Goal: Task Accomplishment & Management: Use online tool/utility

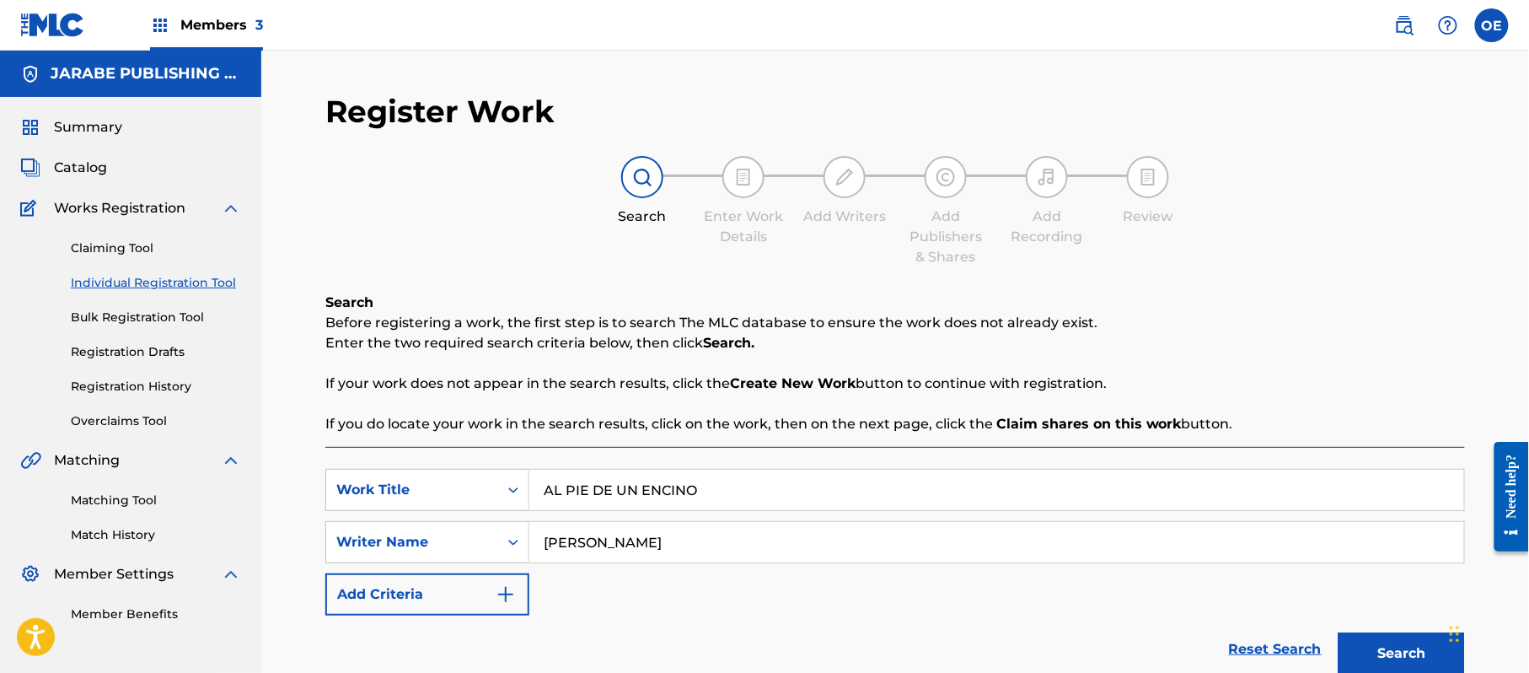
click at [1487, 34] on label at bounding box center [1492, 25] width 34 height 34
click at [1492, 25] on input "OE [PERSON_NAME] [PERSON_NAME][EMAIL_ADDRESS][DOMAIN_NAME] Notification Prefere…" at bounding box center [1492, 25] width 0 height 0
click at [1322, 238] on p "Log out" at bounding box center [1329, 238] width 40 height 15
click at [1492, 25] on input "OE [PERSON_NAME] [PERSON_NAME][EMAIL_ADDRESS][DOMAIN_NAME] Notification Prefere…" at bounding box center [1492, 25] width 0 height 0
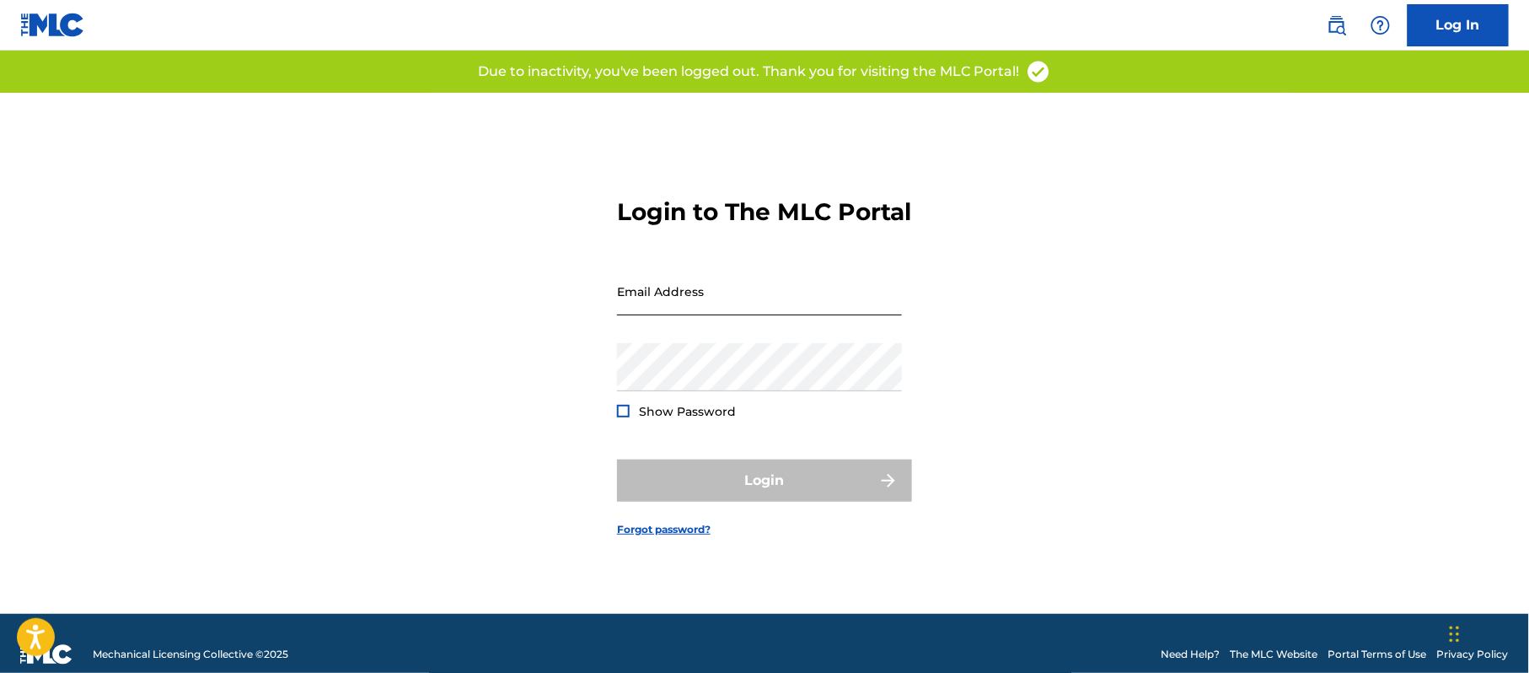
click at [755, 315] on input "Email Address" at bounding box center [759, 291] width 285 height 48
type input "[PERSON_NAME][EMAIL_ADDRESS][DOMAIN_NAME]"
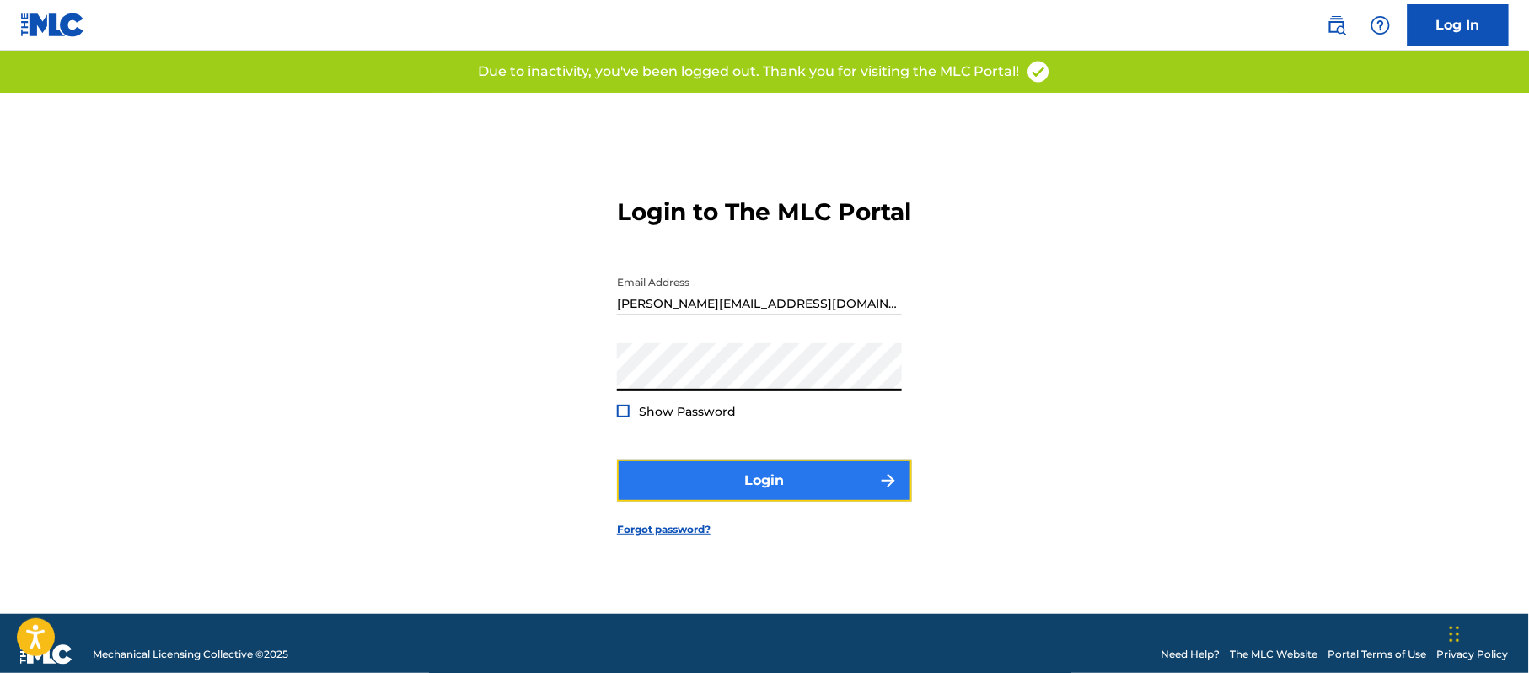
click at [737, 499] on button "Login" at bounding box center [764, 480] width 295 height 42
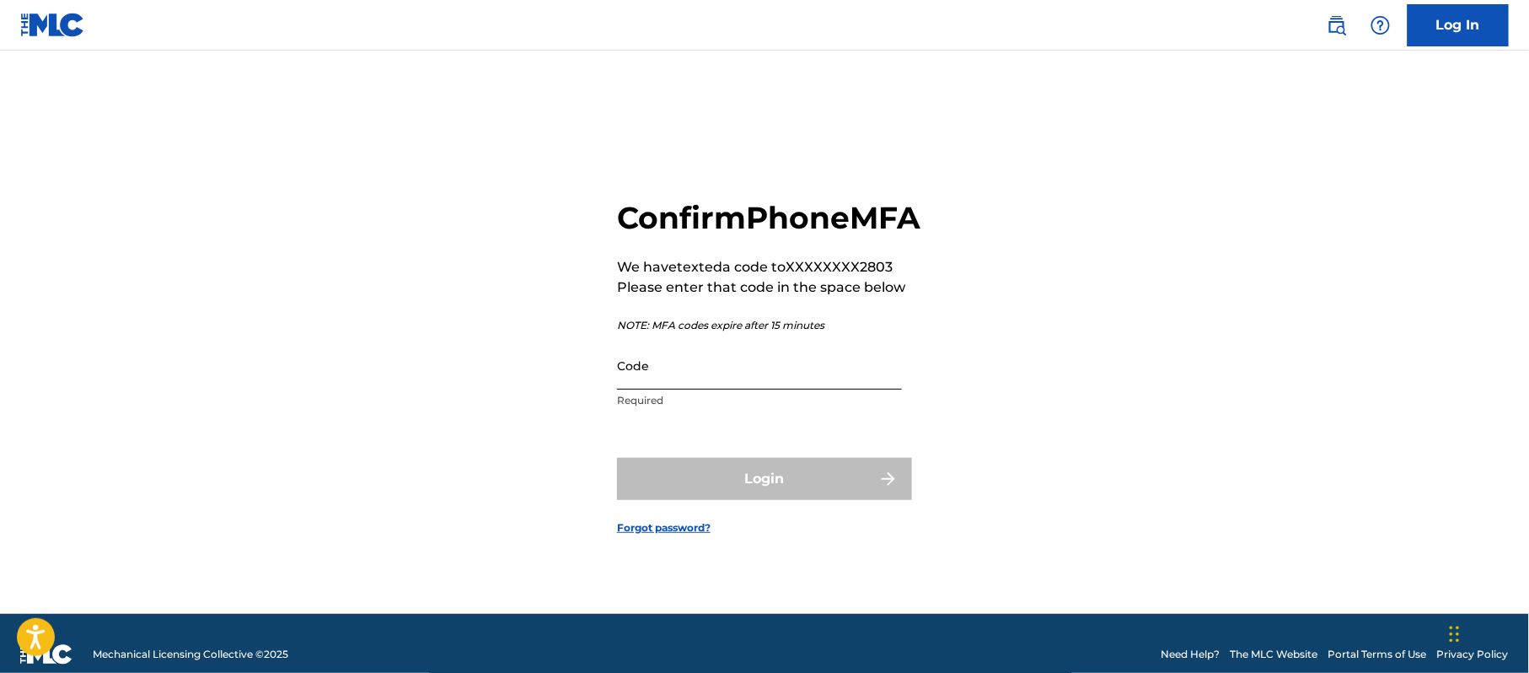
click at [720, 386] on input "Code" at bounding box center [759, 365] width 285 height 48
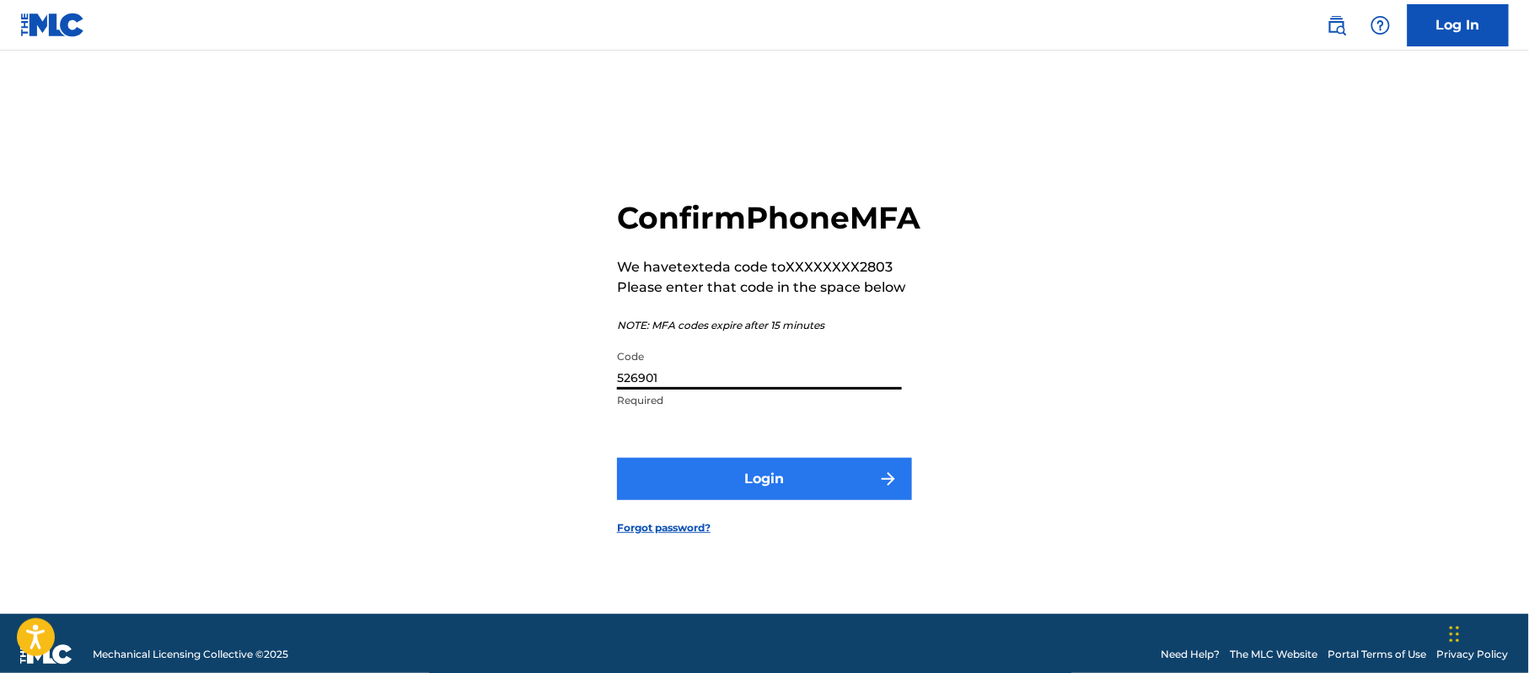
type input "526901"
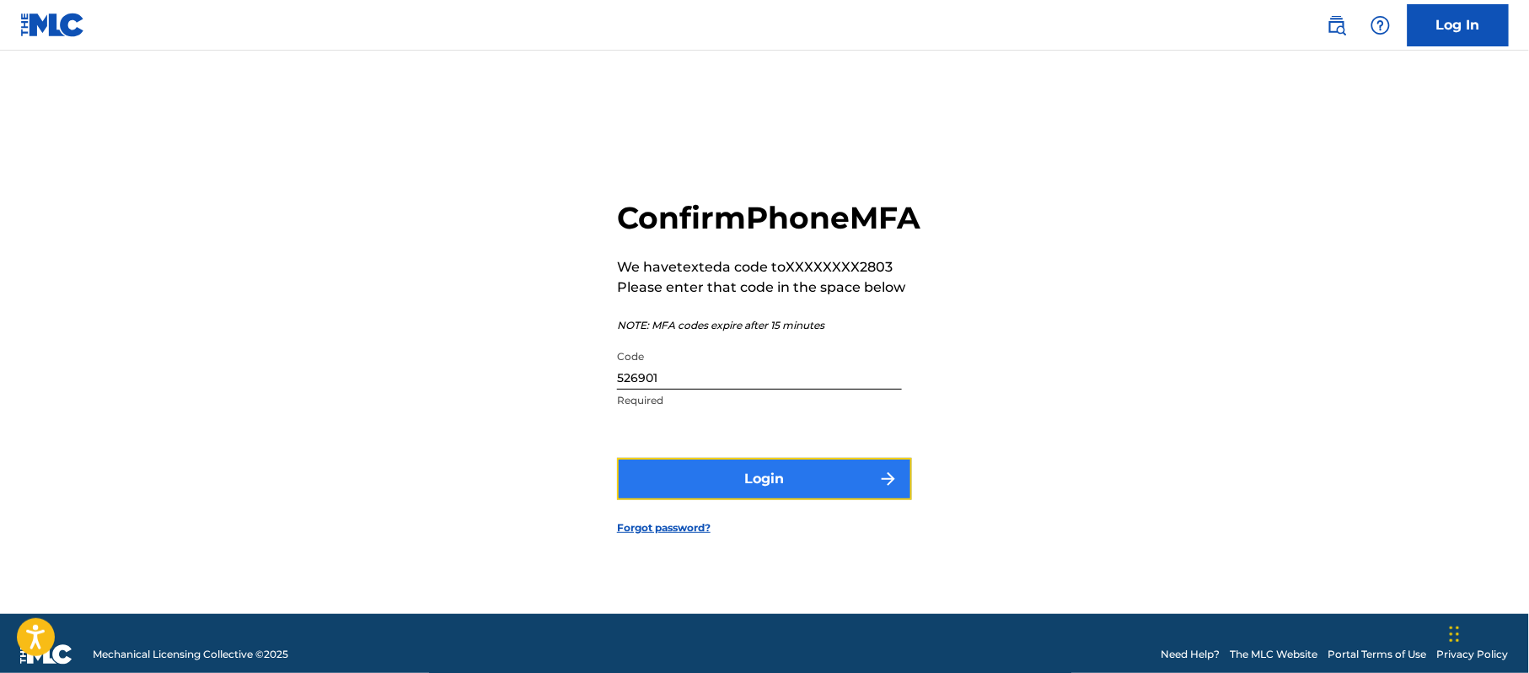
click at [698, 477] on button "Login" at bounding box center [764, 479] width 295 height 42
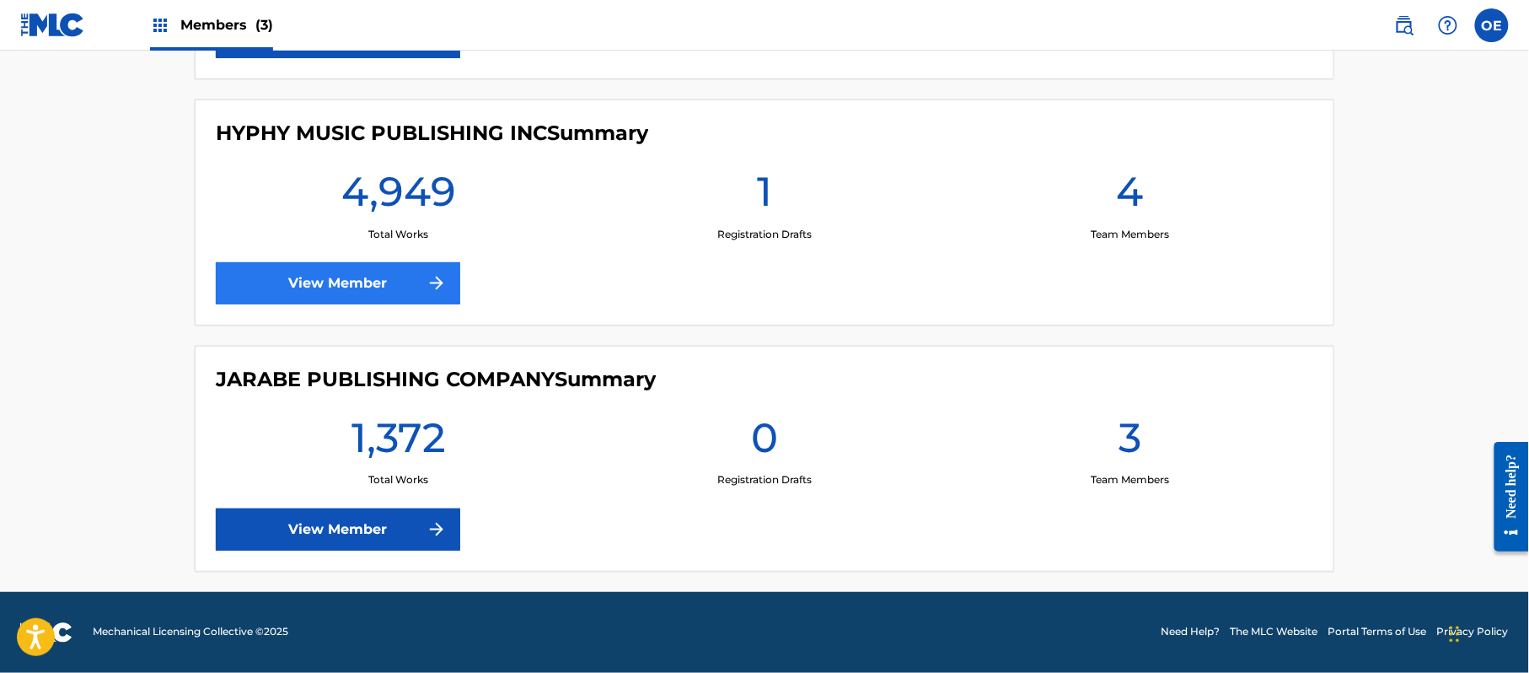
scroll to position [572, 0]
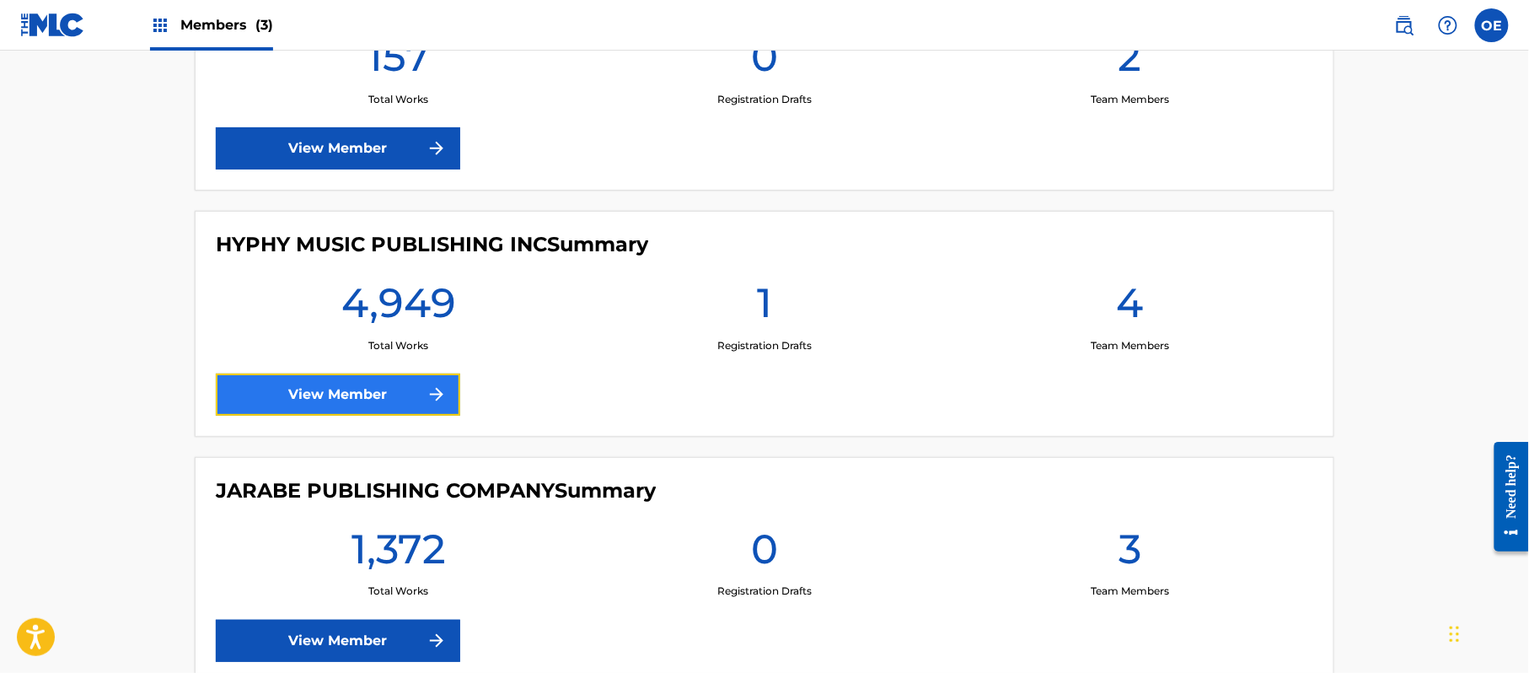
click at [336, 382] on link "View Member" at bounding box center [338, 394] width 244 height 42
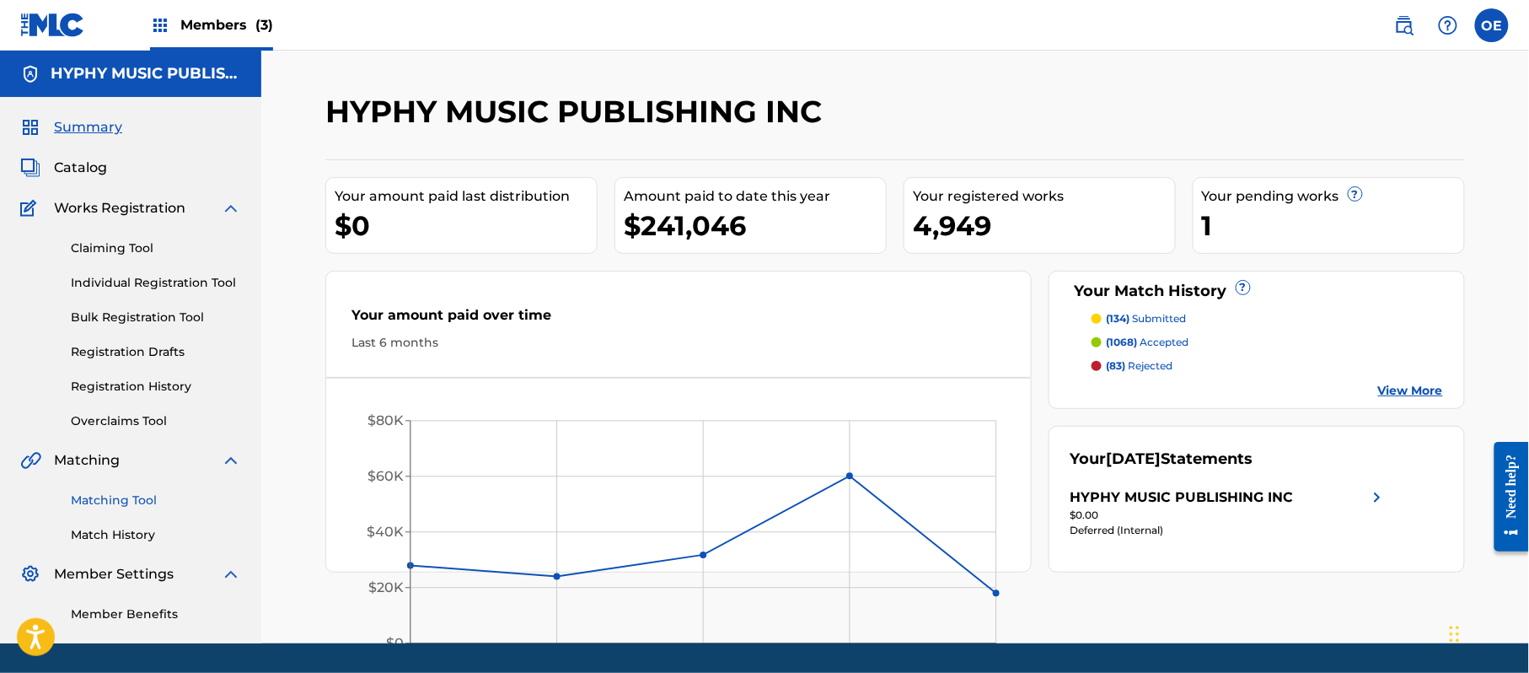
click at [99, 491] on link "Matching Tool" at bounding box center [156, 500] width 170 height 18
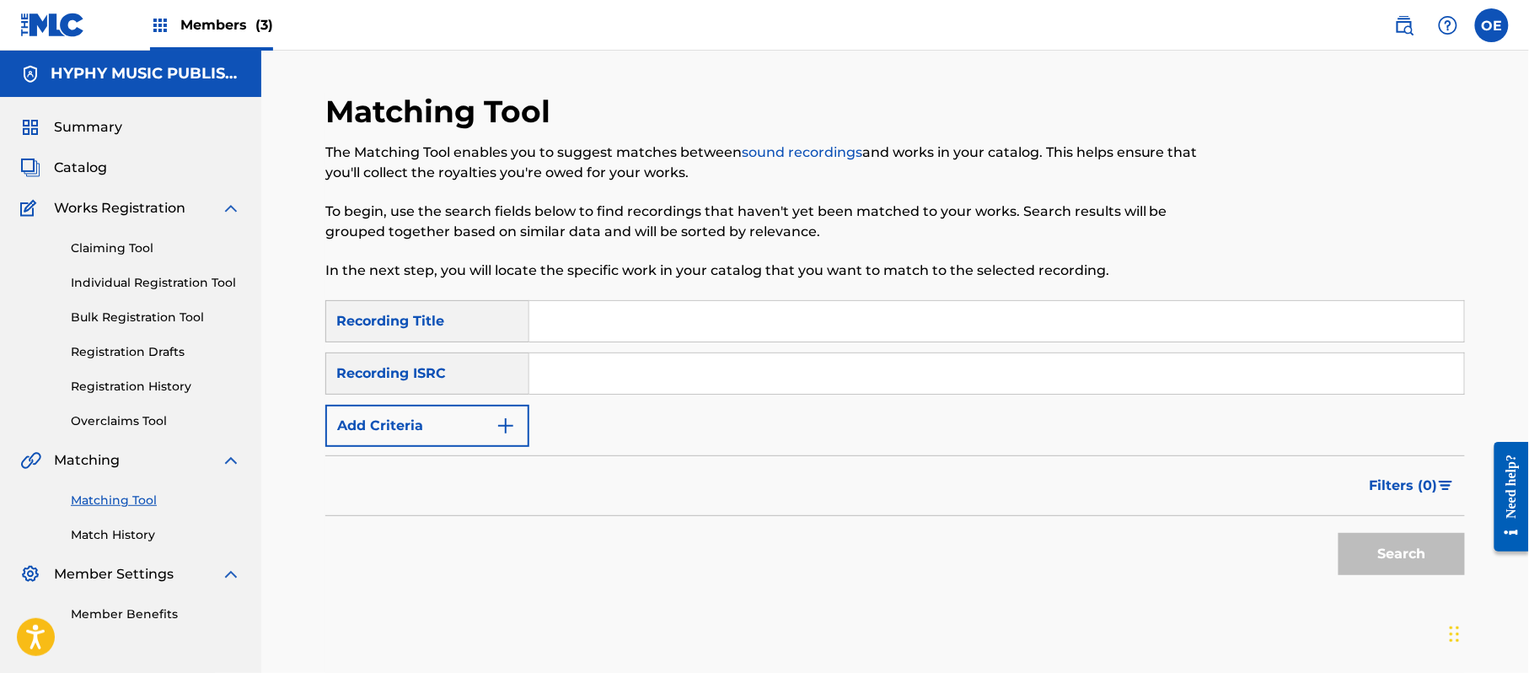
click at [634, 338] on input "Search Form" at bounding box center [996, 321] width 935 height 40
paste input "AL PIE DE UN ENCINO"
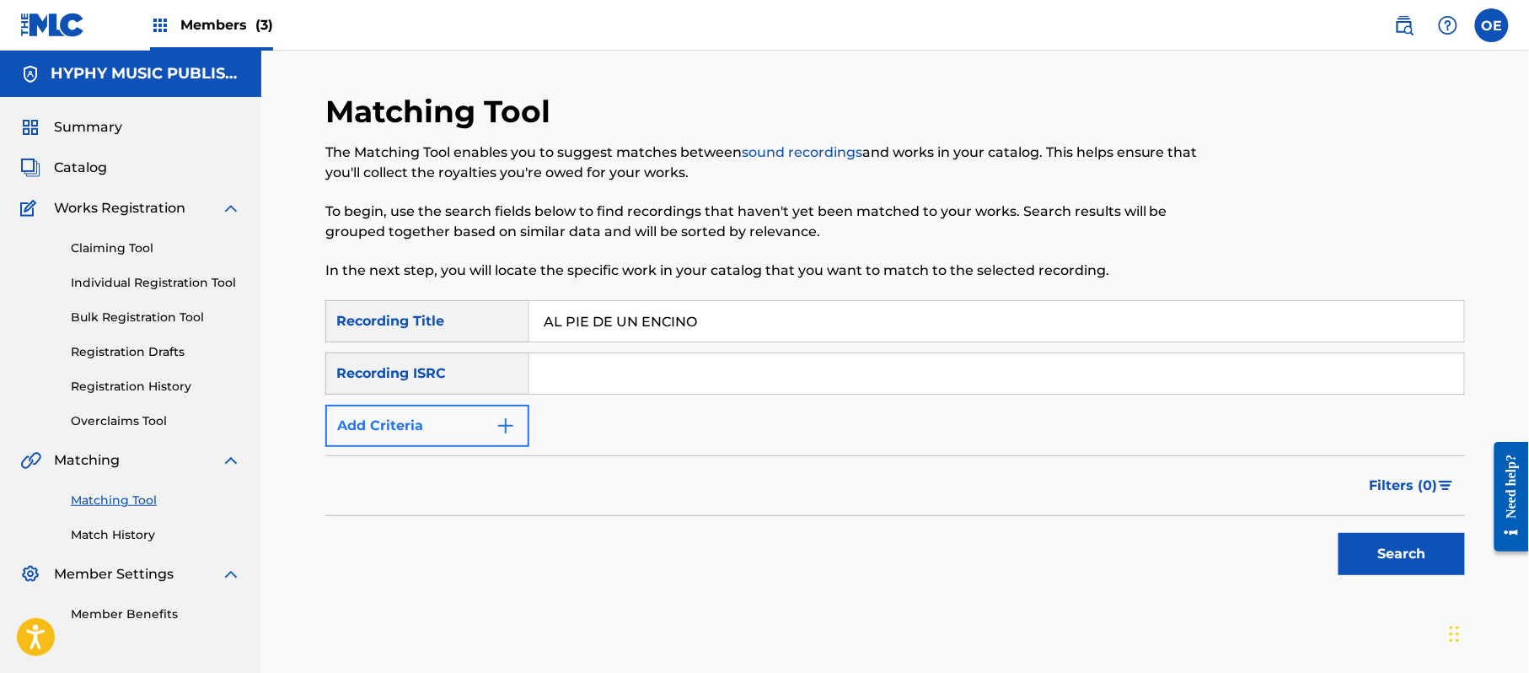
type input "AL PIE DE UN ENCINO"
click at [432, 429] on button "Add Criteria" at bounding box center [427, 426] width 204 height 42
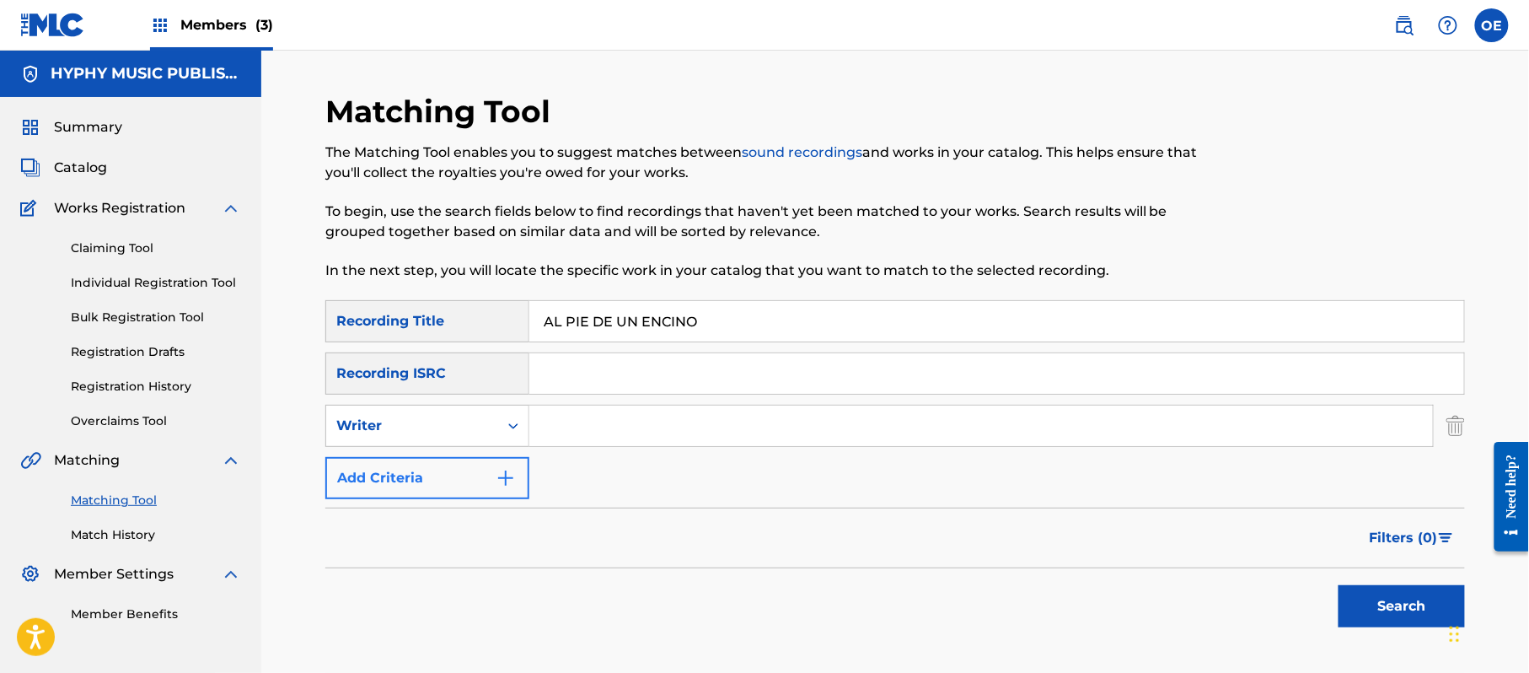
click at [432, 416] on div "Writer" at bounding box center [412, 426] width 152 height 20
click at [418, 457] on div "Recording Artist" at bounding box center [427, 468] width 202 height 42
paste input "LOS ALTENOS DE LA SIERRA; LOS DE LA NORIA; VOCES DE PUEBLO; LOS BUCHONES DE CUL…"
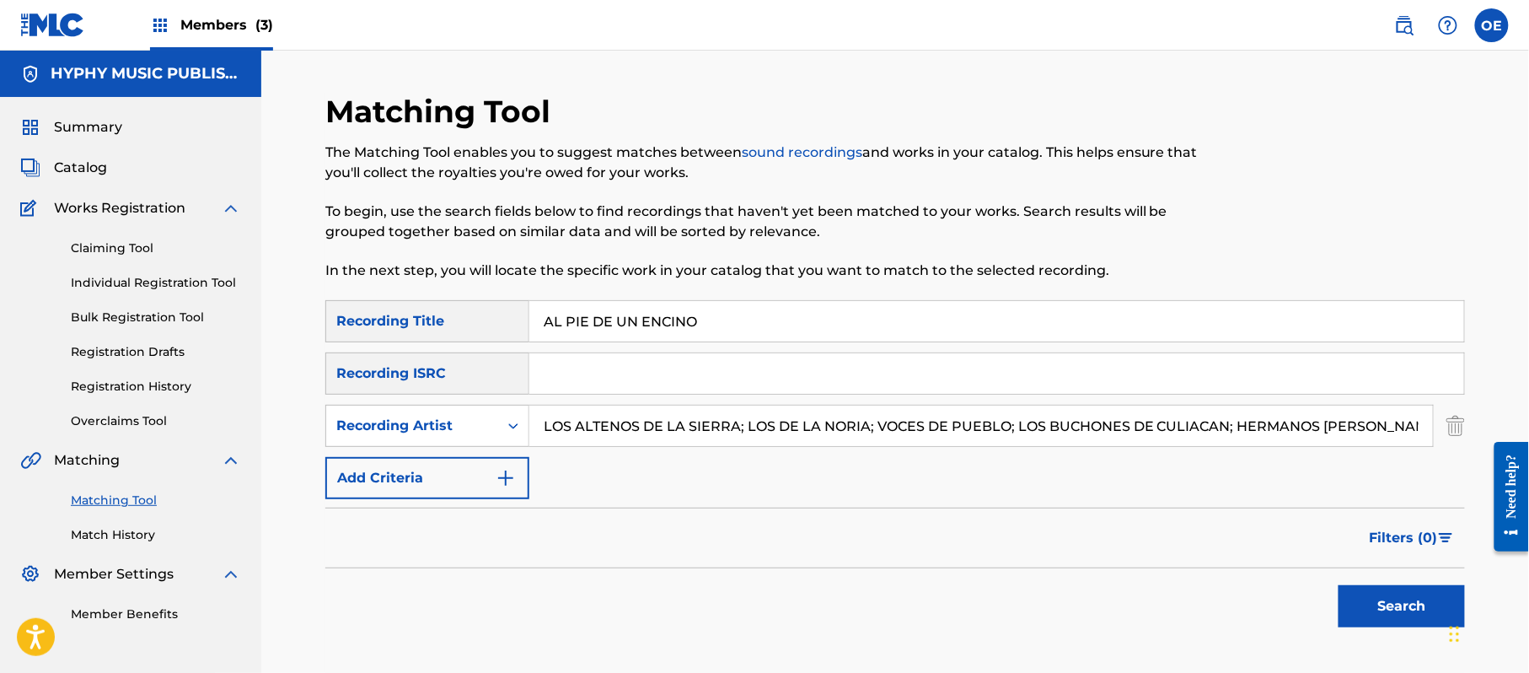
scroll to position [0, 5033]
click at [1408, 618] on button "Search" at bounding box center [1402, 606] width 126 height 42
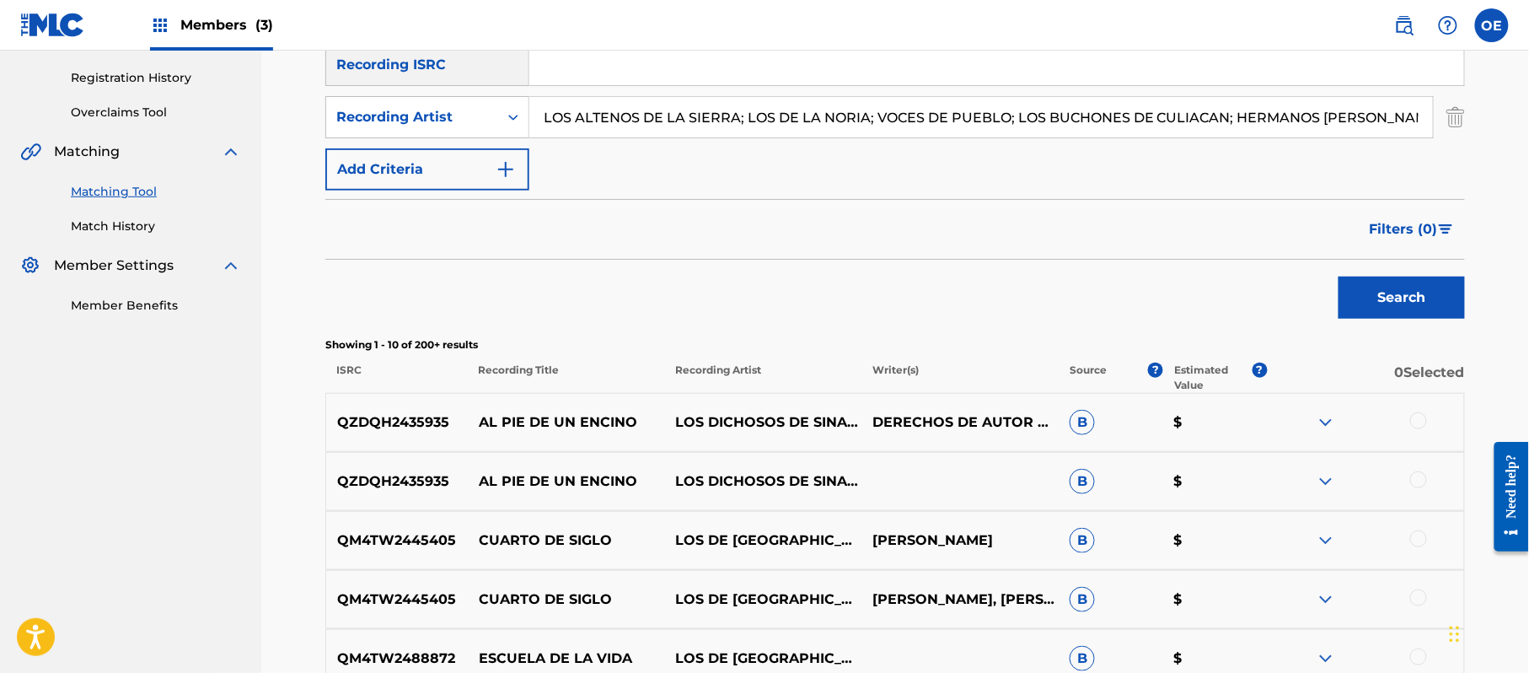
scroll to position [358, 0]
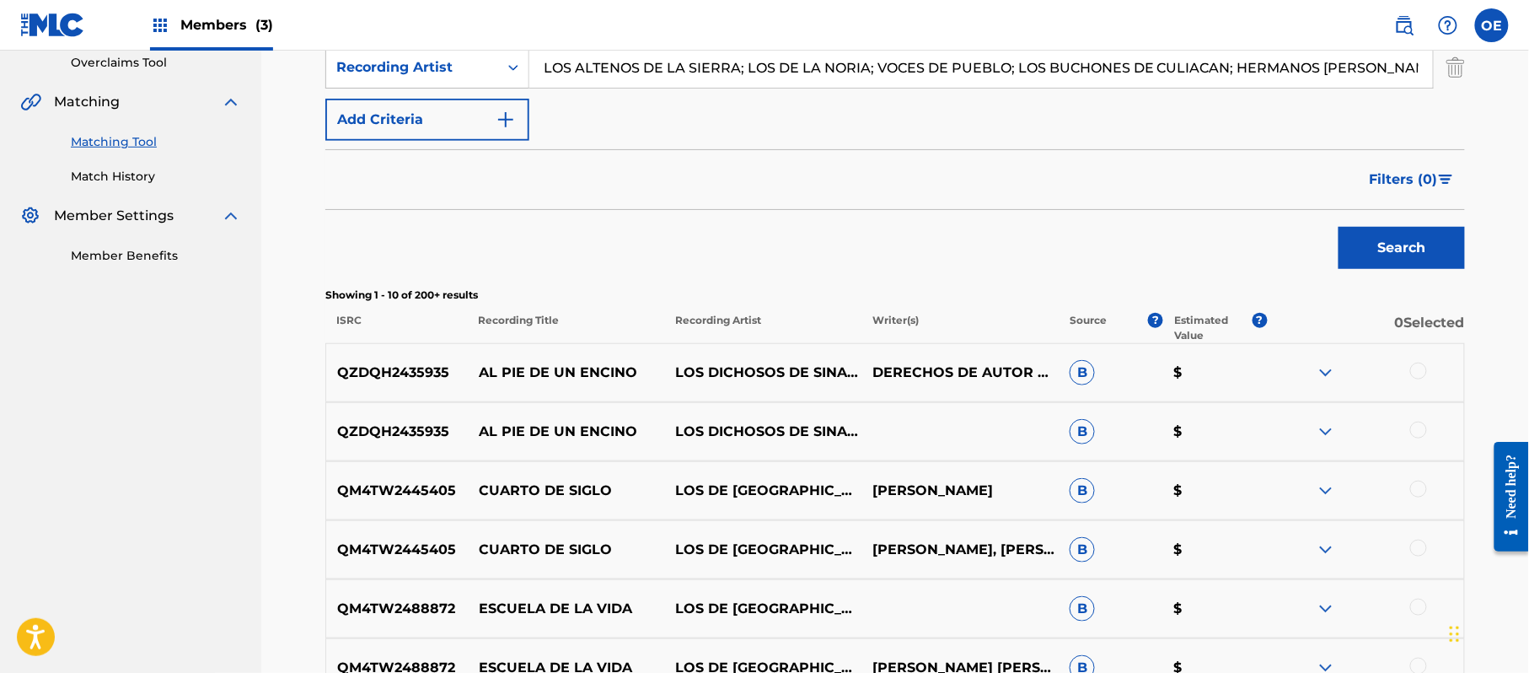
click at [1418, 375] on div at bounding box center [1418, 370] width 17 height 17
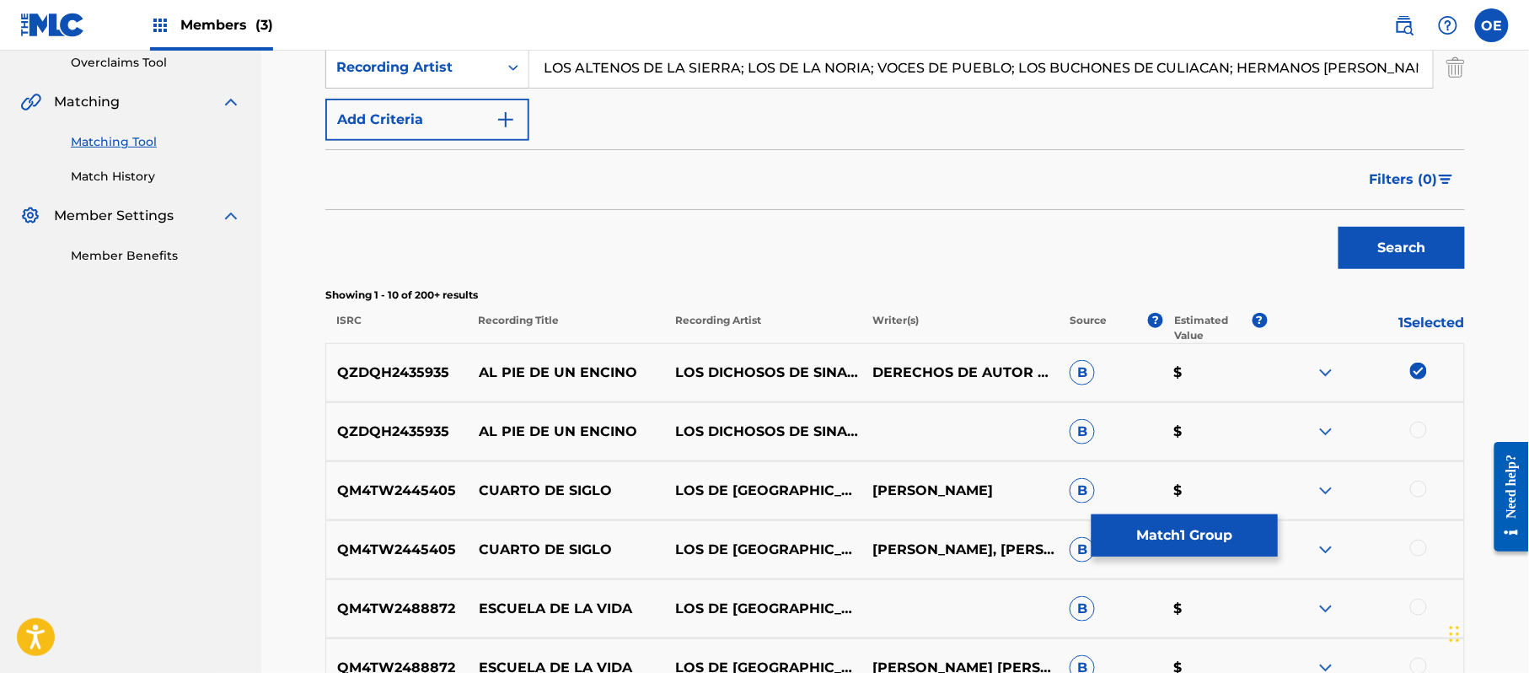
click at [1426, 432] on div at bounding box center [1418, 429] width 17 height 17
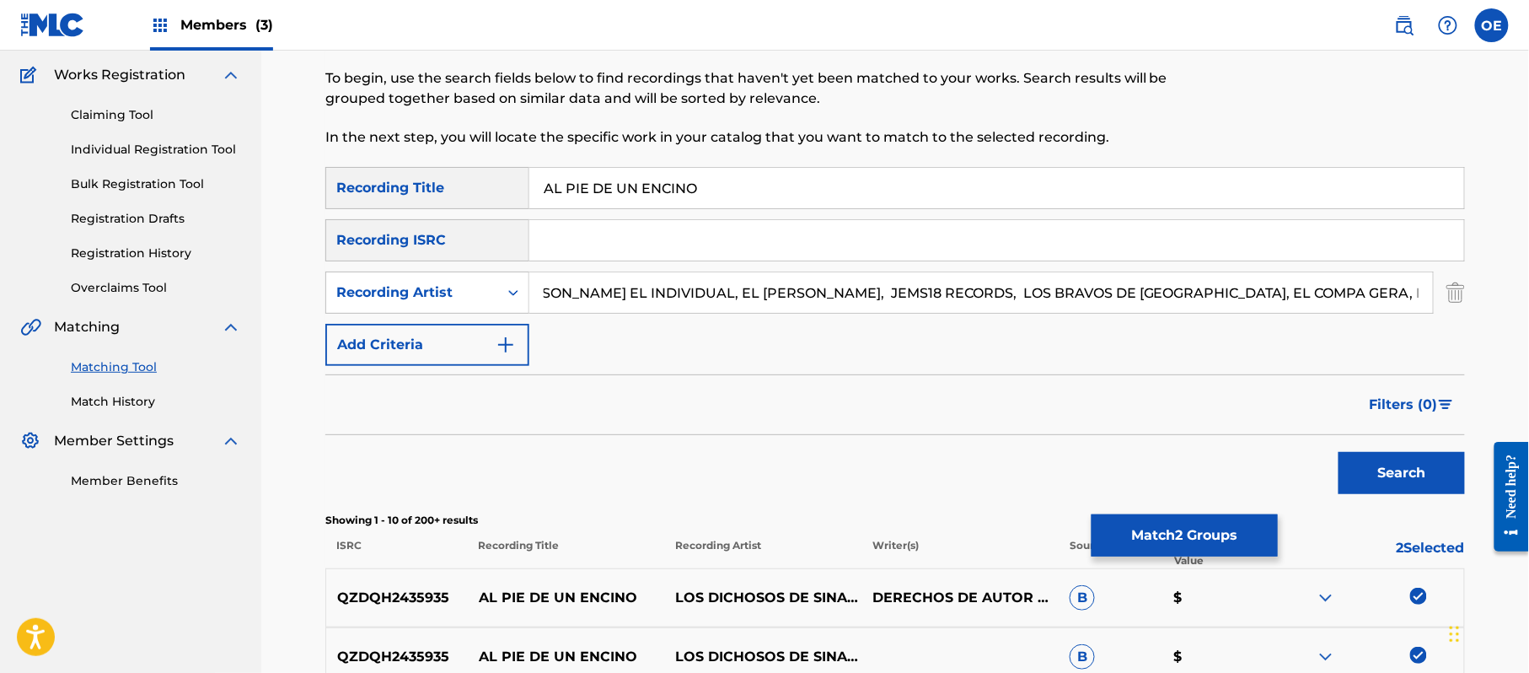
scroll to position [0, 5033]
drag, startPoint x: 738, startPoint y: 291, endPoint x: 1534, endPoint y: 422, distance: 806.6
click at [1528, 422] on html "Accessibility Screen-Reader Guide, Feedback, and Issue Reporting | New window 0…" at bounding box center [764, 203] width 1529 height 673
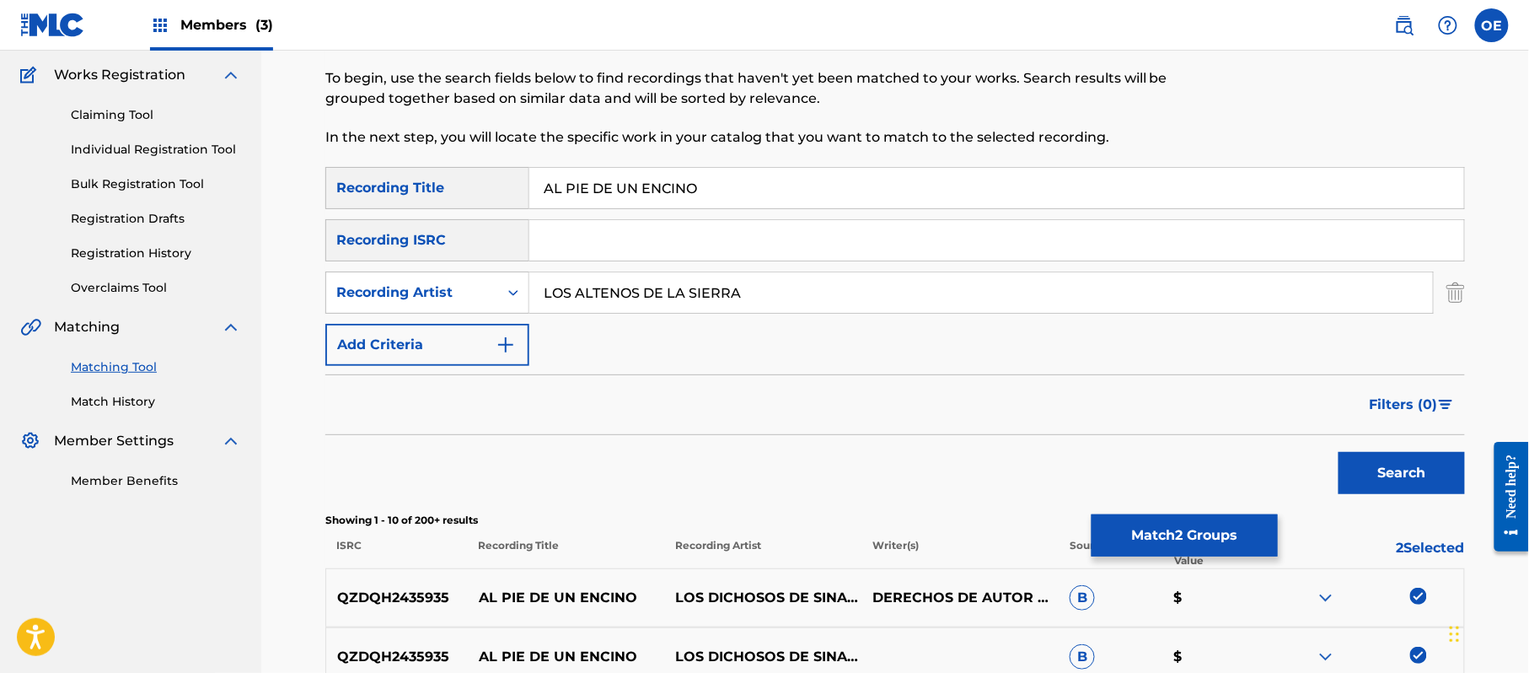
scroll to position [0, 0]
click at [1416, 470] on button "Search" at bounding box center [1402, 473] width 126 height 42
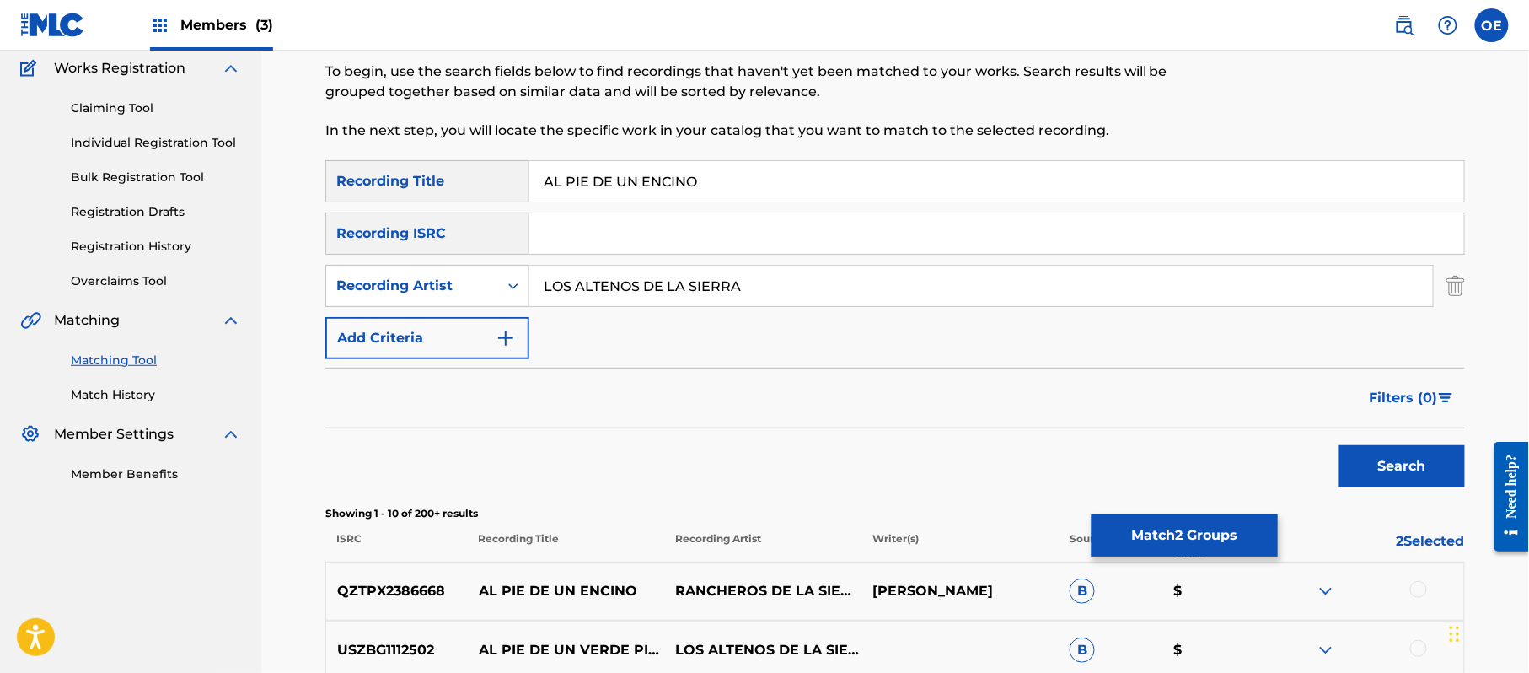
scroll to position [246, 0]
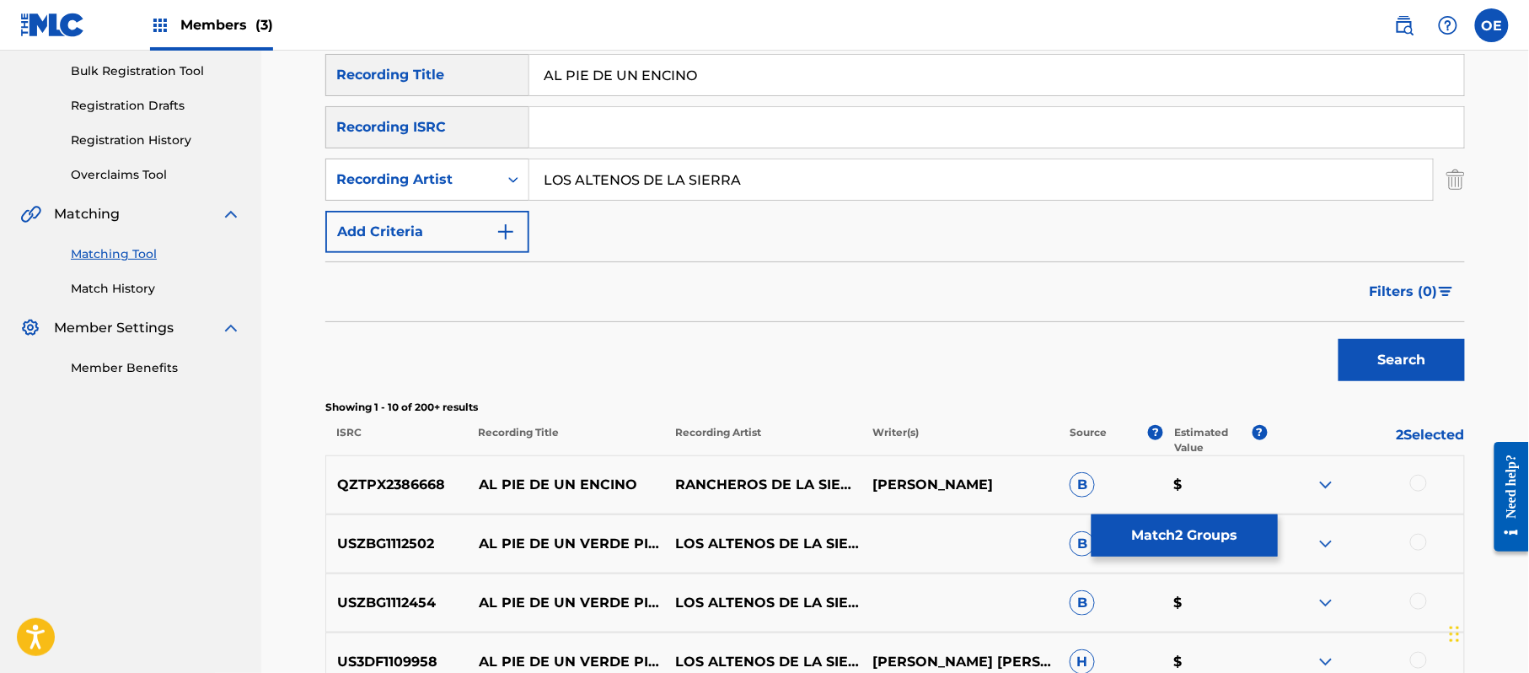
click at [1417, 480] on div at bounding box center [1418, 483] width 17 height 17
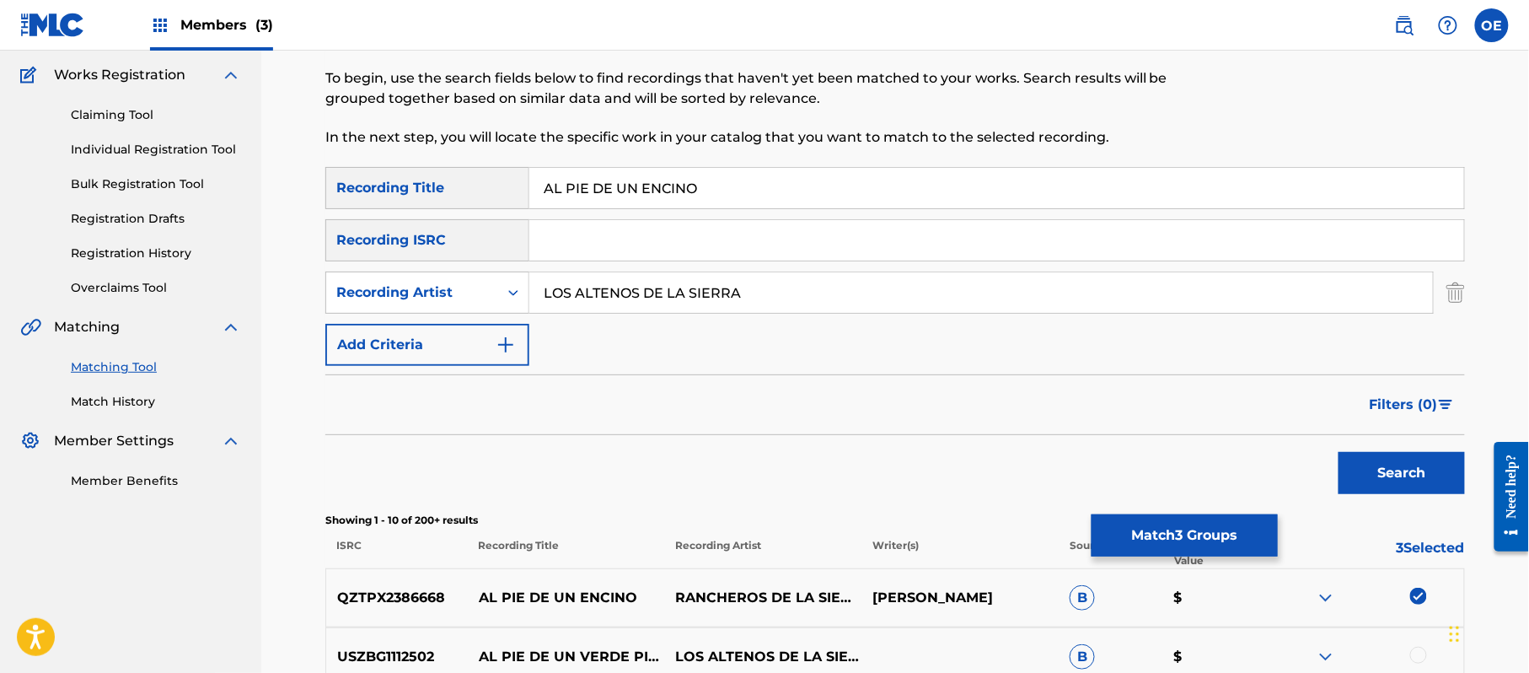
scroll to position [21, 0]
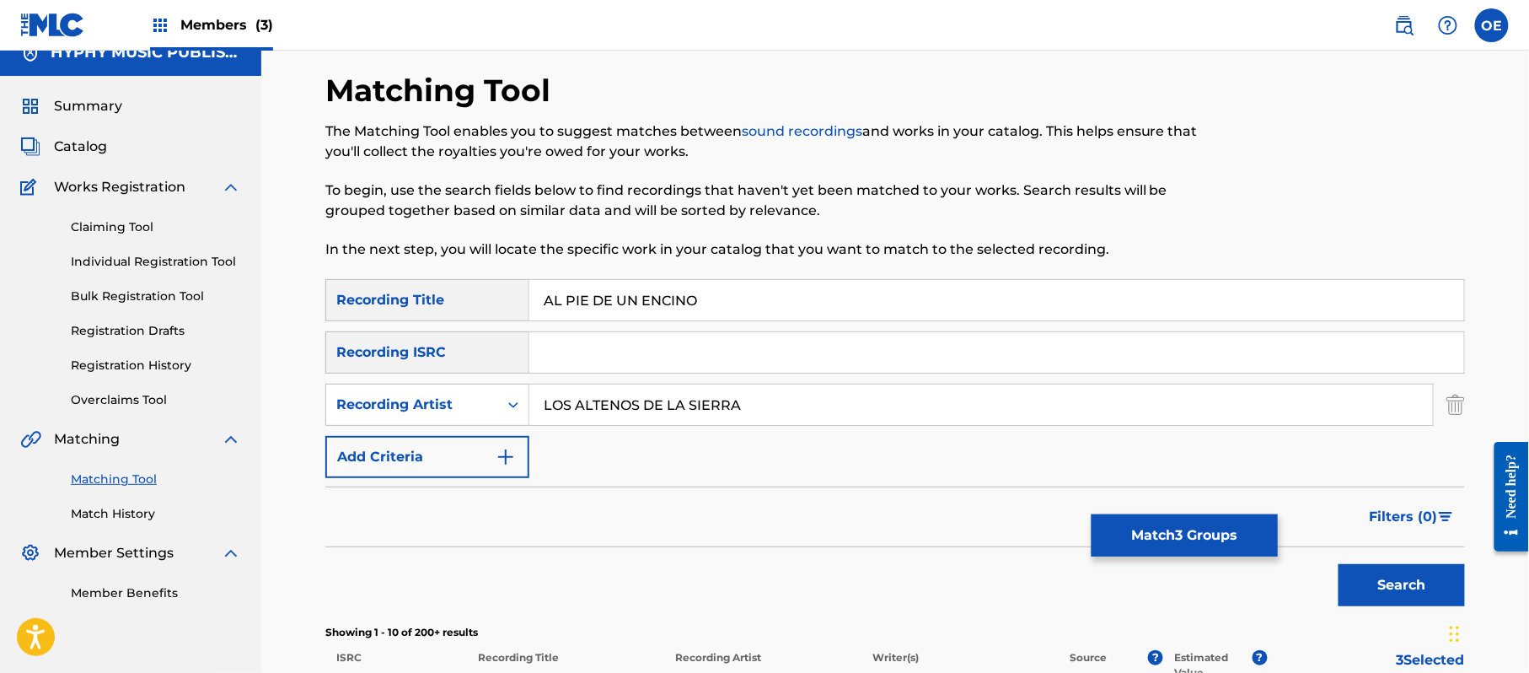
drag, startPoint x: 769, startPoint y: 398, endPoint x: 575, endPoint y: 406, distance: 194.1
click at [575, 406] on input "LOS ALTENOS DE LA SIERRA" at bounding box center [981, 404] width 904 height 40
click at [1339, 564] on button "Search" at bounding box center [1402, 585] width 126 height 42
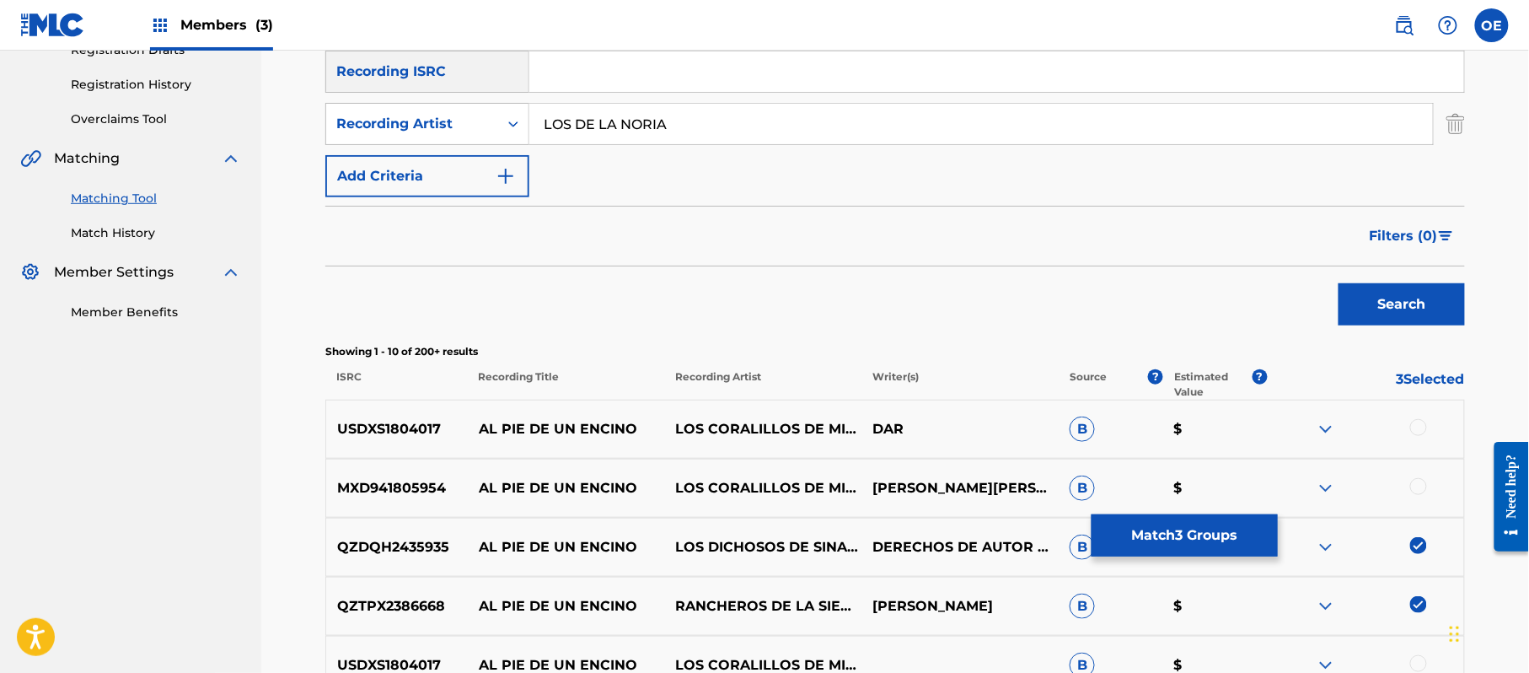
scroll to position [190, 0]
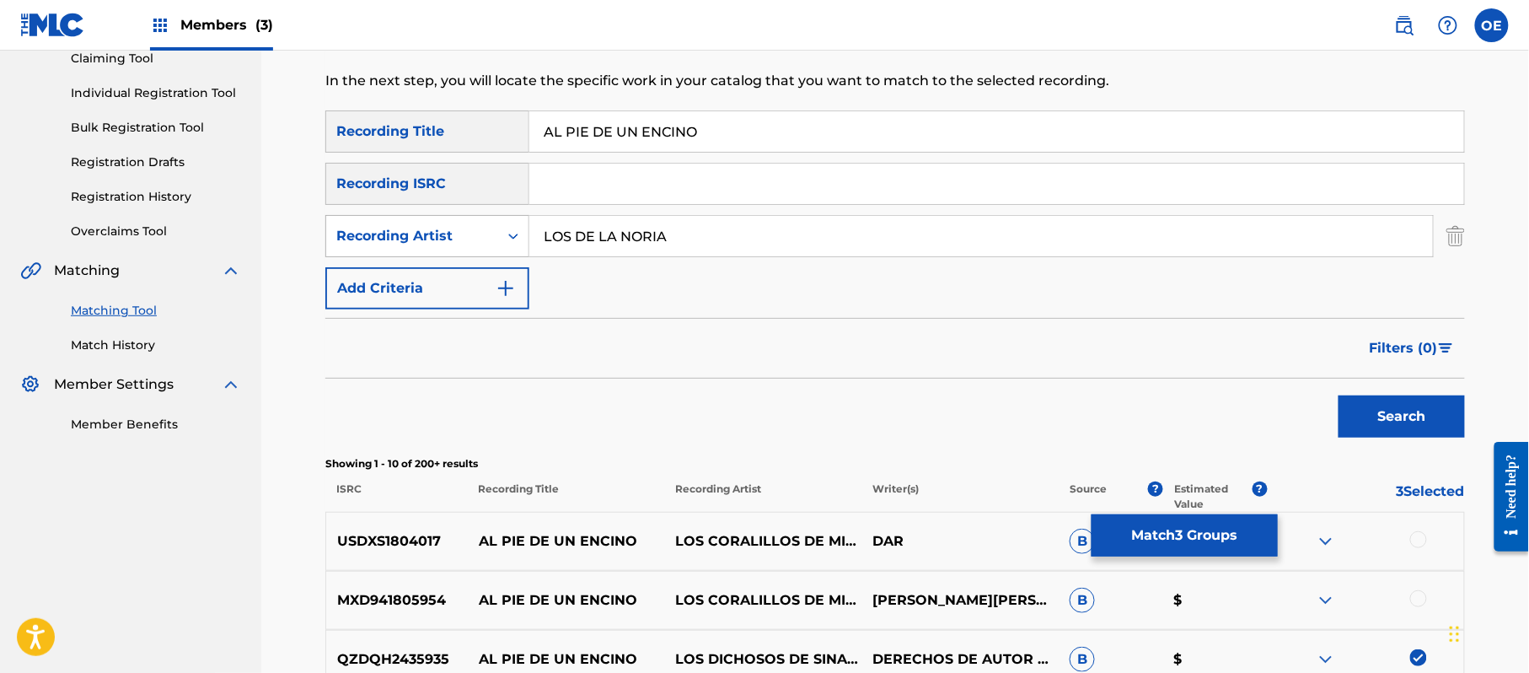
drag, startPoint x: 713, startPoint y: 228, endPoint x: 364, endPoint y: 223, distance: 349.0
click at [378, 237] on div "SearchWithCriteria48987170-f394-4480-9ffe-0f8c5a72bbb6 Recording Artist LOS DE …" at bounding box center [895, 236] width 1140 height 42
click at [1339, 395] on button "Search" at bounding box center [1402, 416] width 126 height 42
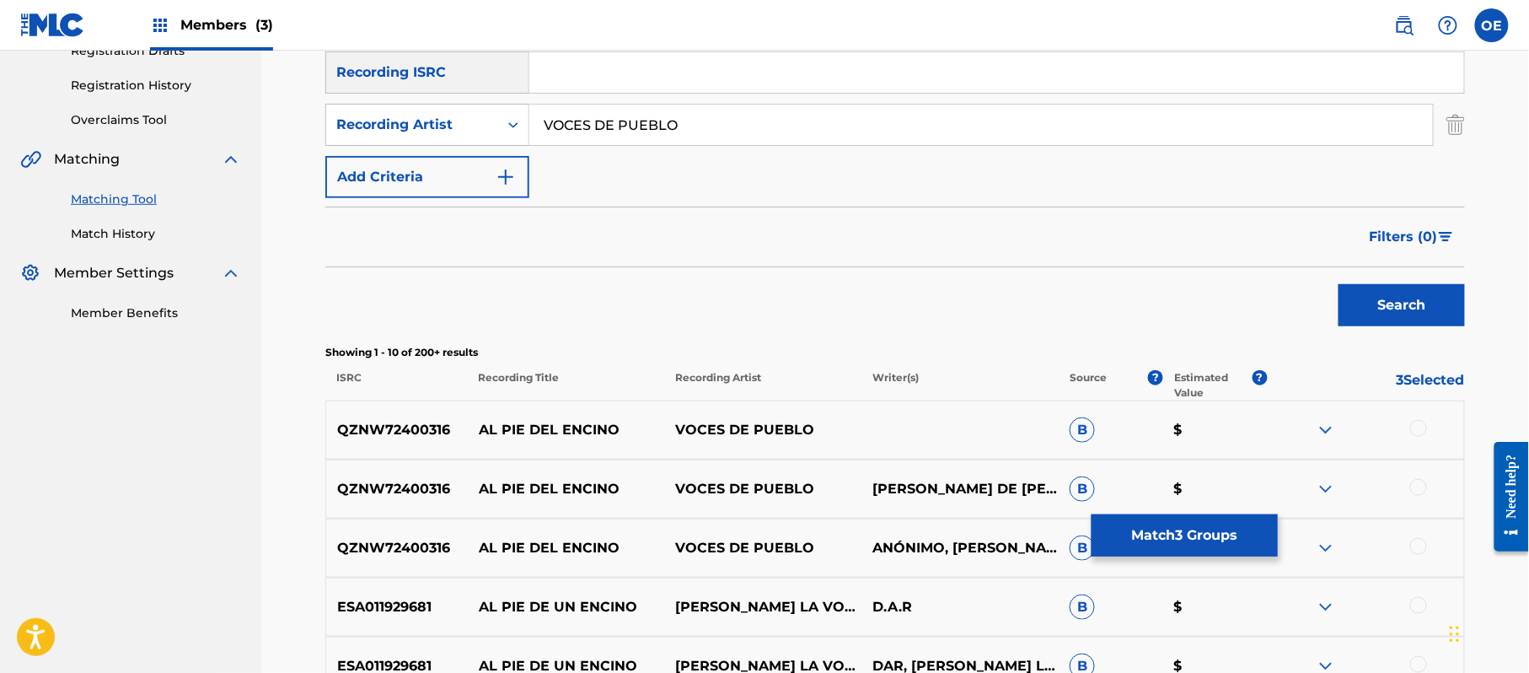
scroll to position [302, 0]
click at [1425, 428] on div at bounding box center [1418, 427] width 17 height 17
click at [1418, 482] on div at bounding box center [1418, 486] width 17 height 17
click at [1415, 544] on div at bounding box center [1418, 545] width 17 height 17
click at [1415, 609] on div at bounding box center [1418, 604] width 17 height 17
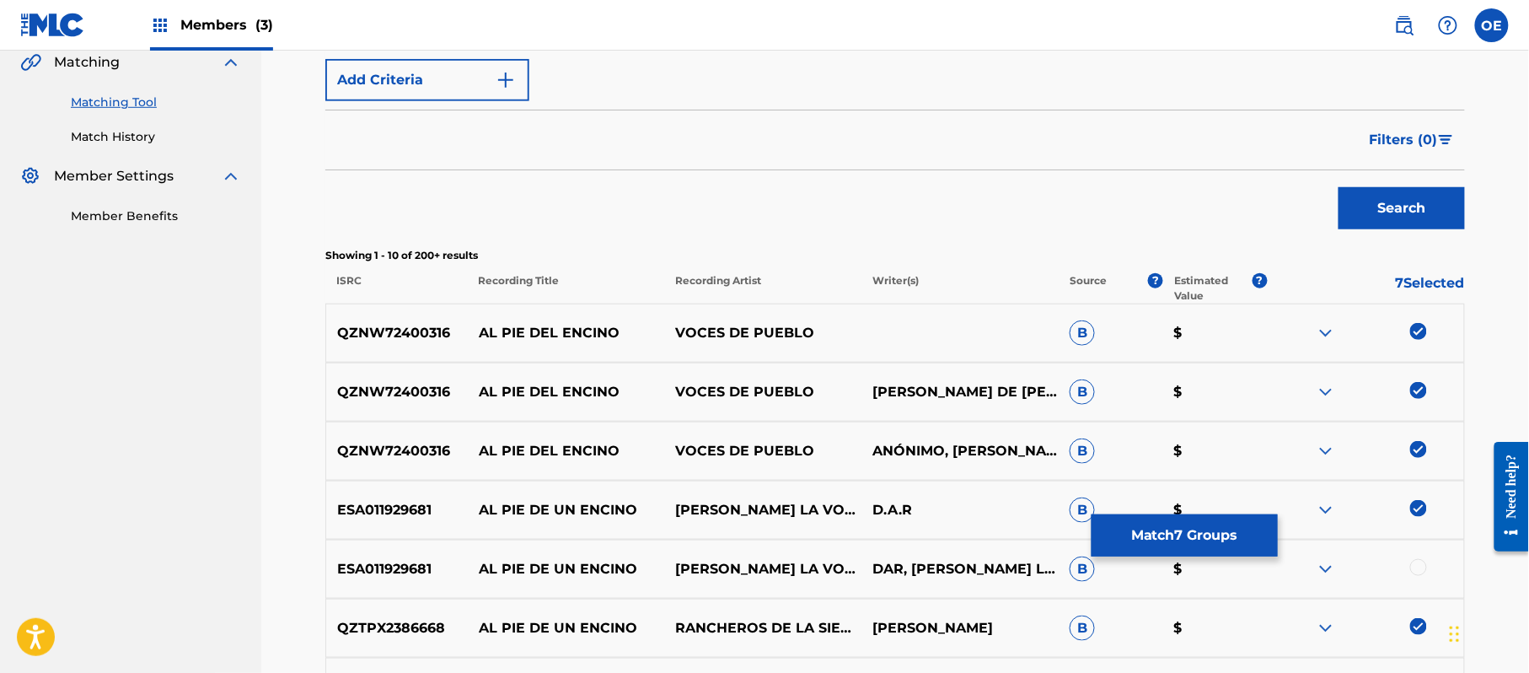
scroll to position [527, 0]
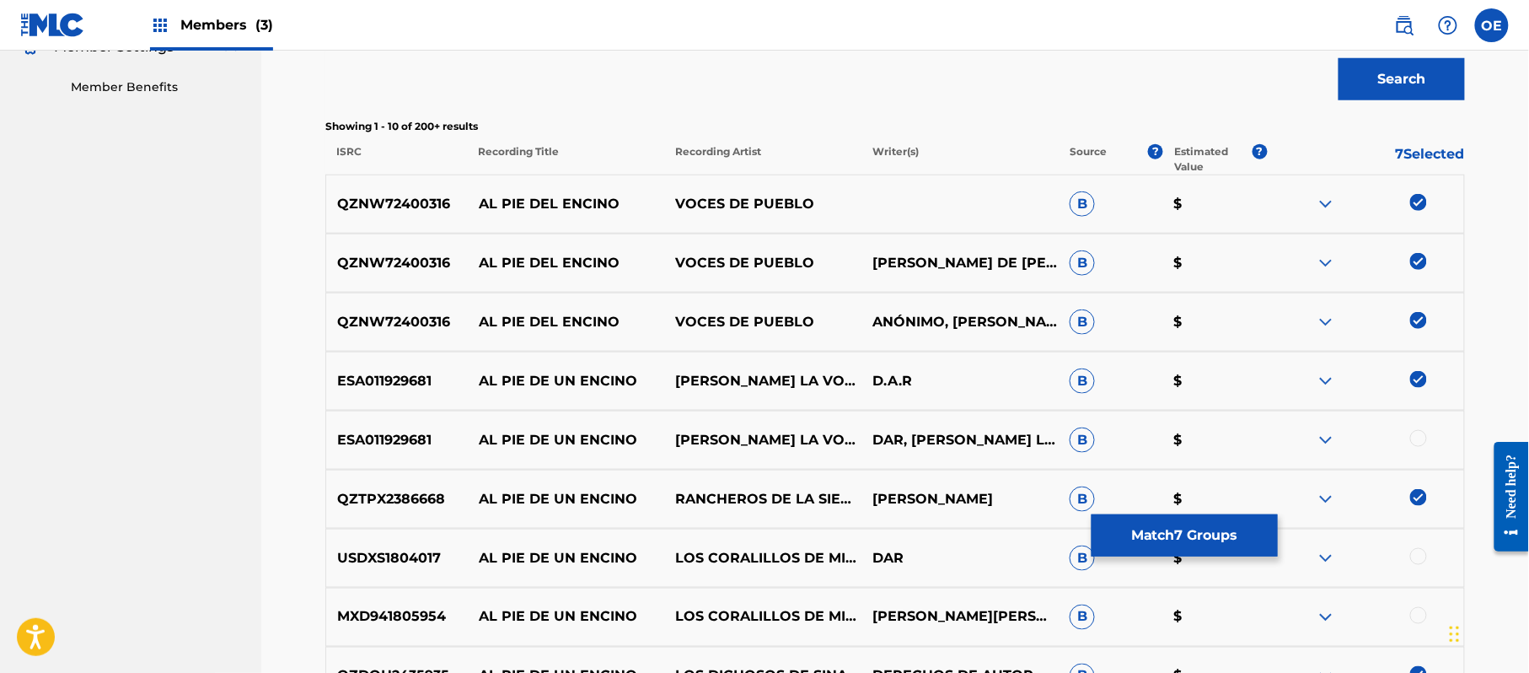
click at [1420, 443] on div at bounding box center [1418, 438] width 17 height 17
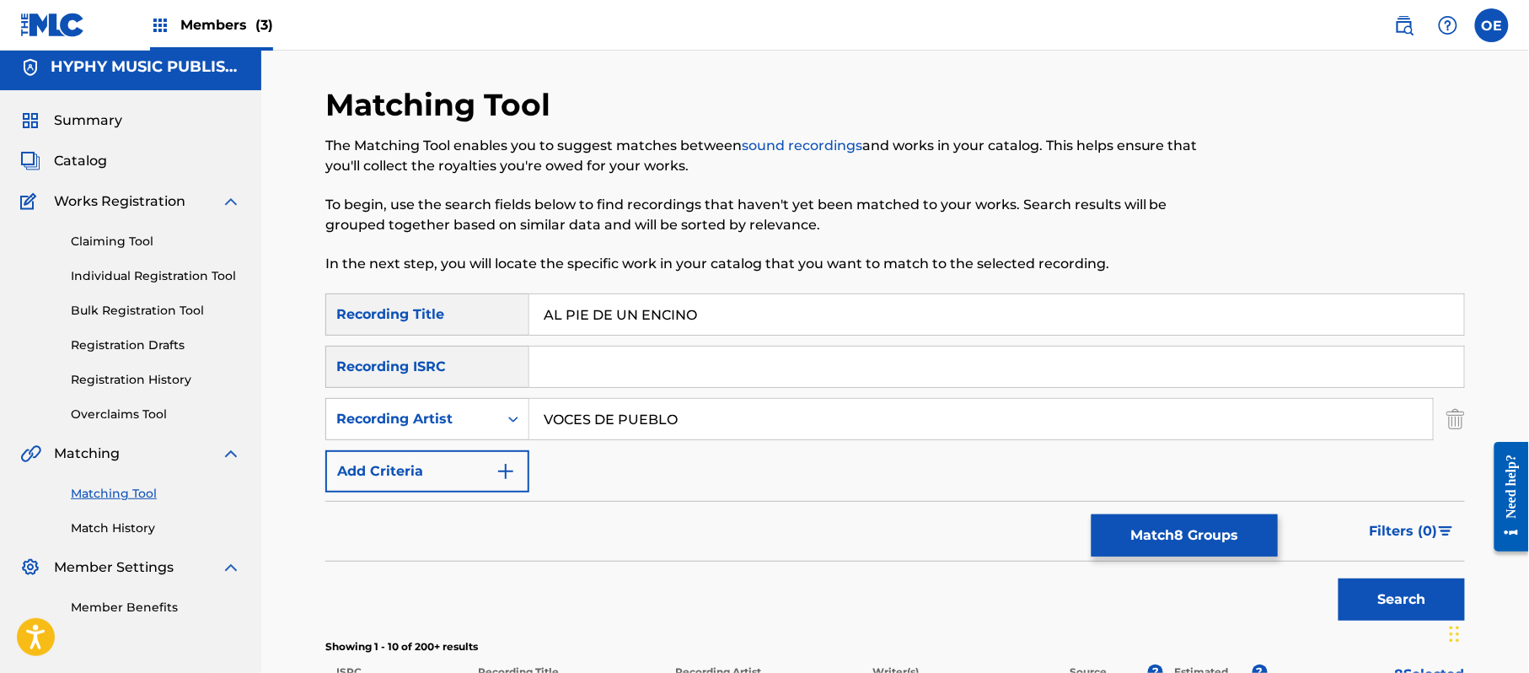
scroll to position [0, 0]
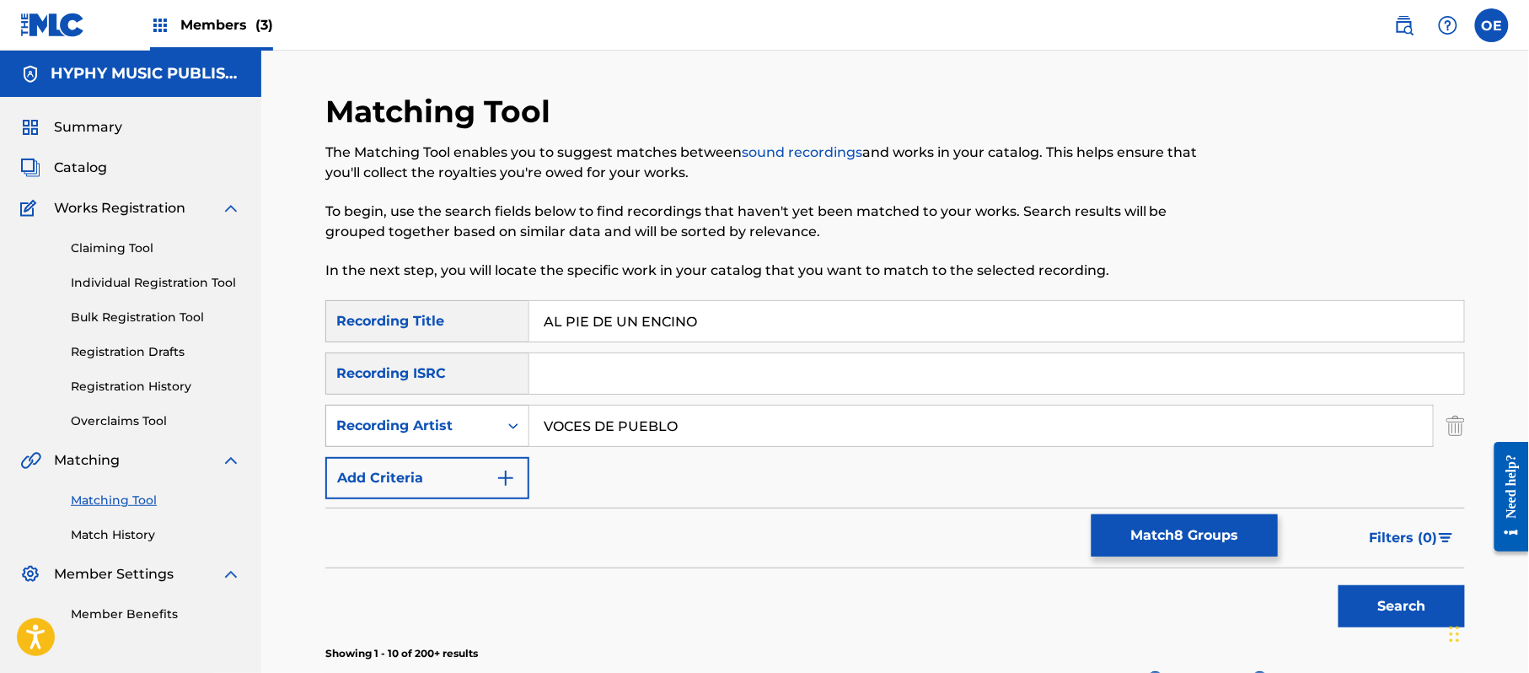
drag, startPoint x: 732, startPoint y: 440, endPoint x: 506, endPoint y: 446, distance: 226.0
click at [506, 446] on div "SearchWithCriteria48987170-f394-4480-9ffe-0f8c5a72bbb6 Recording Artist VOCES D…" at bounding box center [895, 426] width 1140 height 42
click at [1339, 585] on button "Search" at bounding box center [1402, 606] width 126 height 42
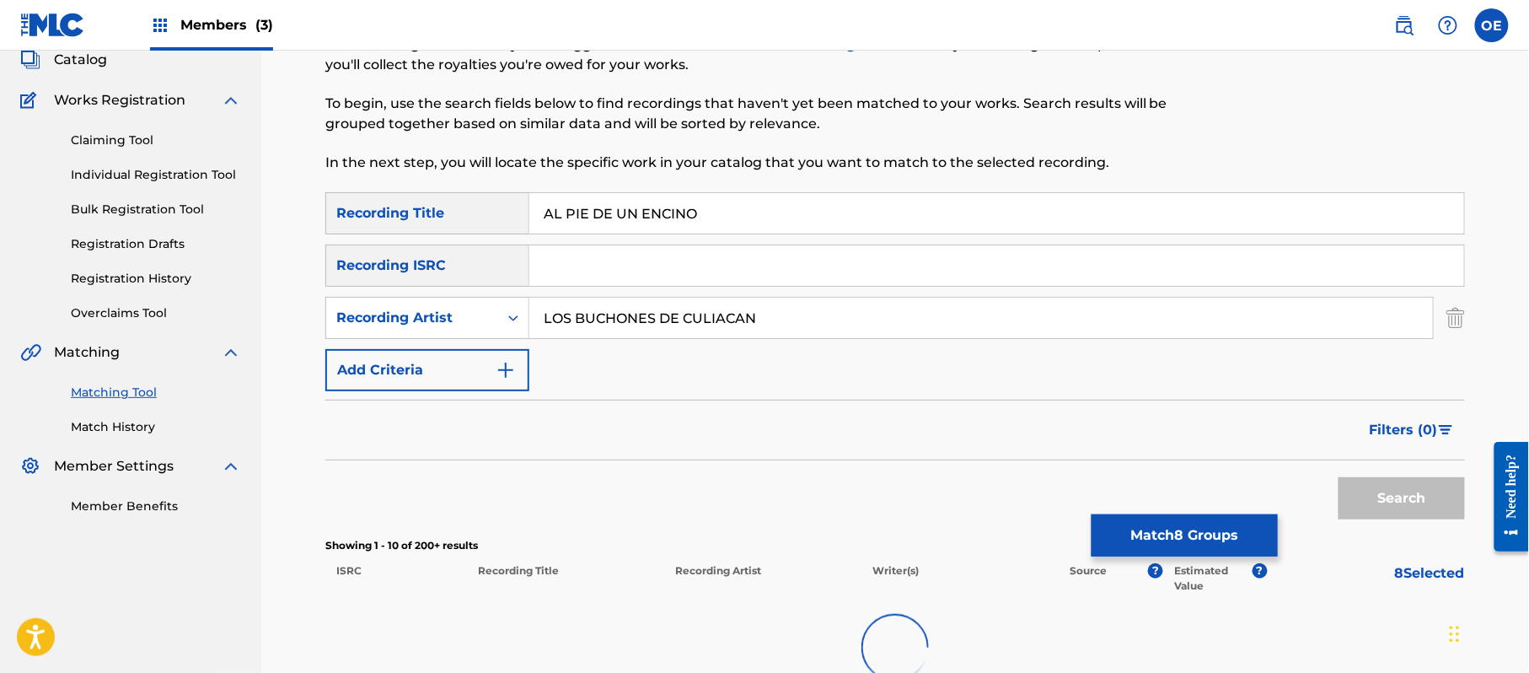
scroll to position [224, 0]
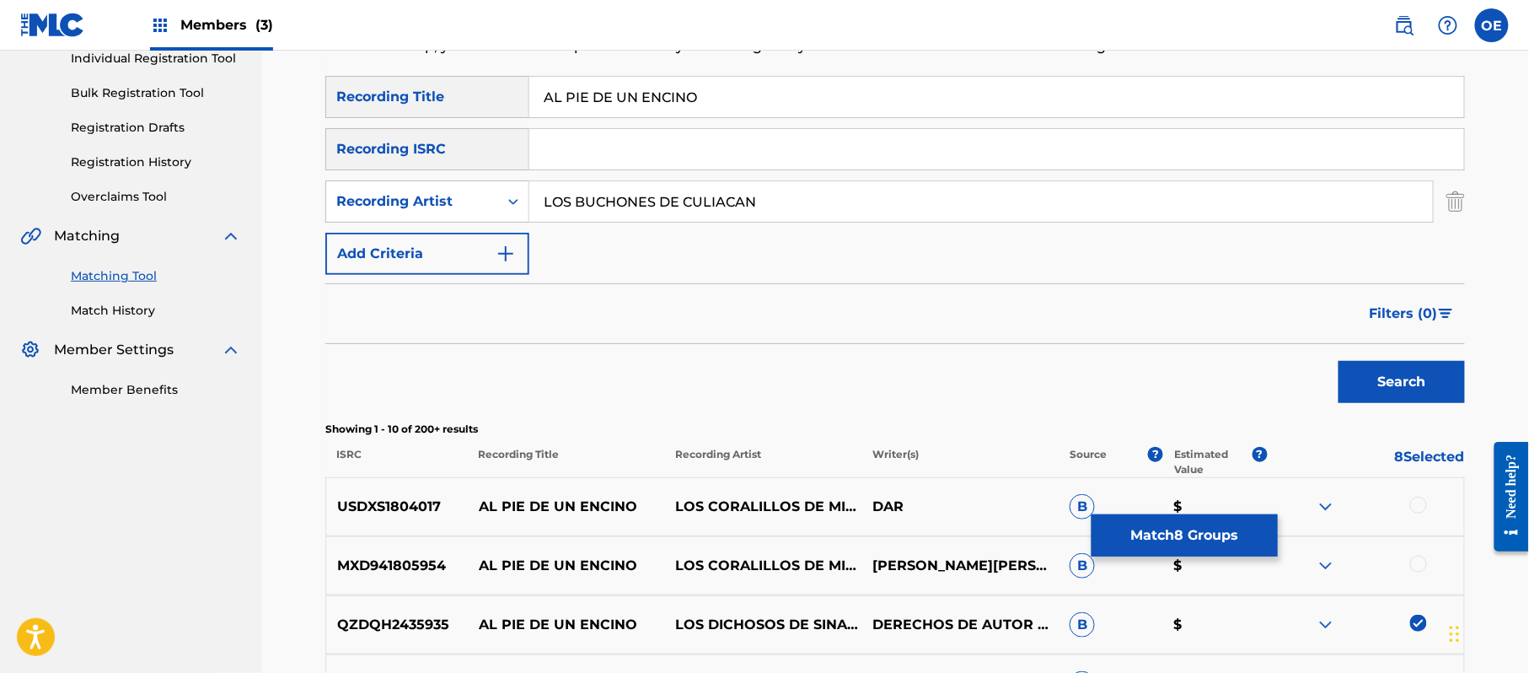
click at [814, 210] on input "LOS BUCHONES DE CULIACAN" at bounding box center [981, 201] width 904 height 40
drag, startPoint x: 732, startPoint y: 209, endPoint x: 513, endPoint y: 207, distance: 218.3
click at [513, 207] on div "SearchWithCriteria48987170-f394-4480-9ffe-0f8c5a72bbb6 Recording Artist LOS BUC…" at bounding box center [895, 201] width 1140 height 42
click at [1339, 361] on button "Search" at bounding box center [1402, 382] width 126 height 42
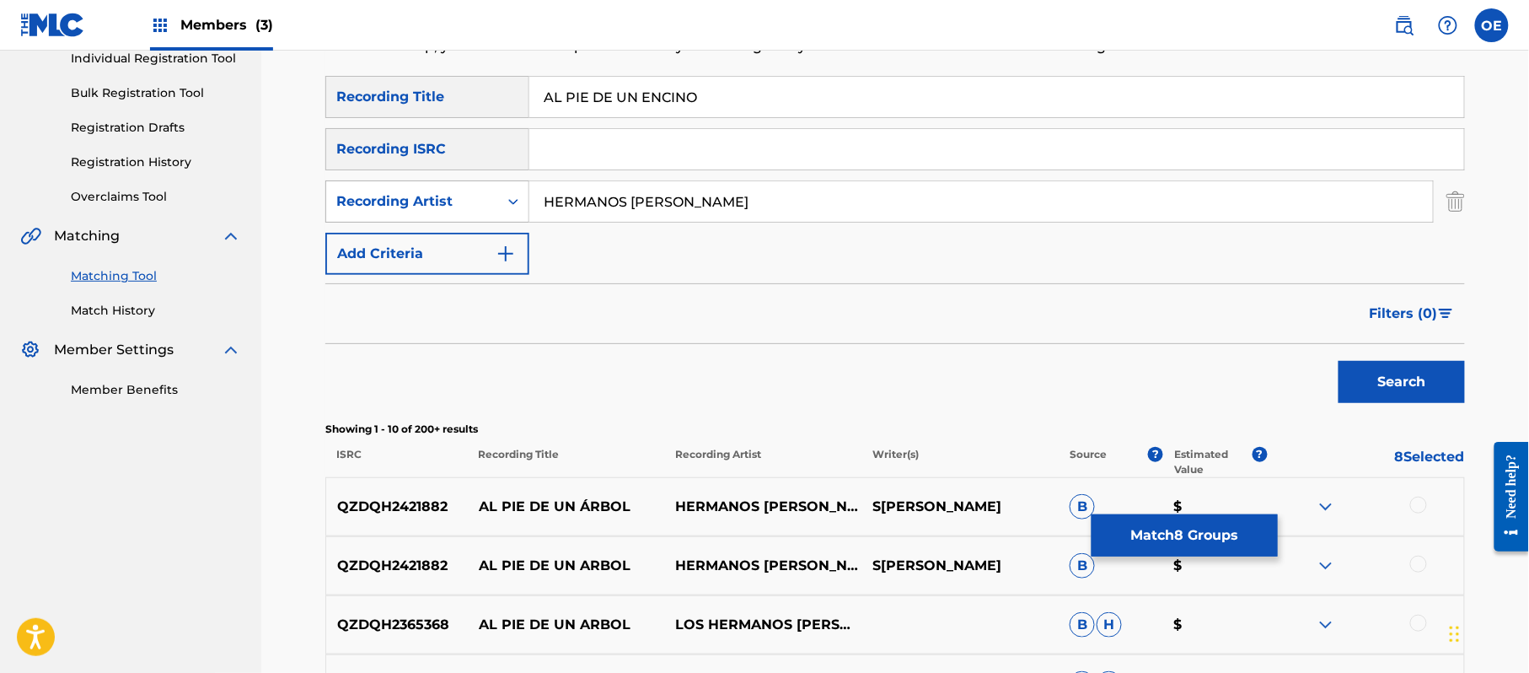
drag, startPoint x: 770, startPoint y: 214, endPoint x: 429, endPoint y: 211, distance: 340.6
click at [429, 211] on div "SearchWithCriteria48987170-f394-4480-9ffe-0f8c5a72bbb6 Recording Artist HERMANO…" at bounding box center [895, 201] width 1140 height 42
click at [1339, 361] on button "Search" at bounding box center [1402, 382] width 126 height 42
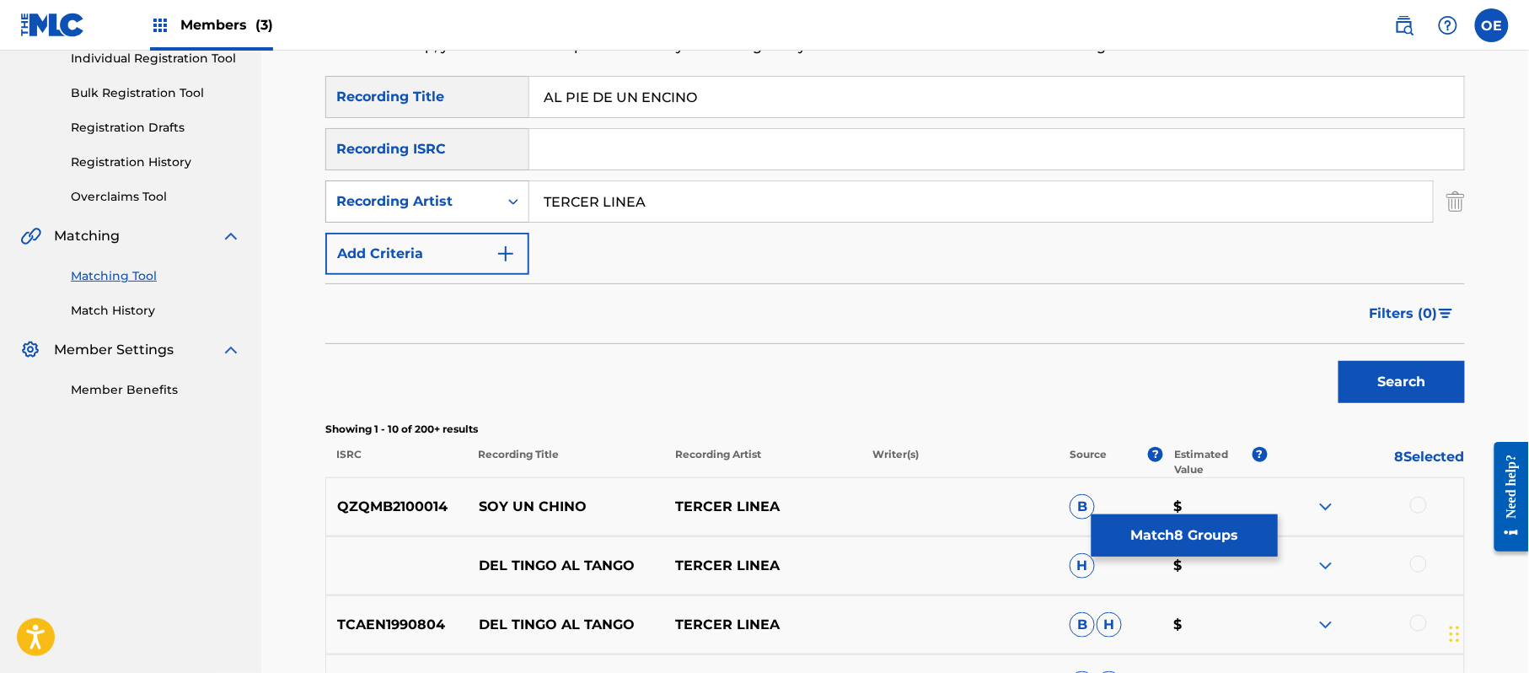
drag, startPoint x: 703, startPoint y: 196, endPoint x: 388, endPoint y: 213, distance: 315.7
click at [388, 213] on div "SearchWithCriteria48987170-f394-4480-9ffe-0f8c5a72bbb6 Recording Artist TERCER …" at bounding box center [895, 201] width 1140 height 42
click at [1339, 361] on button "Search" at bounding box center [1402, 382] width 126 height 42
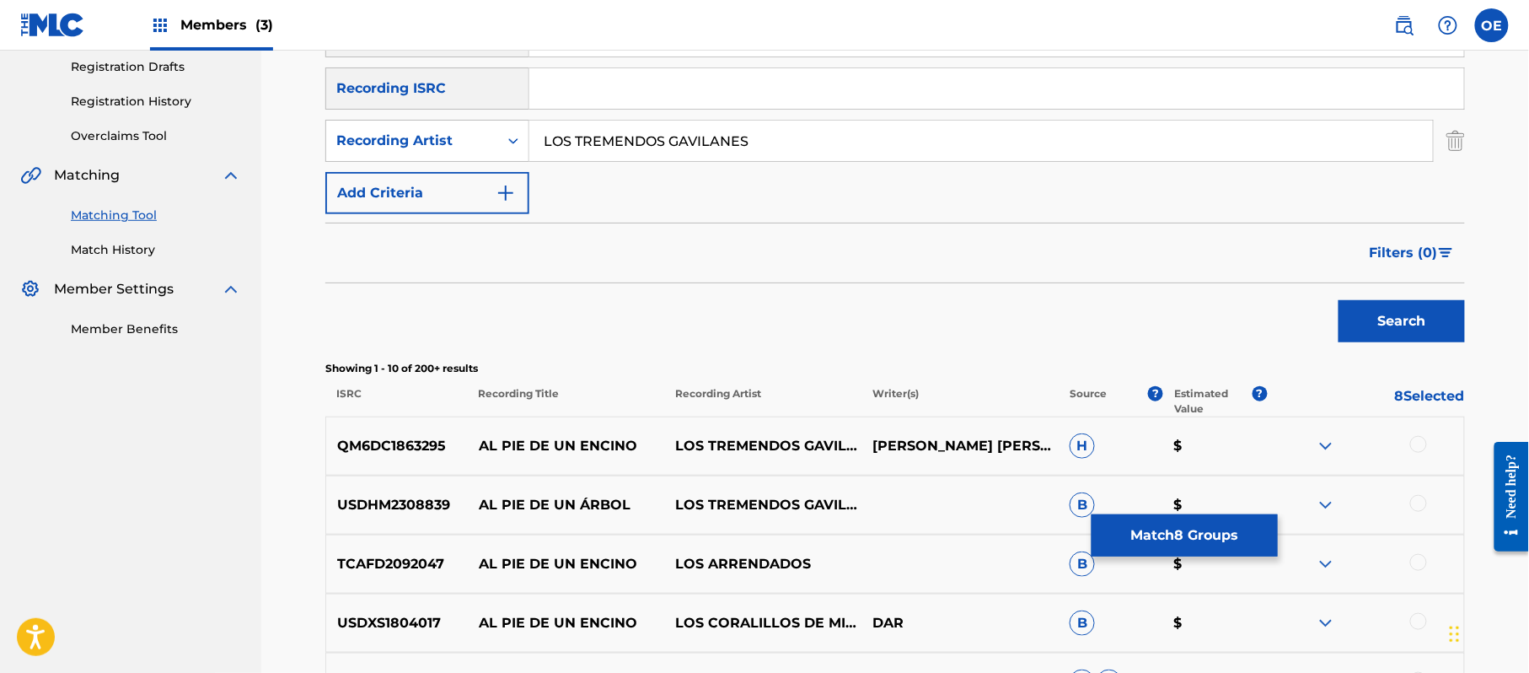
scroll to position [449, 0]
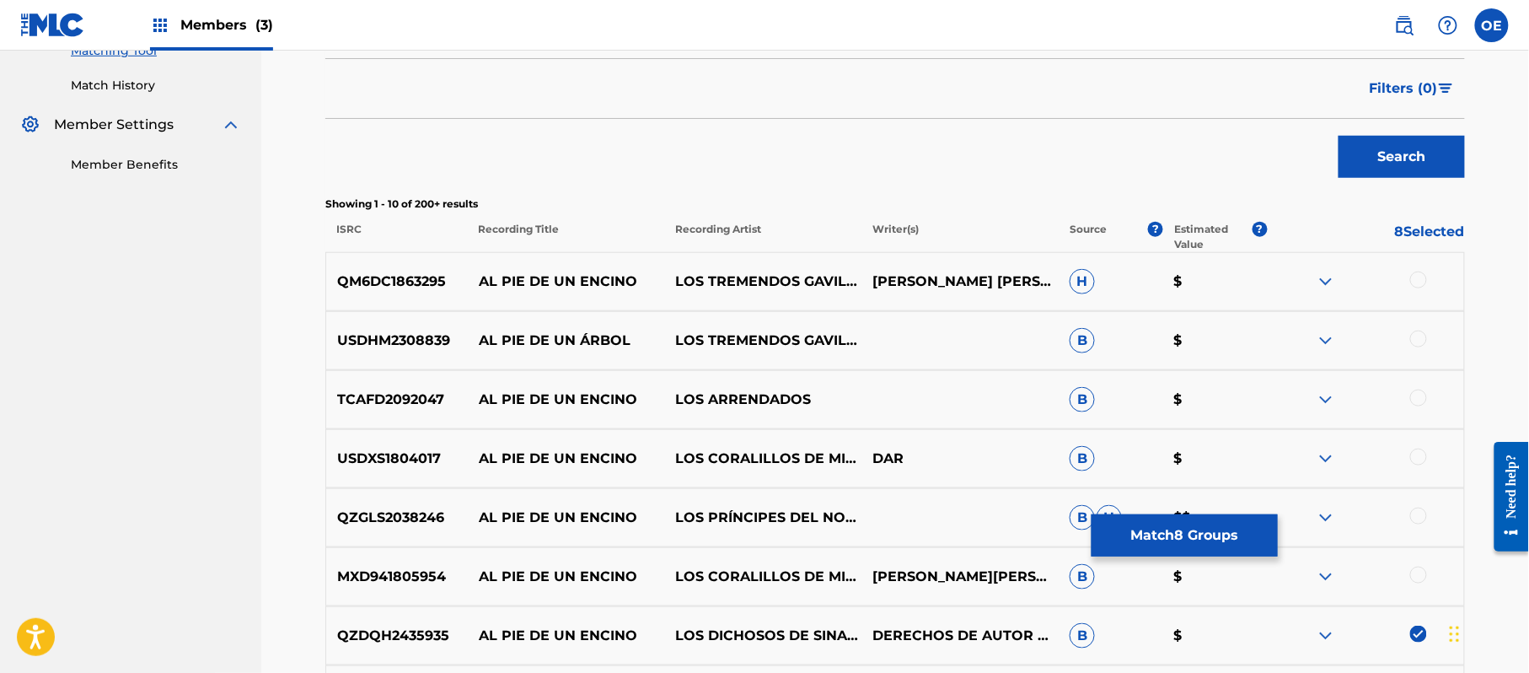
click at [1426, 278] on div at bounding box center [1418, 279] width 17 height 17
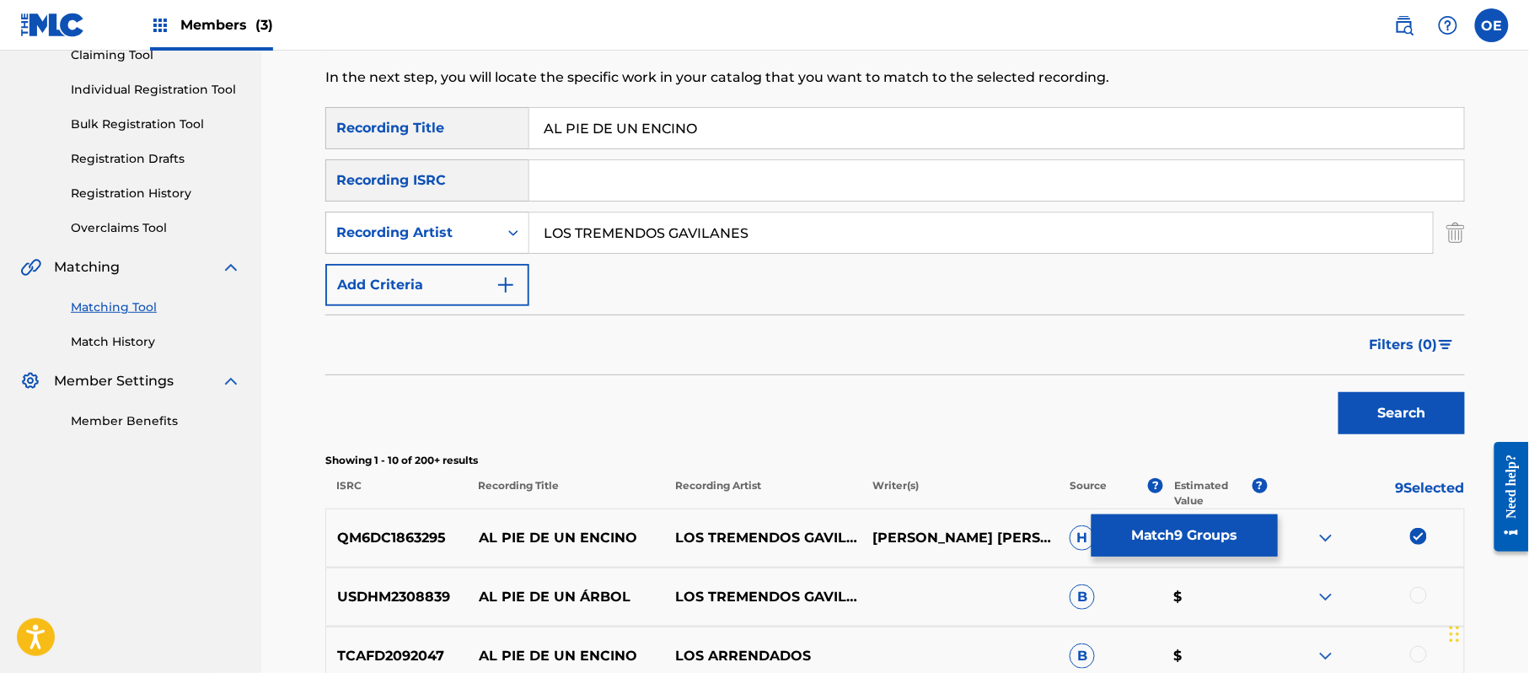
scroll to position [112, 0]
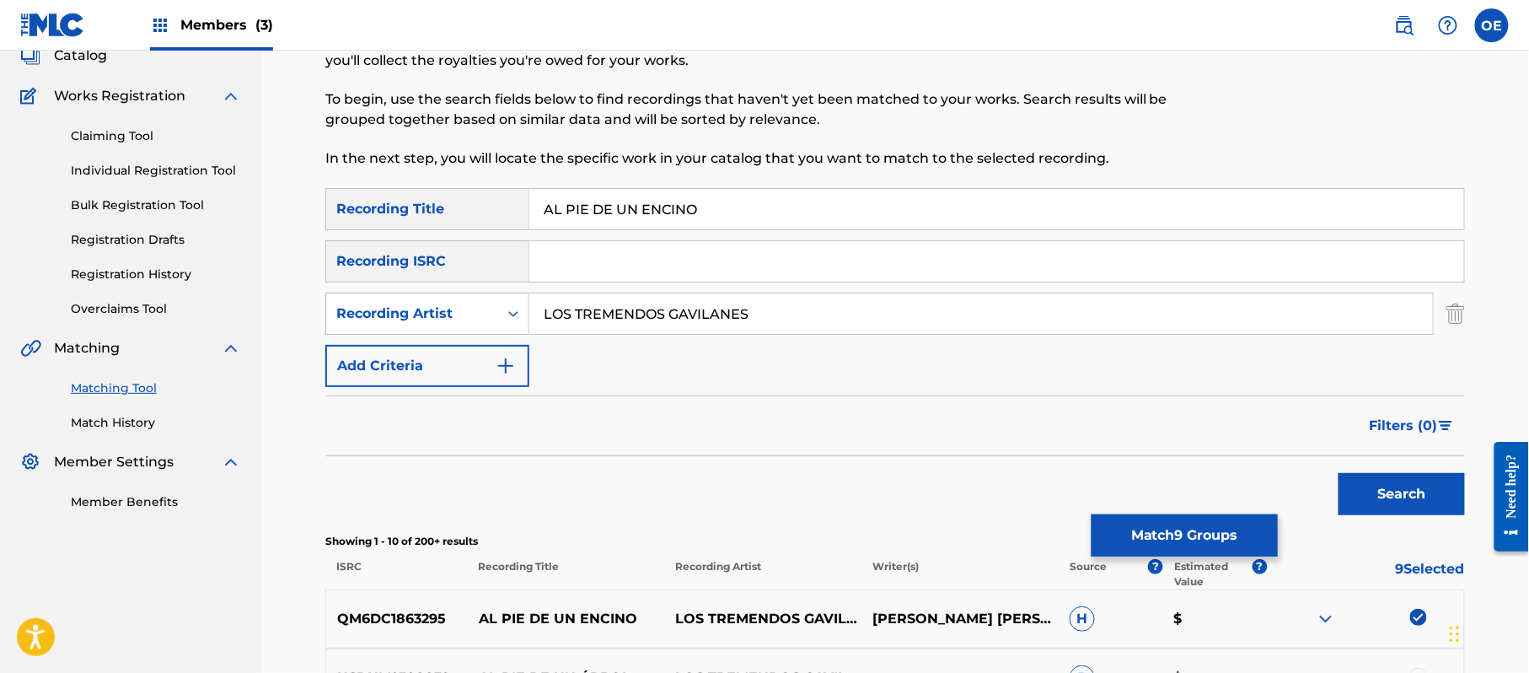
drag, startPoint x: 789, startPoint y: 308, endPoint x: 469, endPoint y: 317, distance: 320.5
click at [470, 317] on div "SearchWithCriteria48987170-f394-4480-9ffe-0f8c5a72bbb6 Recording Artist LOS TRE…" at bounding box center [895, 314] width 1140 height 42
click at [1339, 473] on button "Search" at bounding box center [1402, 494] width 126 height 42
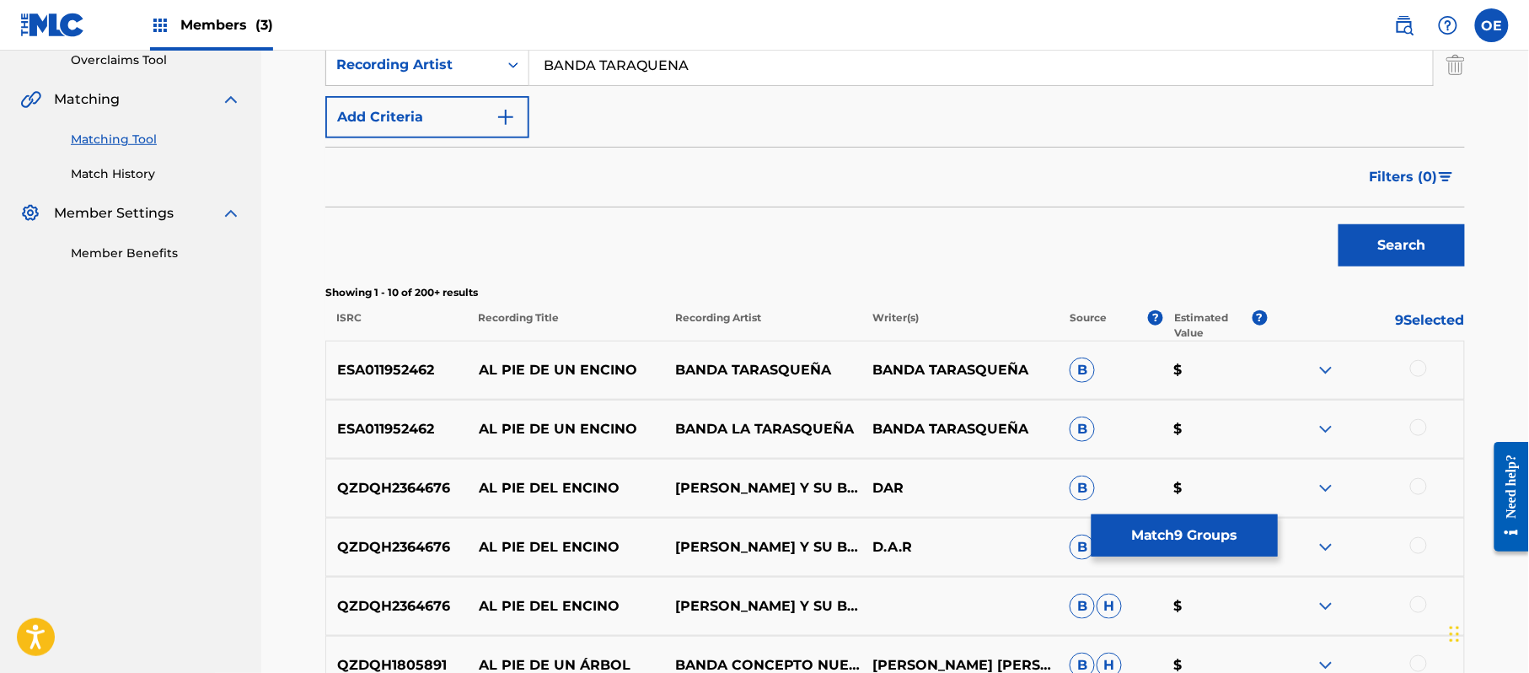
scroll to position [449, 0]
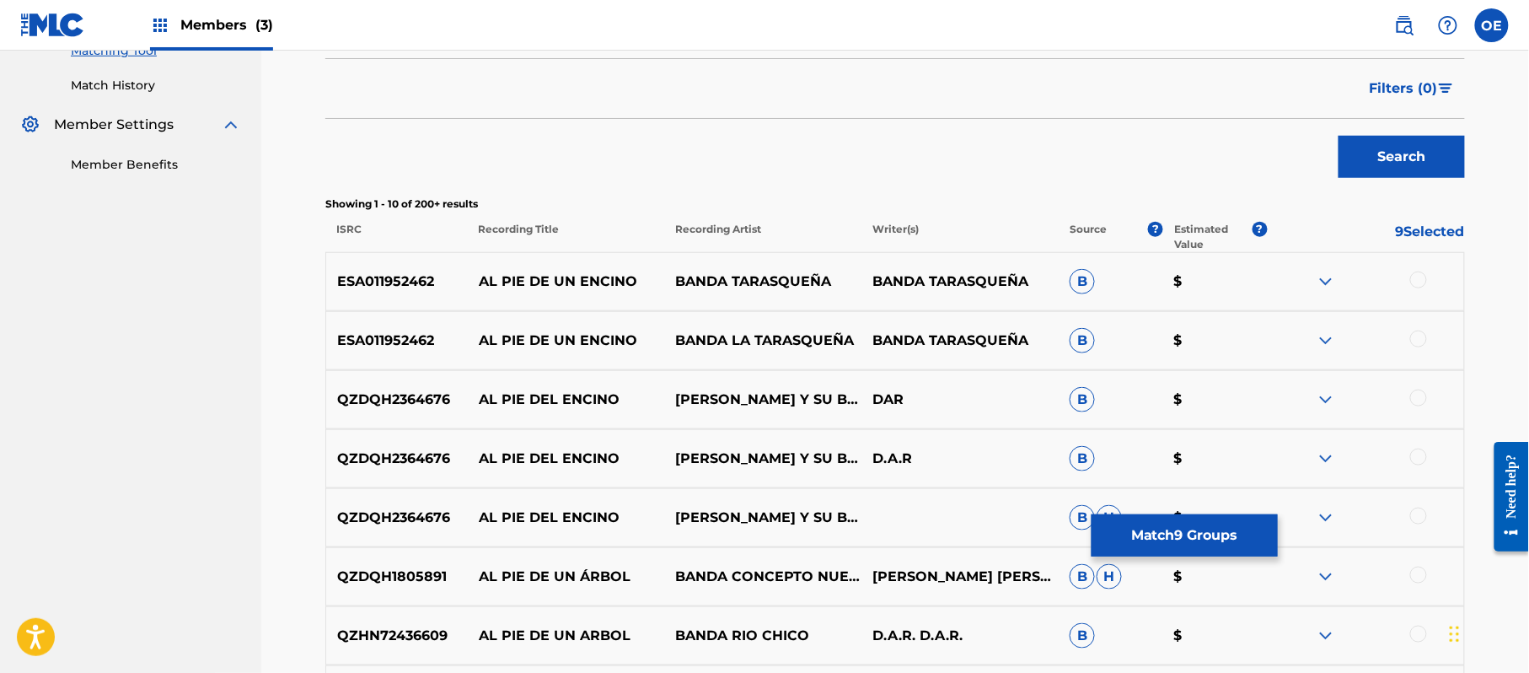
click at [1417, 285] on div at bounding box center [1418, 279] width 17 height 17
click at [1415, 330] on div at bounding box center [1418, 338] width 17 height 17
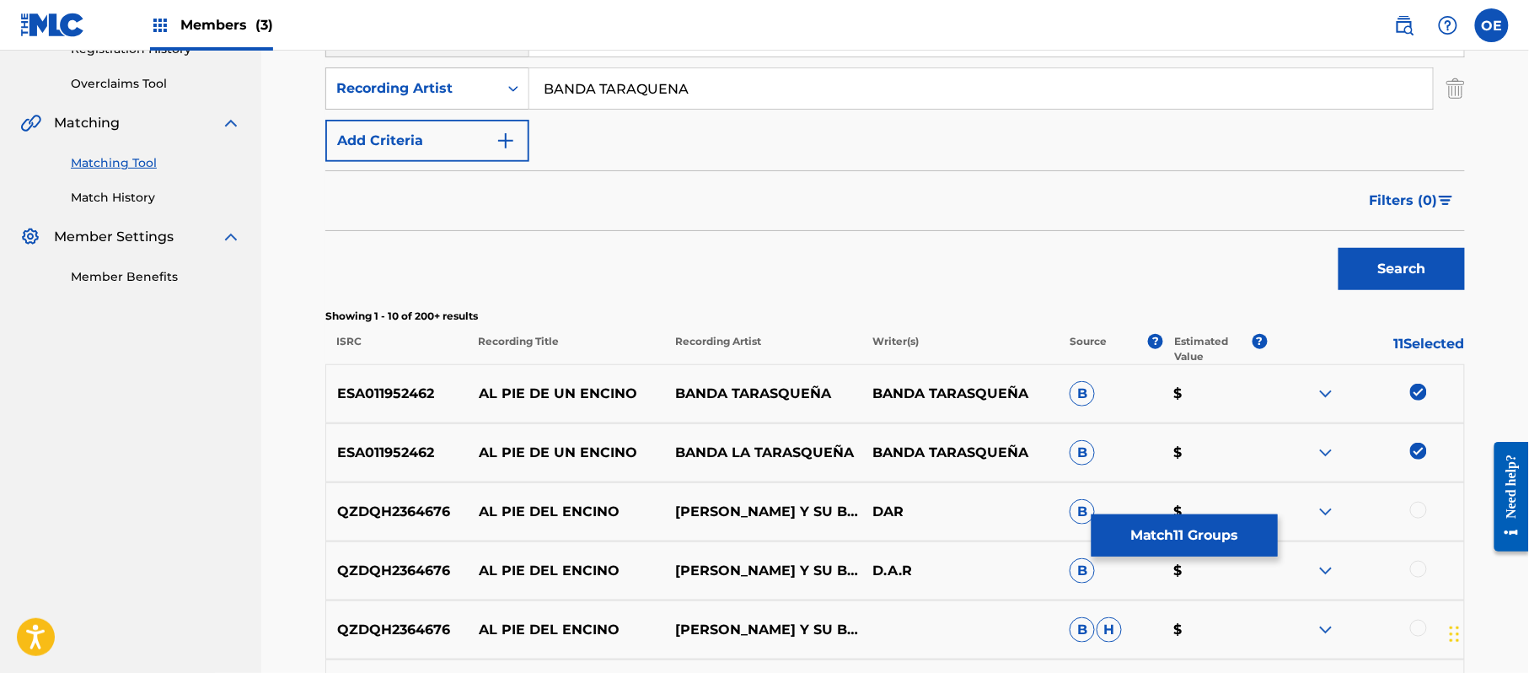
scroll to position [224, 0]
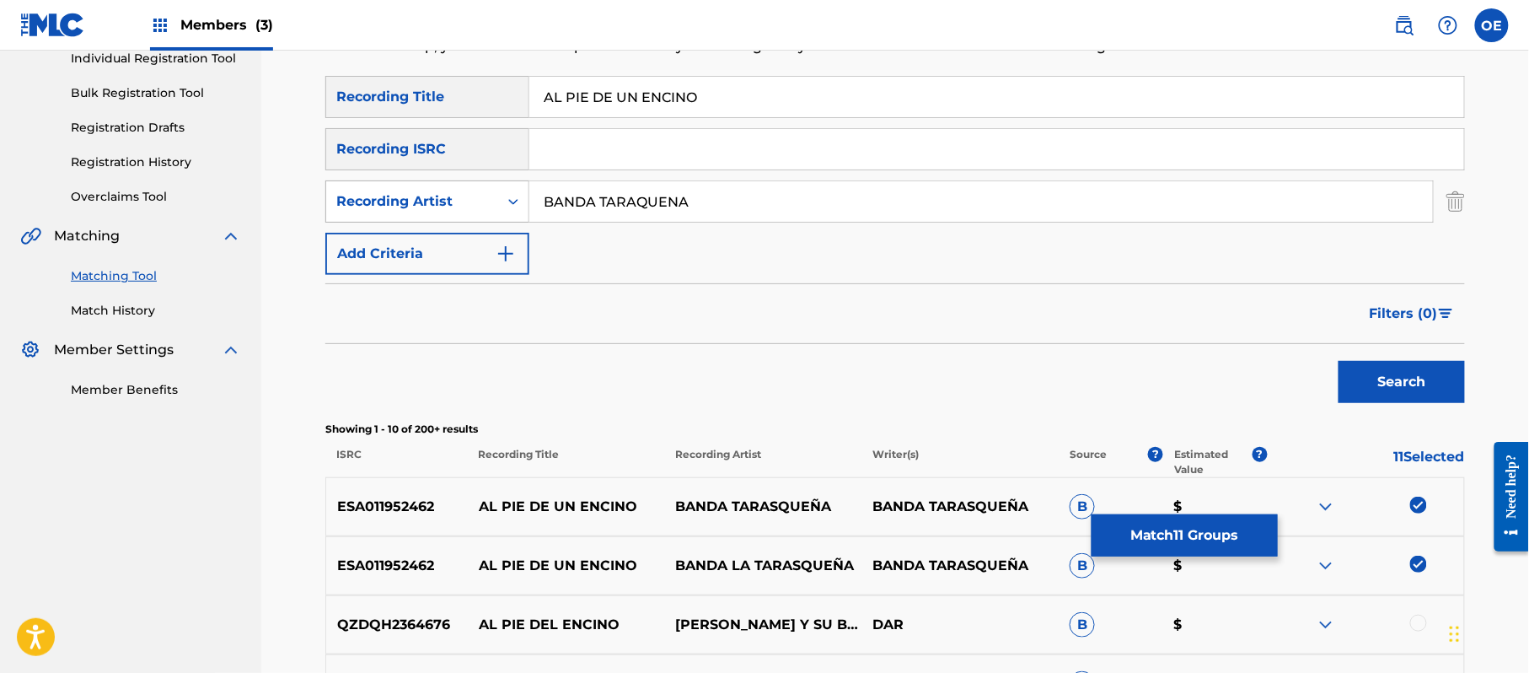
drag, startPoint x: 792, startPoint y: 192, endPoint x: 376, endPoint y: 180, distance: 416.6
click at [378, 180] on div "SearchWithCriteria48987170-f394-4480-9ffe-0f8c5a72bbb6 Recording Artist BANDA T…" at bounding box center [895, 201] width 1140 height 42
click at [1339, 361] on button "Search" at bounding box center [1402, 382] width 126 height 42
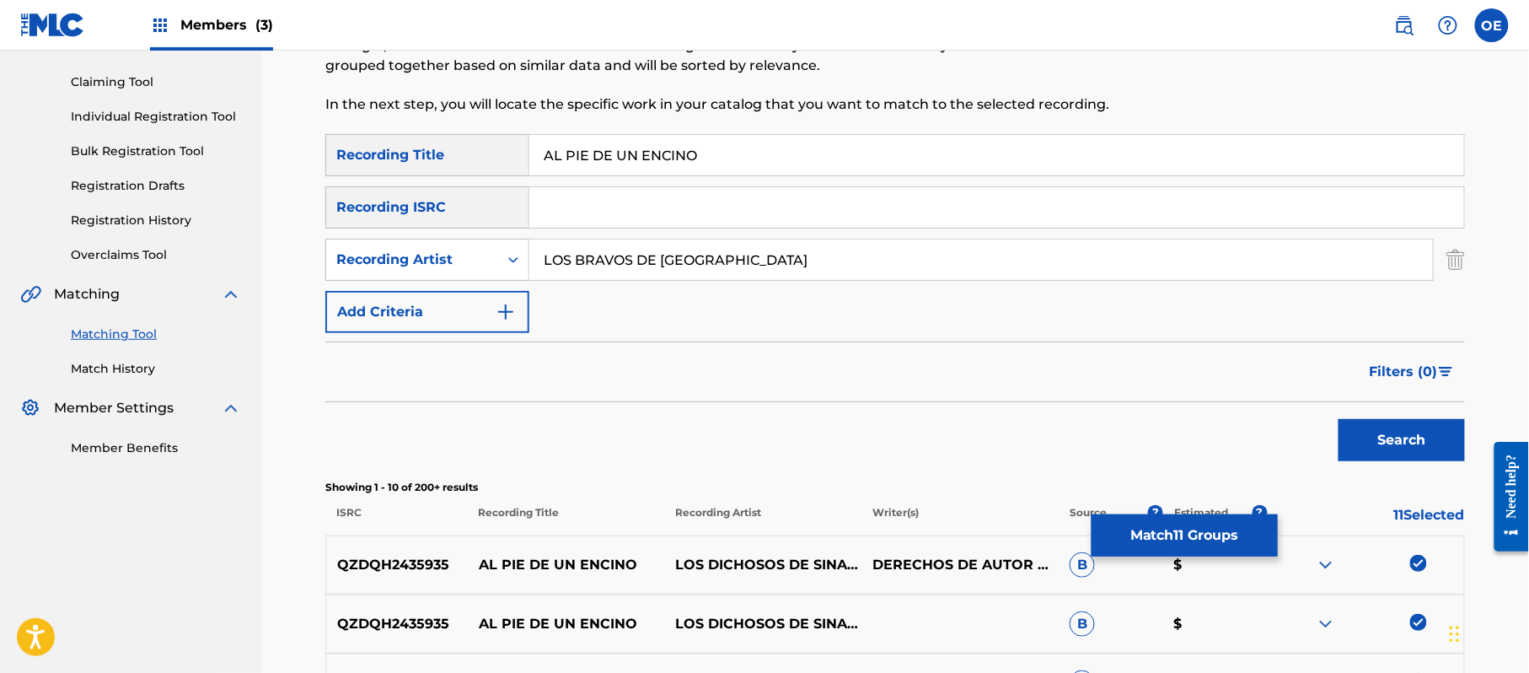
scroll to position [112, 0]
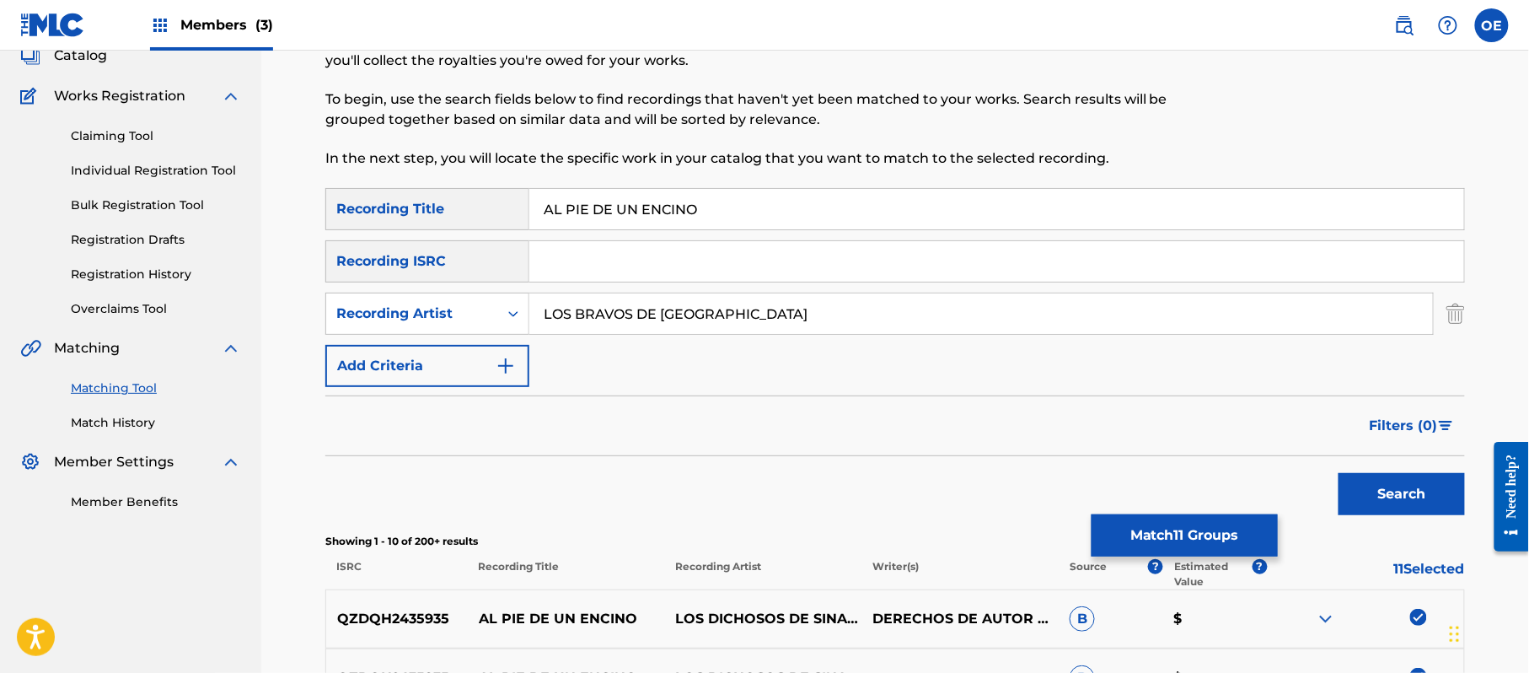
drag, startPoint x: 777, startPoint y: 334, endPoint x: 776, endPoint y: 320, distance: 13.5
click at [776, 331] on div "SearchWithCriteria51db0763-038d-4764-afd7-292991536927 Recording Title AL PIE D…" at bounding box center [895, 287] width 1140 height 199
drag, startPoint x: 625, startPoint y: 314, endPoint x: 486, endPoint y: 314, distance: 138.2
click at [486, 314] on div "SearchWithCriteria48987170-f394-4480-9ffe-0f8c5a72bbb6 Recording Artist LOS BRA…" at bounding box center [895, 314] width 1140 height 42
click at [1339, 473] on button "Search" at bounding box center [1402, 494] width 126 height 42
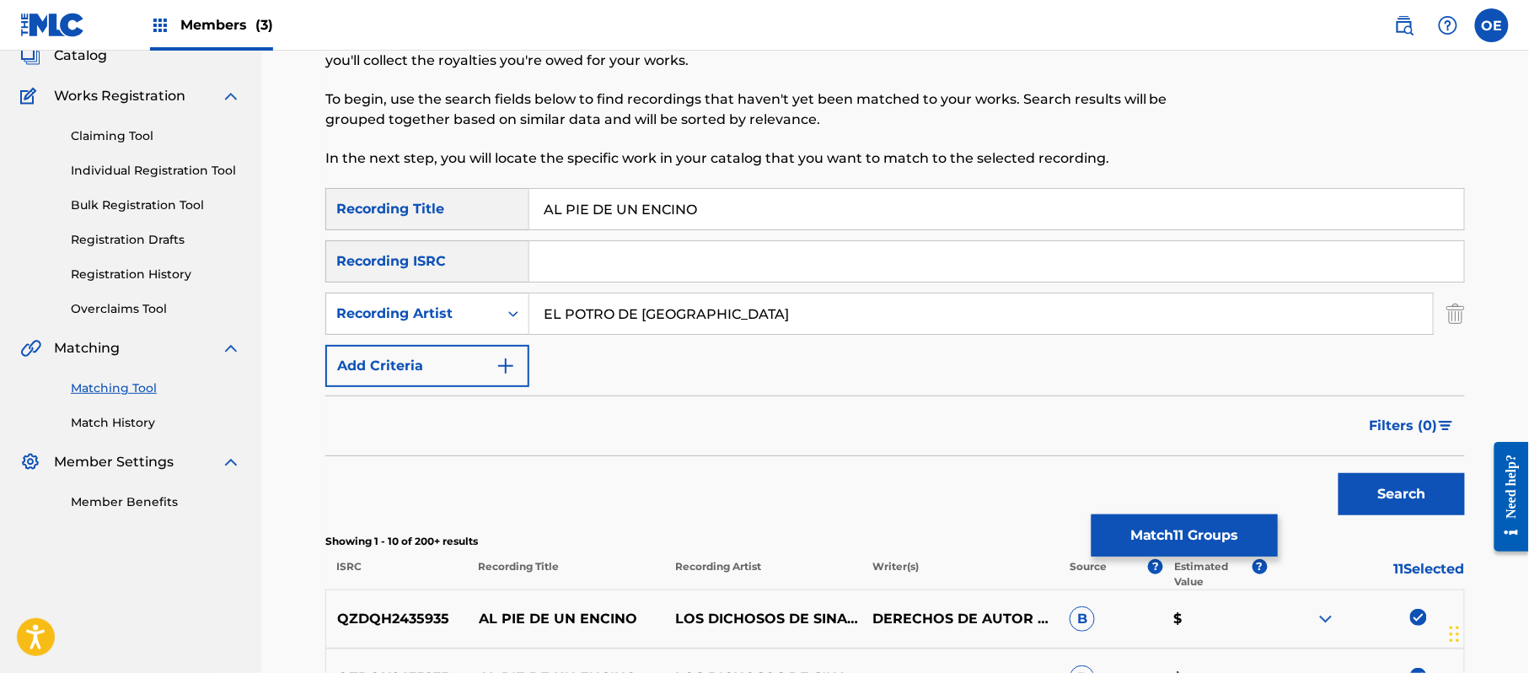
drag, startPoint x: 752, startPoint y: 312, endPoint x: 607, endPoint y: 319, distance: 145.1
click at [607, 319] on input "EL POTRO DE [GEOGRAPHIC_DATA]" at bounding box center [981, 313] width 904 height 40
click at [810, 319] on input "EL POTRO DE [GEOGRAPHIC_DATA]" at bounding box center [981, 313] width 904 height 40
drag, startPoint x: 827, startPoint y: 301, endPoint x: 467, endPoint y: 309, distance: 360.0
click at [467, 309] on div "SearchWithCriteria48987170-f394-4480-9ffe-0f8c5a72bbb6 Recording Artist EL POTR…" at bounding box center [895, 314] width 1140 height 42
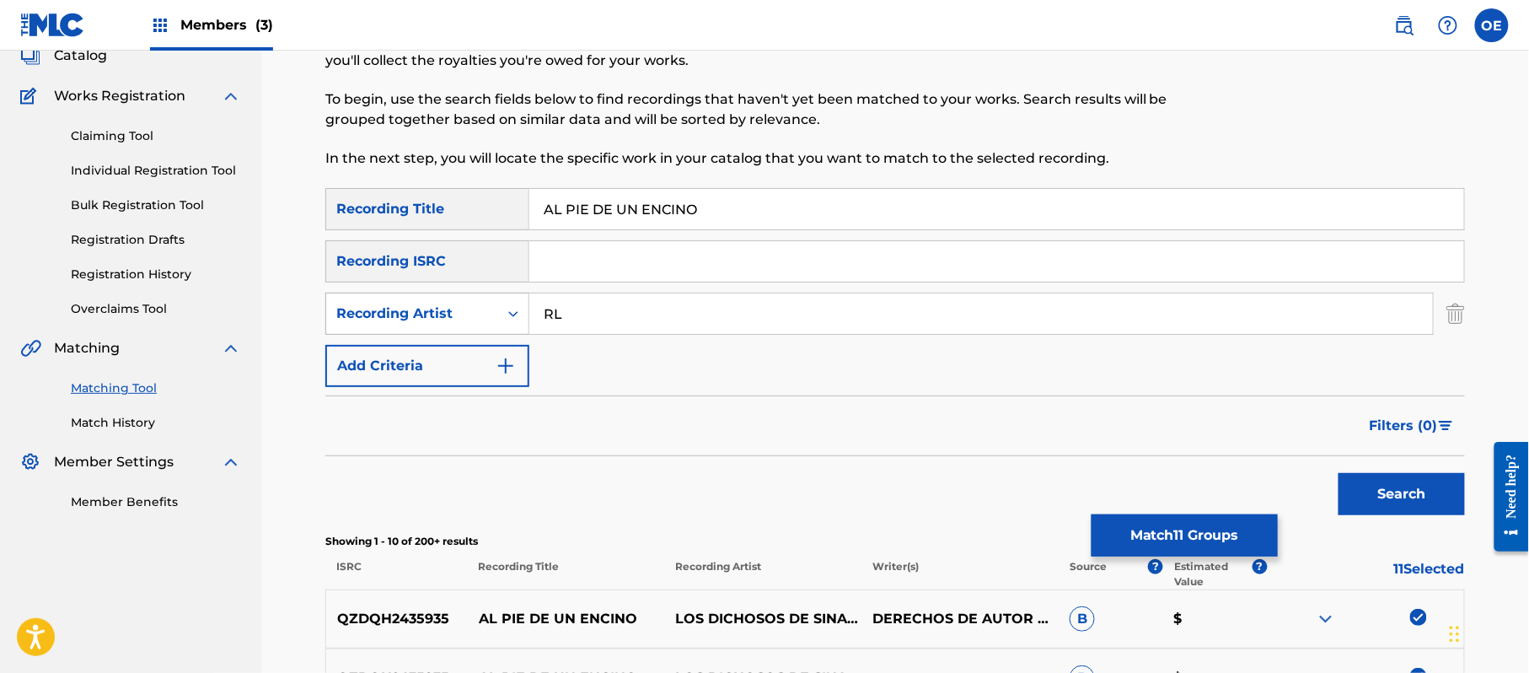
type input "R"
click at [1339, 473] on button "Search" at bounding box center [1402, 494] width 126 height 42
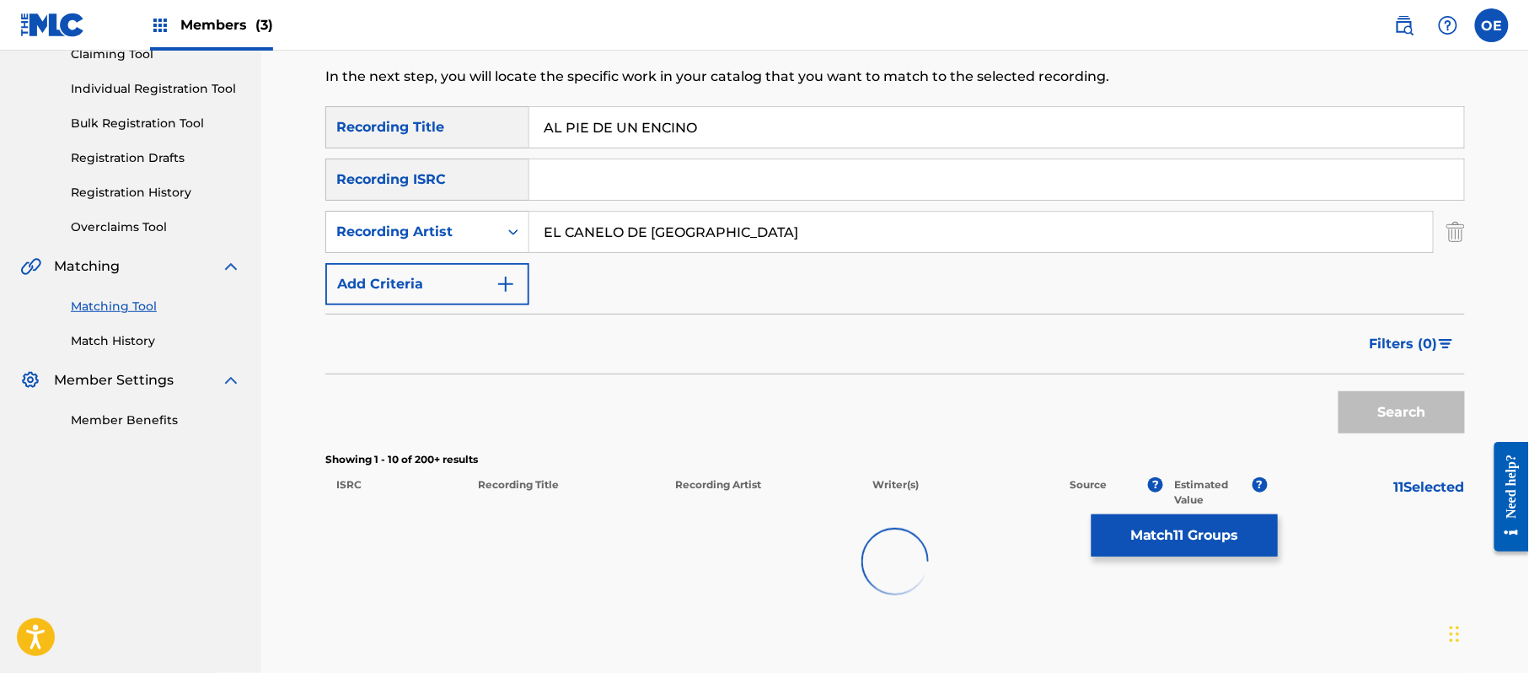
scroll to position [302, 0]
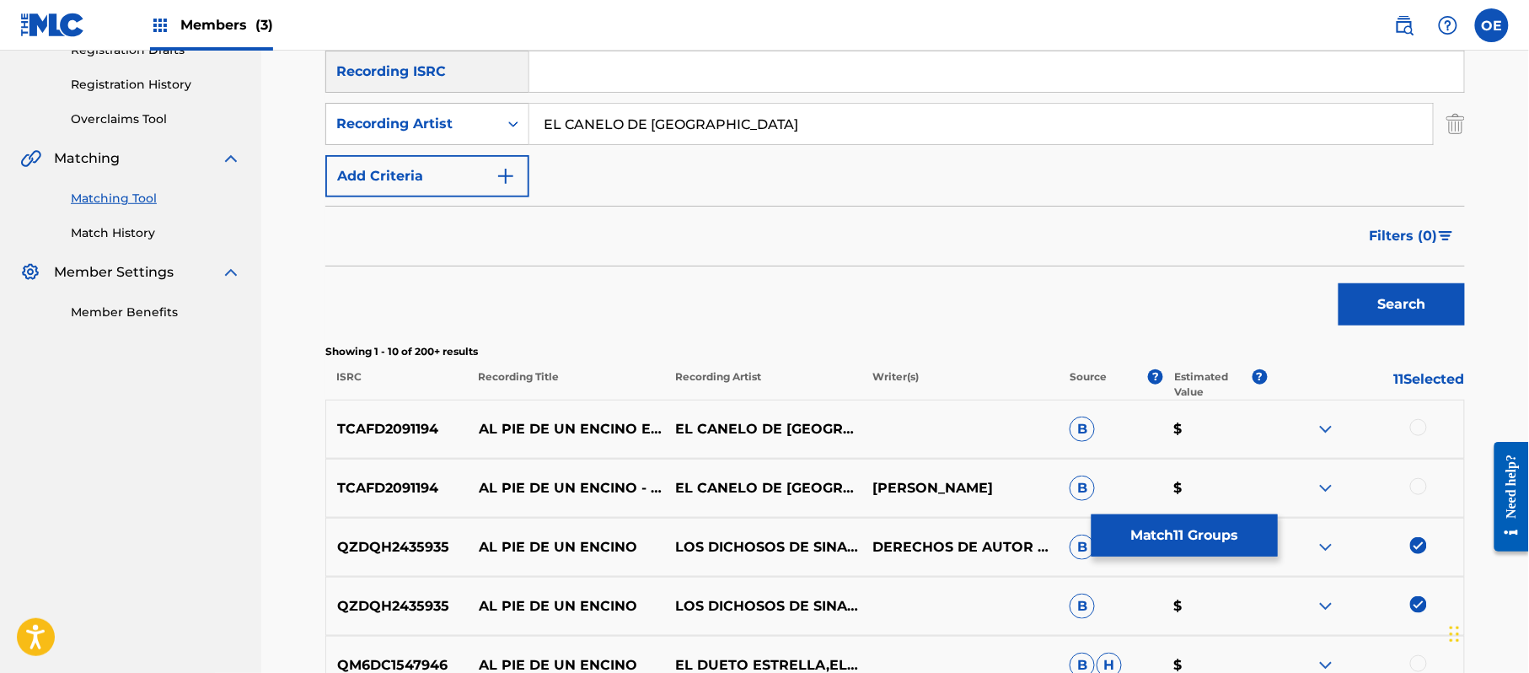
click at [1418, 432] on div at bounding box center [1418, 427] width 17 height 17
click at [1409, 484] on div at bounding box center [1365, 488] width 197 height 20
click at [1420, 484] on div at bounding box center [1418, 486] width 17 height 17
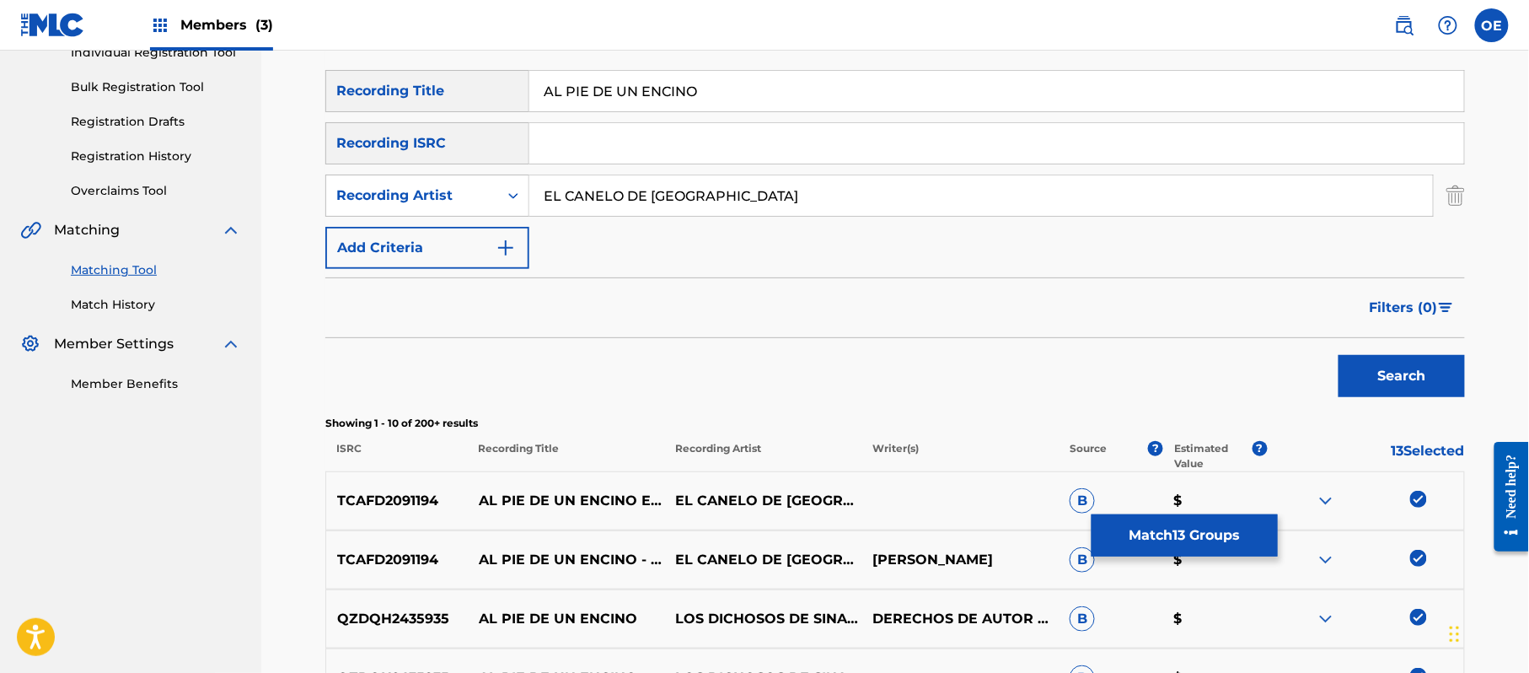
scroll to position [190, 0]
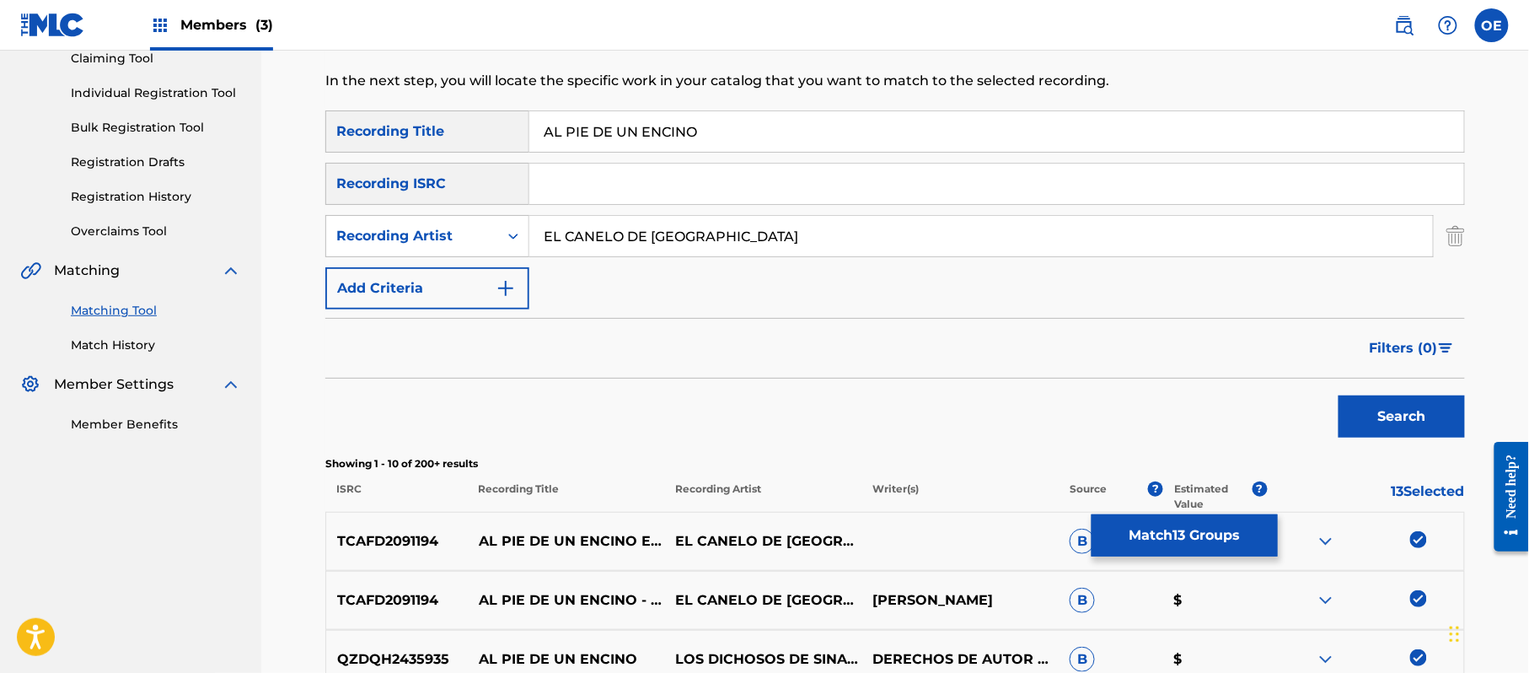
drag, startPoint x: 753, startPoint y: 244, endPoint x: 445, endPoint y: 260, distance: 308.1
click at [448, 260] on div "SearchWithCriteria51db0763-038d-4764-afd7-292991536927 Recording Title AL PIE D…" at bounding box center [895, 209] width 1140 height 199
click at [1339, 395] on button "Search" at bounding box center [1402, 416] width 126 height 42
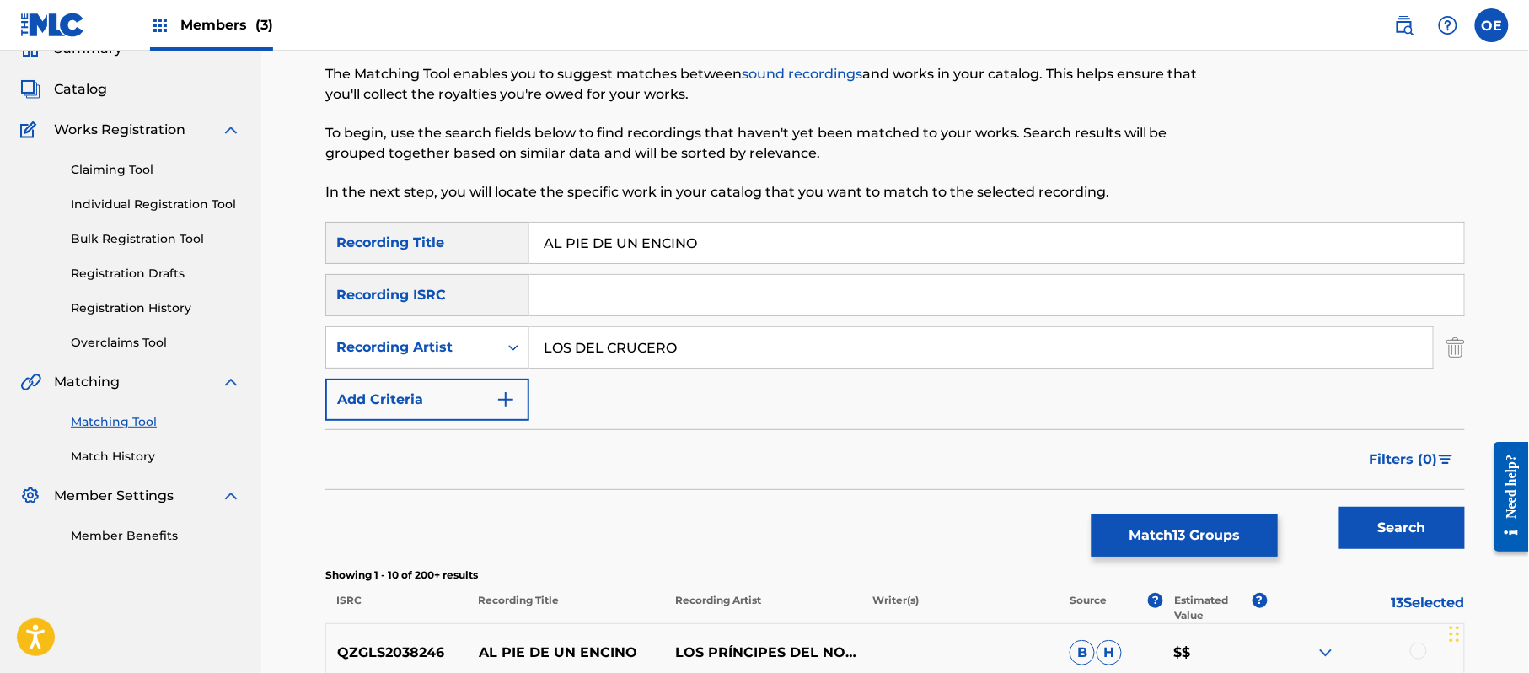
scroll to position [78, 0]
drag, startPoint x: 706, startPoint y: 345, endPoint x: 432, endPoint y: 348, distance: 274.0
click at [432, 348] on div "SearchWithCriteria48987170-f394-4480-9ffe-0f8c5a72bbb6 Recording Artist LOS DEL…" at bounding box center [895, 348] width 1140 height 42
click at [1339, 507] on button "Search" at bounding box center [1402, 528] width 126 height 42
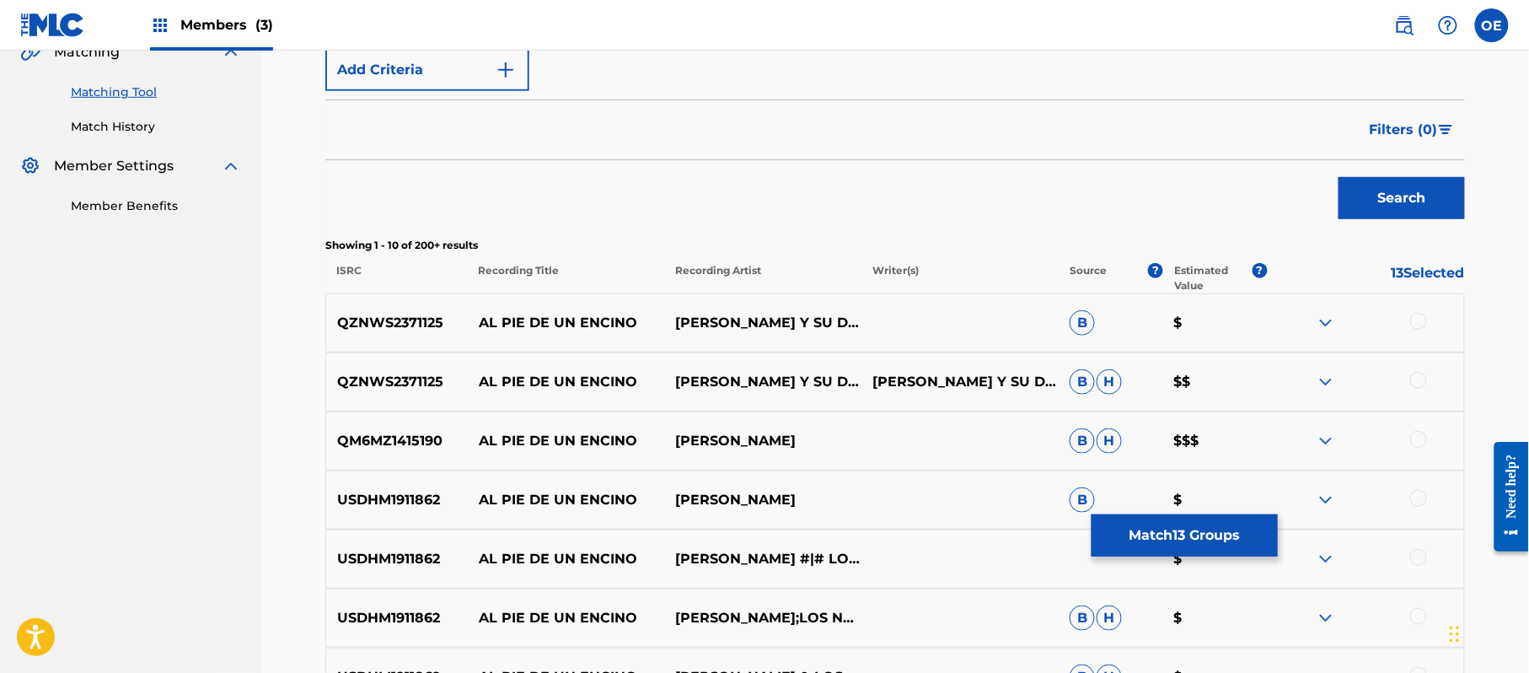
scroll to position [415, 0]
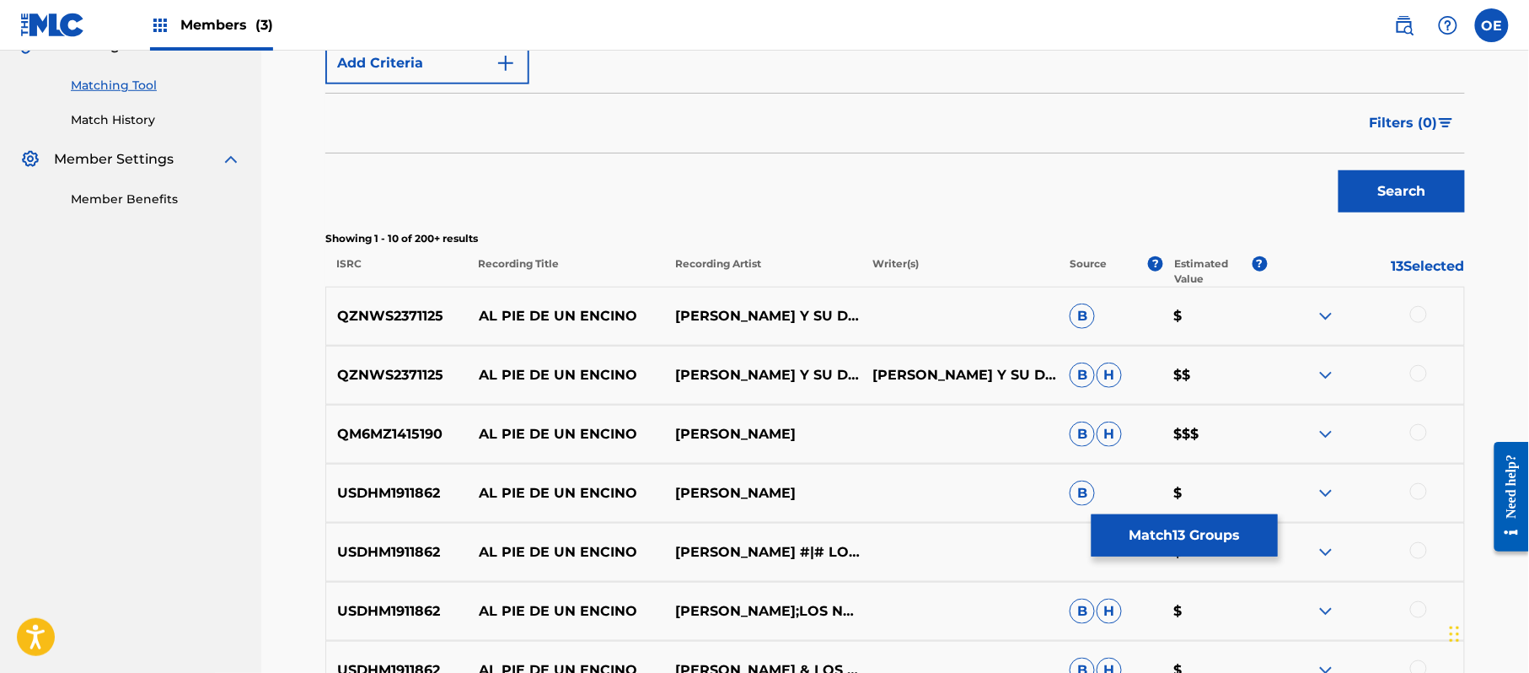
click at [1418, 315] on div at bounding box center [1418, 314] width 17 height 17
click at [1409, 378] on div at bounding box center [1365, 375] width 197 height 20
click at [1420, 378] on div at bounding box center [1418, 373] width 17 height 17
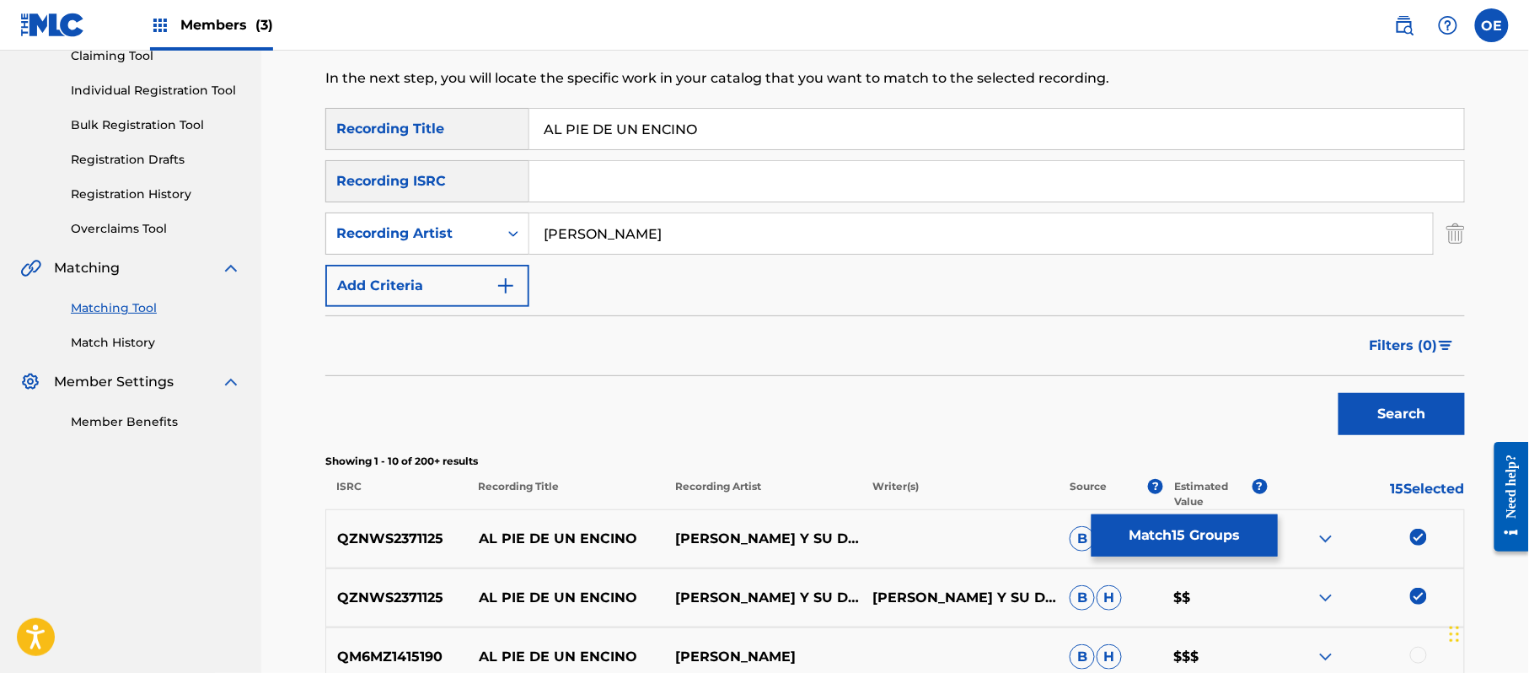
scroll to position [190, 0]
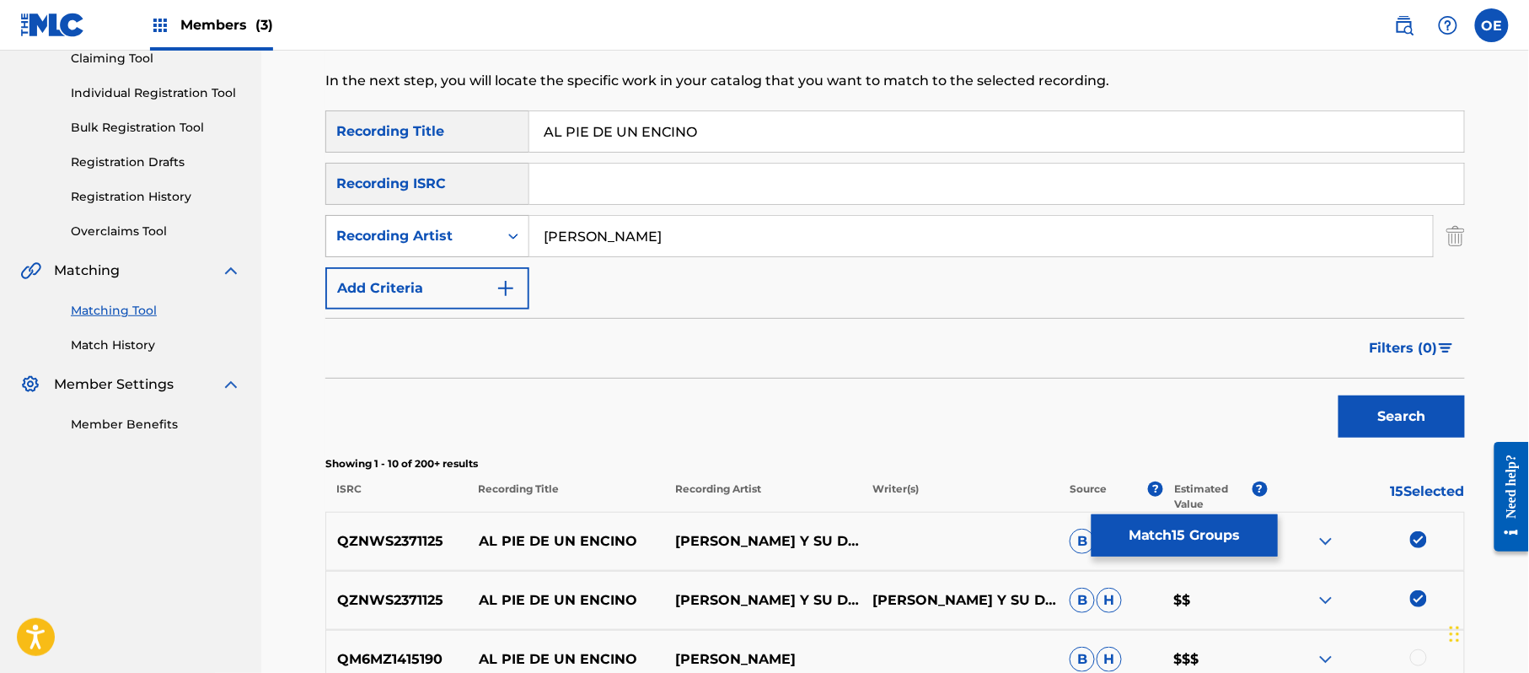
drag, startPoint x: 645, startPoint y: 243, endPoint x: 528, endPoint y: 244, distance: 117.2
click at [528, 244] on div "SearchWithCriteria48987170-f394-4480-9ffe-0f8c5a72bbb6 Recording Artist [PERSON…" at bounding box center [895, 236] width 1140 height 42
click at [1339, 395] on button "Search" at bounding box center [1402, 416] width 126 height 42
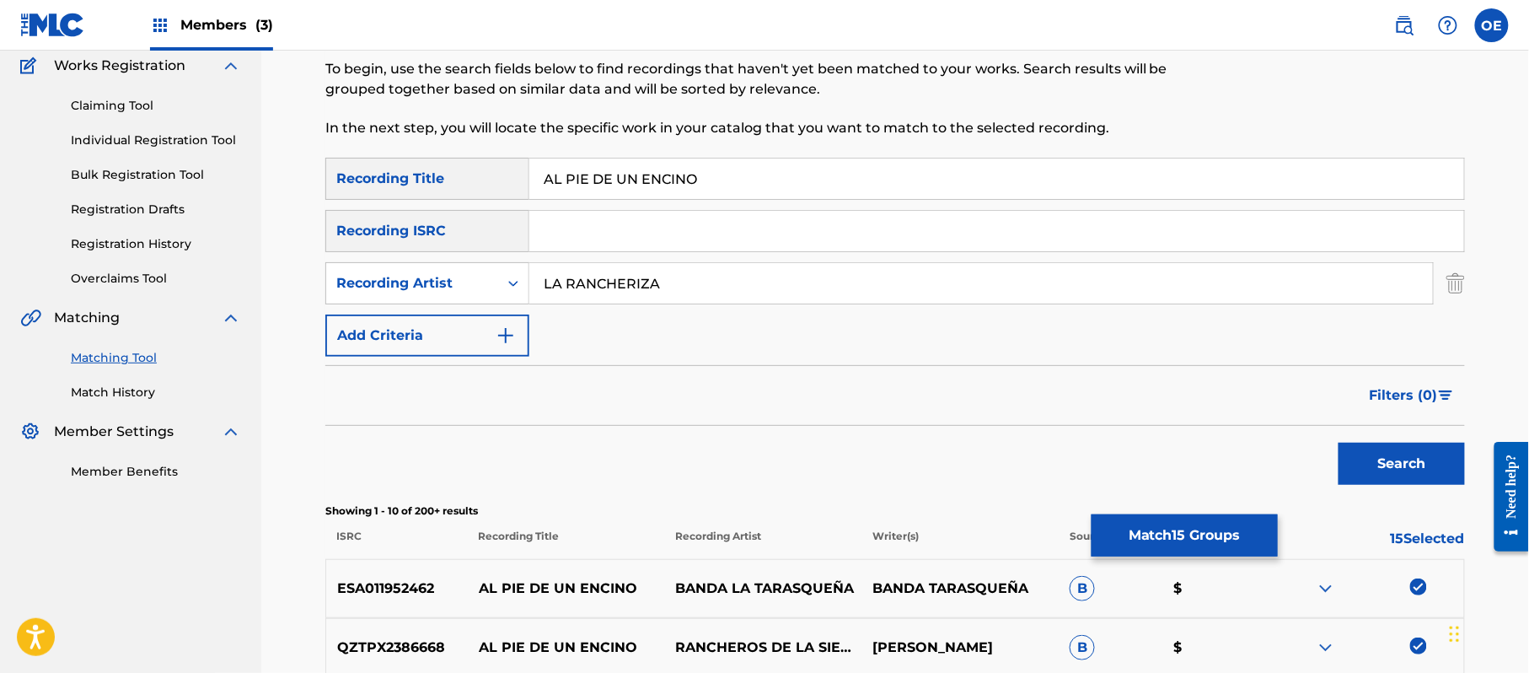
scroll to position [78, 0]
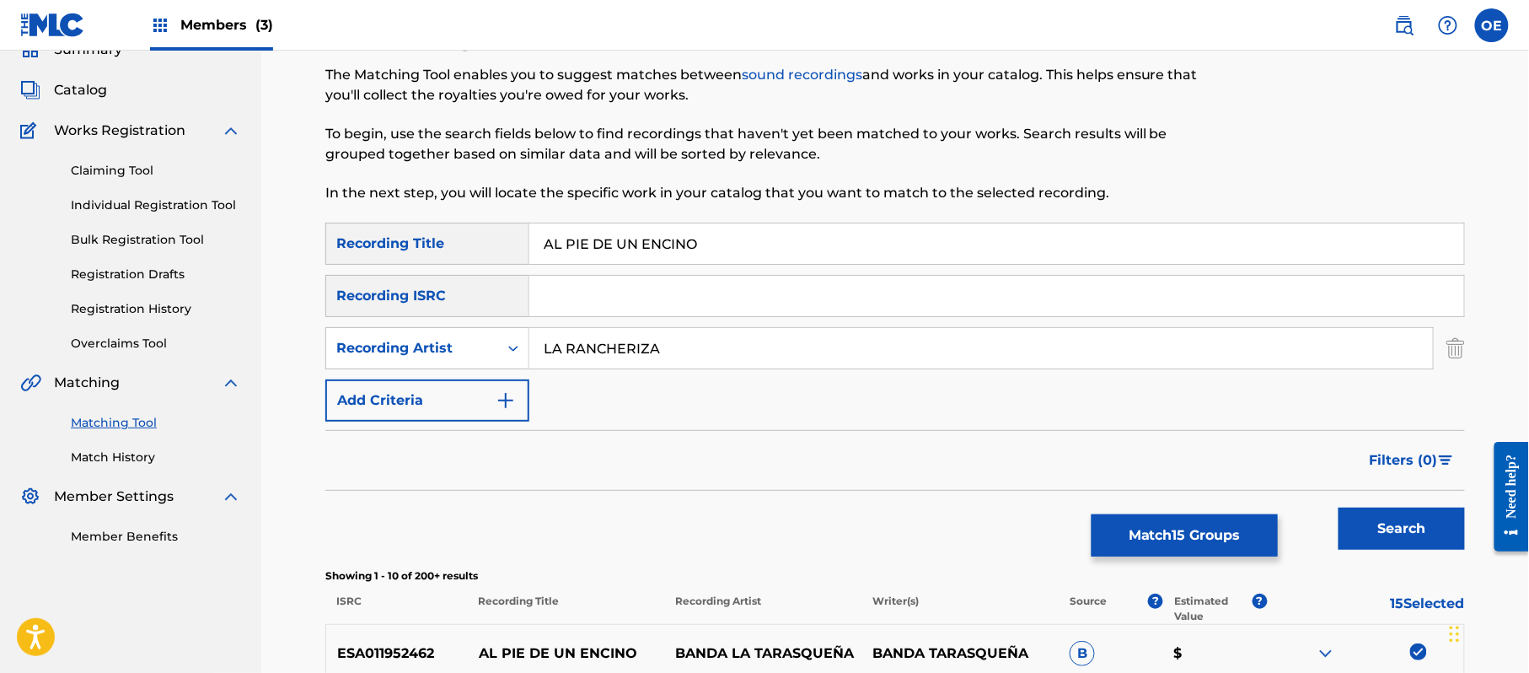
drag, startPoint x: 676, startPoint y: 345, endPoint x: 438, endPoint y: 325, distance: 238.5
click at [449, 334] on div "SearchWithCriteria48987170-f394-4480-9ffe-0f8c5a72bbb6 Recording Artist LA RANC…" at bounding box center [895, 348] width 1140 height 42
click at [1339, 507] on button "Search" at bounding box center [1402, 528] width 126 height 42
drag, startPoint x: 773, startPoint y: 352, endPoint x: 126, endPoint y: 320, distance: 648.2
click at [133, 321] on main "HYPHY MUSIC PUBLISHING INC Summary Catalog Works Registration Claiming Tool Ind…" at bounding box center [764, 656] width 1529 height 1367
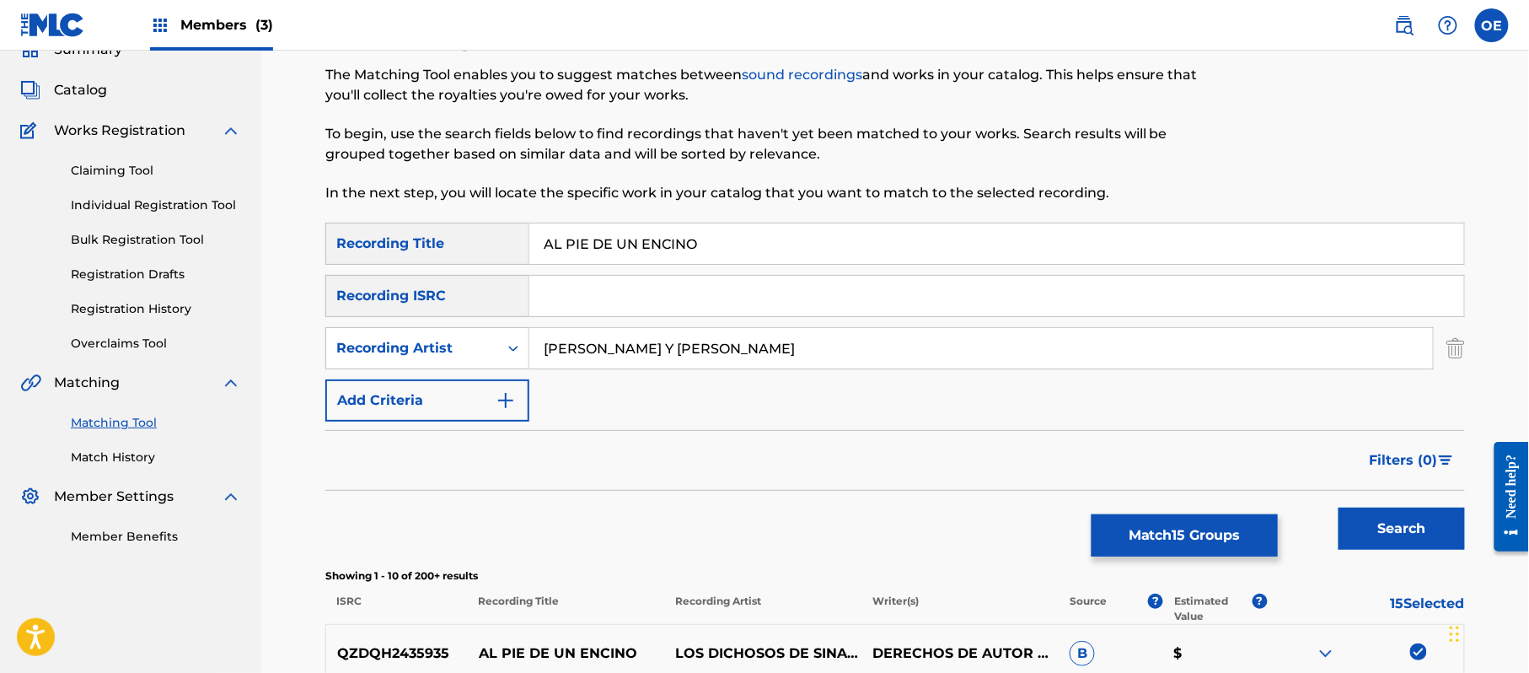
click at [1339, 507] on button "Search" at bounding box center [1402, 528] width 126 height 42
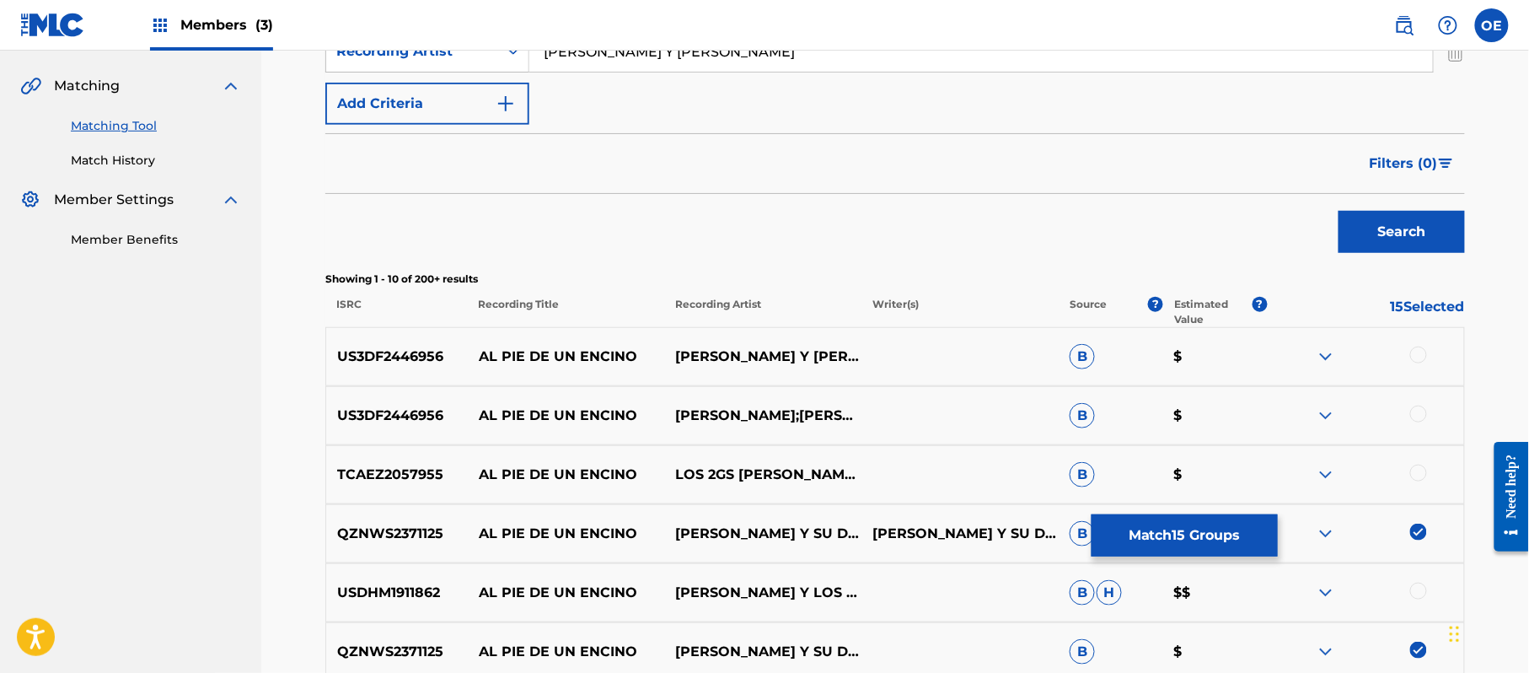
scroll to position [415, 0]
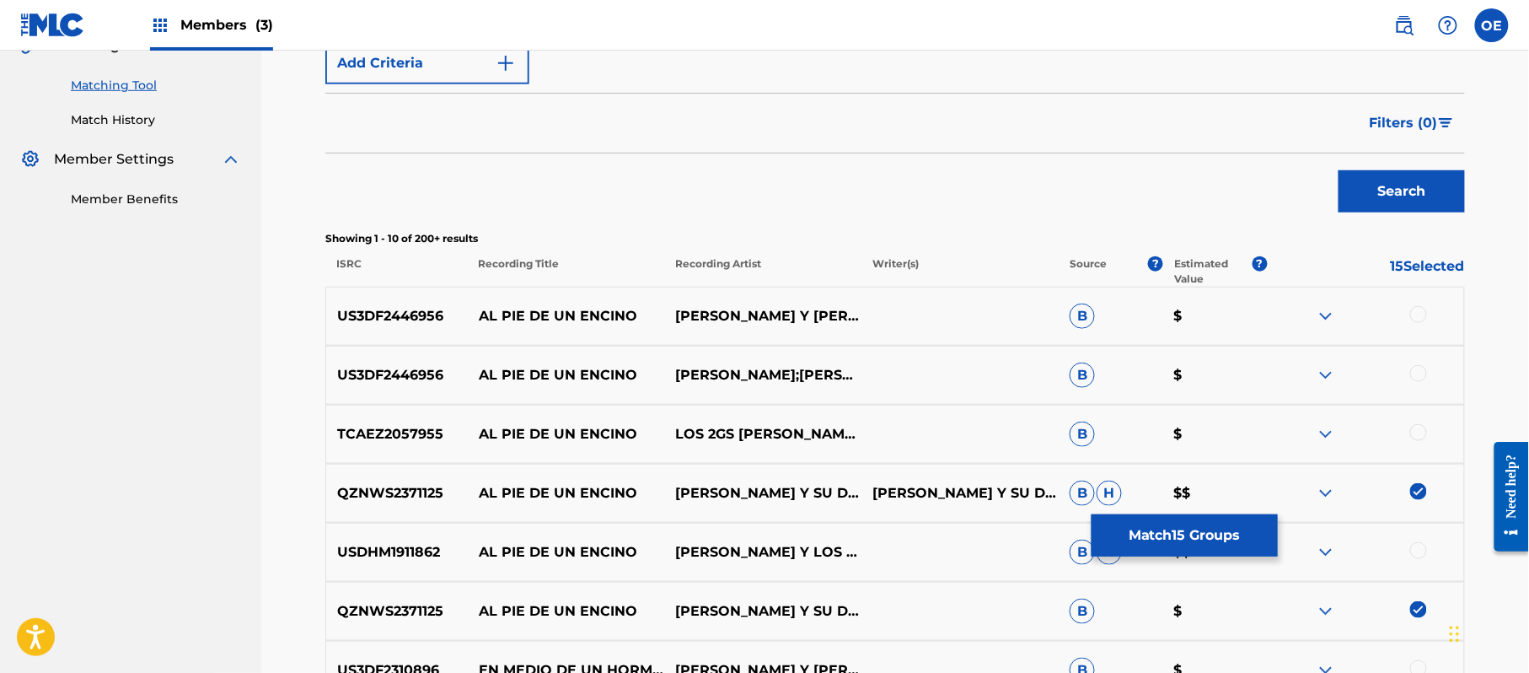
click at [1418, 312] on div at bounding box center [1418, 314] width 17 height 17
click at [1417, 368] on div at bounding box center [1418, 373] width 17 height 17
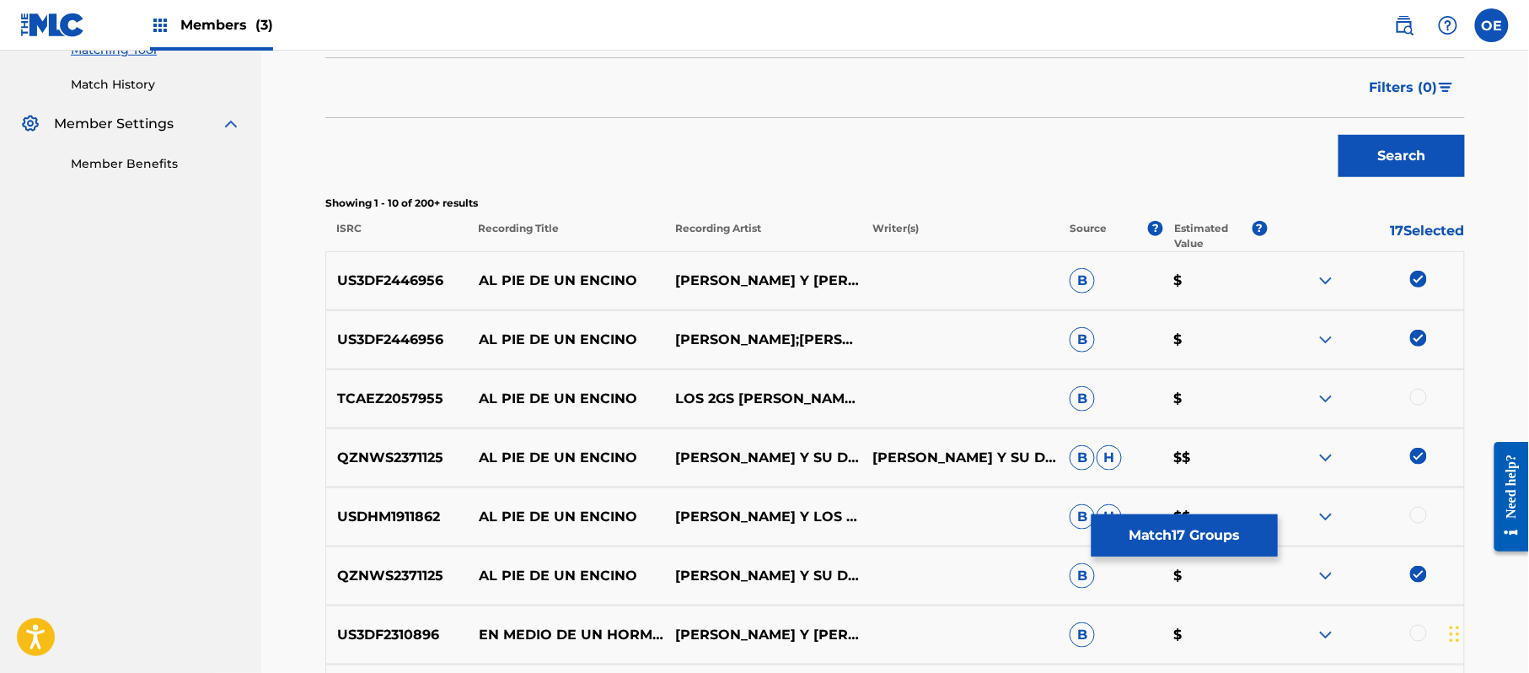
scroll to position [190, 0]
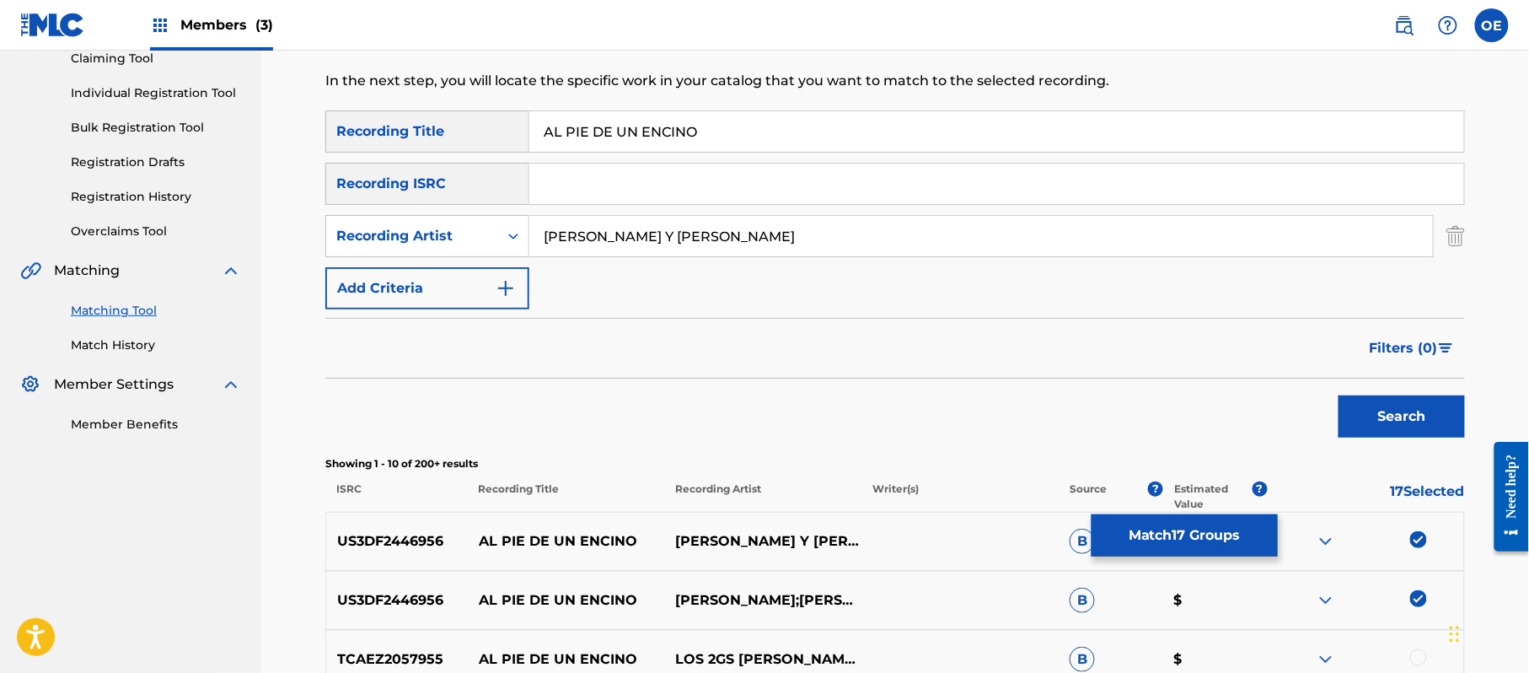
drag, startPoint x: 682, startPoint y: 237, endPoint x: 308, endPoint y: 243, distance: 374.3
click at [309, 243] on div "Matching Tool The Matching Tool enables you to suggest matches between sound re…" at bounding box center [895, 565] width 1180 height 1325
click at [1339, 395] on button "Search" at bounding box center [1402, 416] width 126 height 42
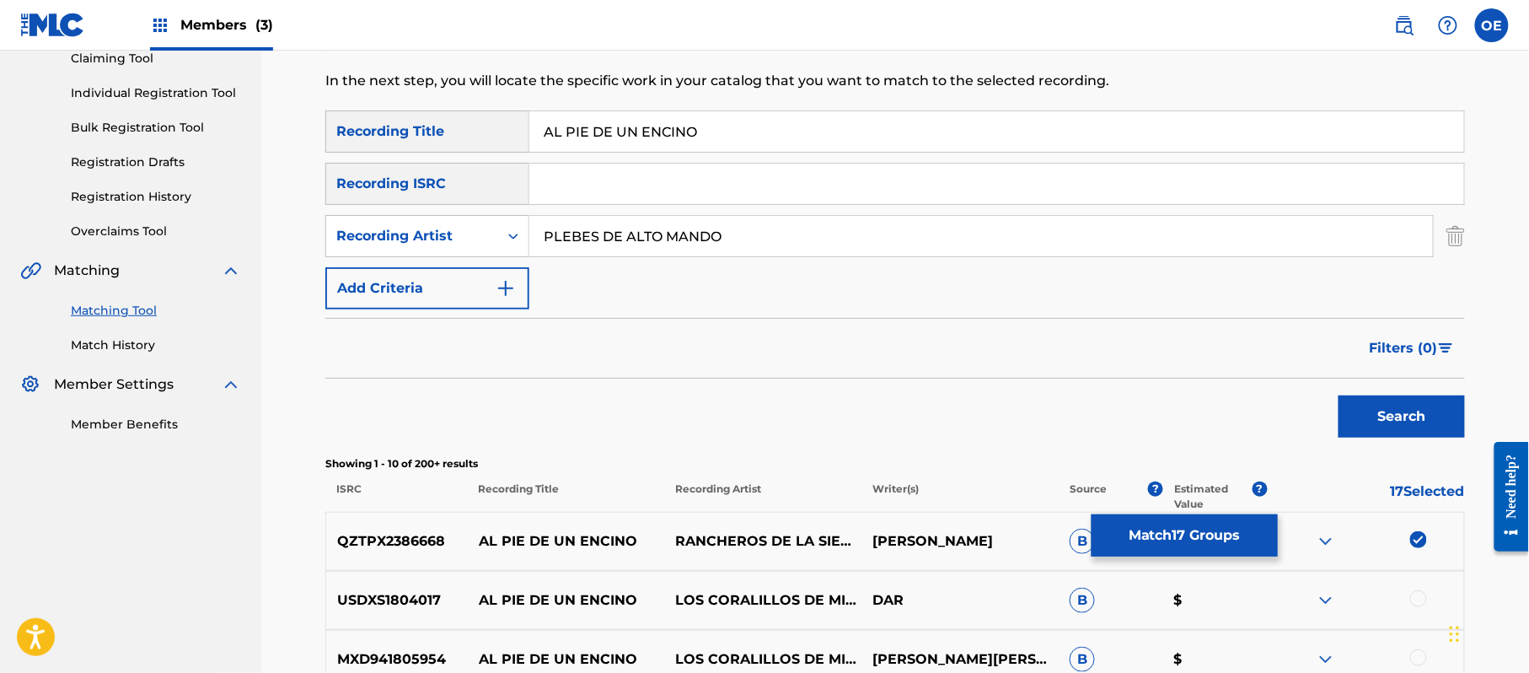
click at [1339, 395] on button "Search" at bounding box center [1402, 416] width 126 height 42
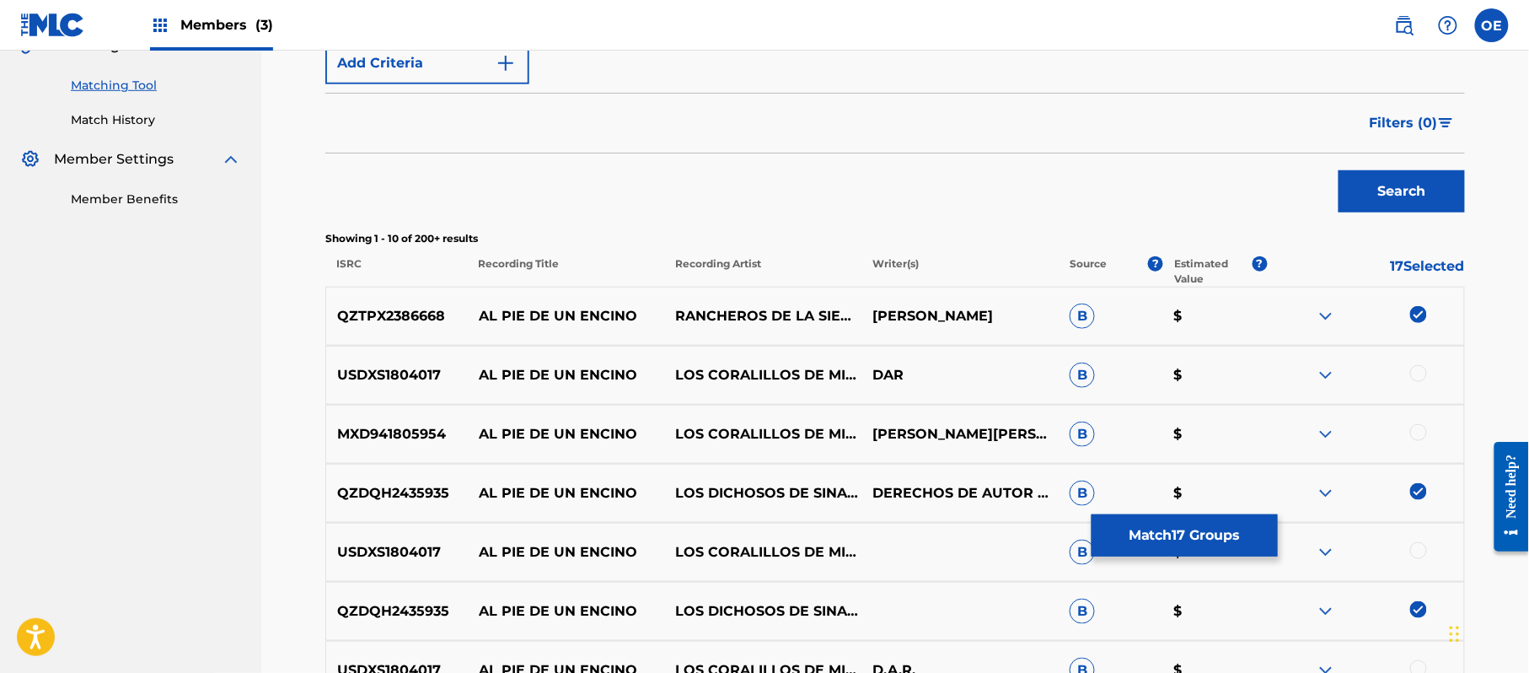
scroll to position [302, 0]
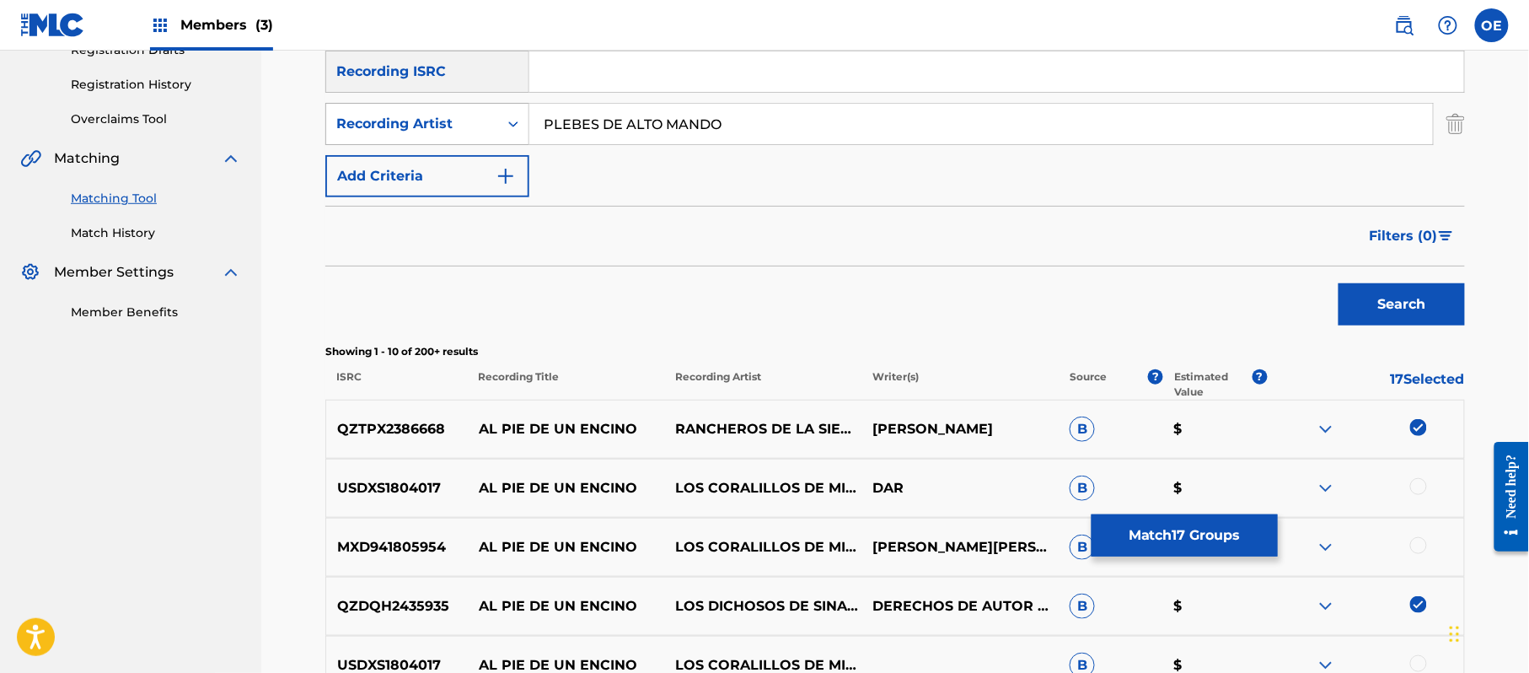
drag, startPoint x: 742, startPoint y: 135, endPoint x: 499, endPoint y: 120, distance: 243.3
click at [499, 120] on div "SearchWithCriteria48987170-f394-4480-9ffe-0f8c5a72bbb6 Recording Artist PLEBES …" at bounding box center [895, 124] width 1140 height 42
click at [1339, 283] on button "Search" at bounding box center [1402, 304] width 126 height 42
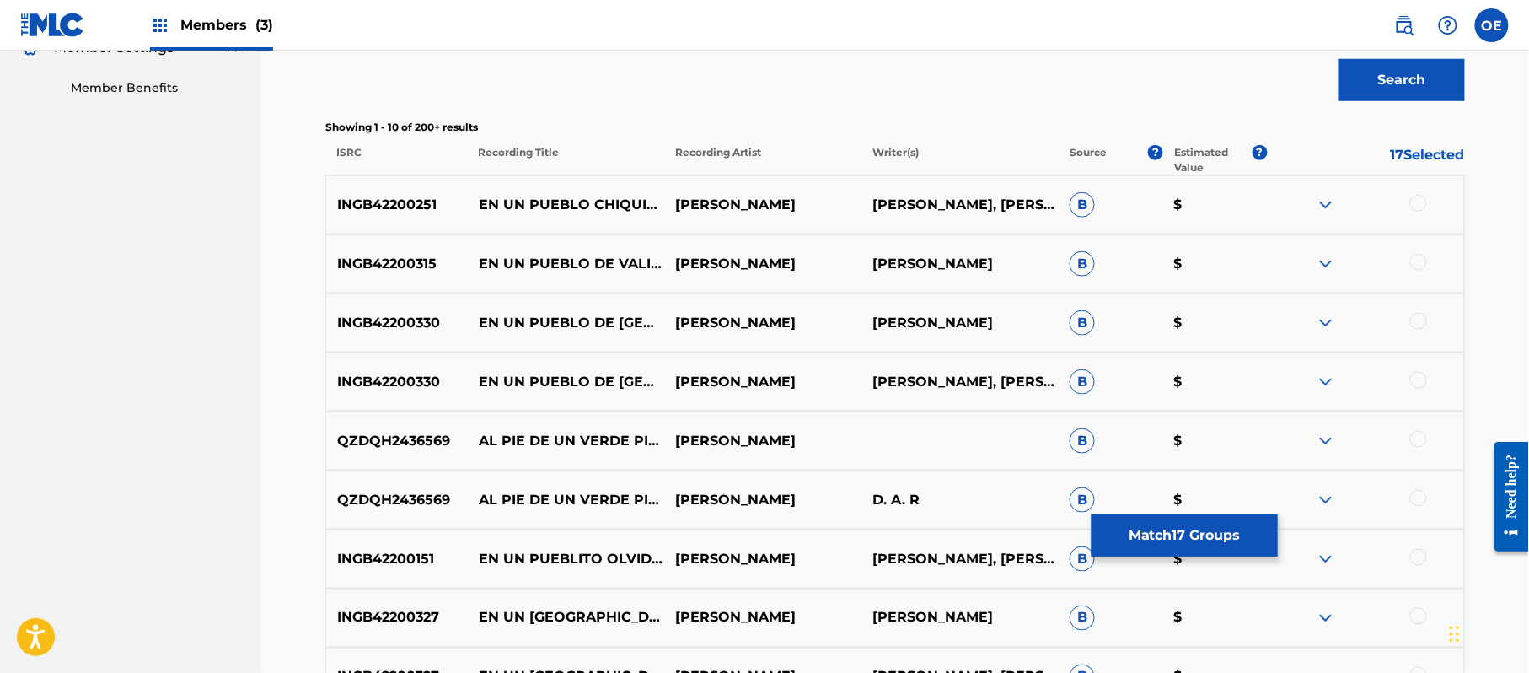
scroll to position [527, 0]
drag, startPoint x: 1420, startPoint y: 206, endPoint x: 1418, endPoint y: 266, distance: 60.7
click at [1418, 206] on div at bounding box center [1418, 202] width 17 height 17
click at [1416, 263] on div at bounding box center [1418, 261] width 17 height 17
click at [1409, 324] on div at bounding box center [1365, 322] width 197 height 20
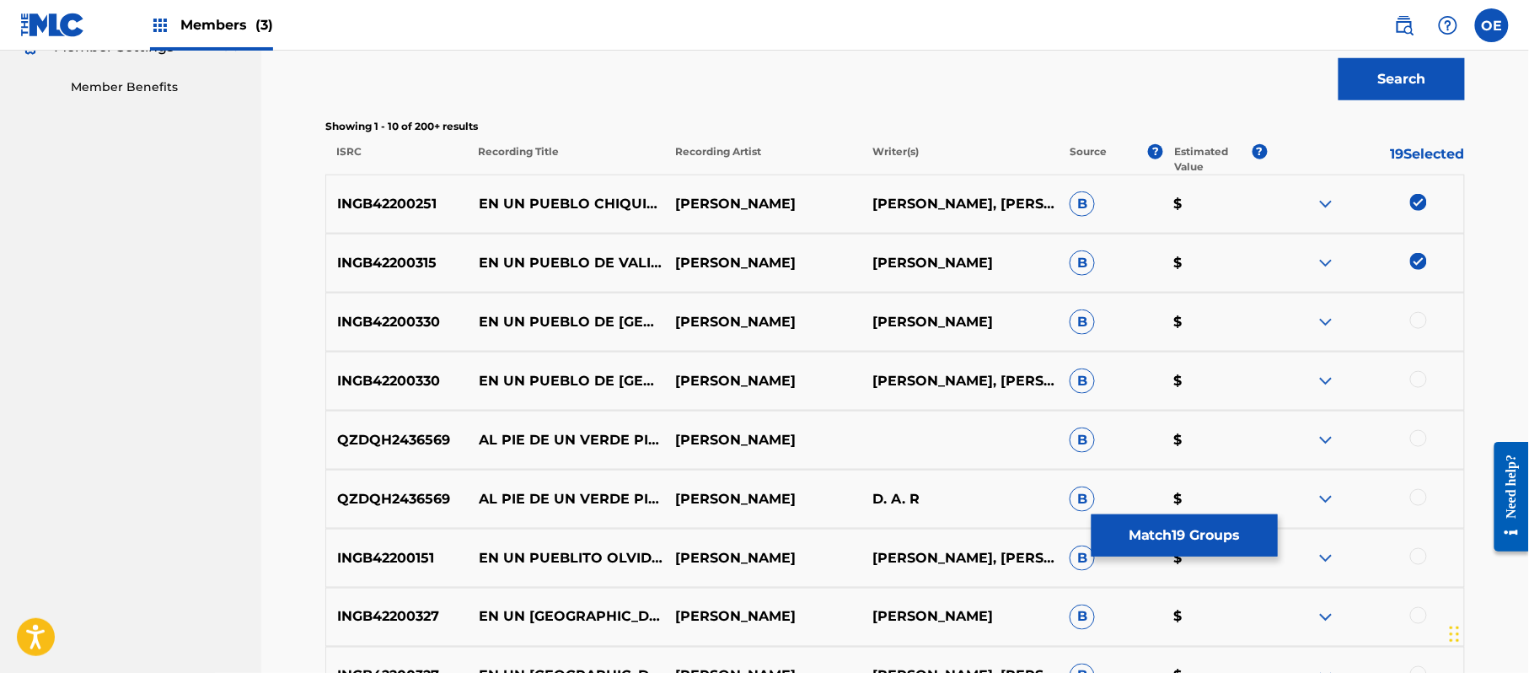
click at [1414, 321] on div at bounding box center [1418, 320] width 17 height 17
click at [1427, 322] on div at bounding box center [1365, 322] width 197 height 20
click at [1424, 320] on img at bounding box center [1418, 320] width 17 height 17
click at [1414, 256] on img at bounding box center [1418, 261] width 17 height 17
click at [1416, 192] on div "INGB42200251 EN UN PUEBLO CHIQUITITO AL NORTE DE [GEOGRAPHIC_DATA] [PERSON_NAME…" at bounding box center [895, 203] width 1140 height 59
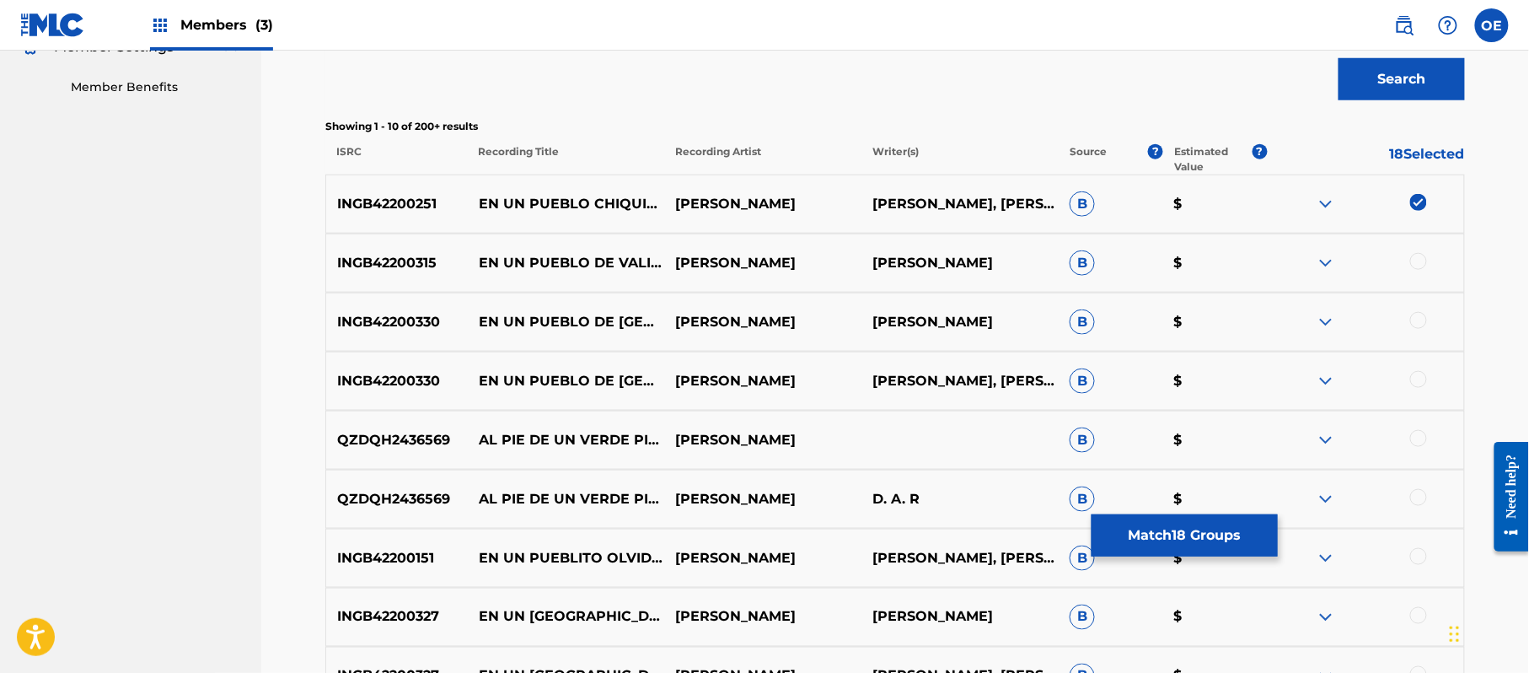
click at [1418, 202] on img at bounding box center [1418, 202] width 17 height 17
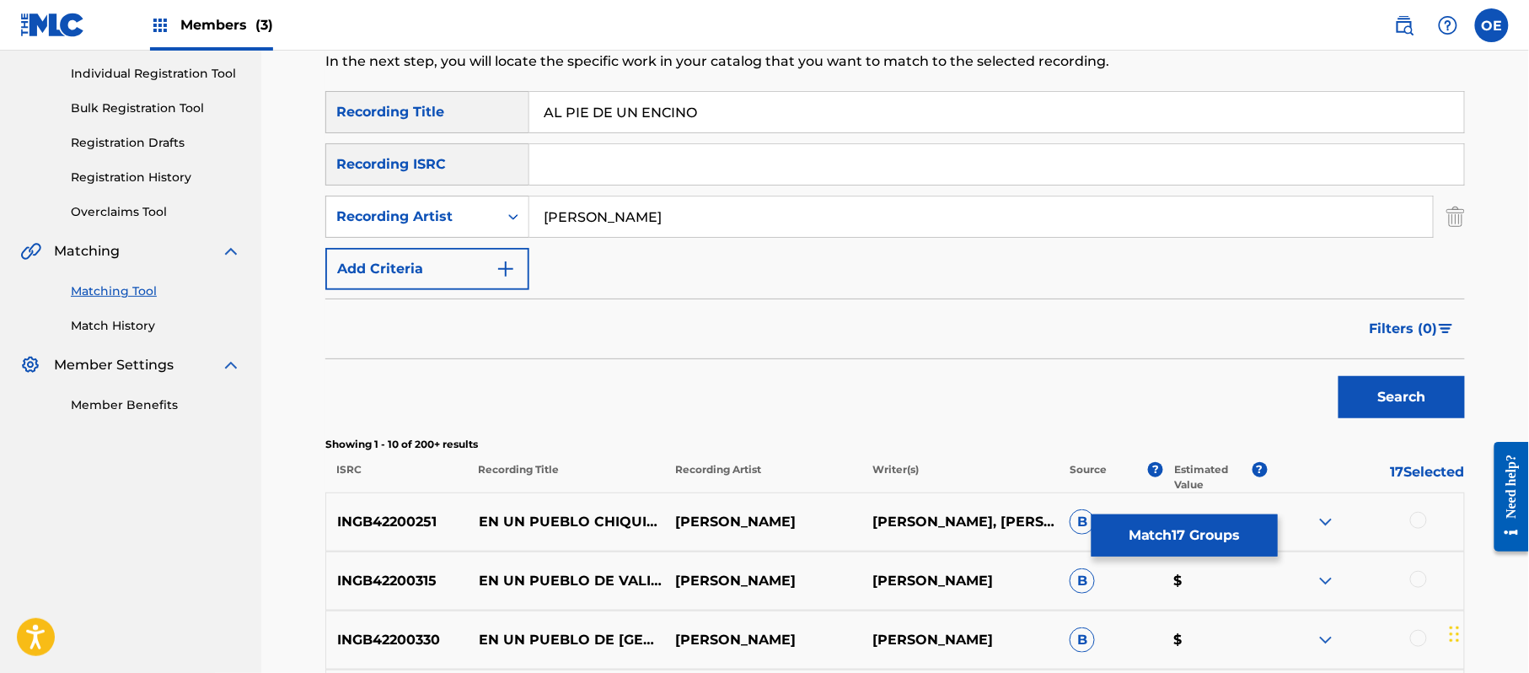
scroll to position [224, 0]
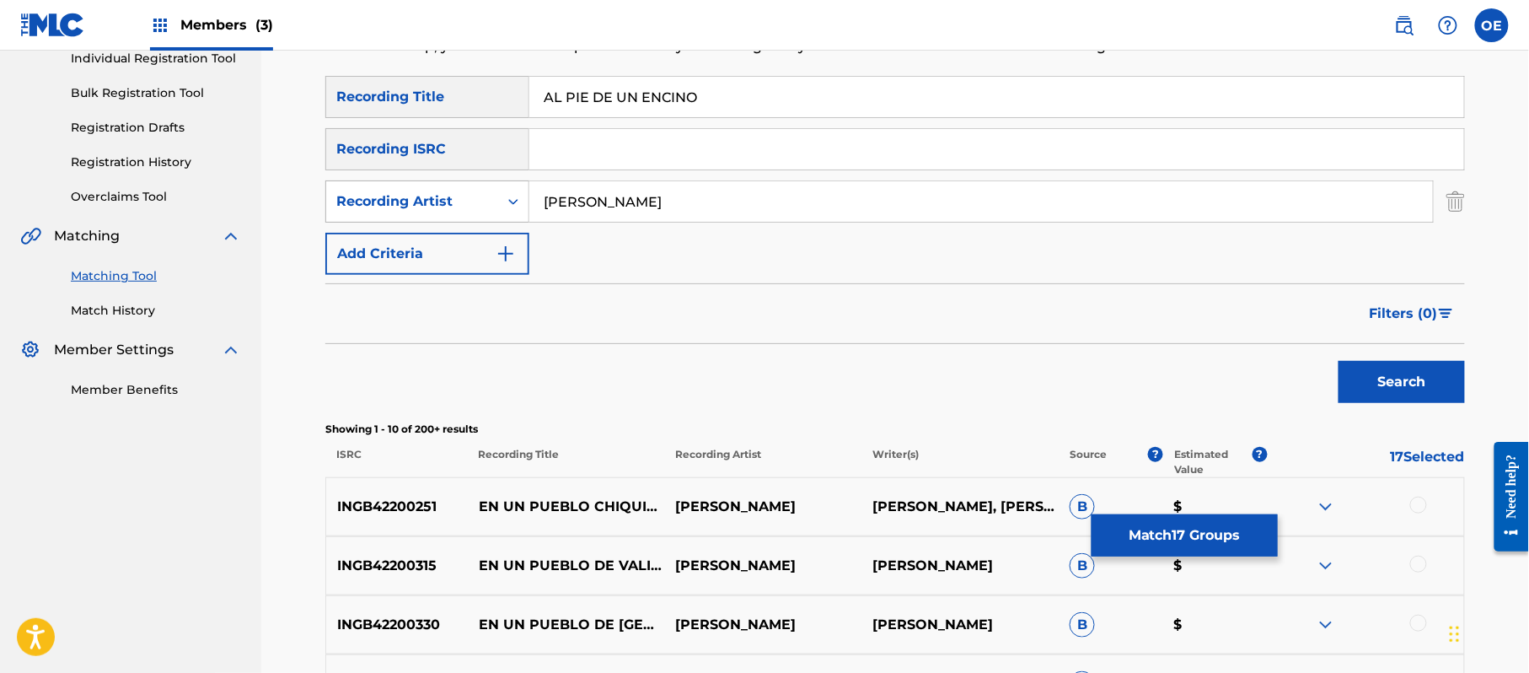
drag, startPoint x: 683, startPoint y: 192, endPoint x: 409, endPoint y: 196, distance: 274.0
click at [411, 196] on div "SearchWithCriteria48987170-f394-4480-9ffe-0f8c5a72bbb6 Recording Artist [PERSON…" at bounding box center [895, 201] width 1140 height 42
click at [1339, 361] on button "Search" at bounding box center [1402, 382] width 126 height 42
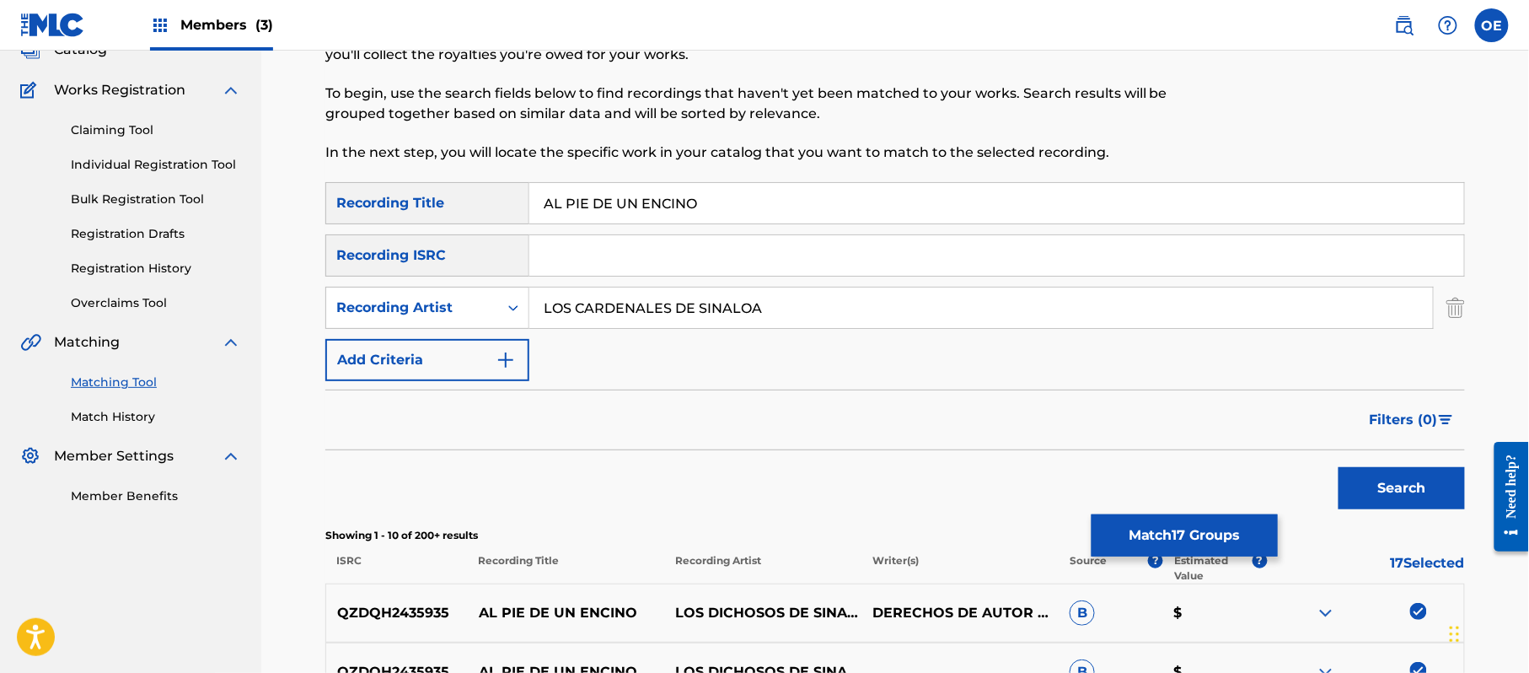
scroll to position [112, 0]
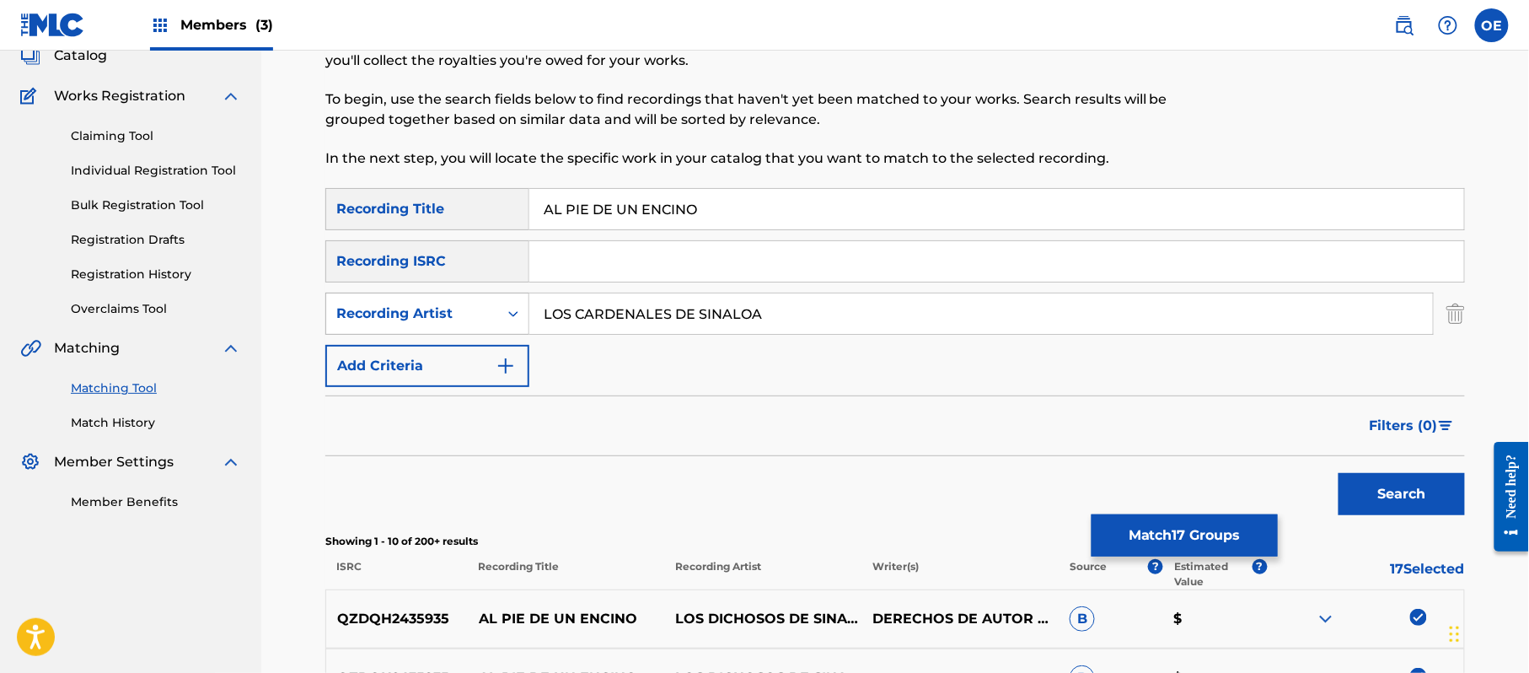
drag, startPoint x: 863, startPoint y: 315, endPoint x: 416, endPoint y: 308, distance: 446.8
click at [427, 310] on div "SearchWithCriteria48987170-f394-4480-9ffe-0f8c5a72bbb6 Recording Artist LOS CAR…" at bounding box center [895, 314] width 1140 height 42
click at [1339, 473] on button "Search" at bounding box center [1402, 494] width 126 height 42
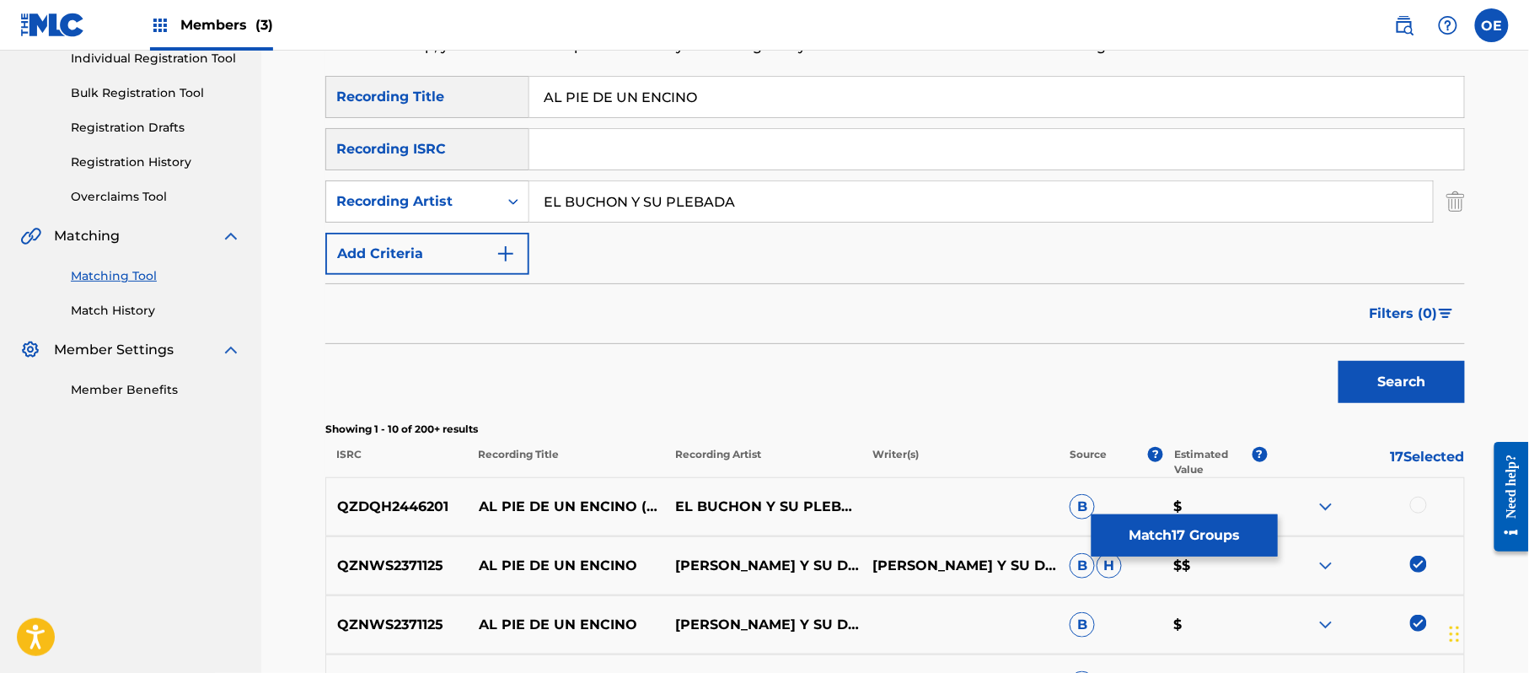
scroll to position [337, 0]
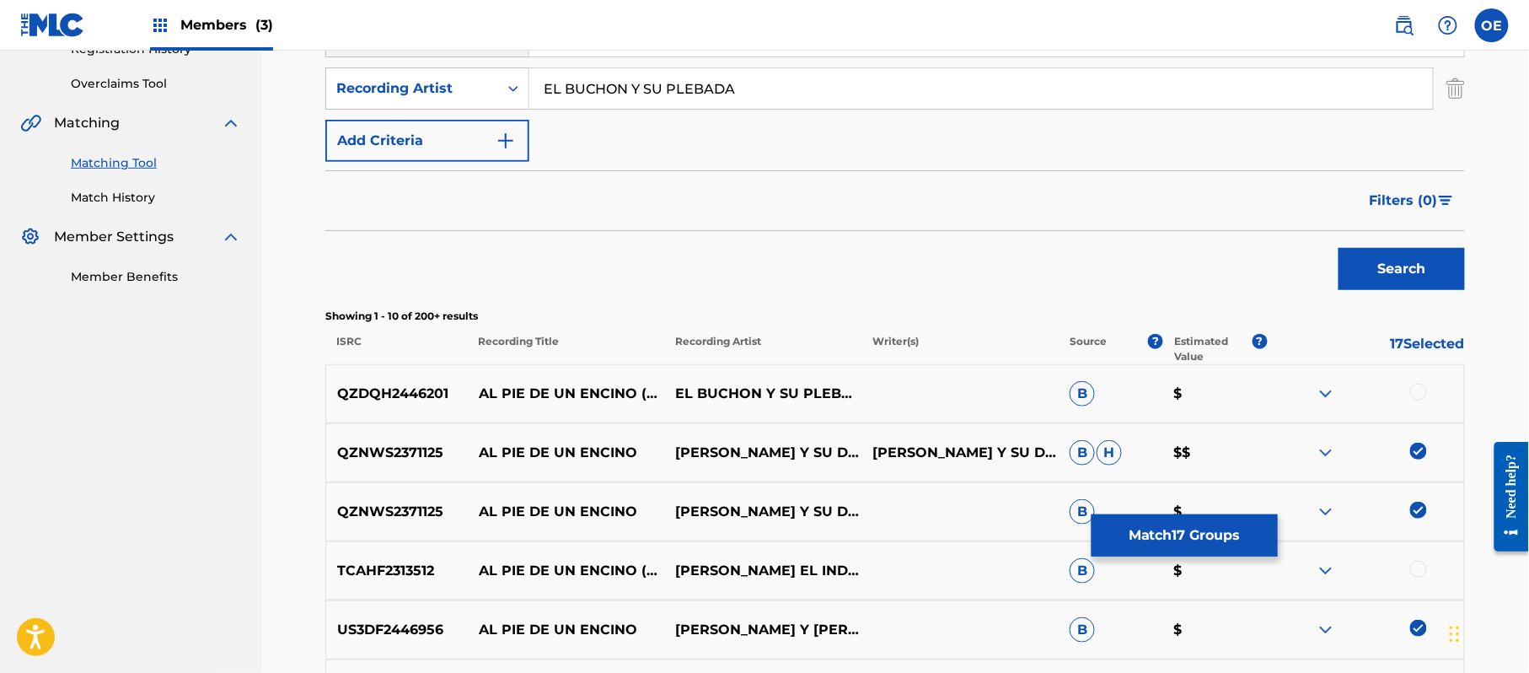
click at [1413, 395] on div at bounding box center [1418, 392] width 17 height 17
click at [1416, 570] on div at bounding box center [1418, 569] width 17 height 17
drag, startPoint x: 793, startPoint y: 99, endPoint x: 486, endPoint y: 105, distance: 307.7
click at [486, 105] on div "SearchWithCriteria48987170-f394-4480-9ffe-0f8c5a72bbb6 Recording Artist EL BUCH…" at bounding box center [895, 88] width 1140 height 42
click at [1339, 248] on button "Search" at bounding box center [1402, 269] width 126 height 42
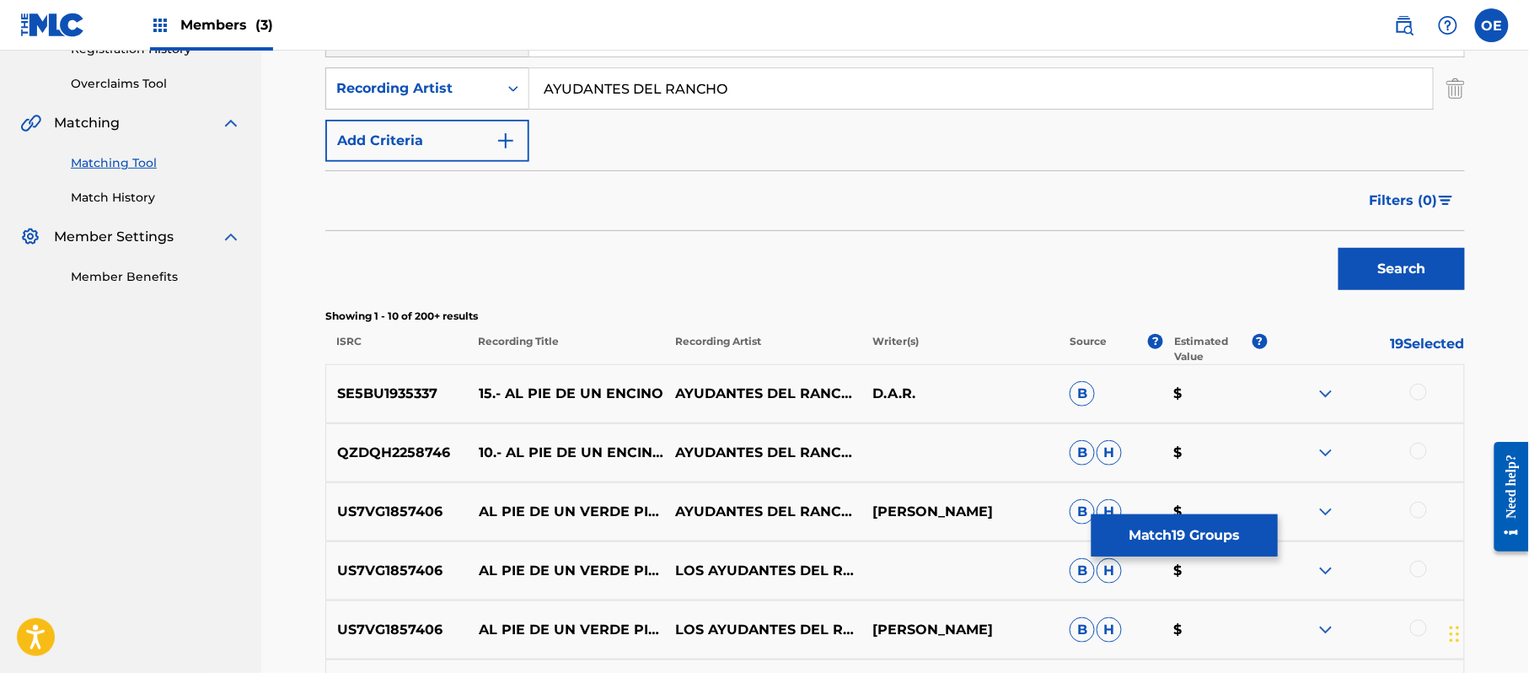
click at [1425, 391] on div at bounding box center [1418, 392] width 17 height 17
click at [1420, 456] on div at bounding box center [1418, 451] width 17 height 17
click at [1421, 518] on div at bounding box center [1418, 510] width 17 height 17
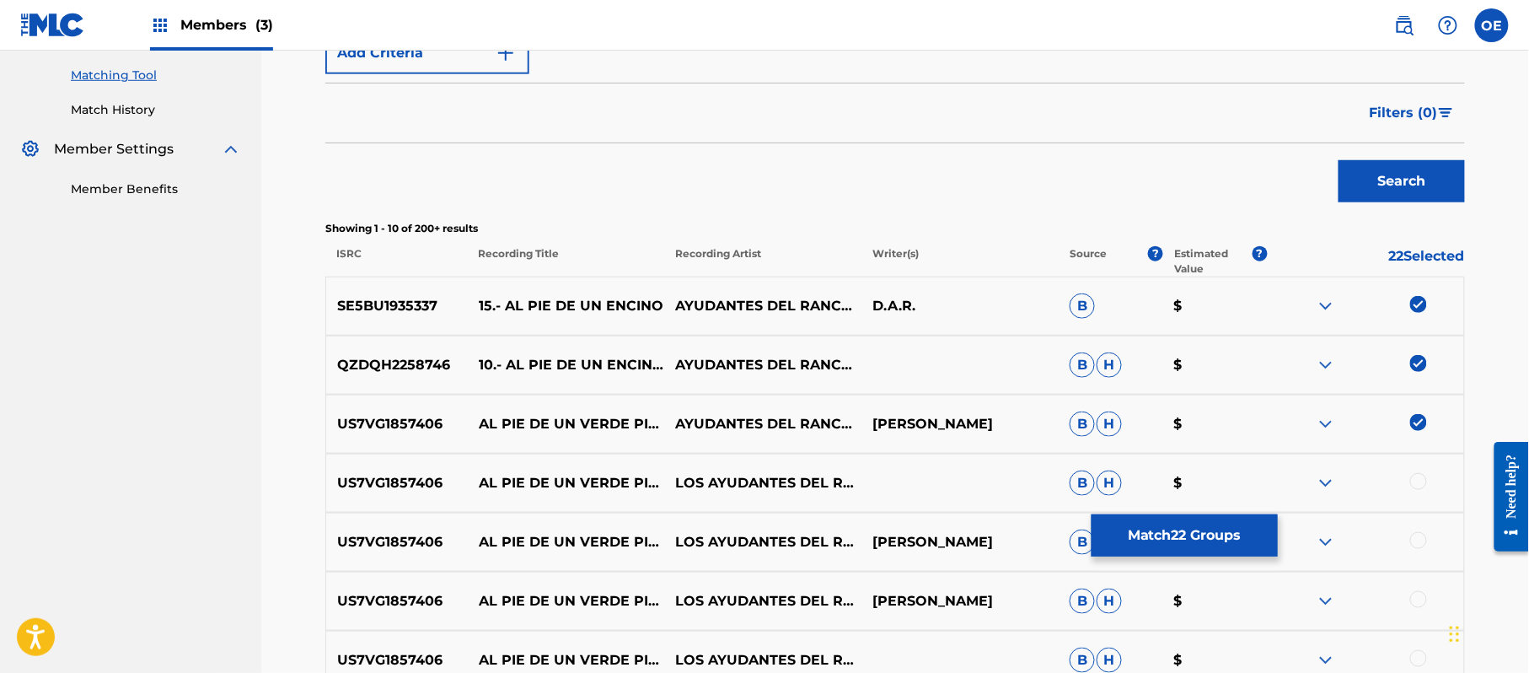
scroll to position [561, 0]
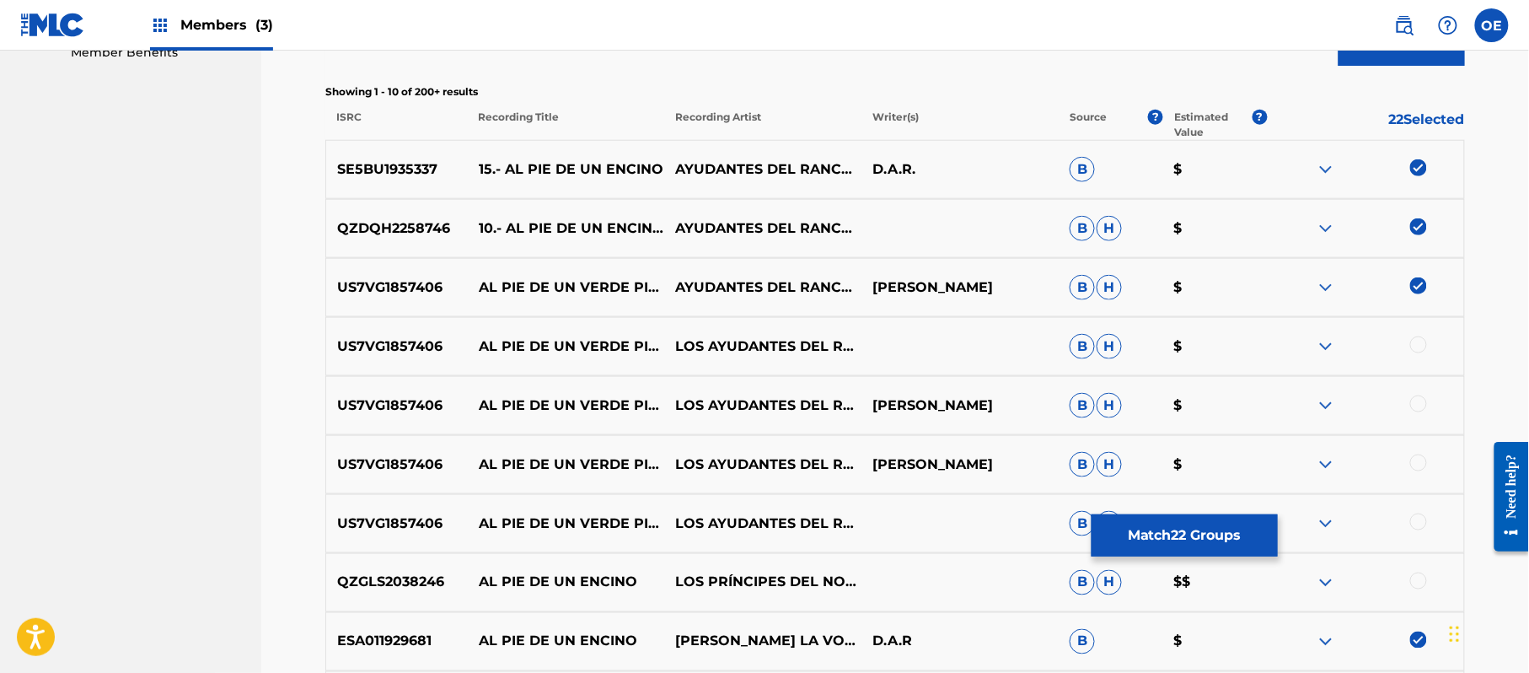
click at [1420, 346] on div at bounding box center [1418, 344] width 17 height 17
click at [1420, 403] on div at bounding box center [1418, 403] width 17 height 17
click at [1418, 457] on div at bounding box center [1418, 462] width 17 height 17
click at [1416, 527] on div at bounding box center [1418, 521] width 17 height 17
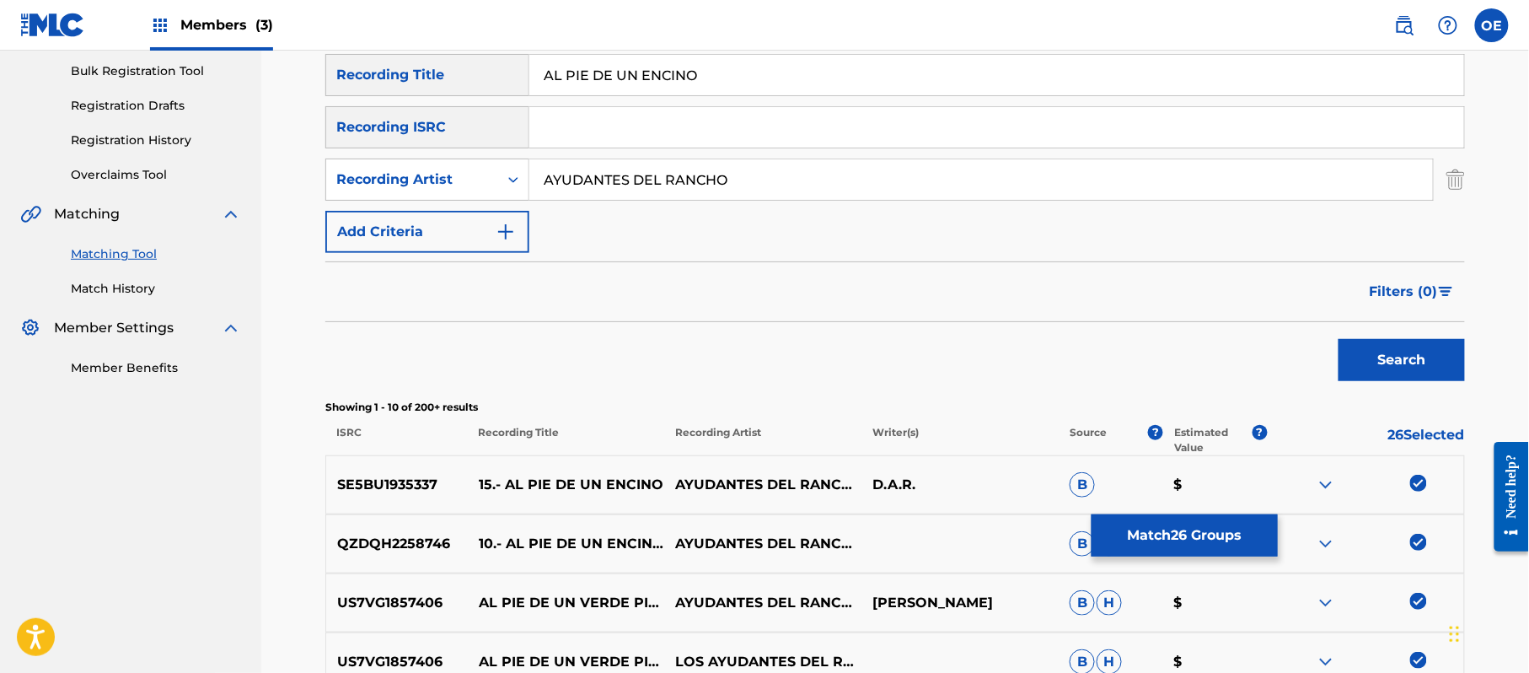
scroll to position [224, 0]
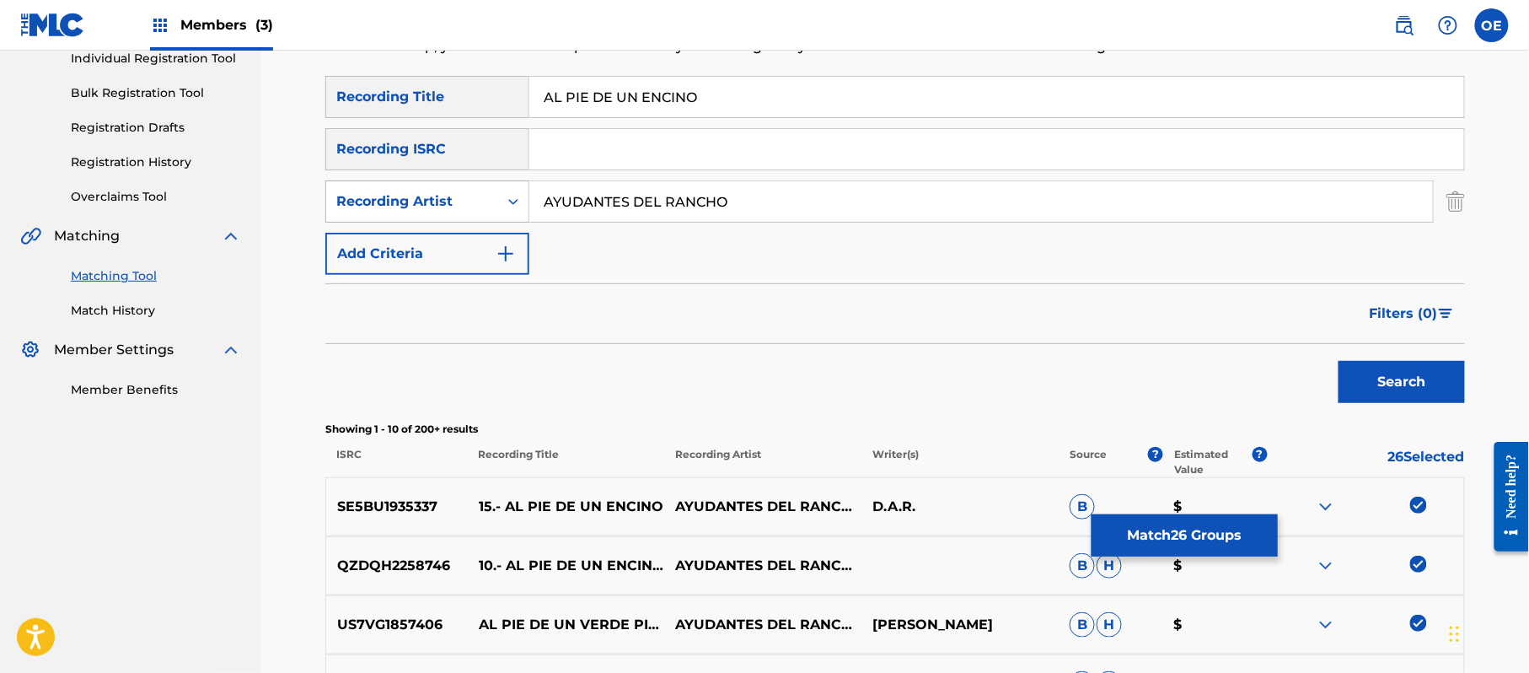
drag, startPoint x: 793, startPoint y: 207, endPoint x: 446, endPoint y: 204, distance: 347.3
click at [446, 204] on div "SearchWithCriteria48987170-f394-4480-9ffe-0f8c5a72bbb6 Recording Artist AYUDANT…" at bounding box center [895, 201] width 1140 height 42
click at [1339, 361] on button "Search" at bounding box center [1402, 382] width 126 height 42
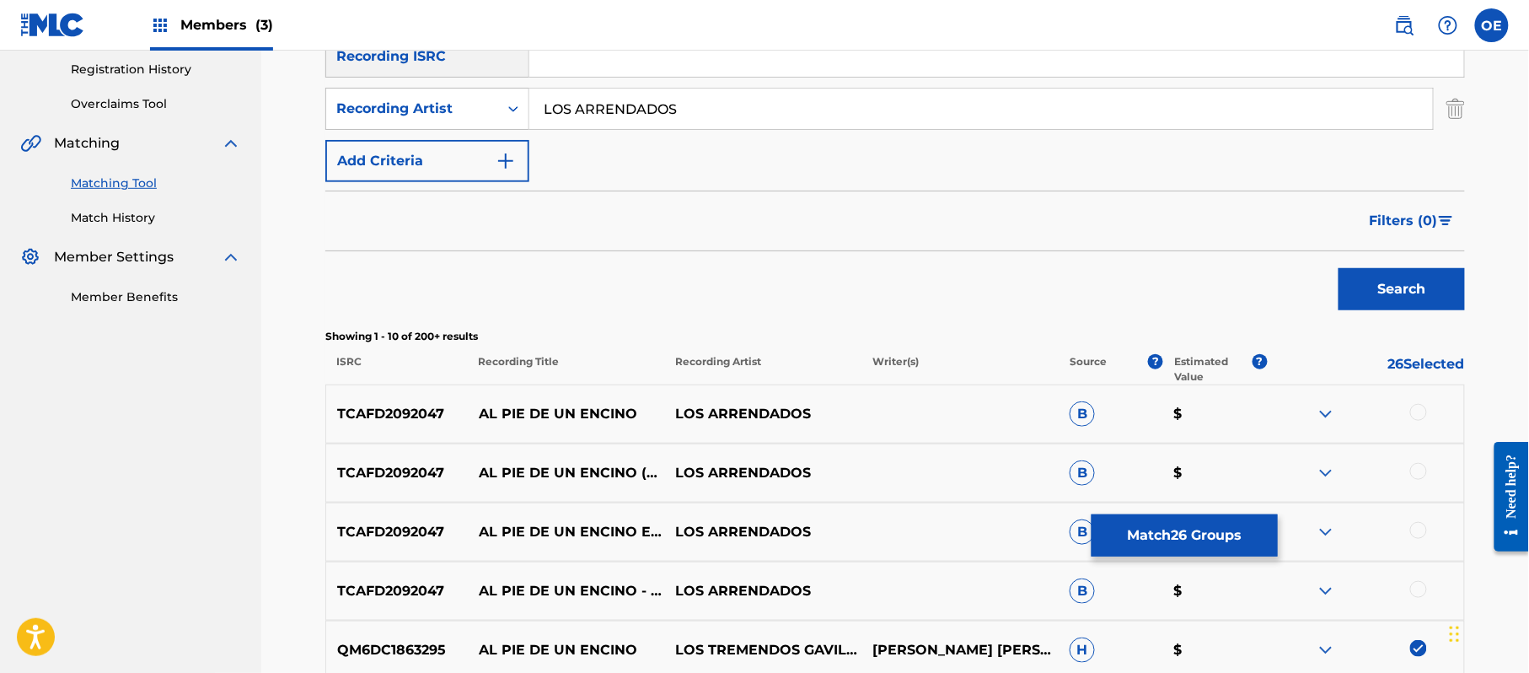
scroll to position [449, 0]
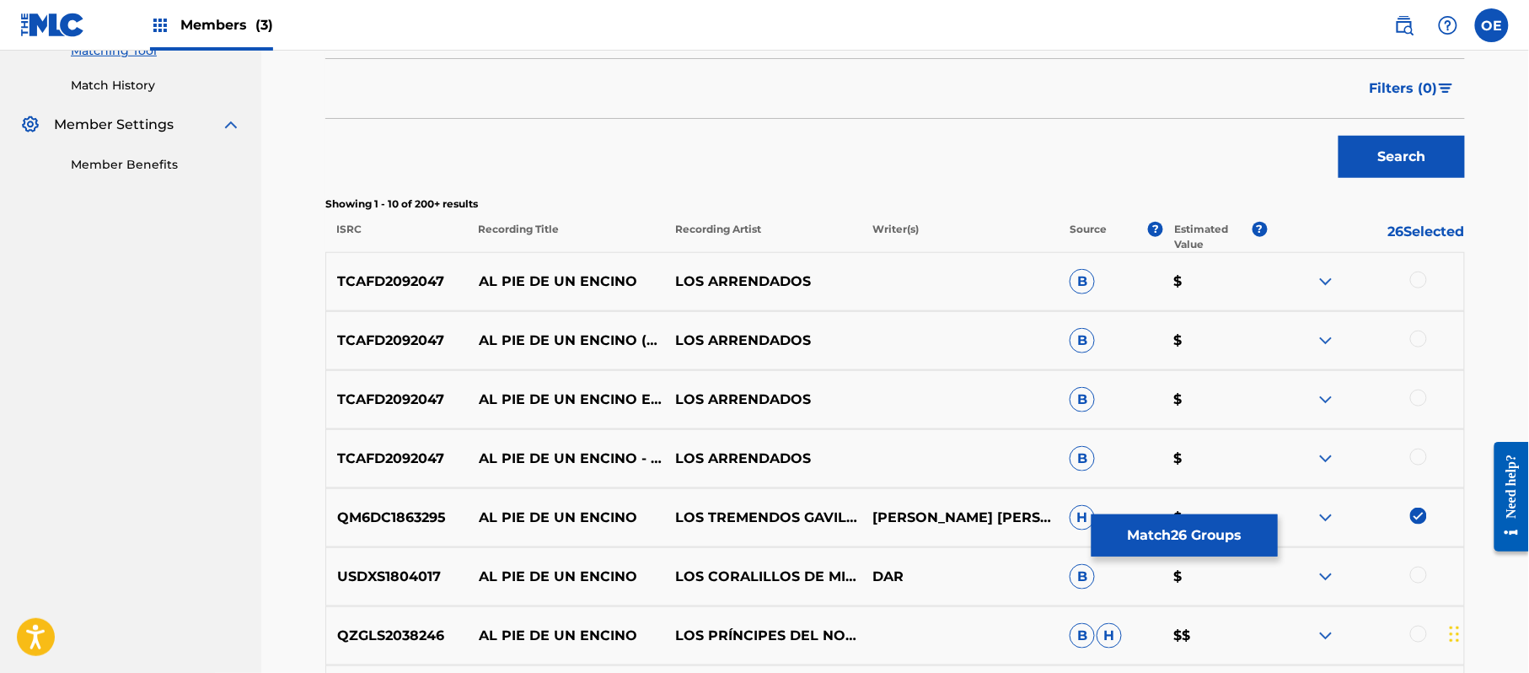
click at [1423, 283] on div at bounding box center [1418, 279] width 17 height 17
click at [1411, 346] on div at bounding box center [1365, 340] width 197 height 20
click at [1411, 400] on div at bounding box center [1418, 397] width 17 height 17
click at [1420, 344] on div at bounding box center [1418, 338] width 17 height 17
click at [1418, 459] on div at bounding box center [1418, 456] width 17 height 17
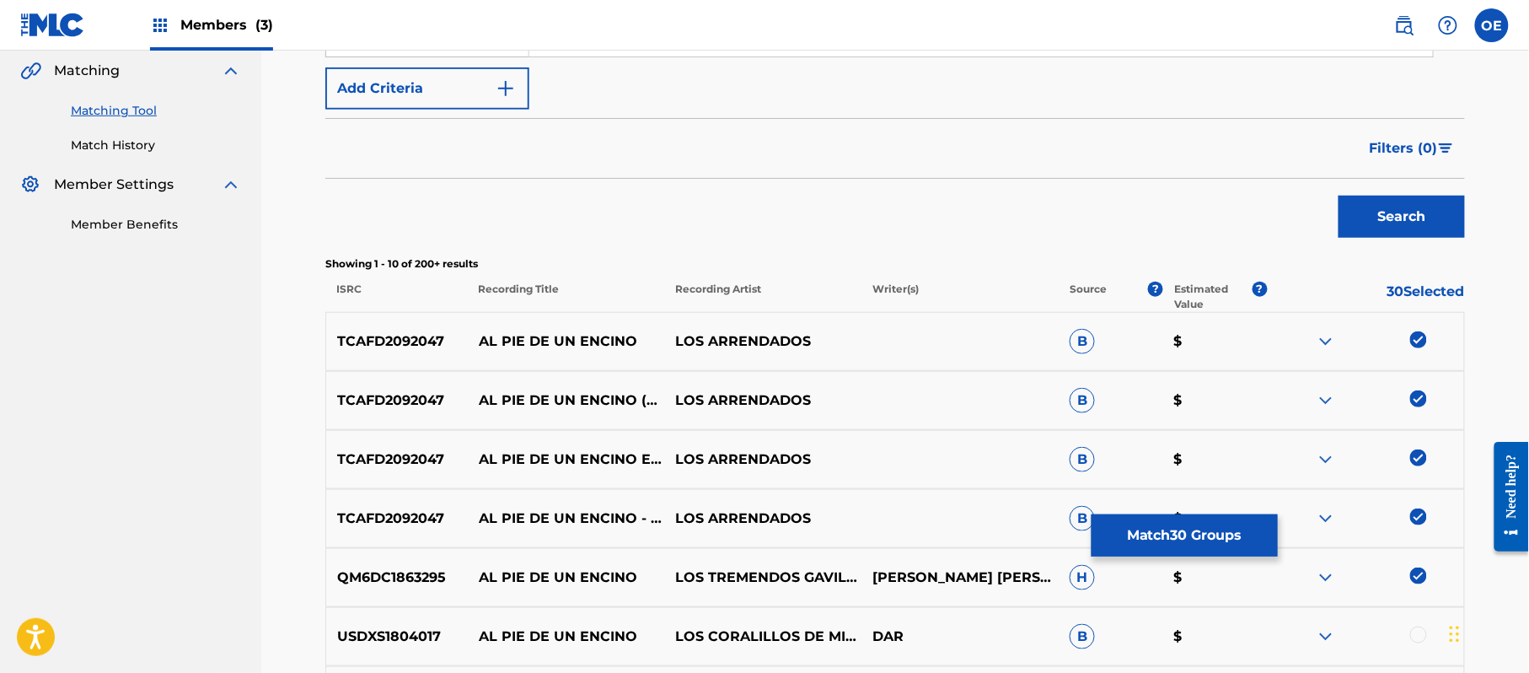
scroll to position [112, 0]
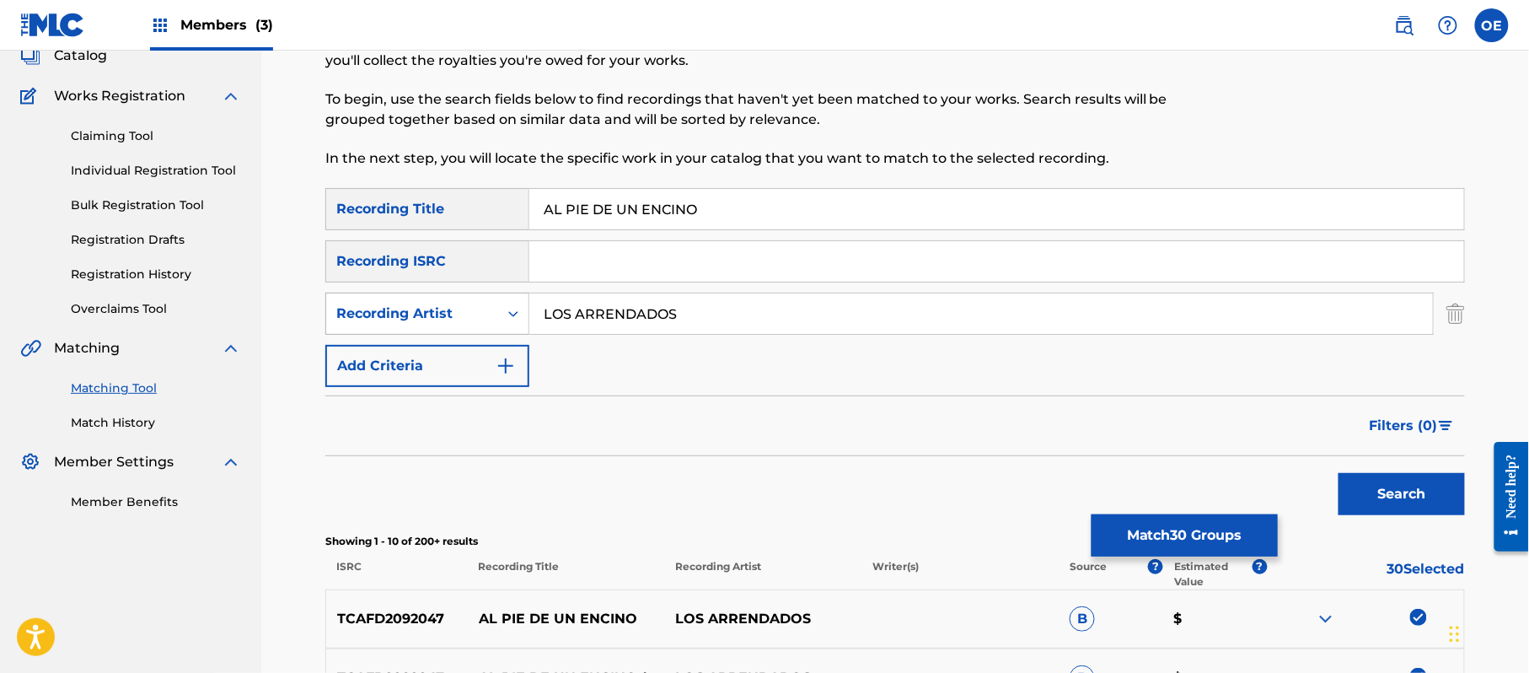
drag, startPoint x: 690, startPoint y: 314, endPoint x: 507, endPoint y: 324, distance: 183.2
click at [519, 324] on div "SearchWithCriteria48987170-f394-4480-9ffe-0f8c5a72bbb6 Recording Artist LOS ARR…" at bounding box center [895, 314] width 1140 height 42
click at [1339, 473] on button "Search" at bounding box center [1402, 494] width 126 height 42
drag, startPoint x: 743, startPoint y: 324, endPoint x: 342, endPoint y: 324, distance: 400.4
click at [351, 324] on div "SearchWithCriteria48987170-f394-4480-9ffe-0f8c5a72bbb6 Recording Artist [PERSON…" at bounding box center [895, 314] width 1140 height 42
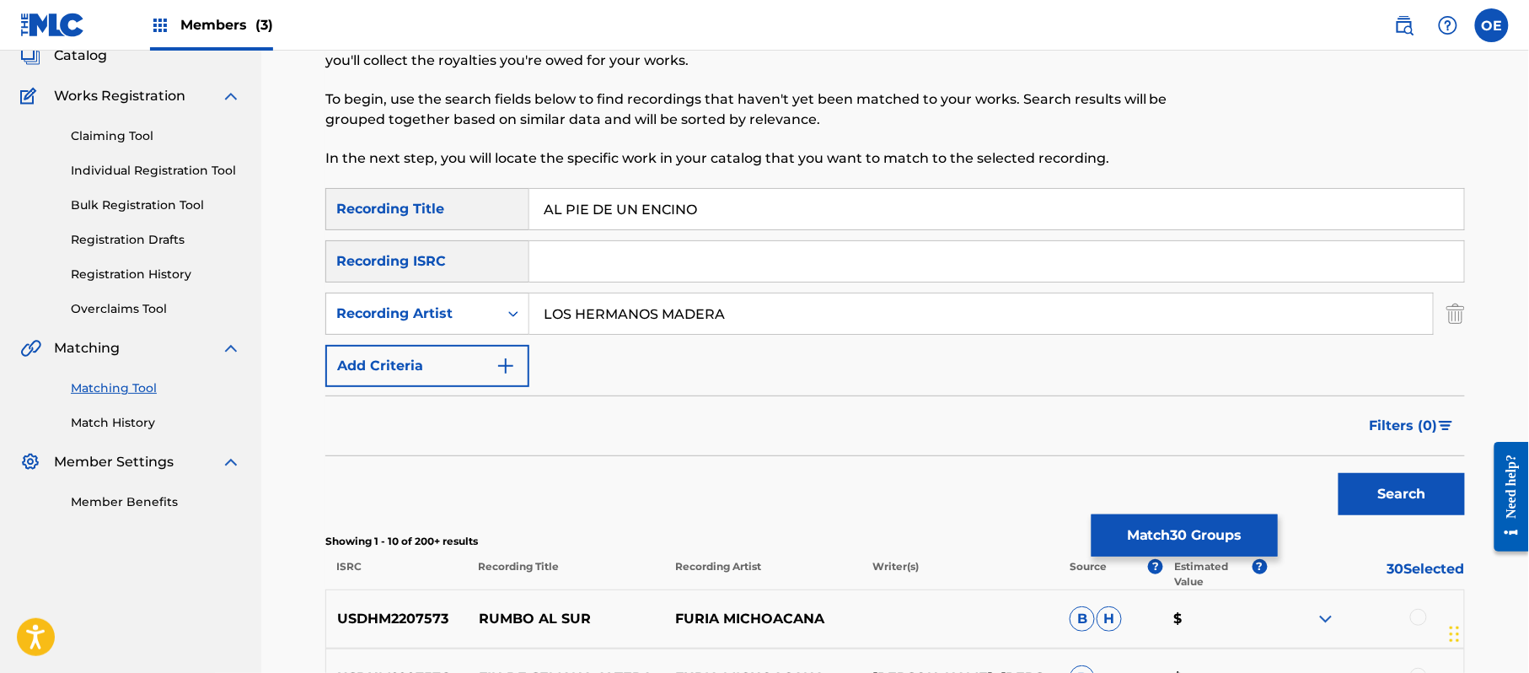
click at [1339, 473] on button "Search" at bounding box center [1402, 494] width 126 height 42
drag, startPoint x: 727, startPoint y: 317, endPoint x: 429, endPoint y: 324, distance: 297.6
click at [473, 322] on div "SearchWithCriteria48987170-f394-4480-9ffe-0f8c5a72bbb6 Recording Artist LOS HER…" at bounding box center [895, 314] width 1140 height 42
click at [1339, 473] on button "Search" at bounding box center [1402, 494] width 126 height 42
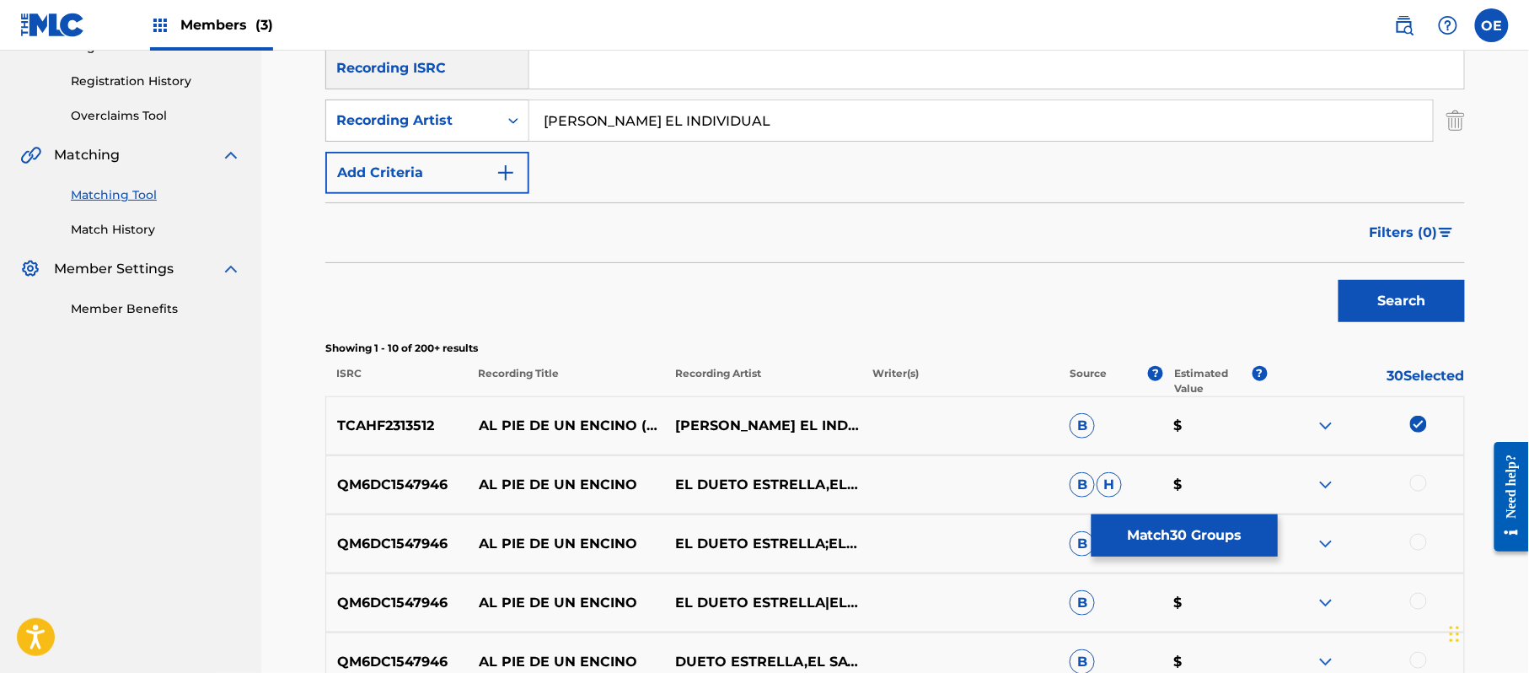
scroll to position [337, 0]
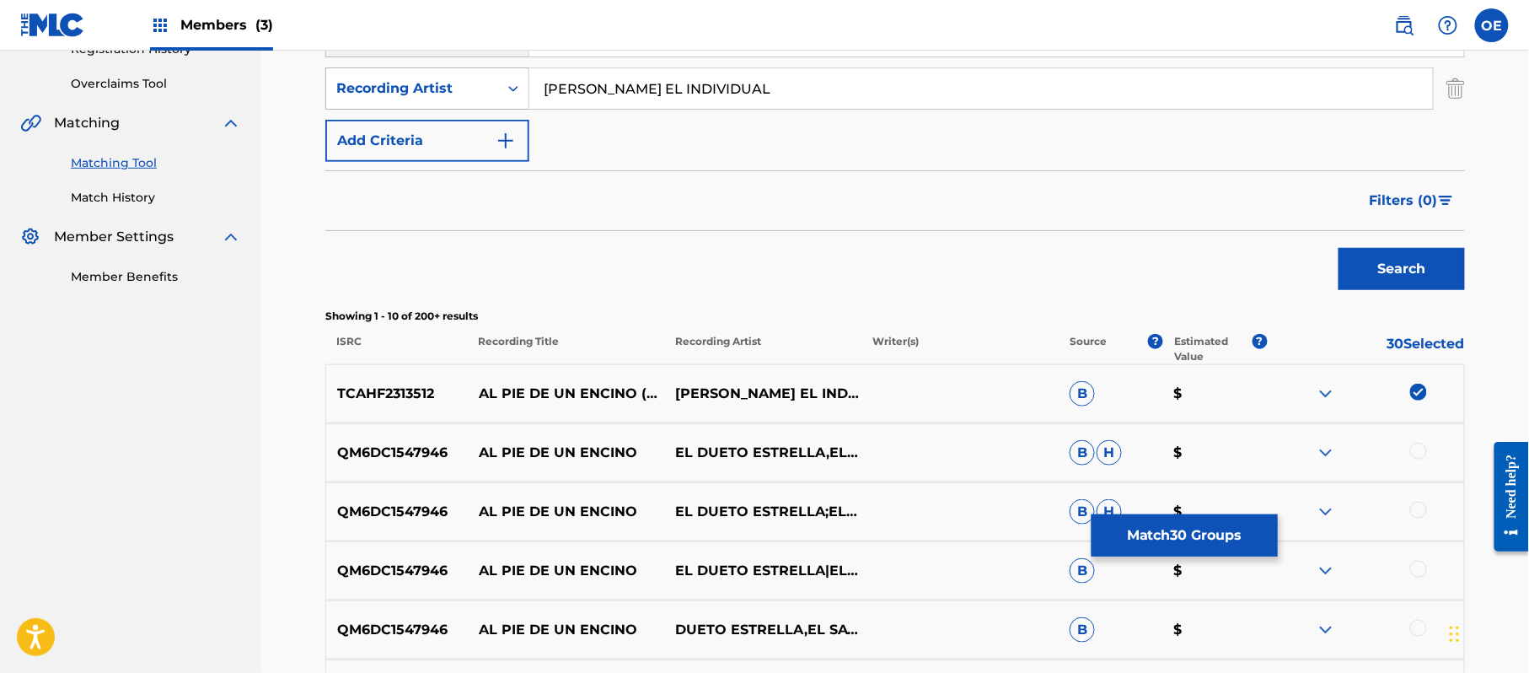
drag, startPoint x: 784, startPoint y: 86, endPoint x: 325, endPoint y: 71, distance: 459.7
click at [355, 71] on div "SearchWithCriteria48987170-f394-4480-9ffe-0f8c5a72bbb6 Recording Artist [PERSON…" at bounding box center [895, 88] width 1140 height 42
click at [1339, 248] on button "Search" at bounding box center [1402, 269] width 126 height 42
drag, startPoint x: 672, startPoint y: 81, endPoint x: 416, endPoint y: 76, distance: 255.5
click at [422, 76] on div "SearchWithCriteria48987170-f394-4480-9ffe-0f8c5a72bbb6 Recording Artist EL [PER…" at bounding box center [895, 88] width 1140 height 42
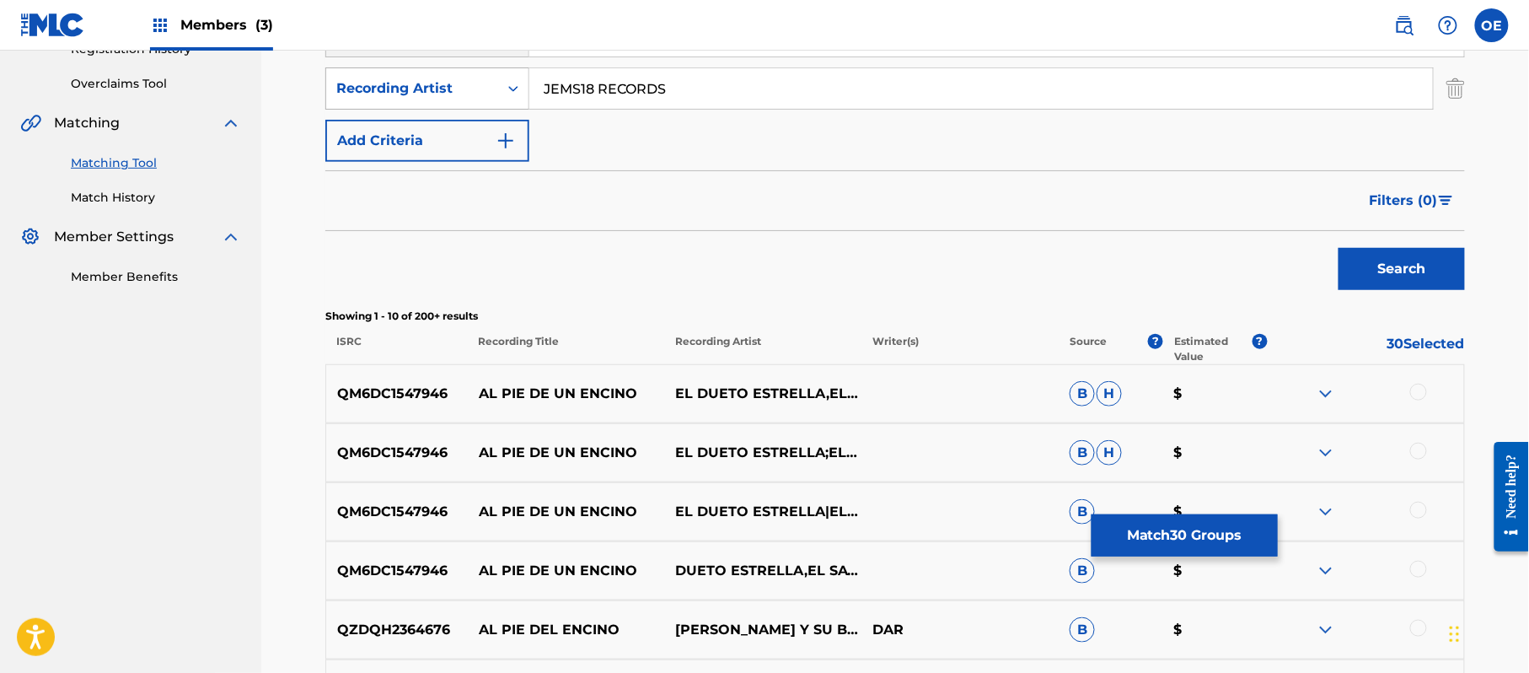
click at [1339, 248] on button "Search" at bounding box center [1402, 269] width 126 height 42
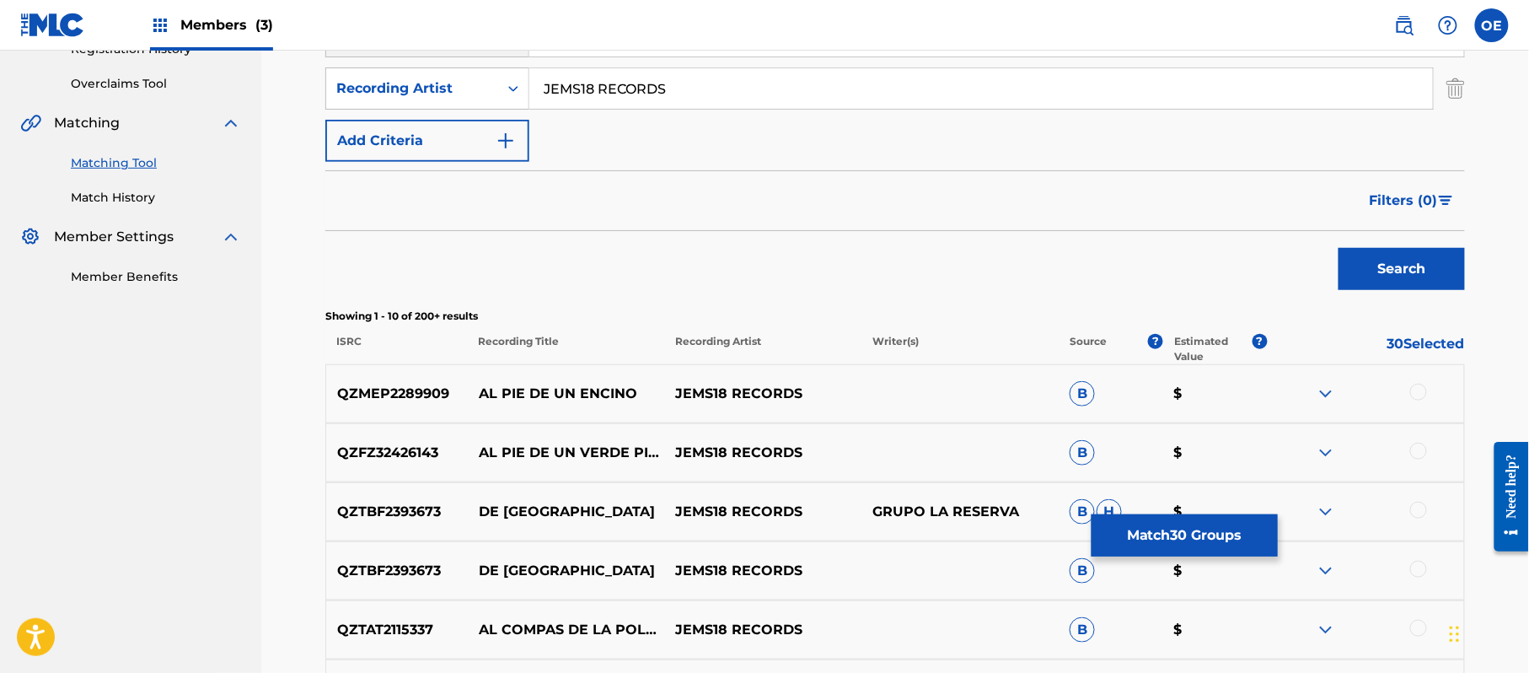
click at [1420, 396] on div at bounding box center [1418, 392] width 17 height 17
click at [1415, 449] on div at bounding box center [1418, 451] width 17 height 17
click at [1409, 503] on div at bounding box center [1365, 512] width 197 height 20
click at [1425, 513] on div at bounding box center [1418, 510] width 17 height 17
click at [1416, 516] on img at bounding box center [1418, 510] width 17 height 17
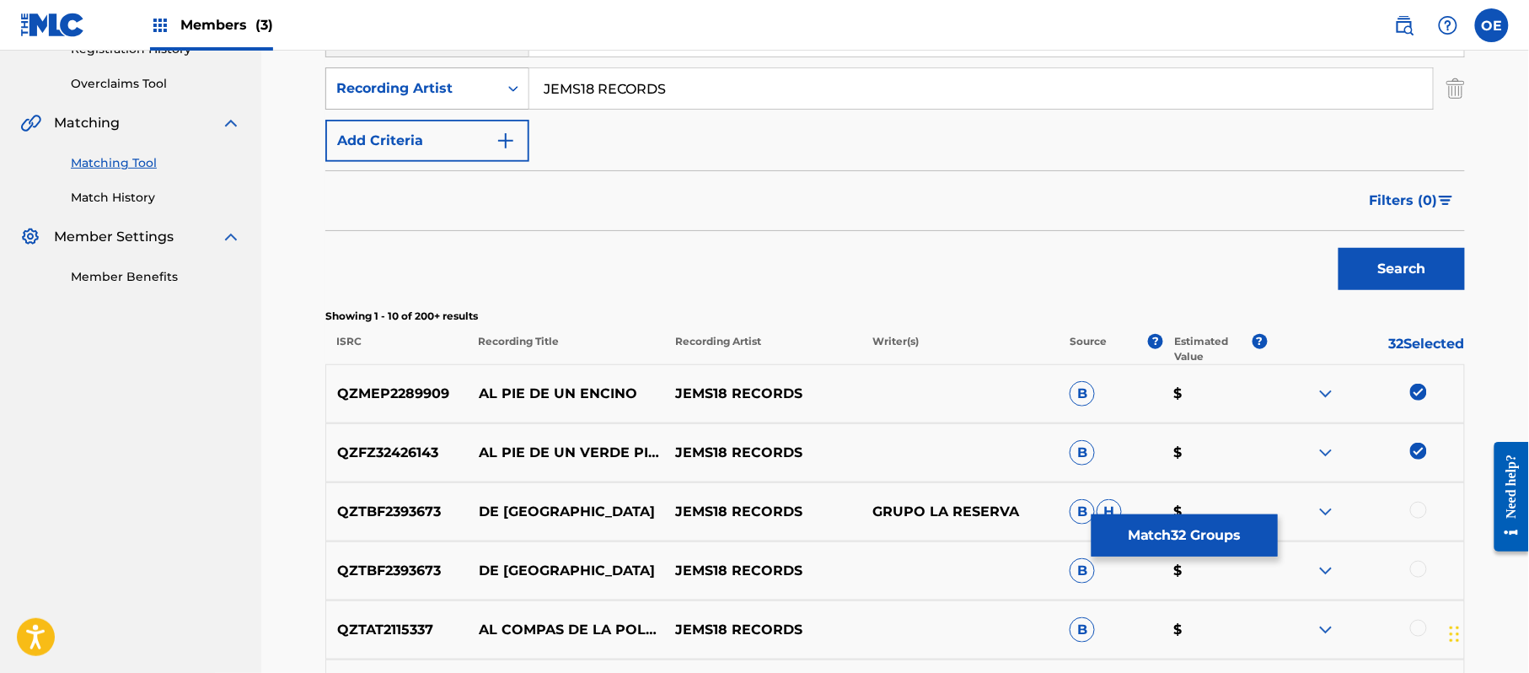
drag, startPoint x: 829, startPoint y: 79, endPoint x: 457, endPoint y: 75, distance: 372.6
click at [460, 75] on div "SearchWithCriteria48987170-f394-4480-9ffe-0f8c5a72bbb6 Recording Artist JEMS18 …" at bounding box center [895, 88] width 1140 height 42
click at [1339, 248] on button "Search" at bounding box center [1402, 269] width 126 height 42
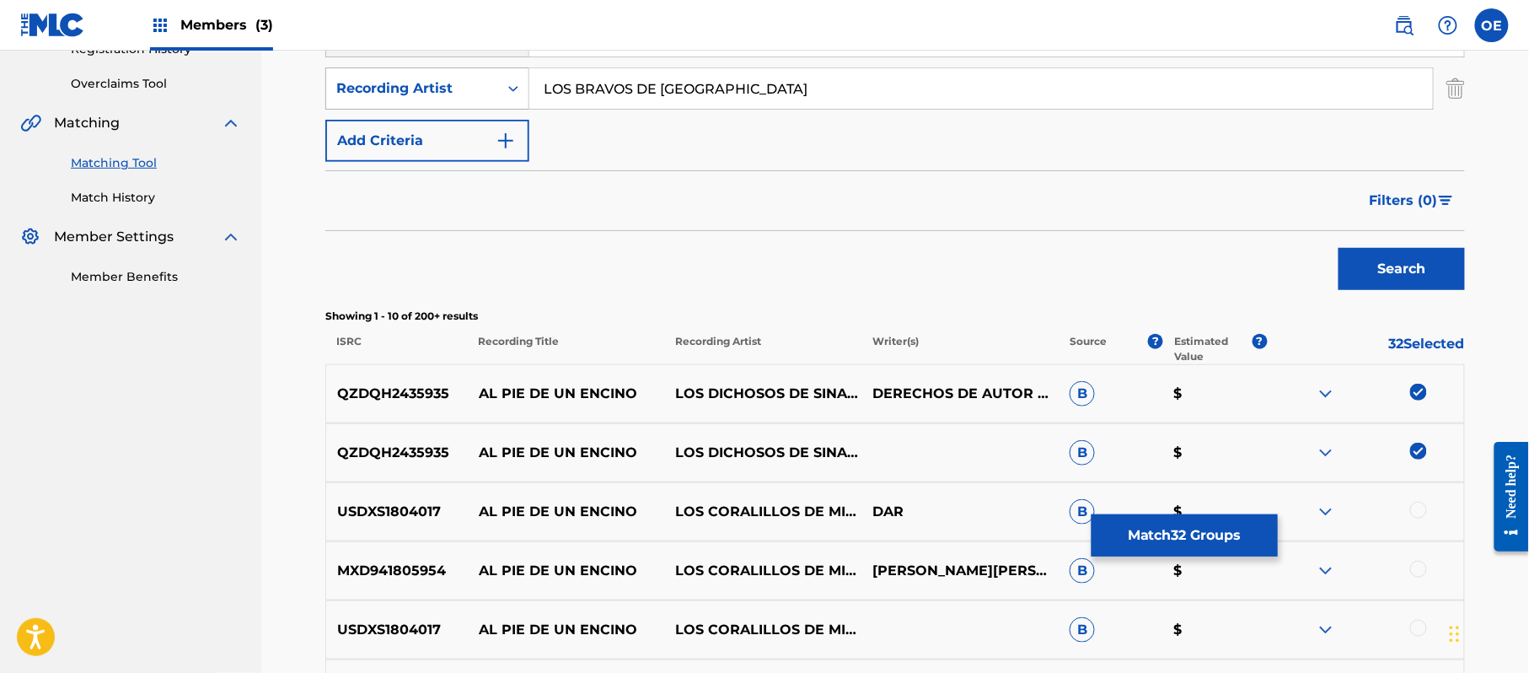
drag, startPoint x: 743, startPoint y: 94, endPoint x: 462, endPoint y: 88, distance: 280.8
click at [480, 88] on div "SearchWithCriteria48987170-f394-4480-9ffe-0f8c5a72bbb6 Recording Artist LOS BRA…" at bounding box center [895, 88] width 1140 height 42
click at [1339, 248] on button "Search" at bounding box center [1402, 269] width 126 height 42
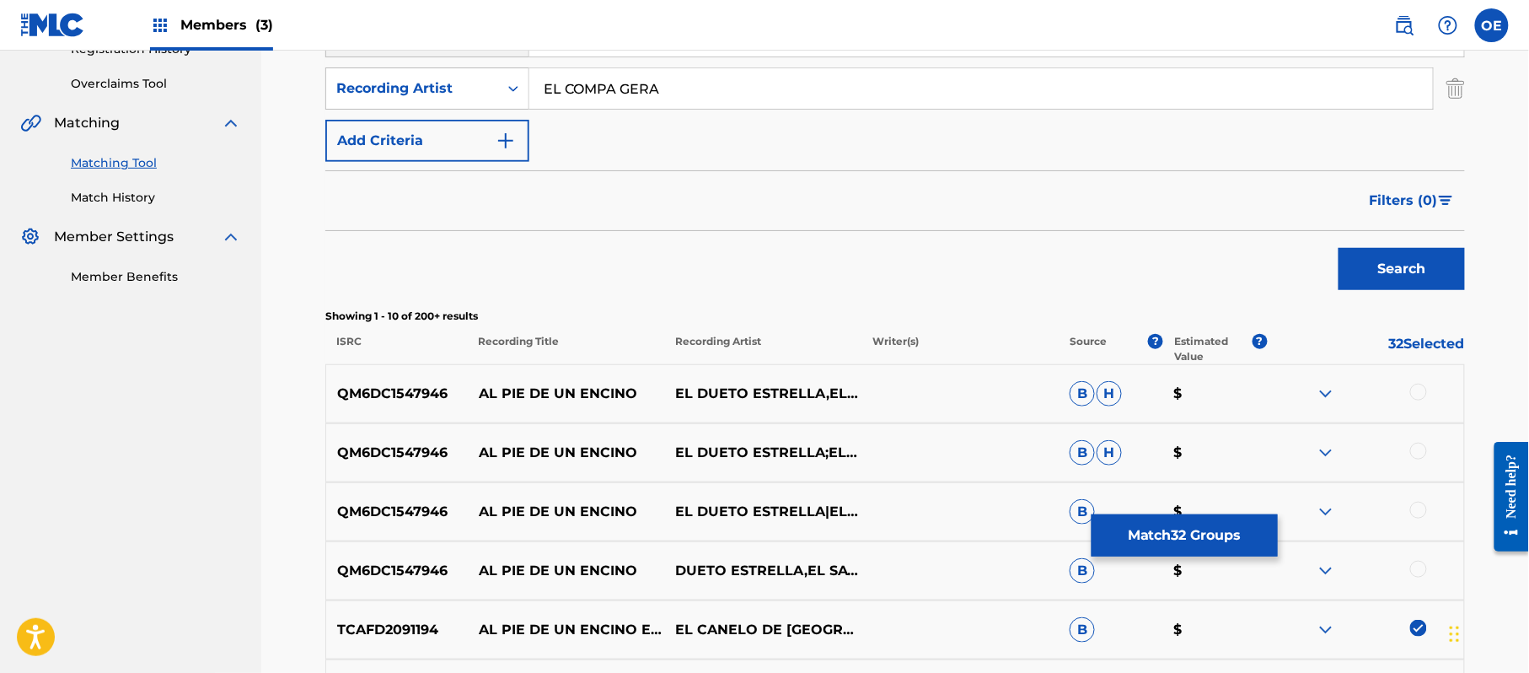
drag, startPoint x: 763, startPoint y: 89, endPoint x: 570, endPoint y: 91, distance: 193.0
click at [570, 91] on input "EL COMPA GERA" at bounding box center [981, 88] width 904 height 40
click at [1339, 248] on button "Search" at bounding box center [1402, 269] width 126 height 42
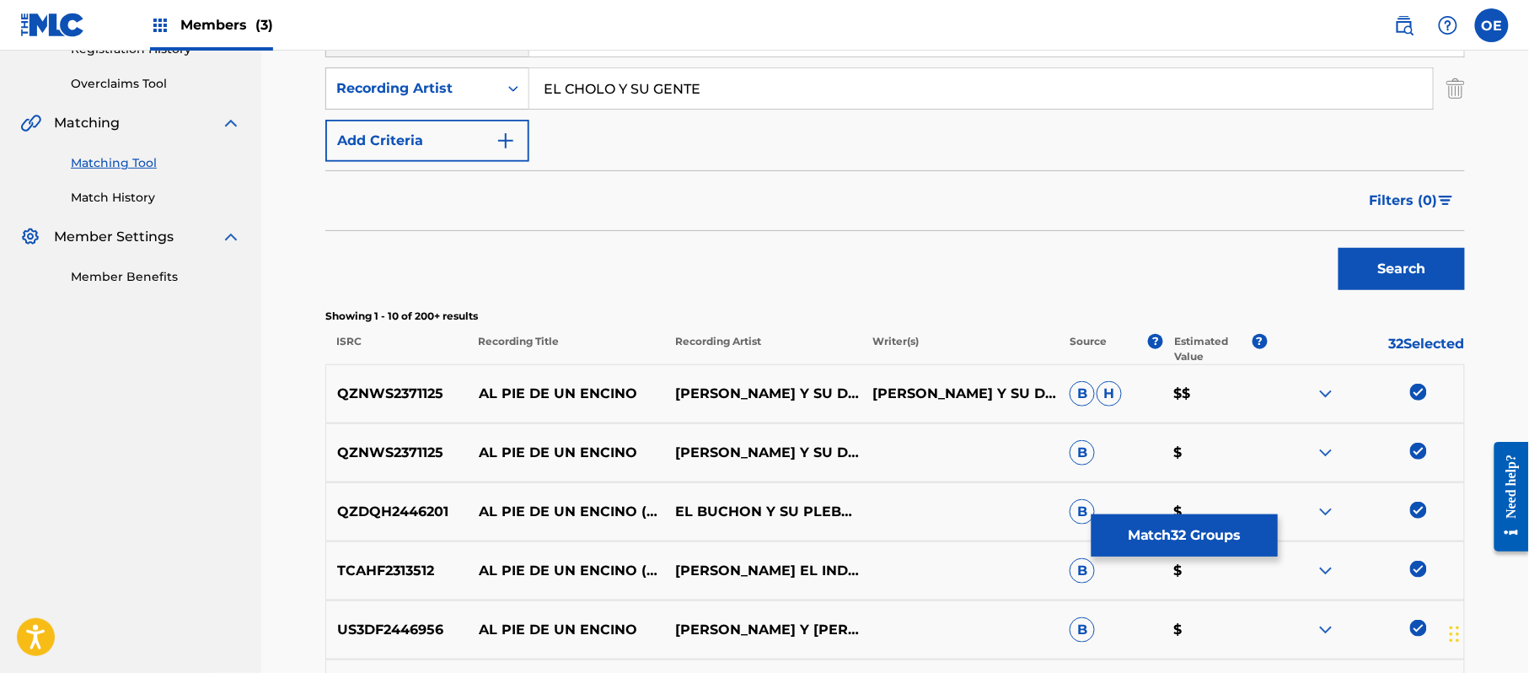
drag, startPoint x: 776, startPoint y: 93, endPoint x: 426, endPoint y: 62, distance: 351.2
click at [439, 64] on div "SearchWithCriteria51db0763-038d-4764-afd7-292991536927 Recording Title AL PIE D…" at bounding box center [895, 62] width 1140 height 199
click at [1339, 248] on button "Search" at bounding box center [1402, 269] width 126 height 42
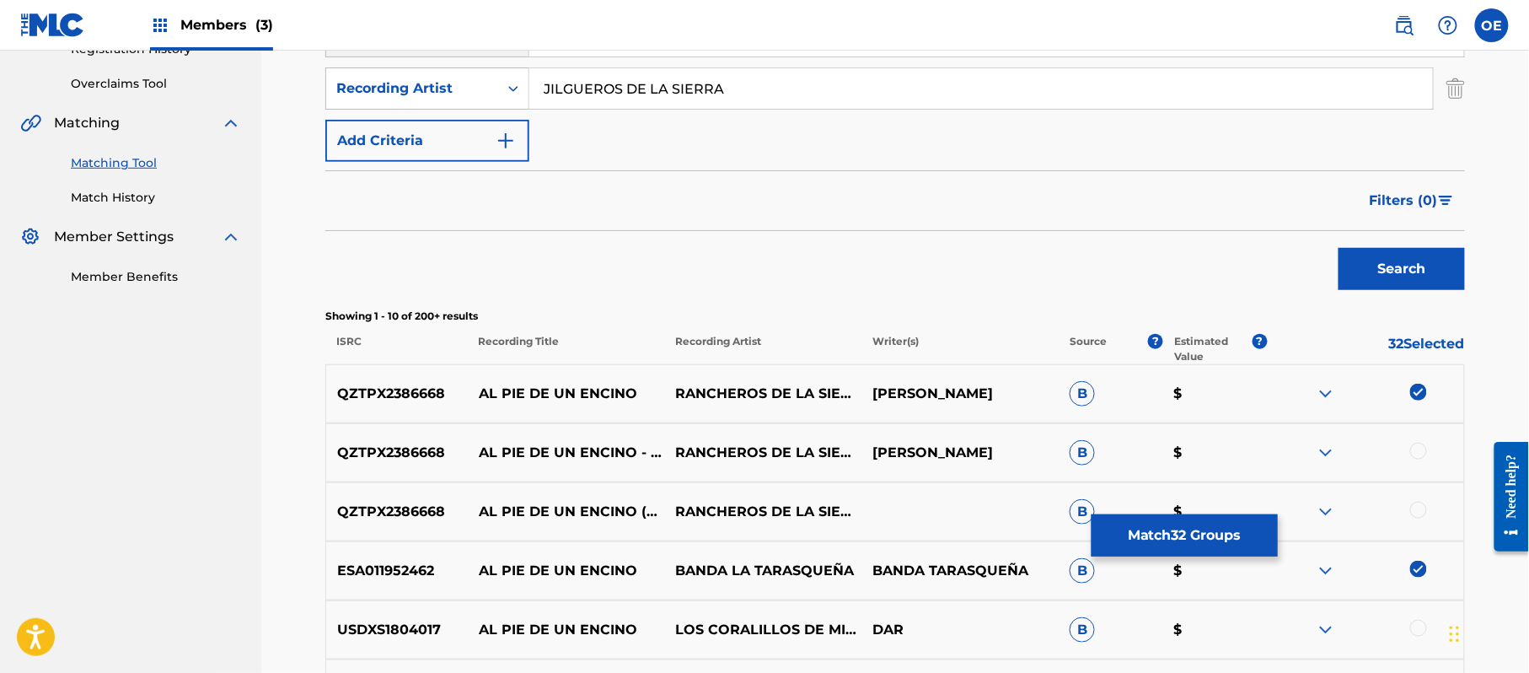
click at [1416, 447] on div at bounding box center [1418, 451] width 17 height 17
click at [1423, 518] on div at bounding box center [1418, 510] width 17 height 17
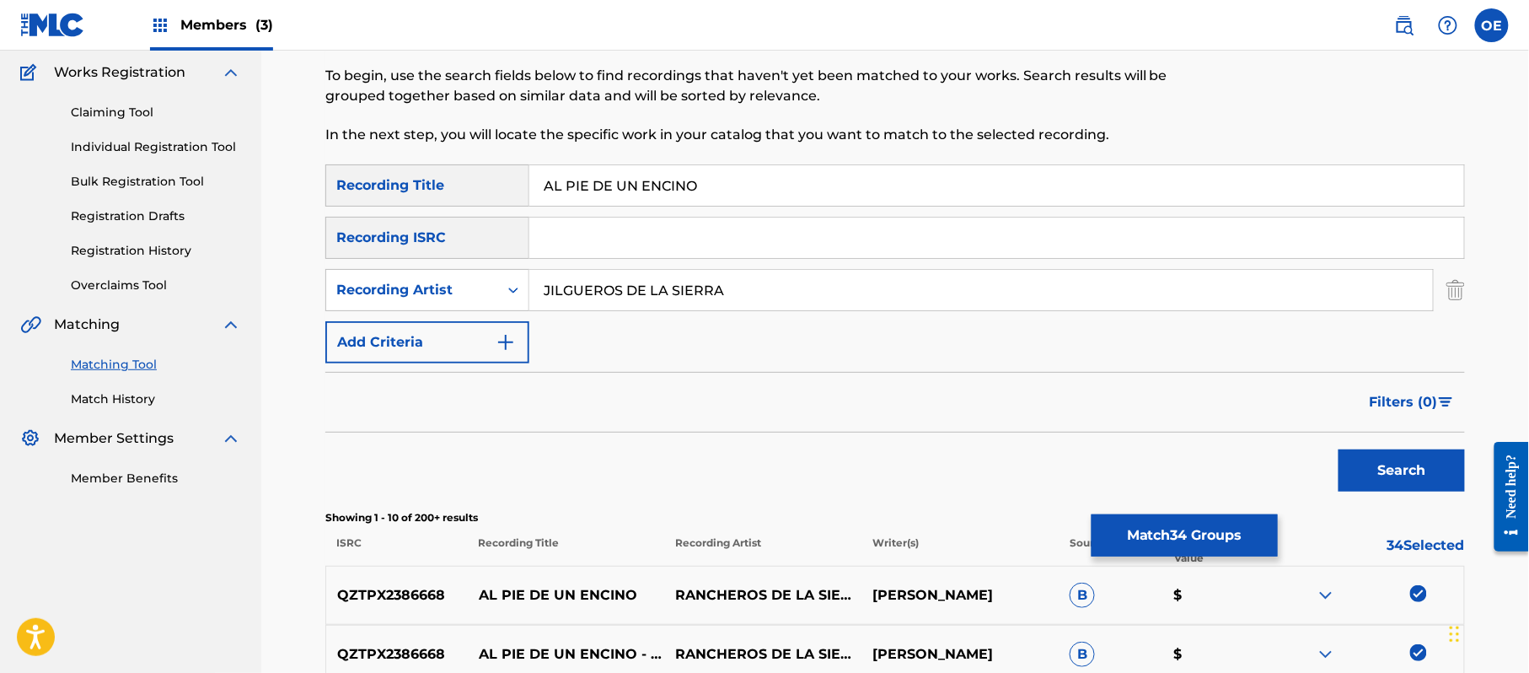
scroll to position [112, 0]
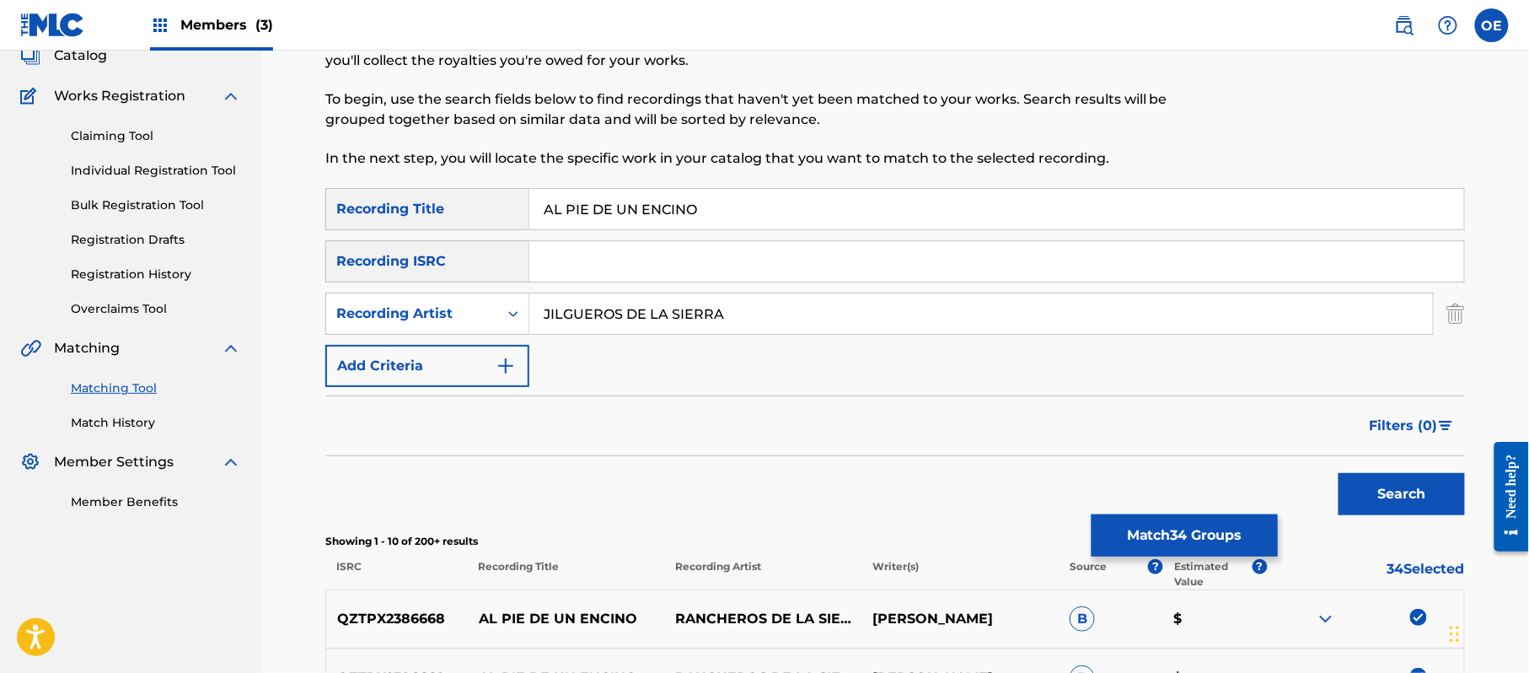
drag, startPoint x: 787, startPoint y: 298, endPoint x: 365, endPoint y: 281, distance: 422.7
click at [398, 282] on div "SearchWithCriteria51db0763-038d-4764-afd7-292991536927 Recording Title AL PIE D…" at bounding box center [895, 287] width 1140 height 199
click at [1339, 473] on button "Search" at bounding box center [1402, 494] width 126 height 42
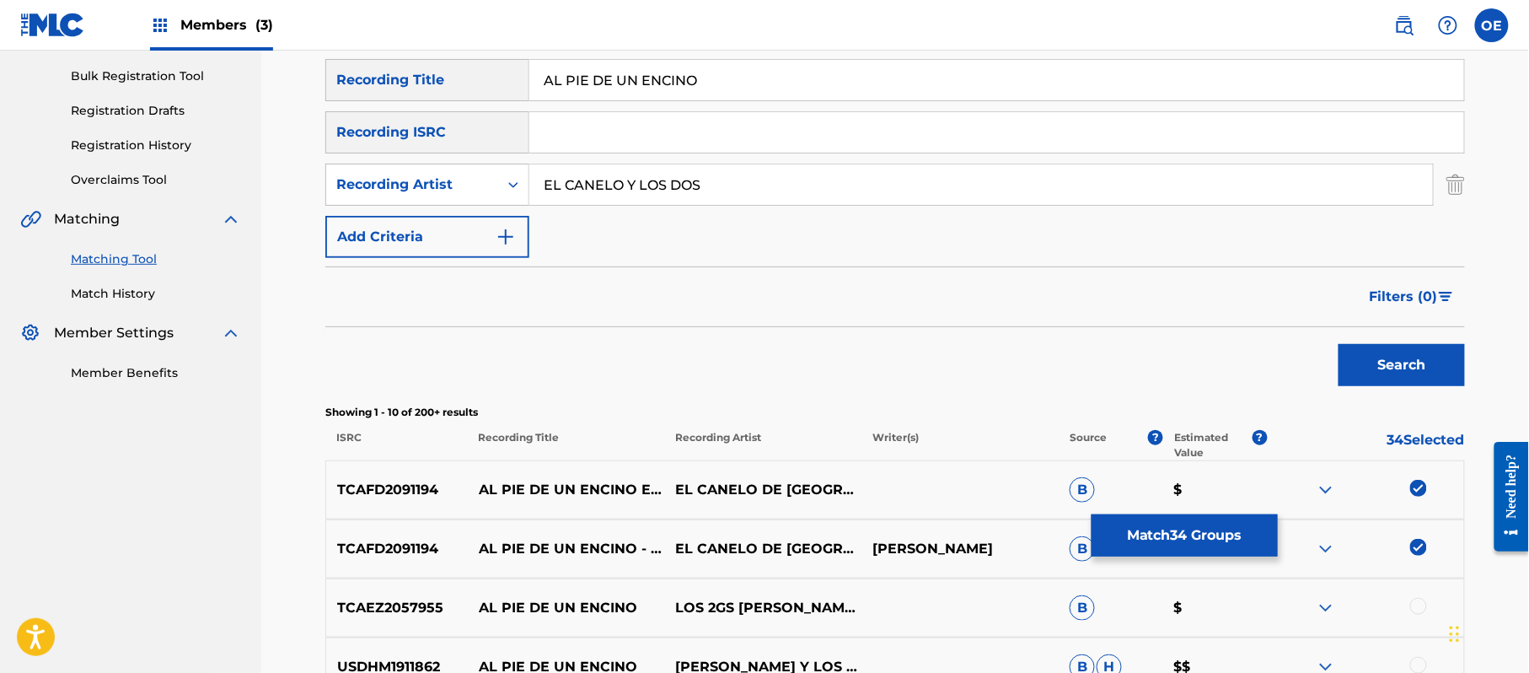
scroll to position [337, 0]
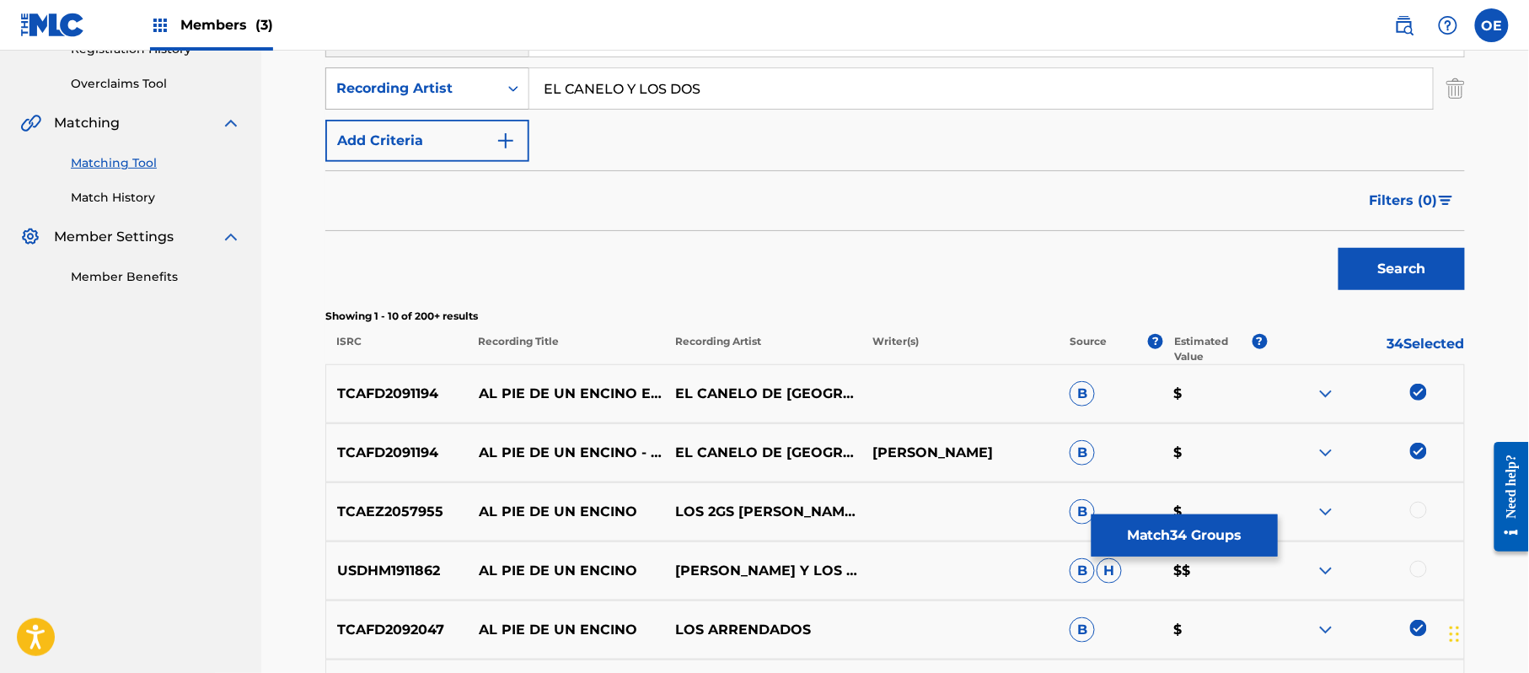
drag, startPoint x: 727, startPoint y: 81, endPoint x: 496, endPoint y: 83, distance: 231.0
click at [513, 78] on div "SearchWithCriteria48987170-f394-4480-9ffe-0f8c5a72bbb6 Recording Artist EL CANE…" at bounding box center [895, 88] width 1140 height 42
click at [1339, 248] on button "Search" at bounding box center [1402, 269] width 126 height 42
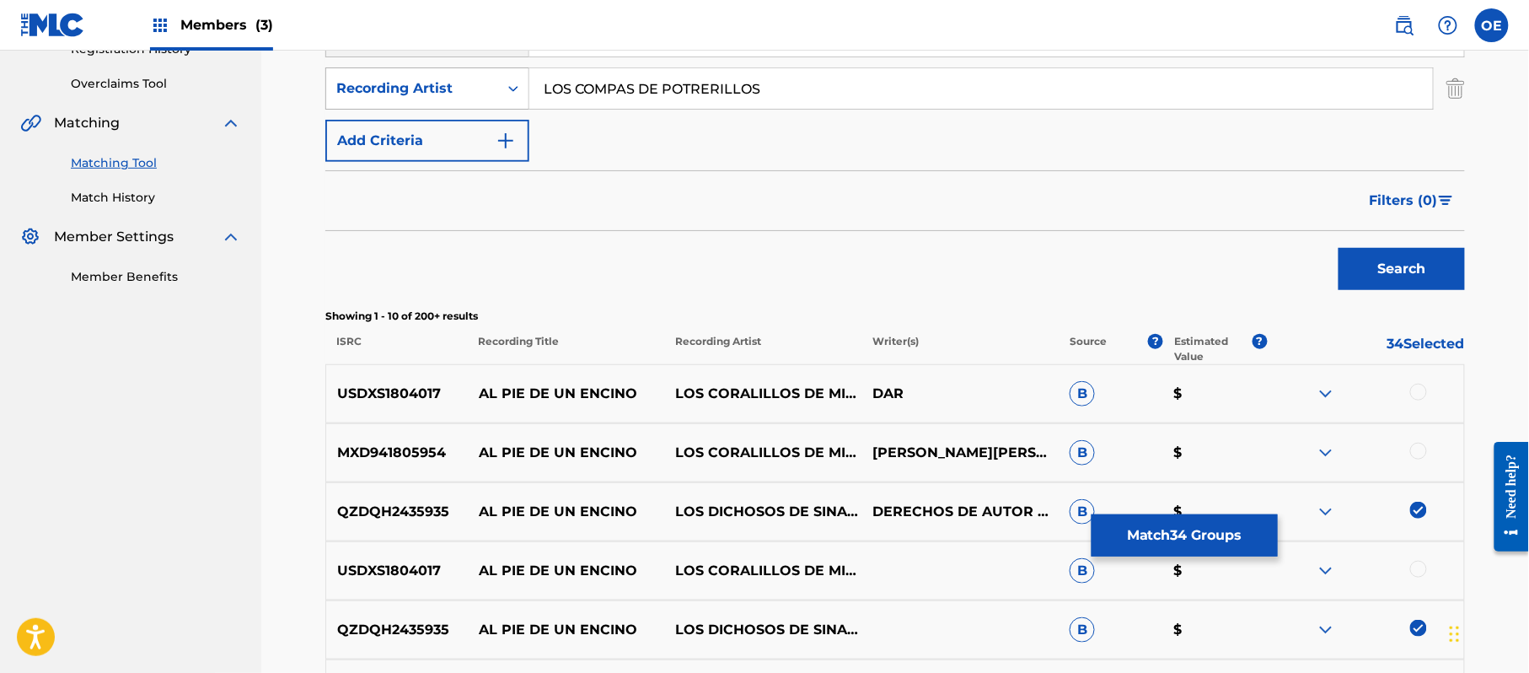
drag, startPoint x: 794, startPoint y: 81, endPoint x: 480, endPoint y: 72, distance: 313.7
click at [484, 74] on div "SearchWithCriteria48987170-f394-4480-9ffe-0f8c5a72bbb6 Recording Artist LOS COM…" at bounding box center [895, 88] width 1140 height 42
click at [1339, 248] on button "Search" at bounding box center [1402, 269] width 126 height 42
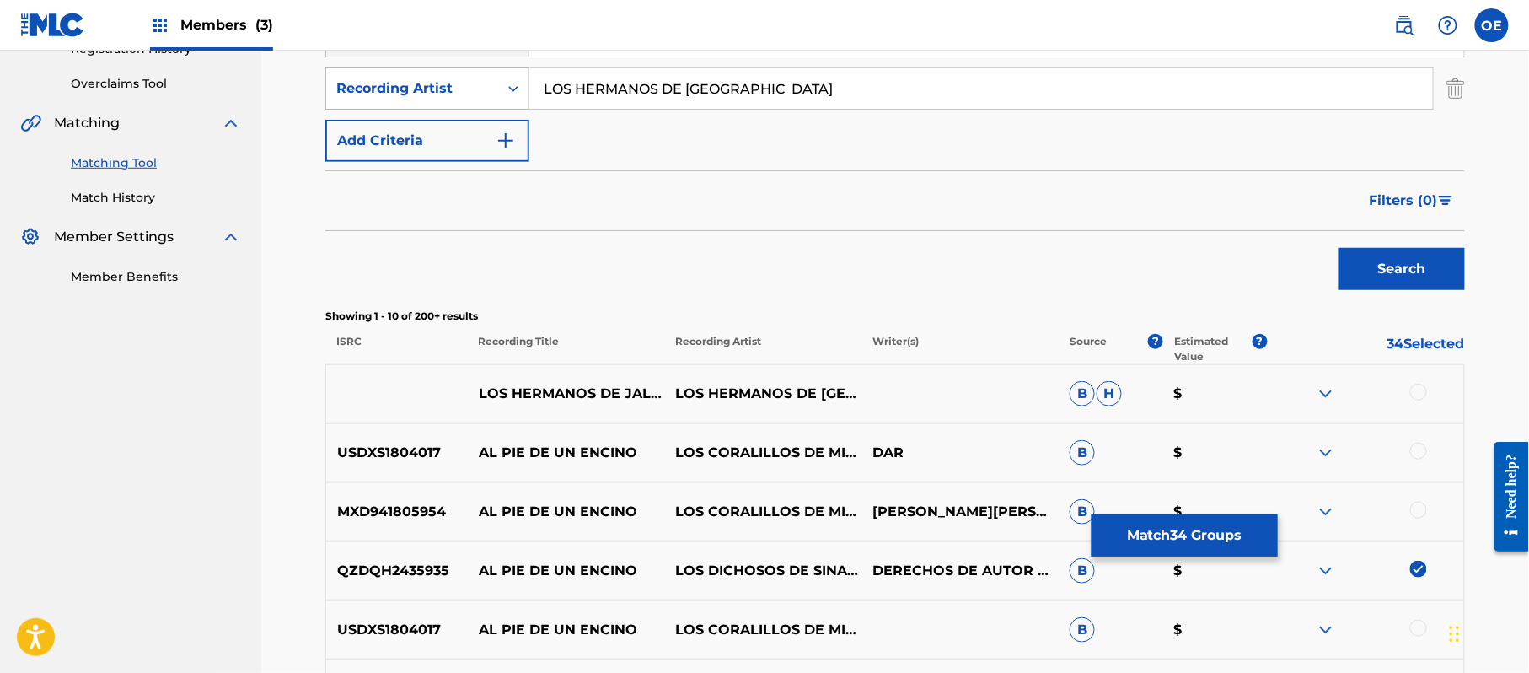
drag, startPoint x: 772, startPoint y: 99, endPoint x: 480, endPoint y: 91, distance: 291.8
click at [480, 91] on div "SearchWithCriteria48987170-f394-4480-9ffe-0f8c5a72bbb6 Recording Artist LOS HER…" at bounding box center [895, 88] width 1140 height 42
type input "LOS DICHOSOS"
click at [1339, 248] on button "Search" at bounding box center [1402, 269] width 126 height 42
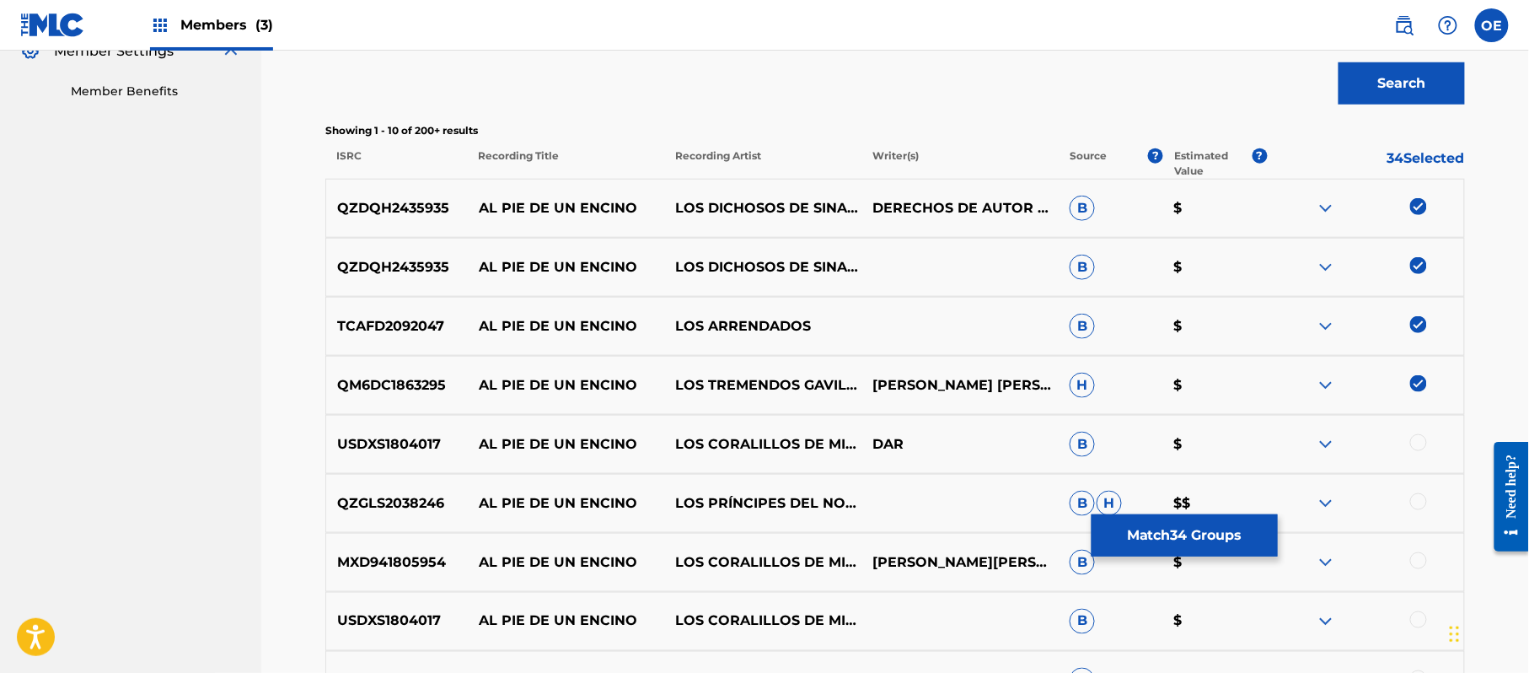
scroll to position [674, 0]
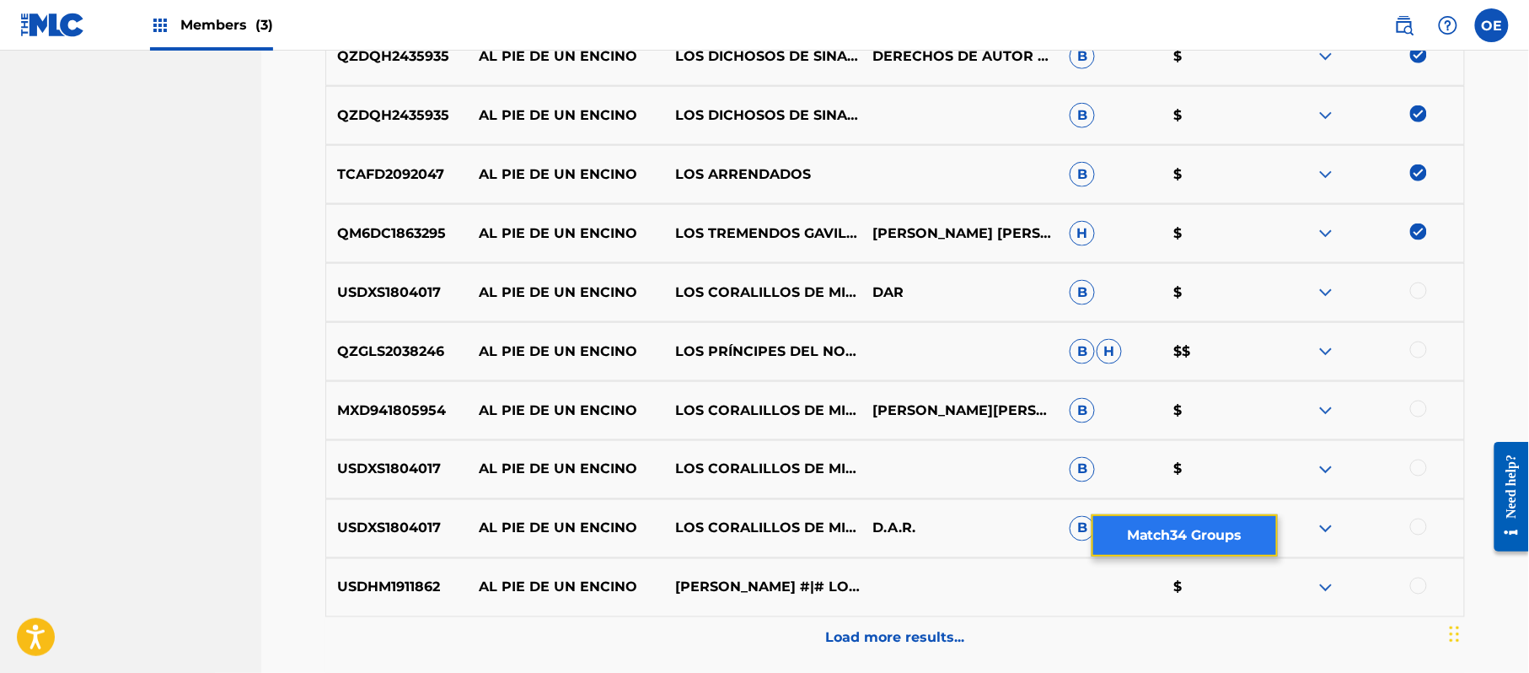
click at [1143, 541] on button "Match 34 Groups" at bounding box center [1185, 535] width 186 height 42
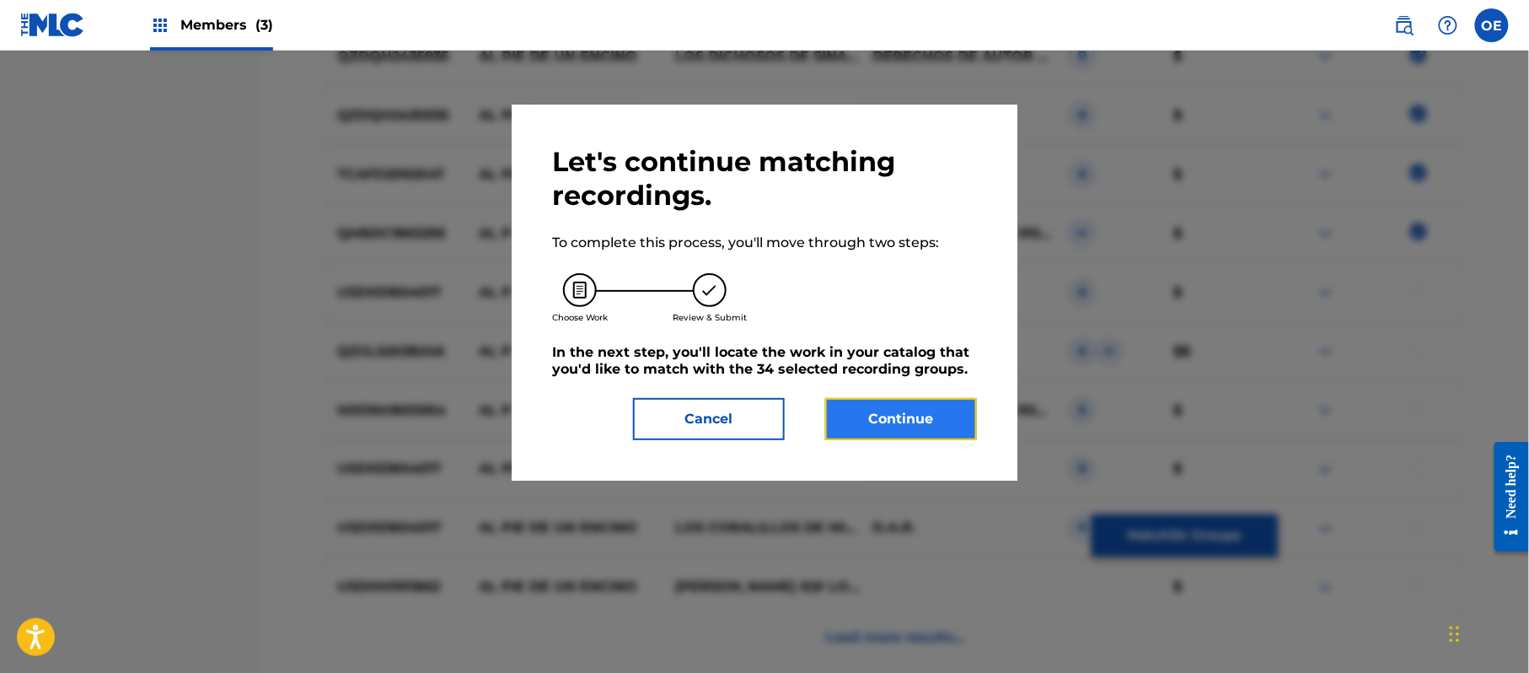
click at [865, 413] on button "Continue" at bounding box center [901, 419] width 152 height 42
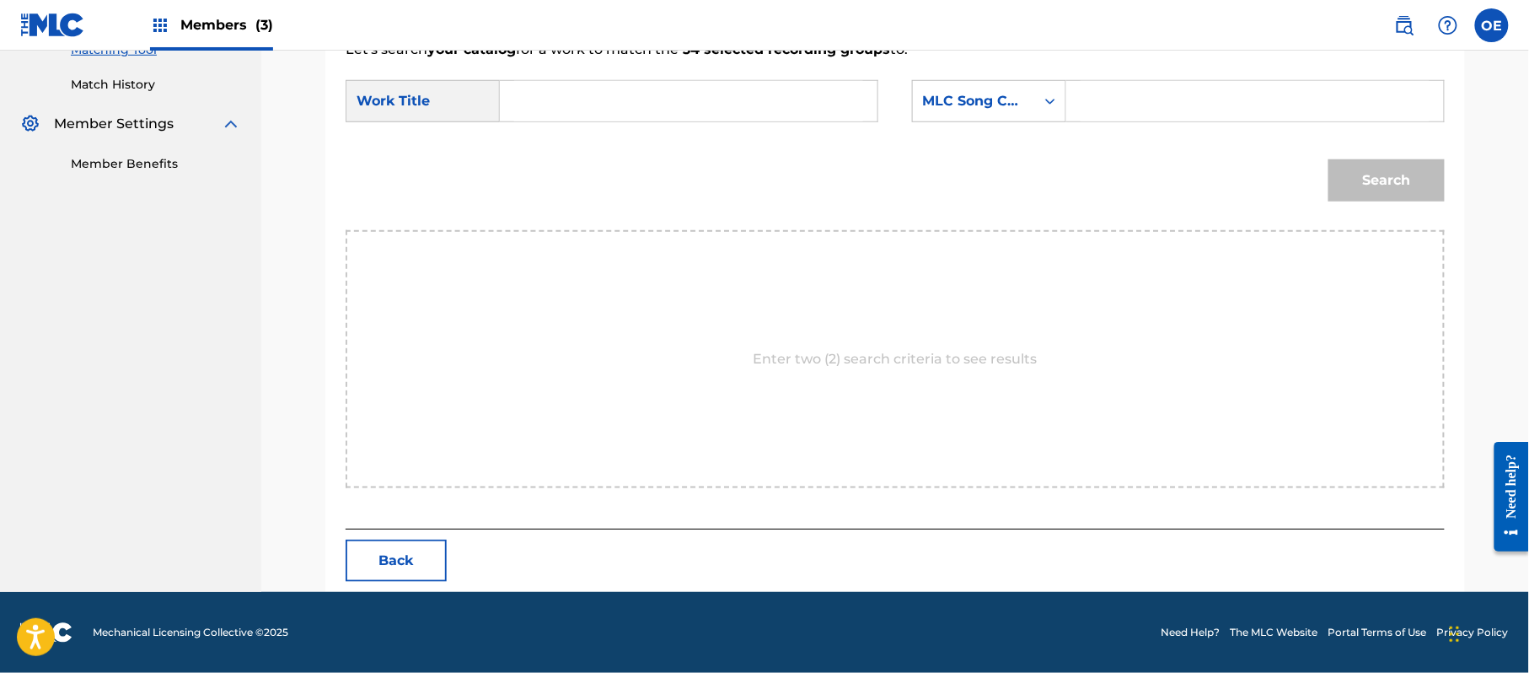
drag, startPoint x: 689, startPoint y: 122, endPoint x: 580, endPoint y: 79, distance: 116.9
drag, startPoint x: 580, startPoint y: 79, endPoint x: 534, endPoint y: 89, distance: 47.3
paste input "AL PIE DE UN ENCINO"
type input "AL PIE DE UN ENCINO"
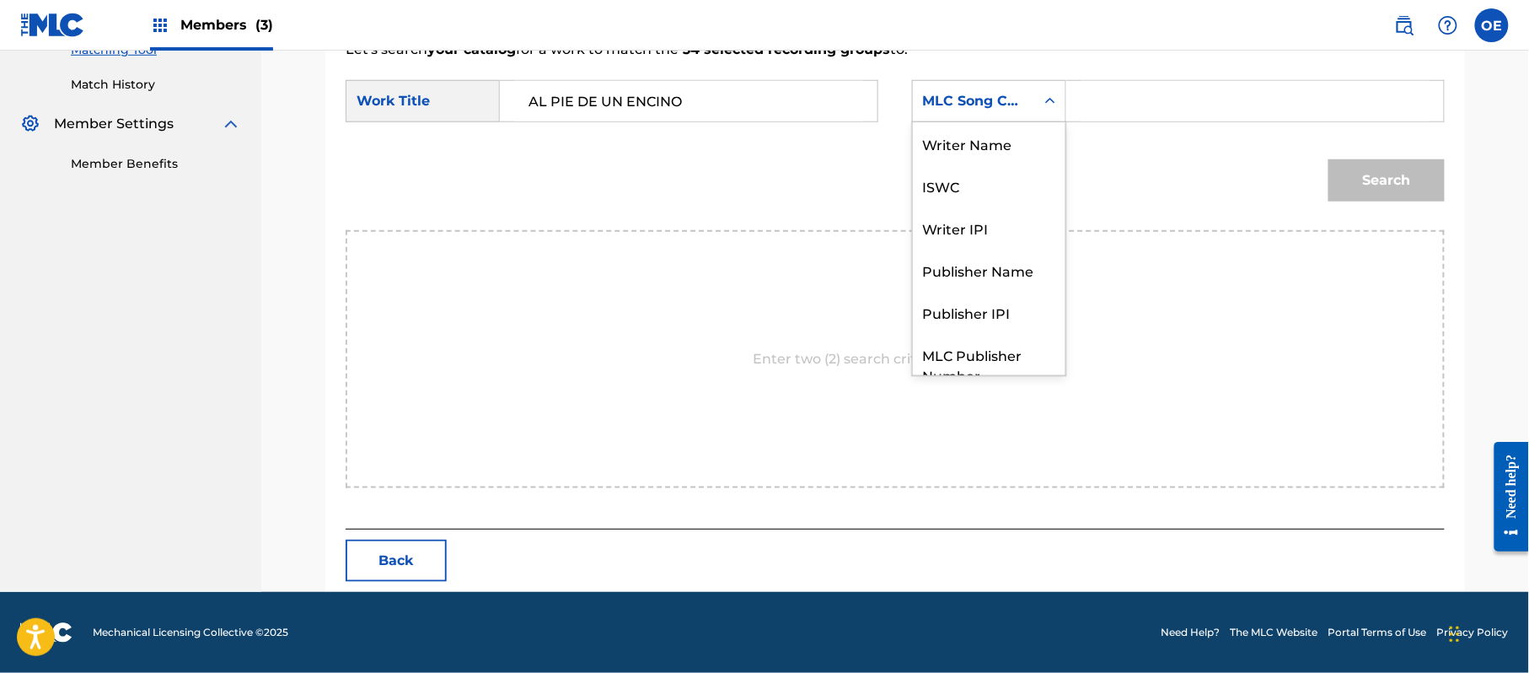
click at [980, 118] on div "MLC Song Code" at bounding box center [989, 101] width 154 height 42
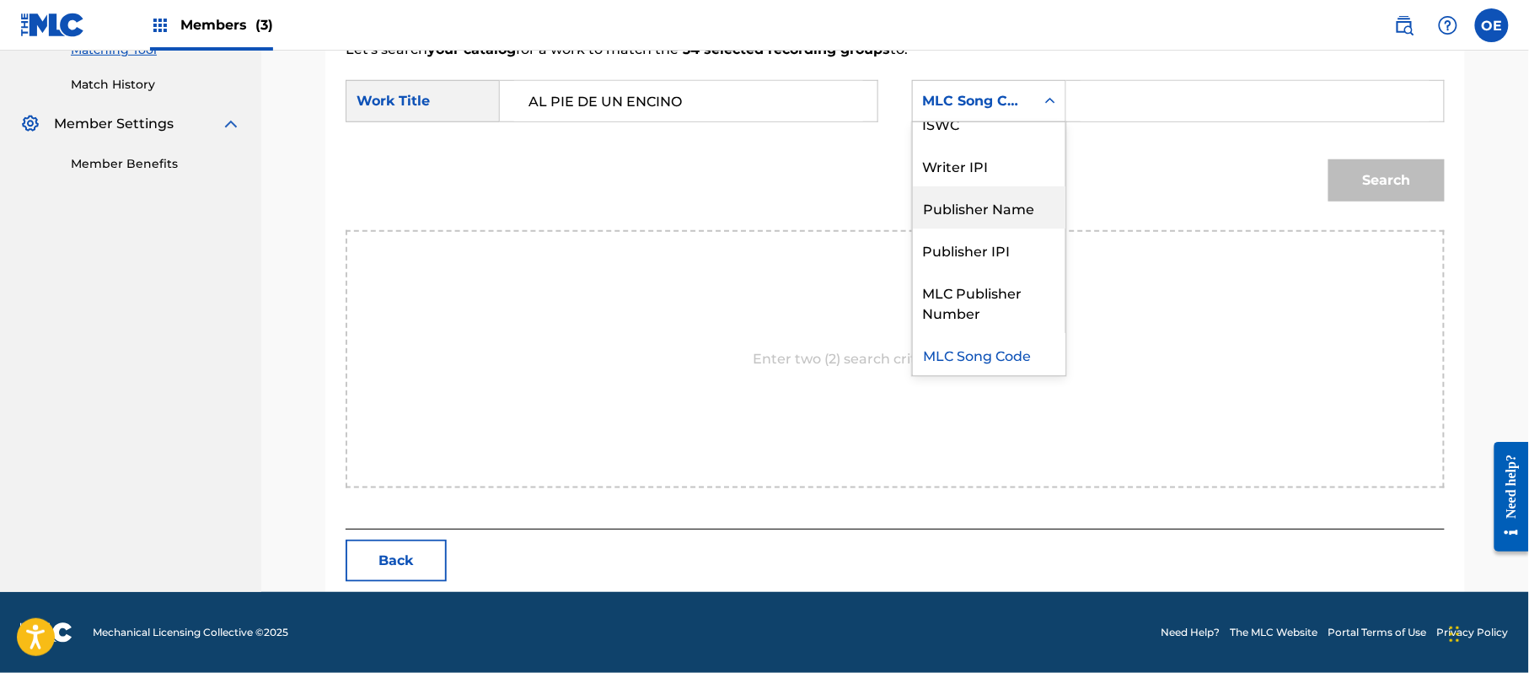
scroll to position [0, 0]
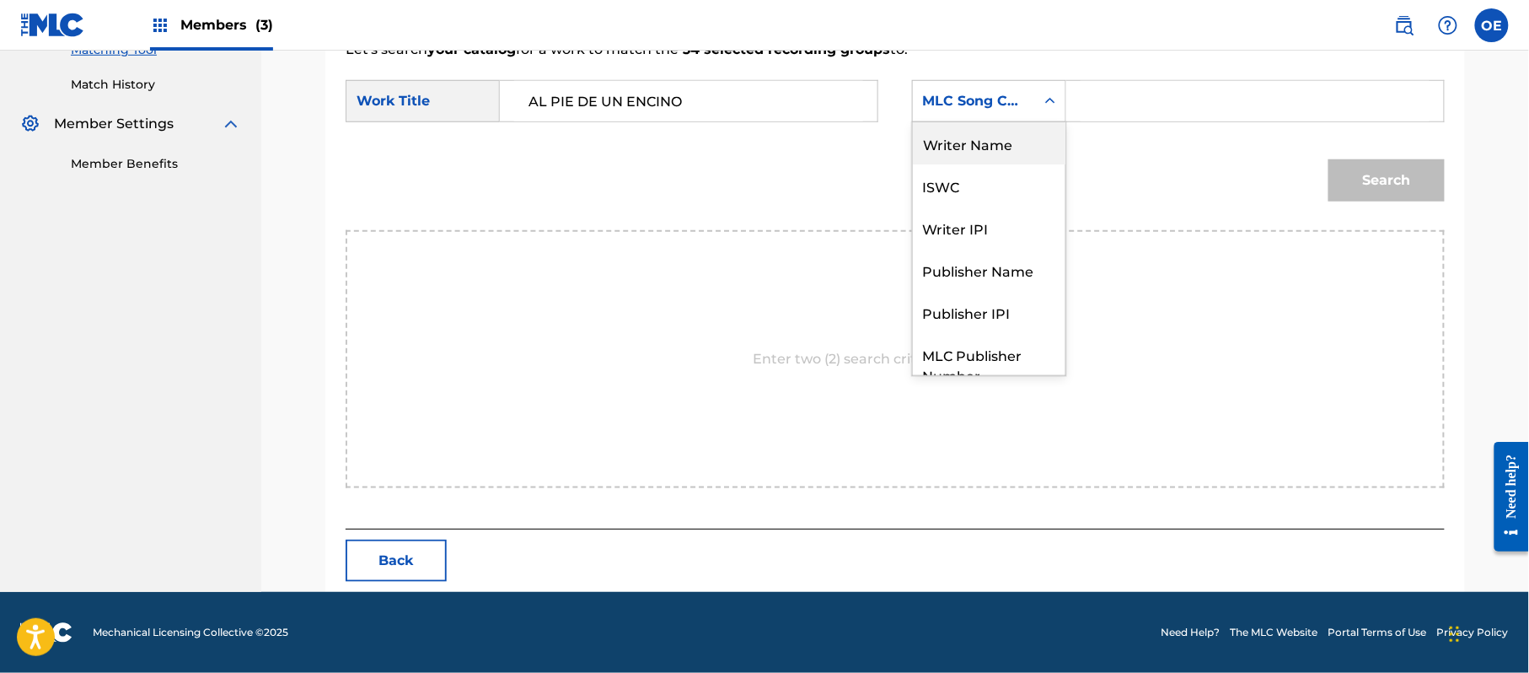
click at [981, 156] on div "Writer Name" at bounding box center [989, 143] width 153 height 42
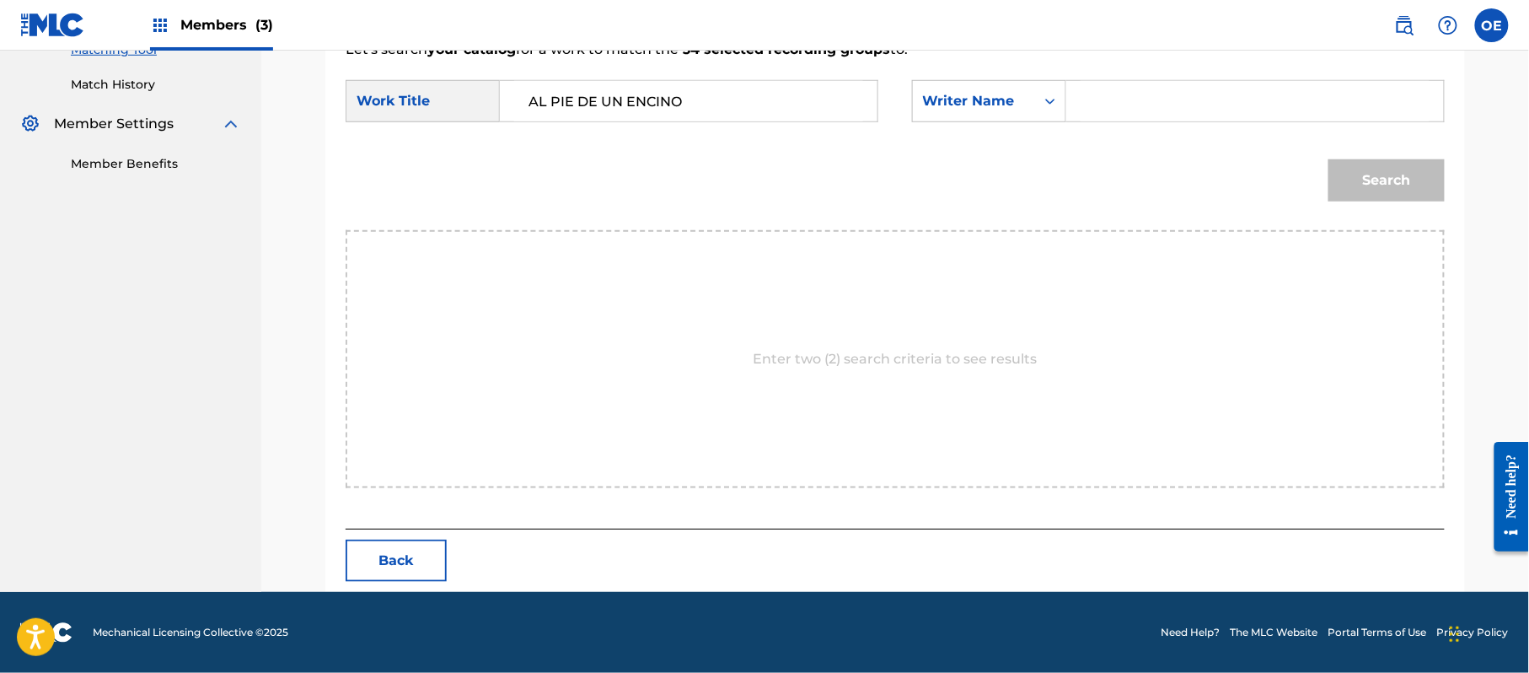
click at [1131, 95] on input "Search Form" at bounding box center [1255, 101] width 349 height 40
type input "[PERSON_NAME]"
click at [1329, 159] on button "Search" at bounding box center [1387, 180] width 116 height 42
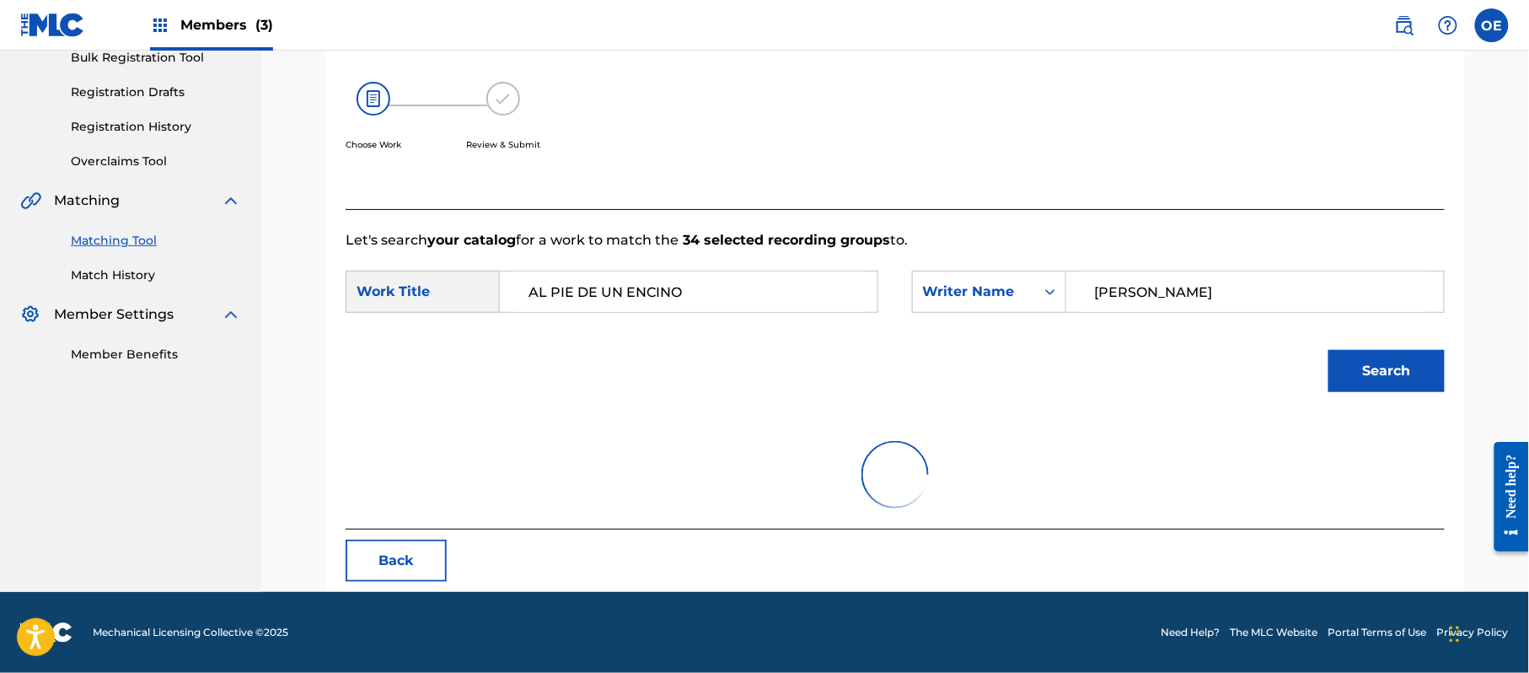
scroll to position [450, 0]
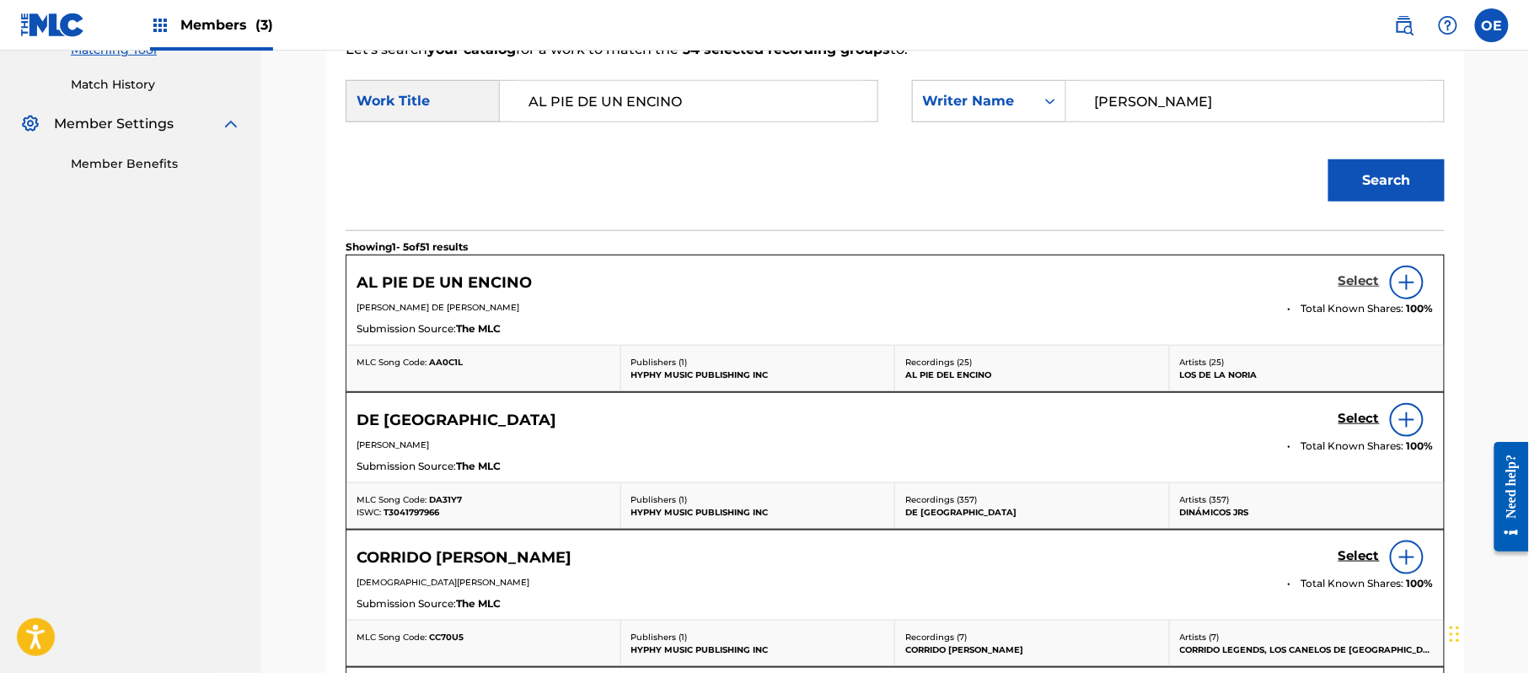
click at [1366, 280] on h5 "Select" at bounding box center [1359, 281] width 41 height 16
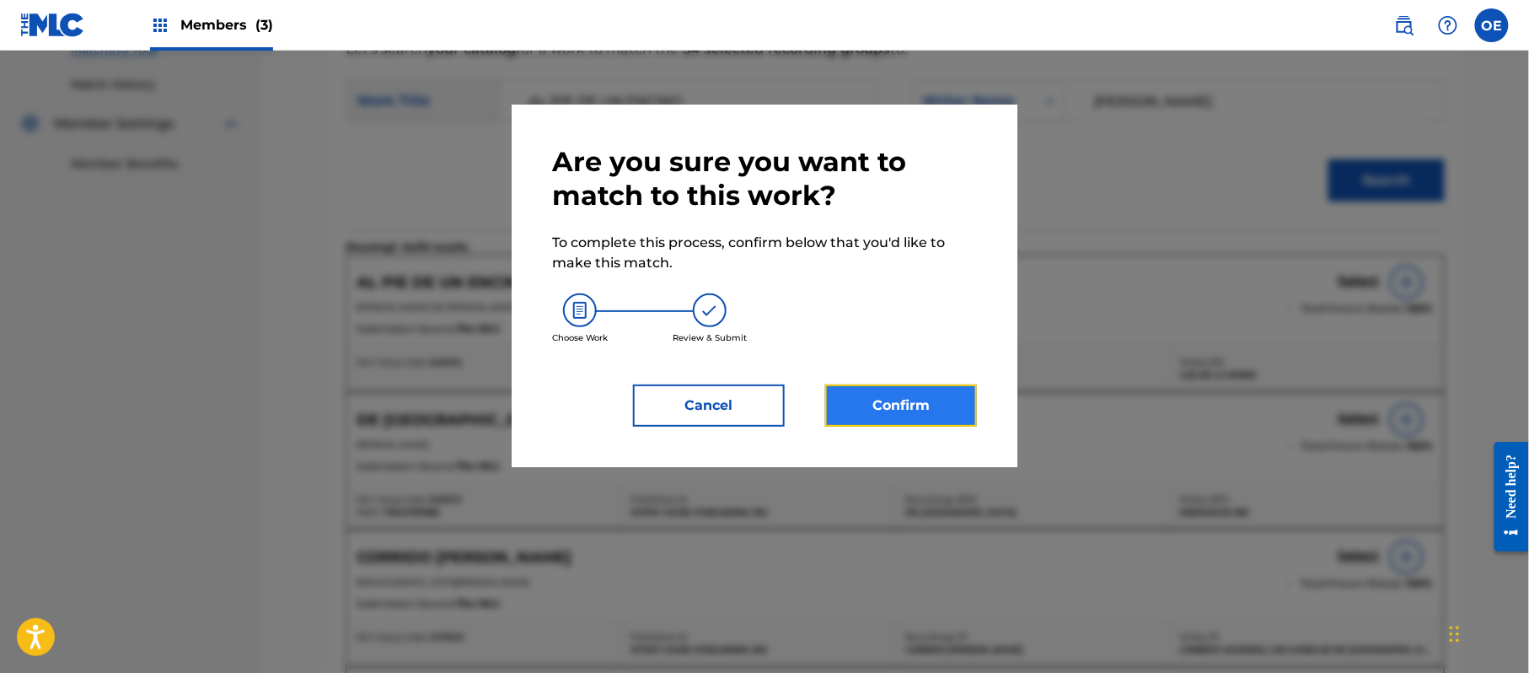
click at [860, 398] on button "Confirm" at bounding box center [901, 405] width 152 height 42
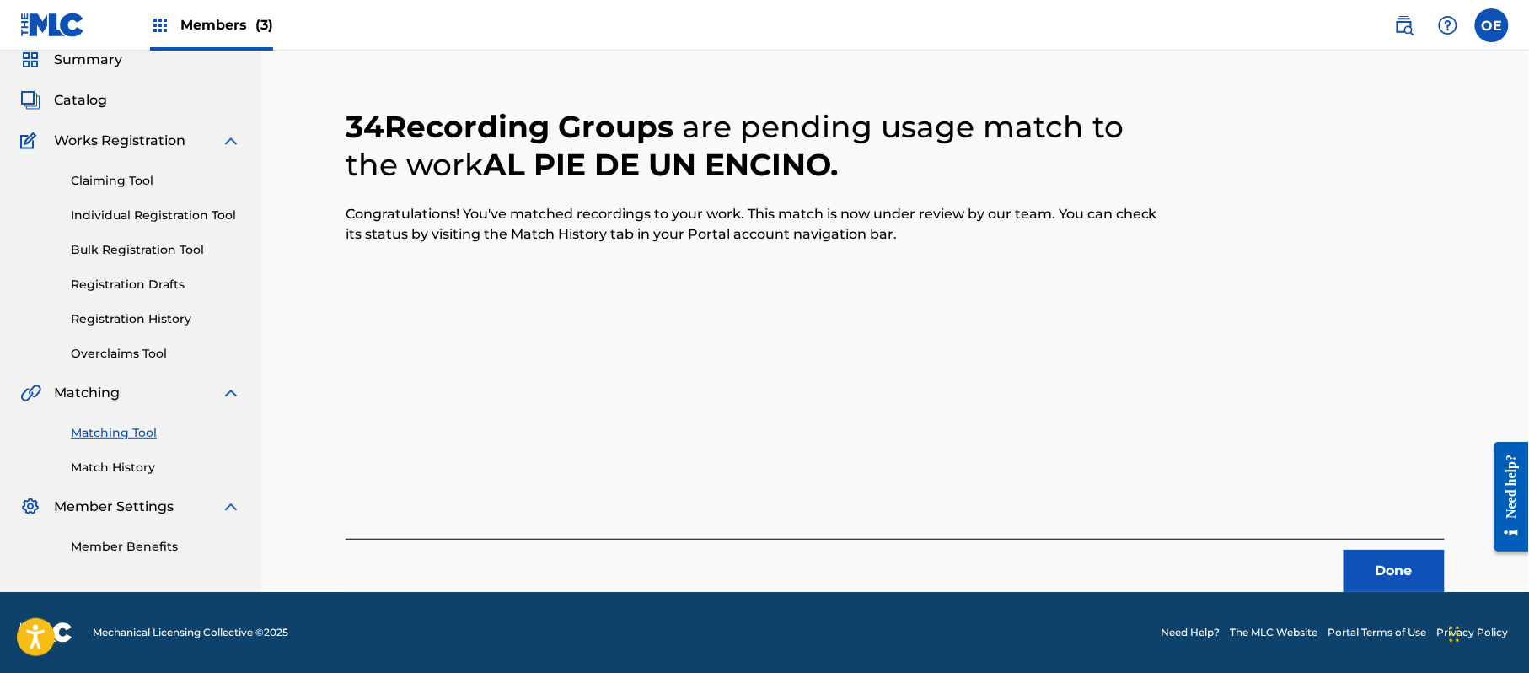
scroll to position [67, 0]
click at [1369, 580] on button "Done" at bounding box center [1394, 571] width 101 height 42
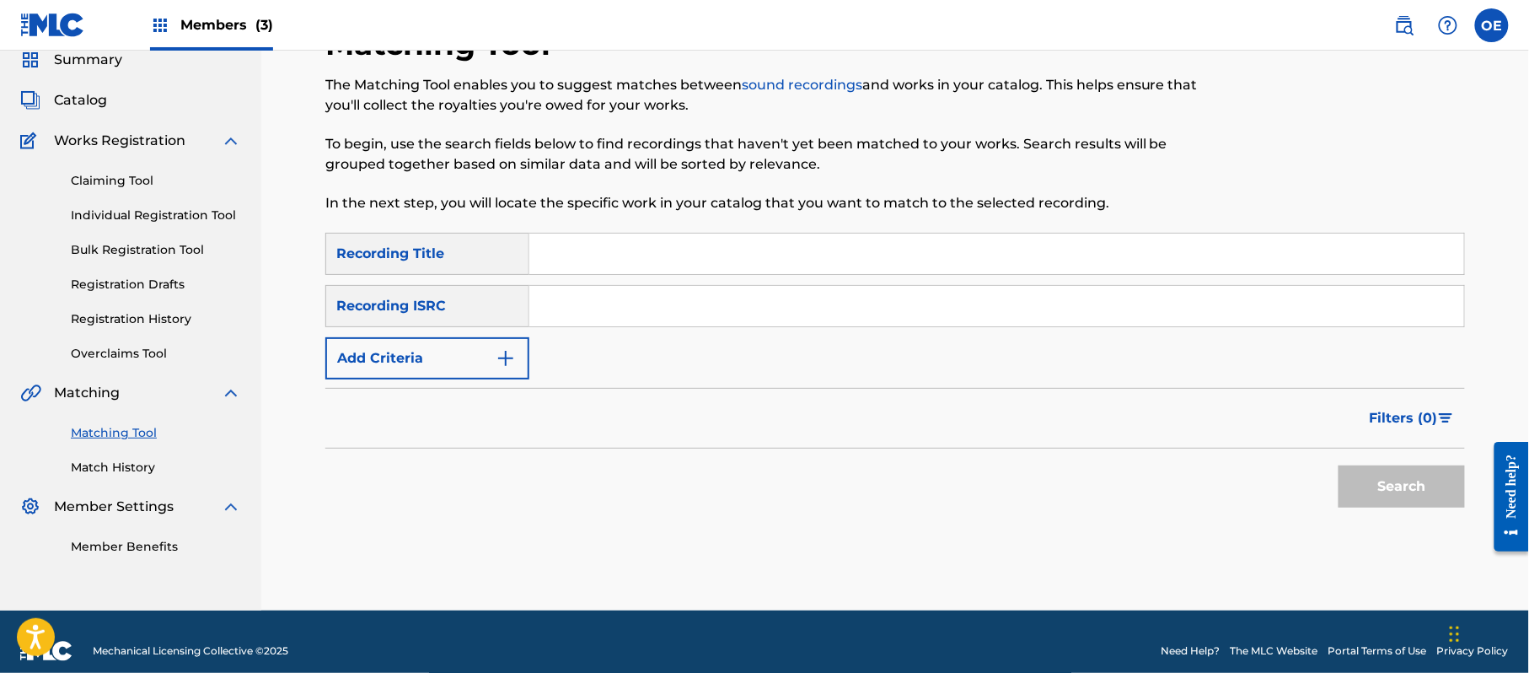
paste input "DUENA DE MI VIDA"
type input "DUENA DE MI VIDA"
drag, startPoint x: 747, startPoint y: 234, endPoint x: 298, endPoint y: 263, distance: 449.4
click at [307, 263] on div "Matching Tool The Matching Tool enables you to suggest matches between sound re…" at bounding box center [895, 317] width 1180 height 585
drag, startPoint x: 965, startPoint y: 348, endPoint x: 915, endPoint y: 354, distance: 50.1
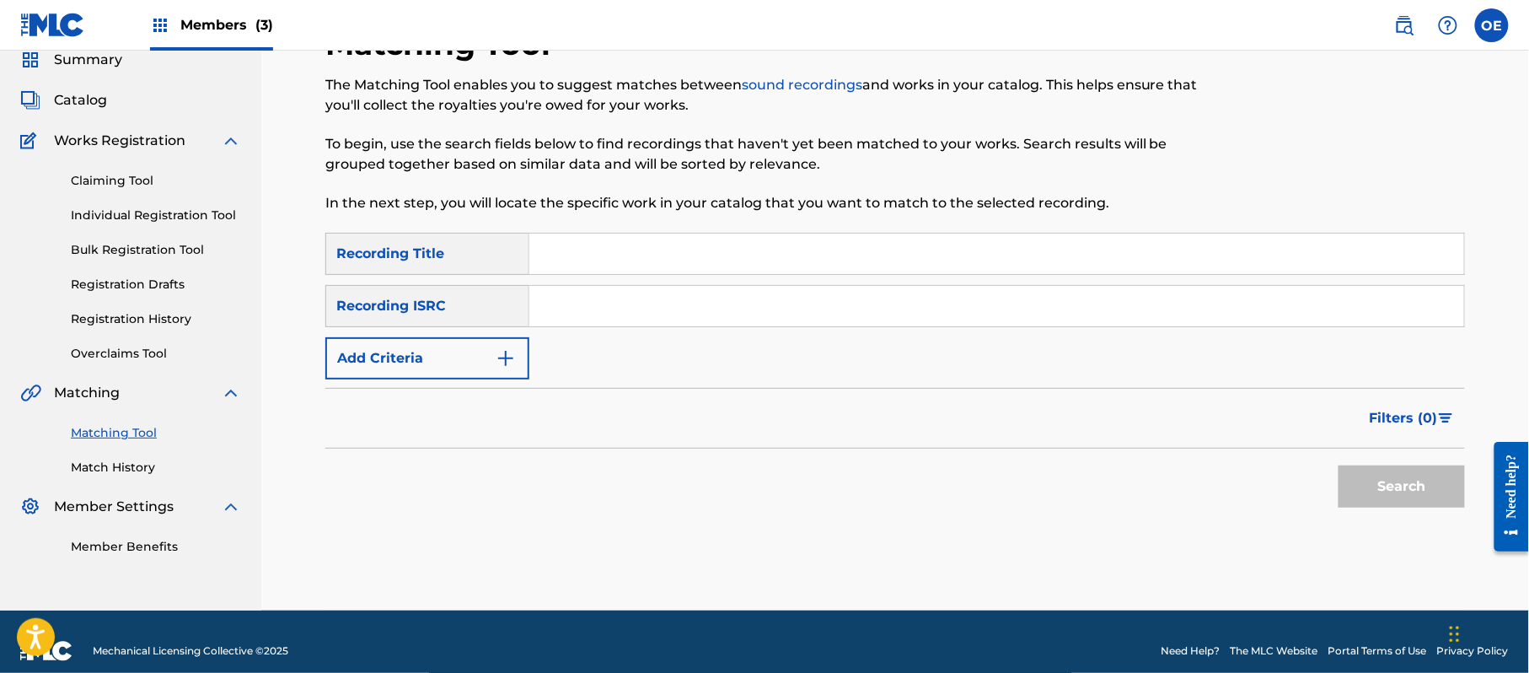
click at [962, 352] on div "SearchWithCriteria51db0763-038d-4764-afd7-292991536927 Recording Title SearchWi…" at bounding box center [895, 306] width 1140 height 147
paste input "DUENA DE MI VIDA"
type input "DUENA DE MI VIDA"
click at [443, 402] on div "Filters ( 0 )" at bounding box center [895, 418] width 1140 height 61
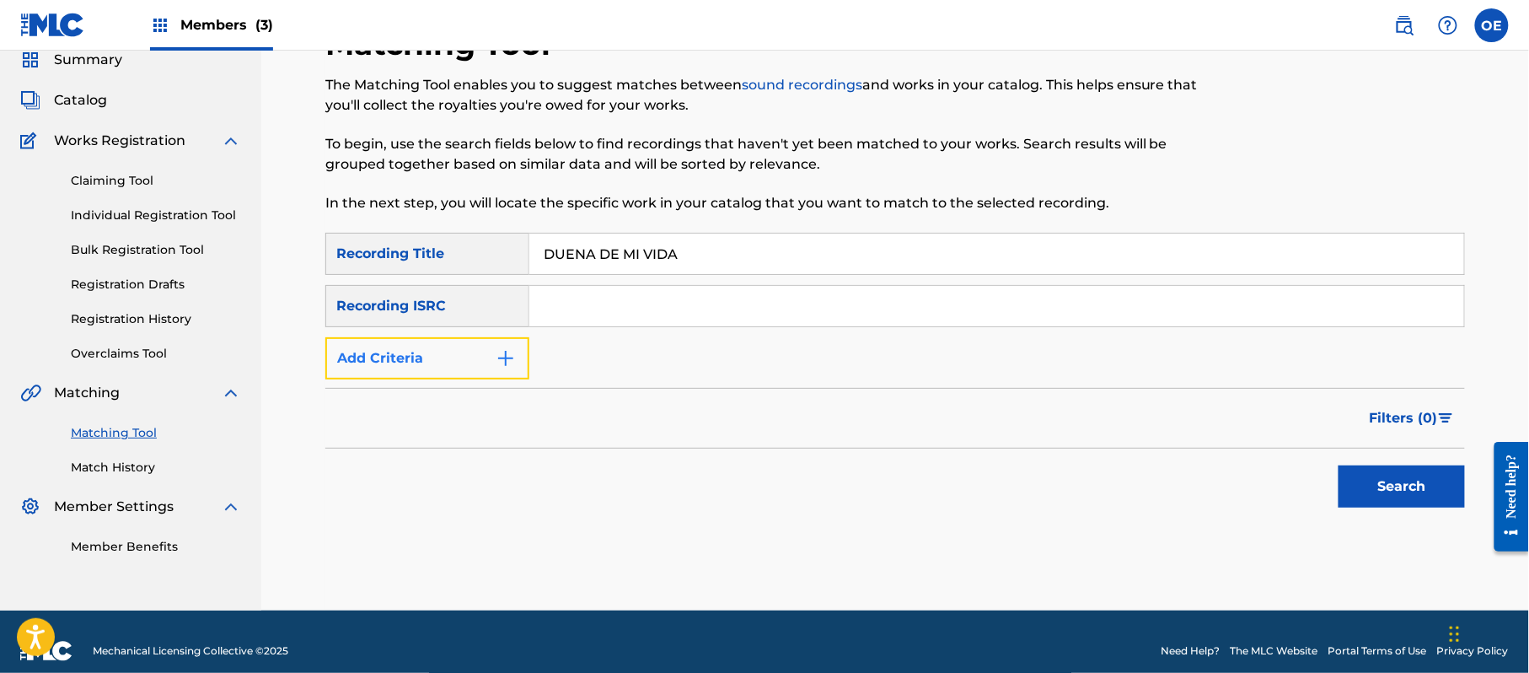
click at [439, 373] on button "Add Criteria" at bounding box center [427, 358] width 204 height 42
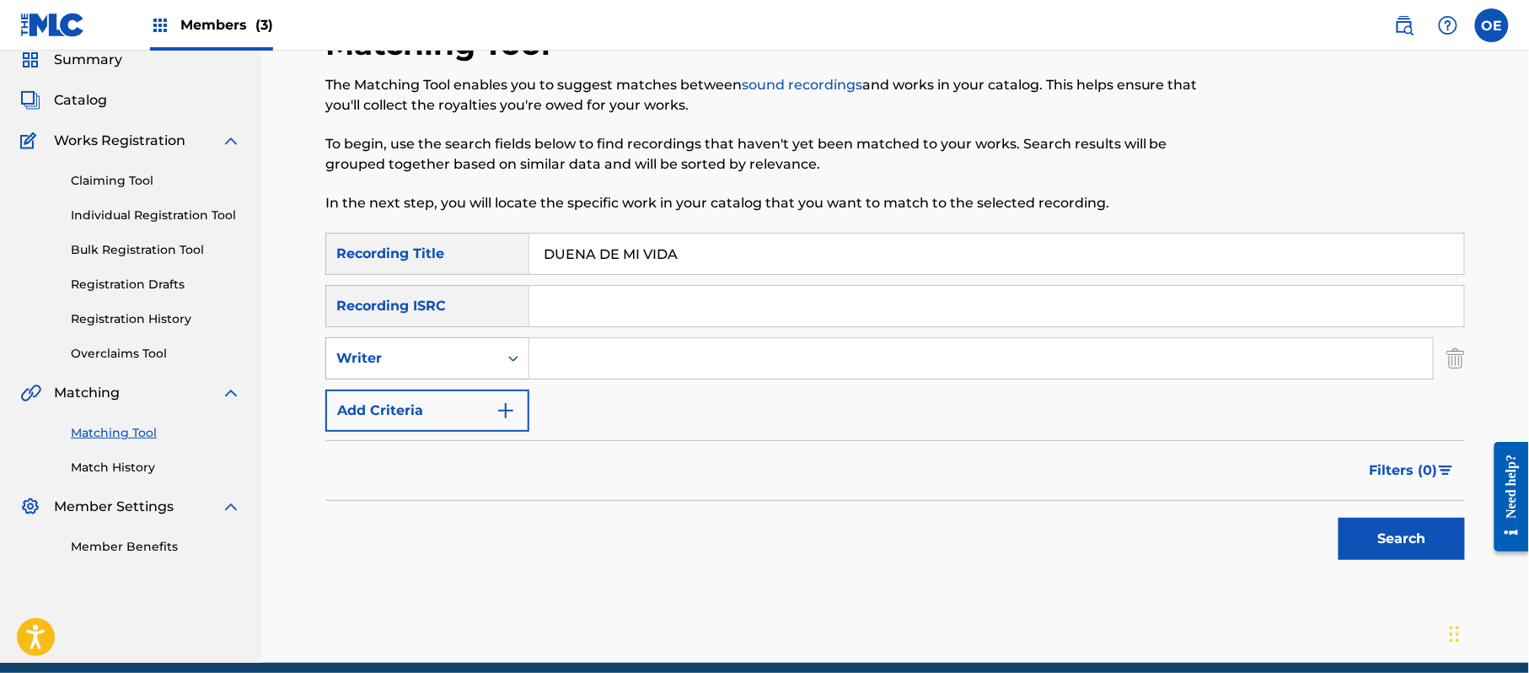
click at [433, 373] on div "Writer" at bounding box center [412, 358] width 172 height 32
click at [432, 409] on div "Recording Artist" at bounding box center [427, 400] width 202 height 42
click at [149, 207] on link "Individual Registration Tool" at bounding box center [156, 216] width 170 height 18
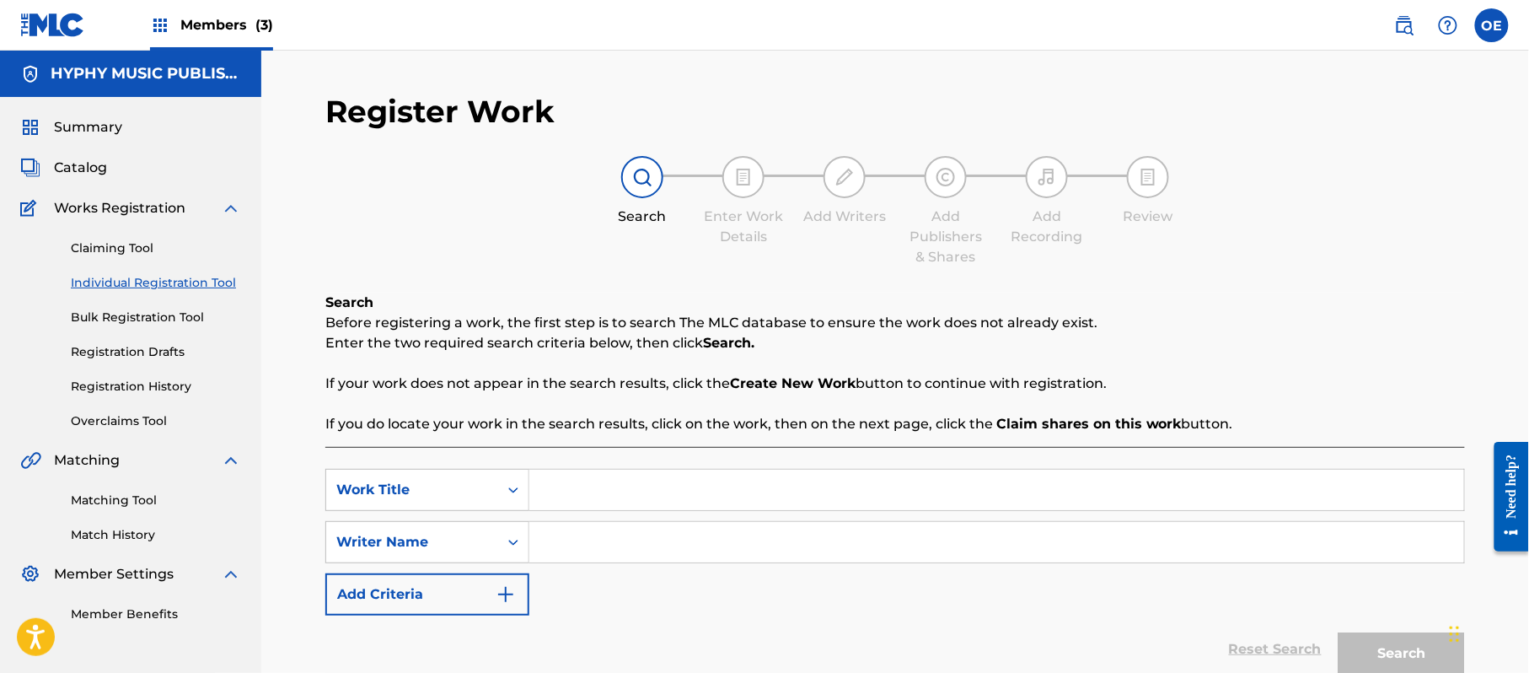
paste input "DUENA DE MI VIDA"
type input "DUENA DE MI VIDA"
click at [406, 608] on button "Add Criteria" at bounding box center [427, 594] width 204 height 42
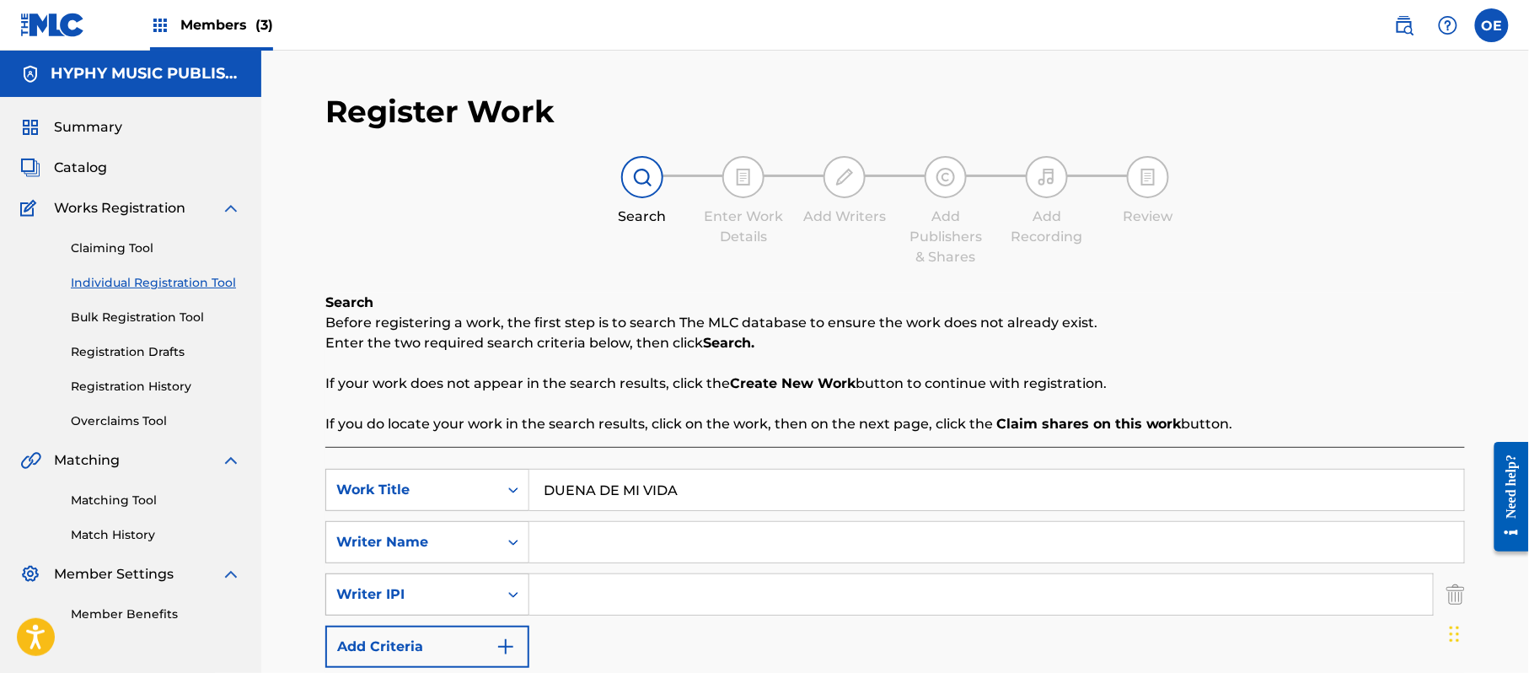
click at [410, 574] on div "Writer IPI" at bounding box center [427, 594] width 204 height 42
drag, startPoint x: 664, startPoint y: 622, endPoint x: 1119, endPoint y: 609, distance: 455.4
click at [665, 621] on div "SearchWithCriteriaf89498bc-789c-4985-8487-5061a1897356 Work Title DUENA DE MI V…" at bounding box center [895, 568] width 1140 height 199
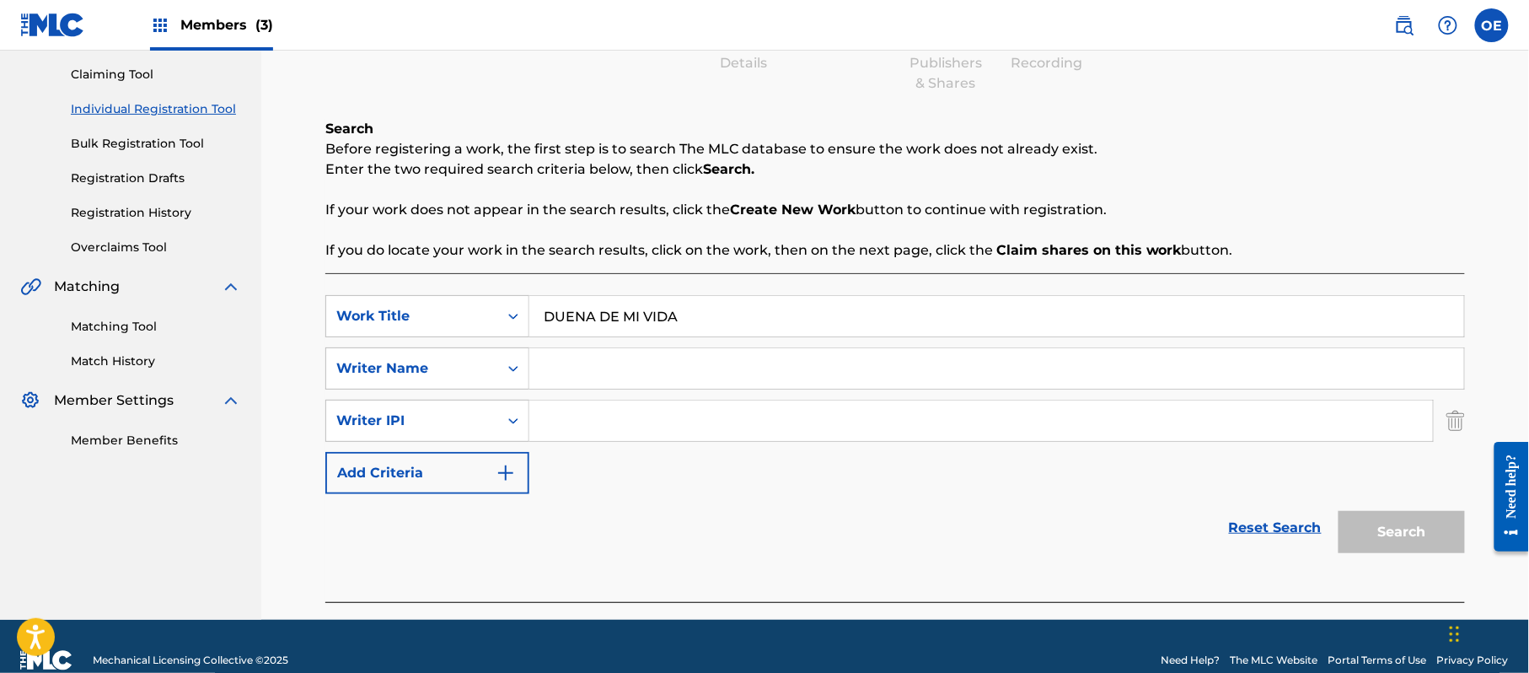
scroll to position [201, 0]
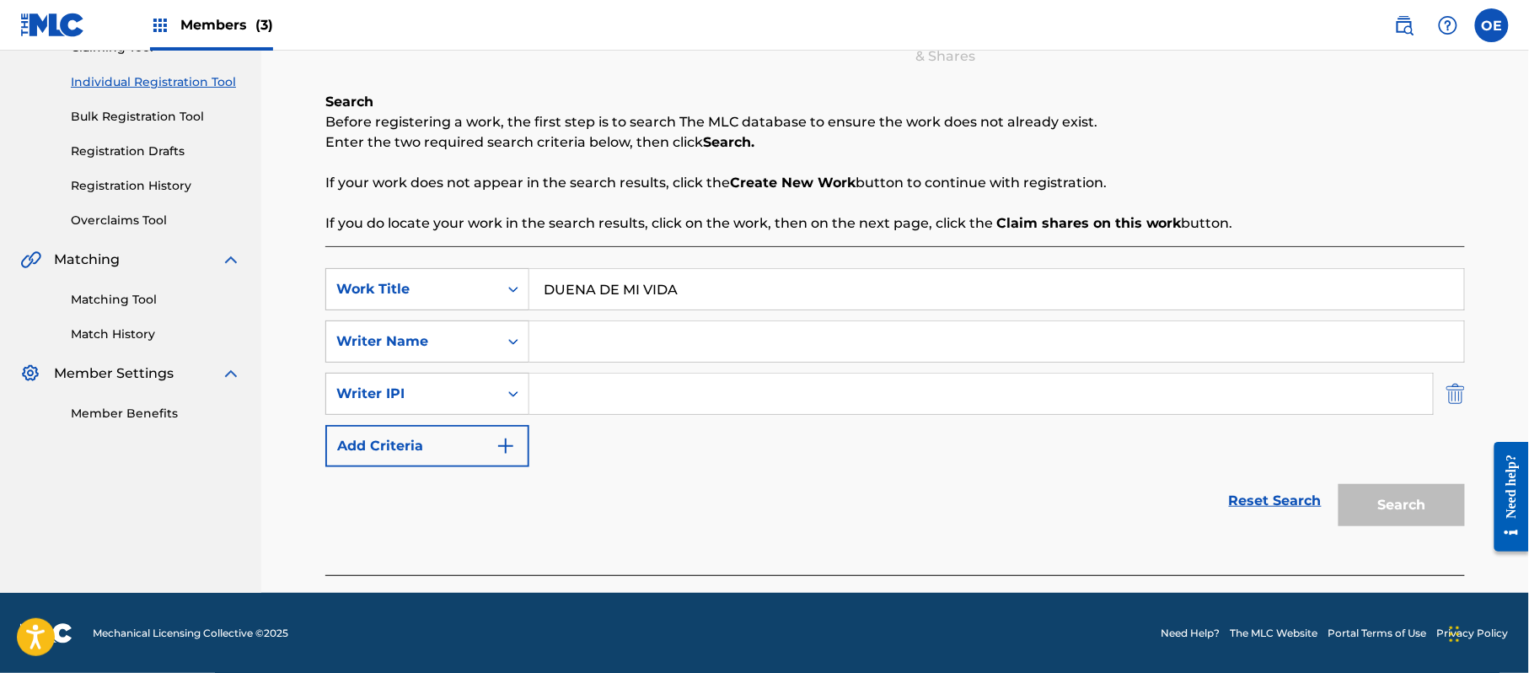
click at [1457, 395] on img "Search Form" at bounding box center [1456, 394] width 19 height 42
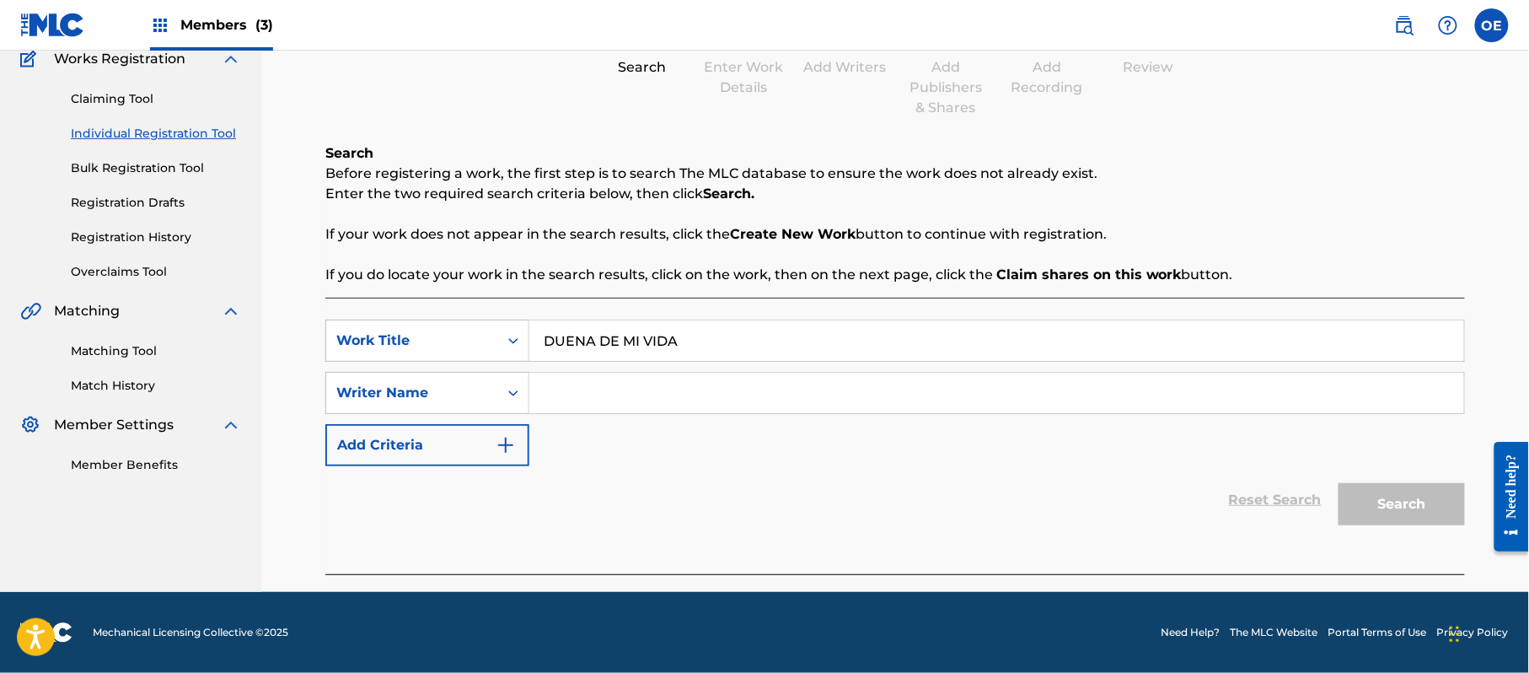
click at [993, 378] on input "Search Form" at bounding box center [996, 393] width 935 height 40
type input "[PERSON_NAME]"
click at [1339, 483] on button "Search" at bounding box center [1402, 504] width 126 height 42
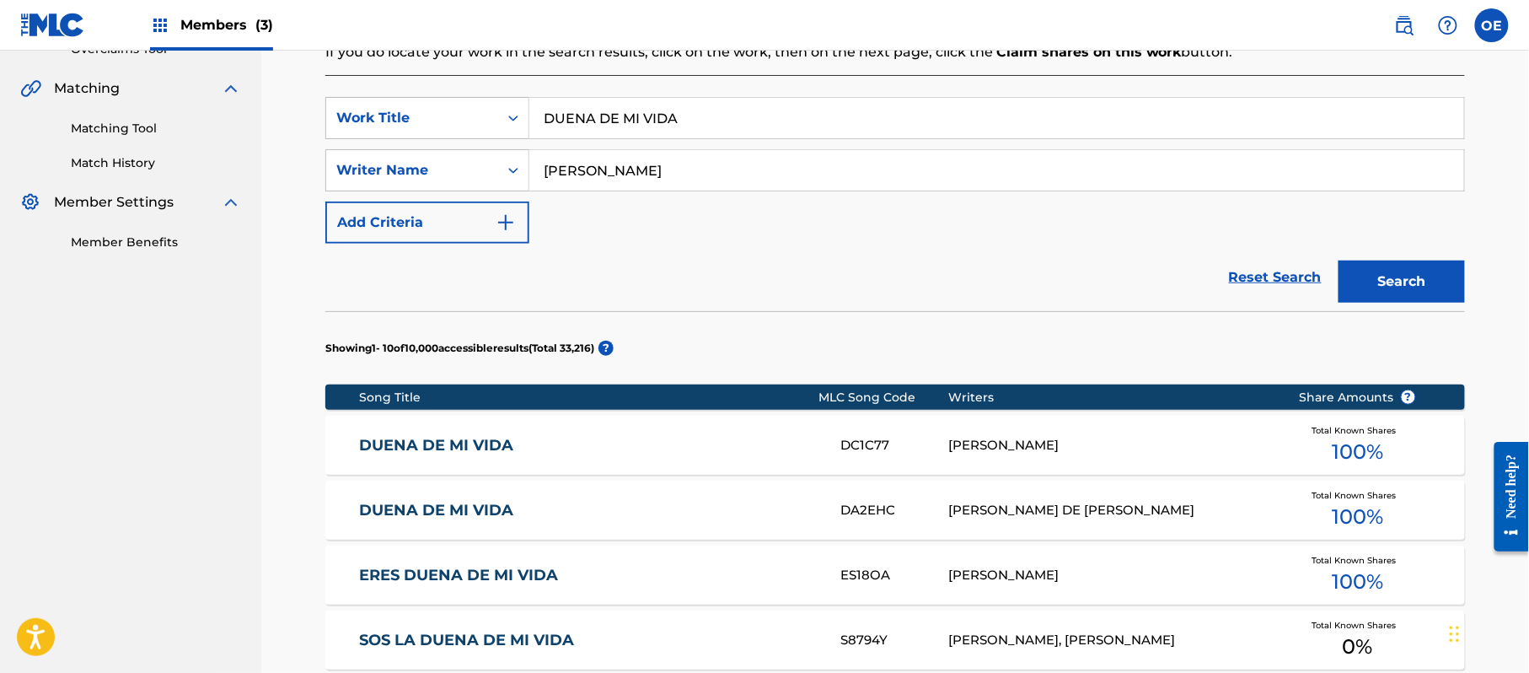
scroll to position [374, 0]
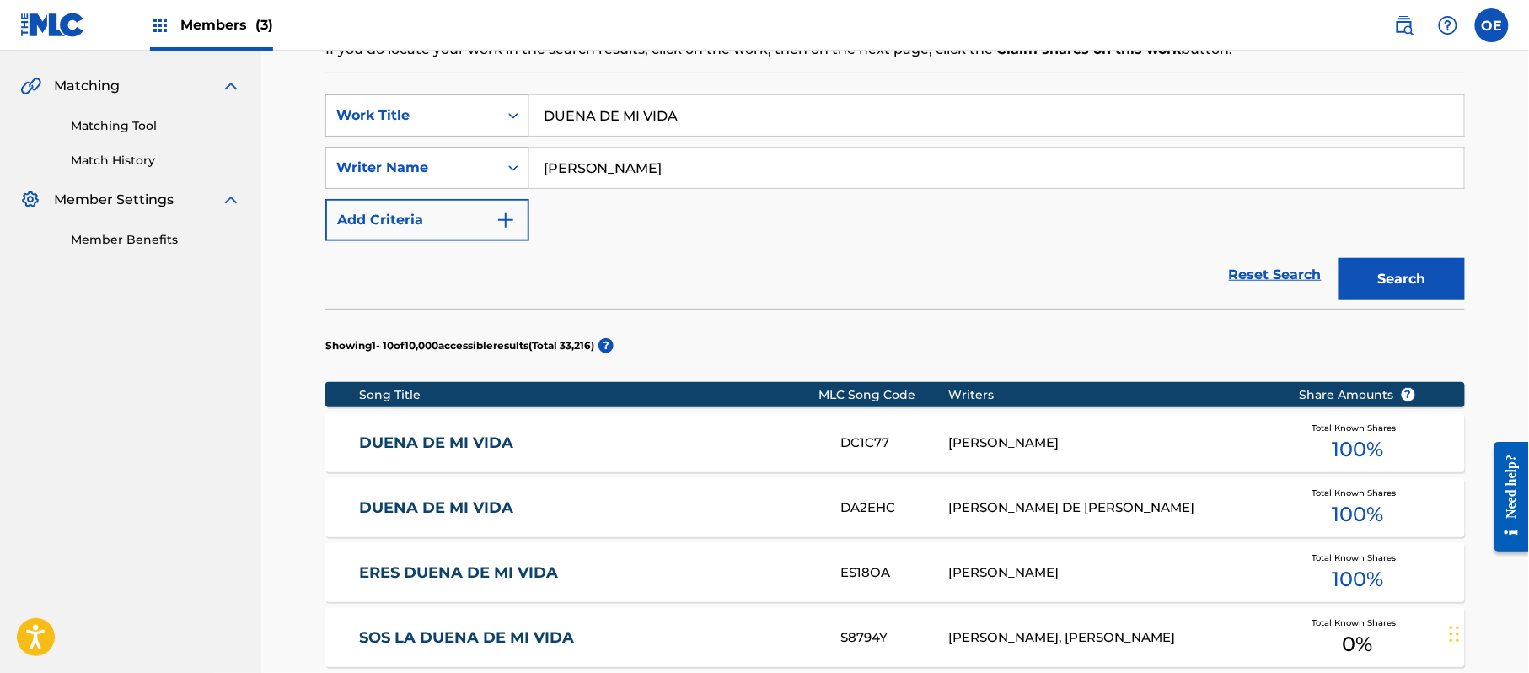
click at [547, 506] on link "DUENA DE MI VIDA" at bounding box center [589, 507] width 459 height 19
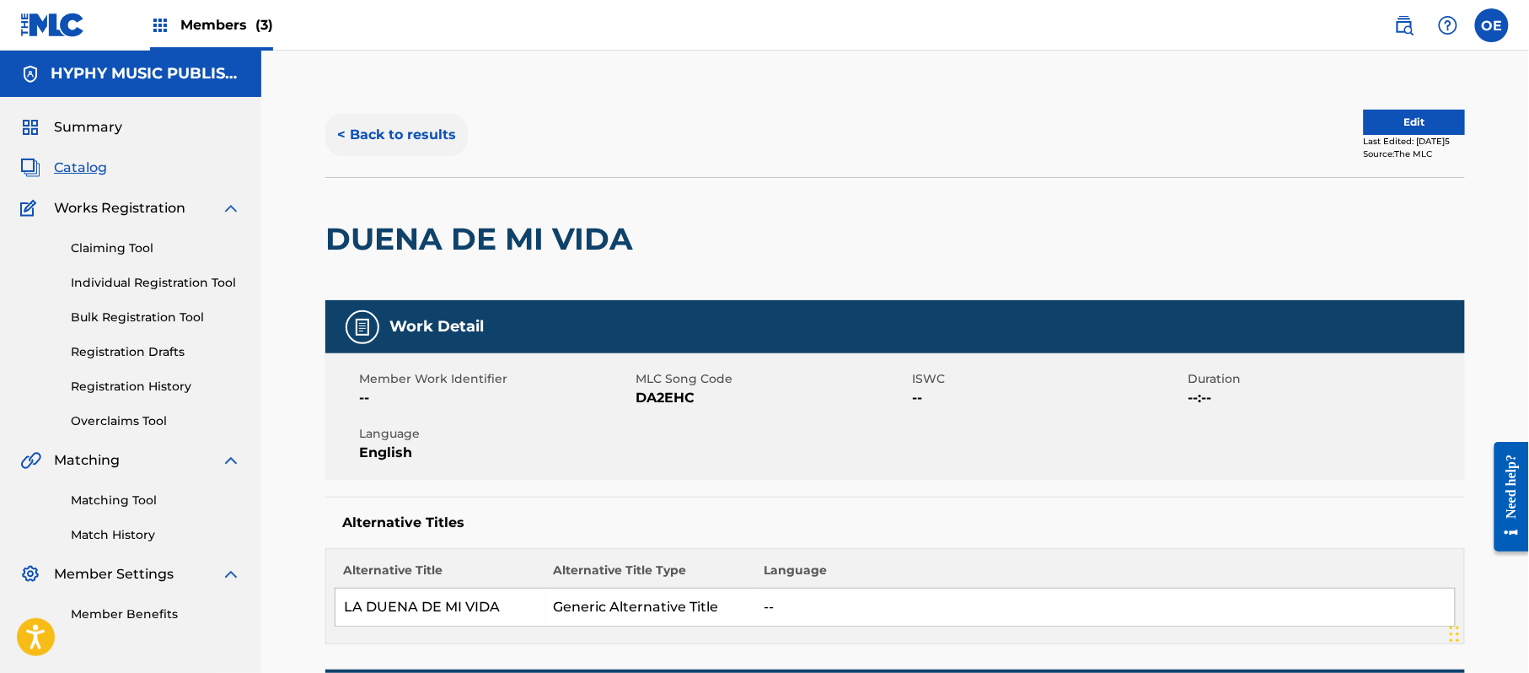
click at [389, 145] on button "< Back to results" at bounding box center [396, 135] width 142 height 42
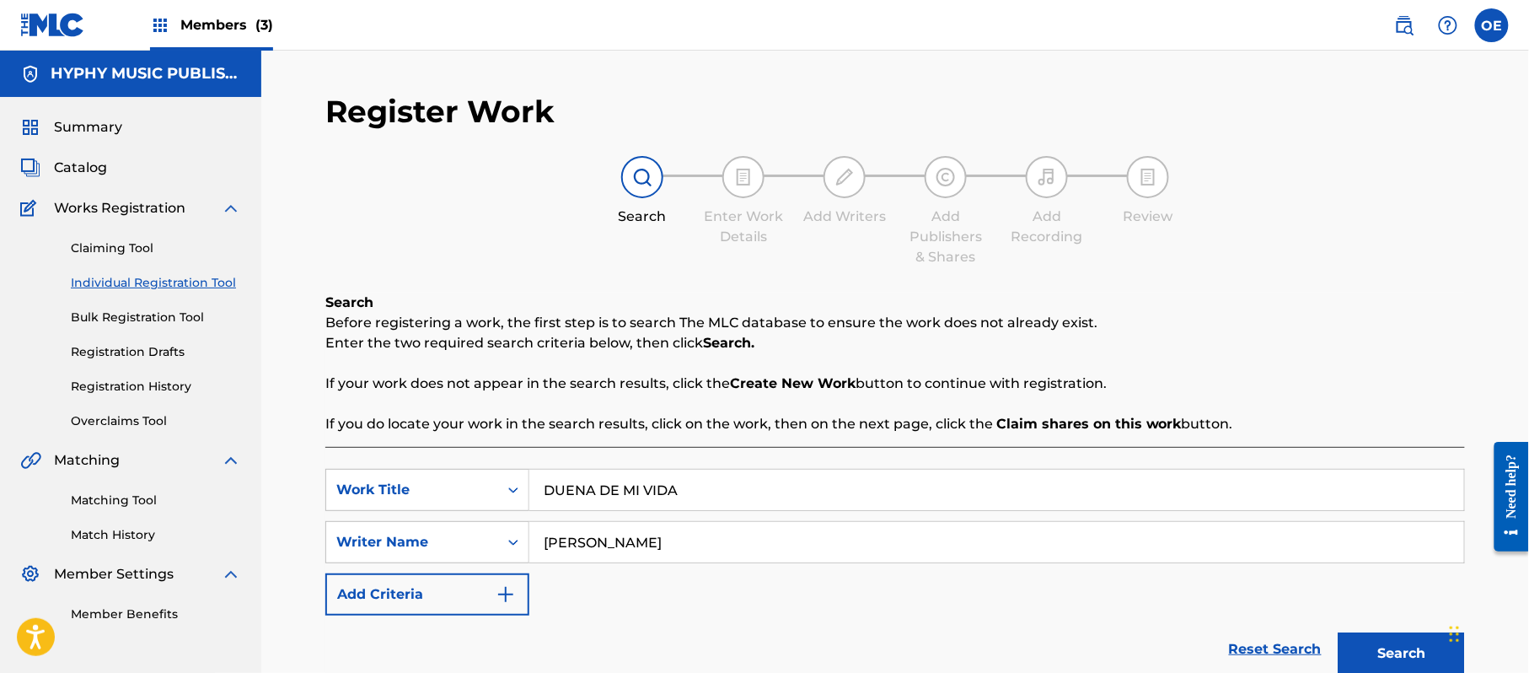
scroll to position [95, 0]
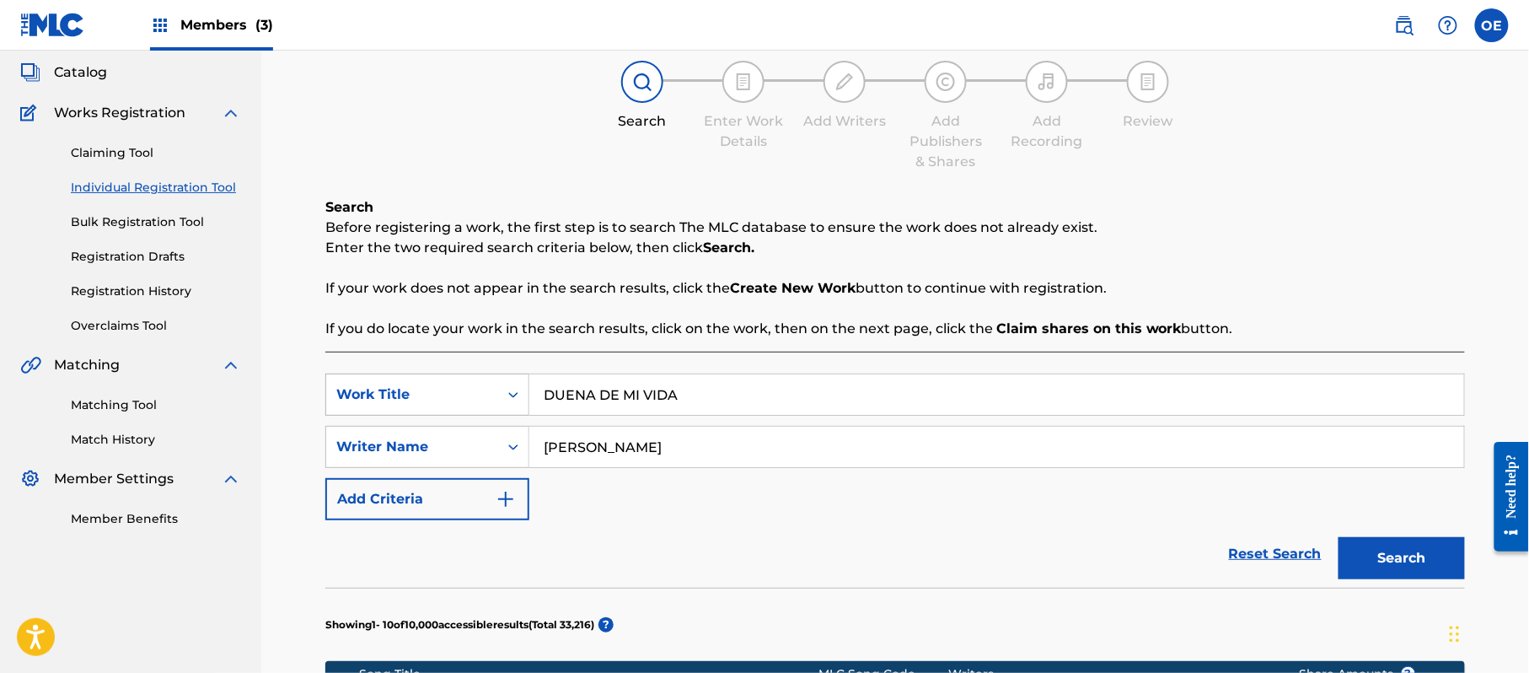
drag, startPoint x: 722, startPoint y: 402, endPoint x: 527, endPoint y: 402, distance: 195.6
click at [527, 402] on div "SearchWithCriteriaf89498bc-789c-4985-8487-5061a1897356 Work Title DUENA DE MI V…" at bounding box center [895, 394] width 1140 height 42
paste input "EL CUADRO LAVADO"
type input "EL CUADRO LAVADO"
click at [1408, 578] on button "Search" at bounding box center [1402, 558] width 126 height 42
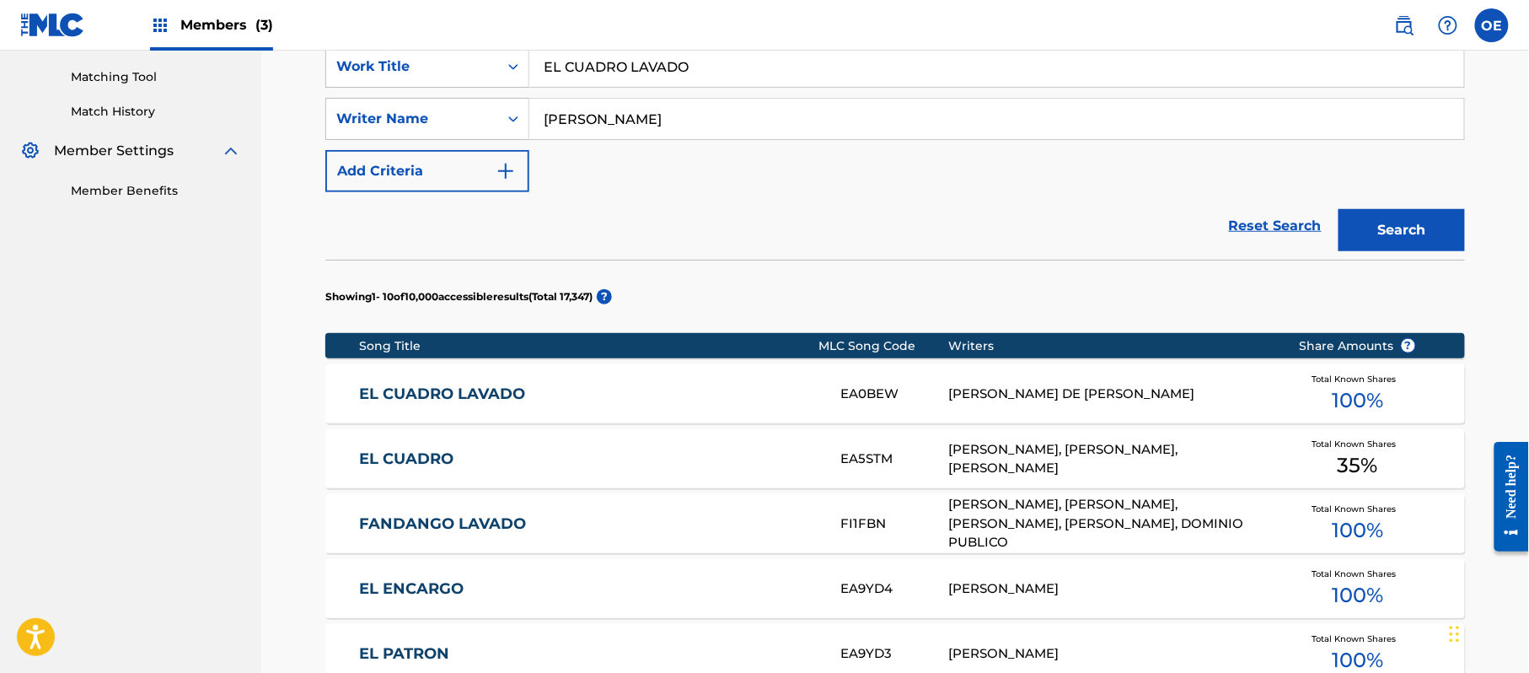
scroll to position [432, 0]
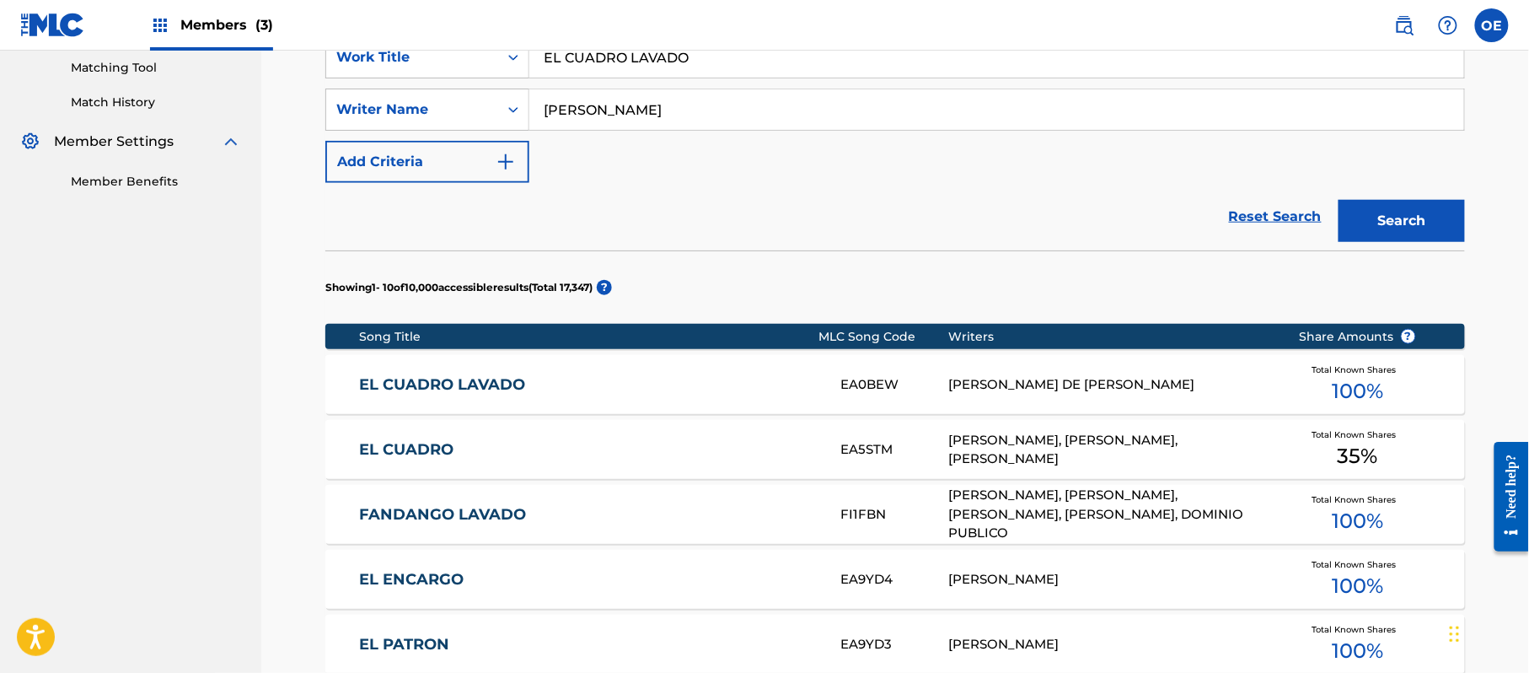
click at [604, 376] on link "EL CUADRO LAVADO" at bounding box center [589, 384] width 459 height 19
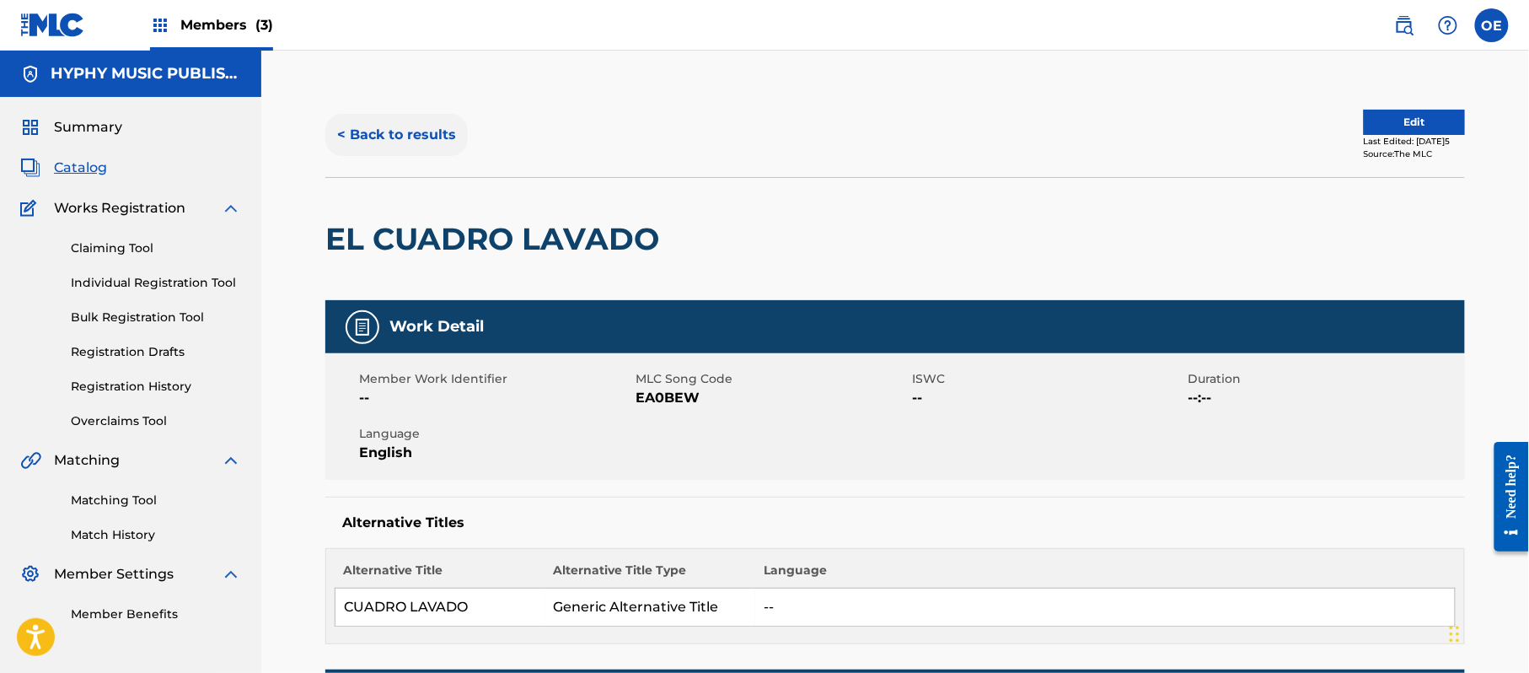
click at [395, 152] on button "< Back to results" at bounding box center [396, 135] width 142 height 42
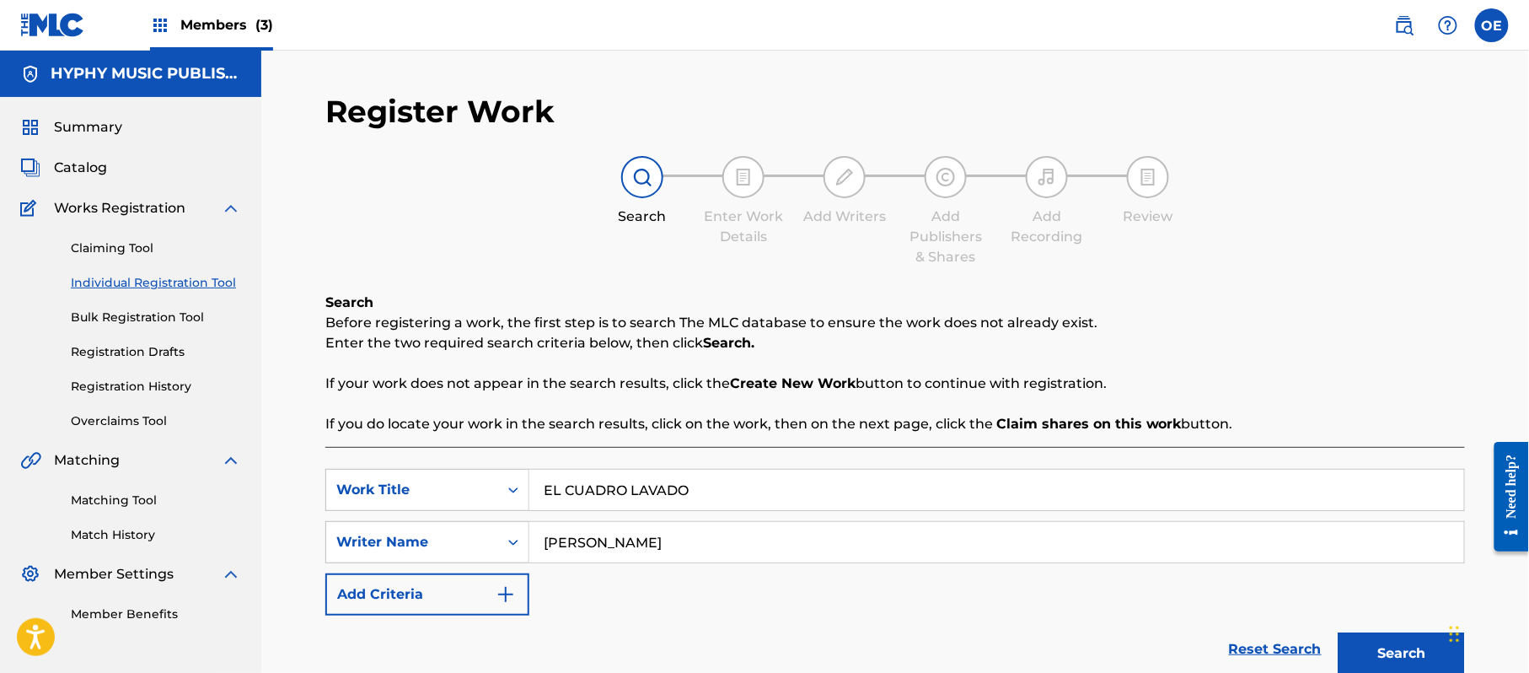
scroll to position [95, 0]
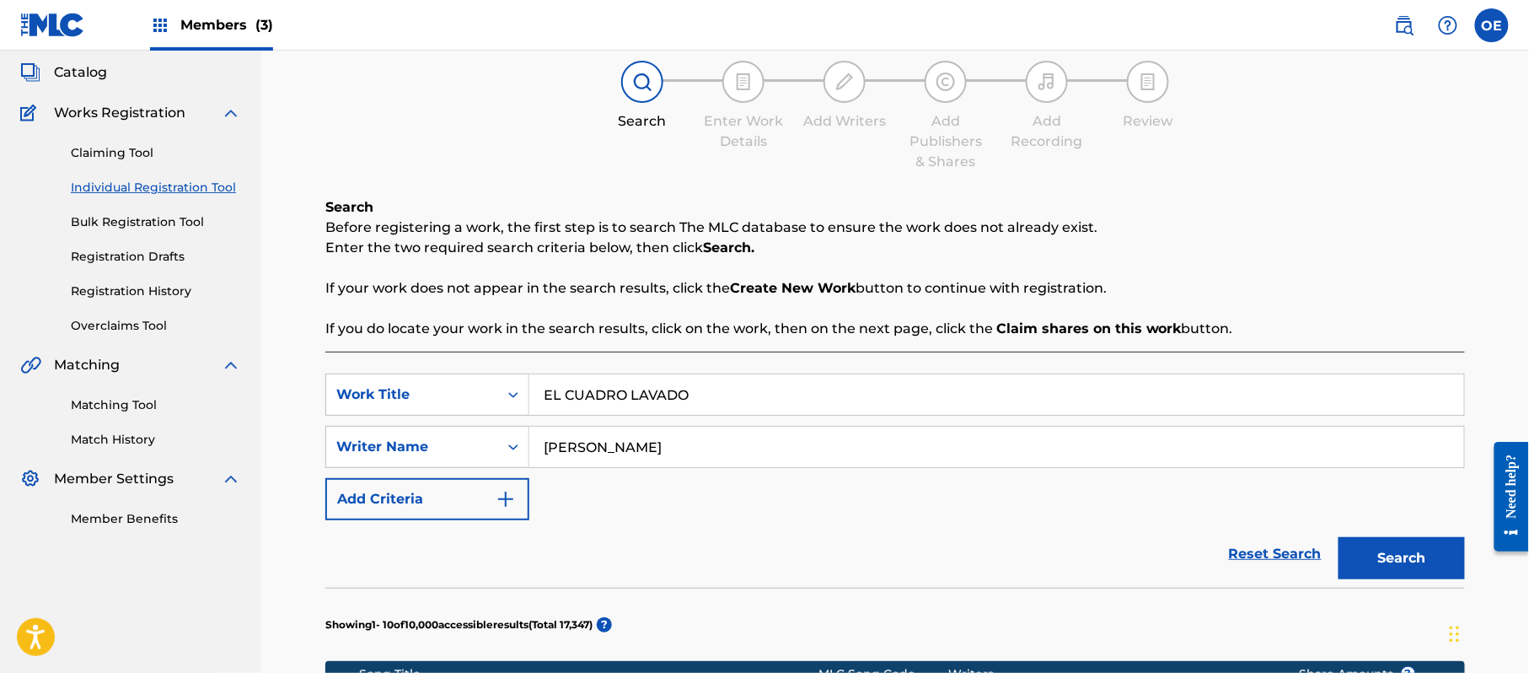
drag, startPoint x: 709, startPoint y: 384, endPoint x: 545, endPoint y: 383, distance: 164.4
click at [545, 383] on input "EL CUADRO LAVADO" at bounding box center [996, 394] width 935 height 40
paste input "CORRIDO DE T[PERSON_NAME]"
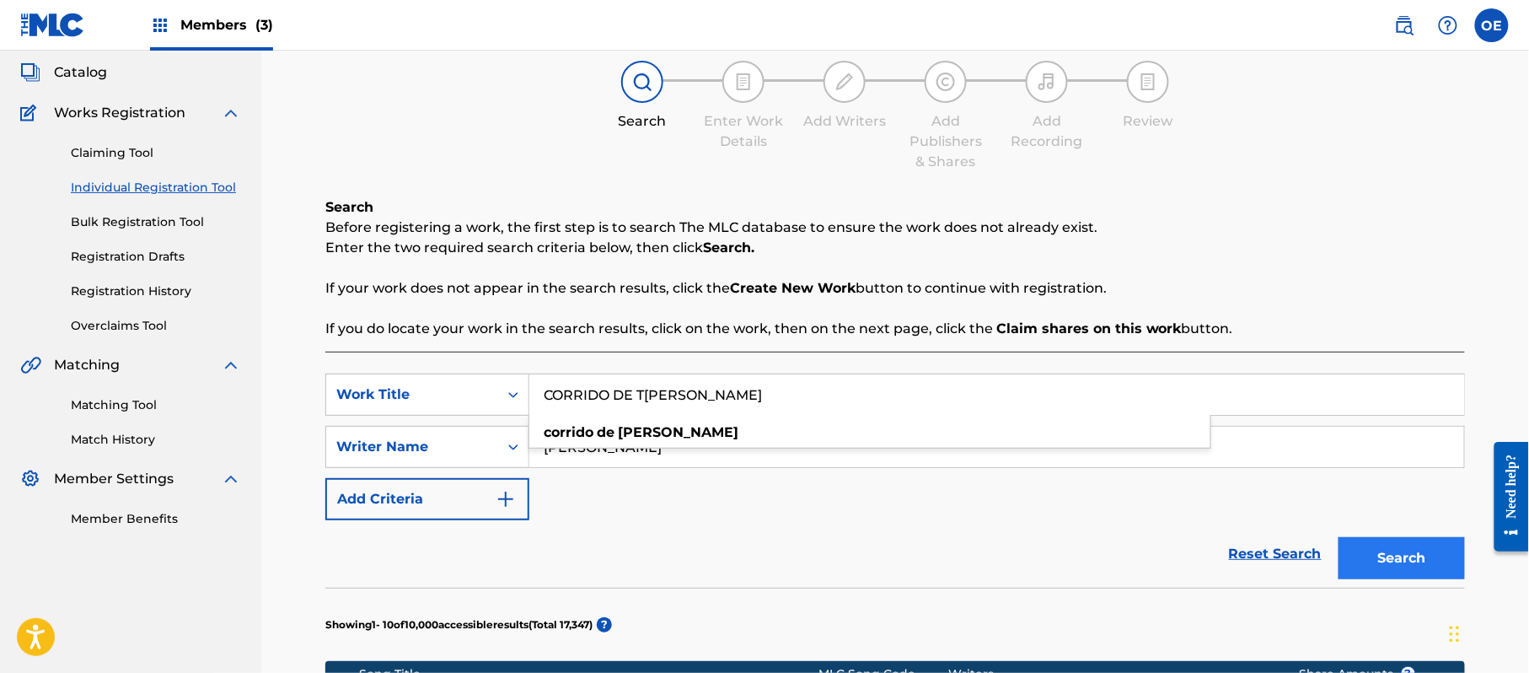
type input "CORRIDO DE T[PERSON_NAME]"
click at [1414, 537] on button "Search" at bounding box center [1402, 558] width 126 height 42
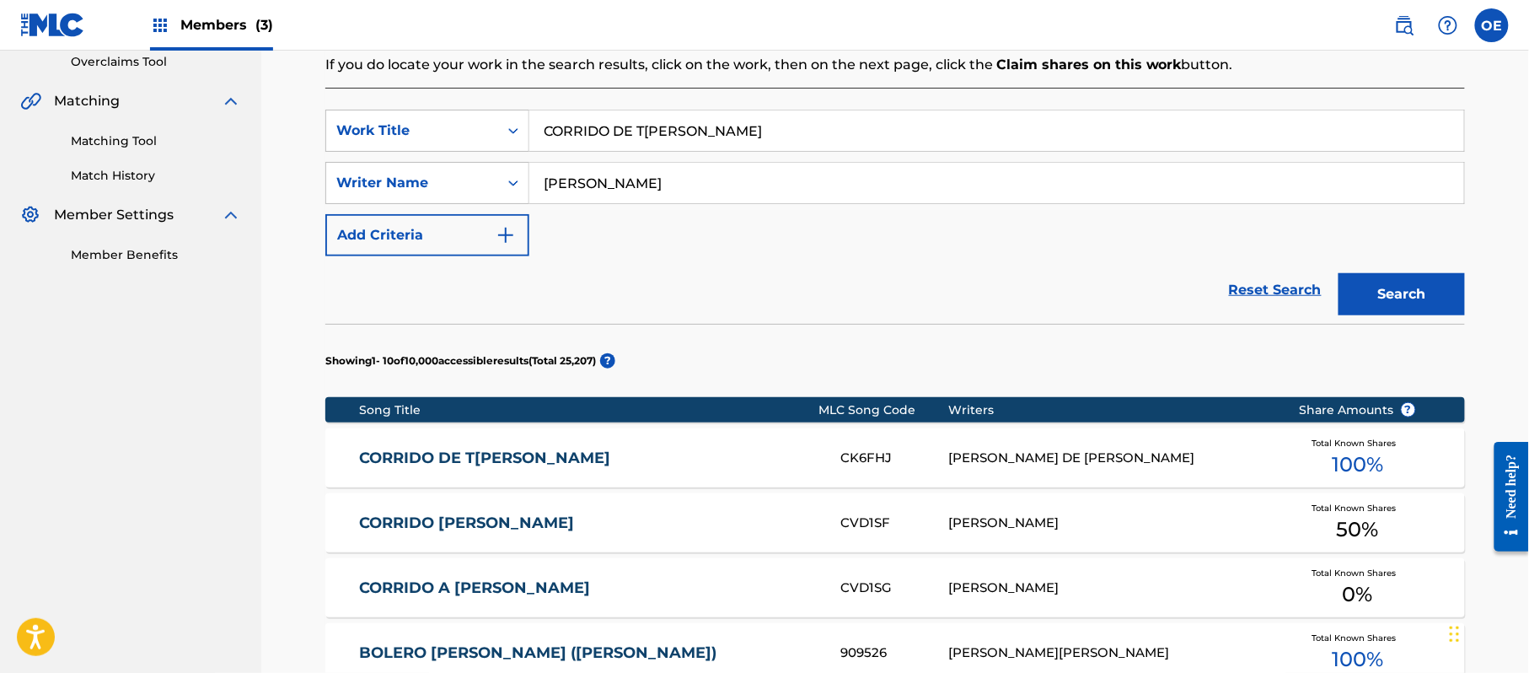
scroll to position [432, 0]
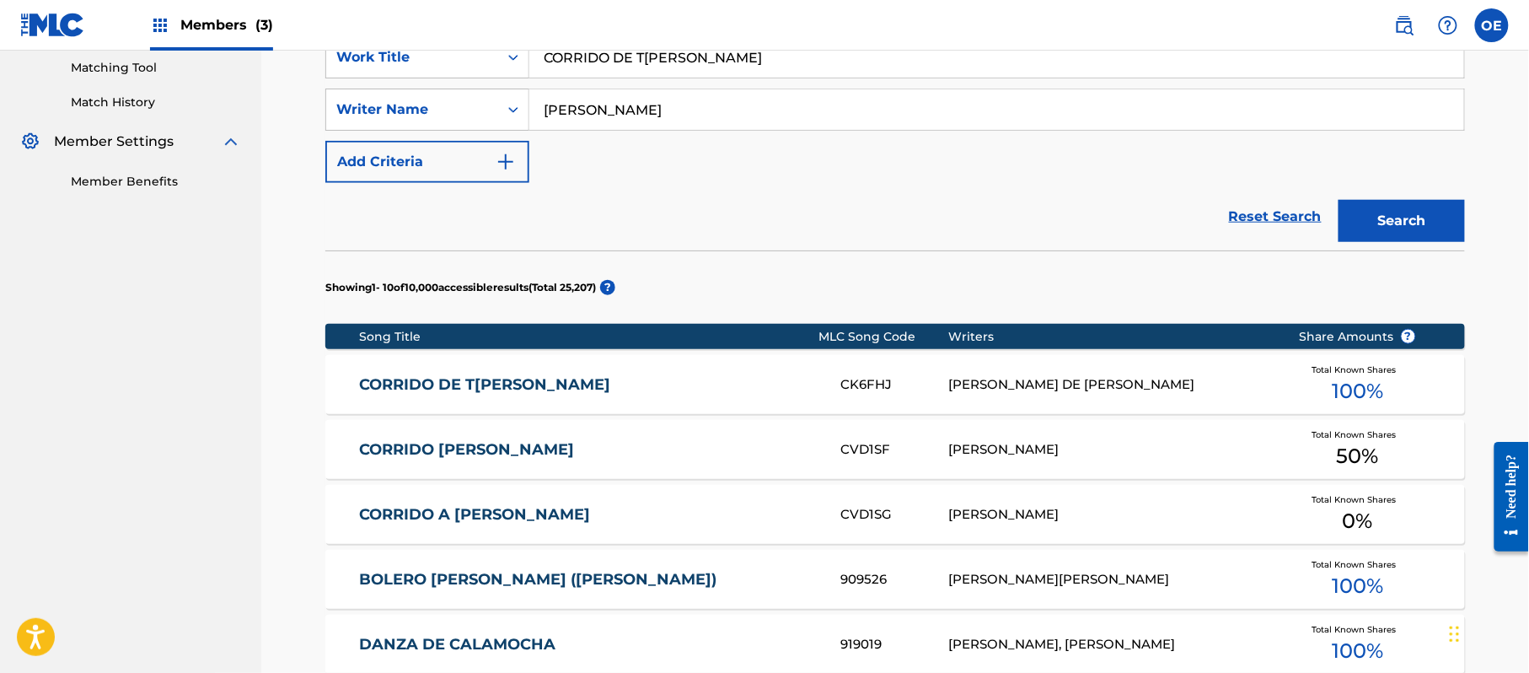
click at [664, 396] on div "CORRIDO DE TE[PERSON_NAME]K6FHJ MA[PERSON_NAME]E JE[PERSON_NAME]otal Known Shar…" at bounding box center [895, 384] width 1140 height 59
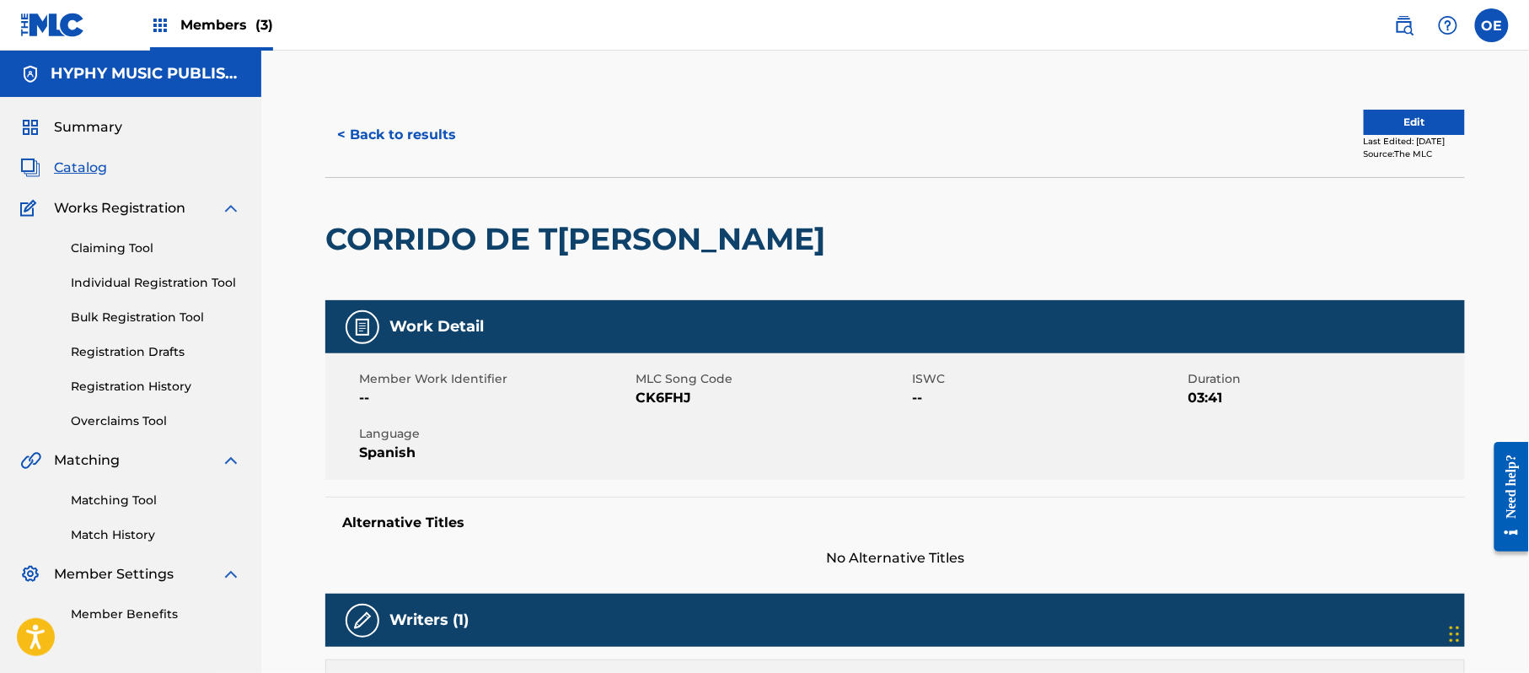
scroll to position [112, 0]
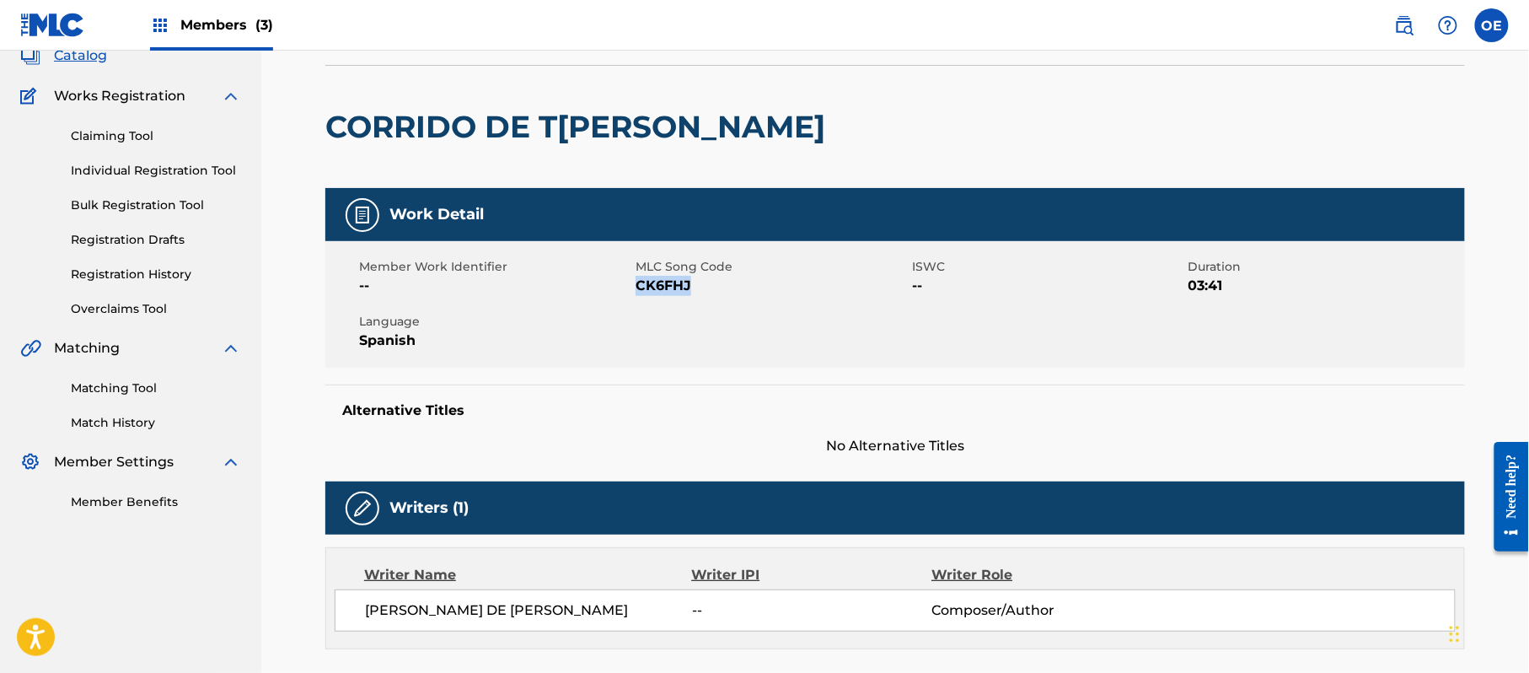
drag, startPoint x: 698, startPoint y: 285, endPoint x: 638, endPoint y: 292, distance: 60.2
click at [638, 292] on span "CK6FHJ" at bounding box center [772, 286] width 272 height 20
copy span "CK6FHJ"
drag, startPoint x: 130, startPoint y: 381, endPoint x: 153, endPoint y: 378, distance: 22.9
click at [130, 381] on link "Matching Tool" at bounding box center [156, 388] width 170 height 18
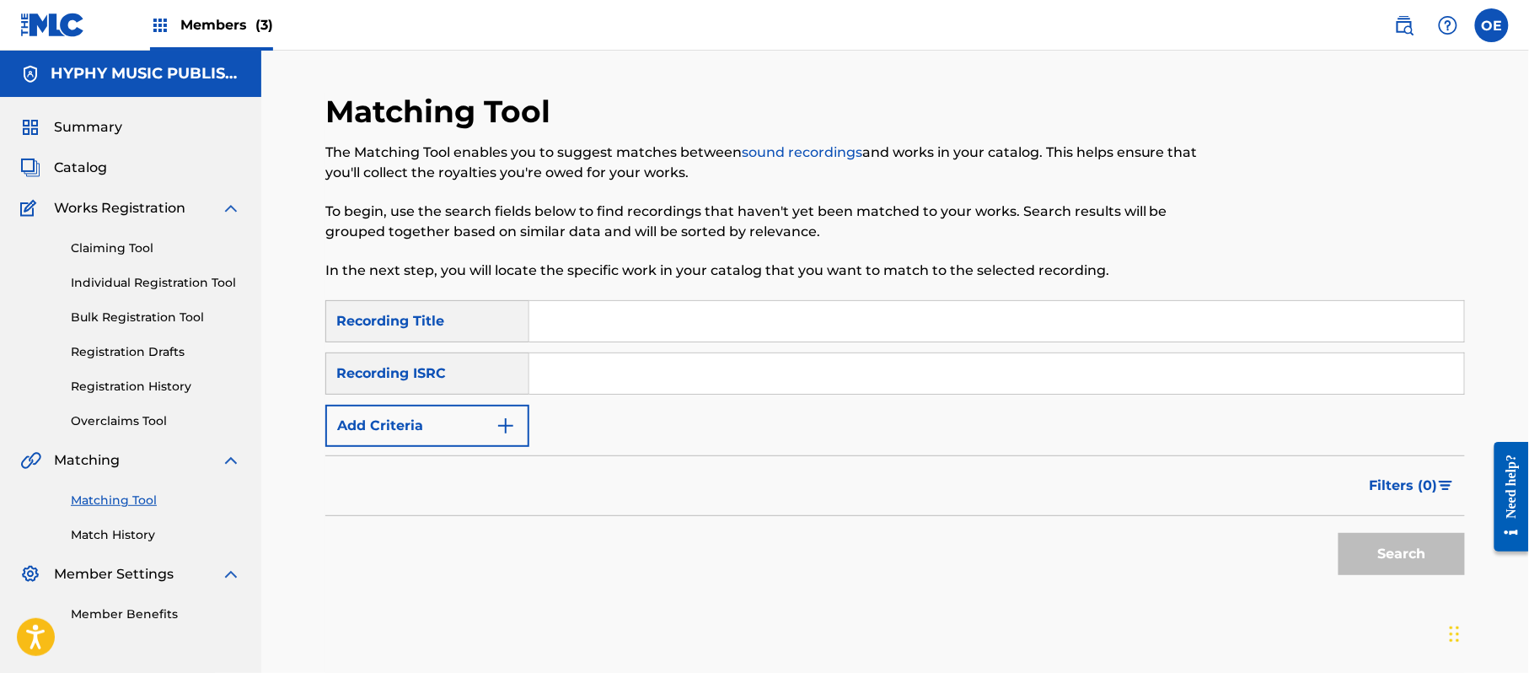
paste input "CORRIDO DE T[PERSON_NAME]"
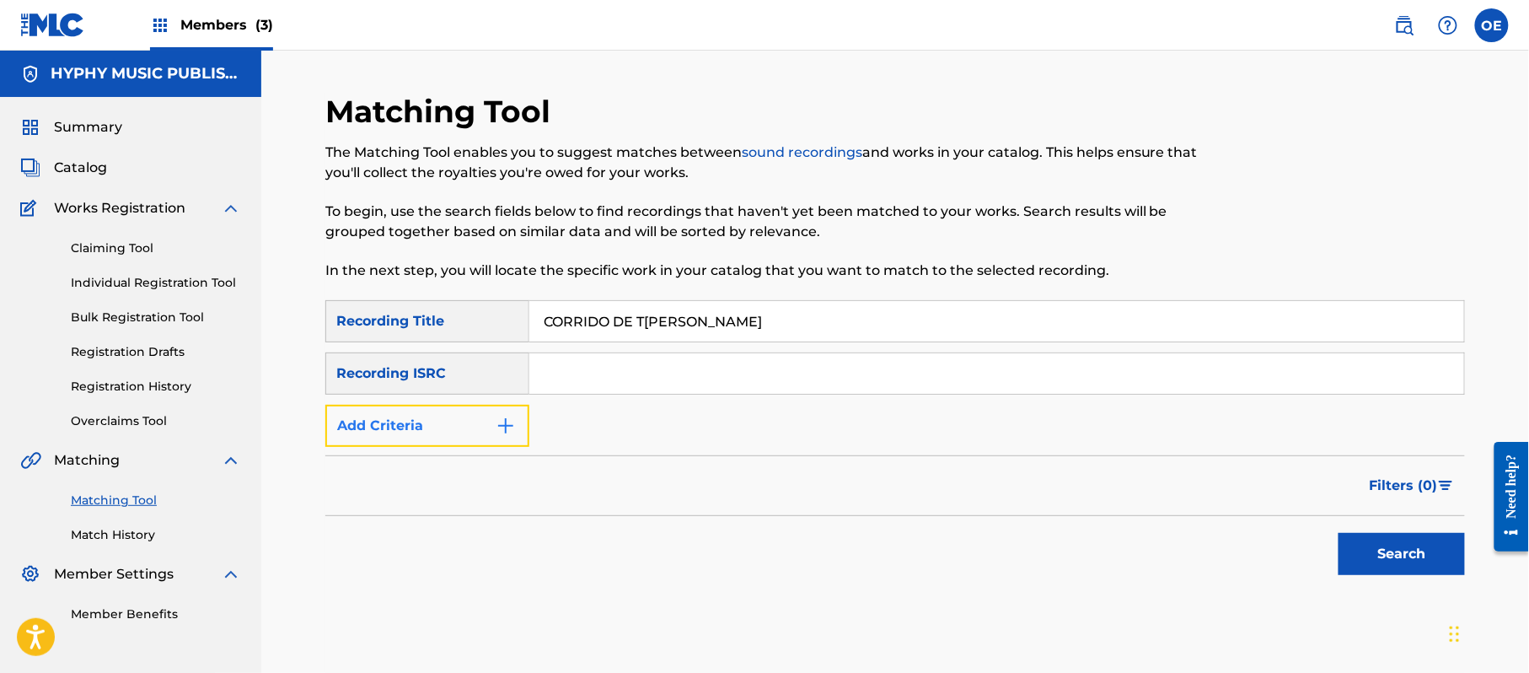
click at [474, 416] on button "Add Criteria" at bounding box center [427, 426] width 204 height 42
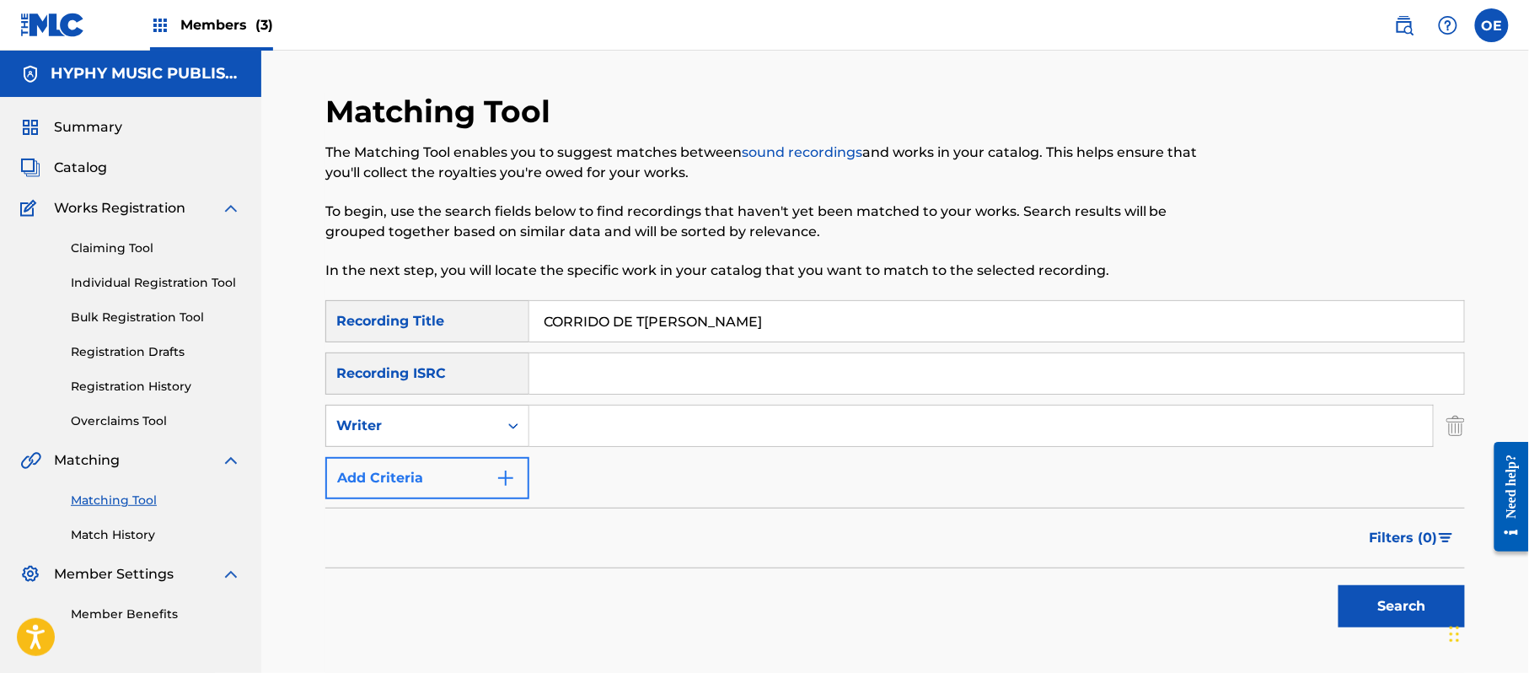
click at [467, 416] on div "Writer" at bounding box center [412, 426] width 152 height 20
click at [443, 456] on div "Recording Artist" at bounding box center [427, 468] width 202 height 42
drag, startPoint x: 1386, startPoint y: 604, endPoint x: 1137, endPoint y: 541, distance: 256.4
click at [1384, 604] on button "Search" at bounding box center [1402, 606] width 126 height 42
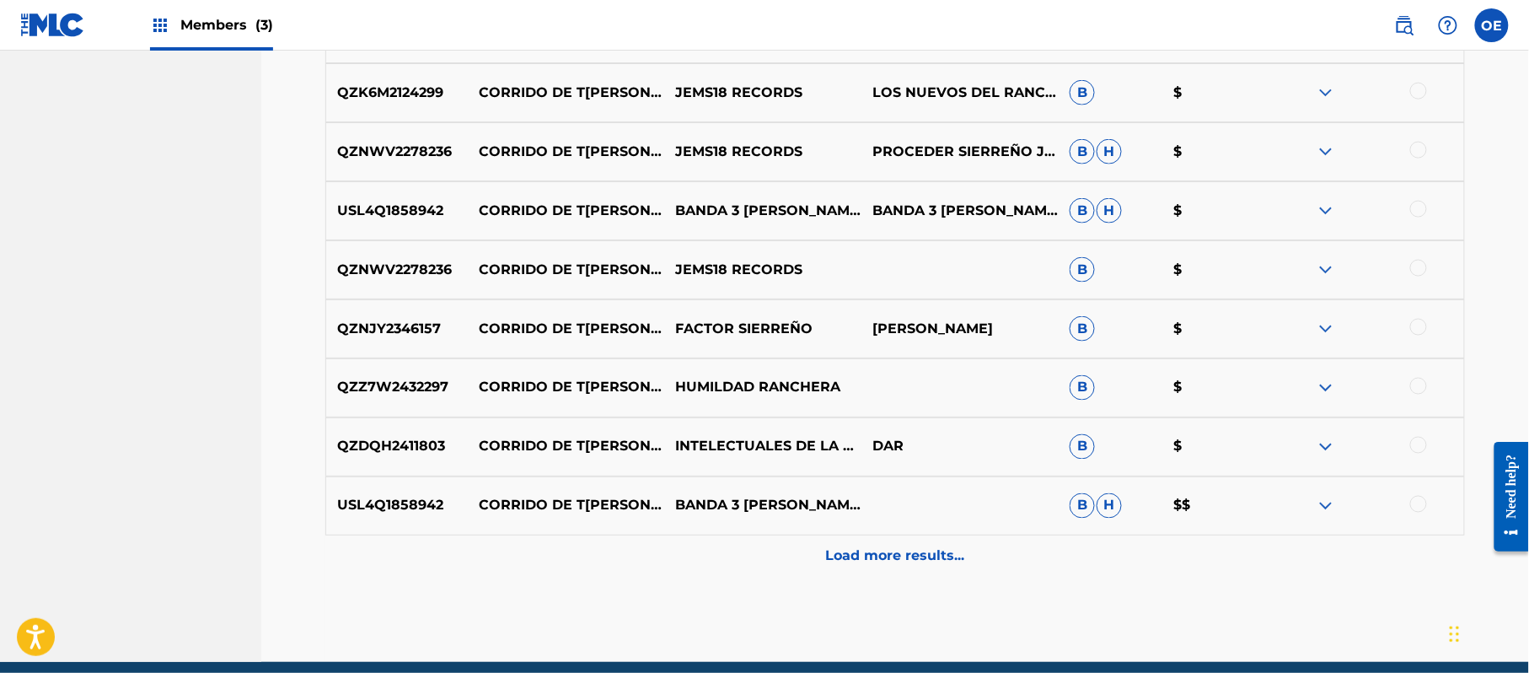
scroll to position [808, 0]
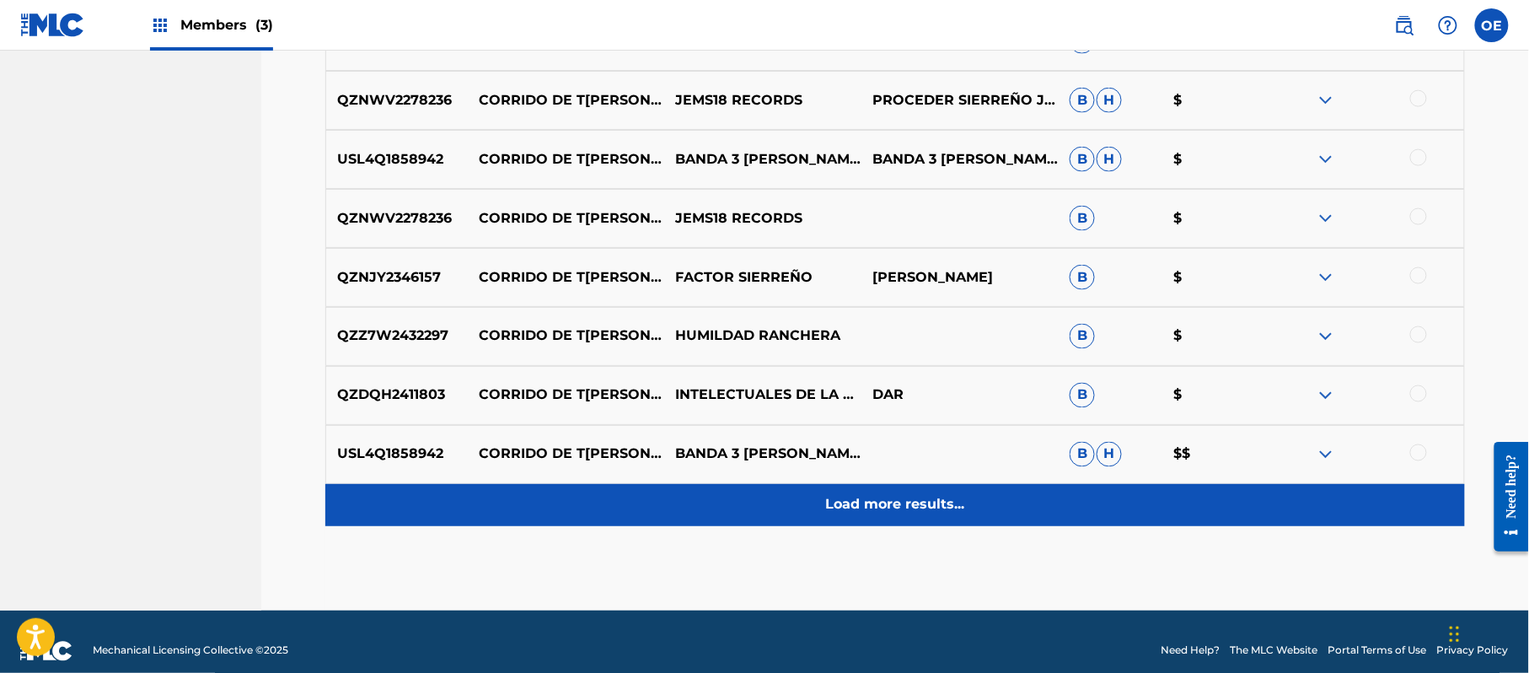
click at [830, 497] on p "Load more results..." at bounding box center [895, 505] width 139 height 20
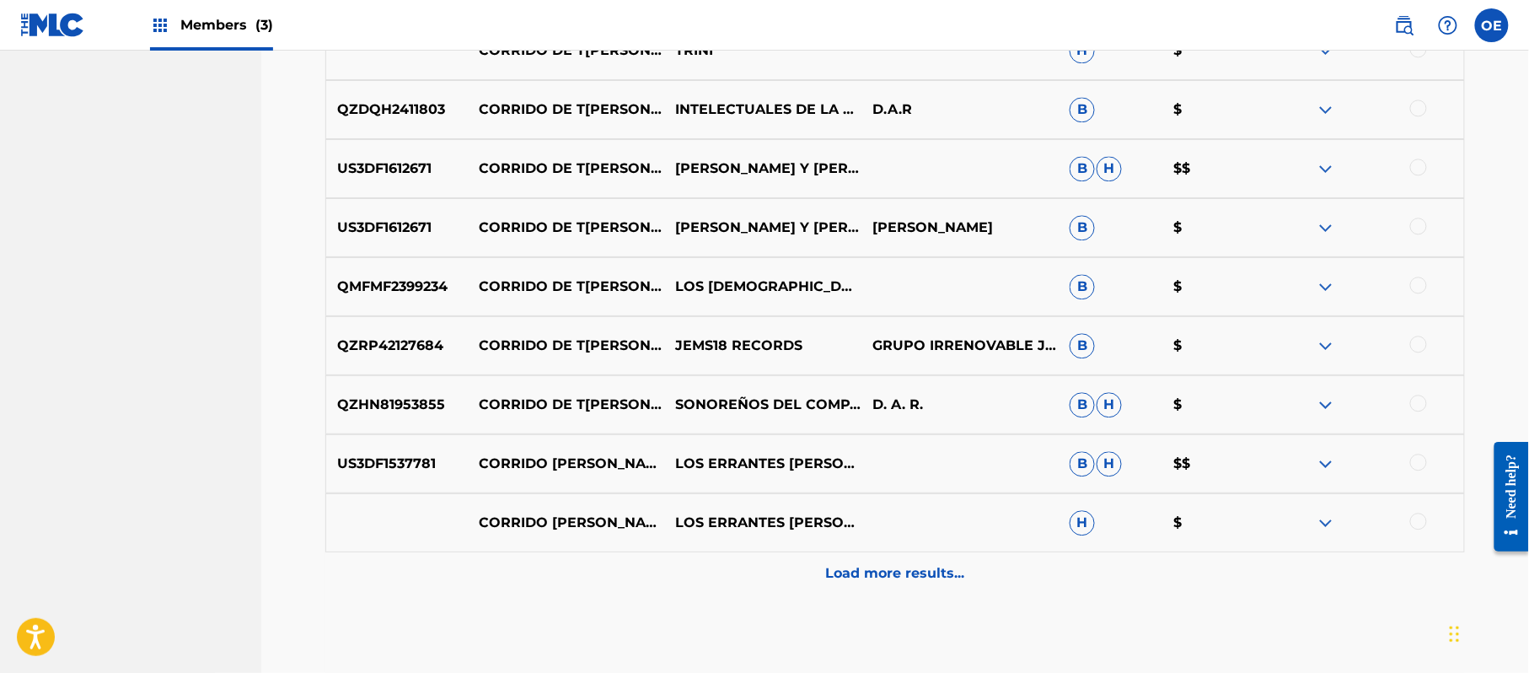
scroll to position [1370, 0]
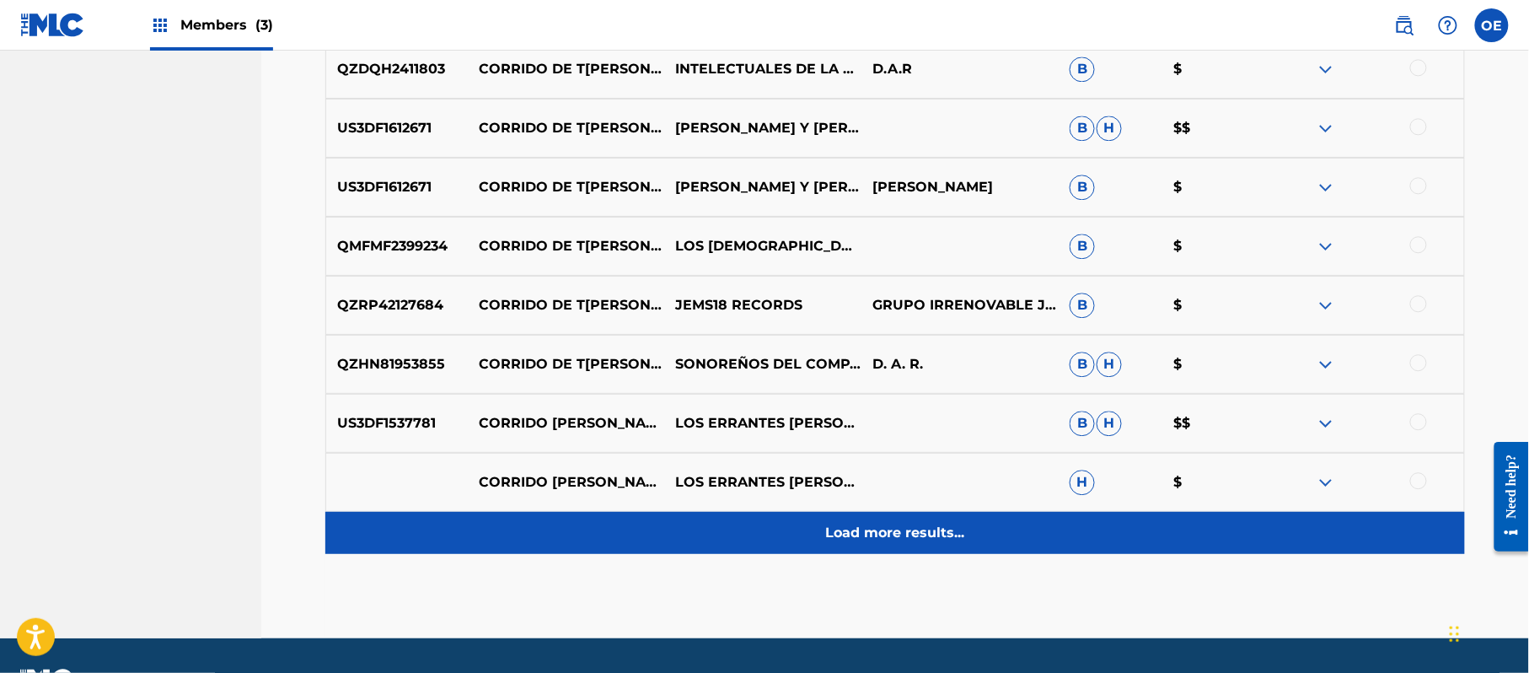
click at [791, 537] on div "Load more results..." at bounding box center [895, 533] width 1140 height 42
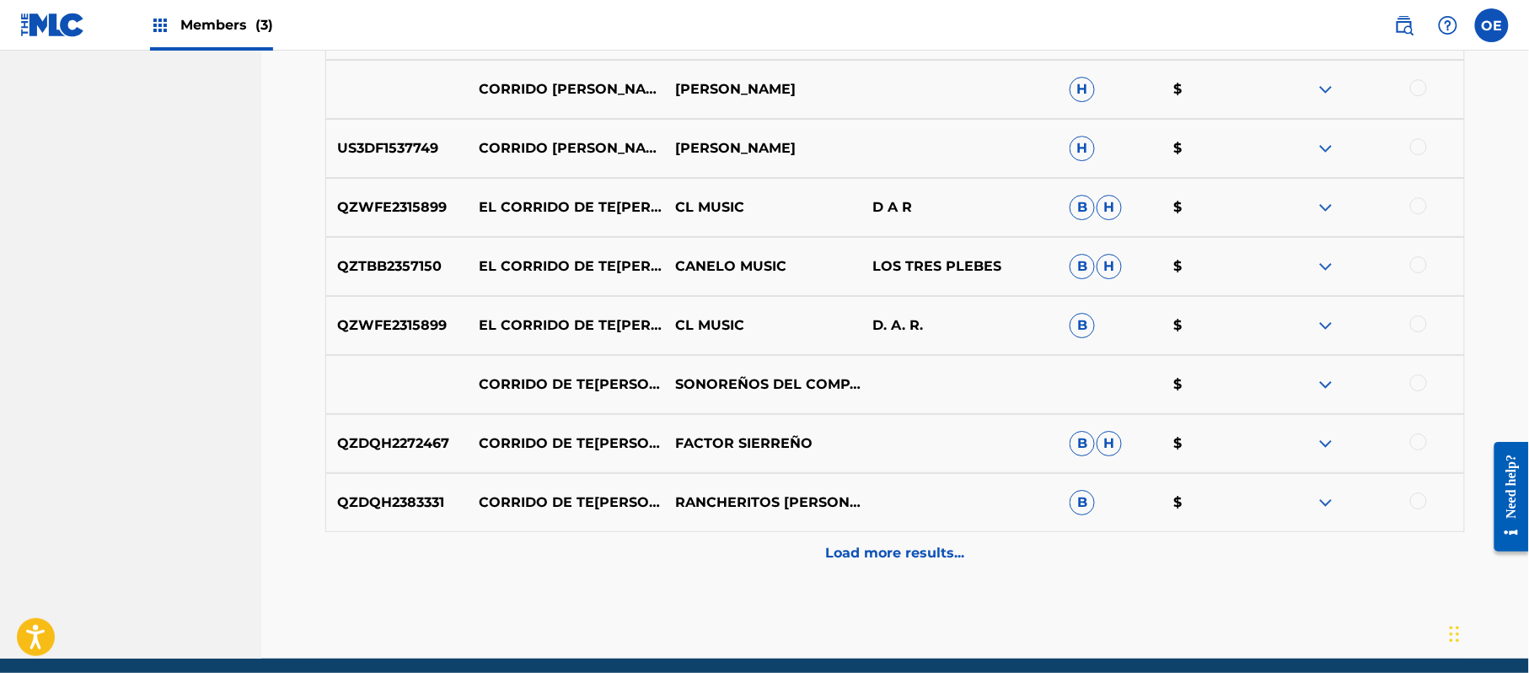
scroll to position [2006, 0]
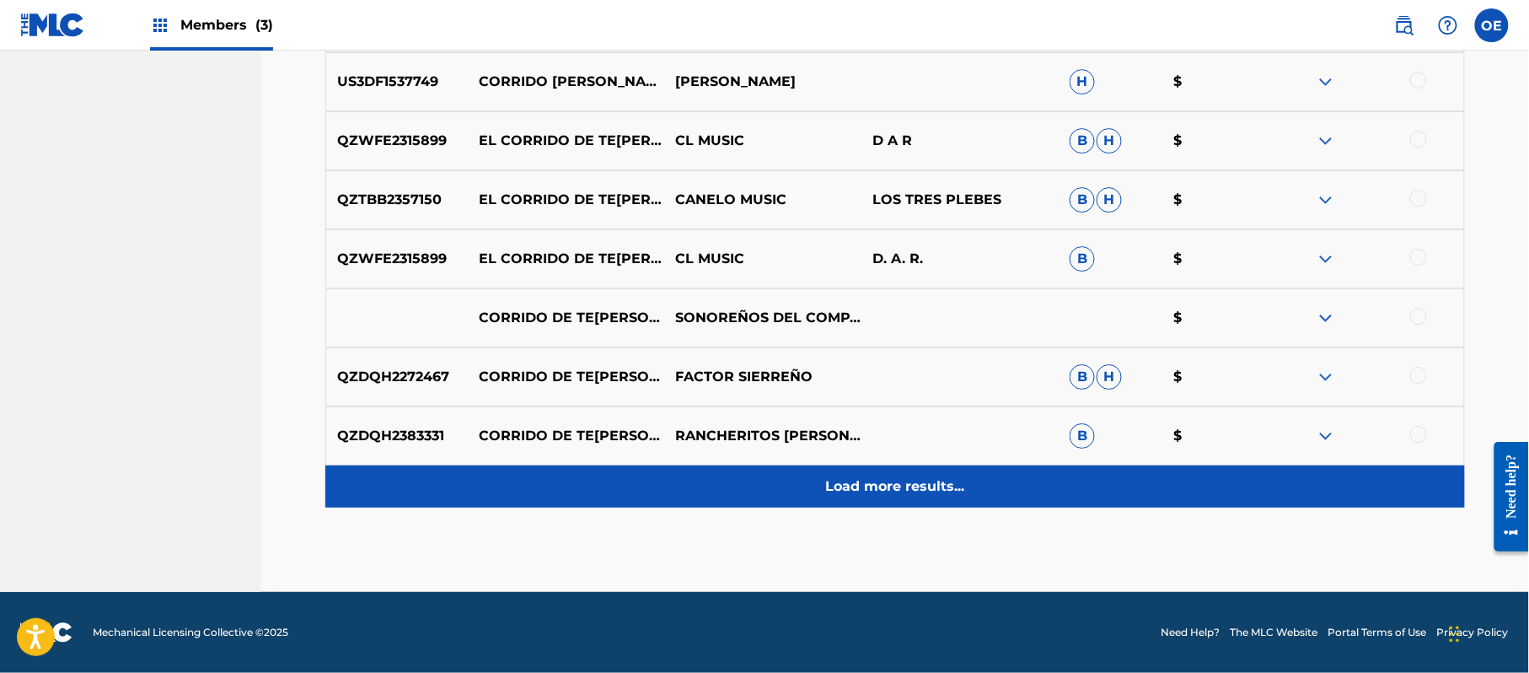
click at [814, 479] on div "Load more results..." at bounding box center [895, 486] width 1140 height 42
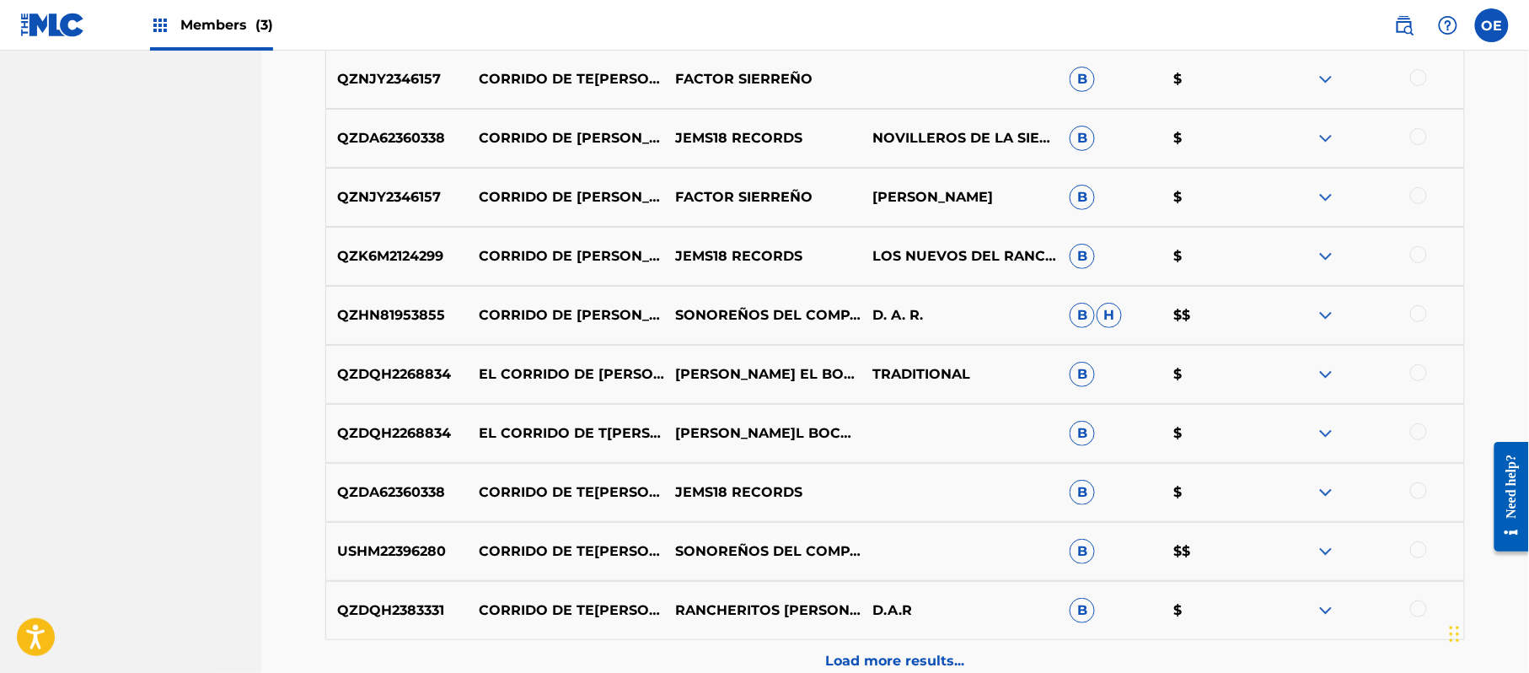
scroll to position [2568, 0]
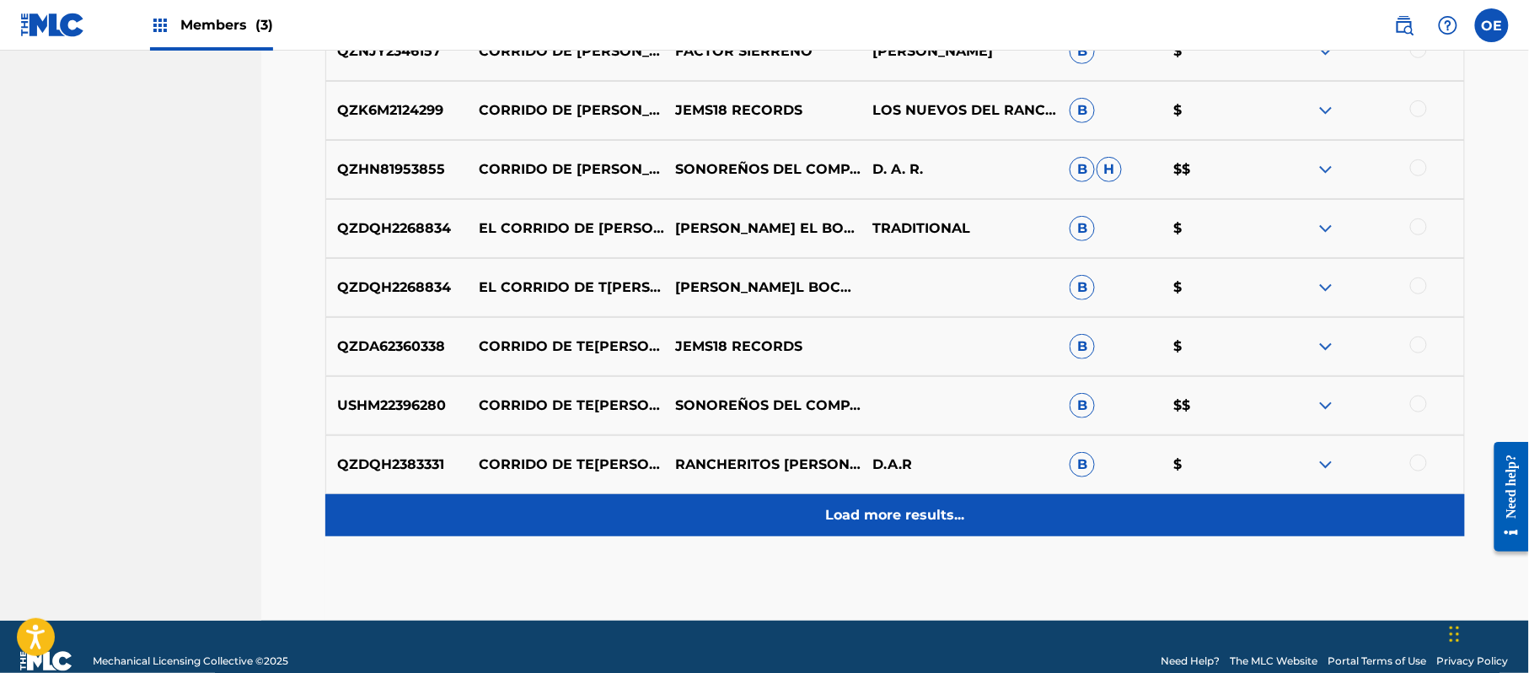
click at [867, 523] on p "Load more results..." at bounding box center [895, 515] width 139 height 20
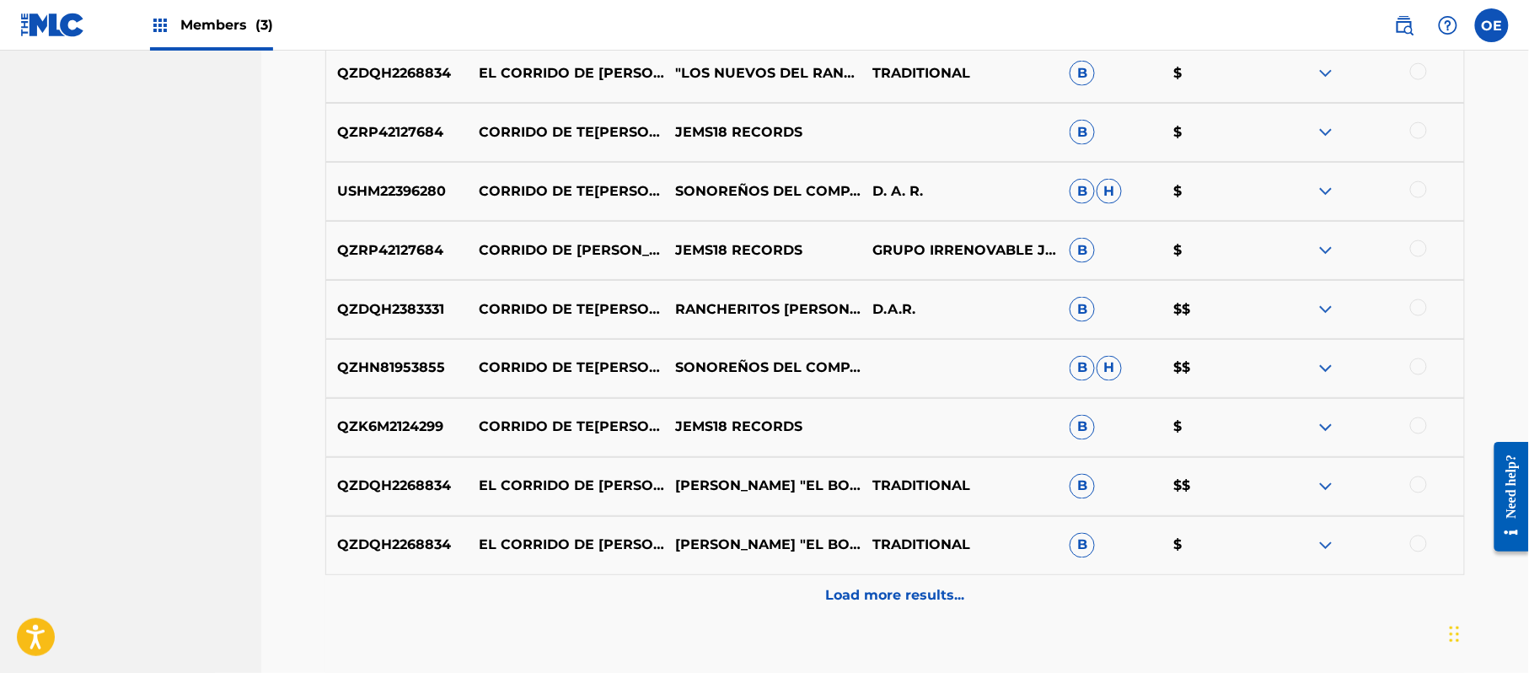
scroll to position [3130, 0]
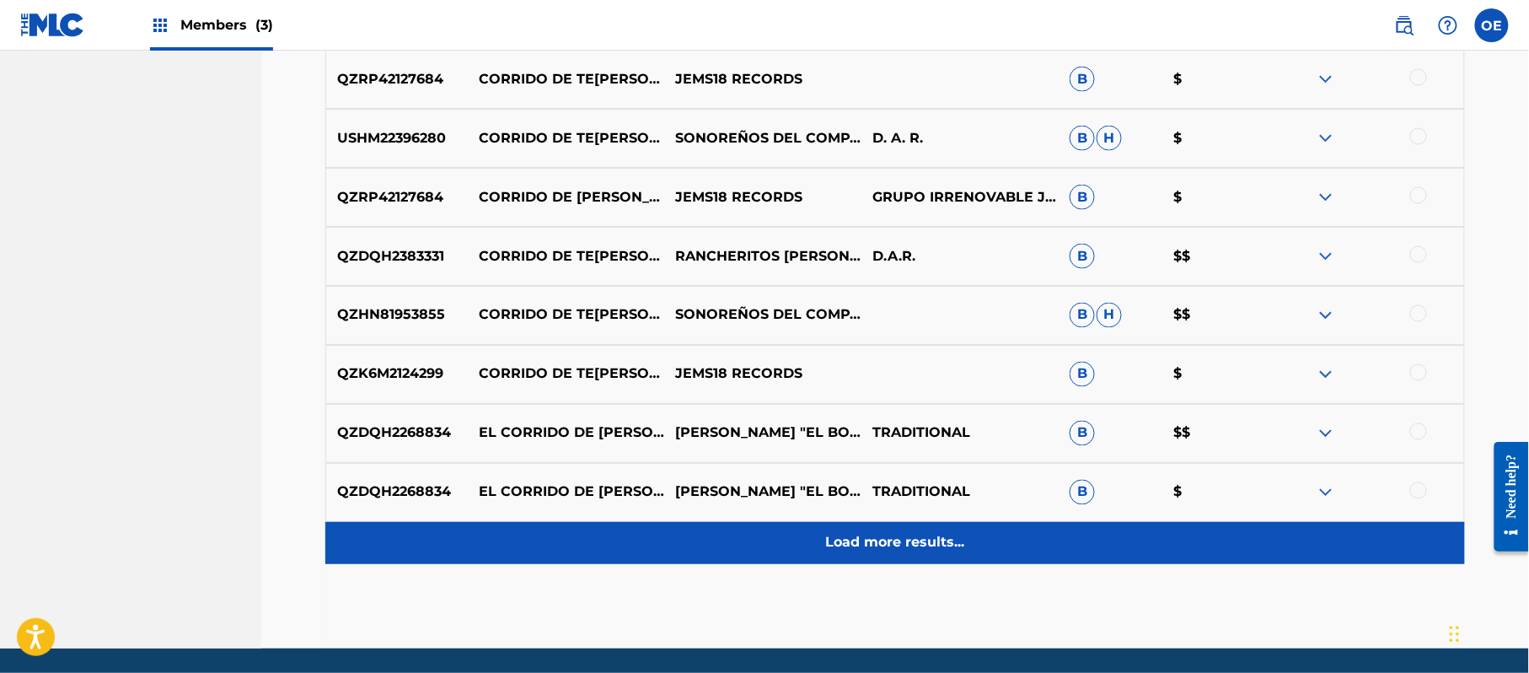
click at [824, 550] on div "Load more results..." at bounding box center [895, 543] width 1140 height 42
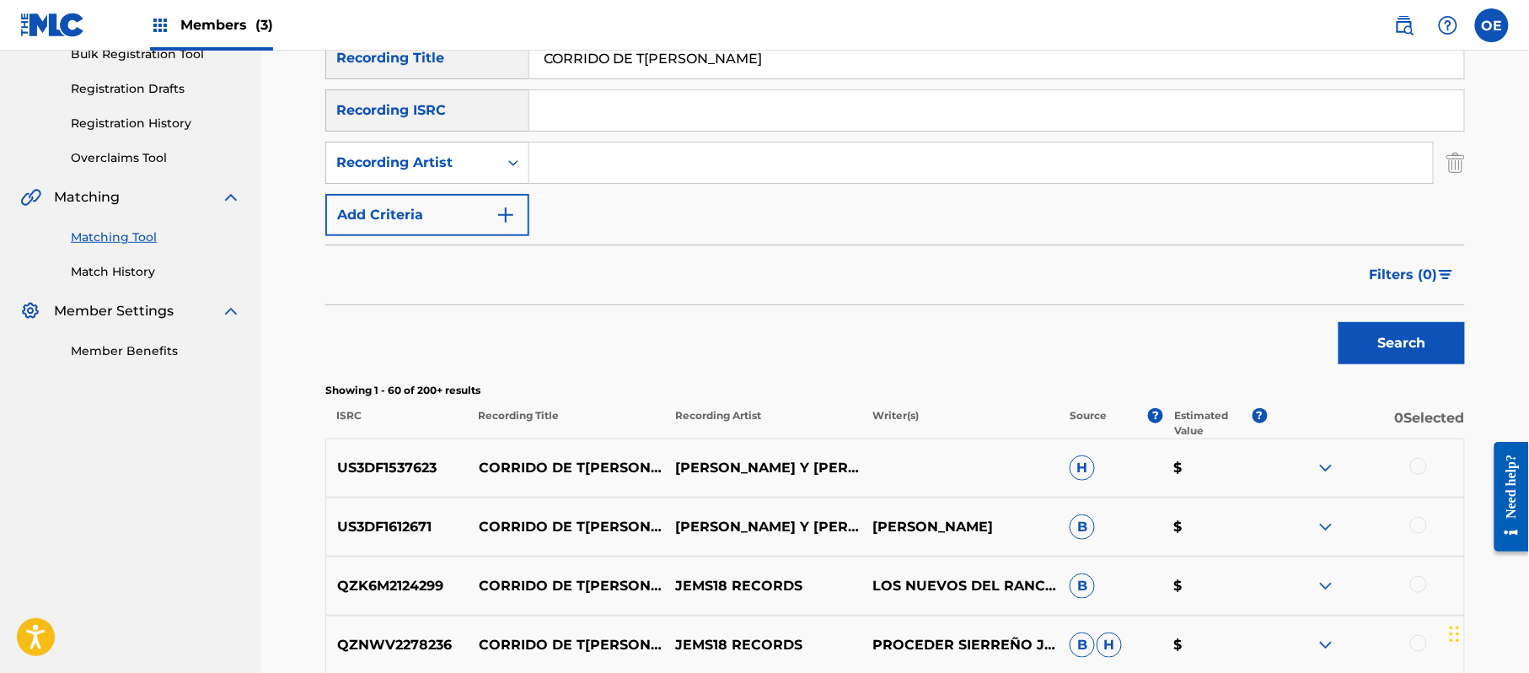
scroll to position [207, 0]
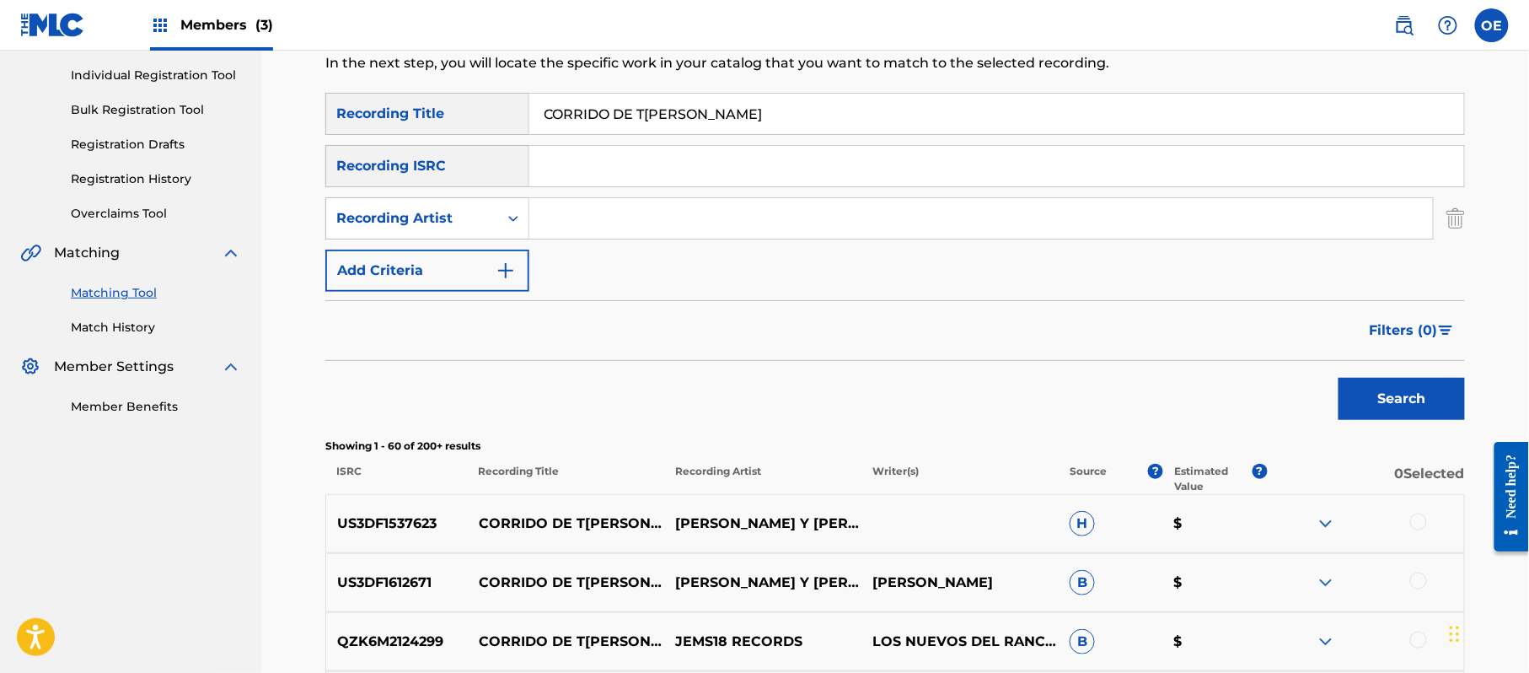
drag, startPoint x: 711, startPoint y: 120, endPoint x: 368, endPoint y: 142, distance: 344.6
click at [368, 142] on div "SearchWithCriteria51db0763-038d-4764-afd7-292991536927 Recording Title CORRIDO …" at bounding box center [895, 192] width 1140 height 199
paste input "EL DIABLO EN UNA CHEYENNE"
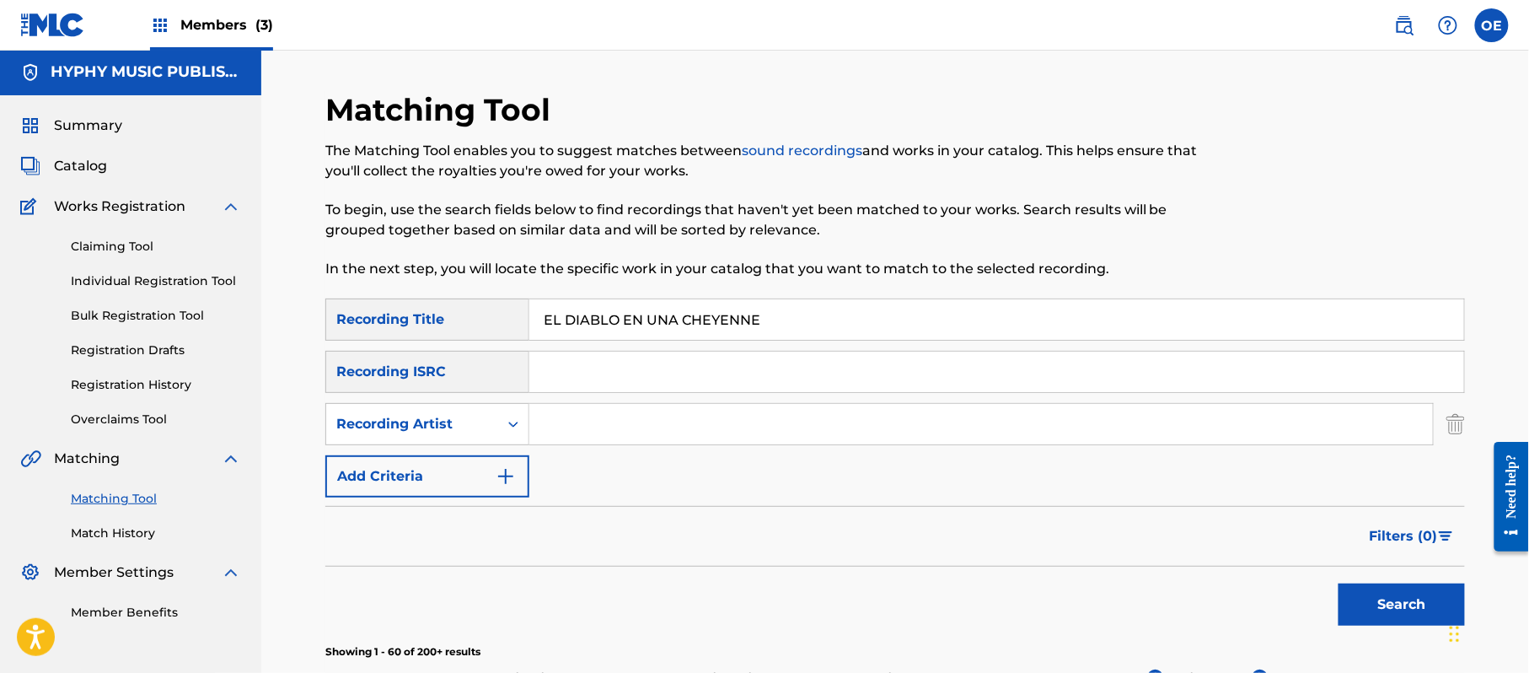
scroll to position [0, 0]
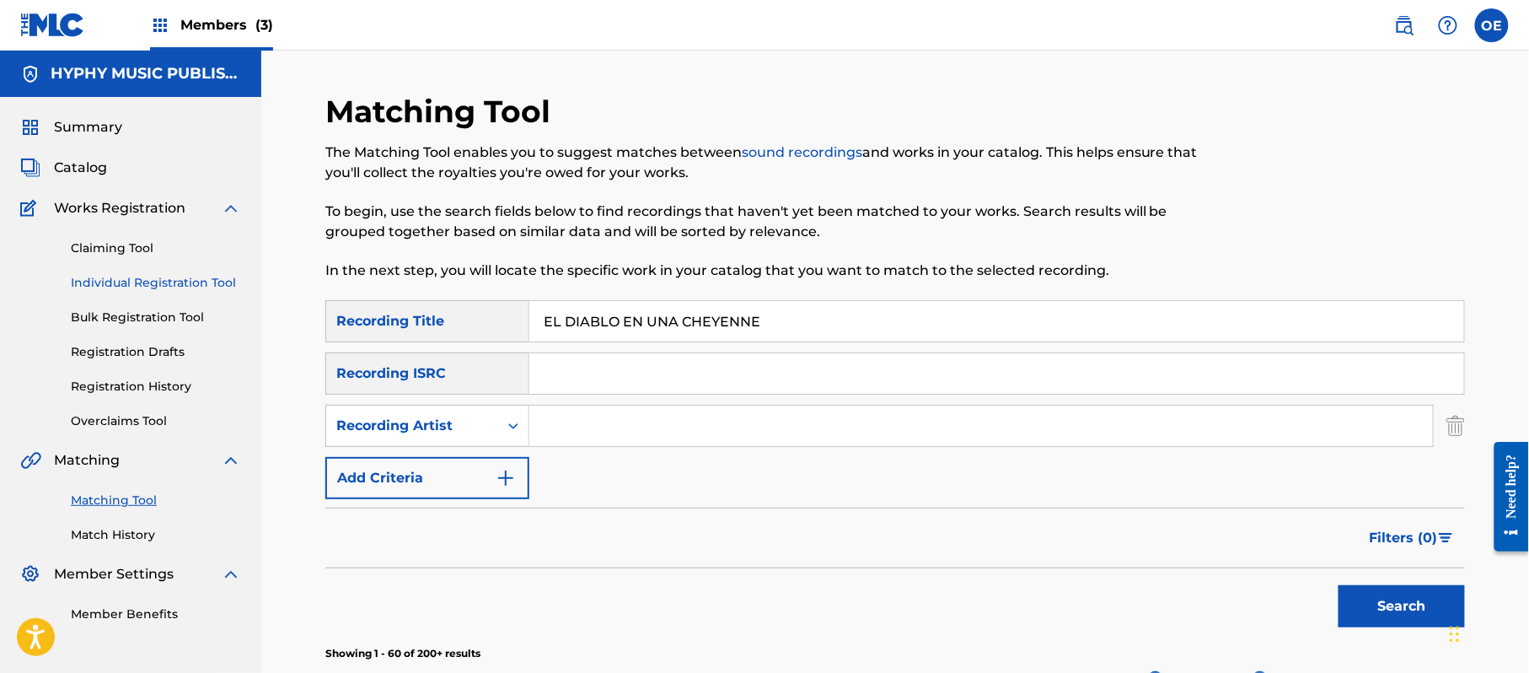
type input "EL DIABLO EN UNA CHEYENNE"
click at [122, 287] on link "Individual Registration Tool" at bounding box center [156, 283] width 170 height 18
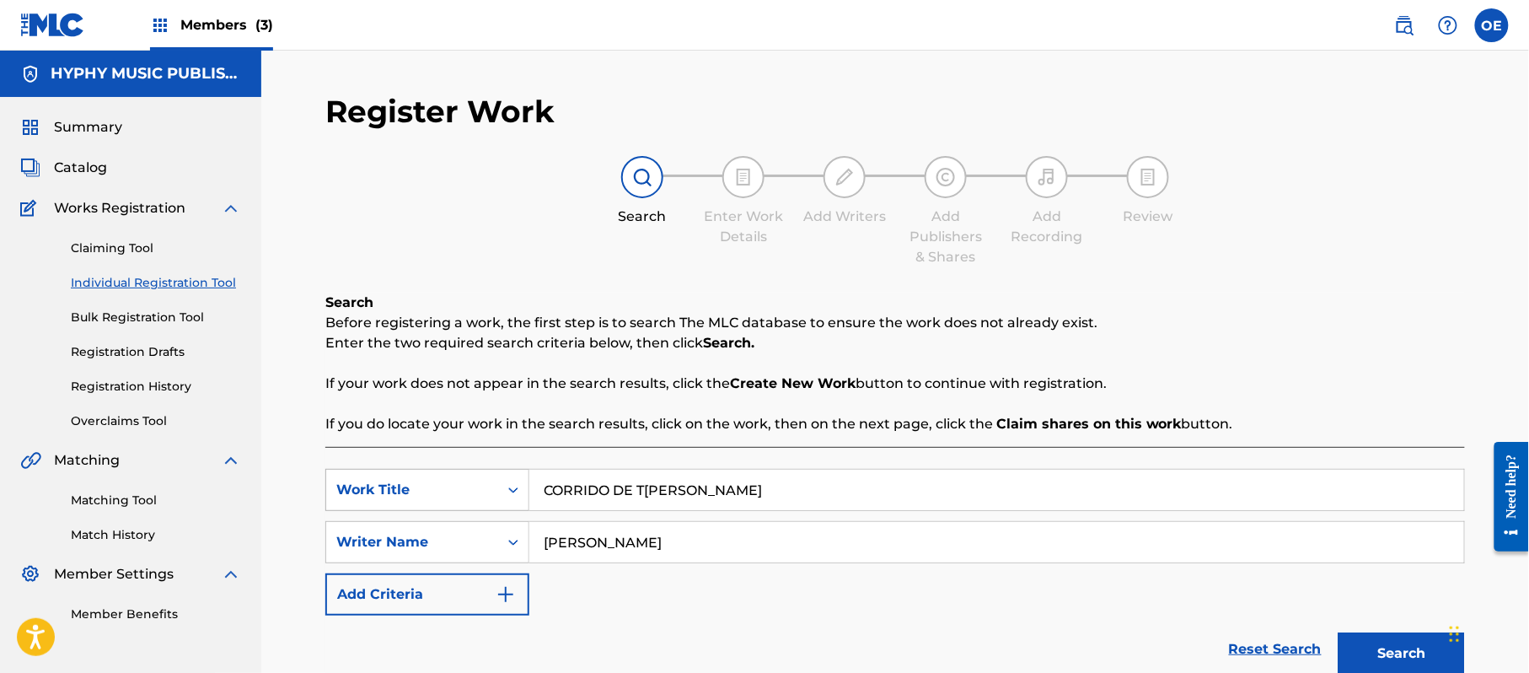
drag, startPoint x: 701, startPoint y: 486, endPoint x: 456, endPoint y: 487, distance: 245.3
click at [456, 487] on div "SearchWithCriteriaf89498bc-789c-4985-8487-5061a1897356 Work Title CORRIDO DE [P…" at bounding box center [895, 490] width 1140 height 42
paste input "EL DIABLO EN UNA CHEYENNE"
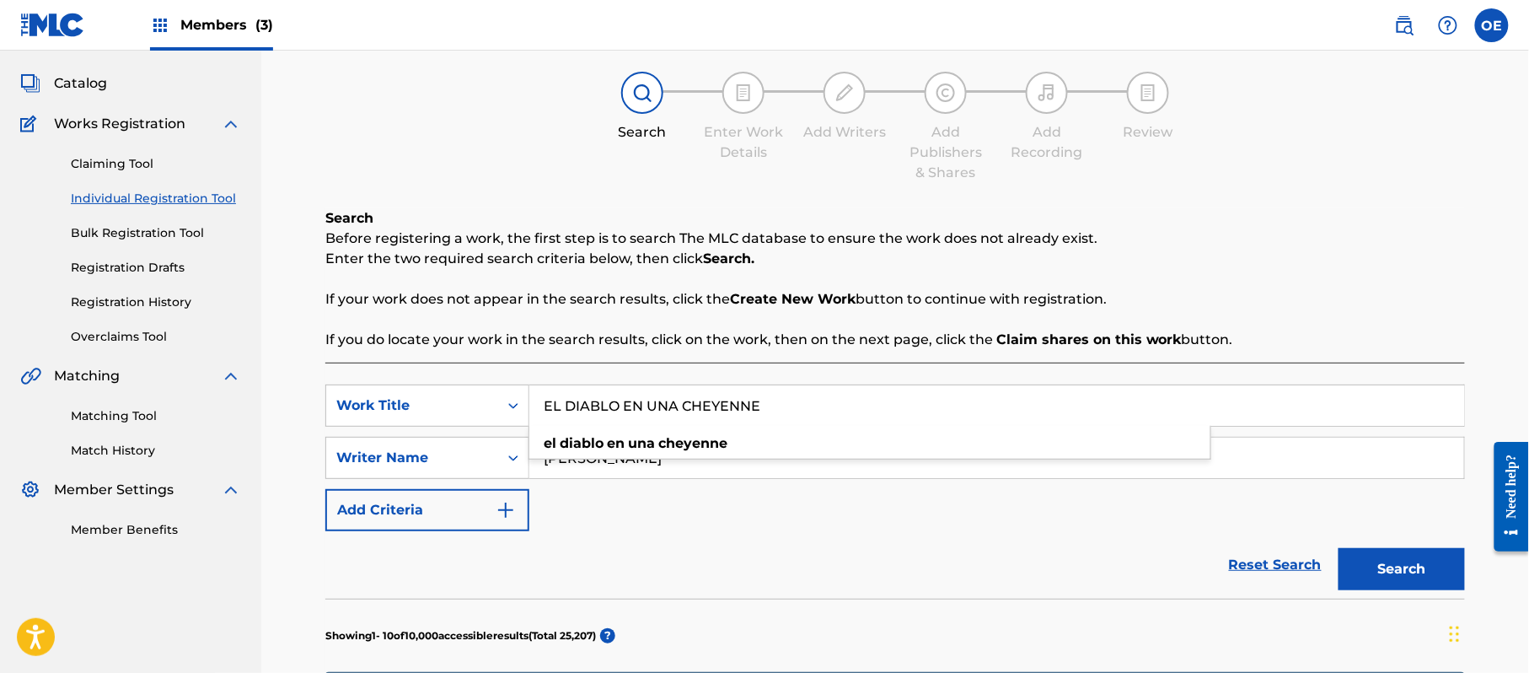
scroll to position [224, 0]
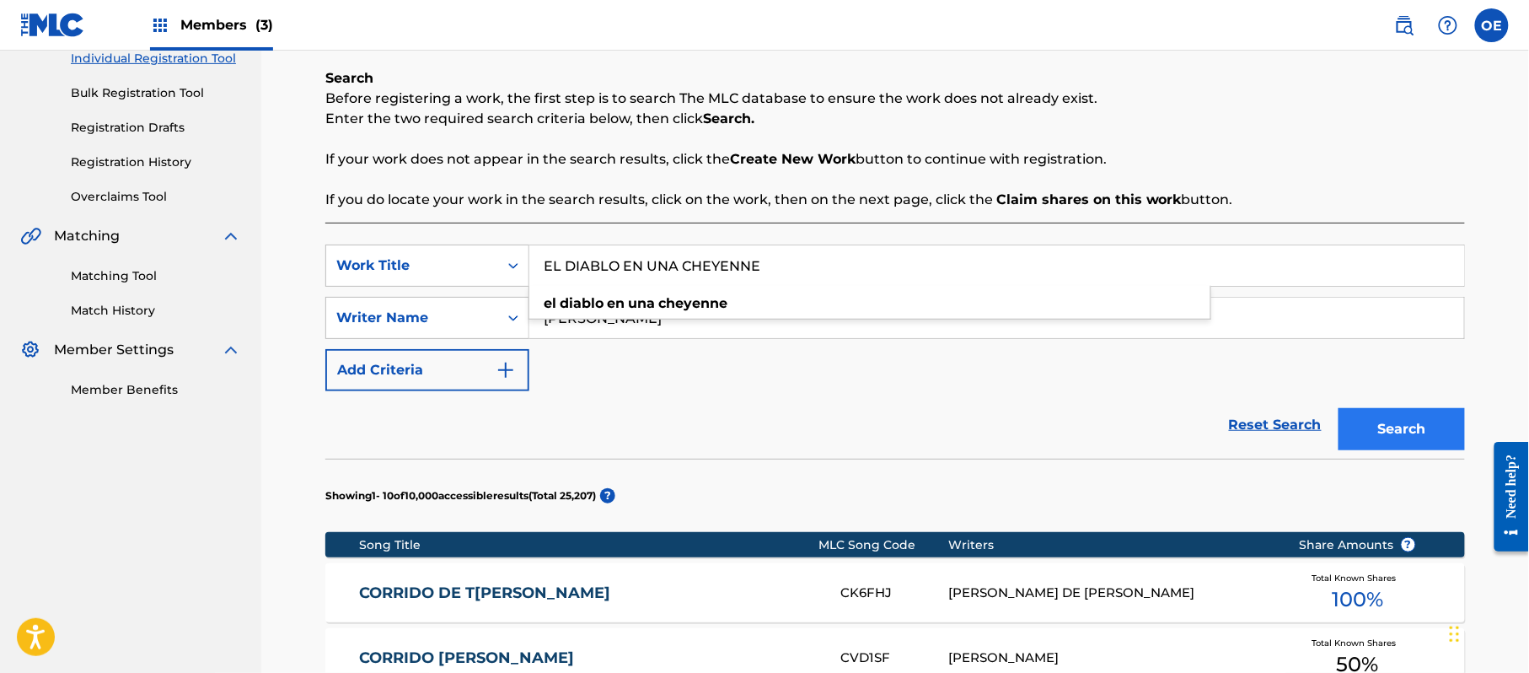
type input "EL DIABLO EN UNA CHEYENNE"
click at [1413, 426] on button "Search" at bounding box center [1402, 429] width 126 height 42
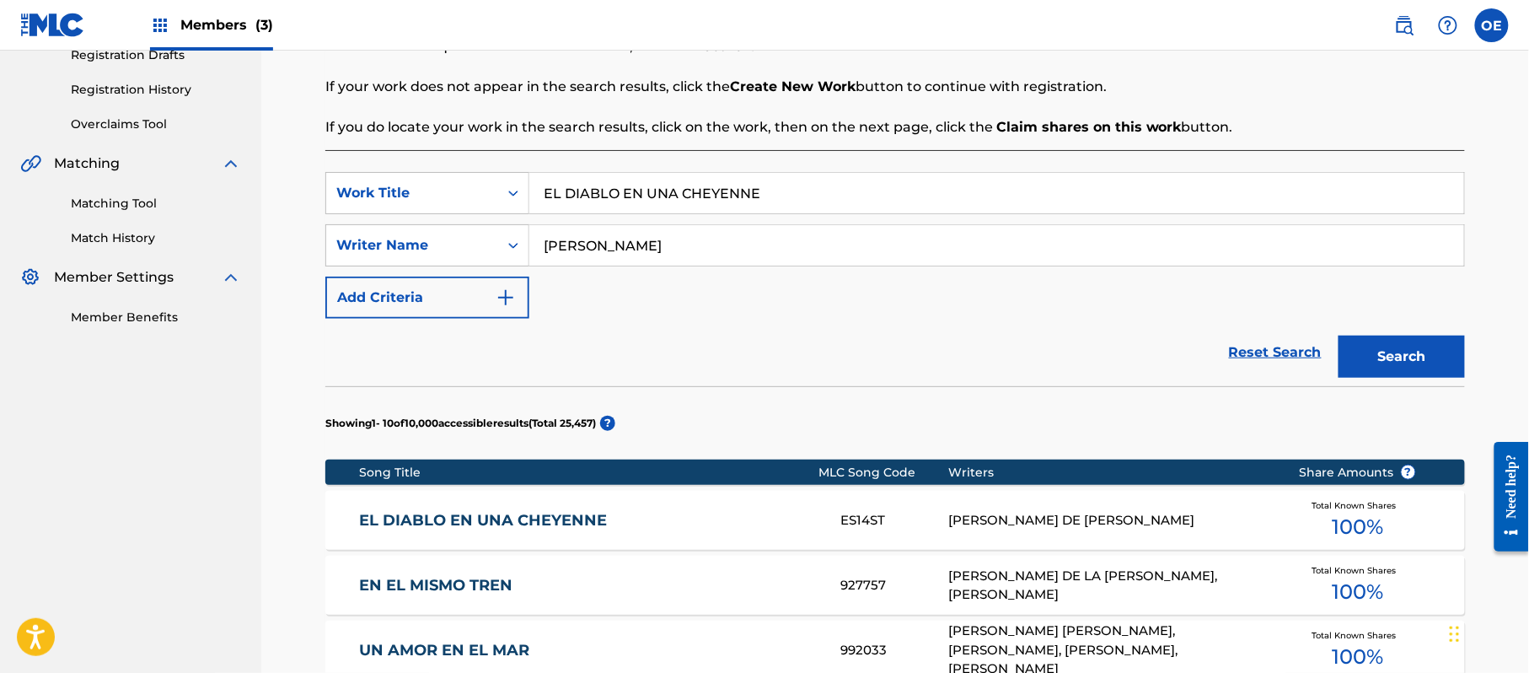
scroll to position [337, 0]
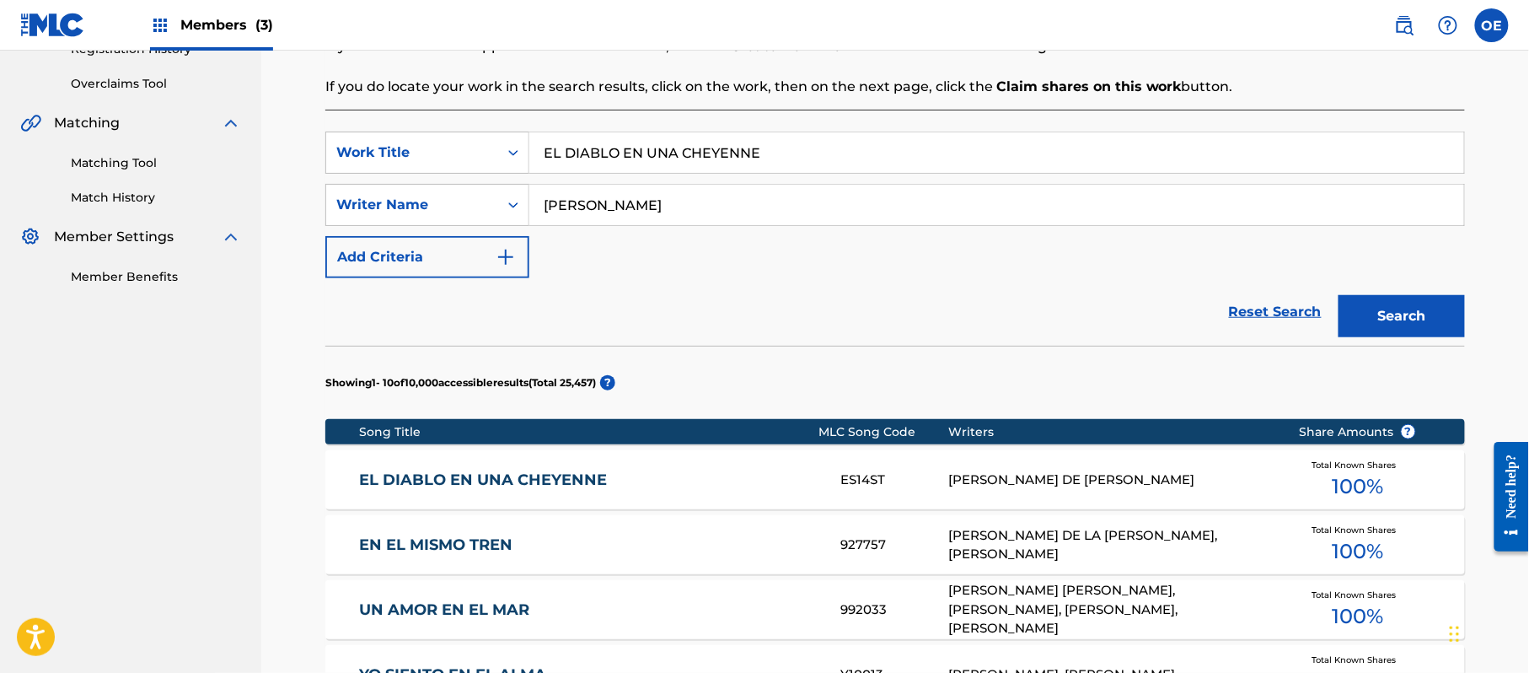
click at [647, 470] on link "EL DIABLO EN UNA CHEYENNE" at bounding box center [589, 479] width 459 height 19
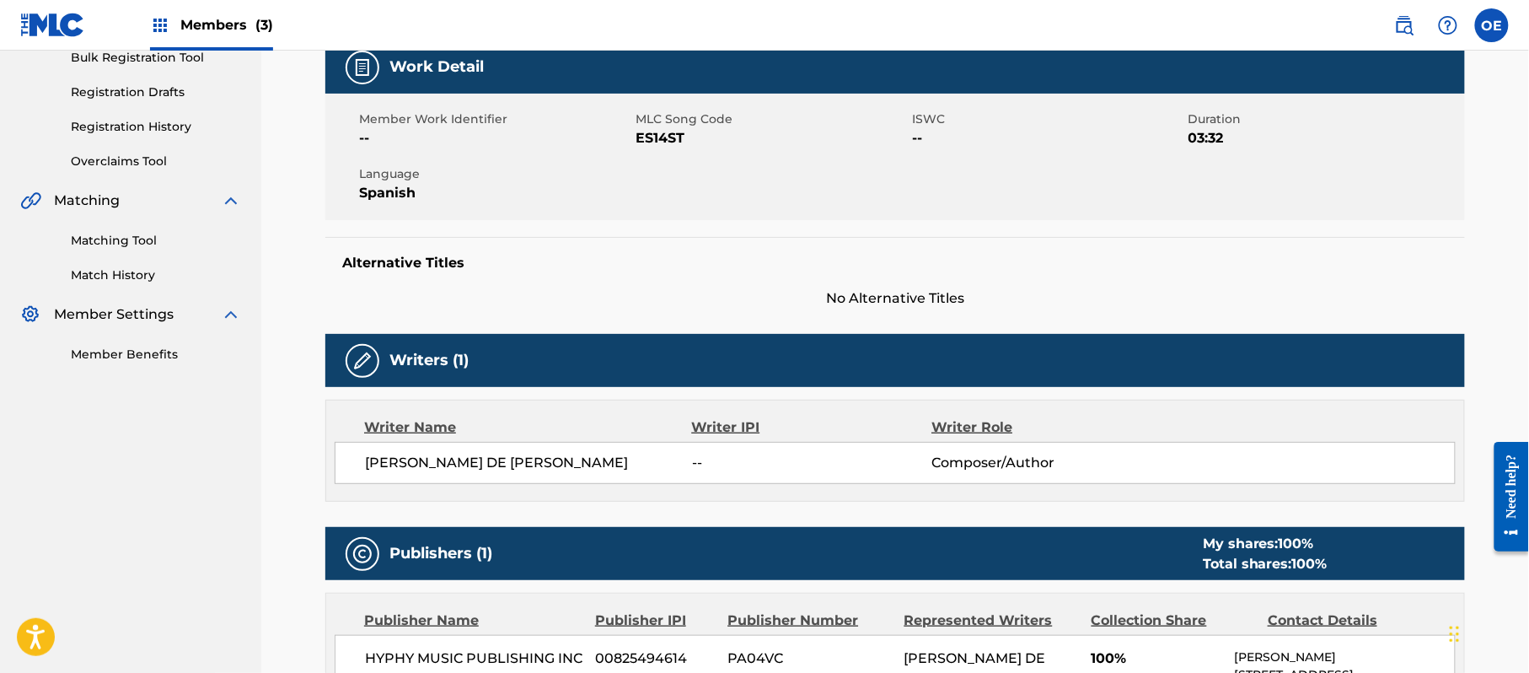
scroll to position [223, 0]
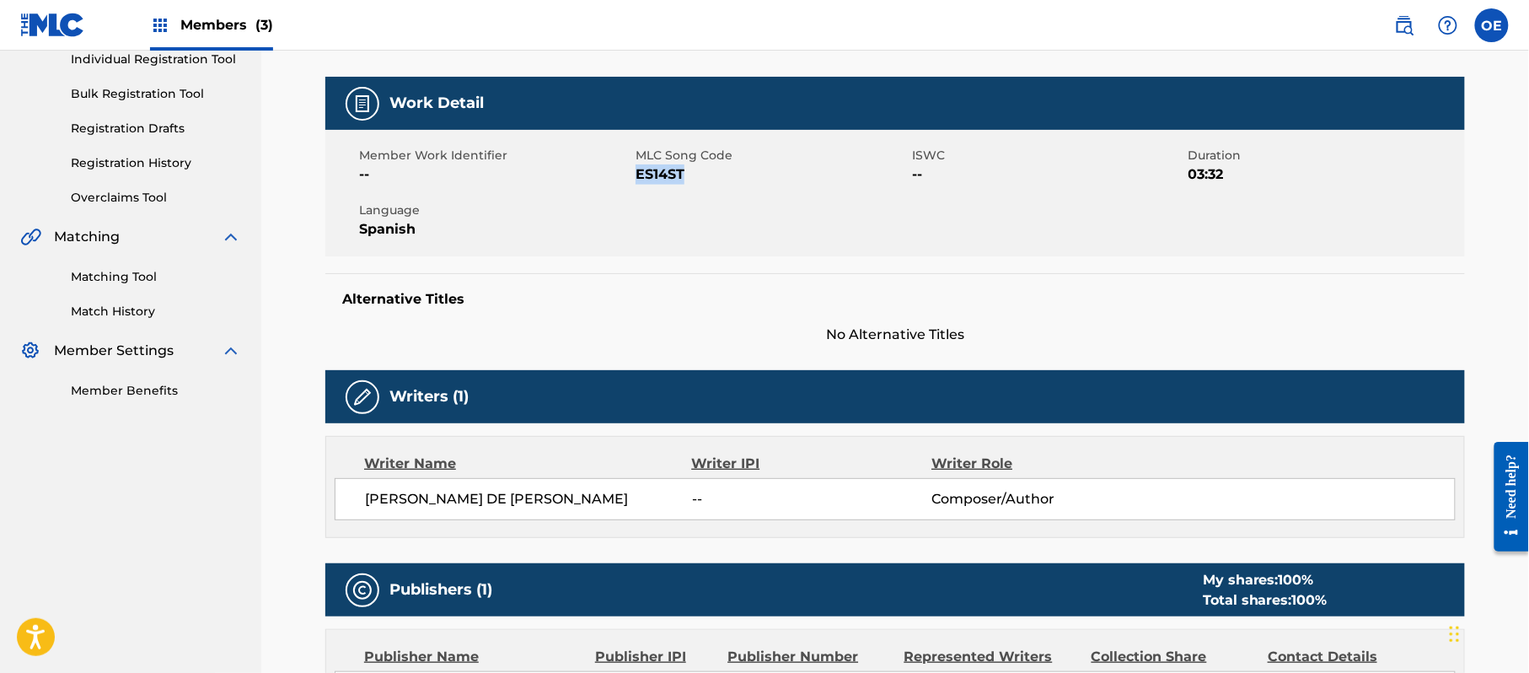
drag, startPoint x: 689, startPoint y: 166, endPoint x: 638, endPoint y: 180, distance: 52.6
click at [638, 180] on span "ES14ST" at bounding box center [772, 174] width 272 height 20
copy span "ES14ST"
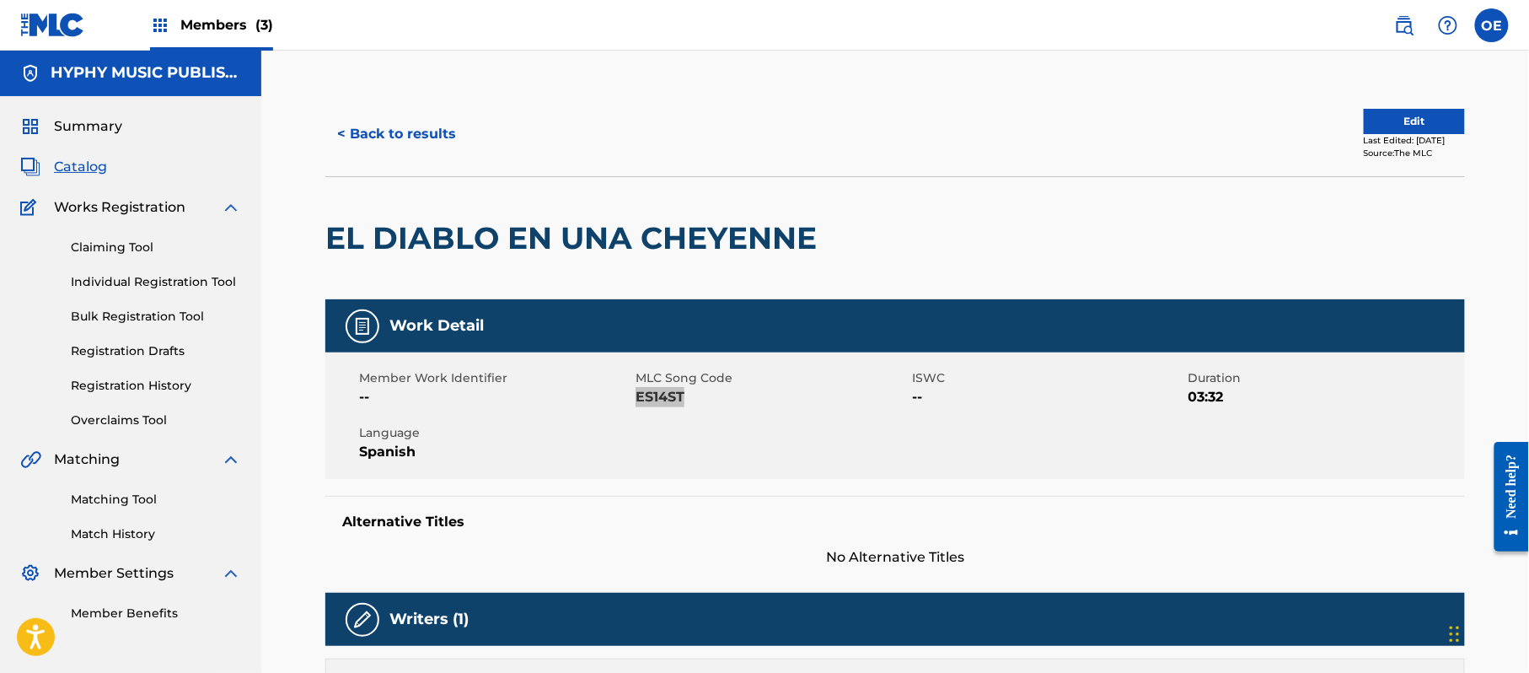
scroll to position [0, 0]
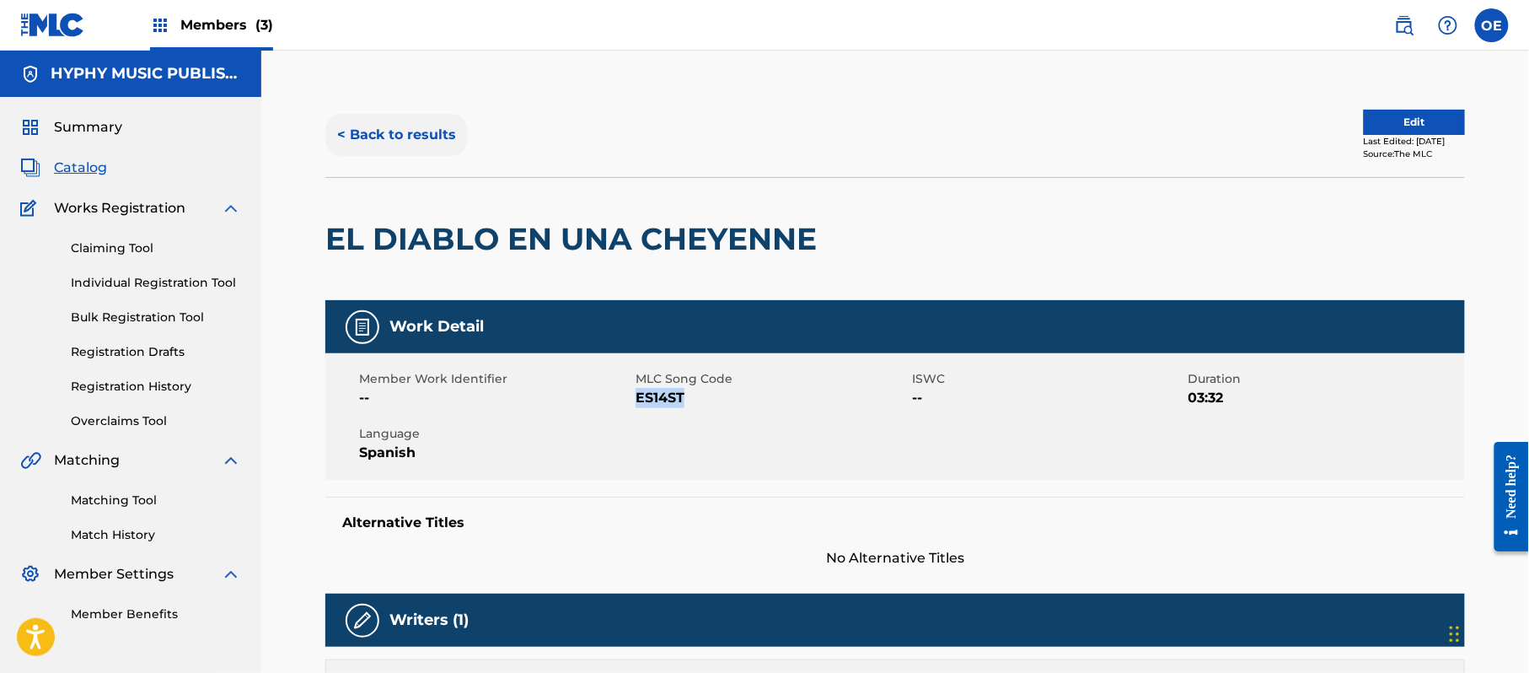
click at [423, 122] on button "< Back to results" at bounding box center [396, 135] width 142 height 42
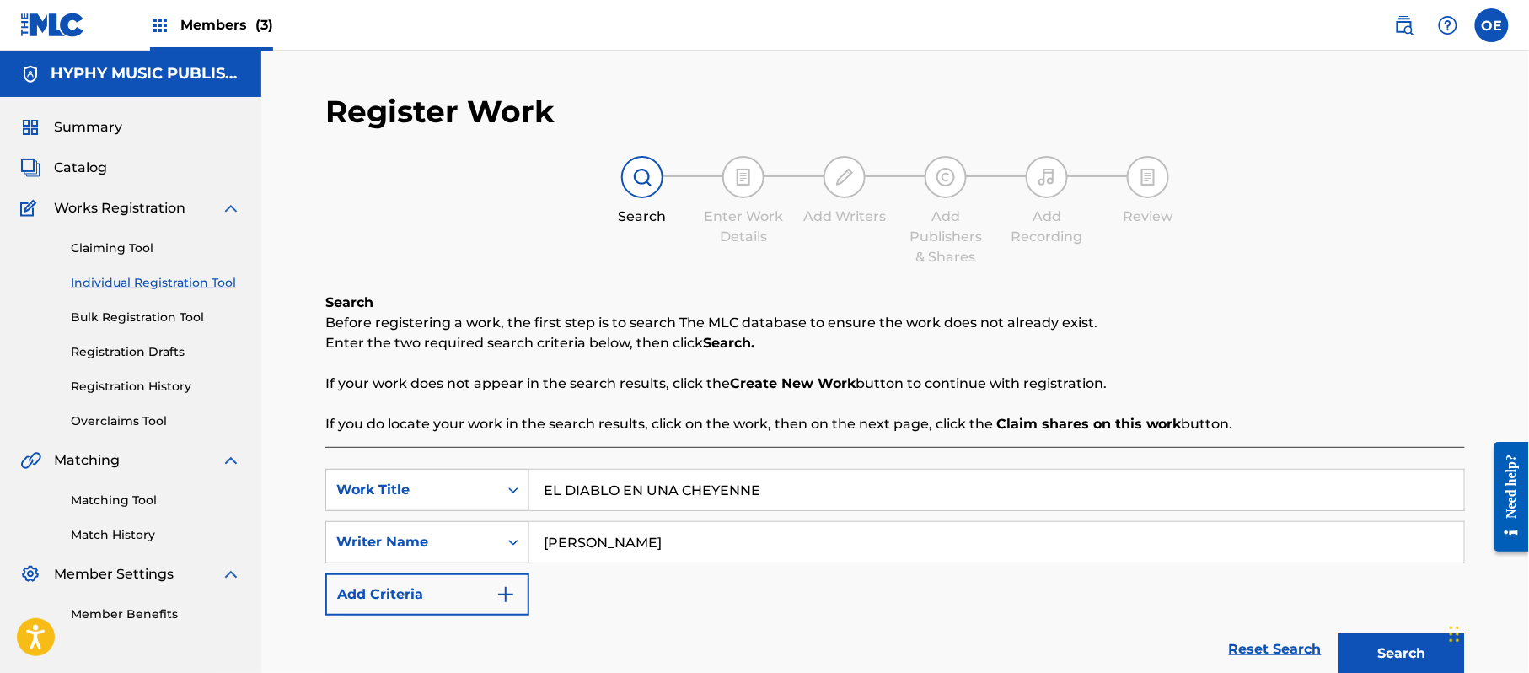
scroll to position [95, 0]
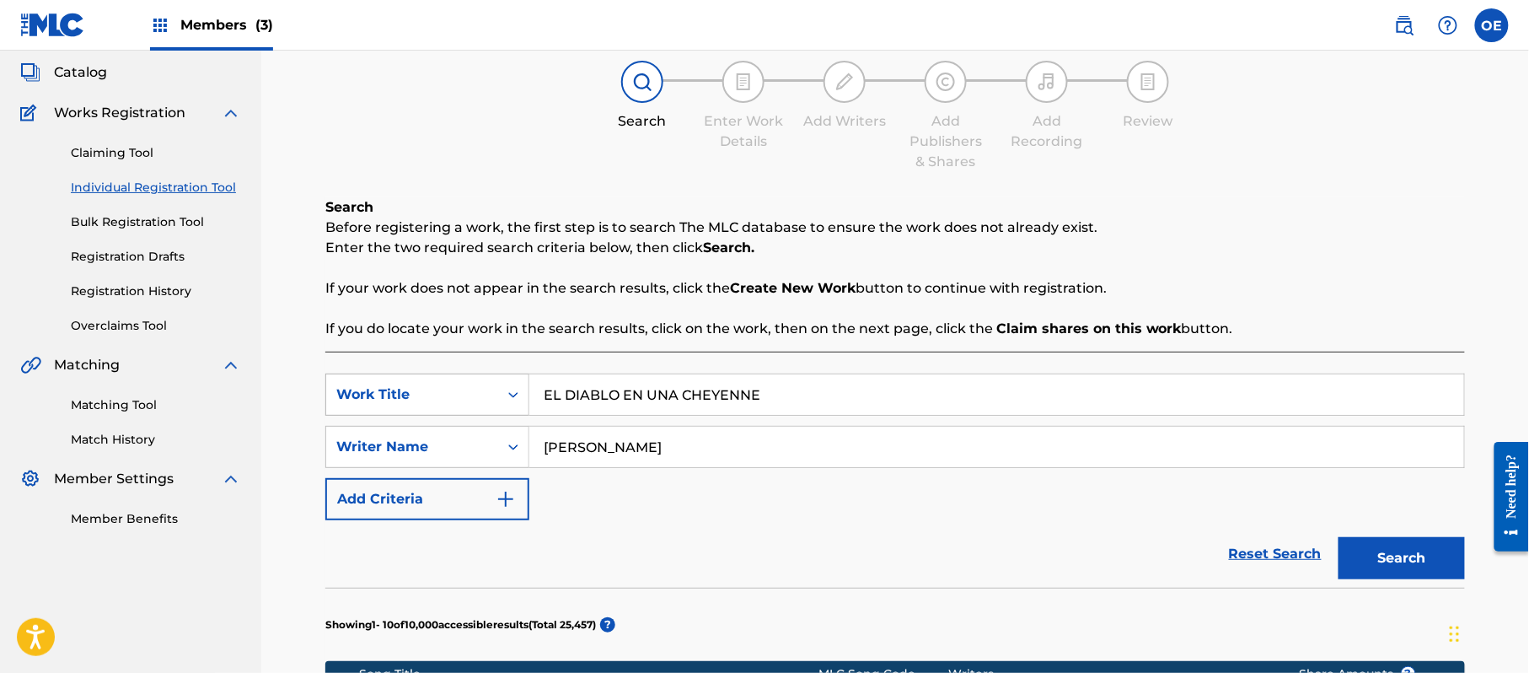
drag, startPoint x: 820, startPoint y: 391, endPoint x: 442, endPoint y: 393, distance: 378.5
click at [442, 393] on div "SearchWithCriteriaf89498bc-789c-4985-8487-5061a1897356 Work Title EL DIABLO EN …" at bounding box center [895, 394] width 1140 height 42
paste input "HIJO DEL [PERSON_NAME]"
drag, startPoint x: 1420, startPoint y: 568, endPoint x: 1334, endPoint y: 560, distance: 86.4
click at [1418, 568] on button "Search" at bounding box center [1402, 558] width 126 height 42
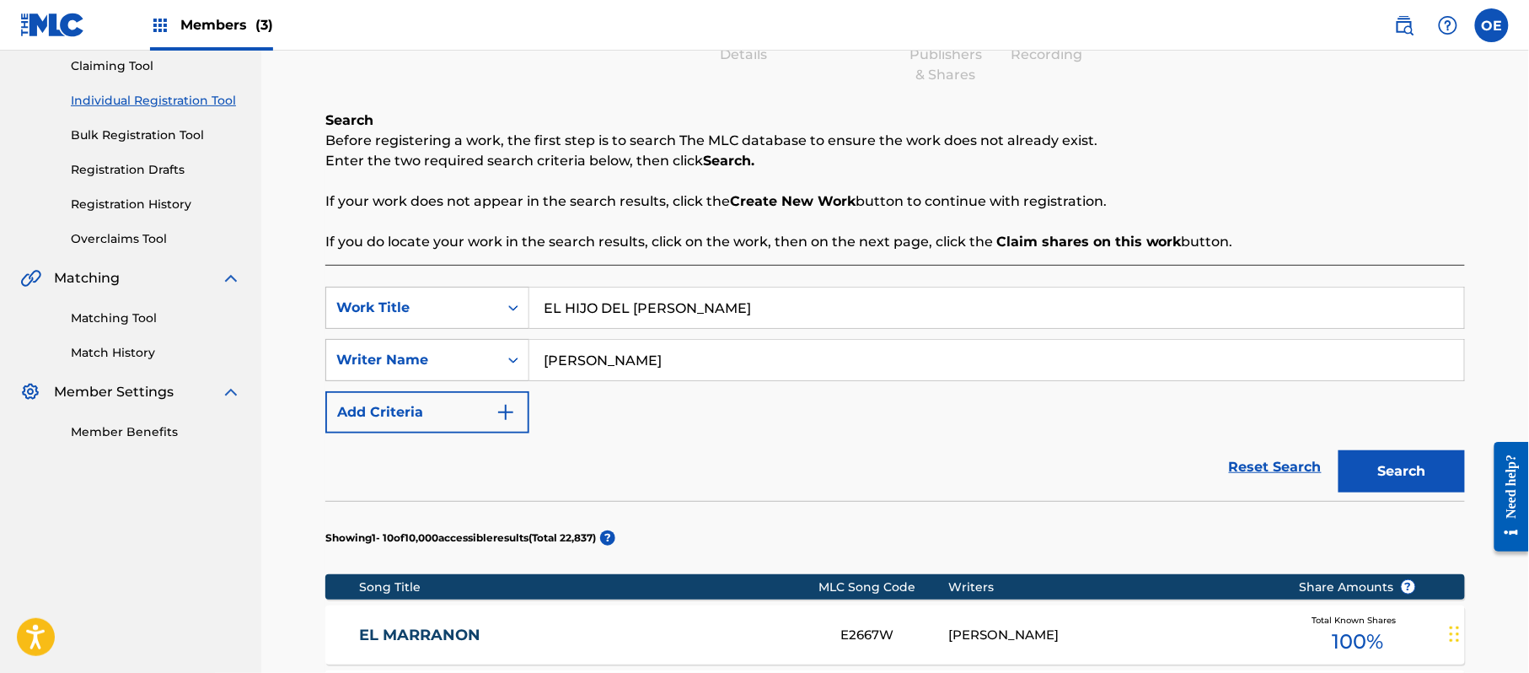
scroll to position [257, 0]
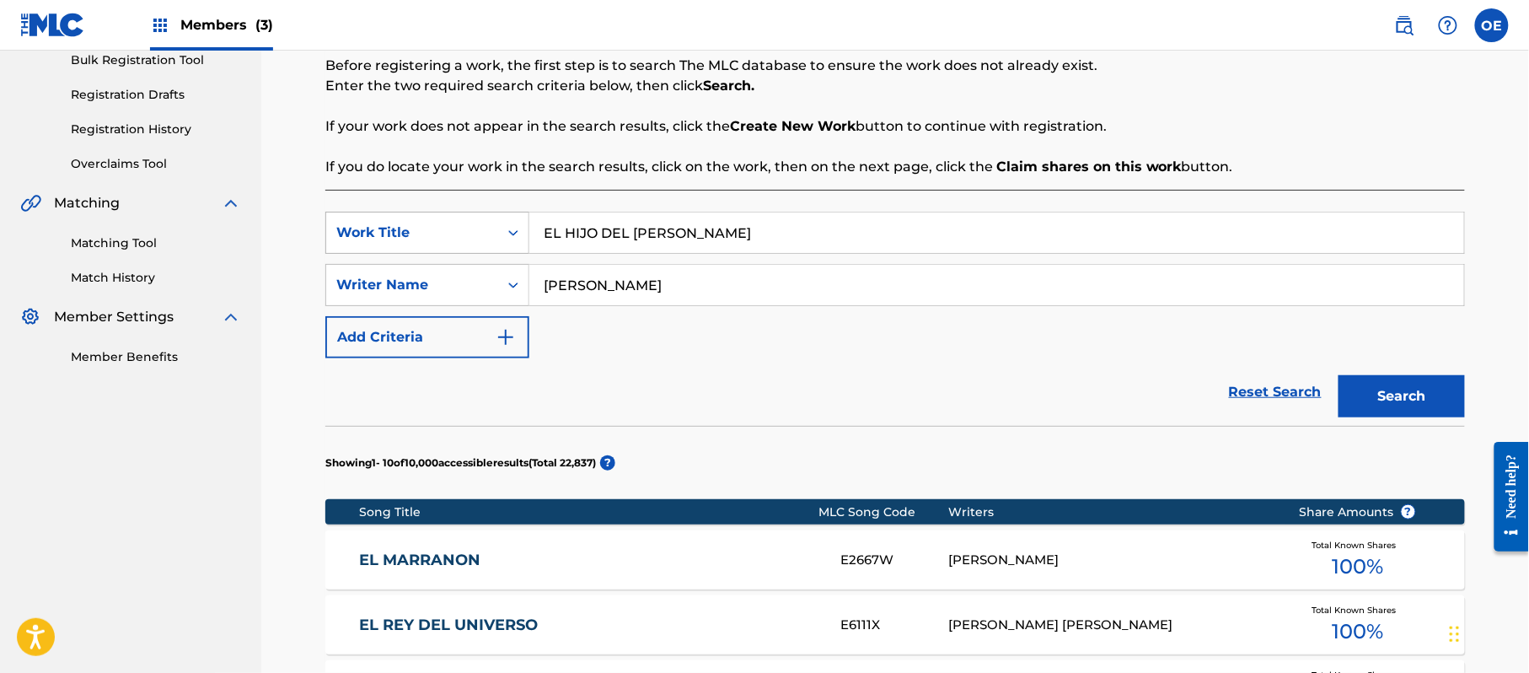
drag, startPoint x: 762, startPoint y: 226, endPoint x: 439, endPoint y: 237, distance: 323.0
click at [439, 237] on div "SearchWithCriteriaf89498bc-789c-4985-8487-5061a1897356 Work Title EL HIJO DEL M…" at bounding box center [895, 233] width 1140 height 42
paste input "ARRACADAS"
drag, startPoint x: 1409, startPoint y: 413, endPoint x: 1123, endPoint y: 406, distance: 286.7
click at [1408, 413] on button "Search" at bounding box center [1402, 396] width 126 height 42
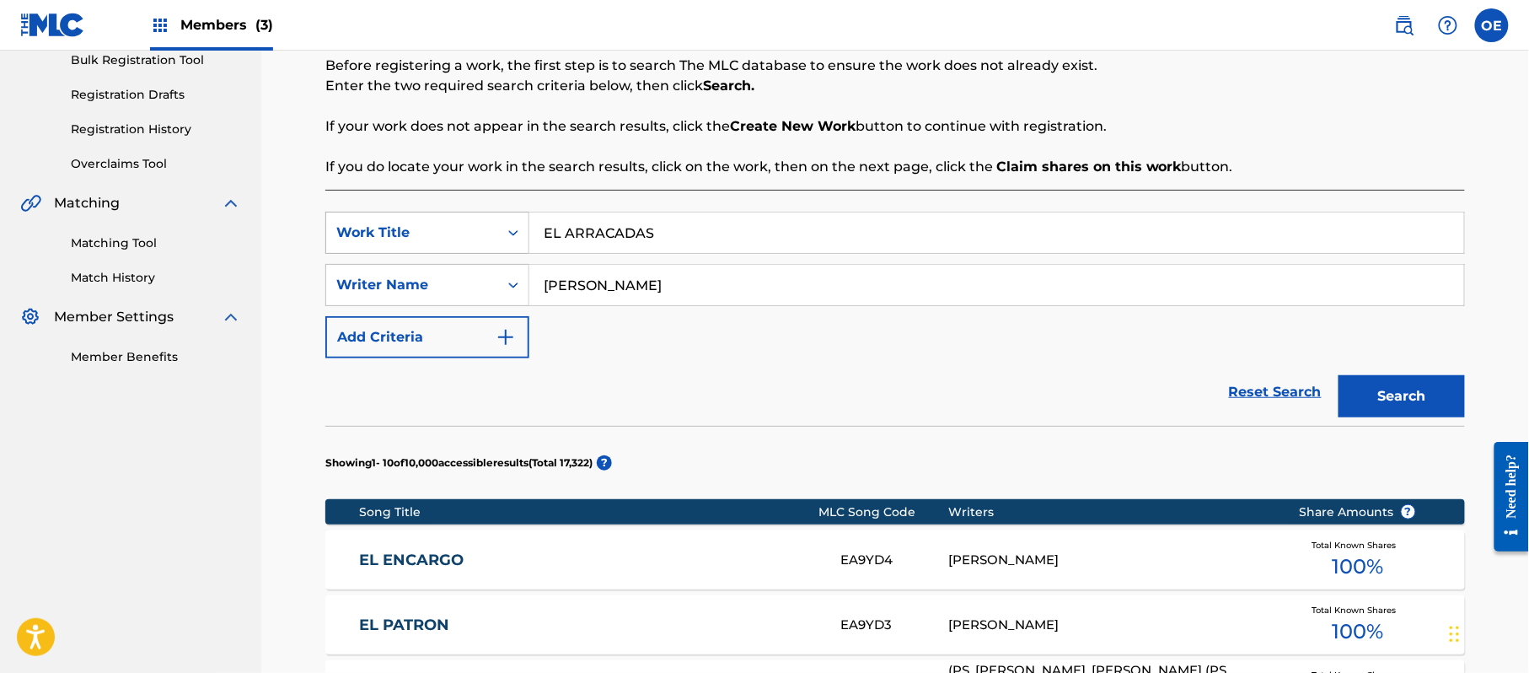
drag, startPoint x: 717, startPoint y: 237, endPoint x: 410, endPoint y: 250, distance: 307.1
click at [410, 250] on div "SearchWithCriteriaf89498bc-789c-4985-8487-5061a1897356 Work Title EL ARRACADAS" at bounding box center [895, 233] width 1140 height 42
paste input "CORRIDO DE LOS TANQUES"
type input "CORRIDO DE LOS TANQUES"
click at [1346, 379] on button "Search" at bounding box center [1402, 396] width 126 height 42
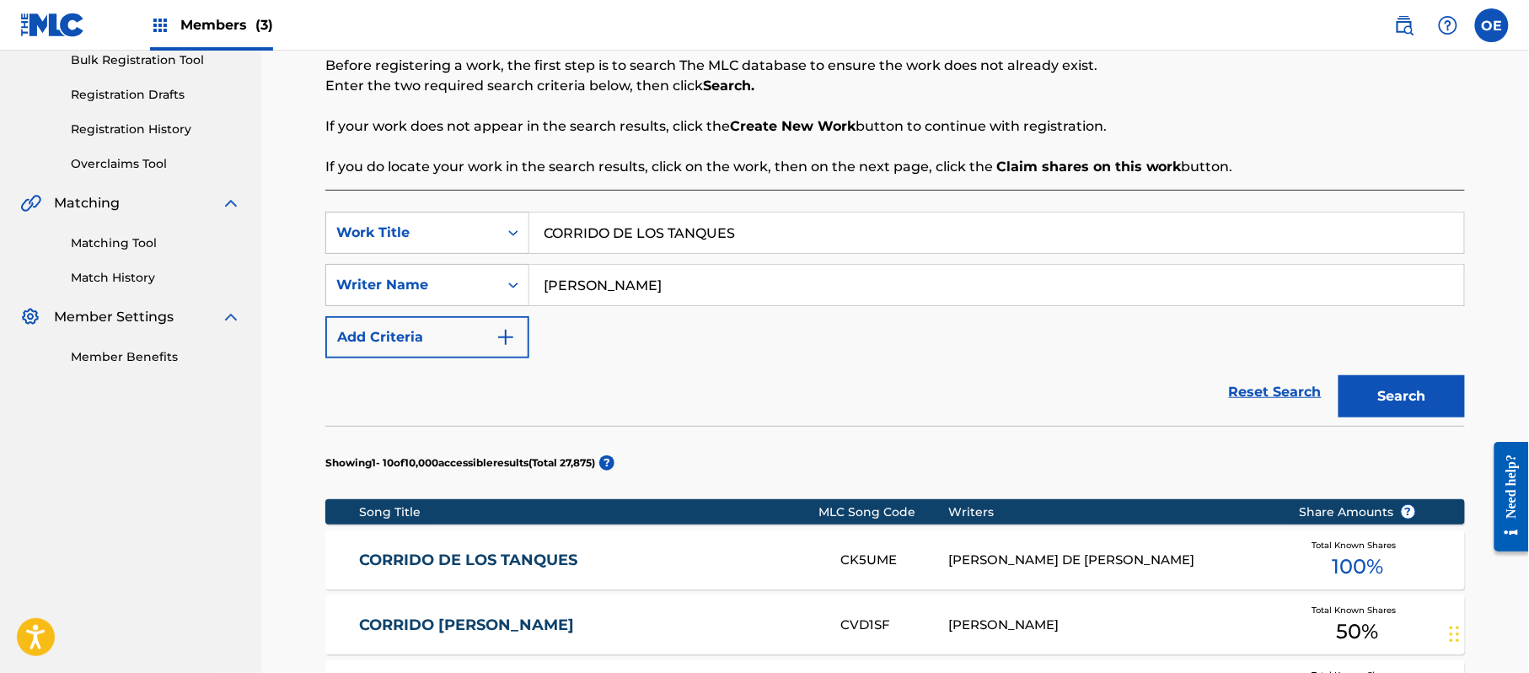
click at [545, 541] on div "CORRIDO DE LOS TANQUES CK5UME M[PERSON_NAME]DE J[PERSON_NAME]Total Known Shares…" at bounding box center [895, 559] width 1140 height 59
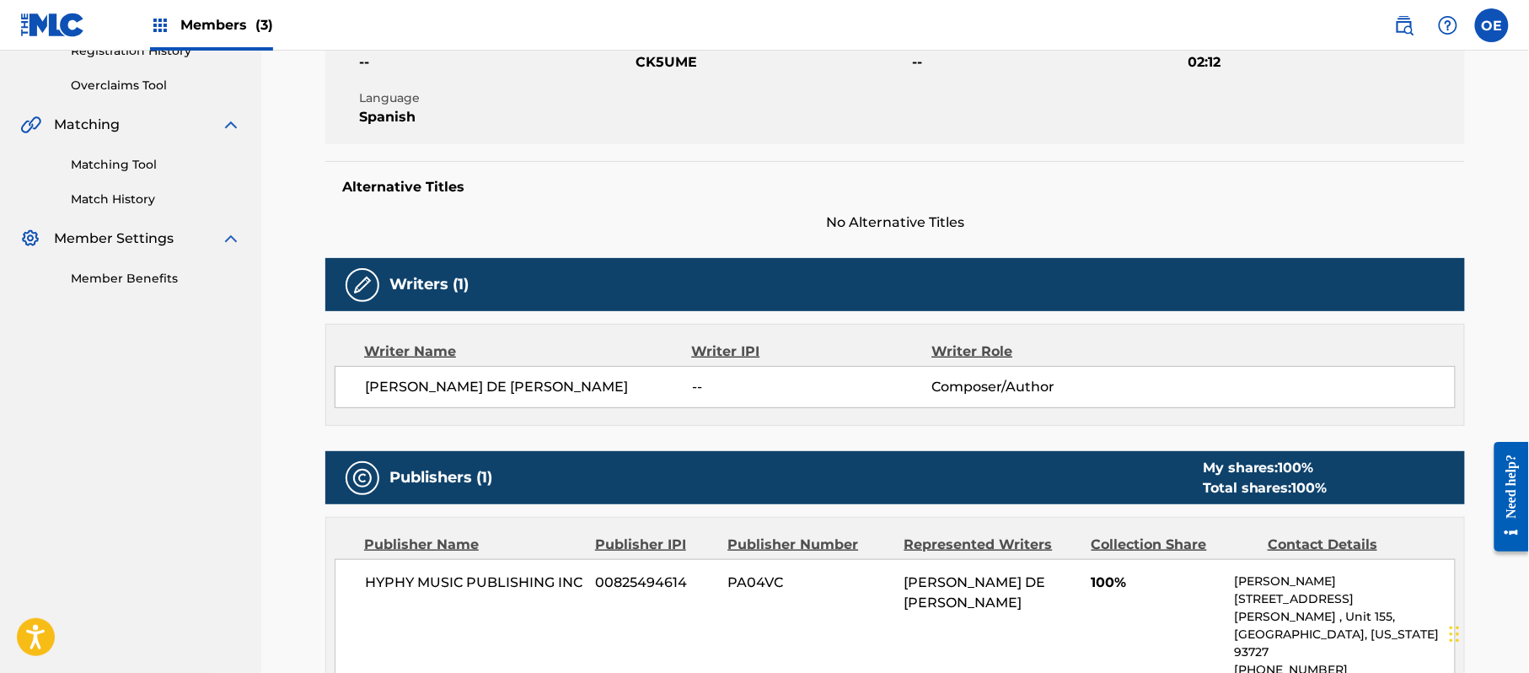
scroll to position [223, 0]
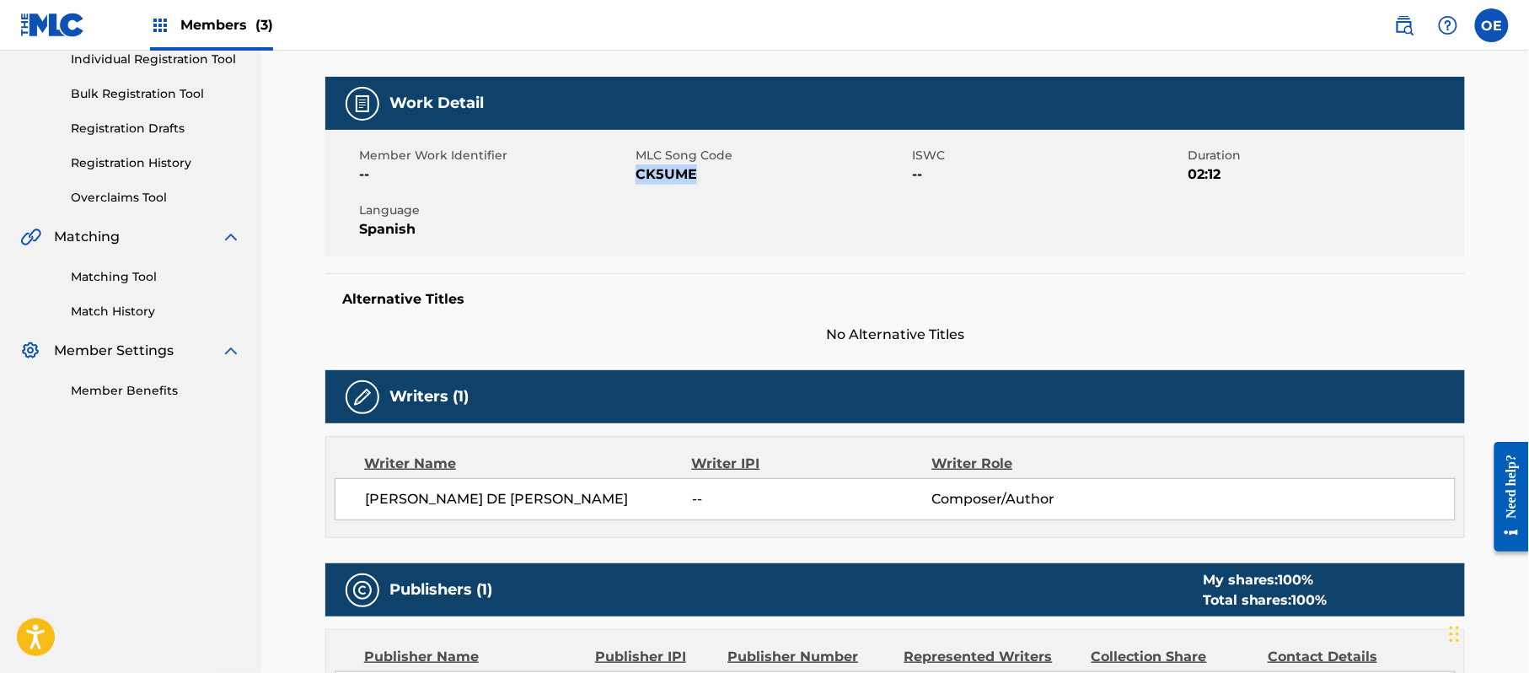
drag, startPoint x: 710, startPoint y: 175, endPoint x: 636, endPoint y: 180, distance: 74.3
click at [636, 180] on span "CK5UME" at bounding box center [772, 174] width 272 height 20
copy span "CK5UME"
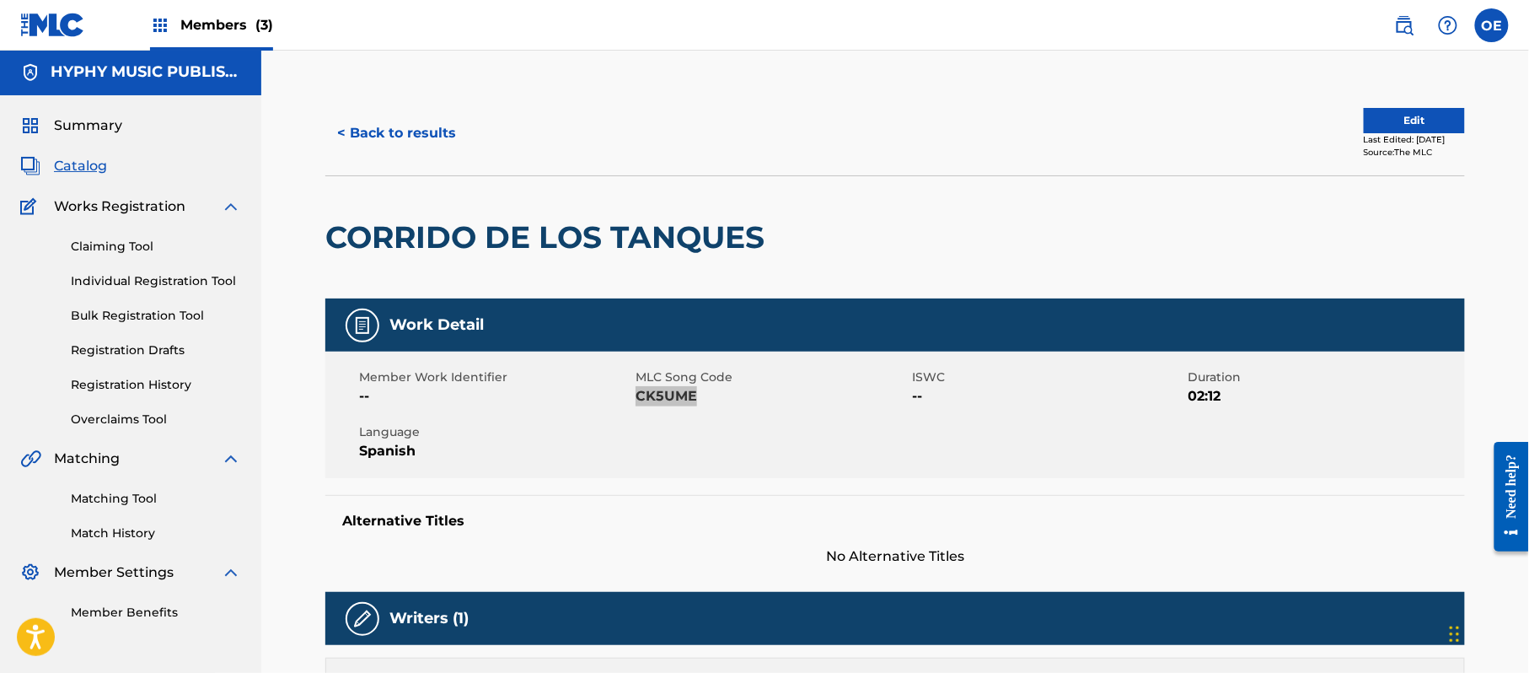
scroll to position [0, 0]
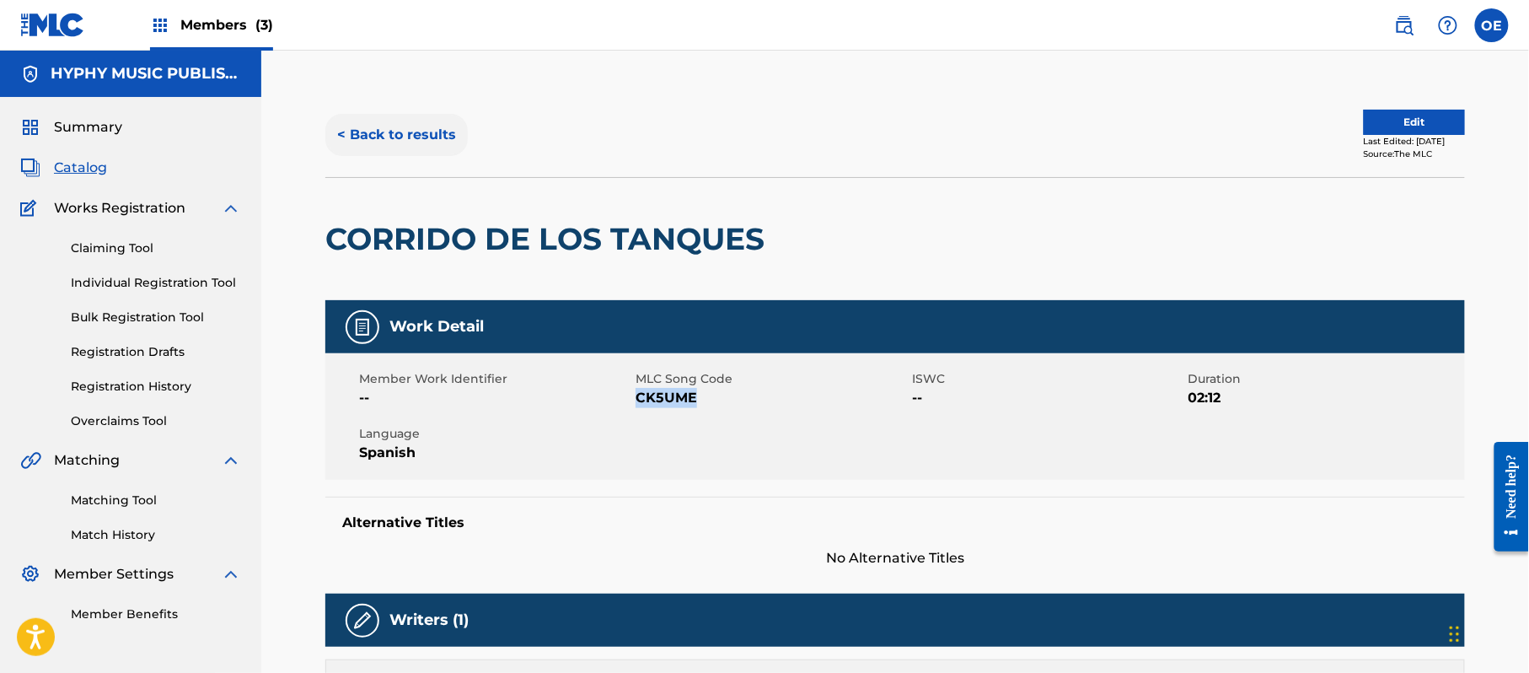
click at [342, 119] on button "< Back to results" at bounding box center [396, 135] width 142 height 42
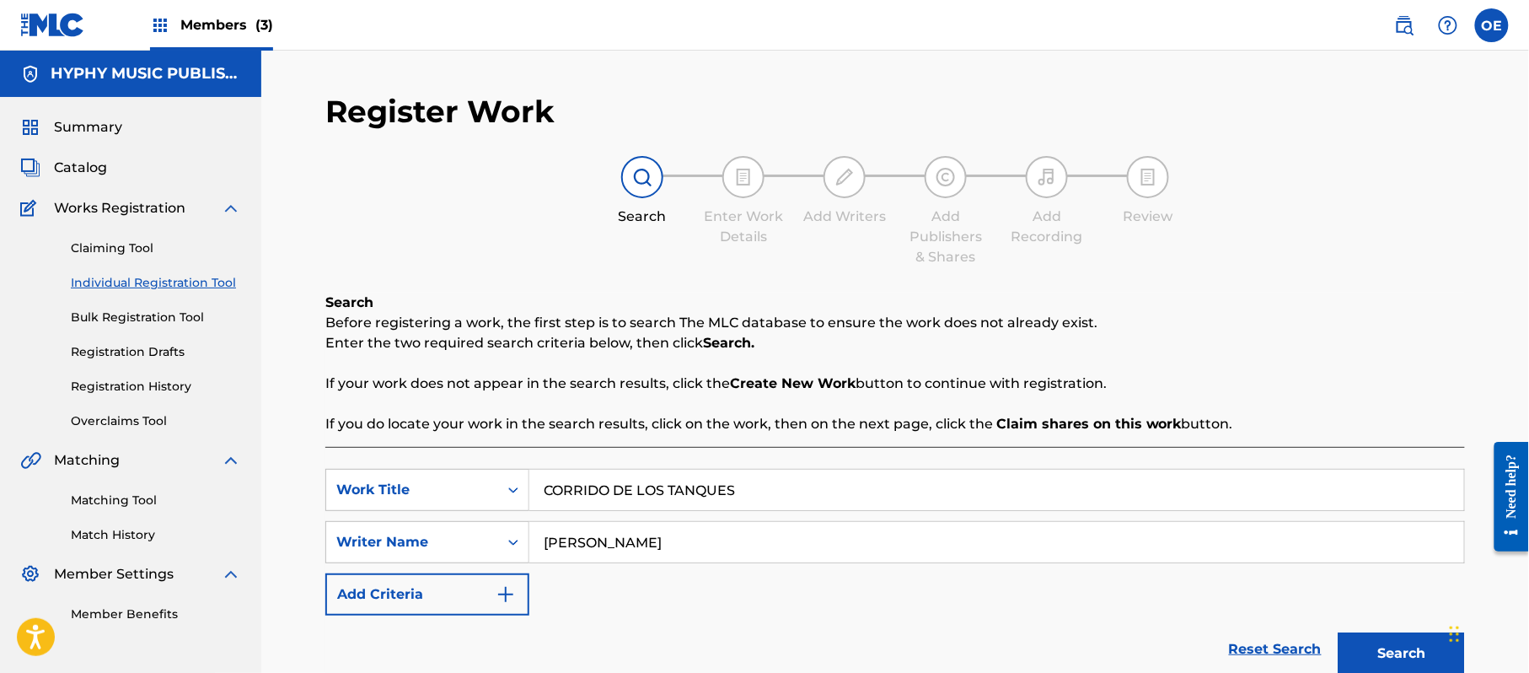
scroll to position [95, 0]
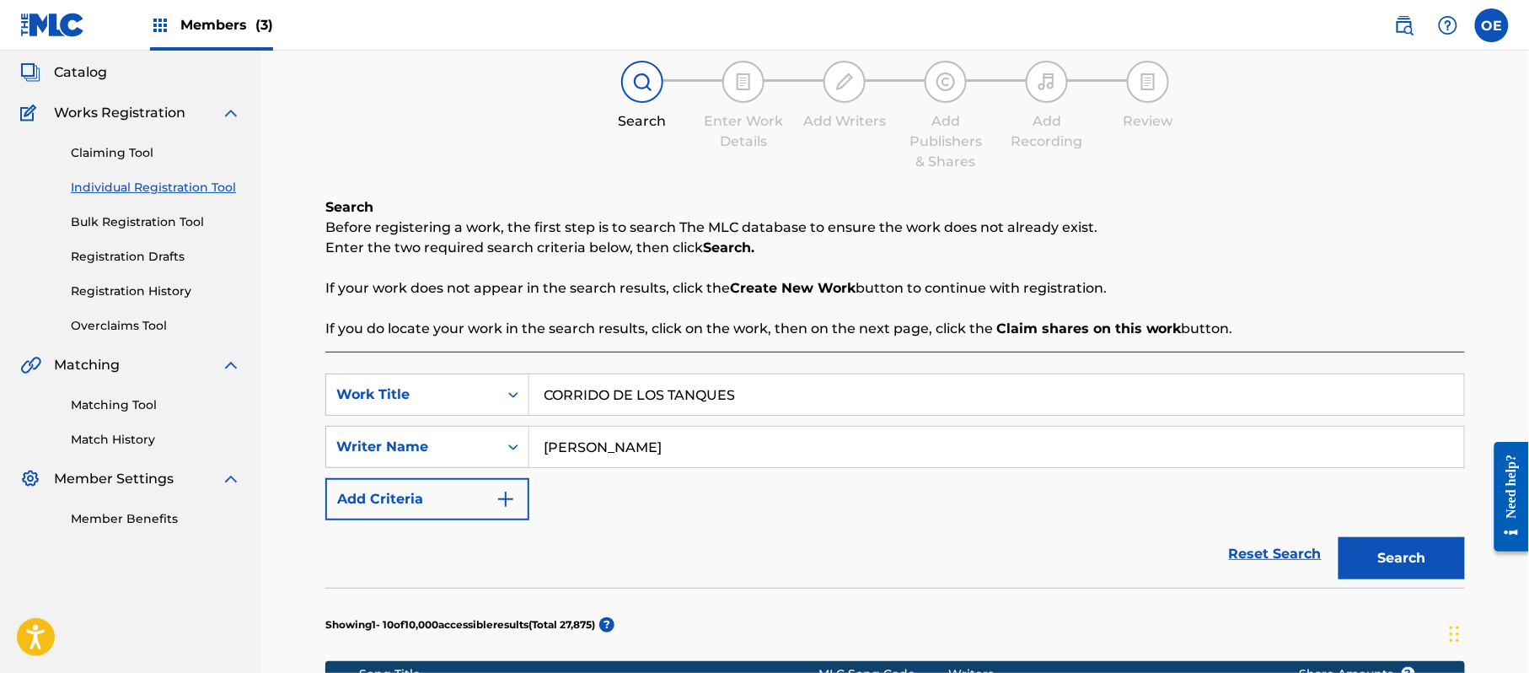
drag, startPoint x: 130, startPoint y: 403, endPoint x: 224, endPoint y: 408, distance: 94.5
click at [130, 403] on link "Matching Tool" at bounding box center [156, 405] width 170 height 18
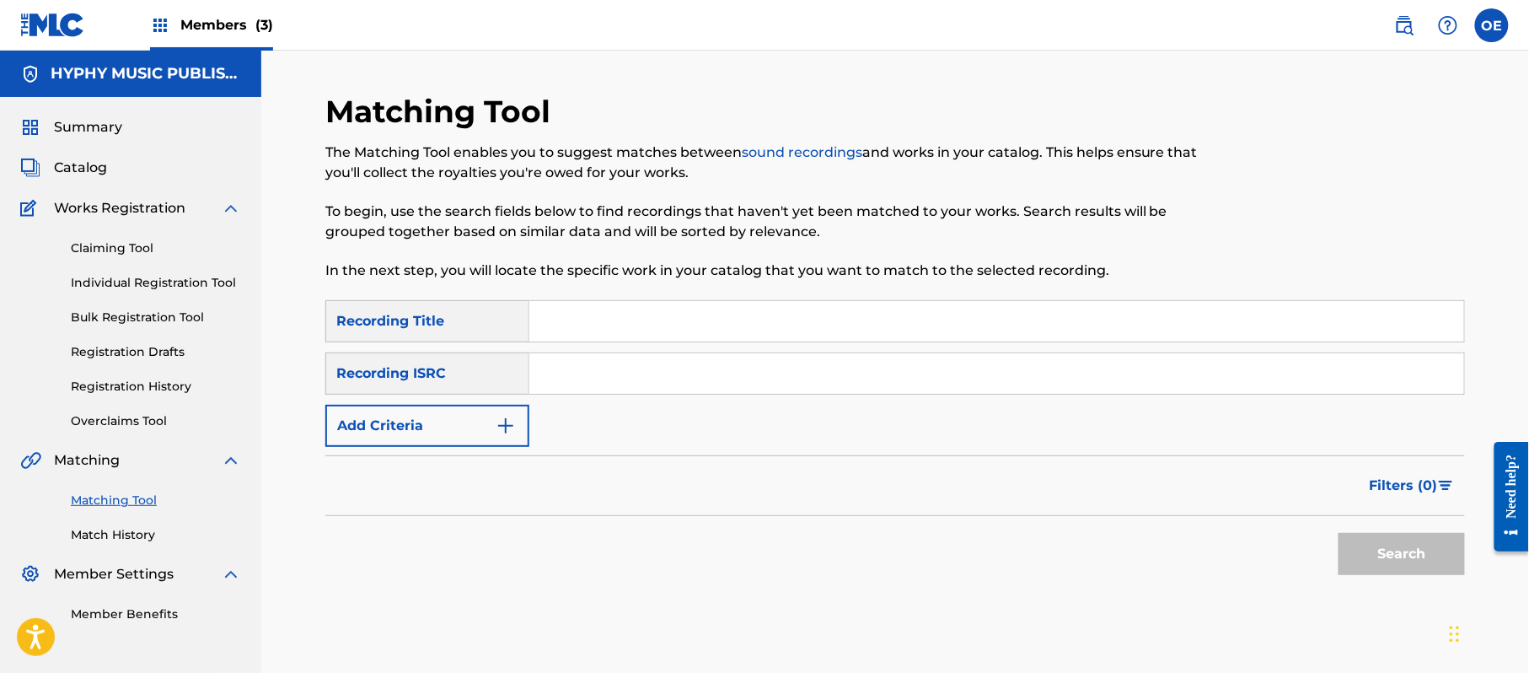
paste input "EL DIABLO EN UNA CHEYENNE"
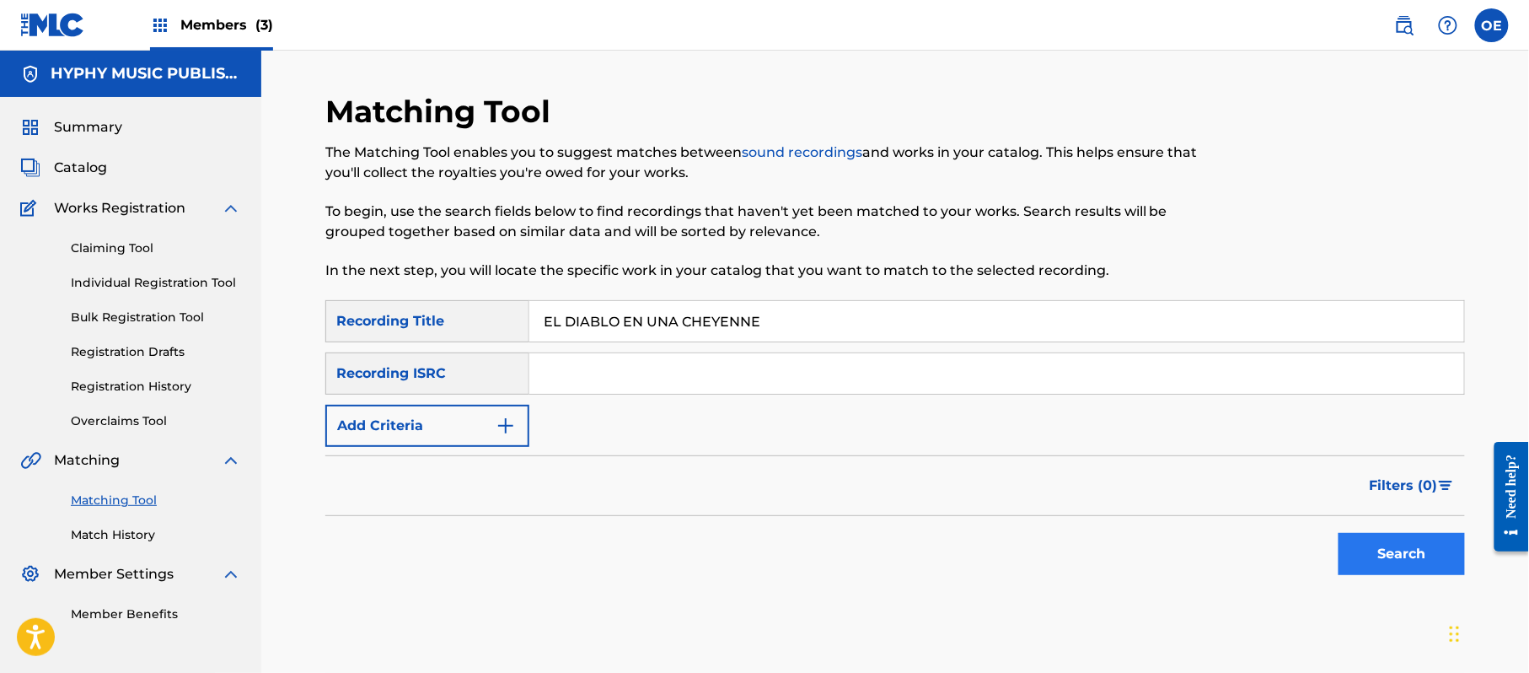
type input "EL DIABLO EN UNA CHEYENNE"
click at [1393, 534] on button "Search" at bounding box center [1402, 554] width 126 height 42
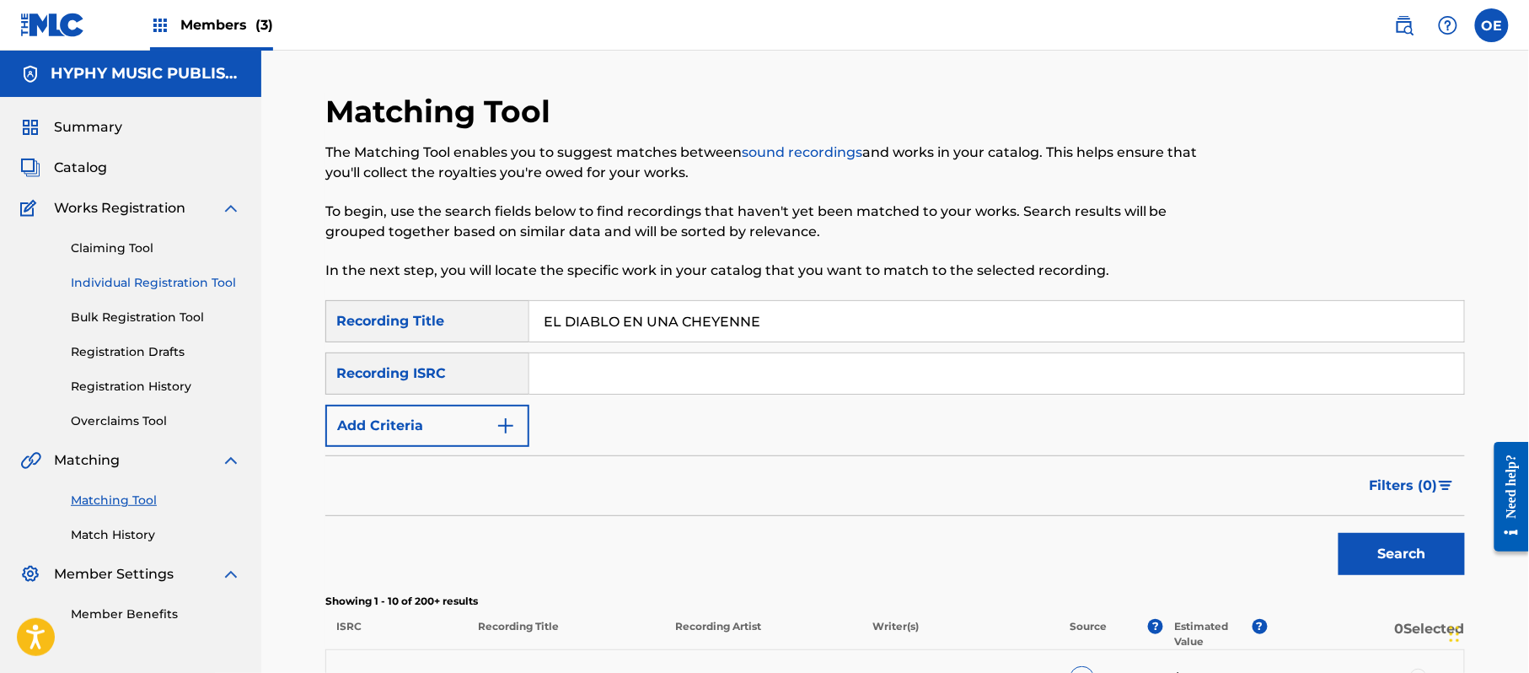
click at [167, 290] on link "Individual Registration Tool" at bounding box center [156, 283] width 170 height 18
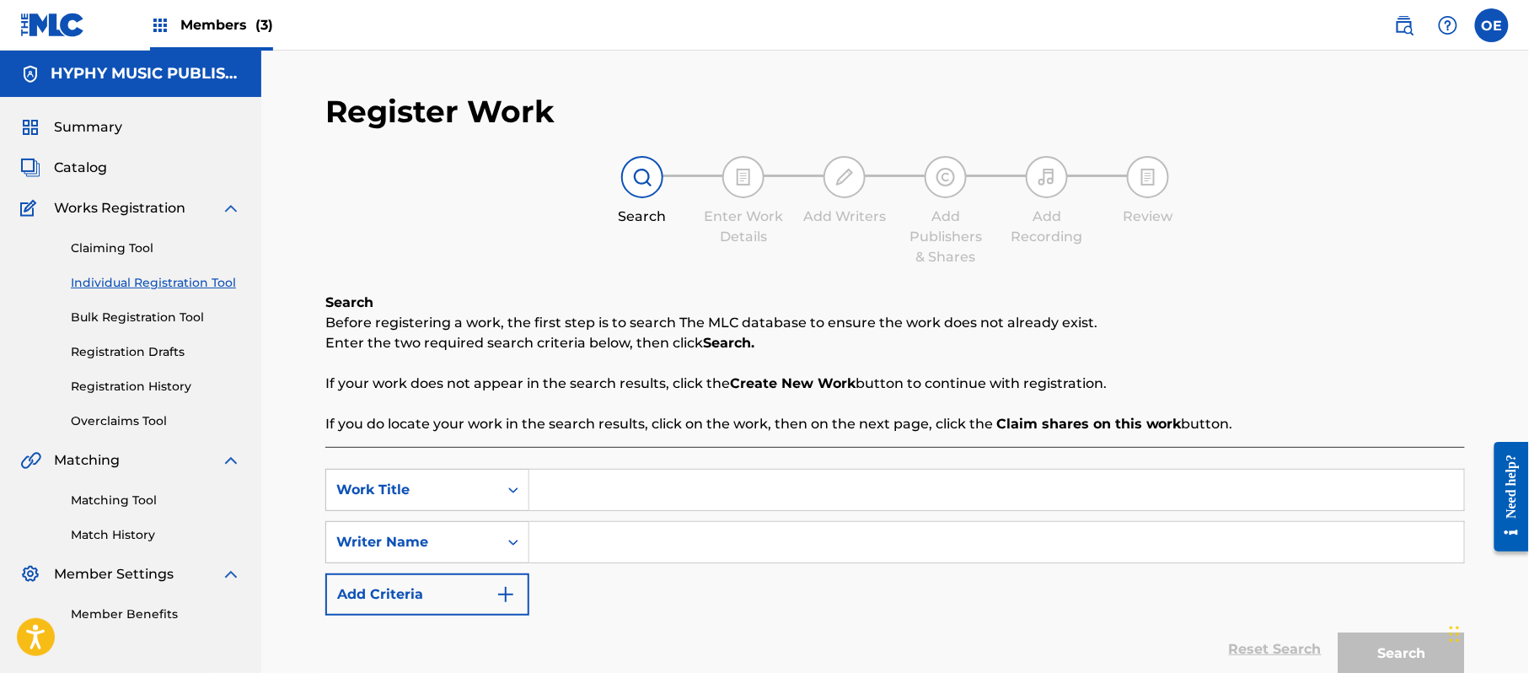
paste input "LA PRIMA"
type input "LA PRIMA"
click at [590, 550] on input "Search Form" at bounding box center [996, 542] width 935 height 40
type input "[PERSON_NAME]"
click at [1339, 632] on button "Search" at bounding box center [1402, 653] width 126 height 42
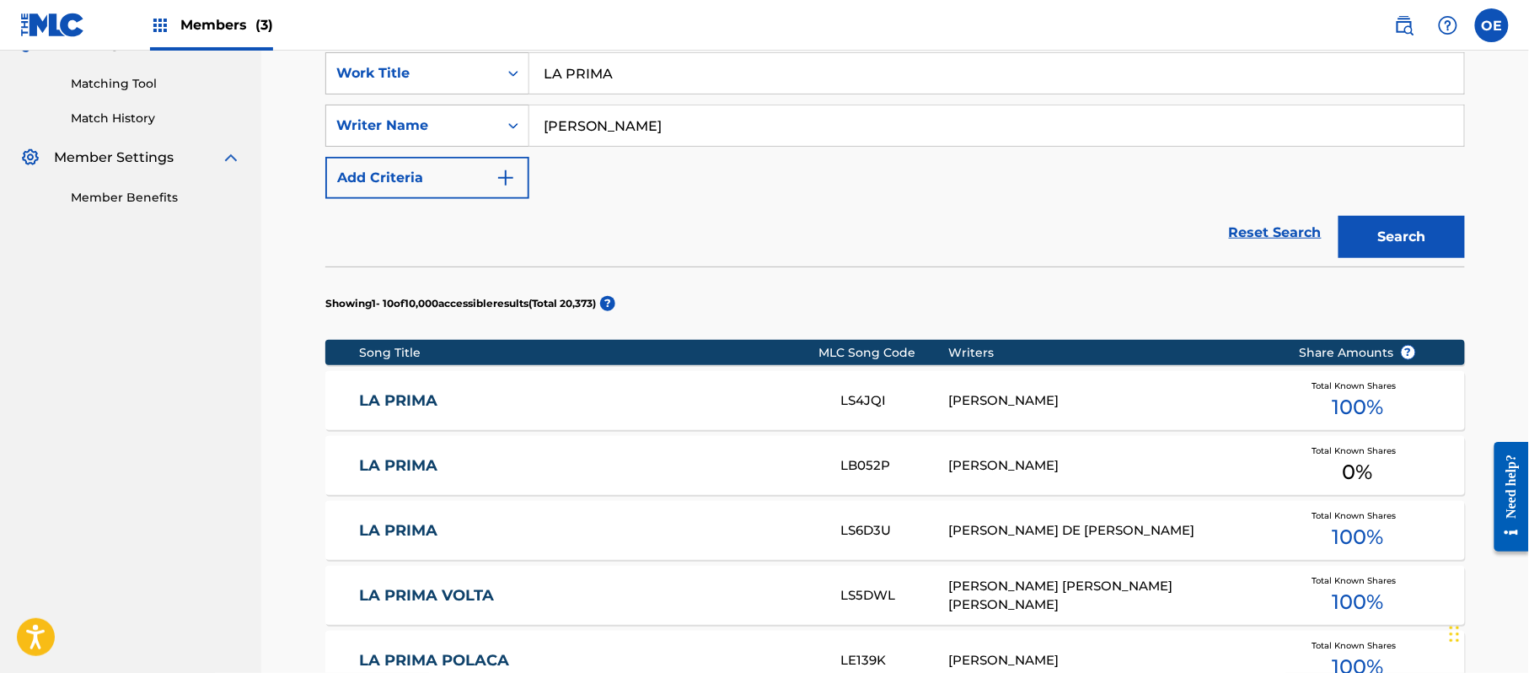
scroll to position [449, 0]
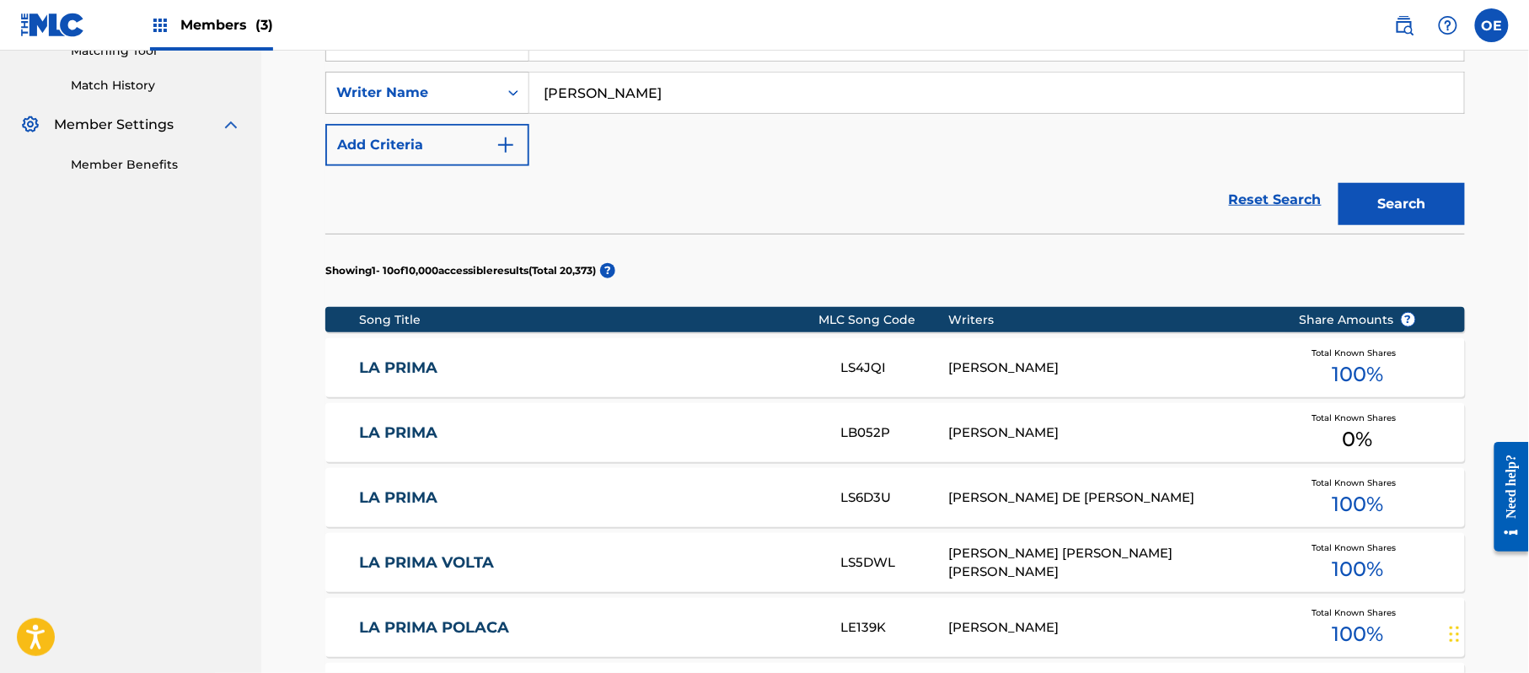
click at [604, 502] on link "LA PRIMA" at bounding box center [589, 497] width 459 height 19
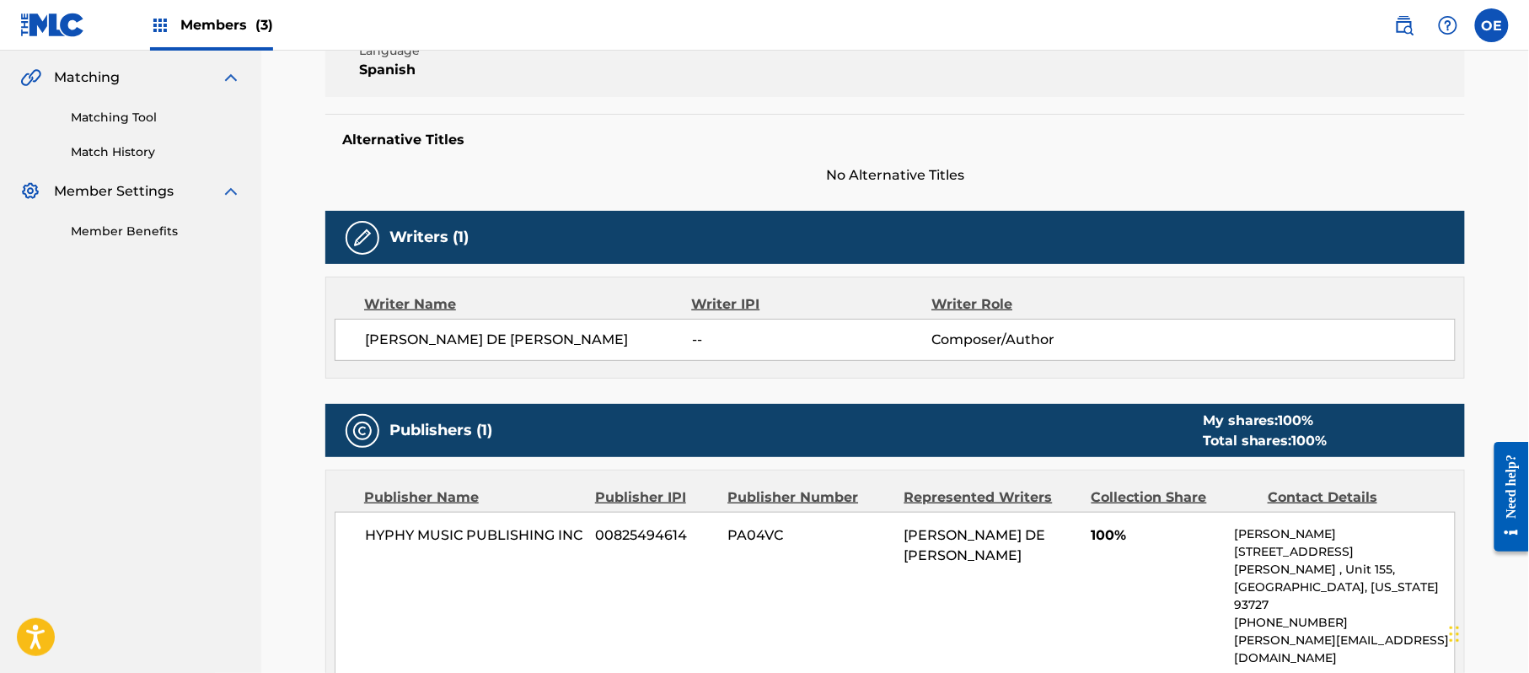
scroll to position [224, 0]
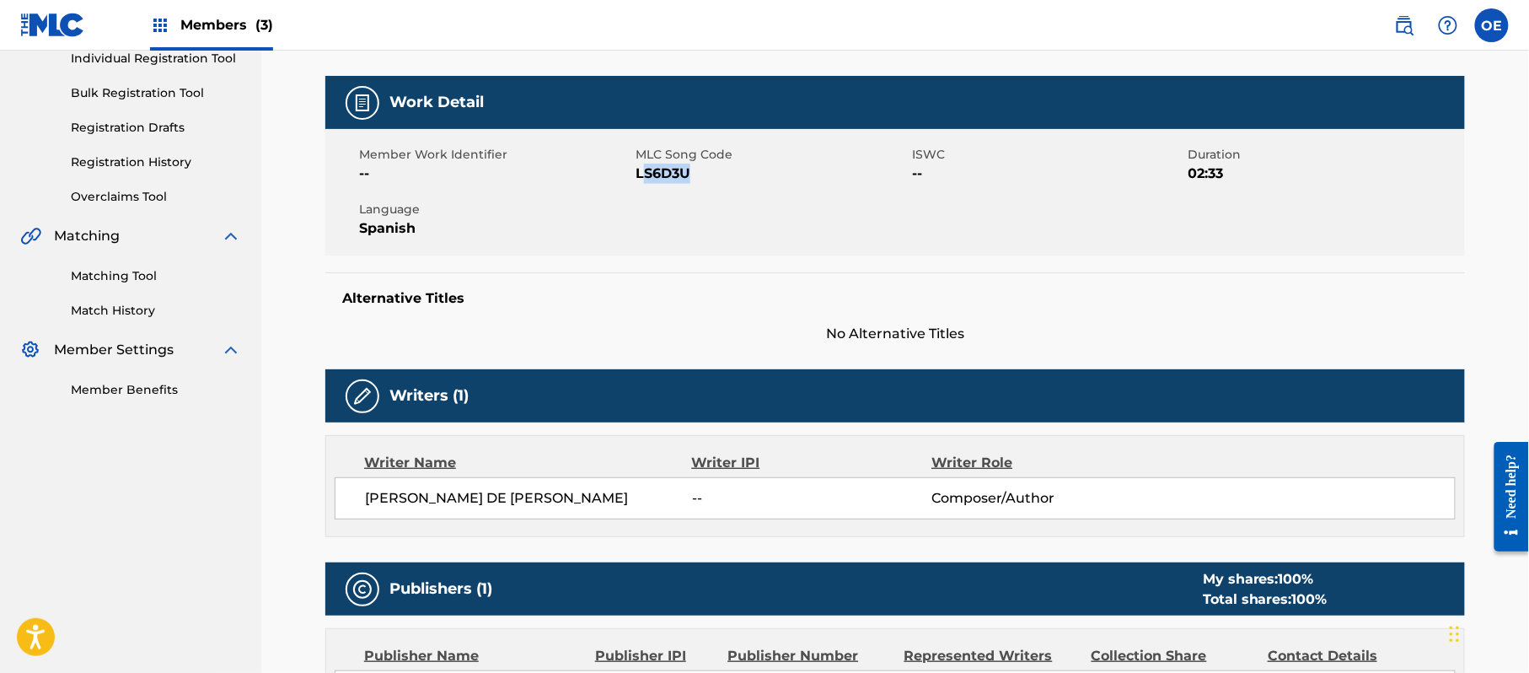
drag, startPoint x: 708, startPoint y: 174, endPoint x: 645, endPoint y: 170, distance: 63.3
click at [645, 170] on span "LS6D3U" at bounding box center [772, 174] width 272 height 20
click at [639, 173] on span "LS6D3U" at bounding box center [772, 174] width 272 height 20
drag, startPoint x: 699, startPoint y: 175, endPoint x: 639, endPoint y: 179, distance: 59.9
click at [639, 179] on span "LS6D3U" at bounding box center [772, 174] width 272 height 20
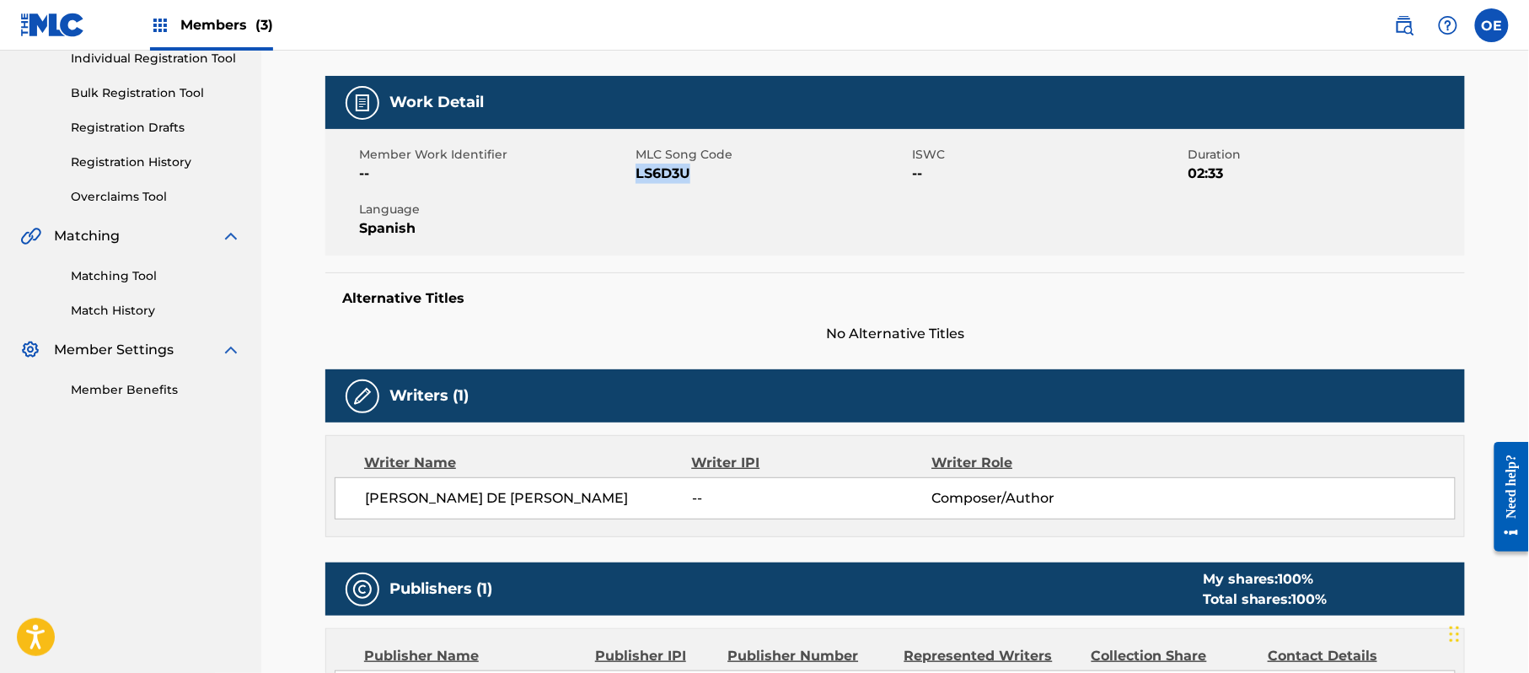
copy span "LS6D3U"
click at [125, 271] on link "Matching Tool" at bounding box center [156, 276] width 170 height 18
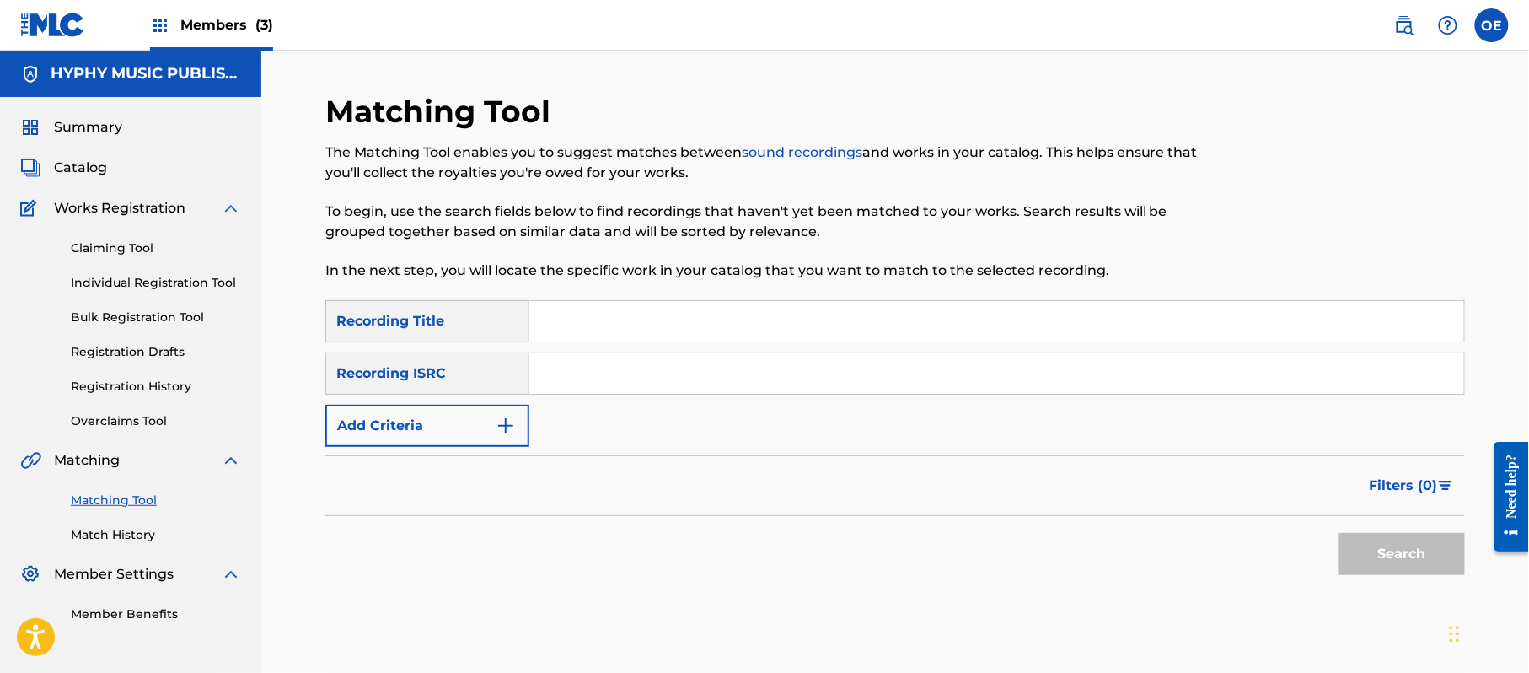
paste input "LA PRIMA"
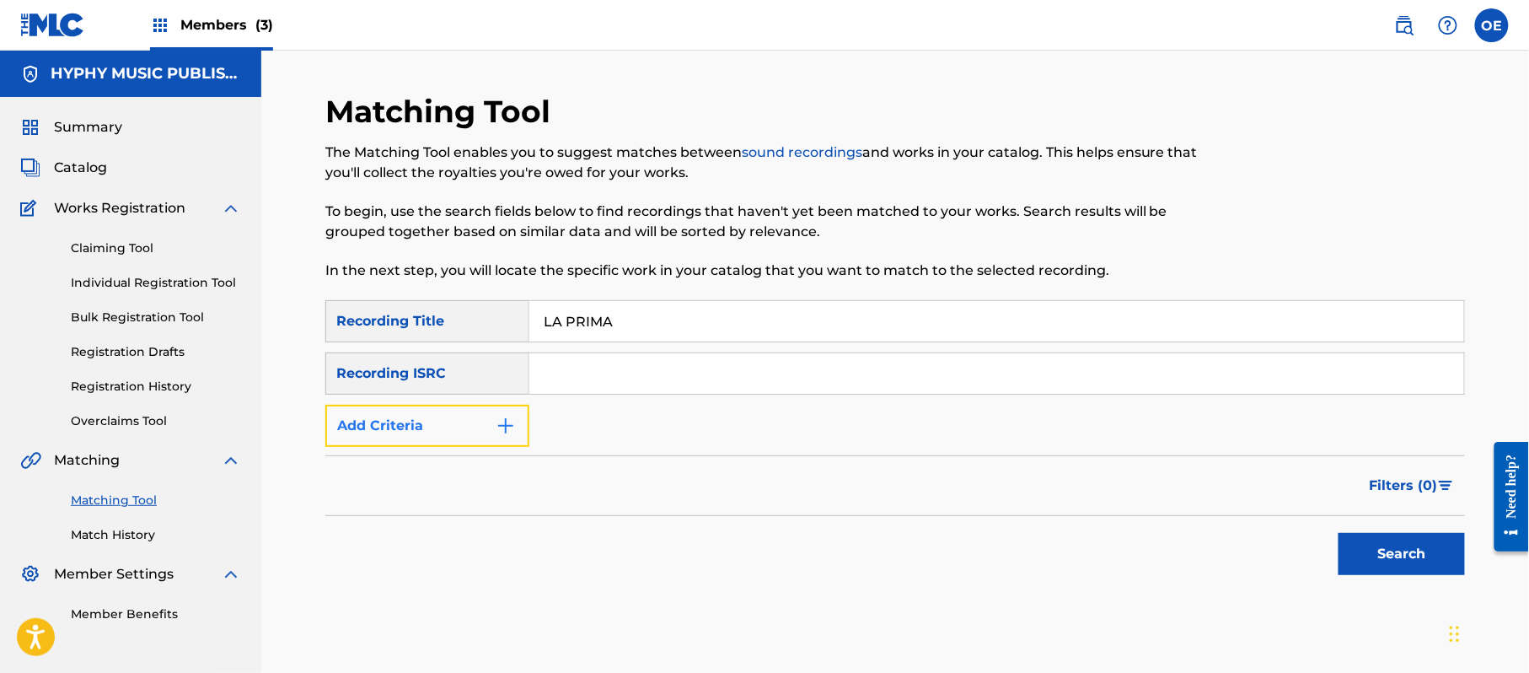
click at [425, 418] on button "Add Criteria" at bounding box center [427, 426] width 204 height 42
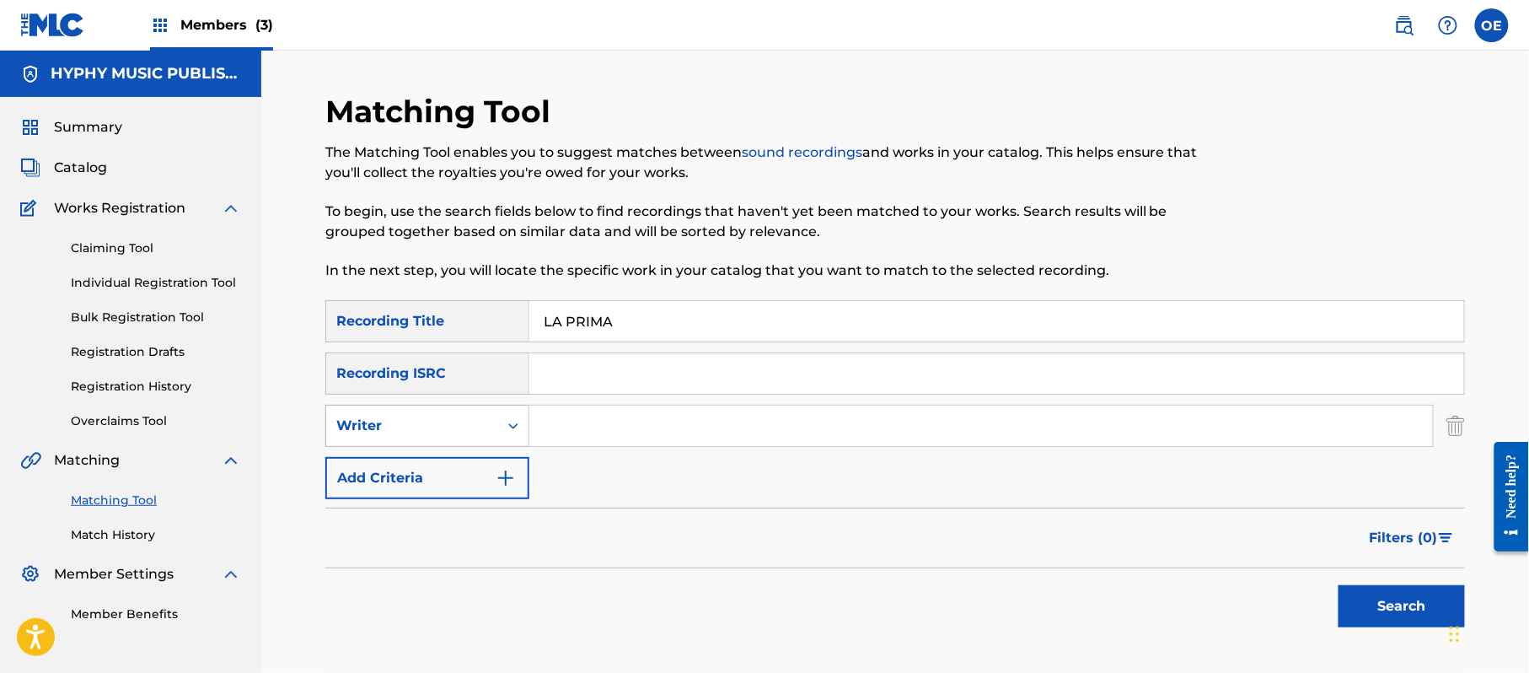
click at [422, 421] on div "Writer" at bounding box center [412, 426] width 152 height 20
click at [430, 454] on div "Recording Artist" at bounding box center [427, 468] width 202 height 42
click at [1435, 598] on button "Search" at bounding box center [1402, 606] width 126 height 42
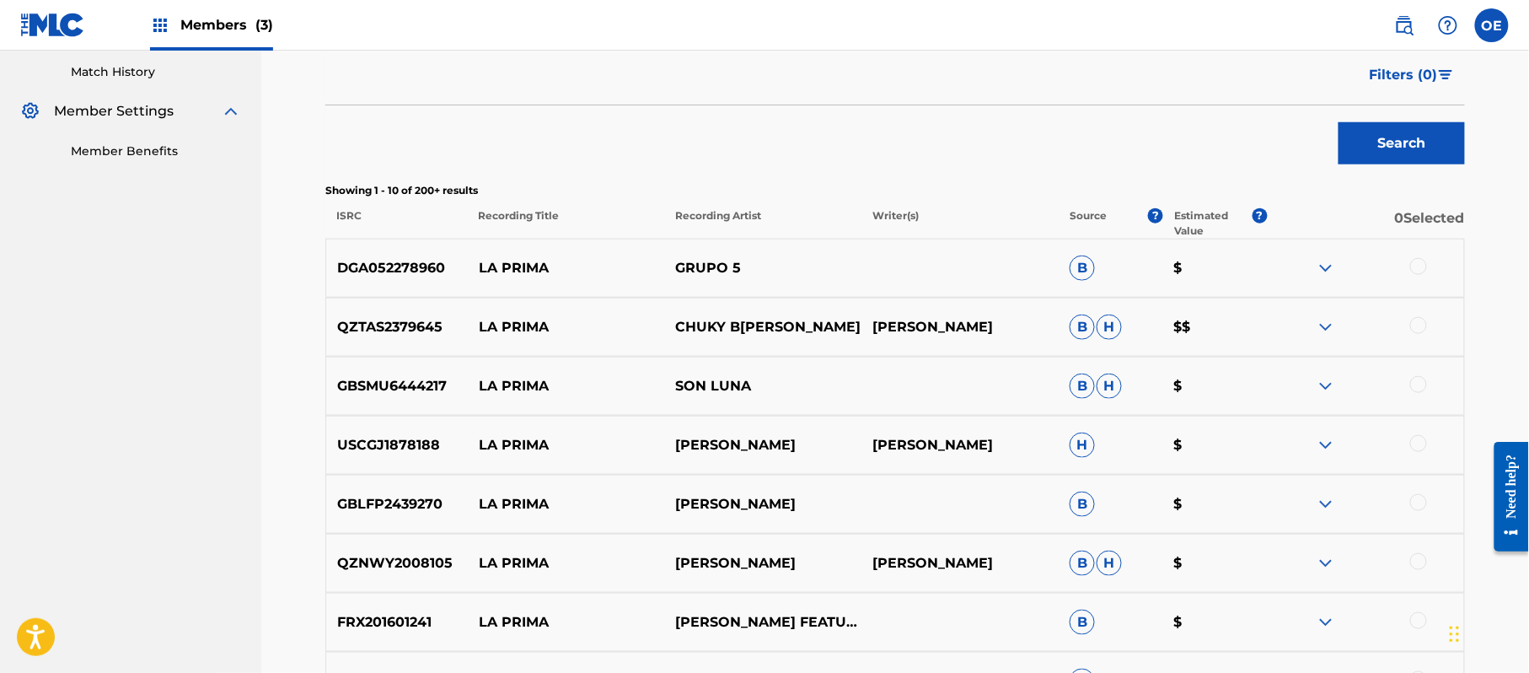
scroll to position [112, 0]
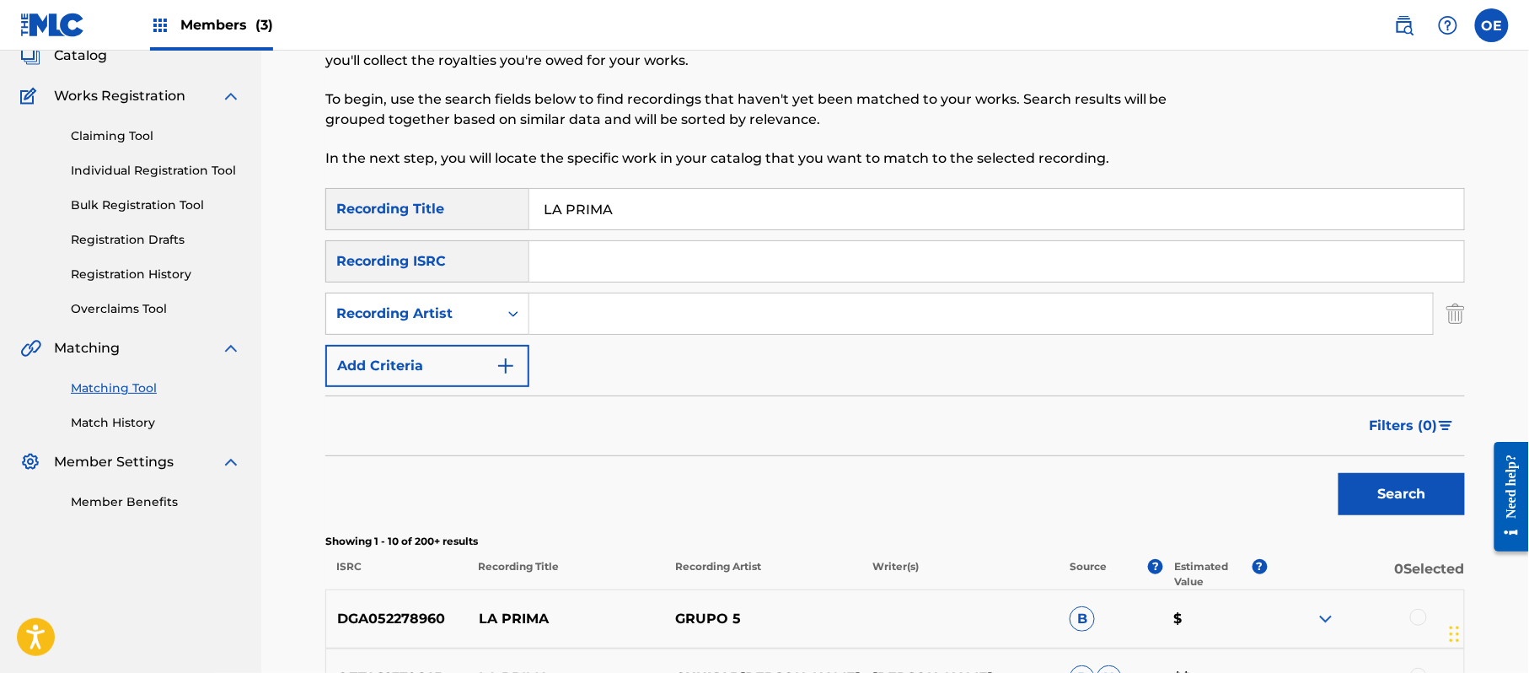
drag, startPoint x: 753, startPoint y: 213, endPoint x: 496, endPoint y: 212, distance: 257.1
click at [494, 213] on div "SearchWithCriteria51db0763-038d-4764-afd7-292991536927 Recording Title LA PRIMA" at bounding box center [895, 209] width 1140 height 42
paste input "EL [DEMOGRAPHIC_DATA] Y LA MOR"
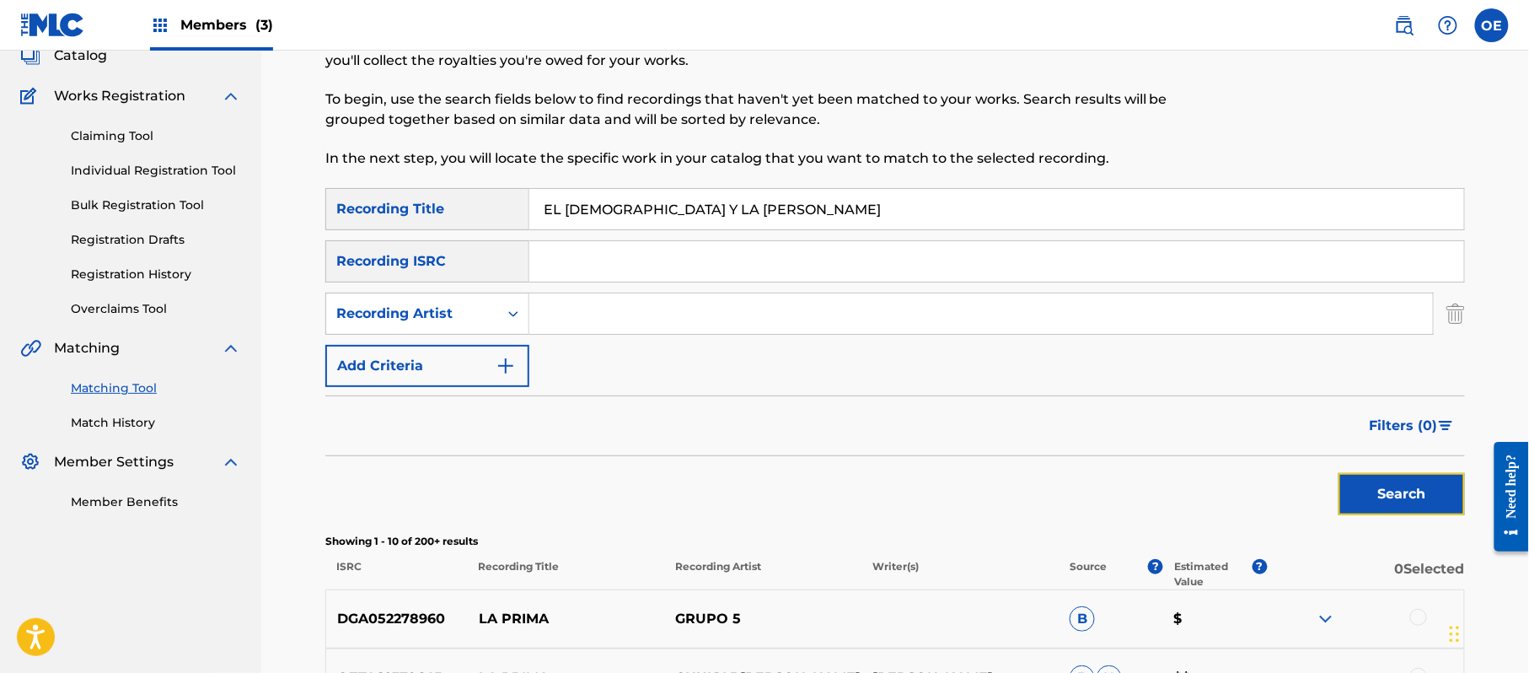
drag, startPoint x: 1376, startPoint y: 496, endPoint x: 993, endPoint y: 460, distance: 384.3
click at [1374, 496] on button "Search" at bounding box center [1402, 494] width 126 height 42
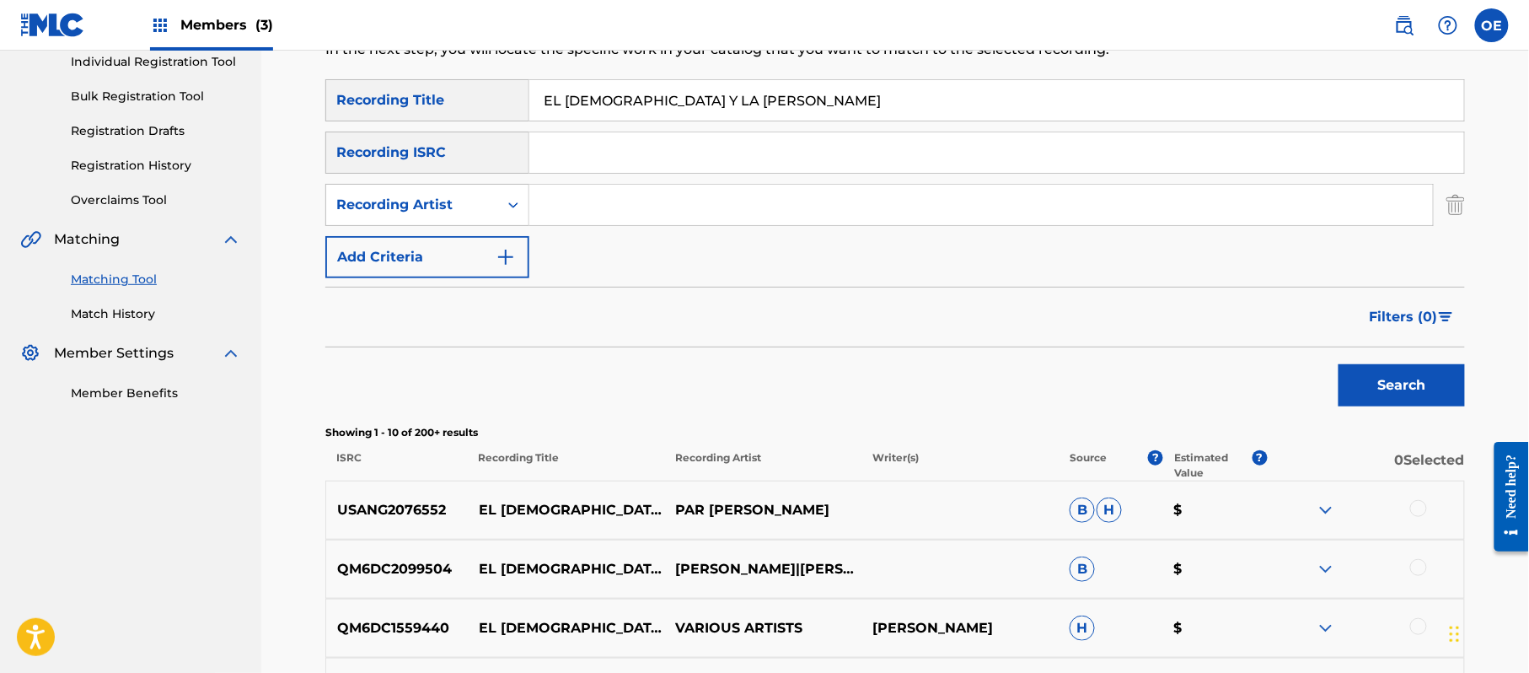
scroll to position [152, 0]
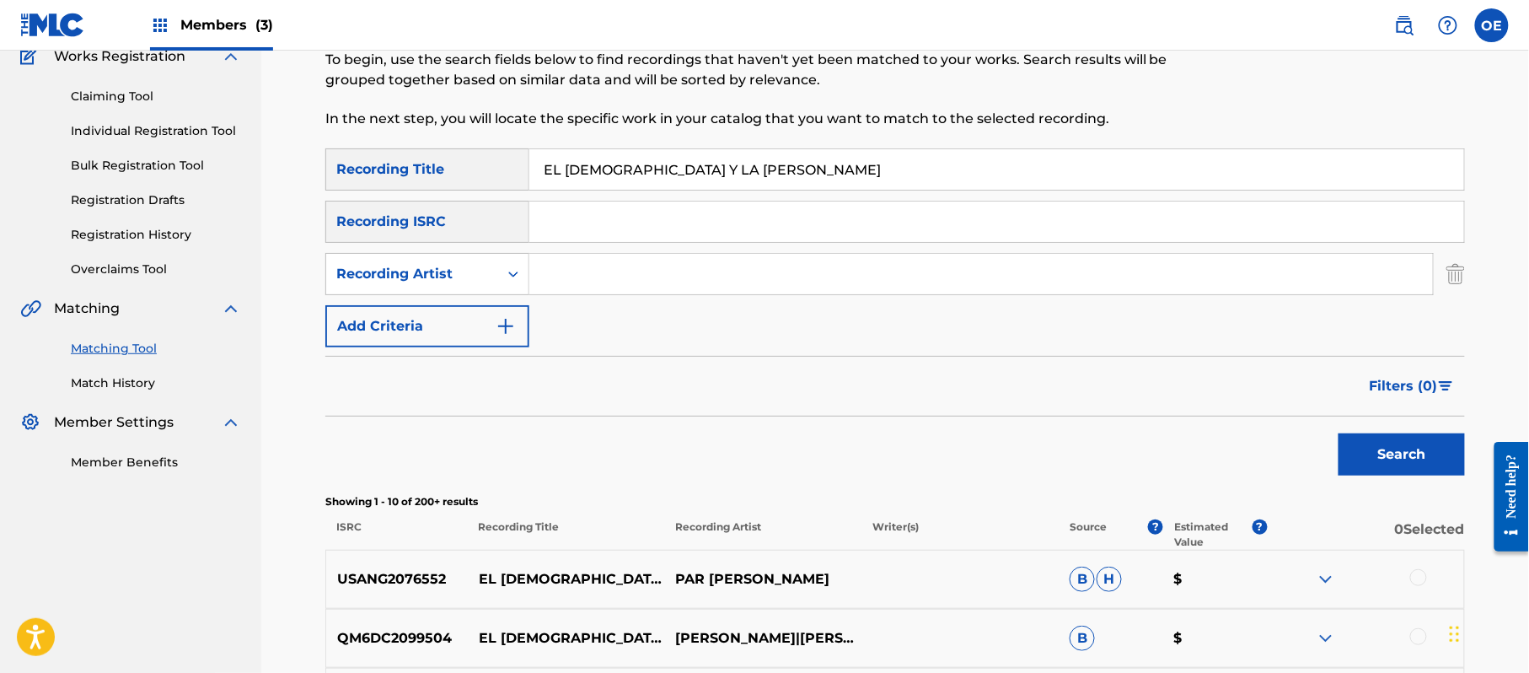
drag, startPoint x: 702, startPoint y: 164, endPoint x: 528, endPoint y: 172, distance: 174.7
click at [528, 172] on div "SearchWithCriteria51db0763-038d-4764-afd7-292991536927 Recording Title [GEOGRAP…" at bounding box center [895, 169] width 1140 height 42
paste input "CADENA DE MUERTES"
type input "CADENA DE MUERTES"
click at [1354, 459] on button "Search" at bounding box center [1402, 454] width 126 height 42
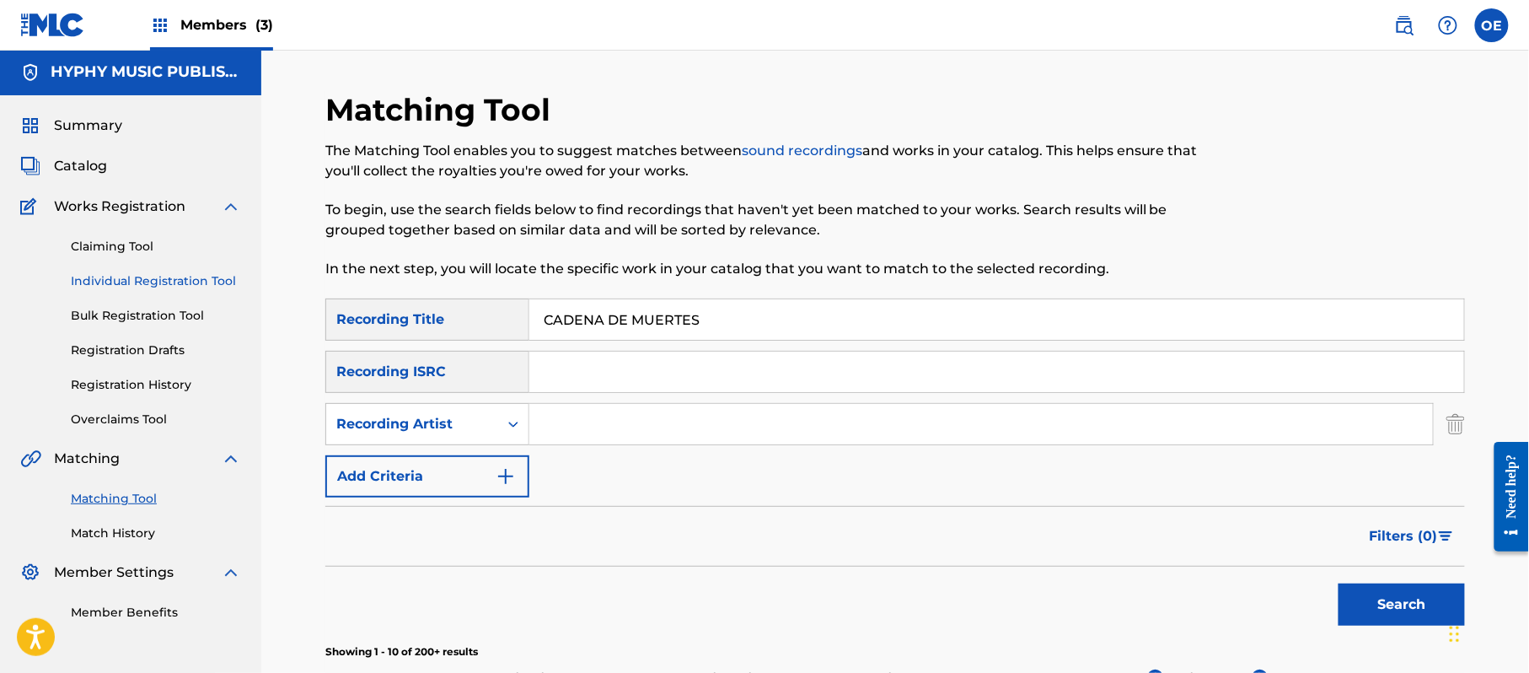
scroll to position [0, 0]
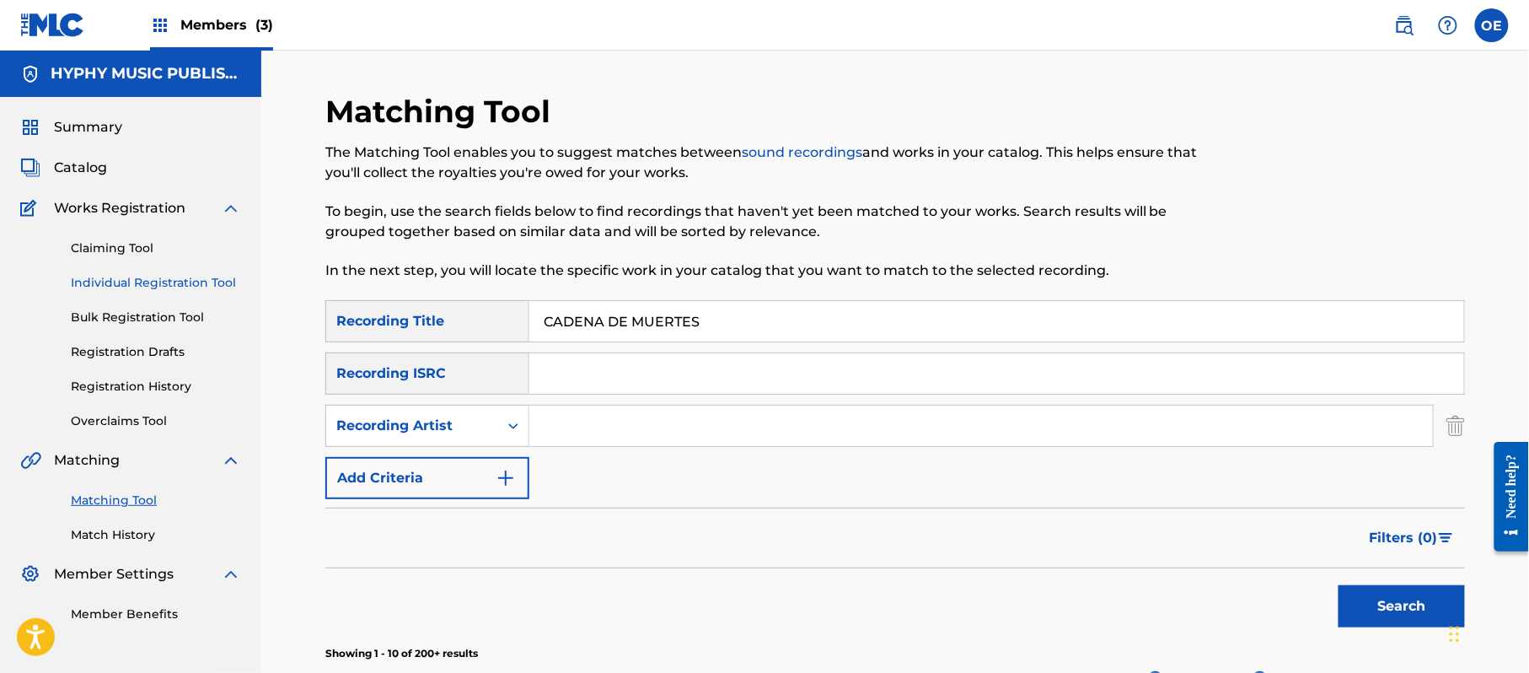
drag, startPoint x: 163, startPoint y: 273, endPoint x: 197, endPoint y: 285, distance: 36.5
click at [163, 274] on link "Individual Registration Tool" at bounding box center [156, 283] width 170 height 18
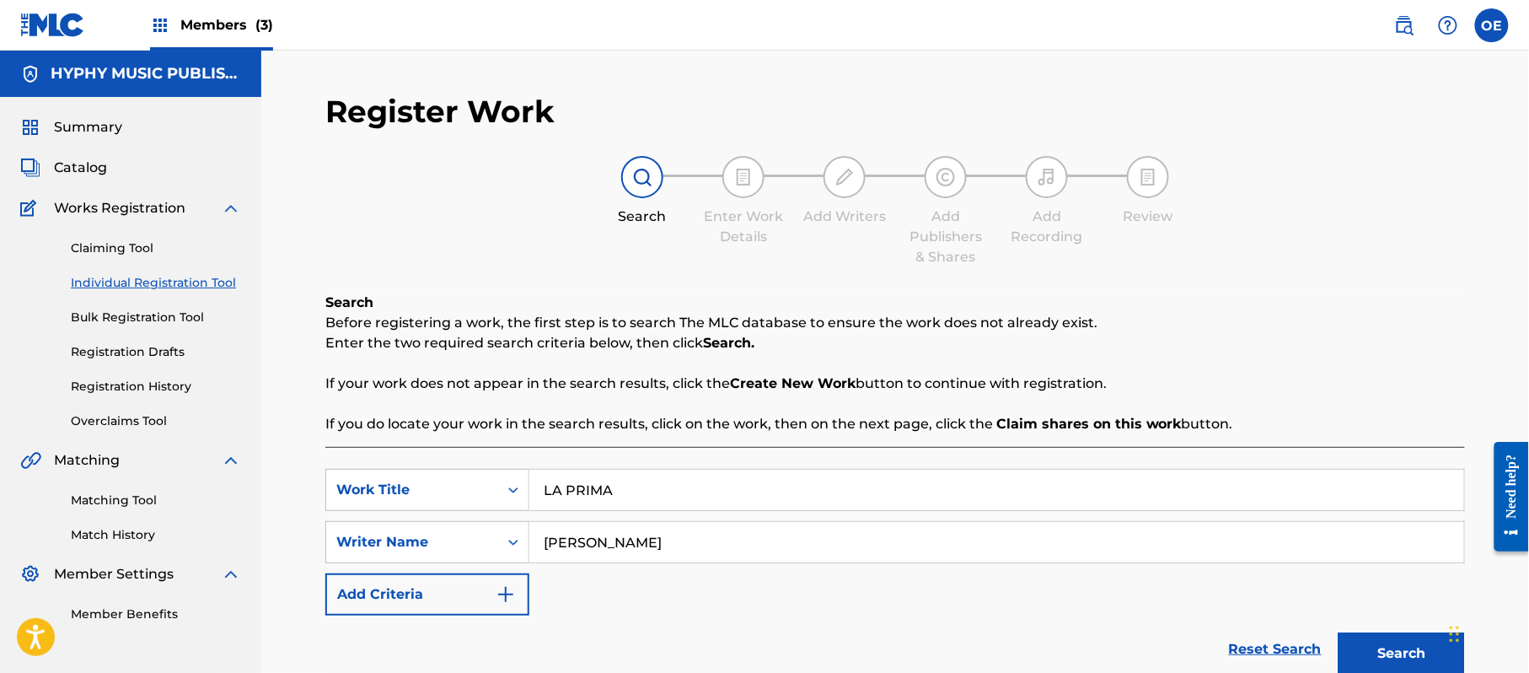
drag, startPoint x: 744, startPoint y: 486, endPoint x: 567, endPoint y: 486, distance: 176.2
click at [558, 487] on input "LA PRIMA" at bounding box center [996, 490] width 935 height 40
click at [602, 486] on input "LA PRIMA" at bounding box center [996, 490] width 935 height 40
drag, startPoint x: 641, startPoint y: 482, endPoint x: 528, endPoint y: 482, distance: 113.0
click at [528, 482] on div "SearchWithCriteriaf89498bc-789c-4985-8487-5061a1897356 Work Title LA PRIMA la p…" at bounding box center [895, 490] width 1140 height 42
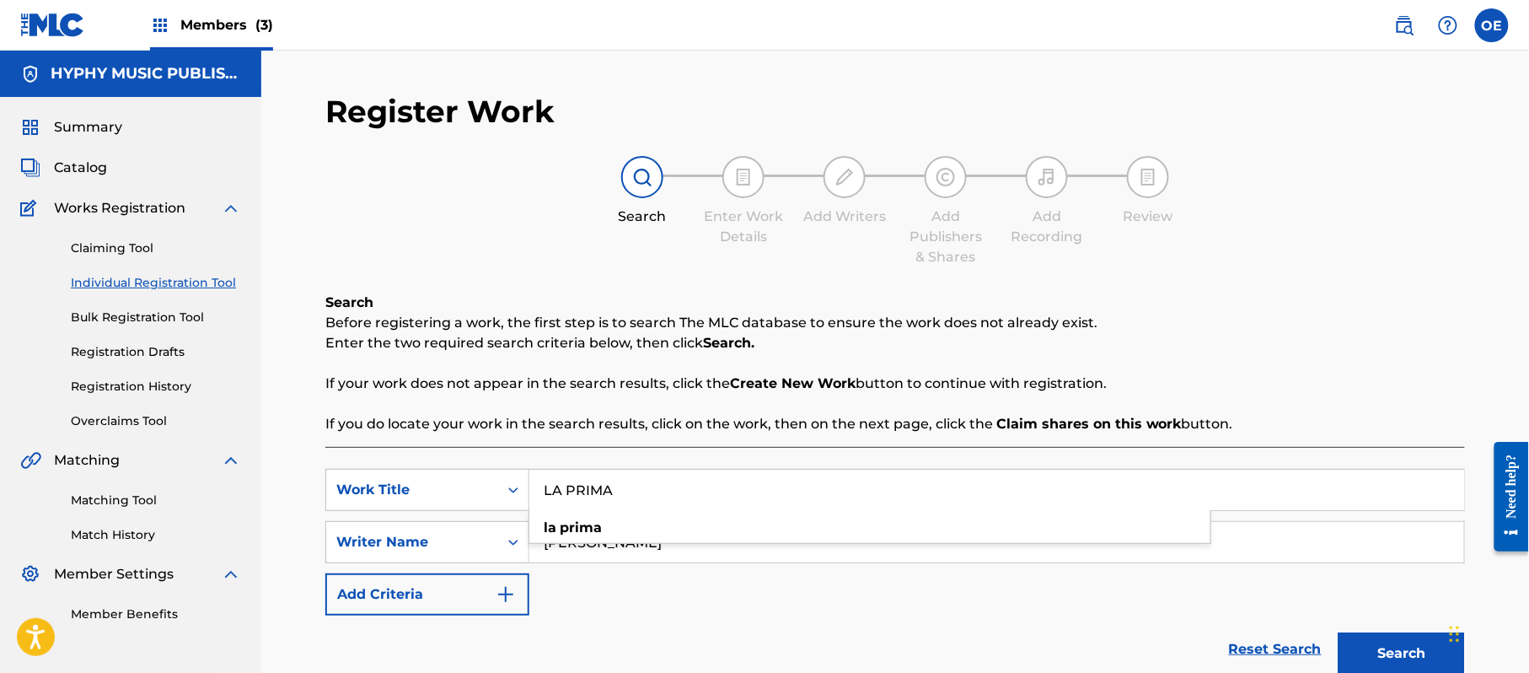
paste input "EL [DEMOGRAPHIC_DATA] Y LA MOR"
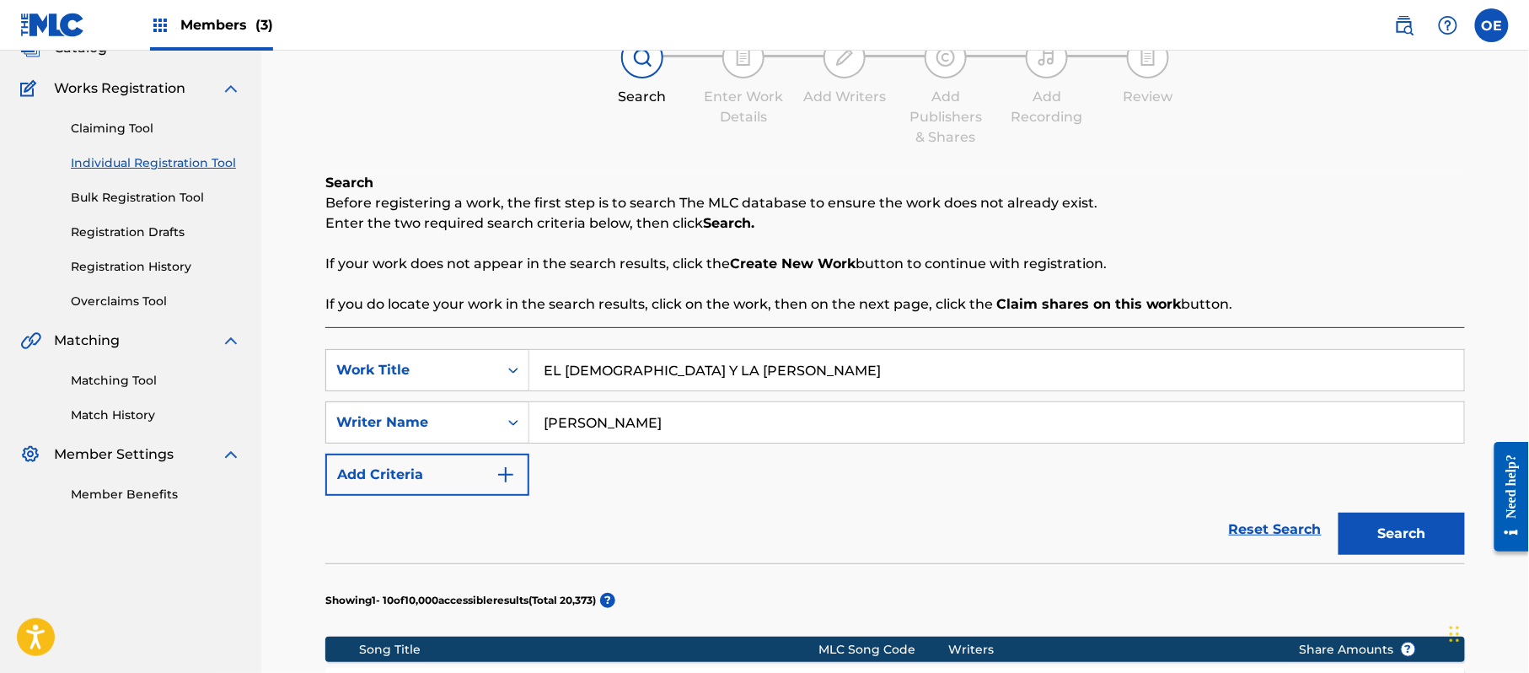
scroll to position [224, 0]
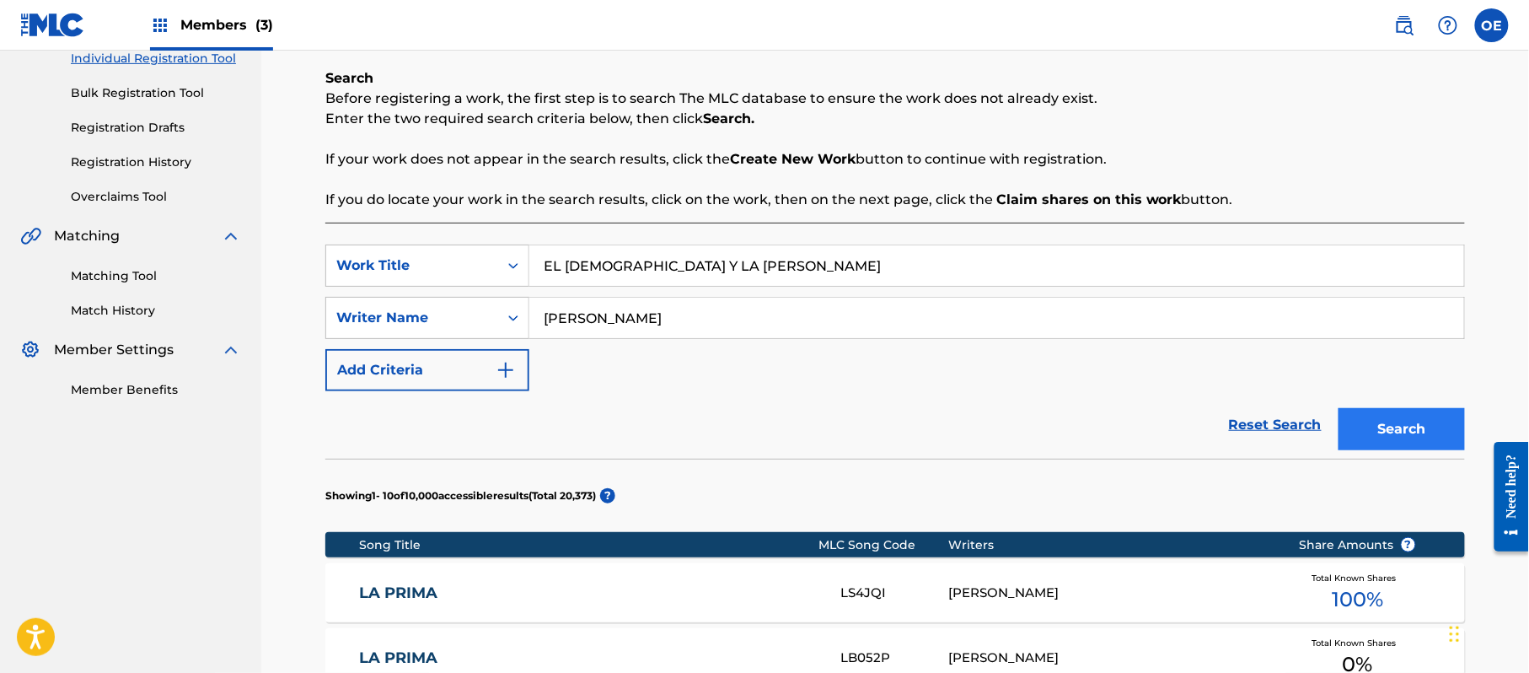
type input "EL [DEMOGRAPHIC_DATA] Y LA [PERSON_NAME]"
click at [1401, 449] on button "Search" at bounding box center [1402, 429] width 126 height 42
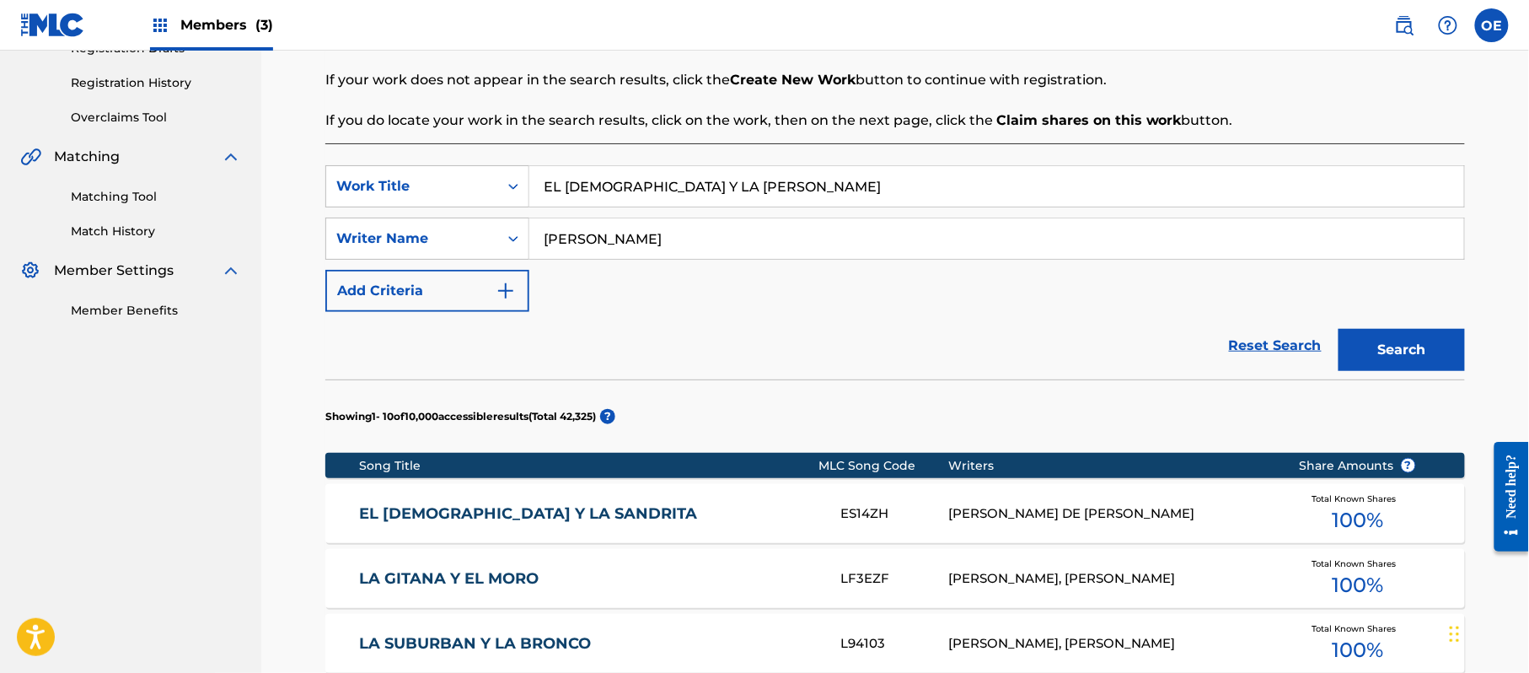
scroll to position [337, 0]
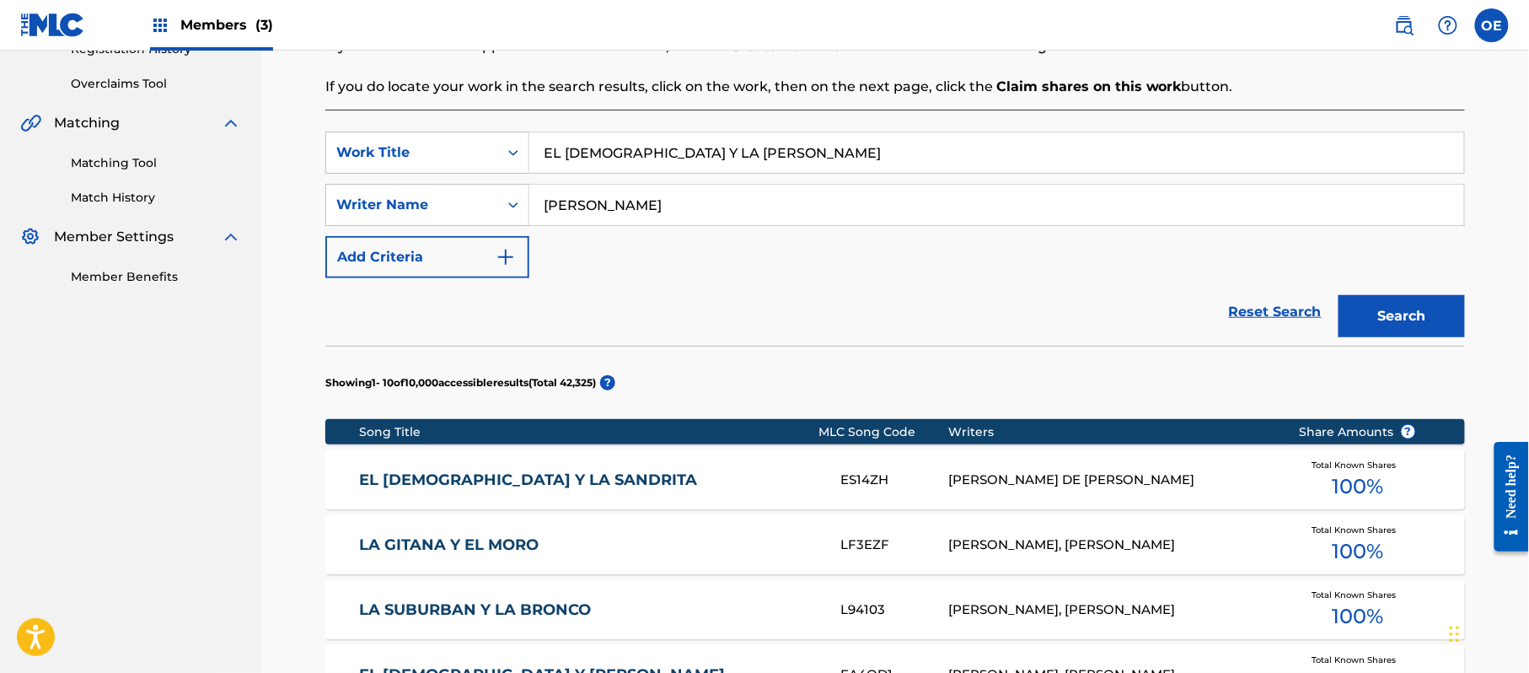
click at [599, 484] on link "EL [DEMOGRAPHIC_DATA] Y LA SANDRITA" at bounding box center [589, 479] width 459 height 19
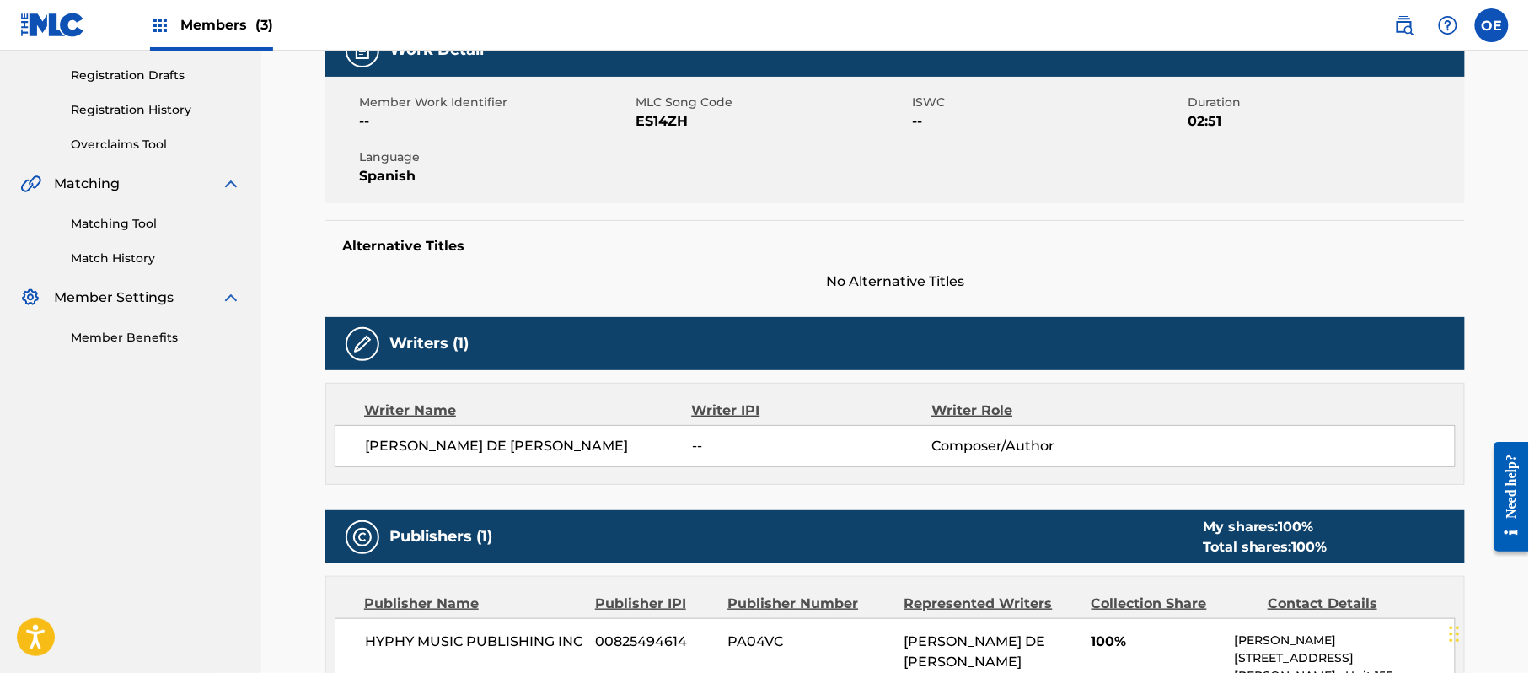
scroll to position [224, 0]
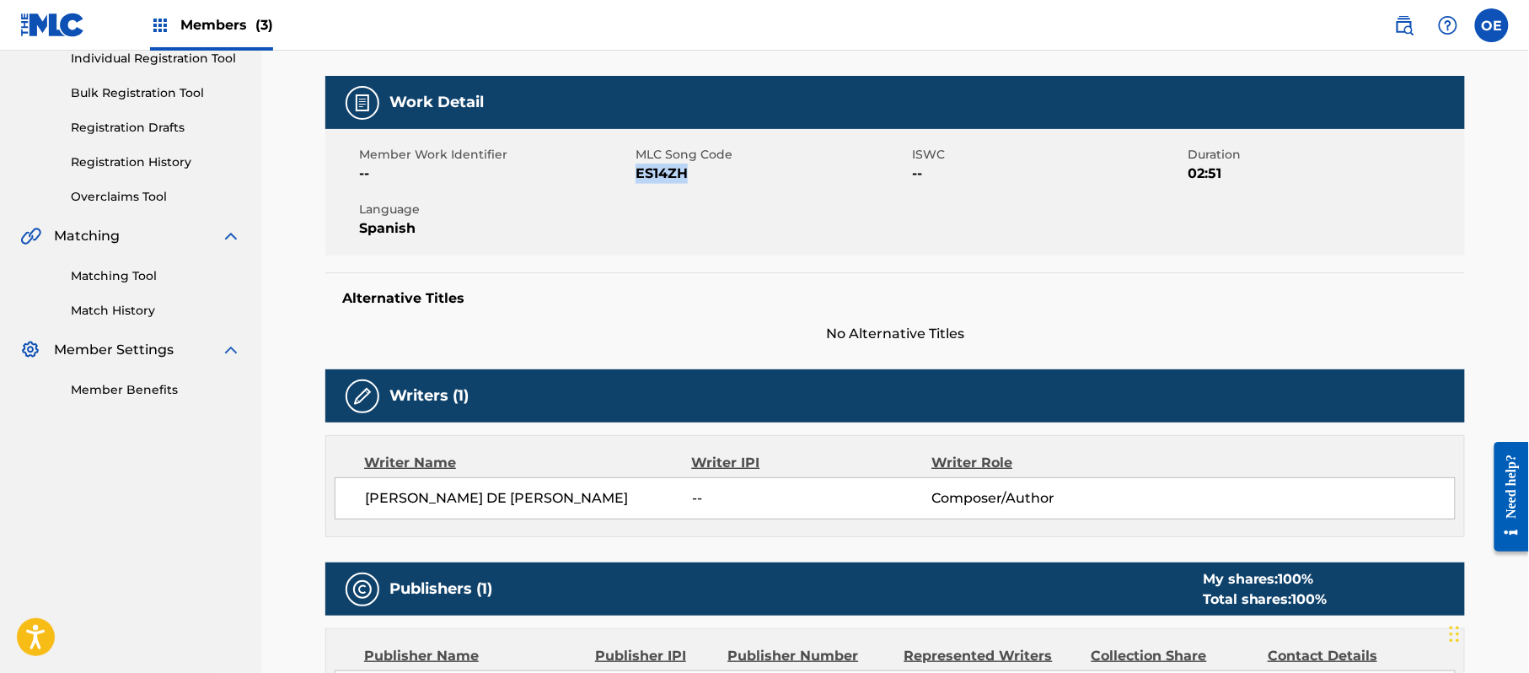
drag, startPoint x: 699, startPoint y: 167, endPoint x: 639, endPoint y: 176, distance: 60.6
click at [639, 176] on span "ES14ZH" at bounding box center [772, 174] width 272 height 20
copy span "ES14ZH"
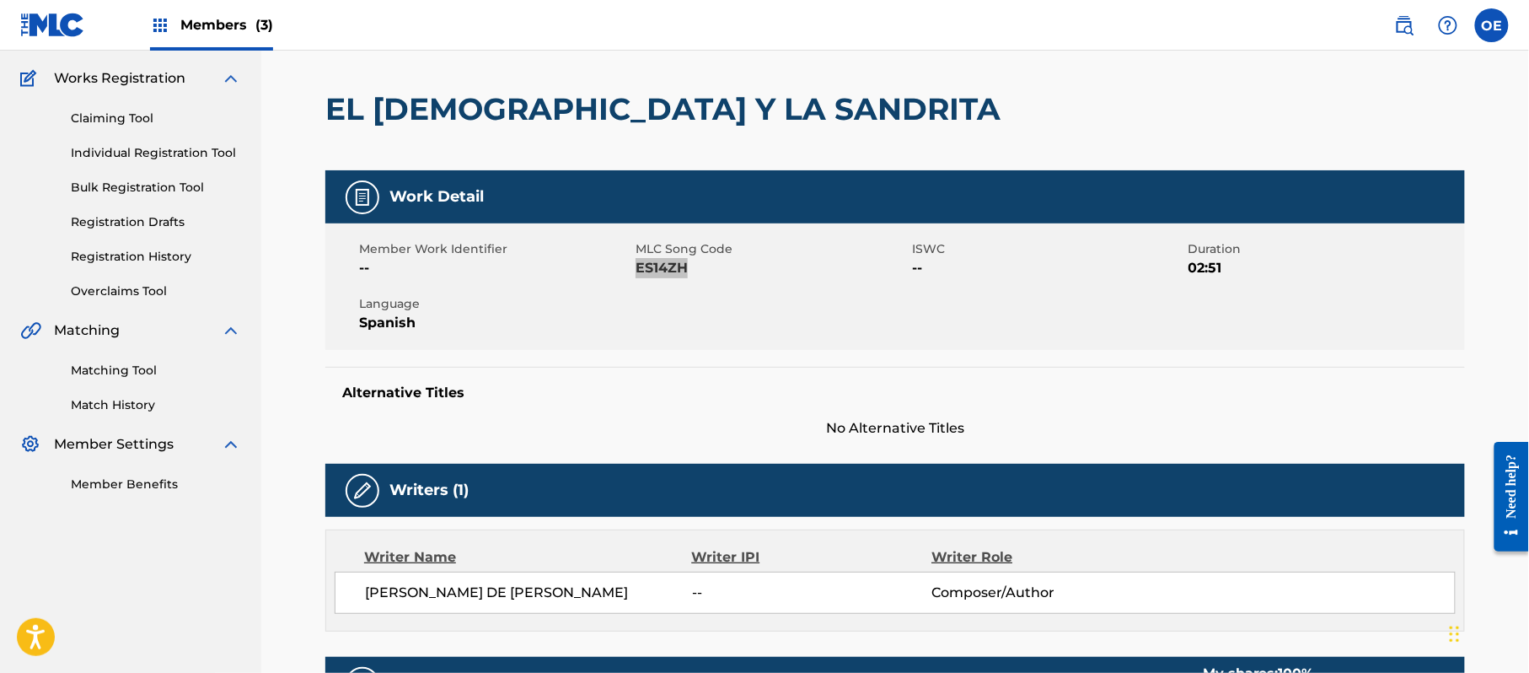
scroll to position [0, 0]
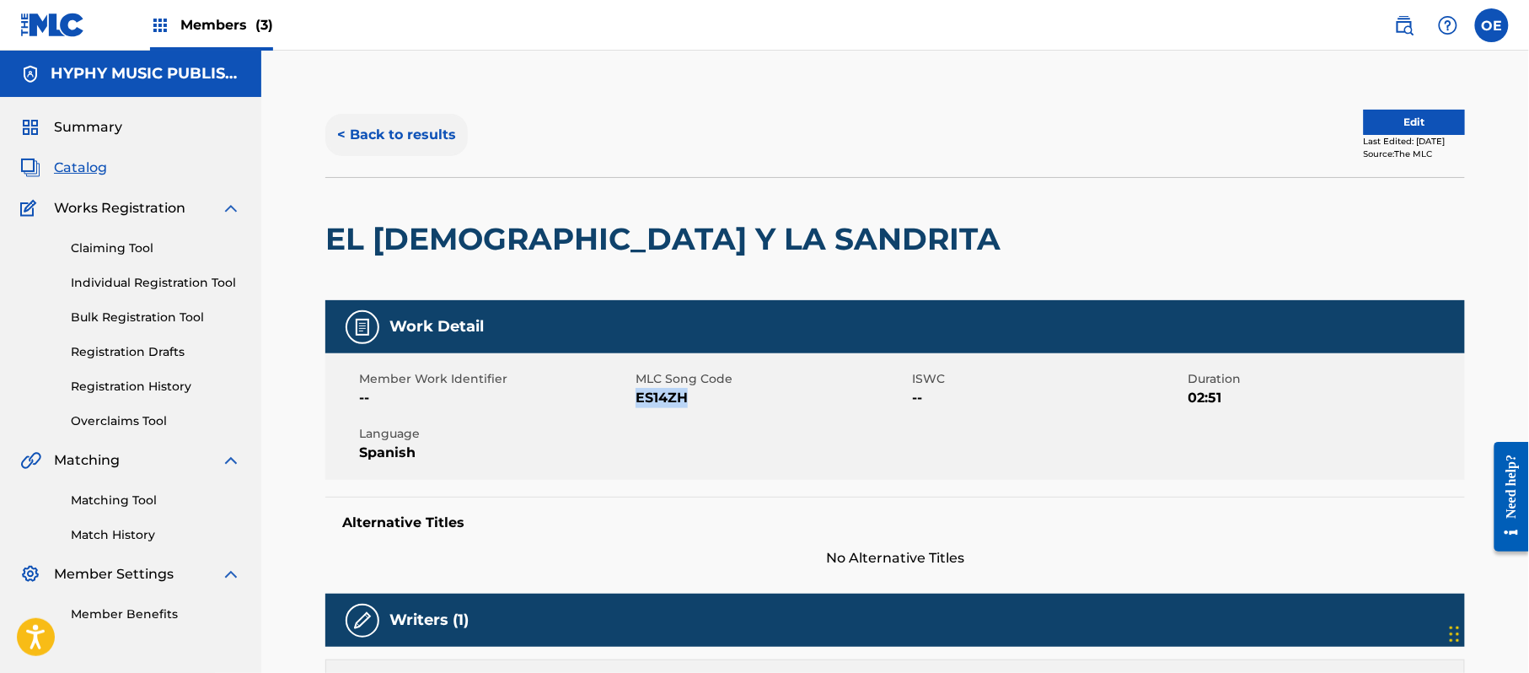
click at [398, 132] on button "< Back to results" at bounding box center [396, 135] width 142 height 42
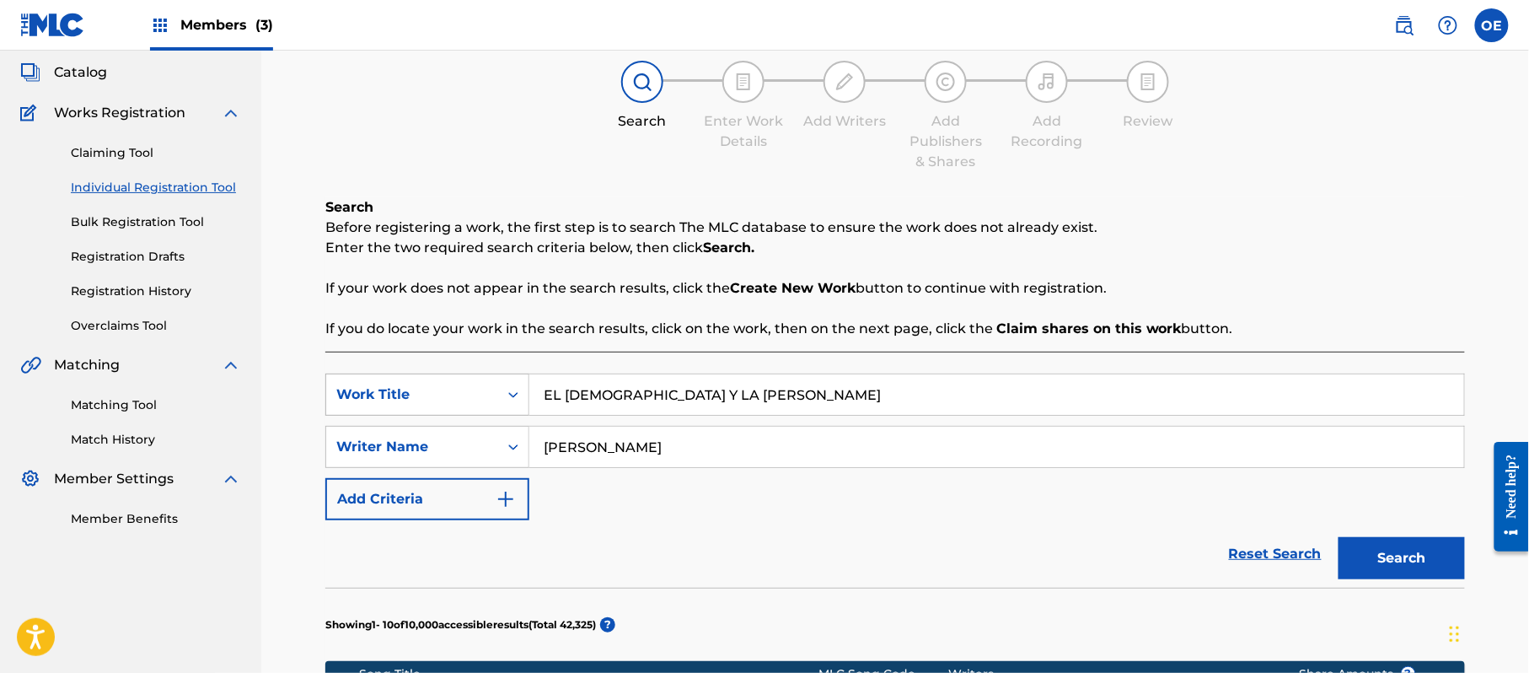
drag, startPoint x: 717, startPoint y: 389, endPoint x: 518, endPoint y: 396, distance: 199.1
click at [518, 396] on div "SearchWithCriteriaf89498bc-789c-4985-8487-5061a1897356 Work Title [GEOGRAPHIC_D…" at bounding box center [895, 394] width 1140 height 42
paste input "CADENA DE MUERTES"
click at [1398, 545] on button "Search" at bounding box center [1402, 558] width 126 height 42
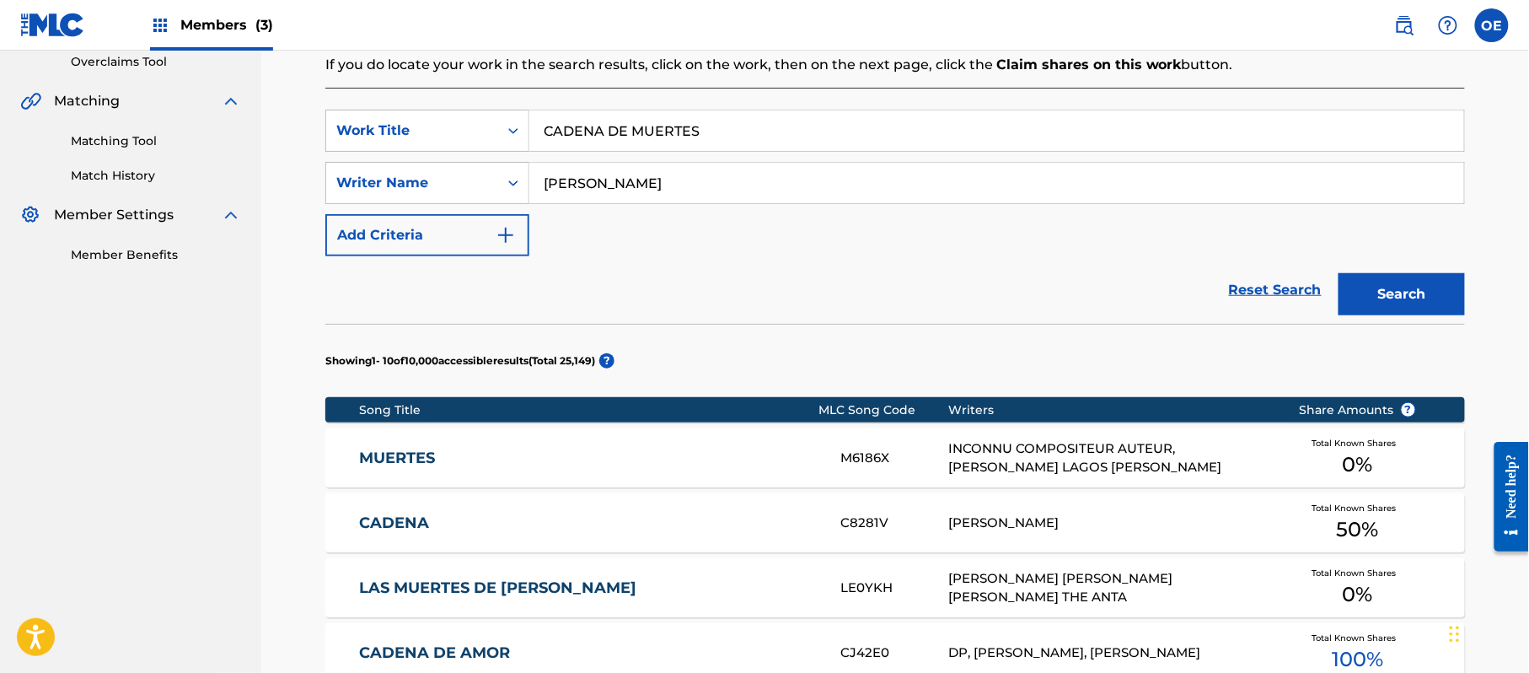
scroll to position [320, 0]
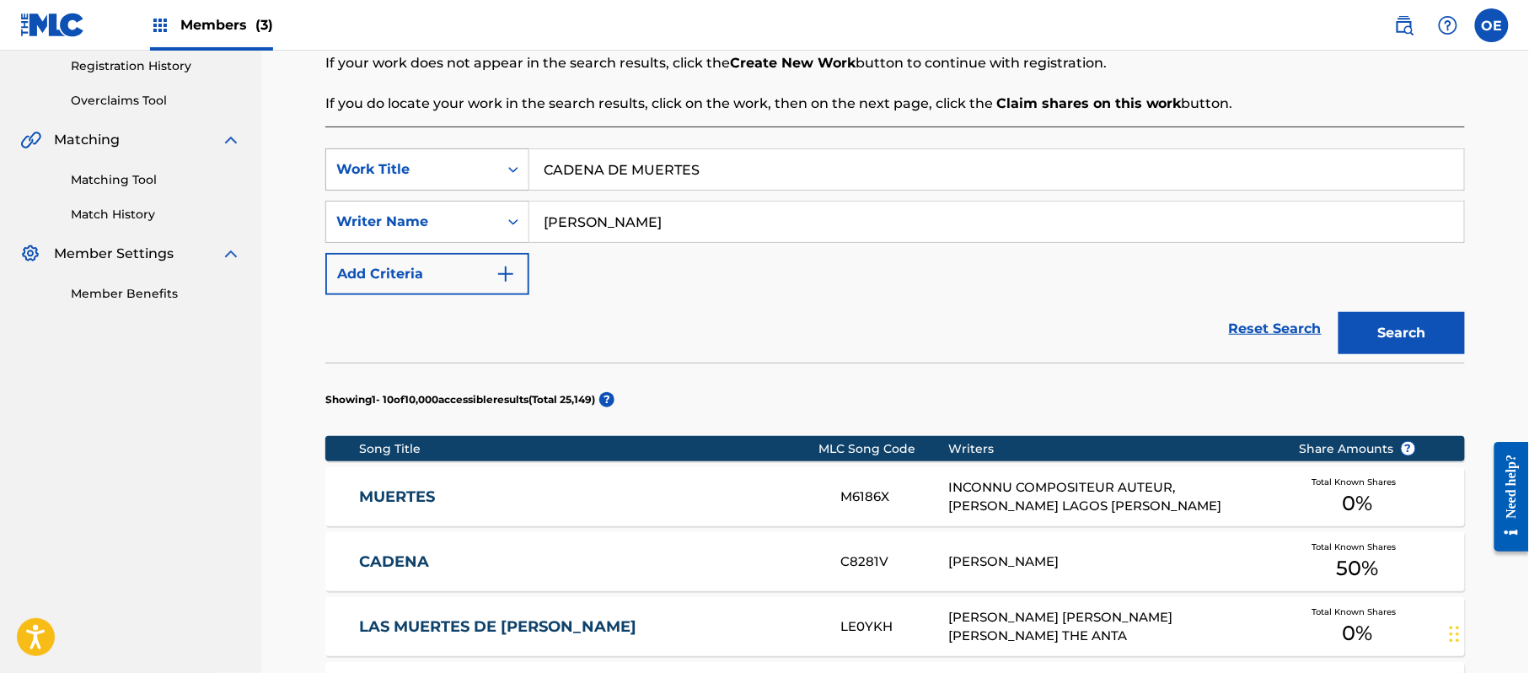
drag, startPoint x: 695, startPoint y: 176, endPoint x: 482, endPoint y: 176, distance: 213.3
click at [482, 176] on div "SearchWithCriteriaf89498bc-789c-4985-8487-5061a1897356 Work Title CADENA DE MUE…" at bounding box center [895, 169] width 1140 height 42
paste input "ORRIDO DE BACANORA"
click at [1399, 341] on button "Search" at bounding box center [1402, 333] width 126 height 42
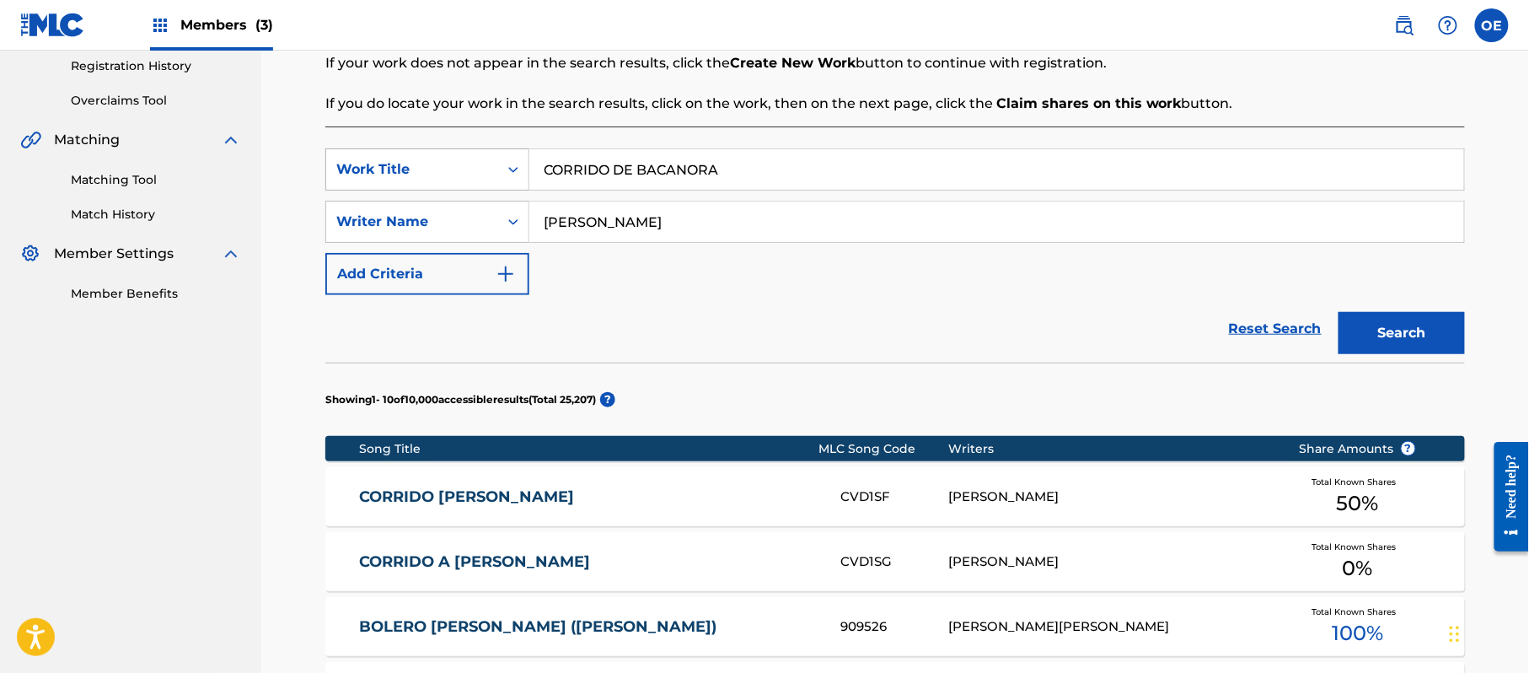
drag, startPoint x: 797, startPoint y: 159, endPoint x: 501, endPoint y: 176, distance: 296.4
click at [501, 176] on div "SearchWithCriteriaf89498bc-789c-4985-8487-5061a1897356 Work Title CORRIDO DE BA…" at bounding box center [895, 169] width 1140 height 42
paste input "[PERSON_NAME]"
click at [1376, 328] on button "Search" at bounding box center [1402, 333] width 126 height 42
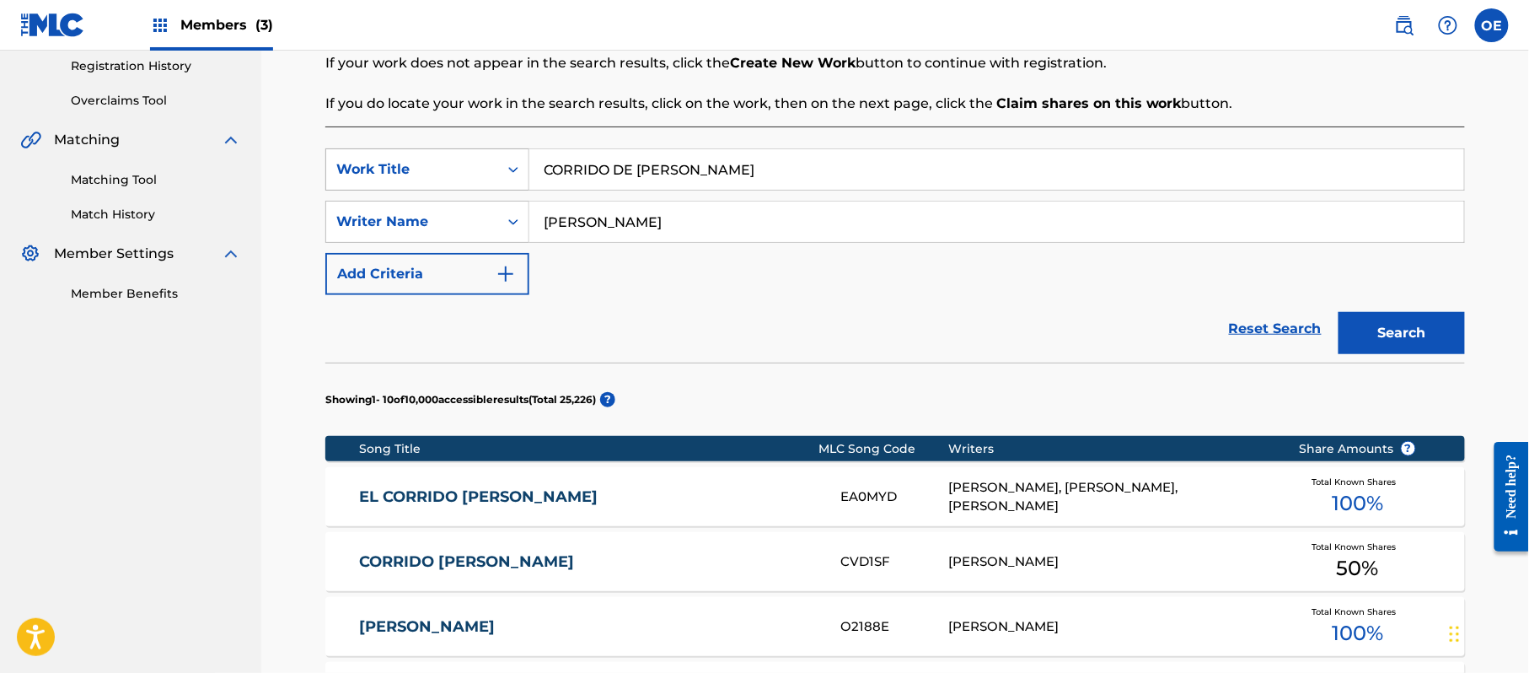
drag, startPoint x: 792, startPoint y: 180, endPoint x: 475, endPoint y: 173, distance: 317.0
click at [475, 173] on div "SearchWithCriteriaf89498bc-789c-4985-8487-5061a1897356 Work Title CORRIDO DE [P…" at bounding box center [895, 169] width 1140 height 42
paste input "BAILA BONITO"
click at [1407, 352] on button "Search" at bounding box center [1402, 333] width 126 height 42
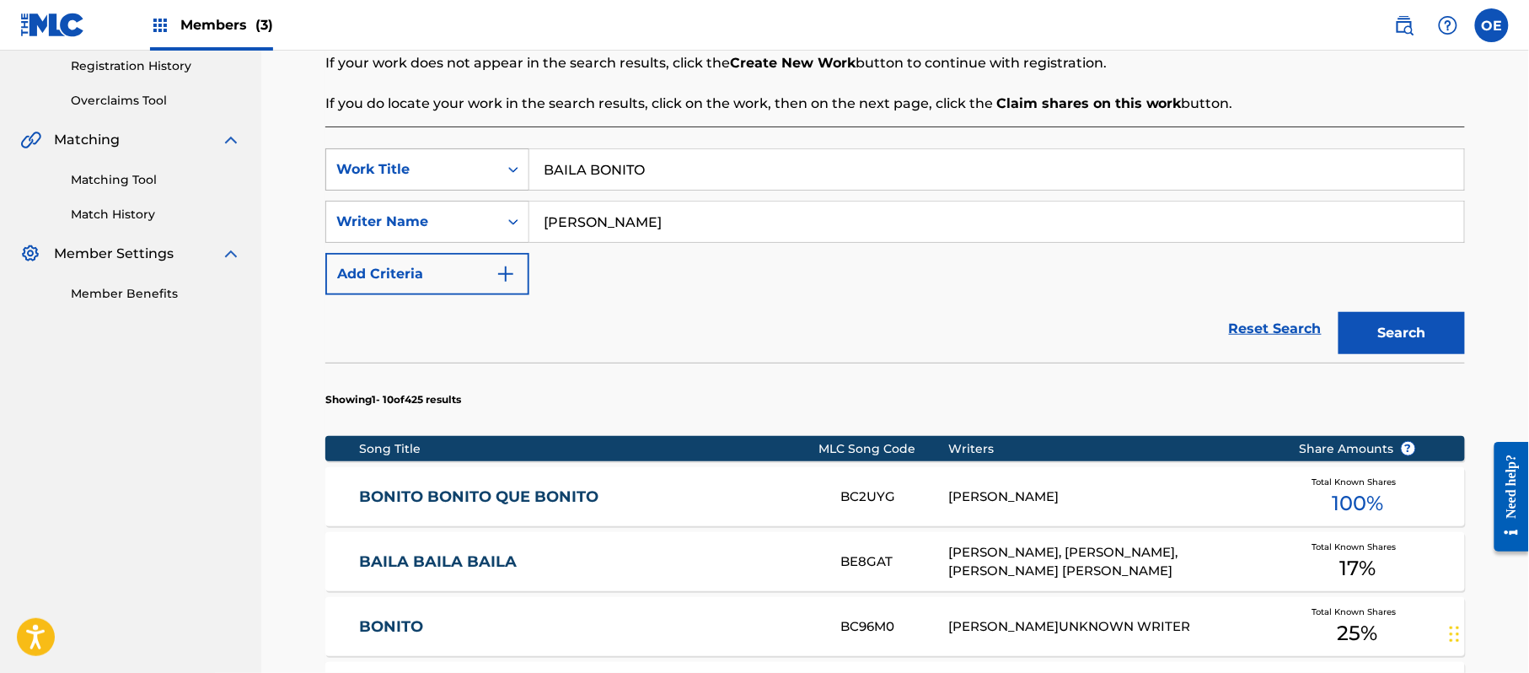
drag, startPoint x: 645, startPoint y: 165, endPoint x: 463, endPoint y: 176, distance: 182.4
click at [462, 176] on div "SearchWithCriteriaf89498bc-789c-4985-8487-5061a1897356 Work Title BAILA BONITO" at bounding box center [895, 169] width 1140 height 42
paste input "EL REGRESO DE LA COCHI"
type input "EL REGRESO DE LA COCHI"
click at [1361, 334] on button "Search" at bounding box center [1402, 333] width 126 height 42
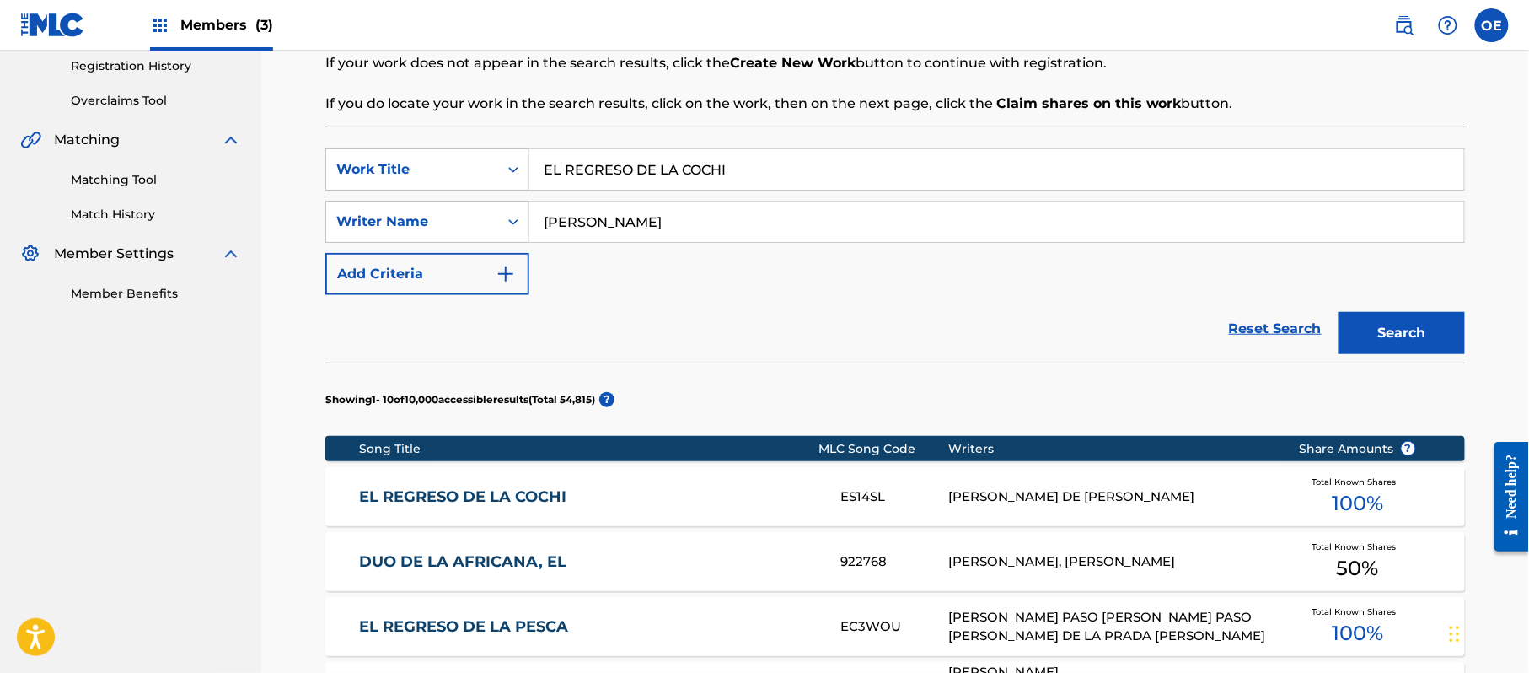
click at [510, 469] on div "EL REGRESO DE LA COCHI ES14SL [PERSON_NAME] DE [PERSON_NAME] Total Known Shares…" at bounding box center [895, 496] width 1140 height 59
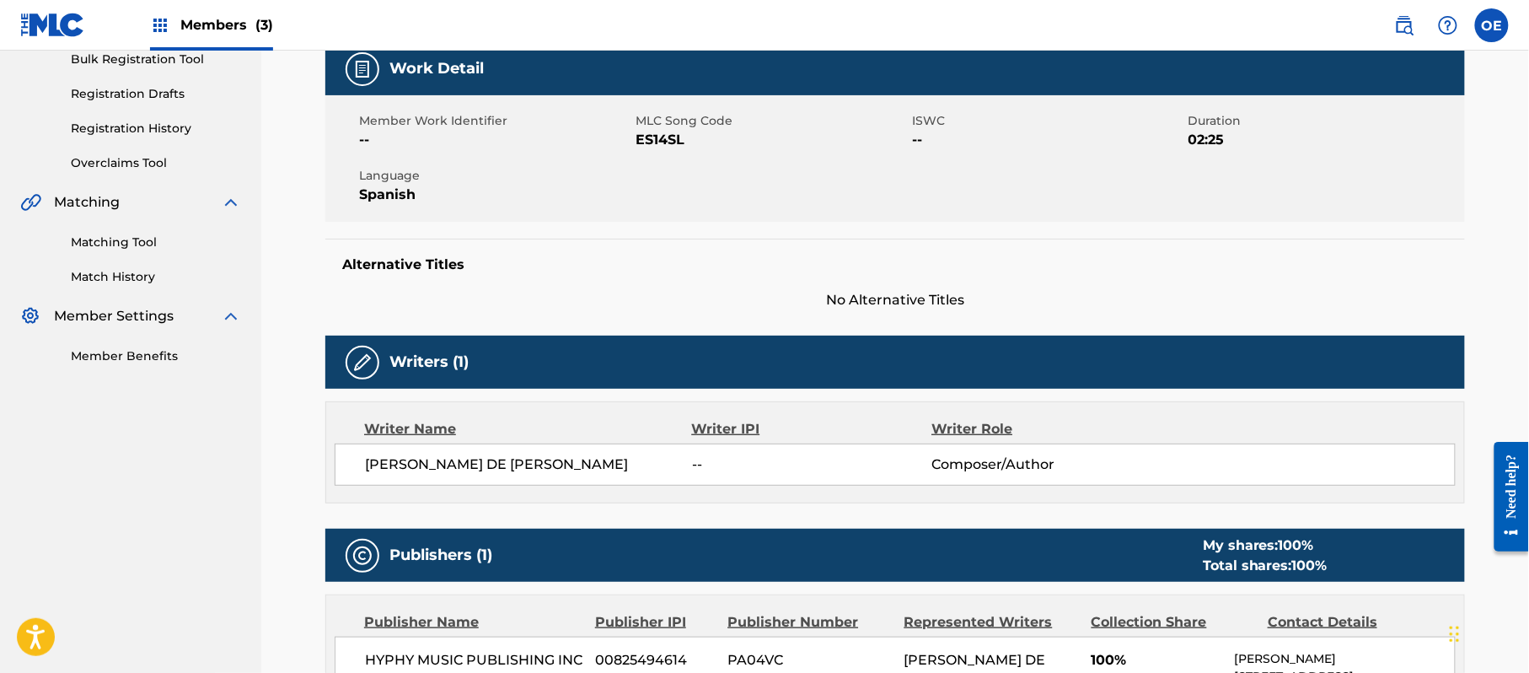
scroll to position [223, 0]
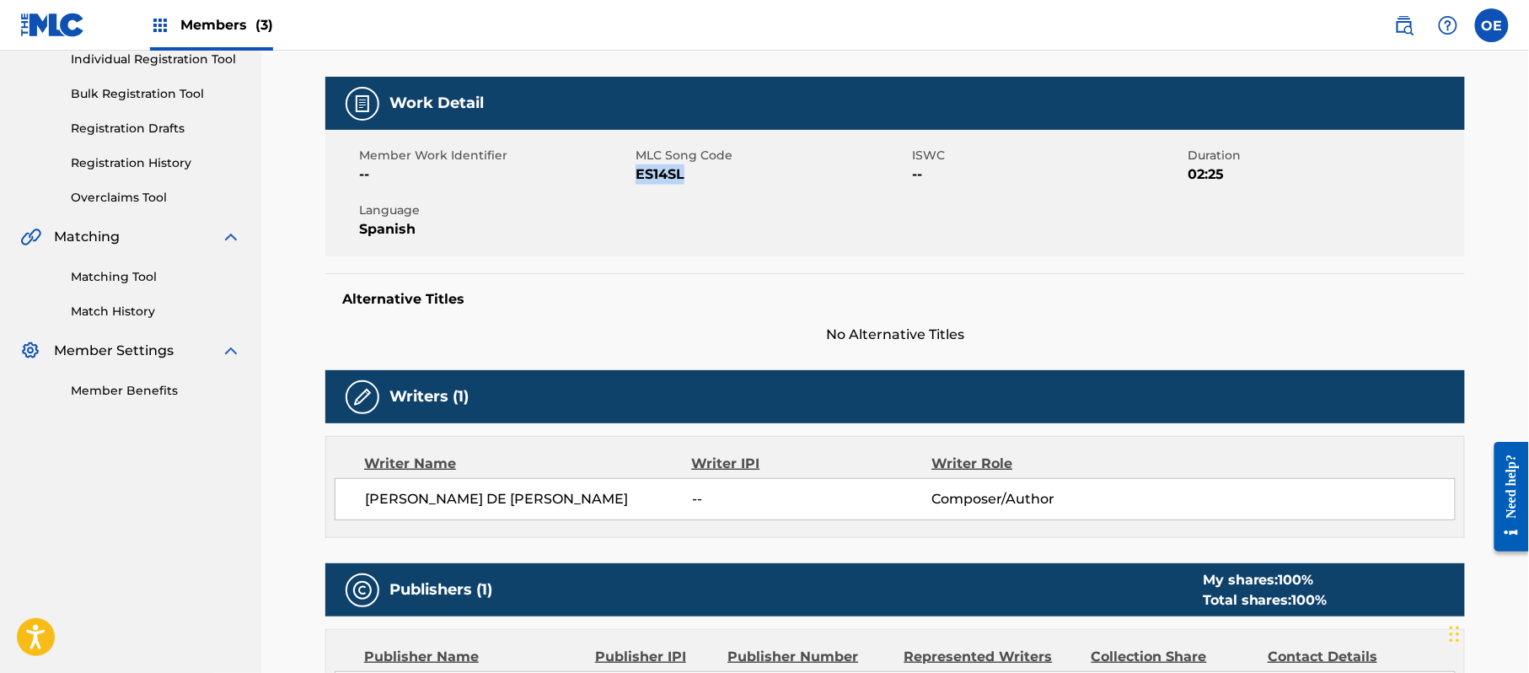
drag, startPoint x: 695, startPoint y: 173, endPoint x: 637, endPoint y: 175, distance: 58.2
click at [637, 175] on span "ES14SL" at bounding box center [772, 174] width 272 height 20
copy span "ES14SL"
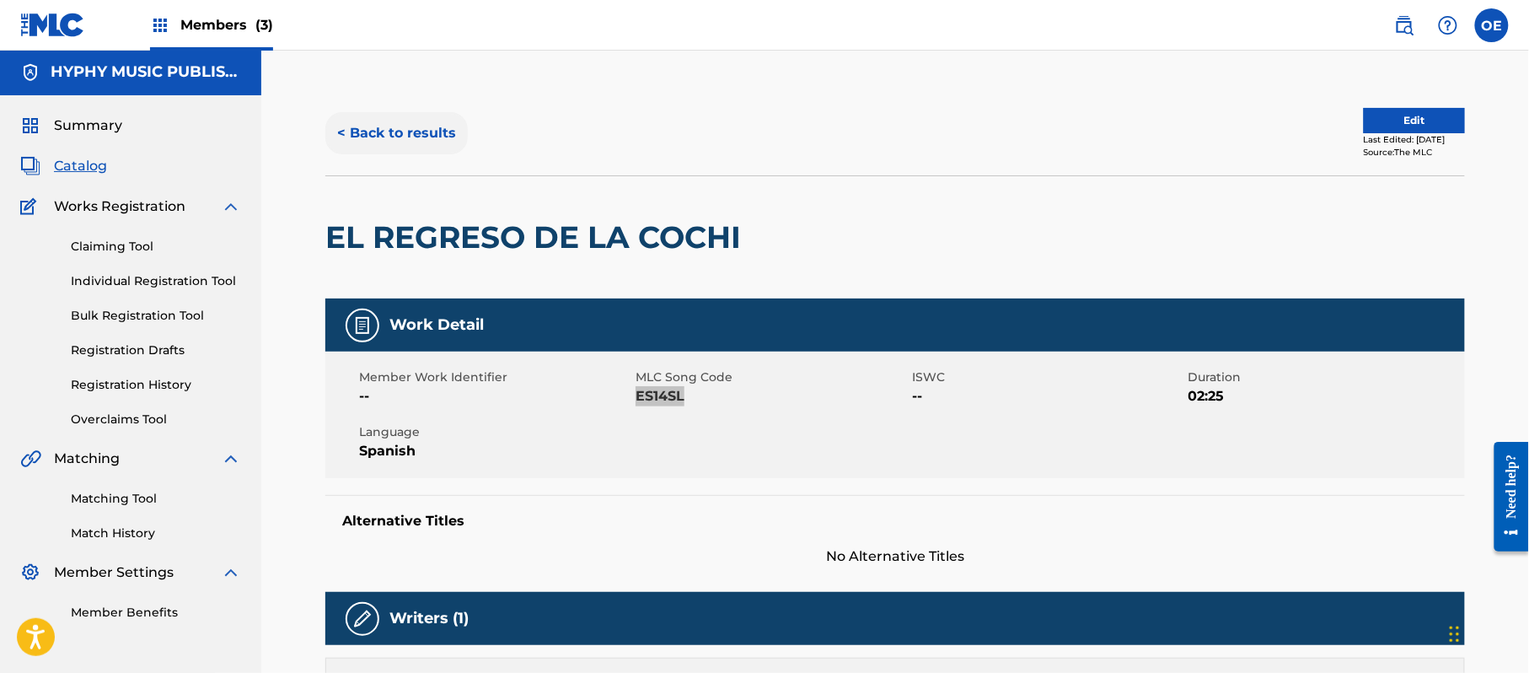
scroll to position [0, 0]
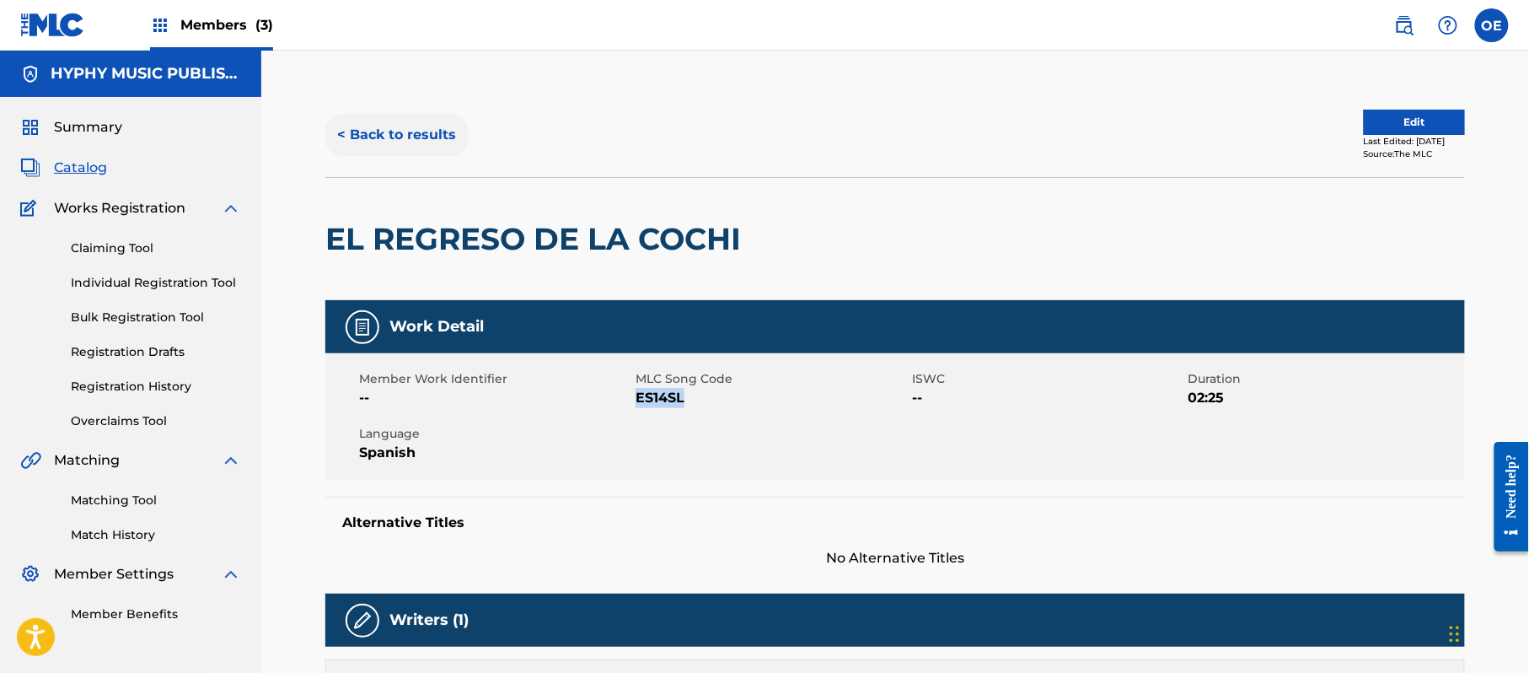
click at [359, 126] on button "< Back to results" at bounding box center [396, 135] width 142 height 42
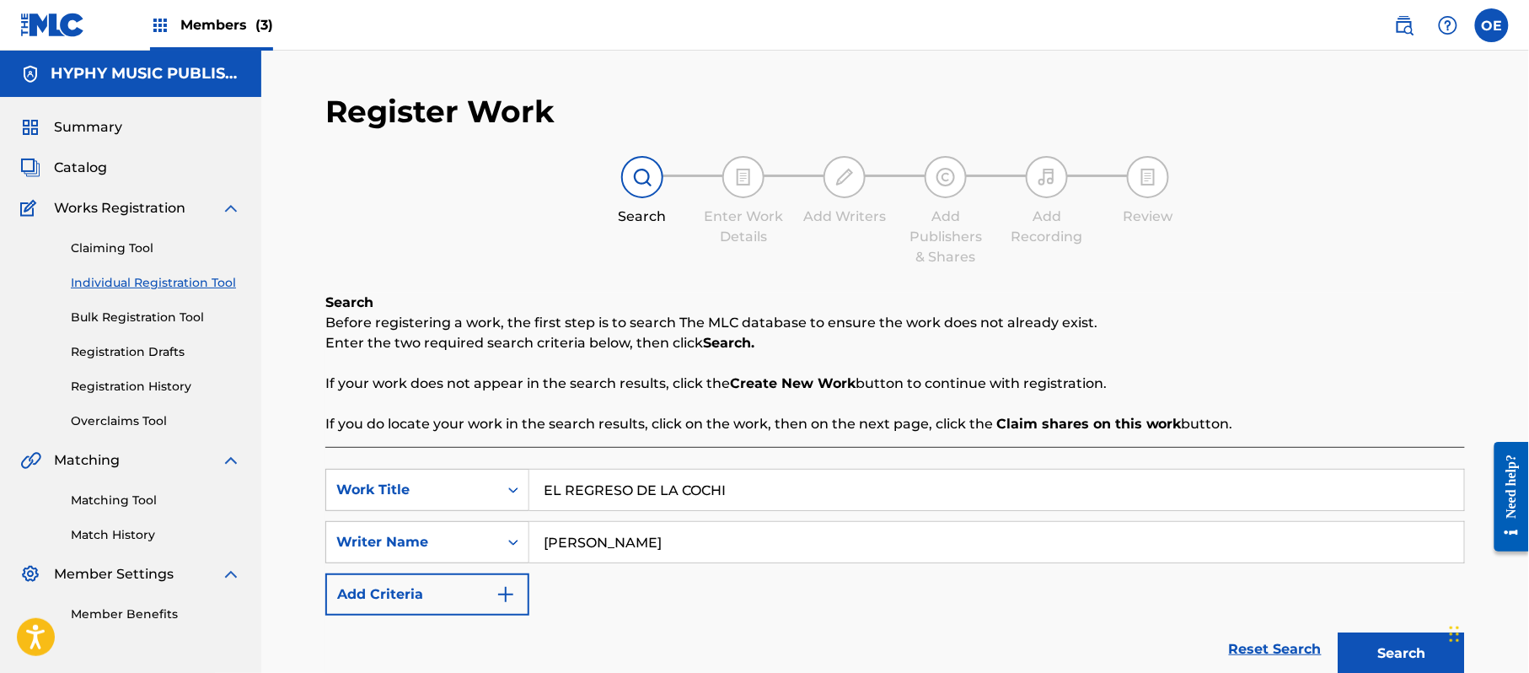
scroll to position [95, 0]
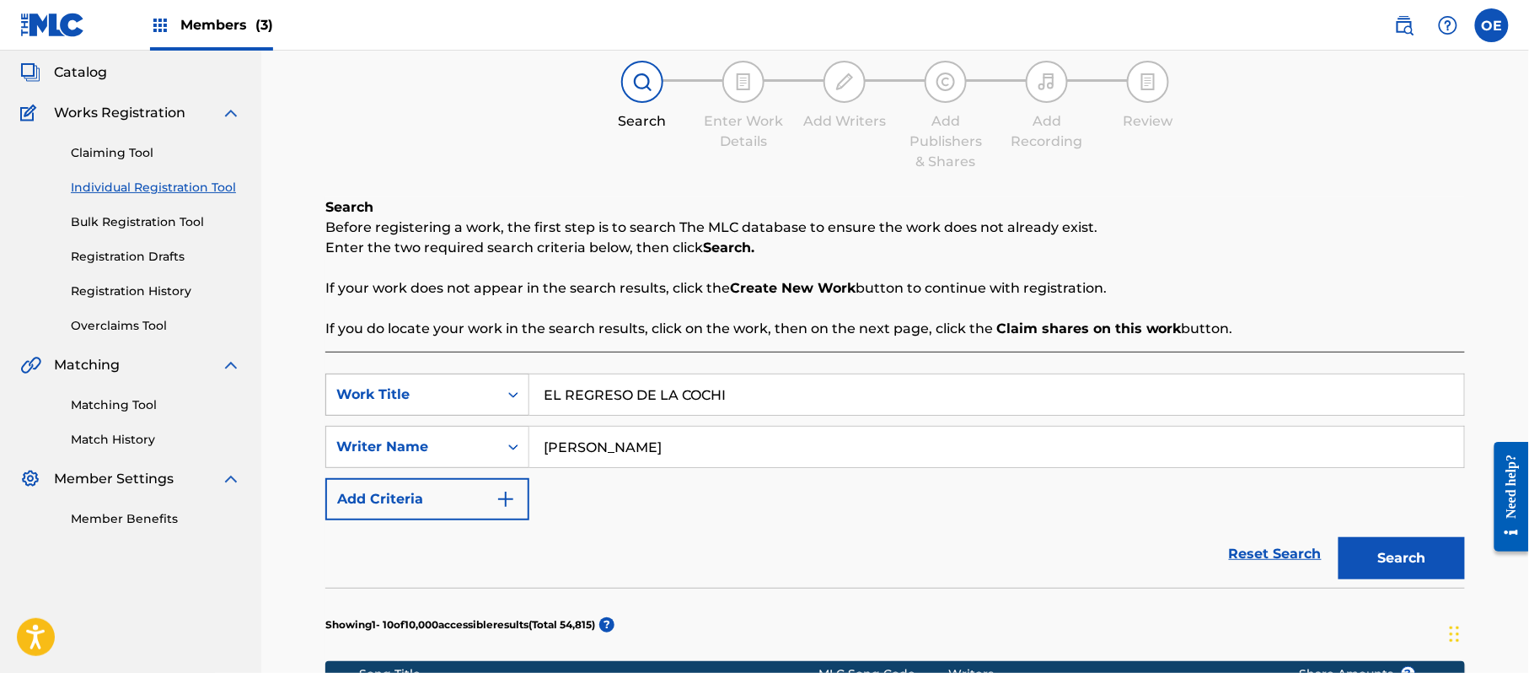
drag, startPoint x: 754, startPoint y: 393, endPoint x: 480, endPoint y: 393, distance: 274.0
click at [480, 393] on div "SearchWithCriteriaf89498bc-789c-4985-8487-5061a1897356 Work Title EL REGRESO DE…" at bounding box center [895, 394] width 1140 height 42
paste input "LA ABEJITA"
type input "LA ABEJITA"
click at [1363, 564] on button "Search" at bounding box center [1402, 558] width 126 height 42
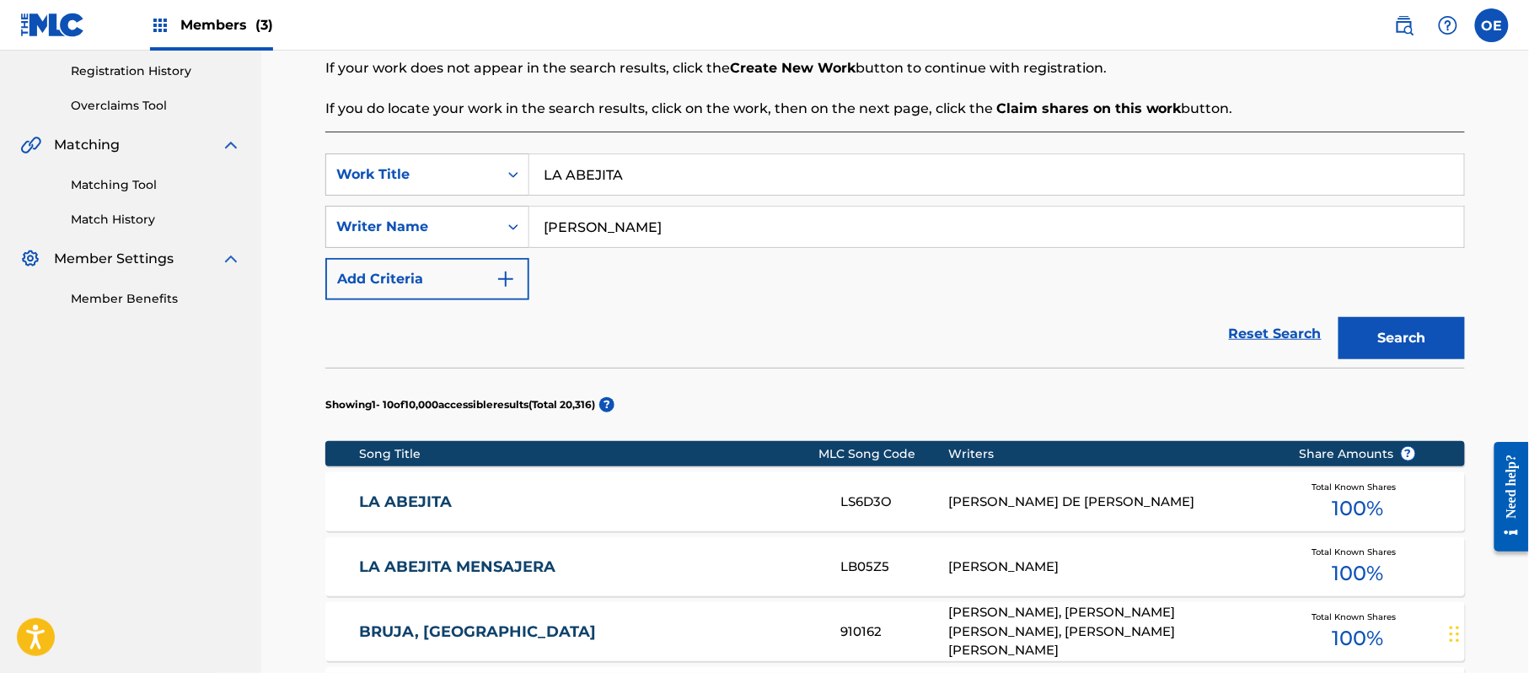
scroll to position [320, 0]
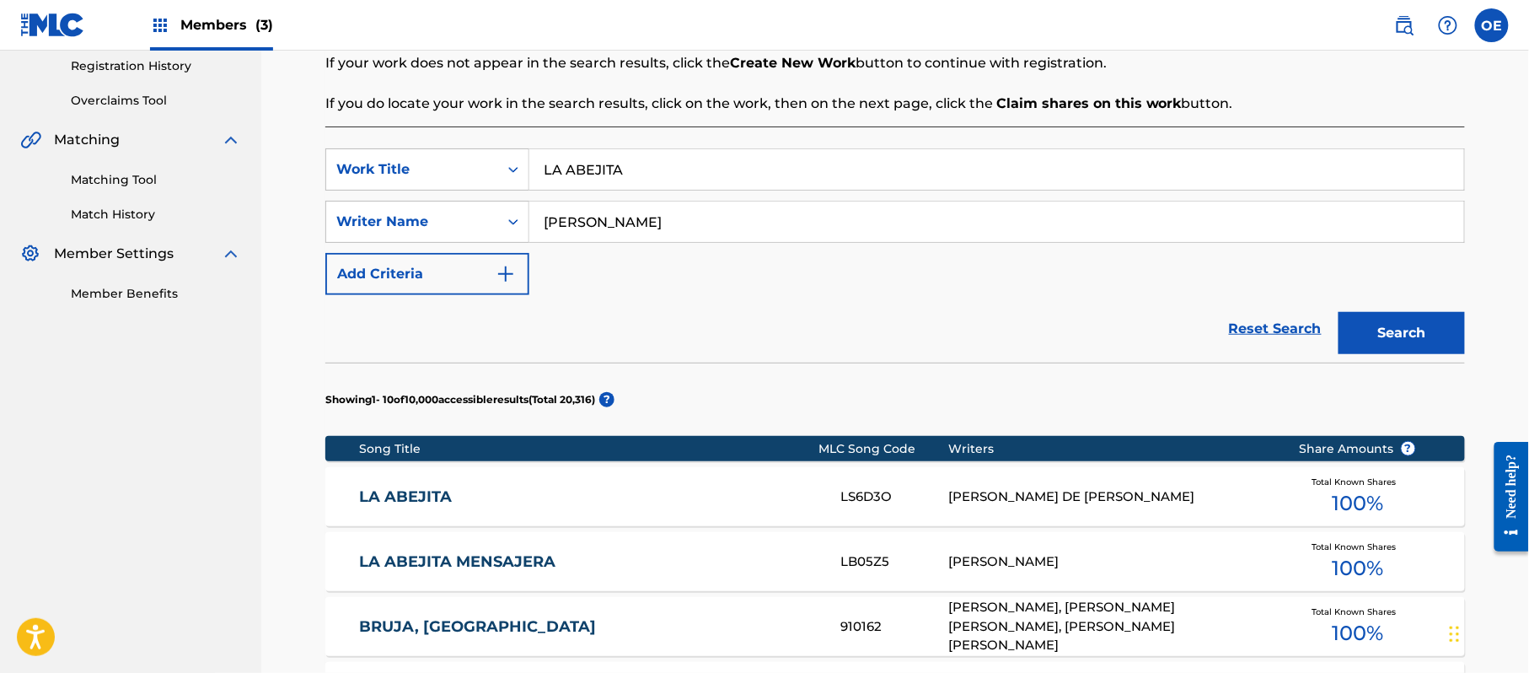
click at [587, 499] on link "LA ABEJITA" at bounding box center [589, 496] width 459 height 19
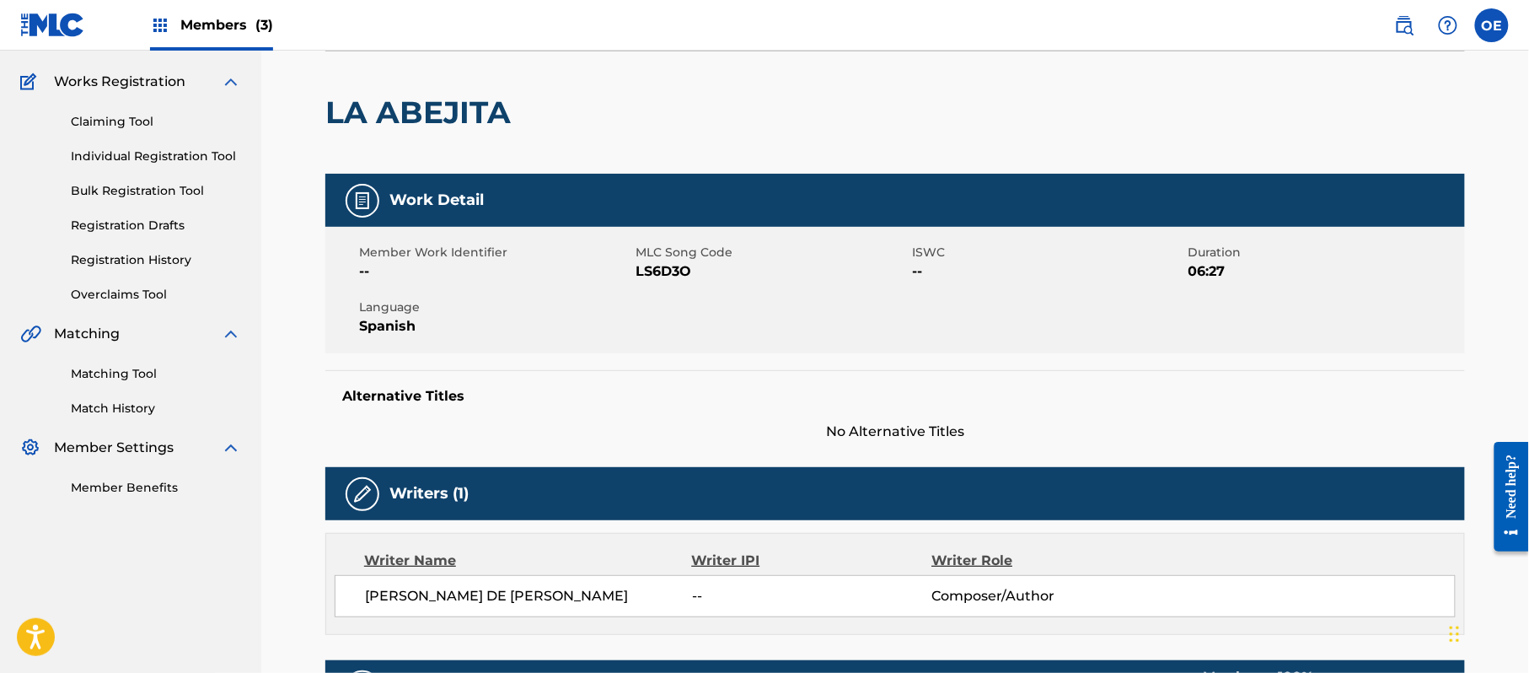
scroll to position [111, 0]
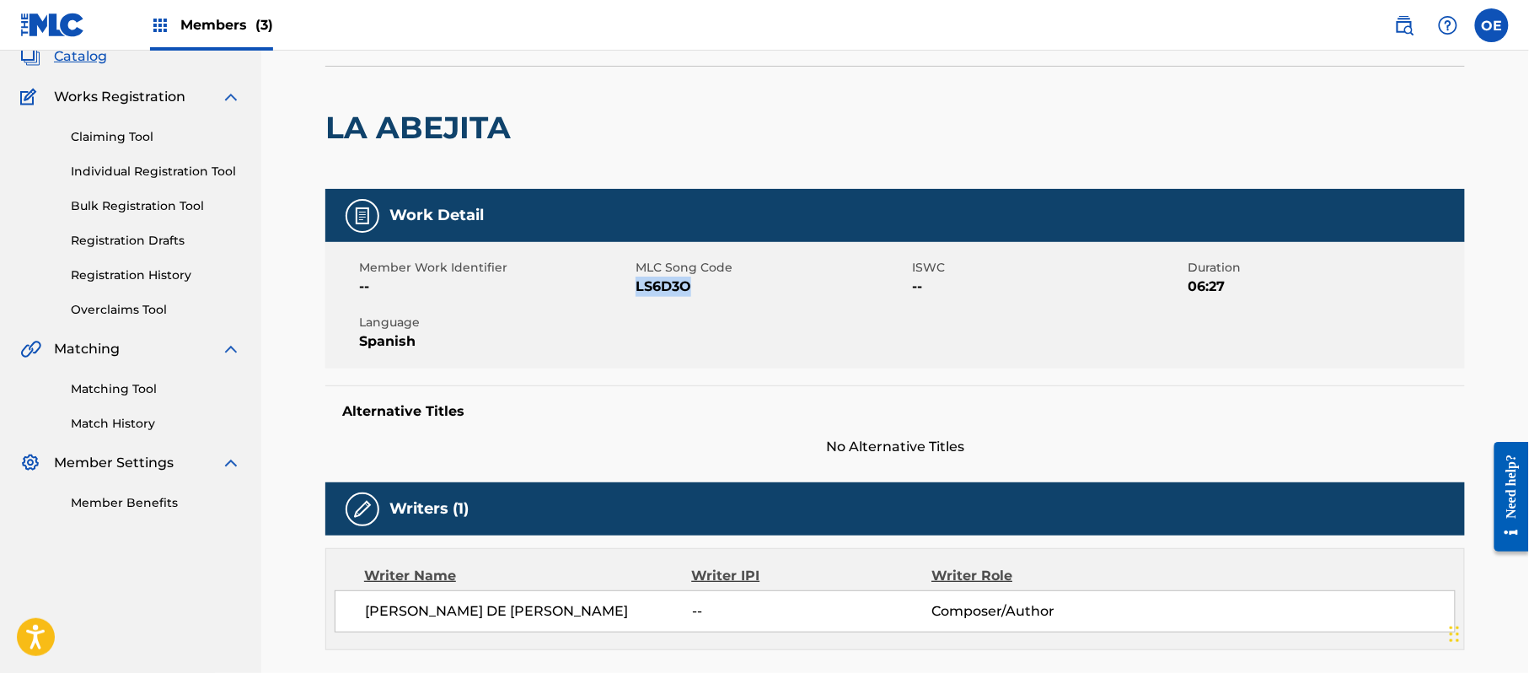
drag, startPoint x: 706, startPoint y: 284, endPoint x: 638, endPoint y: 288, distance: 67.6
click at [638, 288] on span "LS6D3O" at bounding box center [772, 286] width 272 height 20
copy span "LS6D3O"
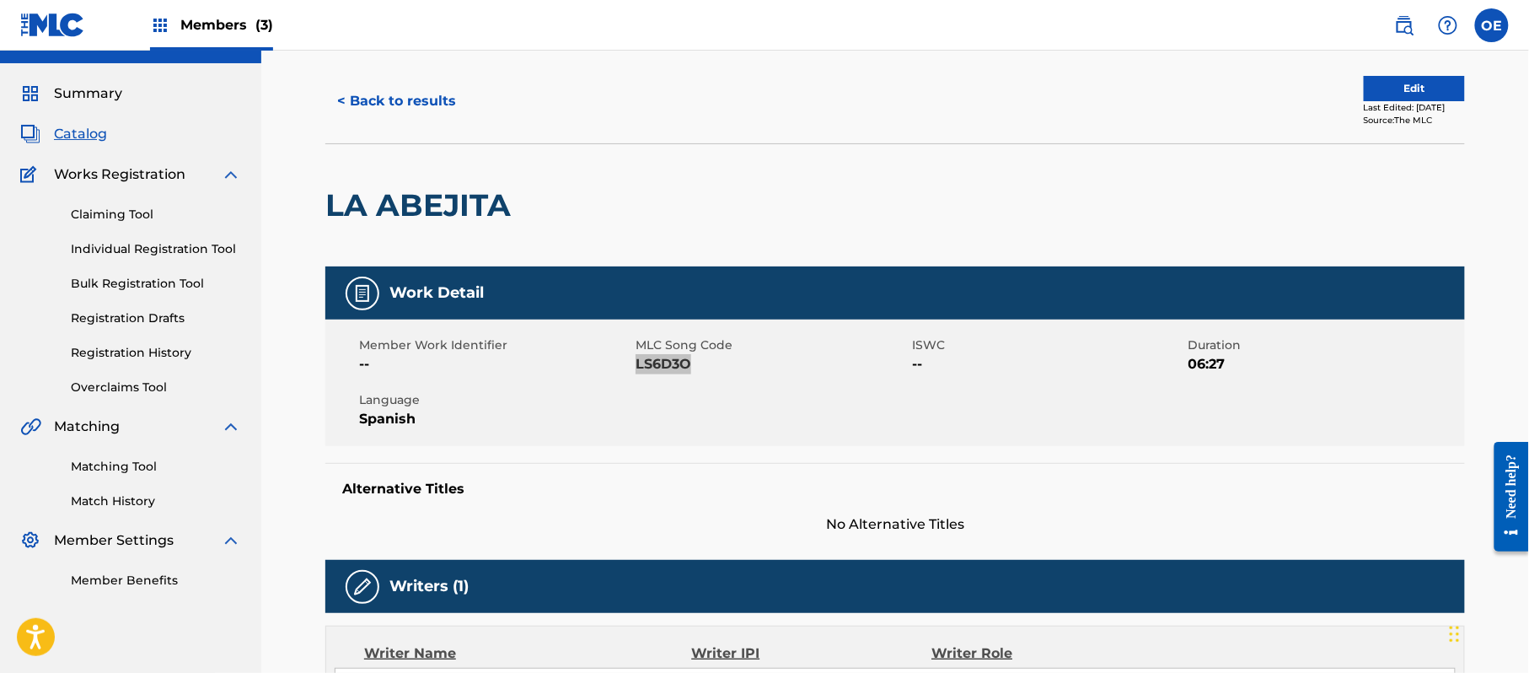
scroll to position [0, 0]
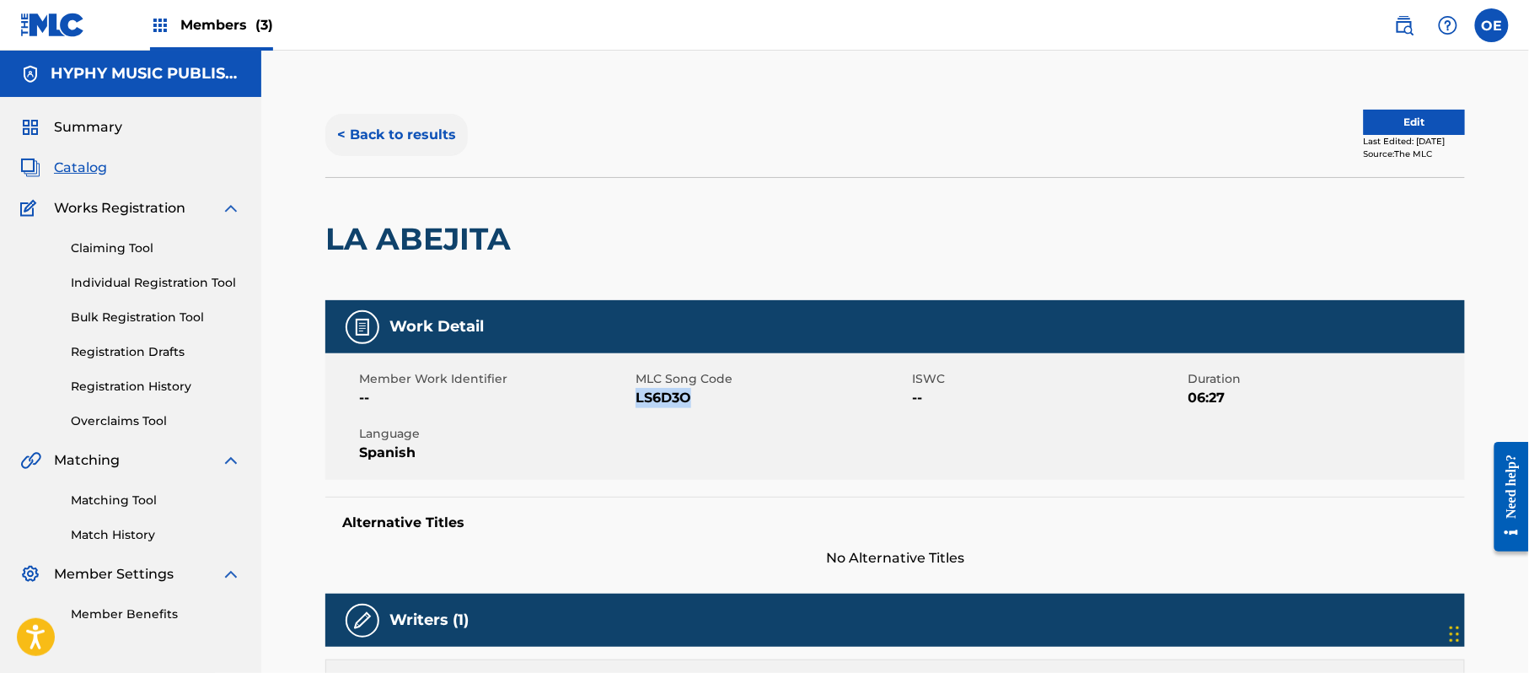
click at [372, 148] on button "< Back to results" at bounding box center [396, 135] width 142 height 42
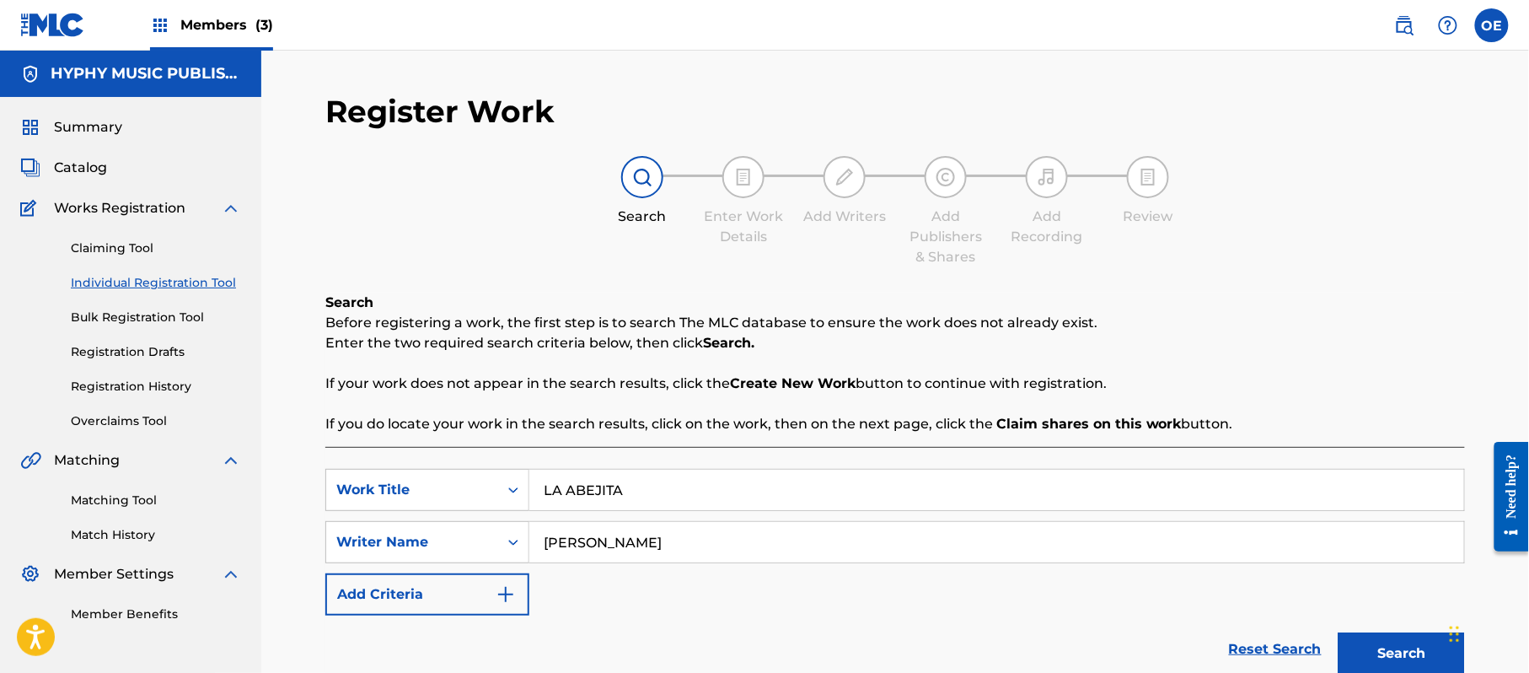
scroll to position [95, 0]
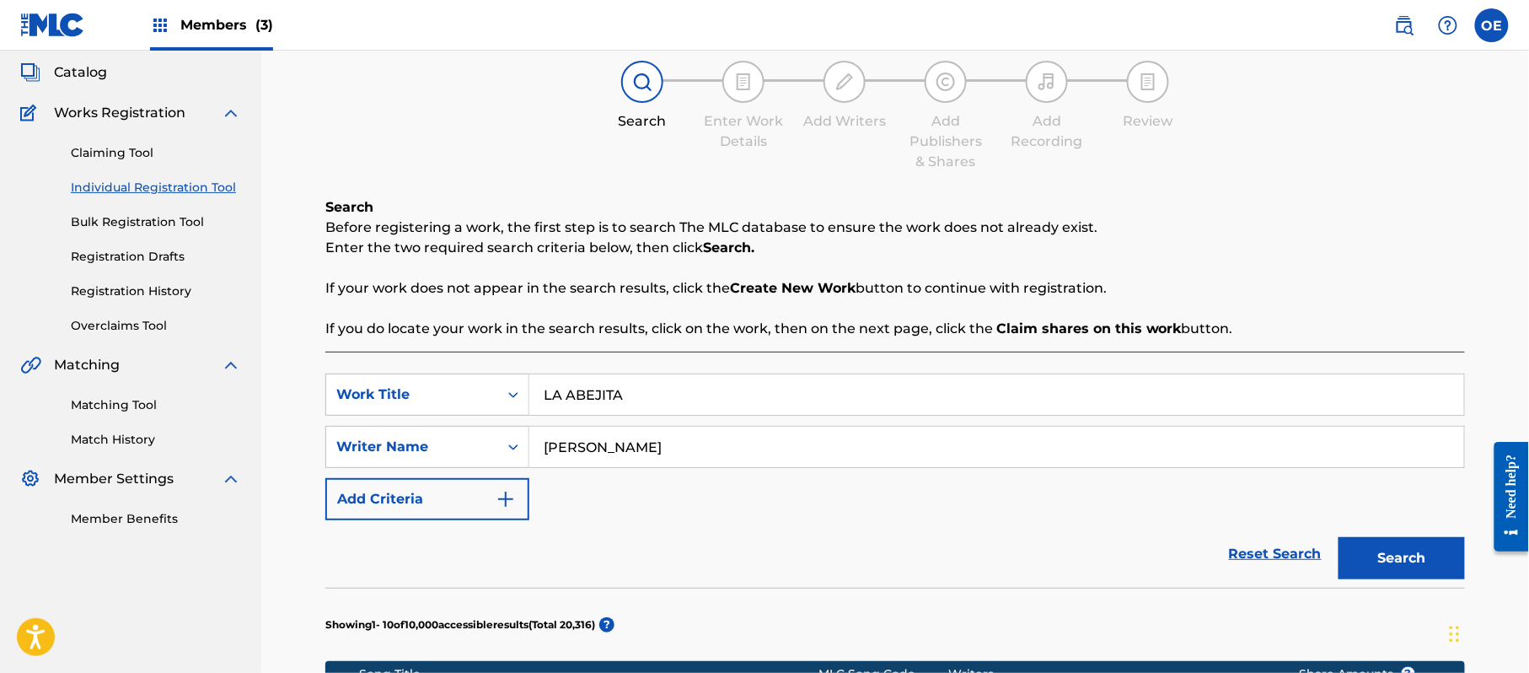
click at [115, 395] on div "Matching Tool Match History" at bounding box center [130, 411] width 221 height 73
click at [113, 400] on link "Matching Tool" at bounding box center [156, 405] width 170 height 18
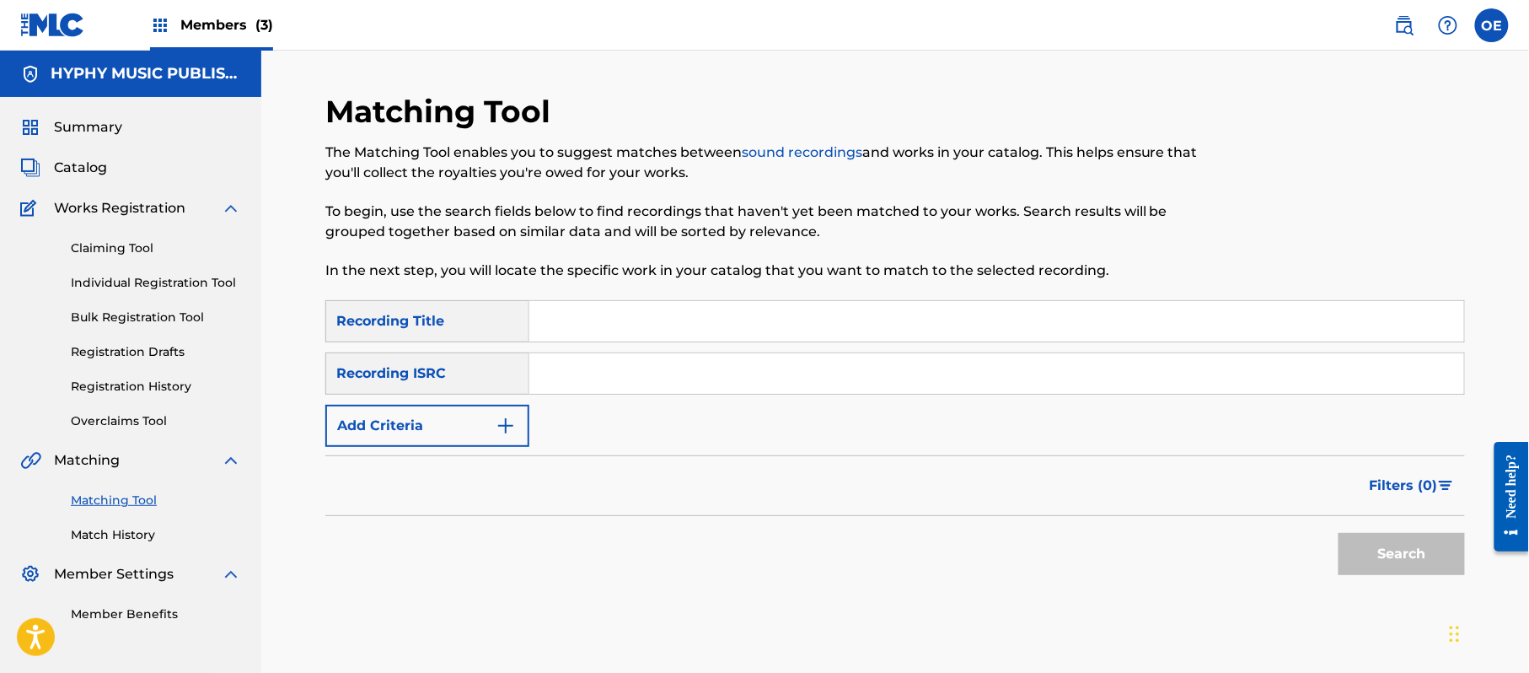
paste input "LAMENTO DE UN HIJO"
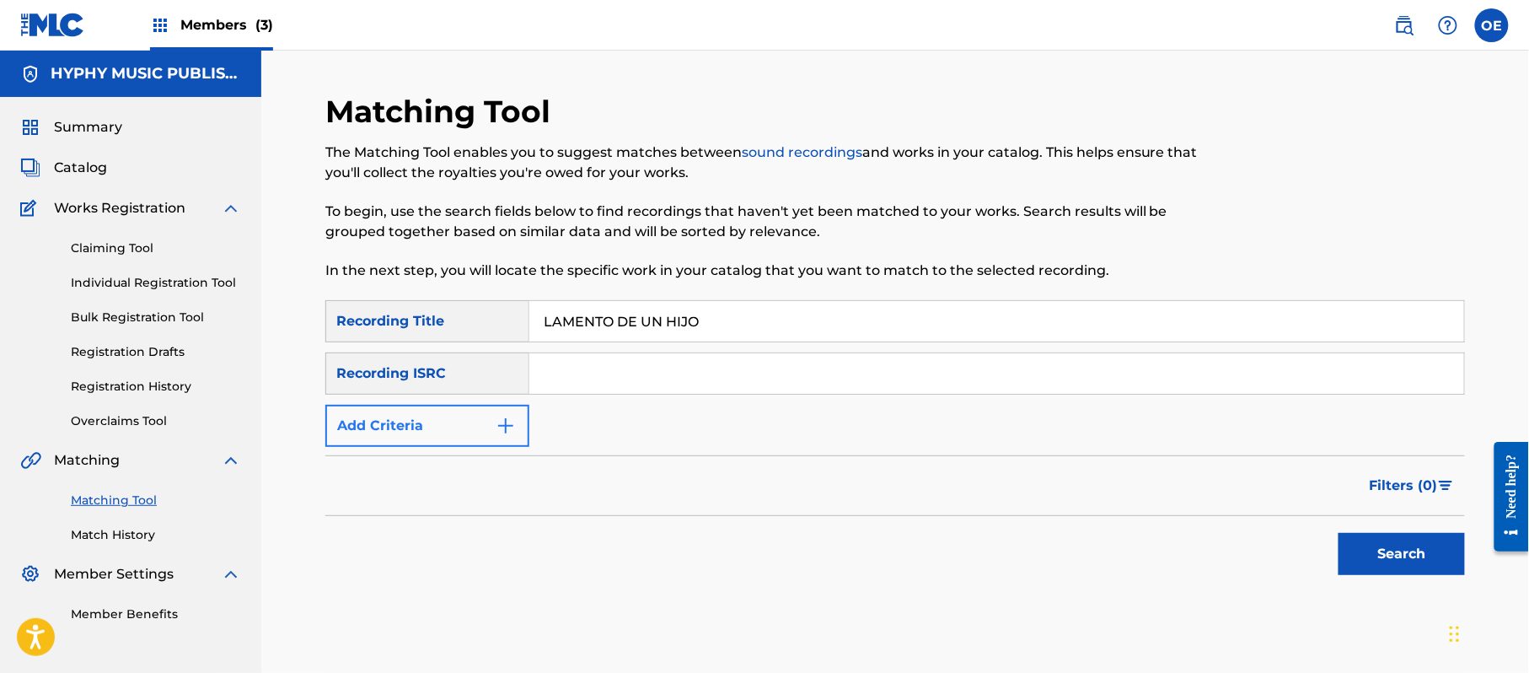
type input "LAMENTO DE UN HIJO"
click at [473, 428] on button "Add Criteria" at bounding box center [427, 426] width 204 height 42
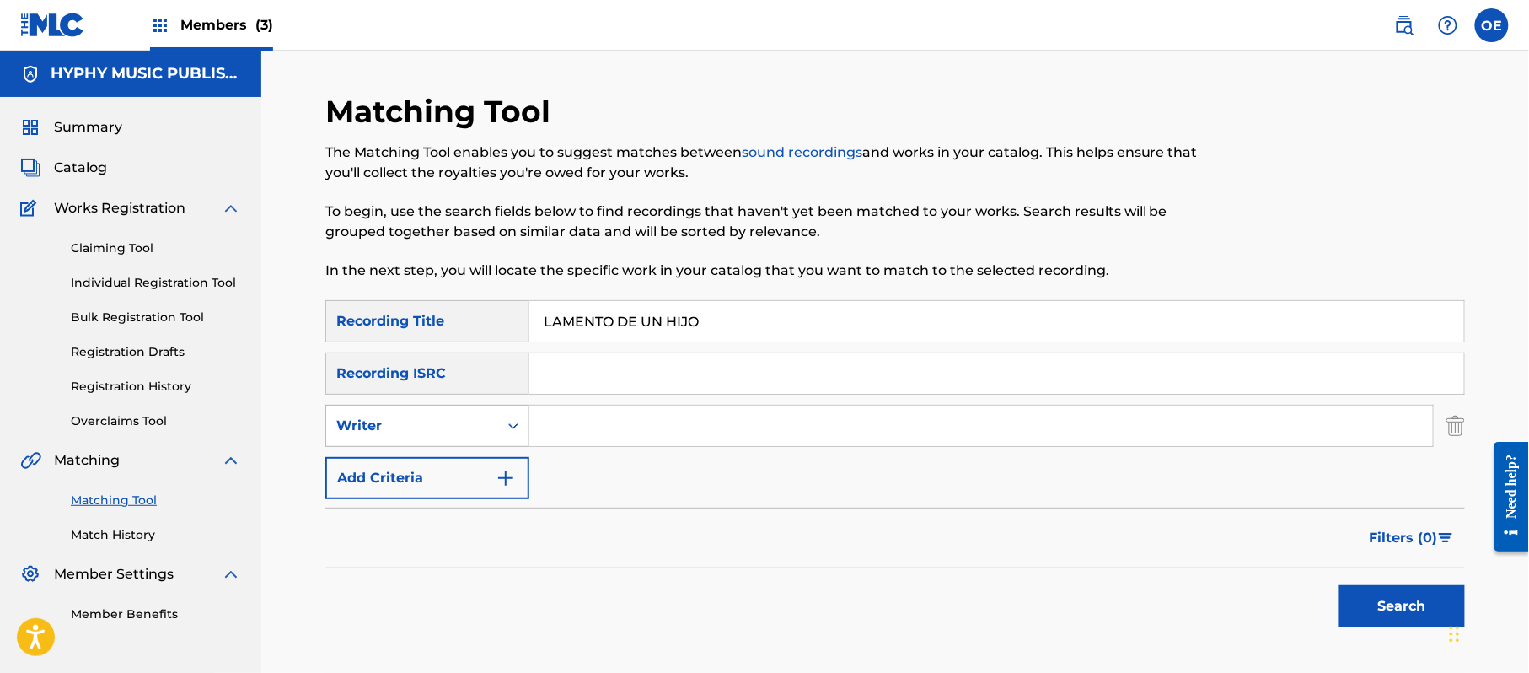
click at [454, 423] on div "Writer" at bounding box center [412, 426] width 152 height 20
click at [453, 465] on div "Recording Artist" at bounding box center [427, 468] width 202 height 42
paste input "LOS KINOS"
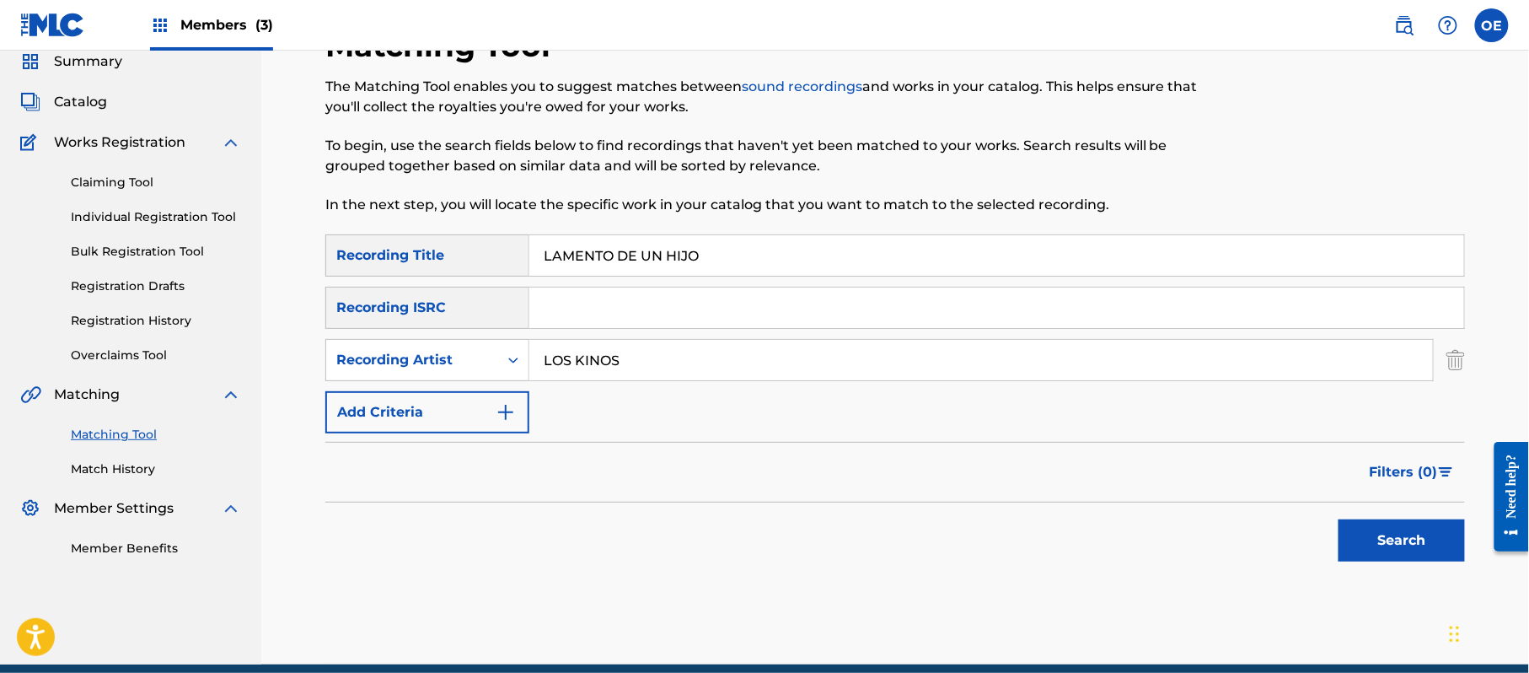
scroll to position [138, 0]
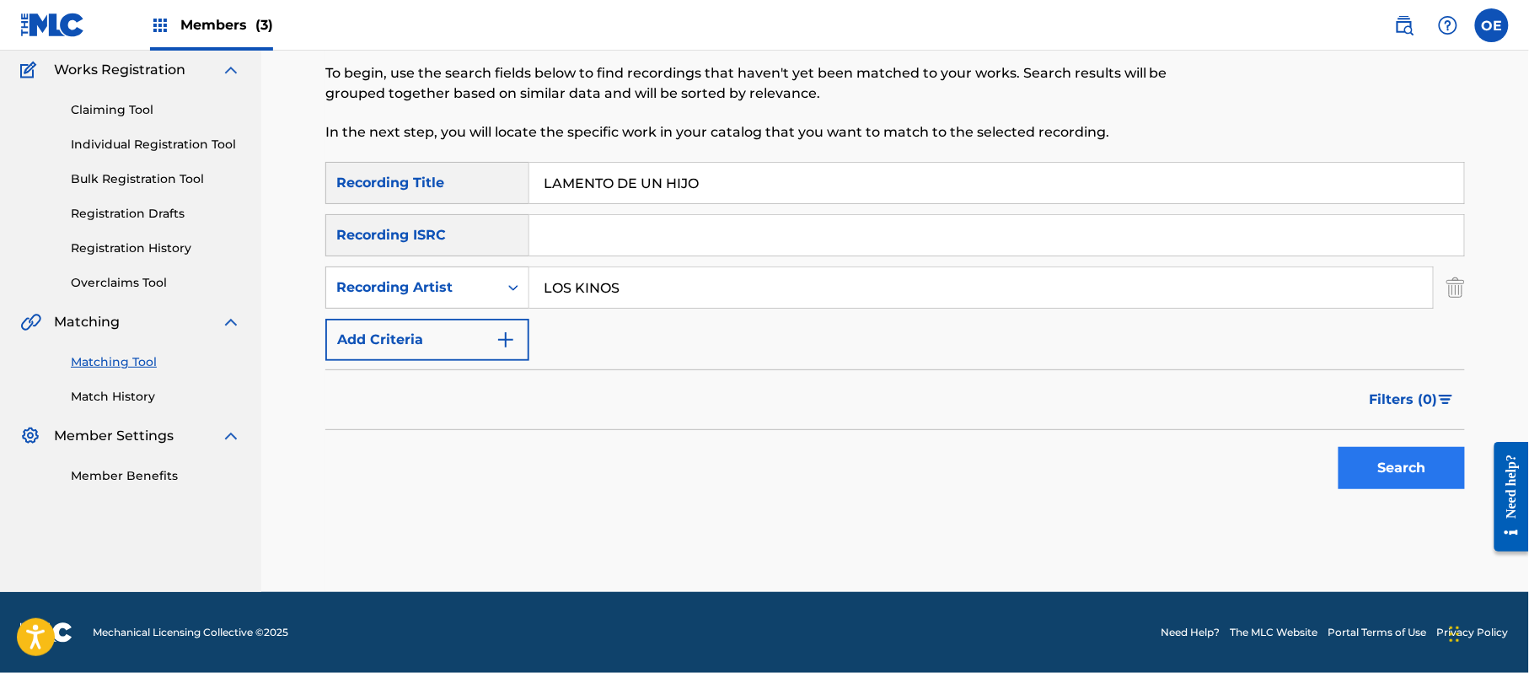
type input "LOS KINOS"
click at [1411, 449] on button "Search" at bounding box center [1402, 468] width 126 height 42
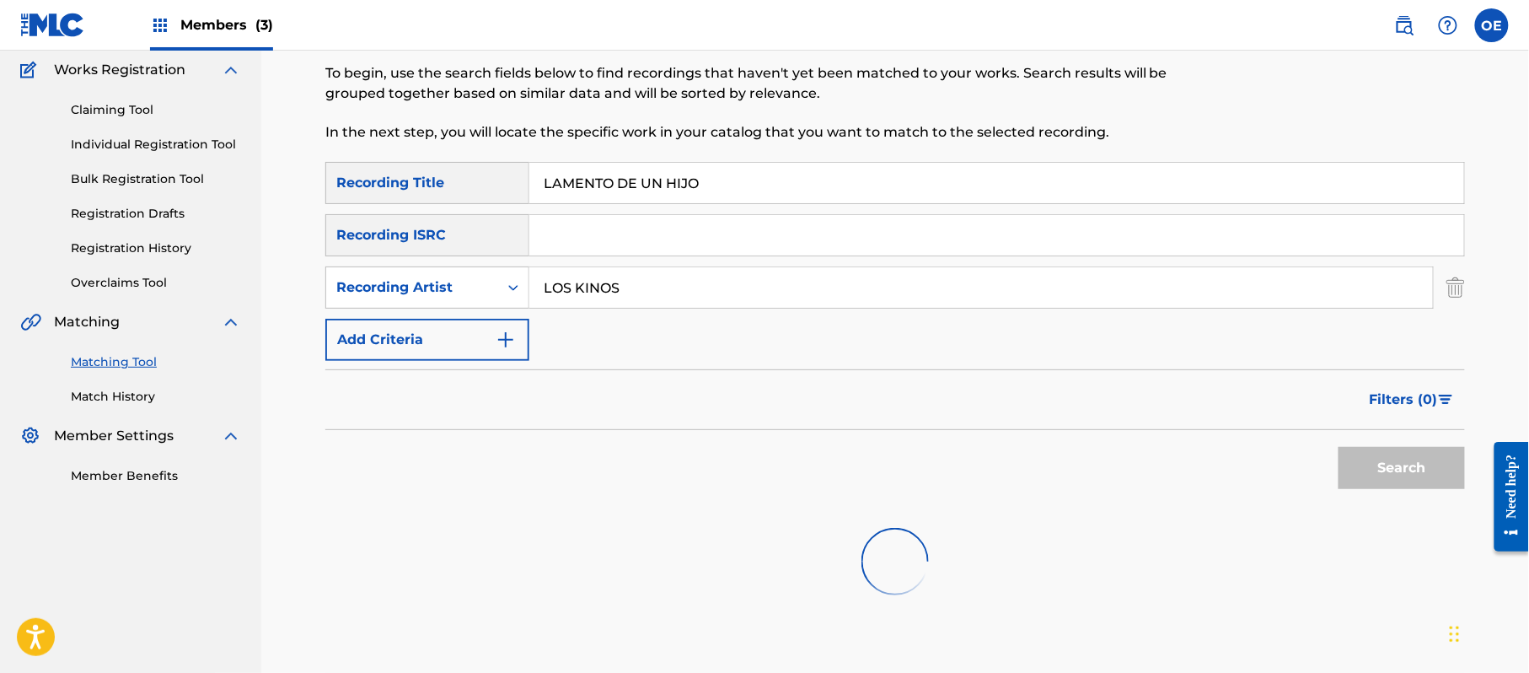
scroll to position [246, 0]
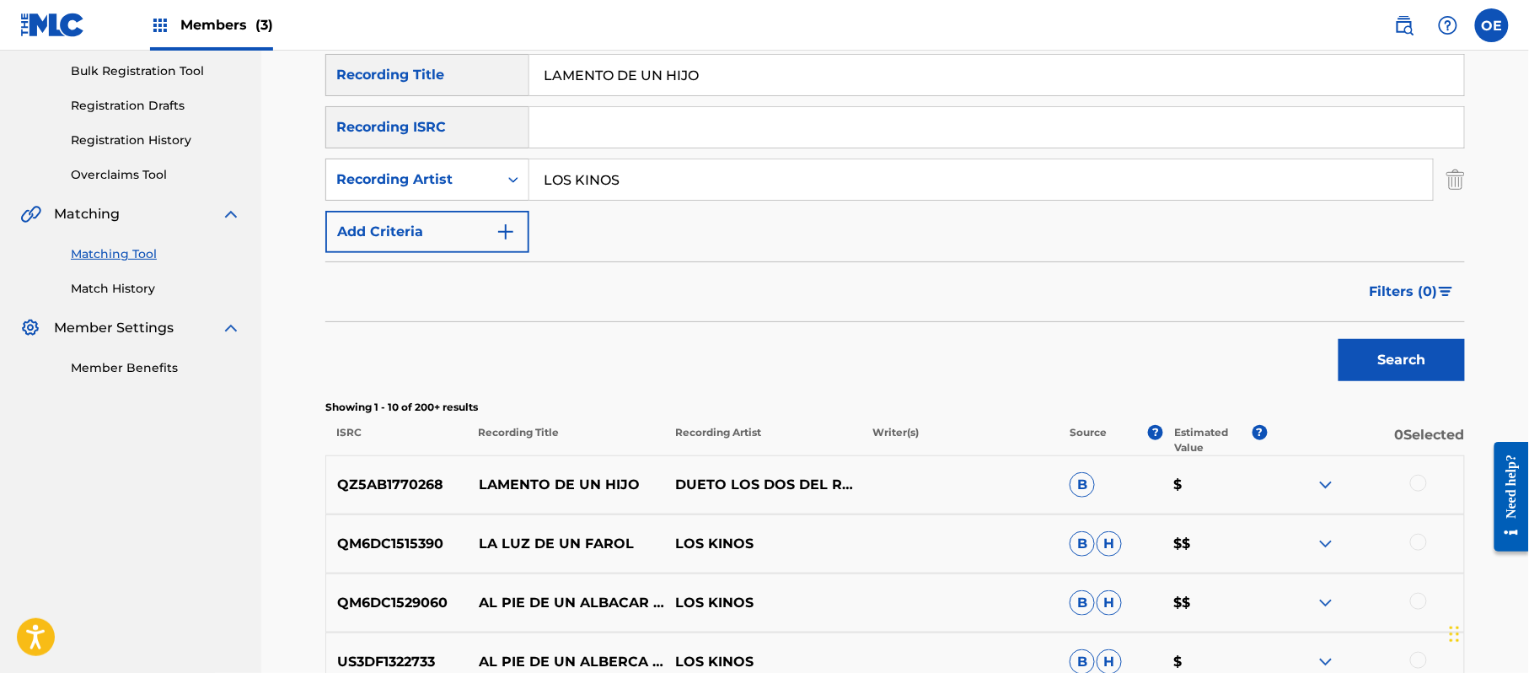
drag, startPoint x: 713, startPoint y: 79, endPoint x: 503, endPoint y: 78, distance: 209.9
click at [503, 78] on div "SearchWithCriteria51db0763-038d-4764-afd7-292991536927 Recording Title LAMENTO …" at bounding box center [895, 75] width 1140 height 42
paste input "EL RAPT"
type input "EL RAPTO"
drag, startPoint x: 699, startPoint y: 185, endPoint x: 496, endPoint y: 187, distance: 203.2
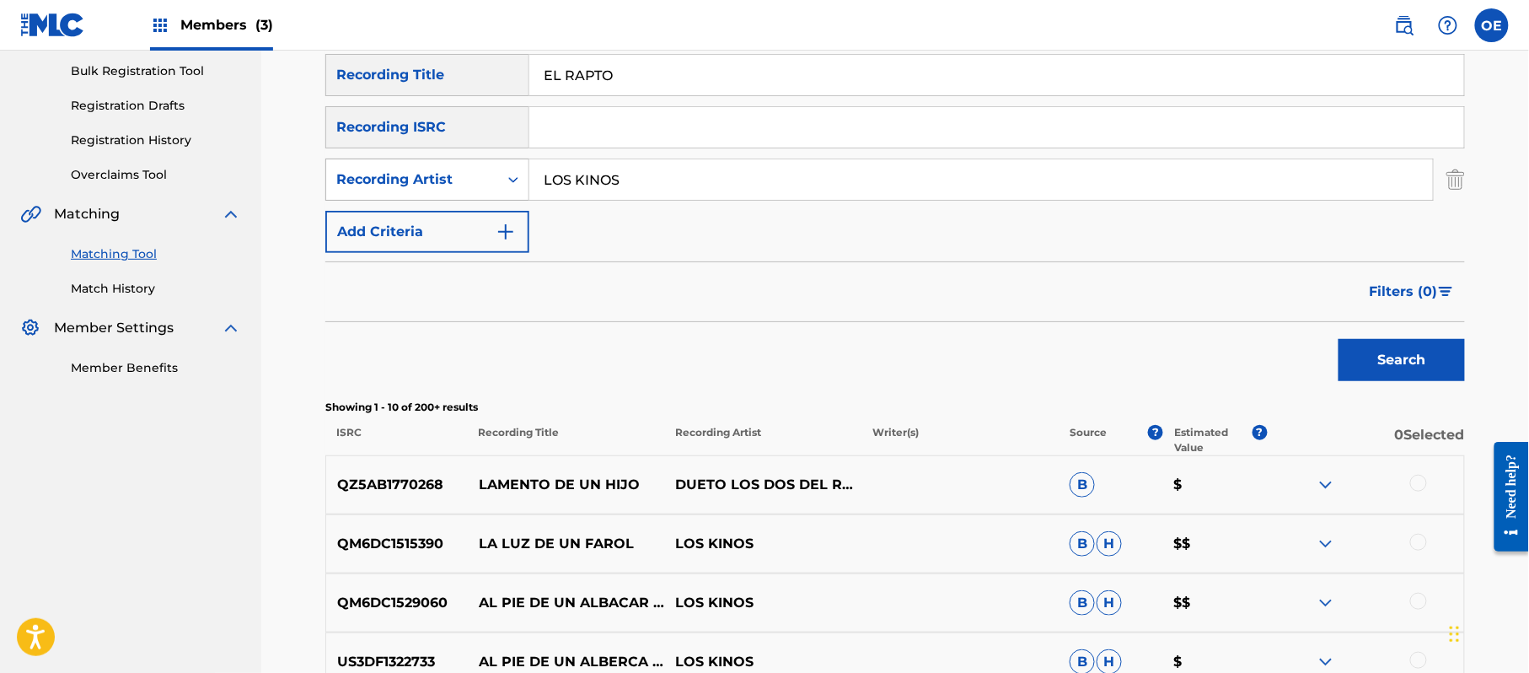
click at [496, 187] on div "SearchWithCriteria809f1126-f337-4e93-970e-f51e5464563b Recording Artist LOS KIN…" at bounding box center [895, 179] width 1140 height 42
paste input "[PERSON_NAME]"
type input "[PERSON_NAME]"
click at [1416, 373] on button "Search" at bounding box center [1402, 360] width 126 height 42
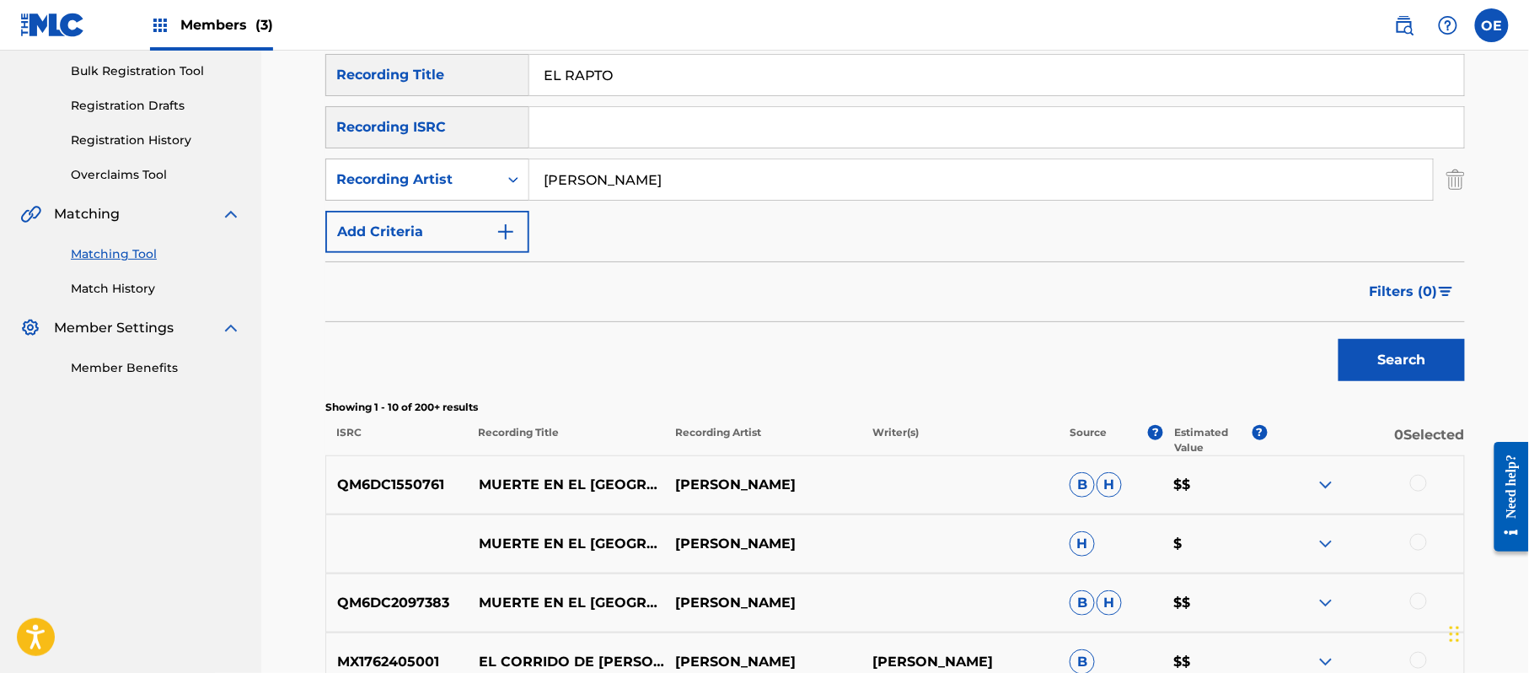
drag, startPoint x: 658, startPoint y: 75, endPoint x: 560, endPoint y: 67, distance: 98.9
click at [509, 79] on div "SearchWithCriteria51db0763-038d-4764-afd7-292991536927 Recording Title EL RAPTO" at bounding box center [895, 75] width 1140 height 42
drag, startPoint x: 577, startPoint y: 67, endPoint x: 578, endPoint y: 58, distance: 9.3
paste input "[PERSON_NAME]"
click at [1377, 351] on button "Search" at bounding box center [1402, 360] width 126 height 42
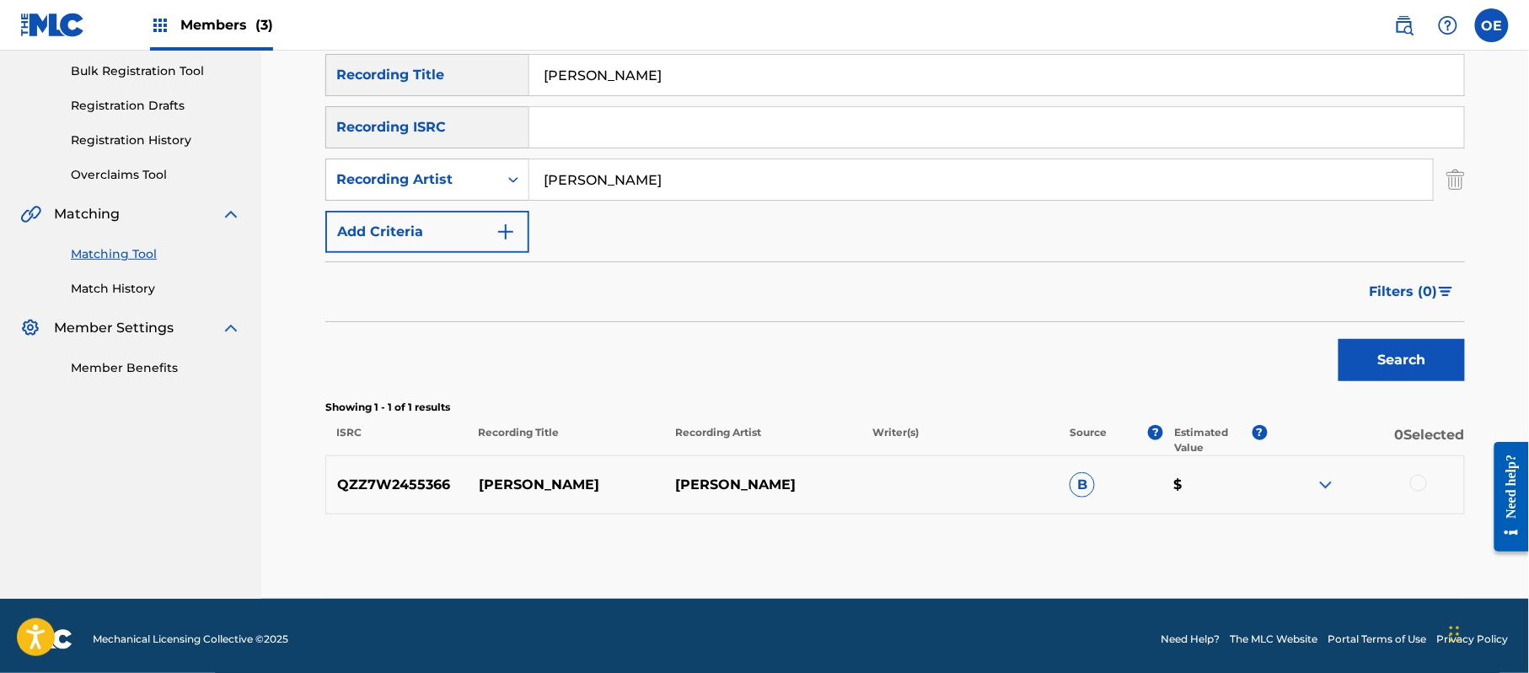
drag, startPoint x: 760, startPoint y: 59, endPoint x: 494, endPoint y: 81, distance: 266.4
click at [476, 78] on div "SearchWithCriteria51db0763-038d-4764-afd7-292991536927 Recording Title [PERSON_…" at bounding box center [895, 75] width 1140 height 42
paste input "[PERSON_NAME] ENTRE LOS GRANDES"
click at [1357, 348] on button "Search" at bounding box center [1402, 360] width 126 height 42
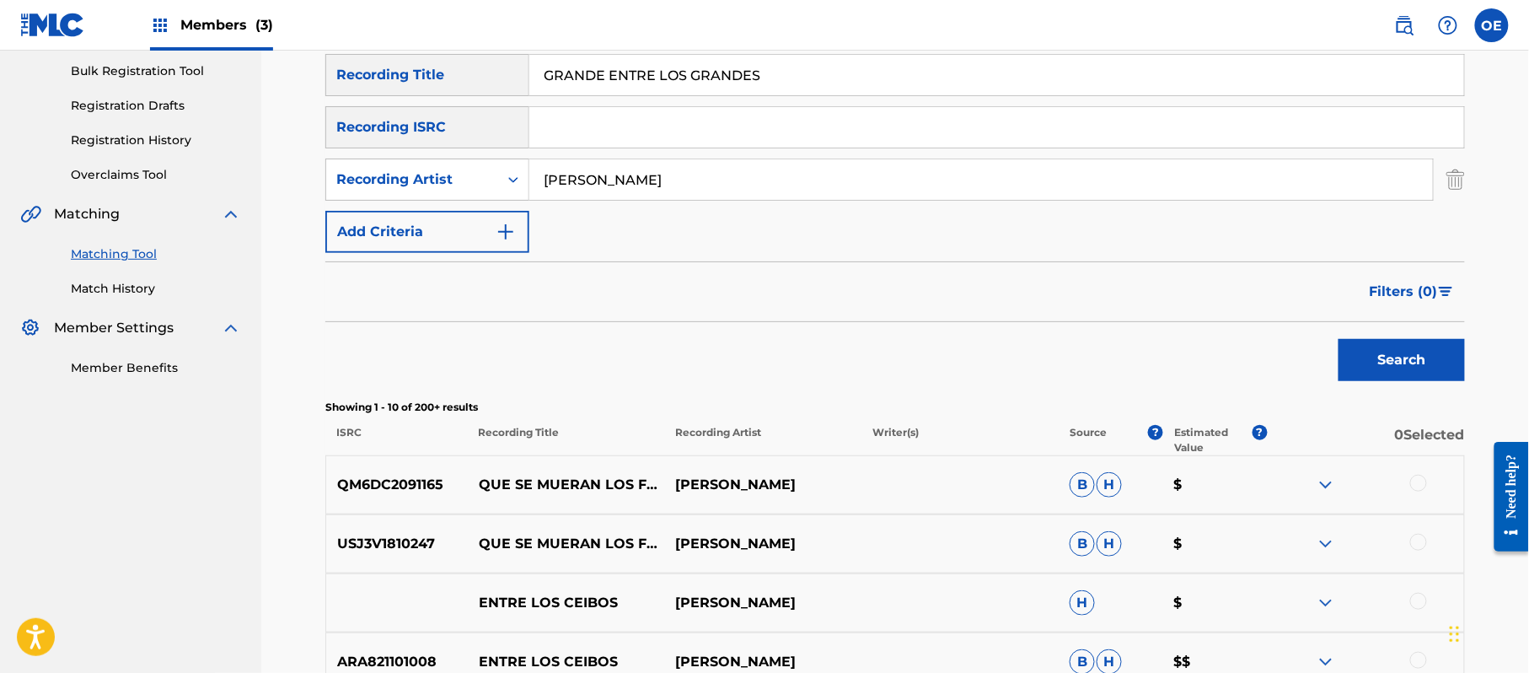
drag, startPoint x: 835, startPoint y: 79, endPoint x: 550, endPoint y: 79, distance: 284.1
click at [550, 79] on input "GRANDE ENTRE LOS GRANDES" at bounding box center [996, 75] width 935 height 40
click at [614, 85] on input "GRANDE ENTRE LOS GRANDES" at bounding box center [996, 75] width 935 height 40
drag, startPoint x: 793, startPoint y: 75, endPoint x: 462, endPoint y: 86, distance: 331.5
click at [462, 86] on div "SearchWithCriteria51db0763-038d-4764-afd7-292991536927 Recording Title GRANDE E…" at bounding box center [895, 75] width 1140 height 42
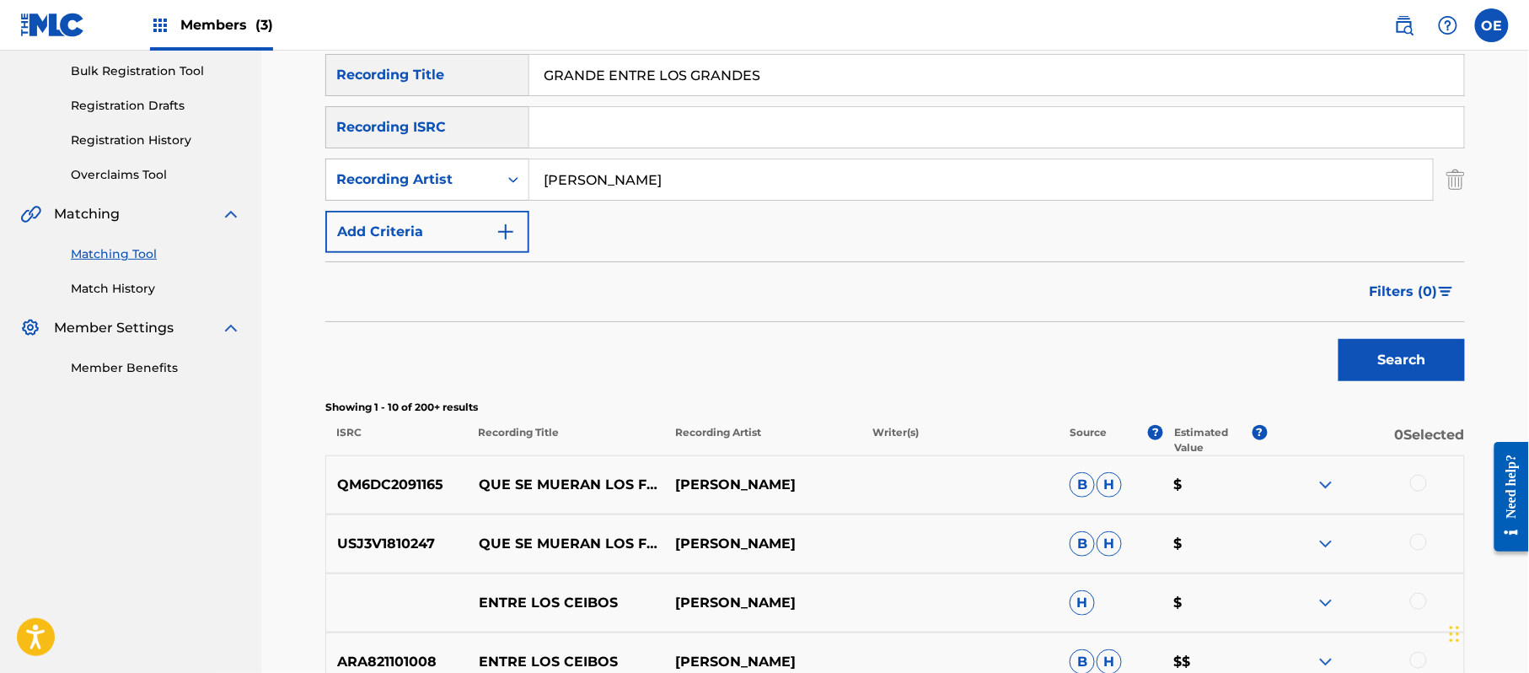
paste input "HUNDIDO BIEN HUNDIDO"
type input "HUNDIDO BIEN HUNDIDO"
drag, startPoint x: 713, startPoint y: 193, endPoint x: 510, endPoint y: 202, distance: 203.4
click at [510, 202] on div "SearchWithCriteria51db0763-038d-4764-afd7-292991536927 Recording Title HUNDIDO …" at bounding box center [895, 153] width 1140 height 199
paste input "LA TROPA CHICANA"
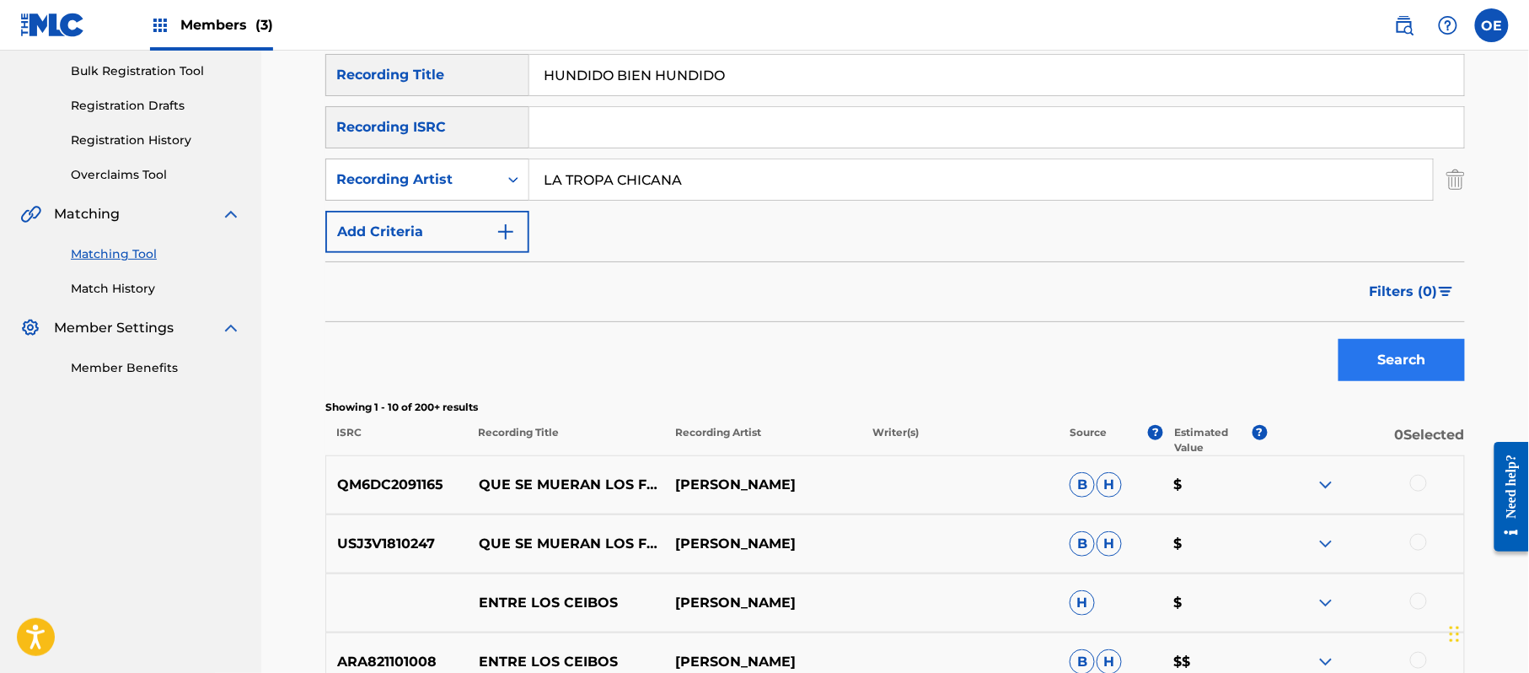
type input "LA TROPA CHICANA"
drag, startPoint x: 1369, startPoint y: 344, endPoint x: 1332, endPoint y: 344, distance: 37.1
click at [1370, 344] on button "Search" at bounding box center [1402, 360] width 126 height 42
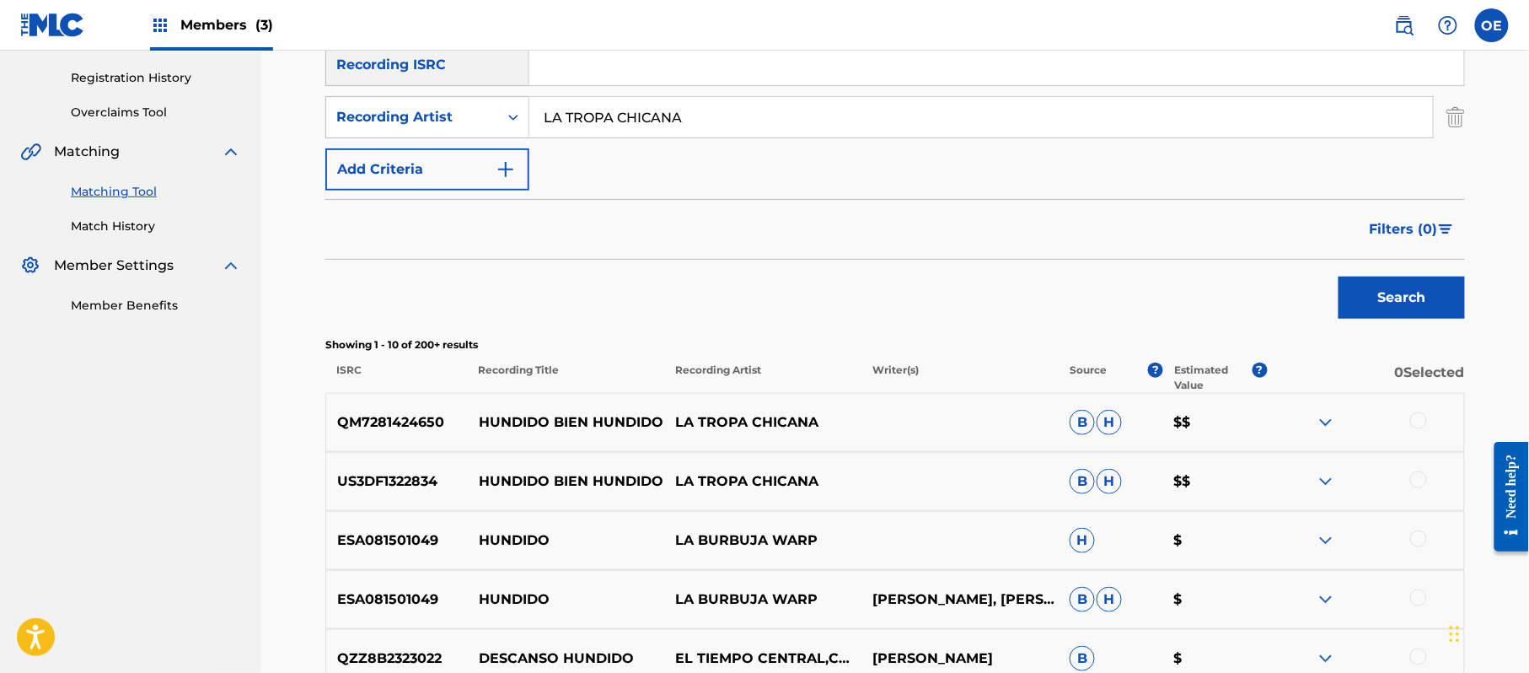
scroll to position [358, 0]
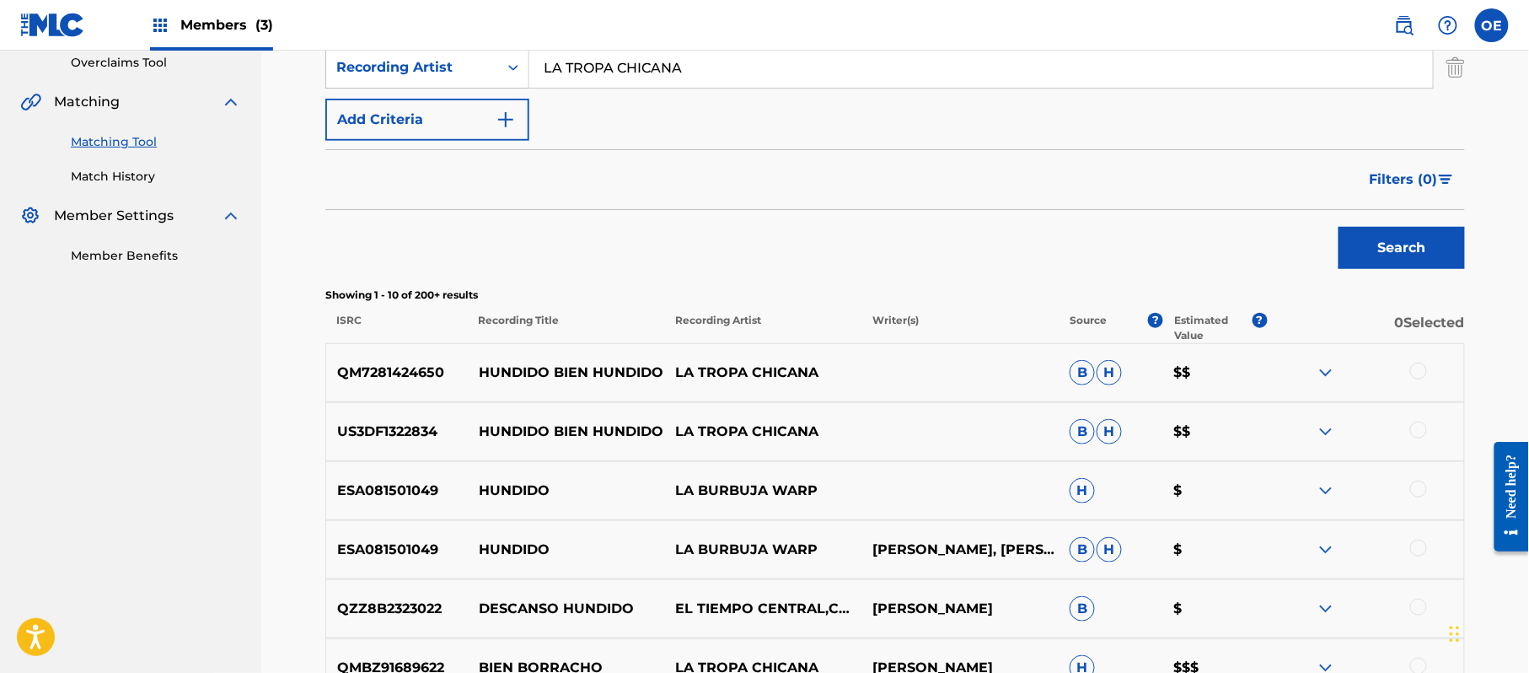
click at [1420, 376] on div at bounding box center [1418, 370] width 17 height 17
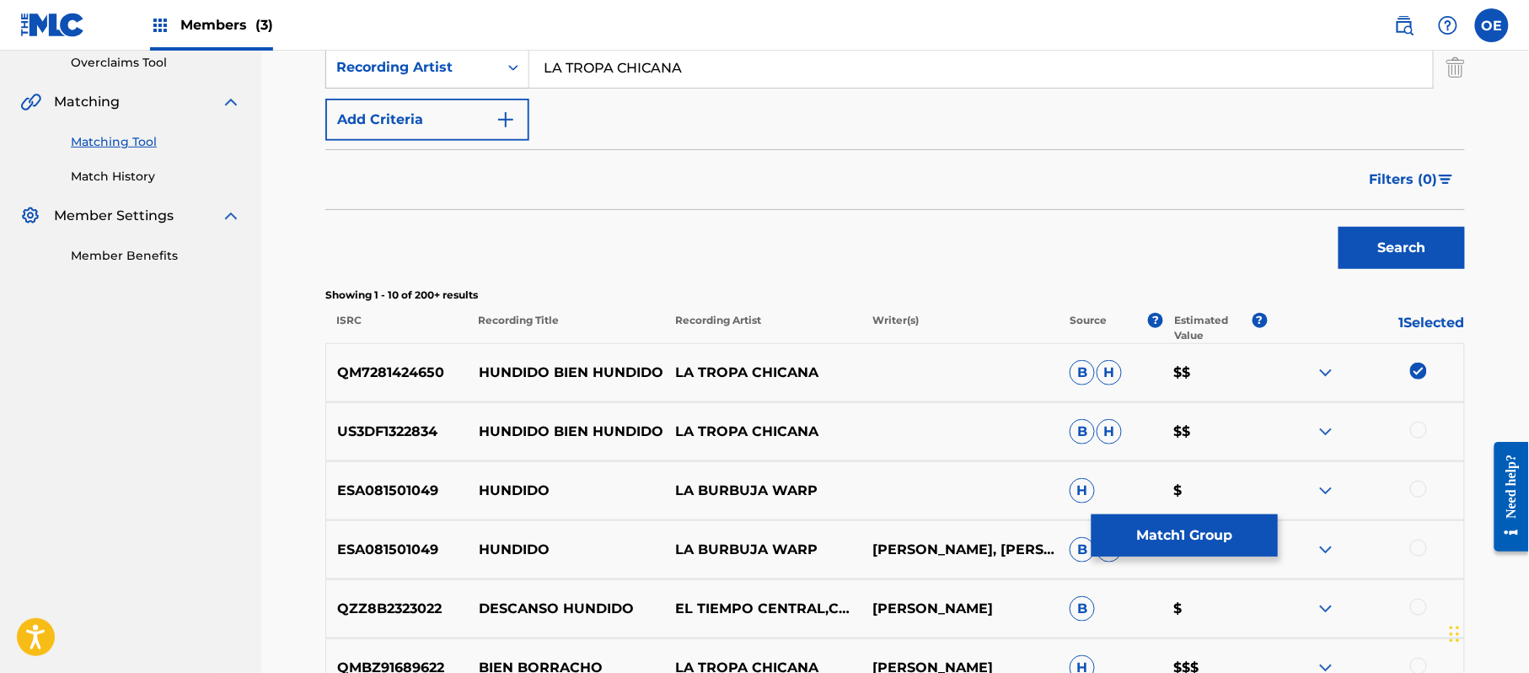
click at [1421, 428] on div at bounding box center [1418, 429] width 17 height 17
click at [1404, 250] on button "Search" at bounding box center [1402, 248] width 126 height 42
click at [1184, 523] on button "Match 2 Groups" at bounding box center [1185, 535] width 186 height 42
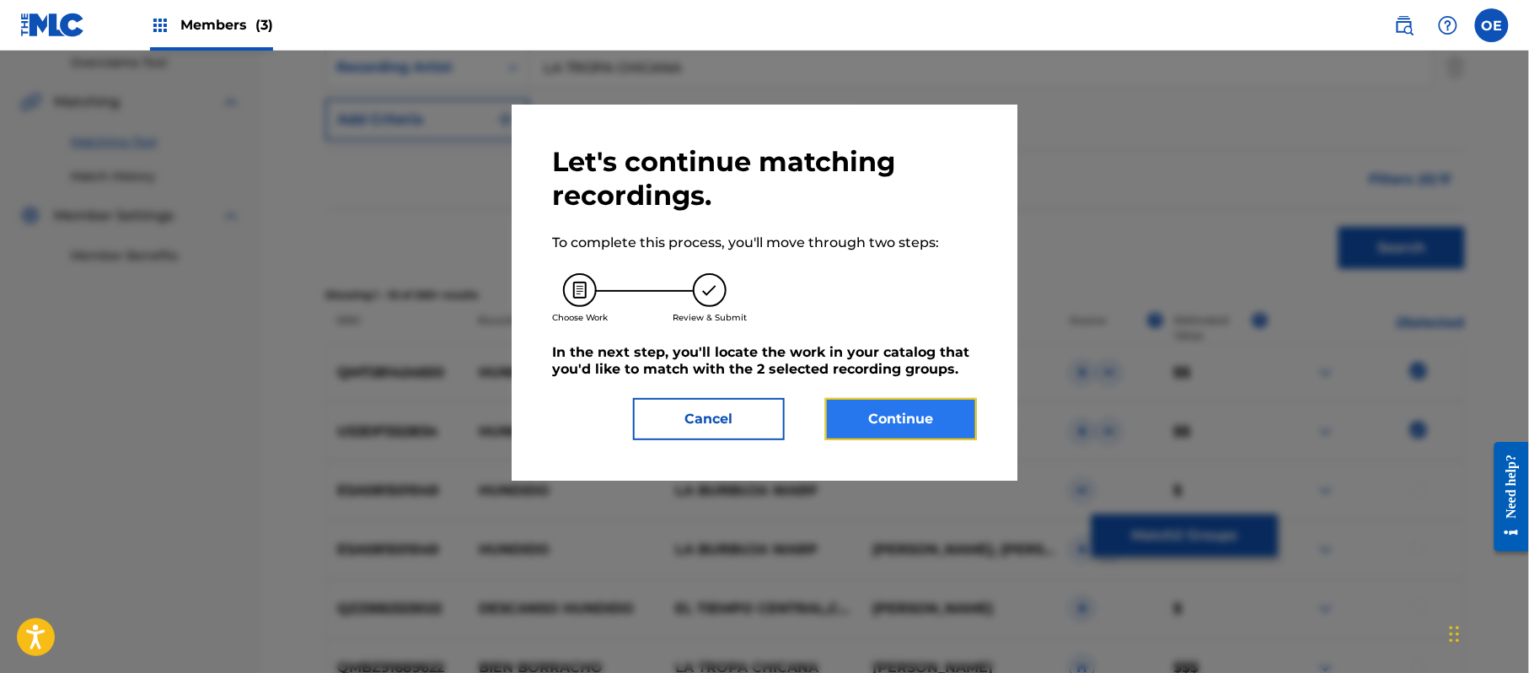
click at [907, 426] on button "Continue" at bounding box center [901, 419] width 152 height 42
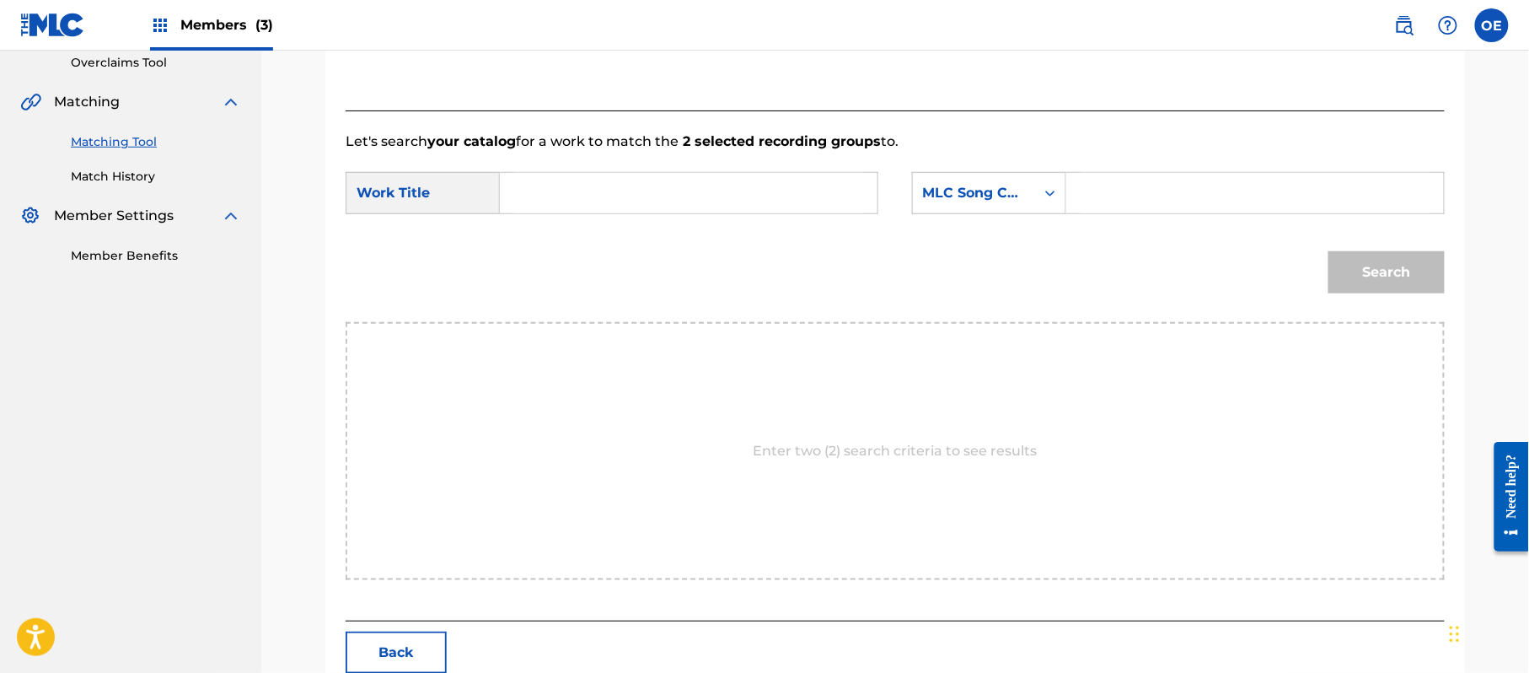
paste input "HUNDIDO BIEN HUNDIDO"
type input "HUNDIDO BIEN HUNDIDO"
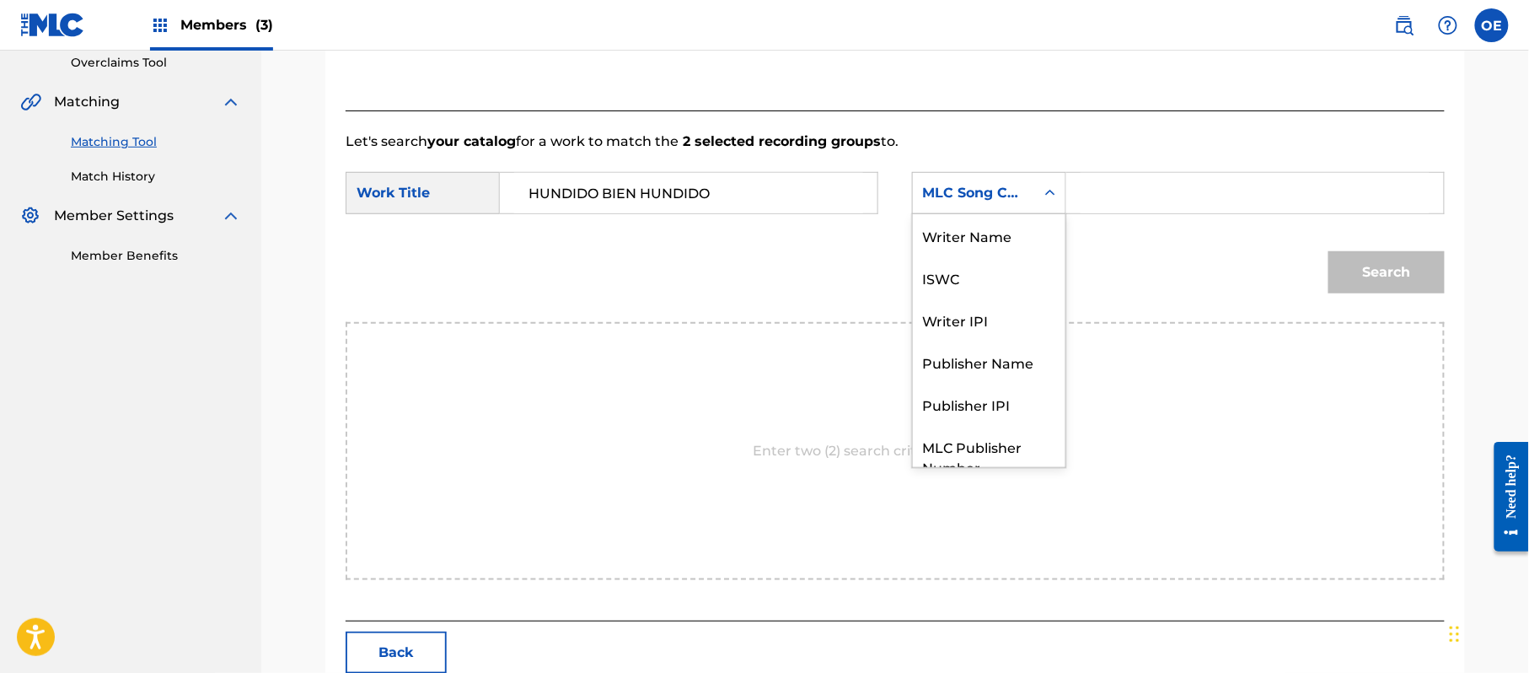
drag, startPoint x: 981, startPoint y: 196, endPoint x: 969, endPoint y: 271, distance: 76.8
click at [980, 199] on div "MLC Song Code" at bounding box center [974, 193] width 102 height 20
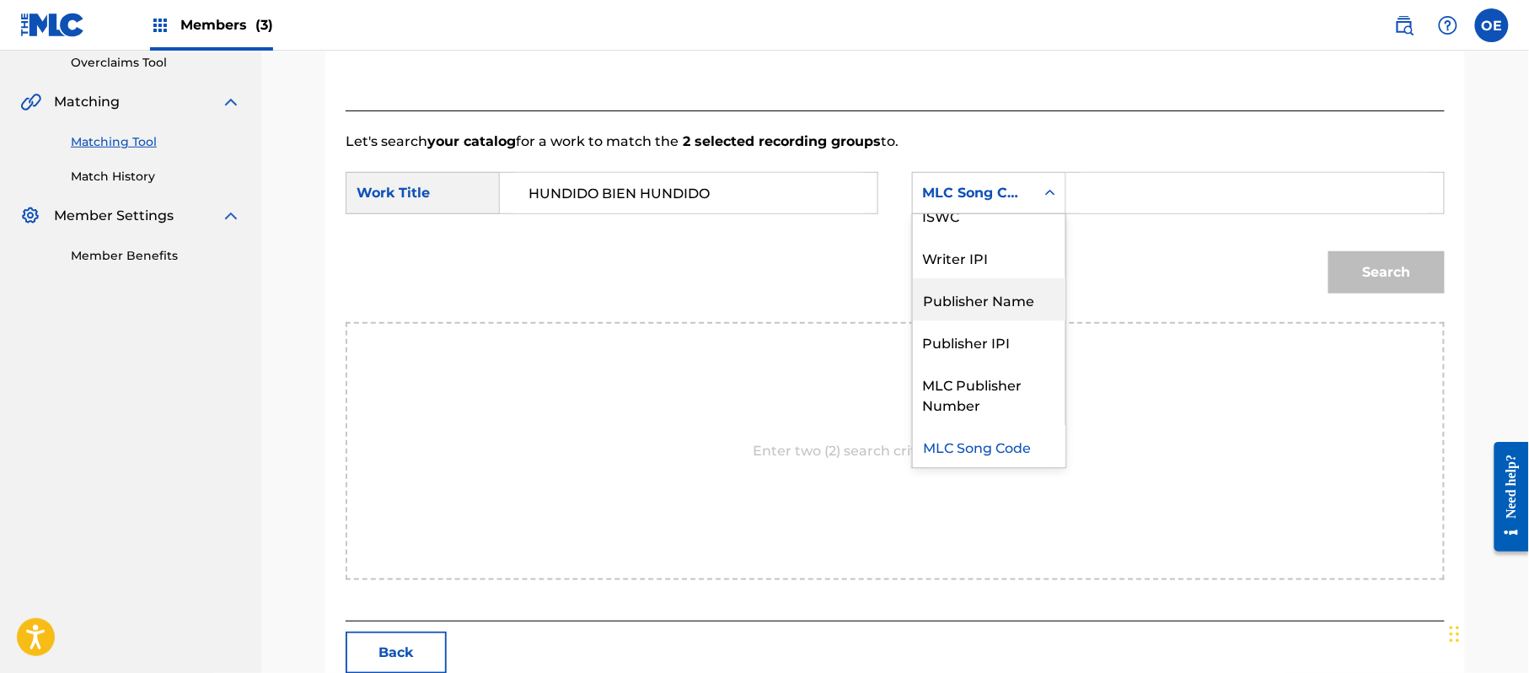
scroll to position [0, 0]
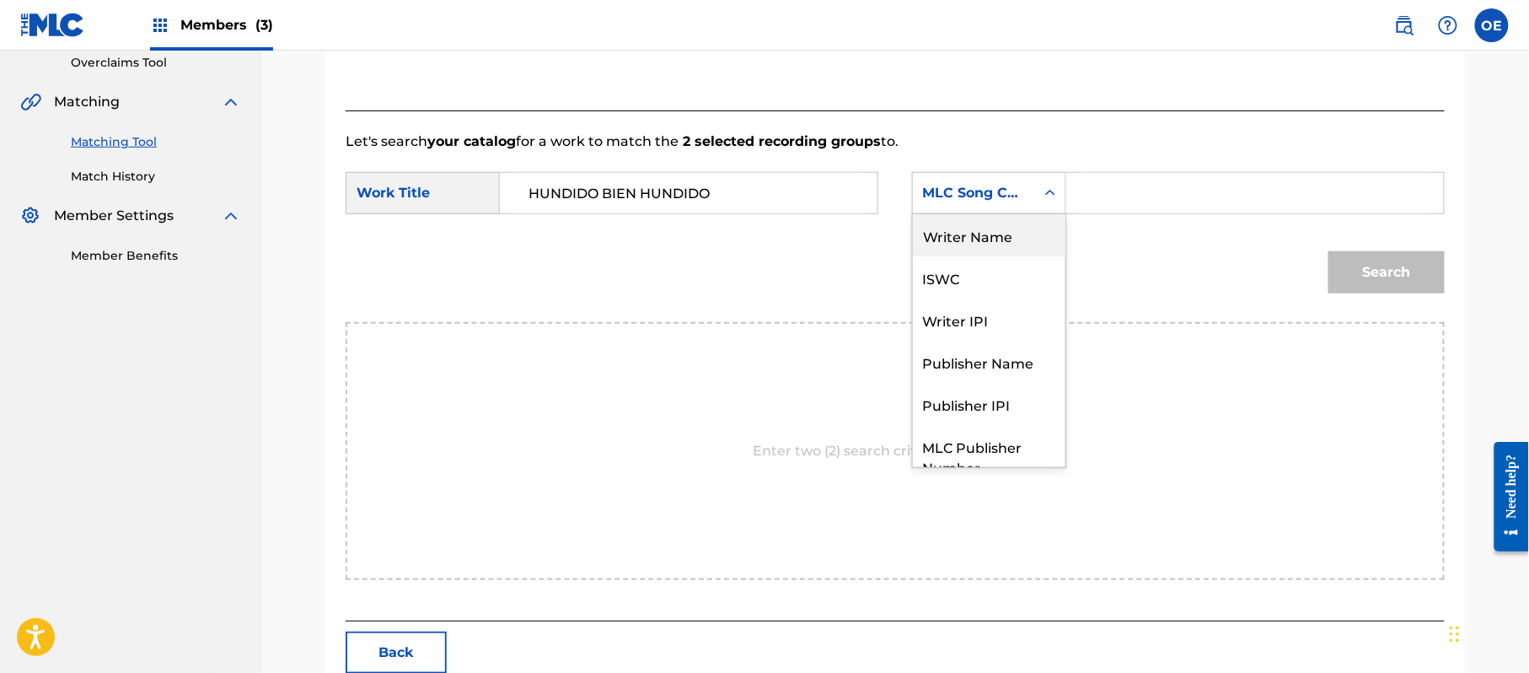
click at [958, 243] on div "Writer Name" at bounding box center [989, 235] width 153 height 42
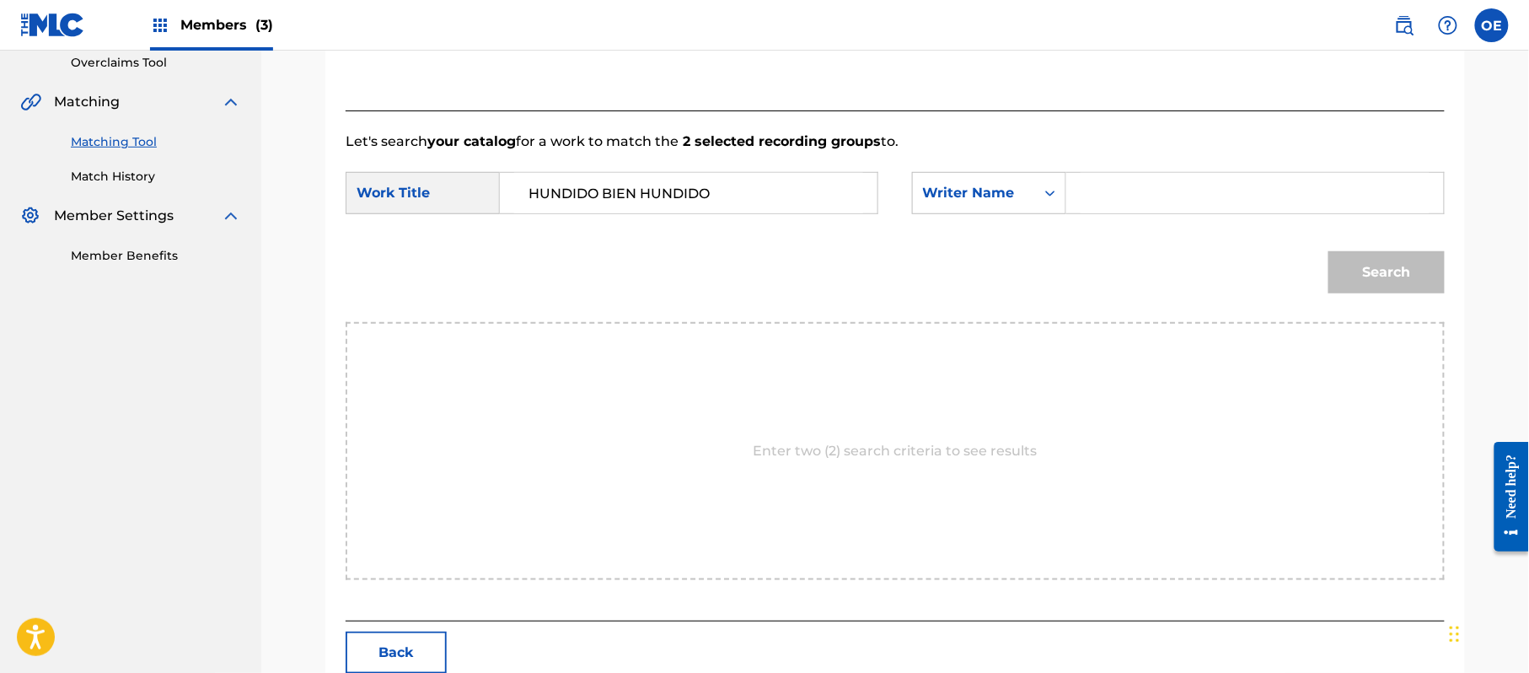
click at [1099, 219] on div "SearchWithCriteriaf89498bc-789c-4985-8487-5061a1897356 Work Title HUNDIDO BIEN …" at bounding box center [895, 198] width 1099 height 52
click at [1116, 204] on input "Search Form" at bounding box center [1255, 193] width 349 height 40
click at [1329, 251] on button "Search" at bounding box center [1387, 272] width 116 height 42
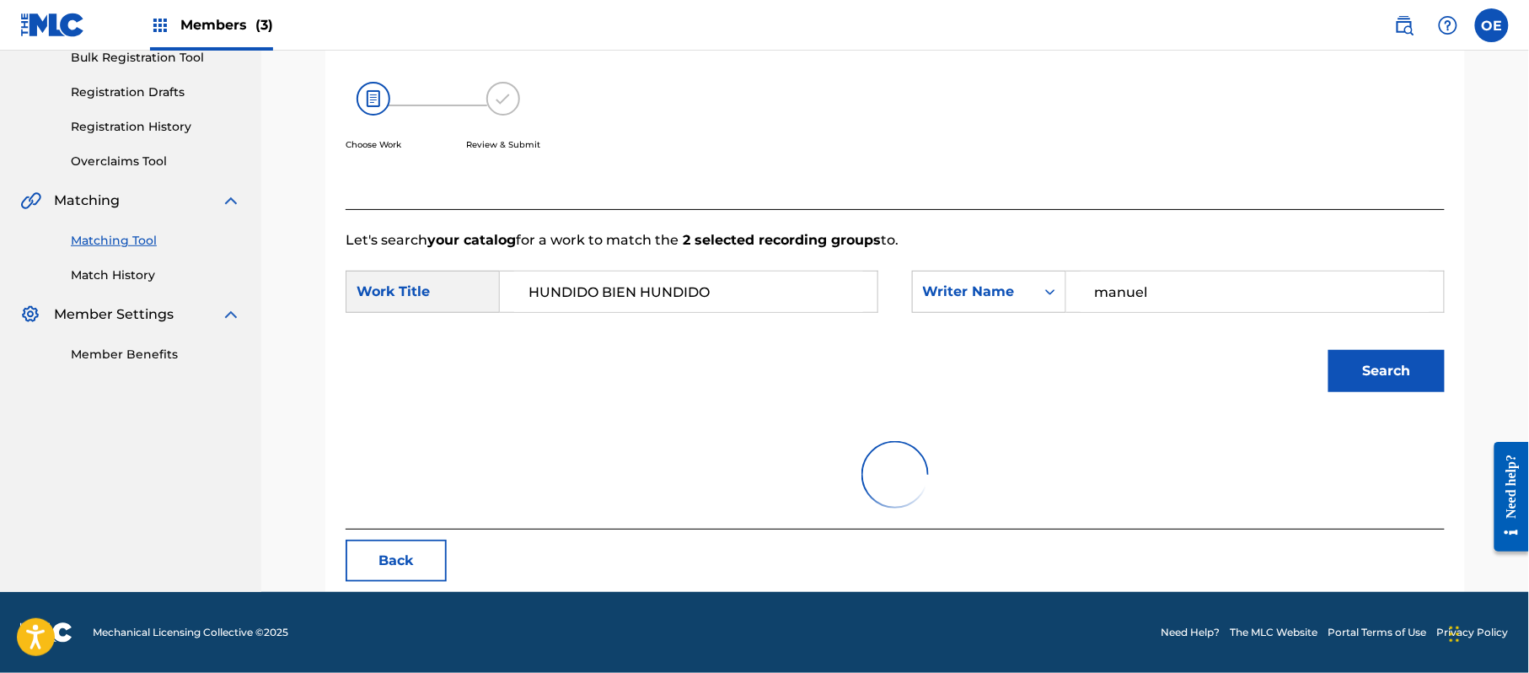
scroll to position [187, 0]
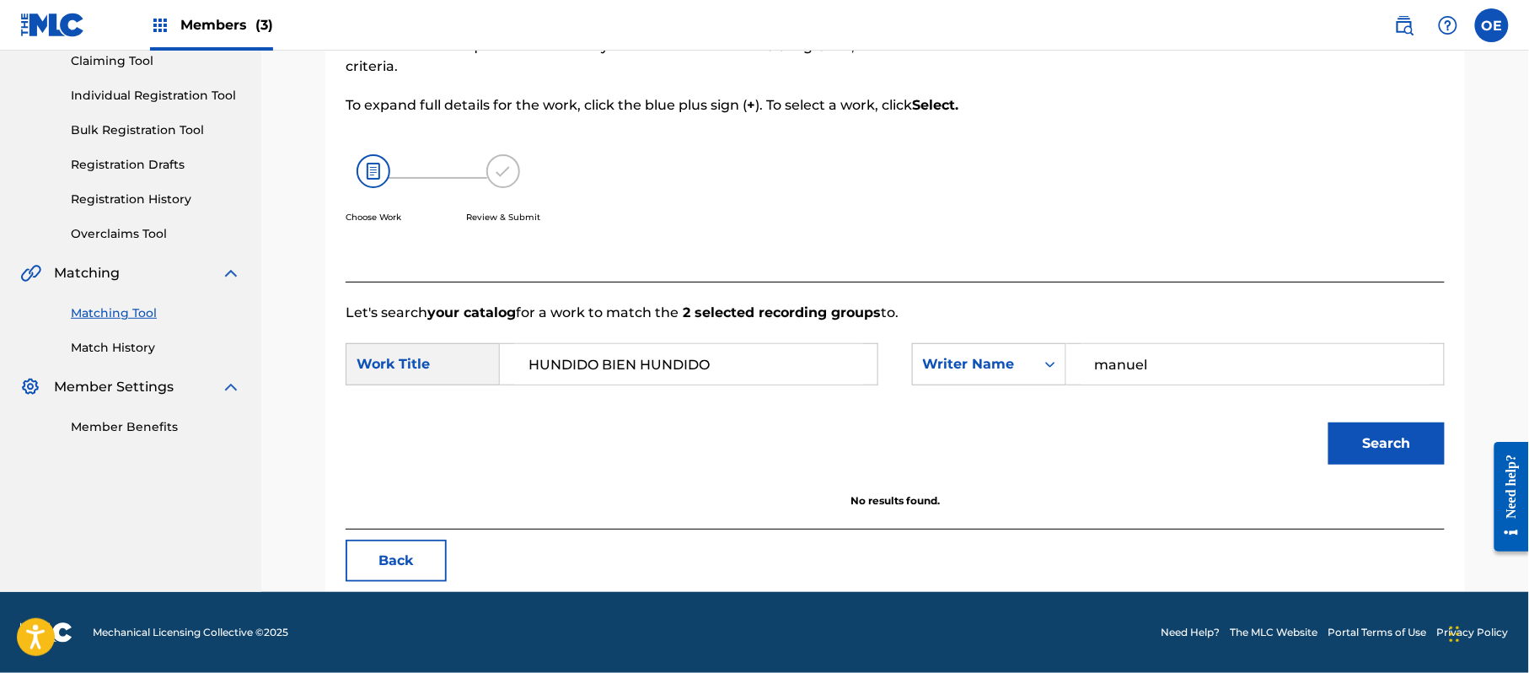
drag, startPoint x: 1181, startPoint y: 372, endPoint x: 1084, endPoint y: 371, distance: 96.9
click at [1084, 371] on input "manuel" at bounding box center [1255, 364] width 349 height 40
type input "[PERSON_NAME]"
click at [1329, 422] on button "Search" at bounding box center [1387, 443] width 116 height 42
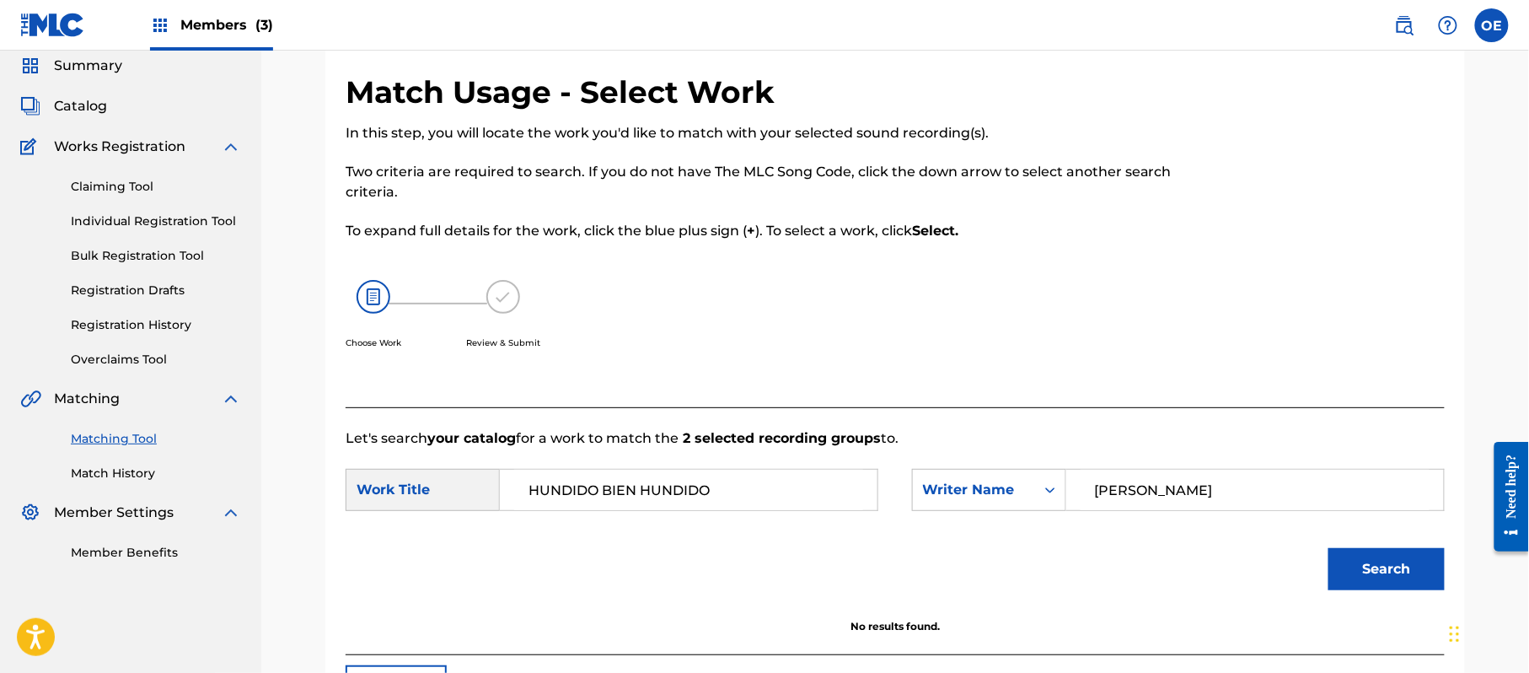
scroll to position [112, 0]
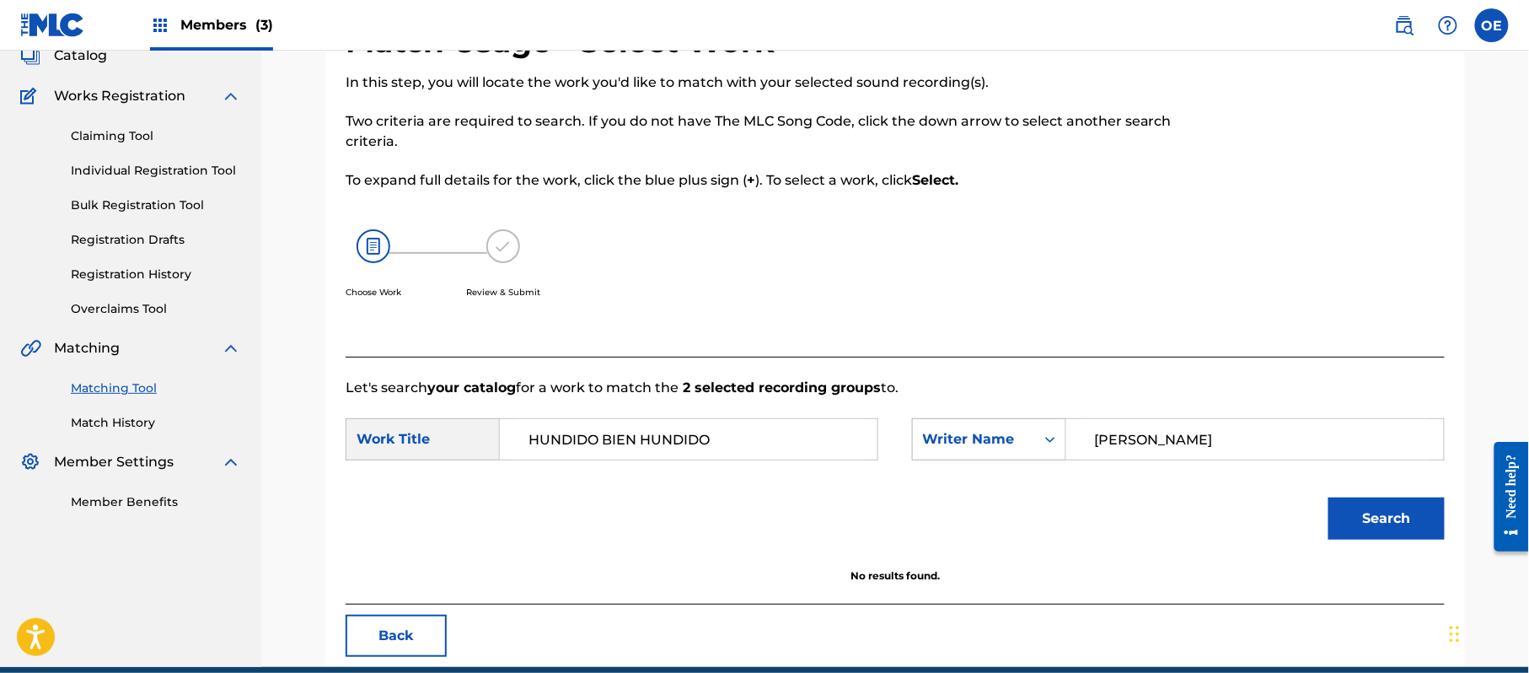
drag, startPoint x: 1244, startPoint y: 420, endPoint x: 959, endPoint y: 435, distance: 285.3
click at [962, 435] on div "SearchWithCriteria885bb2dd-be04-471a-9743-93a1292857c4 Writer Name [PERSON_NAME]" at bounding box center [1178, 439] width 533 height 42
paste input "[PERSON_NAME]"
click at [1363, 520] on button "Search" at bounding box center [1387, 518] width 116 height 42
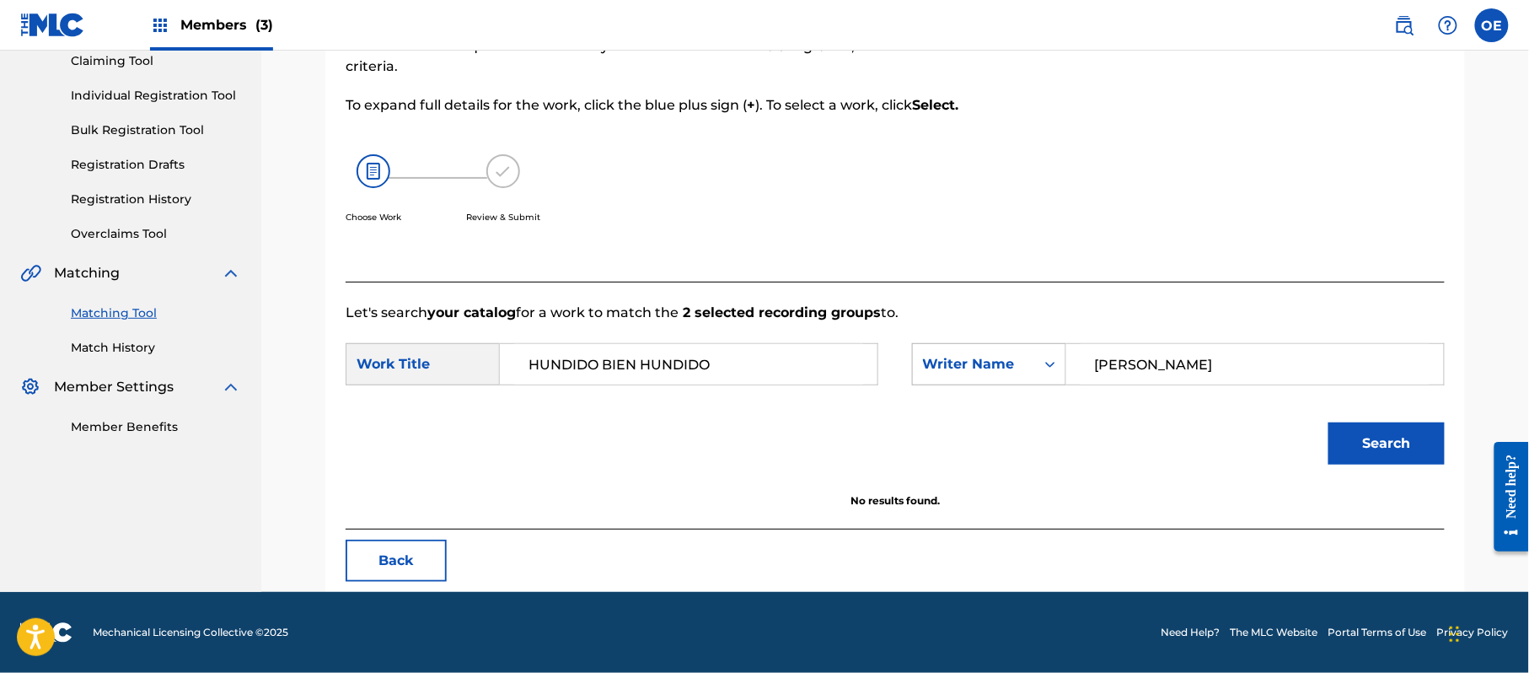
click at [985, 373] on div "Writer Name" at bounding box center [974, 364] width 102 height 20
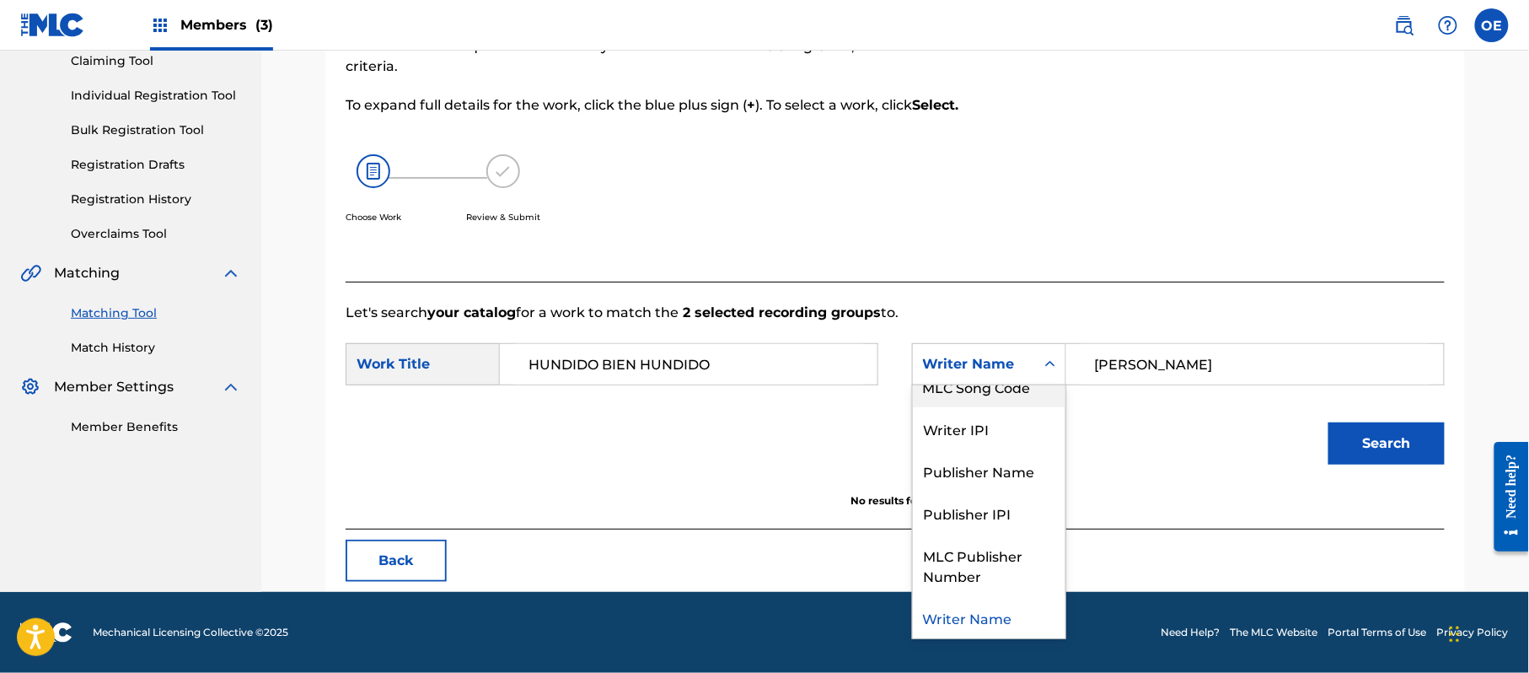
scroll to position [0, 0]
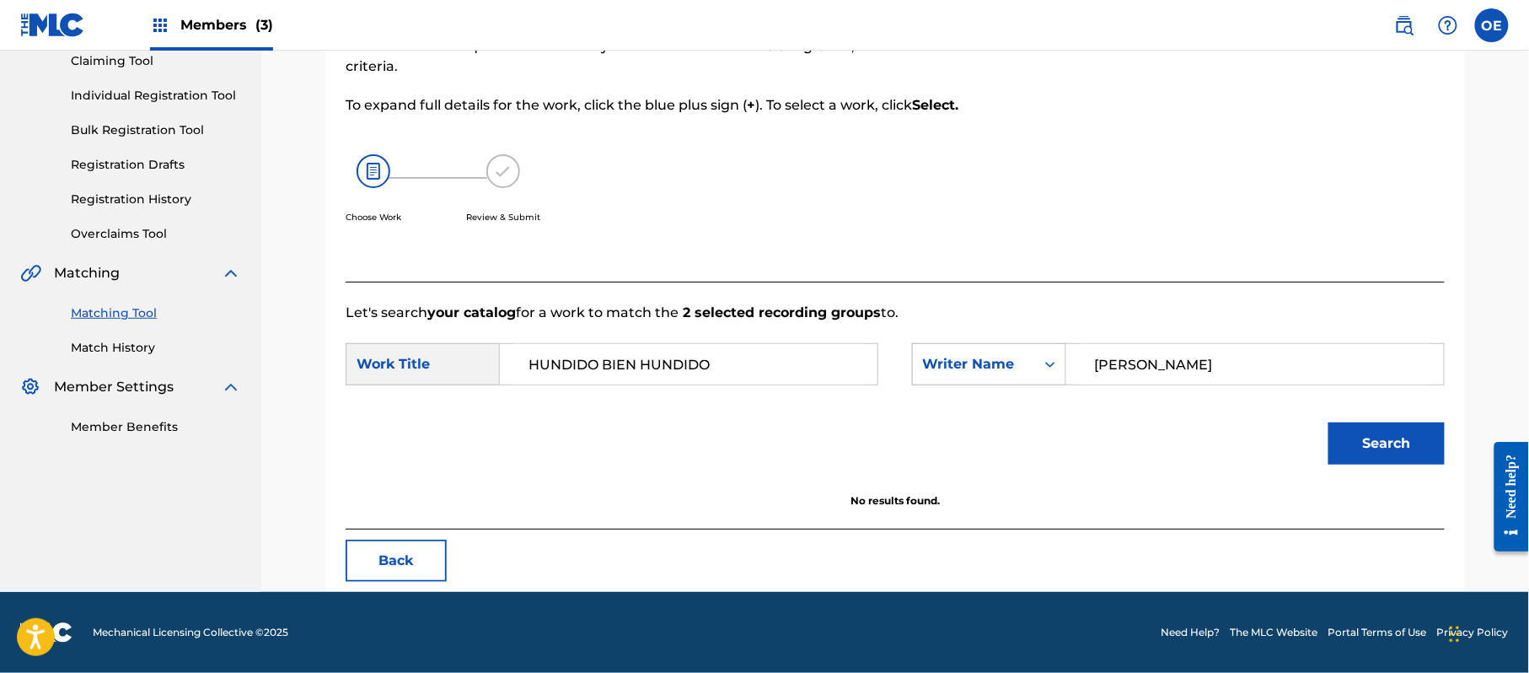
drag, startPoint x: 1319, startPoint y: 371, endPoint x: 964, endPoint y: 378, distance: 355.0
click at [964, 378] on div "SearchWithCriteria885bb2dd-be04-471a-9743-93a1292857c4 Writer Name [PERSON_NAME]" at bounding box center [1178, 364] width 533 height 42
click at [1281, 374] on input "[PERSON_NAME]" at bounding box center [1255, 364] width 349 height 40
drag, startPoint x: 1281, startPoint y: 368, endPoint x: 1264, endPoint y: 378, distance: 19.7
click at [1264, 378] on input "[PERSON_NAME]" at bounding box center [1255, 364] width 349 height 40
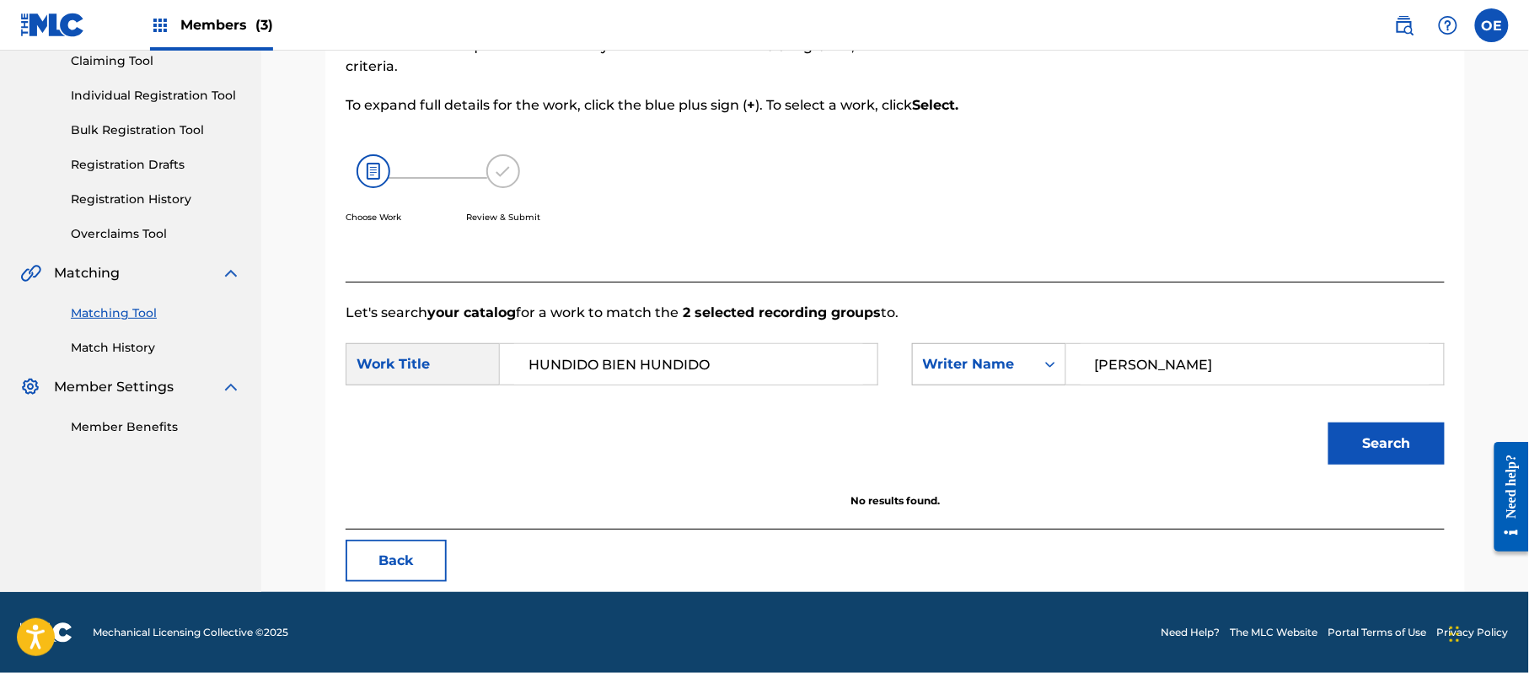
drag, startPoint x: 1197, startPoint y: 365, endPoint x: 1009, endPoint y: 364, distance: 188.0
click at [1002, 368] on div "SearchWithCriteria885bb2dd-be04-471a-9743-93a1292857c4 Writer Name [PERSON_NAME]" at bounding box center [1178, 364] width 533 height 42
type input "V[PERSON_NAME]"
click at [1401, 452] on button "Search" at bounding box center [1387, 443] width 116 height 42
drag, startPoint x: 1172, startPoint y: 358, endPoint x: 1062, endPoint y: 368, distance: 110.0
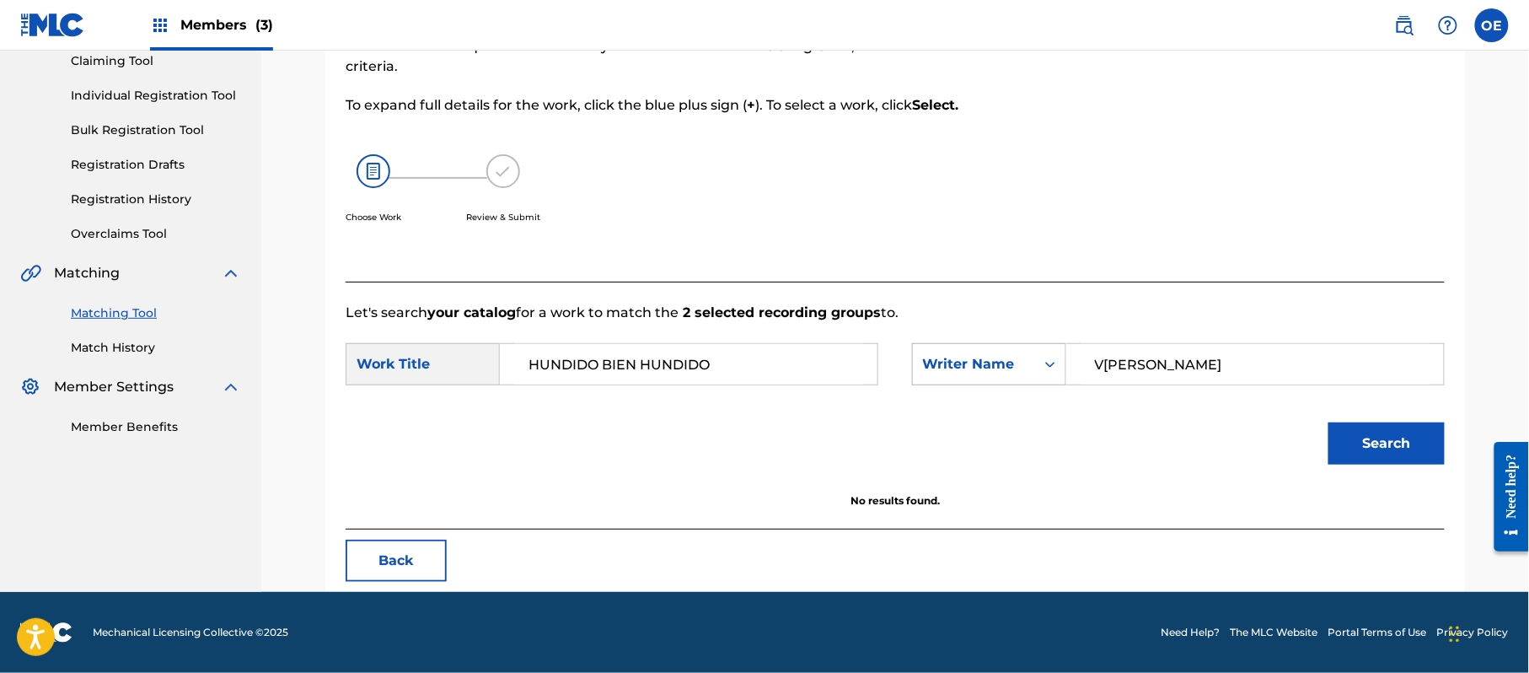
click at [1066, 368] on div "V[PERSON_NAME]" at bounding box center [1255, 364] width 378 height 42
click at [1172, 368] on input "Search Form" at bounding box center [1255, 364] width 349 height 40
type input "[PERSON_NAME]"
click at [1329, 422] on button "Search" at bounding box center [1387, 443] width 116 height 42
drag, startPoint x: 1189, startPoint y: 378, endPoint x: 969, endPoint y: 364, distance: 219.6
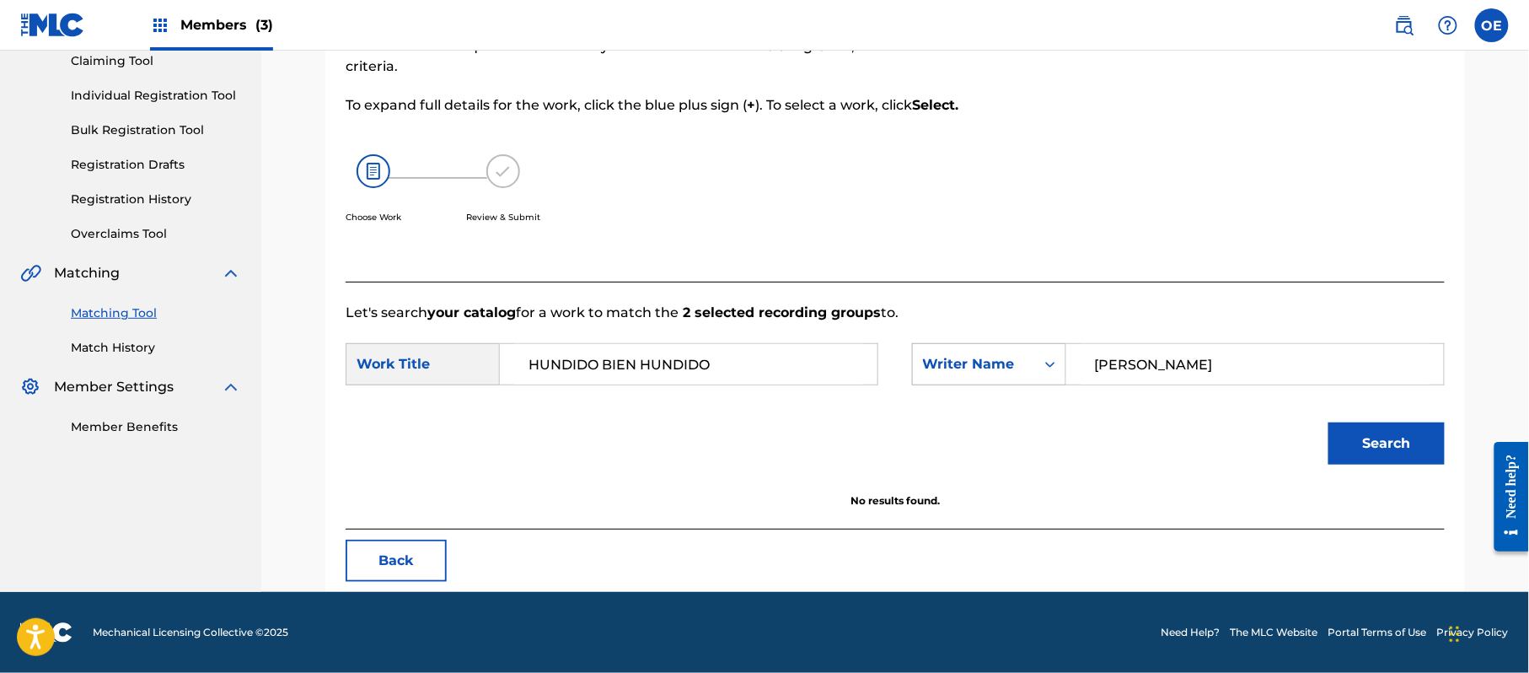
click at [1007, 376] on div "SearchWithCriteria885bb2dd-be04-471a-9743-93a1292857c4 Writer Name [PERSON_NAME]" at bounding box center [1178, 364] width 533 height 42
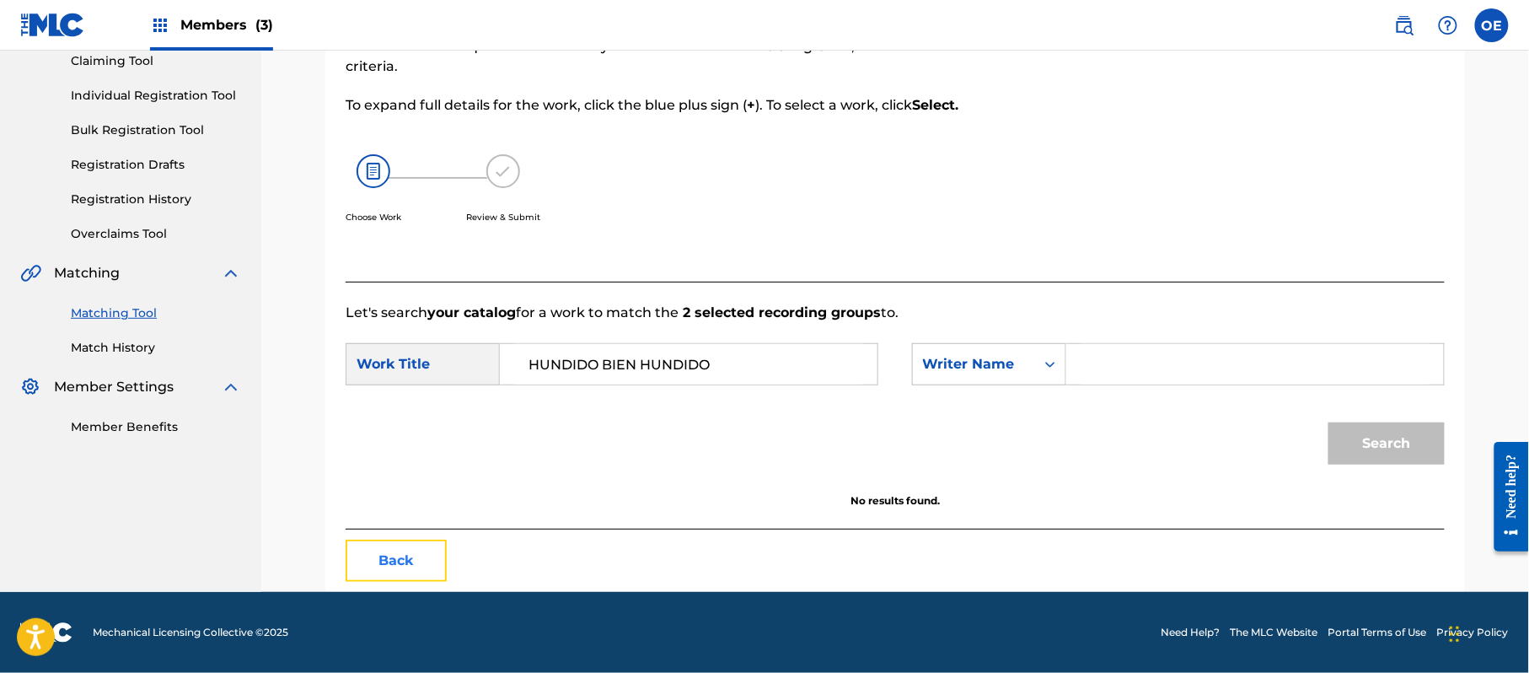
click at [389, 558] on button "Back" at bounding box center [396, 561] width 101 height 42
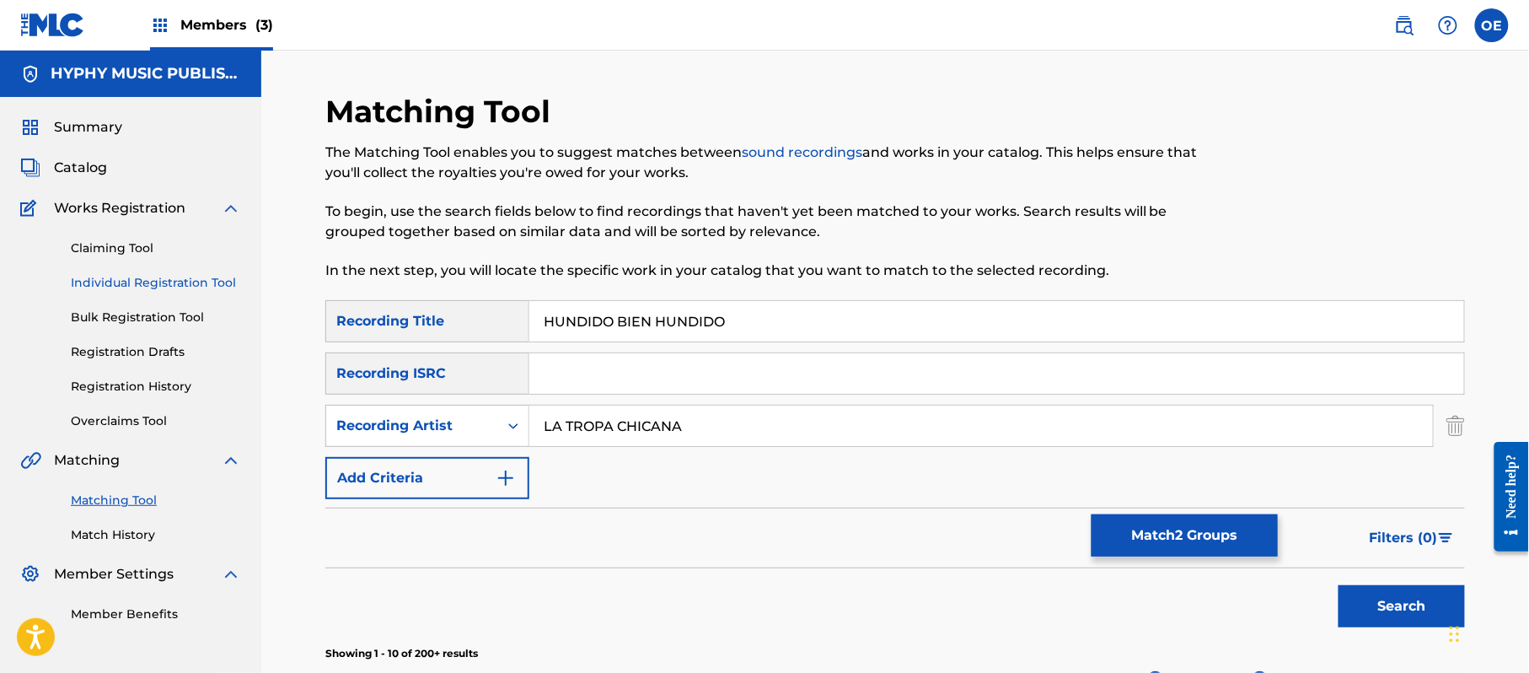
click at [143, 287] on link "Individual Registration Tool" at bounding box center [156, 283] width 170 height 18
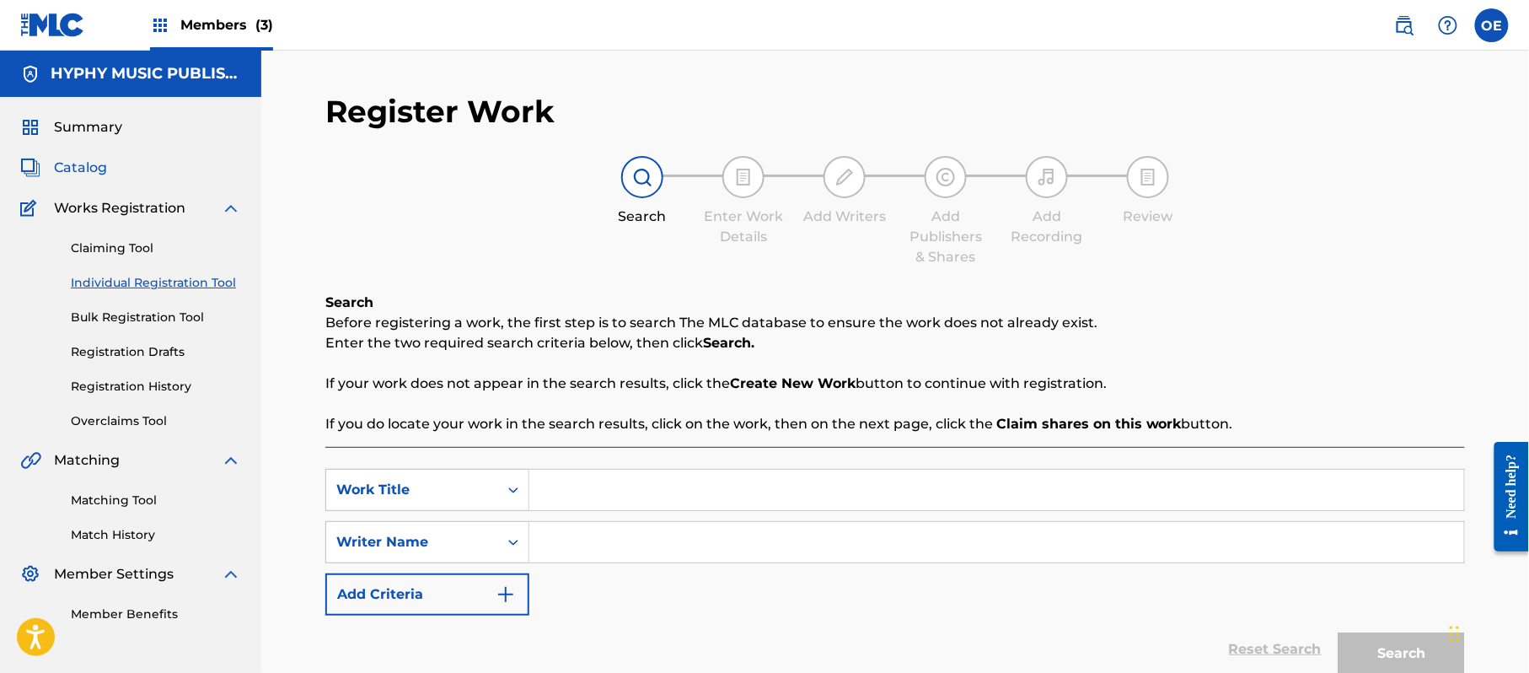
drag, startPoint x: 72, startPoint y: 160, endPoint x: 83, endPoint y: 165, distance: 12.1
click at [72, 160] on span "Catalog" at bounding box center [80, 168] width 53 height 20
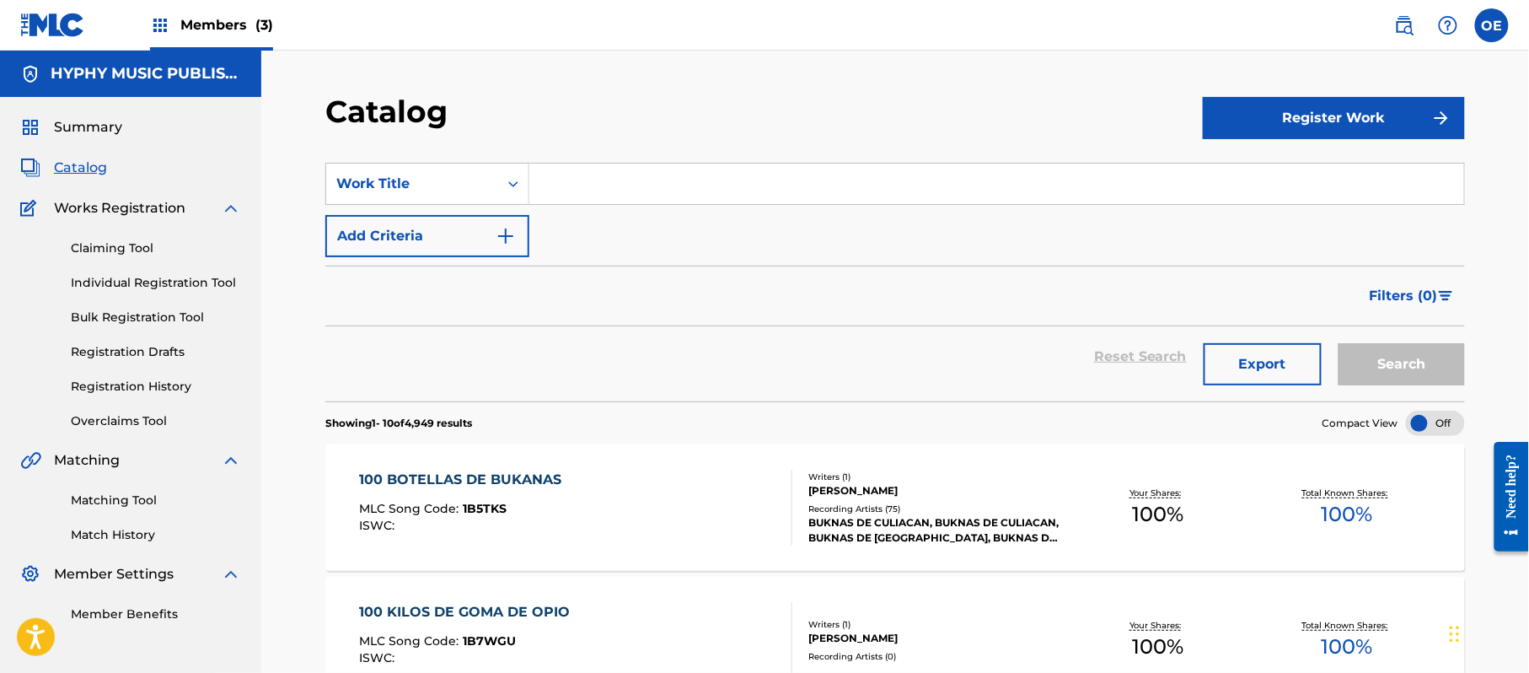
paste input "HUNDIDO BIEN HUNDIDO"
type input "HUNDIDO BIEN HUNDIDO"
click at [1371, 362] on button "Search" at bounding box center [1402, 364] width 126 height 42
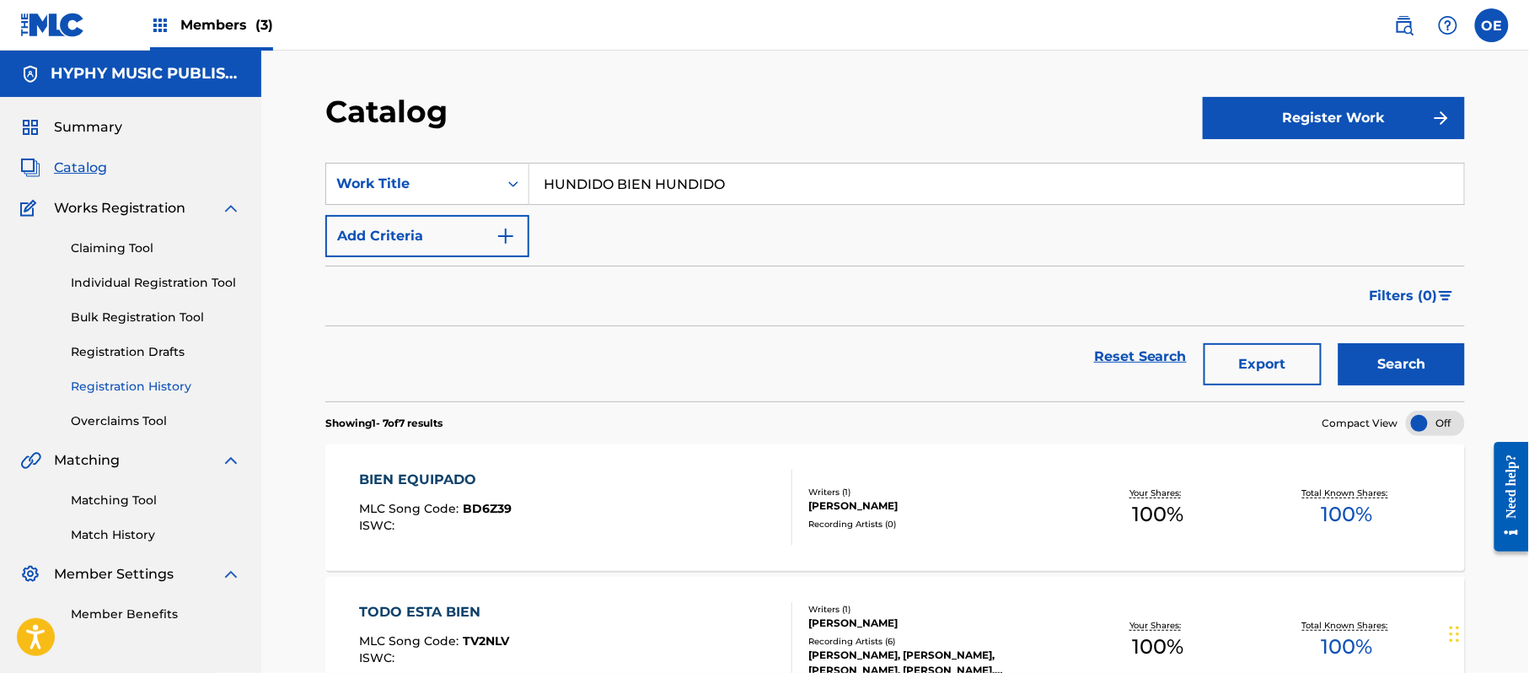
click at [142, 381] on link "Registration History" at bounding box center [156, 387] width 170 height 18
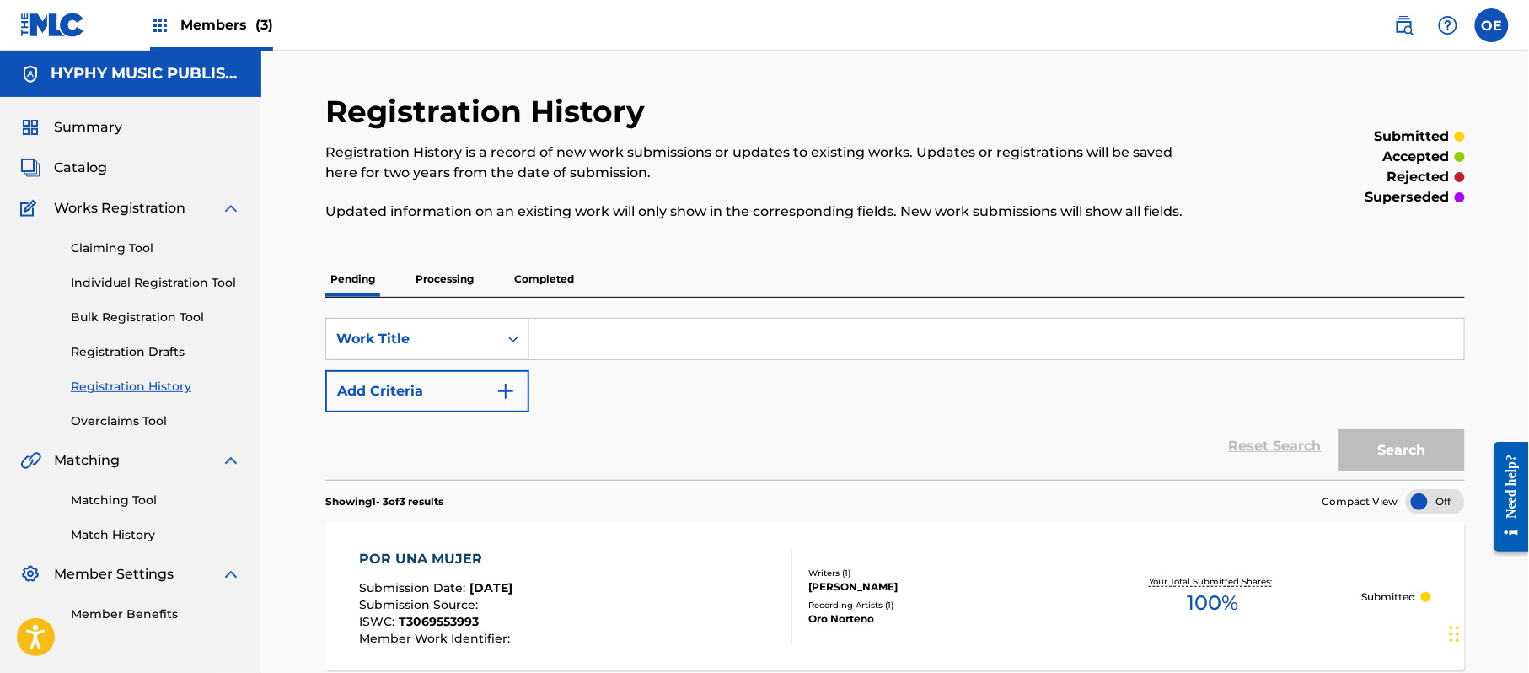
paste input "HUNDIDO BIEN HUNDIDO"
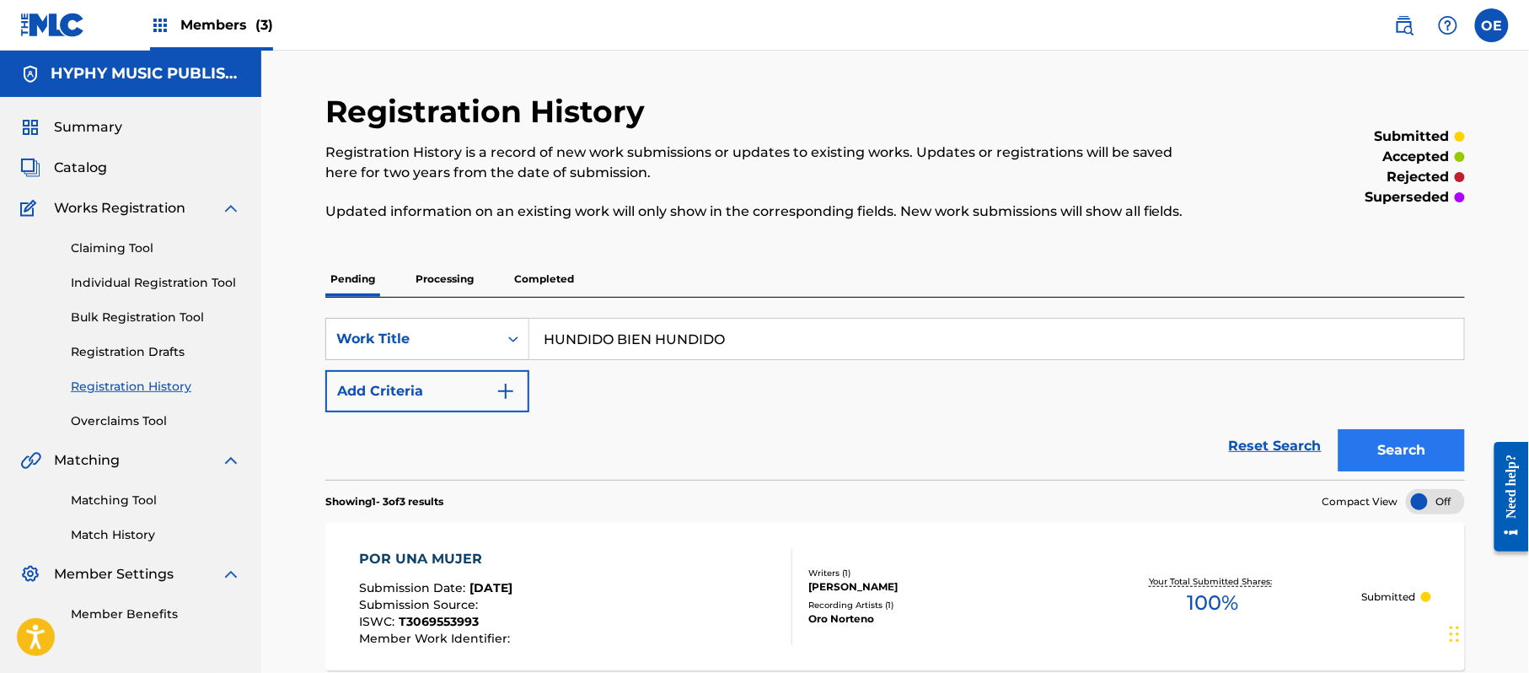
type input "HUNDIDO BIEN HUNDIDO"
click at [1441, 447] on button "Search" at bounding box center [1402, 450] width 126 height 42
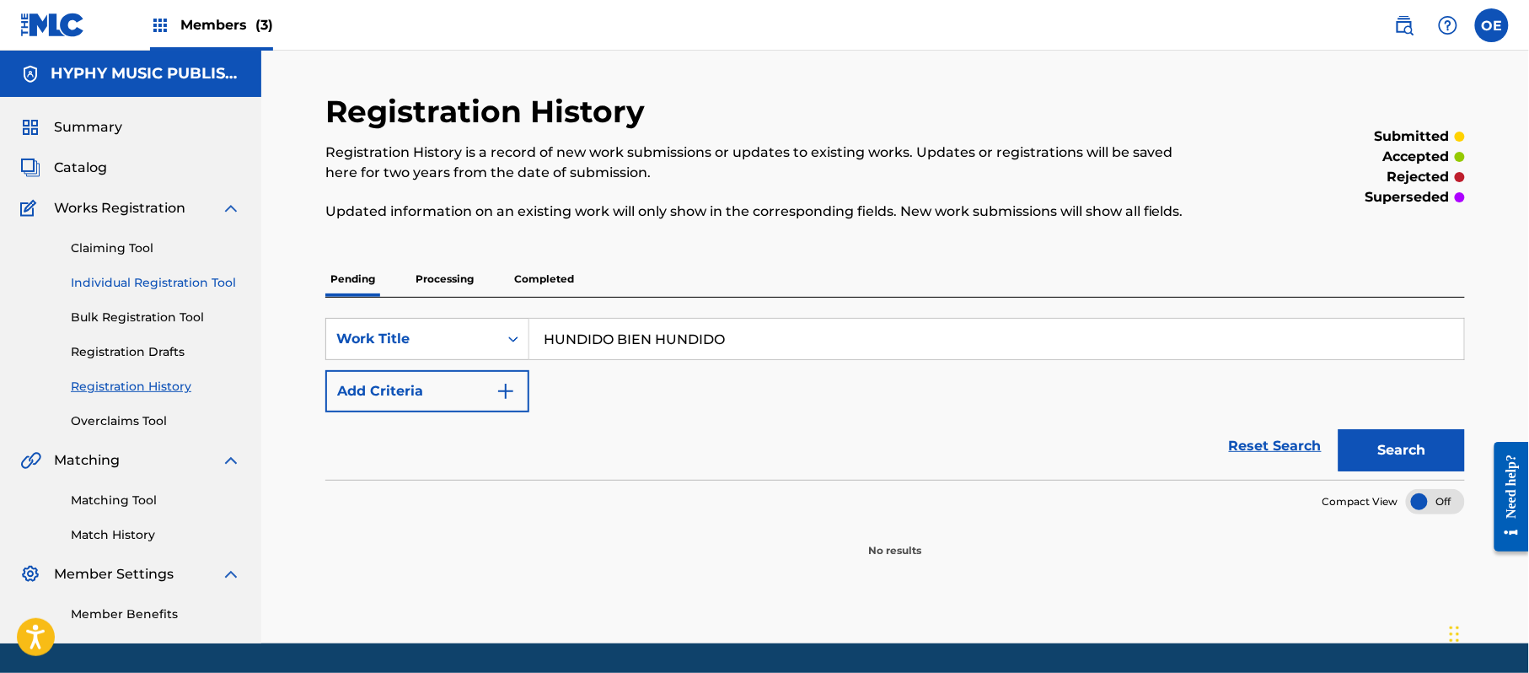
click at [164, 278] on link "Individual Registration Tool" at bounding box center [156, 283] width 170 height 18
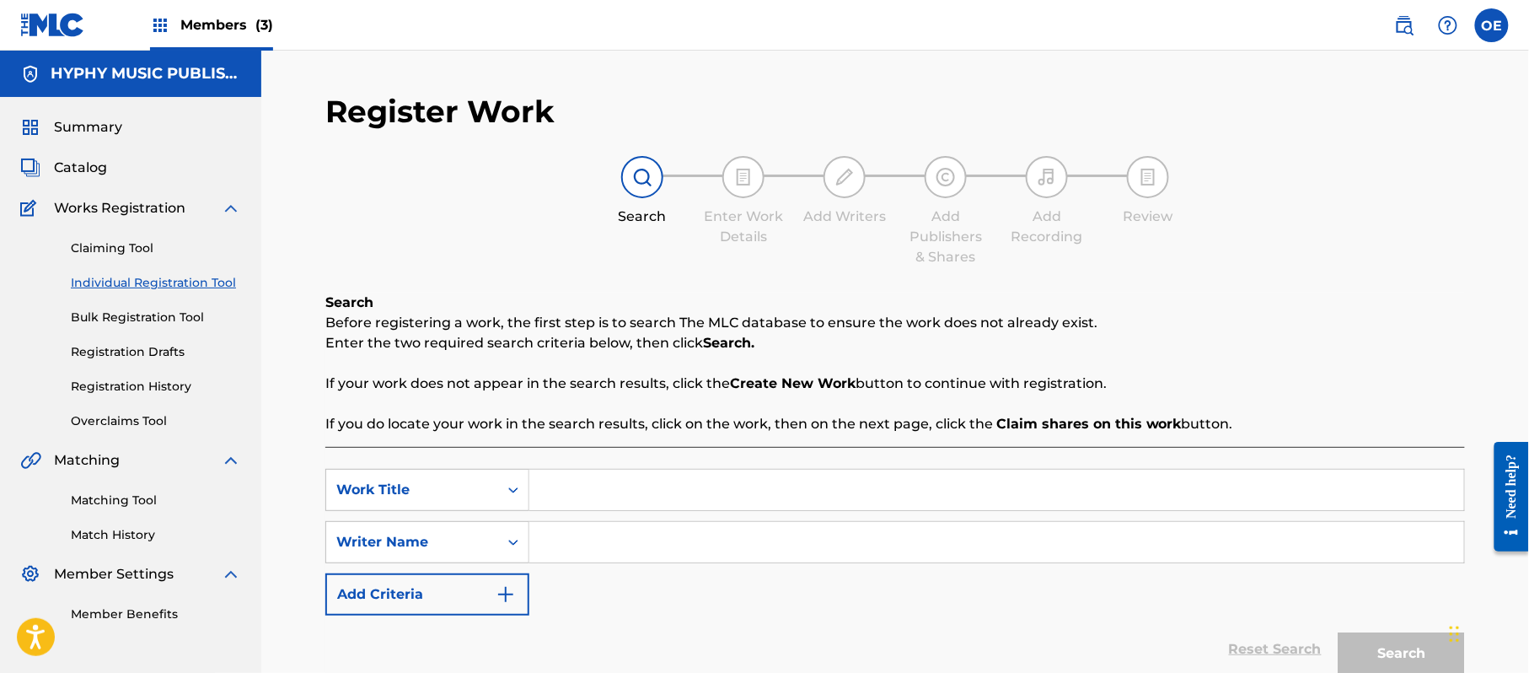
paste input "HUNDIDO BIEN HUNDIDO"
type input "HUNDIDO BIEN HUNDIDO"
click at [429, 588] on button "Add Criteria" at bounding box center [427, 594] width 204 height 42
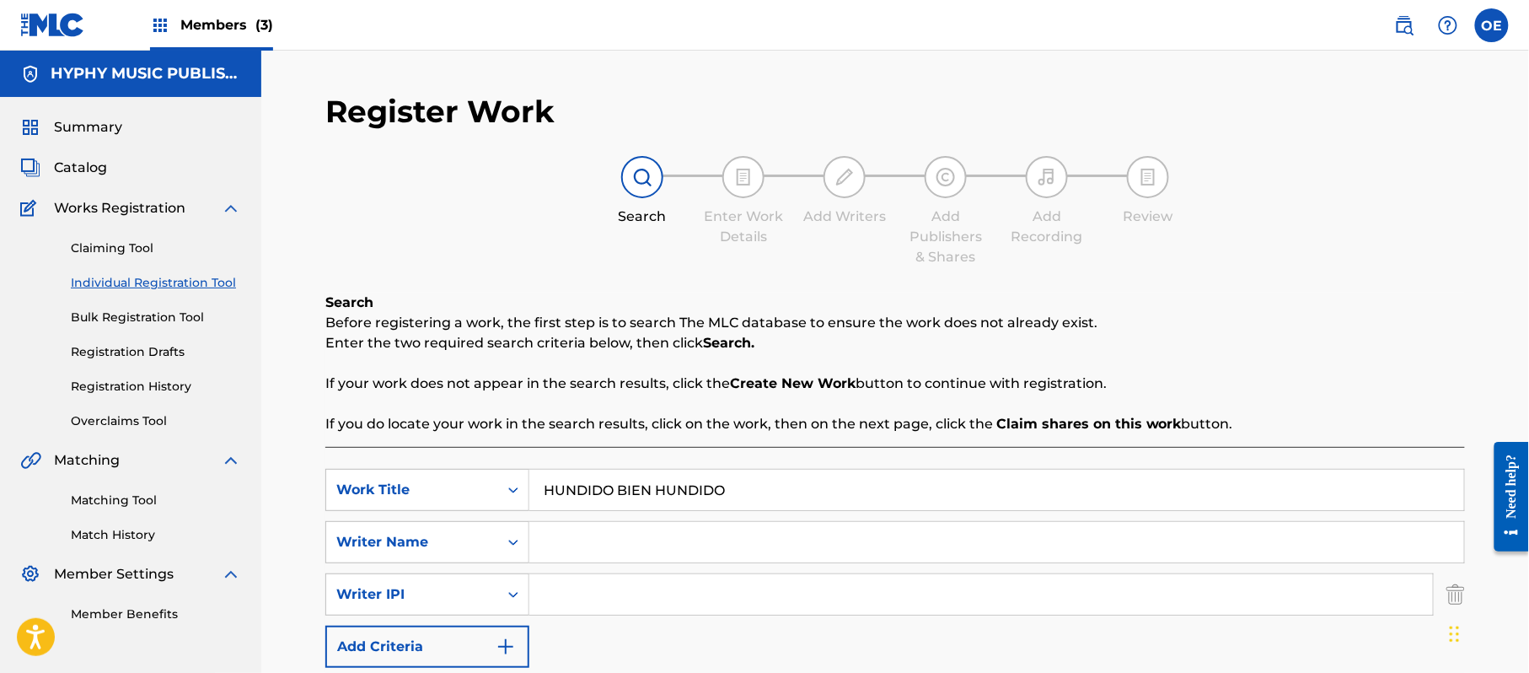
paste input "[PERSON_NAME]"
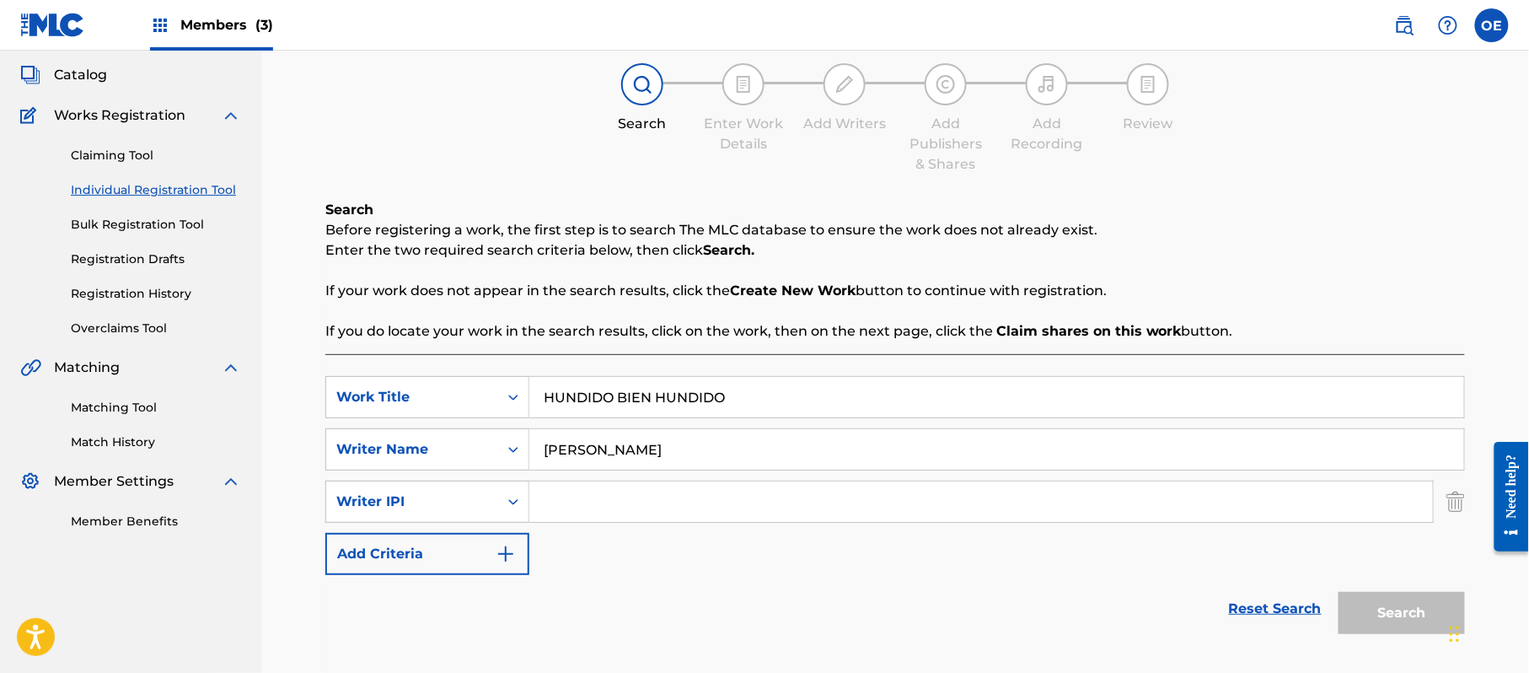
scroll to position [201, 0]
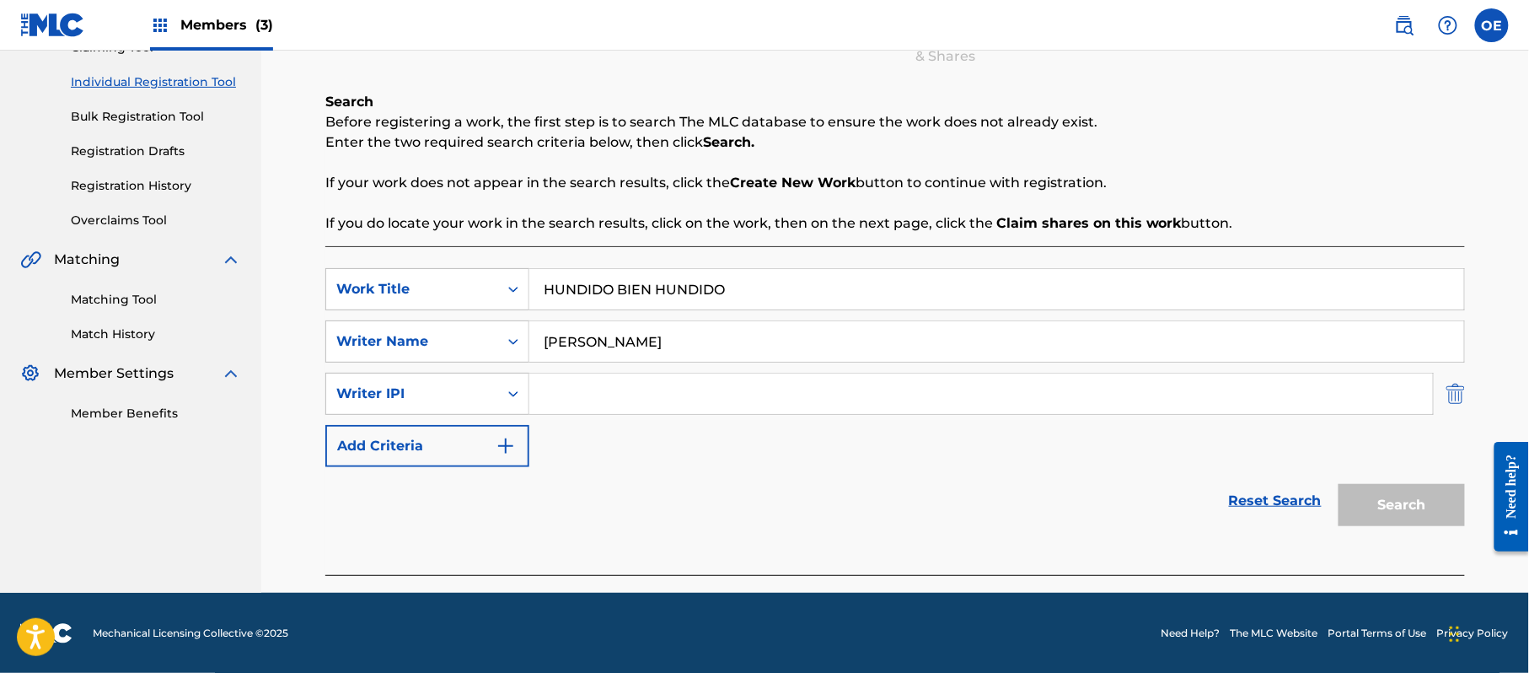
type input "[PERSON_NAME]"
click at [1460, 401] on img "Search Form" at bounding box center [1456, 394] width 19 height 42
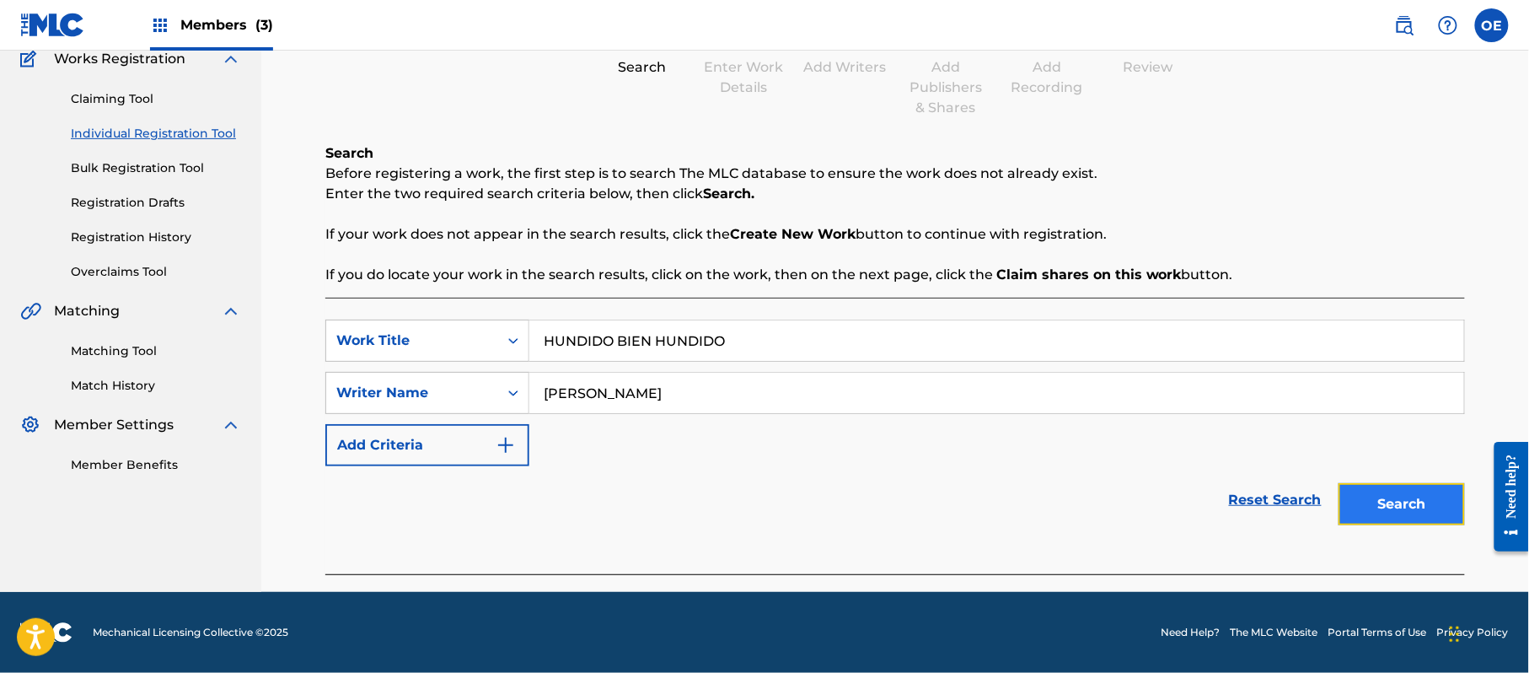
click at [1415, 500] on button "Search" at bounding box center [1402, 504] width 126 height 42
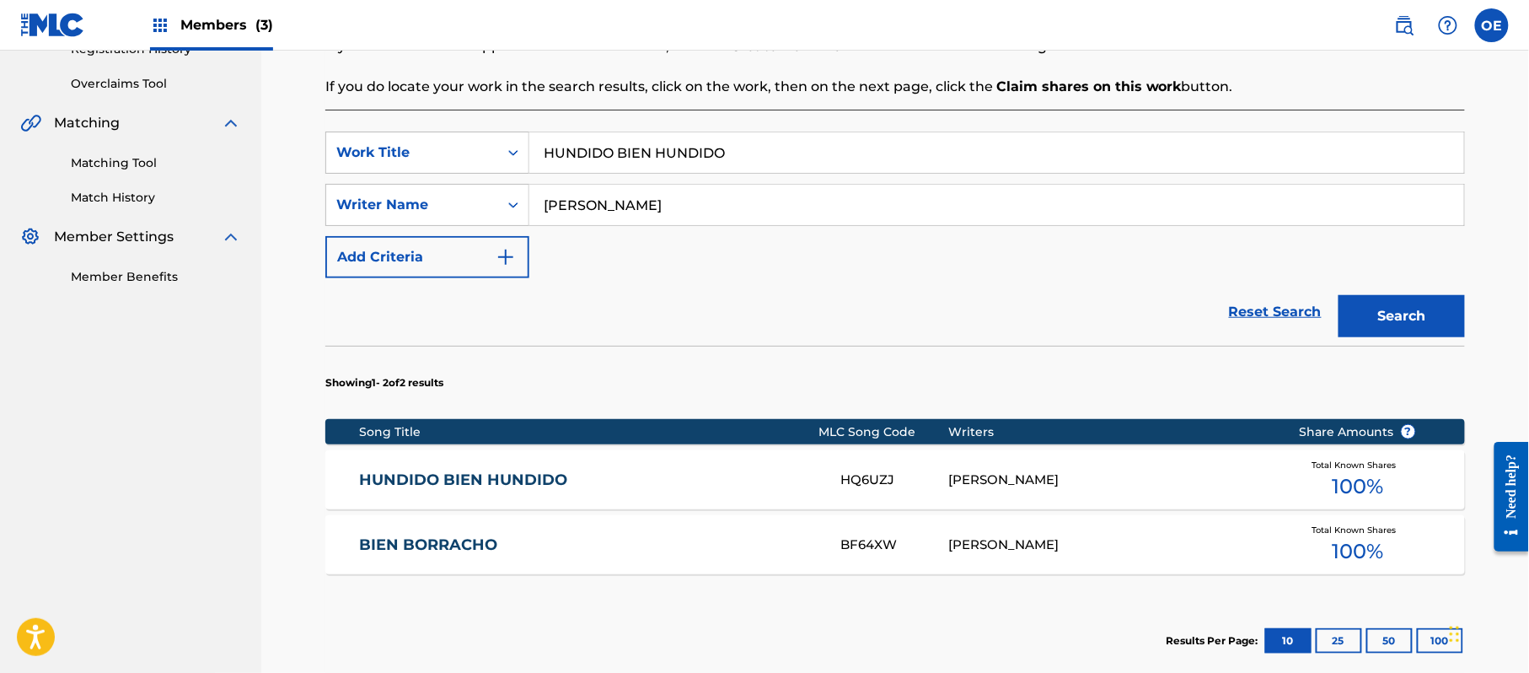
scroll to position [374, 0]
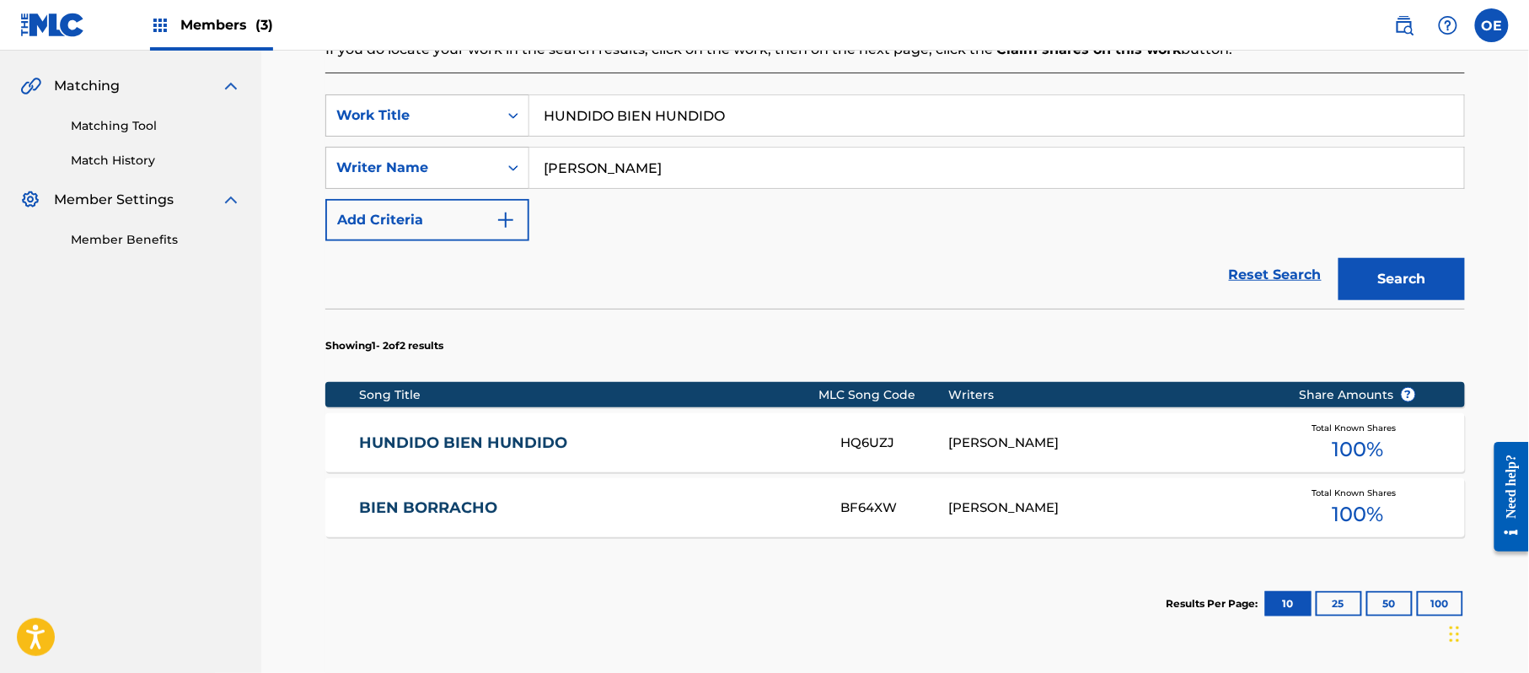
click at [602, 429] on div "HUNDIDO BIEN HUNDIDO HQ6UZJ [PERSON_NAME] Total Known Shares 100 %" at bounding box center [895, 442] width 1140 height 59
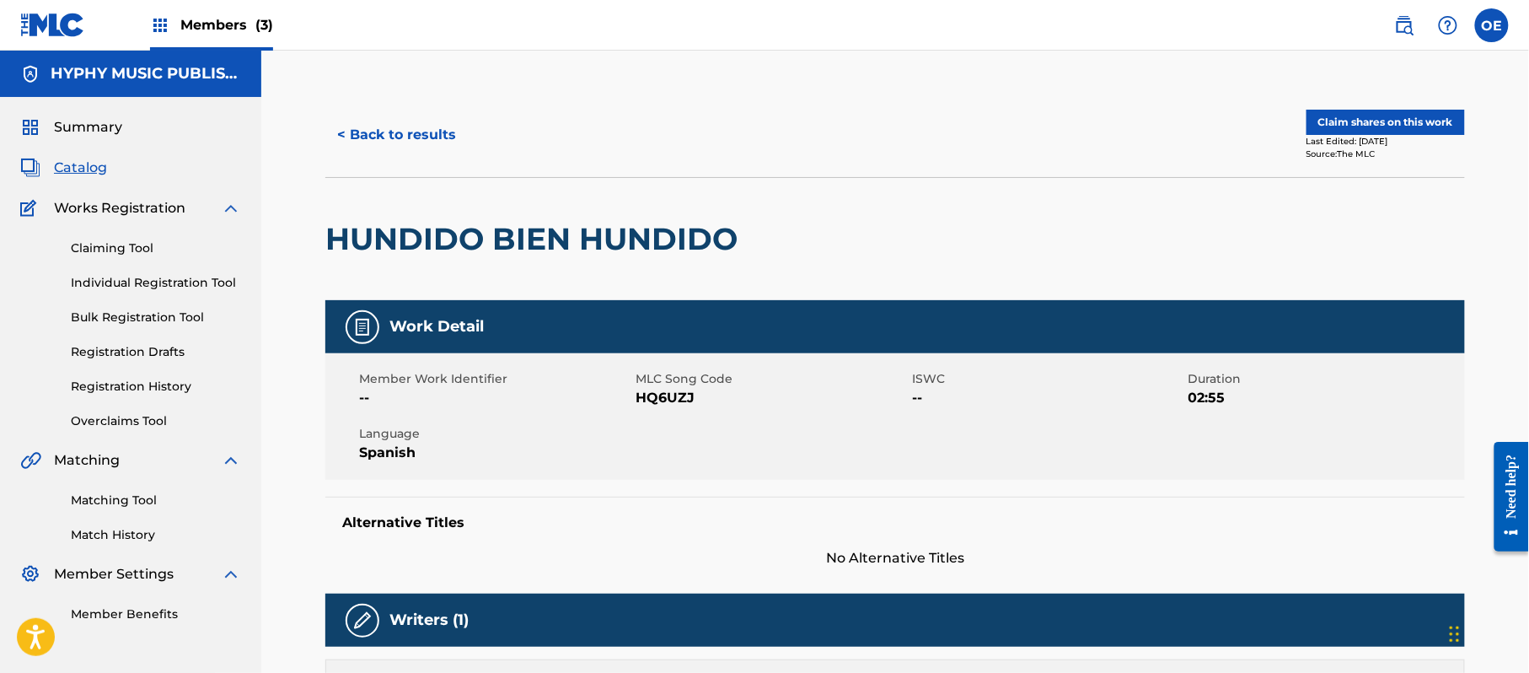
click at [175, 54] on div "HYPHY MUSIC PUBLISHING INC" at bounding box center [130, 74] width 261 height 46
click at [180, 76] on h5 "HYPHY MUSIC PUBLISHING INC" at bounding box center [146, 73] width 191 height 19
click at [173, 22] on div "Members (3)" at bounding box center [211, 25] width 123 height 50
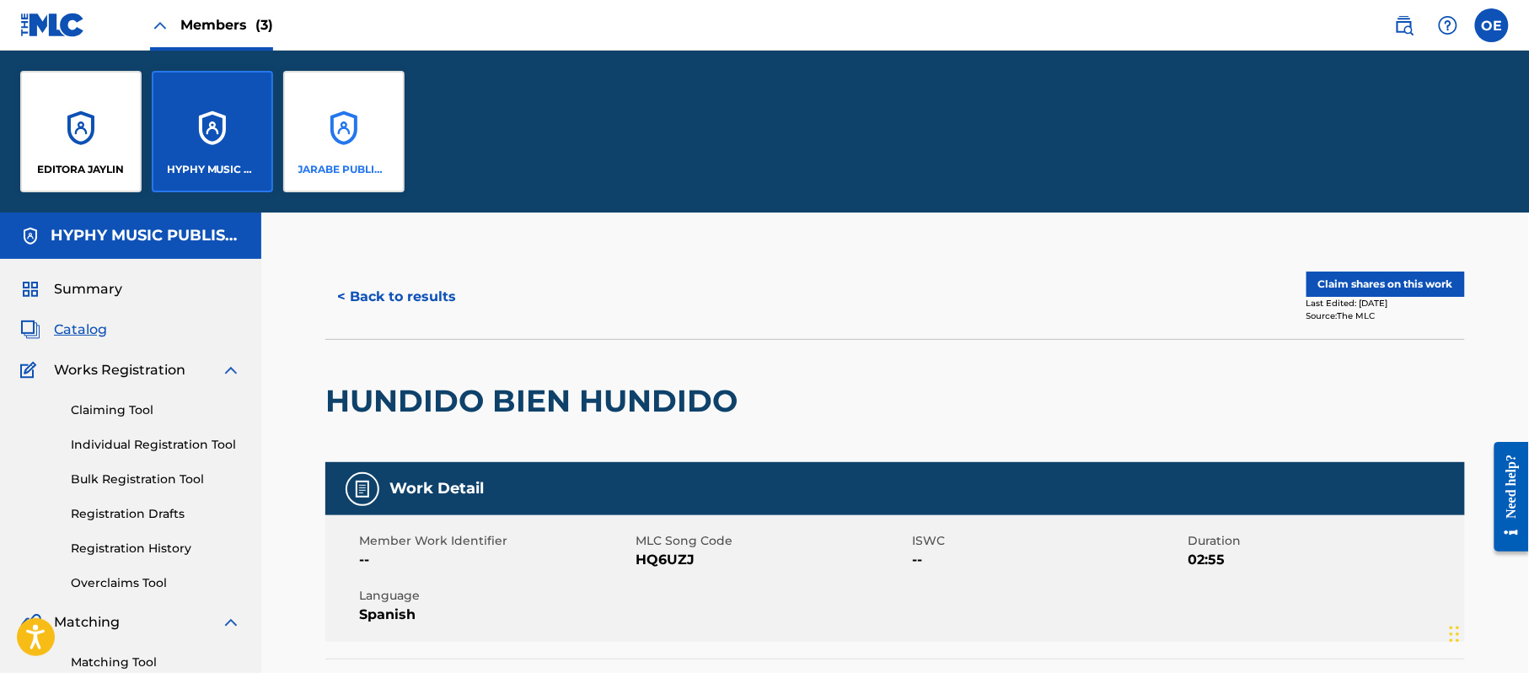
click at [341, 149] on div "JARABE PUBLISHING COMPANY" at bounding box center [343, 131] width 121 height 121
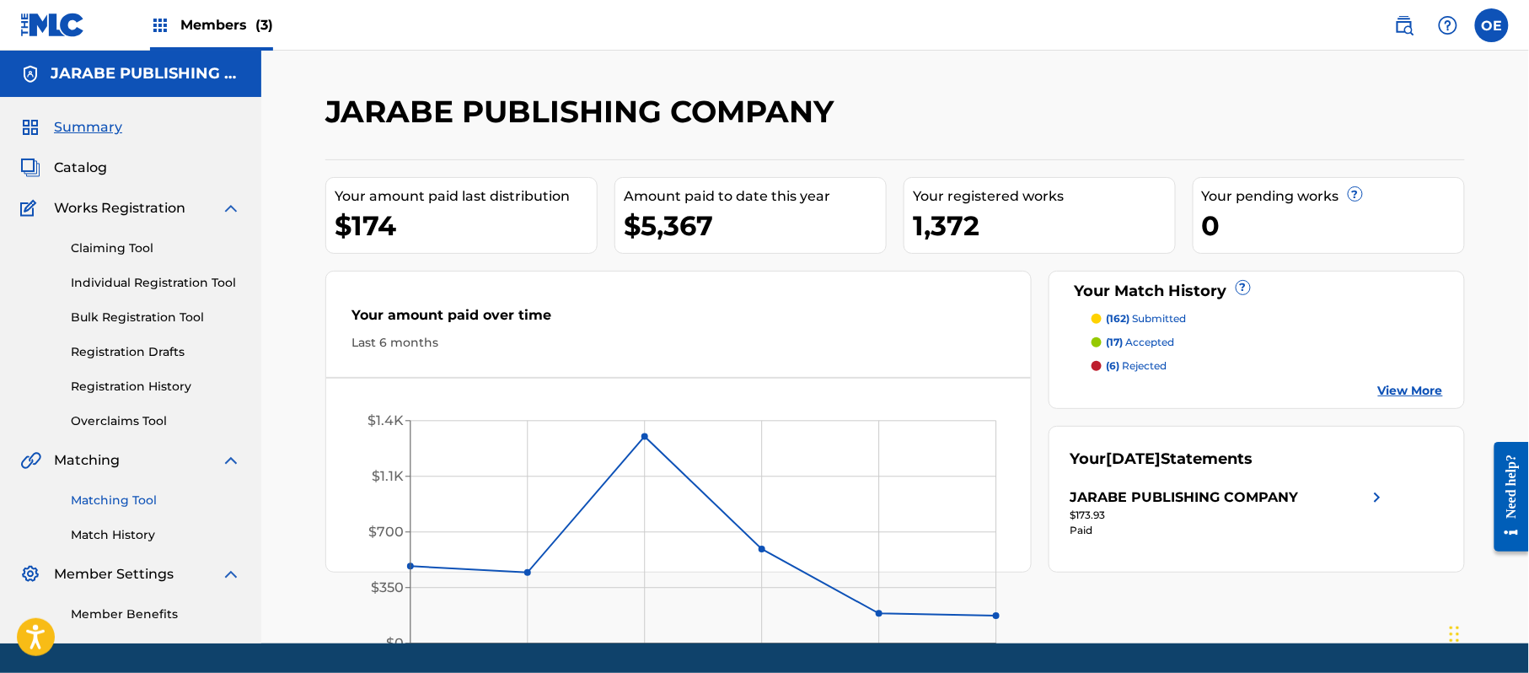
click at [123, 492] on link "Matching Tool" at bounding box center [156, 500] width 170 height 18
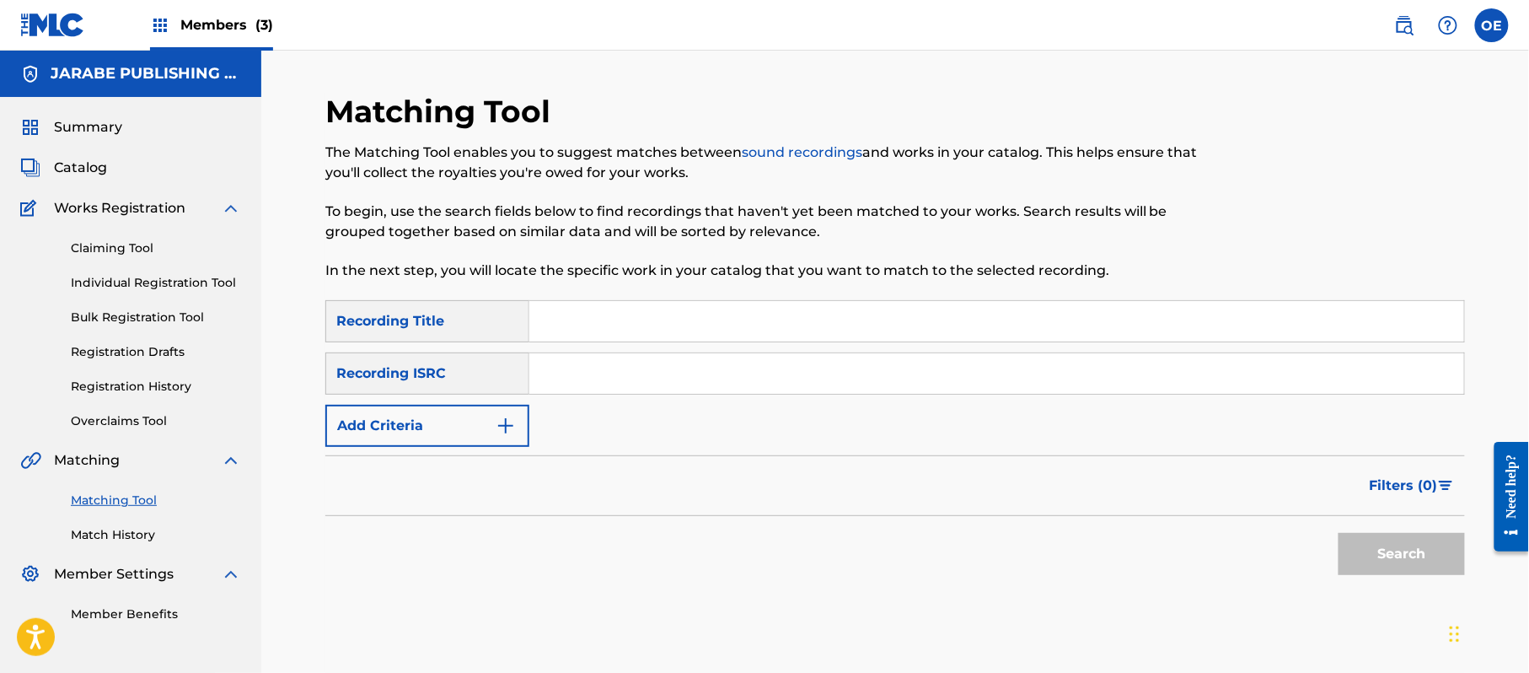
paste input "HUNDIDO BIEN HUNDIDO"
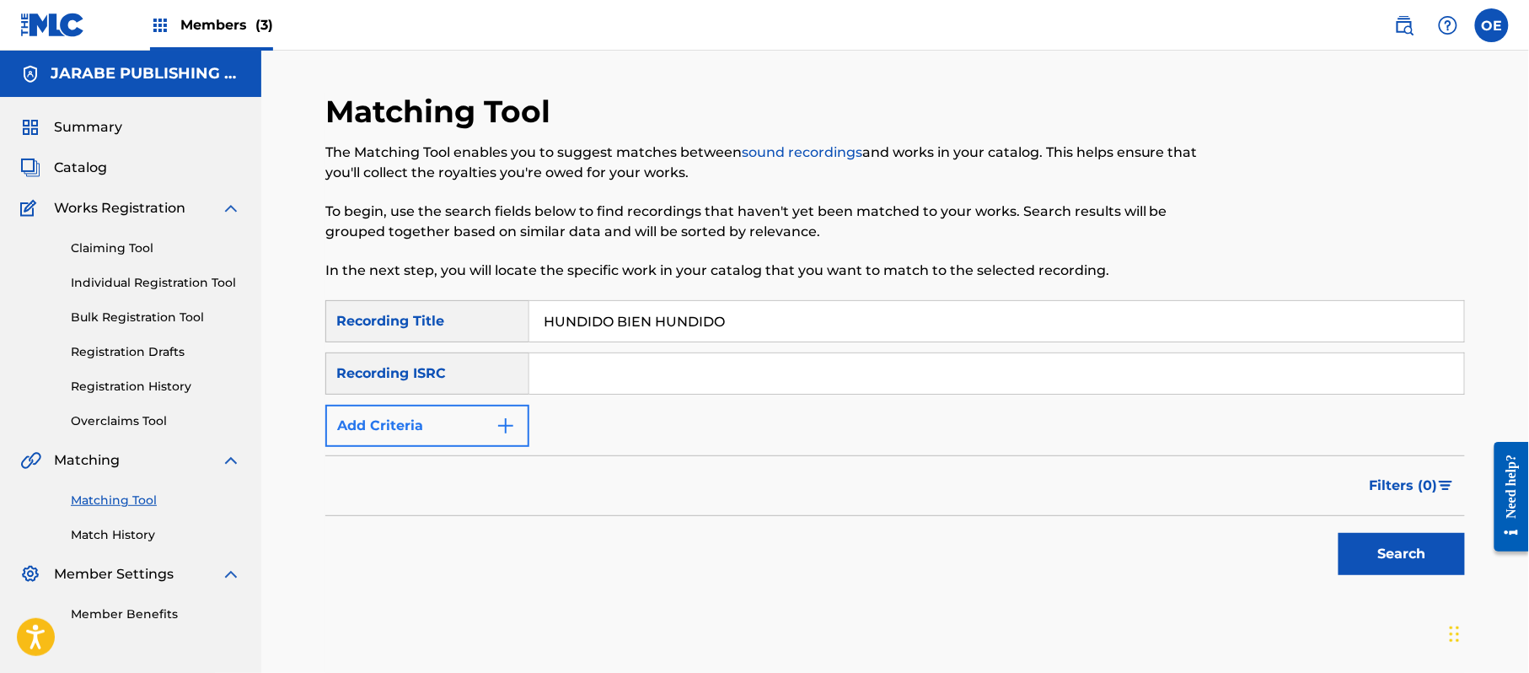
type input "HUNDIDO BIEN HUNDIDO"
click at [446, 445] on button "Add Criteria" at bounding box center [427, 426] width 204 height 42
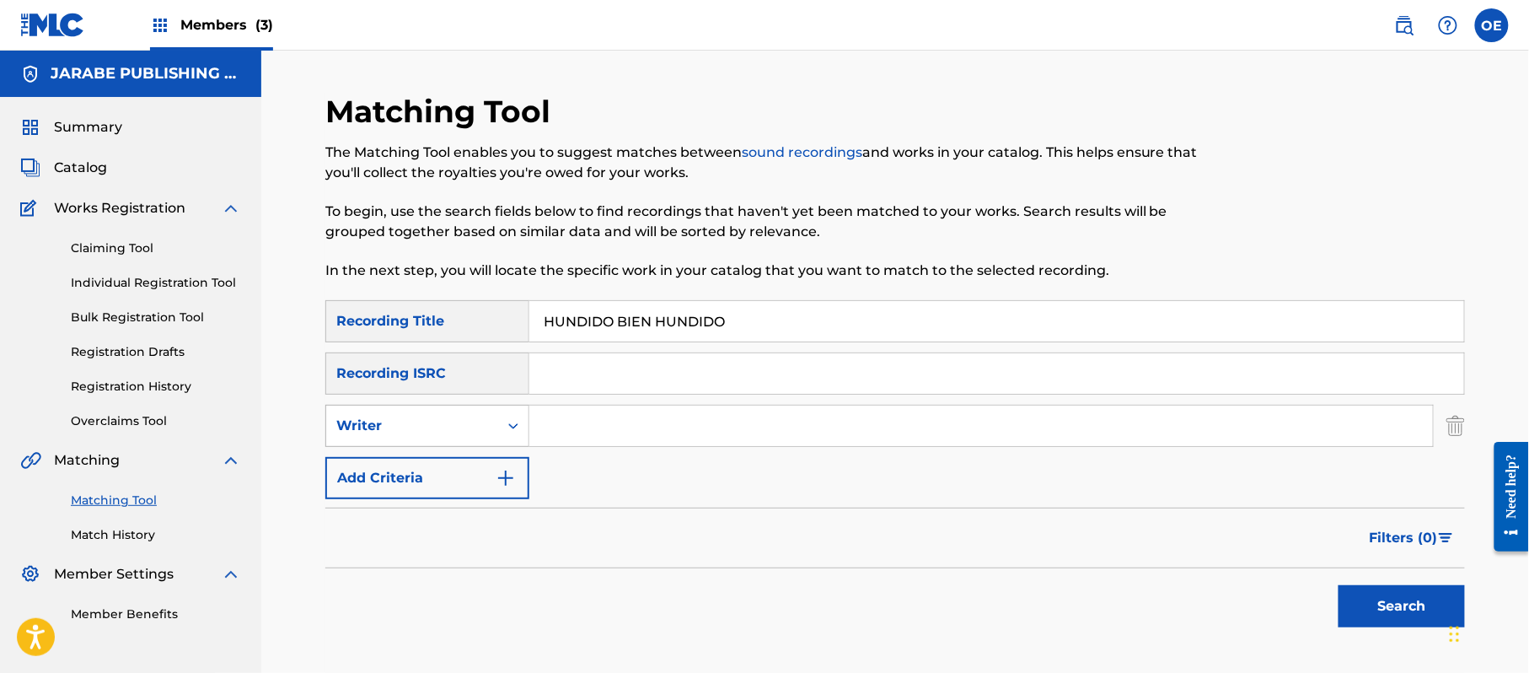
click at [442, 432] on div "Writer" at bounding box center [412, 426] width 152 height 20
click at [439, 456] on div "Recording Artist" at bounding box center [427, 468] width 202 height 42
paste input "LA TROPA CHICANA"
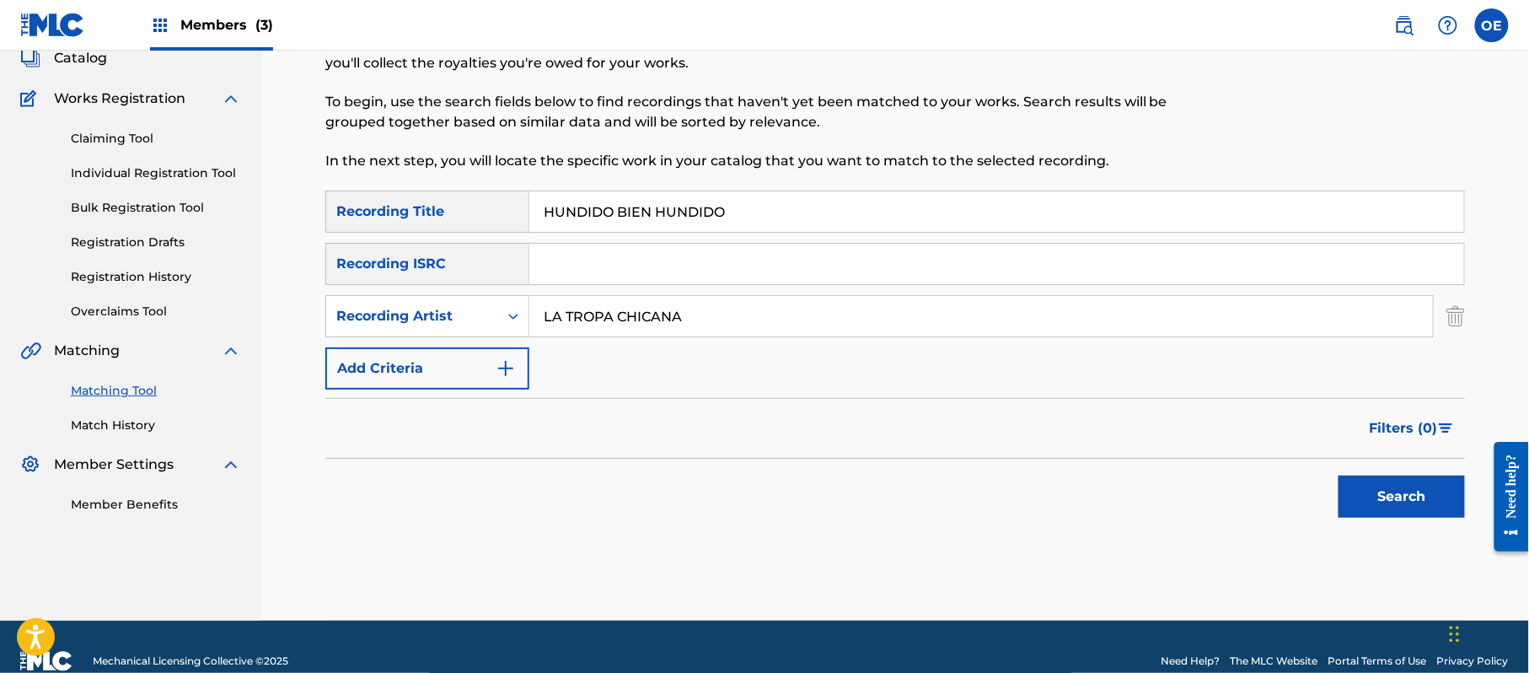
scroll to position [138, 0]
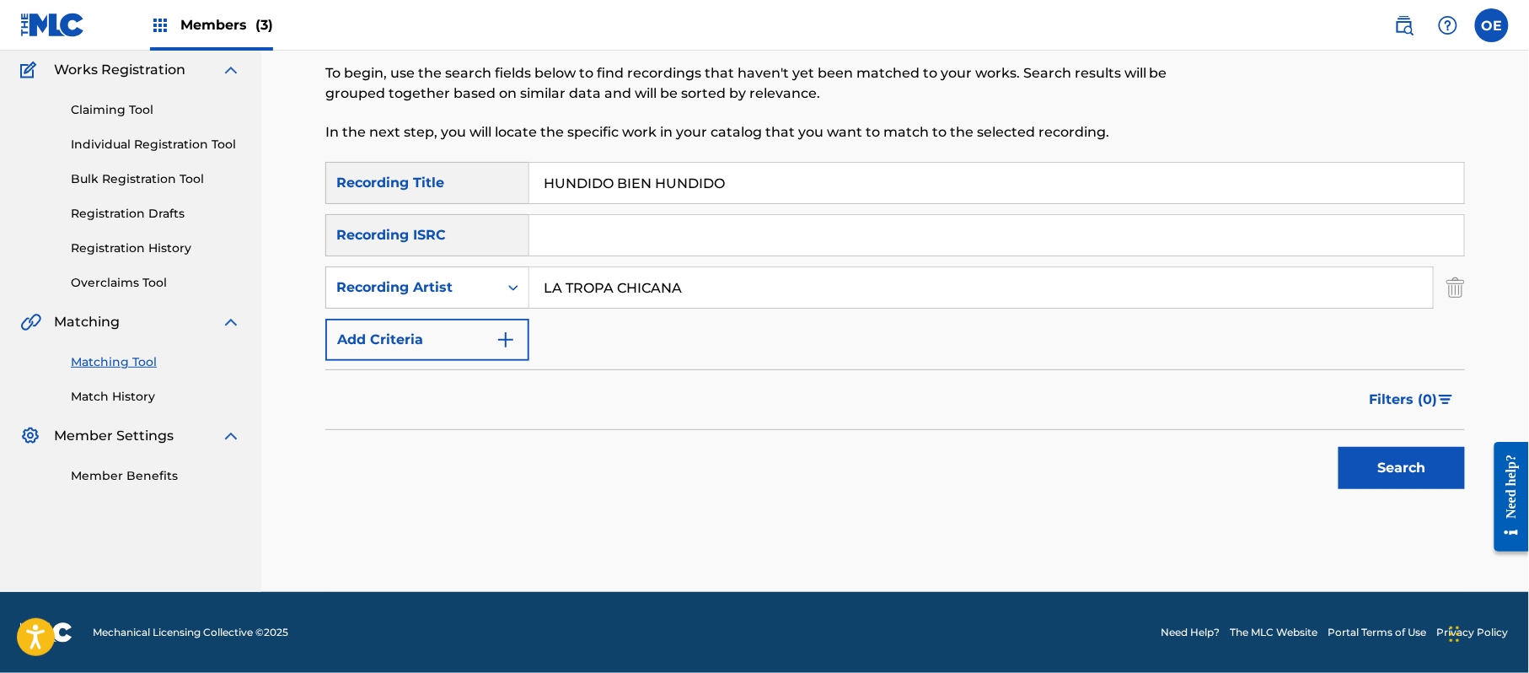
type input "LA TROPA CHICANA"
click at [1349, 456] on button "Search" at bounding box center [1402, 468] width 126 height 42
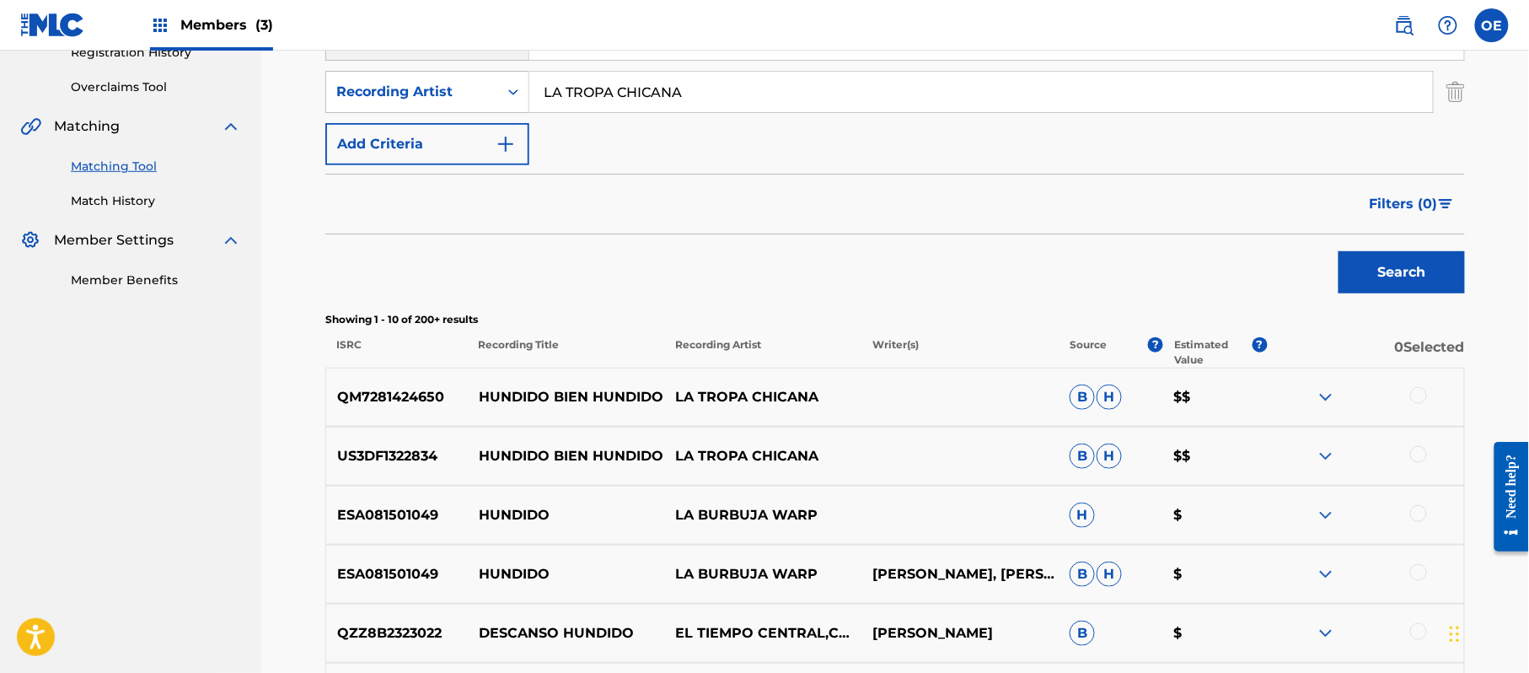
scroll to position [362, 0]
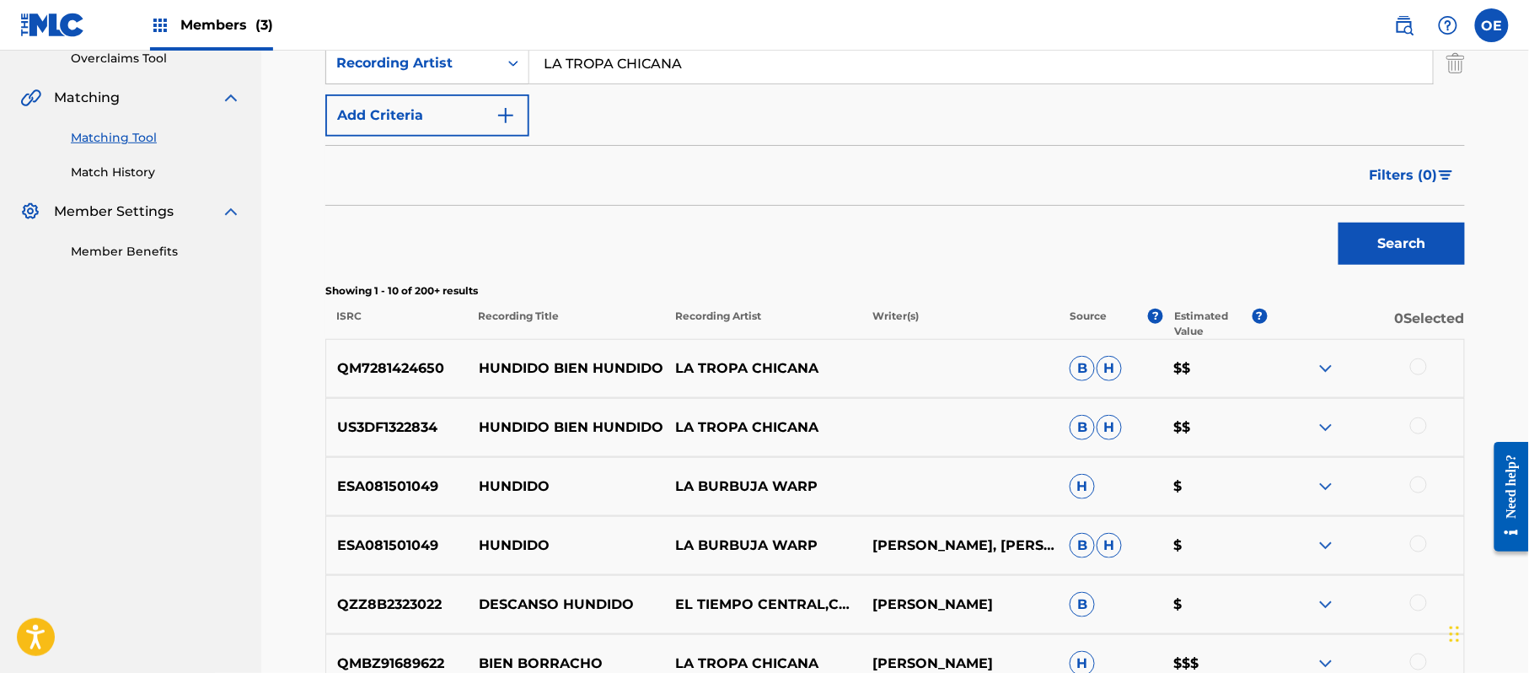
click at [1418, 421] on div at bounding box center [1418, 425] width 17 height 17
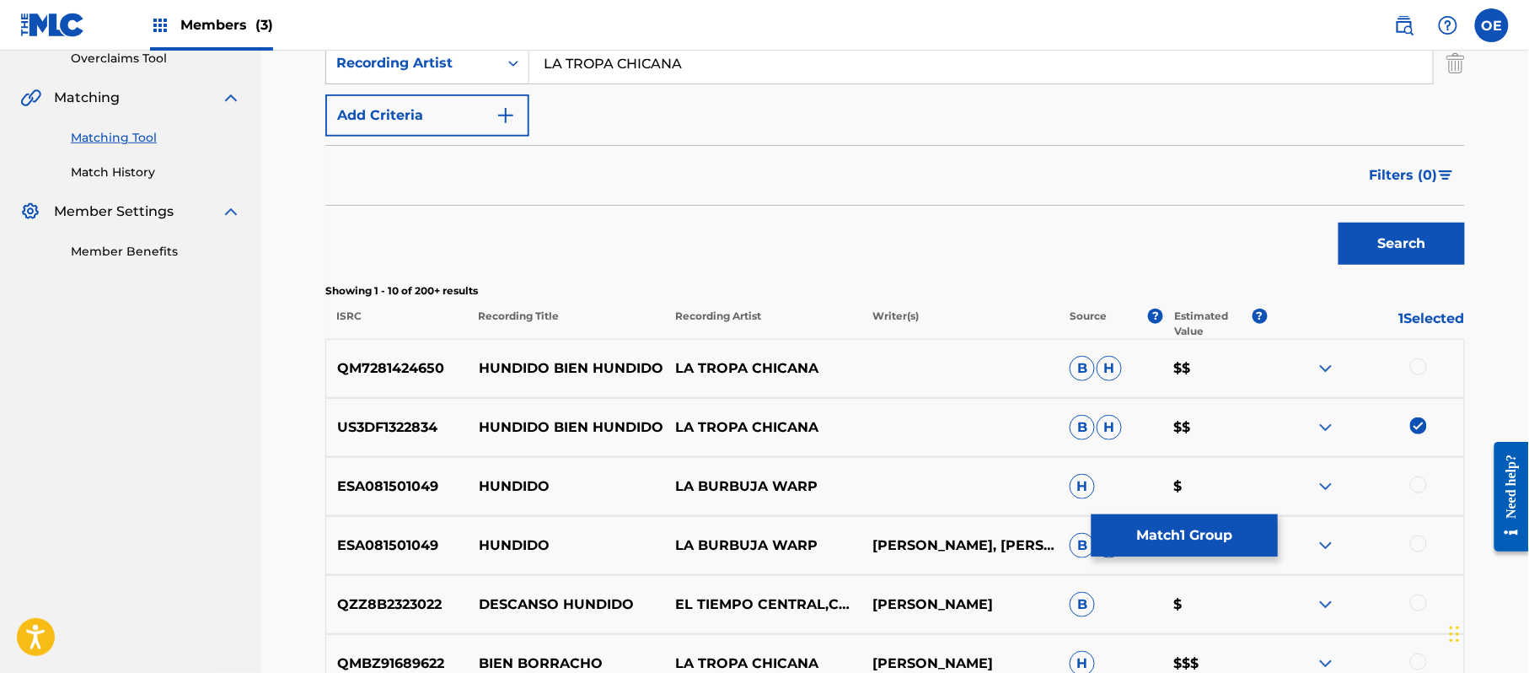
click at [1418, 374] on div at bounding box center [1418, 366] width 17 height 17
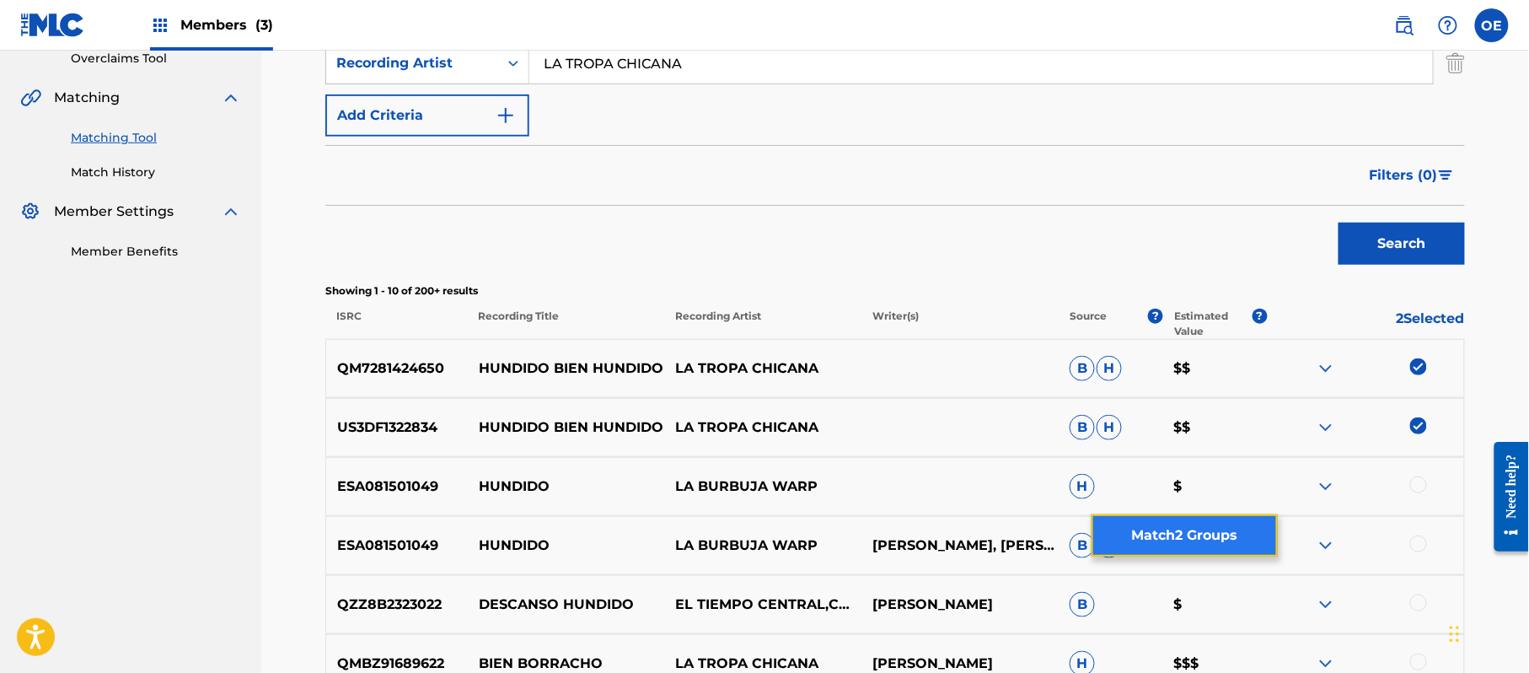
click at [1175, 527] on button "Match 2 Groups" at bounding box center [1185, 535] width 186 height 42
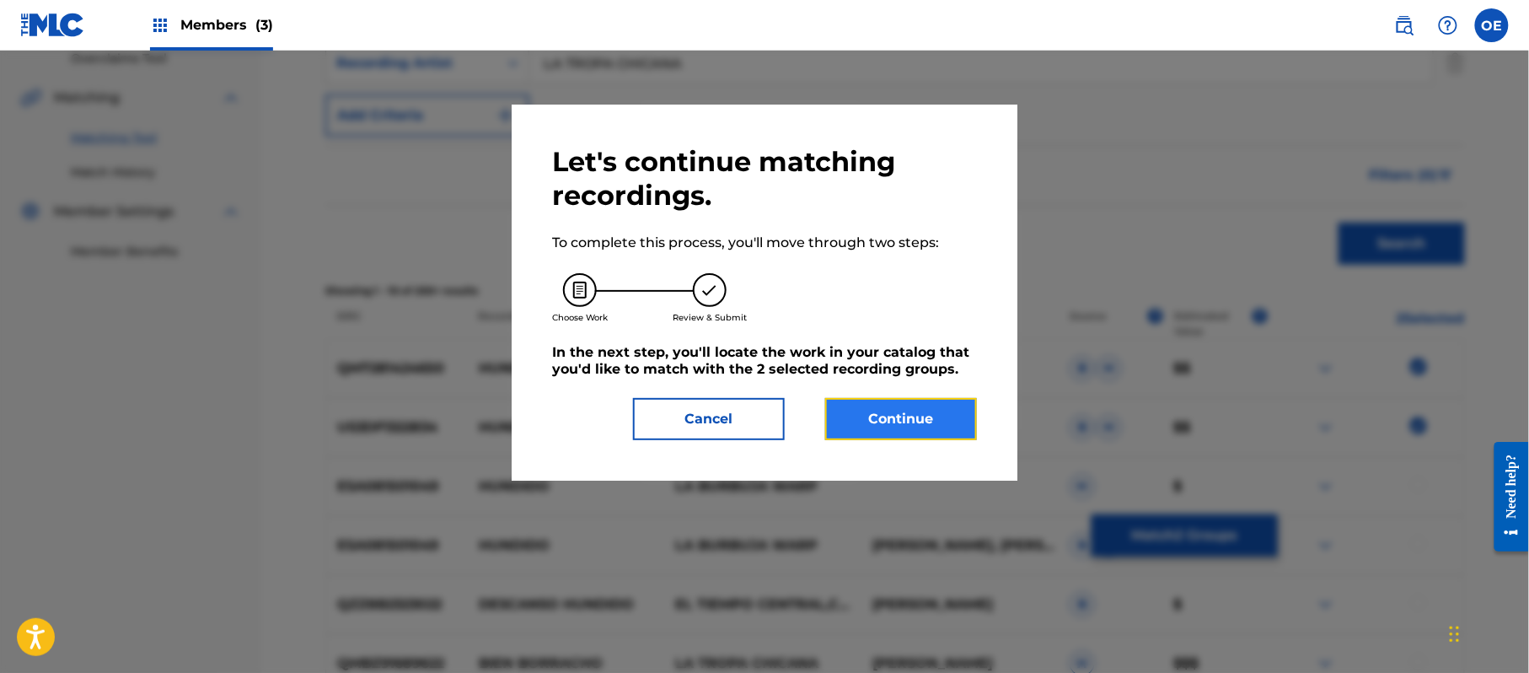
click at [915, 413] on button "Continue" at bounding box center [901, 419] width 152 height 42
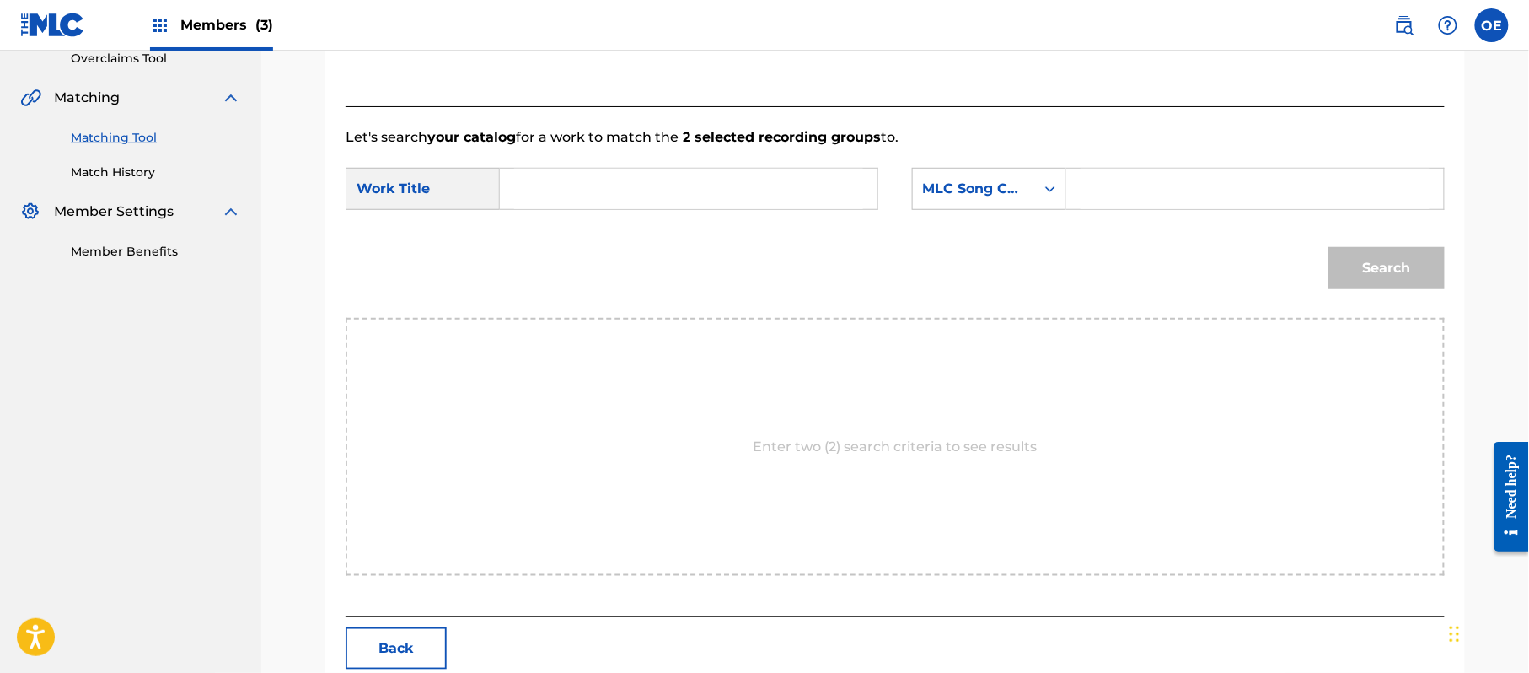
paste input "HUNDIDO BIEN HUNDIDO"
type input "HUNDIDO BIEN HUNDIDO"
click at [1056, 193] on icon "Search Form" at bounding box center [1050, 188] width 17 height 17
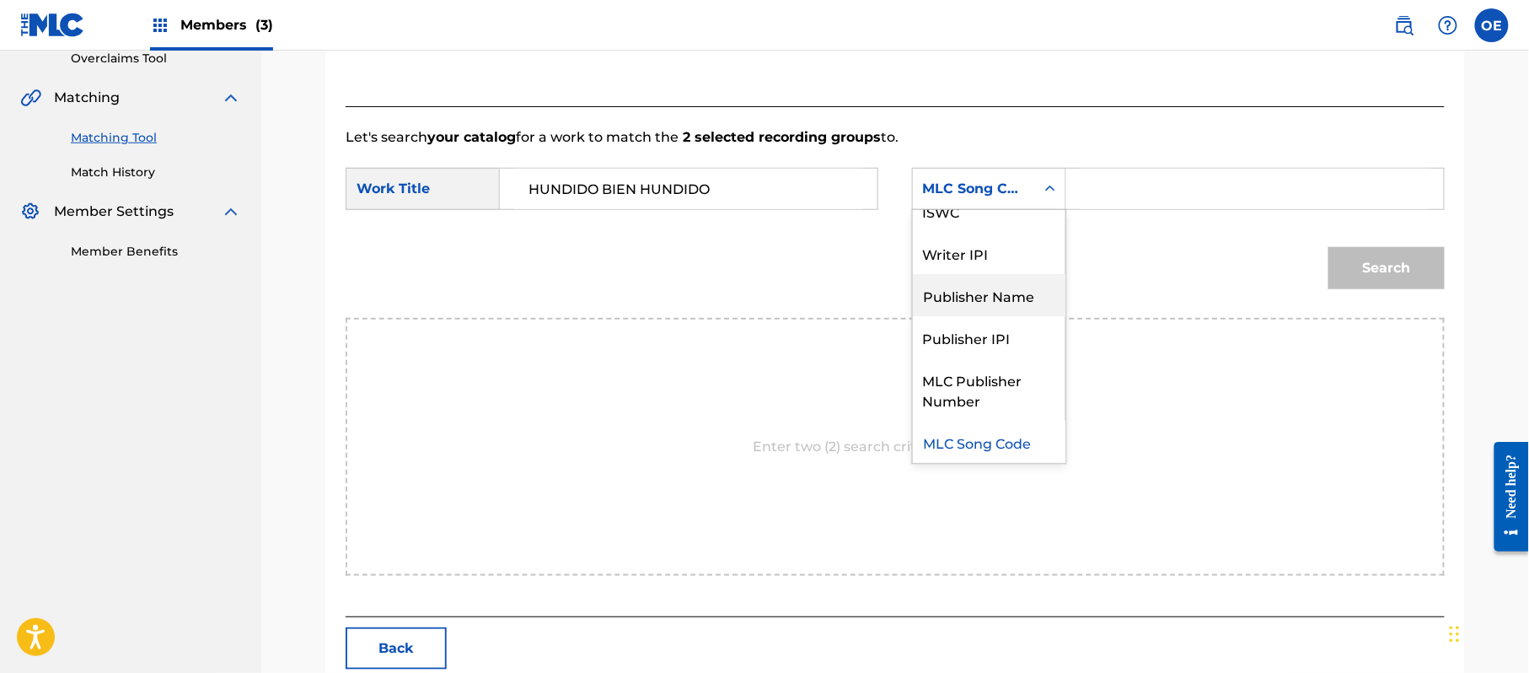
scroll to position [0, 0]
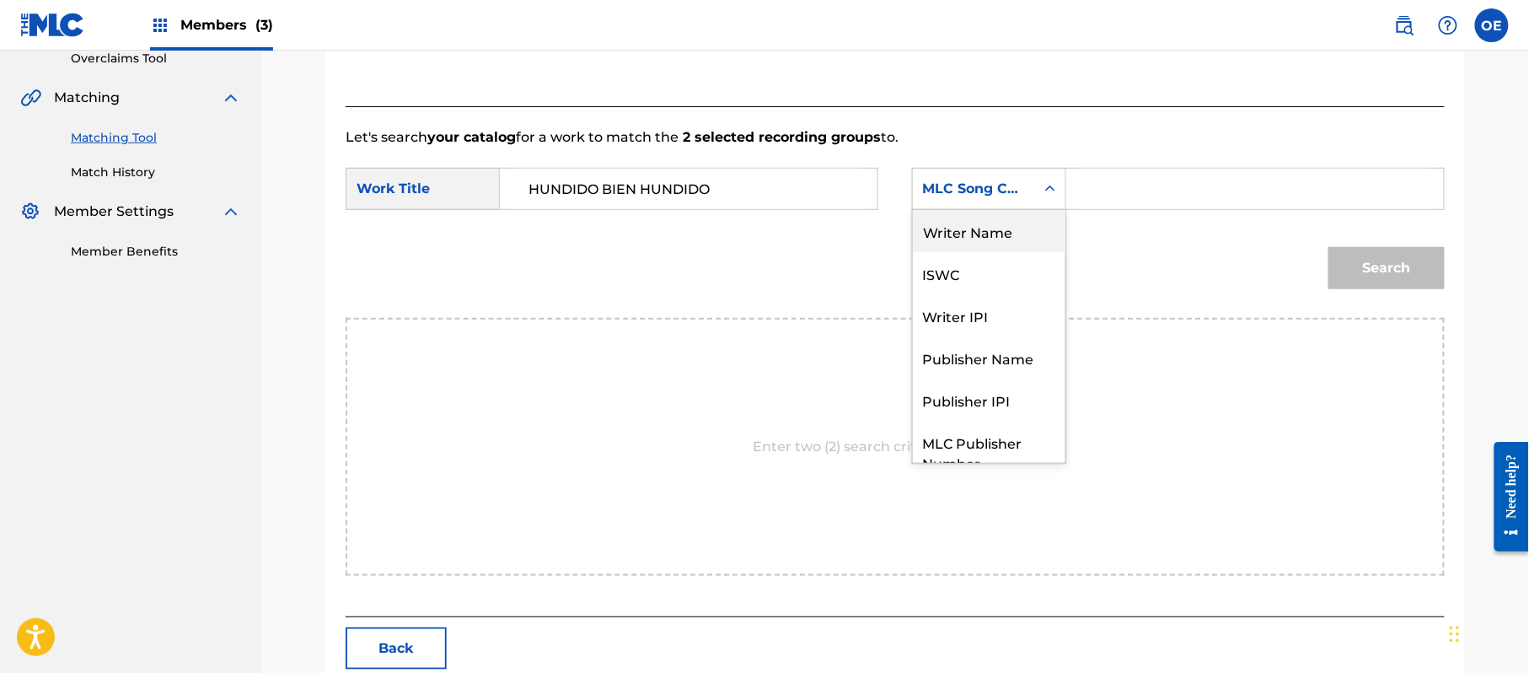
click at [992, 230] on div "Writer Name" at bounding box center [989, 231] width 153 height 42
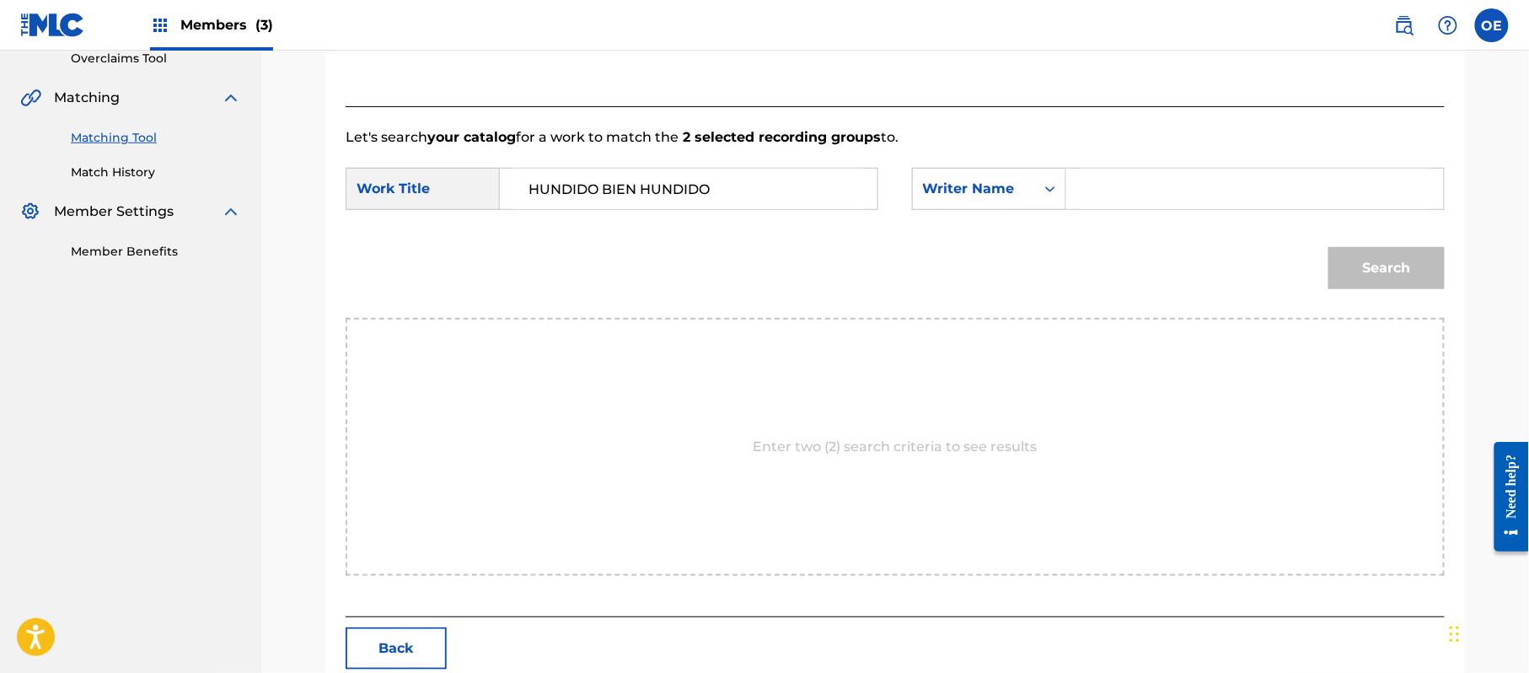
paste input "[PERSON_NAME]"
type input "[PERSON_NAME]"
click at [1382, 275] on button "Search" at bounding box center [1387, 268] width 116 height 42
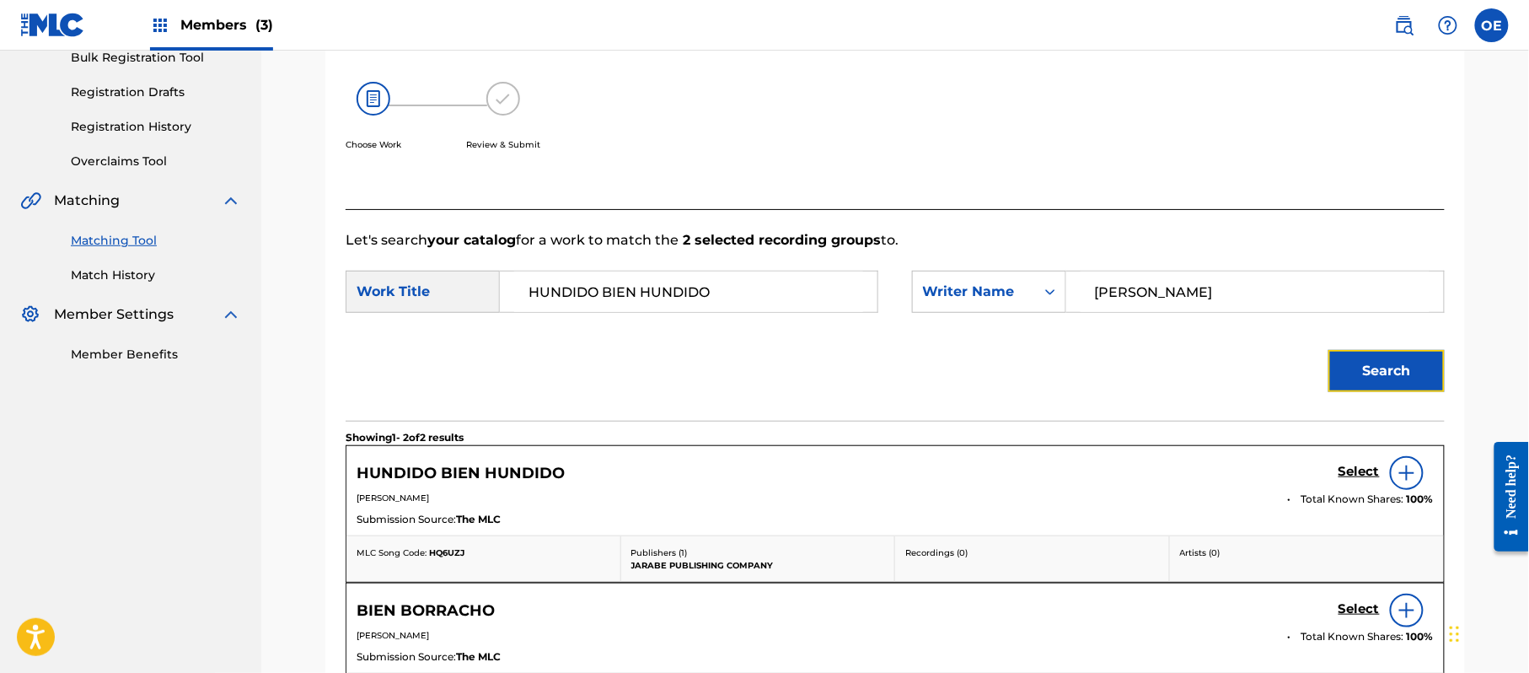
scroll to position [362, 0]
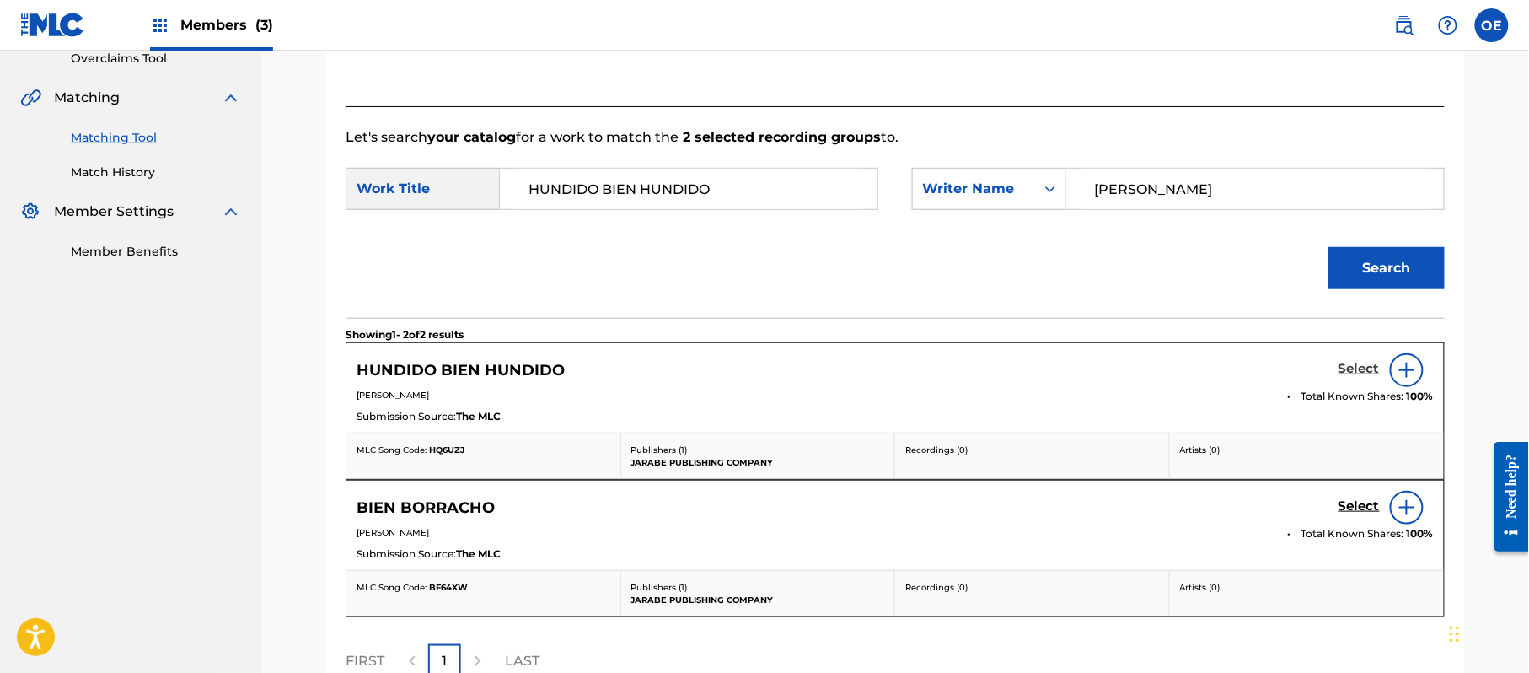
click at [1363, 371] on h5 "Select" at bounding box center [1359, 369] width 41 height 16
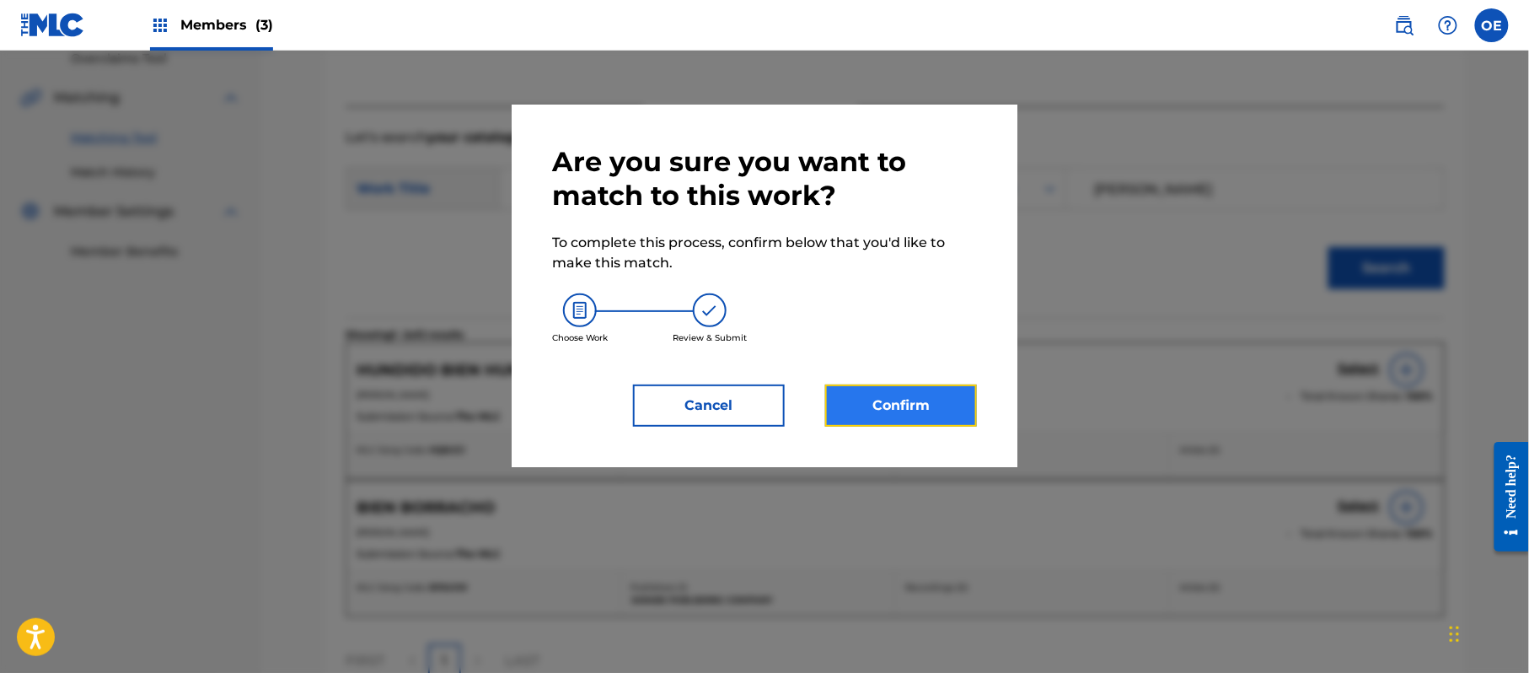
click at [882, 389] on button "Confirm" at bounding box center [901, 405] width 152 height 42
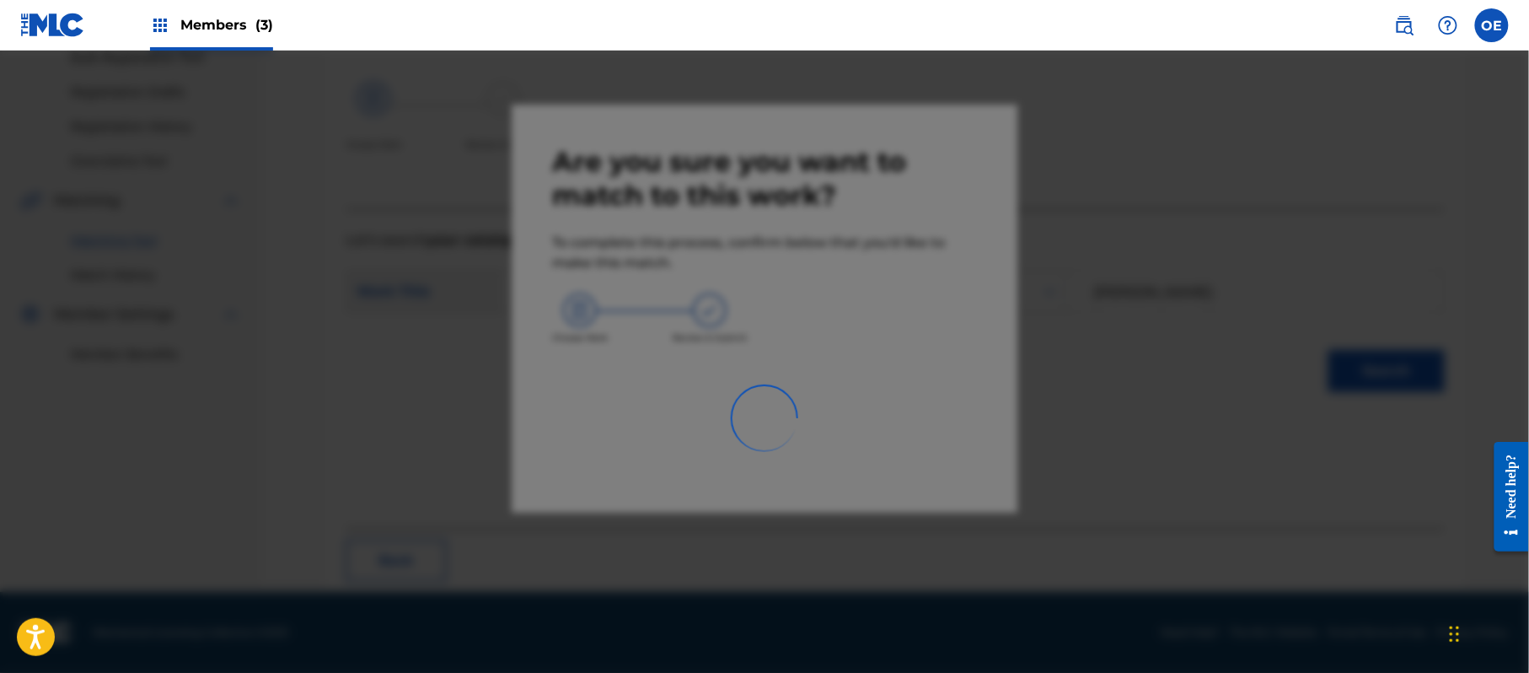
scroll to position [67, 0]
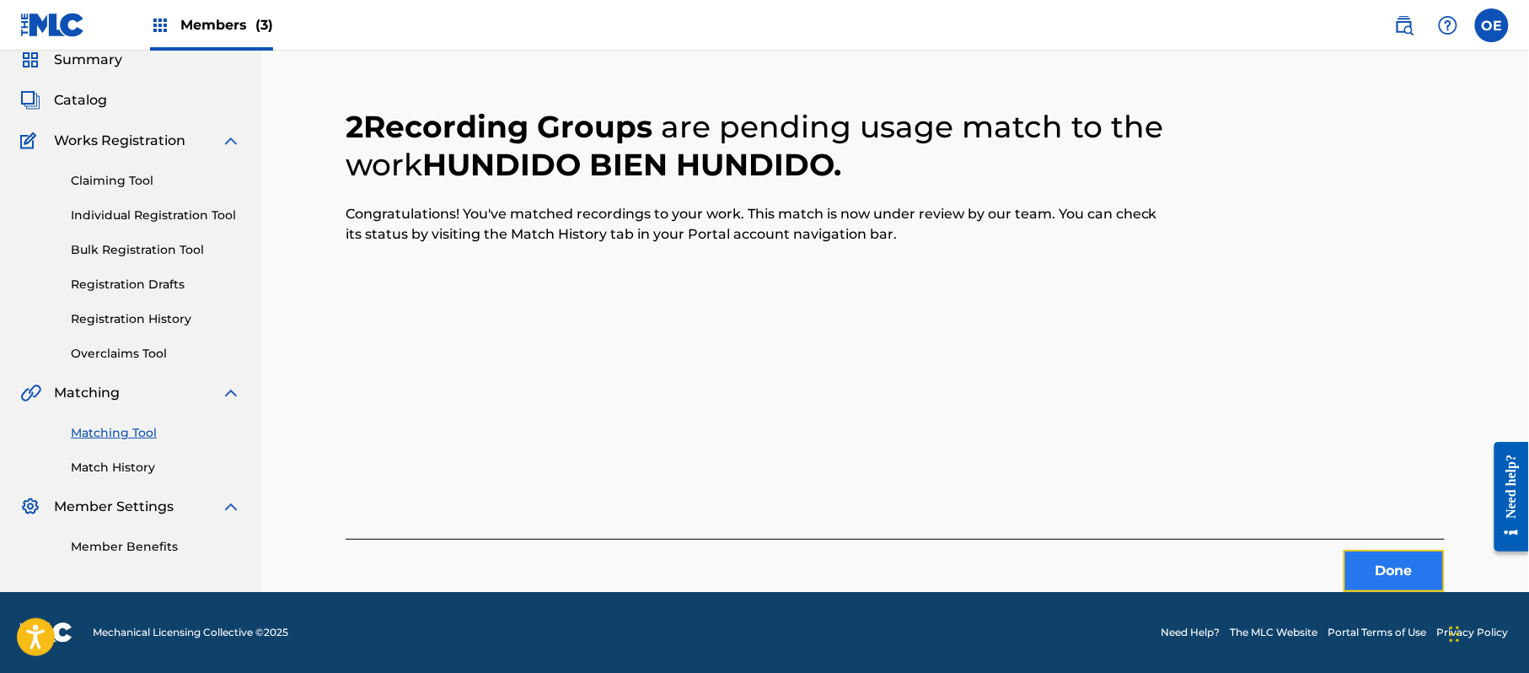
click at [1417, 564] on button "Done" at bounding box center [1394, 571] width 101 height 42
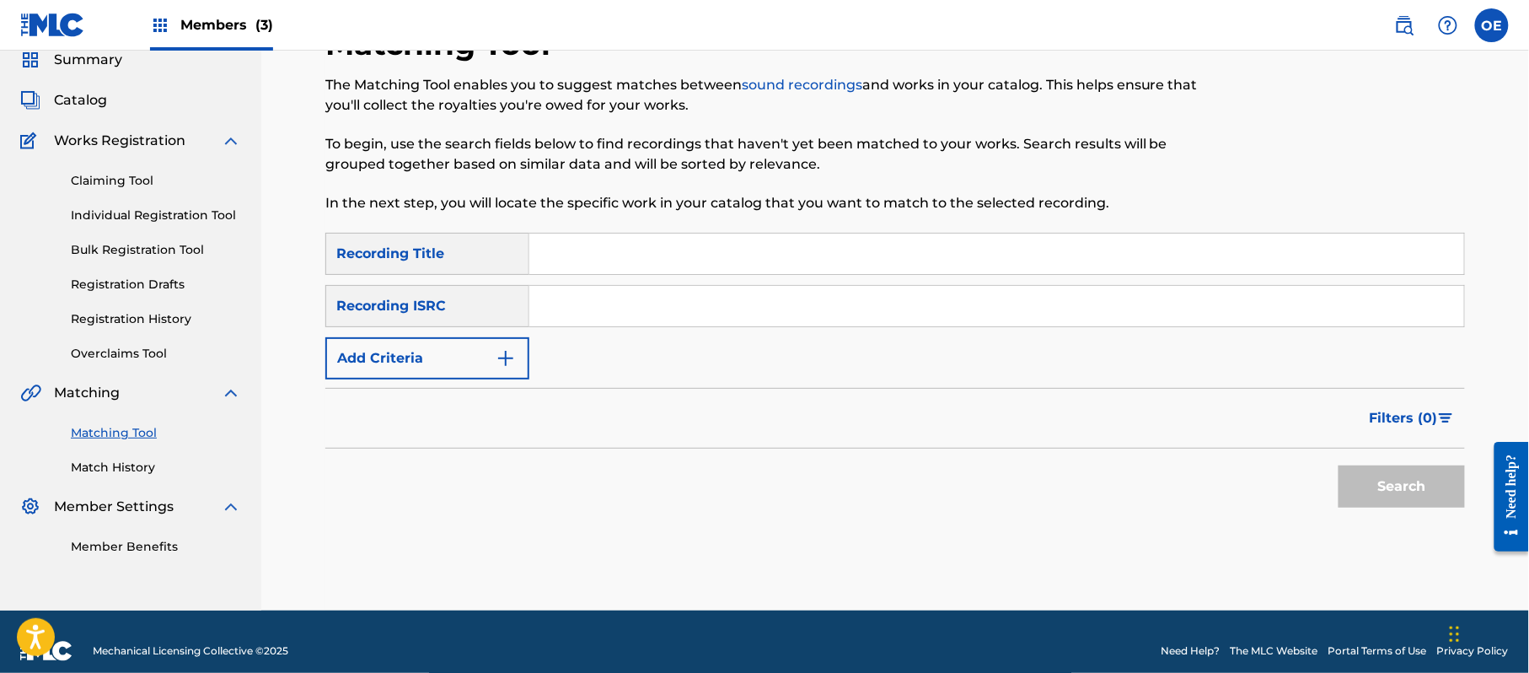
paste input "[PERSON_NAME]"
type input "[PERSON_NAME]"
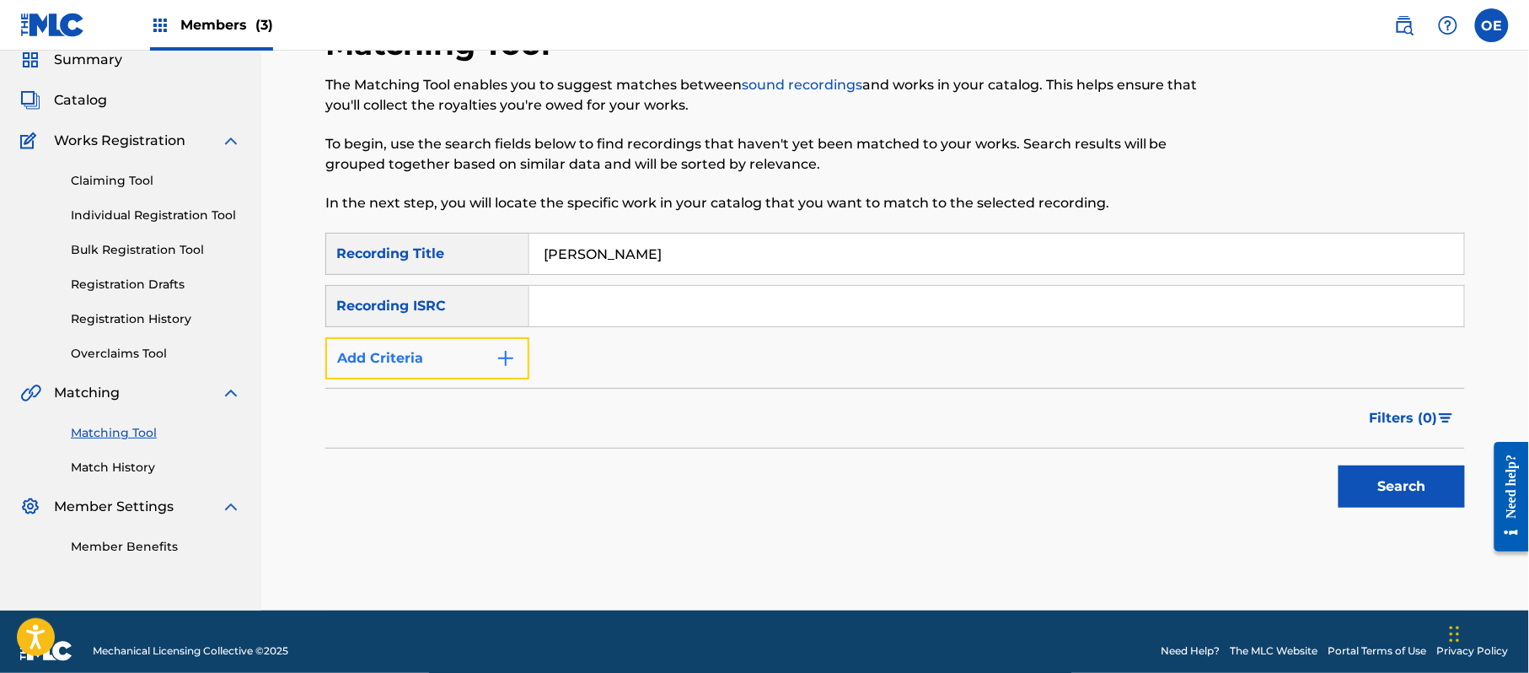
click at [464, 342] on button "Add Criteria" at bounding box center [427, 358] width 204 height 42
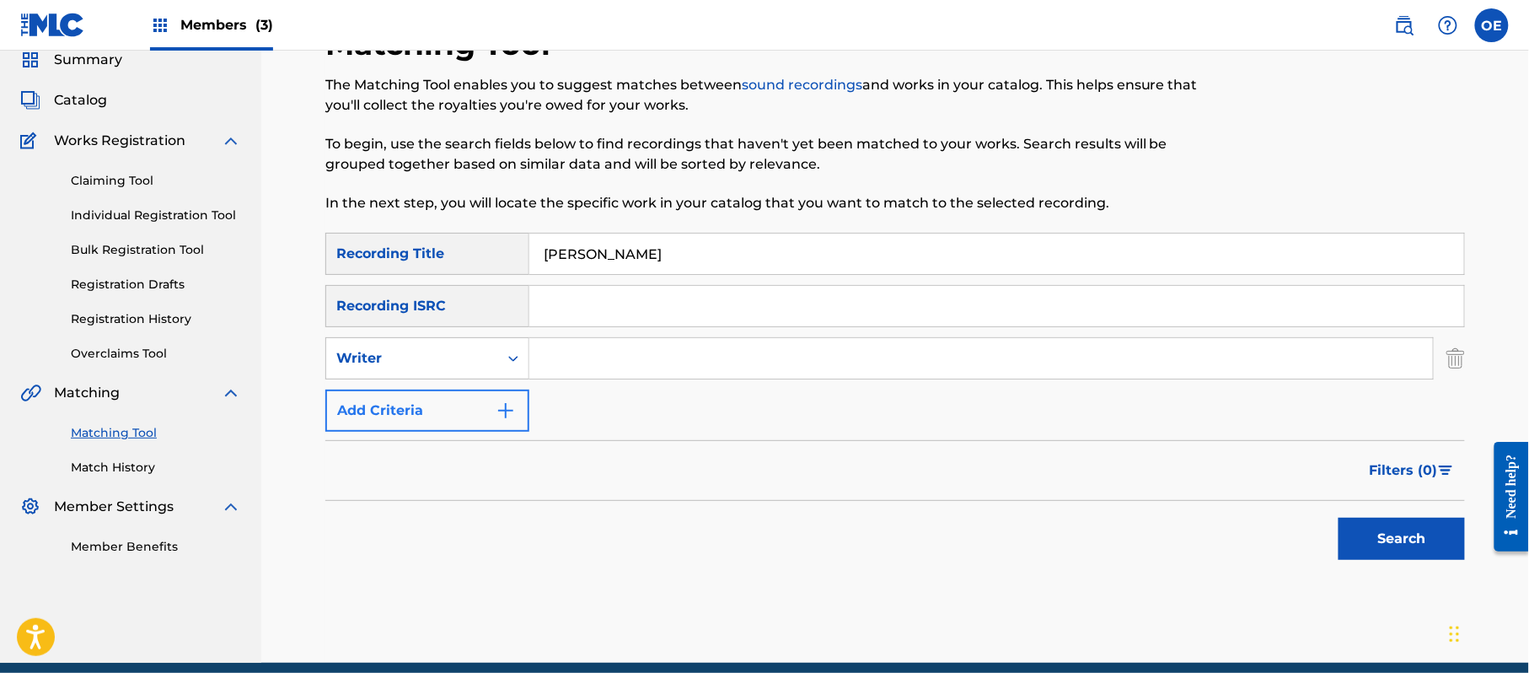
click at [459, 358] on div "Writer" at bounding box center [412, 358] width 152 height 20
click at [447, 396] on div "Recording Artist" at bounding box center [427, 400] width 202 height 42
drag, startPoint x: 599, startPoint y: 381, endPoint x: 521, endPoint y: 351, distance: 83.3
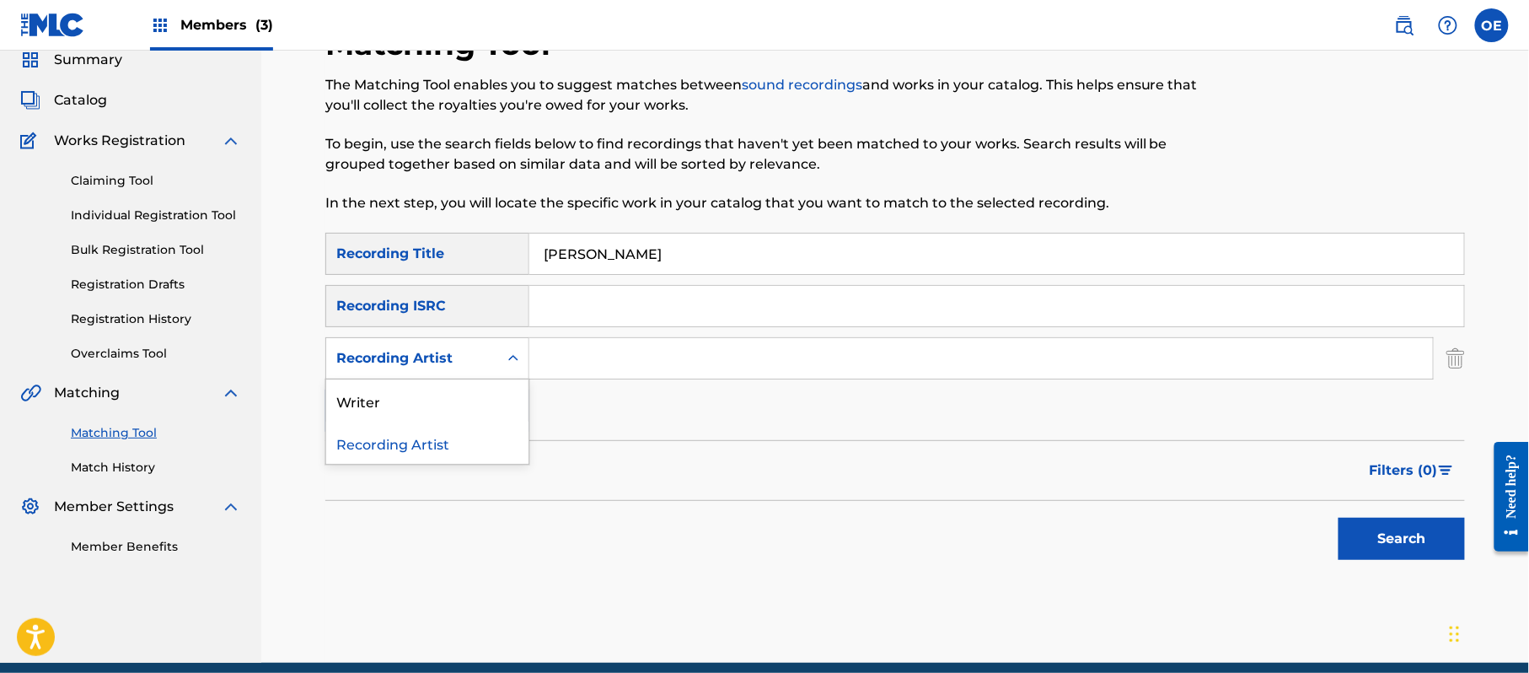
drag, startPoint x: 521, startPoint y: 351, endPoint x: 1052, endPoint y: 358, distance: 531.1
paste input "LA TROPA CHICANA"
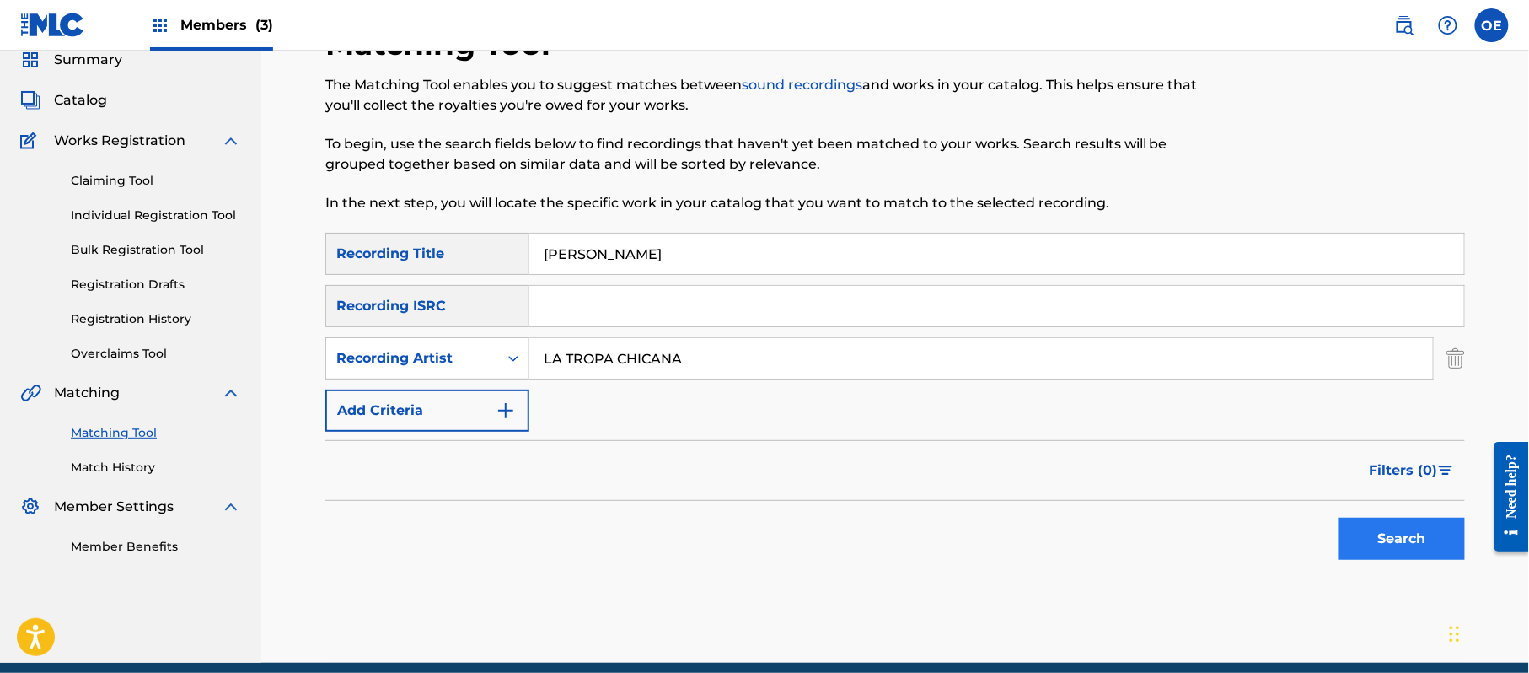
type input "LA TROPA CHICANA"
click at [1382, 524] on button "Search" at bounding box center [1402, 539] width 126 height 42
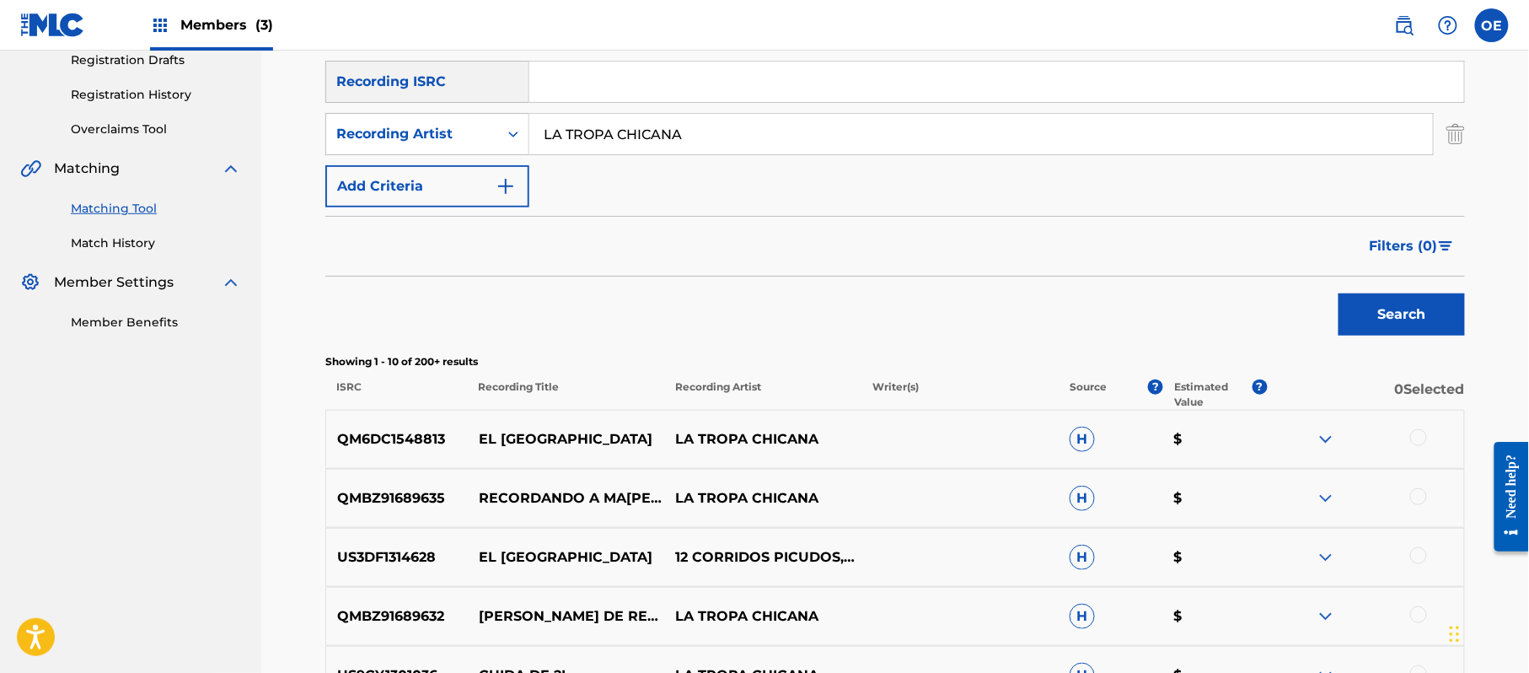
scroll to position [180, 0]
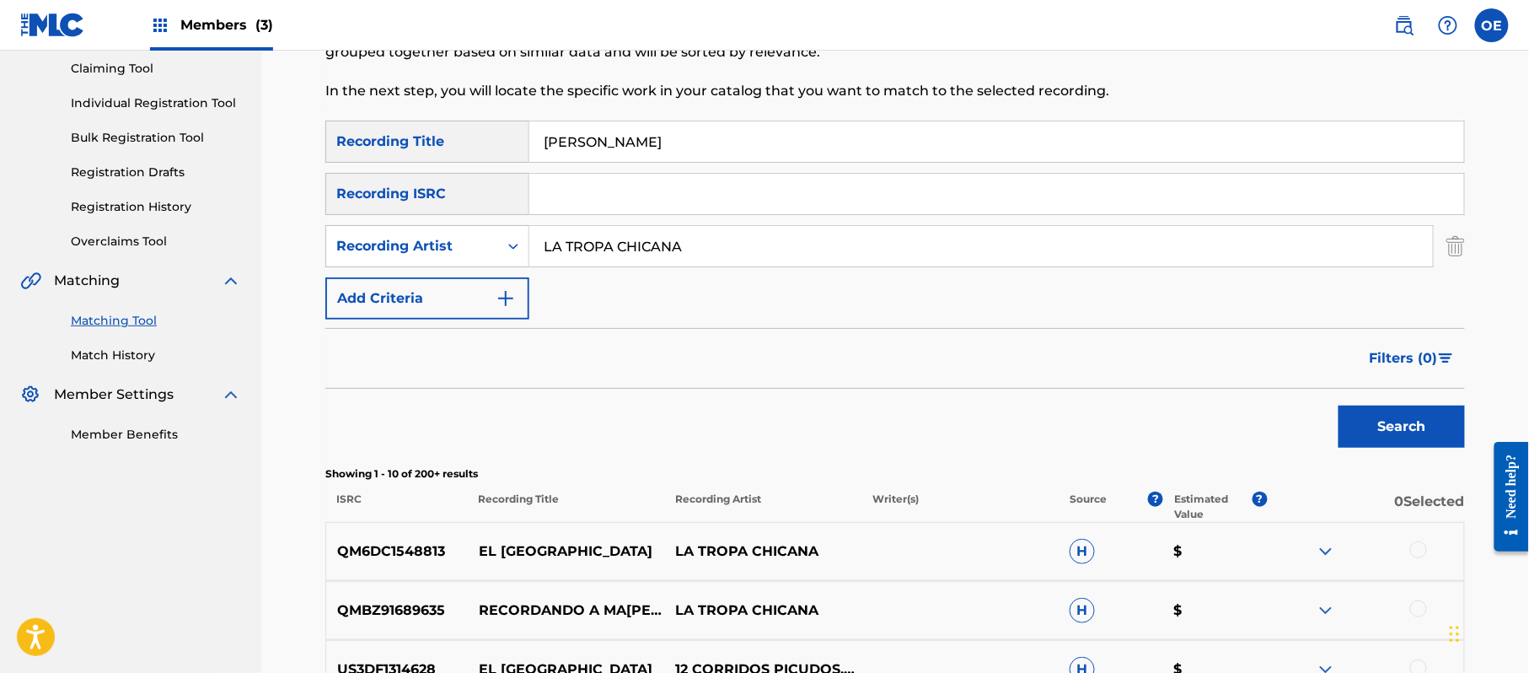
drag, startPoint x: 719, startPoint y: 137, endPoint x: 543, endPoint y: 148, distance: 176.6
click at [543, 148] on input "[PERSON_NAME]" at bounding box center [996, 141] width 935 height 40
paste input "IS OJOS VIEJOS"
type input "MIS OJOS VIEJOS"
drag, startPoint x: 1382, startPoint y: 405, endPoint x: 820, endPoint y: 319, distance: 568.9
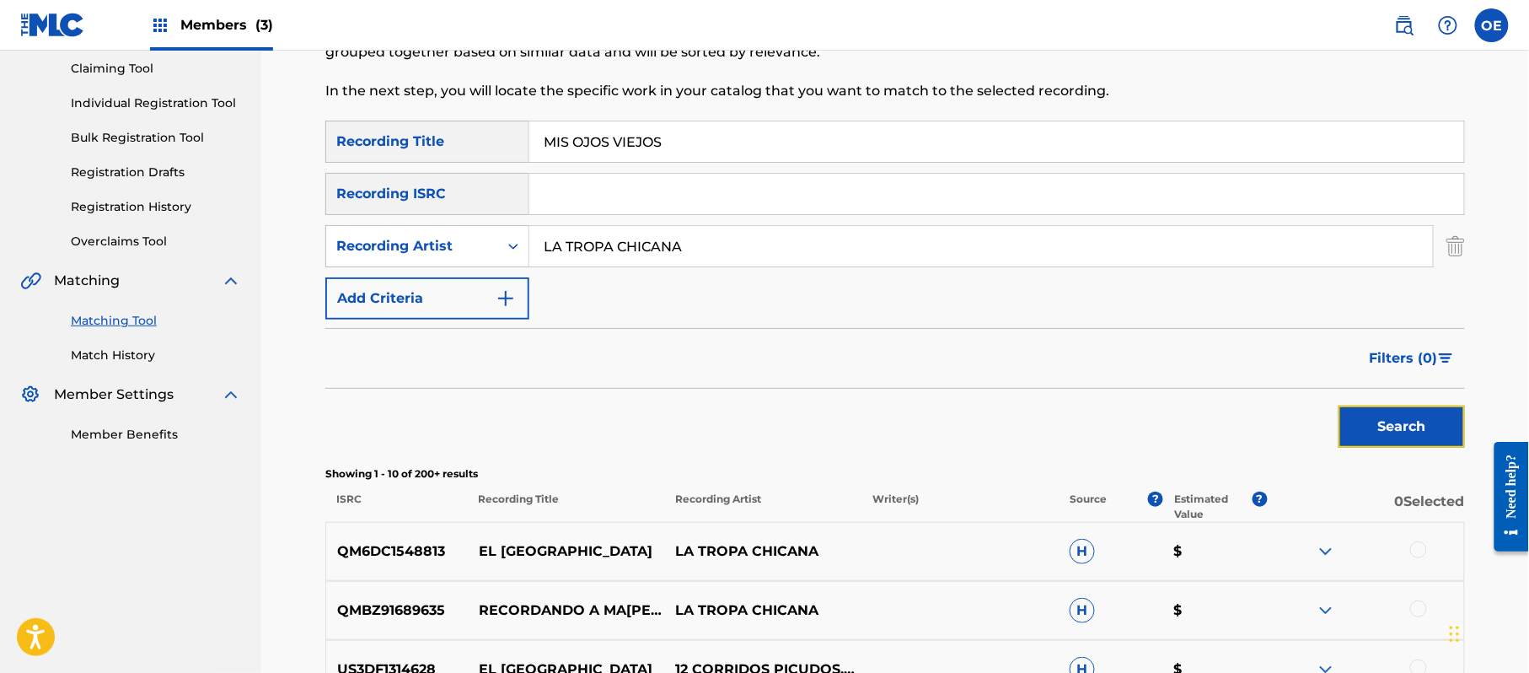
click at [1381, 405] on button "Search" at bounding box center [1402, 426] width 126 height 42
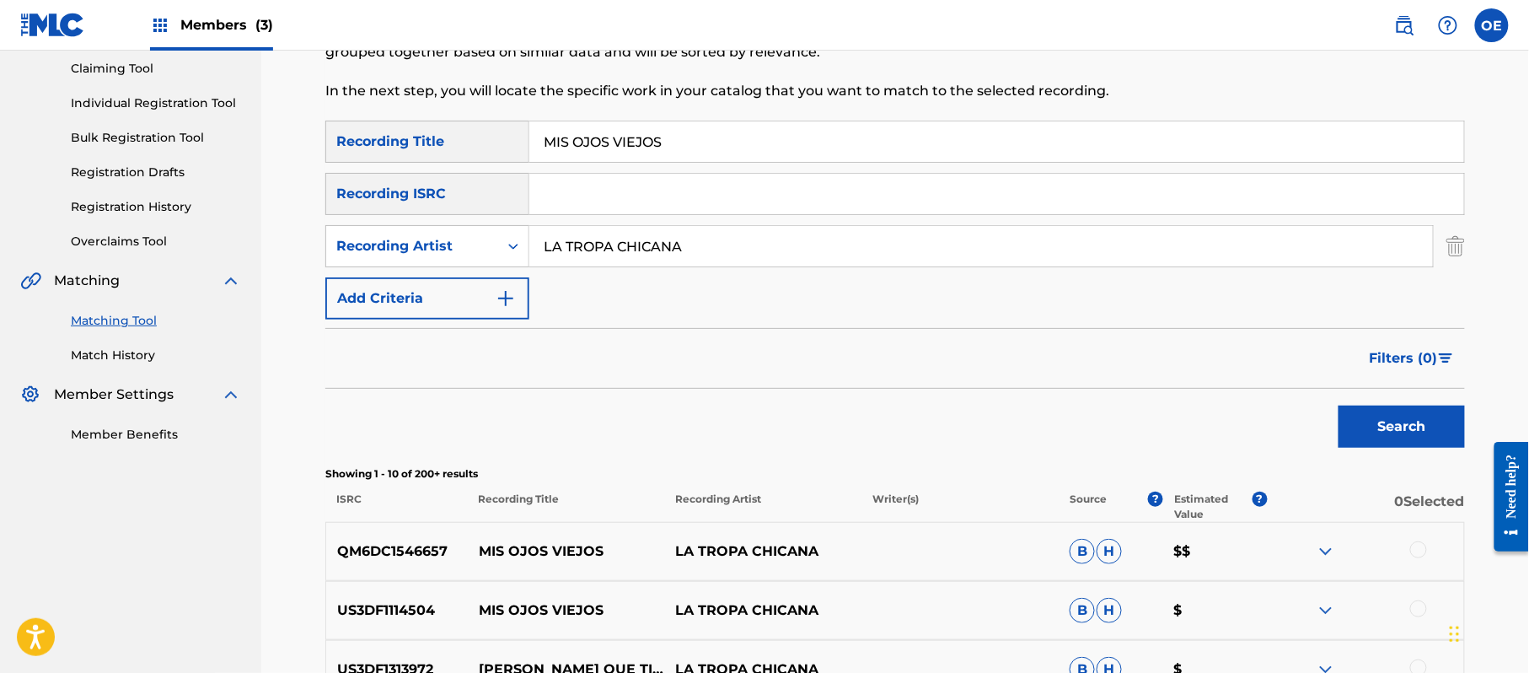
scroll to position [292, 0]
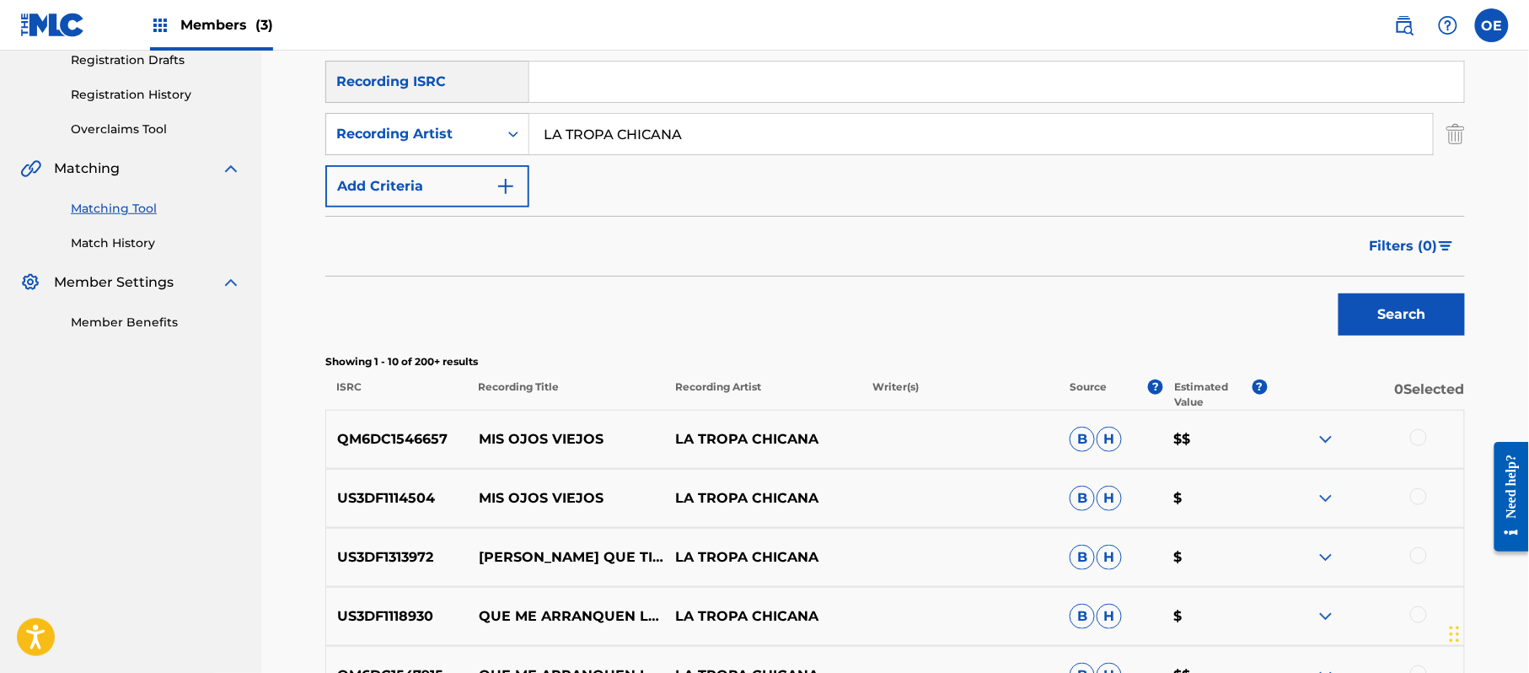
click at [1423, 437] on div at bounding box center [1418, 437] width 17 height 17
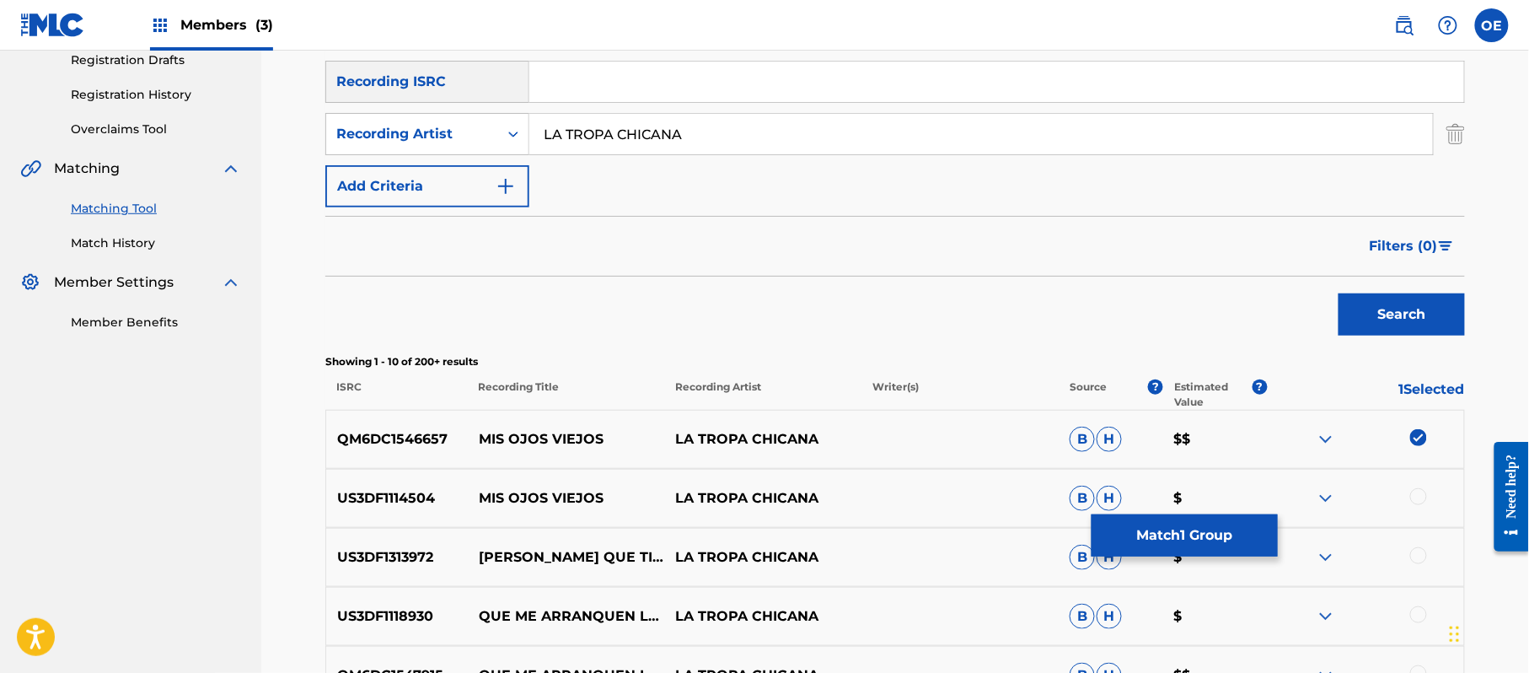
click at [1417, 496] on div at bounding box center [1418, 496] width 17 height 17
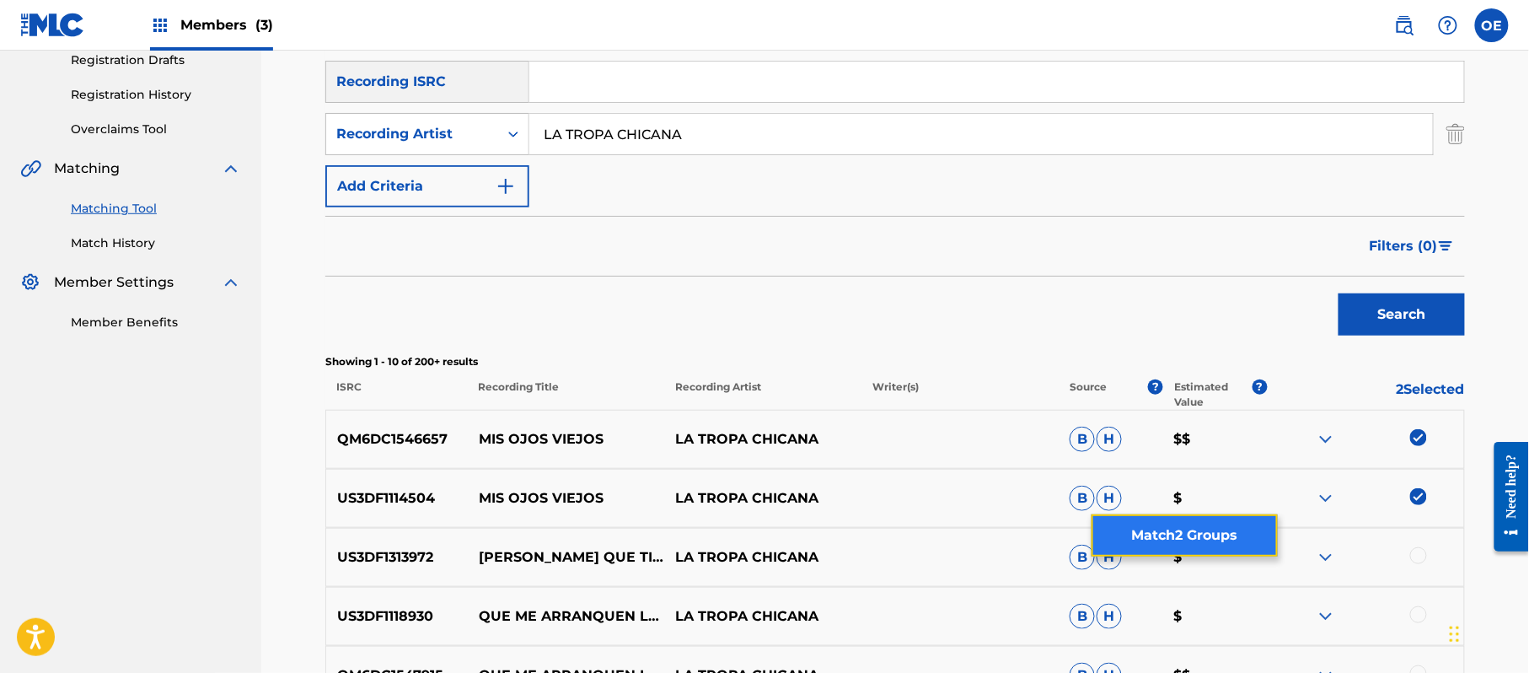
click at [1110, 540] on button "Match 2 Groups" at bounding box center [1185, 535] width 186 height 42
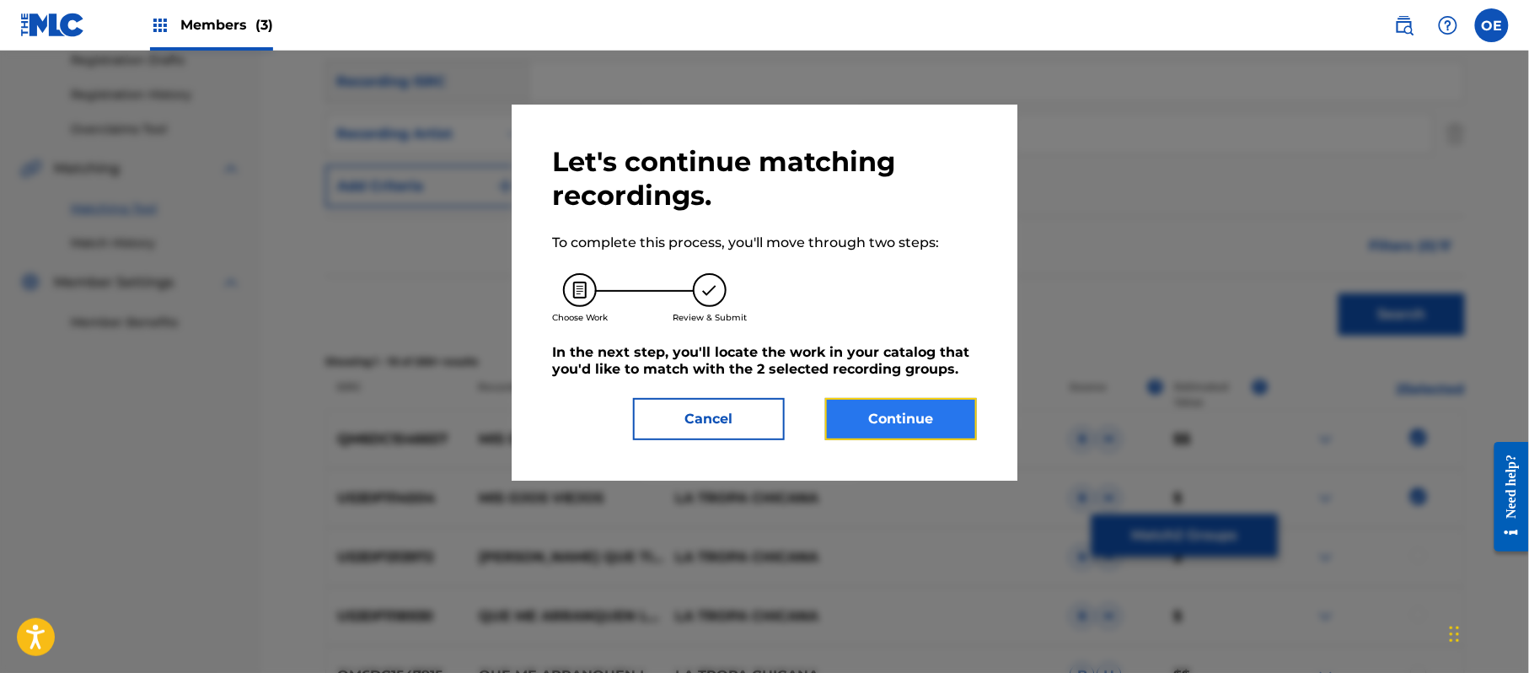
click at [899, 422] on button "Continue" at bounding box center [901, 419] width 152 height 42
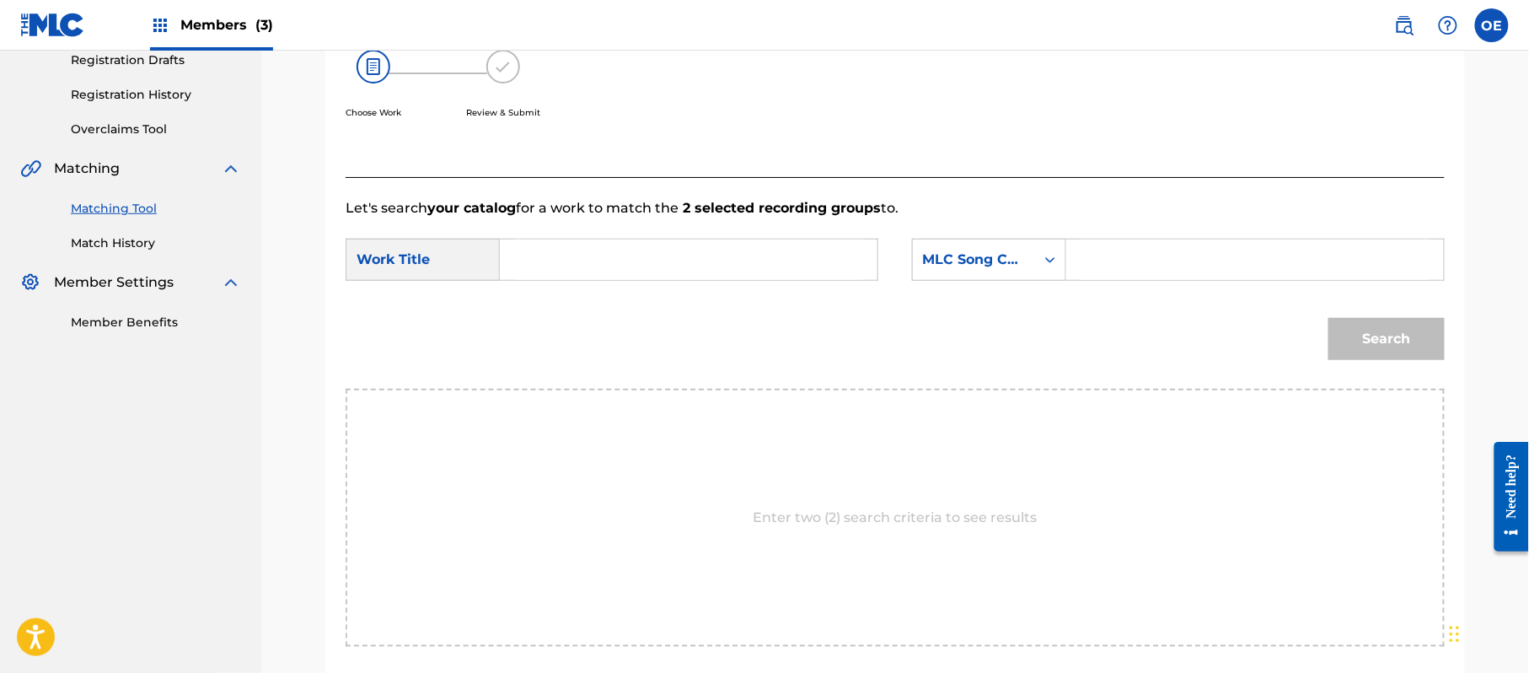
paste input "MIS OJOS VIEJOS"
type input "MIS OJOS VIEJOS"
click at [955, 275] on div "MLC Song Code" at bounding box center [989, 260] width 154 height 42
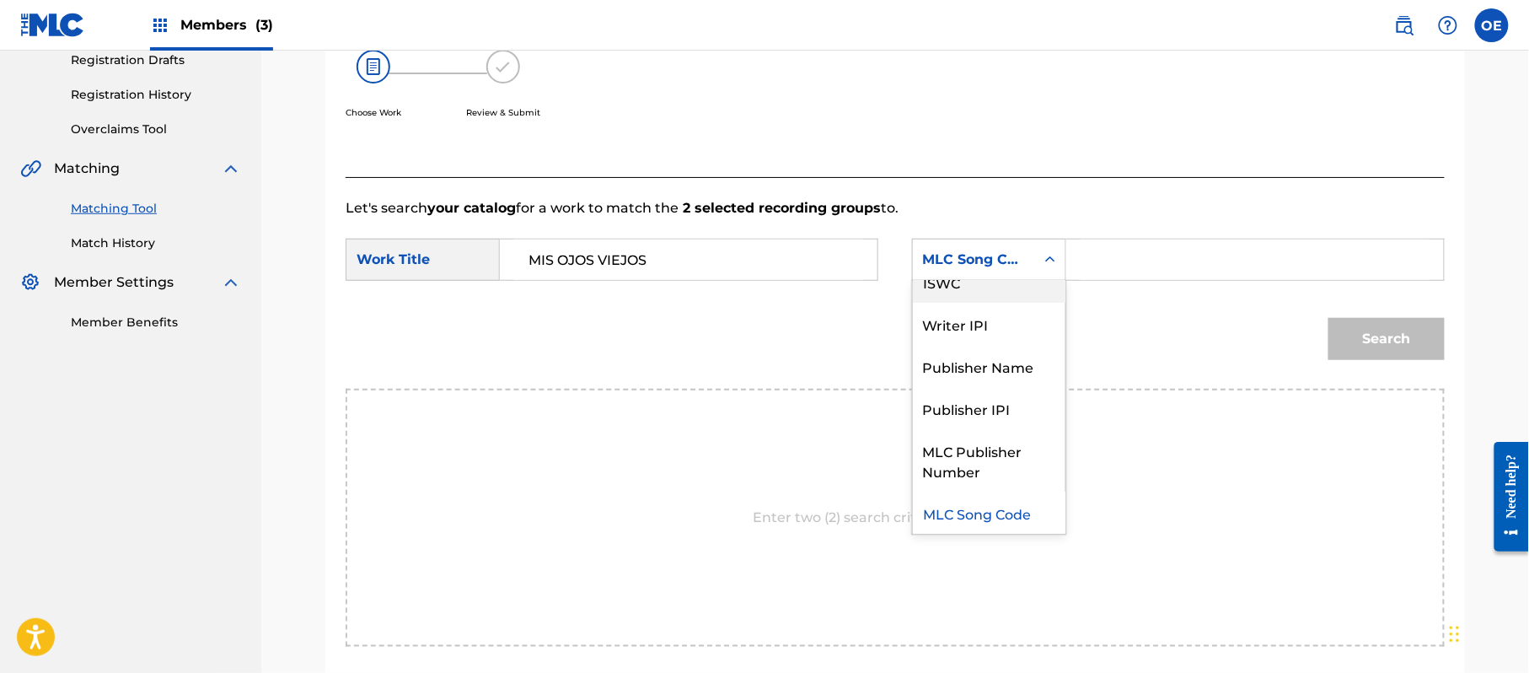
scroll to position [0, 0]
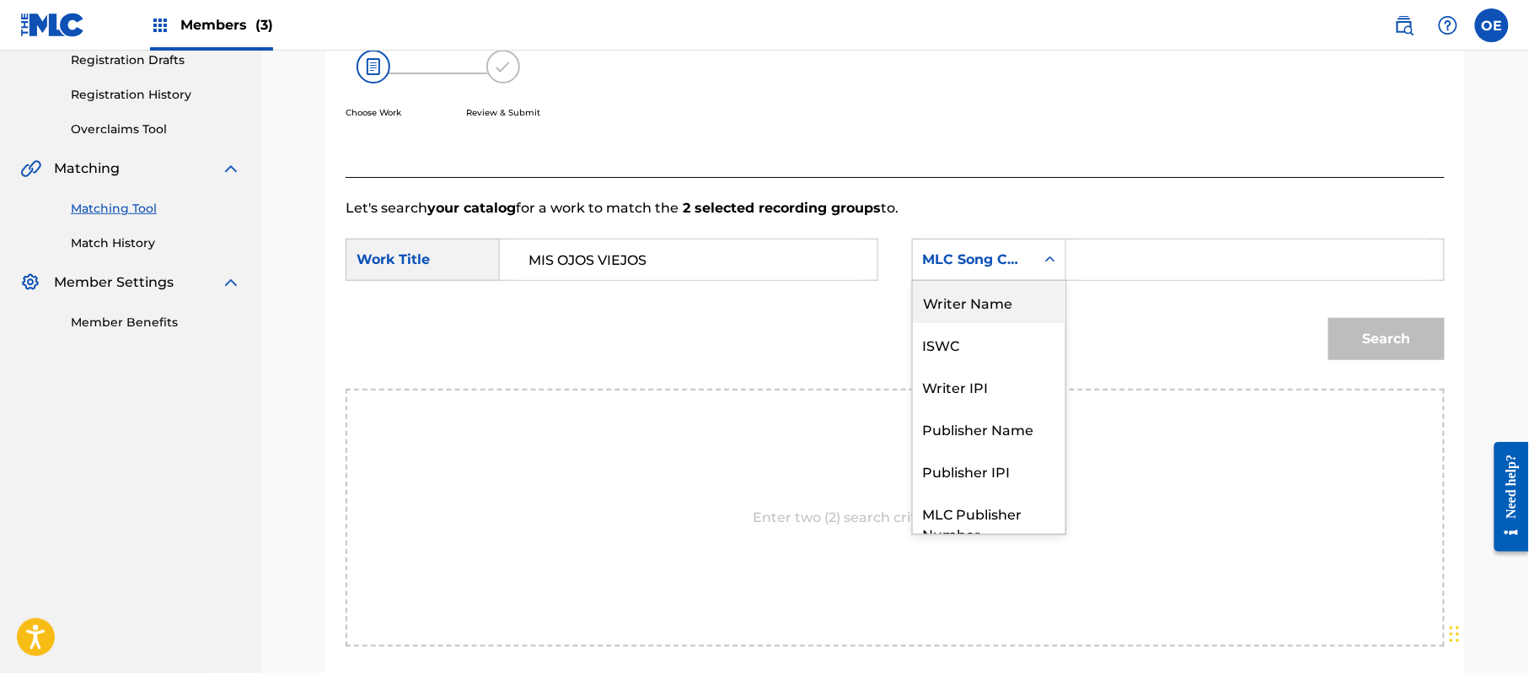
click at [968, 308] on div "Writer Name" at bounding box center [989, 302] width 153 height 42
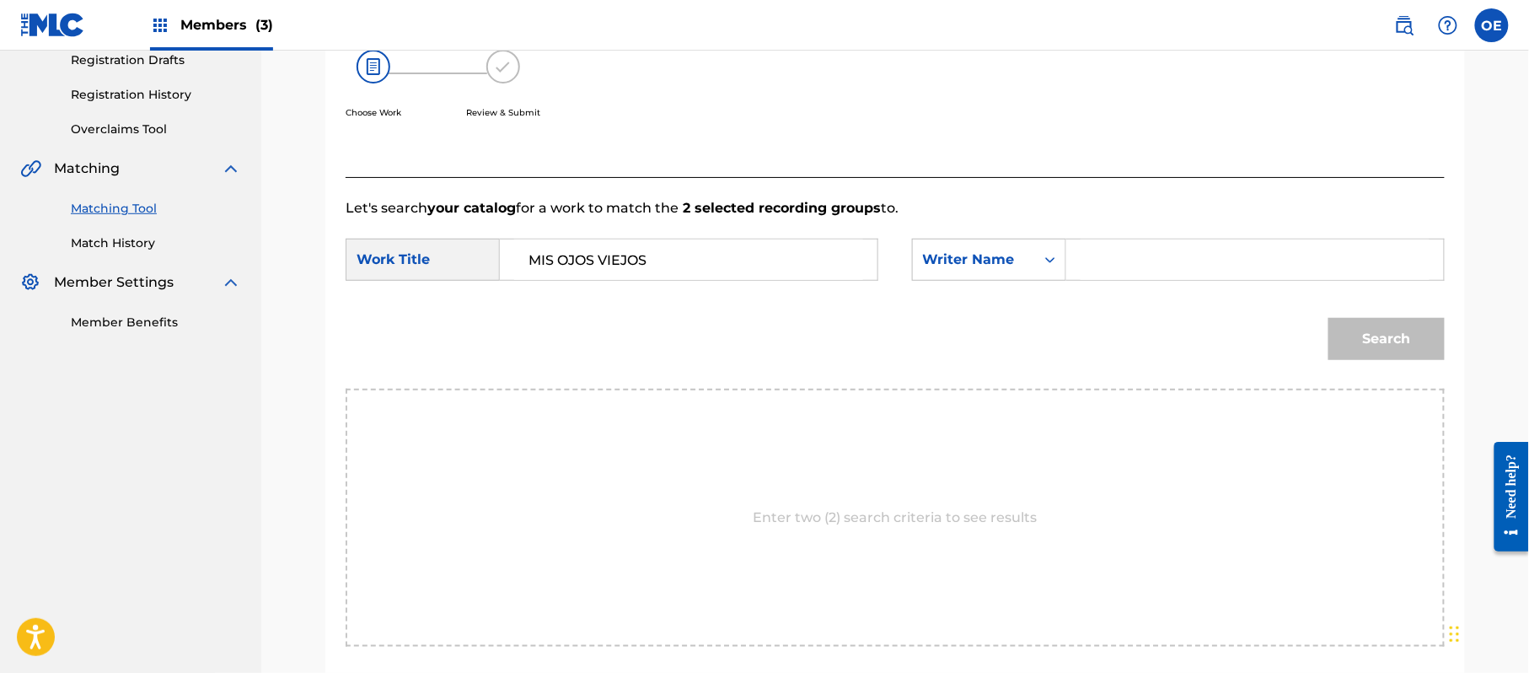
paste input "[PERSON_NAME]"
type input "[PERSON_NAME]"
click at [1350, 362] on div "Search" at bounding box center [1382, 334] width 125 height 67
click at [1360, 339] on button "Search" at bounding box center [1387, 339] width 116 height 42
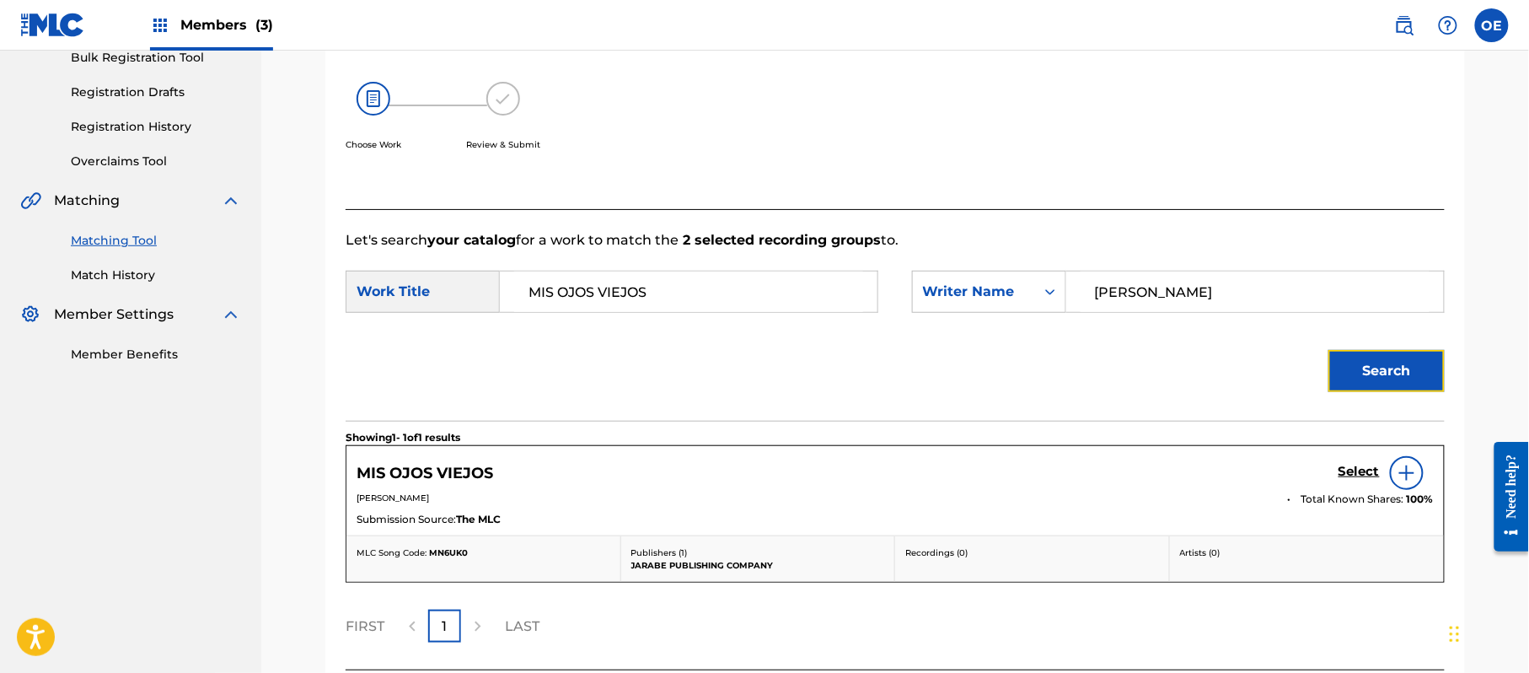
scroll to position [292, 0]
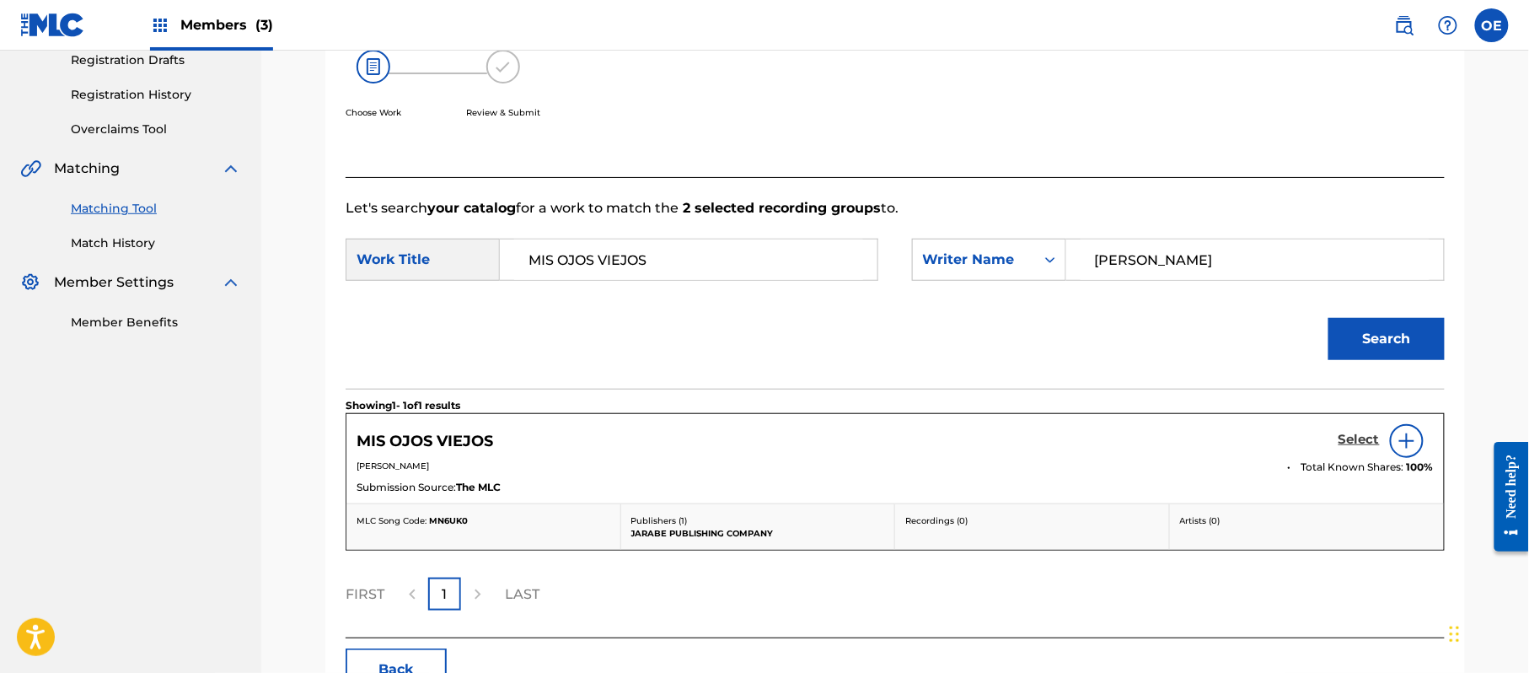
click at [1346, 435] on h5 "Select" at bounding box center [1359, 440] width 41 height 16
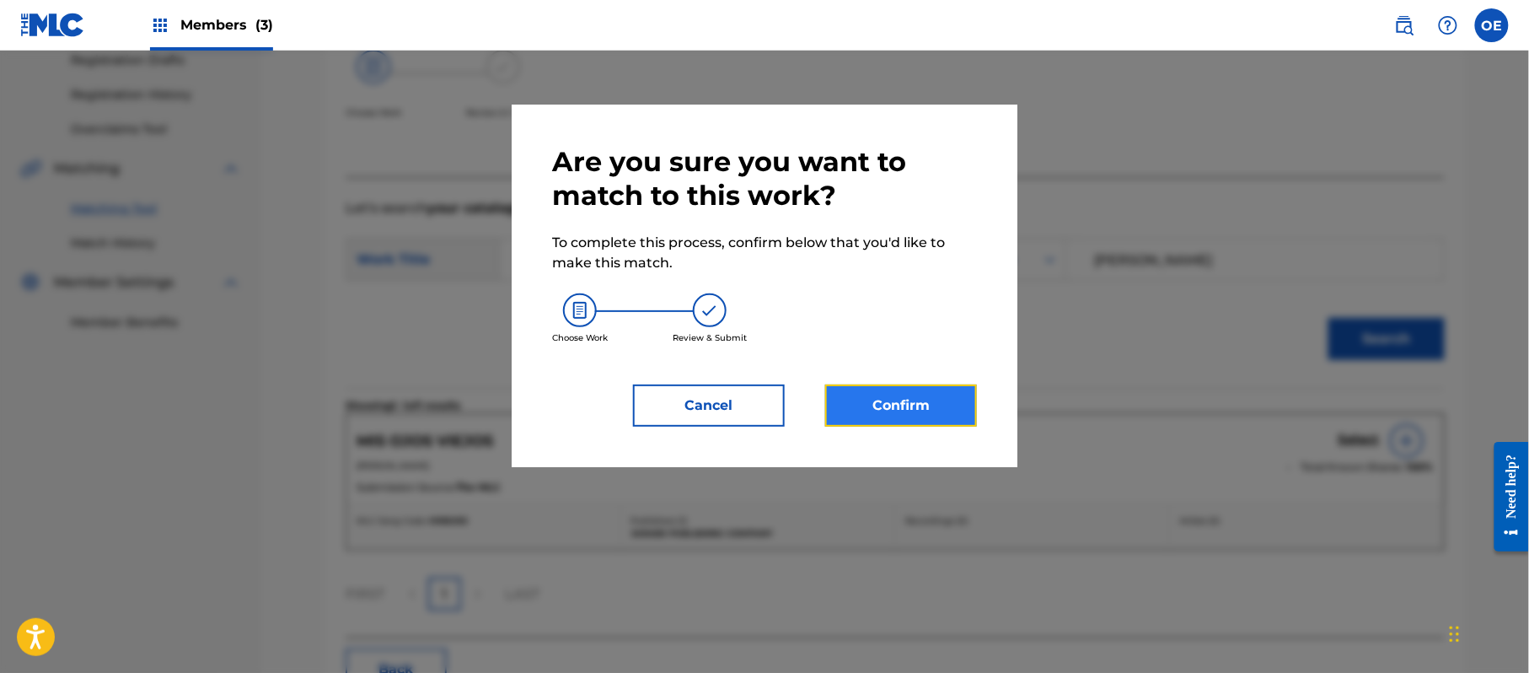
click at [895, 410] on button "Confirm" at bounding box center [901, 405] width 152 height 42
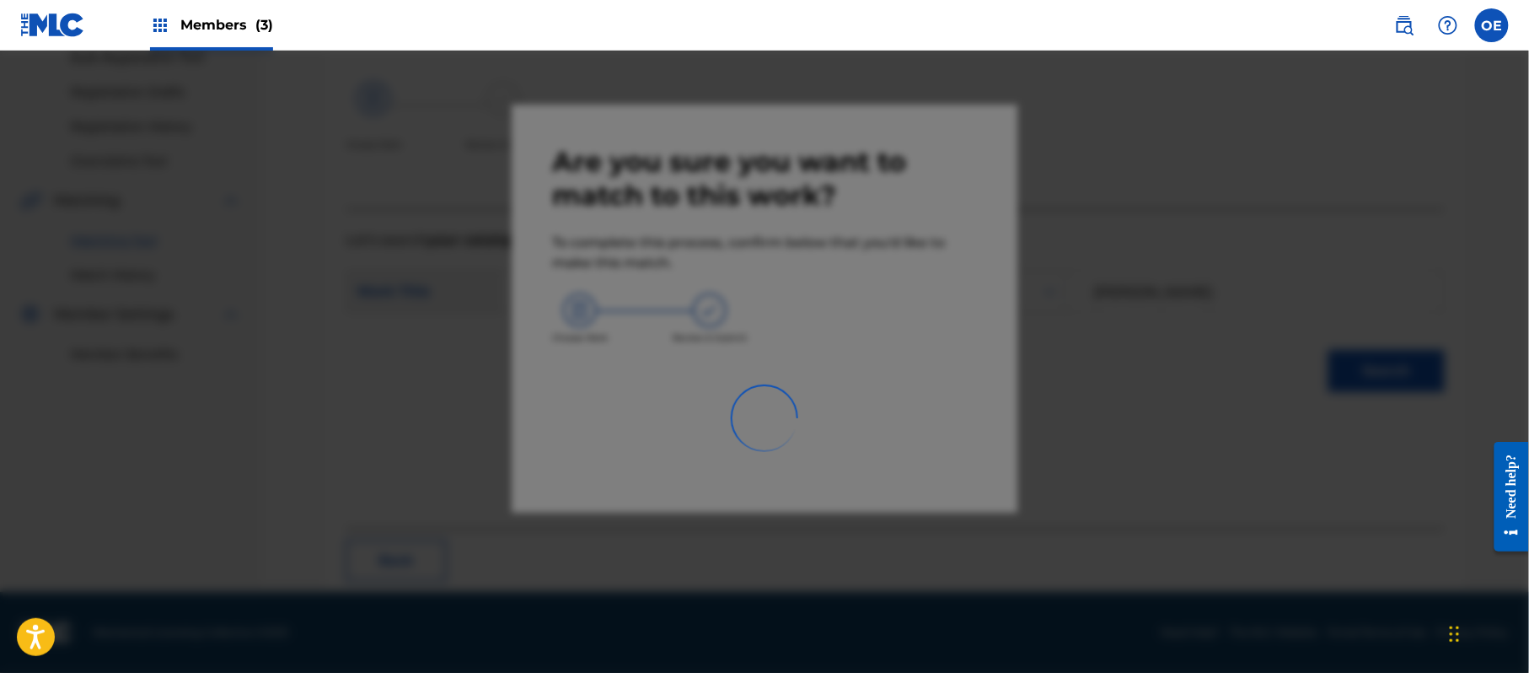
scroll to position [67, 0]
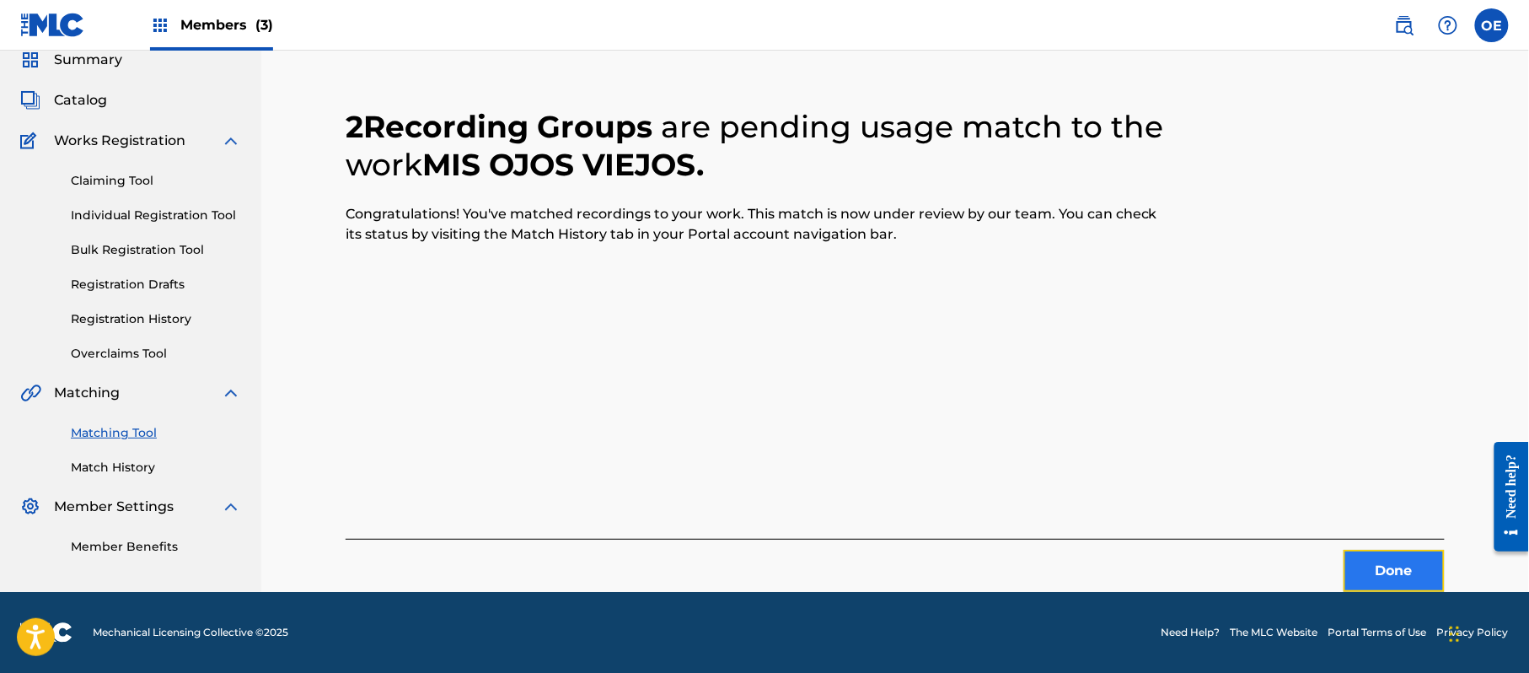
click at [1359, 551] on button "Done" at bounding box center [1394, 571] width 101 height 42
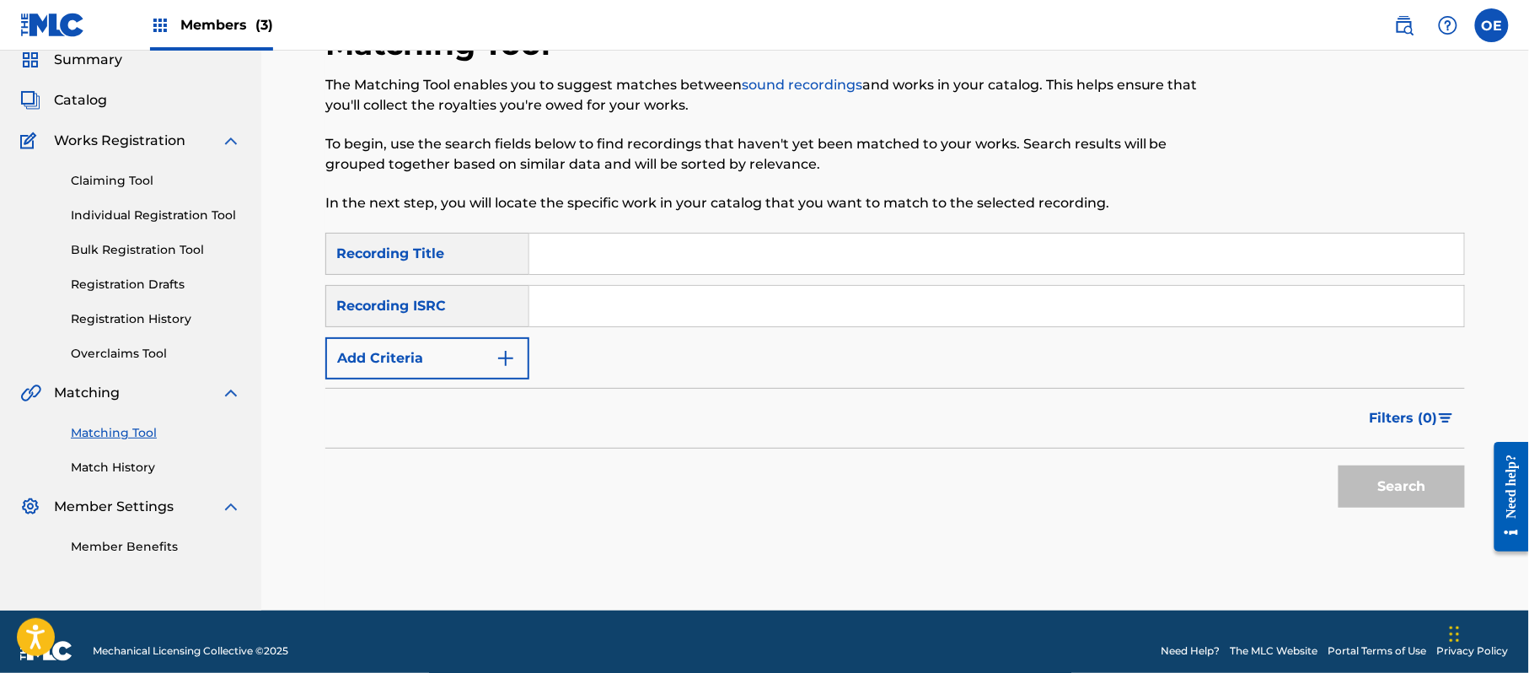
paste input "NADA CAMBIARA"
type input "NADA CAMBIARA"
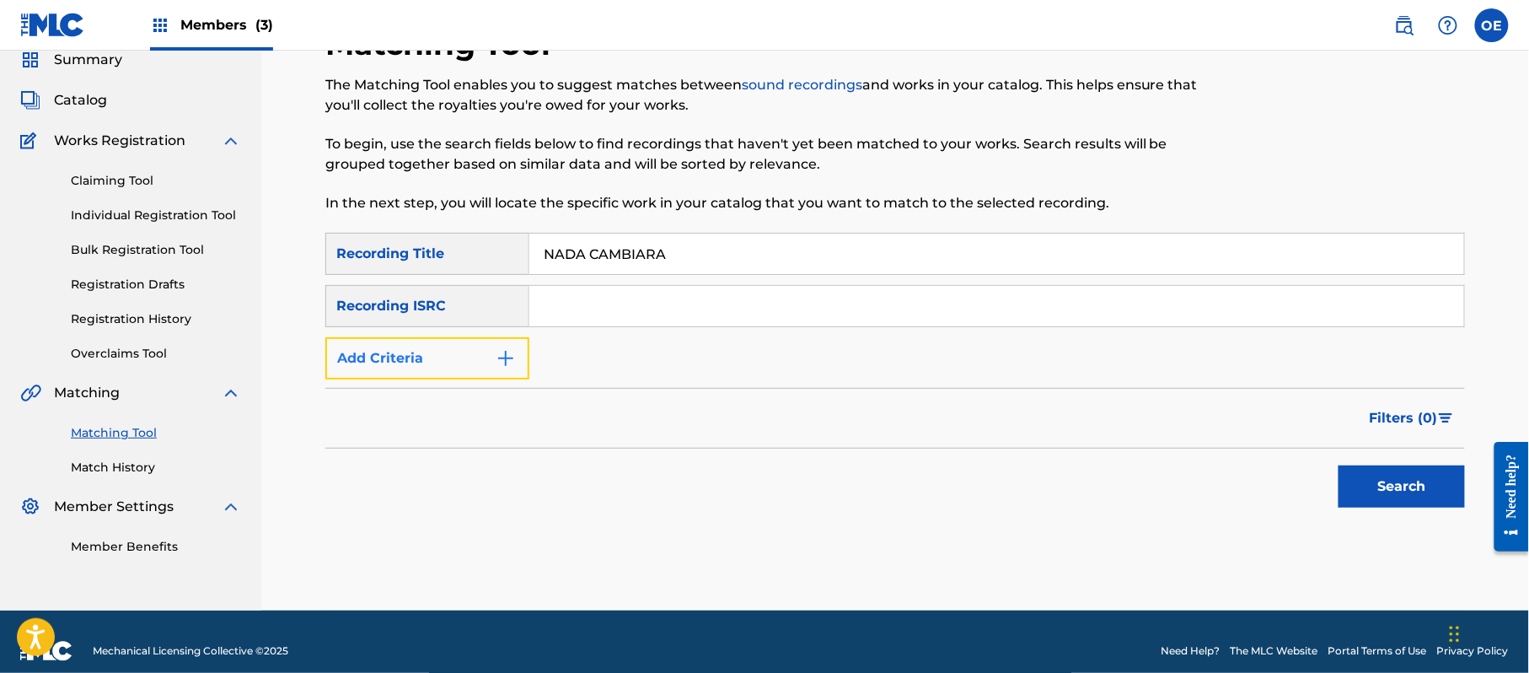
click at [443, 352] on button "Add Criteria" at bounding box center [427, 358] width 204 height 42
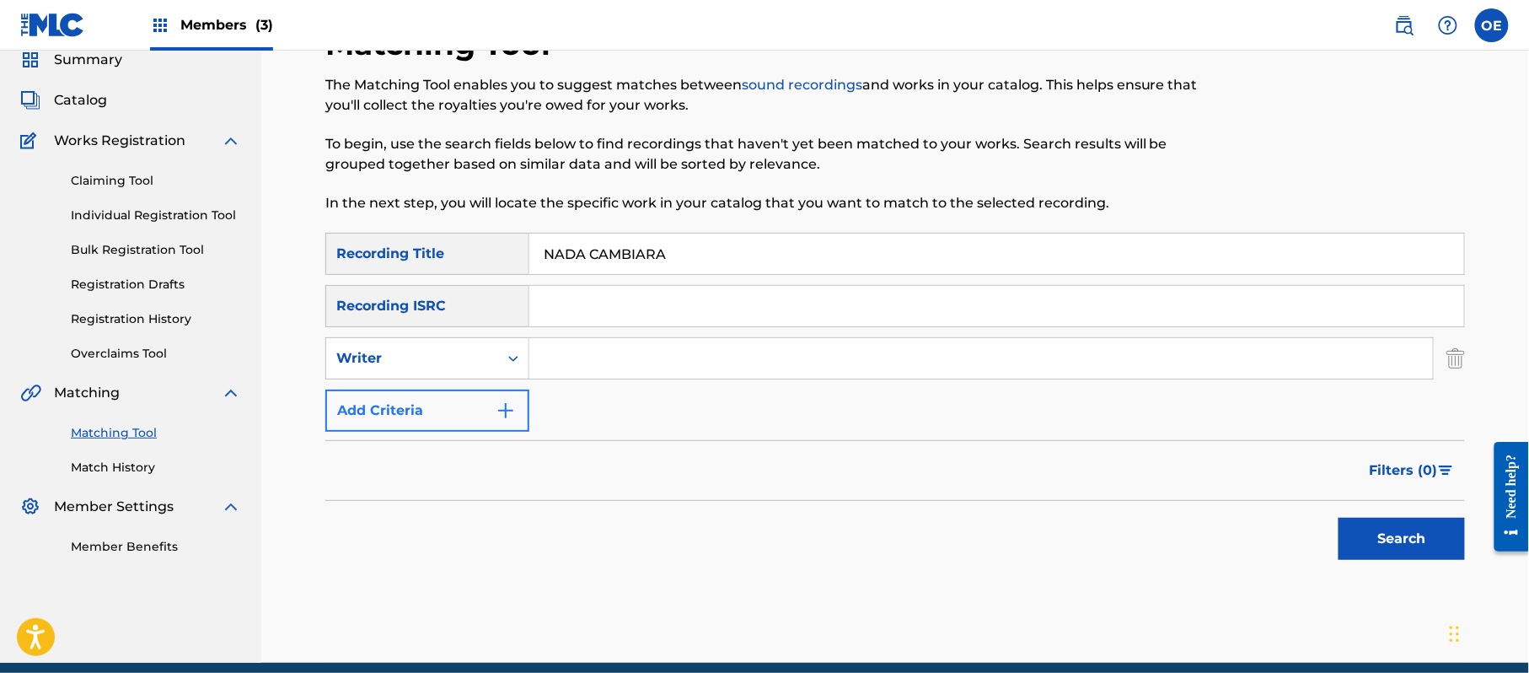
click at [443, 352] on div "Writer" at bounding box center [412, 358] width 152 height 20
click at [427, 409] on div "Recording Artist" at bounding box center [427, 400] width 202 height 42
paste input "LA TROPA CHICANA"
type input "LA TROPA CHICANA"
click at [1427, 534] on button "Search" at bounding box center [1402, 539] width 126 height 42
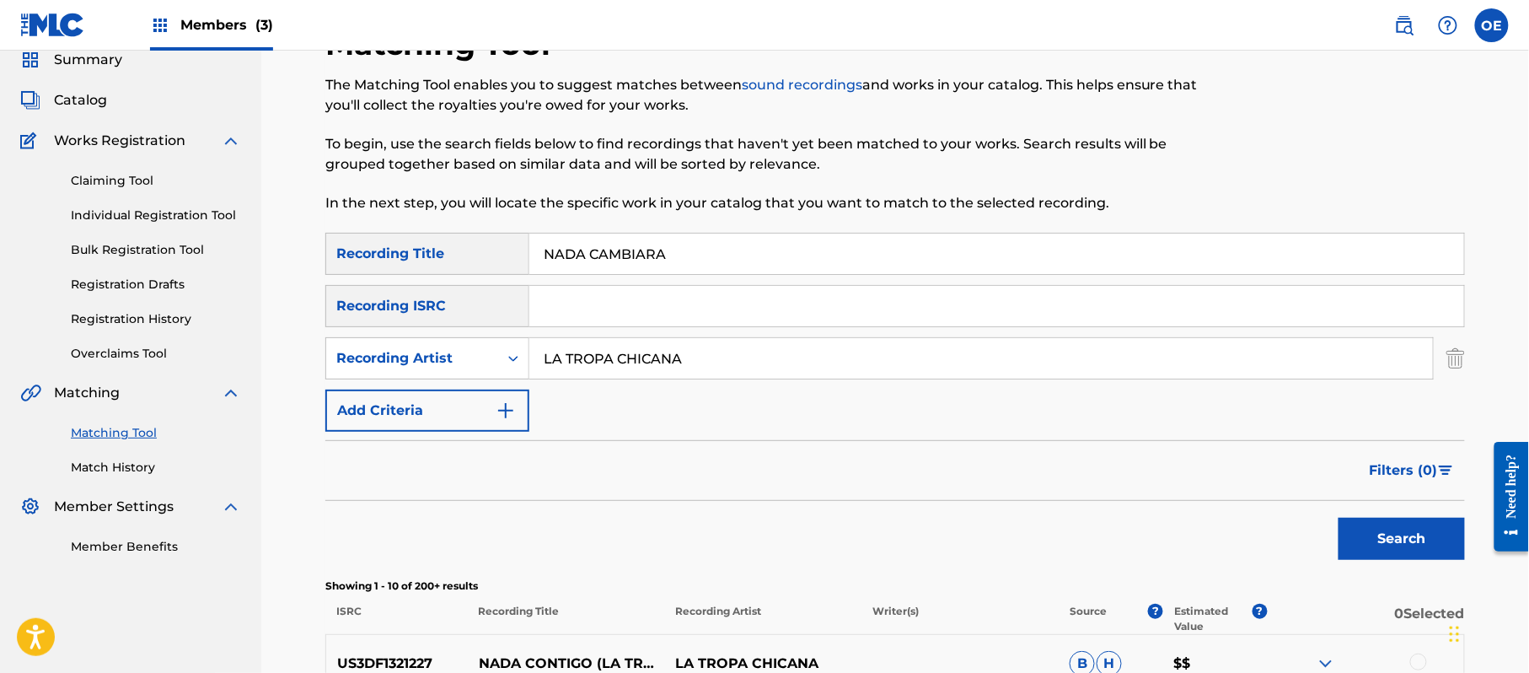
drag, startPoint x: 690, startPoint y: 243, endPoint x: 473, endPoint y: 256, distance: 217.1
click at [473, 256] on div "SearchWithCriteria51db0763-038d-4764-afd7-292991536927 Recording Title NADA CAM…" at bounding box center [895, 254] width 1140 height 42
paste input "O LE VOY A ROGAR"
type input "NO LE VOY A ROGAR"
click at [1364, 523] on button "Search" at bounding box center [1402, 539] width 126 height 42
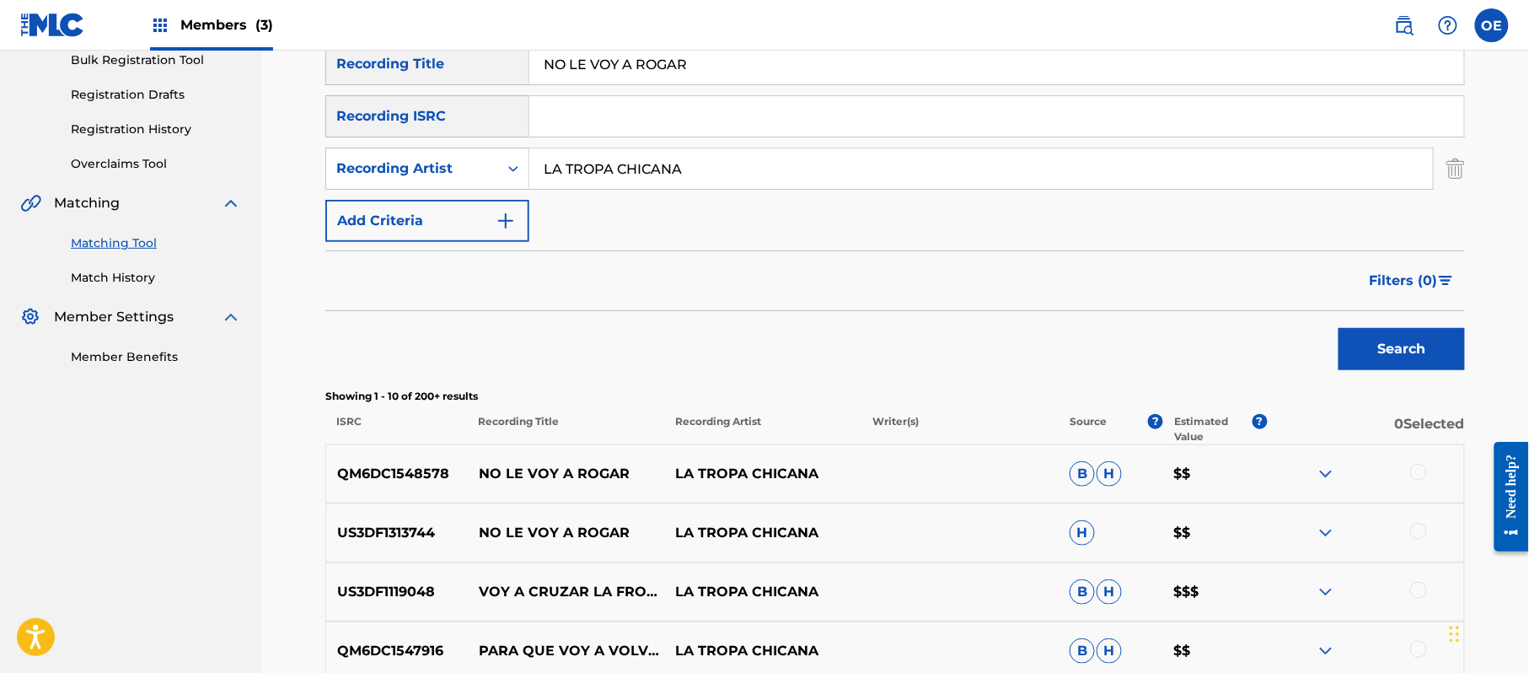
scroll to position [292, 0]
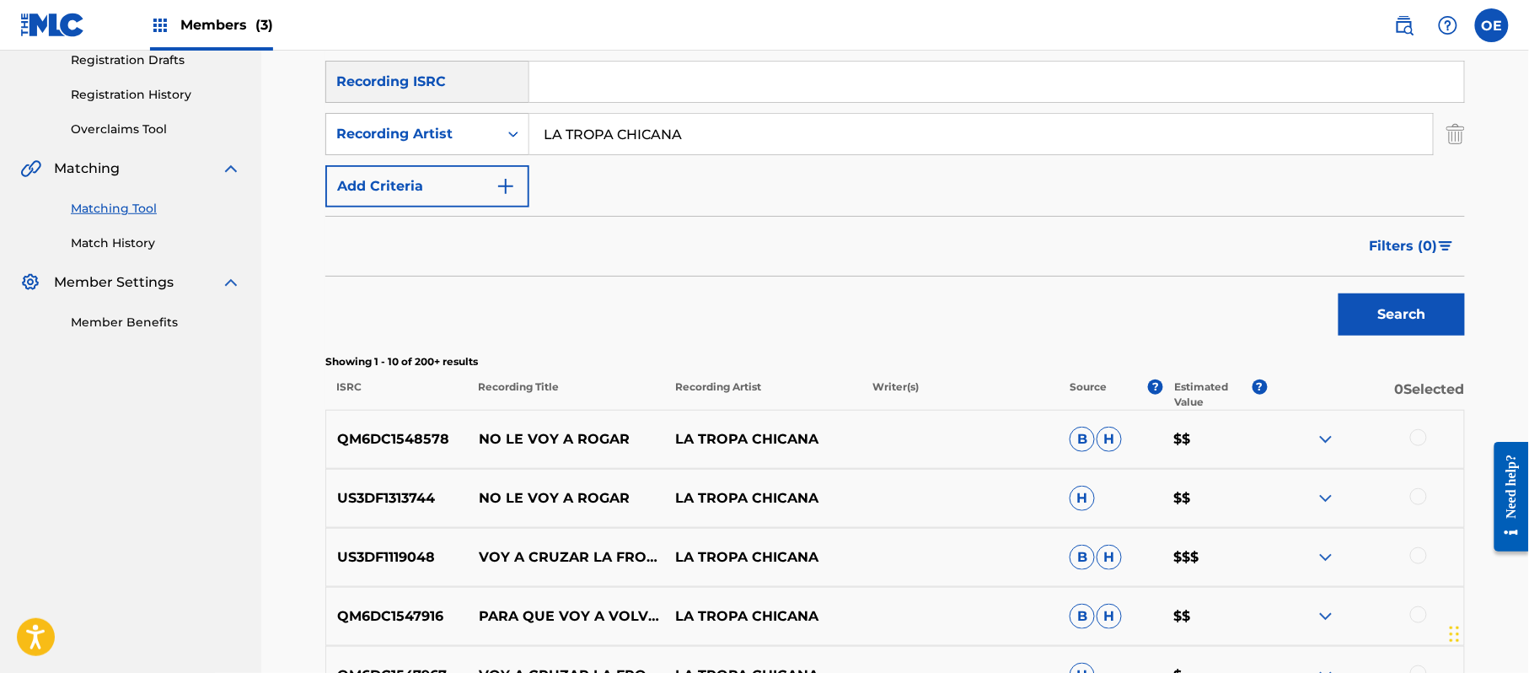
click at [1410, 439] on div at bounding box center [1418, 437] width 17 height 17
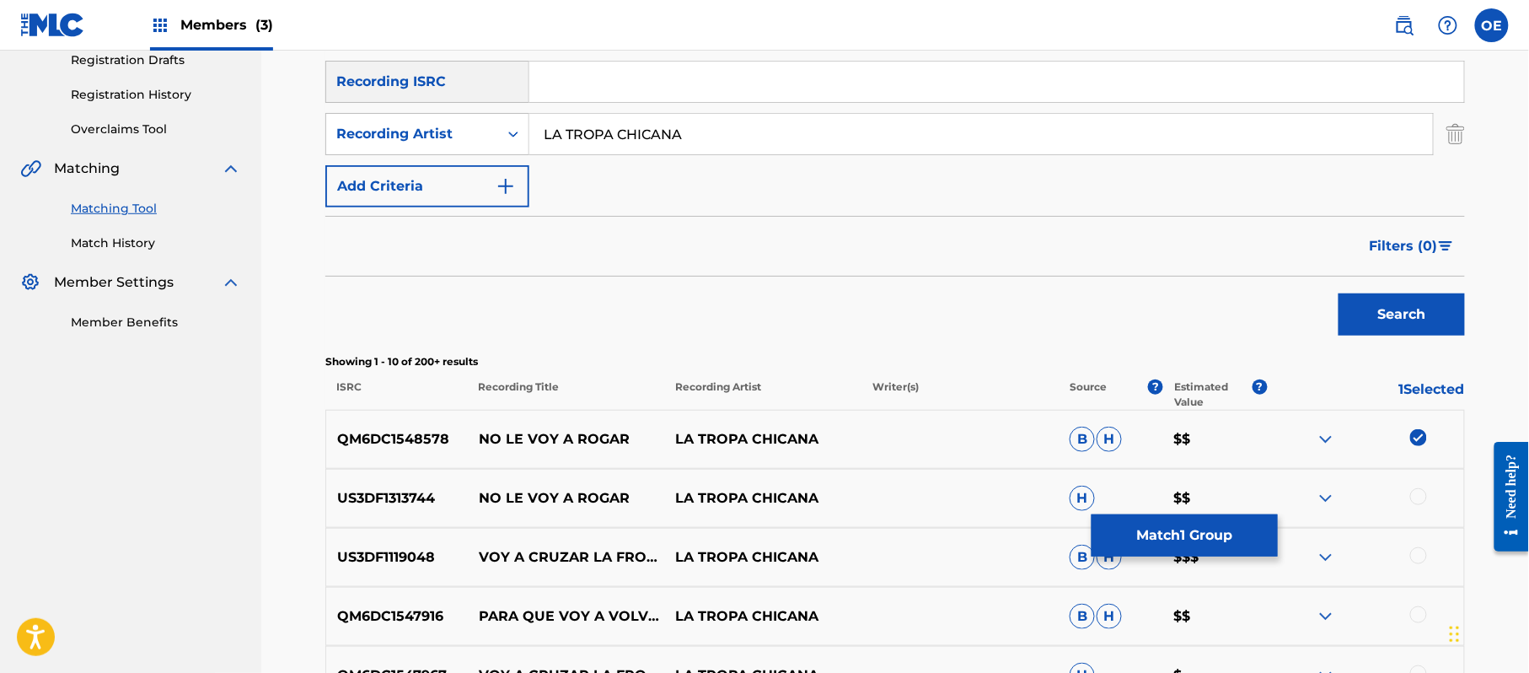
click at [1418, 496] on div at bounding box center [1418, 496] width 17 height 17
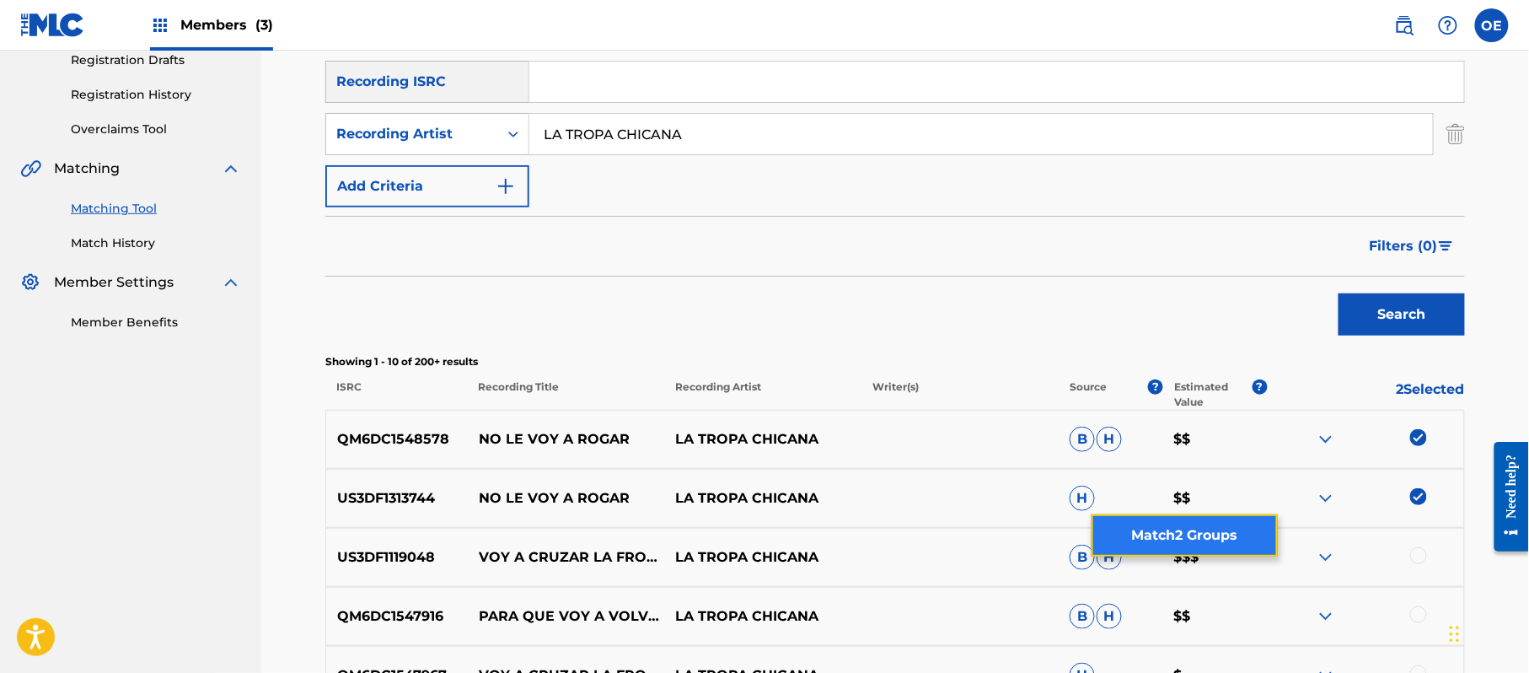
click at [1162, 523] on button "Match 2 Groups" at bounding box center [1185, 535] width 186 height 42
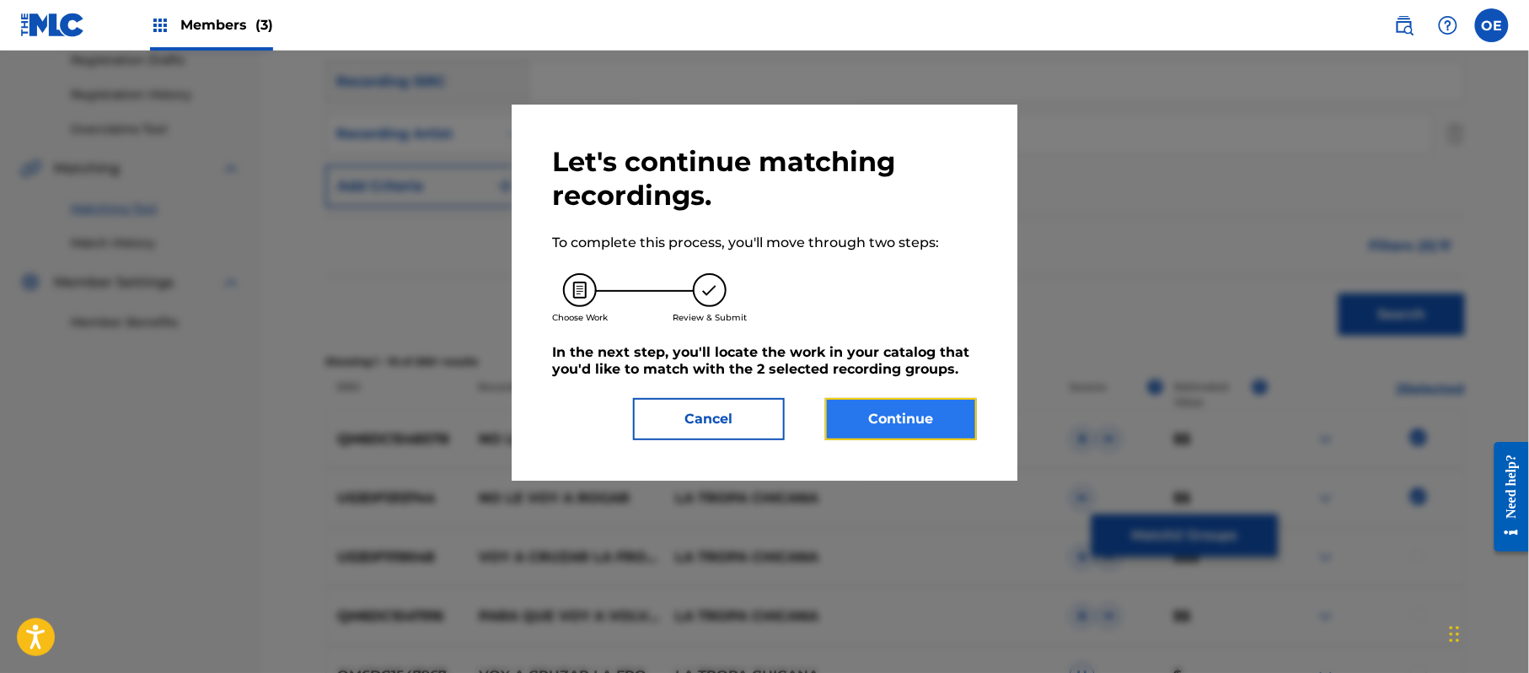
click at [925, 421] on button "Continue" at bounding box center [901, 419] width 152 height 42
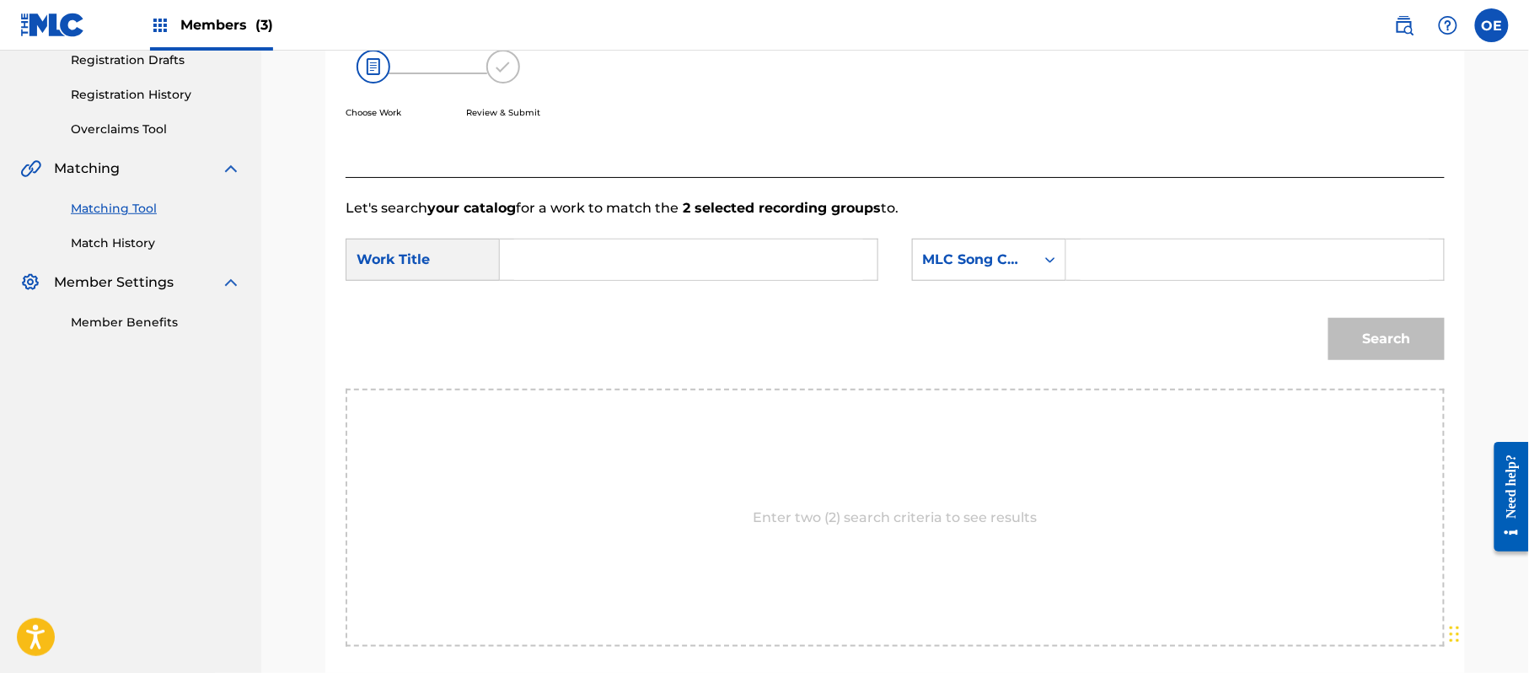
paste input "NO LE VOY A ROGAR"
type input "NO LE VOY A ROGAR"
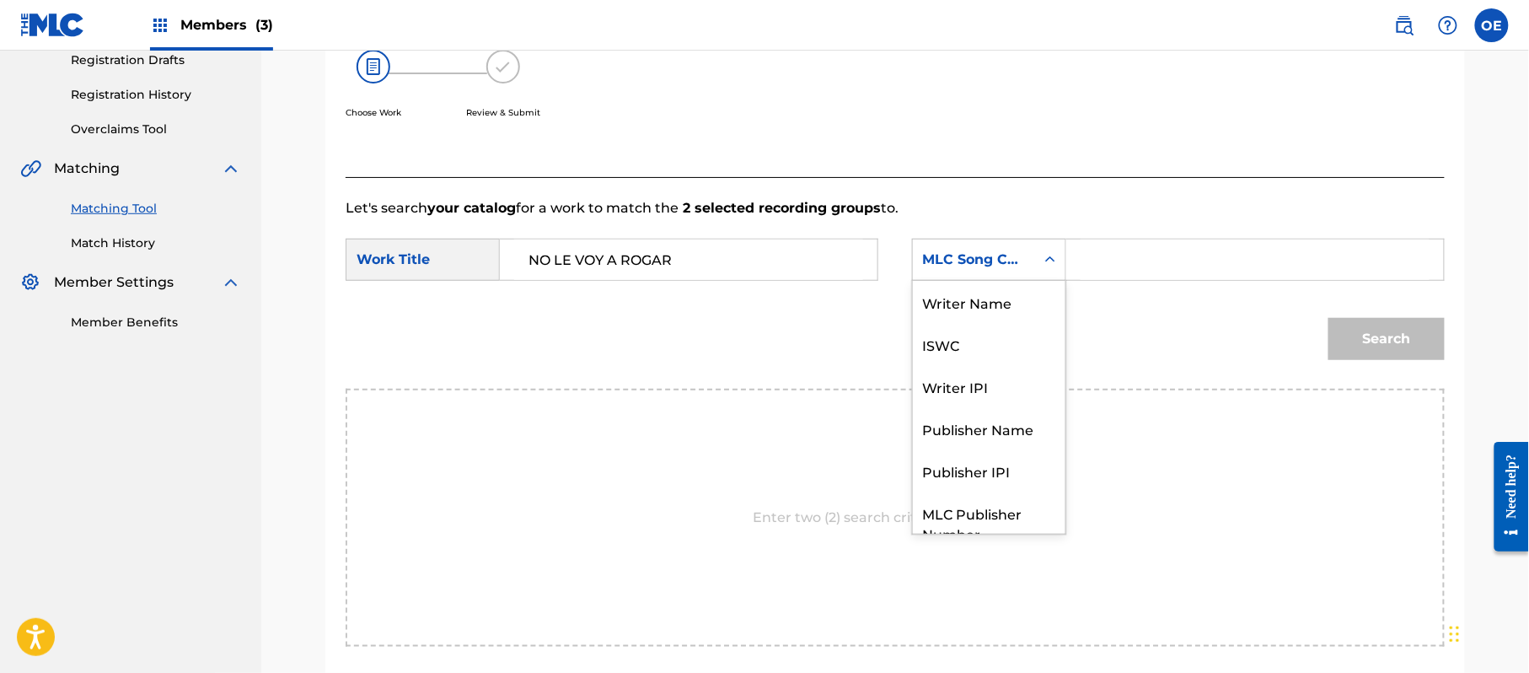
click at [983, 260] on div "MLC Song Code" at bounding box center [974, 260] width 102 height 20
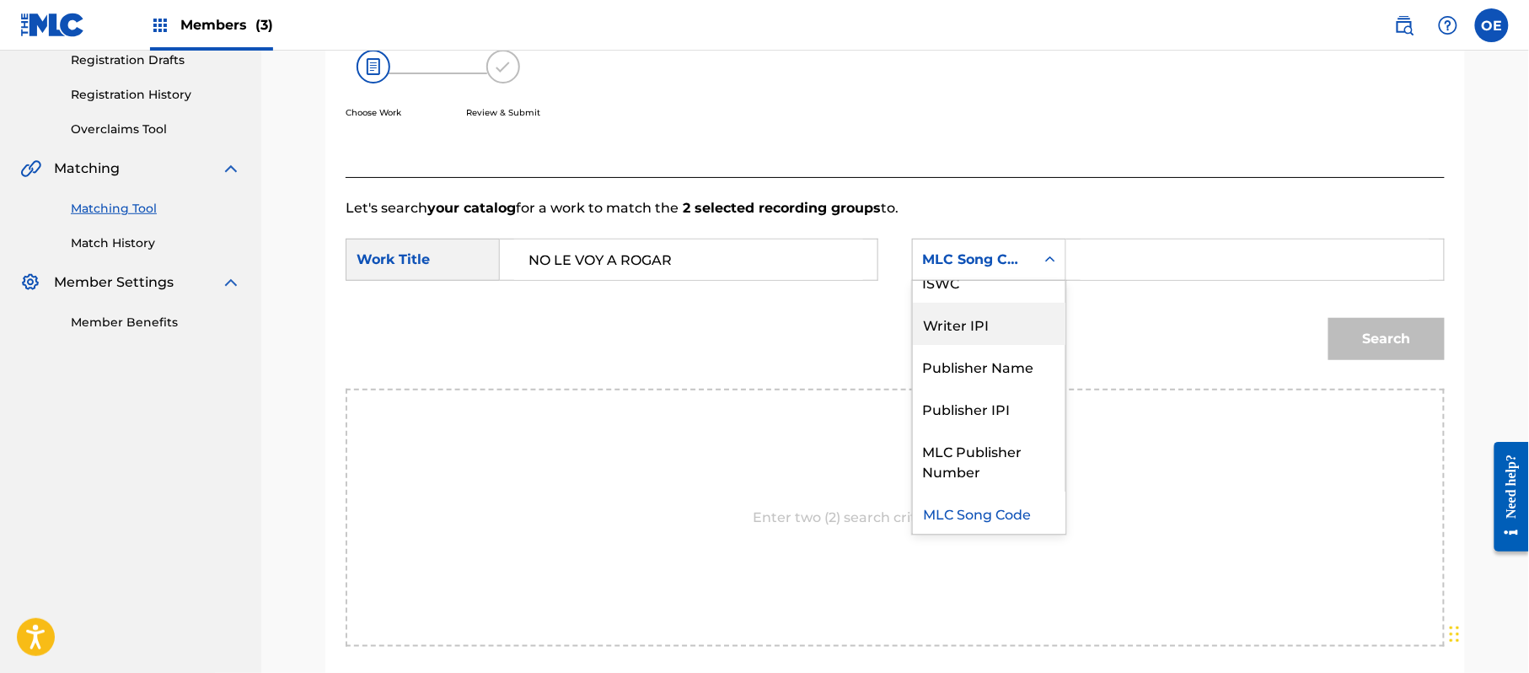
scroll to position [0, 0]
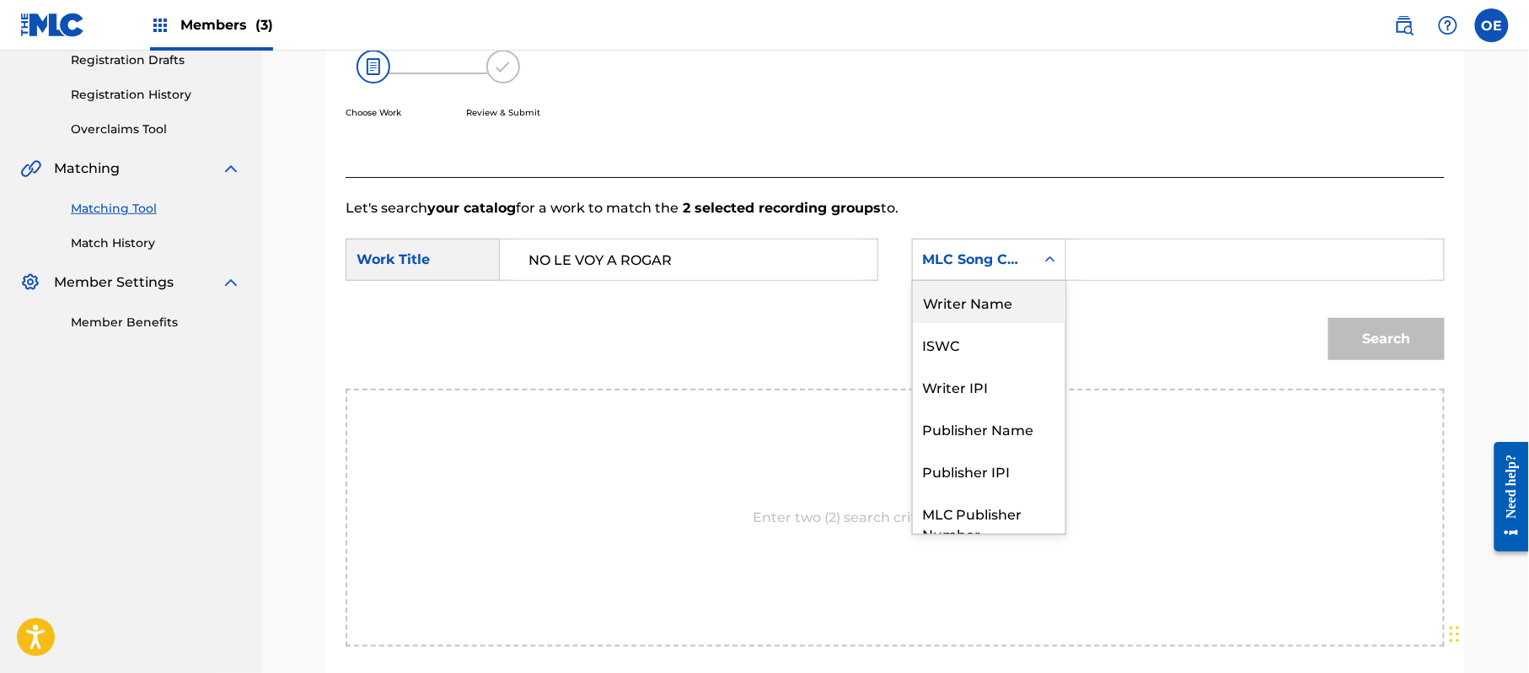
click at [969, 295] on div "Writer Name" at bounding box center [989, 302] width 153 height 42
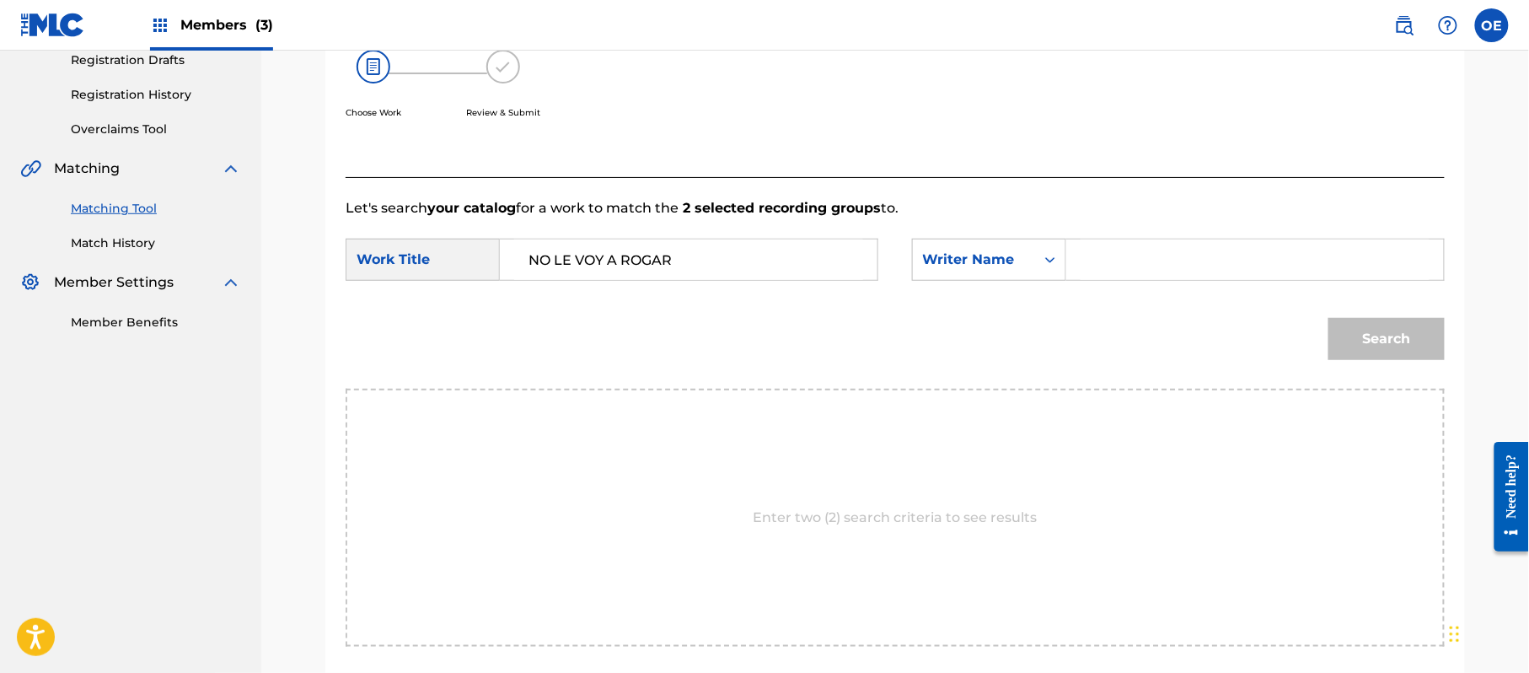
paste input "LA TROPA CHICANA"
type input "LA TROPA CHICANA"
click at [1354, 335] on button "Search" at bounding box center [1387, 339] width 116 height 42
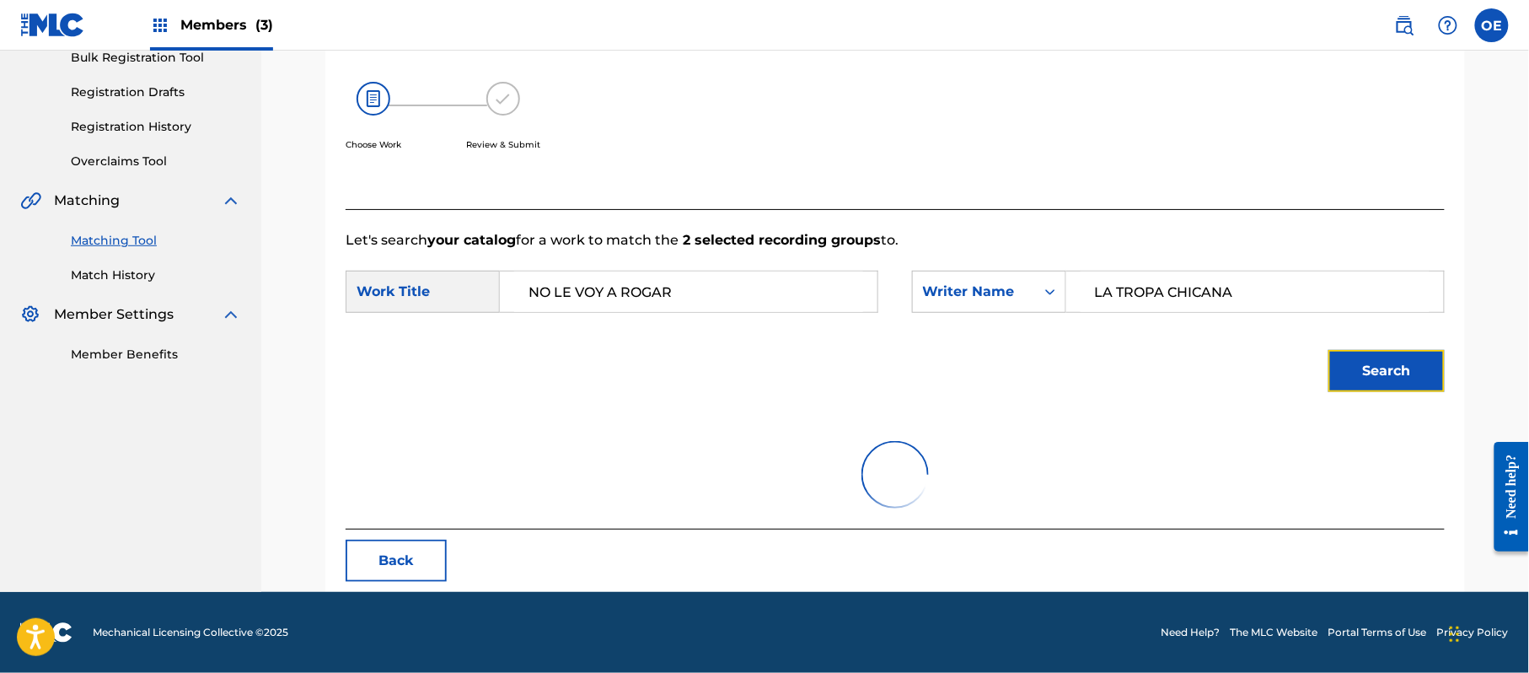
scroll to position [187, 0]
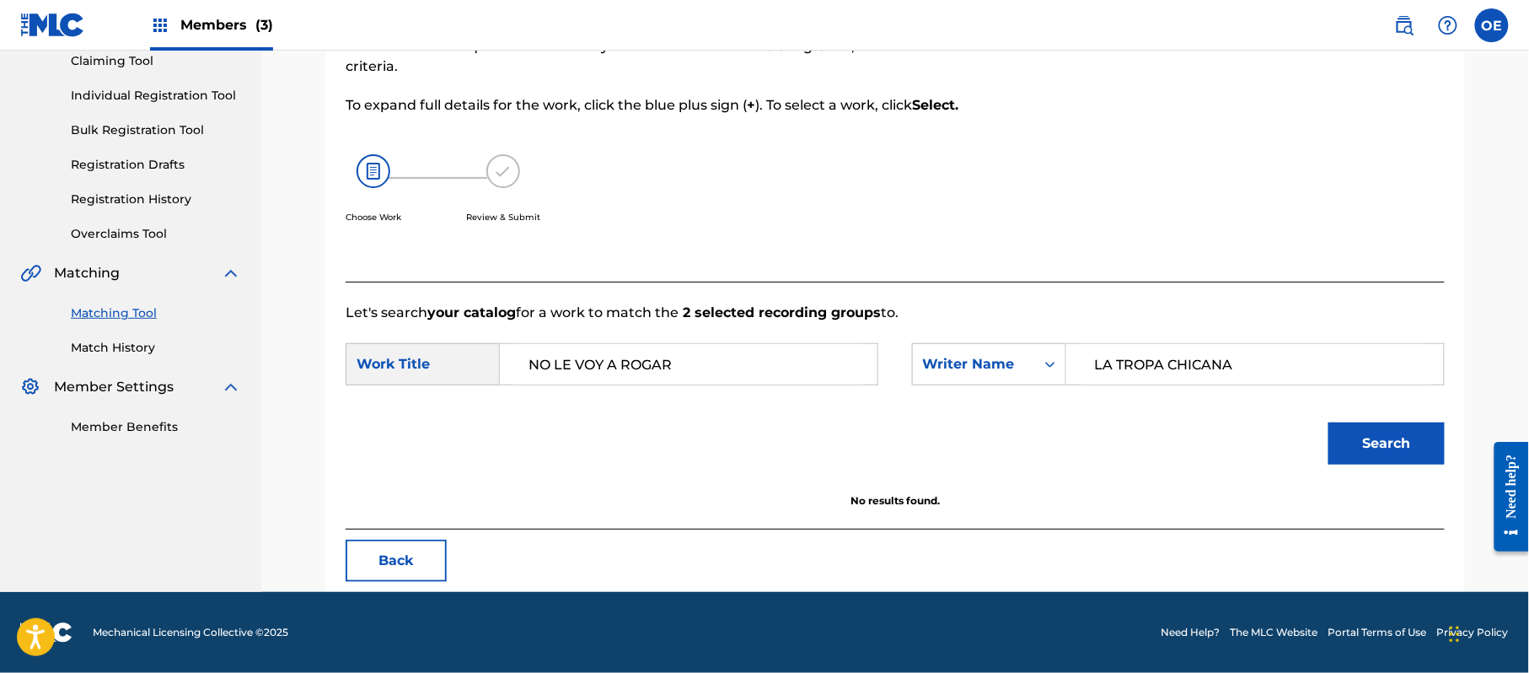
drag, startPoint x: 1273, startPoint y: 359, endPoint x: 698, endPoint y: 368, distance: 575.0
click at [718, 368] on div "SearchWithCriteriaf89498bc-789c-4985-8487-5061a1897356 Work Title NO LE VOY A R…" at bounding box center [895, 369] width 1099 height 52
paste input "[PERSON_NAME]"
type input "[PERSON_NAME]"
click at [1346, 438] on button "Search" at bounding box center [1387, 443] width 116 height 42
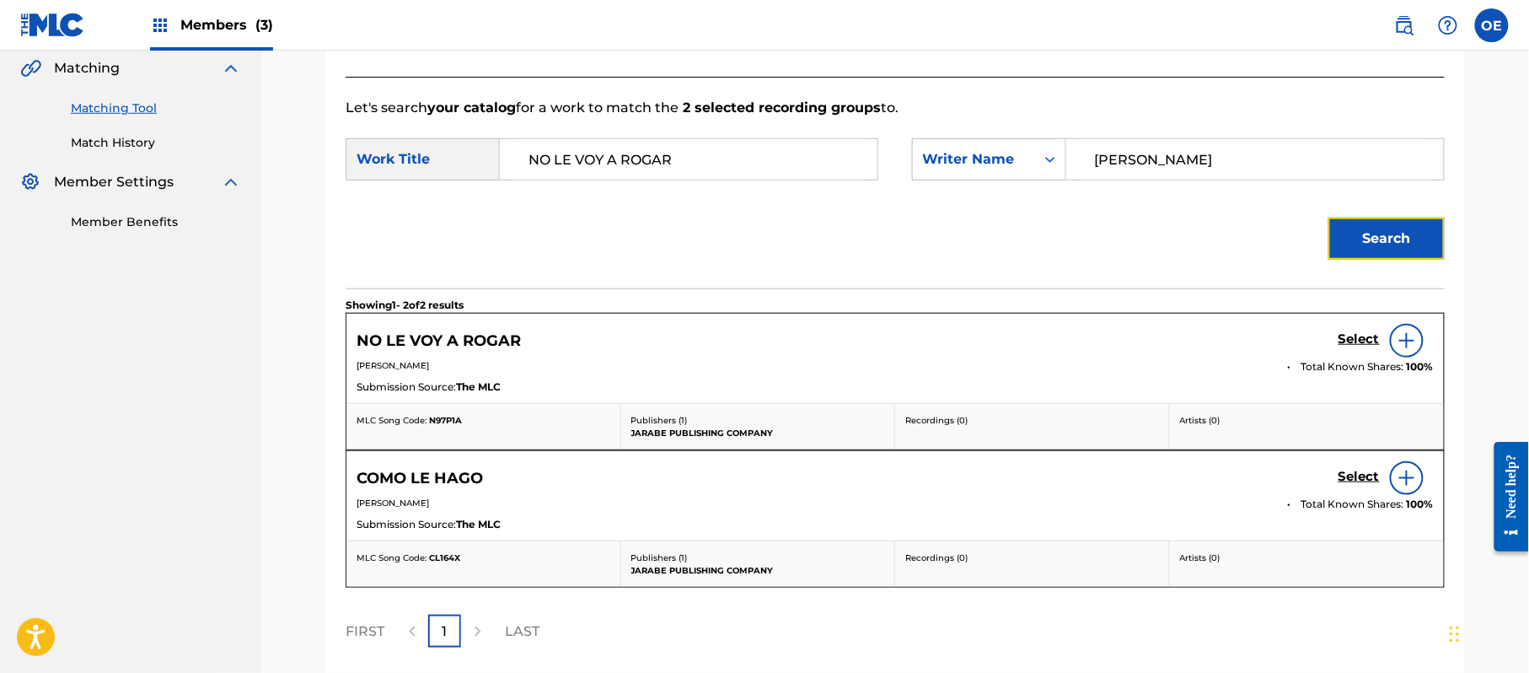
scroll to position [412, 0]
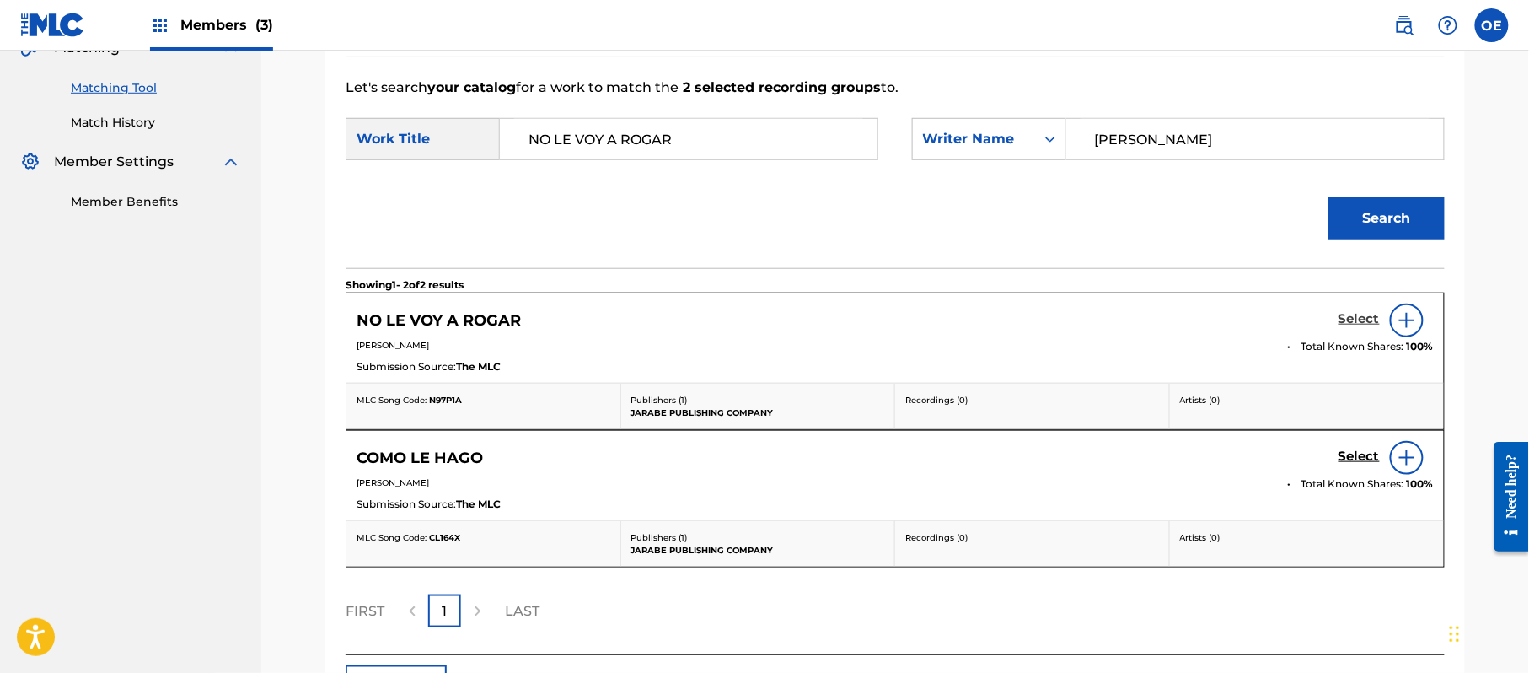
click at [1342, 322] on h5 "Select" at bounding box center [1359, 319] width 41 height 16
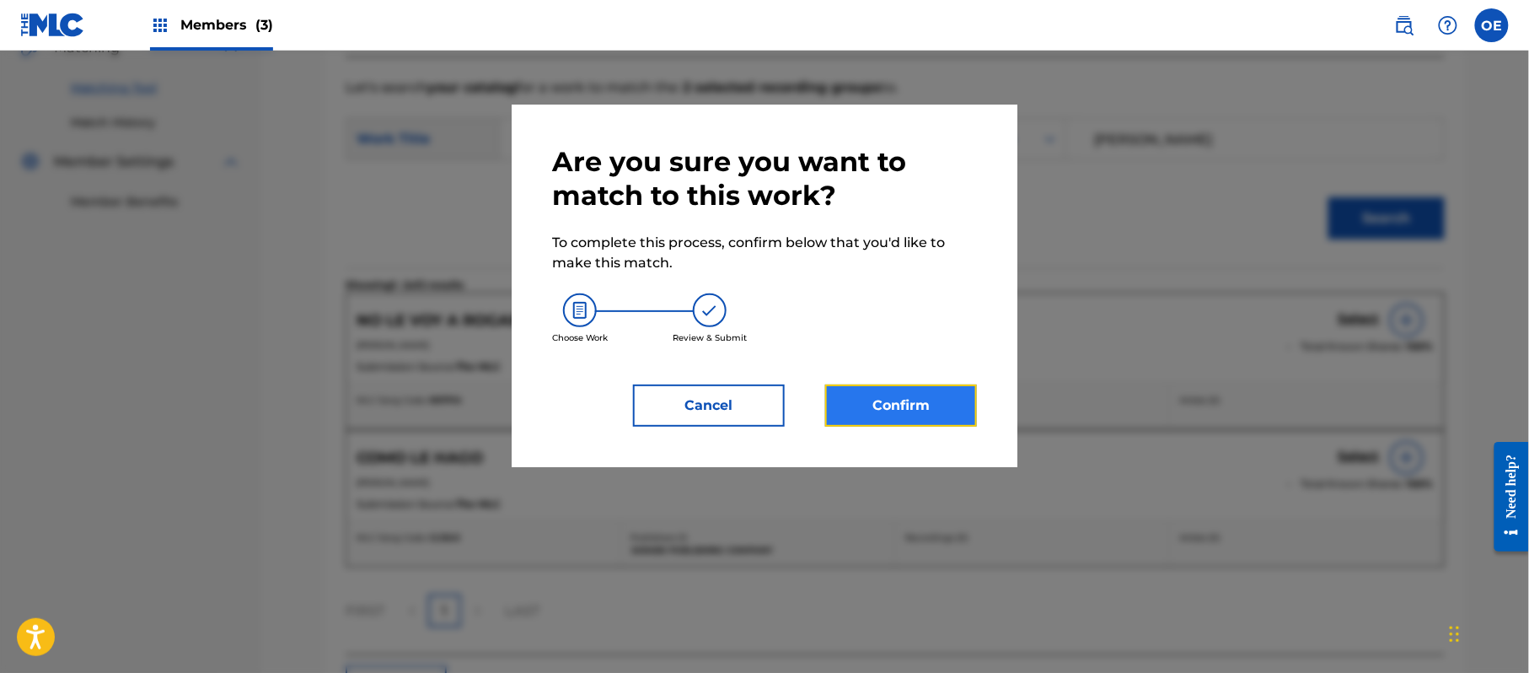
click at [927, 386] on button "Confirm" at bounding box center [901, 405] width 152 height 42
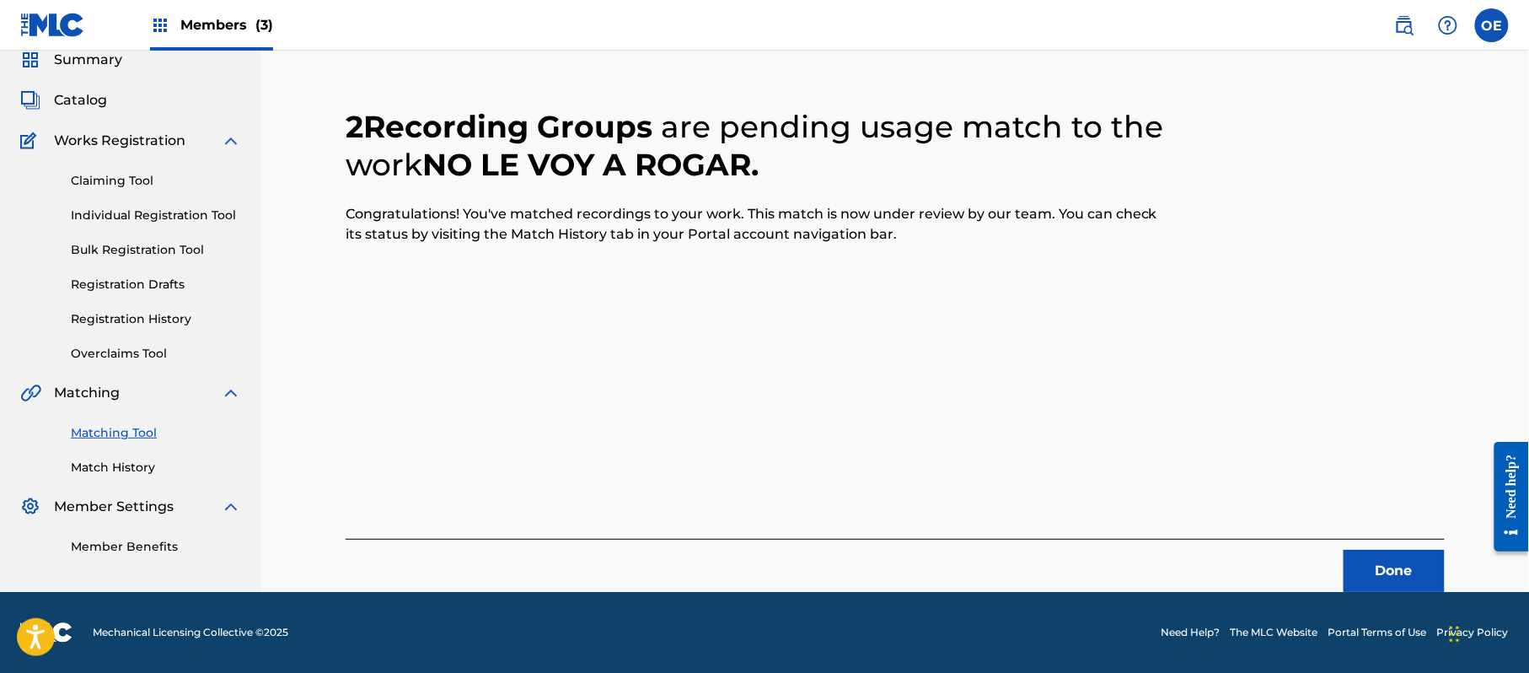
scroll to position [67, 0]
click at [1393, 556] on button "Done" at bounding box center [1394, 571] width 101 height 42
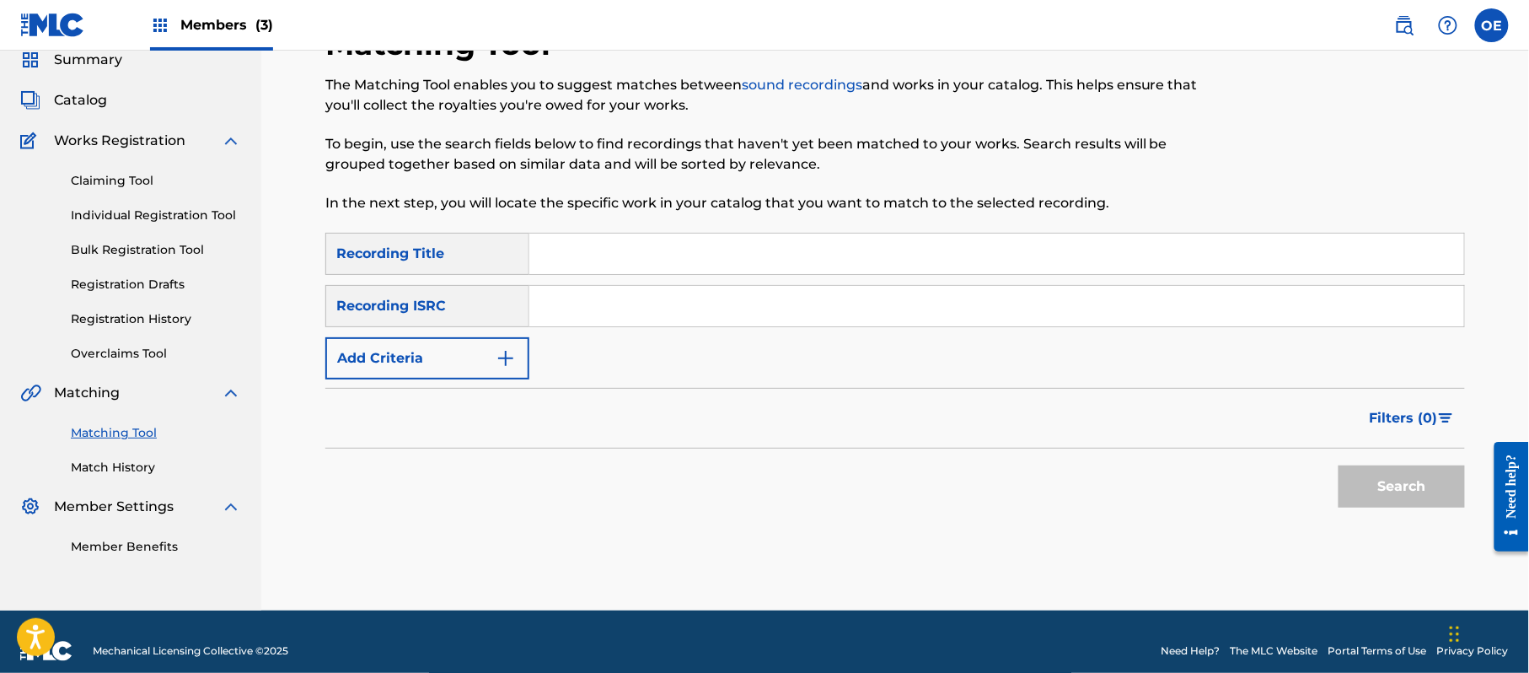
paste input "PARA QUE ESTAR JUNTOS"
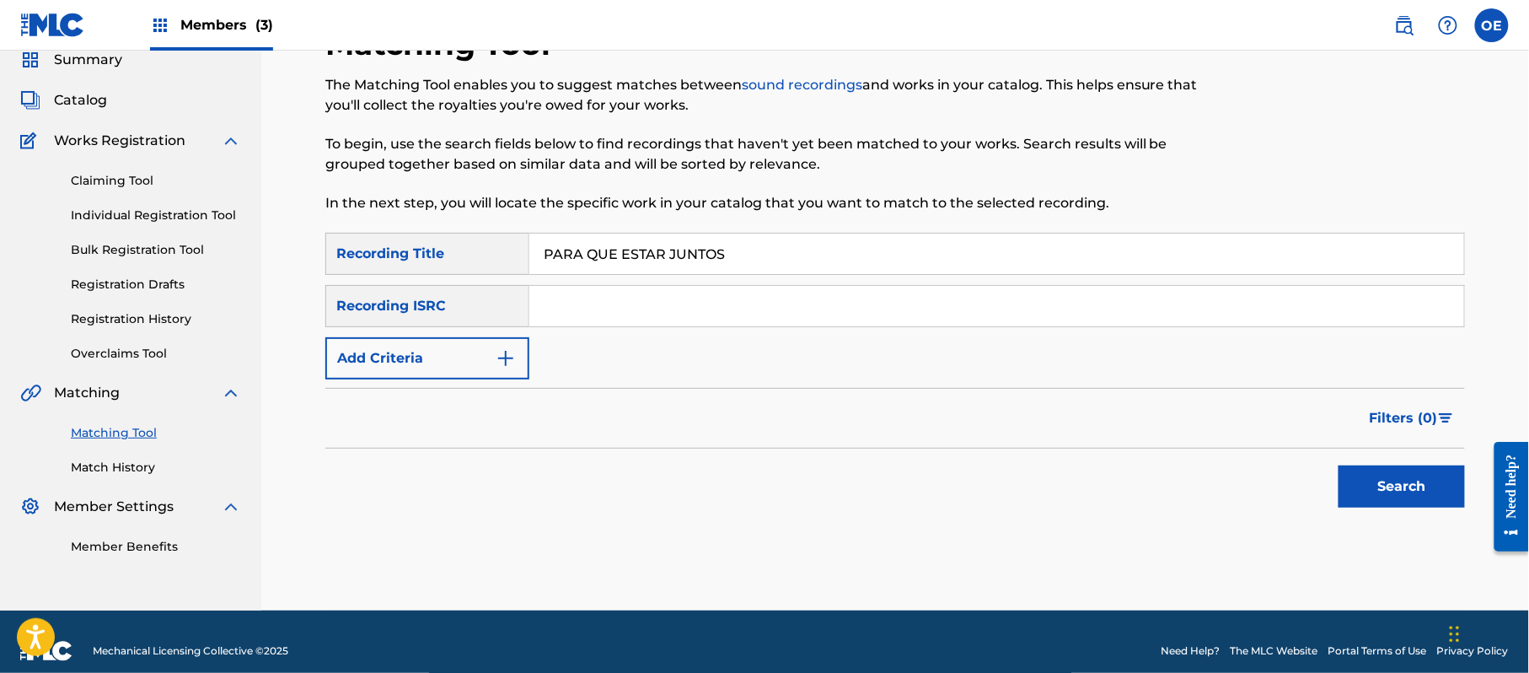
type input "PARA QUE ESTAR JUNTOS"
click at [476, 354] on button "Add Criteria" at bounding box center [427, 358] width 204 height 42
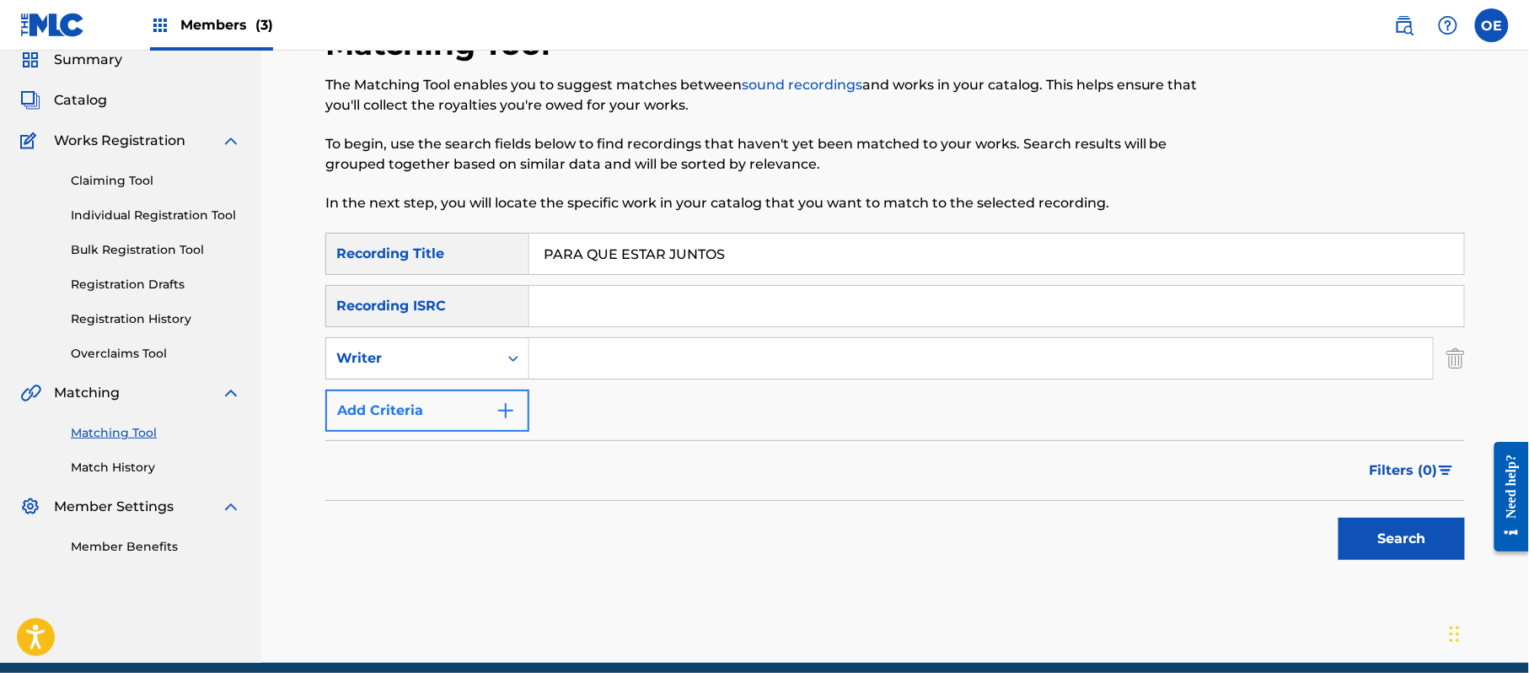
click at [476, 354] on div "Writer" at bounding box center [412, 358] width 152 height 20
click at [466, 401] on div "Recording Artist" at bounding box center [427, 400] width 202 height 42
paste input "LA TROPA CHICANA"
type input "LA TROPA CHICANA"
drag, startPoint x: 1337, startPoint y: 526, endPoint x: 1376, endPoint y: 528, distance: 38.8
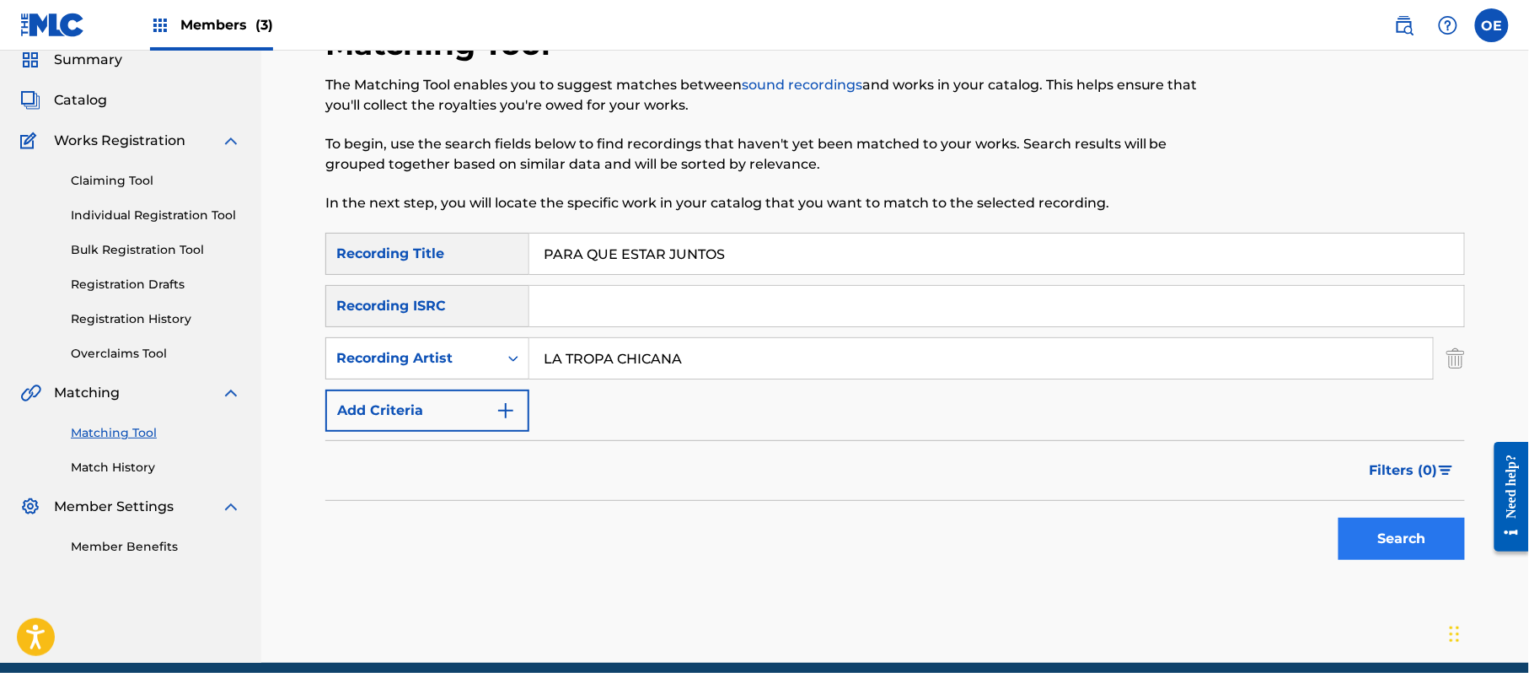
click at [1345, 527] on div "Search" at bounding box center [1397, 534] width 135 height 67
click at [1376, 528] on button "Search" at bounding box center [1402, 539] width 126 height 42
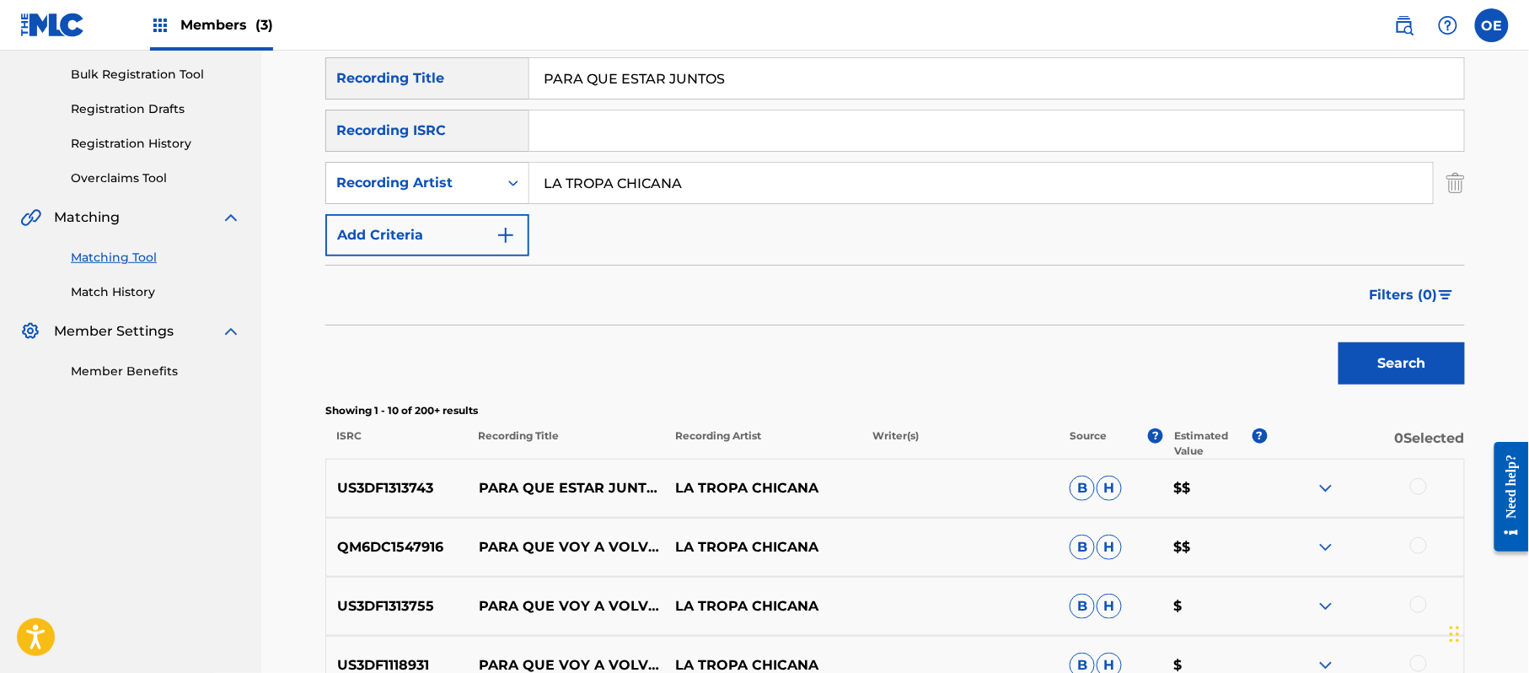
scroll to position [246, 0]
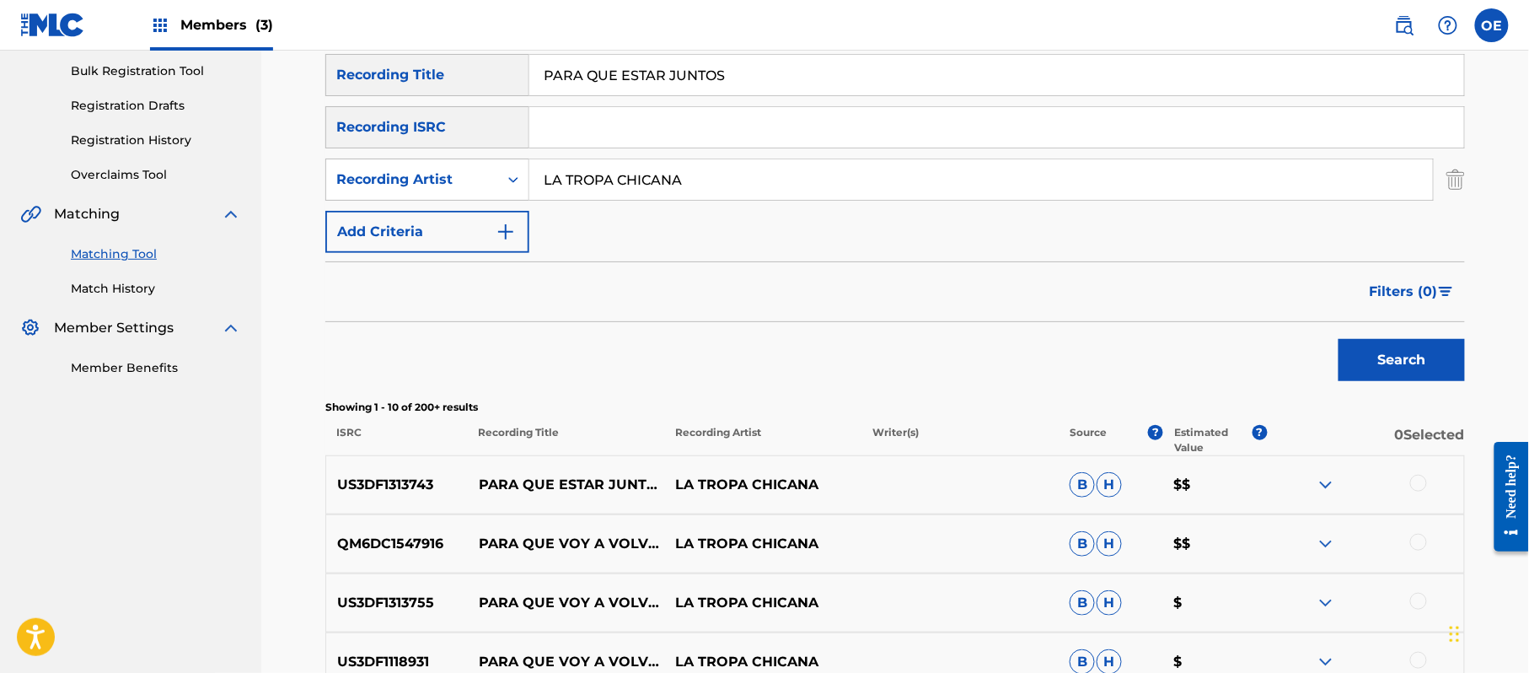
click at [1420, 480] on div at bounding box center [1418, 483] width 17 height 17
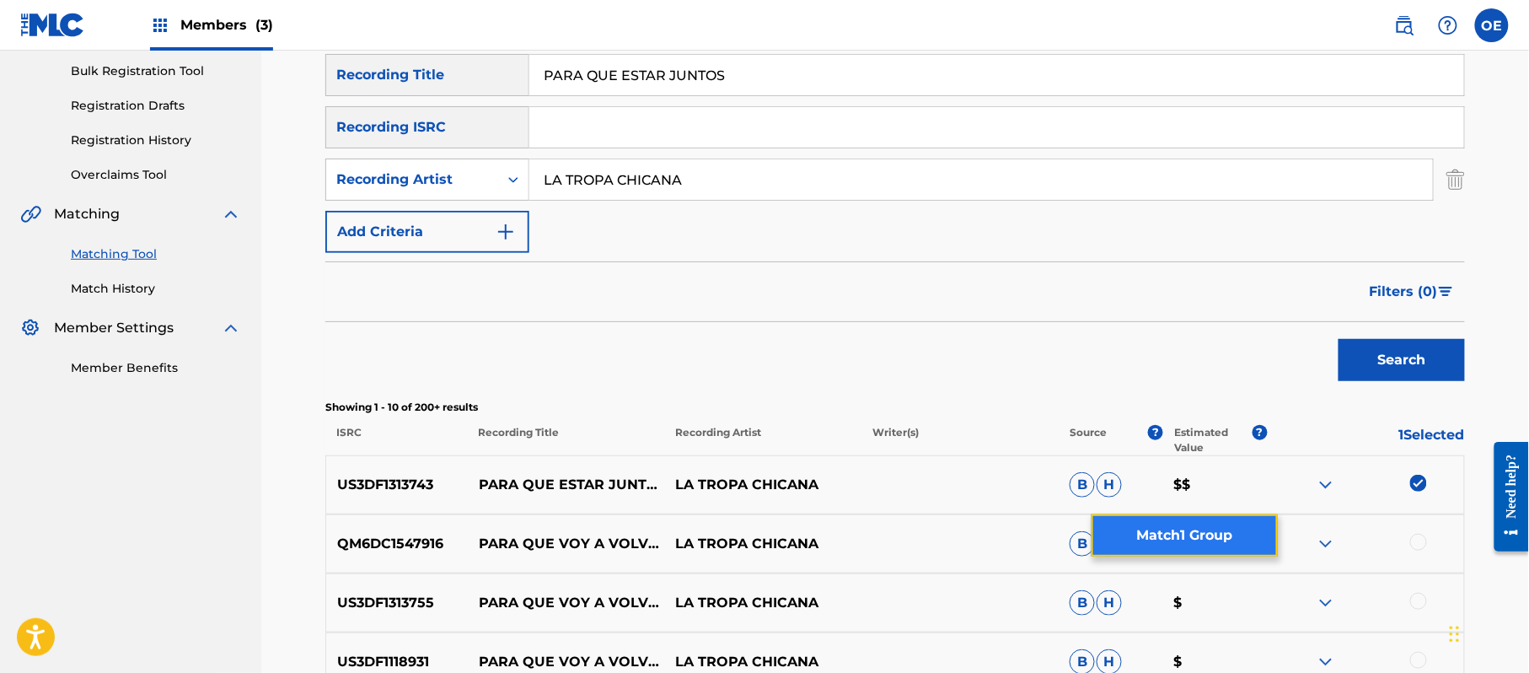
click at [1198, 537] on button "Match 1 Group" at bounding box center [1185, 535] width 186 height 42
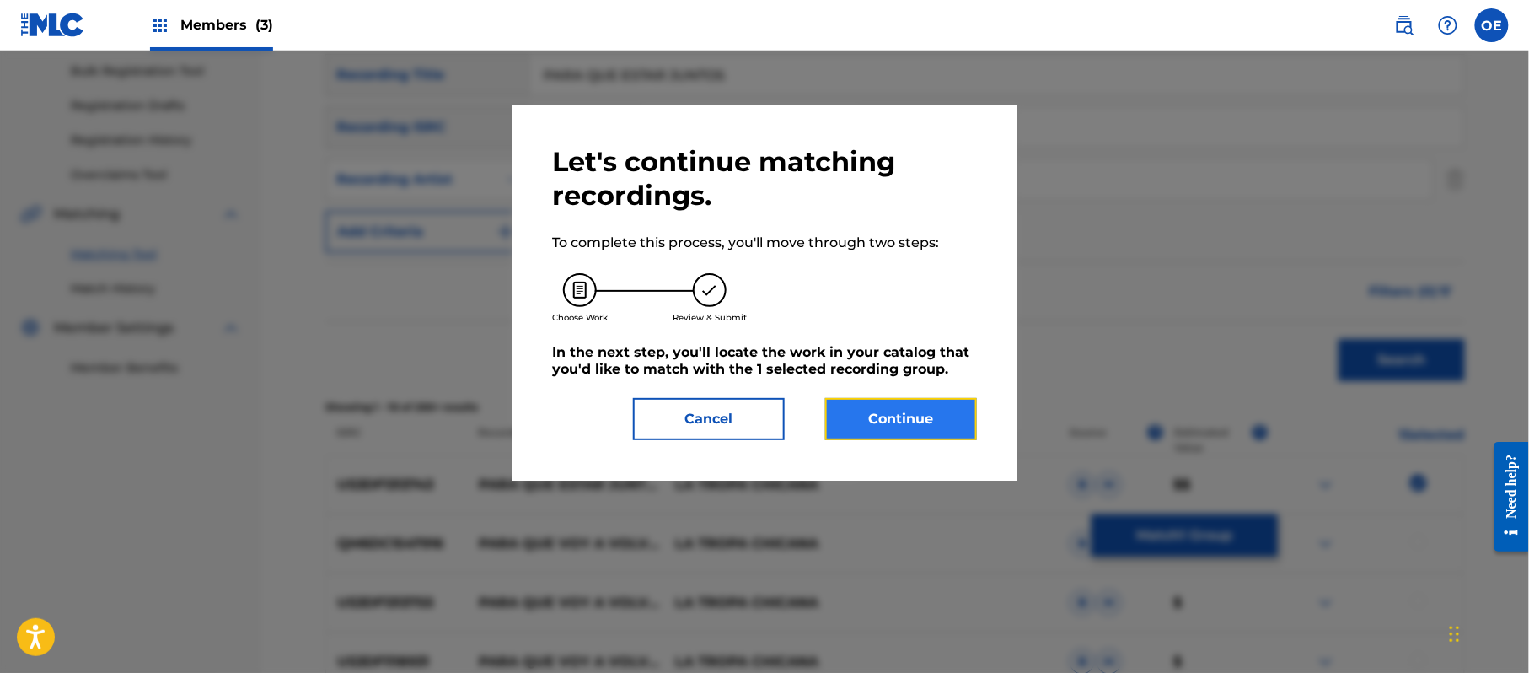
click at [851, 427] on button "Continue" at bounding box center [901, 419] width 152 height 42
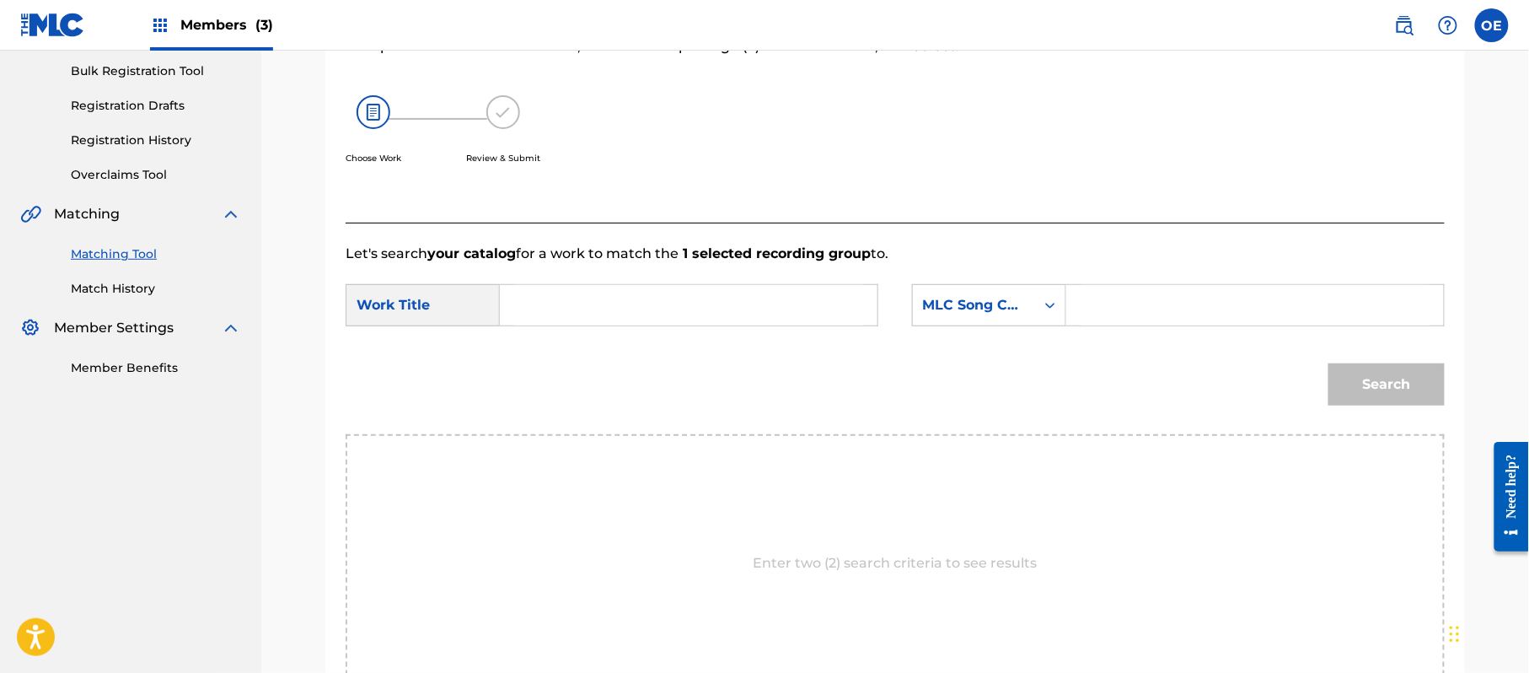
paste input "PARA QUE ESTAR JUNTOS"
type input "PARA QUE ESTAR JUNTOS"
click at [969, 291] on div "MLC Song Code" at bounding box center [974, 305] width 122 height 32
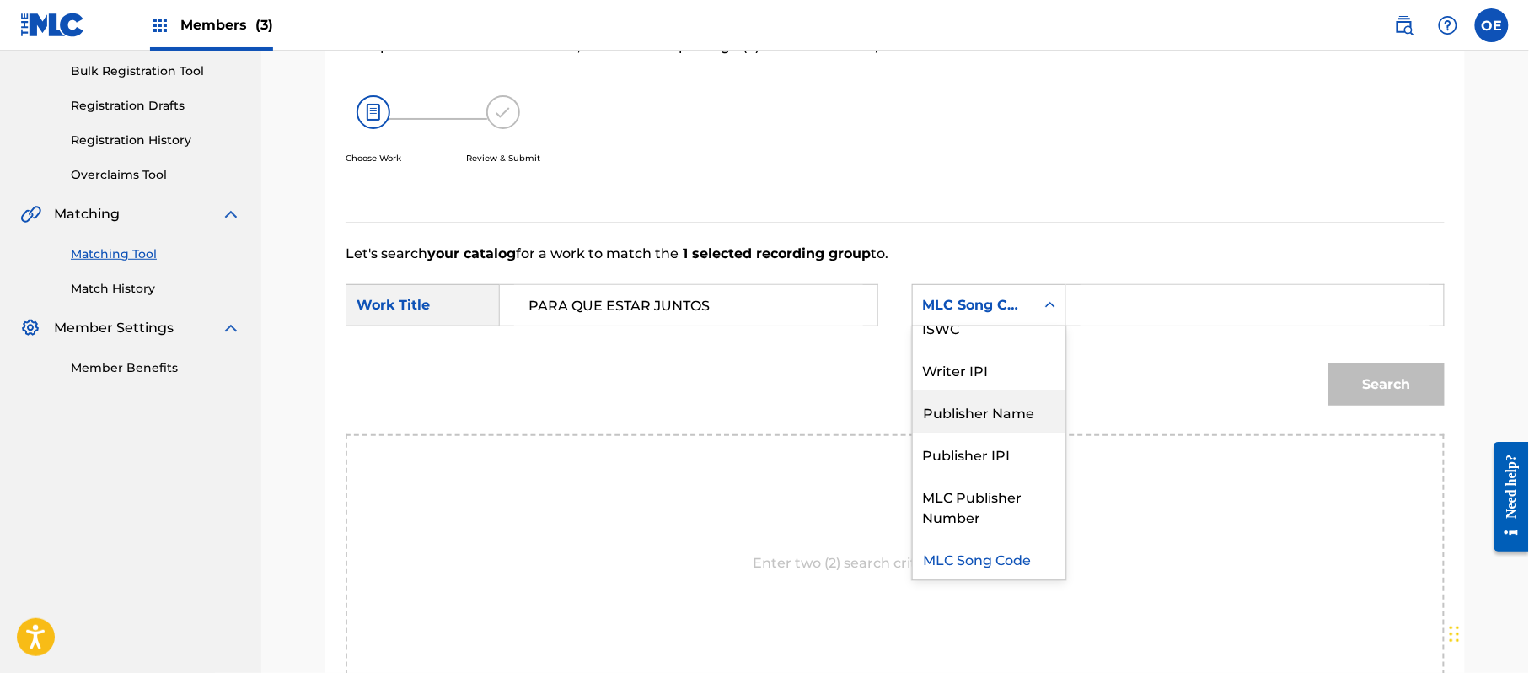
scroll to position [0, 0]
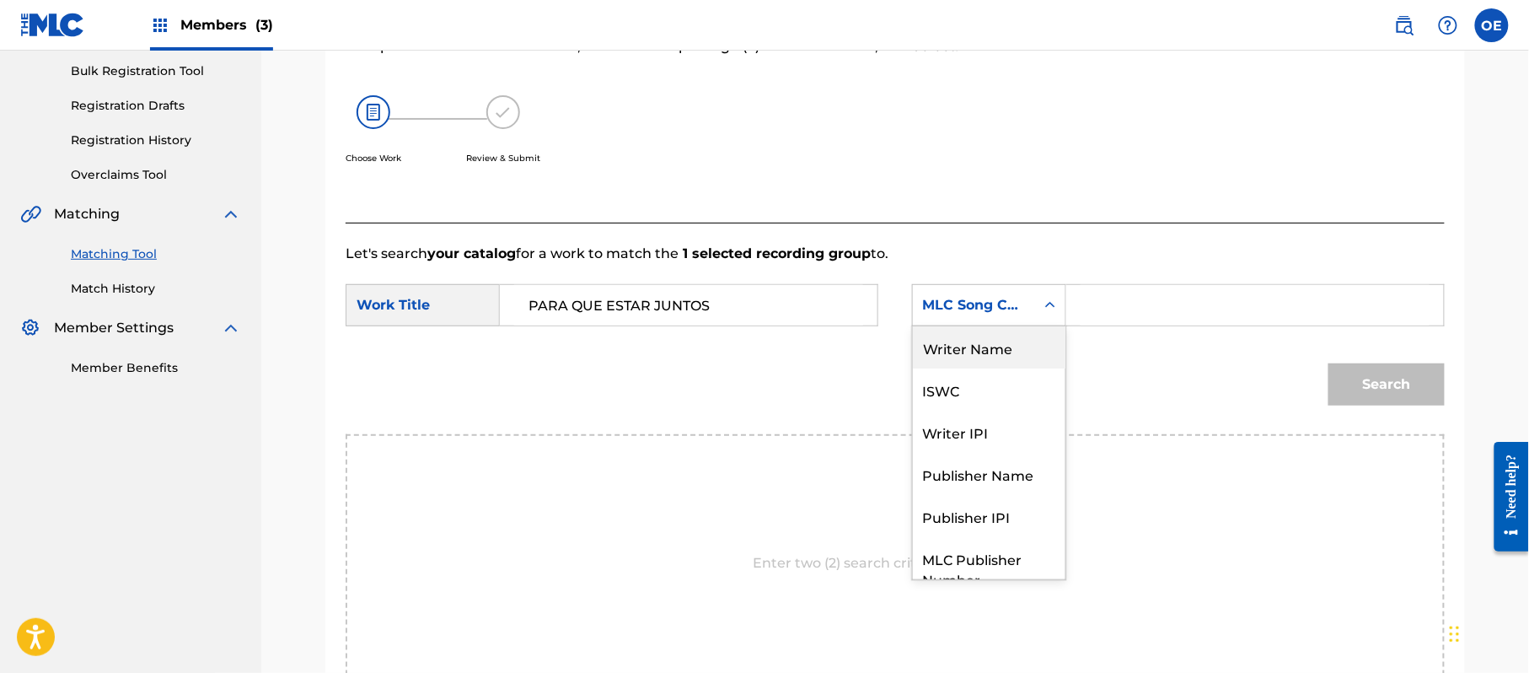
click at [990, 345] on div "Writer Name" at bounding box center [989, 347] width 153 height 42
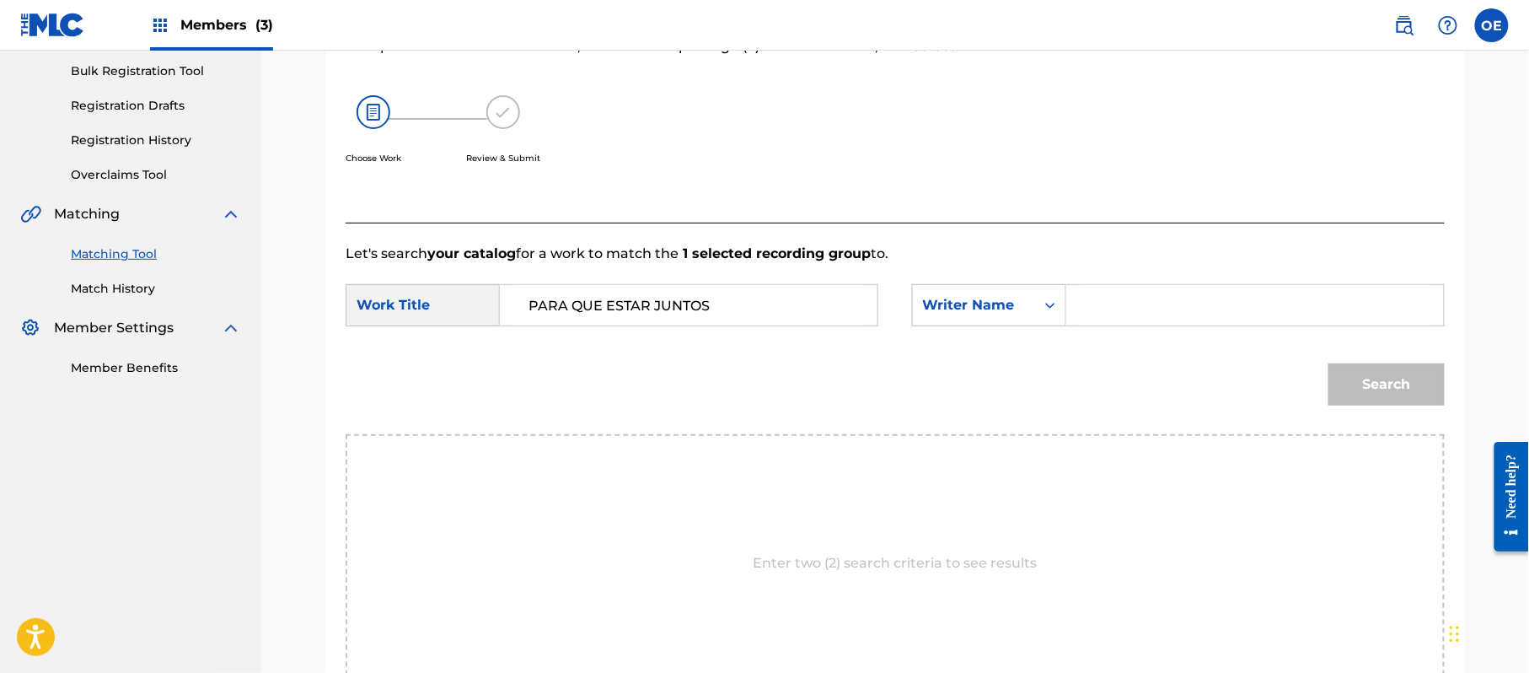
paste input "[PERSON_NAME]"
type input "[PERSON_NAME]"
click at [1383, 358] on div "Search" at bounding box center [1382, 379] width 125 height 67
click at [1361, 376] on button "Search" at bounding box center [1387, 384] width 116 height 42
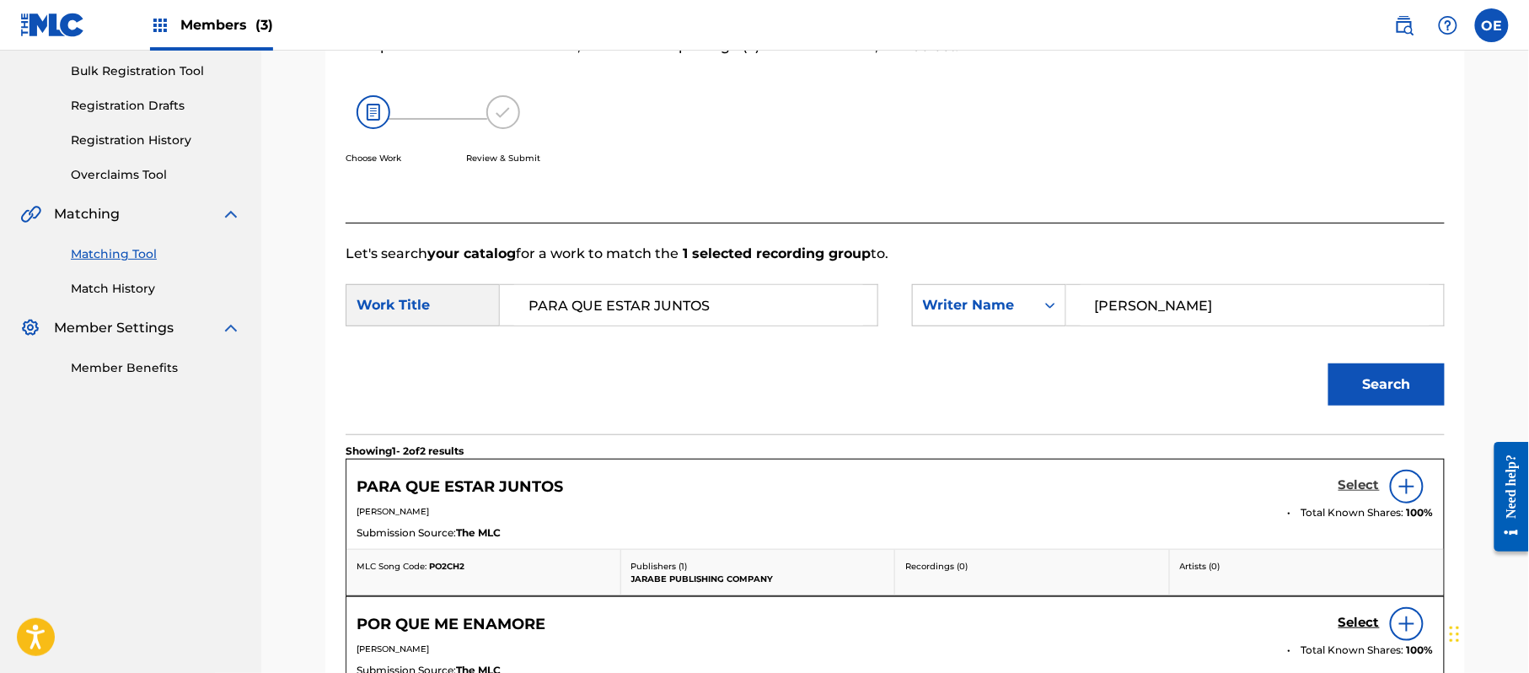
click at [1357, 483] on h5 "Select" at bounding box center [1359, 485] width 41 height 16
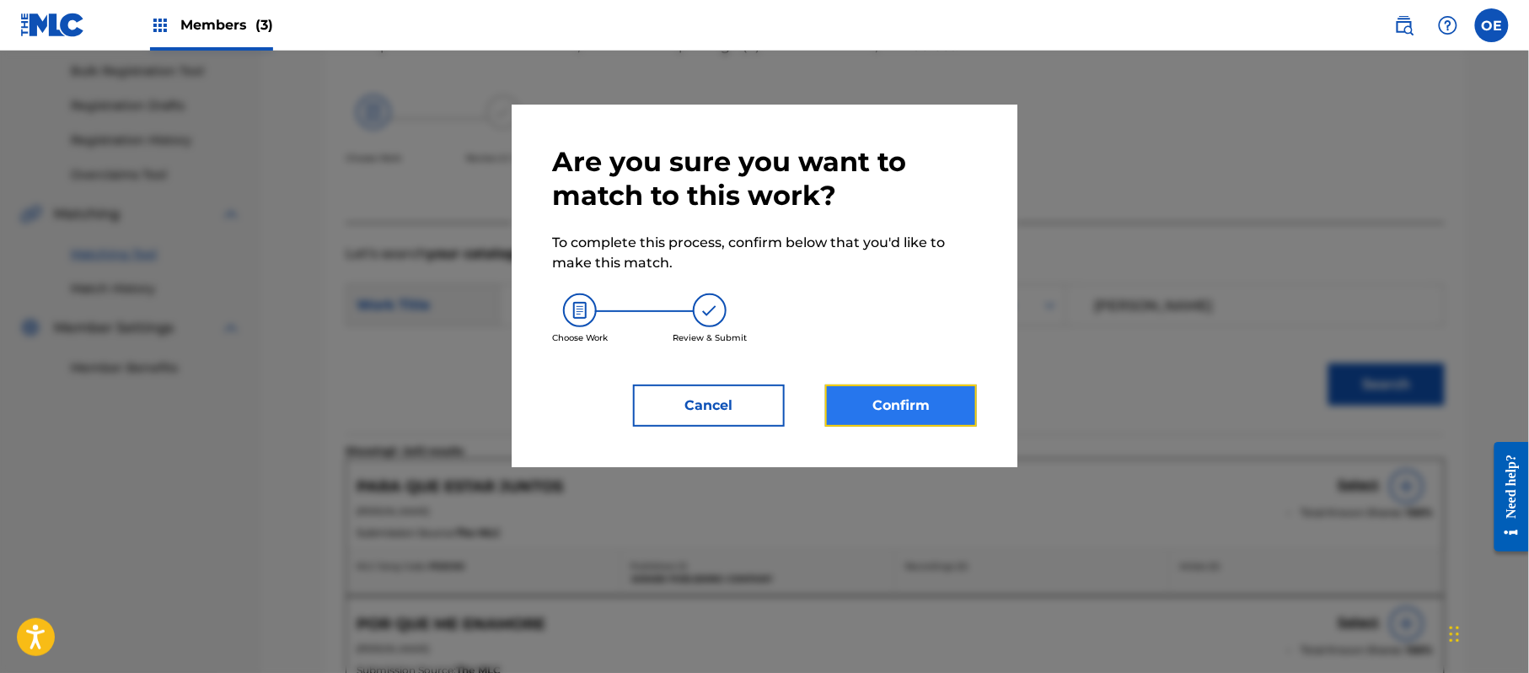
click at [919, 408] on button "Confirm" at bounding box center [901, 405] width 152 height 42
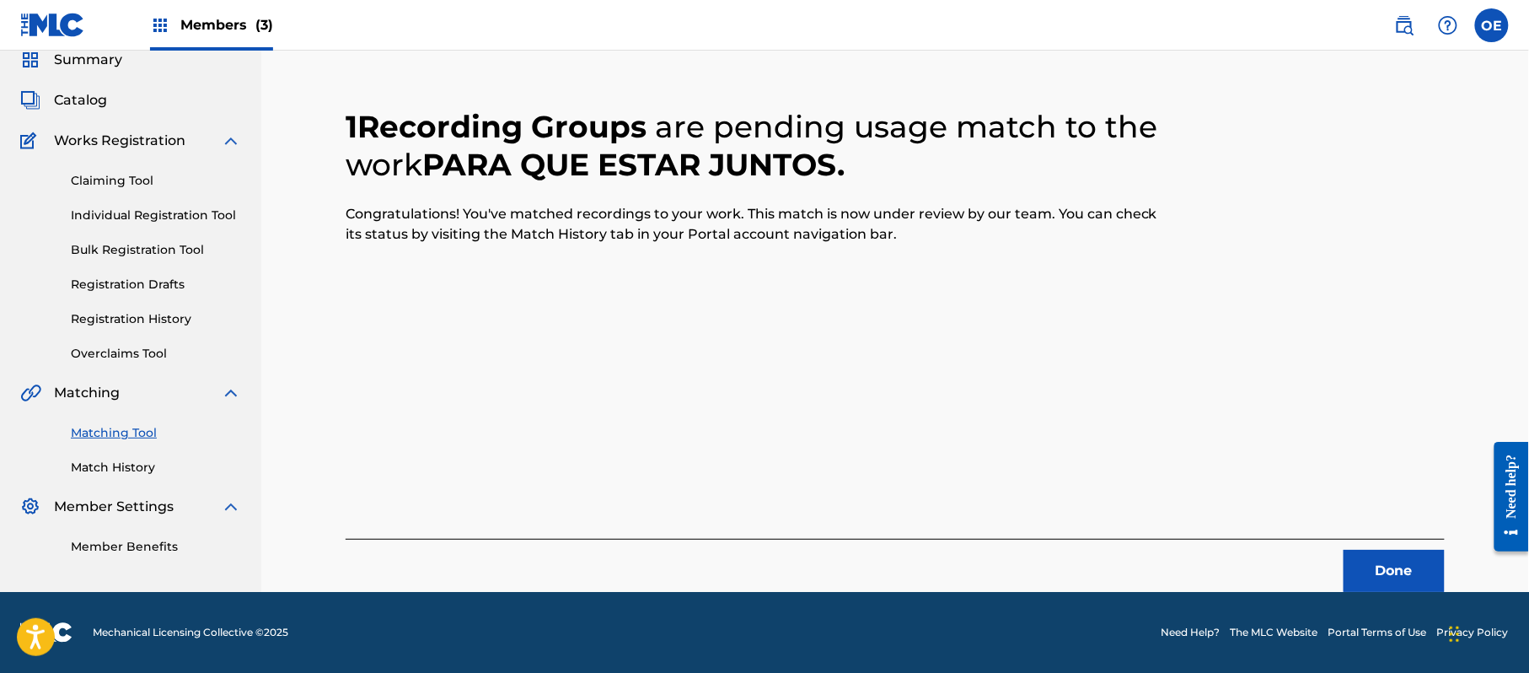
scroll to position [67, 0]
click at [1388, 563] on button "Done" at bounding box center [1394, 571] width 101 height 42
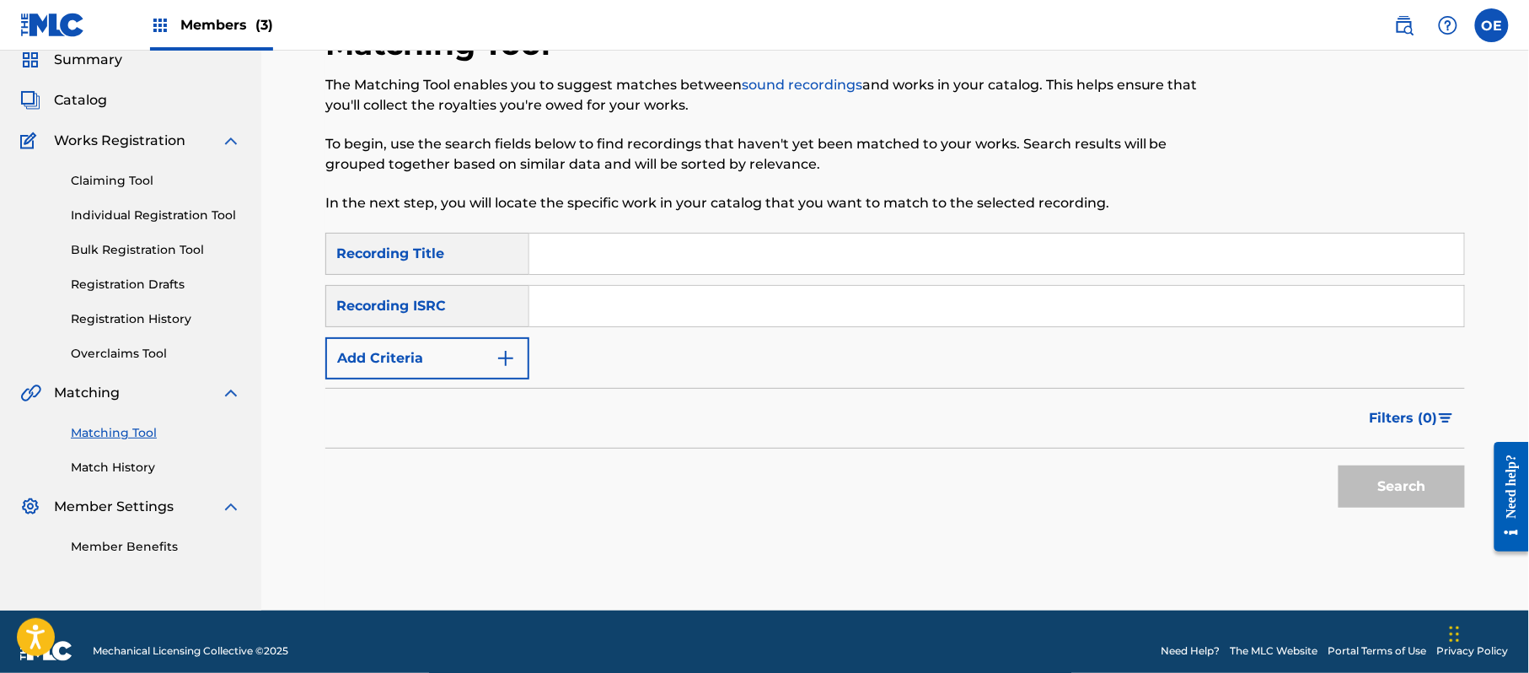
paste input "POR QUE ME ENAMORE"
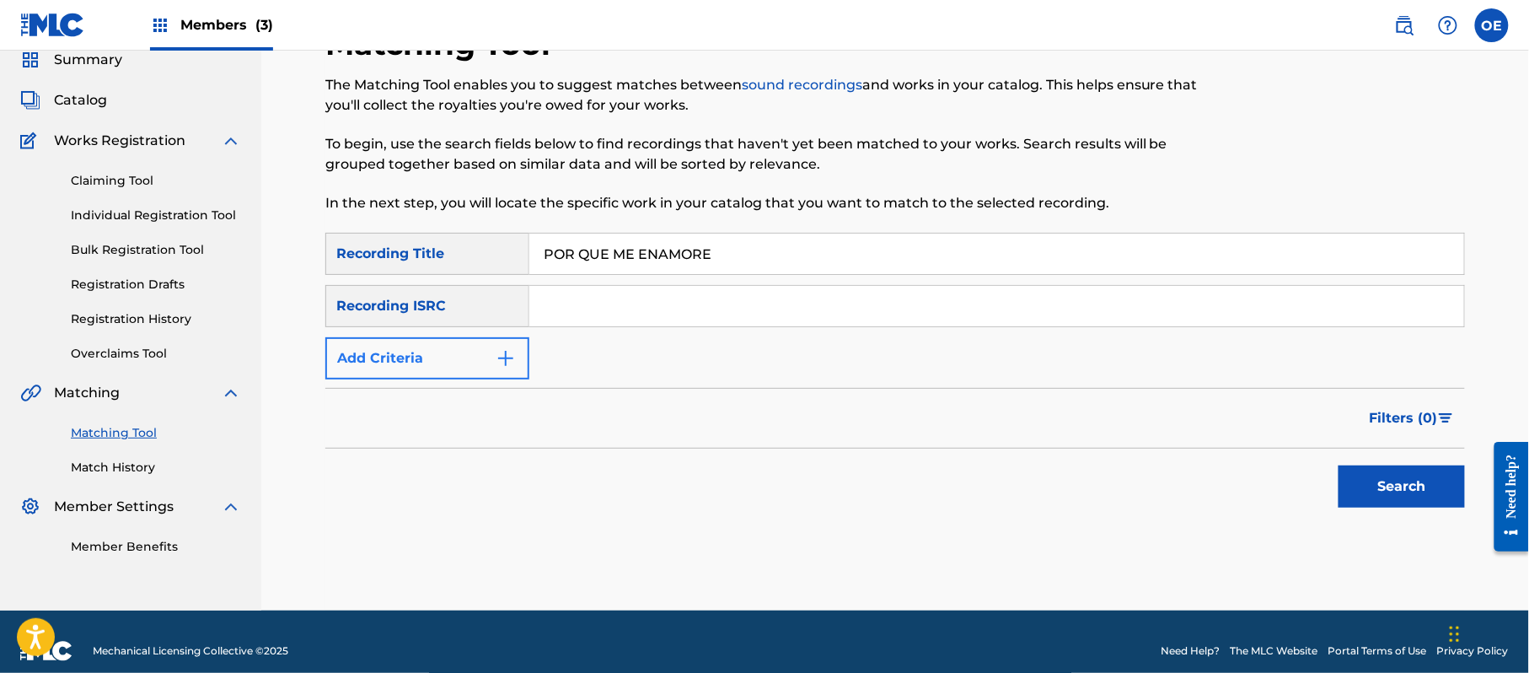
type input "POR QUE ME ENAMORE"
click at [442, 365] on button "Add Criteria" at bounding box center [427, 358] width 204 height 42
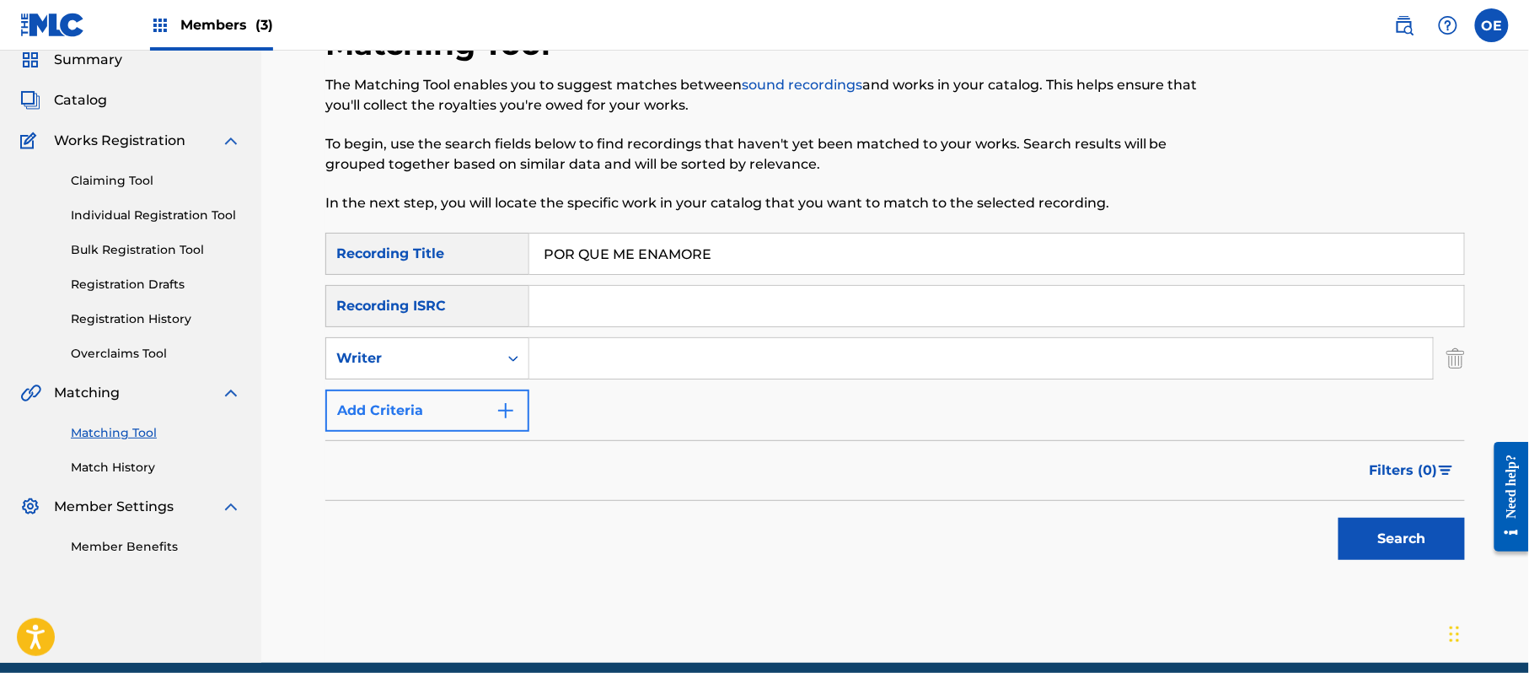
click at [442, 365] on div "Writer" at bounding box center [412, 358] width 152 height 20
click at [428, 391] on div "Recording Artist" at bounding box center [427, 400] width 202 height 42
paste input "LA TROPA CHICANA"
type input "LA TROPA CHICANA"
click at [1454, 550] on button "Search" at bounding box center [1402, 539] width 126 height 42
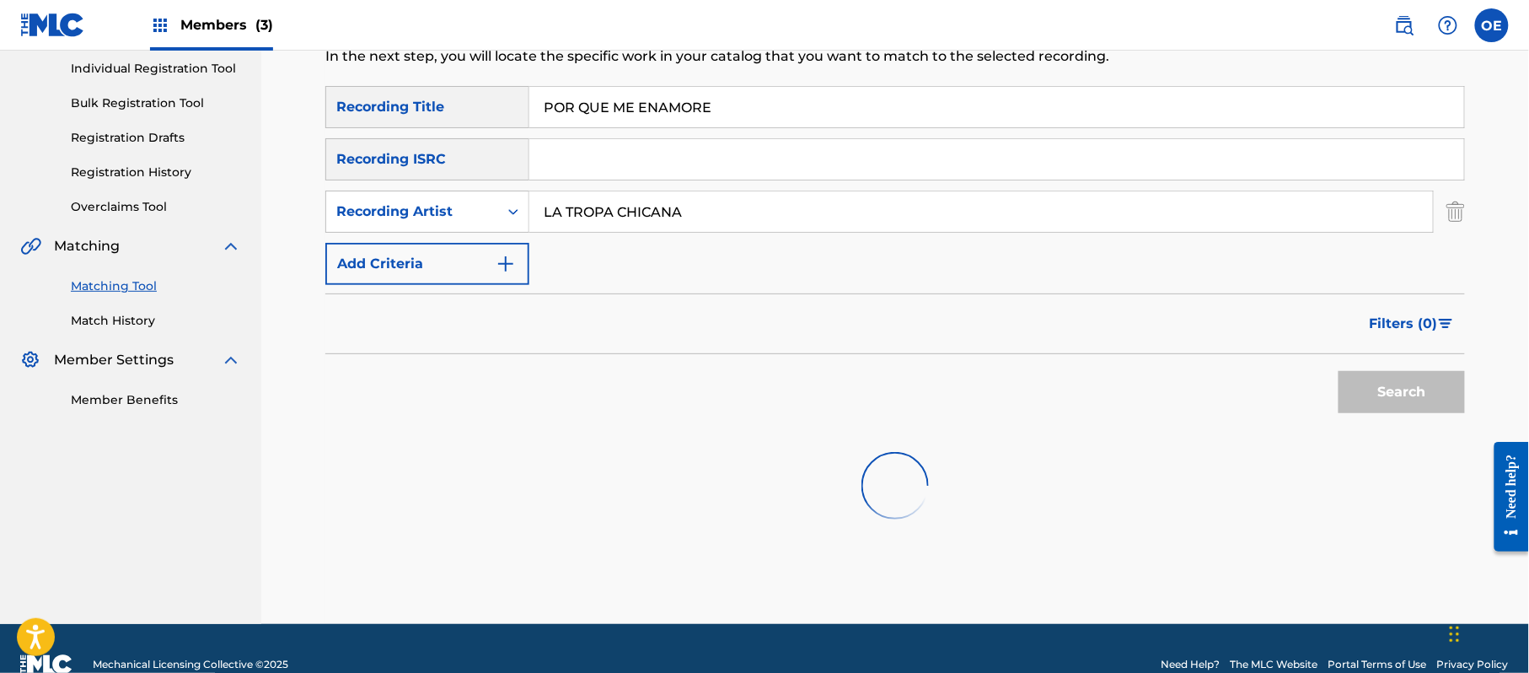
scroll to position [246, 0]
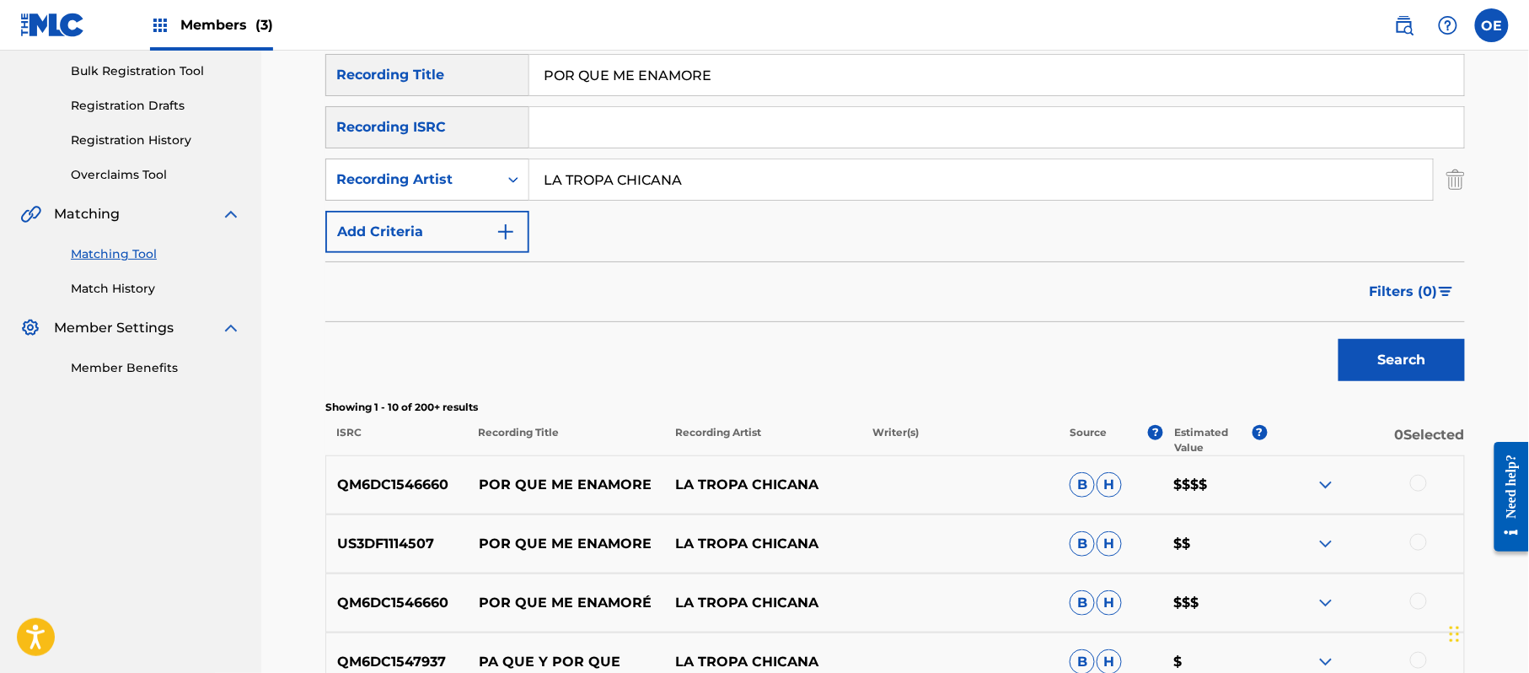
click at [1420, 483] on div at bounding box center [1418, 483] width 17 height 17
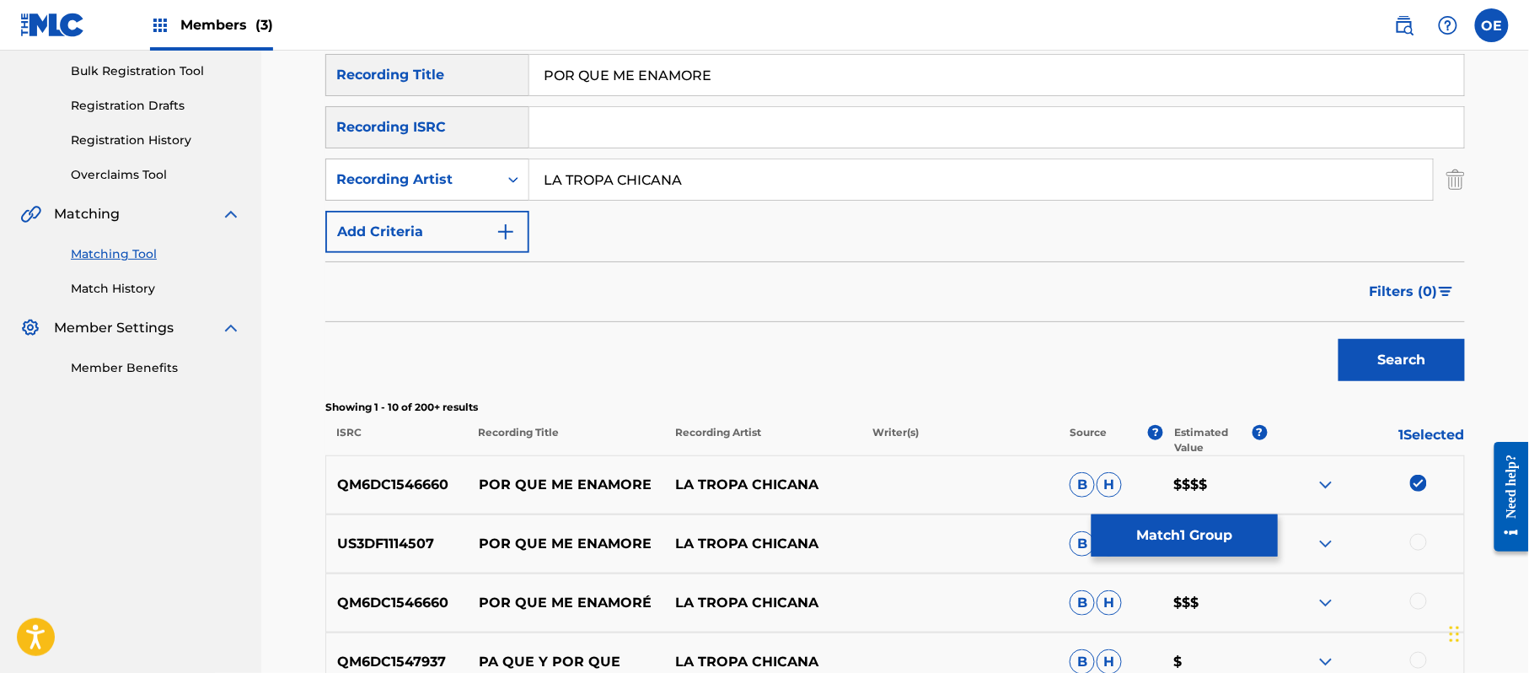
click at [1415, 530] on div "US3DF1114507 POR QUE ME ENAMORE LA TROPA CHICANA B H $$" at bounding box center [895, 543] width 1140 height 59
click at [1415, 534] on div at bounding box center [1418, 542] width 17 height 17
click at [1418, 597] on div at bounding box center [1418, 601] width 17 height 17
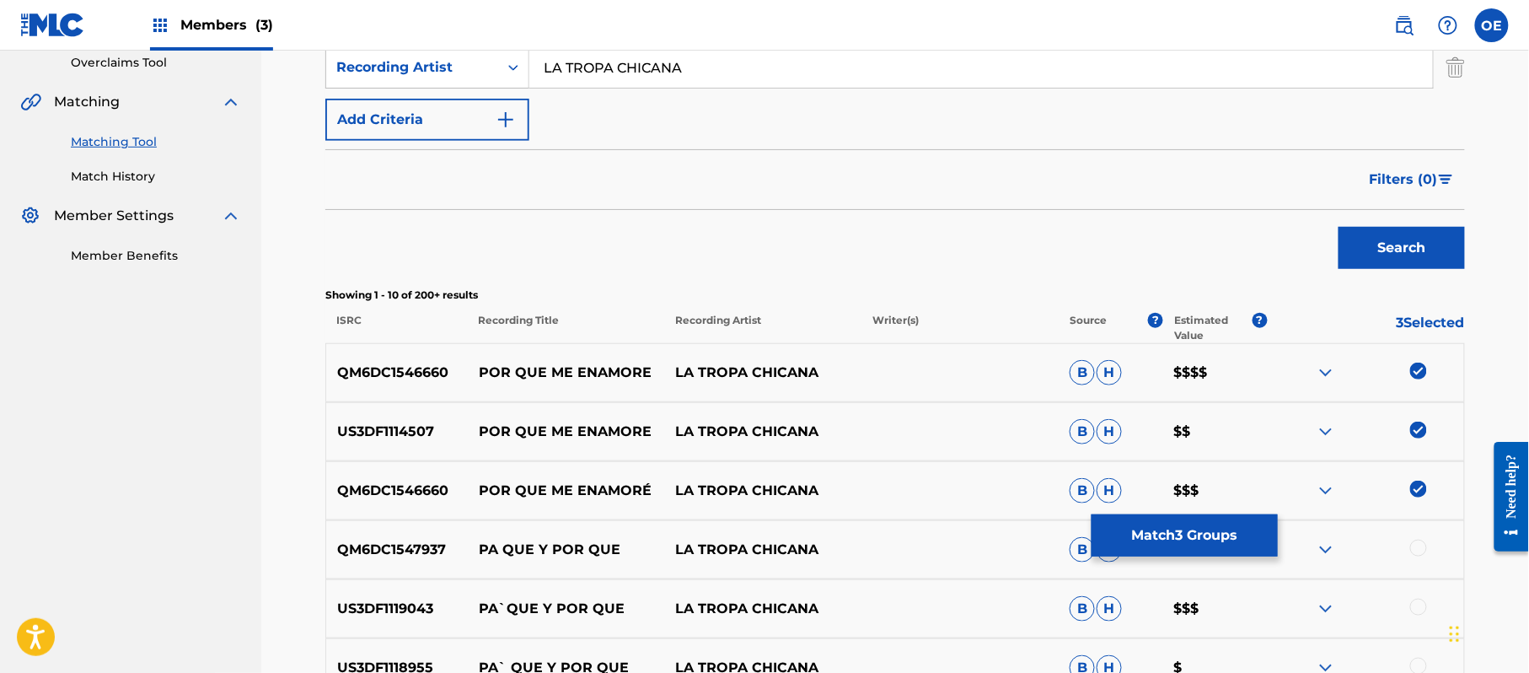
scroll to position [470, 0]
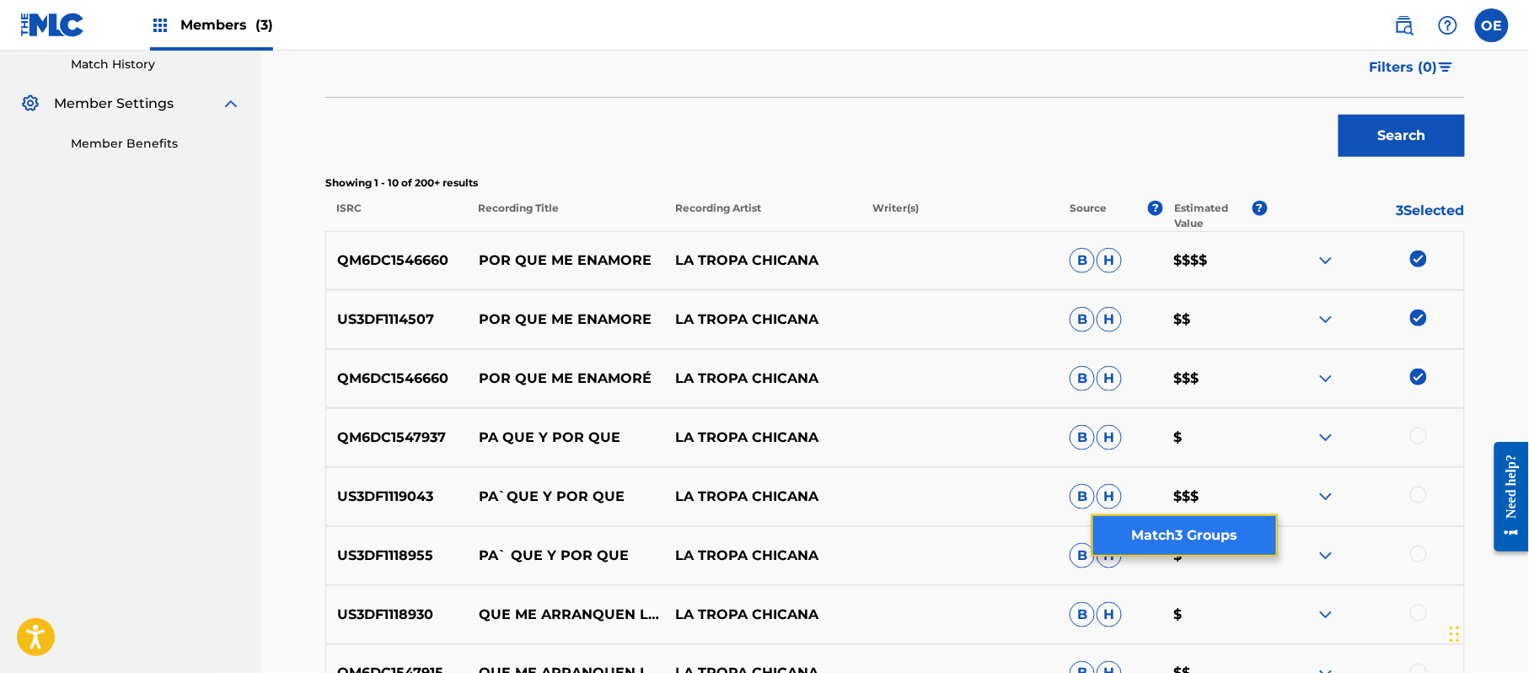
click at [1205, 534] on button "Match 3 Groups" at bounding box center [1185, 535] width 186 height 42
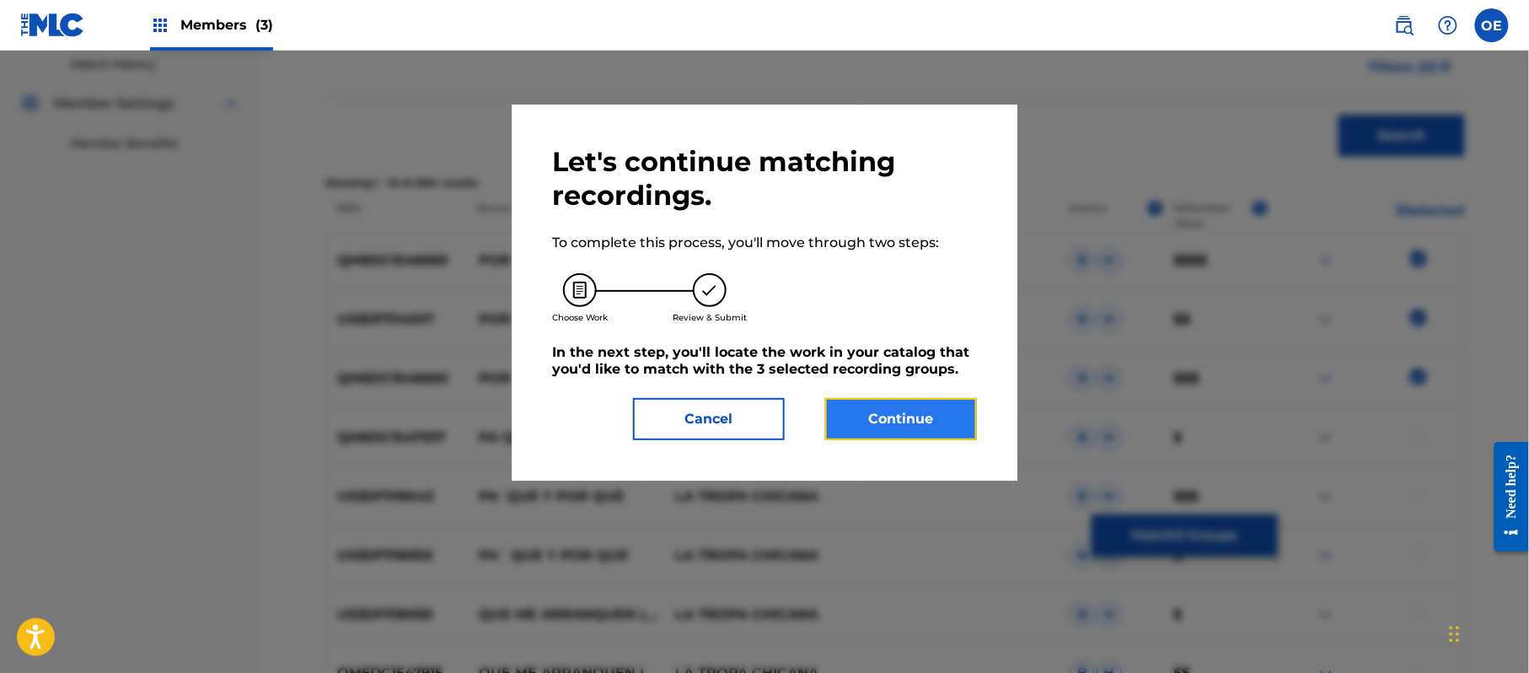
click at [915, 420] on button "Continue" at bounding box center [901, 419] width 152 height 42
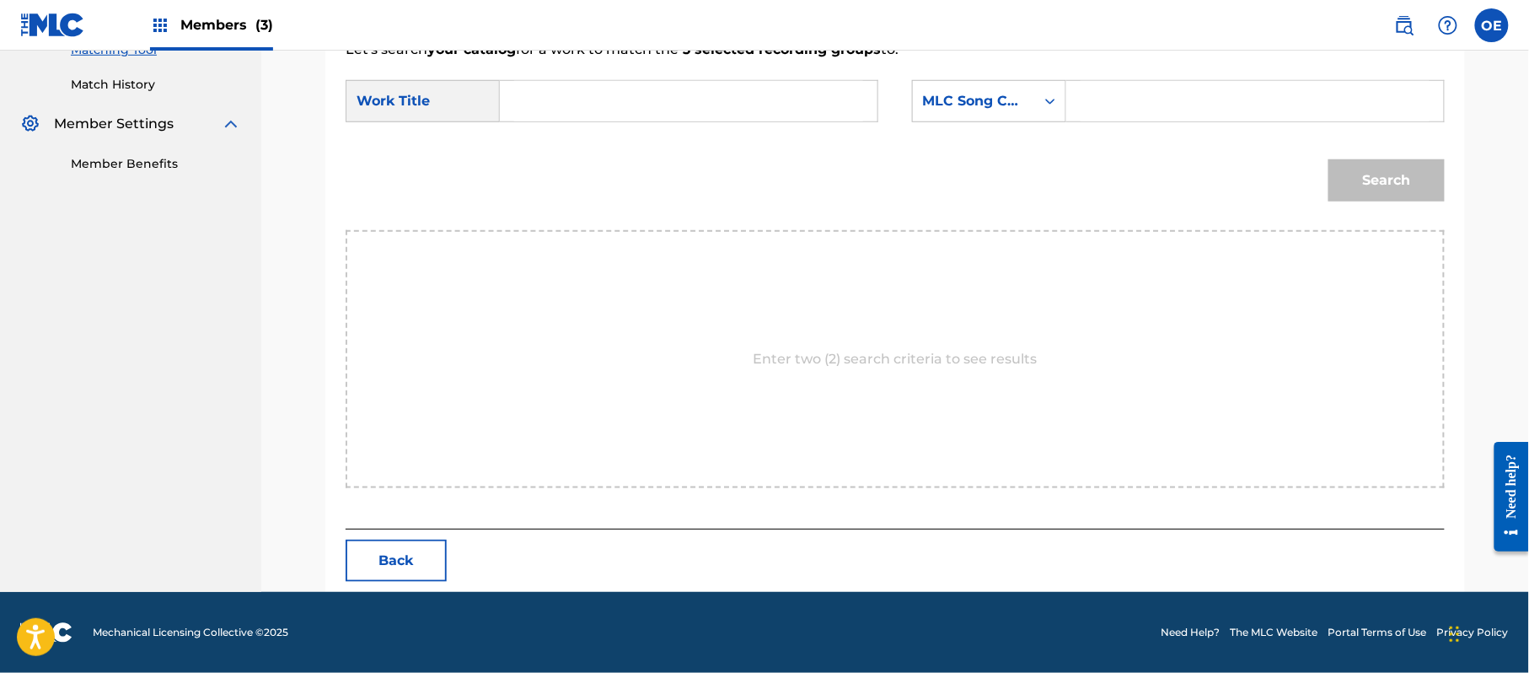
paste input "POR QUE ME ENAMORE"
type input "POR QUE ME ENAMORE"
click at [986, 115] on div "MLC Song Code" at bounding box center [974, 101] width 122 height 32
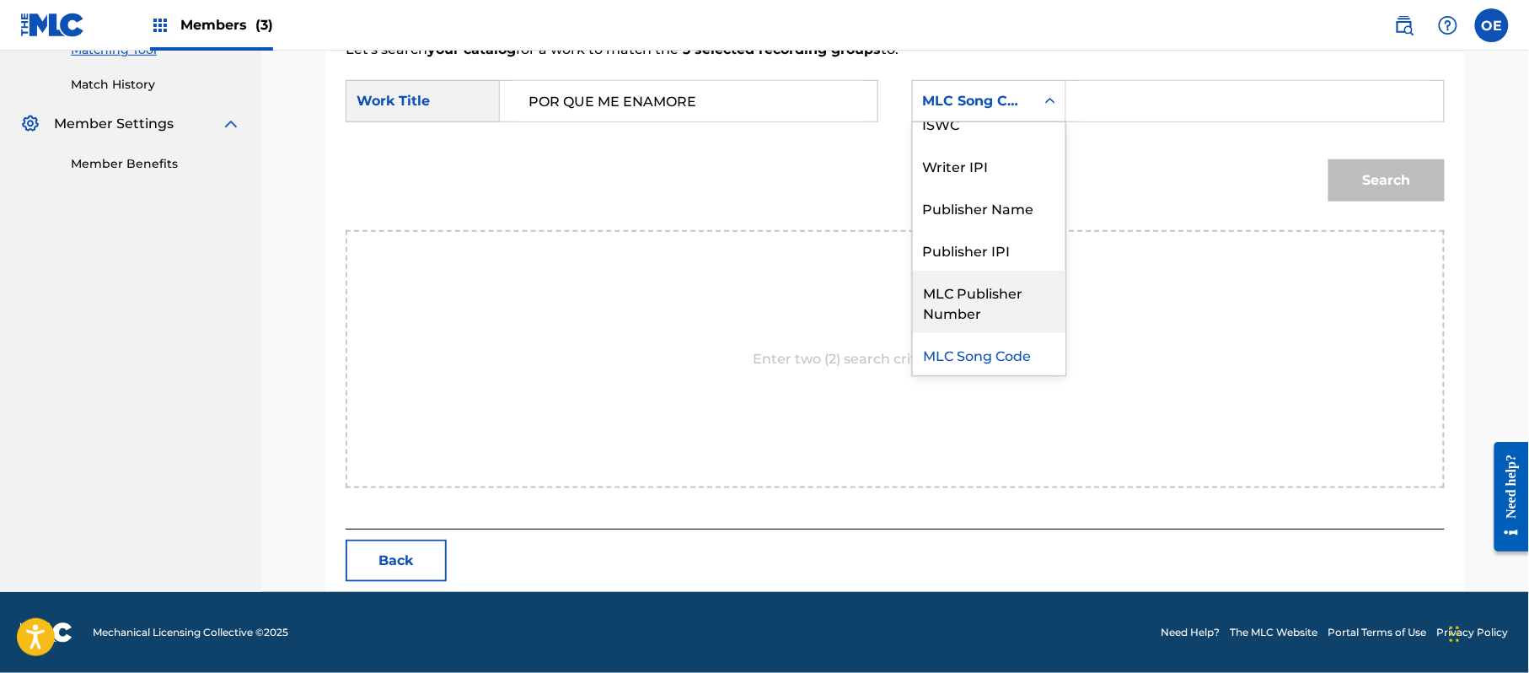
scroll to position [0, 0]
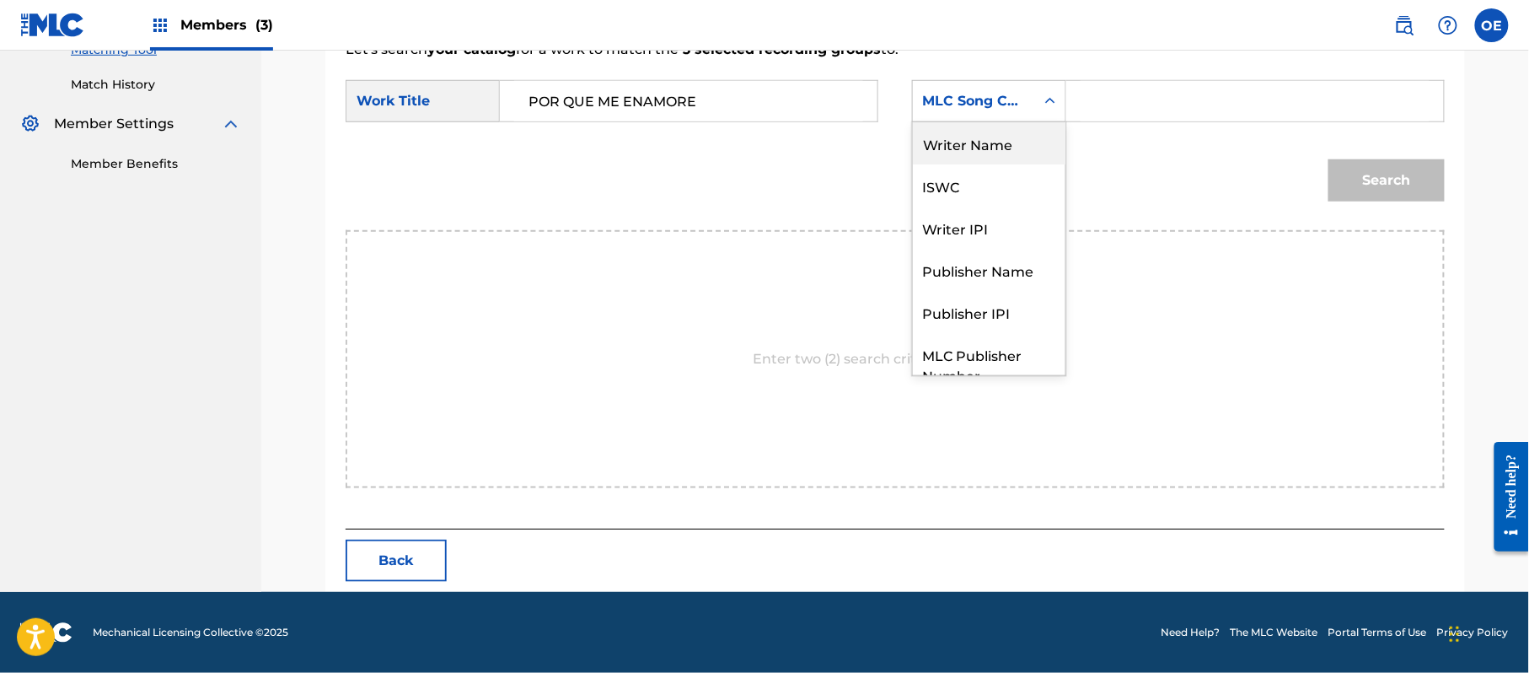
click at [936, 149] on div "Writer Name" at bounding box center [989, 143] width 153 height 42
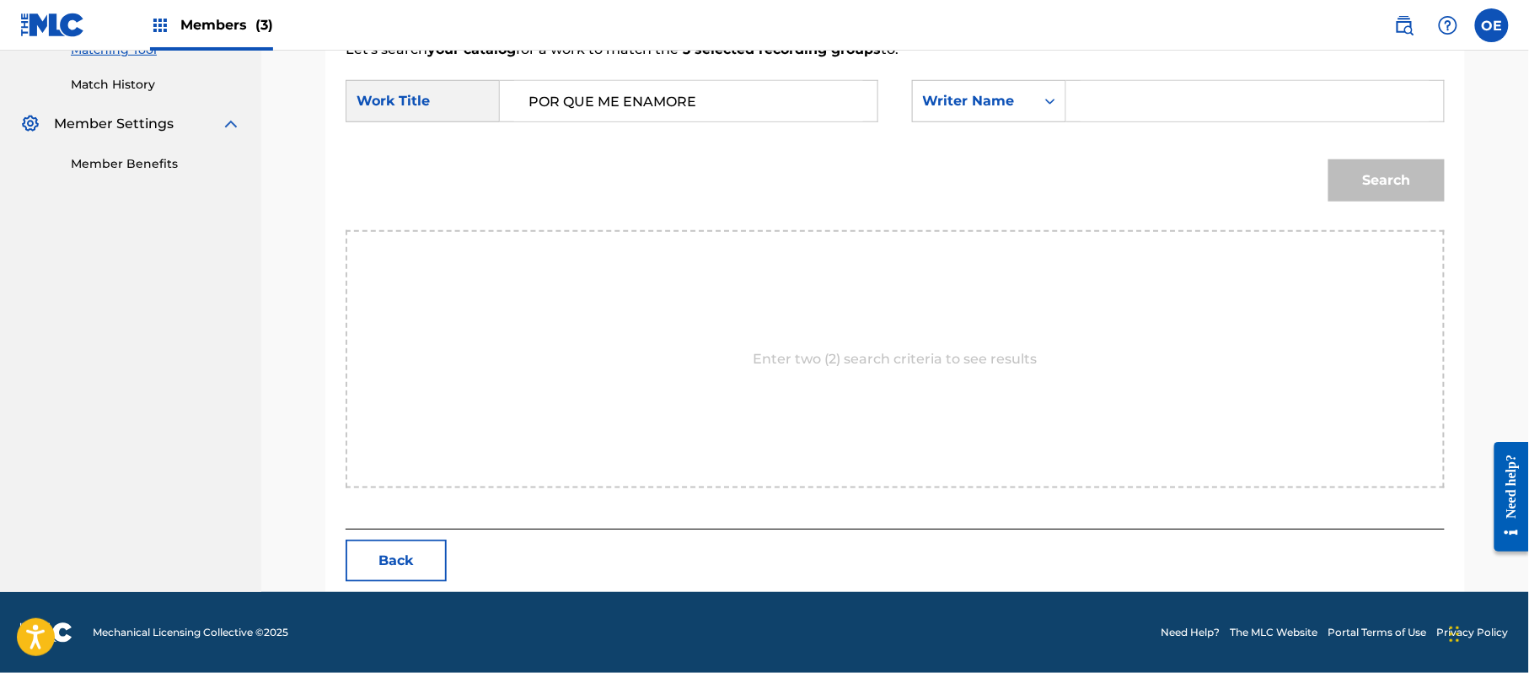
paste input "[PERSON_NAME]"
type input "[PERSON_NAME]"
click at [1400, 166] on button "Search" at bounding box center [1387, 180] width 116 height 42
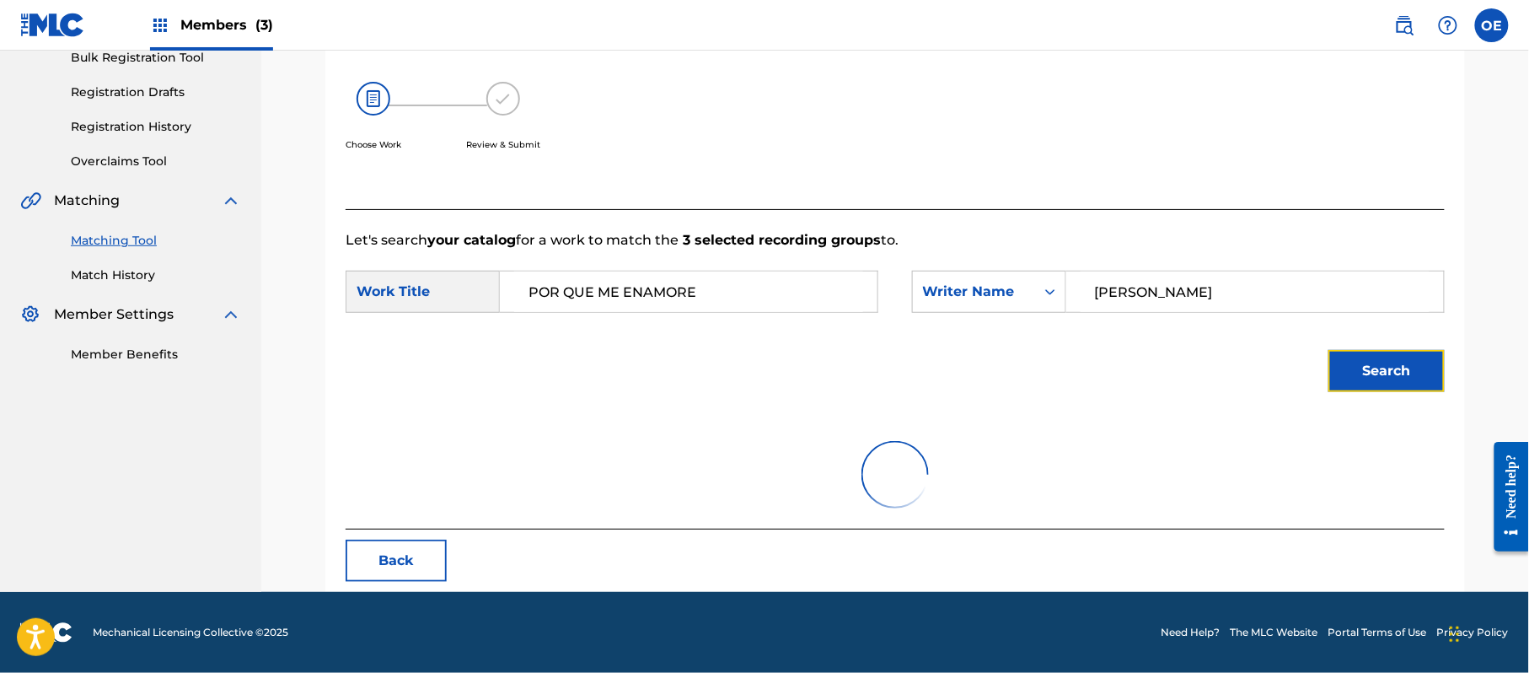
scroll to position [450, 0]
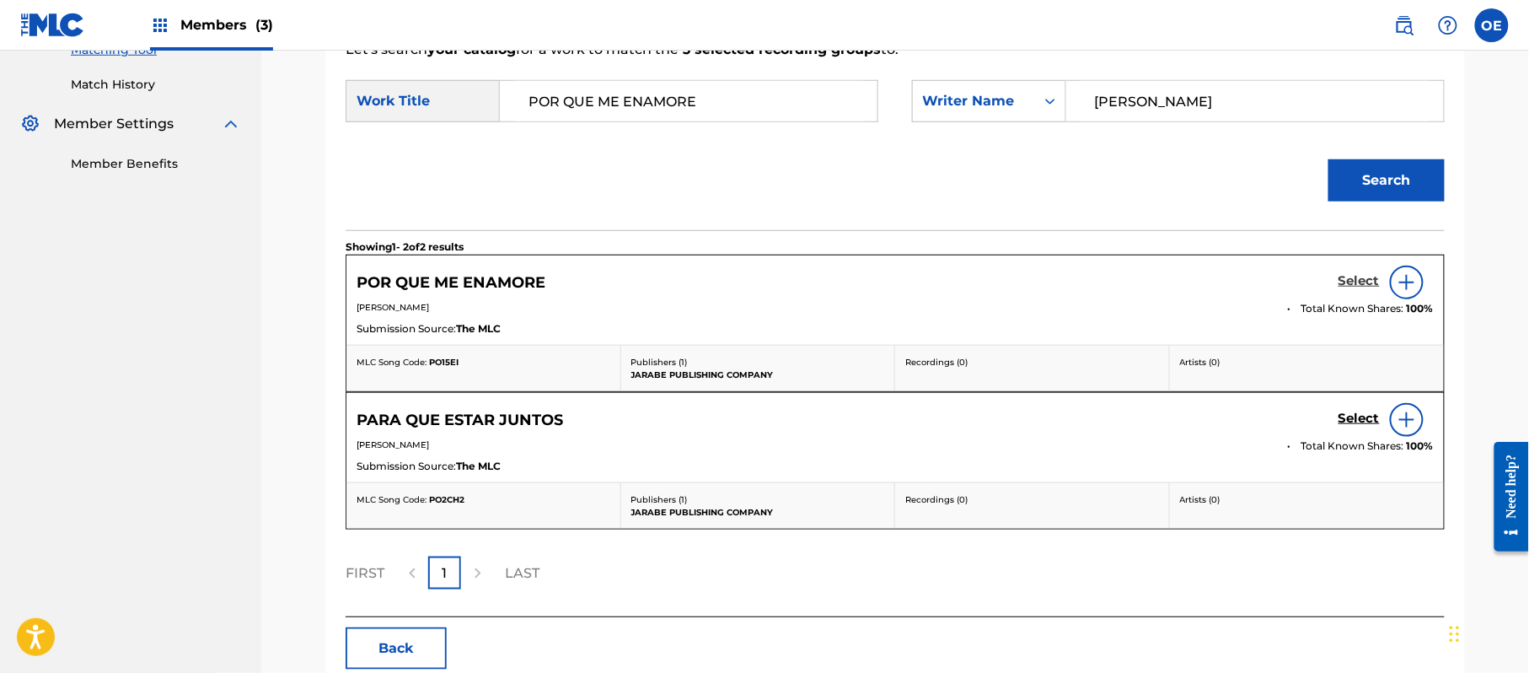
click at [1362, 283] on h5 "Select" at bounding box center [1359, 281] width 41 height 16
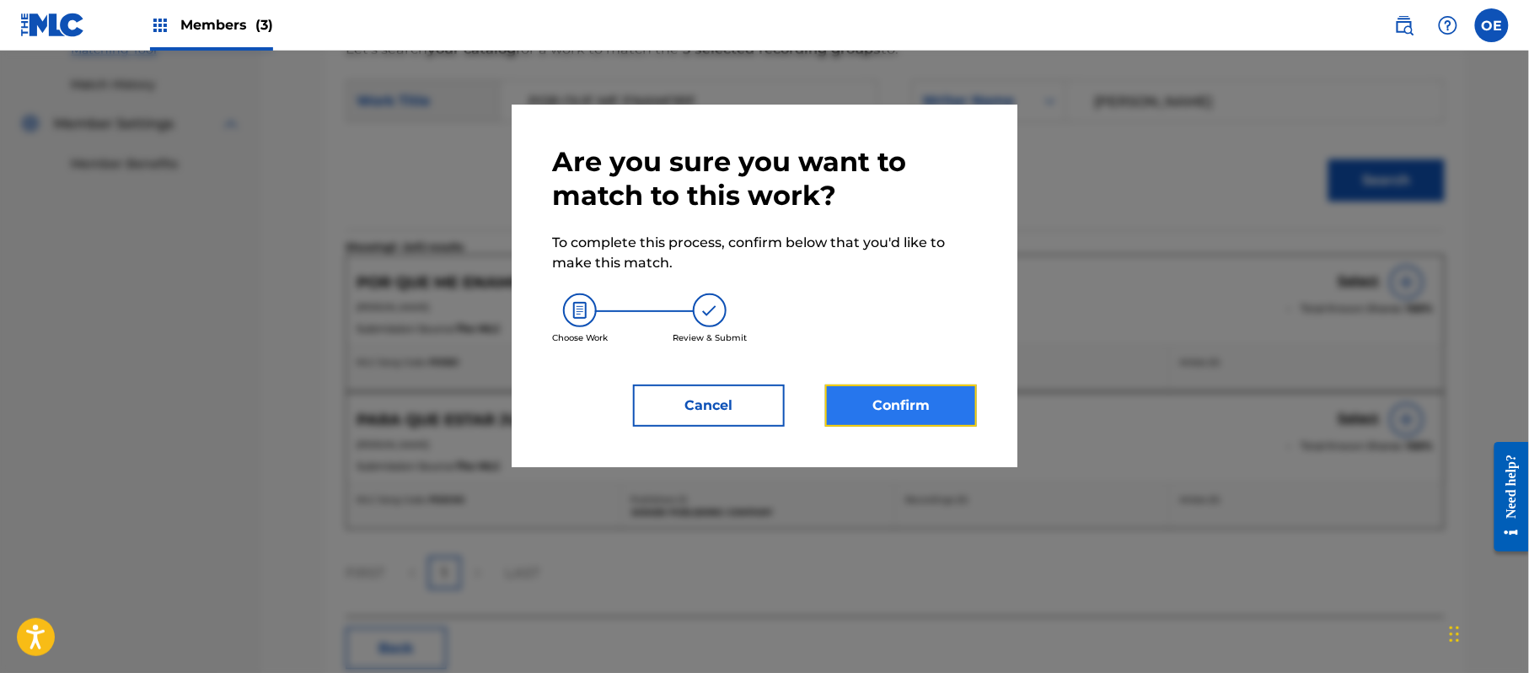
click at [927, 391] on button "Confirm" at bounding box center [901, 405] width 152 height 42
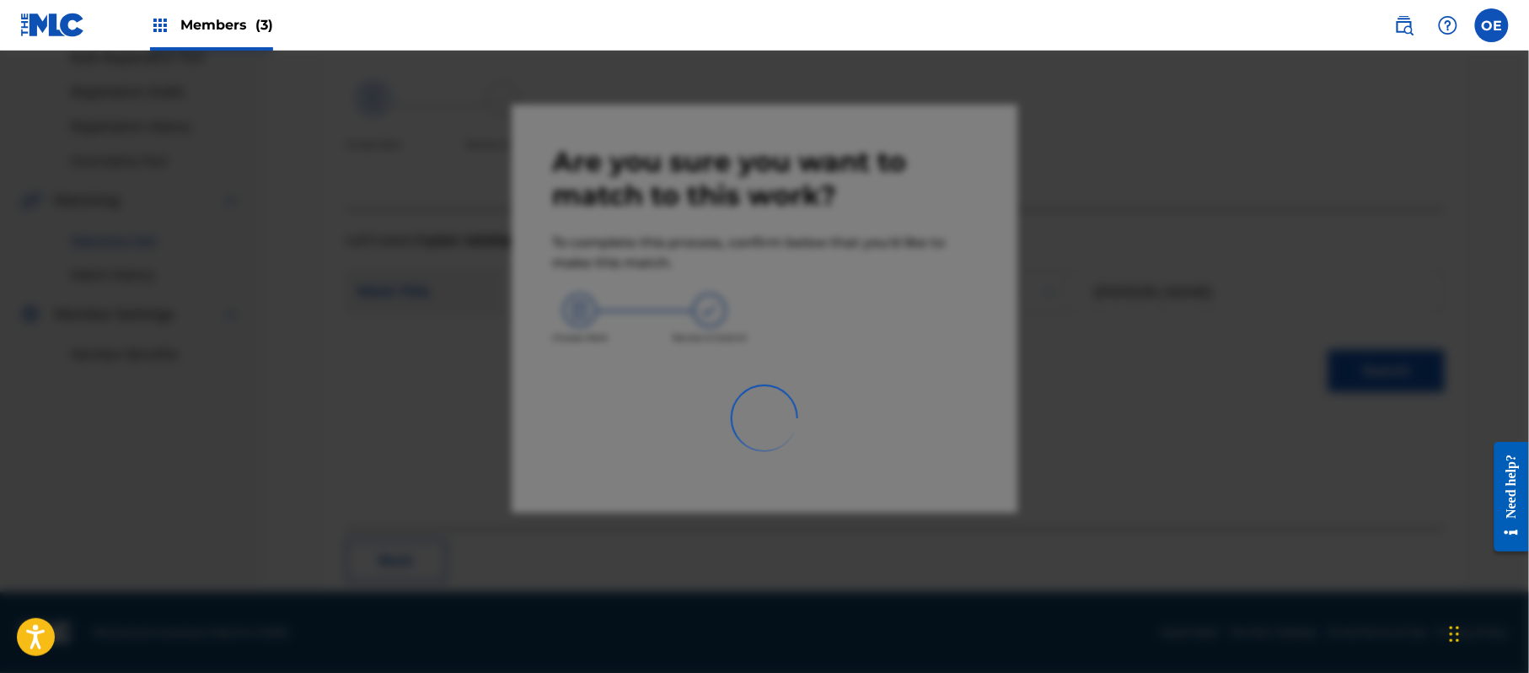
scroll to position [67, 0]
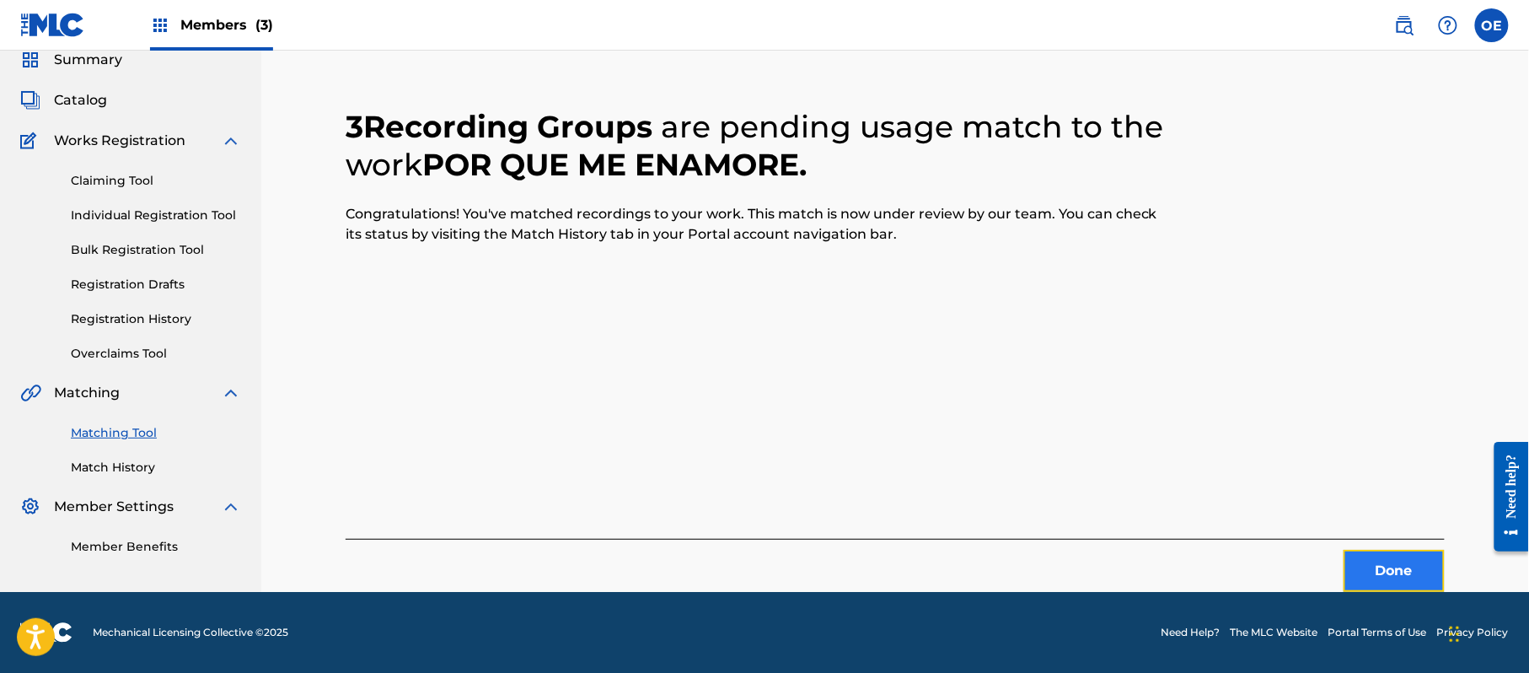
click at [1398, 561] on button "Done" at bounding box center [1394, 571] width 101 height 42
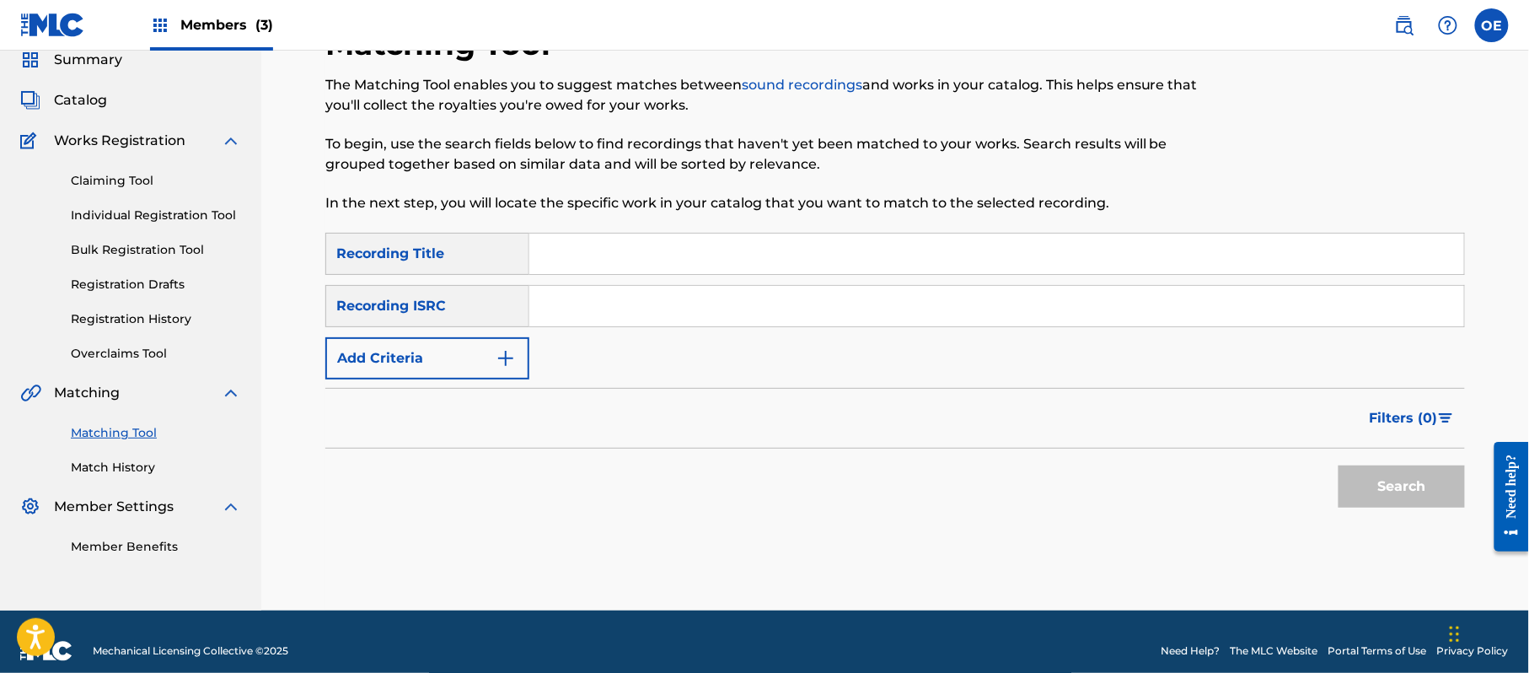
paste input "TORO NECIO Y [PERSON_NAME]"
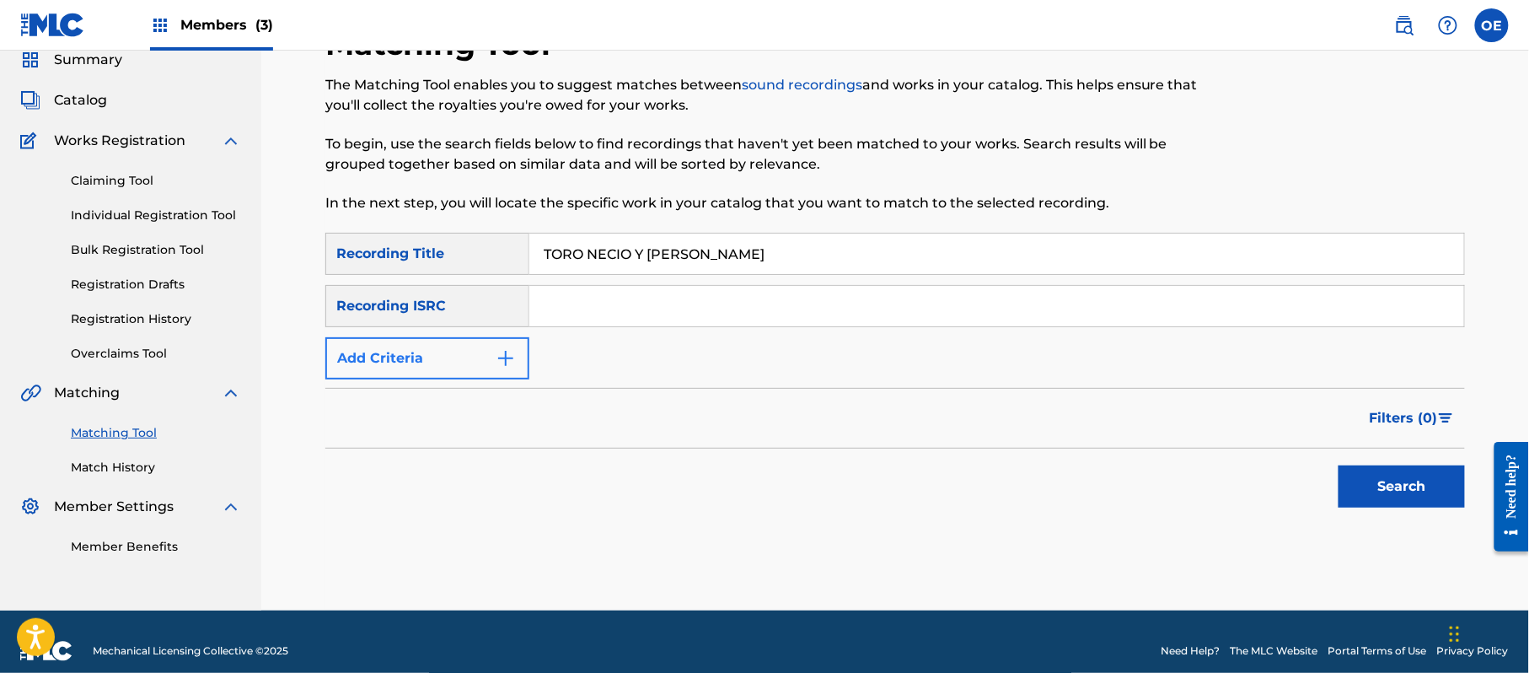
type input "TORO NECIO Y [PERSON_NAME]"
click at [389, 362] on button "Add Criteria" at bounding box center [427, 358] width 204 height 42
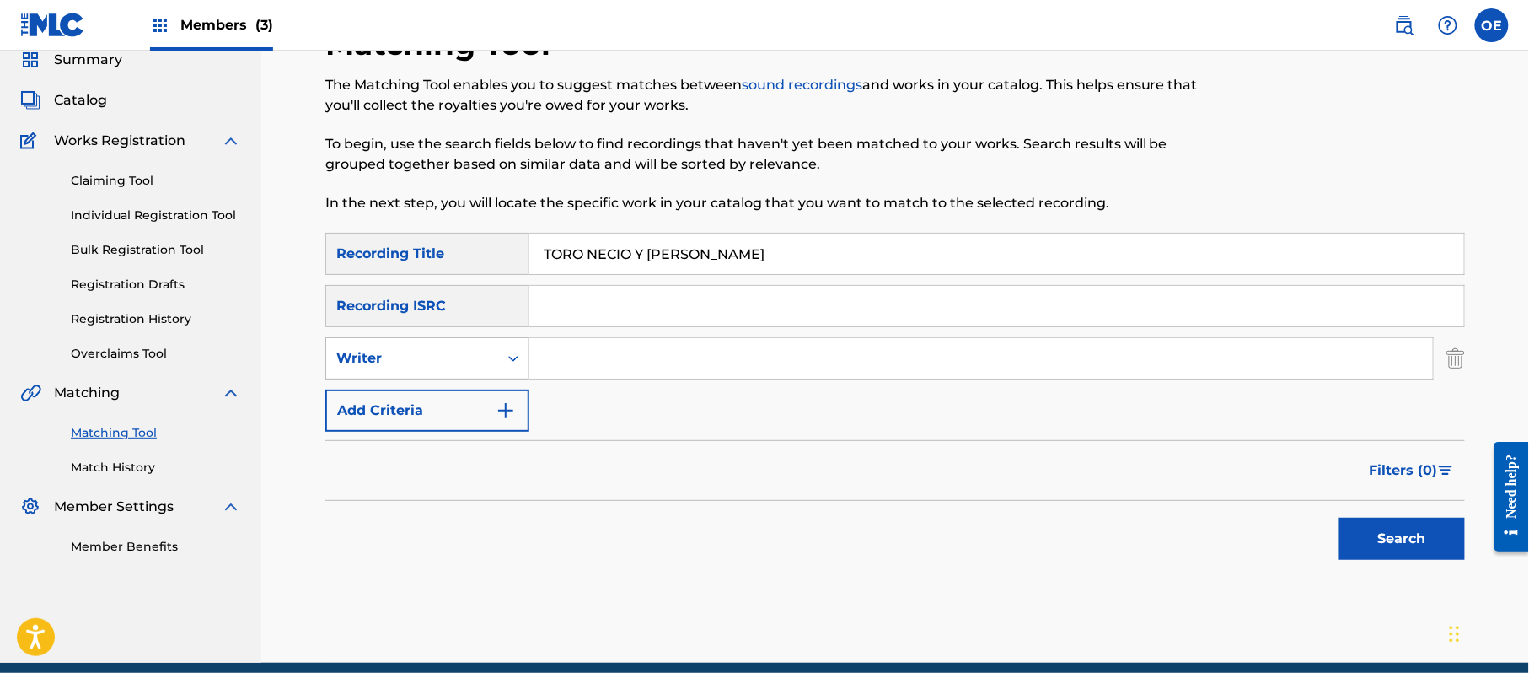
click at [406, 374] on div "Writer" at bounding box center [427, 358] width 204 height 42
click at [405, 392] on div "Recording Artist" at bounding box center [427, 400] width 202 height 42
paste input "LA TROPA CHICANA"
type input "LA TROPA CHICANA"
click at [1398, 529] on button "Search" at bounding box center [1402, 539] width 126 height 42
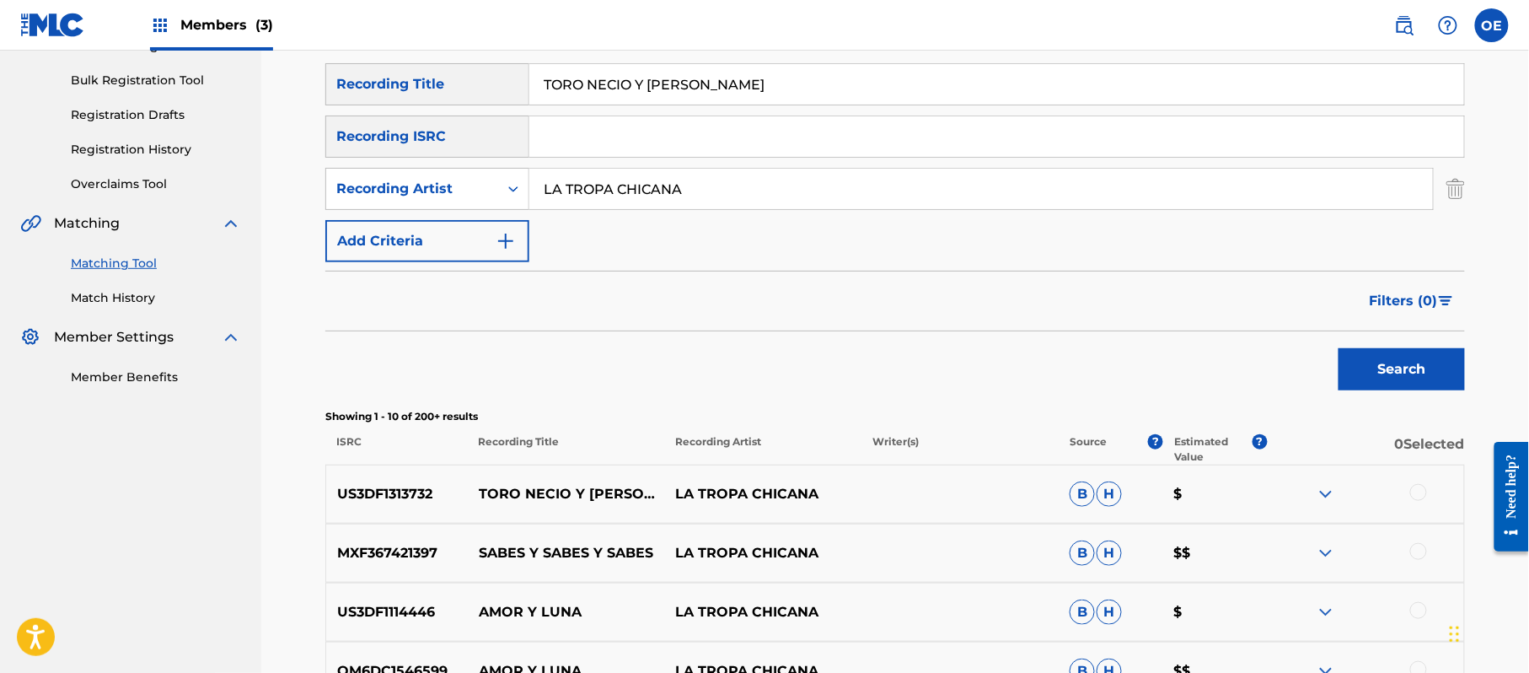
scroll to position [292, 0]
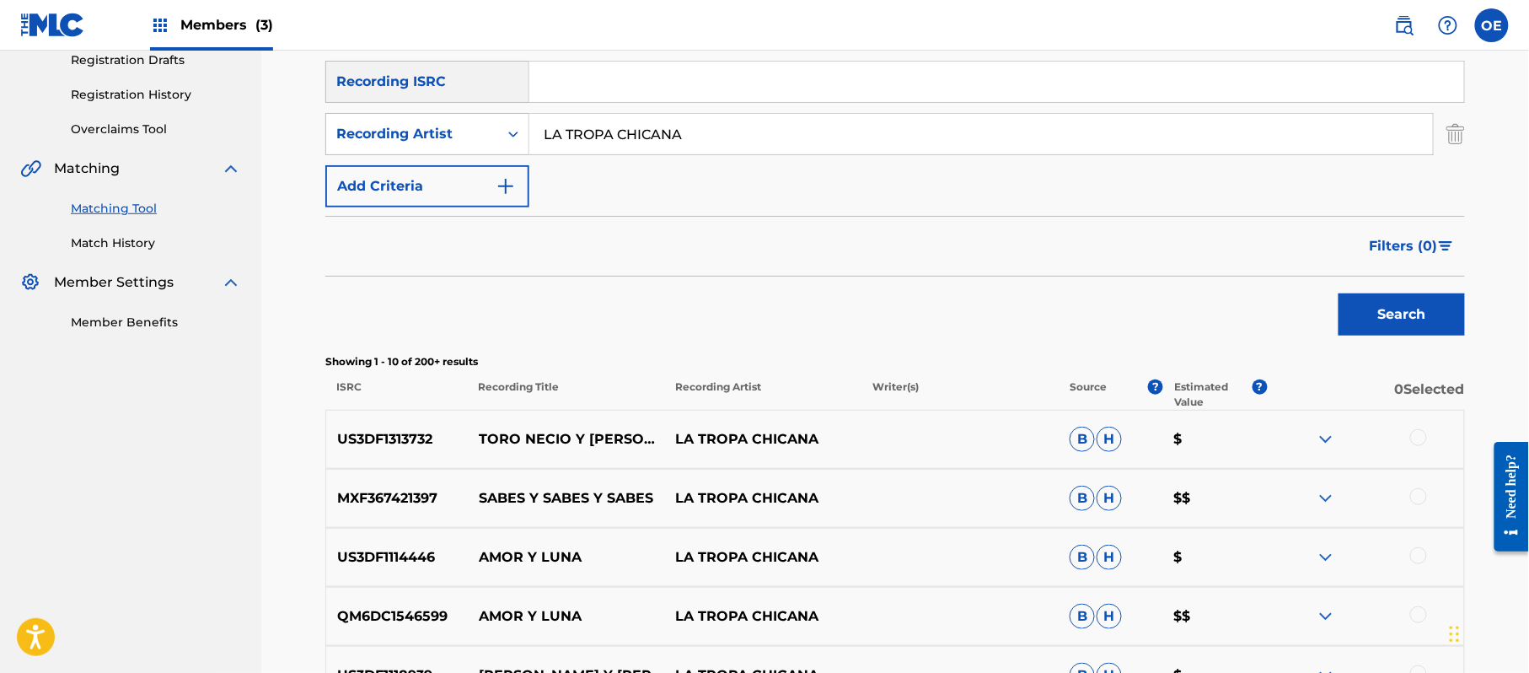
click at [1427, 439] on div at bounding box center [1365, 439] width 197 height 20
click at [1414, 439] on div at bounding box center [1418, 437] width 17 height 17
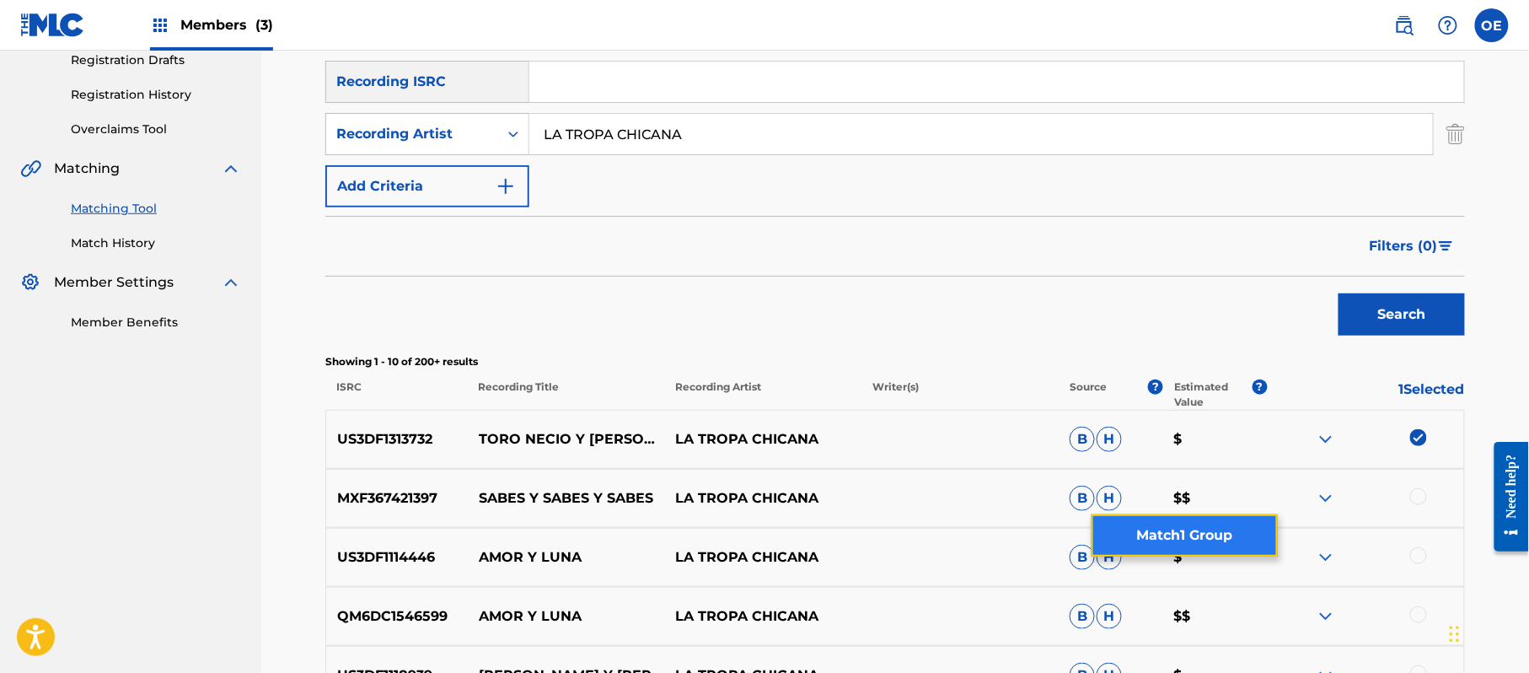
click at [1136, 550] on button "Match 1 Group" at bounding box center [1185, 535] width 186 height 42
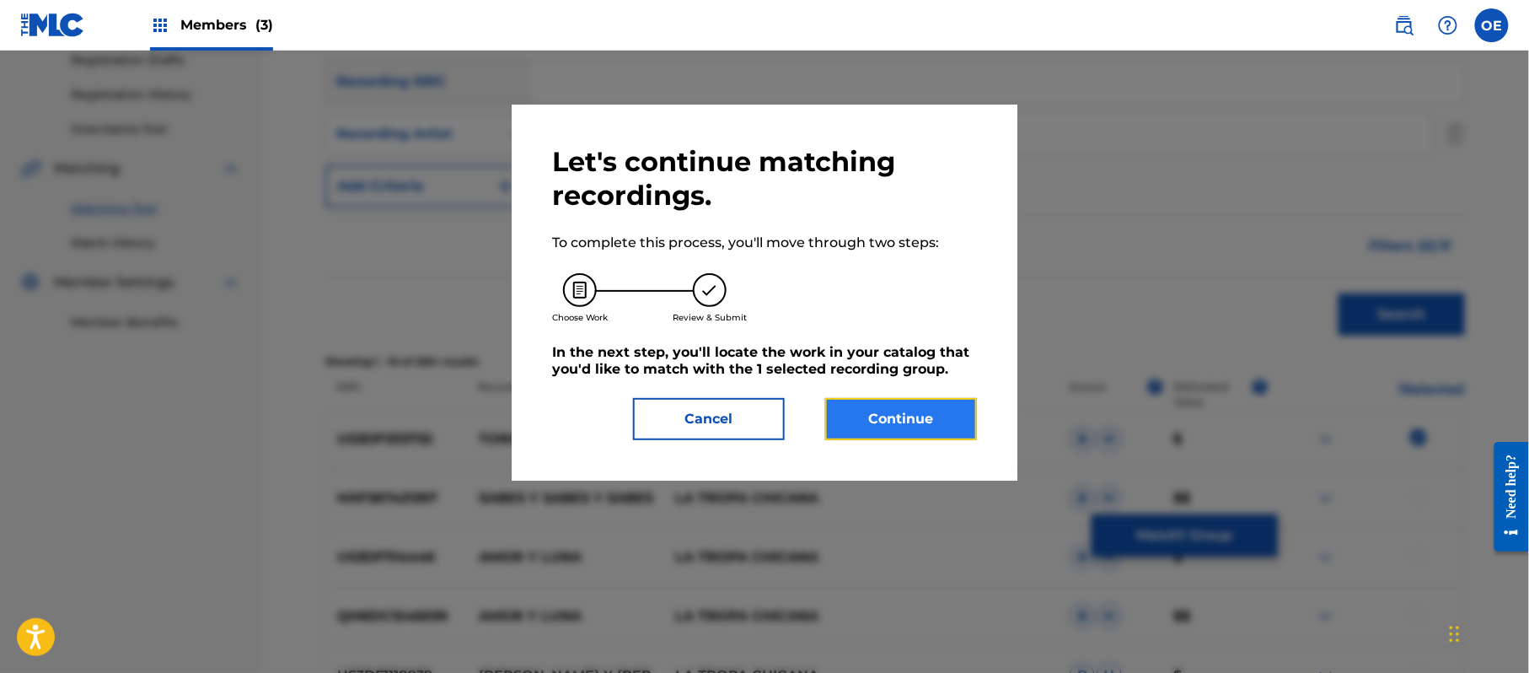
click at [907, 426] on button "Continue" at bounding box center [901, 419] width 152 height 42
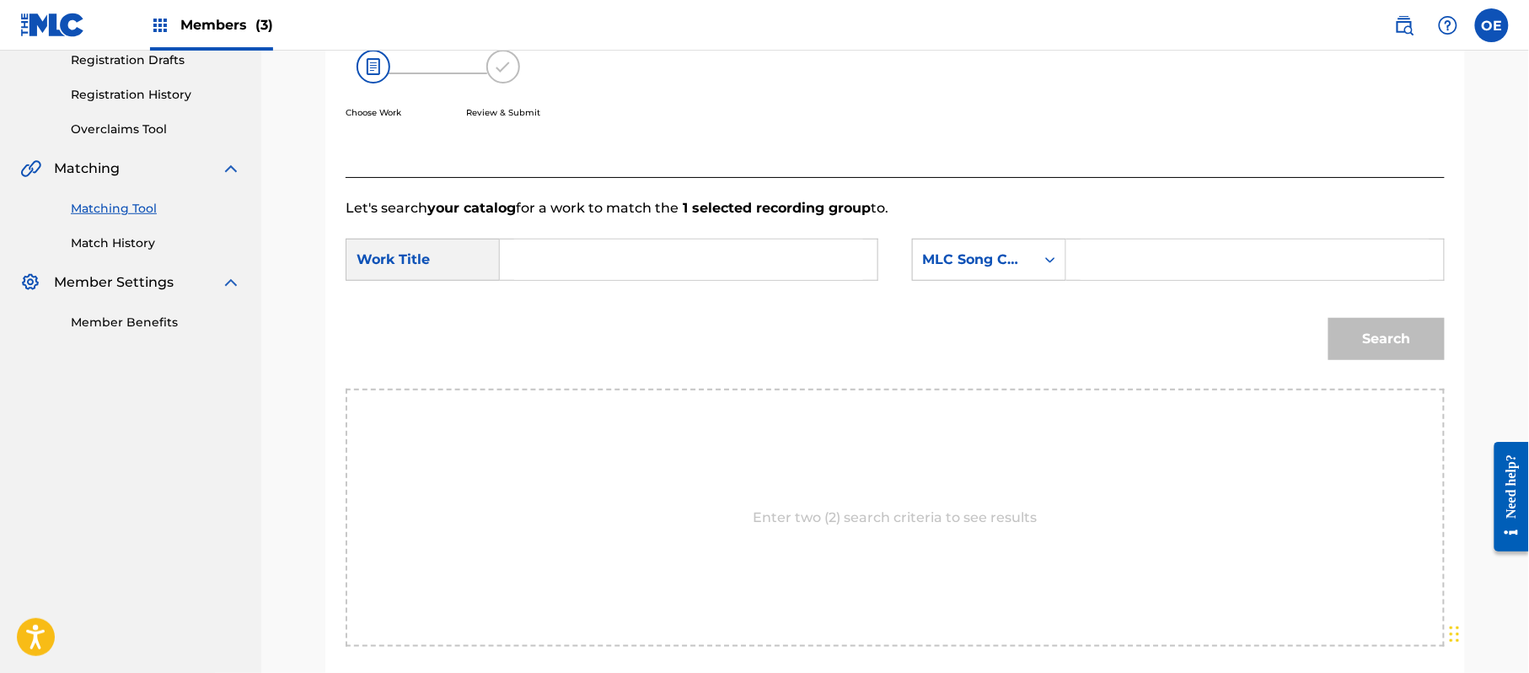
paste input "TORO NECIO Y [PERSON_NAME]"
type input "TORO NECIO Y [PERSON_NAME]"
click at [1000, 265] on div "MLC Song Code" at bounding box center [974, 260] width 102 height 20
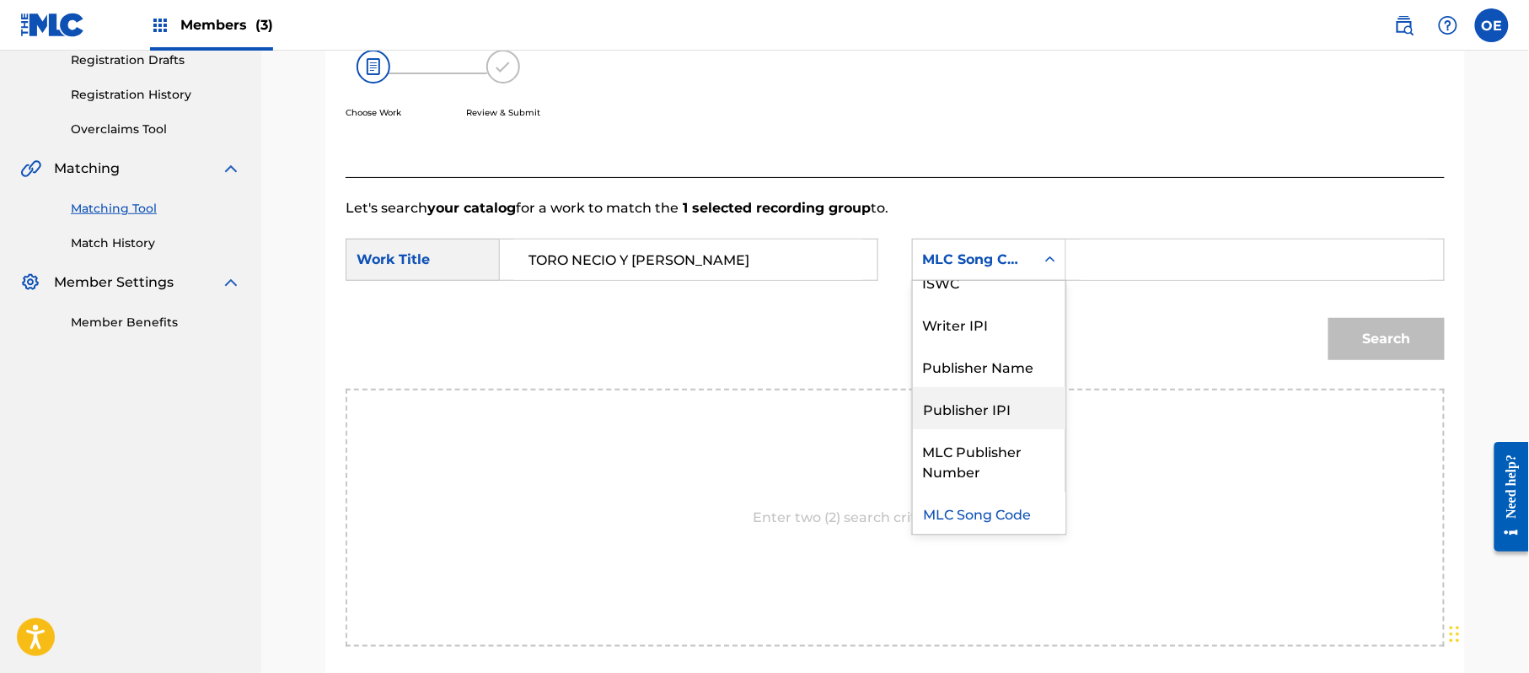
scroll to position [0, 0]
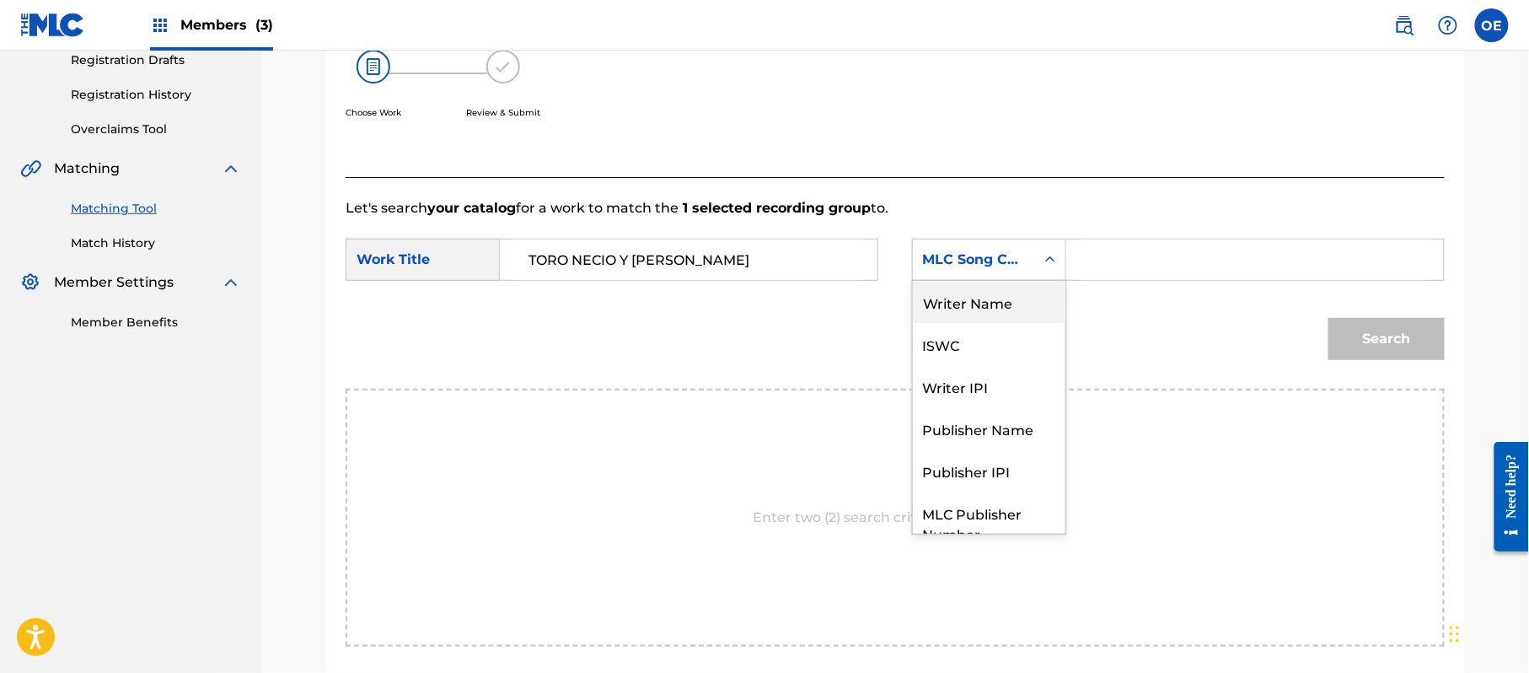
click at [985, 315] on div "Writer Name" at bounding box center [989, 302] width 153 height 42
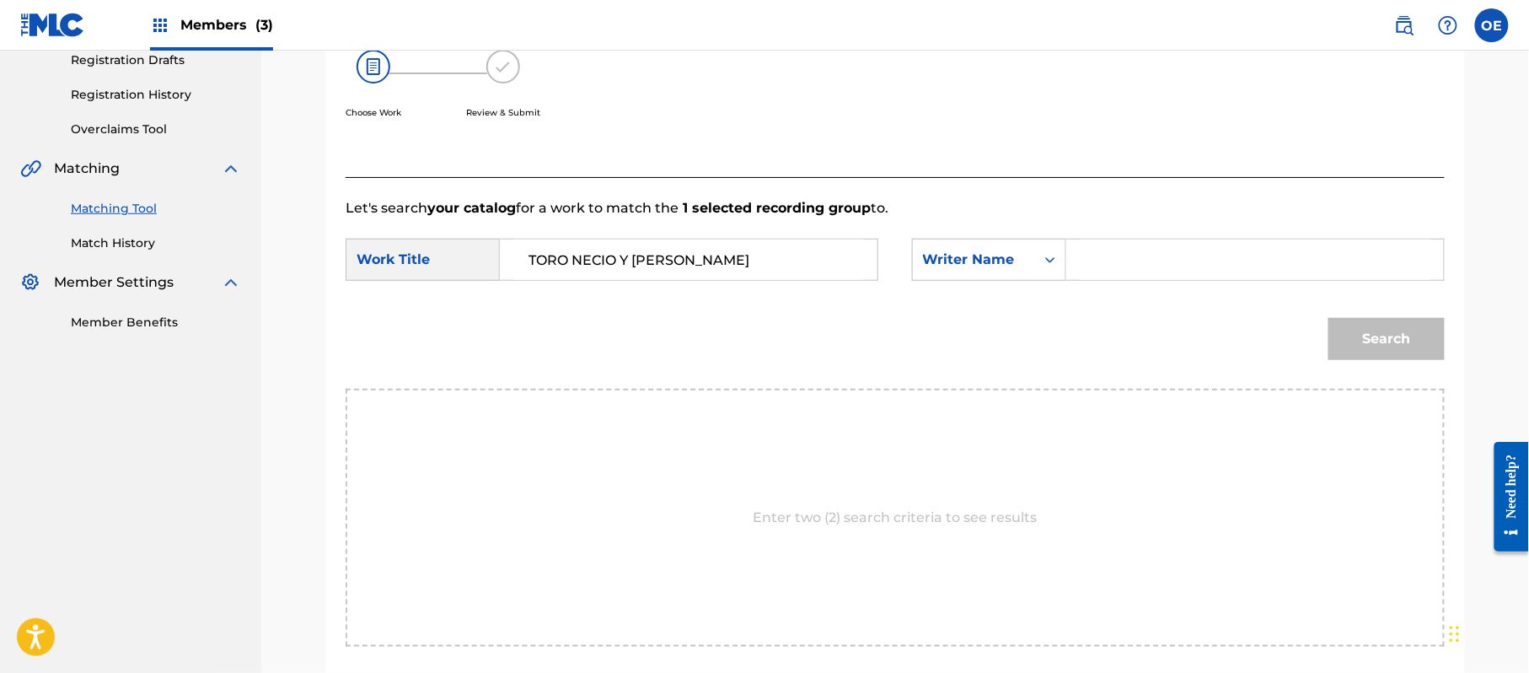
paste input "[PERSON_NAME]"
type input "[PERSON_NAME]"
drag, startPoint x: 1400, startPoint y: 335, endPoint x: 1390, endPoint y: 334, distance: 10.2
click at [1400, 335] on button "Search" at bounding box center [1387, 339] width 116 height 42
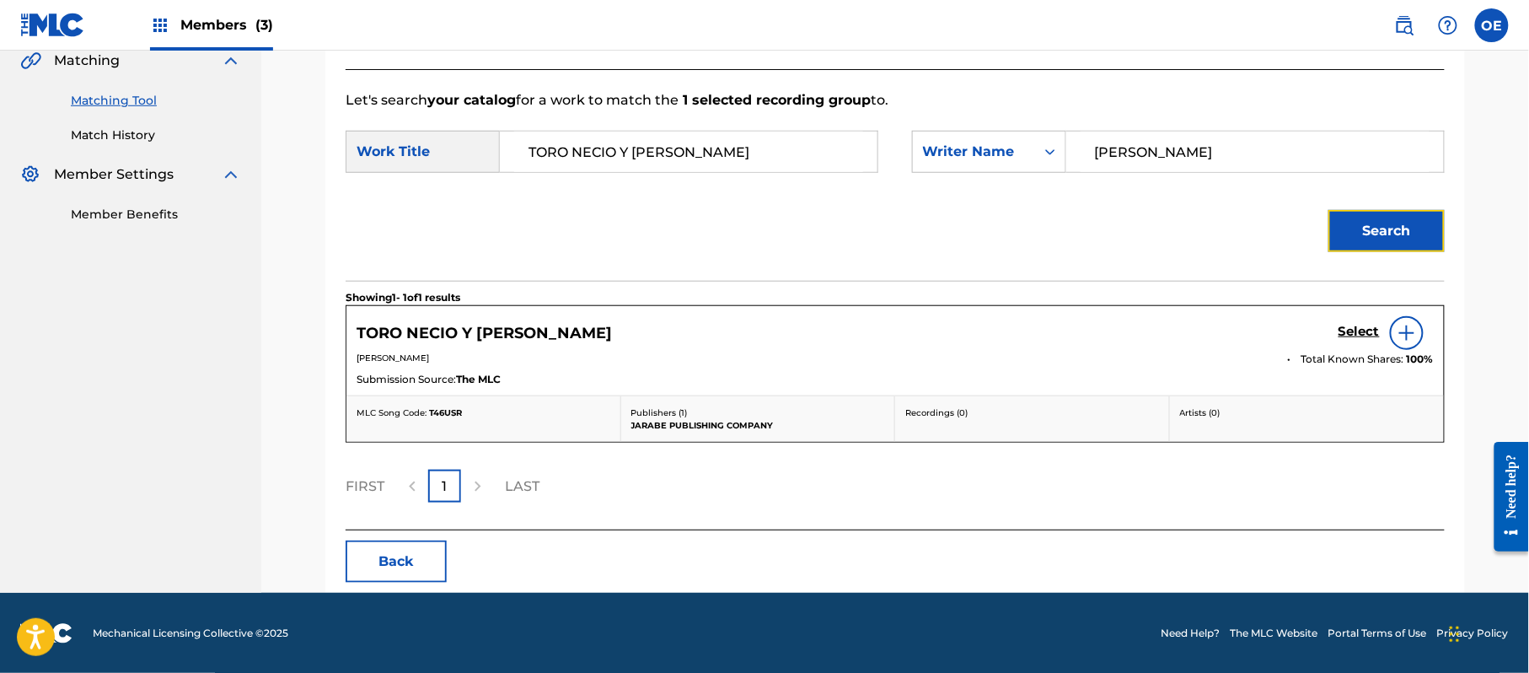
scroll to position [401, 0]
click at [1366, 324] on h5 "Select" at bounding box center [1359, 331] width 41 height 16
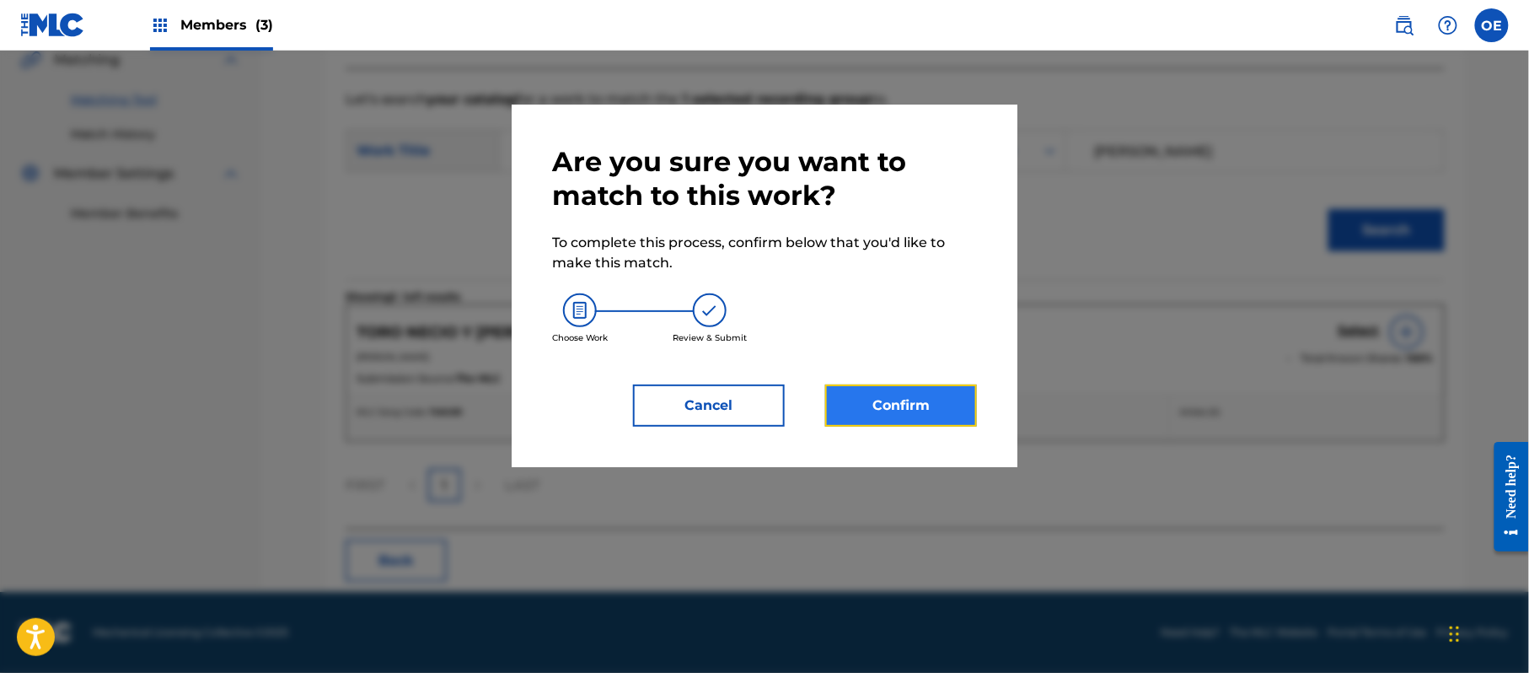
click at [948, 399] on button "Confirm" at bounding box center [901, 405] width 152 height 42
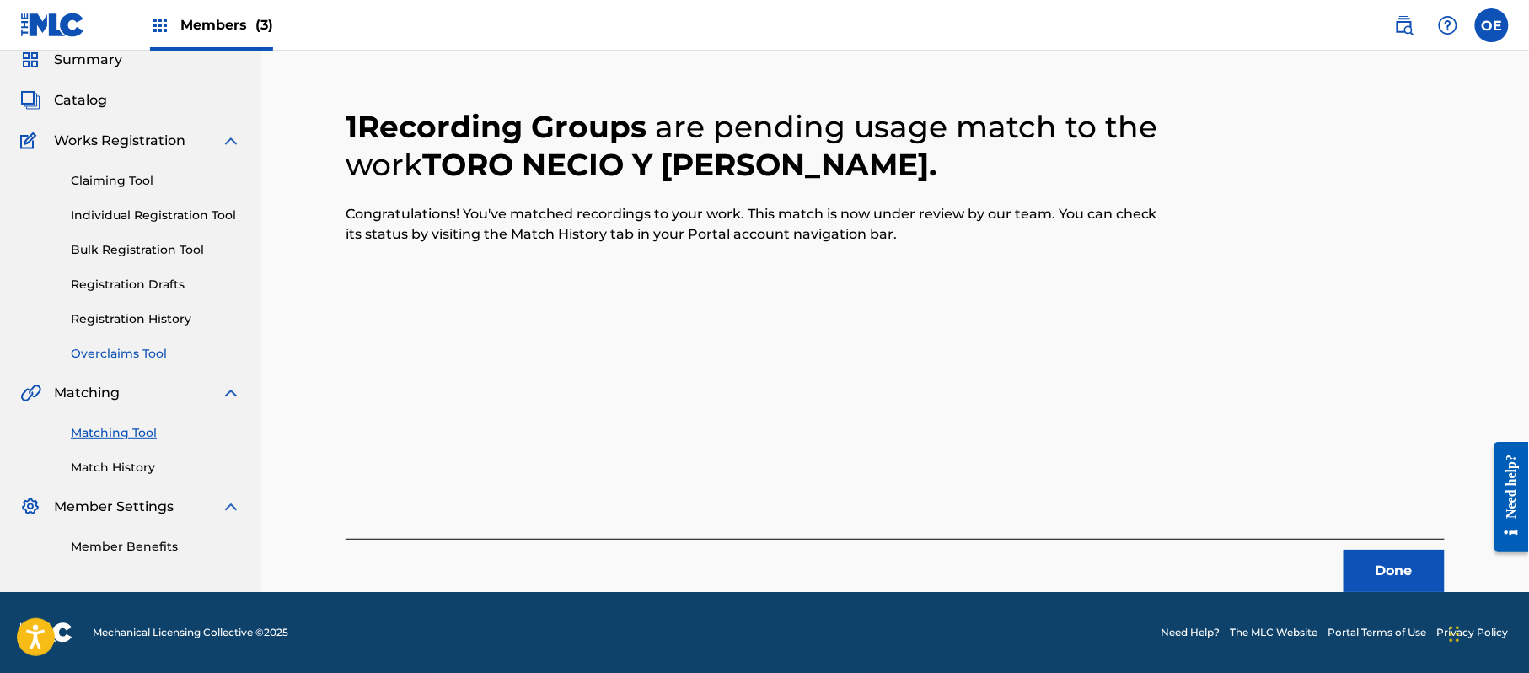
scroll to position [67, 0]
click at [1404, 570] on button "Done" at bounding box center [1394, 571] width 101 height 42
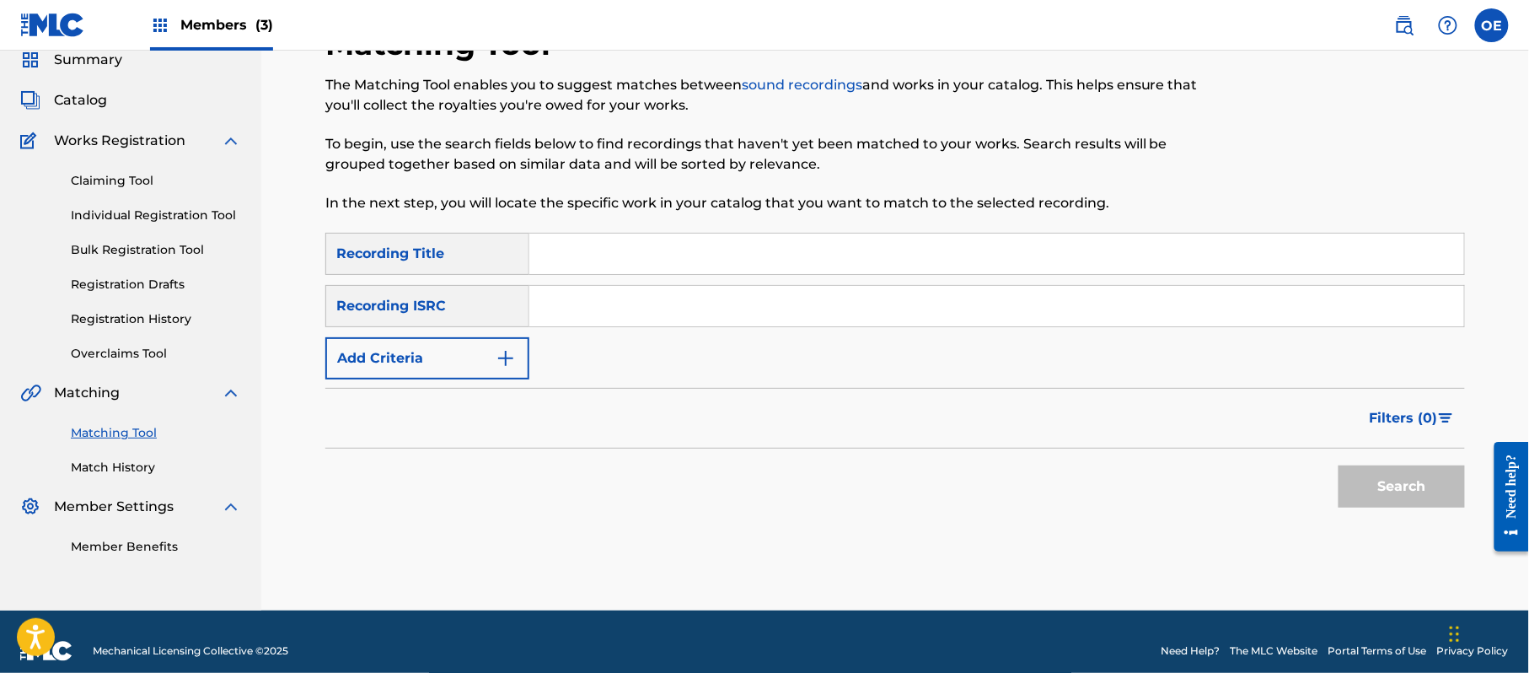
paste input "YA NO PUEDO MAS"
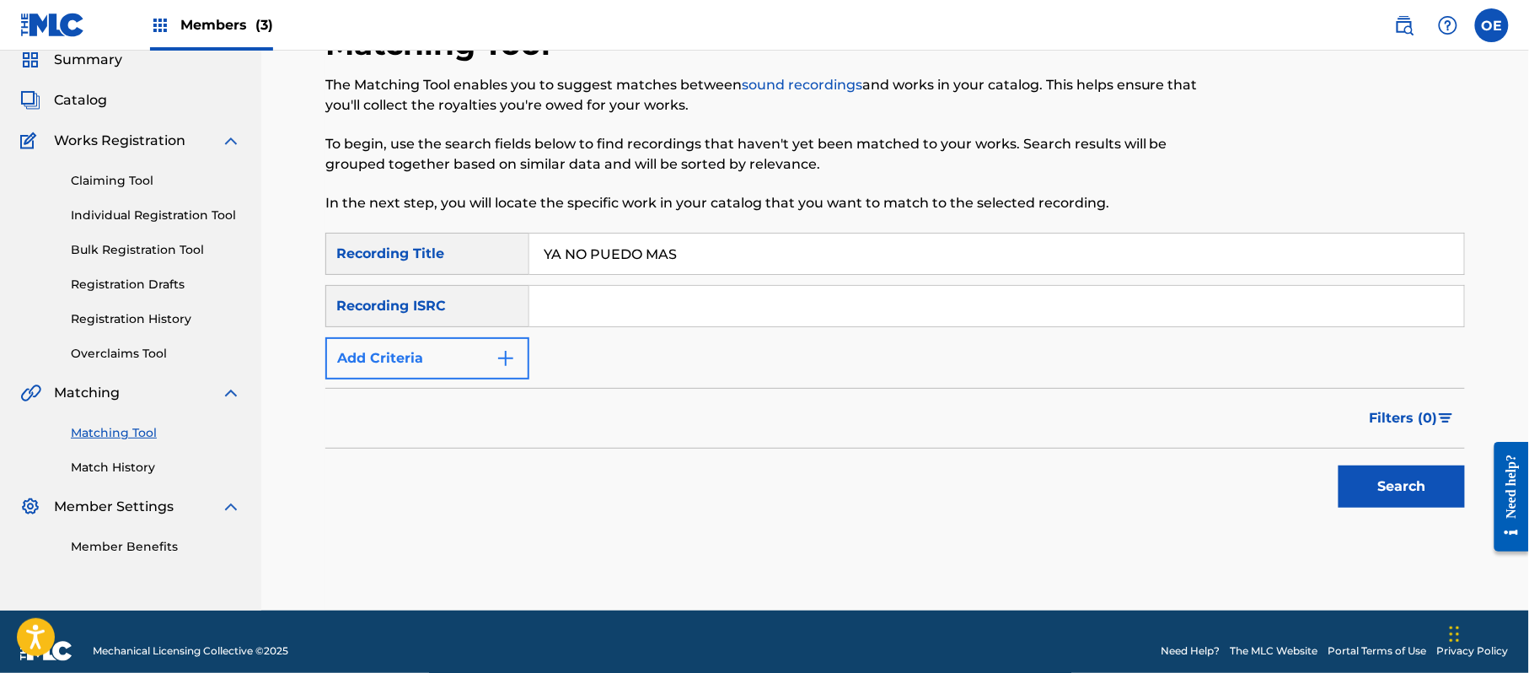
type input "YA NO PUEDO MAS"
click at [438, 364] on button "Add Criteria" at bounding box center [427, 358] width 204 height 42
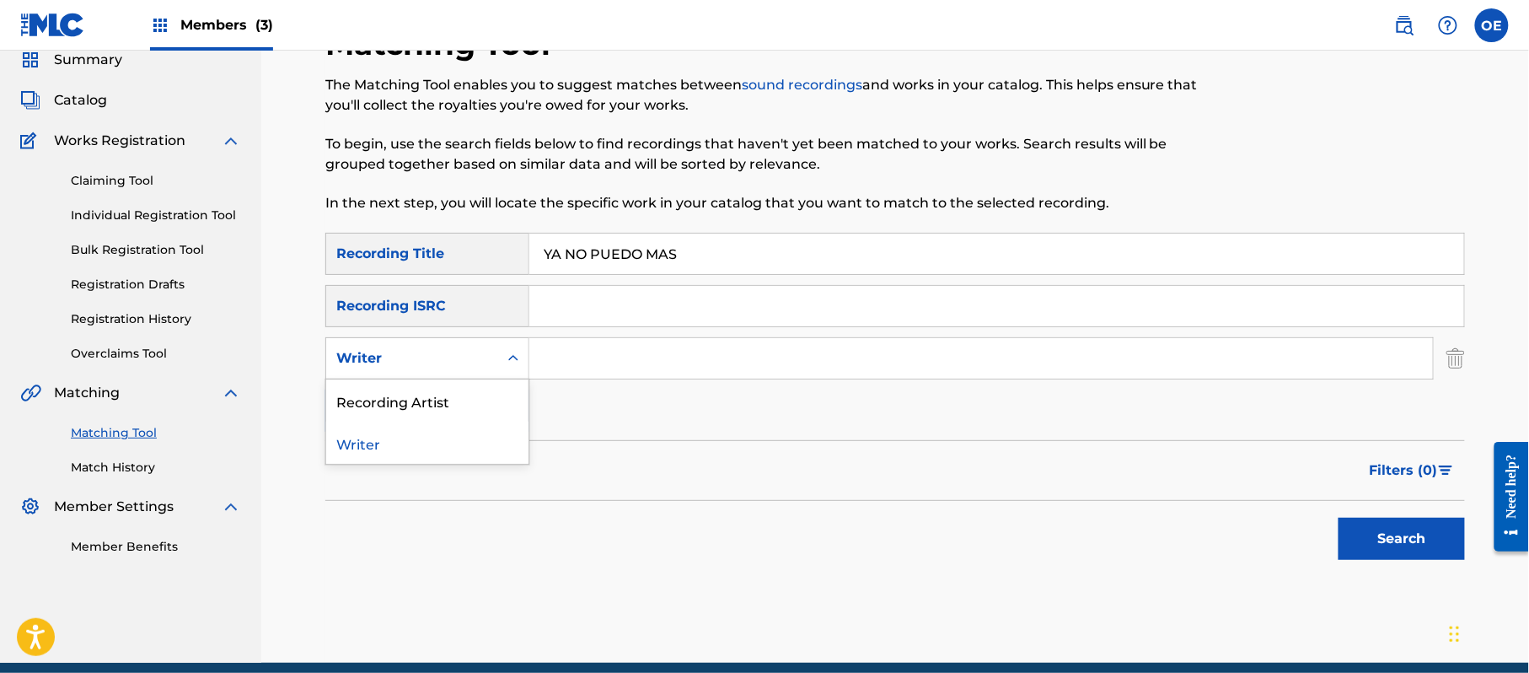
click at [438, 364] on div "Writer" at bounding box center [412, 358] width 152 height 20
click at [430, 399] on div "Recording Artist" at bounding box center [427, 400] width 202 height 42
paste input "GRUPO VENNUS"
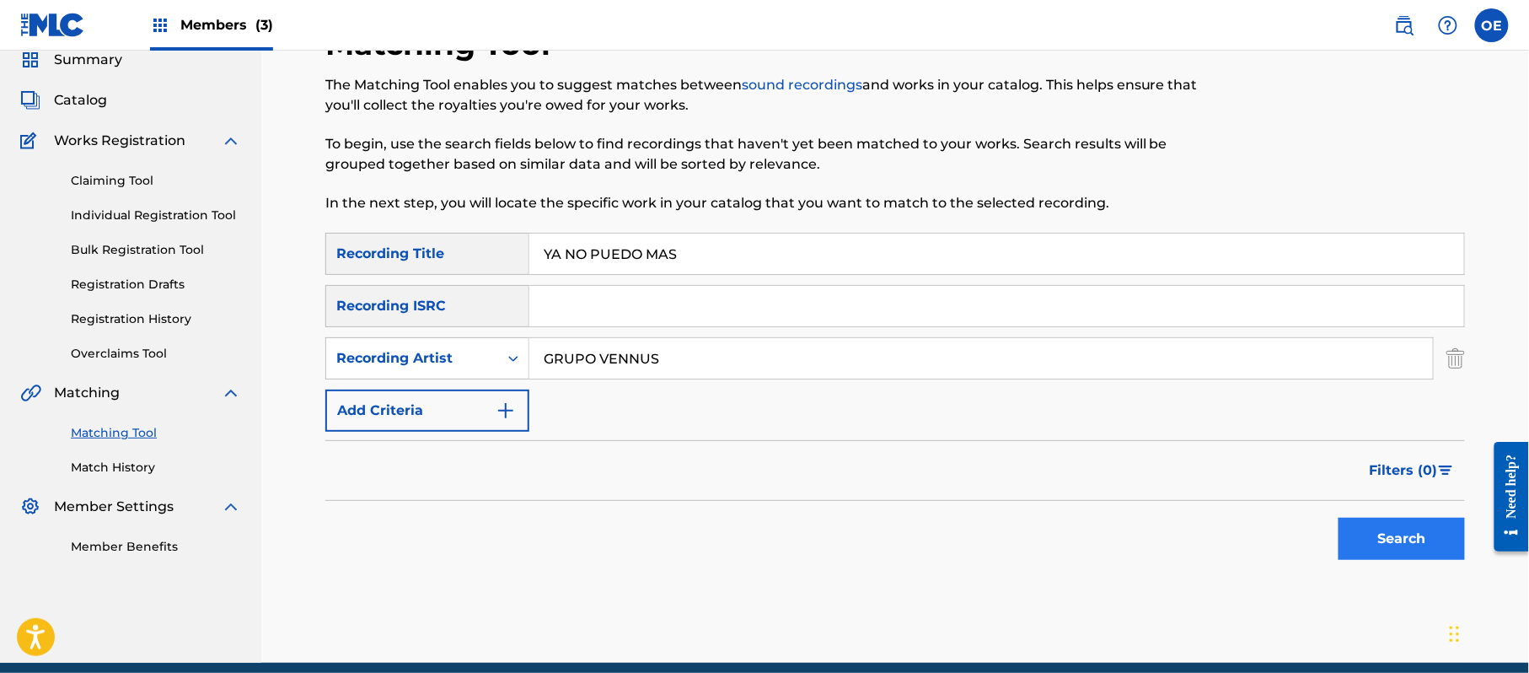
type input "GRUPO VENNUS"
click at [1404, 531] on button "Search" at bounding box center [1402, 539] width 126 height 42
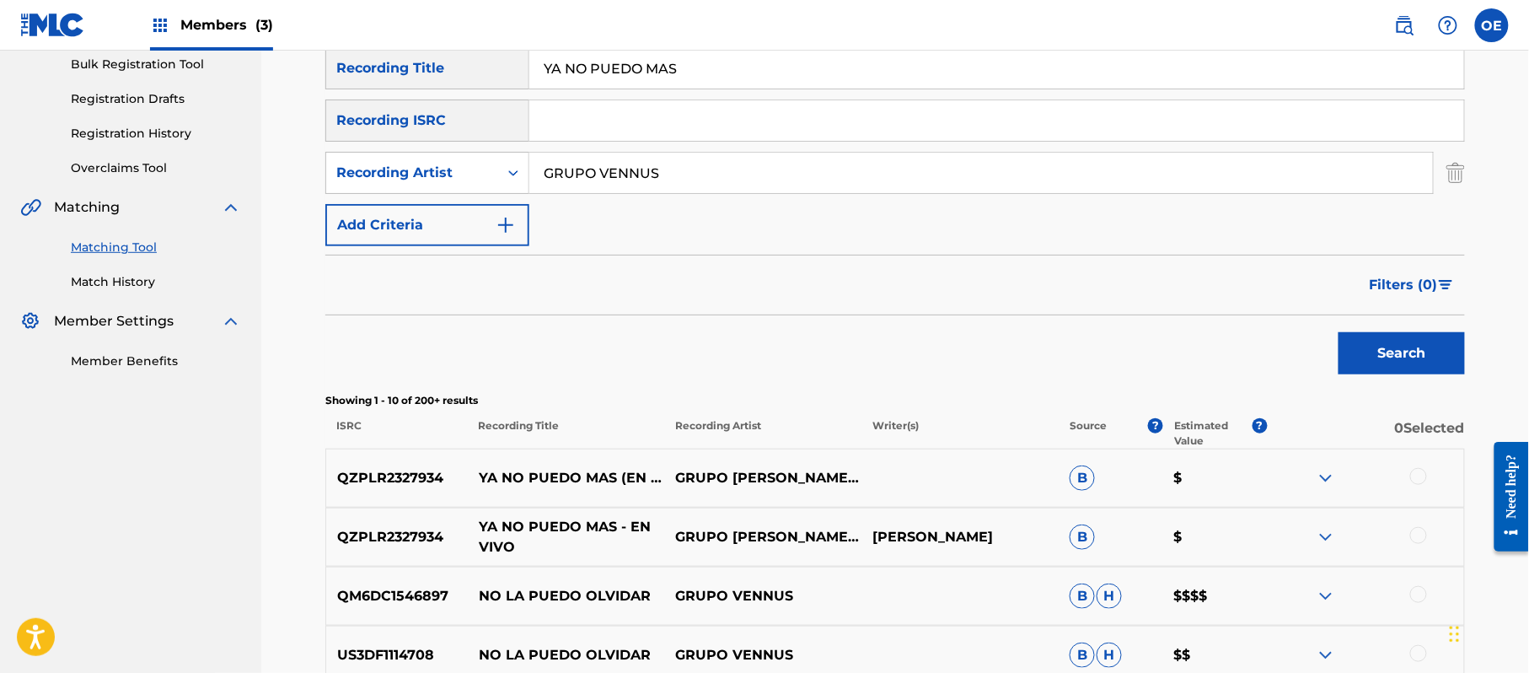
scroll to position [292, 0]
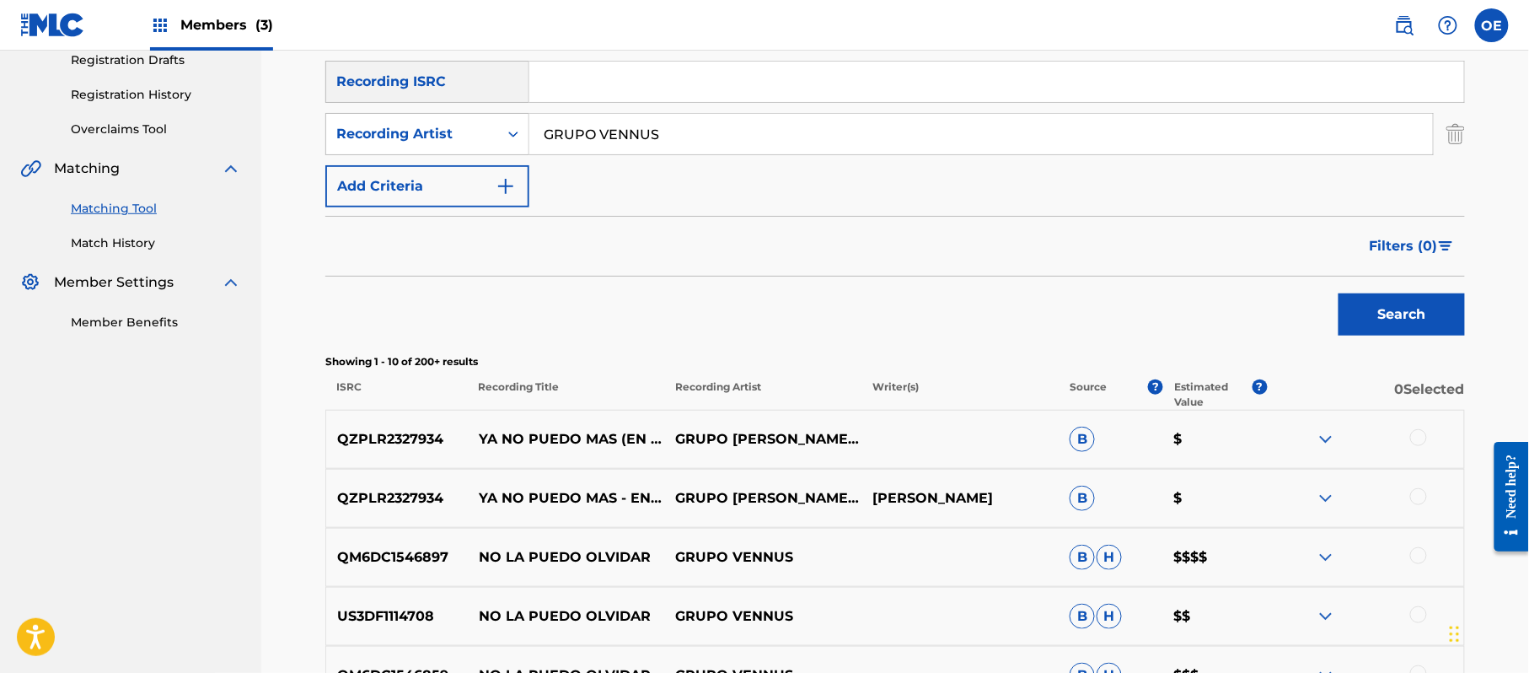
click at [1418, 436] on div at bounding box center [1418, 437] width 17 height 17
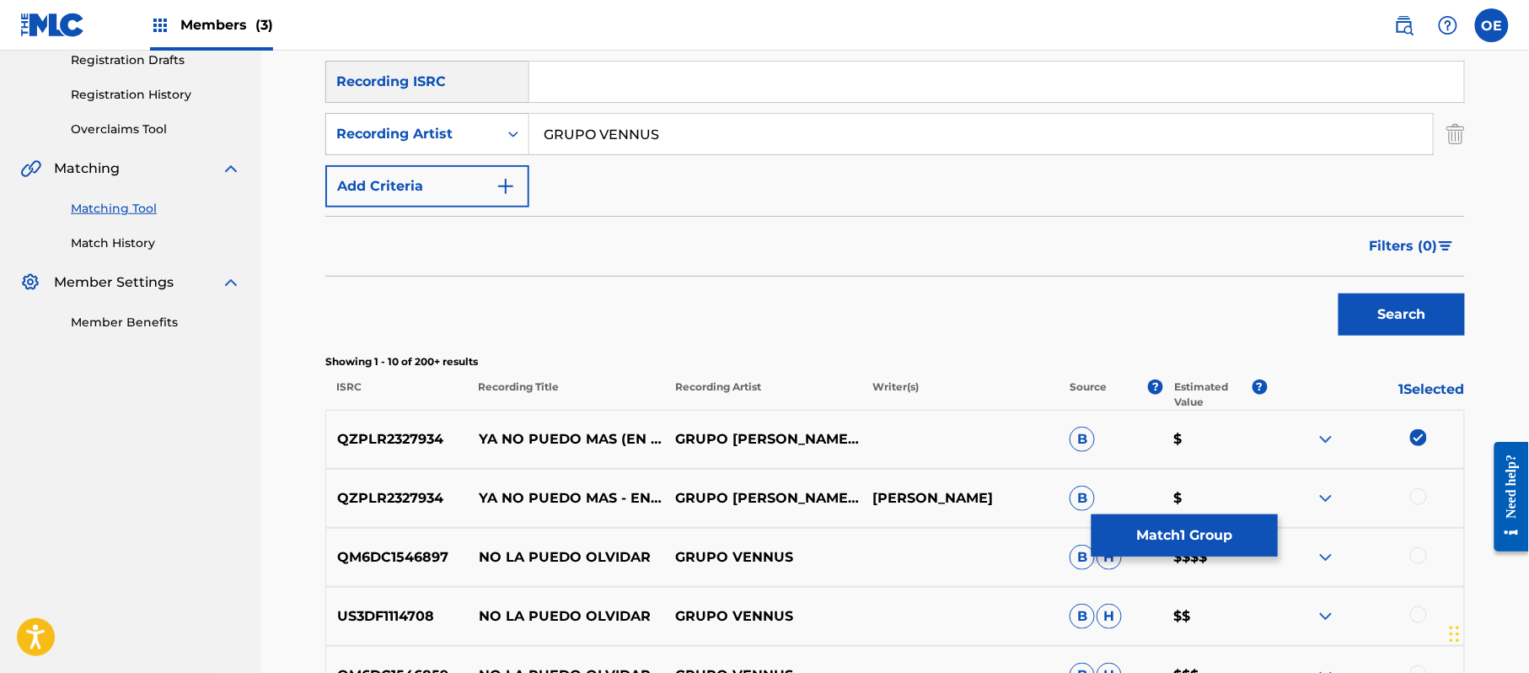
click at [1414, 501] on div at bounding box center [1418, 496] width 17 height 17
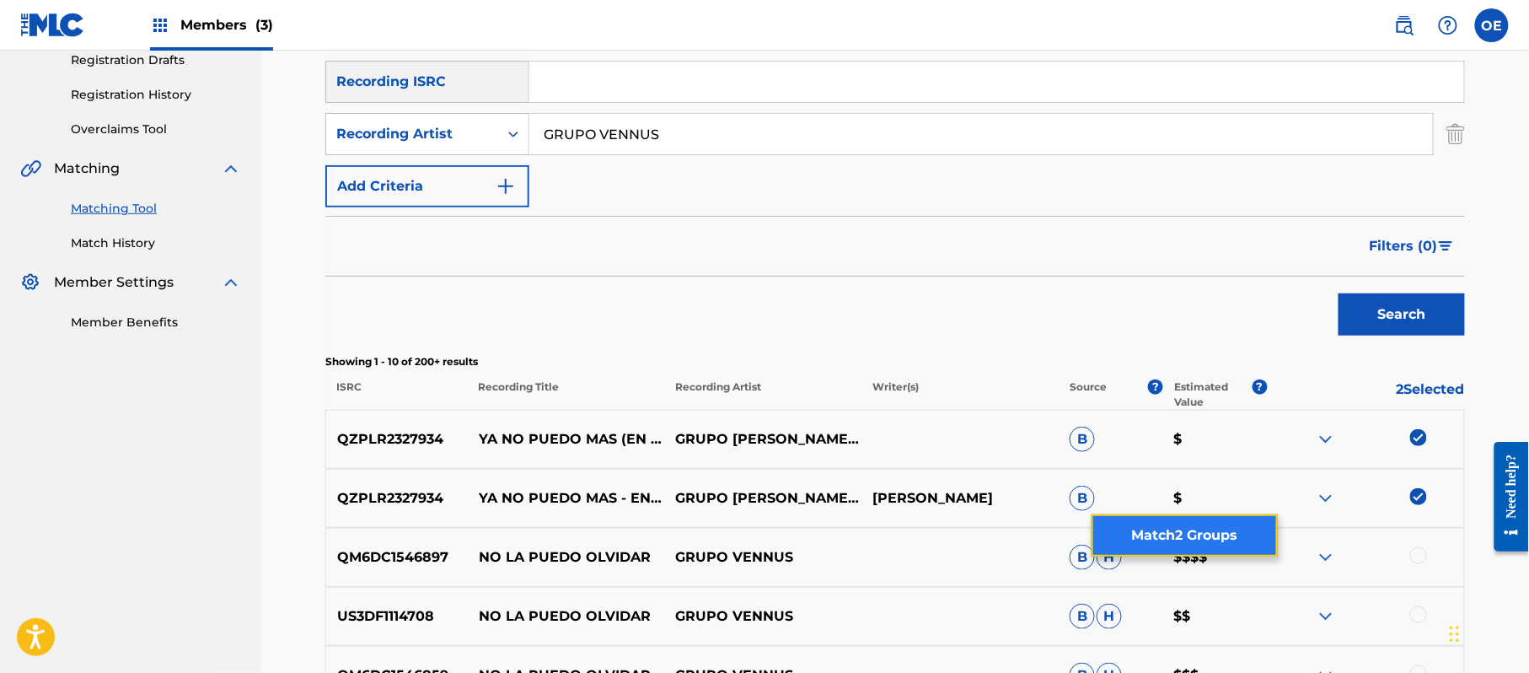
click at [1211, 544] on button "Match 2 Groups" at bounding box center [1185, 535] width 186 height 42
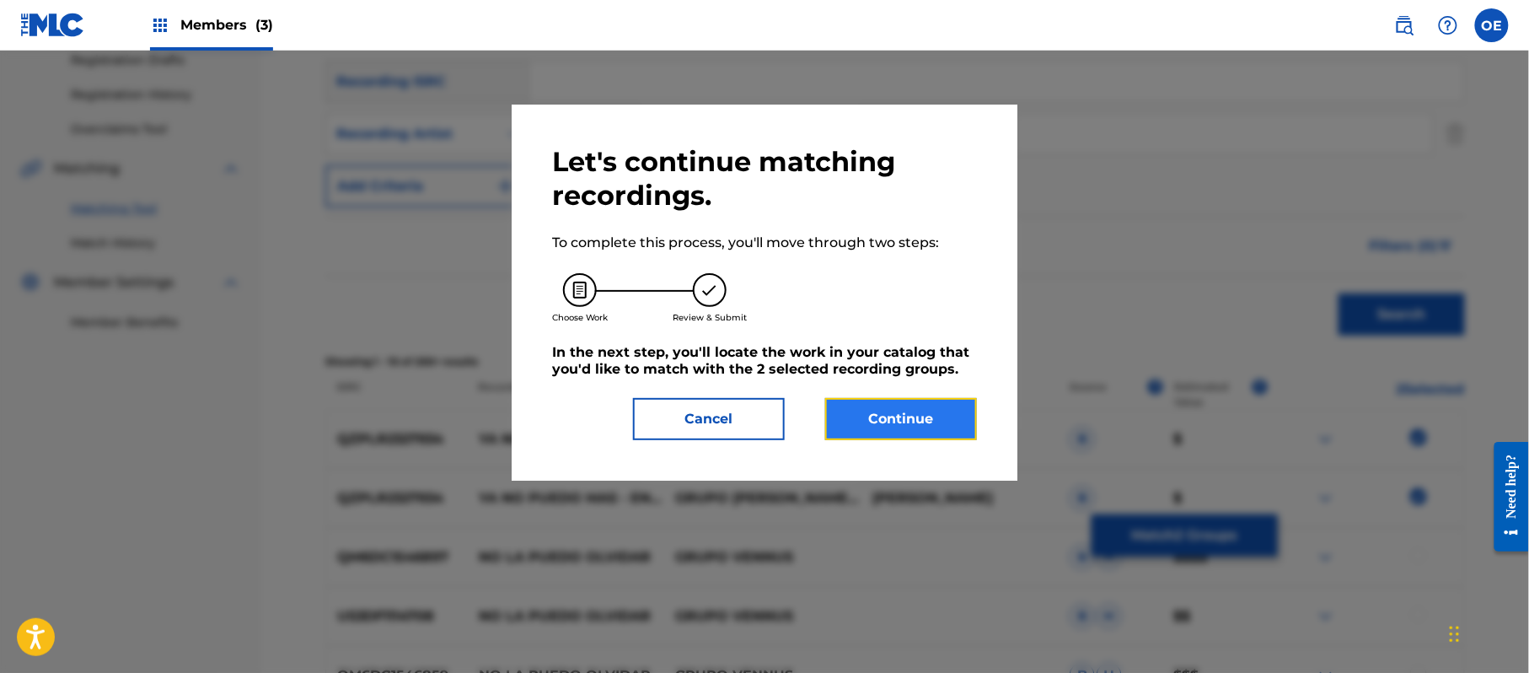
click at [907, 413] on button "Continue" at bounding box center [901, 419] width 152 height 42
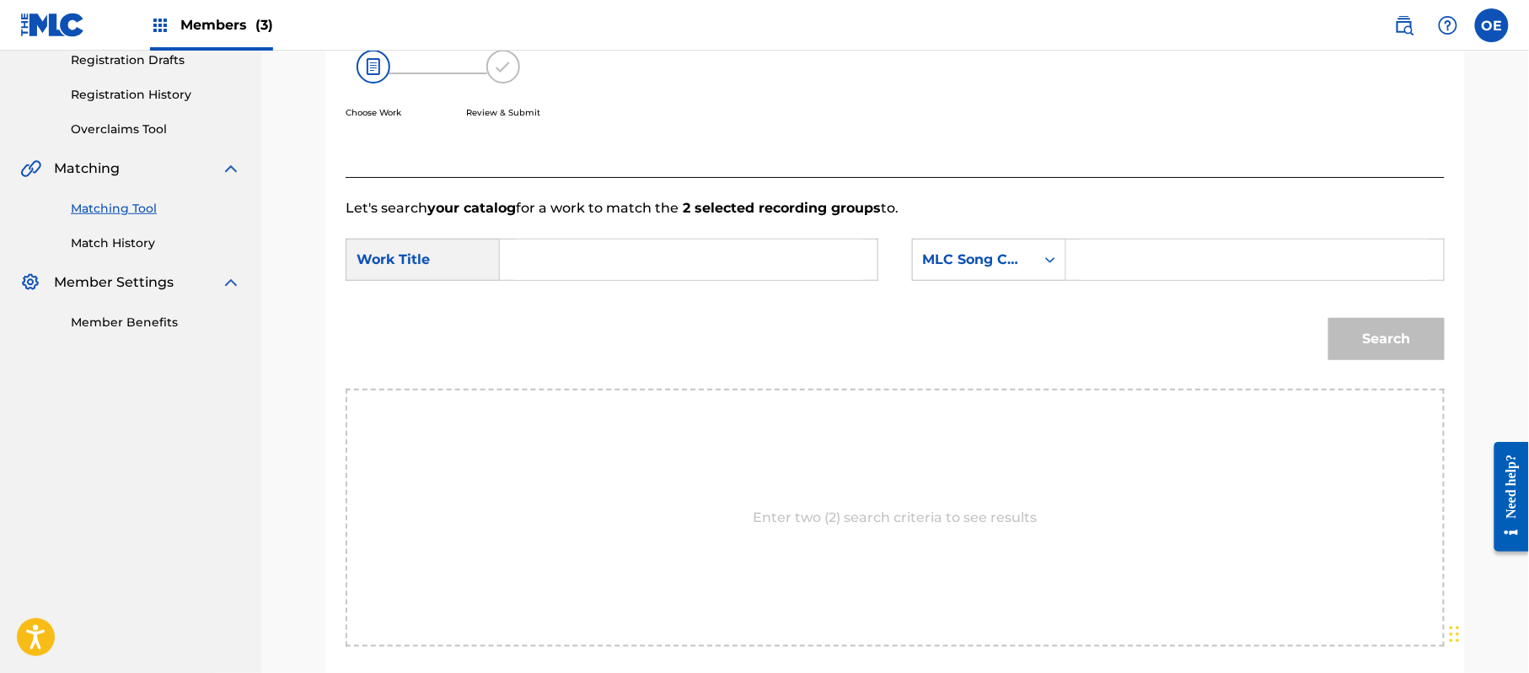
paste input "YA NO PUEDO MAS"
type input "YA NO PUEDO MAS"
click at [1026, 270] on div "MLC Song Code" at bounding box center [974, 260] width 122 height 32
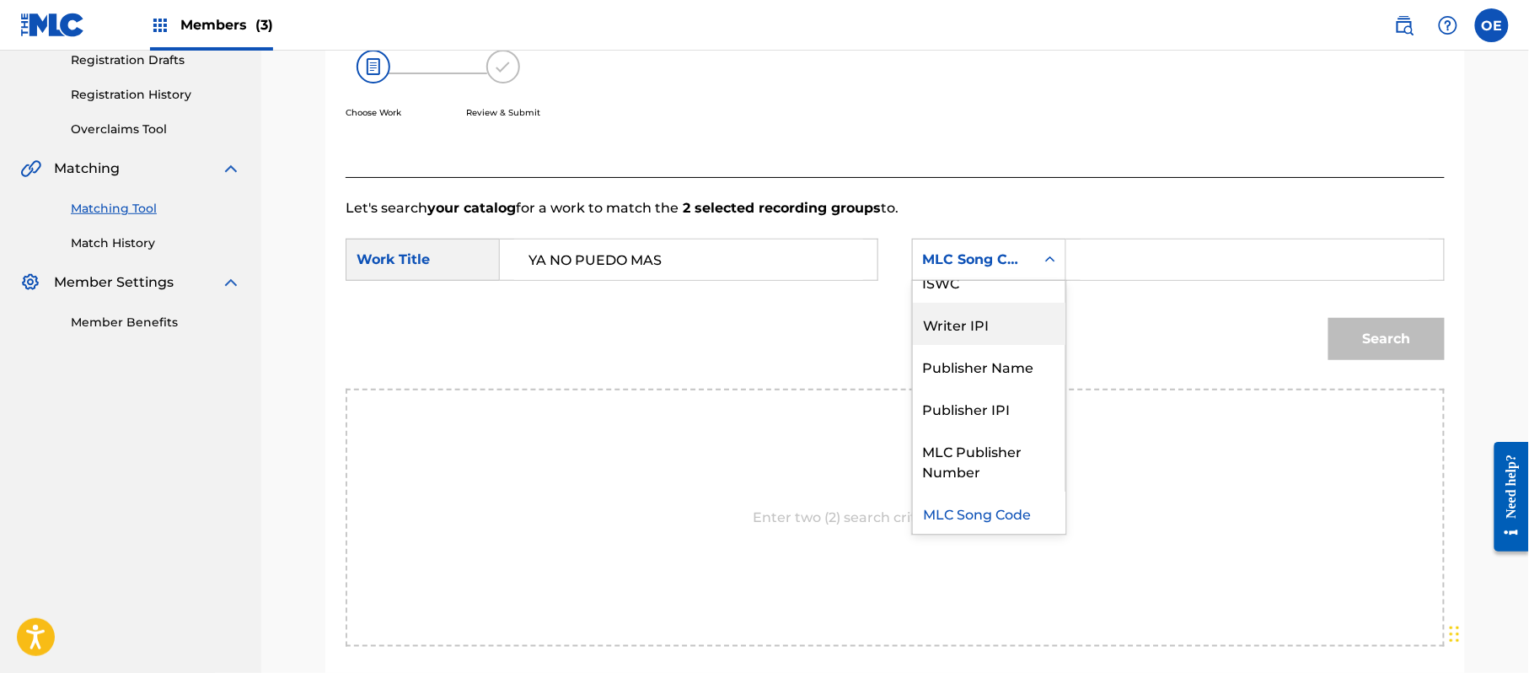
scroll to position [0, 0]
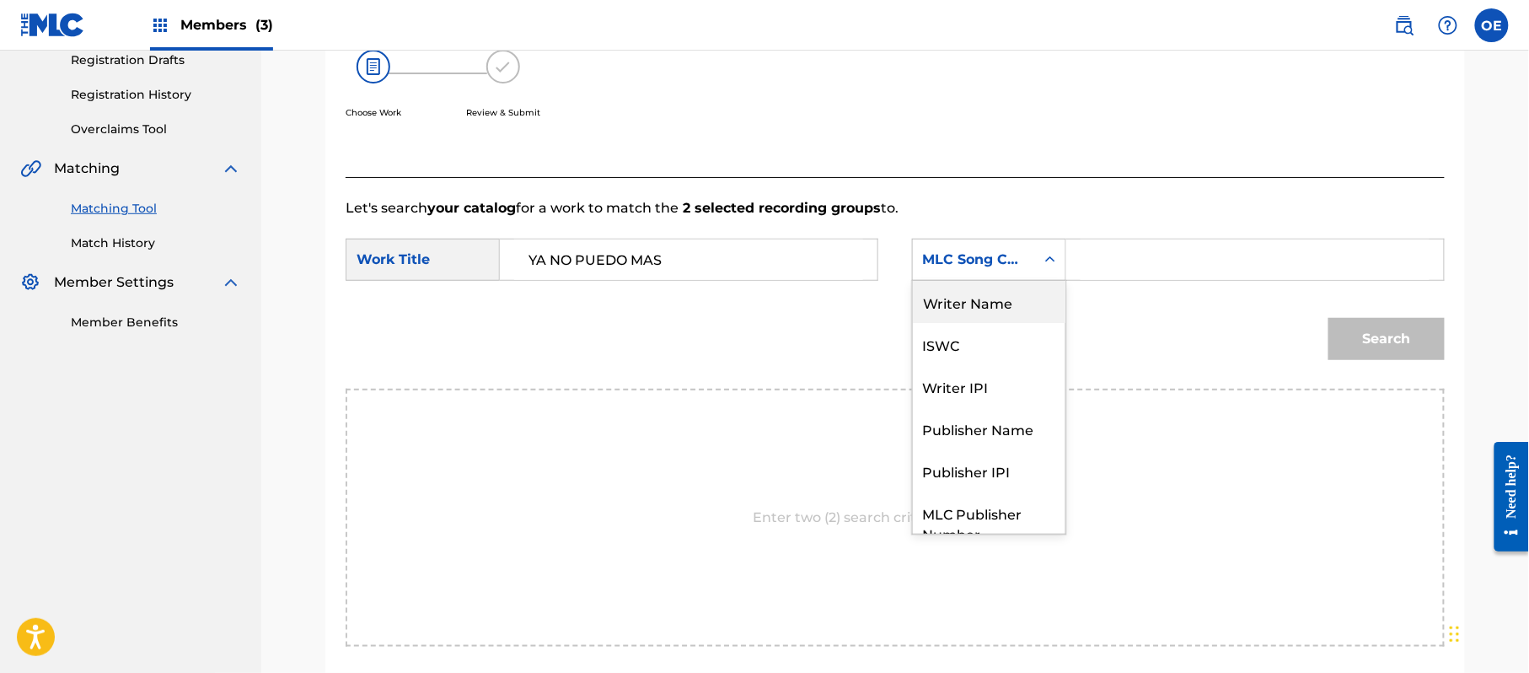
drag, startPoint x: 1012, startPoint y: 302, endPoint x: 827, endPoint y: 301, distance: 184.6
click at [1010, 302] on div "Writer Name" at bounding box center [989, 302] width 153 height 42
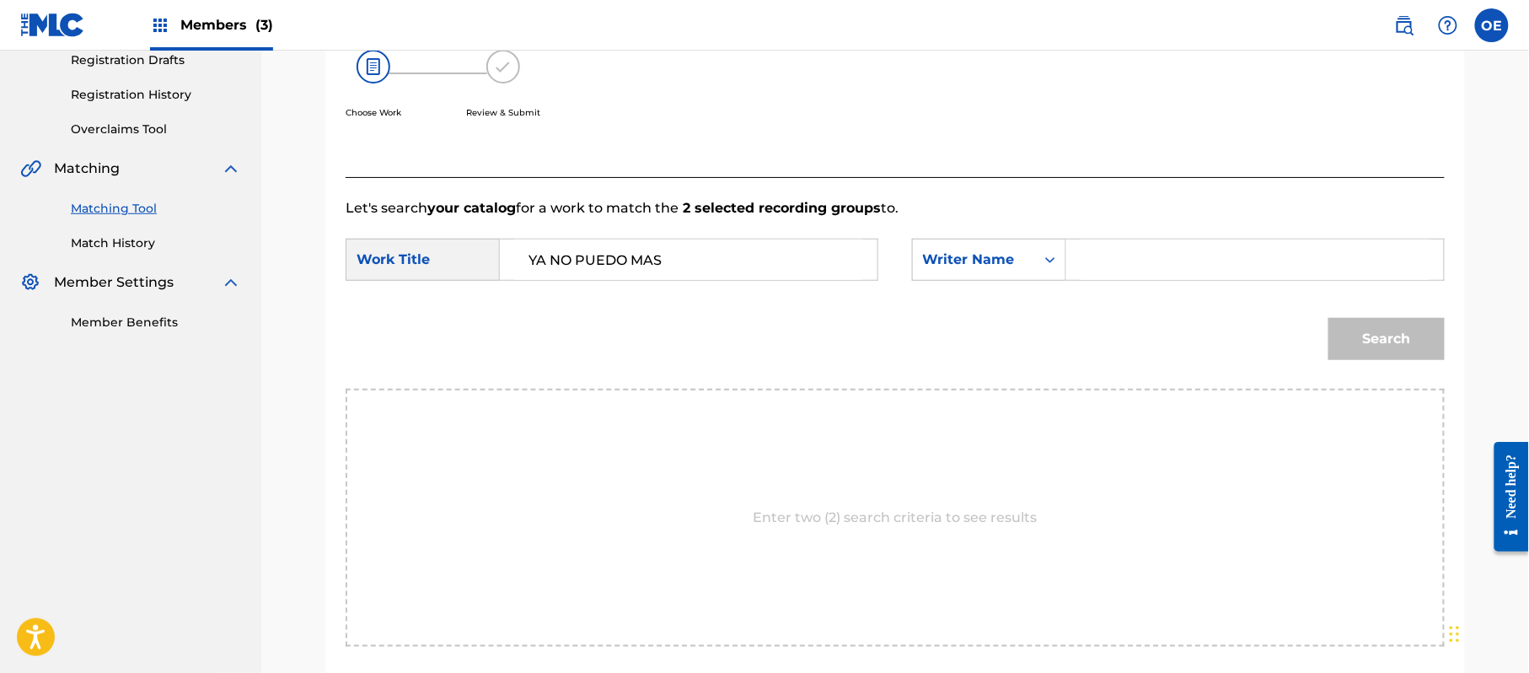
paste input "[PERSON_NAME]"
type input "[PERSON_NAME]"
click at [1427, 322] on button "Search" at bounding box center [1387, 339] width 116 height 42
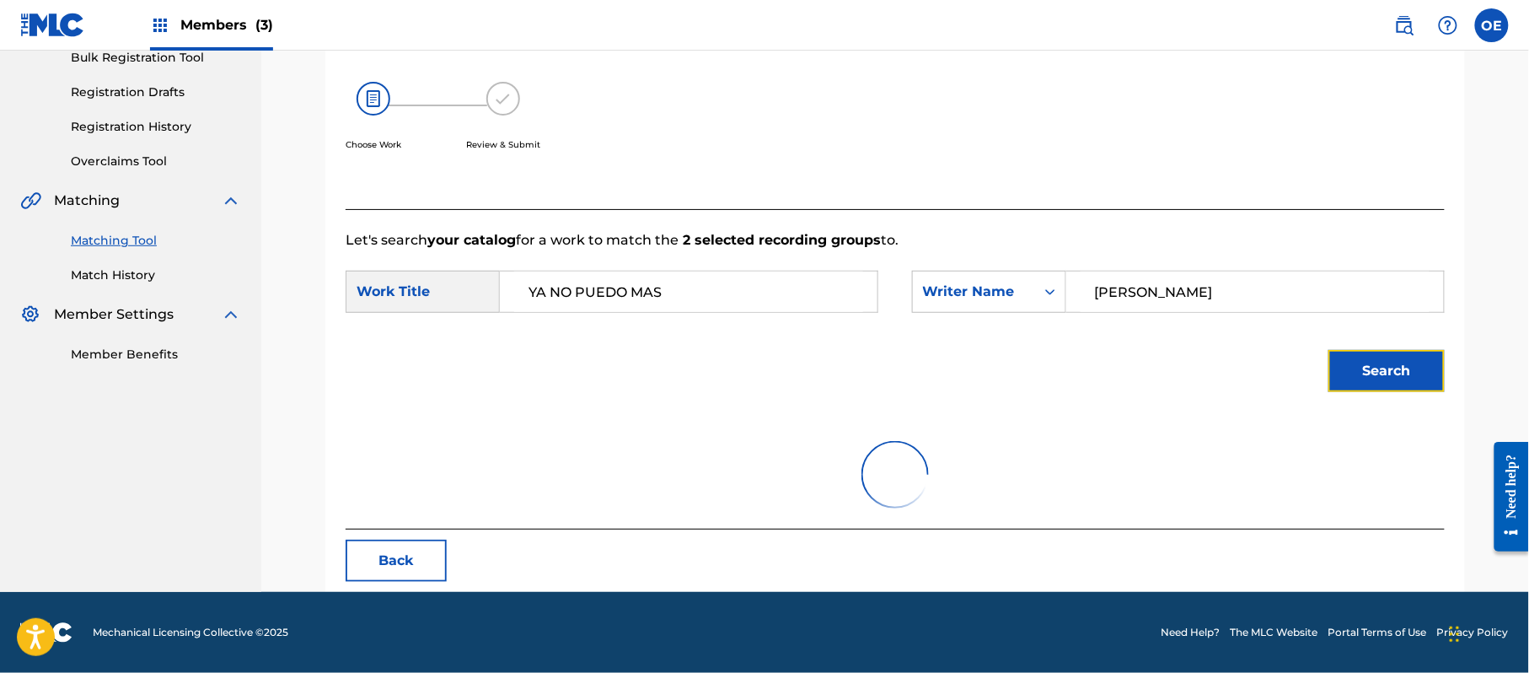
scroll to position [292, 0]
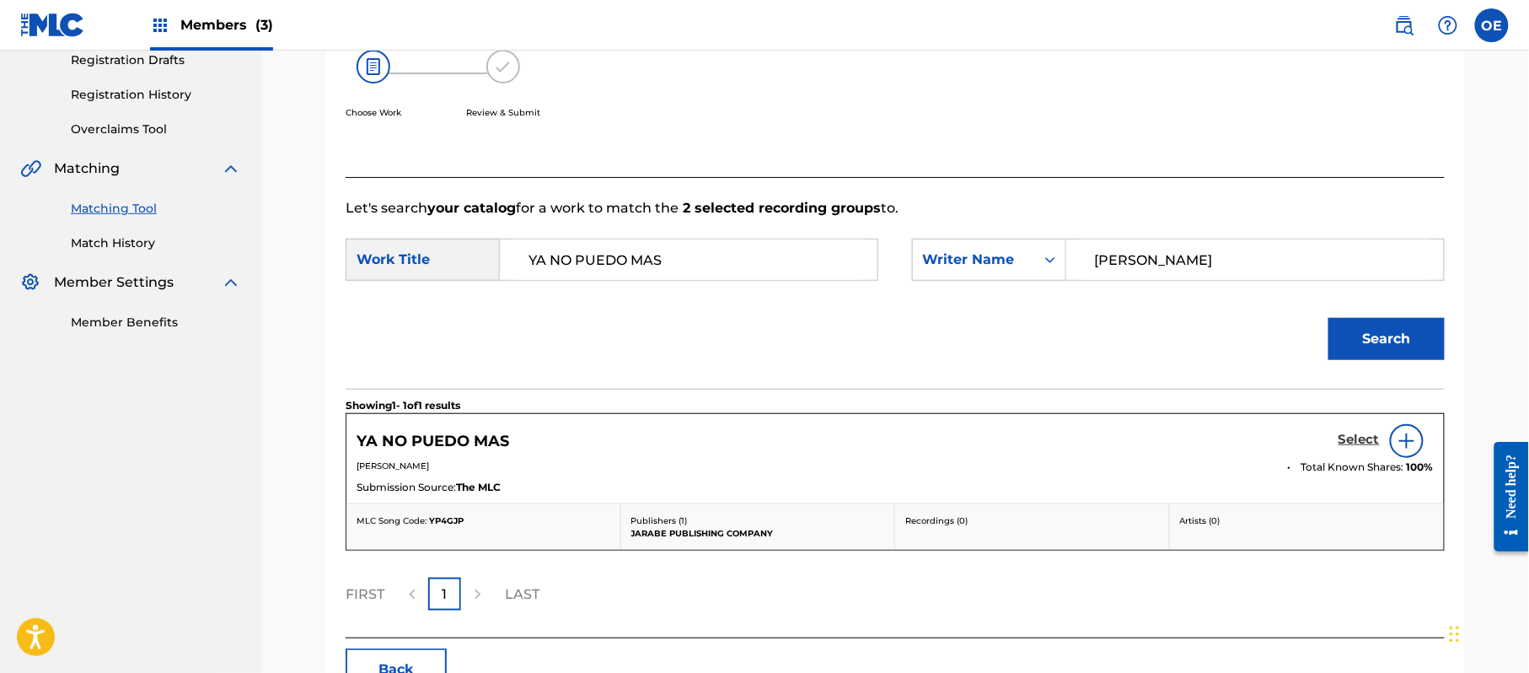
click at [1372, 440] on h5 "Select" at bounding box center [1359, 440] width 41 height 16
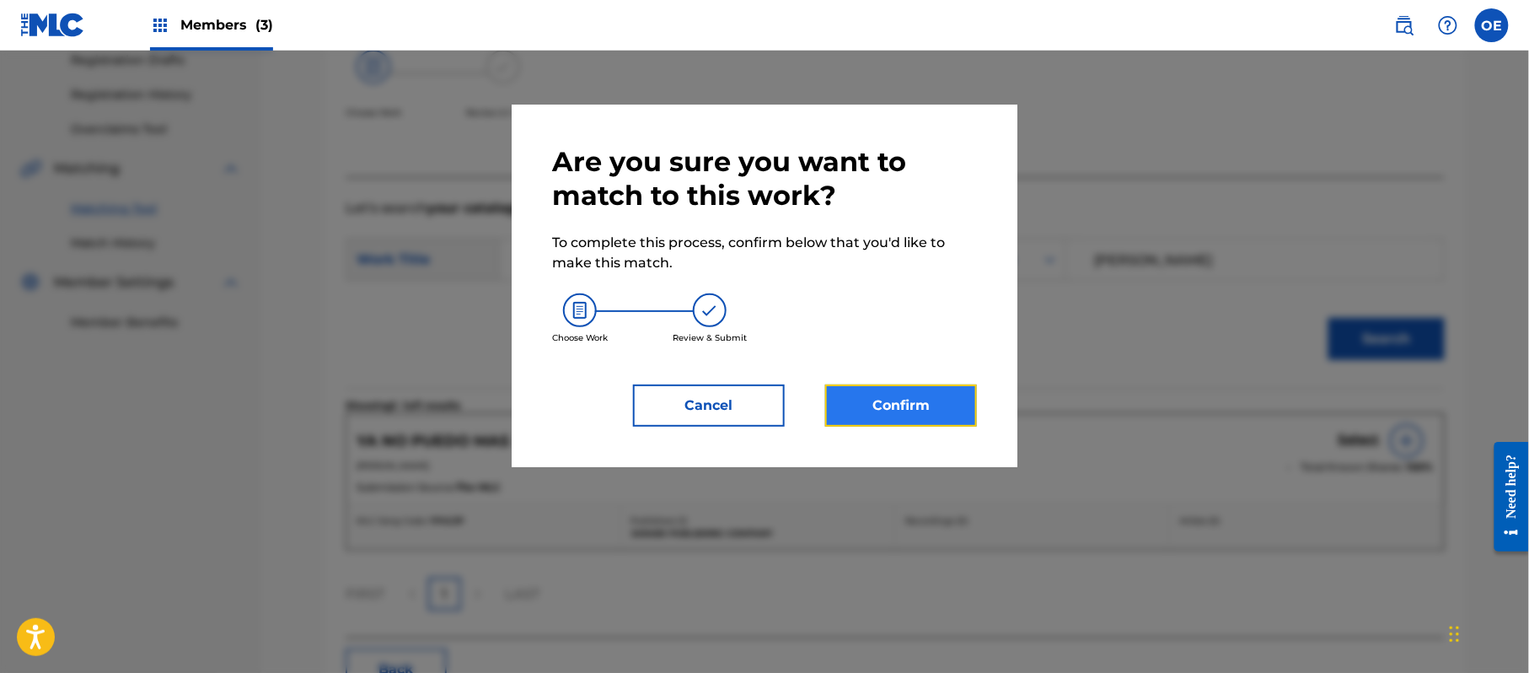
click at [855, 399] on button "Confirm" at bounding box center [901, 405] width 152 height 42
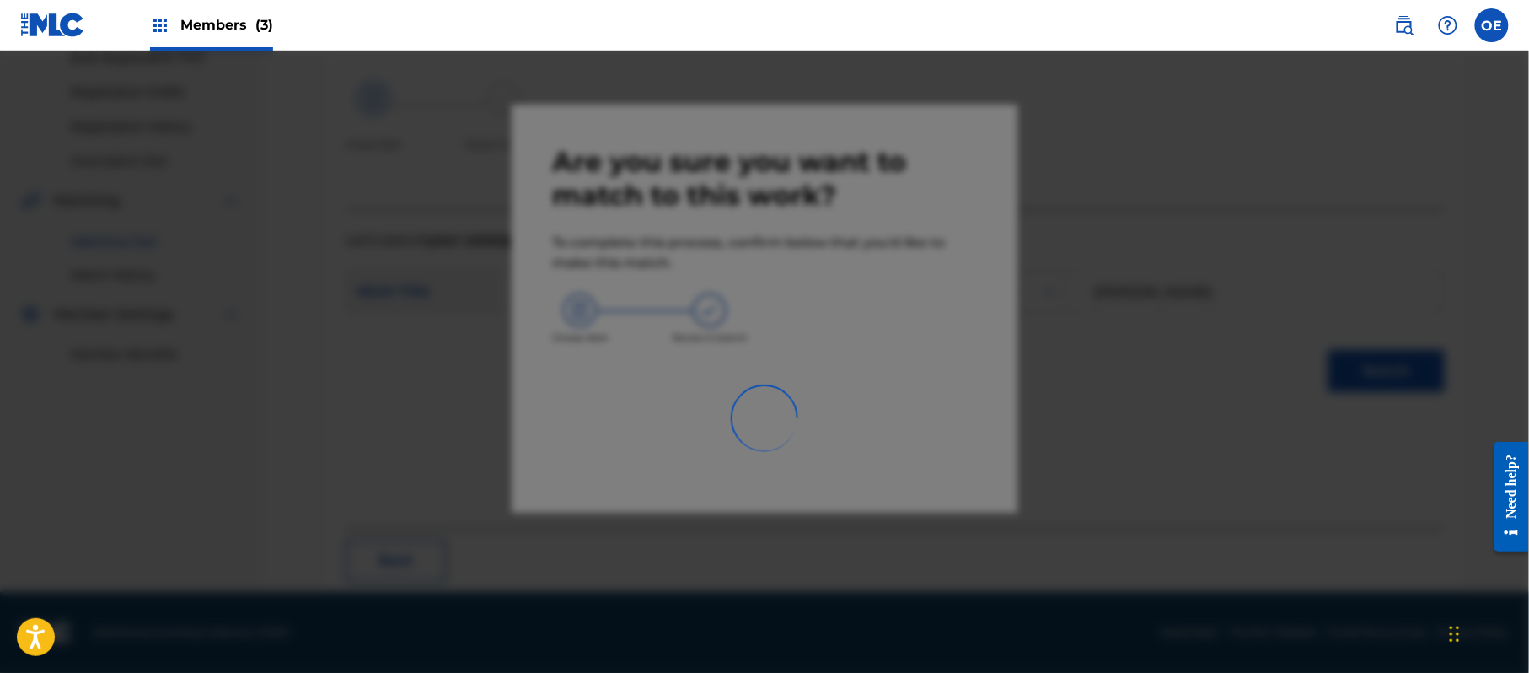
scroll to position [67, 0]
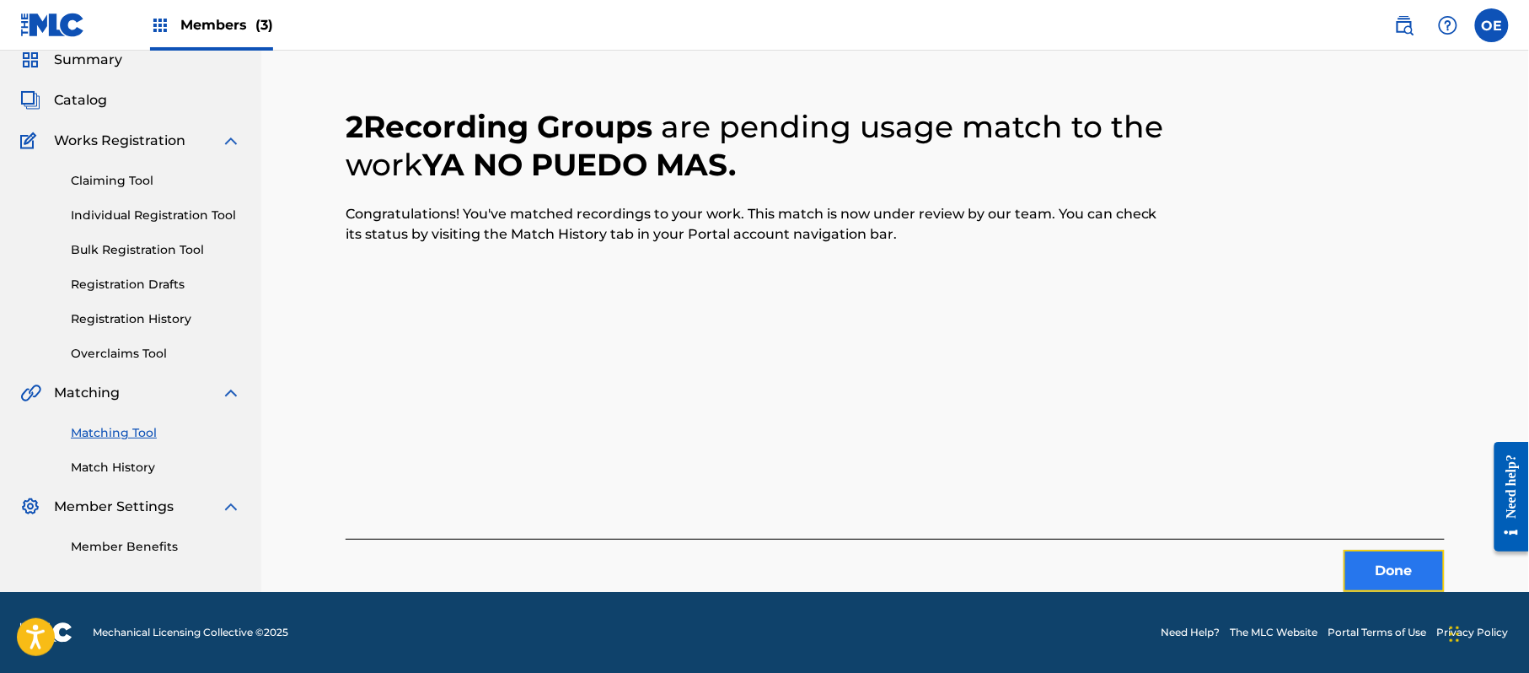
click at [1410, 555] on button "Done" at bounding box center [1394, 571] width 101 height 42
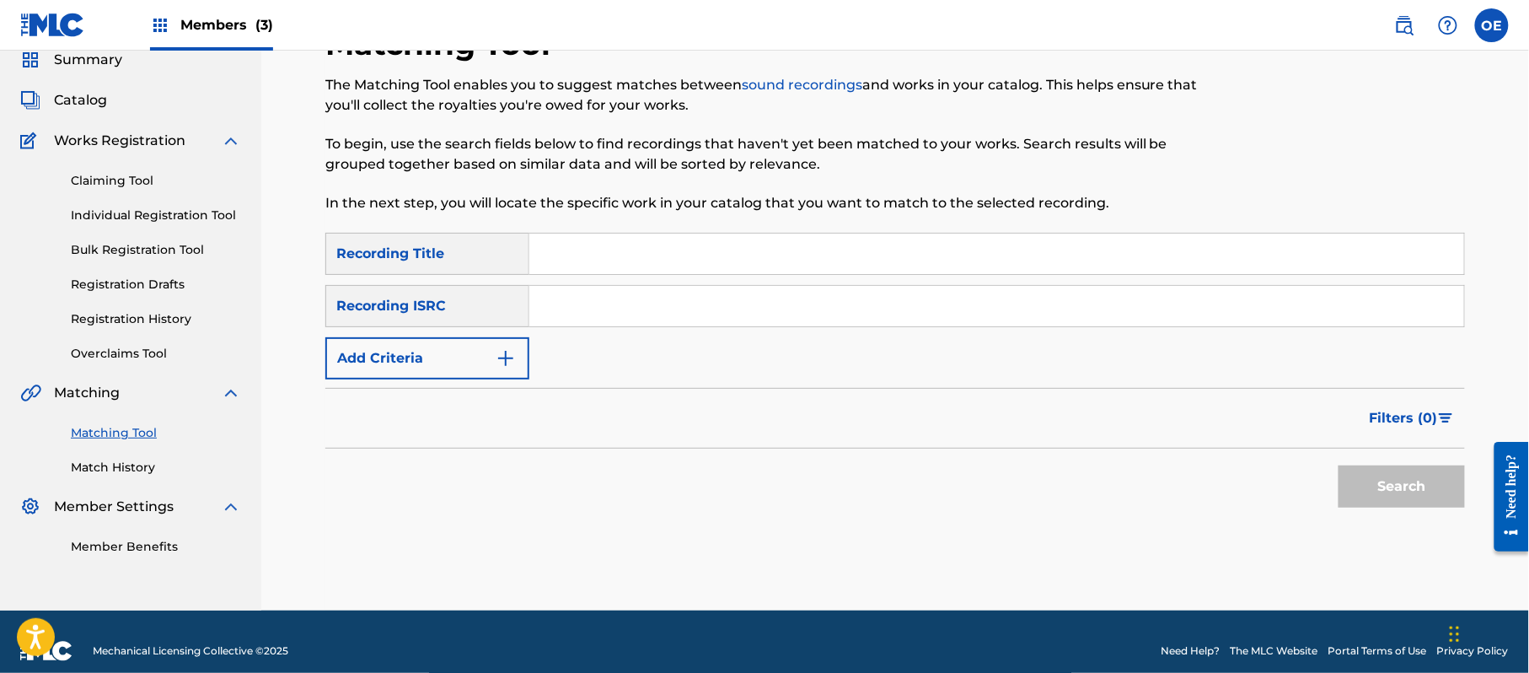
paste input "CI[PERSON_NAME]L MOJADO"
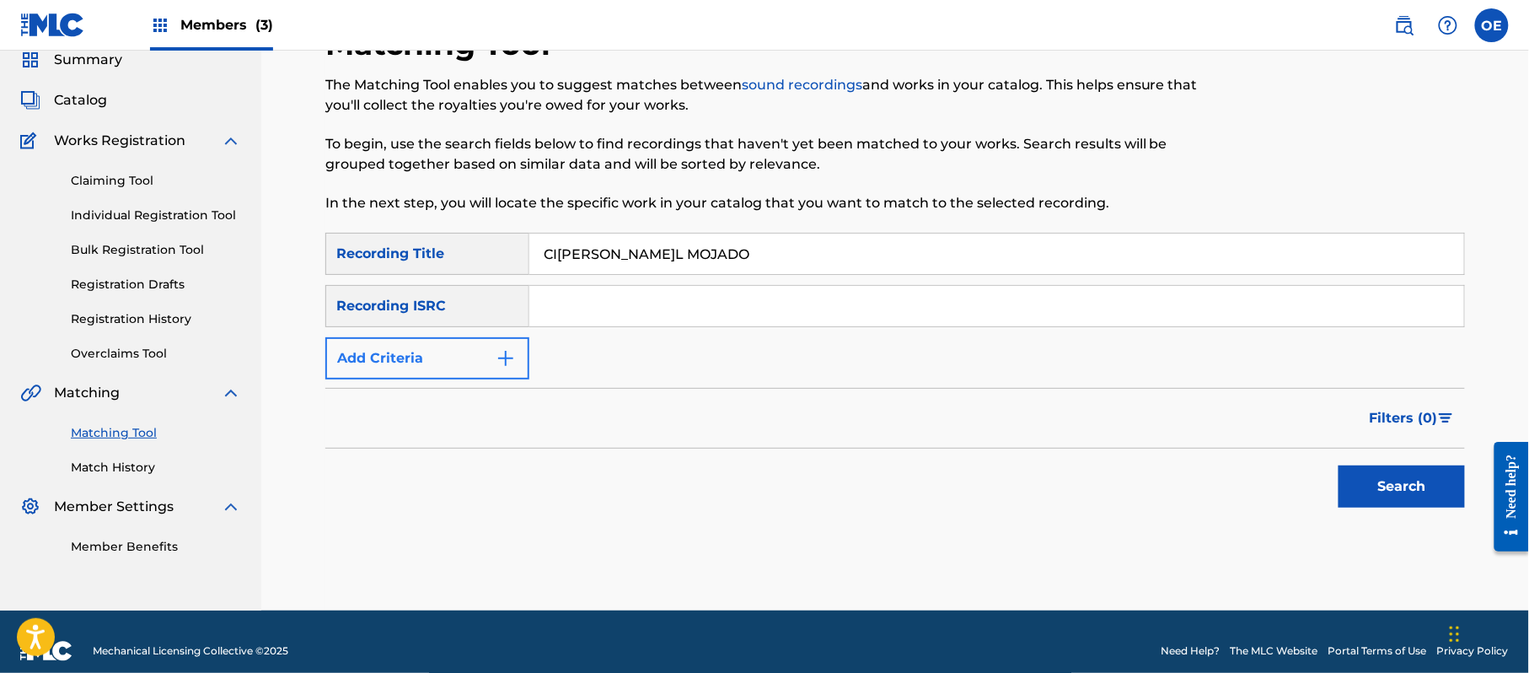
type input "CI[PERSON_NAME]L MOJADO"
click at [335, 368] on button "Add Criteria" at bounding box center [427, 358] width 204 height 42
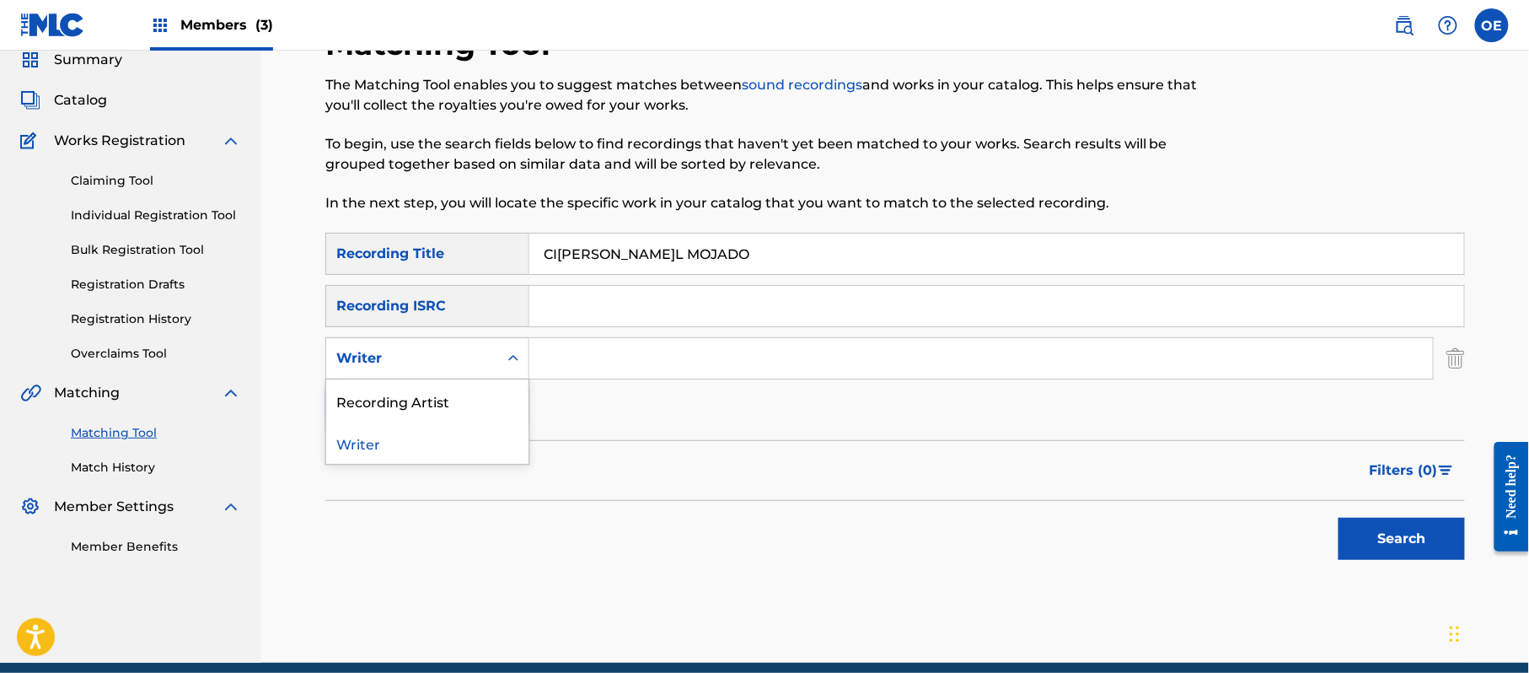
click at [487, 368] on div "Writer" at bounding box center [412, 358] width 152 height 20
click at [476, 393] on div "Recording Artist" at bounding box center [427, 400] width 202 height 42
drag, startPoint x: 631, startPoint y: 330, endPoint x: 577, endPoint y: 364, distance: 63.6
paste input "GRUPO LA MIGRA"
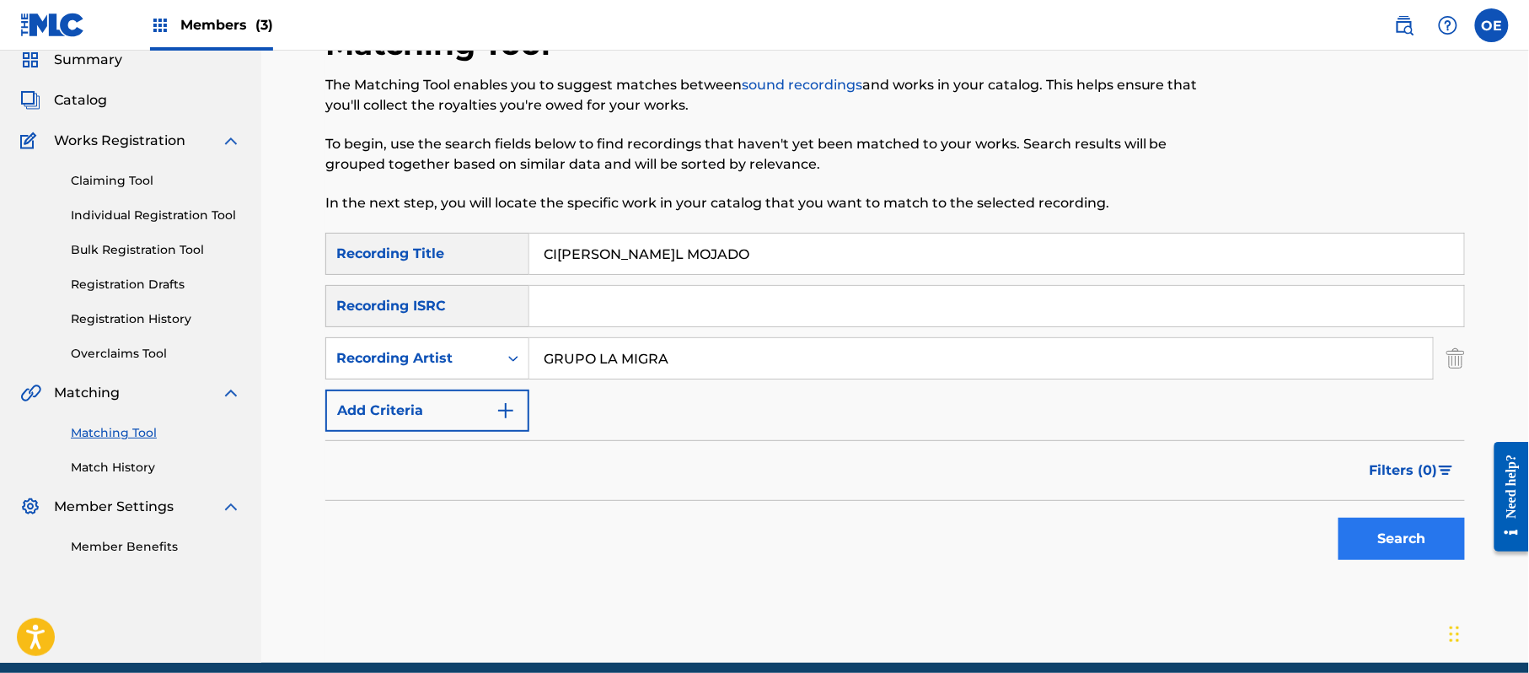
type input "GRUPO LA MIGRA"
drag, startPoint x: 1389, startPoint y: 551, endPoint x: 1191, endPoint y: 547, distance: 198.1
click at [1387, 551] on button "Search" at bounding box center [1402, 539] width 126 height 42
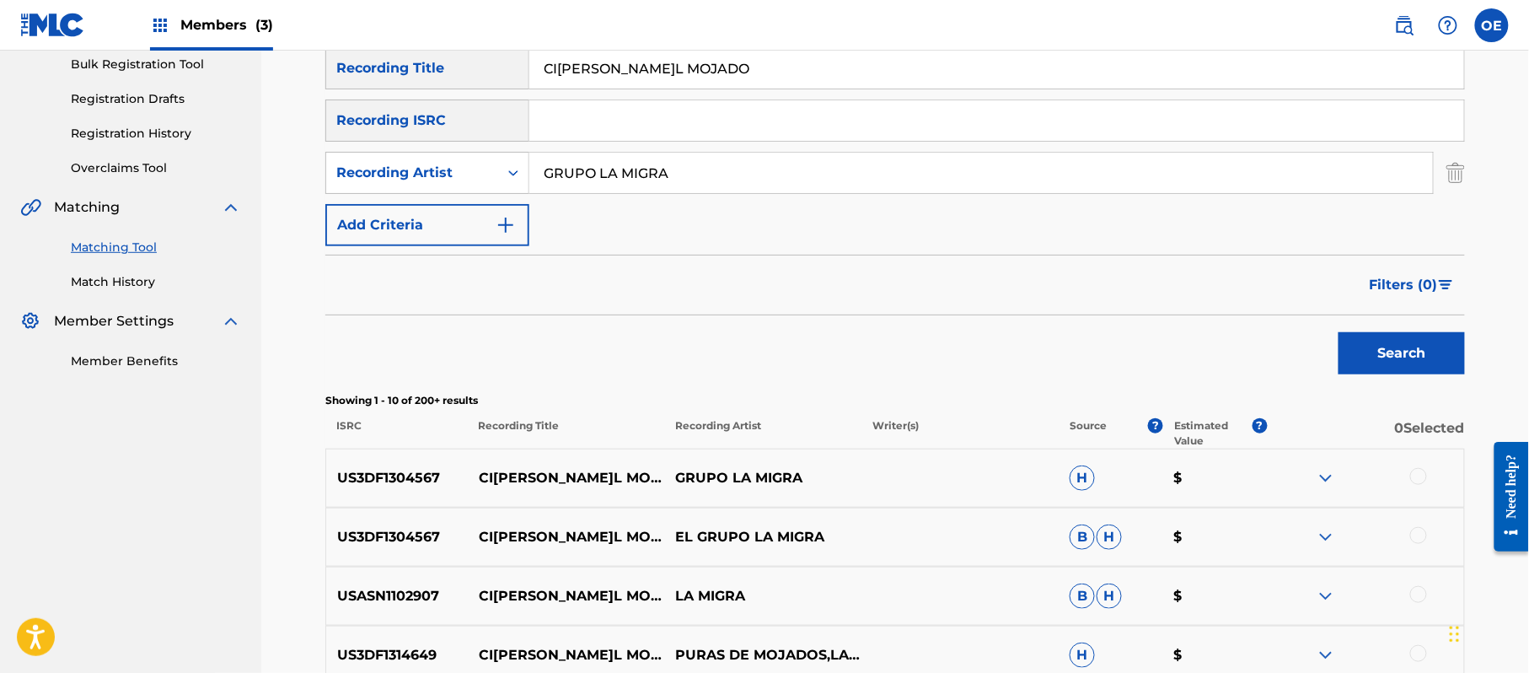
scroll to position [292, 0]
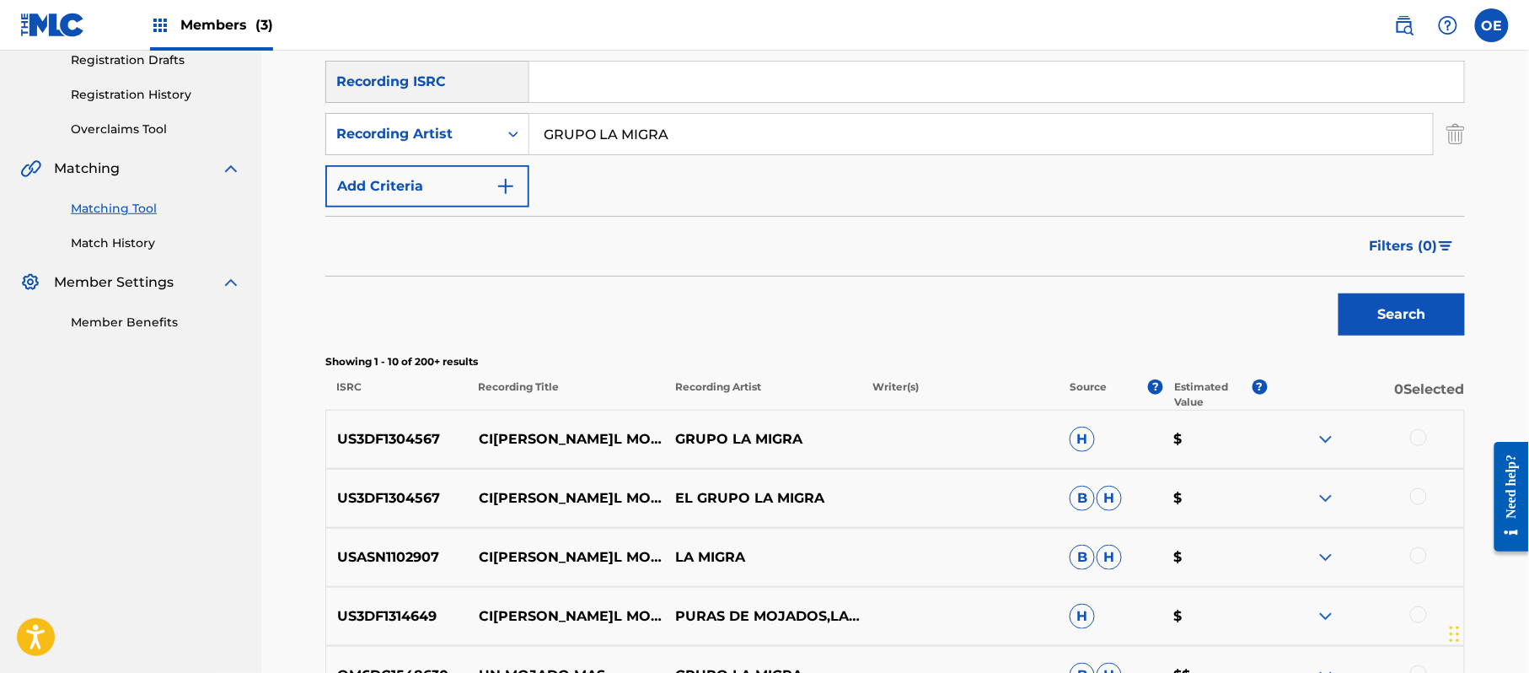
click at [1420, 438] on div at bounding box center [1418, 437] width 17 height 17
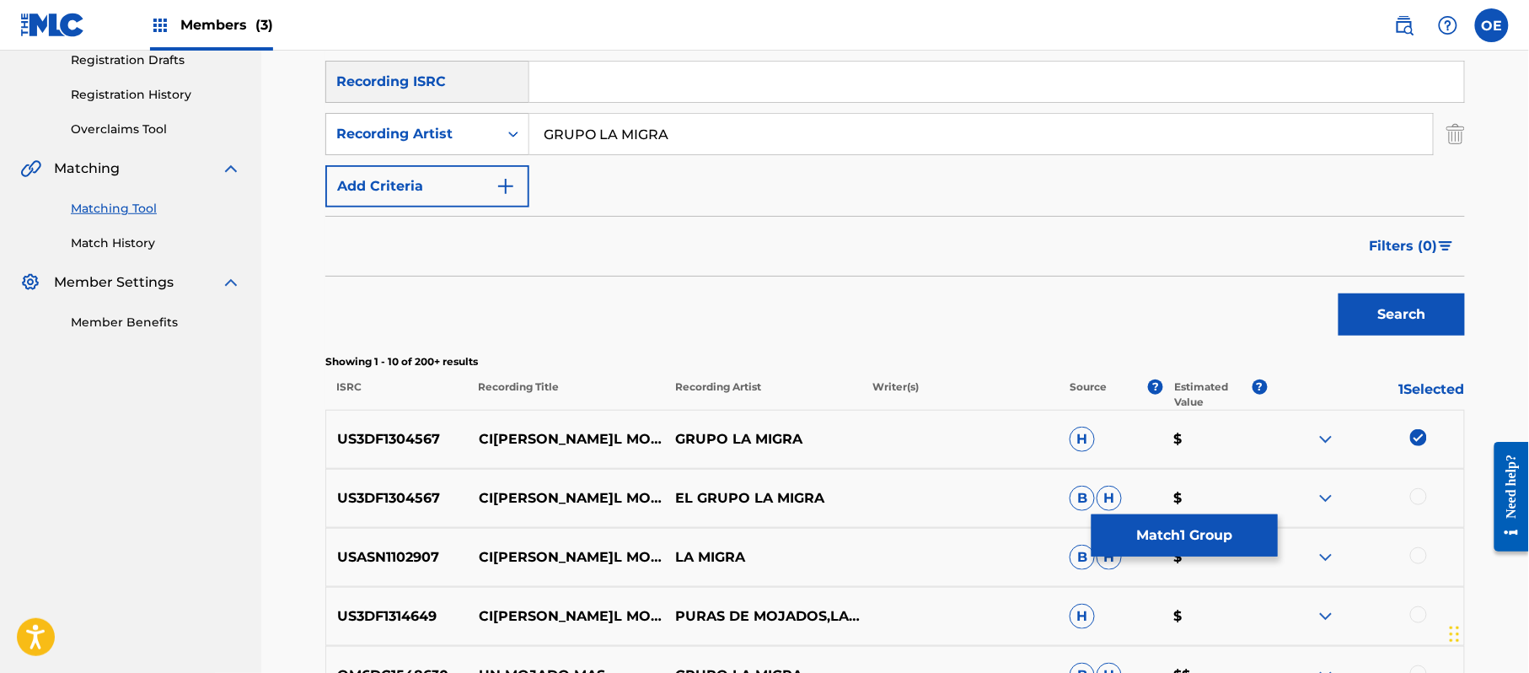
click at [1425, 499] on div at bounding box center [1418, 496] width 17 height 17
click at [1417, 548] on div at bounding box center [1418, 555] width 17 height 17
click at [1416, 612] on div at bounding box center [1418, 614] width 17 height 17
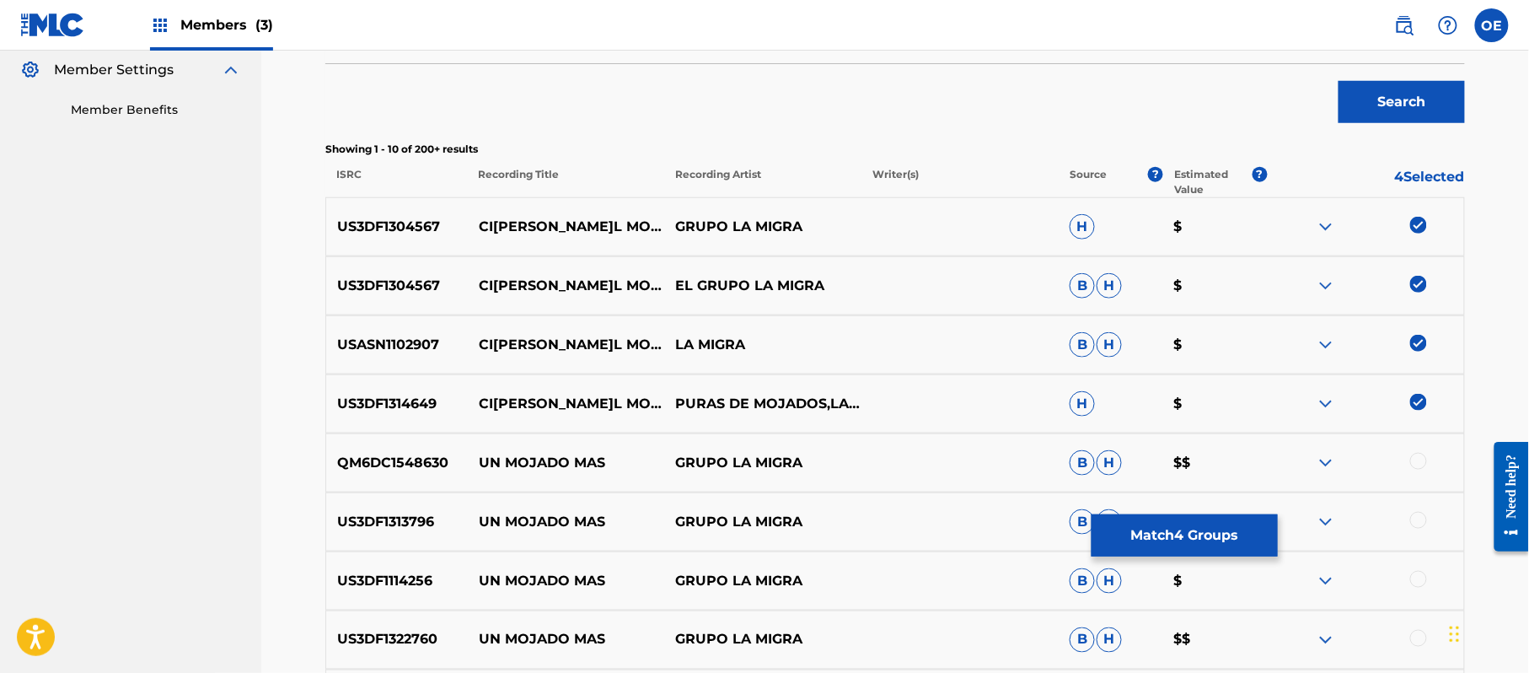
scroll to position [517, 0]
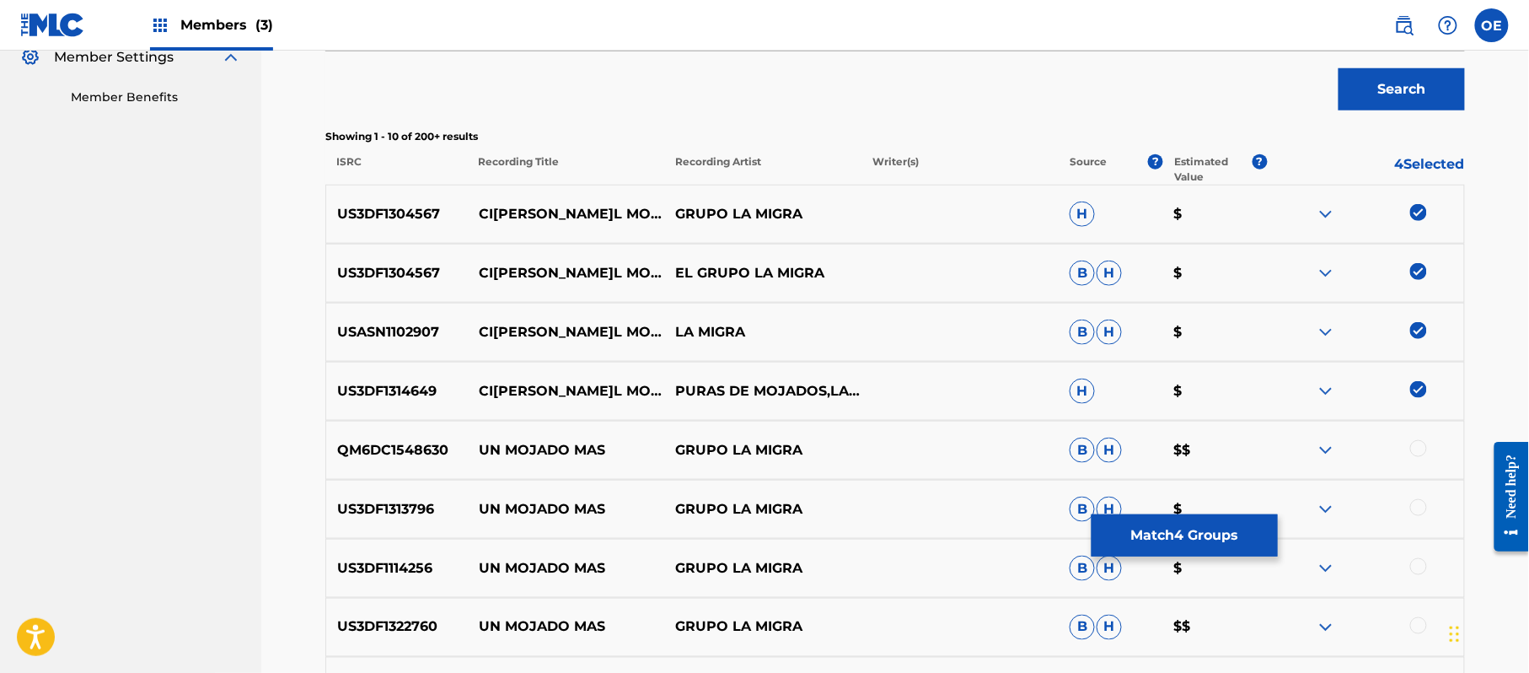
click at [1413, 450] on div at bounding box center [1418, 448] width 17 height 17
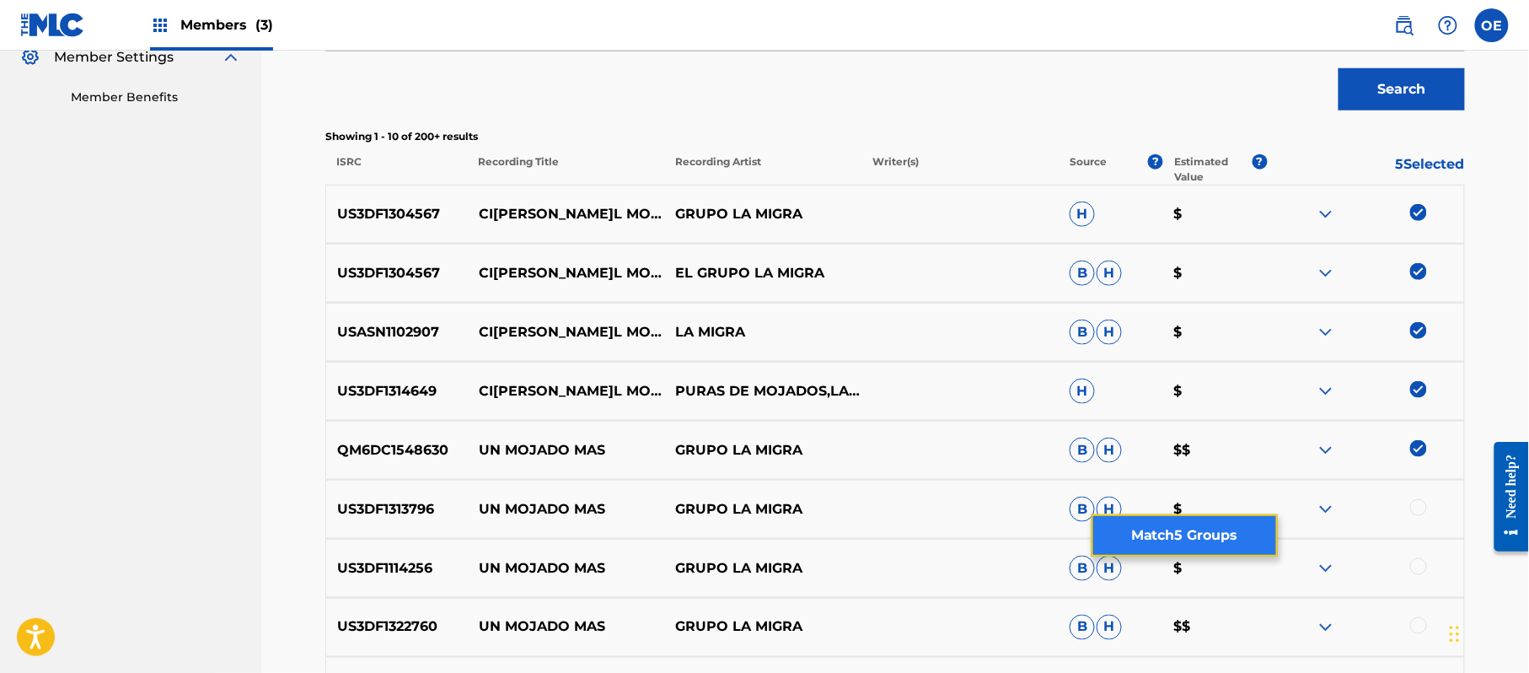
click at [1162, 530] on button "Match 5 Groups" at bounding box center [1185, 535] width 186 height 42
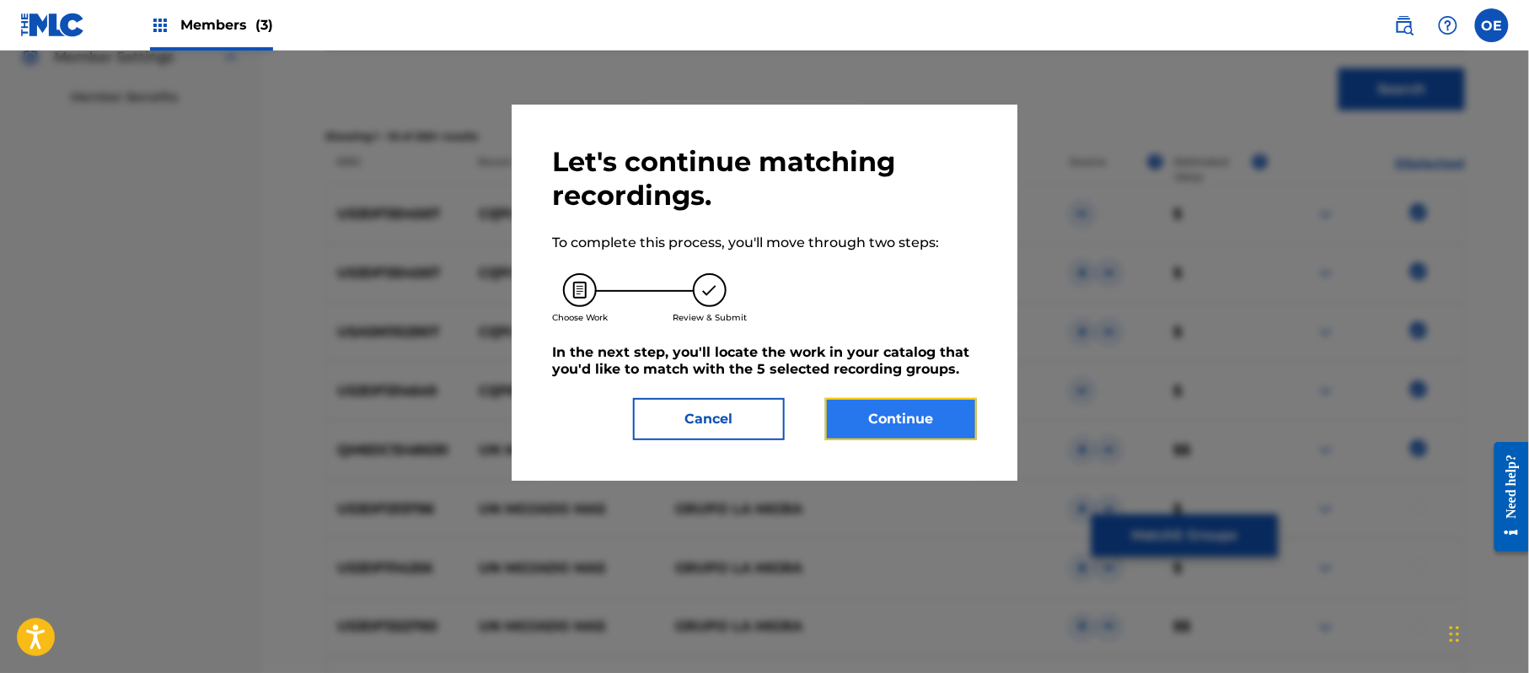
click at [905, 418] on button "Continue" at bounding box center [901, 419] width 152 height 42
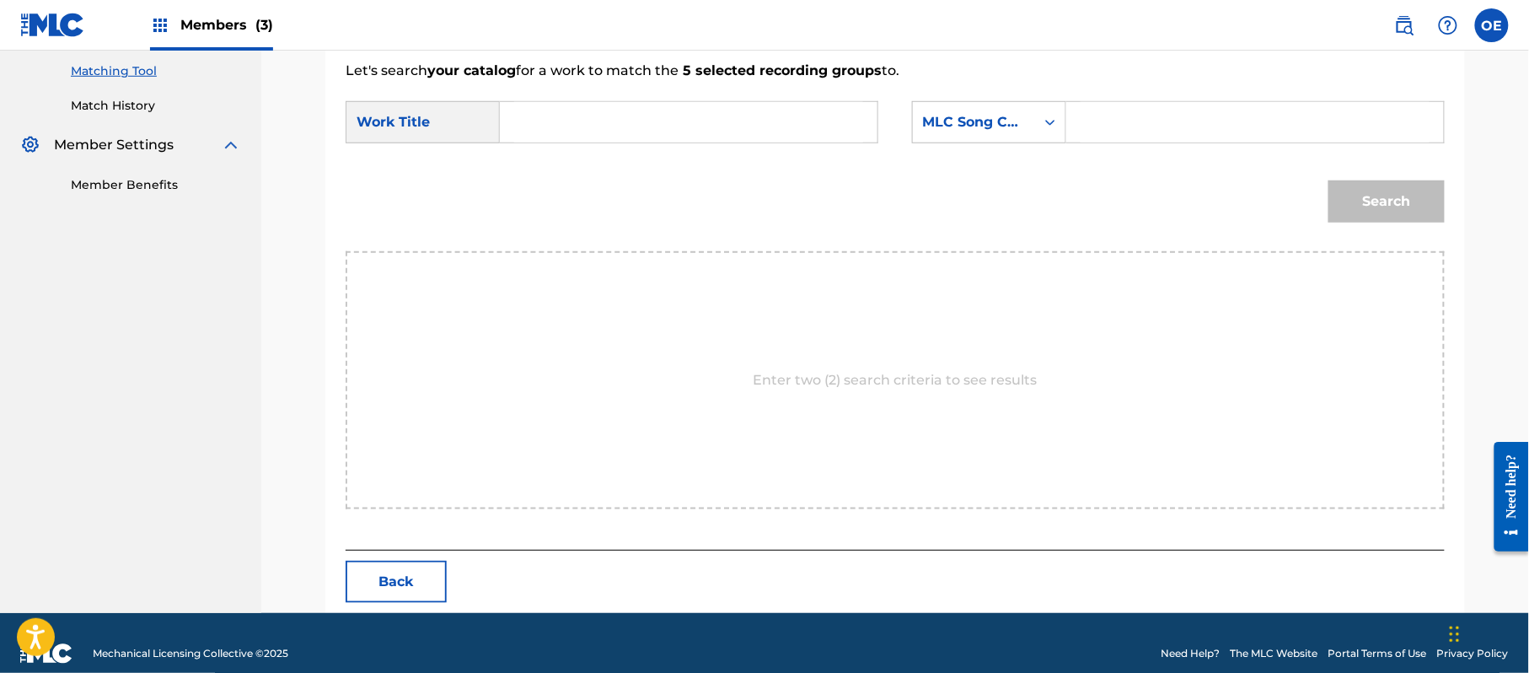
scroll to position [450, 0]
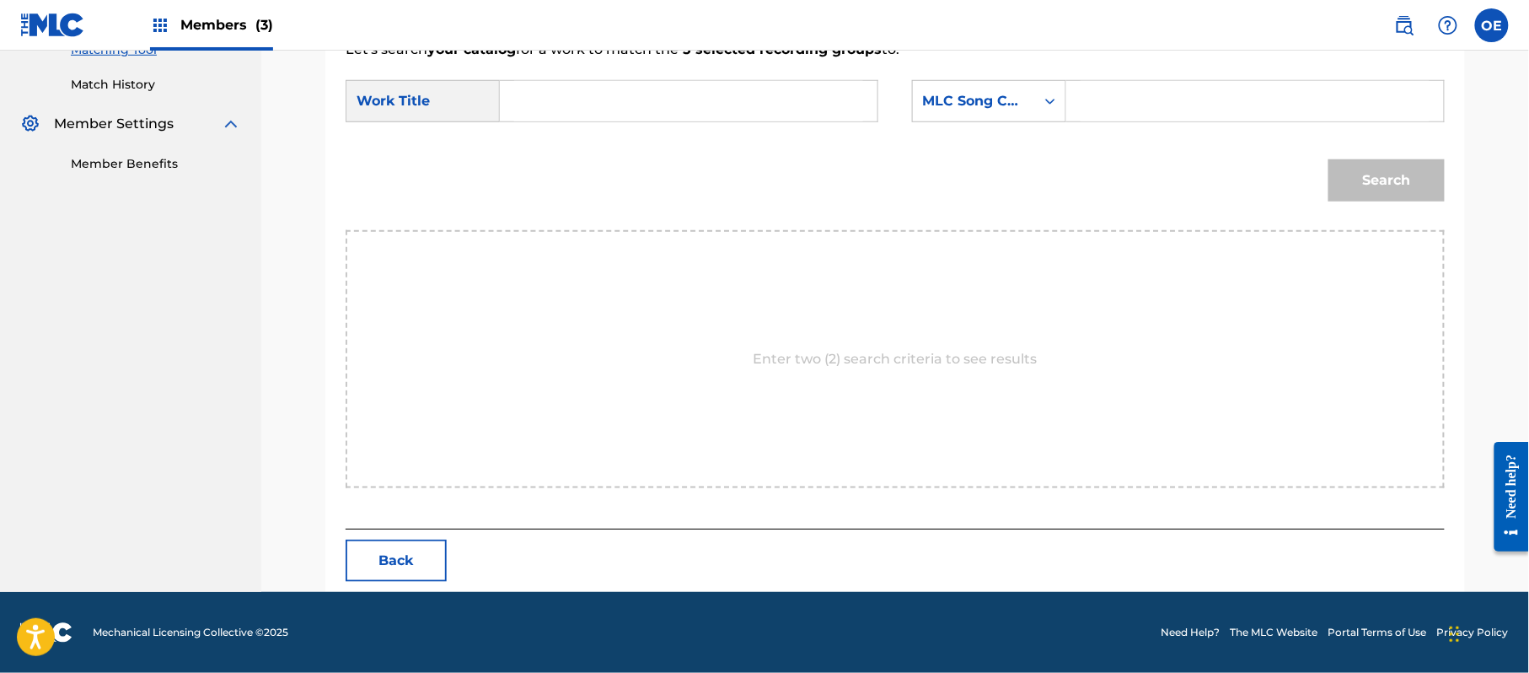
paste input "CI[PERSON_NAME]L MOJADO"
type input "CI[PERSON_NAME]L MOJADO"
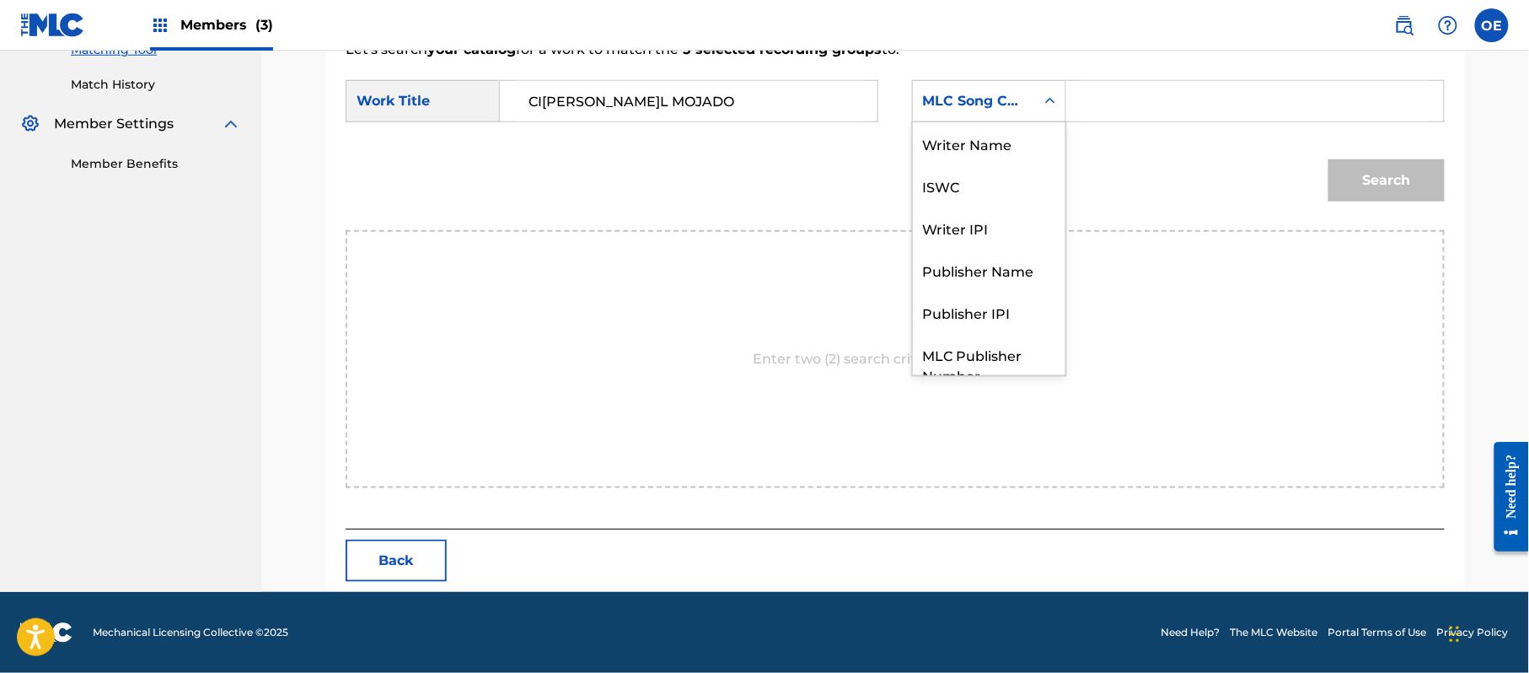
drag, startPoint x: 1028, startPoint y: 91, endPoint x: 1020, endPoint y: 119, distance: 29.1
click at [1027, 96] on div "MLC Song Code" at bounding box center [974, 101] width 122 height 32
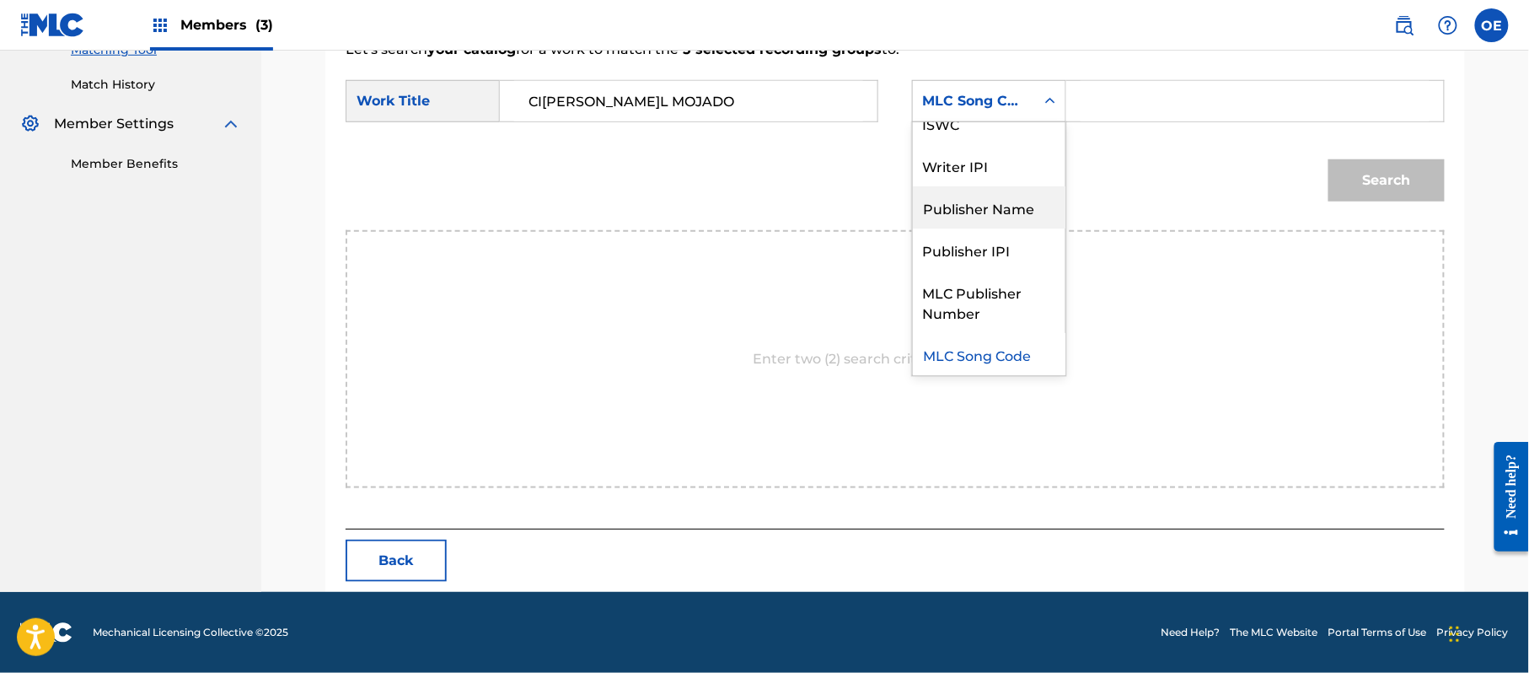
scroll to position [0, 0]
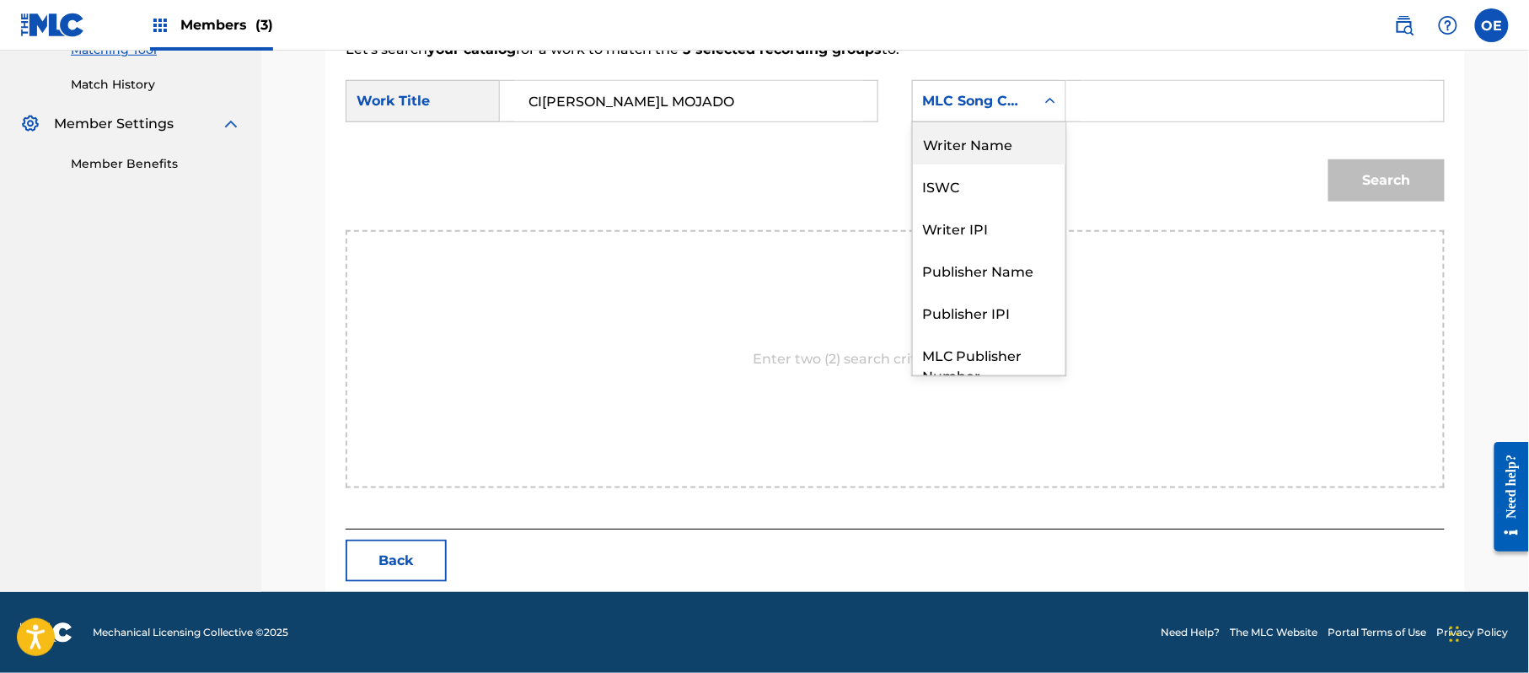
click at [985, 150] on div "Writer Name" at bounding box center [989, 143] width 153 height 42
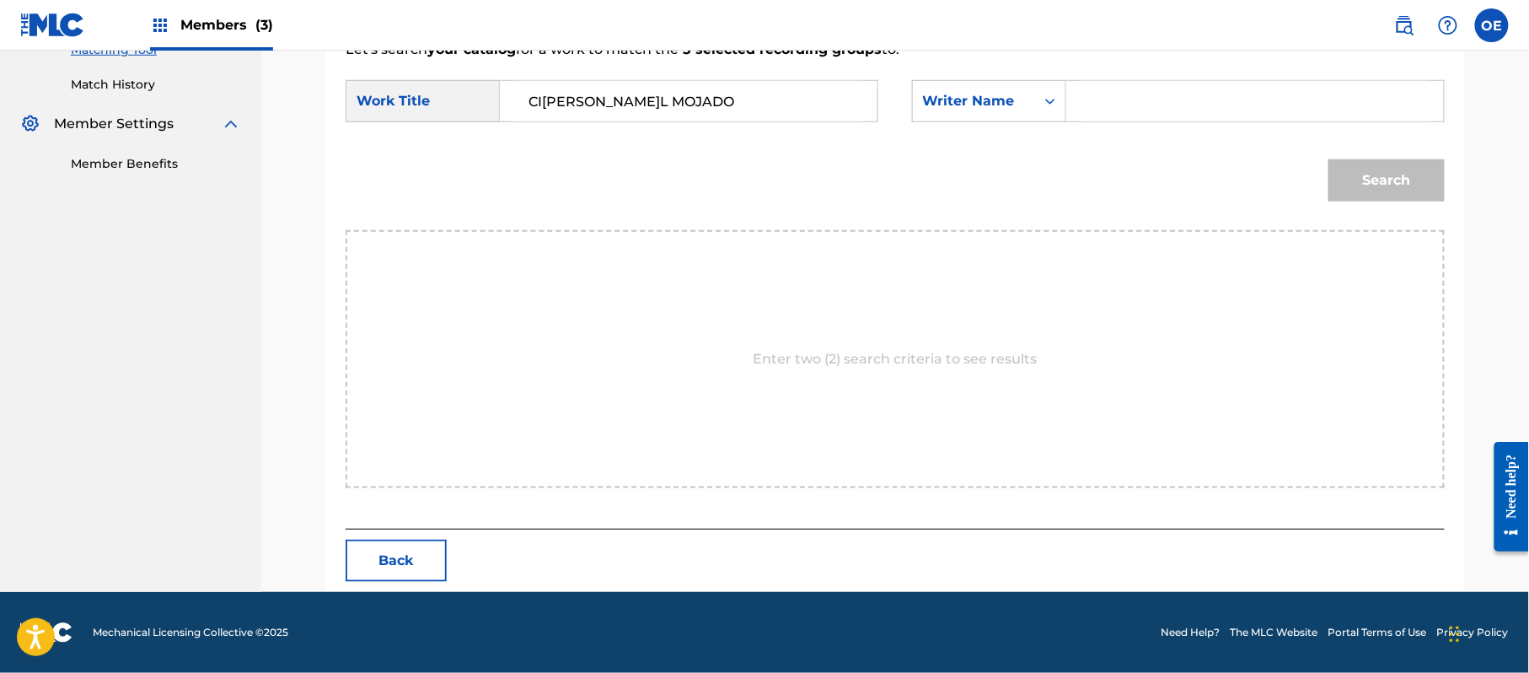
paste input "[PERSON_NAME]"
type input "[PERSON_NAME]"
click at [1409, 182] on button "Search" at bounding box center [1387, 180] width 116 height 42
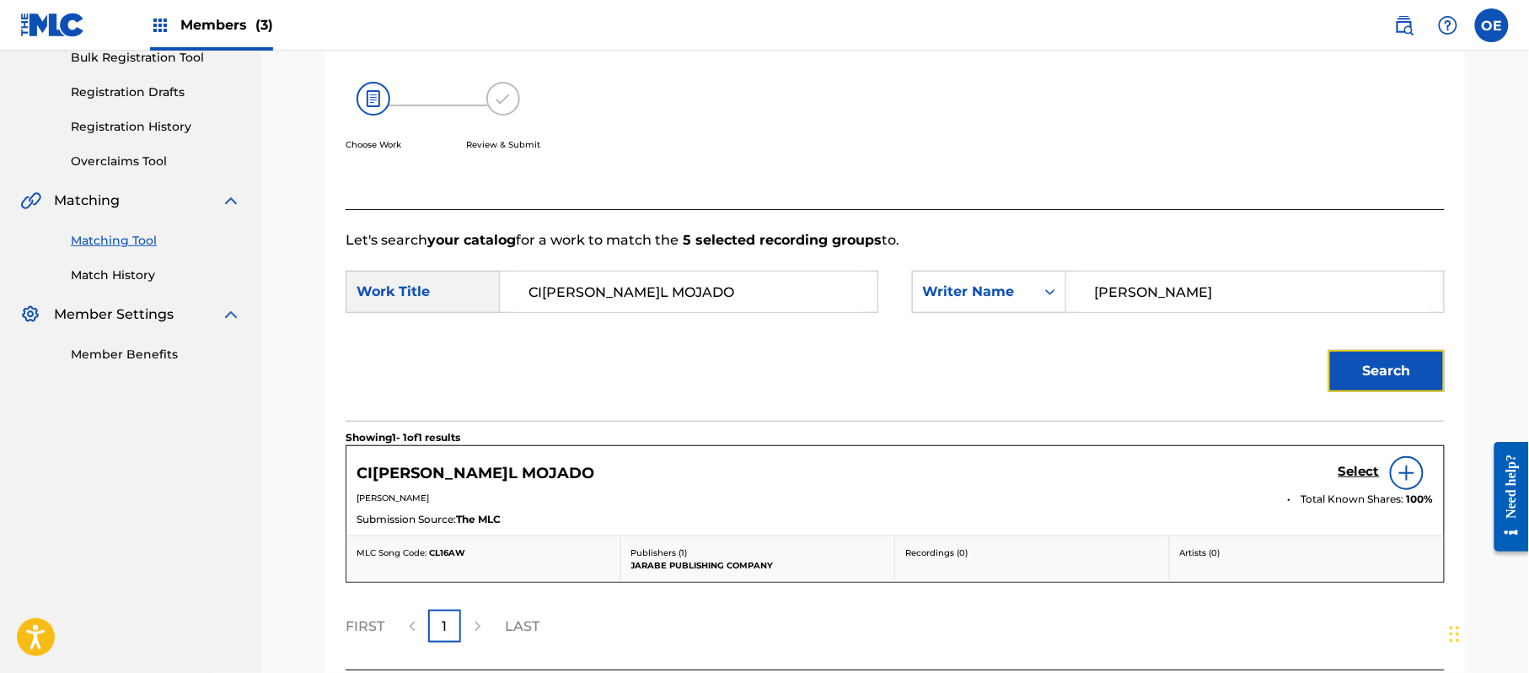
scroll to position [401, 0]
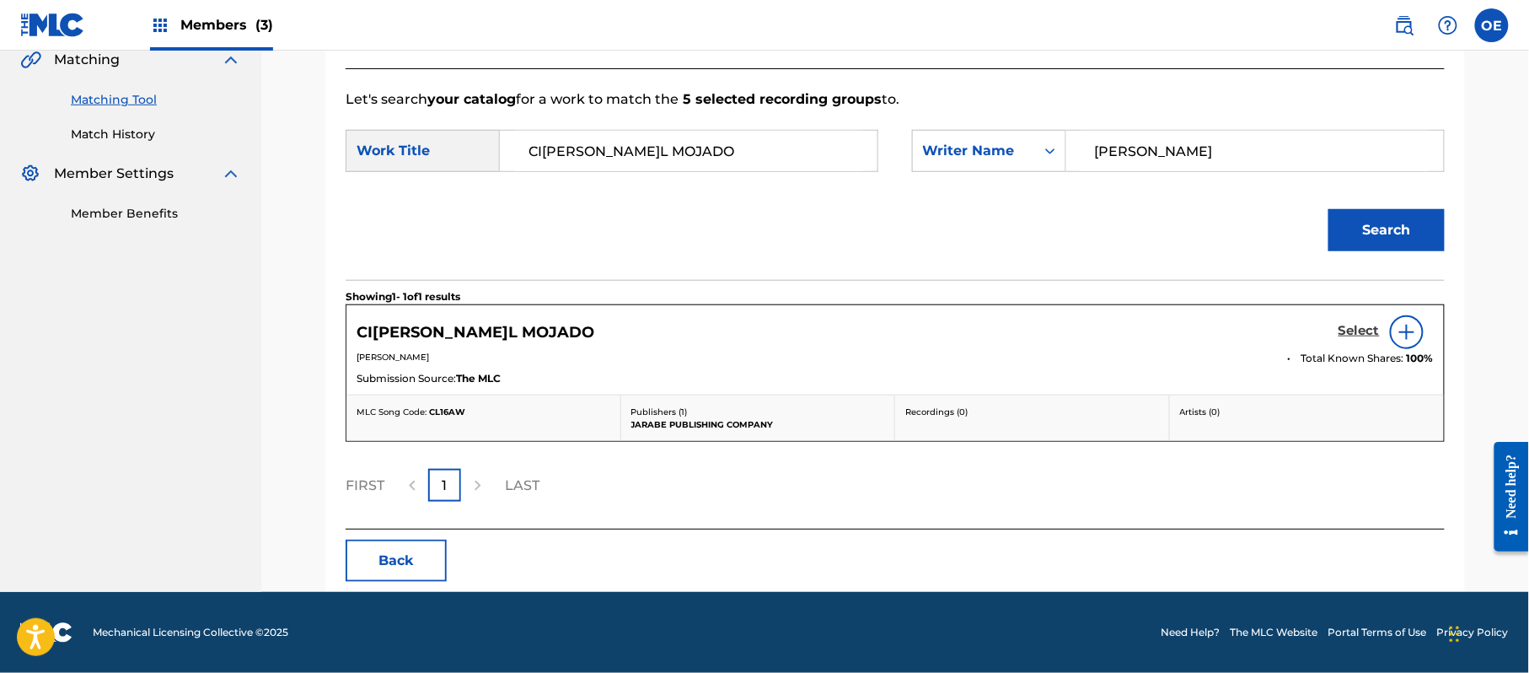
click at [1366, 325] on h5 "Select" at bounding box center [1359, 331] width 41 height 16
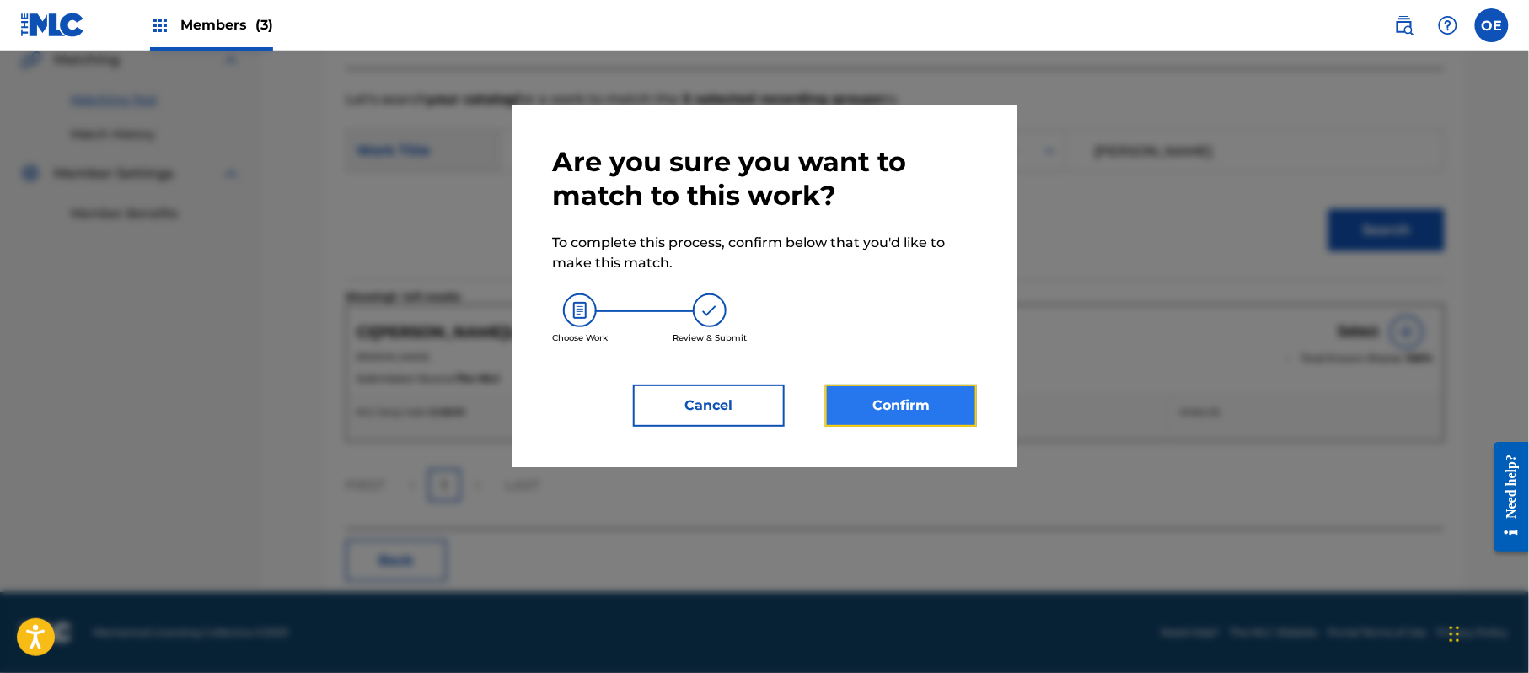
click at [917, 409] on button "Confirm" at bounding box center [901, 405] width 152 height 42
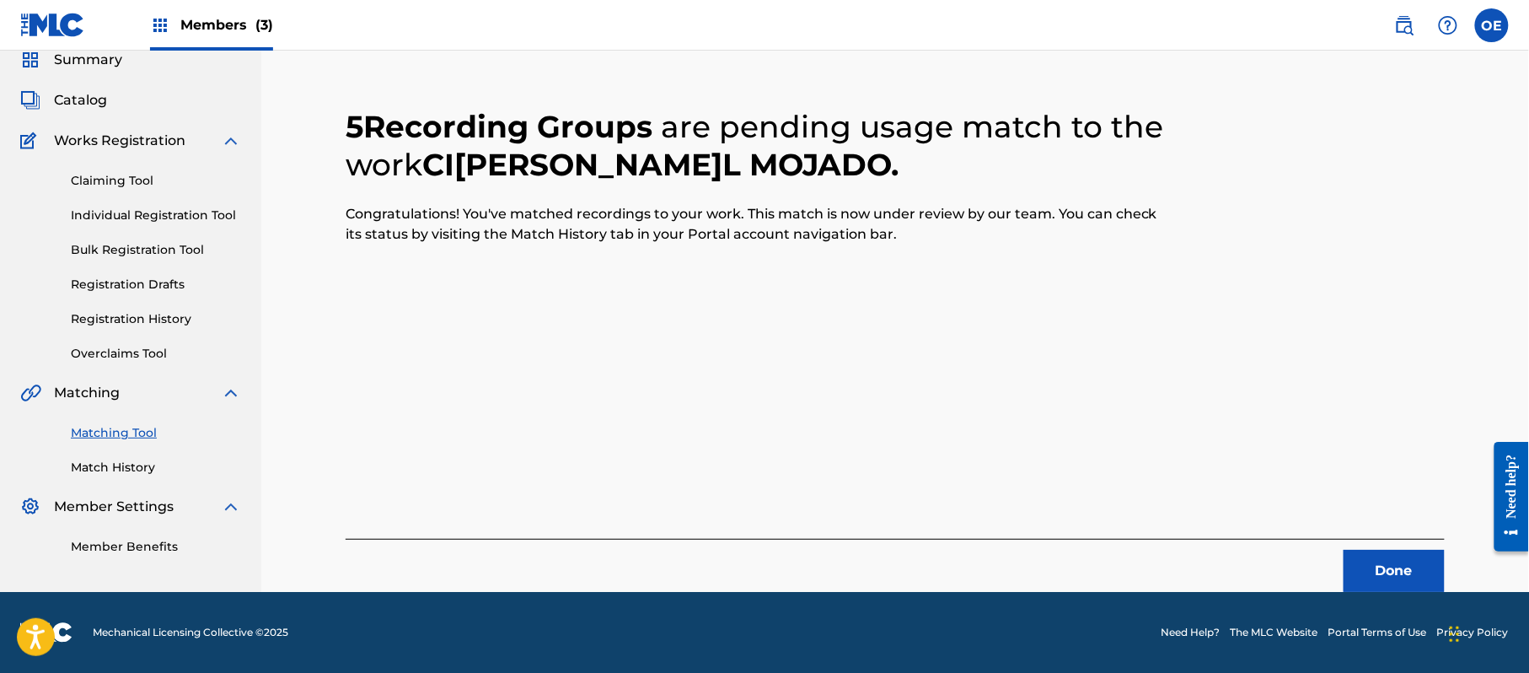
scroll to position [67, 0]
click at [1364, 553] on button "Done" at bounding box center [1394, 571] width 101 height 42
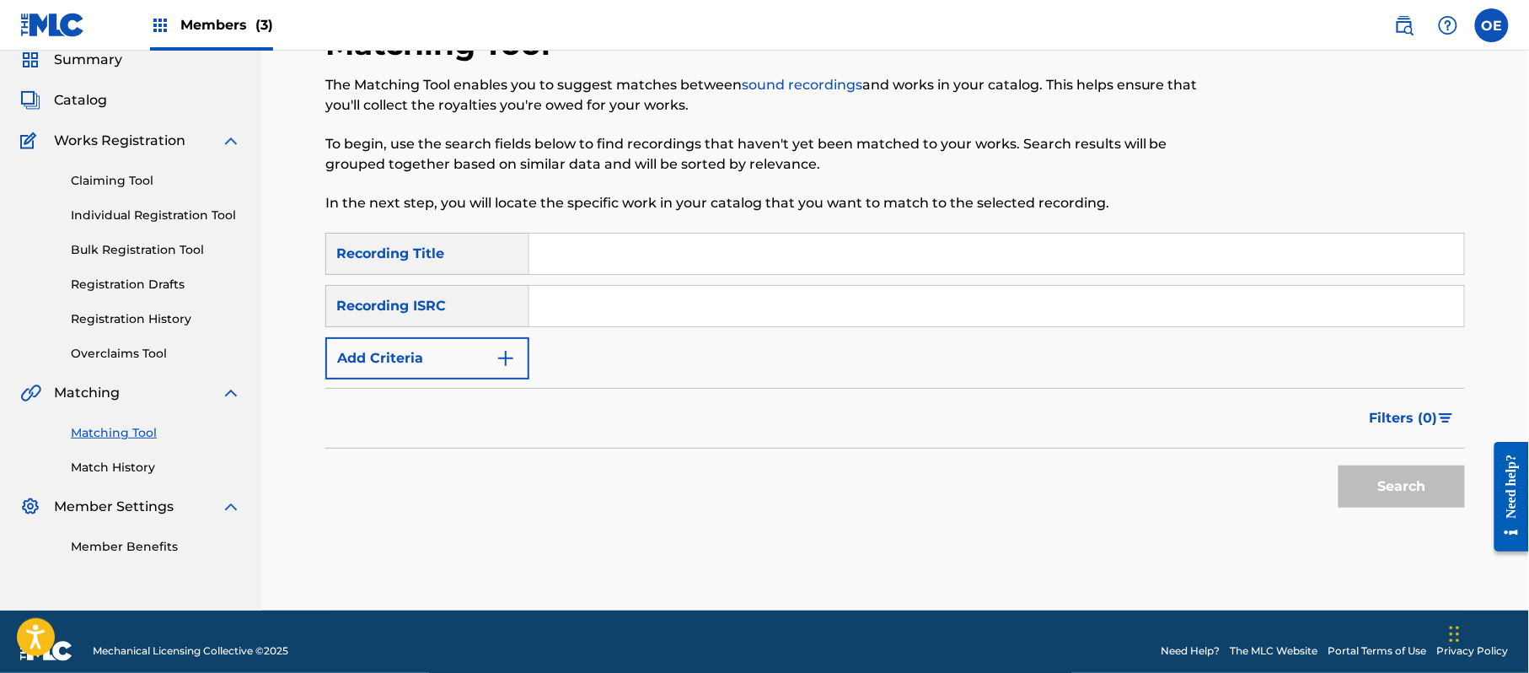
paste input "DEVUELVEME MI CORAZON"
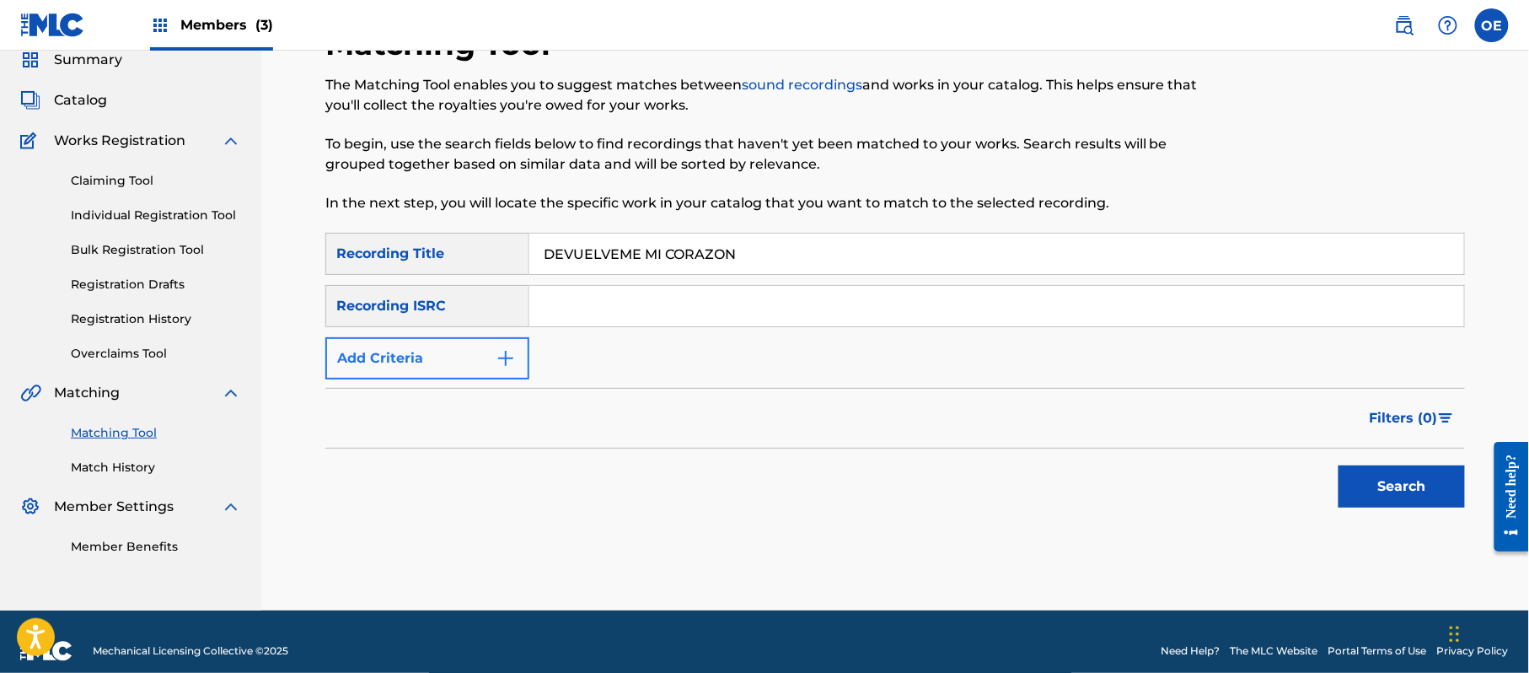
type input "DEVUELVEME MI CORAZON"
click at [409, 368] on button "Add Criteria" at bounding box center [427, 358] width 204 height 42
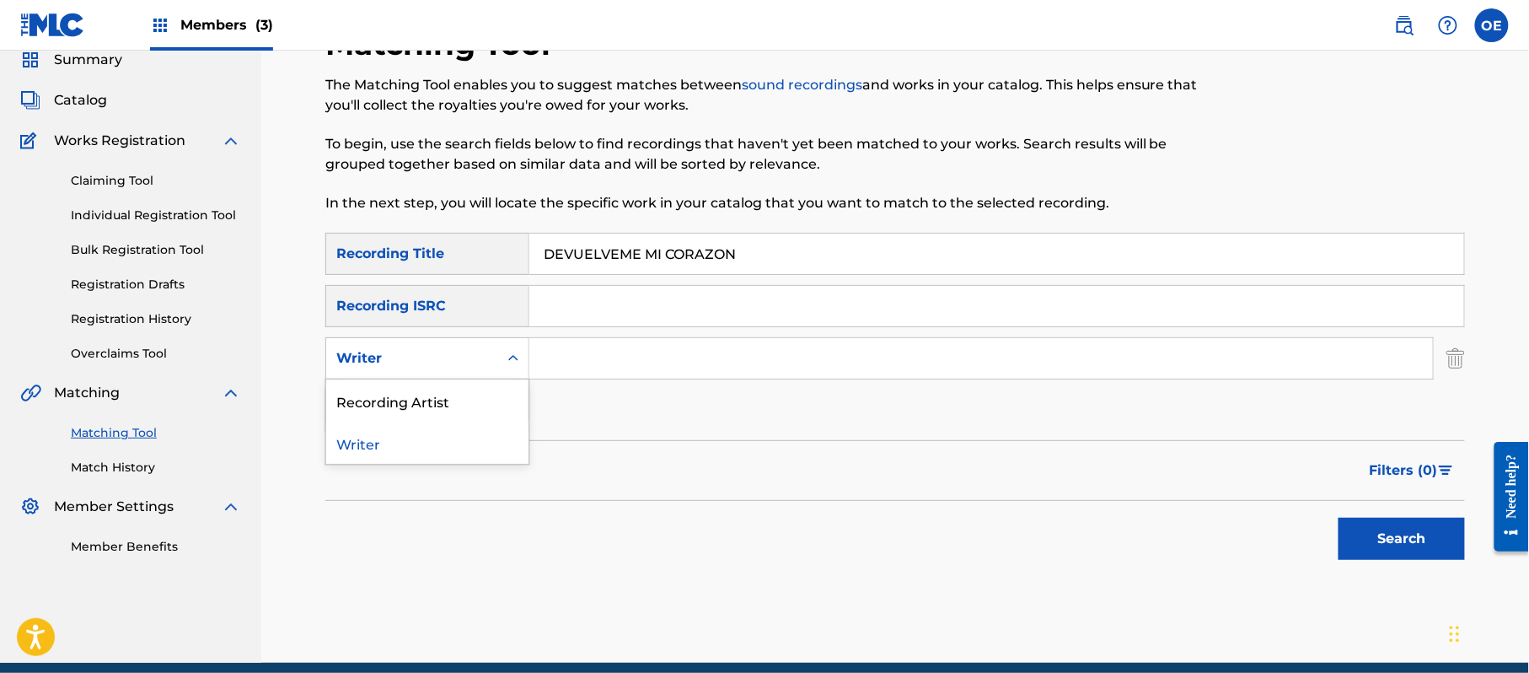
click at [486, 351] on div "Writer" at bounding box center [412, 358] width 152 height 20
click at [477, 396] on div "Recording Artist" at bounding box center [427, 400] width 202 height 42
click at [666, 364] on input "Search Form" at bounding box center [981, 358] width 904 height 40
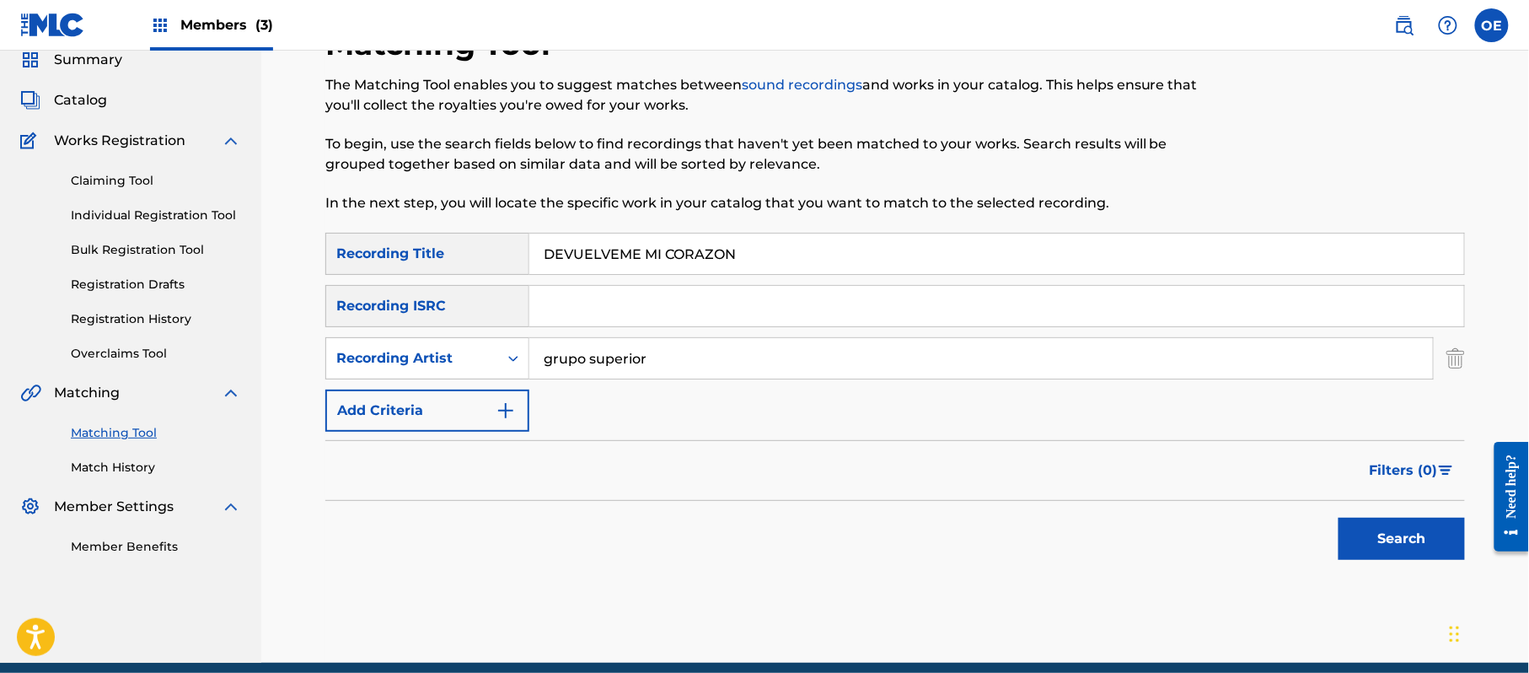
type input "grupo superior"
click at [1339, 518] on button "Search" at bounding box center [1402, 539] width 126 height 42
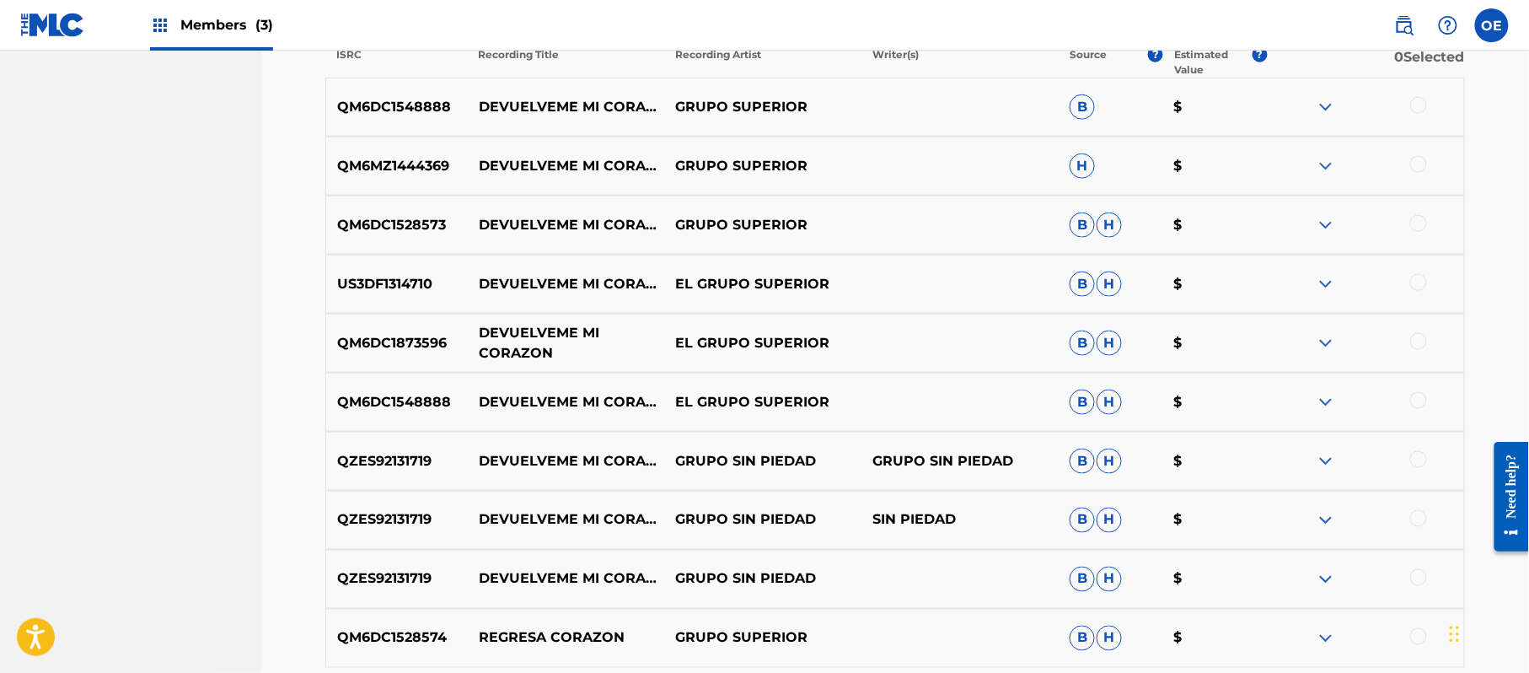
scroll to position [629, 0]
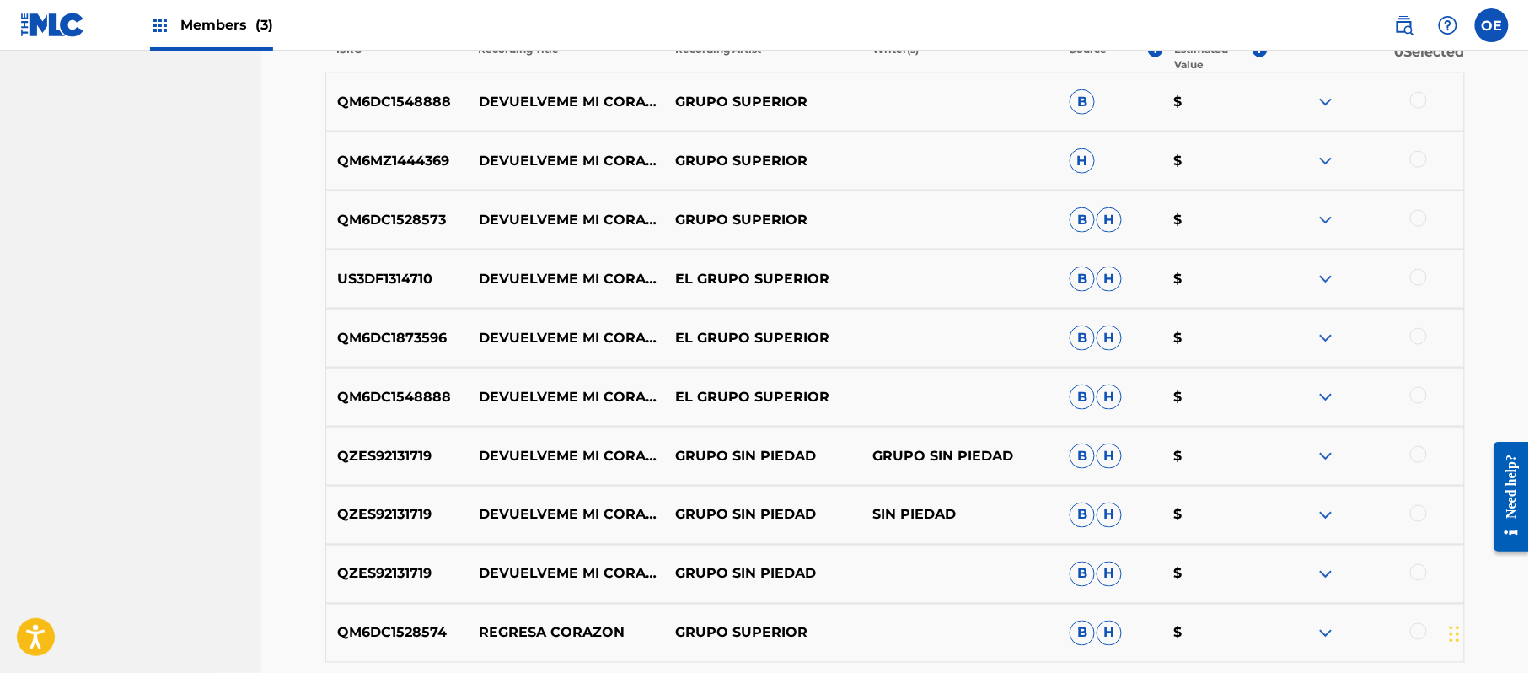
click at [1420, 398] on div at bounding box center [1418, 395] width 17 height 17
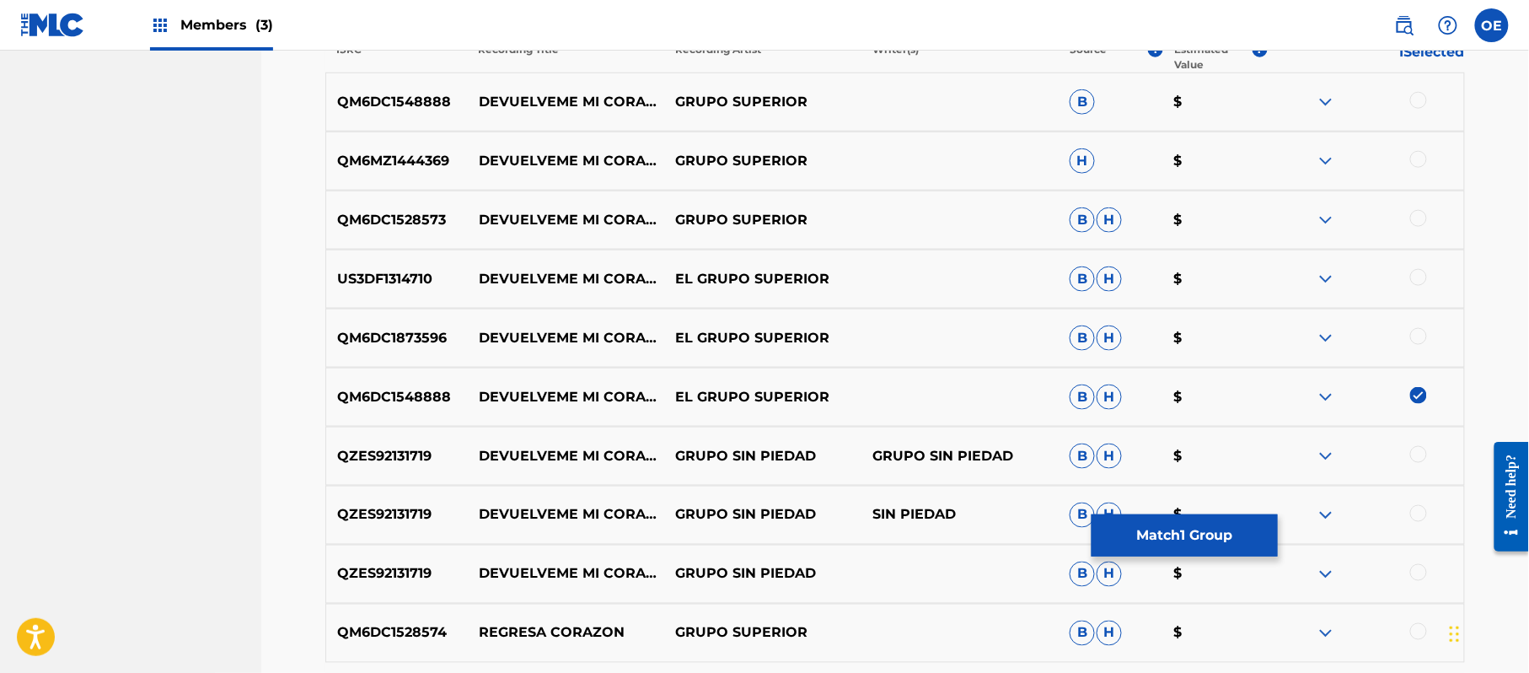
click at [1420, 341] on div at bounding box center [1418, 336] width 17 height 17
click at [1423, 271] on div at bounding box center [1418, 277] width 17 height 17
click at [1420, 223] on div at bounding box center [1418, 218] width 17 height 17
click at [1416, 158] on div at bounding box center [1418, 159] width 17 height 17
click at [1421, 105] on div at bounding box center [1418, 100] width 17 height 17
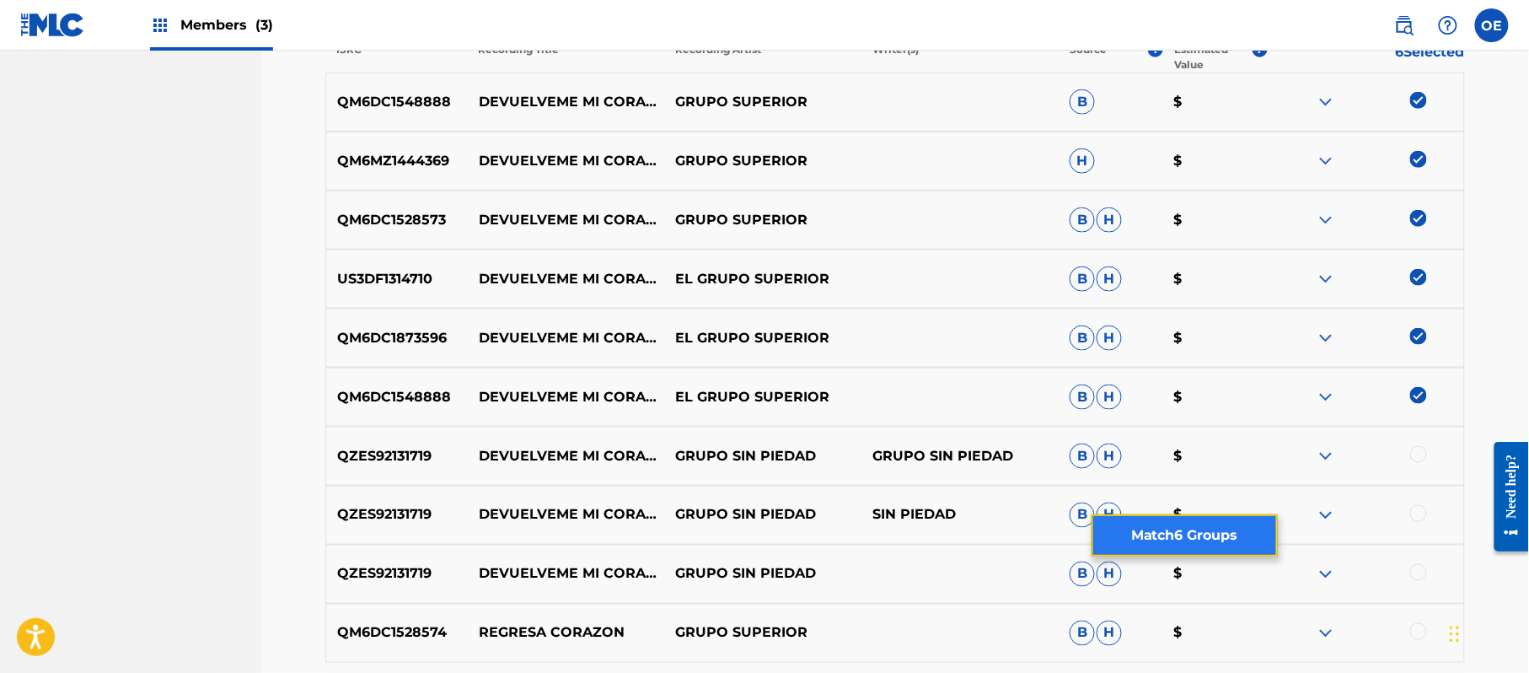
click at [1162, 543] on button "Match 6 Groups" at bounding box center [1185, 535] width 186 height 42
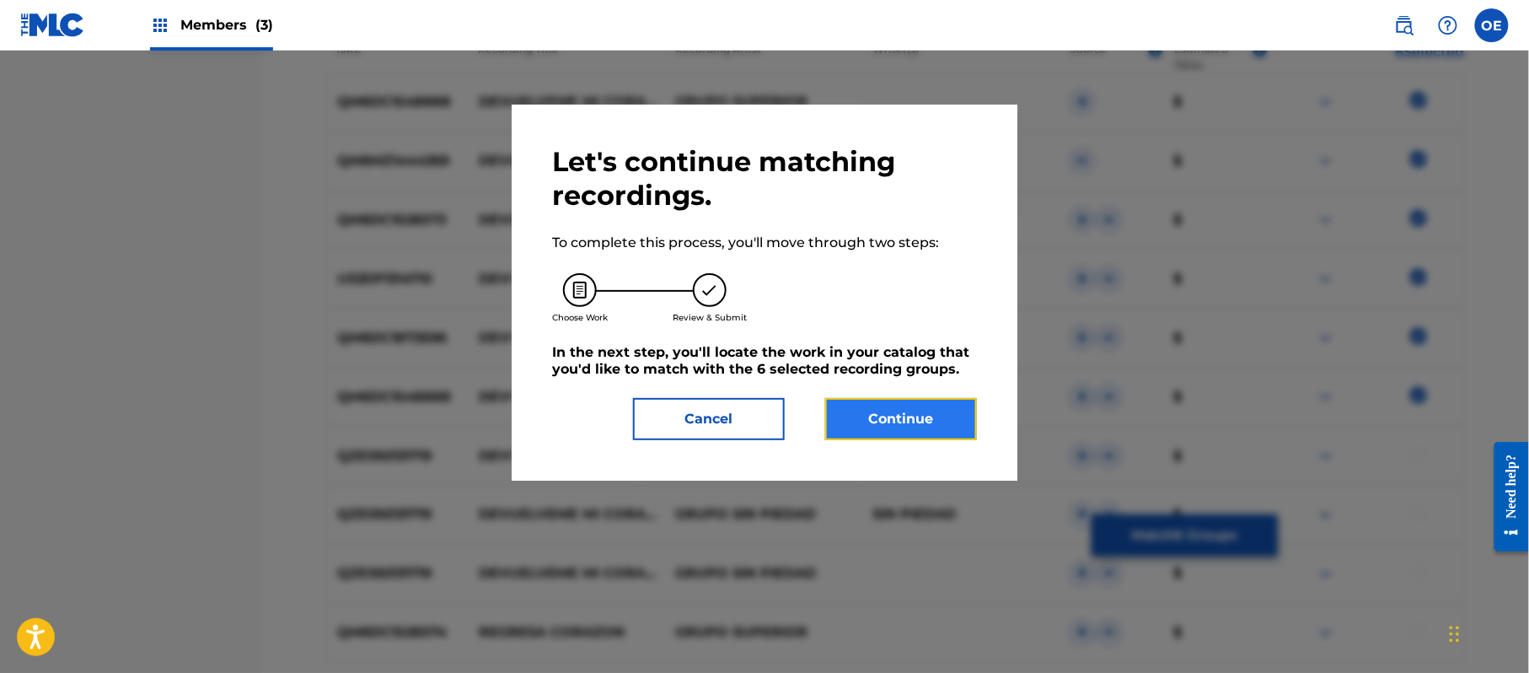
click at [937, 422] on button "Continue" at bounding box center [901, 419] width 152 height 42
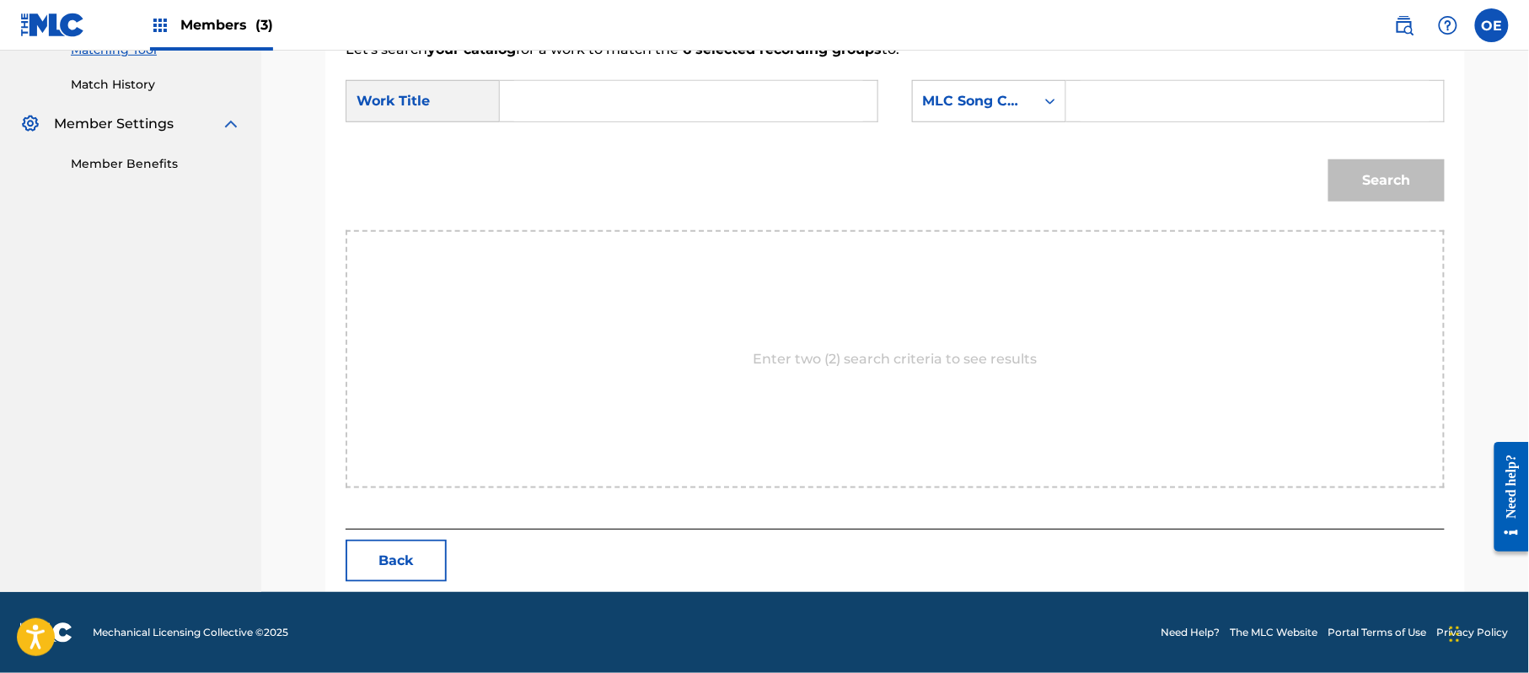
paste input "DEVUELVEME MI CORAZON"
type input "DEVUELVEME MI CORAZON"
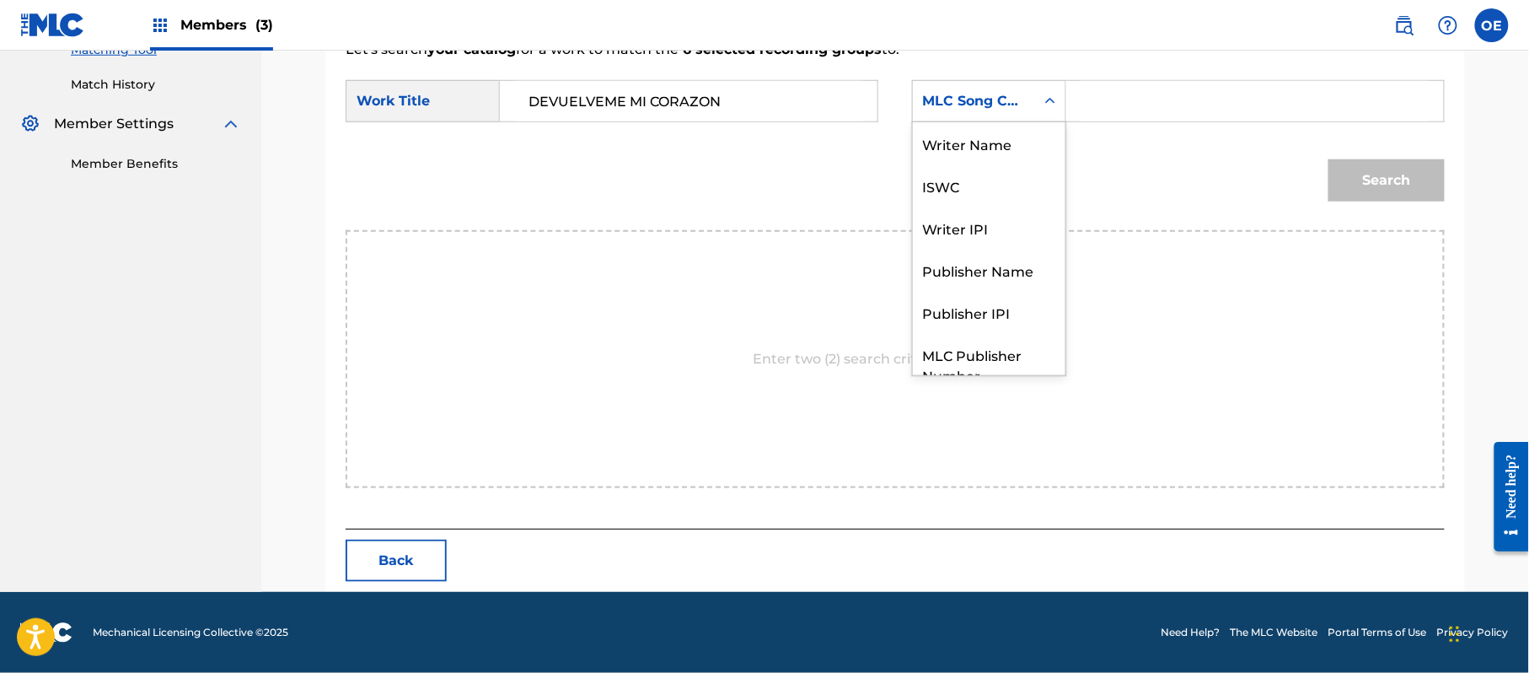
click at [963, 93] on div "MLC Song Code" at bounding box center [974, 101] width 102 height 20
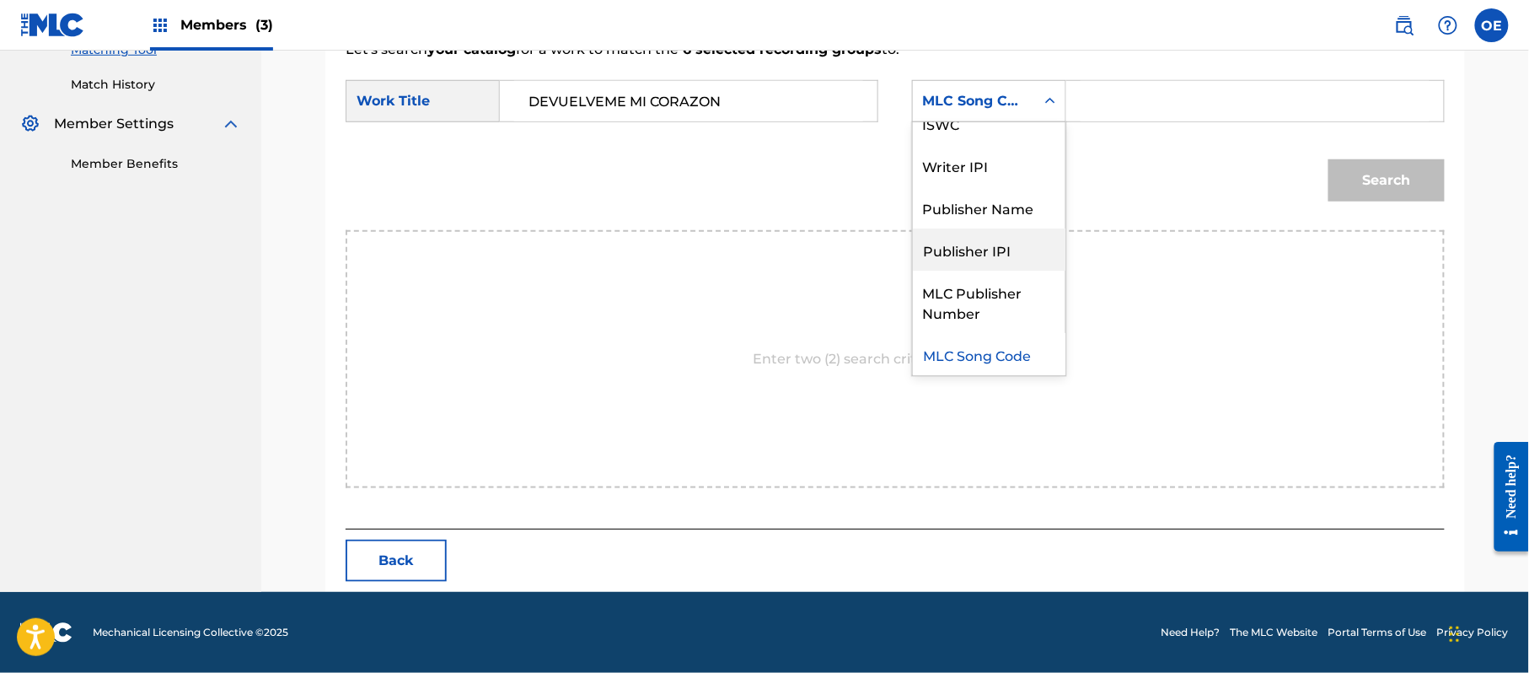
scroll to position [0, 0]
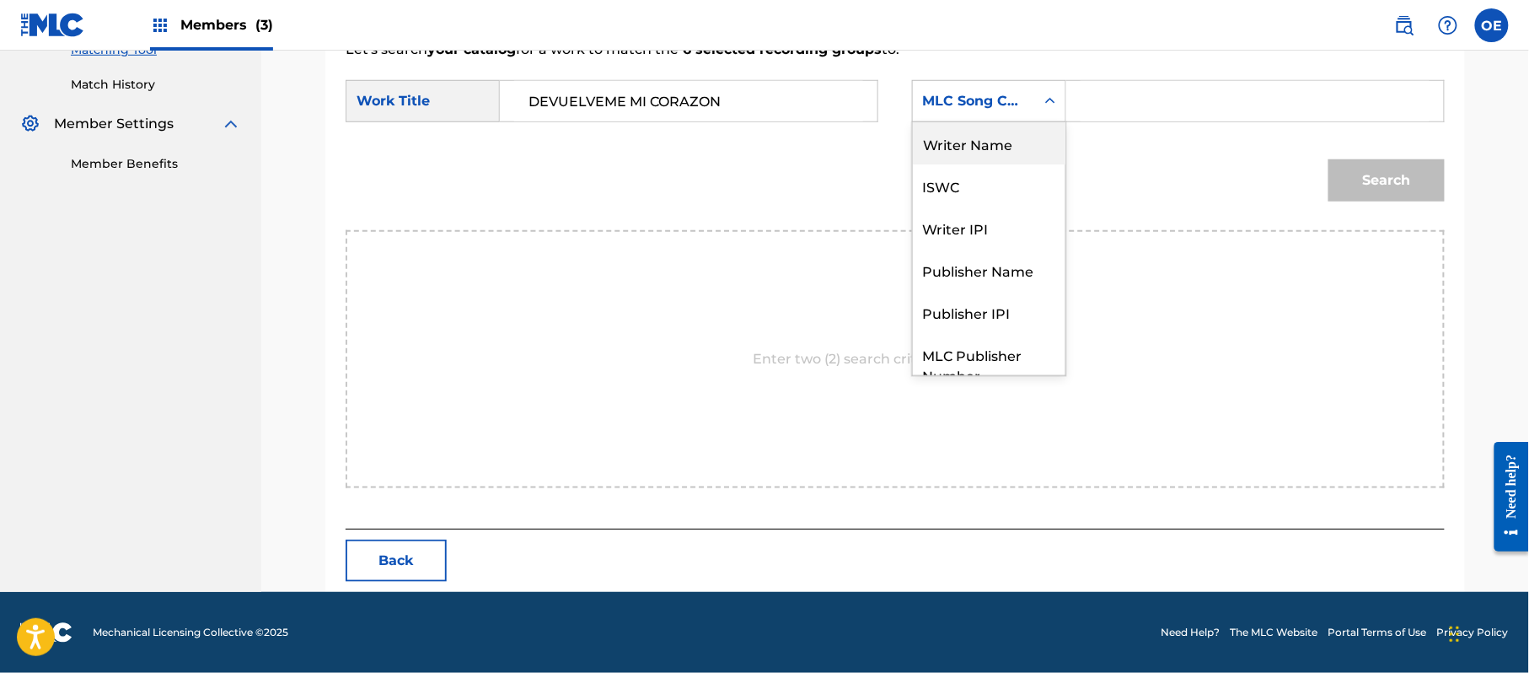
click at [975, 155] on div "Writer Name" at bounding box center [989, 143] width 153 height 42
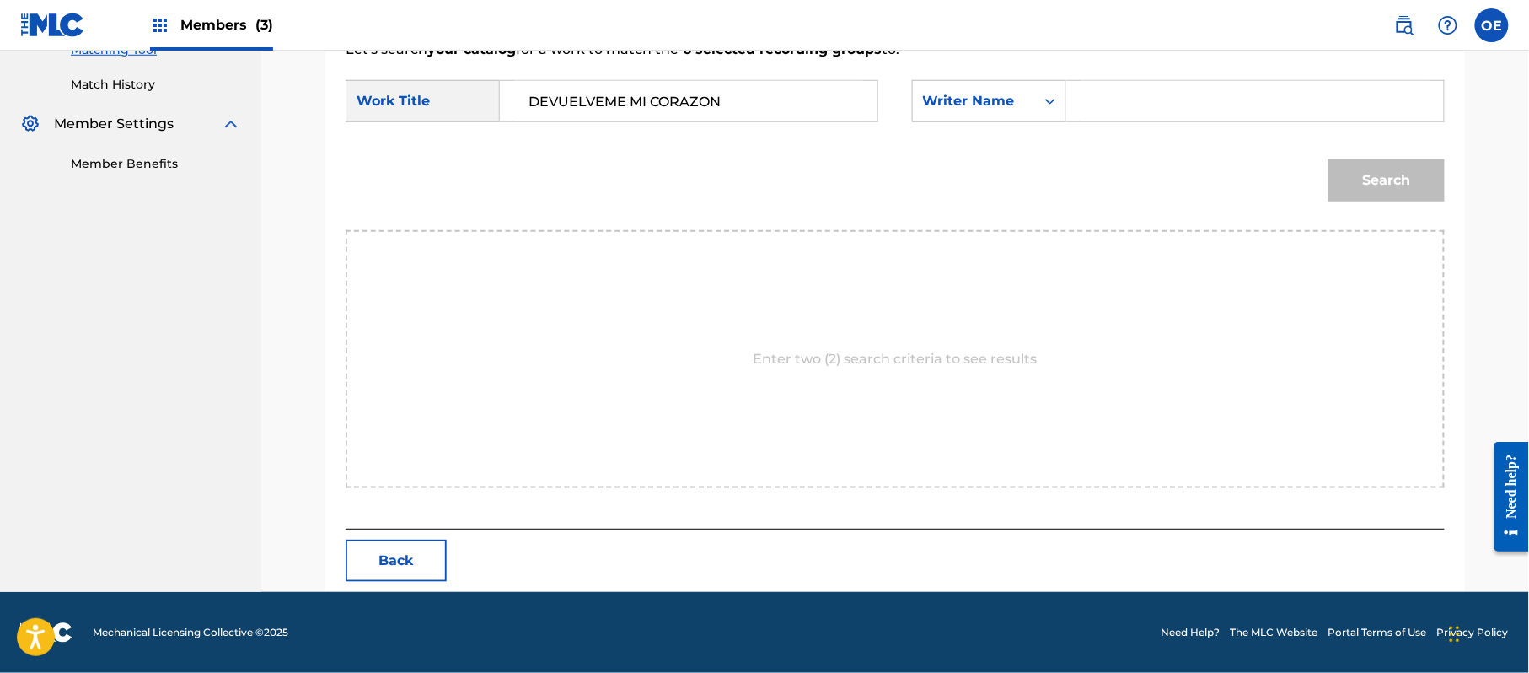
paste input "[PERSON_NAME]"
type input "[PERSON_NAME]"
click at [1367, 172] on button "Search" at bounding box center [1387, 180] width 116 height 42
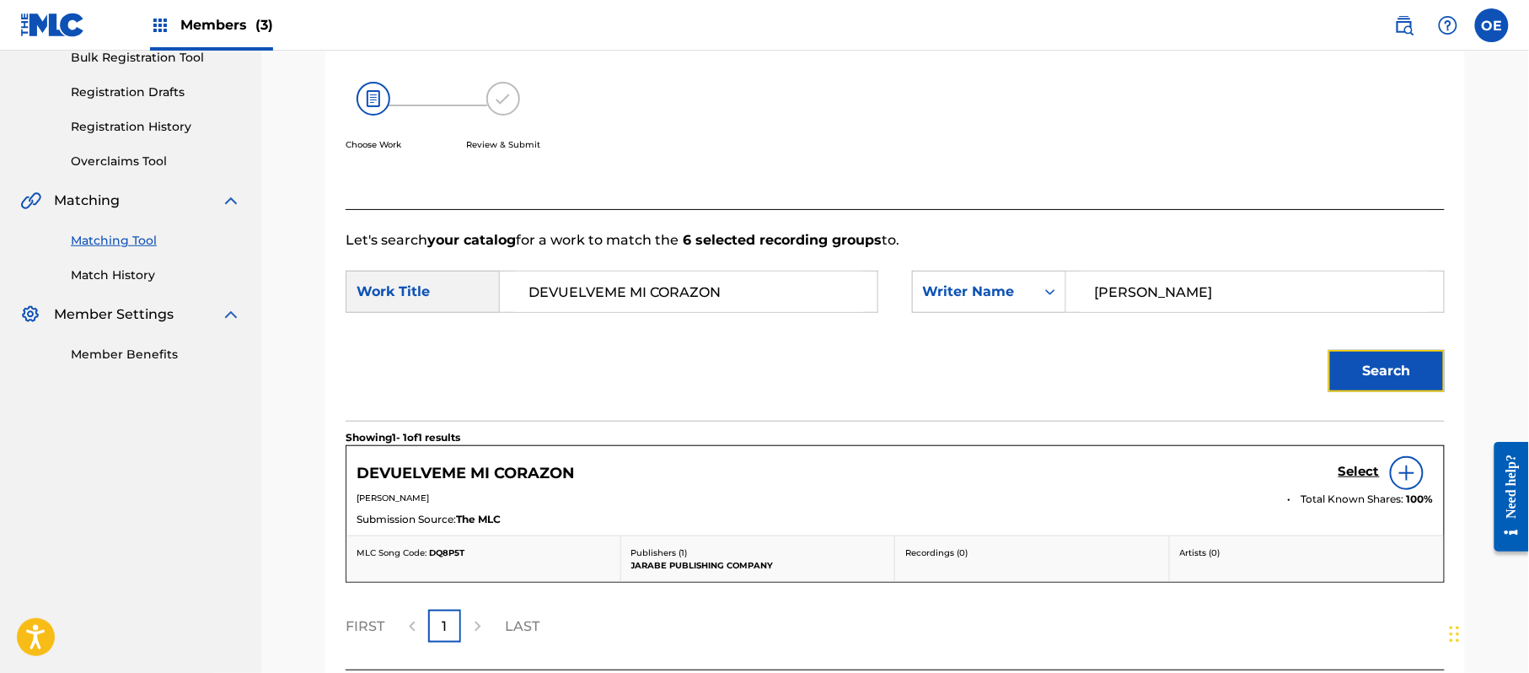
scroll to position [401, 0]
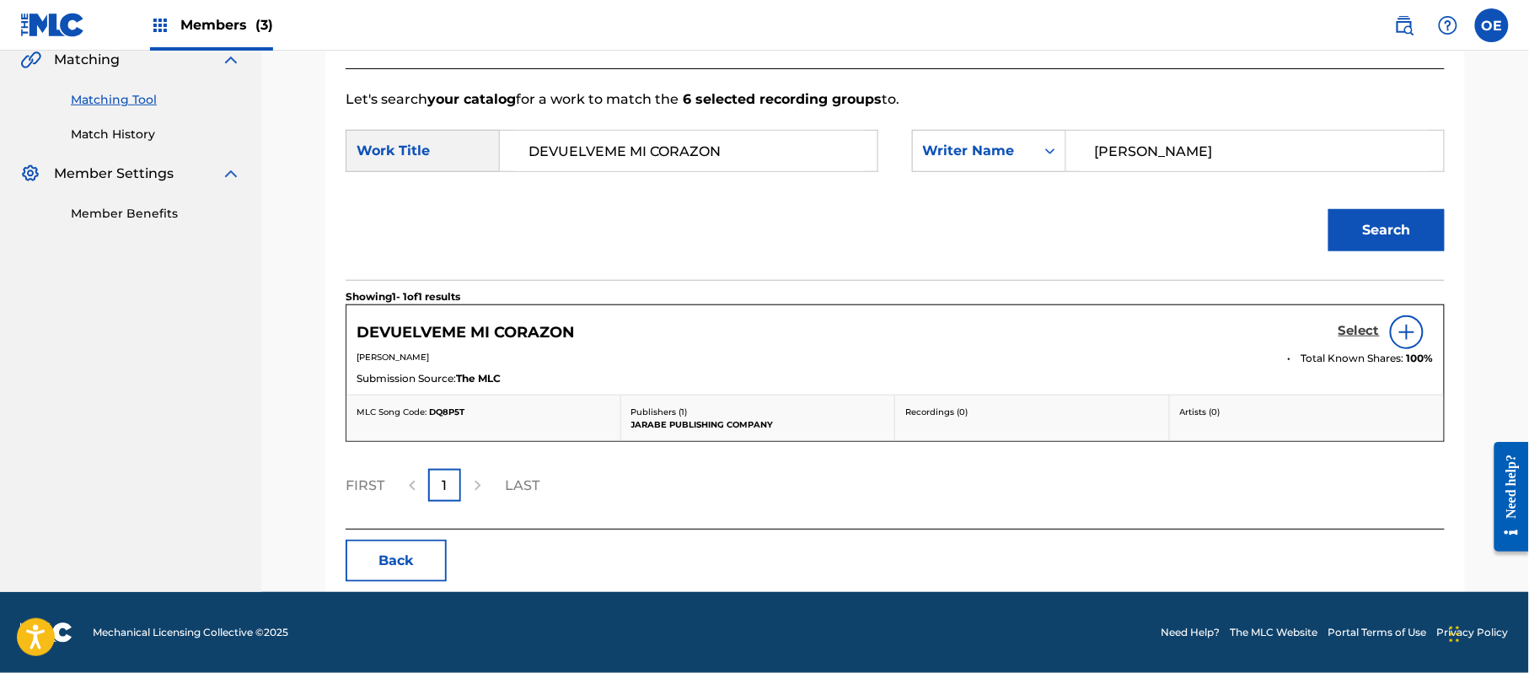
click at [1342, 338] on h5 "Select" at bounding box center [1359, 331] width 41 height 16
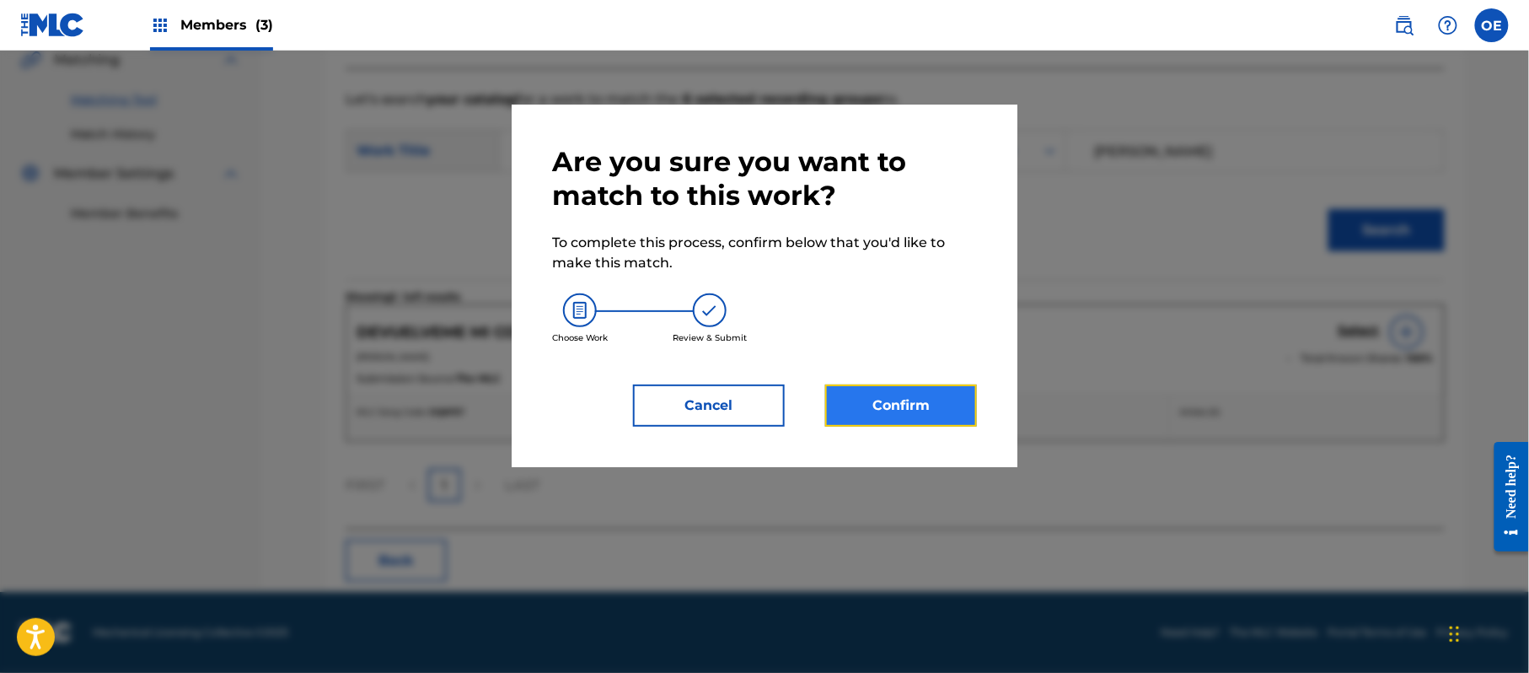
click at [942, 403] on button "Confirm" at bounding box center [901, 405] width 152 height 42
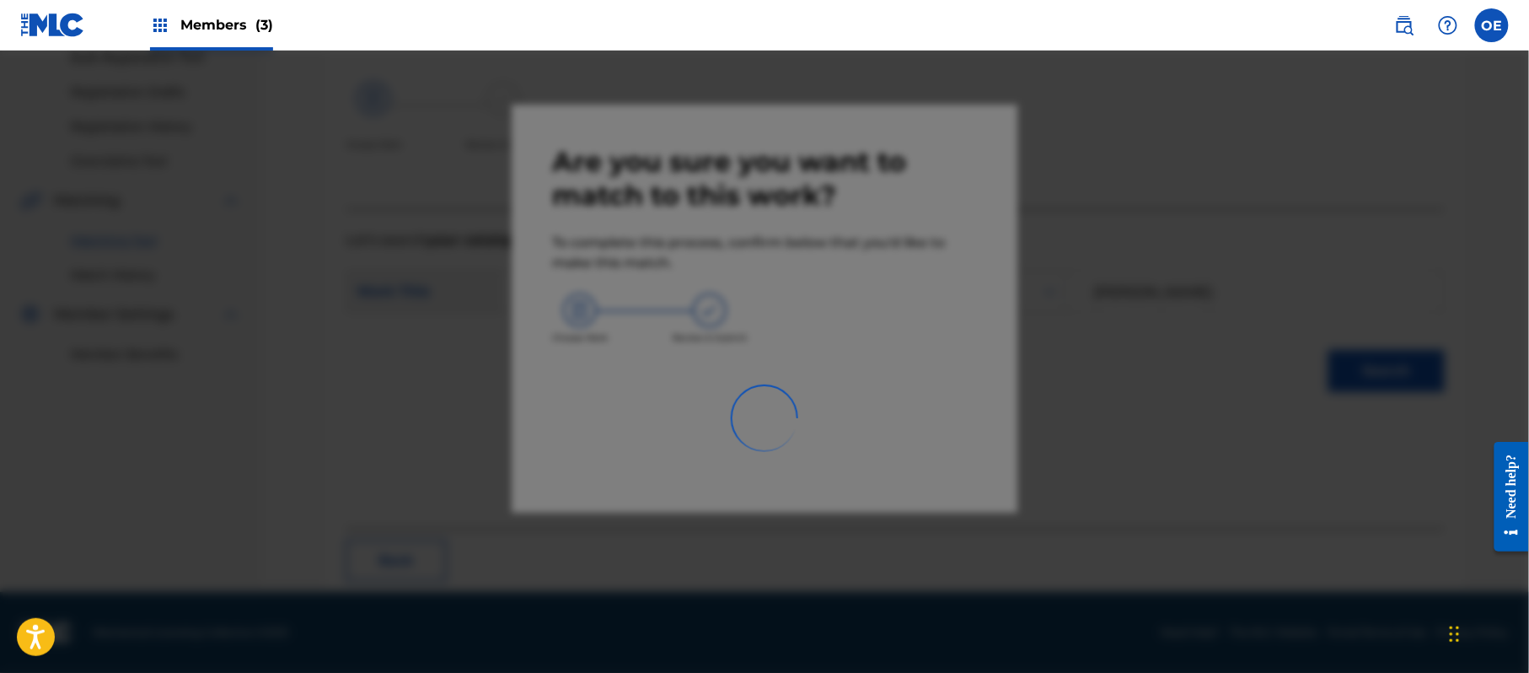
scroll to position [67, 0]
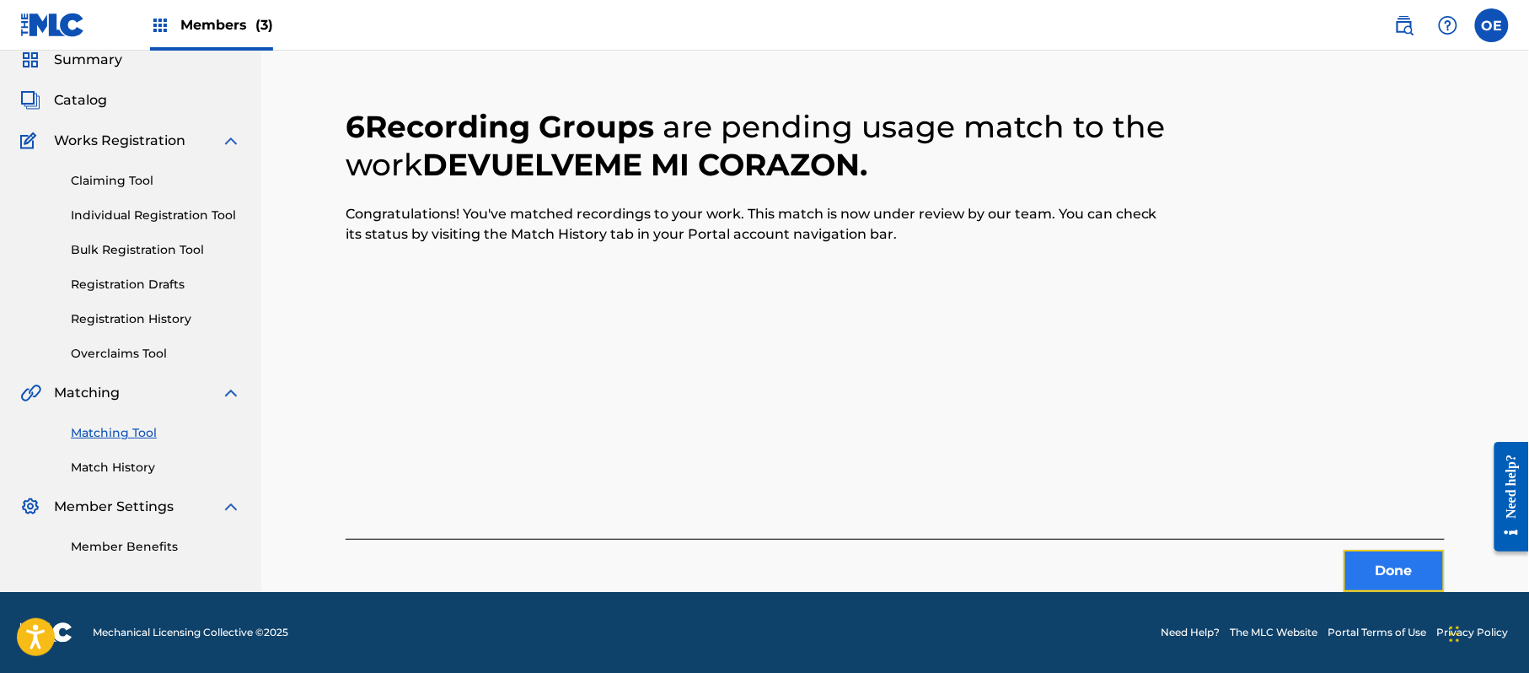
click at [1403, 572] on button "Done" at bounding box center [1394, 571] width 101 height 42
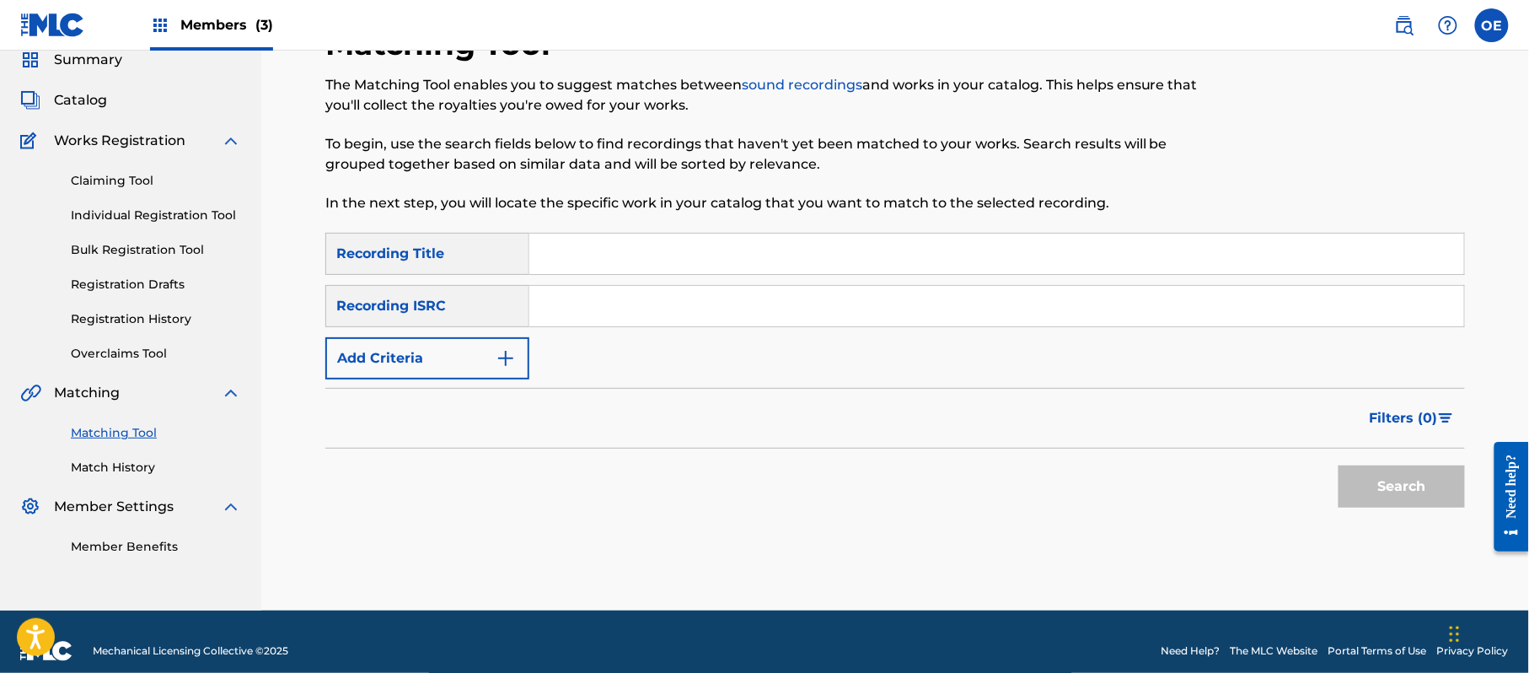
paste input "DONDE ESTARA"
type input "DONDE ESTARA"
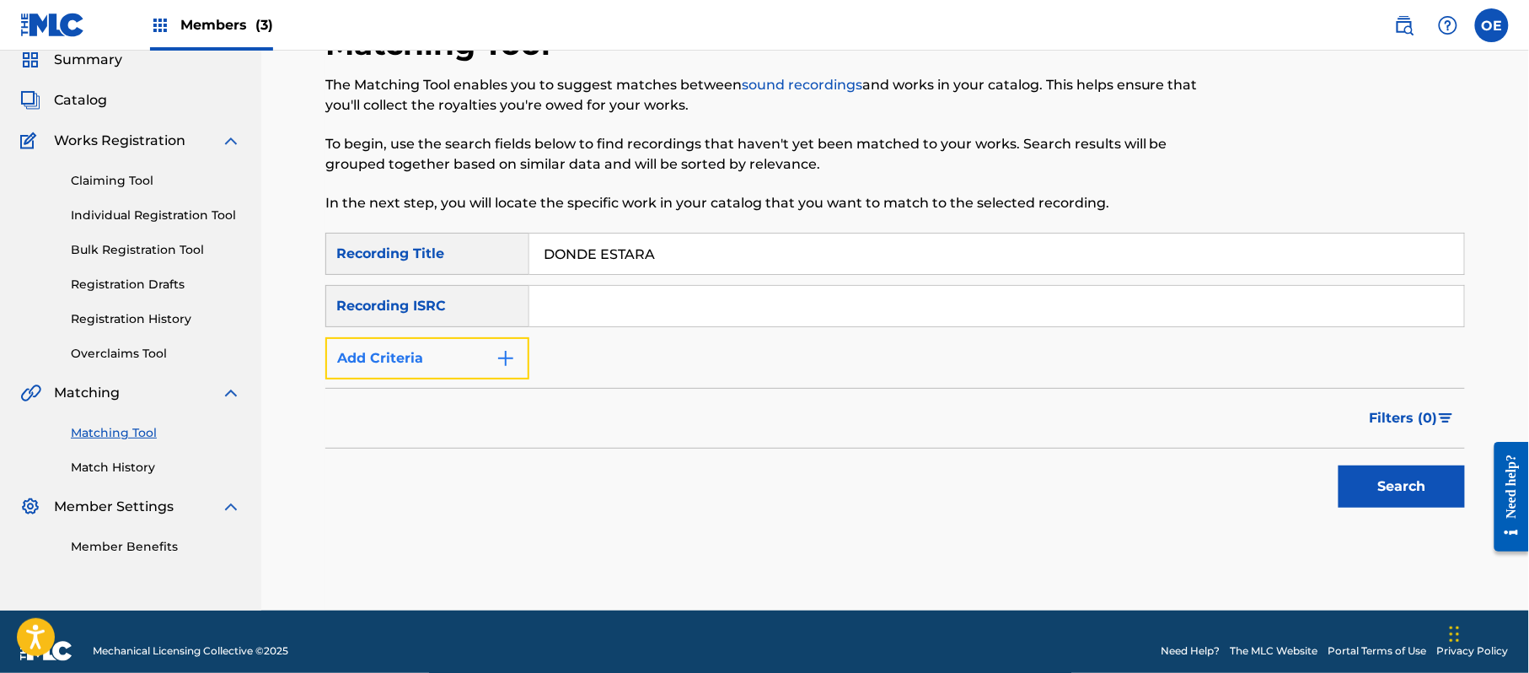
click at [443, 365] on button "Add Criteria" at bounding box center [427, 358] width 204 height 42
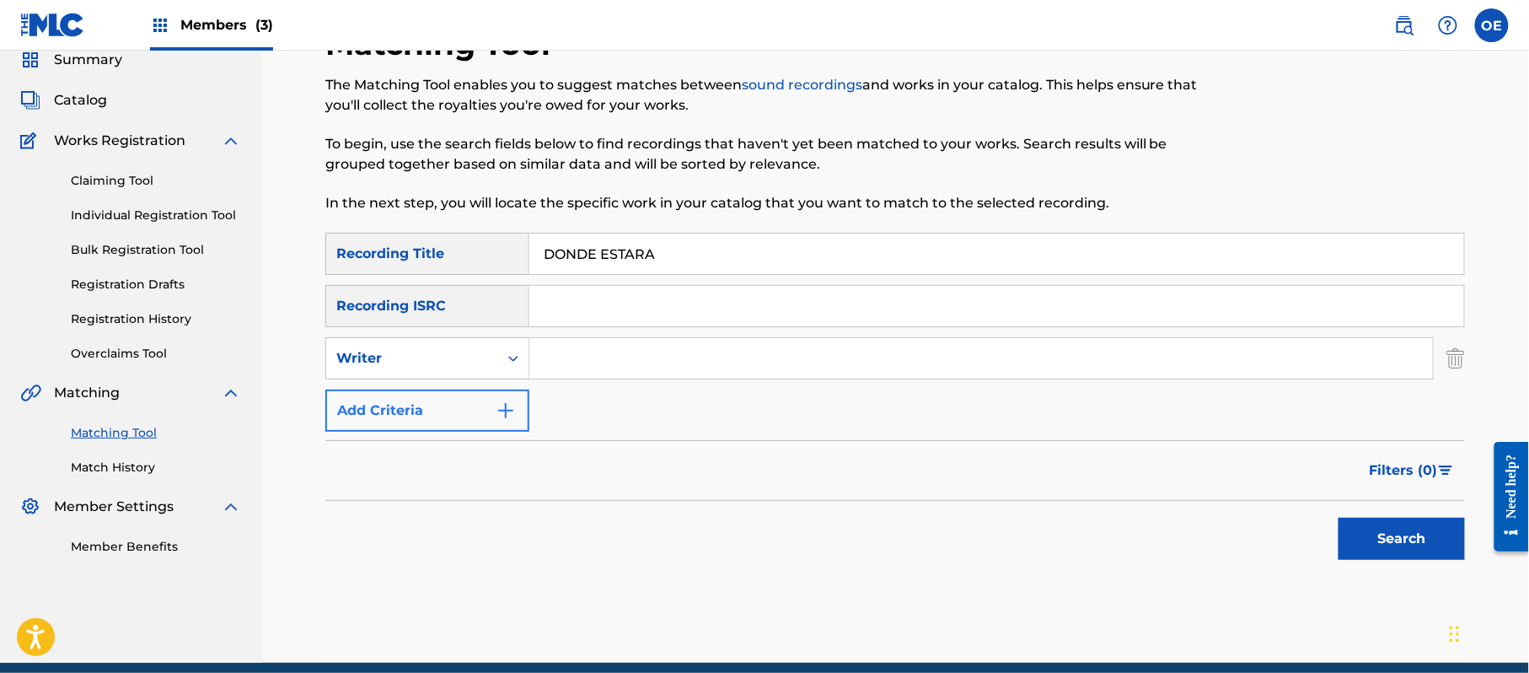
click at [443, 365] on div "Writer" at bounding box center [412, 358] width 152 height 20
click at [432, 383] on div "Recording Artist" at bounding box center [427, 400] width 202 height 42
paste input "GRUPO SUPERIOR"
type input "GRUPO SUPERIOR"
click at [1388, 540] on button "Search" at bounding box center [1402, 539] width 126 height 42
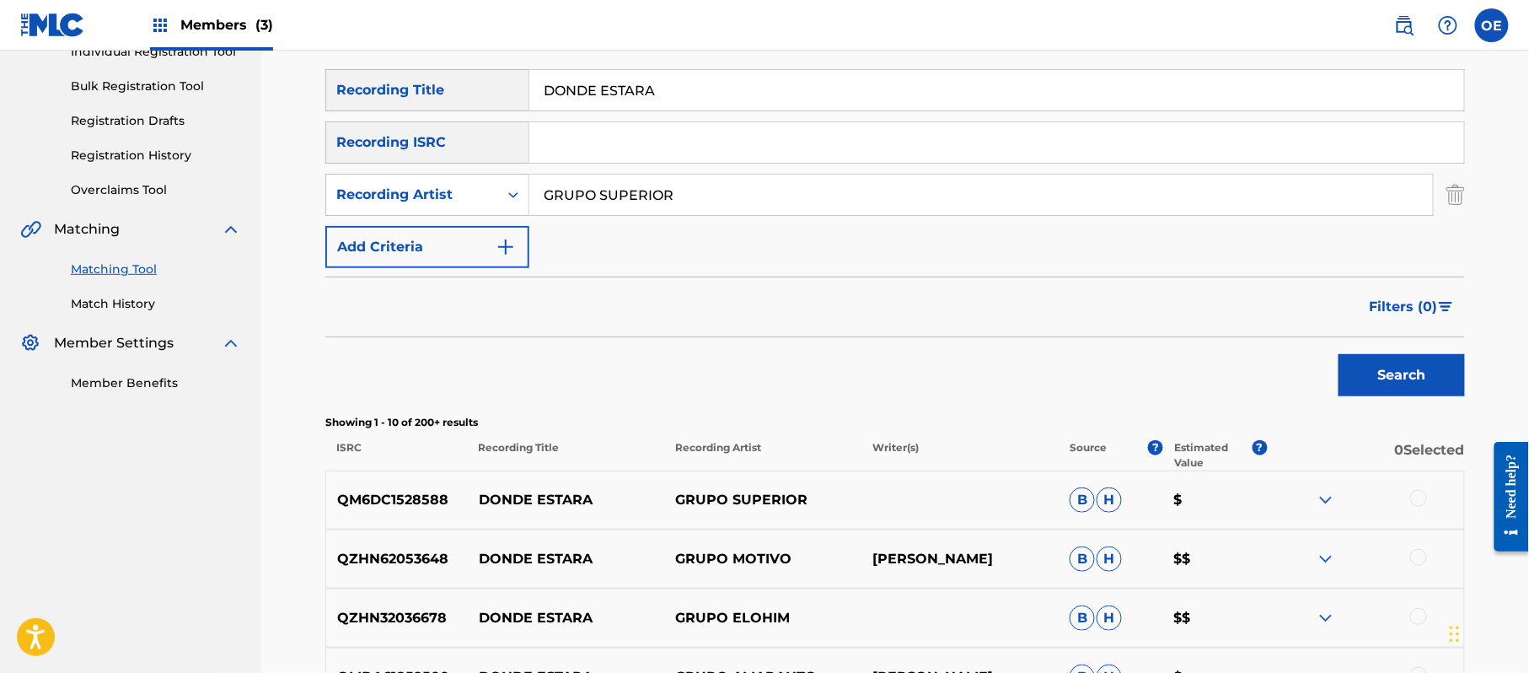
scroll to position [180, 0]
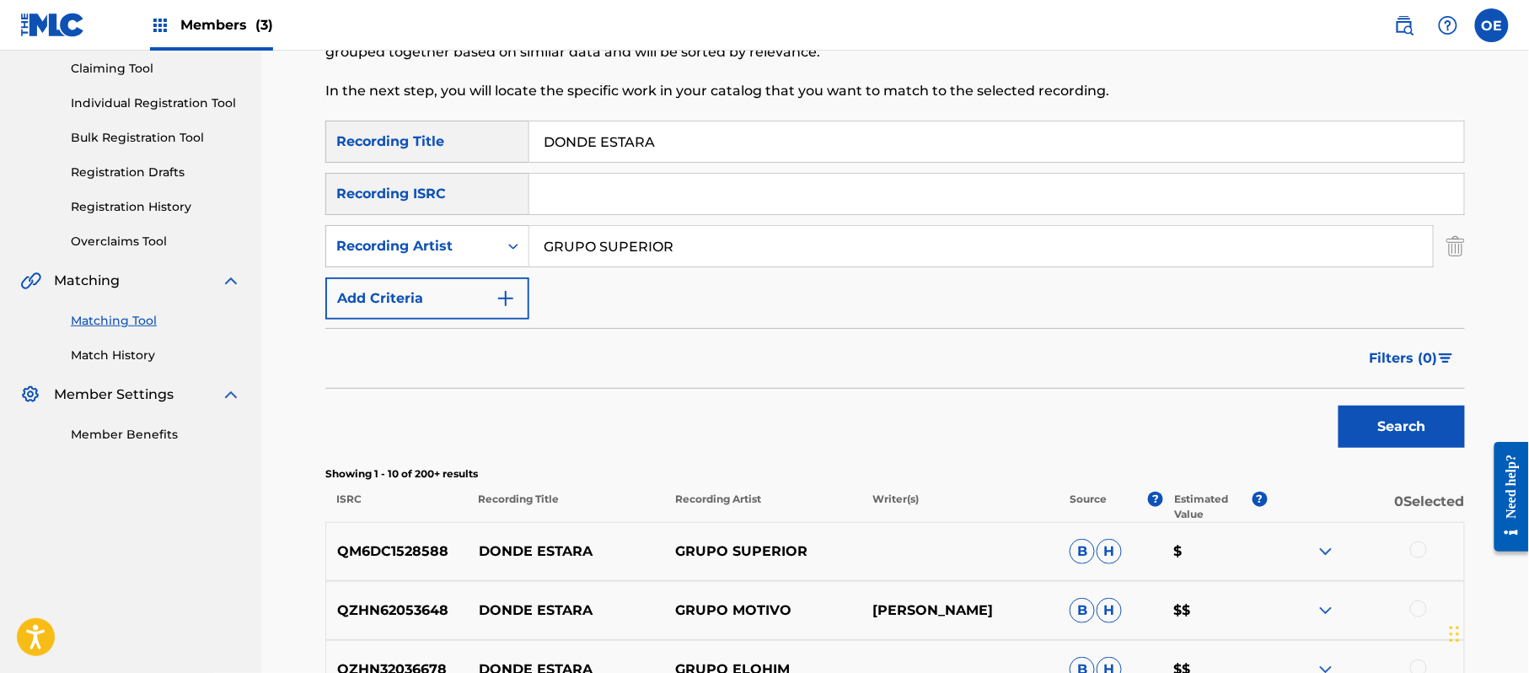
click at [1424, 546] on div at bounding box center [1418, 549] width 17 height 17
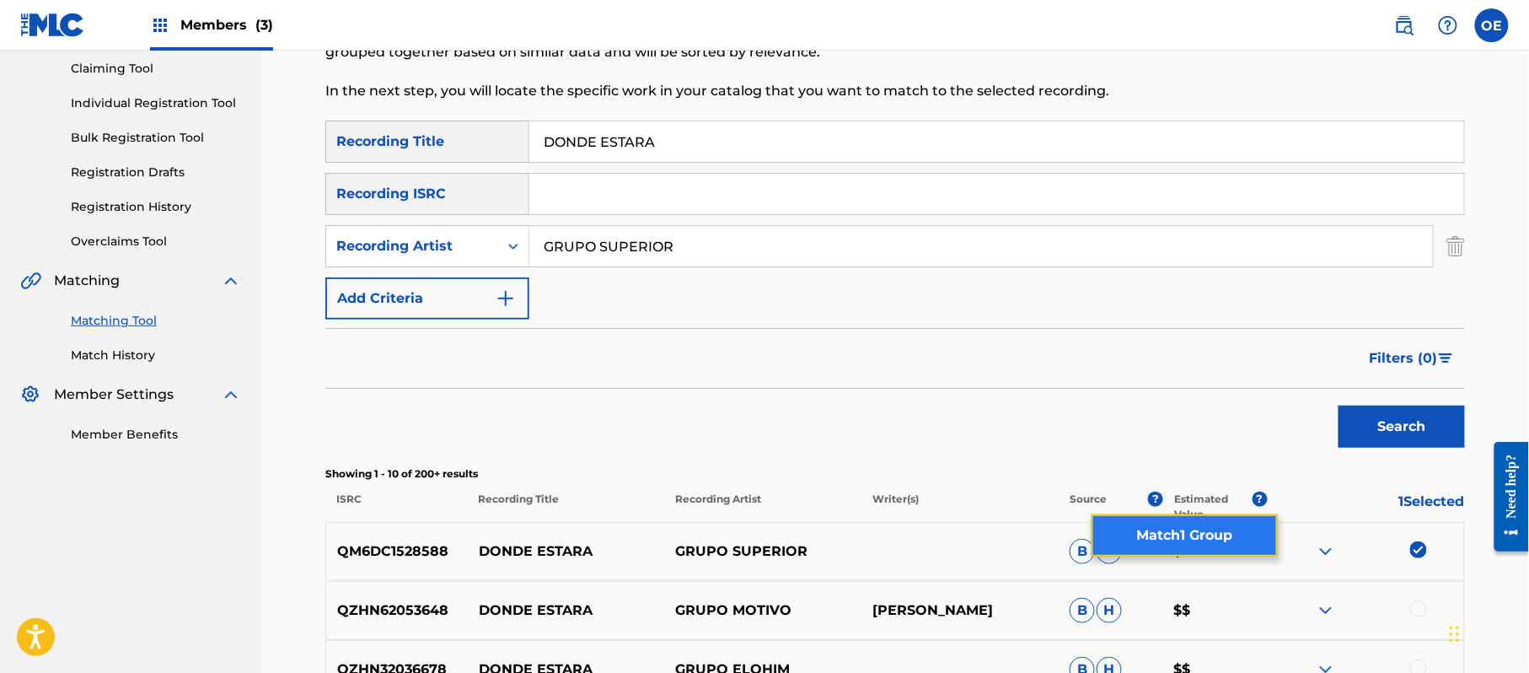
click at [1141, 529] on button "Match 1 Group" at bounding box center [1185, 535] width 186 height 42
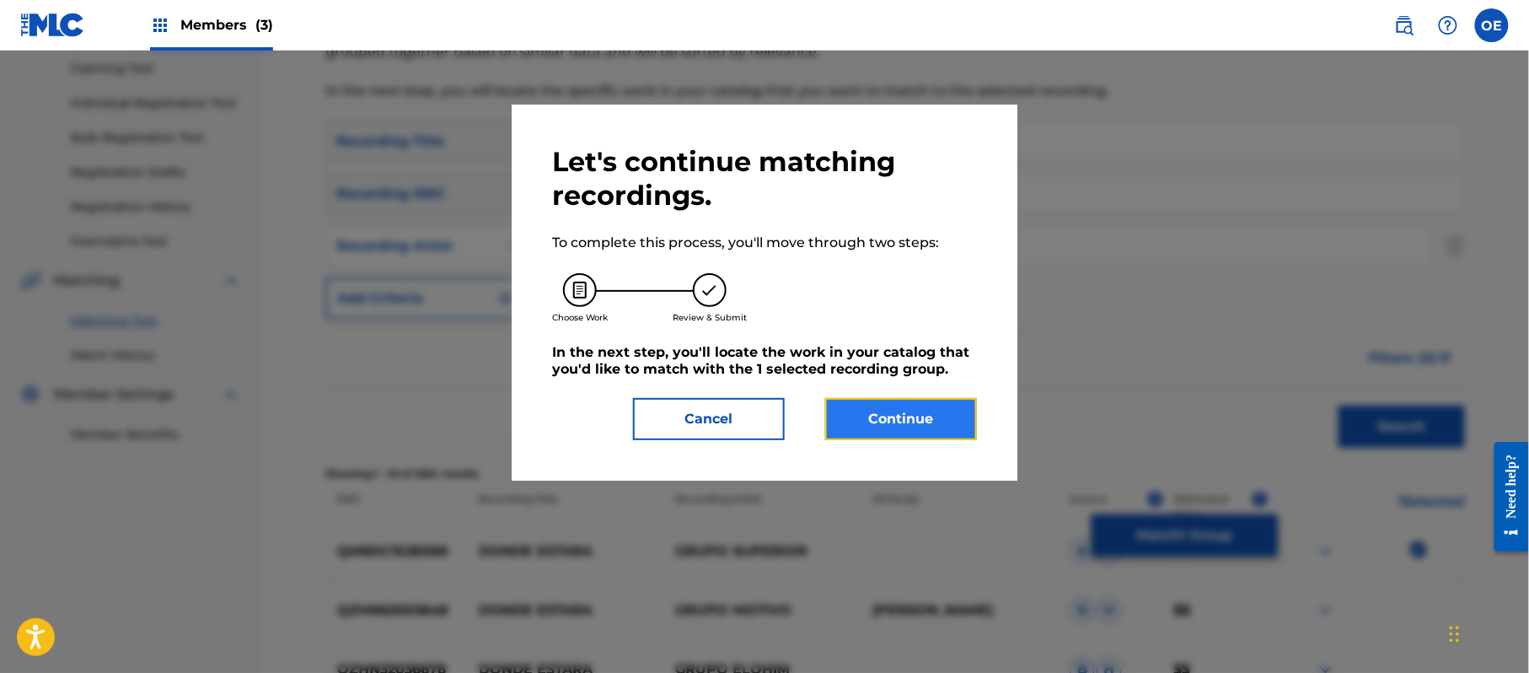
click at [895, 421] on button "Continue" at bounding box center [901, 419] width 152 height 42
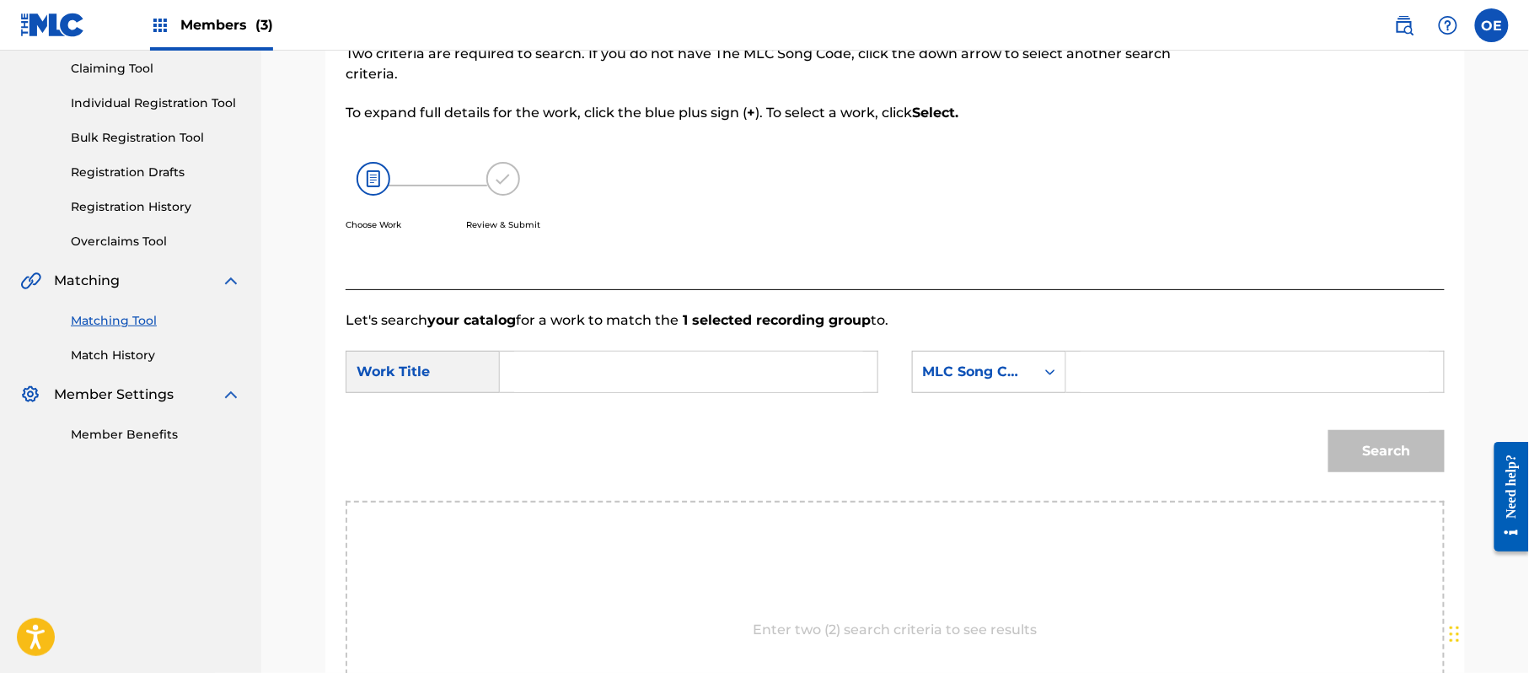
paste input "DONDE ESTARA"
type input "DONDE ESTARA"
click at [999, 378] on div "MLC Song Code" at bounding box center [974, 372] width 102 height 20
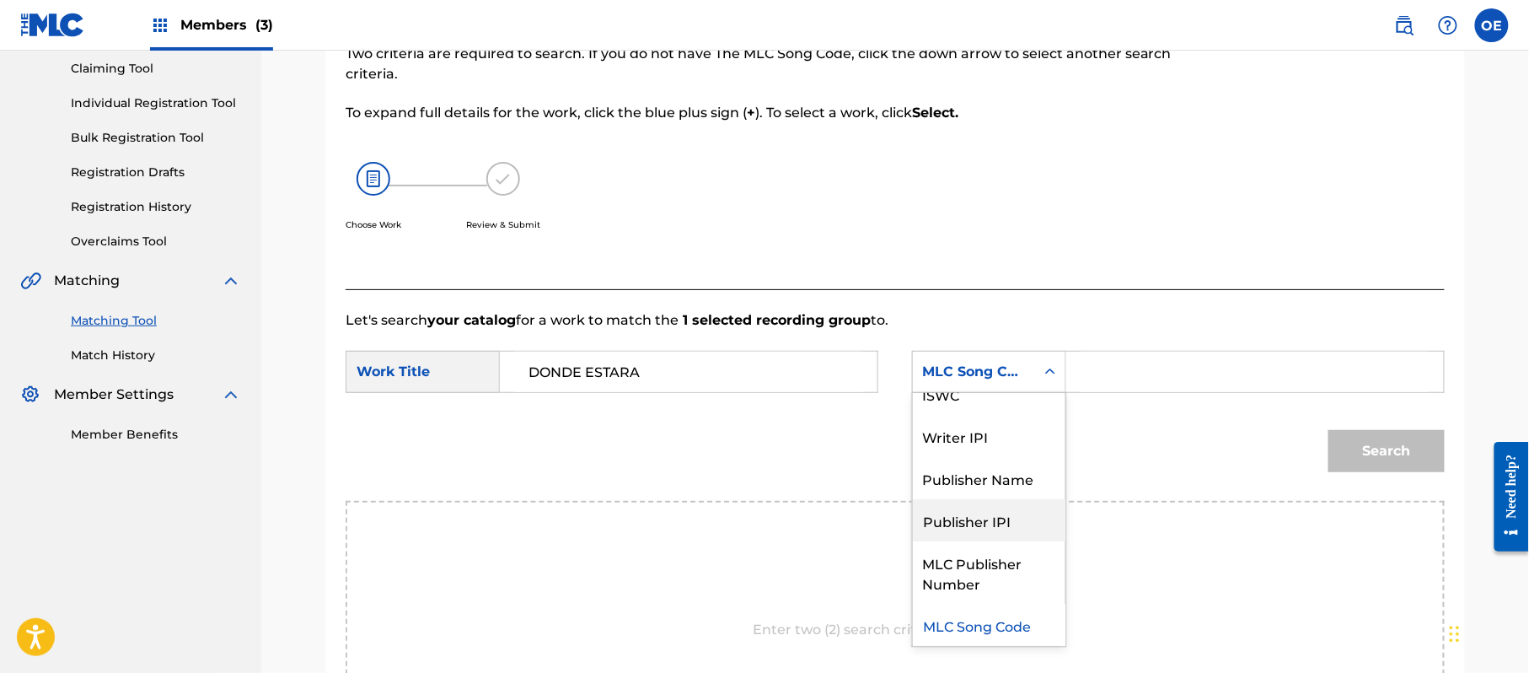
scroll to position [0, 0]
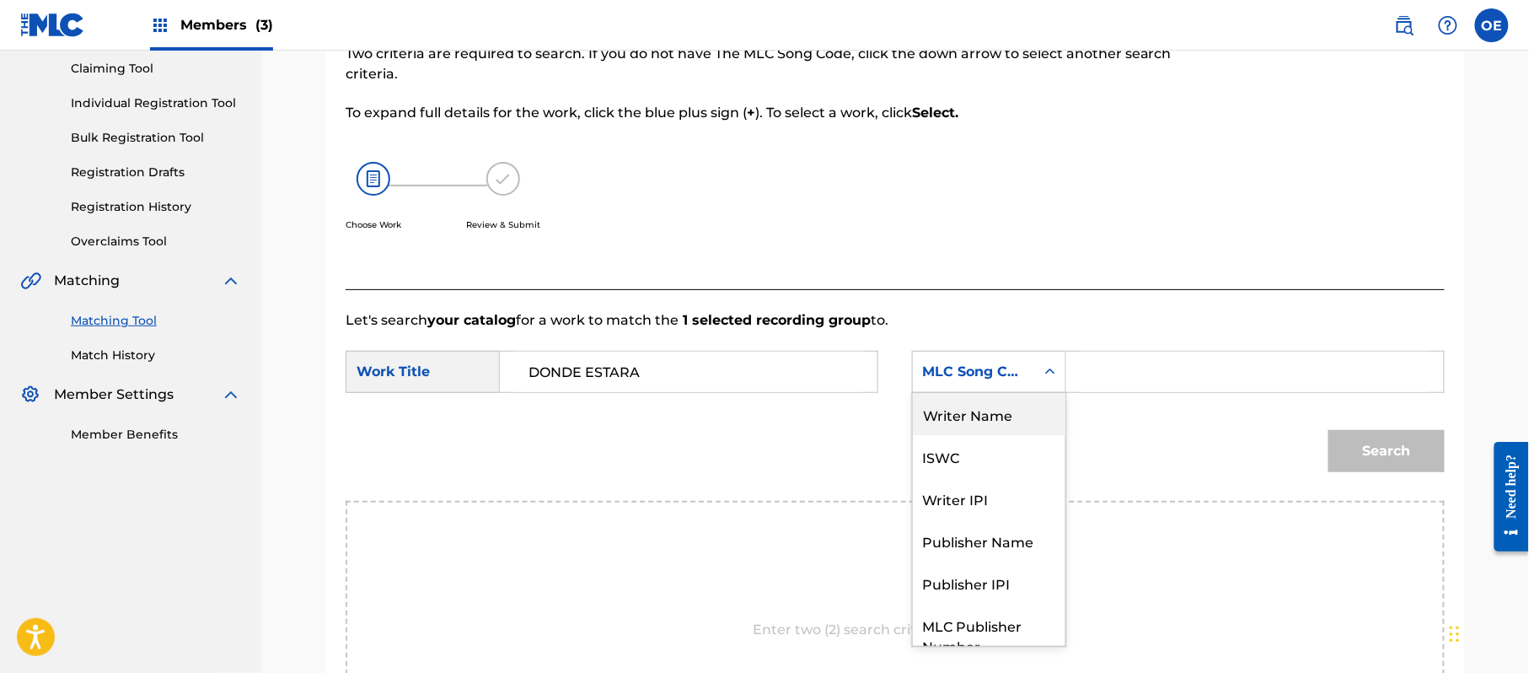
click at [980, 425] on div "Writer Name" at bounding box center [989, 414] width 153 height 42
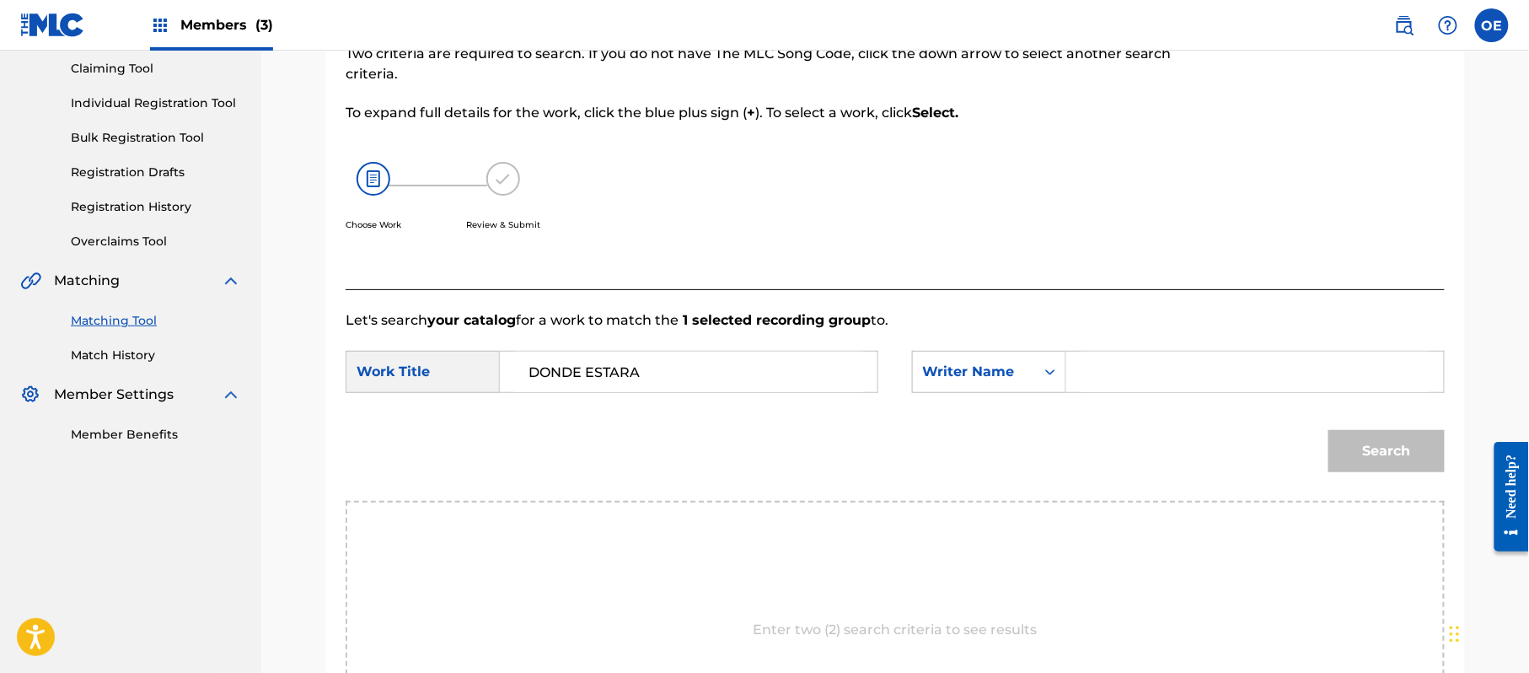
paste input "[PERSON_NAME]"
type input "[PERSON_NAME]"
click at [1344, 454] on button "Search" at bounding box center [1387, 451] width 116 height 42
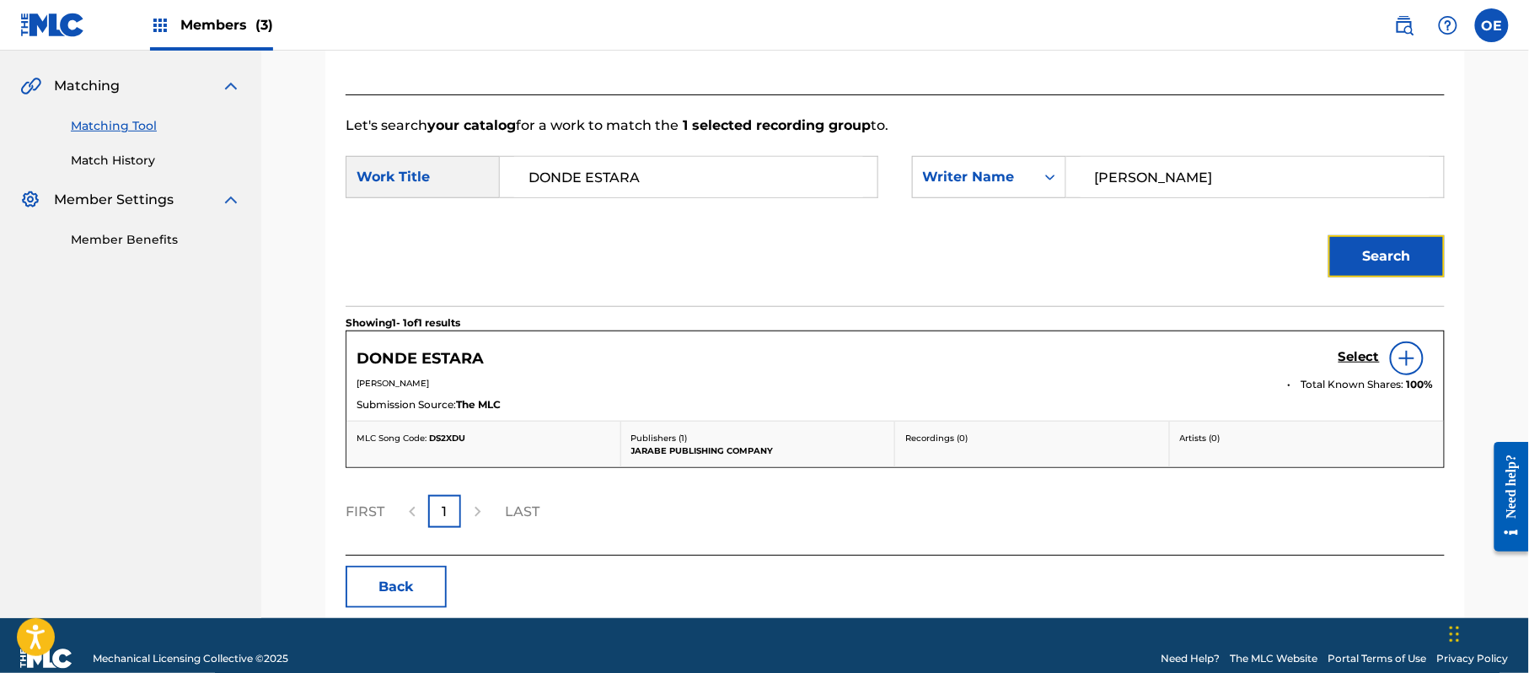
scroll to position [401, 0]
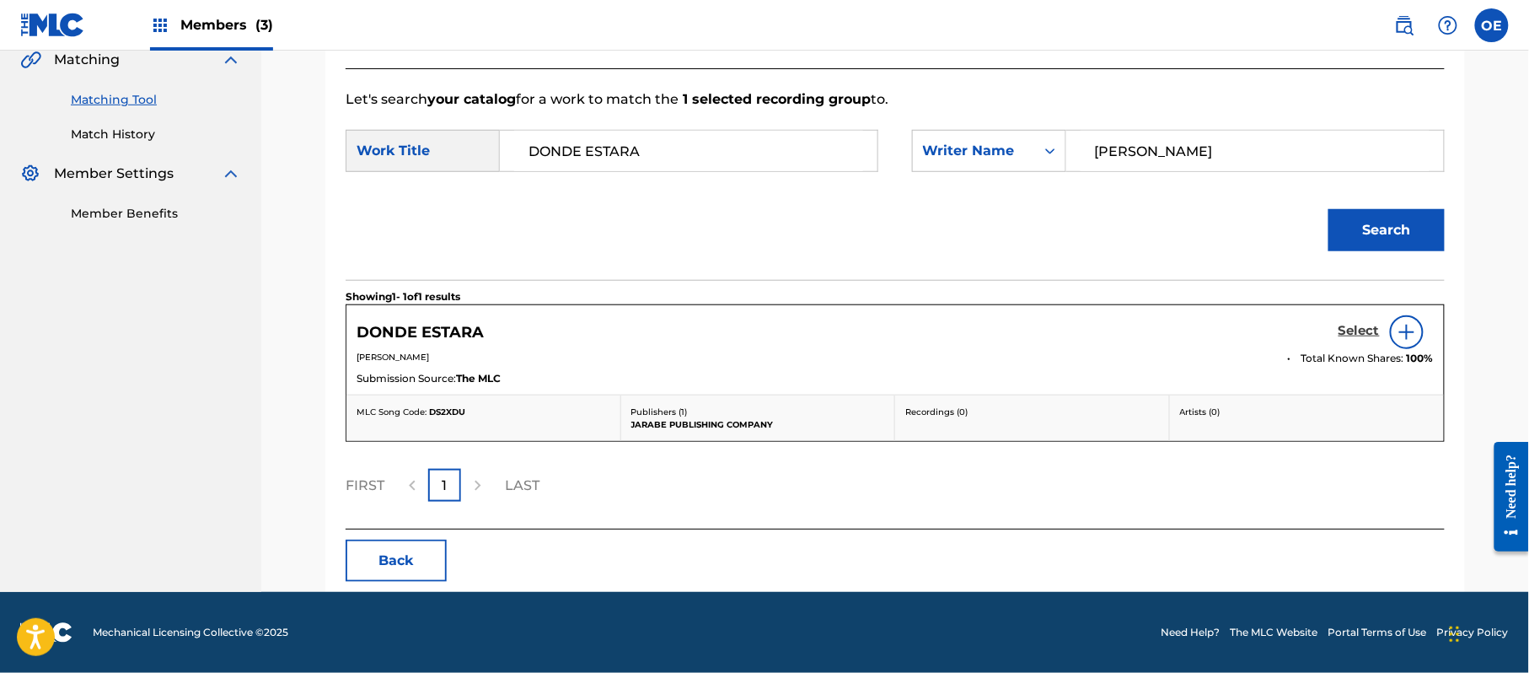
click at [1367, 329] on h5 "Select" at bounding box center [1359, 331] width 41 height 16
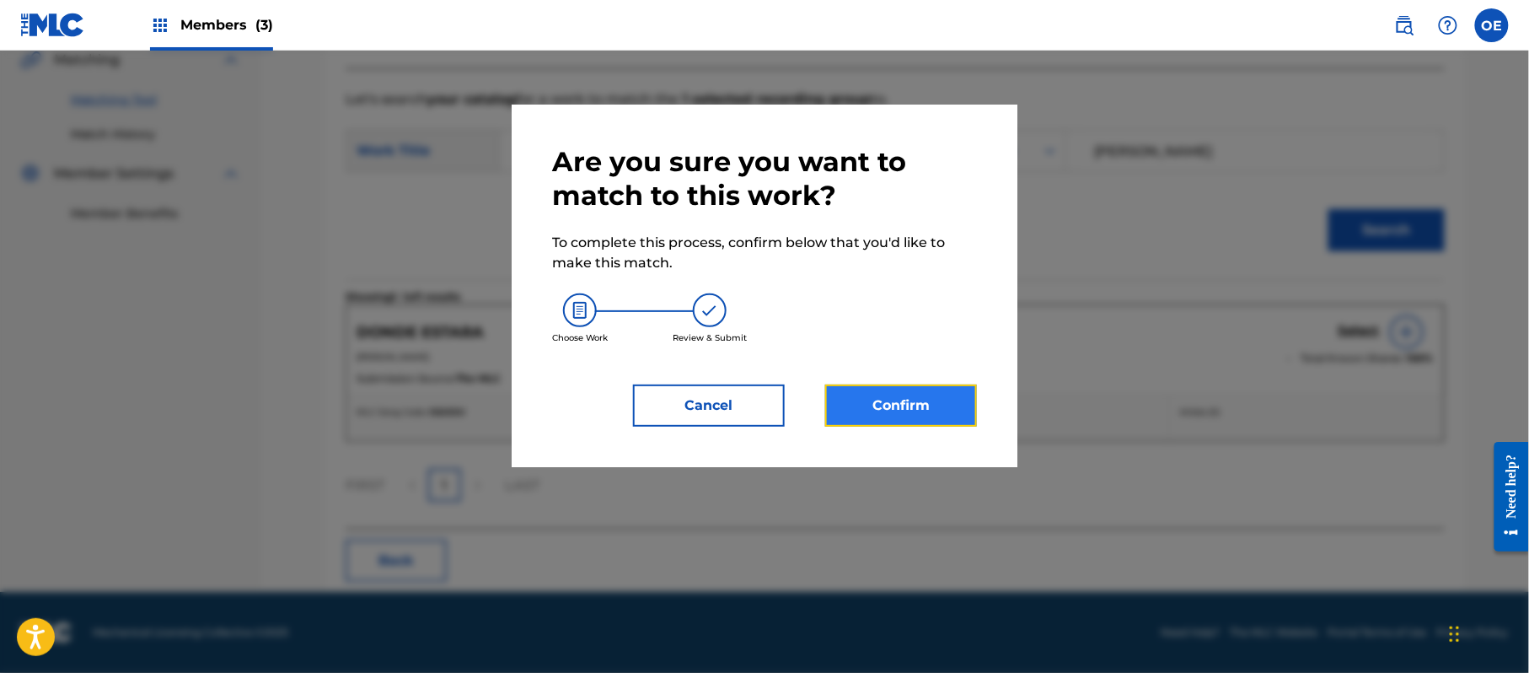
click at [944, 405] on button "Confirm" at bounding box center [901, 405] width 152 height 42
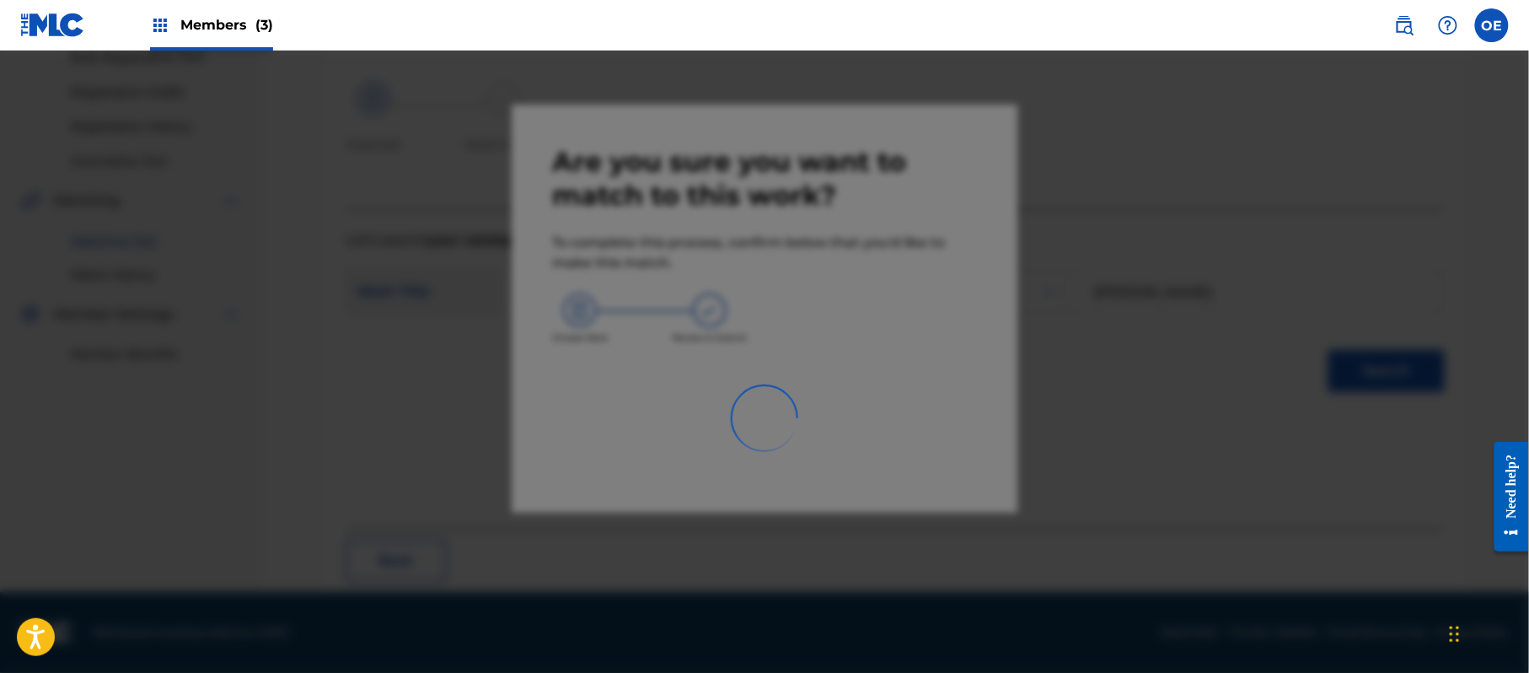
scroll to position [67, 0]
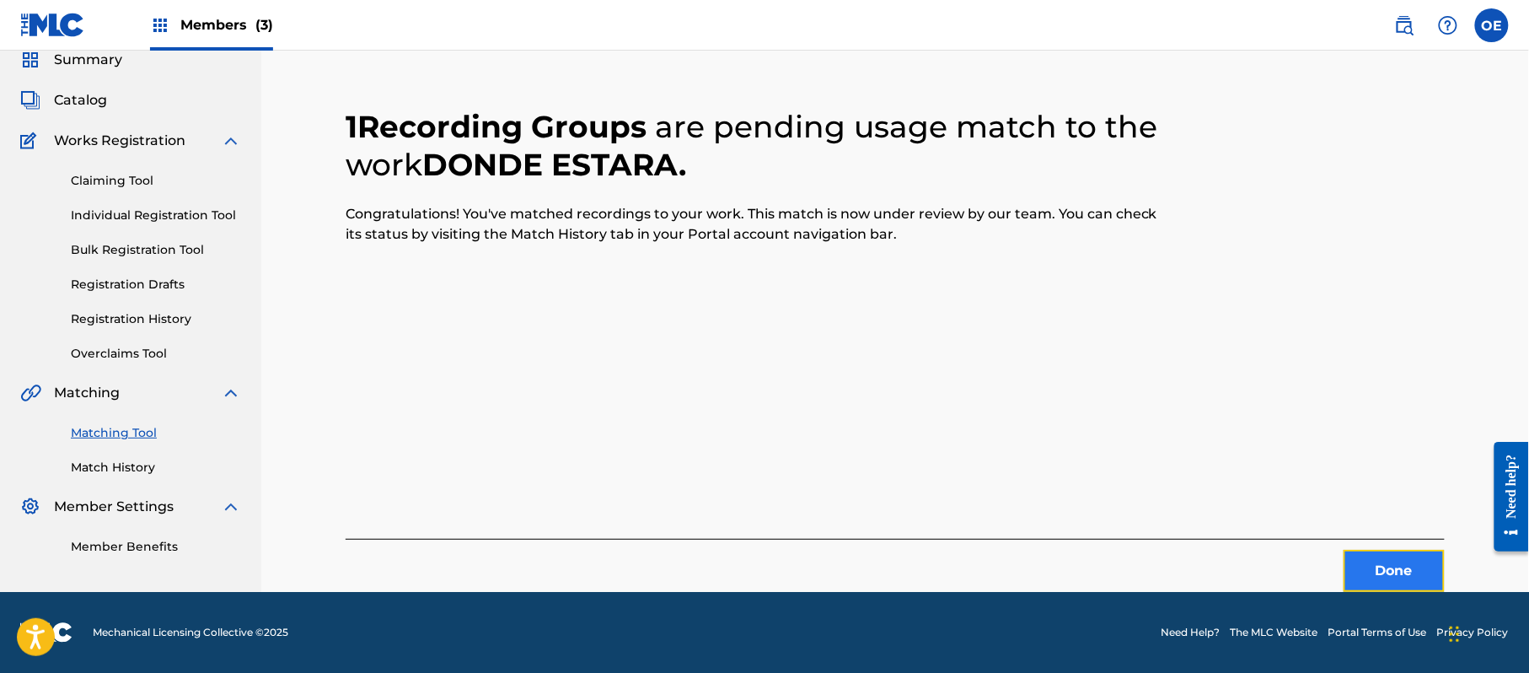
click at [1404, 564] on button "Done" at bounding box center [1394, 571] width 101 height 42
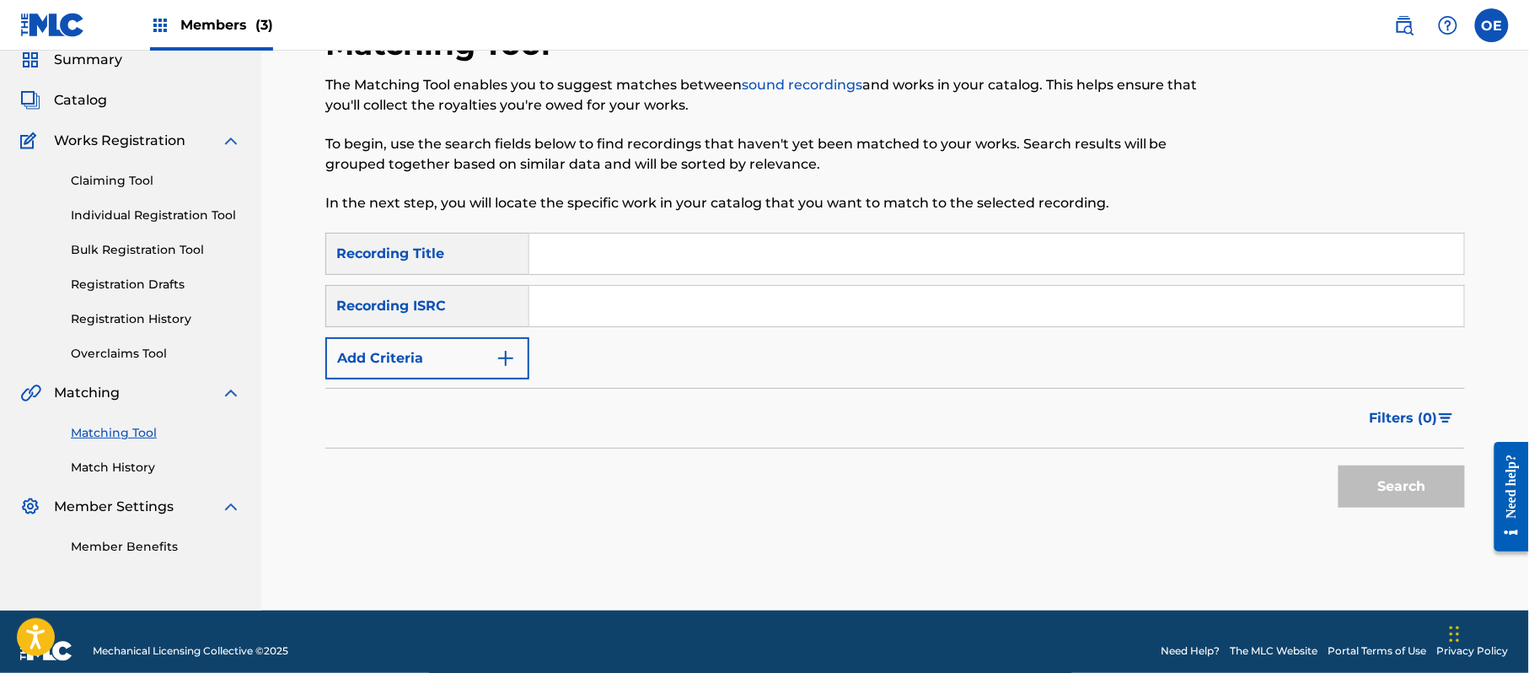
paste input "ESTAS SOLA ESTA NOCHE"
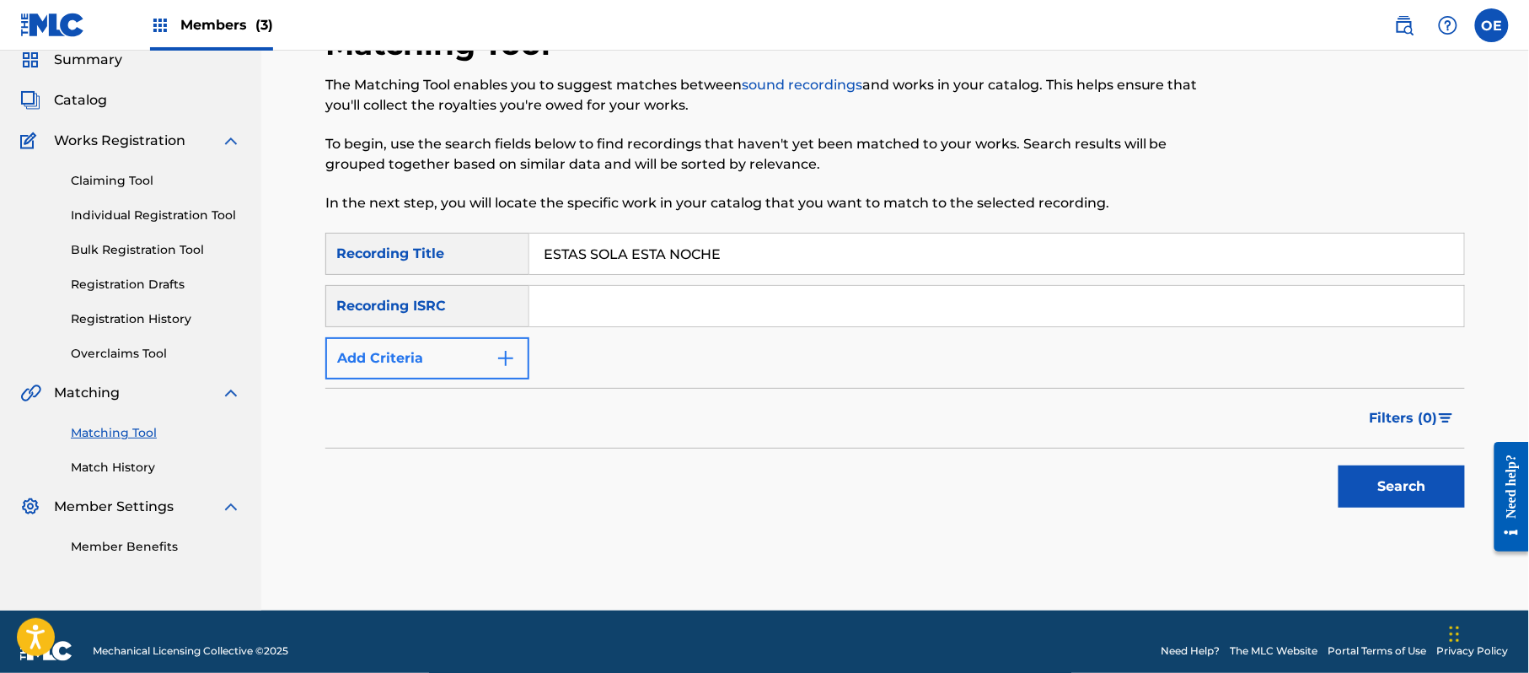
type input "ESTAS SOLA ESTA NOCHE"
click at [491, 348] on button "Add Criteria" at bounding box center [427, 358] width 204 height 42
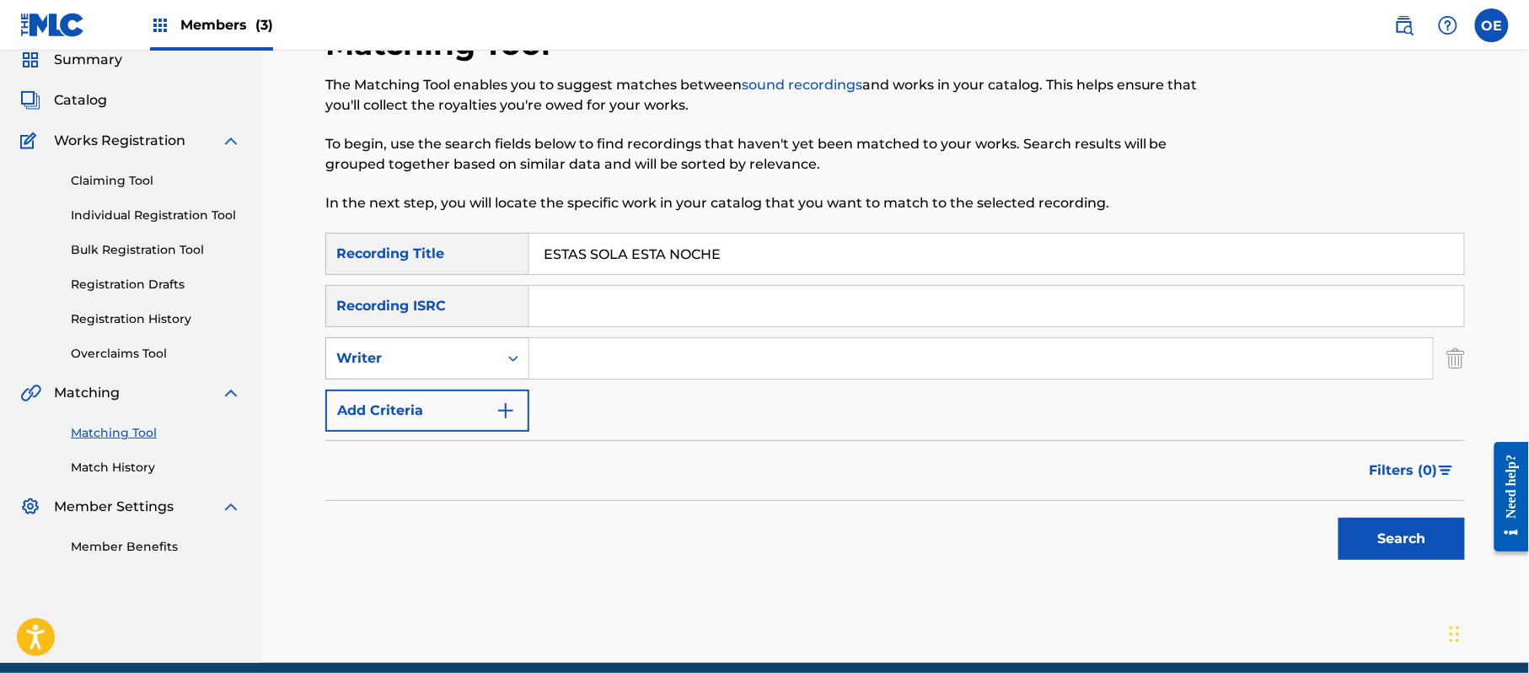
click at [448, 365] on div "Writer" at bounding box center [412, 358] width 152 height 20
click at [448, 389] on div "Recording Artist" at bounding box center [427, 400] width 202 height 42
paste input "[PERSON_NAME]"
type input "[PERSON_NAME]"
click at [1417, 546] on button "Search" at bounding box center [1402, 539] width 126 height 42
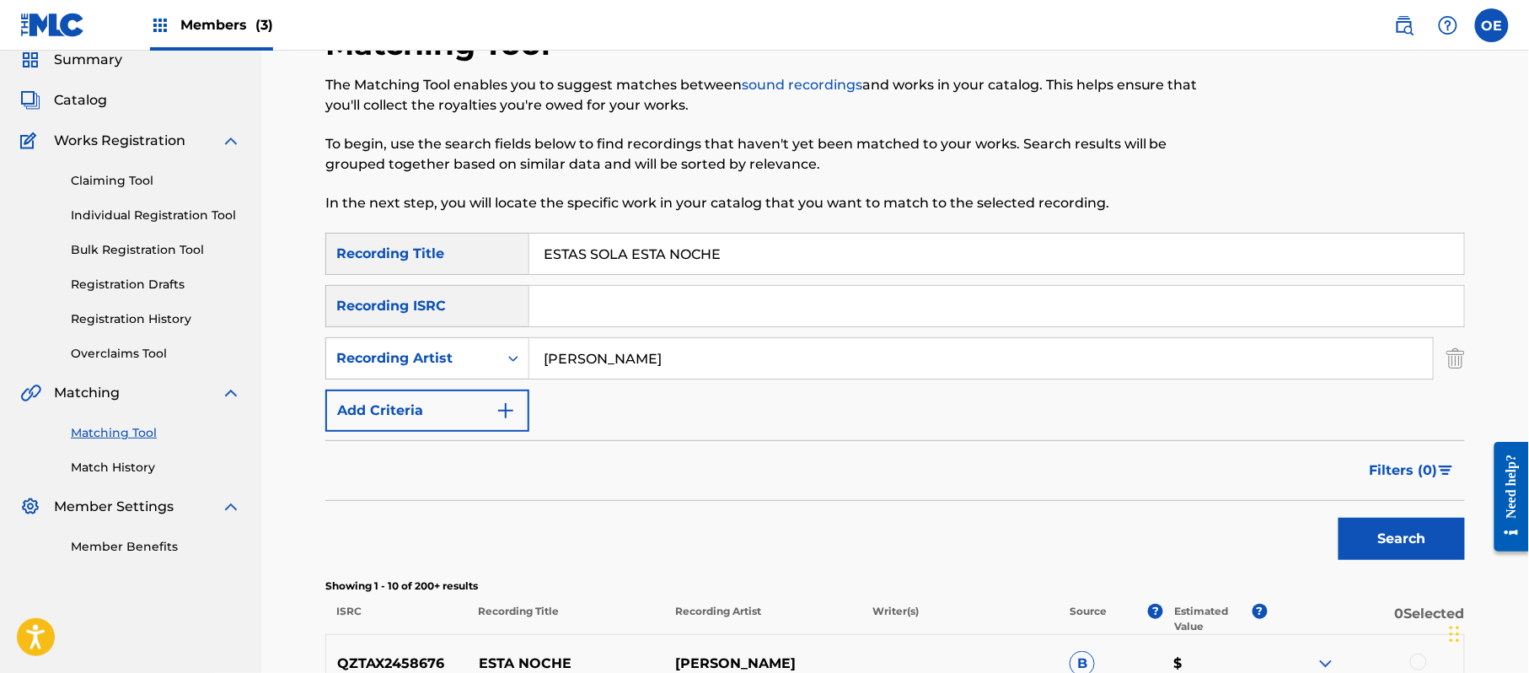
drag, startPoint x: 753, startPoint y: 347, endPoint x: 322, endPoint y: 341, distance: 430.8
paste input "GRUPO SUPERIOR"
type input "GRUPO SUPERIOR"
click at [1334, 524] on div "Search" at bounding box center [1397, 534] width 135 height 67
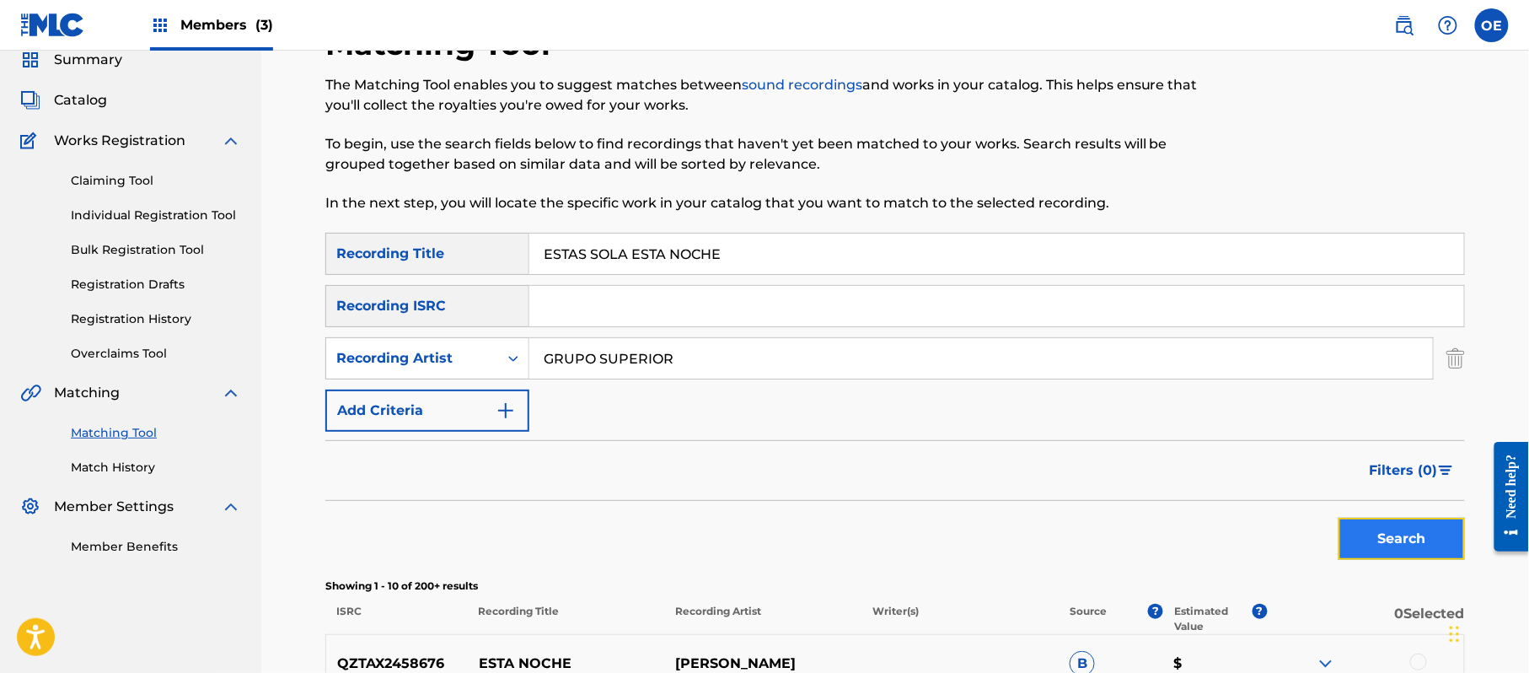
click at [1376, 531] on button "Search" at bounding box center [1402, 539] width 126 height 42
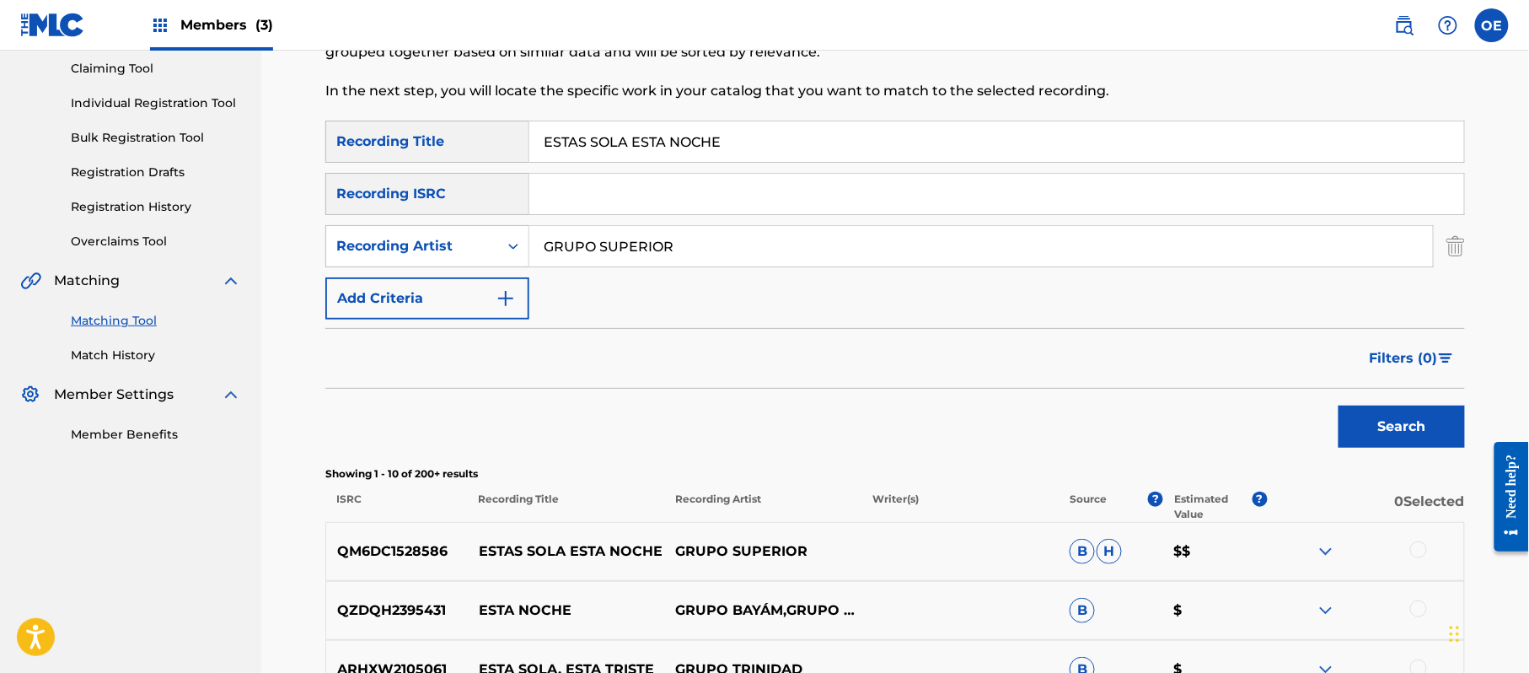
scroll to position [292, 0]
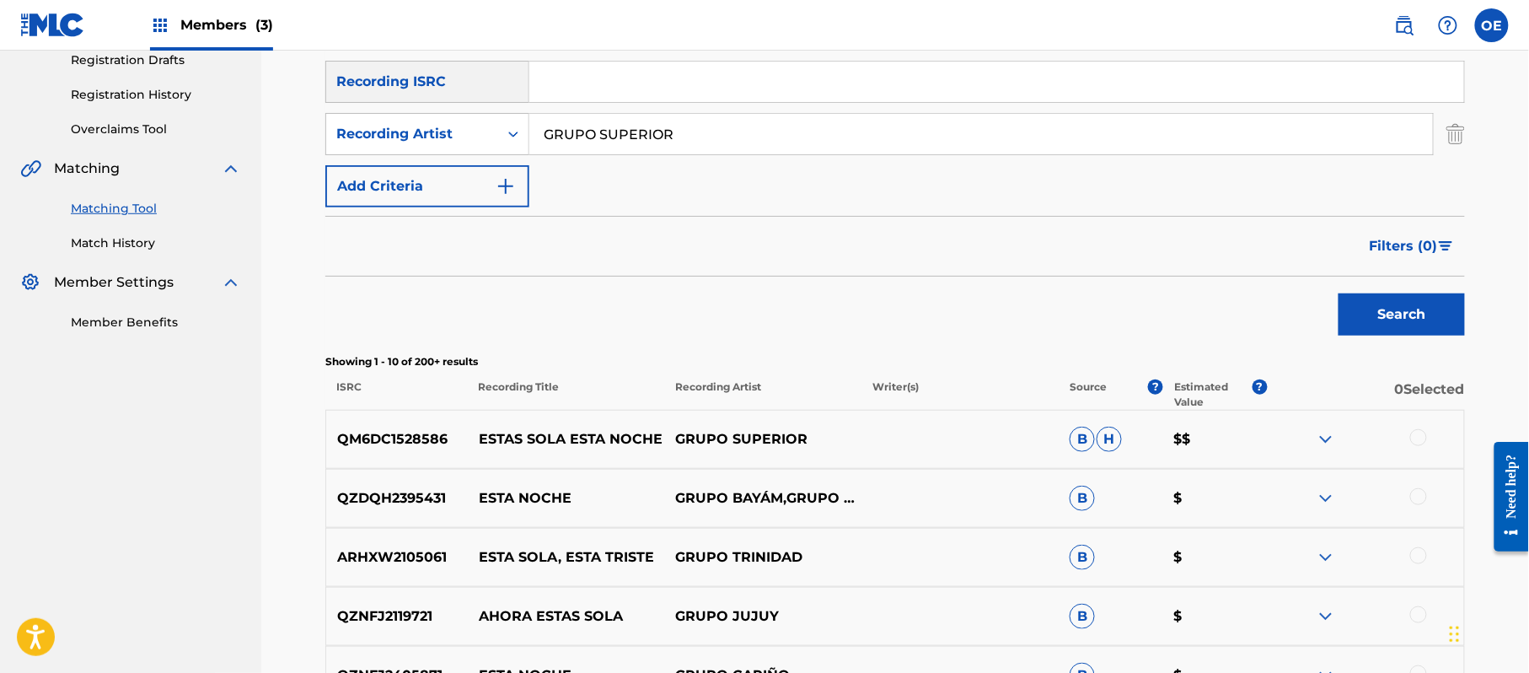
click at [1415, 442] on div at bounding box center [1418, 437] width 17 height 17
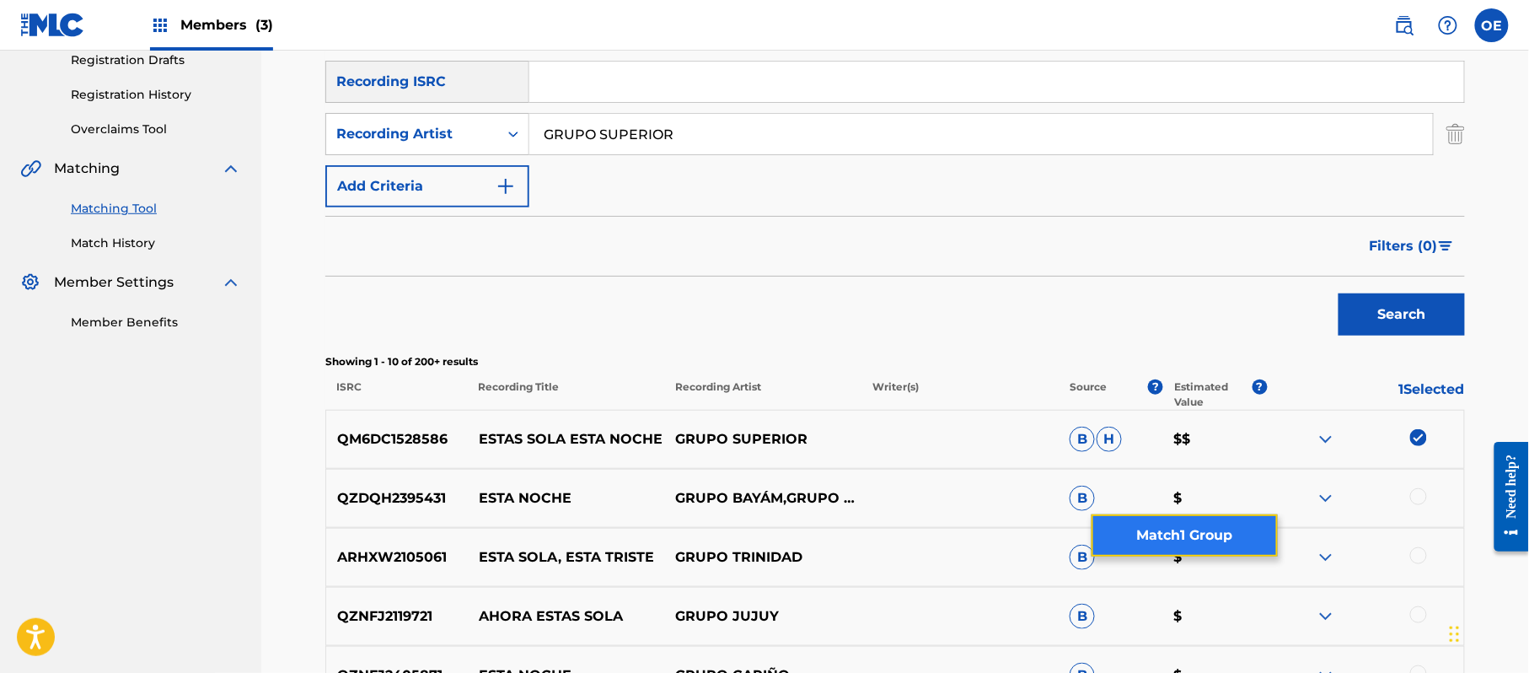
click at [1177, 543] on button "Match 1 Group" at bounding box center [1185, 535] width 186 height 42
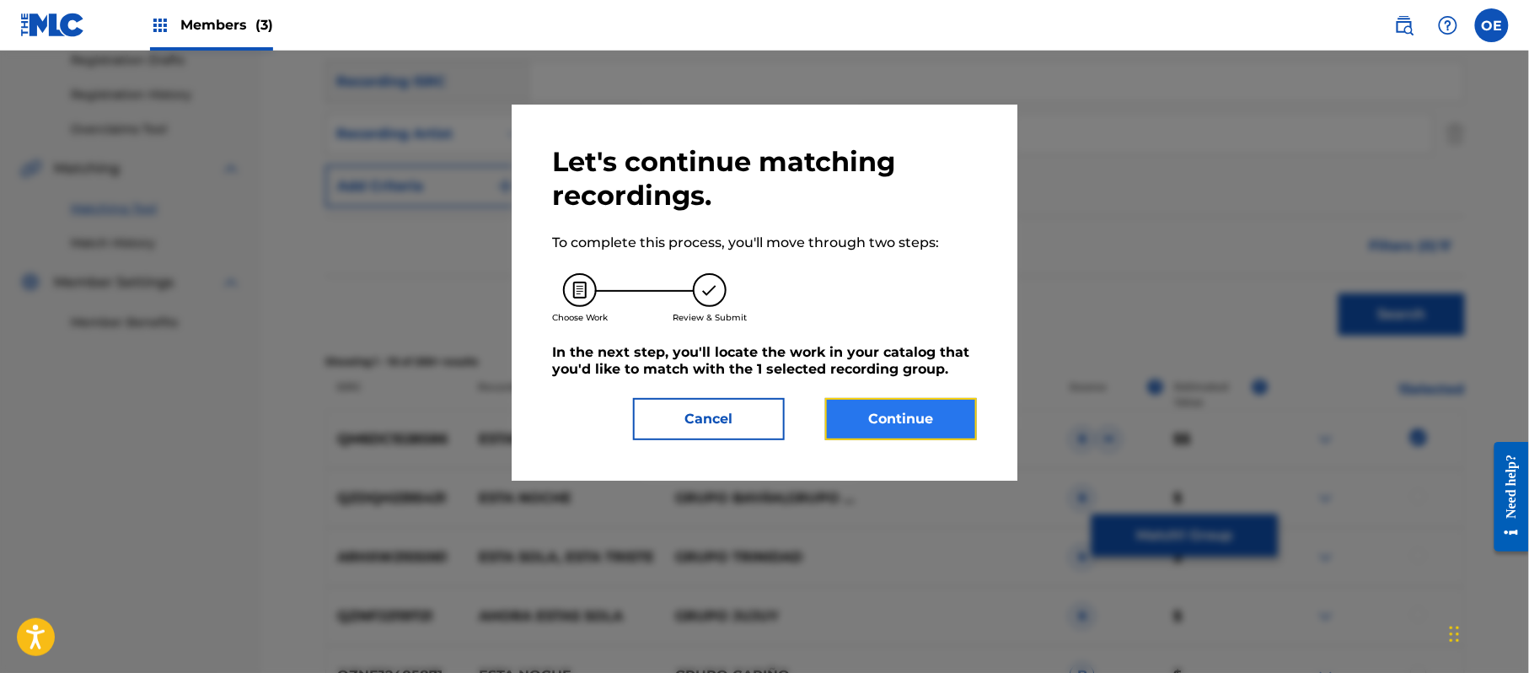
click at [915, 412] on button "Continue" at bounding box center [901, 419] width 152 height 42
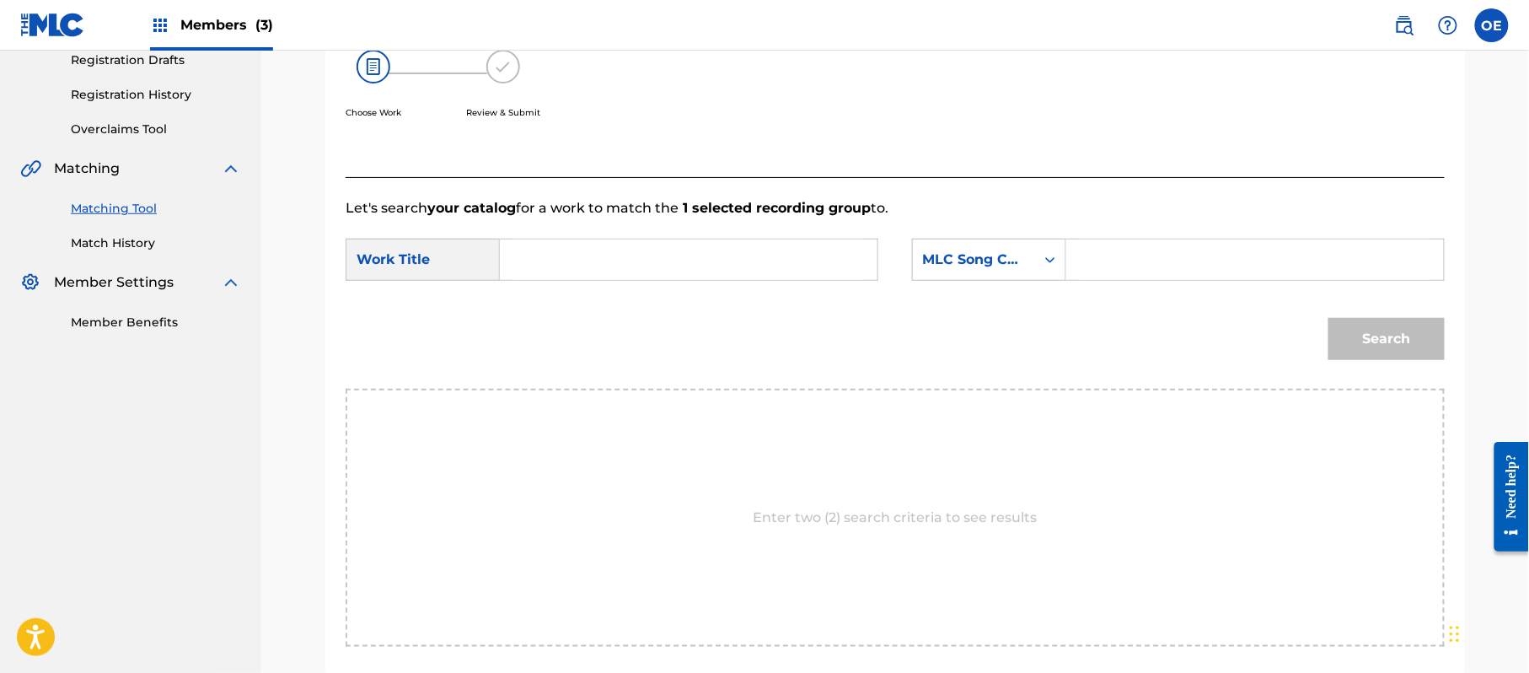
paste input "ESTAS SOLA ESTA NOCHE"
type input "ESTAS SOLA ESTA NOCHE"
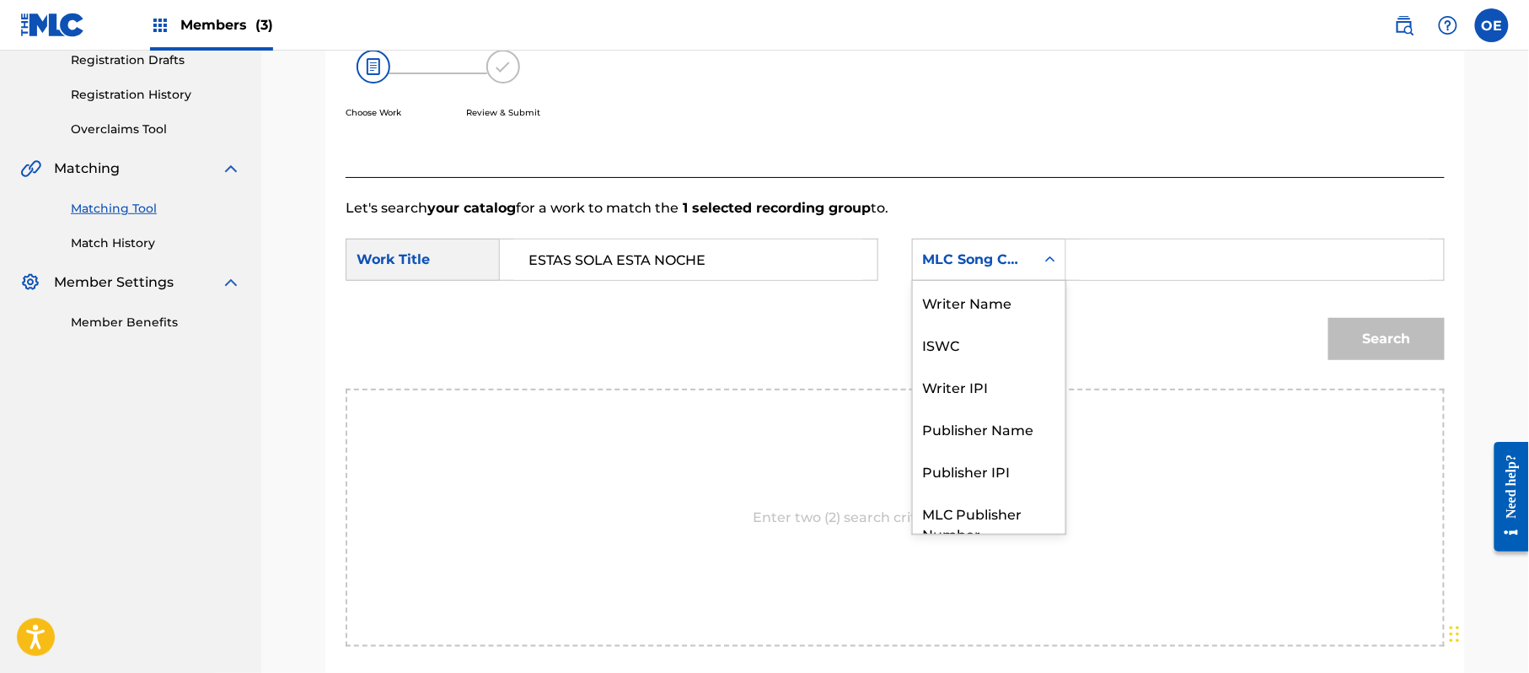
click at [936, 277] on div "MLC Song Code" at bounding box center [989, 260] width 154 height 42
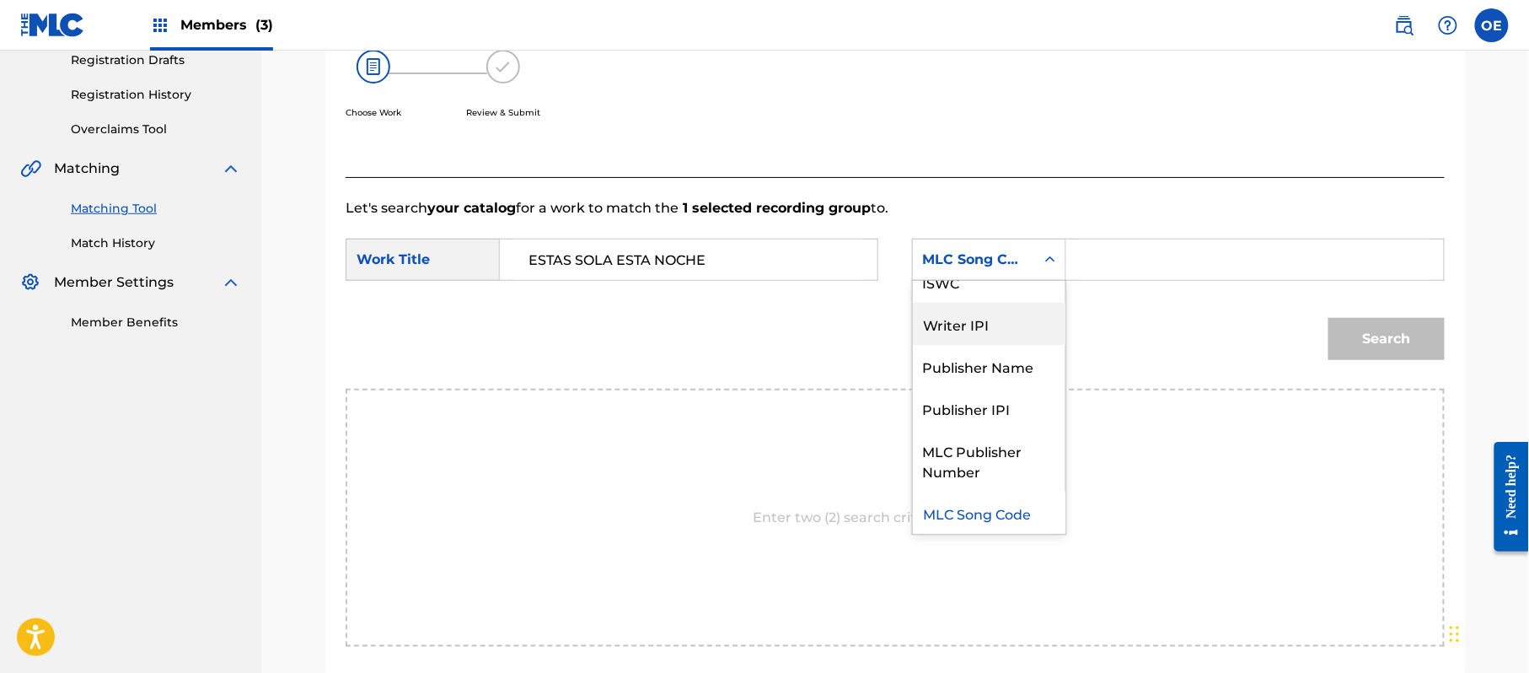
scroll to position [0, 0]
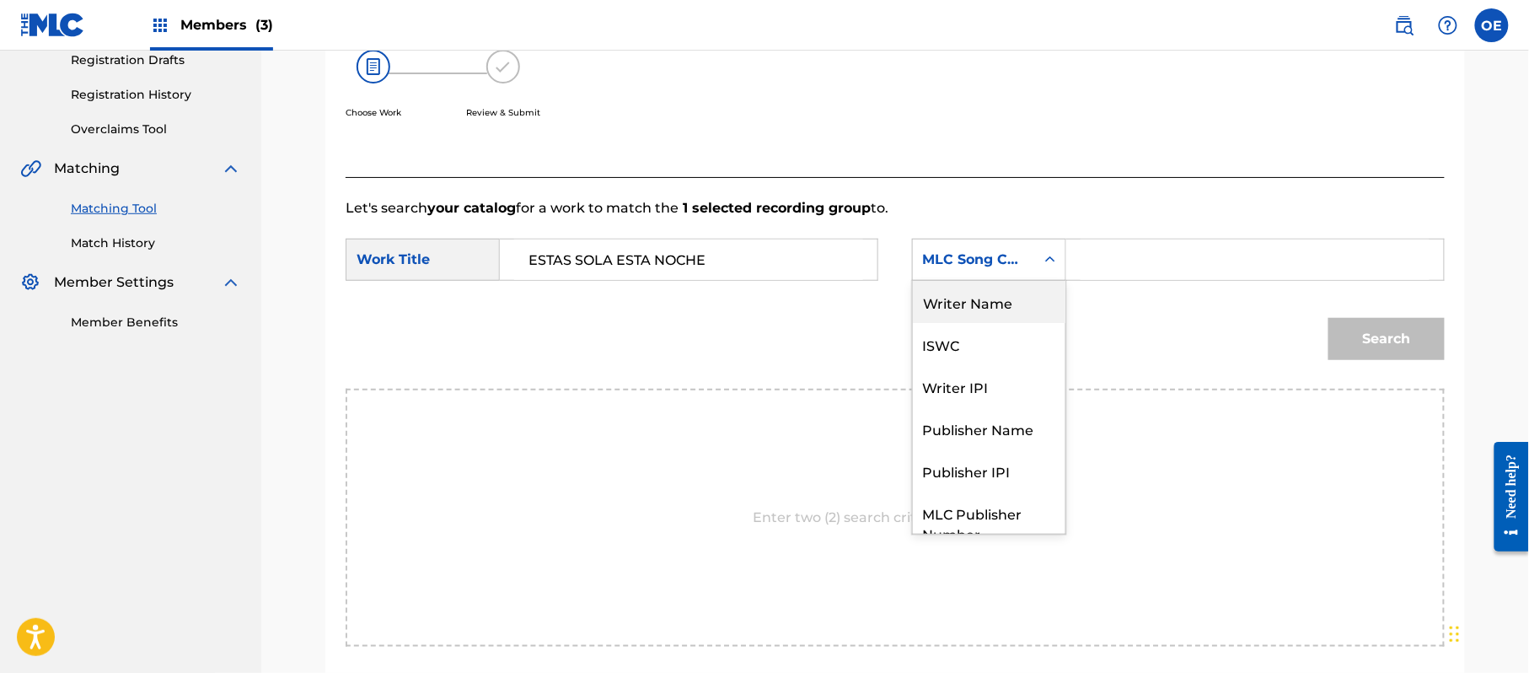
click at [982, 303] on div "Writer Name" at bounding box center [989, 302] width 153 height 42
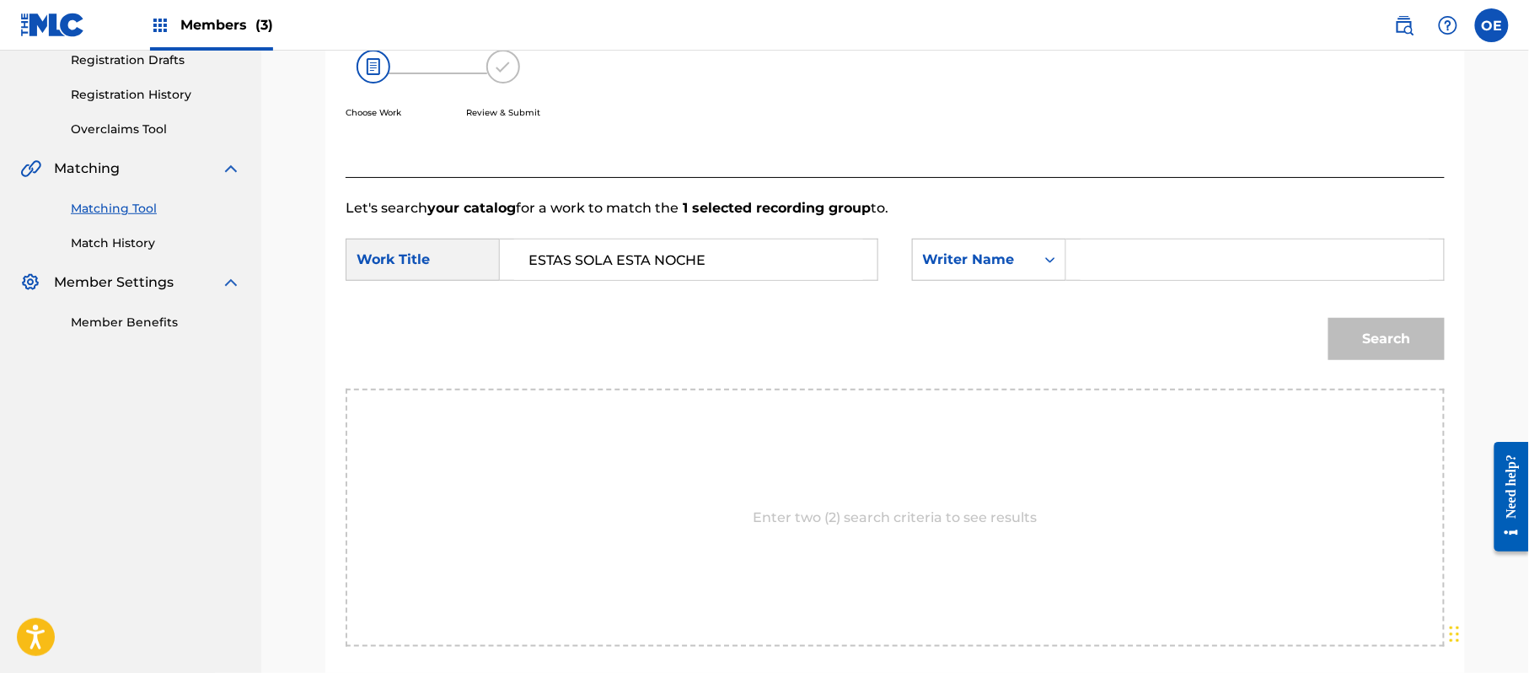
paste input "ESTAS SOLA ESTA NOCHE"
type input "ESTAS SOLA ESTA NOCHE"
drag, startPoint x: 1339, startPoint y: 265, endPoint x: 796, endPoint y: 278, distance: 543.0
click at [818, 277] on div "SearchWithCriteriaf89498bc-789c-4985-8487-5061a1897356 Work Title ESTAS SOLA ES…" at bounding box center [895, 265] width 1099 height 52
paste input "[PERSON_NAME]"
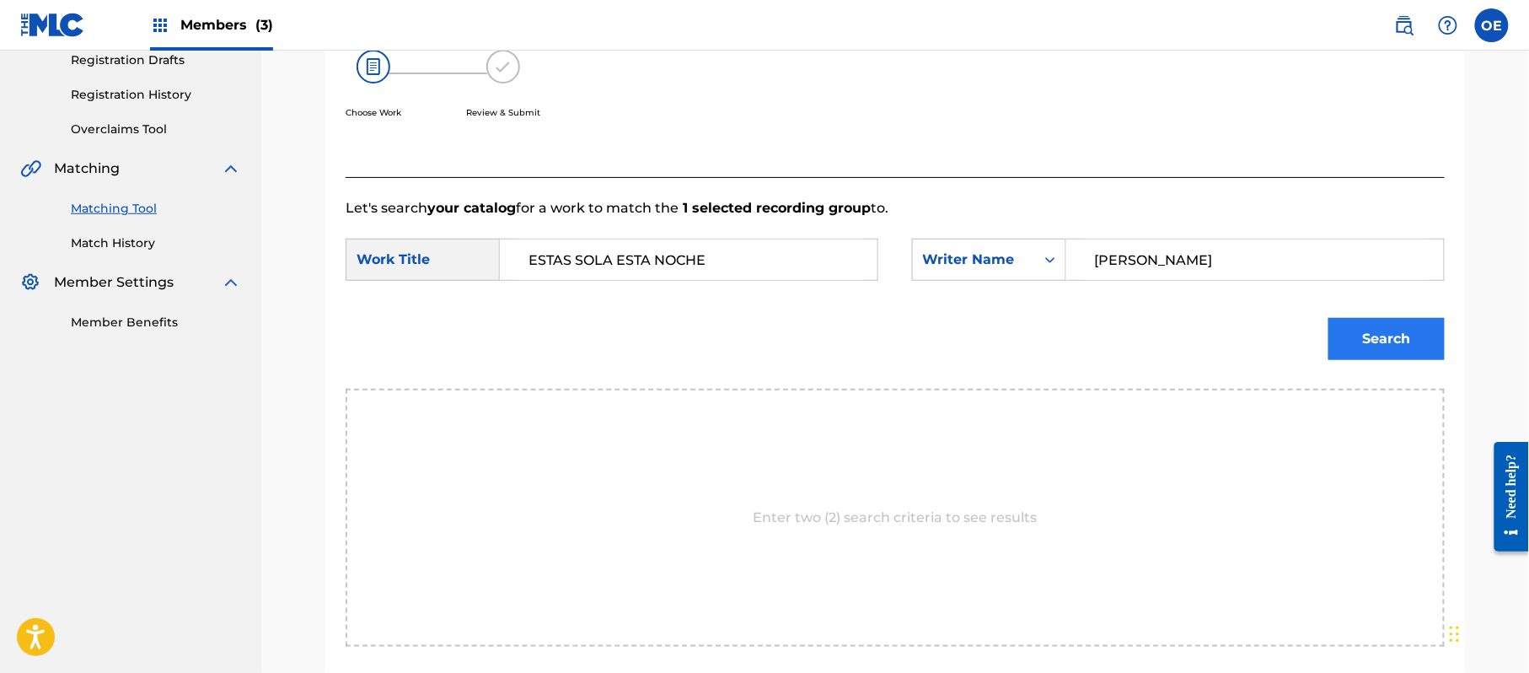
type input "[PERSON_NAME]"
click at [1407, 334] on button "Search" at bounding box center [1387, 339] width 116 height 42
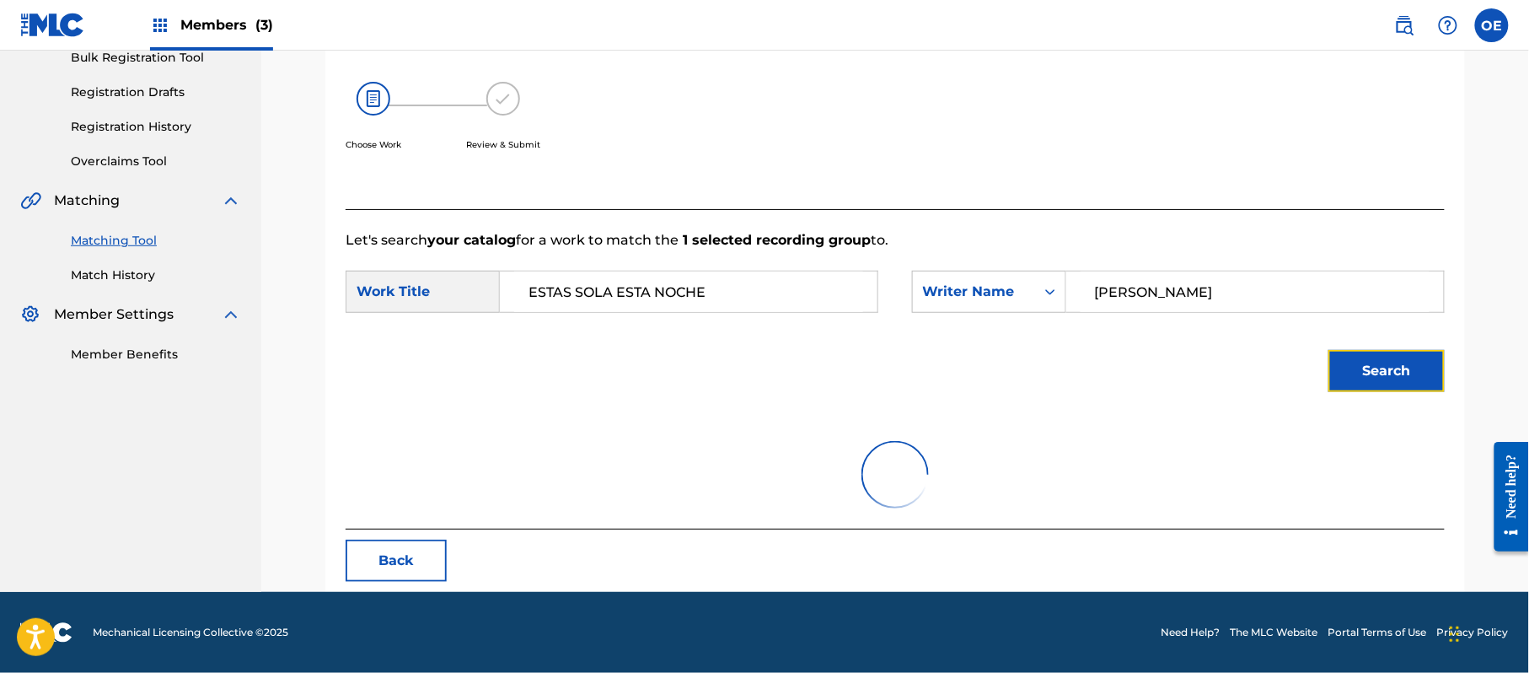
scroll to position [292, 0]
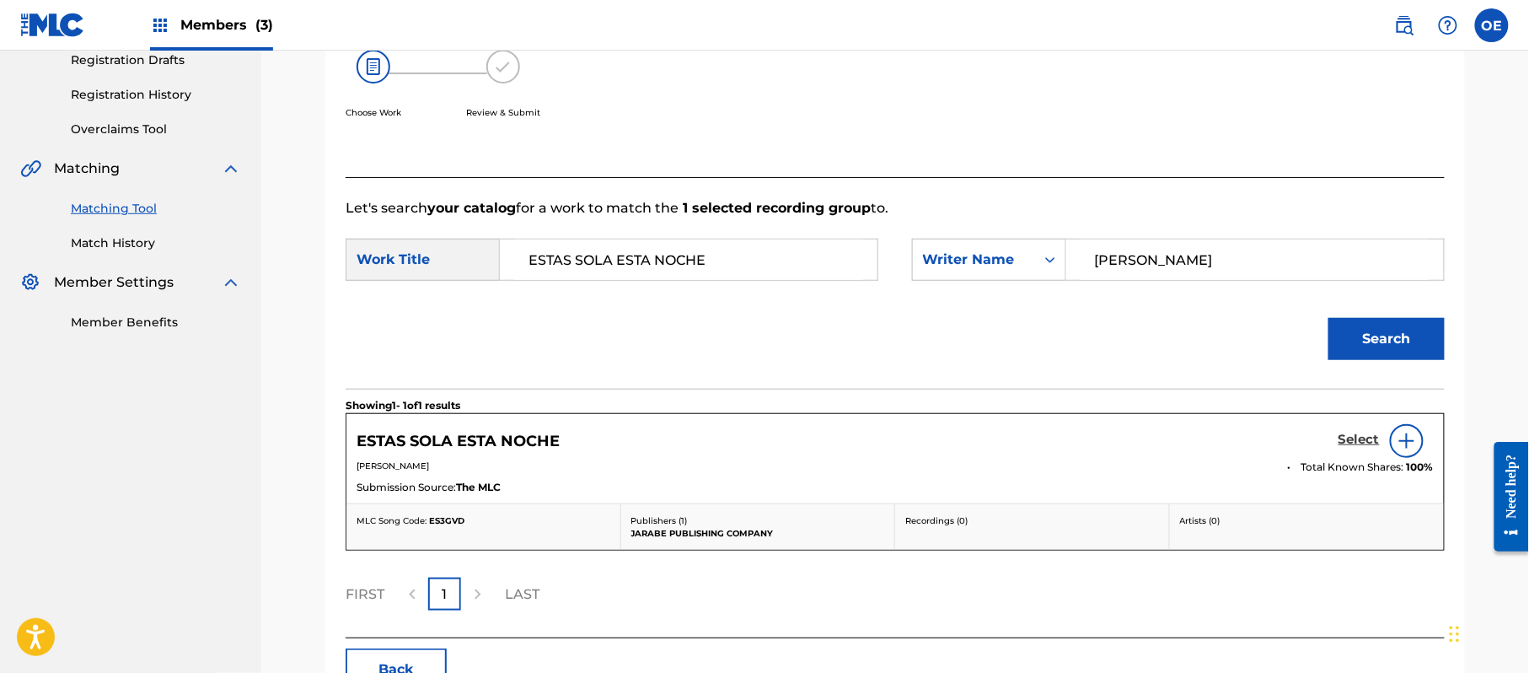
click at [1346, 433] on h5 "Select" at bounding box center [1359, 440] width 41 height 16
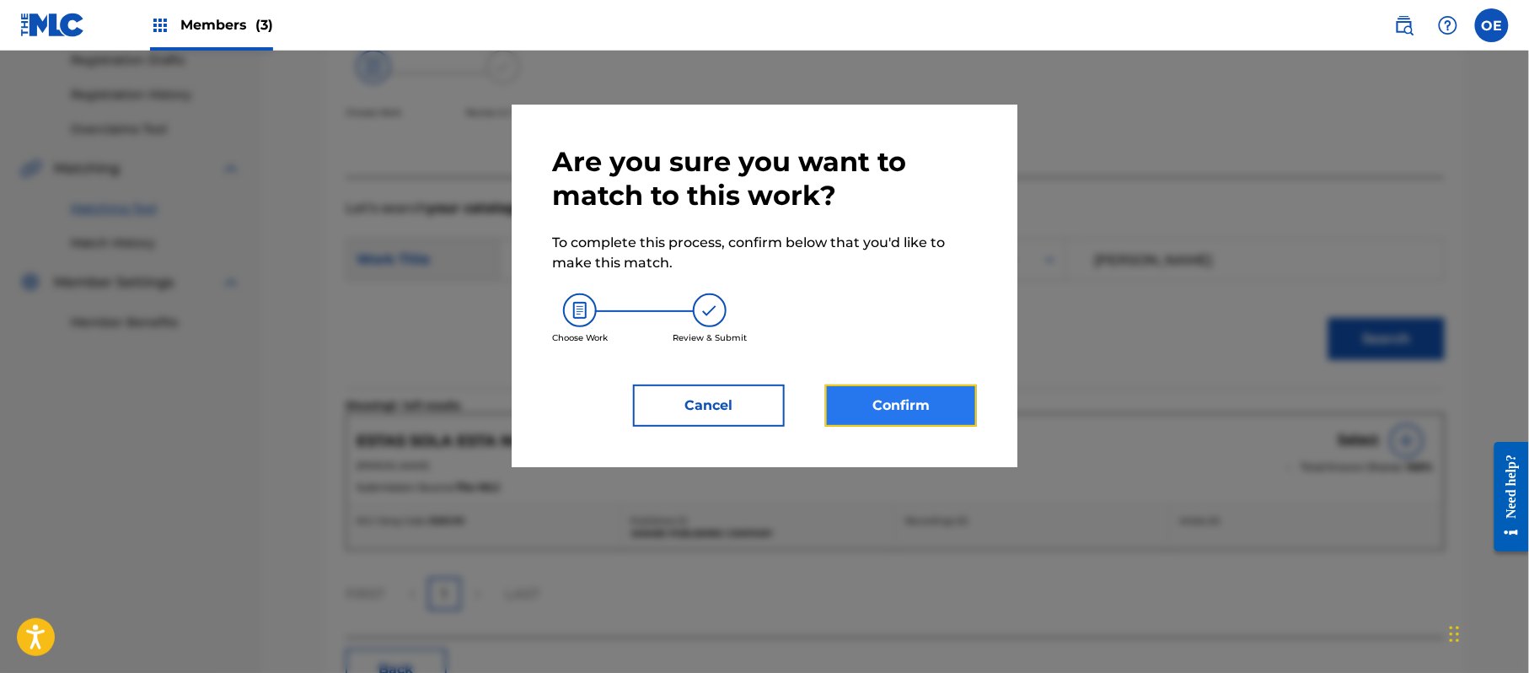
click at [959, 418] on button "Confirm" at bounding box center [901, 405] width 152 height 42
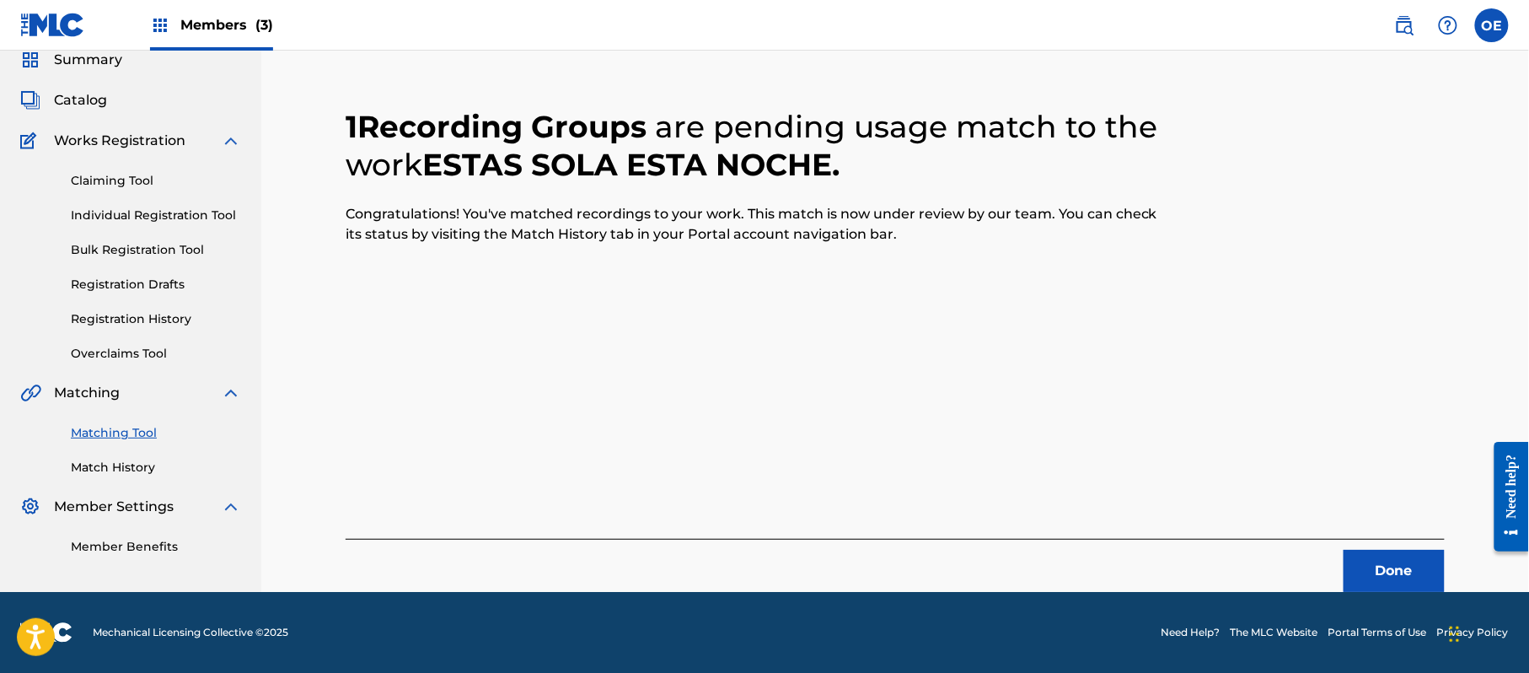
scroll to position [67, 0]
click at [1377, 554] on button "Done" at bounding box center [1394, 571] width 101 height 42
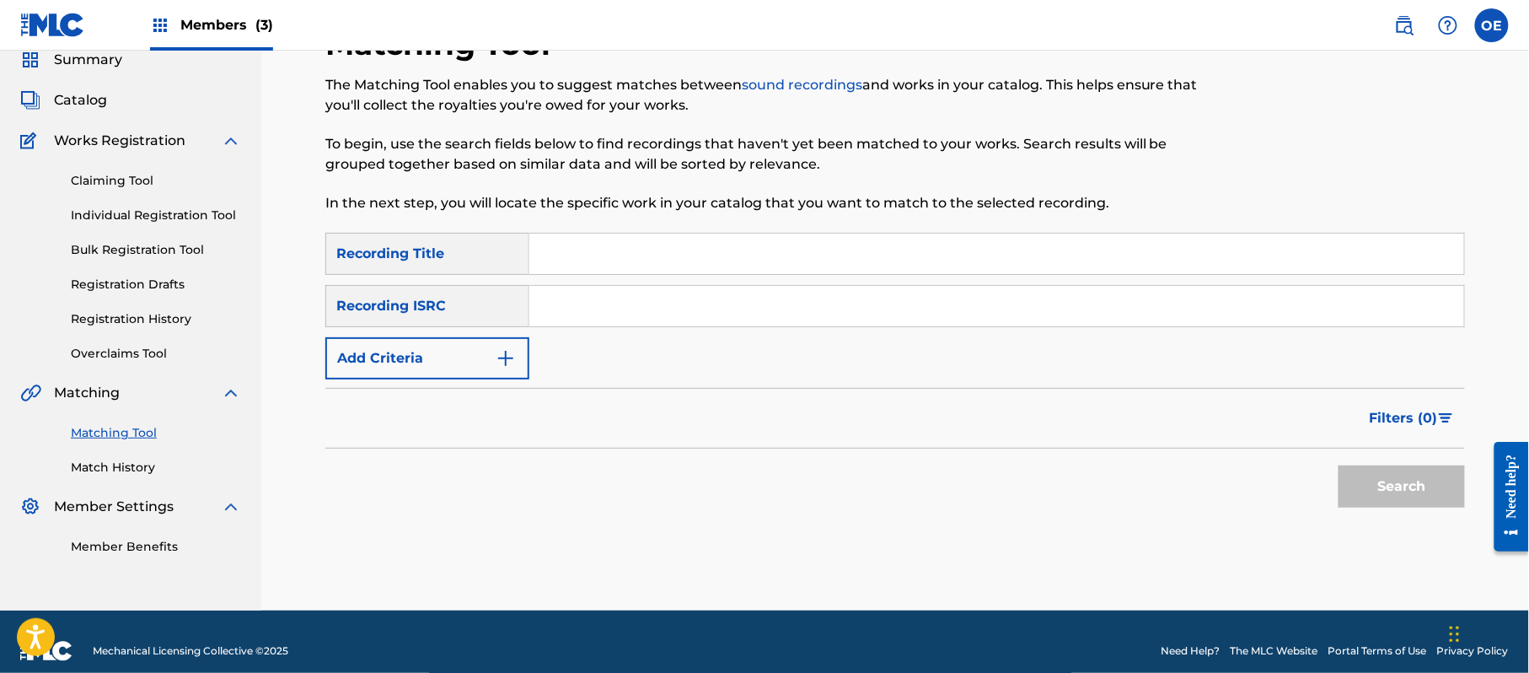
paste input "LAS TOTUGUITAS"
type input "LAS TOTUGUITAS"
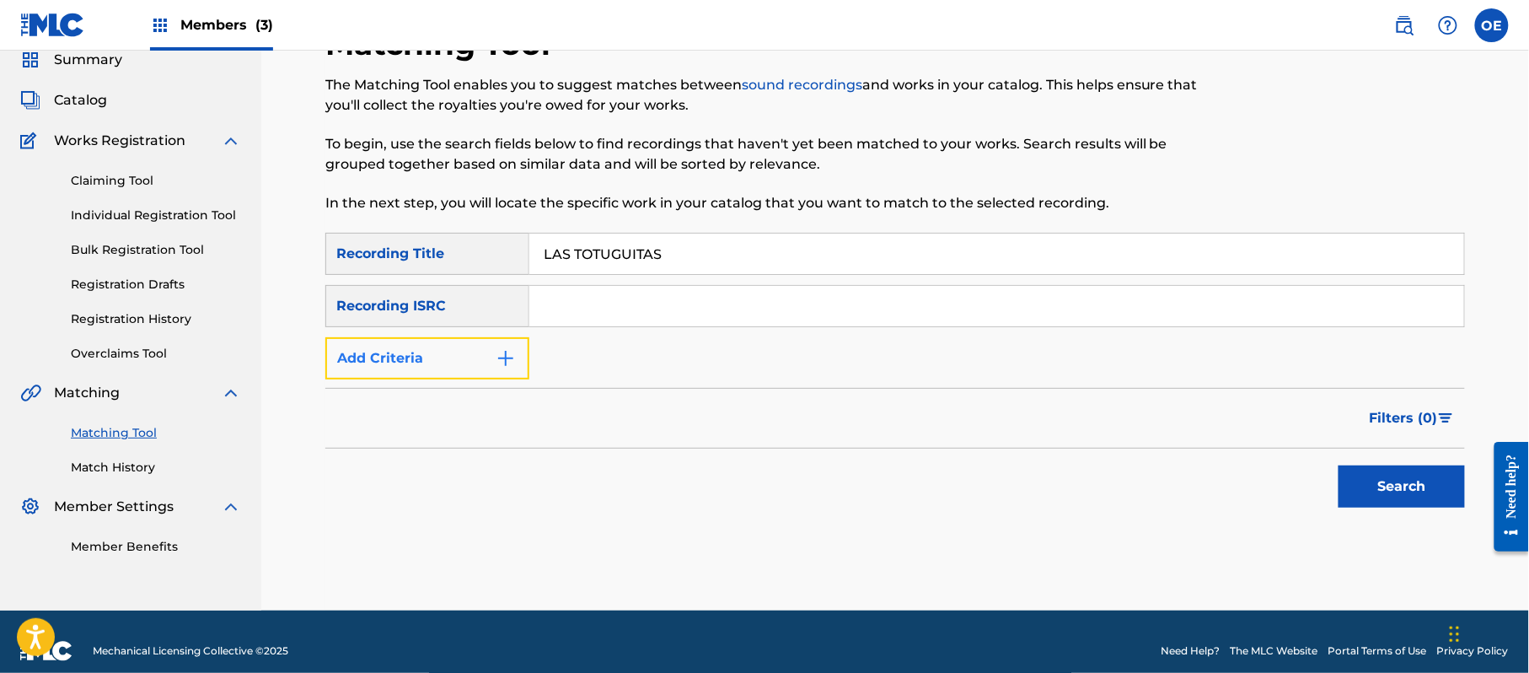
click at [335, 355] on button "Add Criteria" at bounding box center [427, 358] width 204 height 42
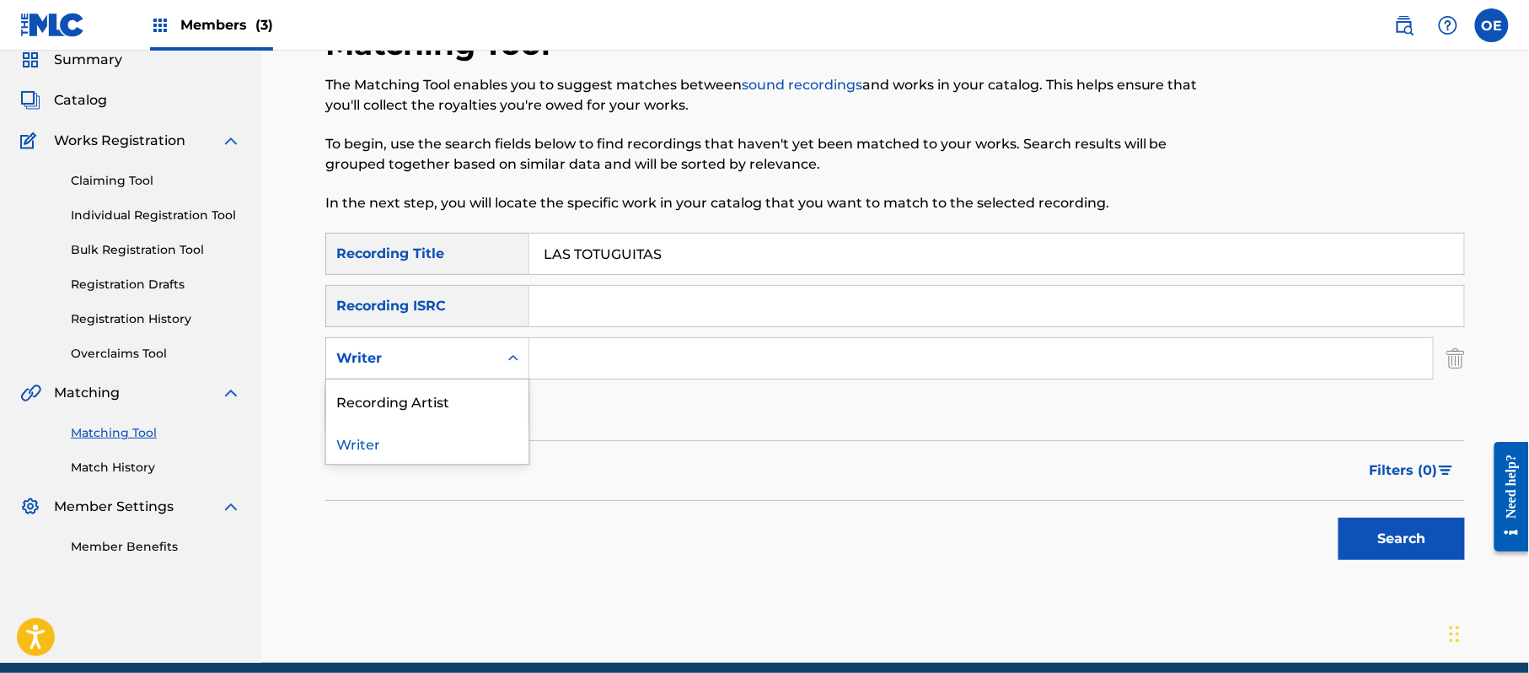
drag, startPoint x: 337, startPoint y: 355, endPoint x: 453, endPoint y: 357, distance: 115.5
click at [453, 357] on div "Writer" at bounding box center [412, 358] width 152 height 20
click at [440, 398] on div "Recording Artist" at bounding box center [427, 400] width 202 height 42
paste input "GRUPO SUPERIOR"
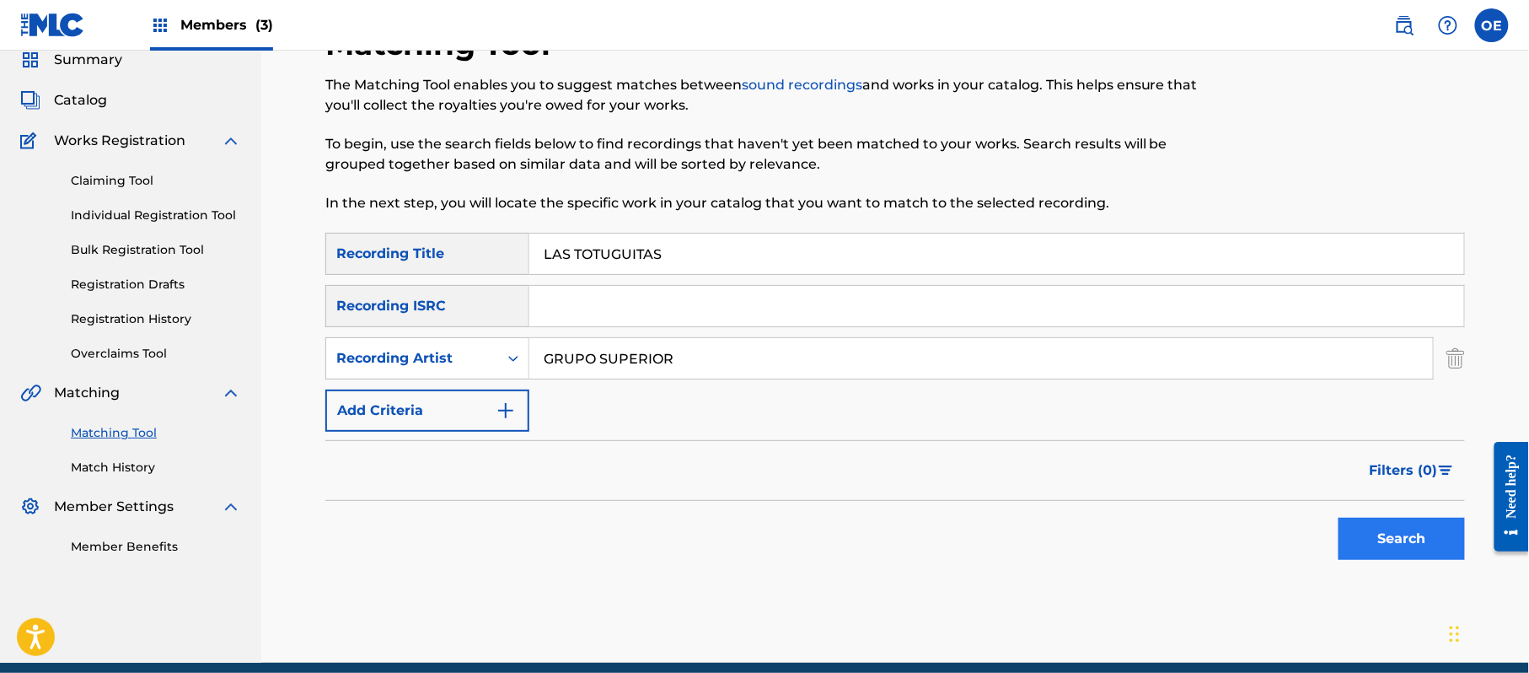
type input "GRUPO SUPERIOR"
drag, startPoint x: 1371, startPoint y: 537, endPoint x: 688, endPoint y: 337, distance: 711.4
click at [1361, 534] on button "Search" at bounding box center [1402, 539] width 126 height 42
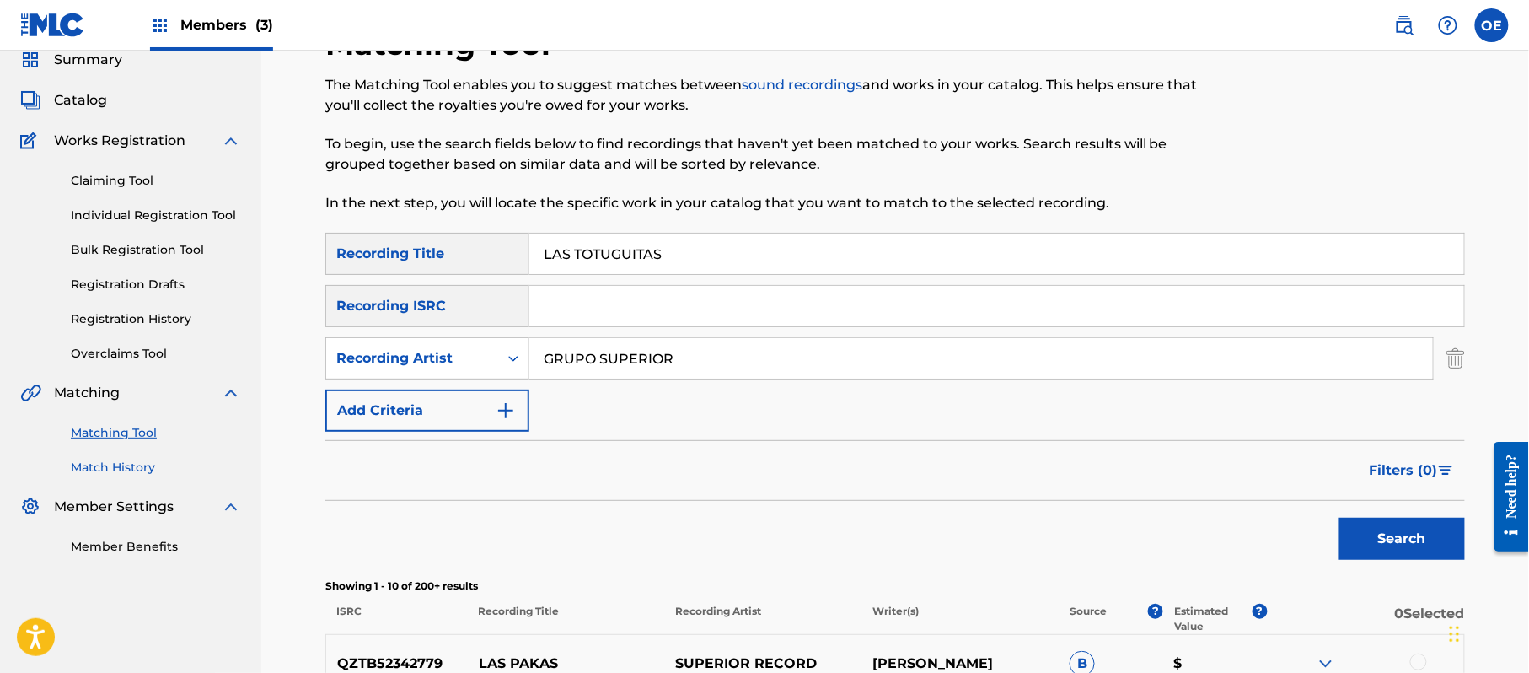
click at [120, 462] on link "Match History" at bounding box center [156, 468] width 170 height 18
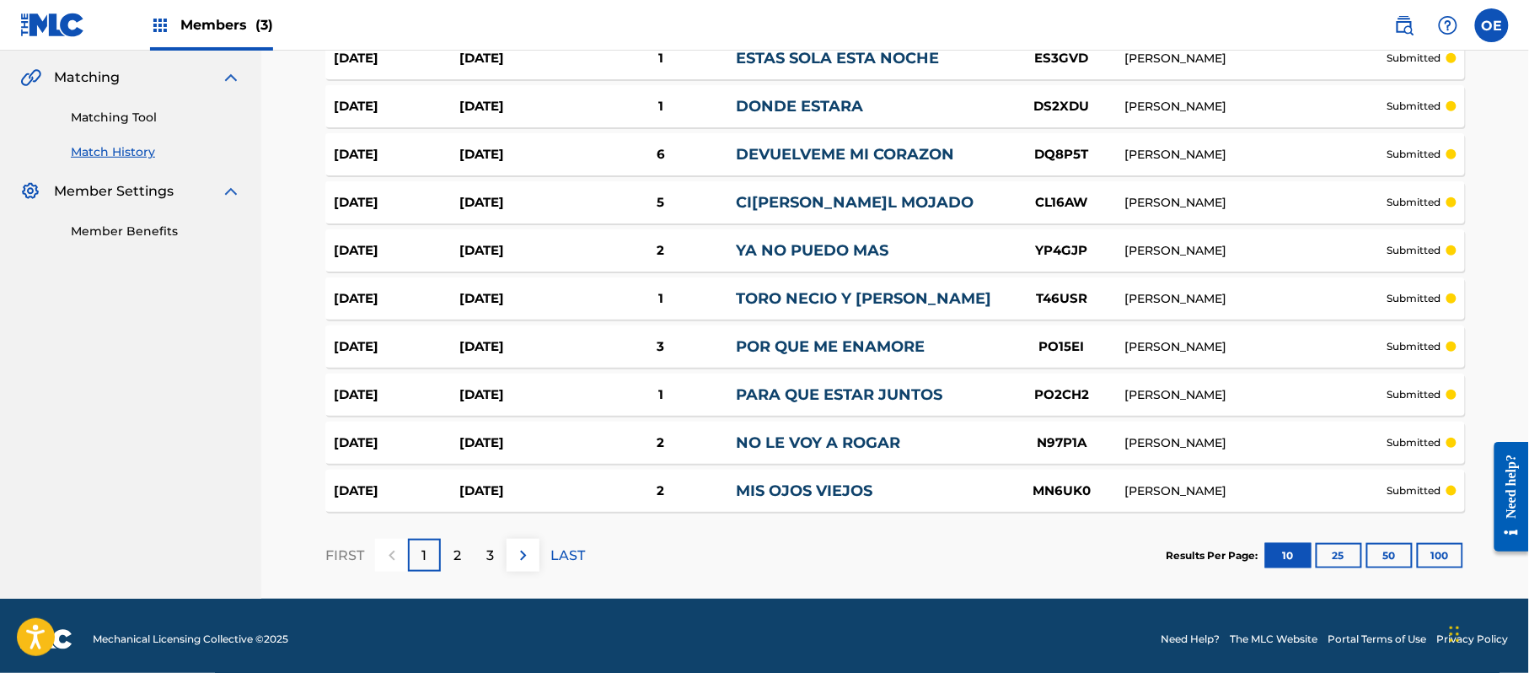
scroll to position [389, 0]
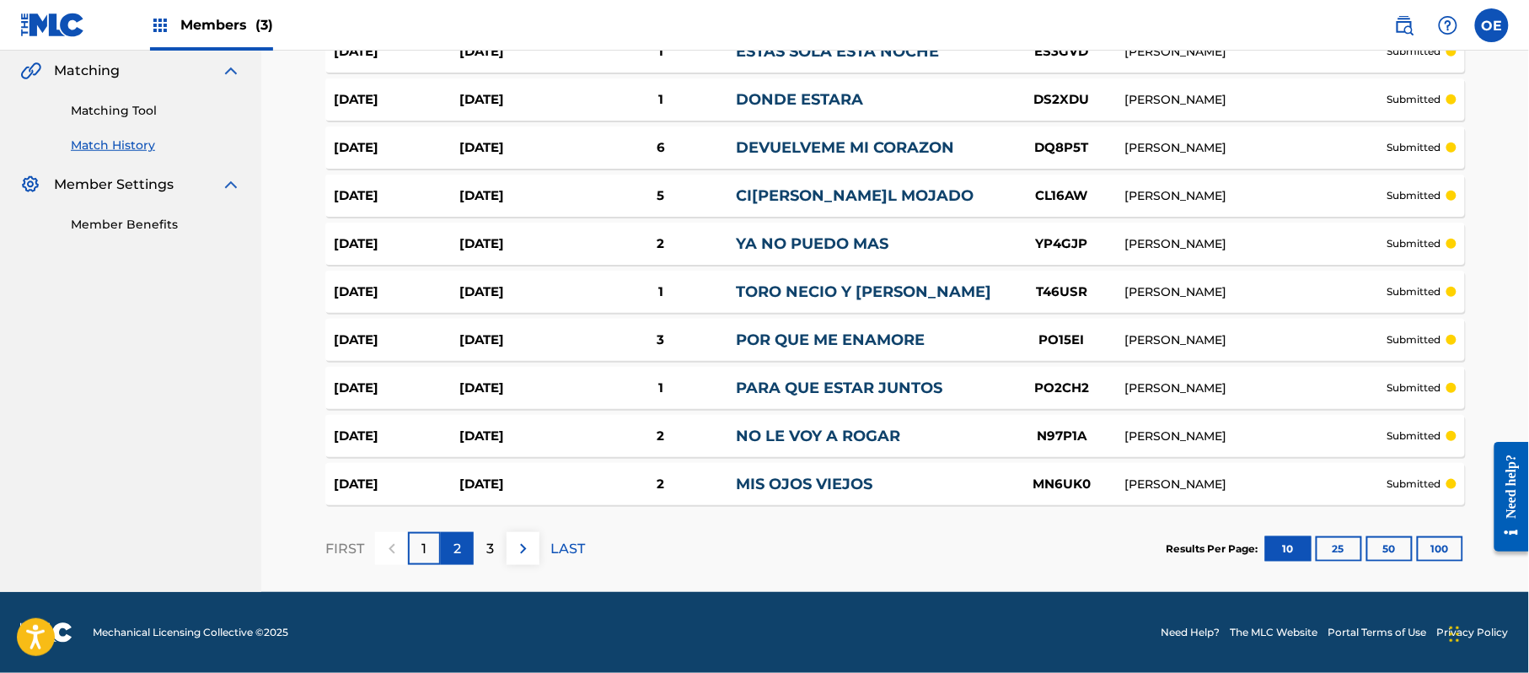
click at [456, 558] on p "2" at bounding box center [458, 549] width 8 height 20
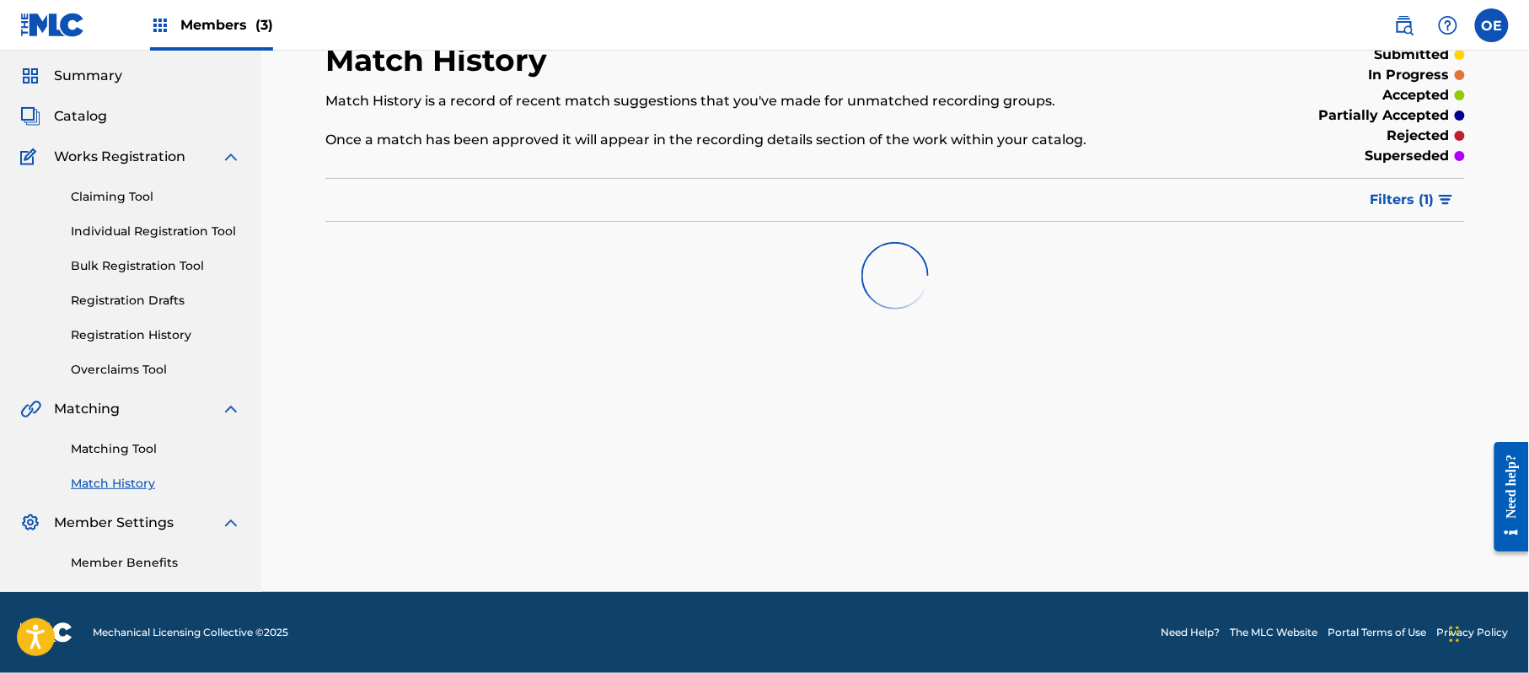
scroll to position [51, 0]
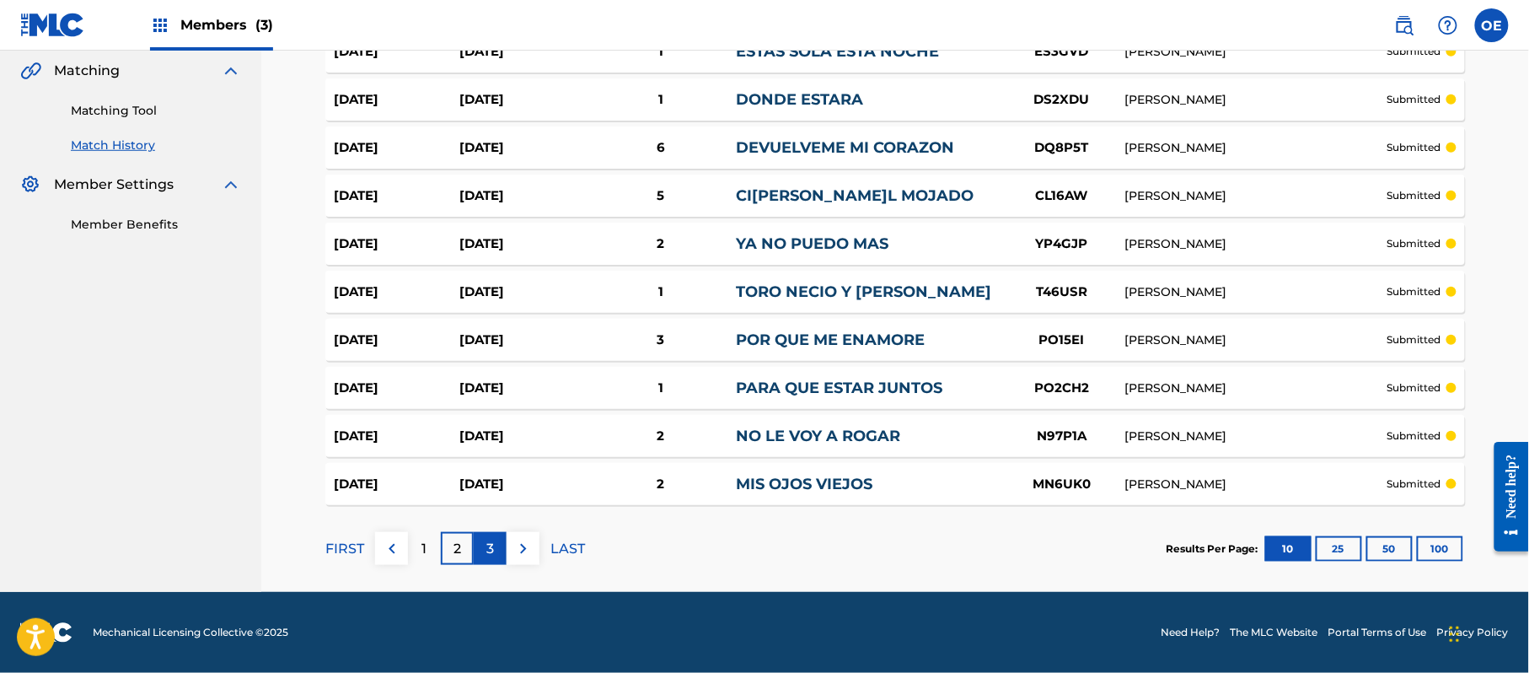
click at [496, 550] on div "3" at bounding box center [490, 548] width 33 height 33
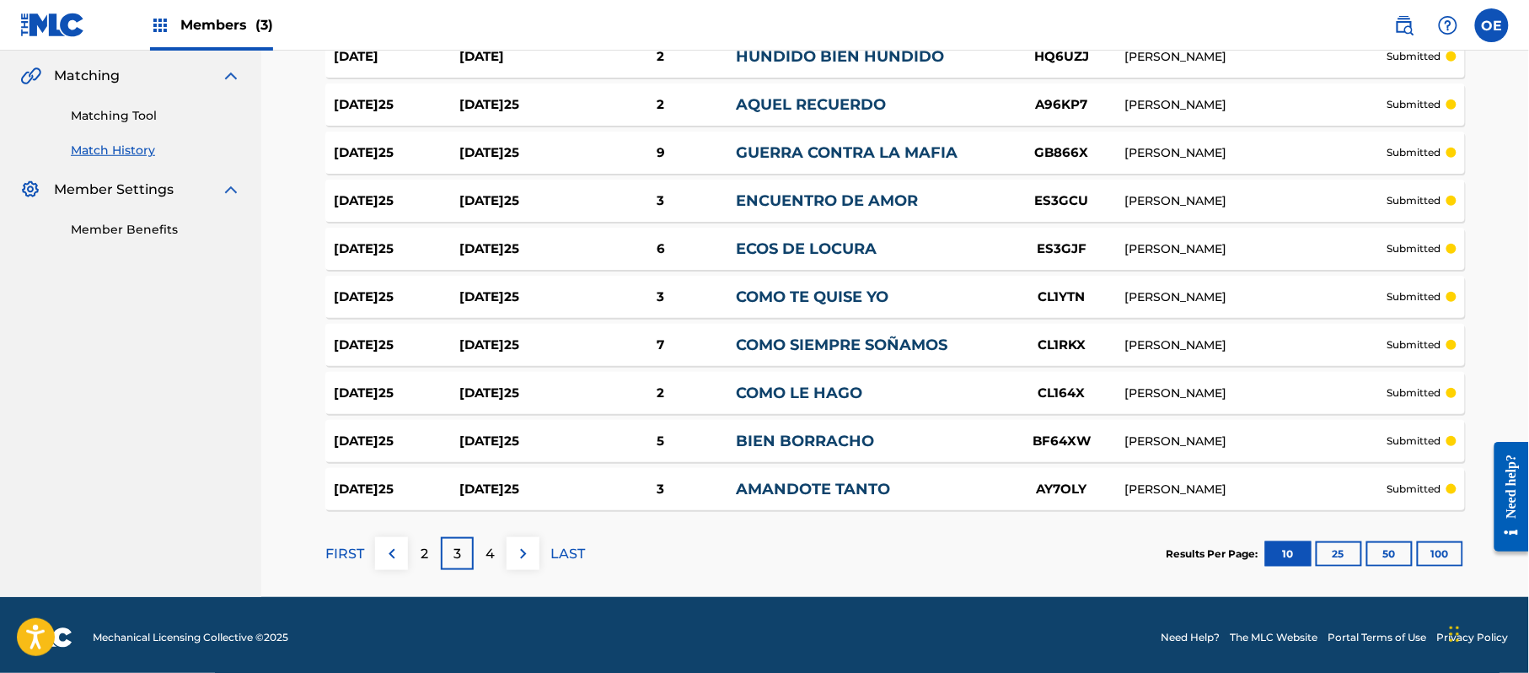
scroll to position [389, 0]
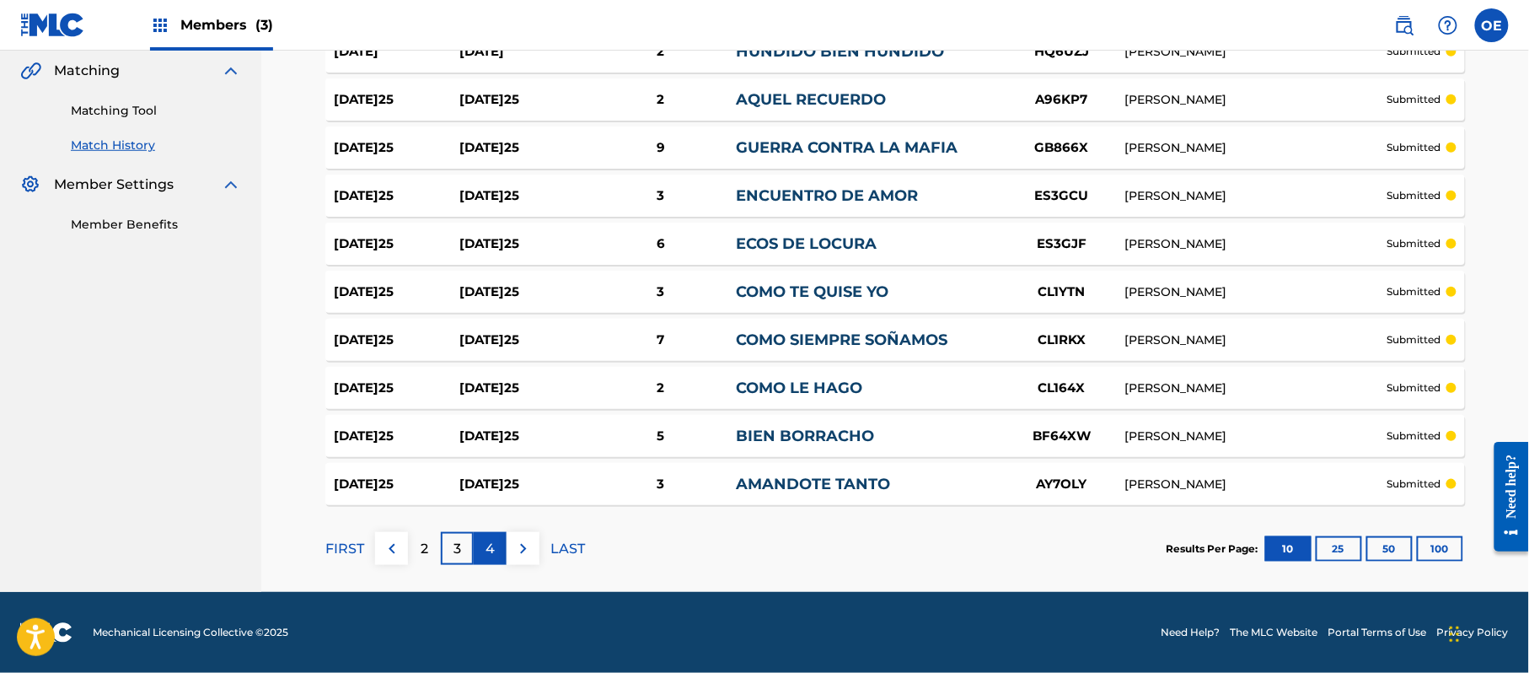
click at [497, 541] on div "4" at bounding box center [490, 548] width 33 height 33
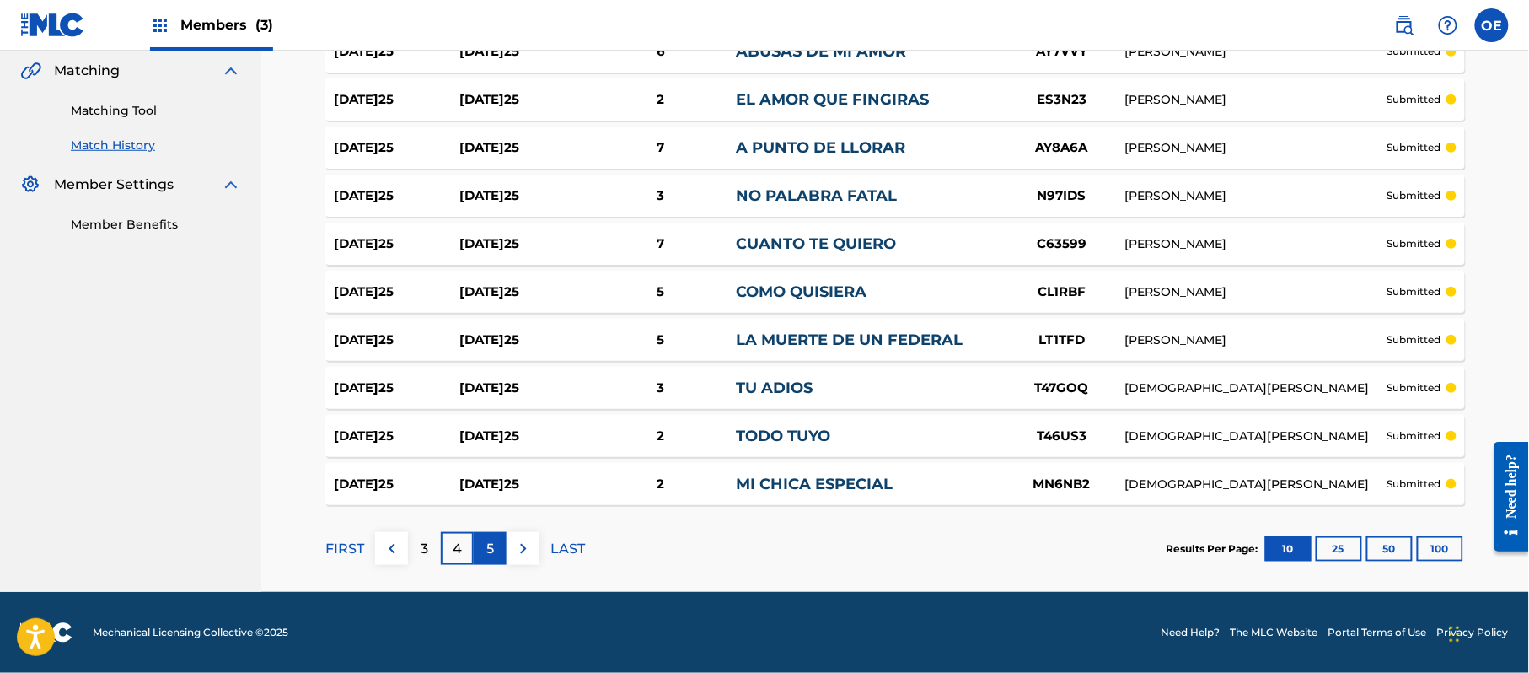
click at [492, 551] on p "5" at bounding box center [490, 549] width 8 height 20
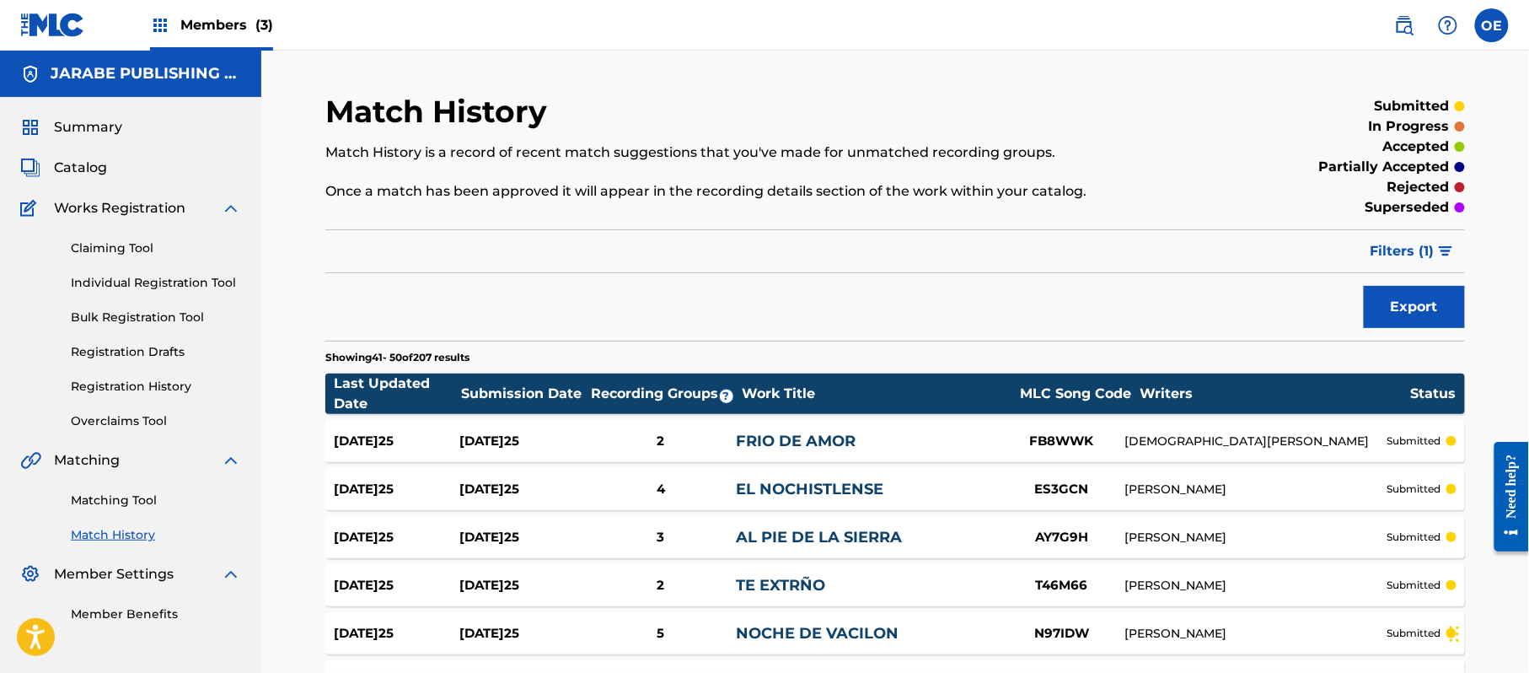
scroll to position [337, 0]
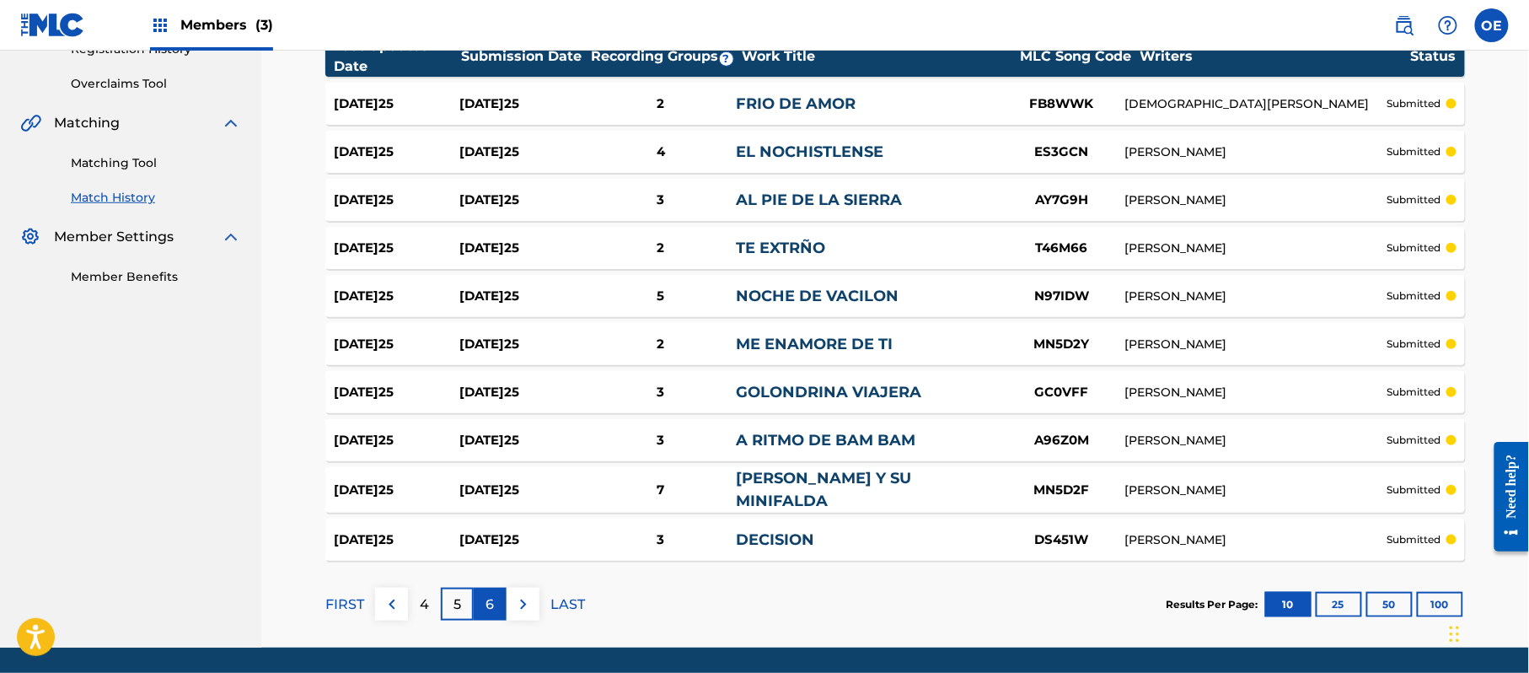
click at [482, 597] on div "6" at bounding box center [490, 604] width 33 height 33
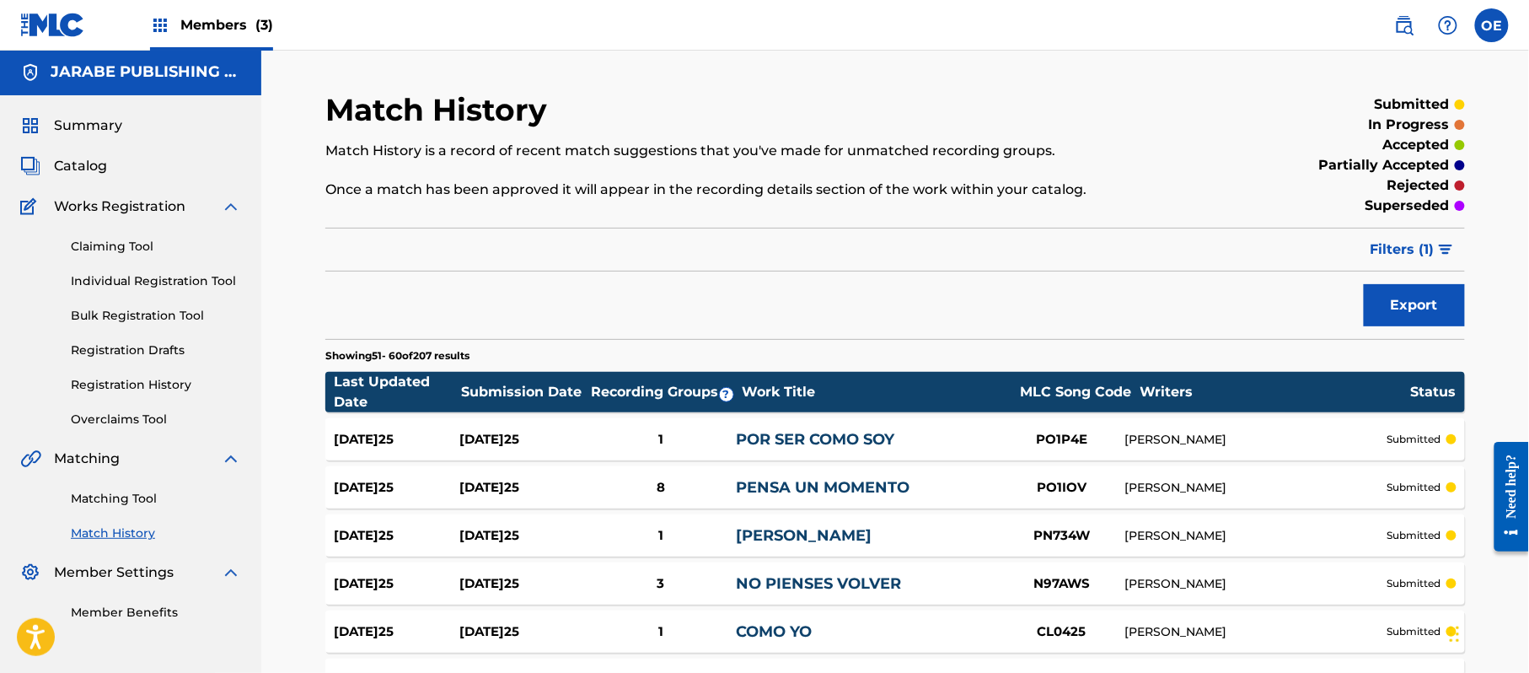
scroll to position [0, 0]
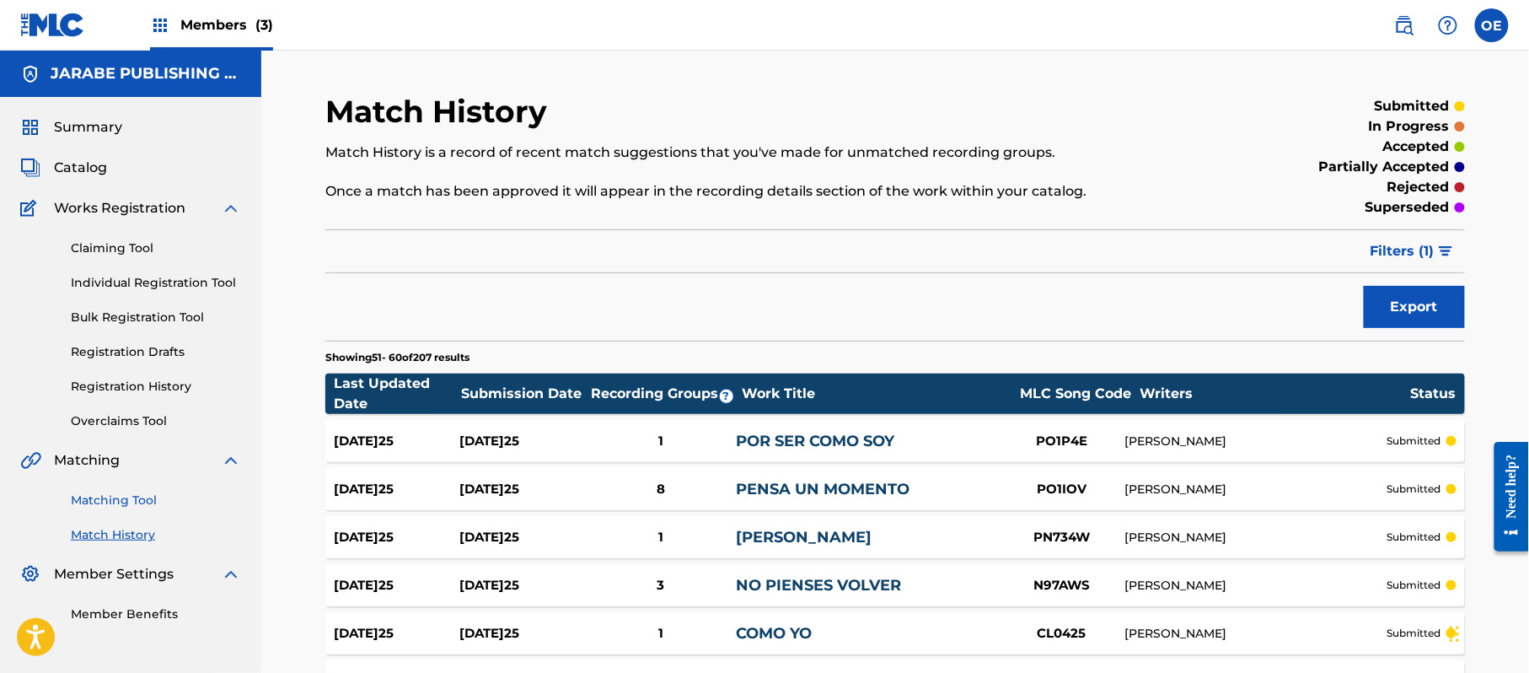
click at [140, 507] on link "Matching Tool" at bounding box center [156, 500] width 170 height 18
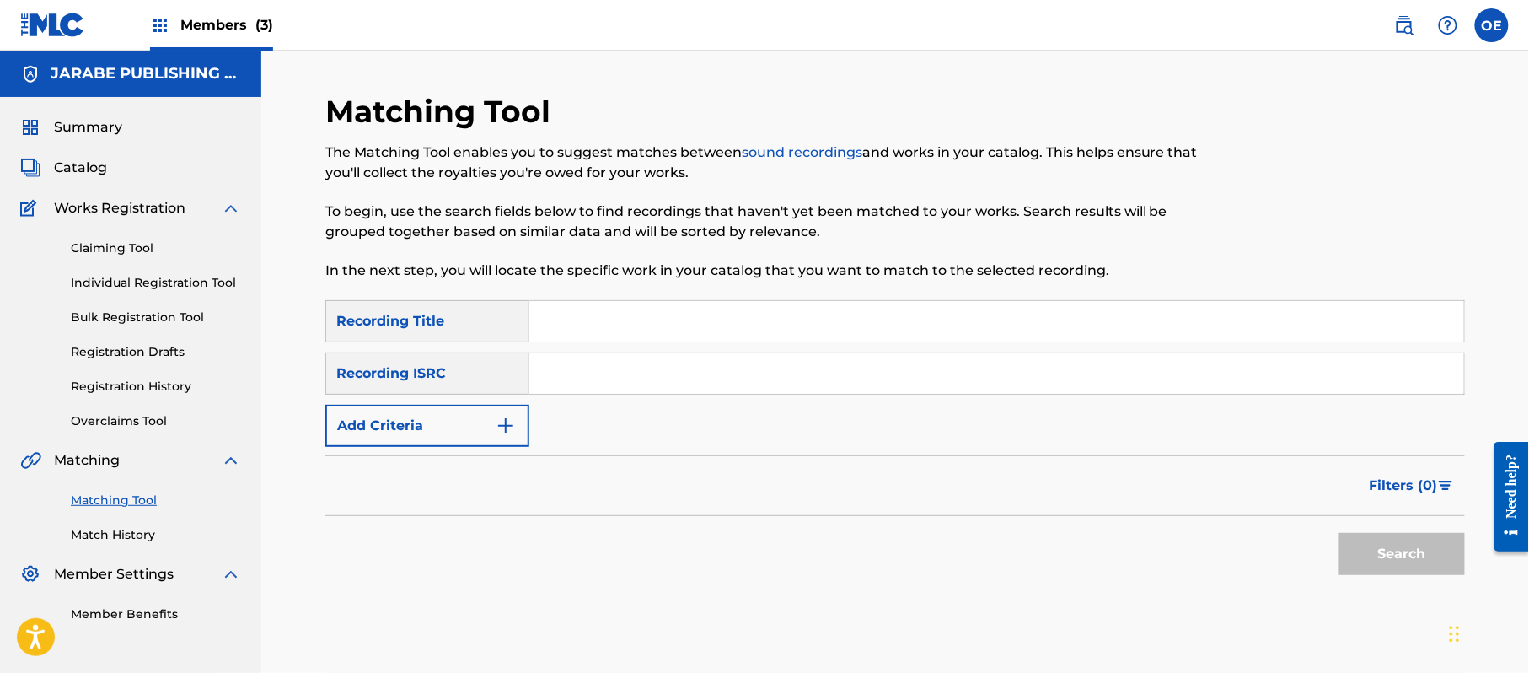
paste input "LAS TOTUGUITAS"
type input "LAS TOTUGUITAS"
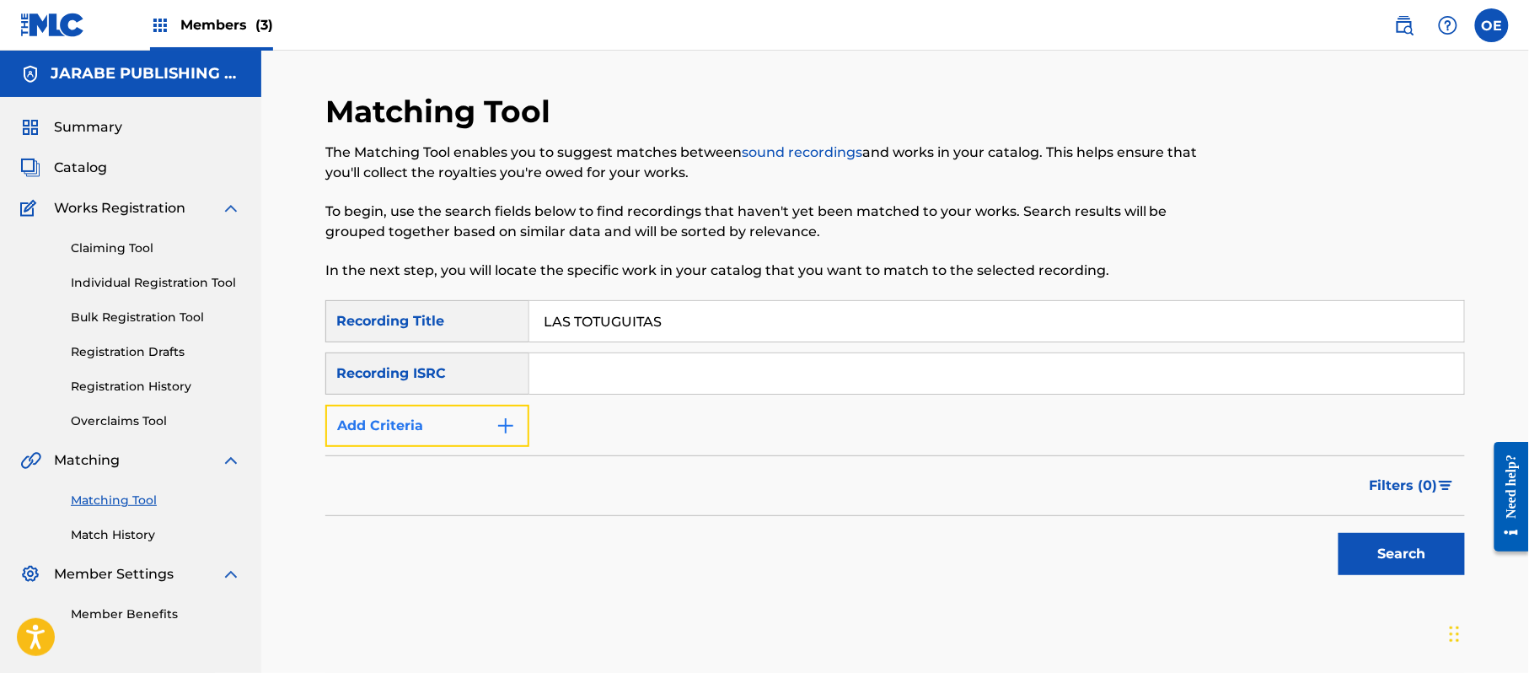
click at [474, 430] on button "Add Criteria" at bounding box center [427, 426] width 204 height 42
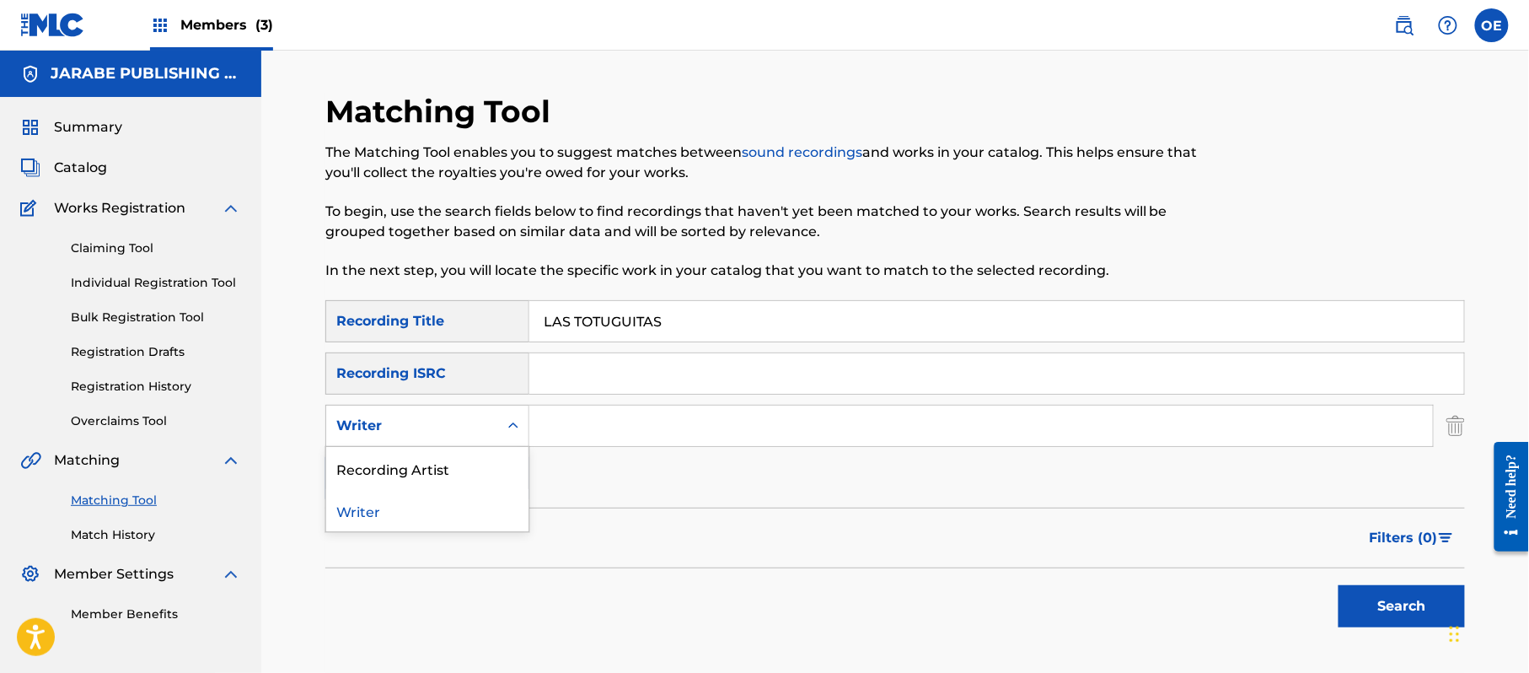
click at [475, 430] on div "Writer" at bounding box center [412, 426] width 152 height 20
click at [476, 448] on div "Recording Artist" at bounding box center [427, 468] width 202 height 42
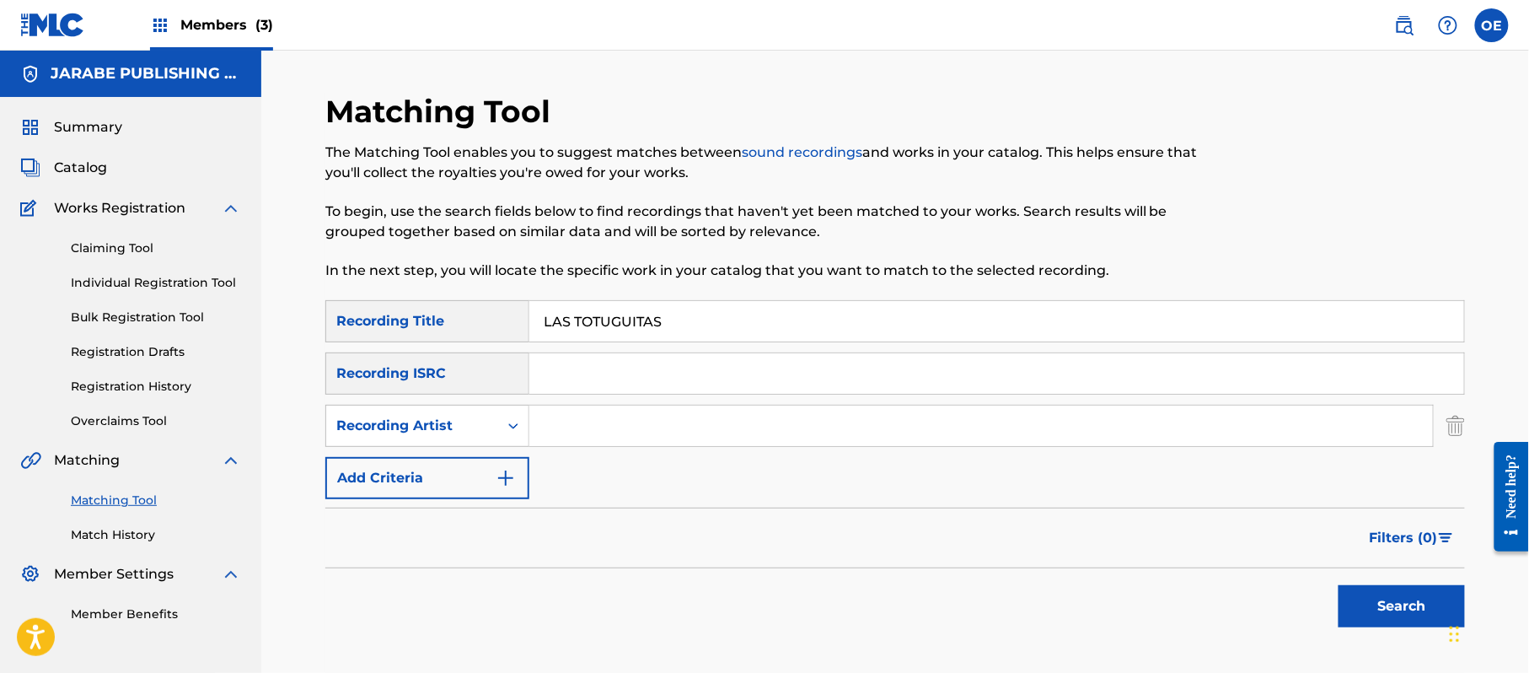
paste input "GRUPO SUPERIOR"
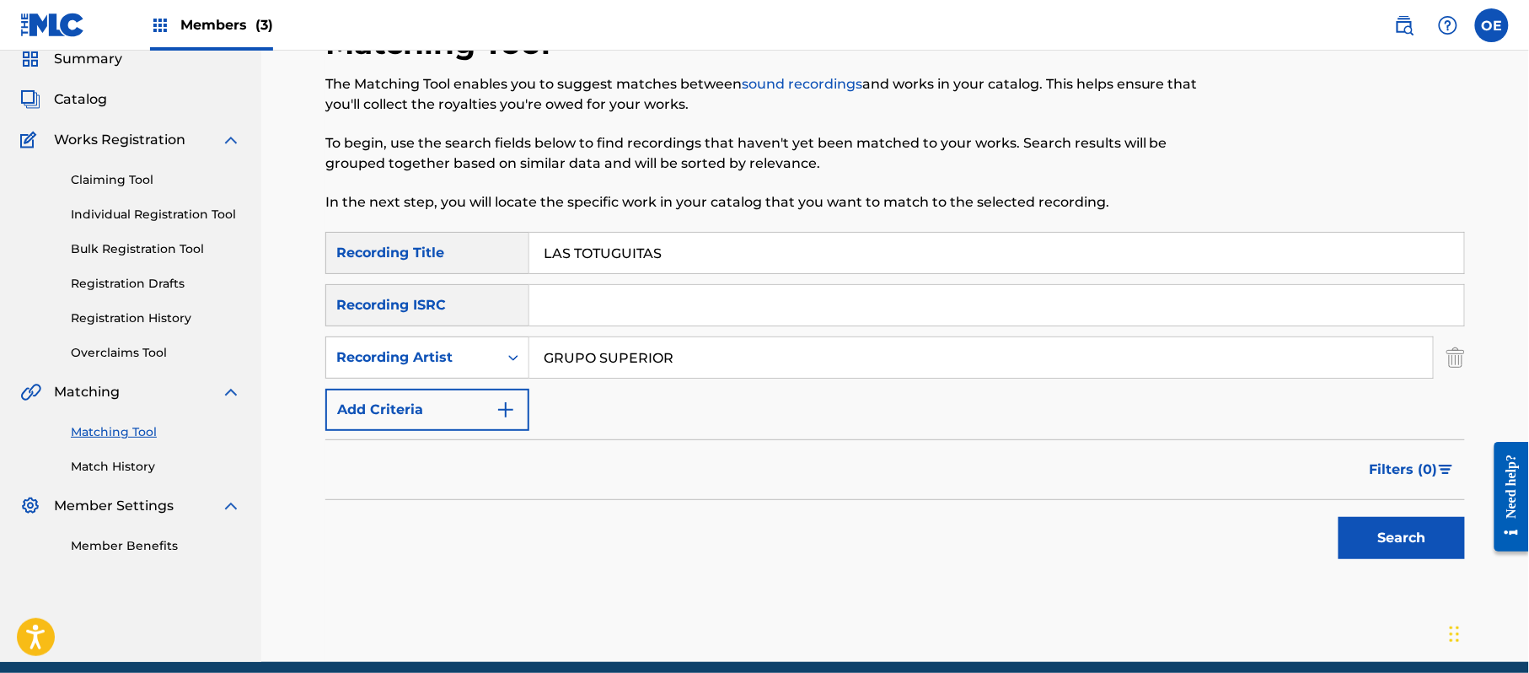
scroll to position [138, 0]
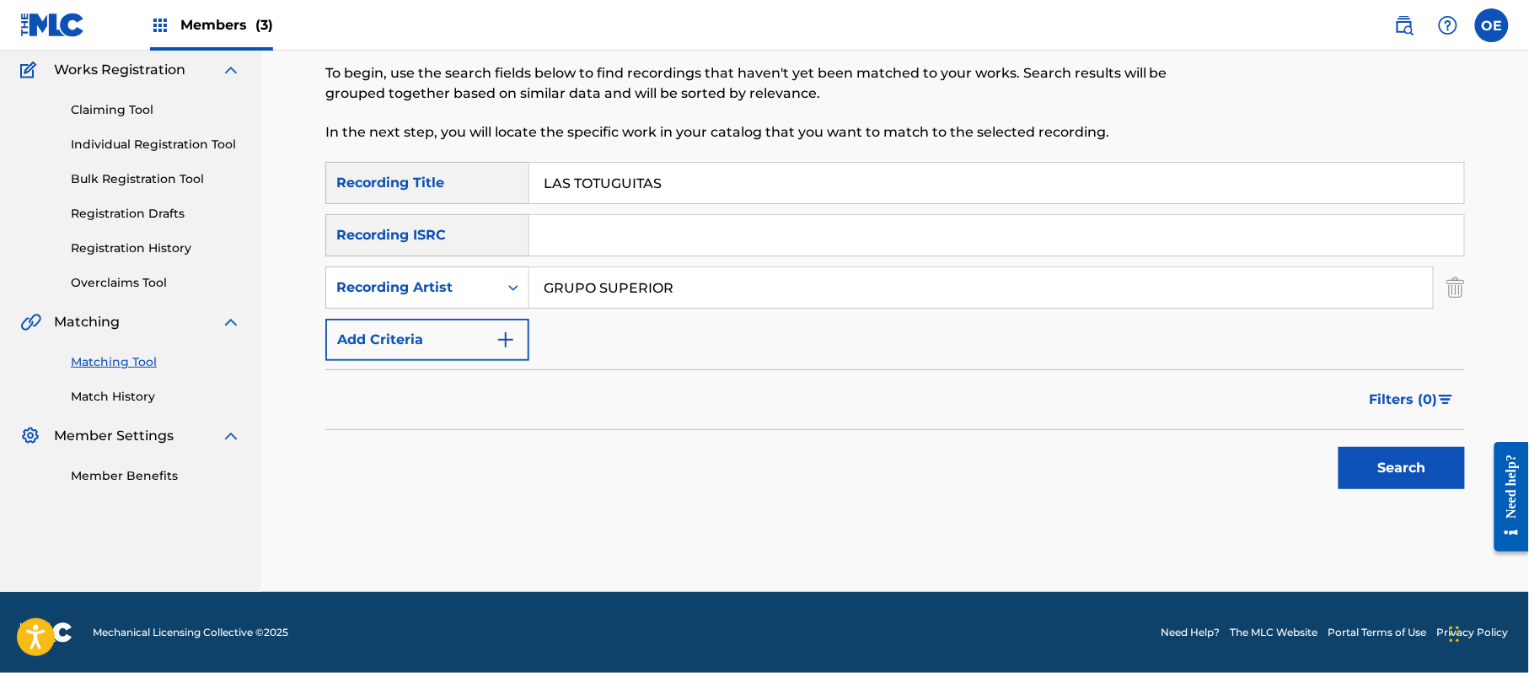
type input "GRUPO SUPERIOR"
click at [1397, 459] on button "Search" at bounding box center [1402, 468] width 126 height 42
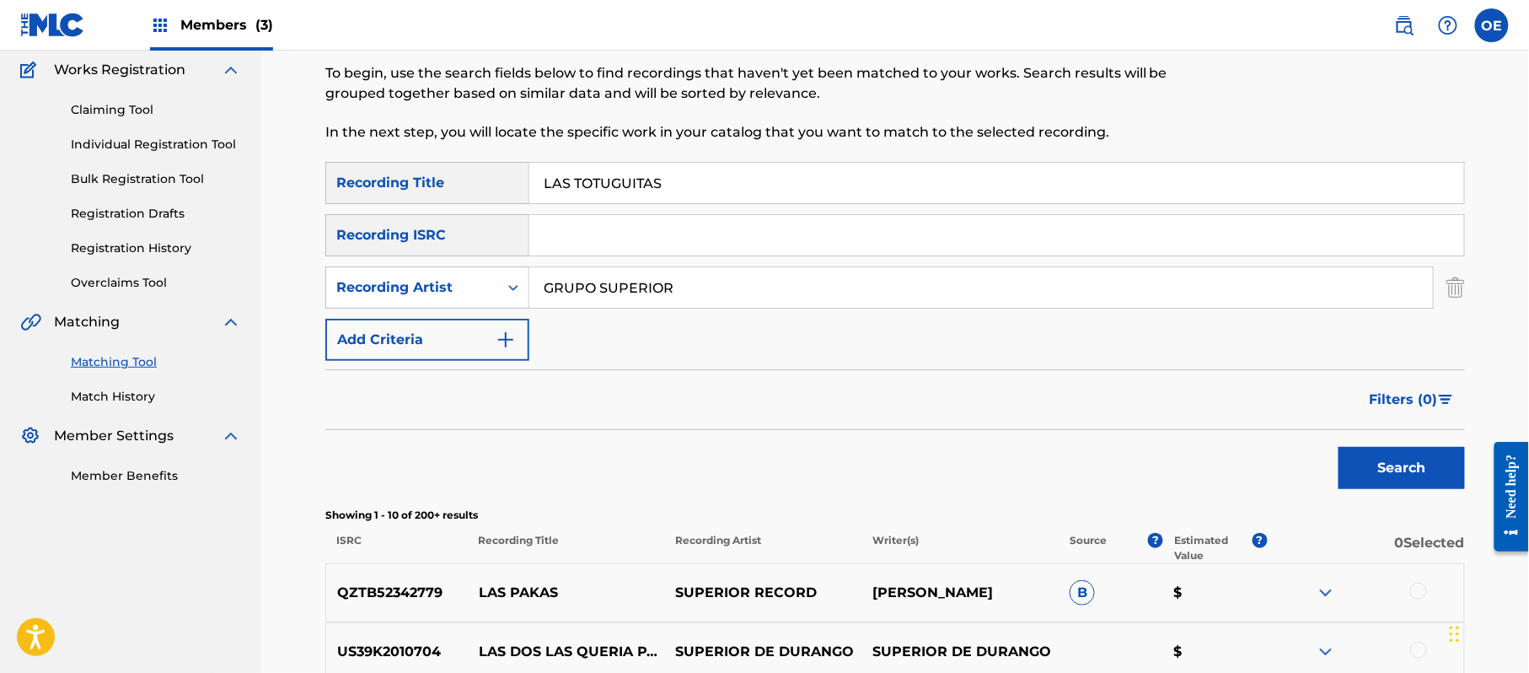
drag, startPoint x: 753, startPoint y: 192, endPoint x: 514, endPoint y: 191, distance: 238.6
click at [514, 191] on div "SearchWithCriteria51db0763-038d-4764-afd7-292991536927 Recording Title LAS TOTU…" at bounding box center [895, 183] width 1140 height 42
paste input "NECESITO SU AMOR"
type input "NECESITO SU AMOR"
drag, startPoint x: 1327, startPoint y: 469, endPoint x: 1366, endPoint y: 470, distance: 38.8
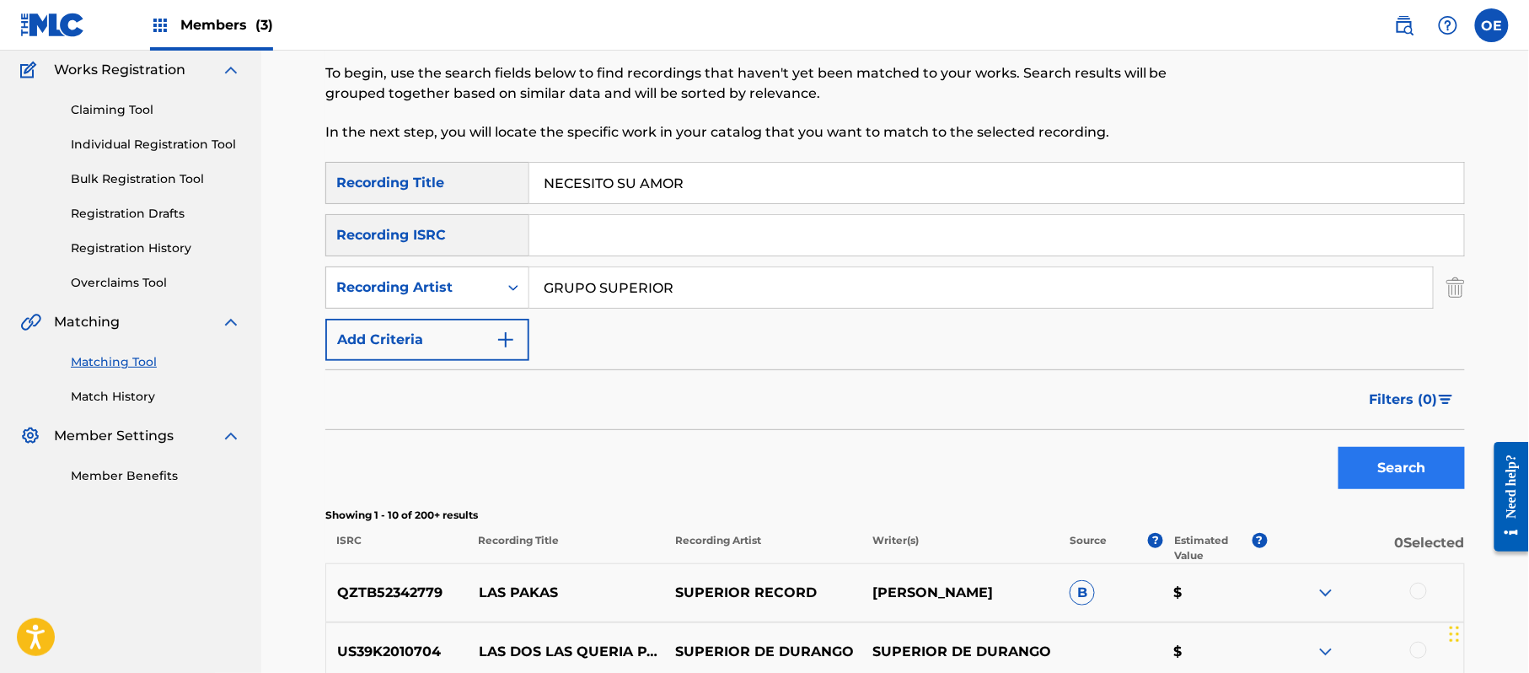
click at [1336, 470] on div "Search" at bounding box center [895, 463] width 1140 height 67
click at [1366, 470] on button "Search" at bounding box center [1402, 468] width 126 height 42
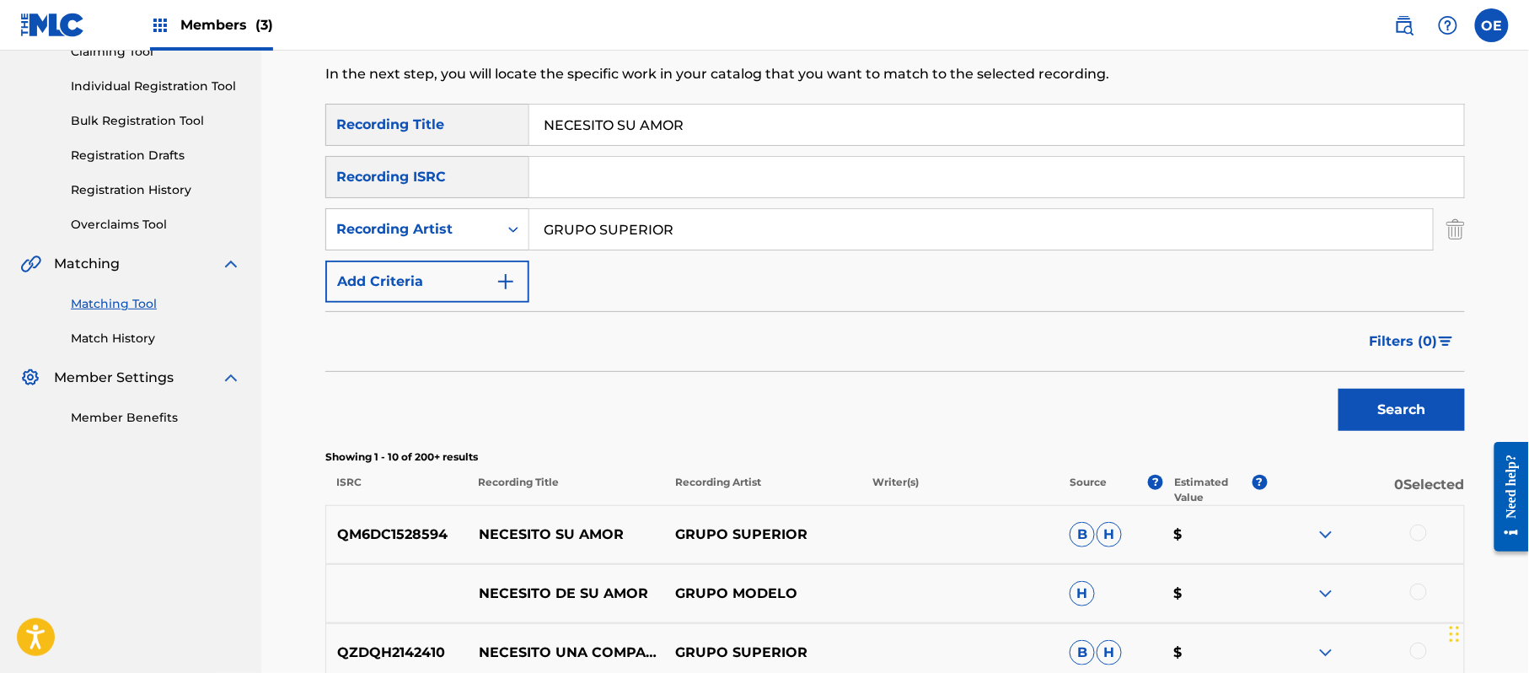
scroll to position [250, 0]
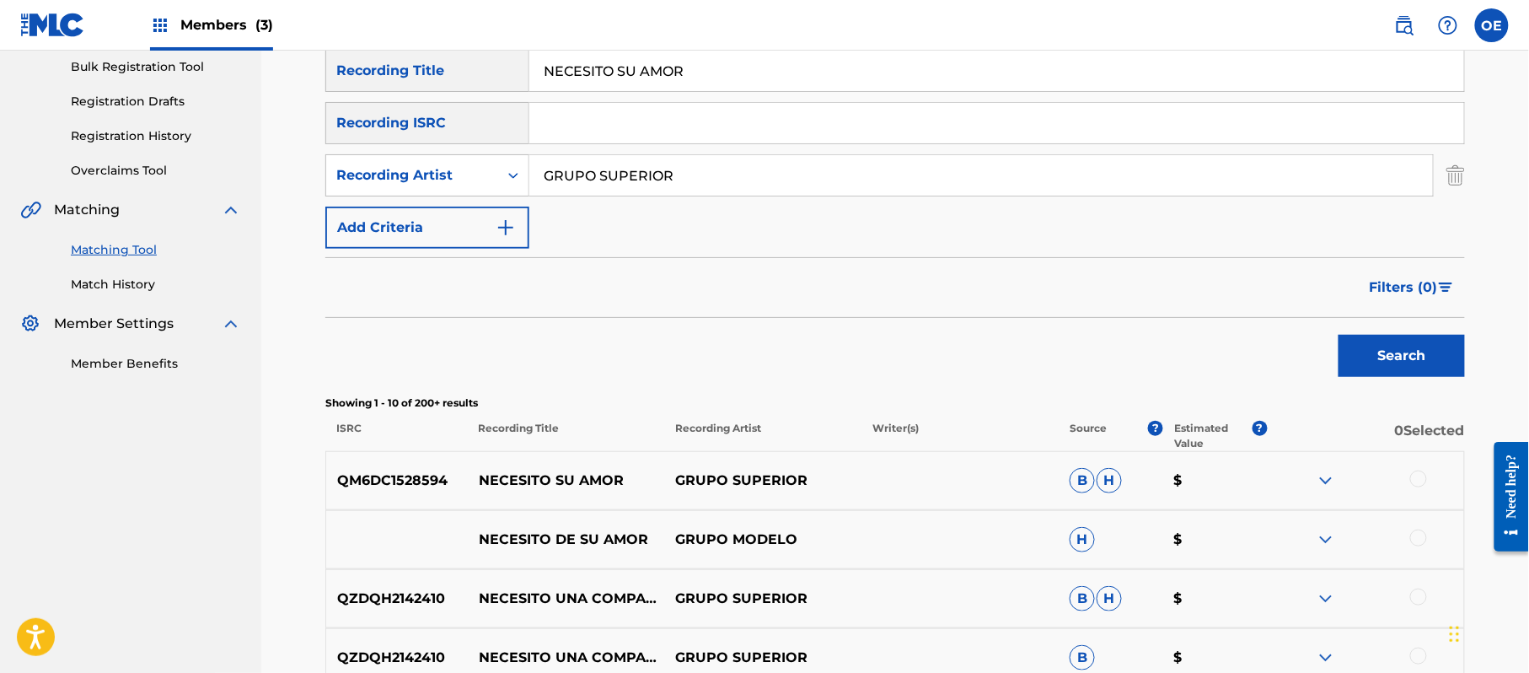
click at [1413, 475] on div at bounding box center [1418, 478] width 17 height 17
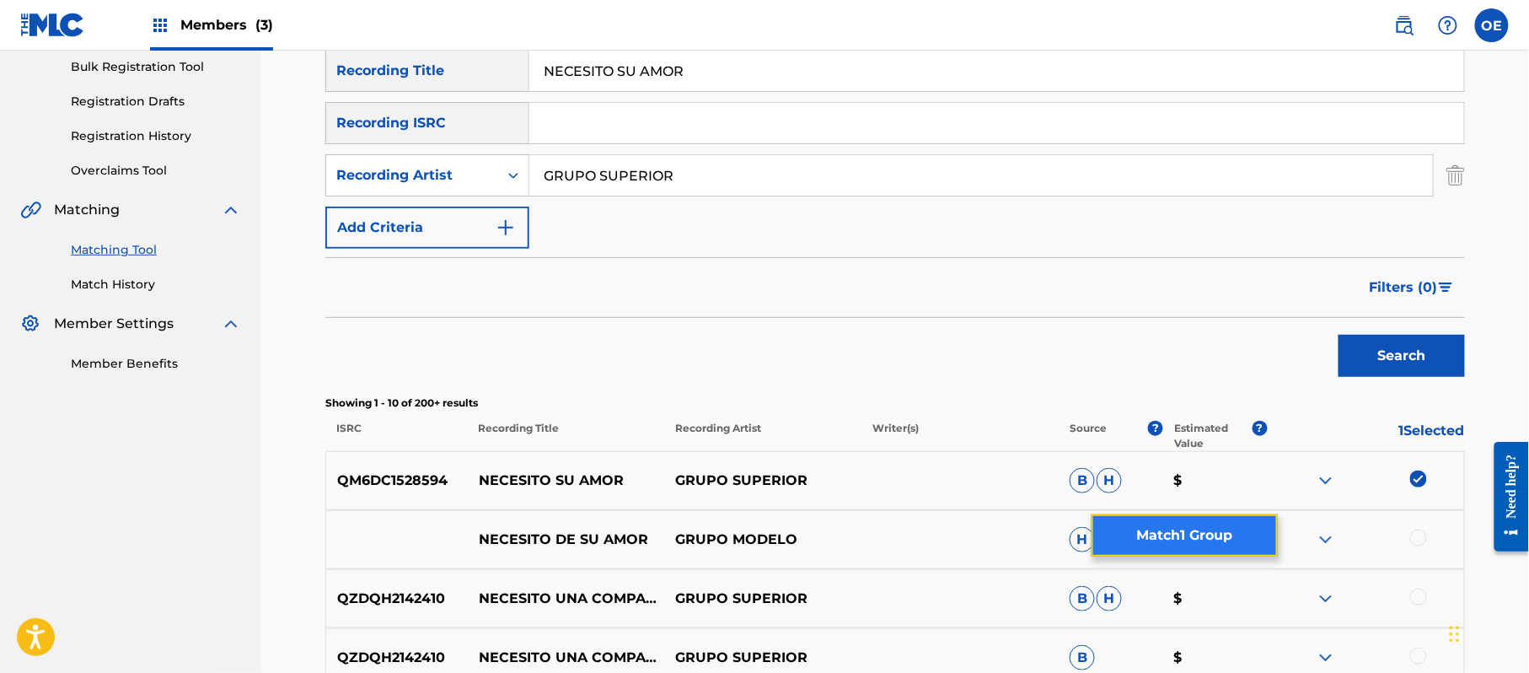
click at [1190, 524] on button "Match 1 Group" at bounding box center [1185, 535] width 186 height 42
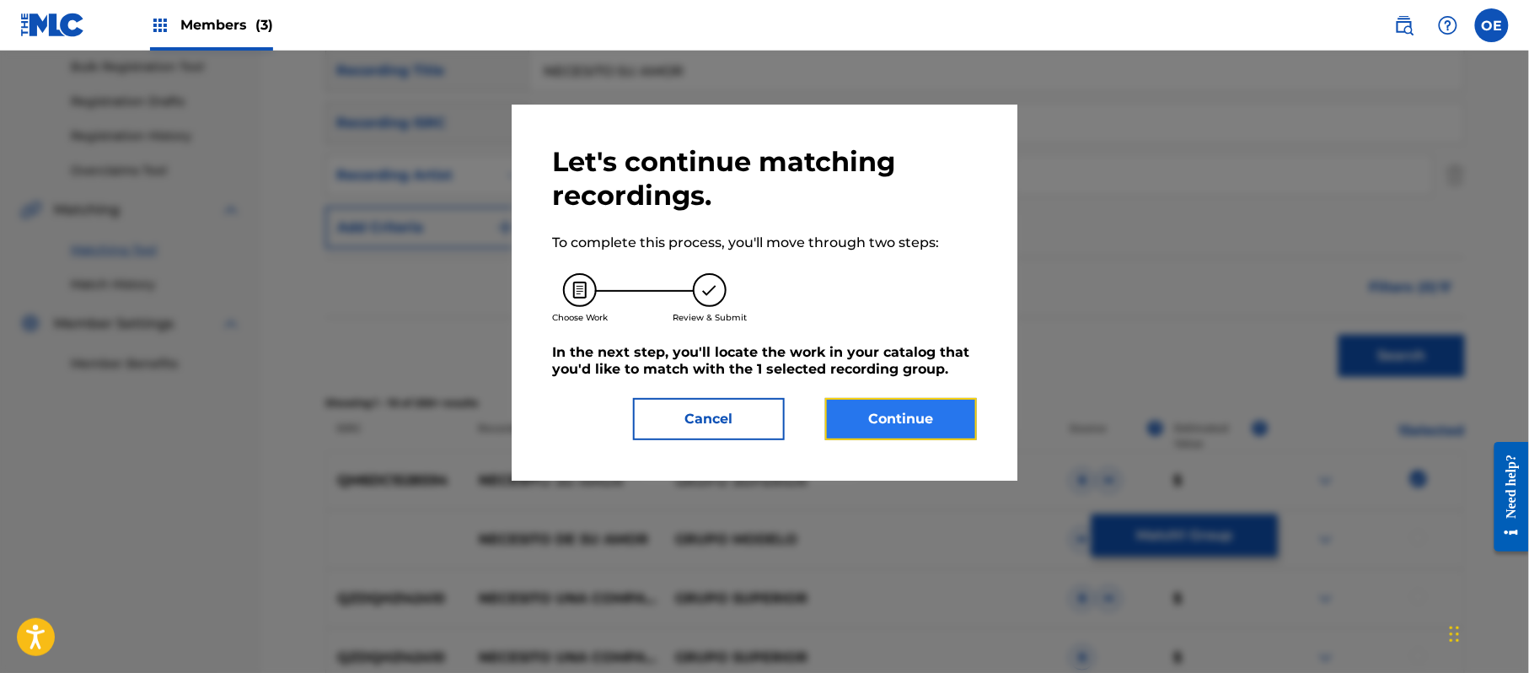
click at [914, 422] on button "Continue" at bounding box center [901, 419] width 152 height 42
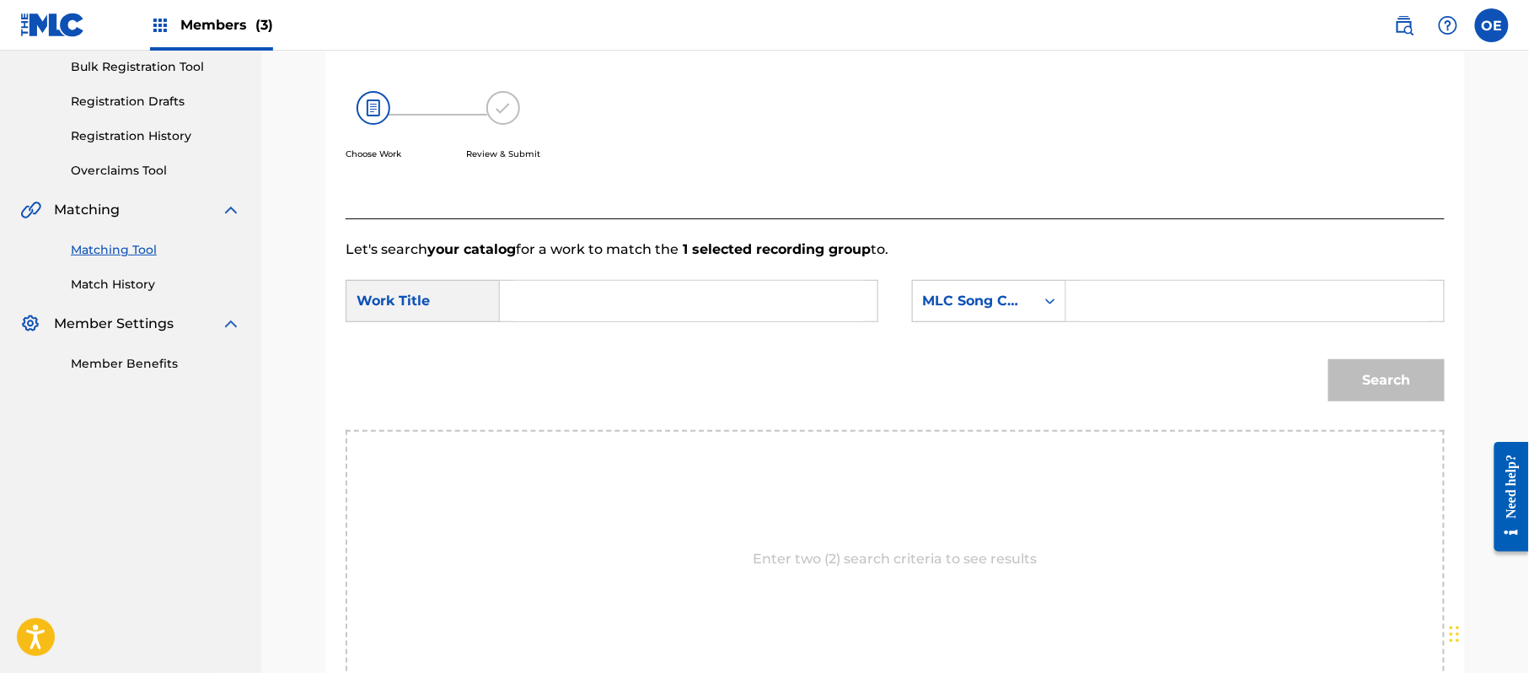
paste input "NECESITO SU AMOR"
type input "NECESITO SU AMOR"
click at [1007, 308] on div "MLC Song Code" at bounding box center [974, 301] width 102 height 20
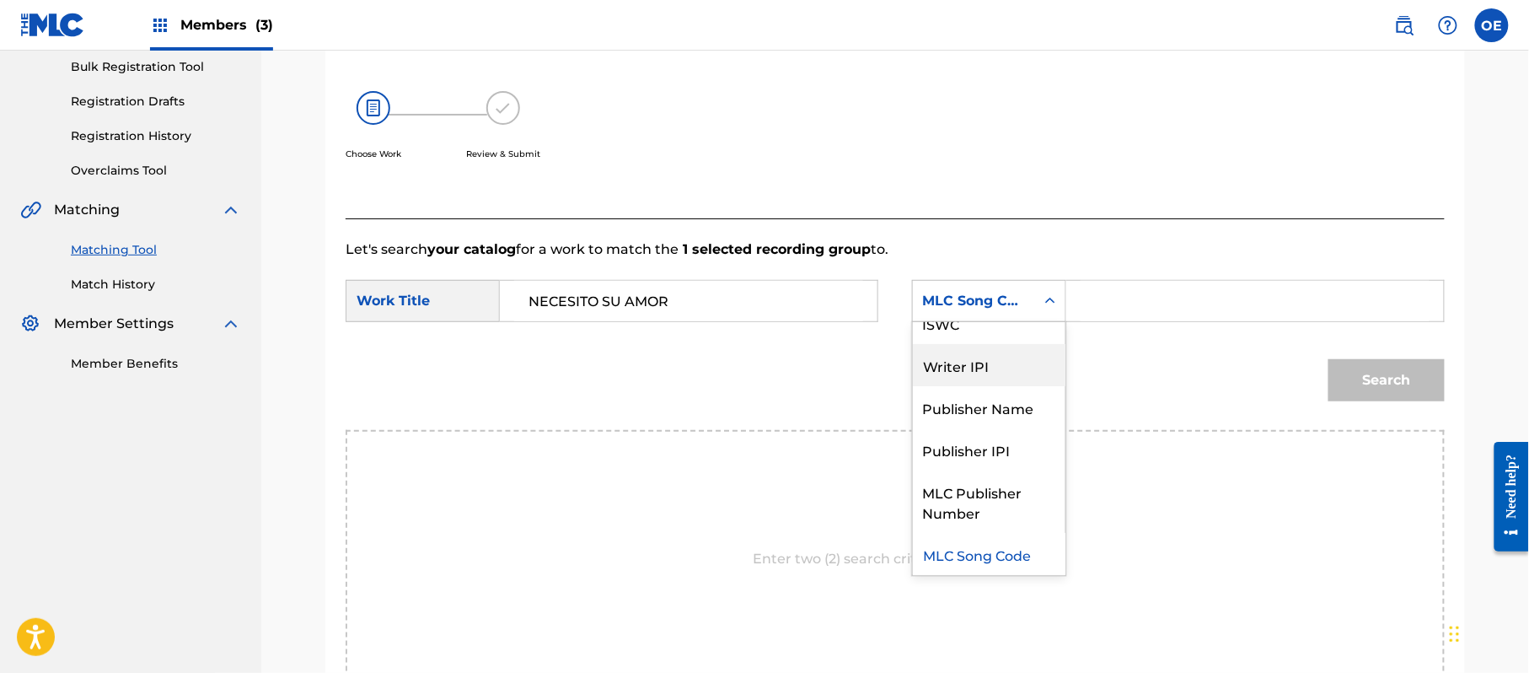
scroll to position [0, 0]
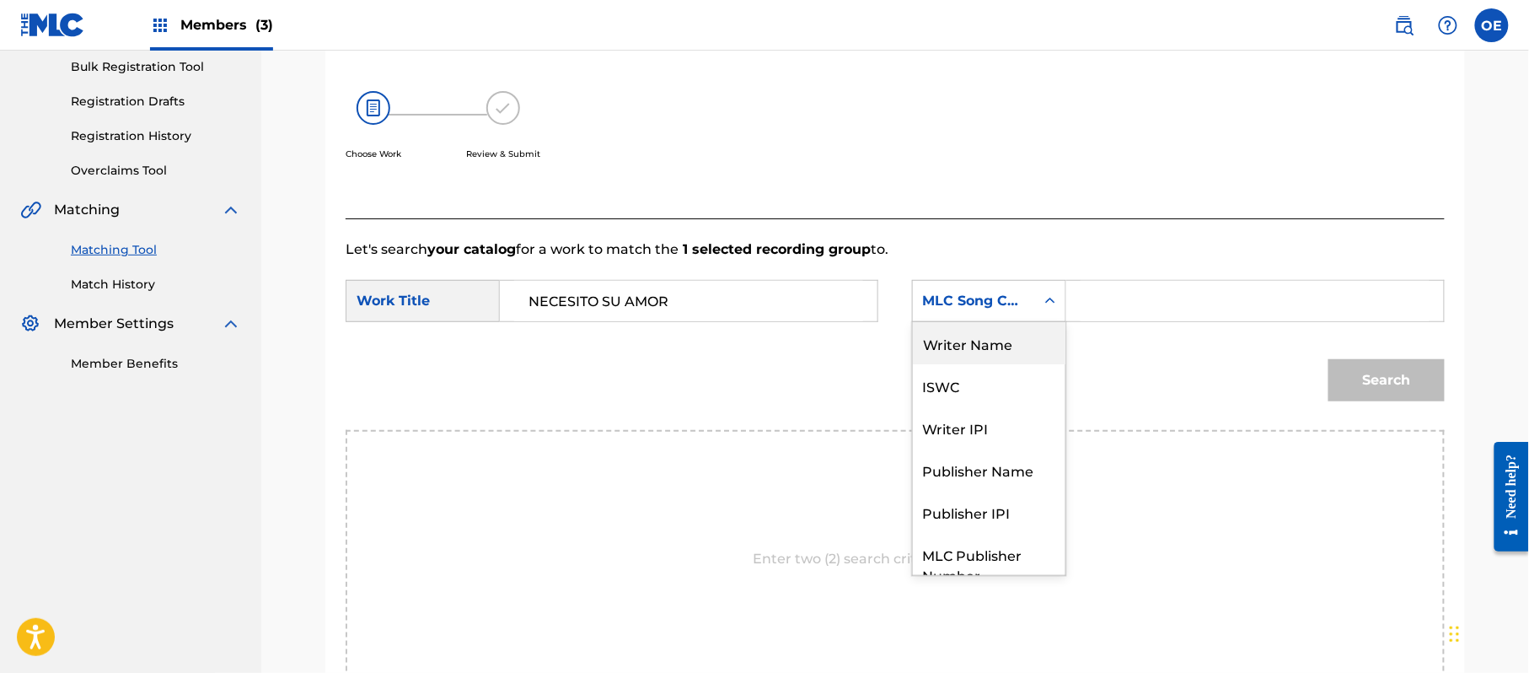
click at [1000, 338] on div "Writer Name" at bounding box center [989, 343] width 153 height 42
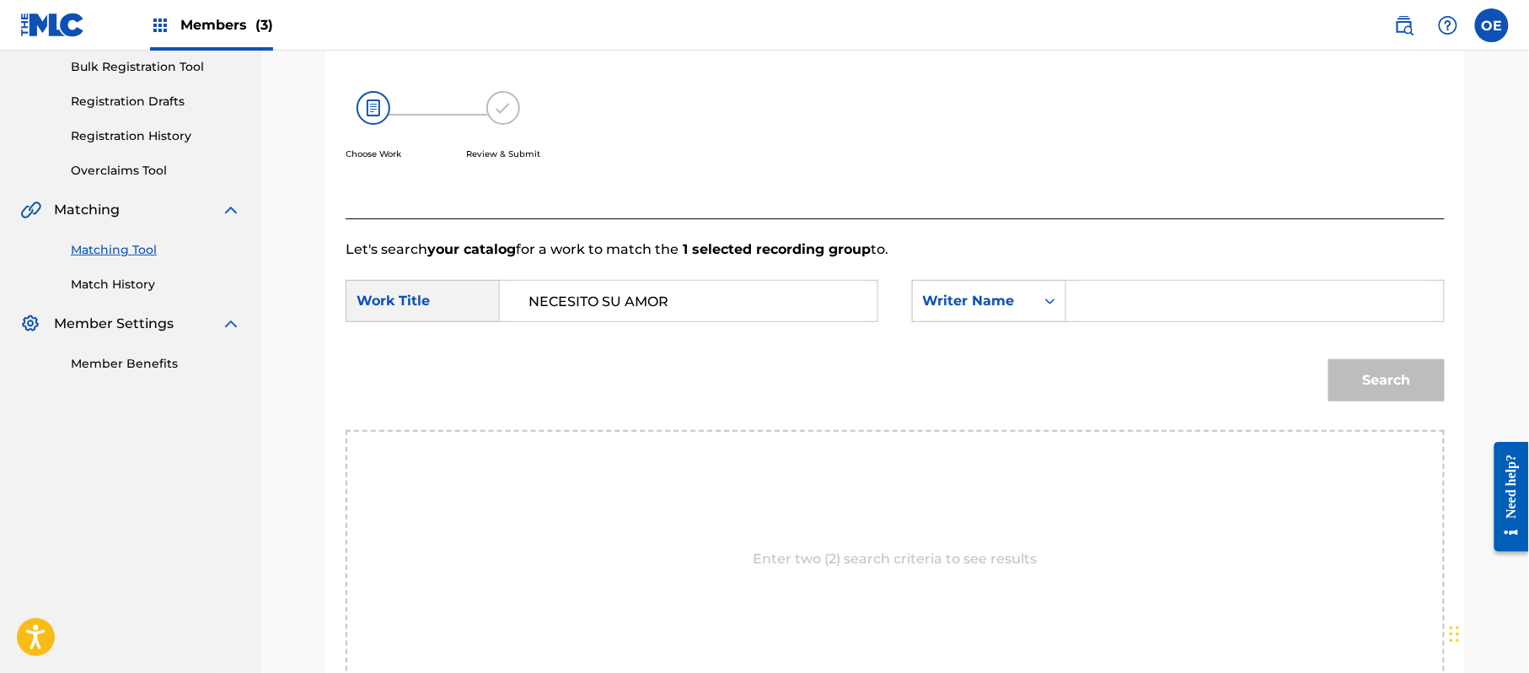
paste input "[PERSON_NAME]"
type input "[PERSON_NAME]"
click at [1362, 399] on button "Search" at bounding box center [1387, 380] width 116 height 42
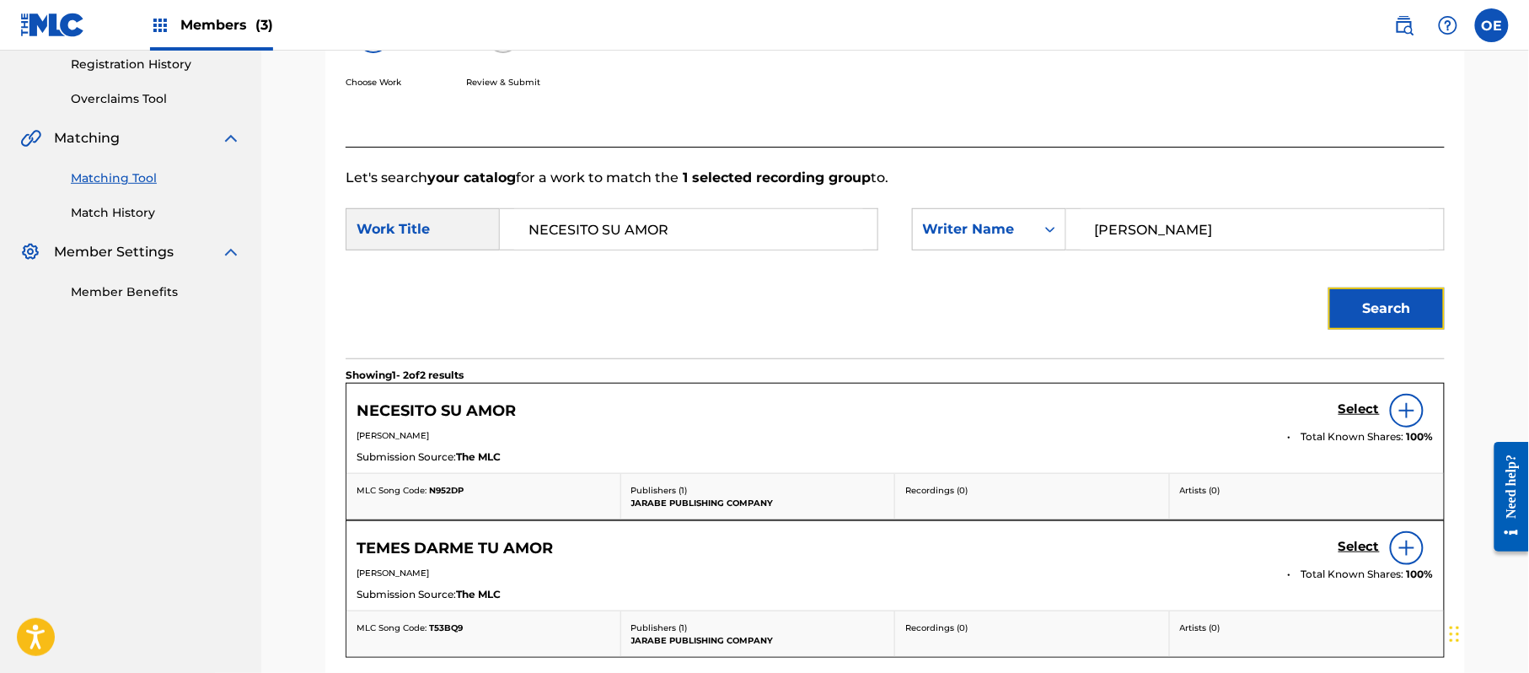
scroll to position [362, 0]
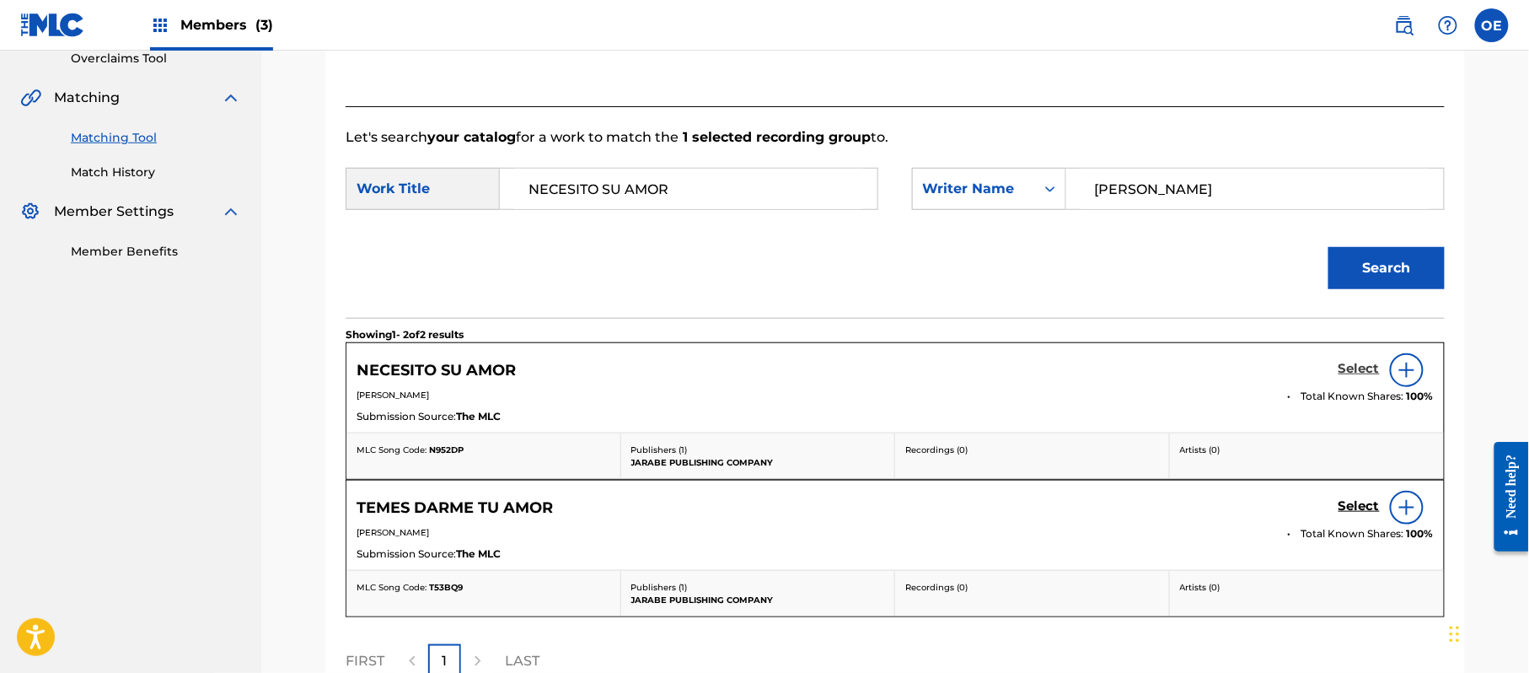
click at [1357, 373] on h5 "Select" at bounding box center [1359, 369] width 41 height 16
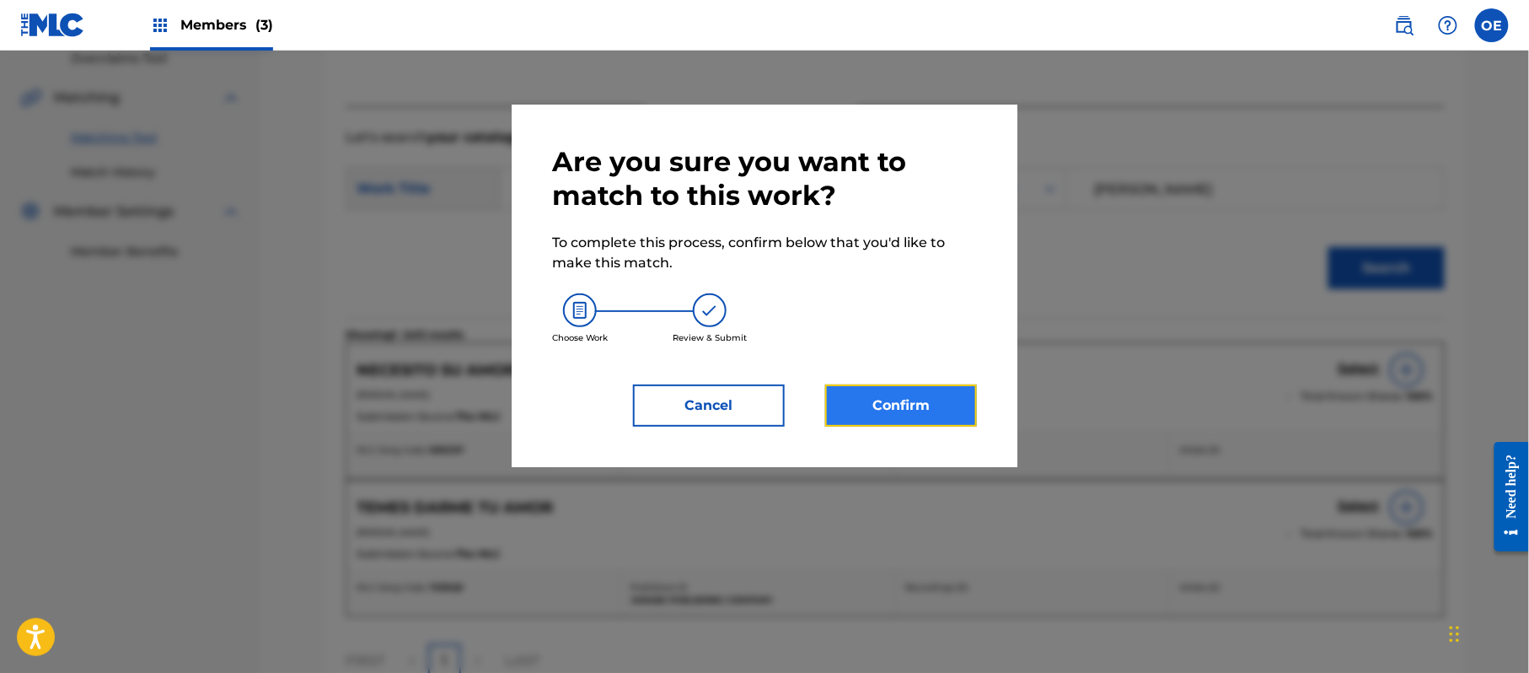
click at [932, 395] on button "Confirm" at bounding box center [901, 405] width 152 height 42
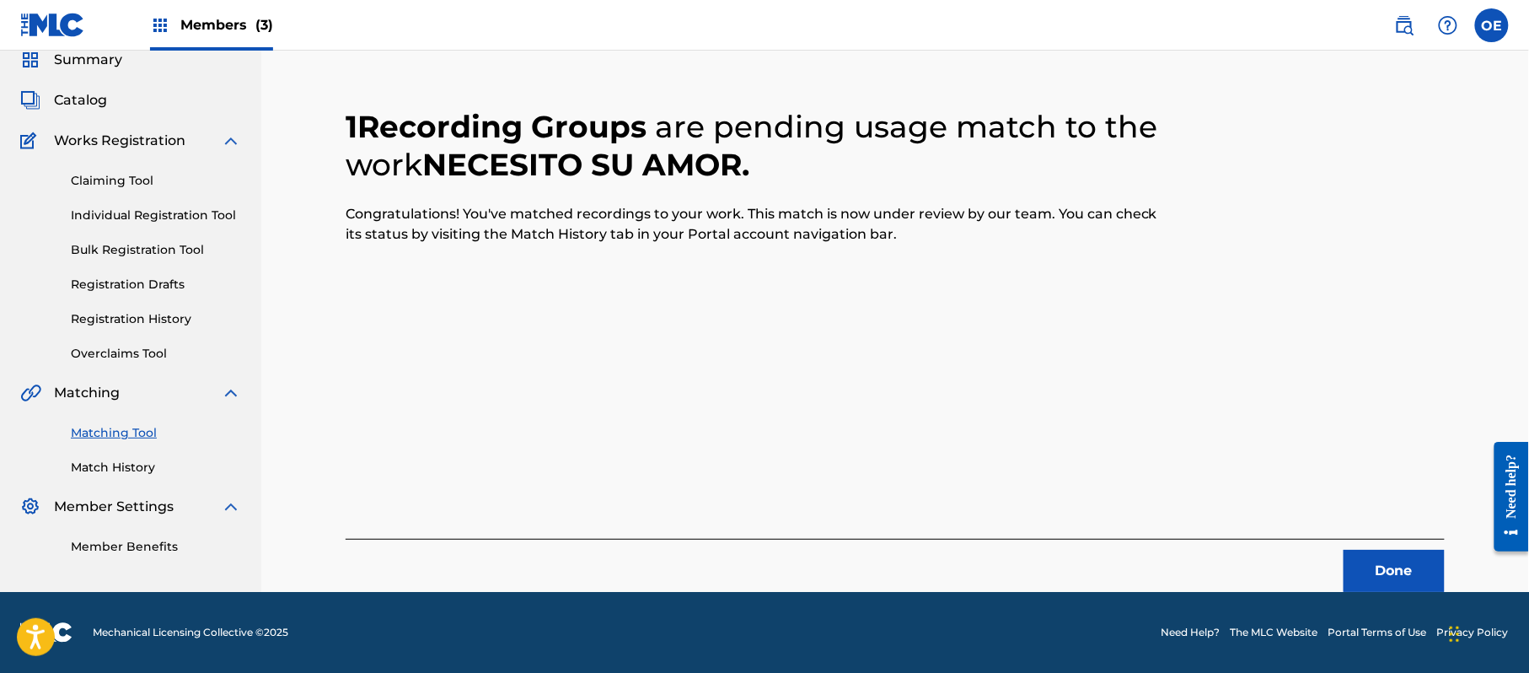
scroll to position [67, 0]
click at [1366, 560] on button "Done" at bounding box center [1394, 571] width 101 height 42
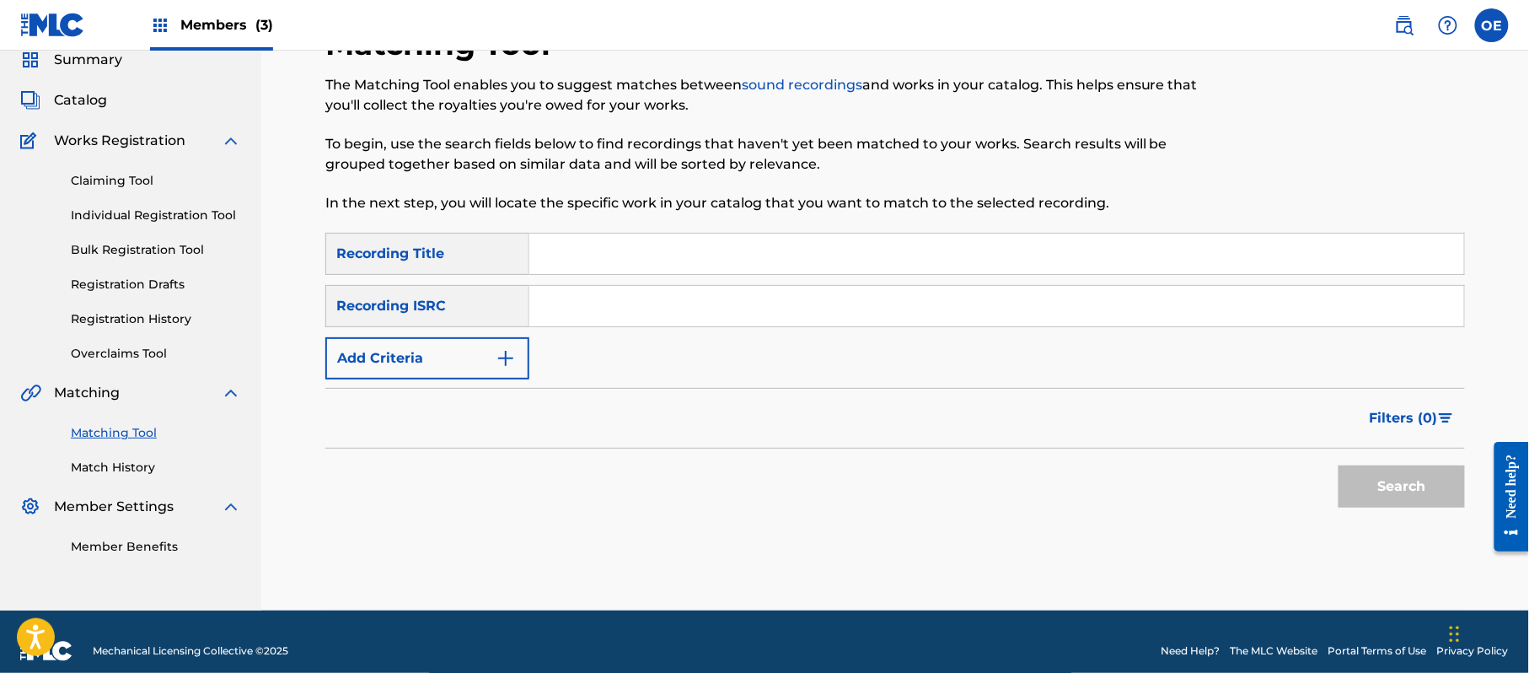
paste input "SE FUE, SE FUE"
type input "SE FUE, SE FUE"
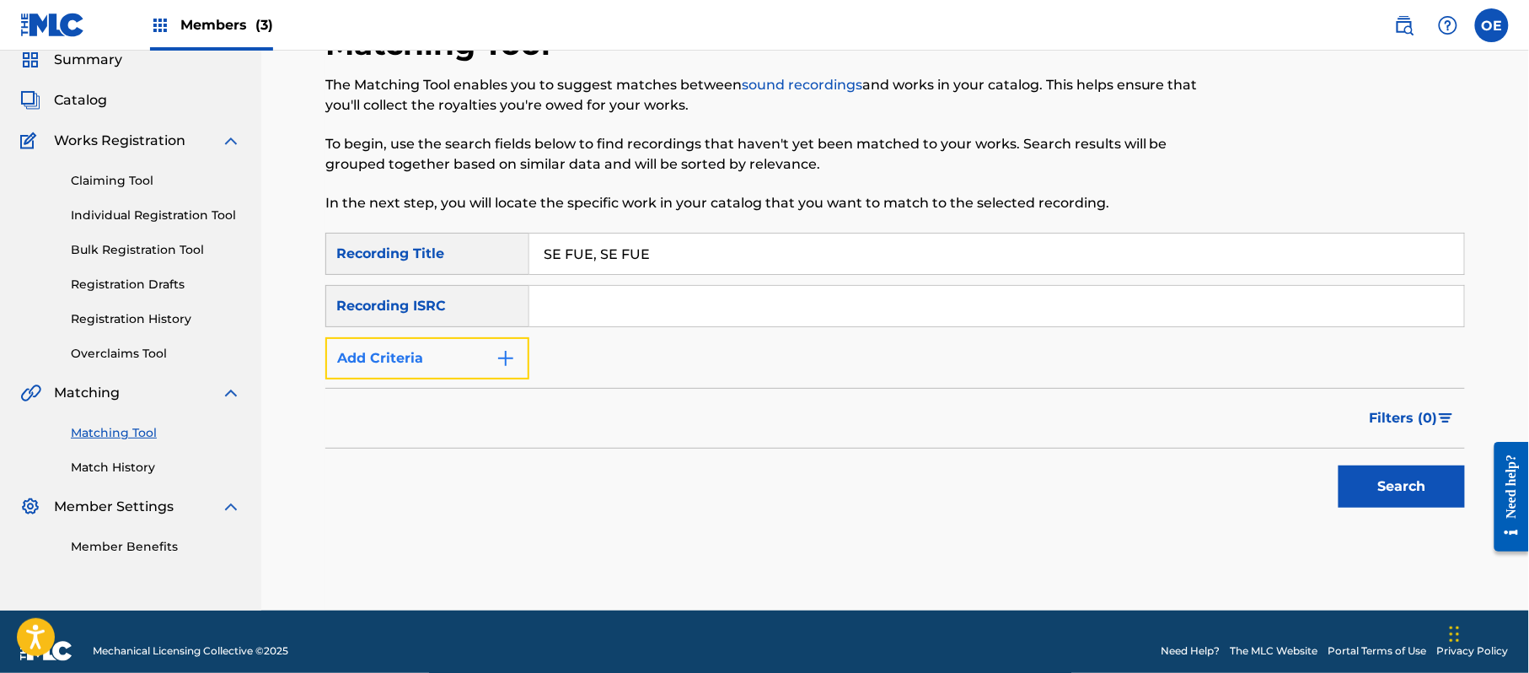
click at [402, 362] on button "Add Criteria" at bounding box center [427, 358] width 204 height 42
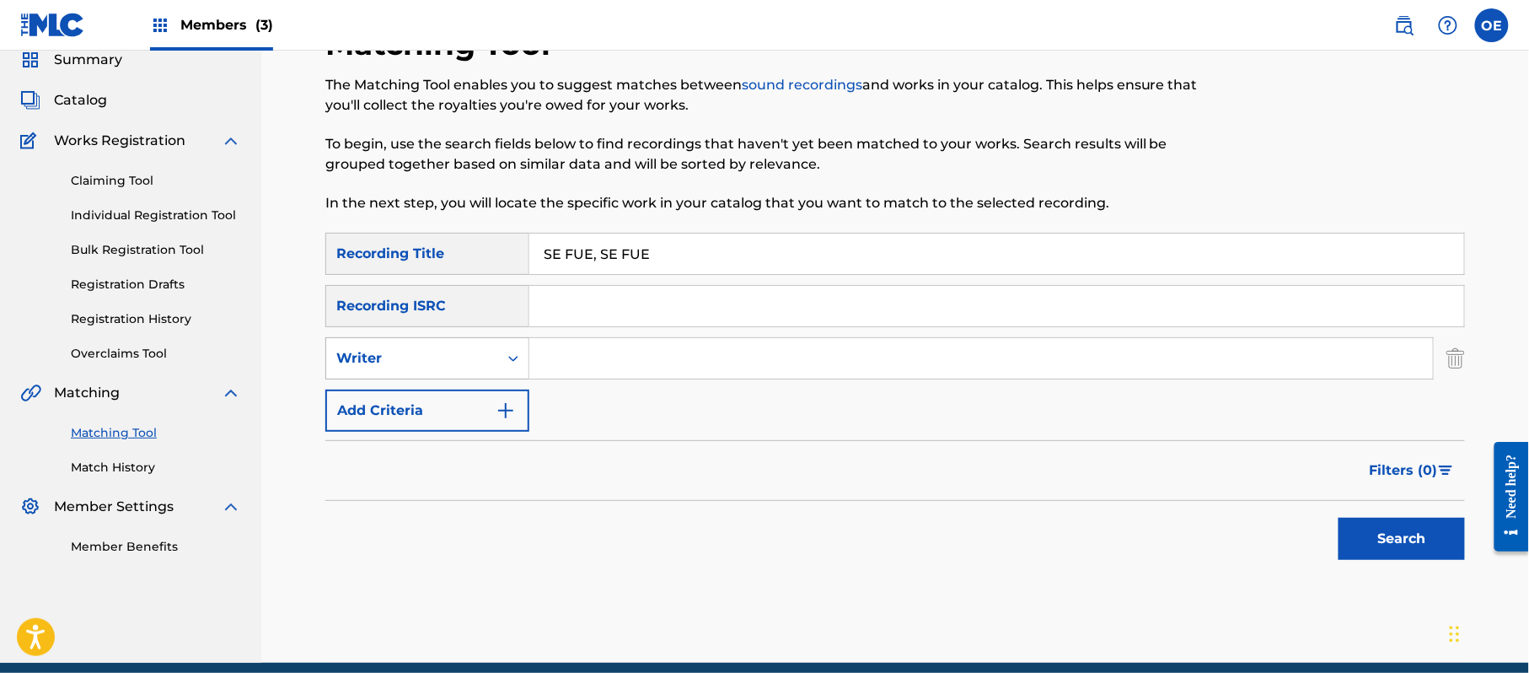
click at [433, 362] on div "Writer" at bounding box center [412, 358] width 152 height 20
click at [448, 379] on div "Recording Artist" at bounding box center [427, 400] width 202 height 42
paste input "GRUPO SUPERIOR"
type input "GRUPO SUPERIOR"
drag, startPoint x: 1393, startPoint y: 540, endPoint x: 1362, endPoint y: 527, distance: 34.0
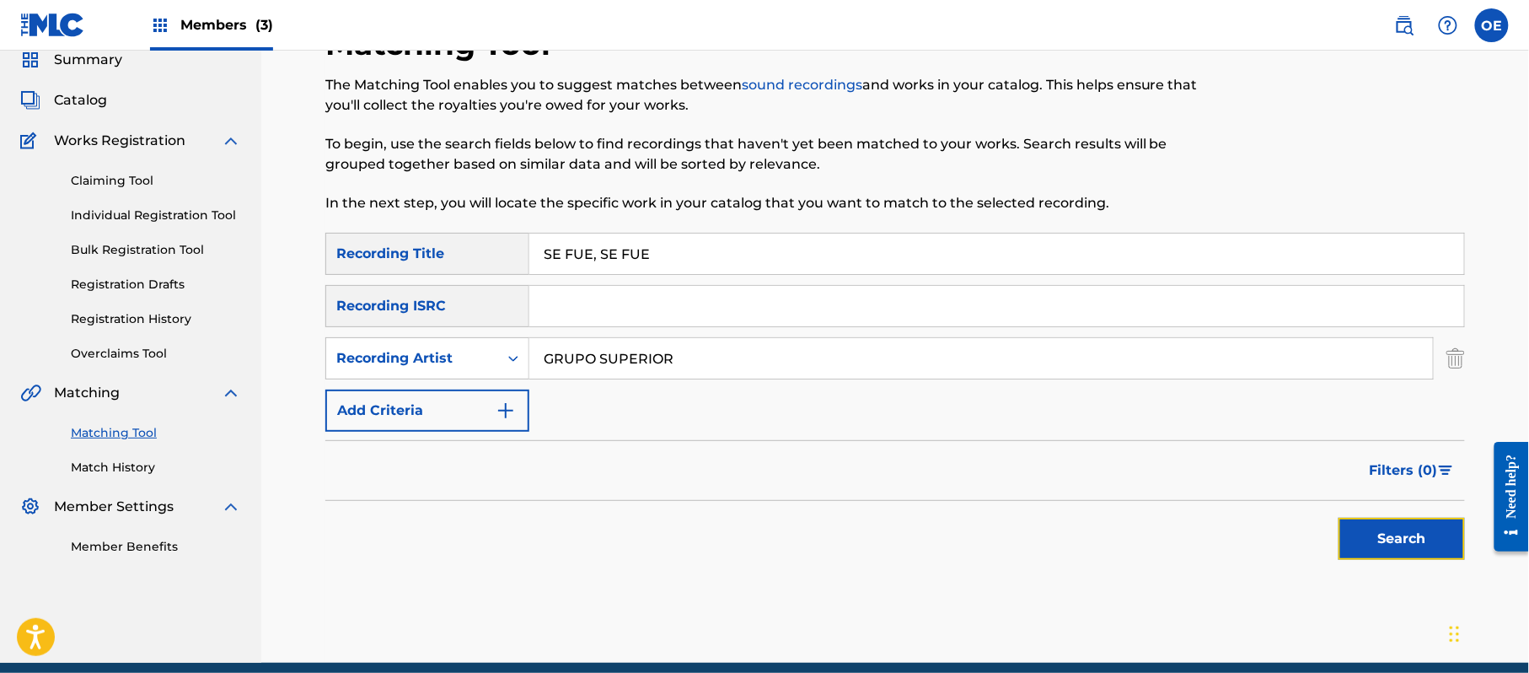
click at [1393, 540] on button "Search" at bounding box center [1402, 539] width 126 height 42
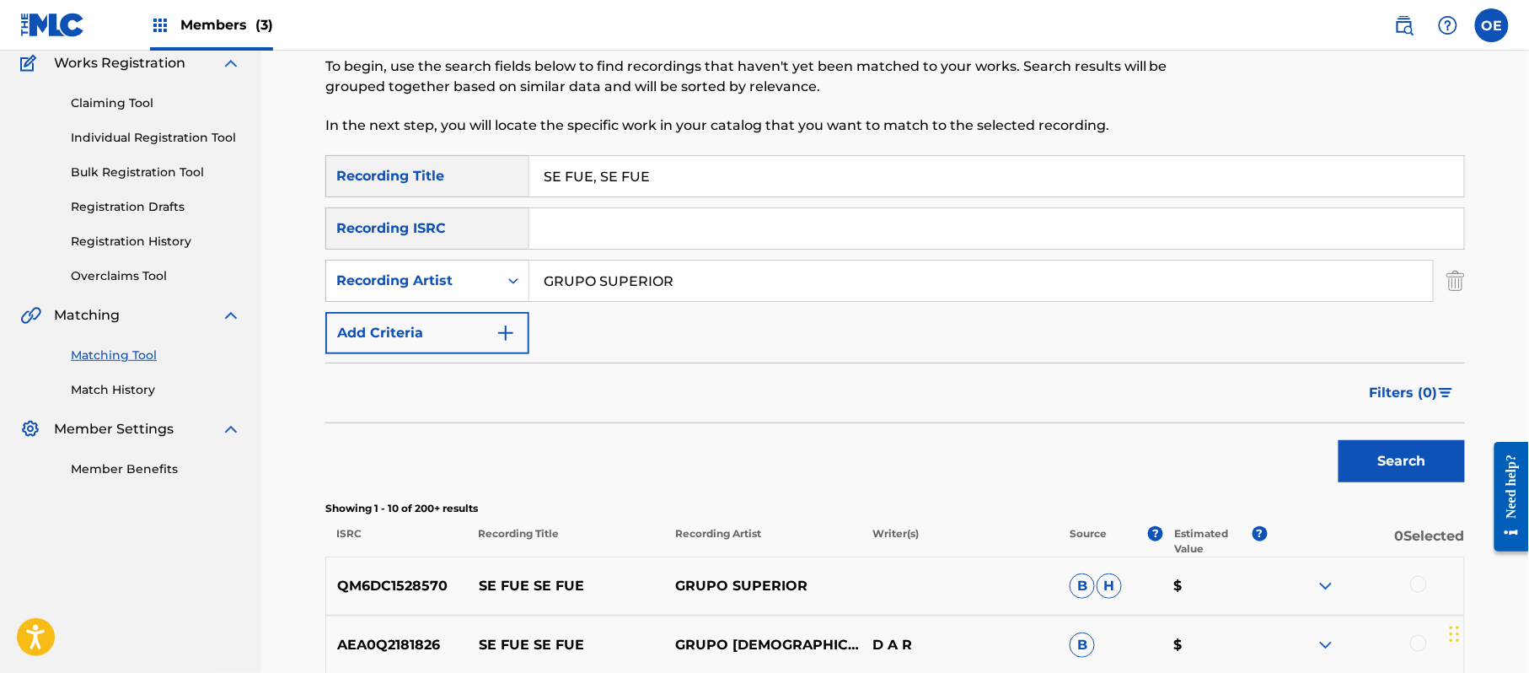
scroll to position [180, 0]
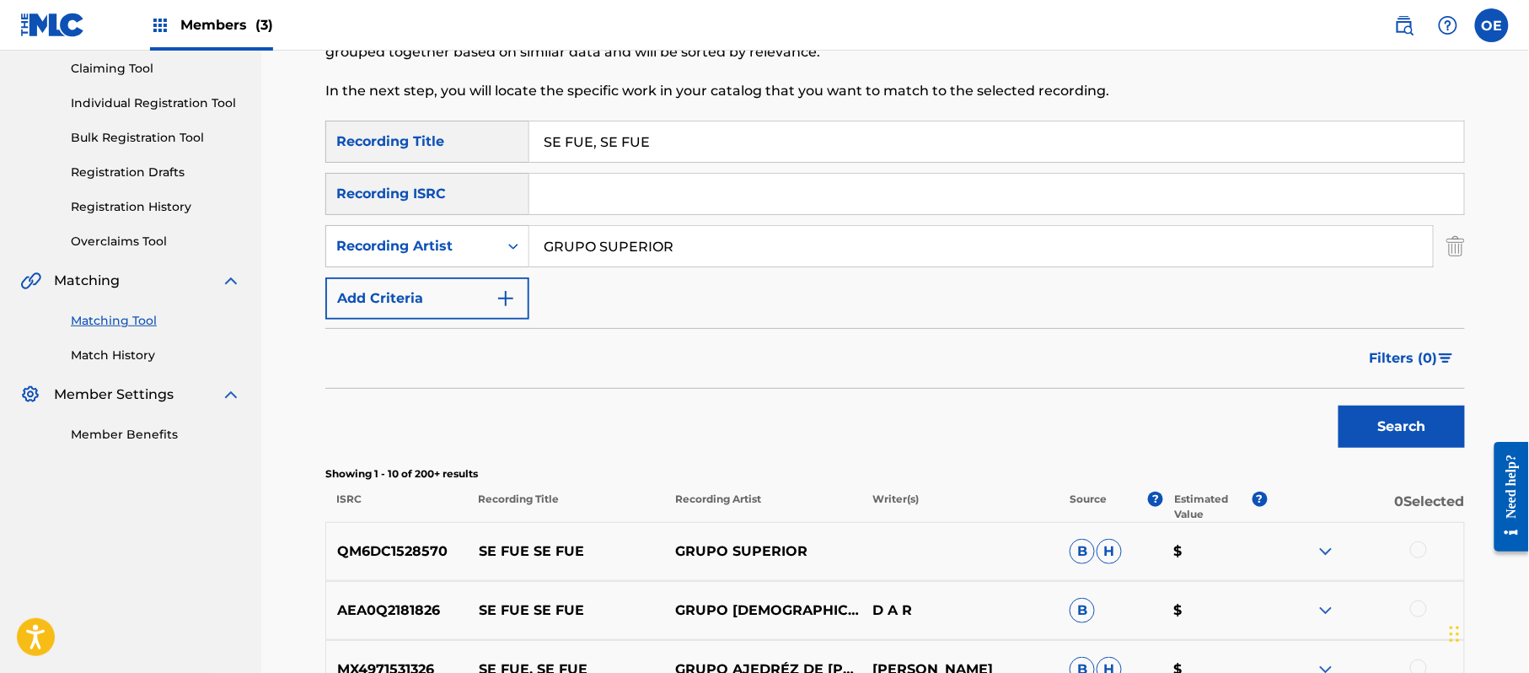
click at [1409, 543] on div at bounding box center [1365, 551] width 197 height 20
click at [1411, 547] on div at bounding box center [1418, 549] width 17 height 17
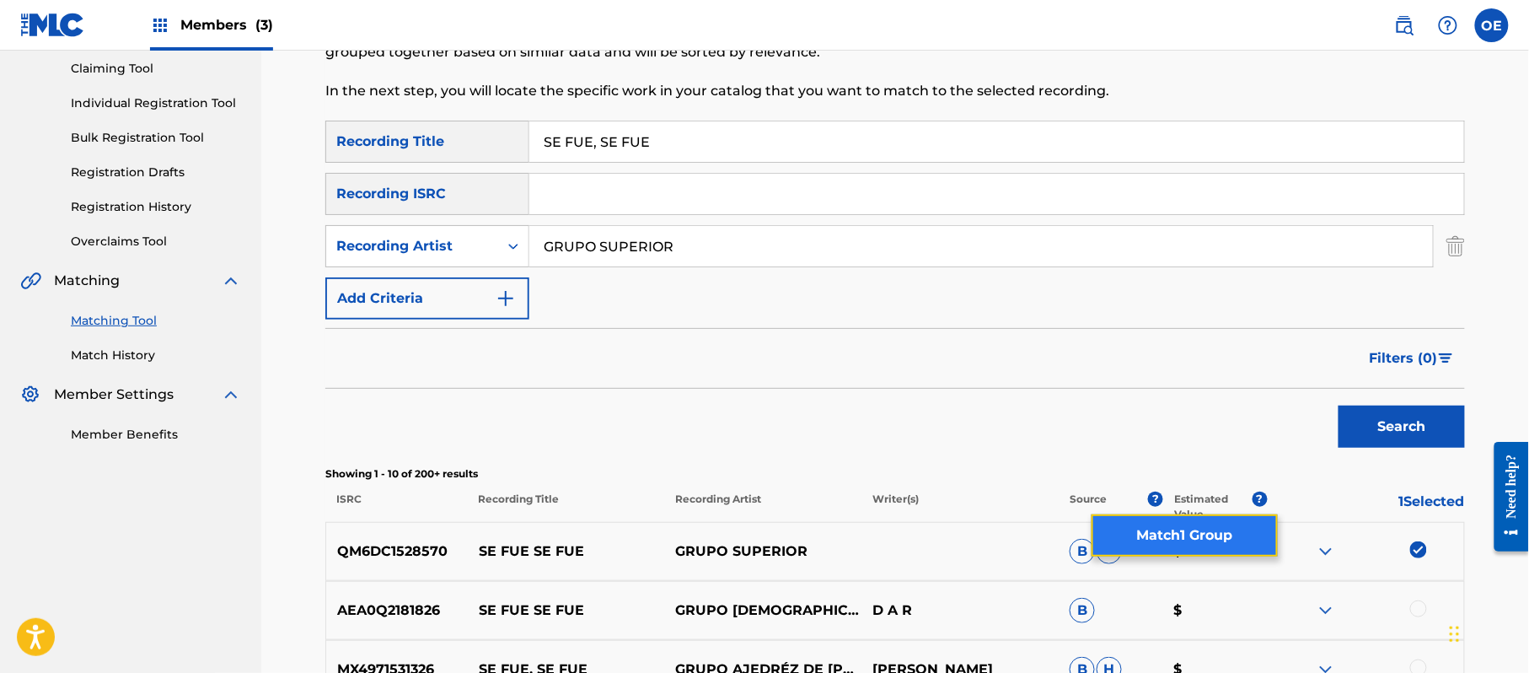
click at [1211, 533] on button "Match 1 Group" at bounding box center [1185, 535] width 186 height 42
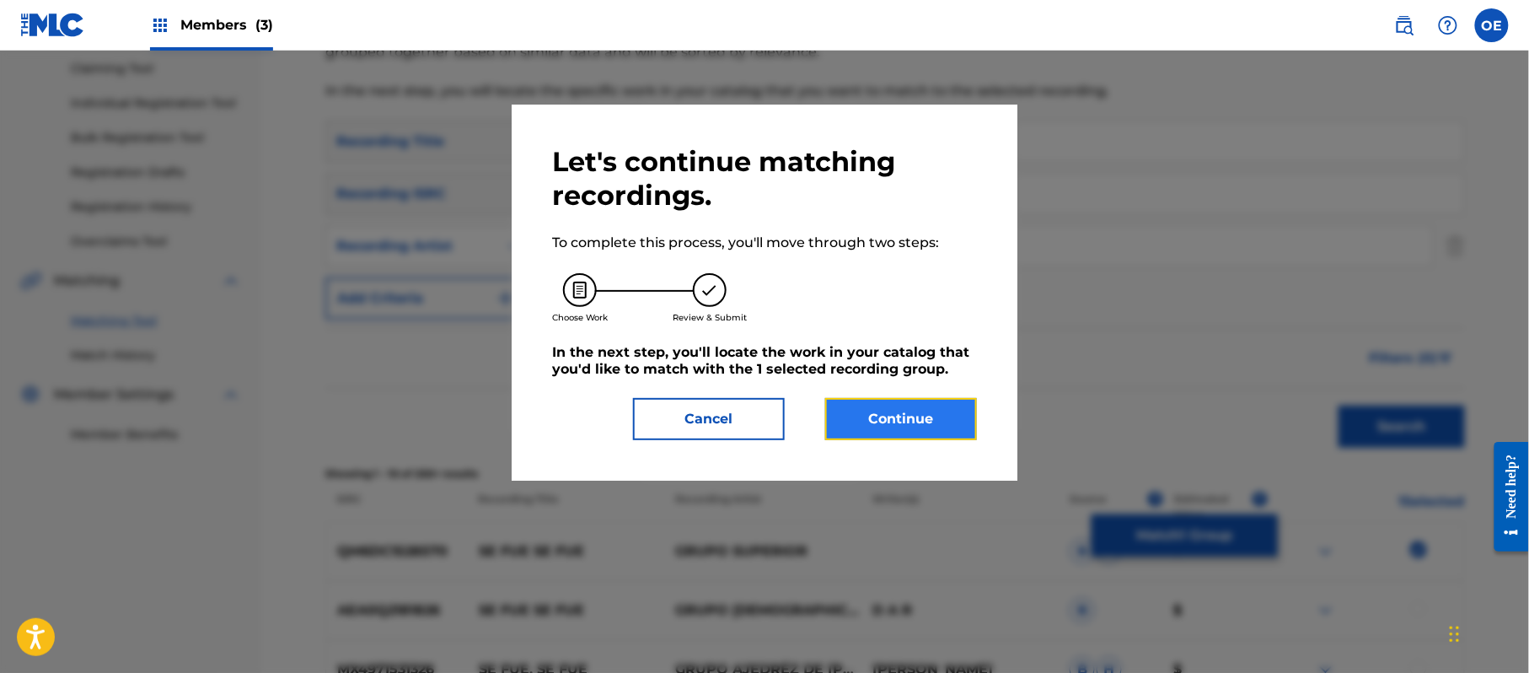
click at [887, 421] on button "Continue" at bounding box center [901, 419] width 152 height 42
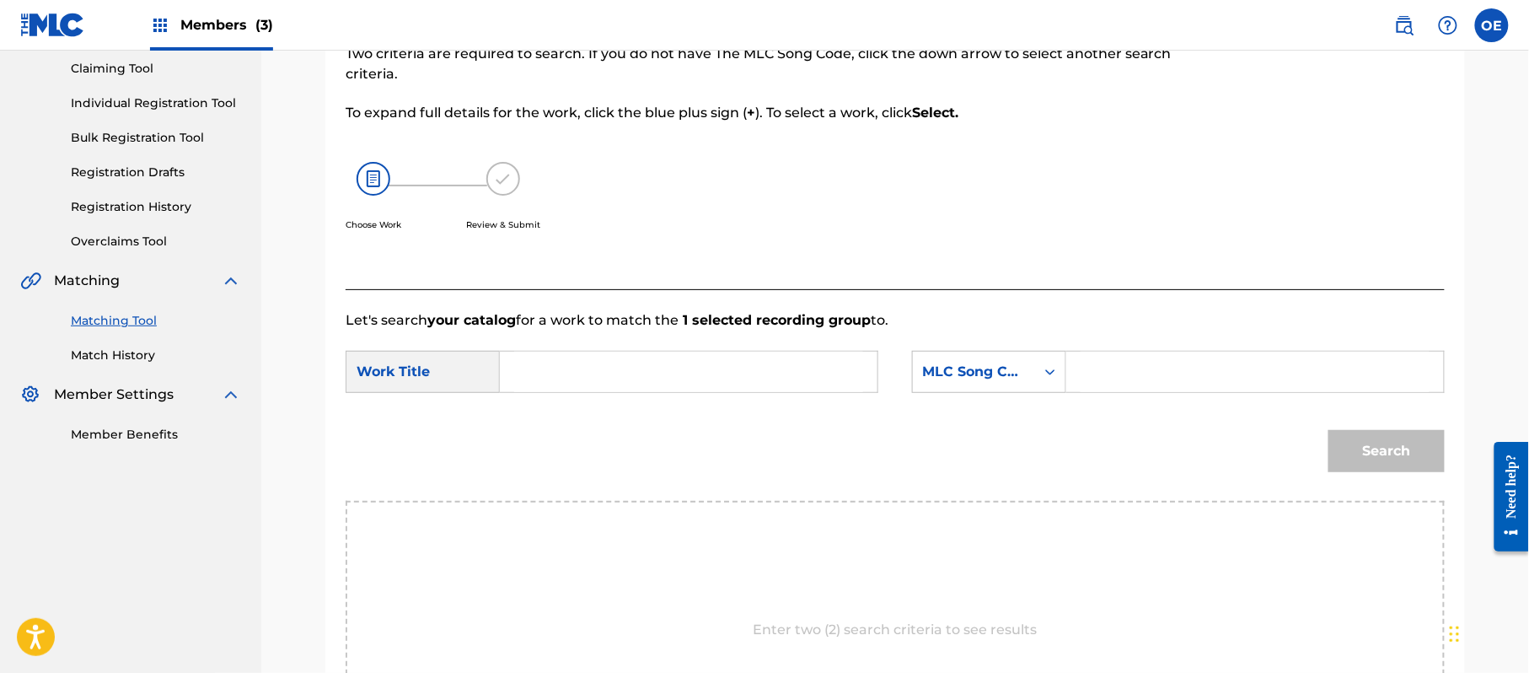
paste input "SE FUE, SE FUE"
type input "SE FUE, SE FUE"
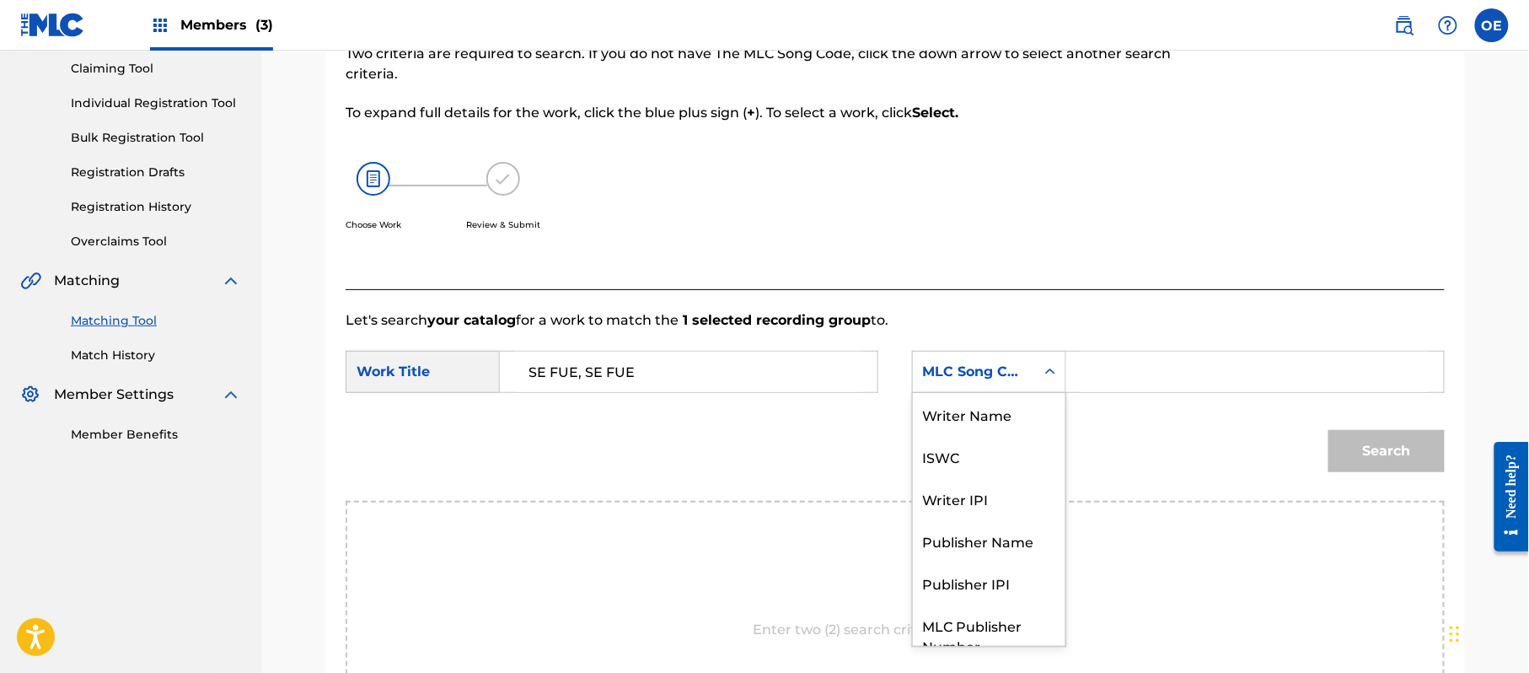
click at [1028, 383] on div "MLC Song Code" at bounding box center [974, 372] width 122 height 32
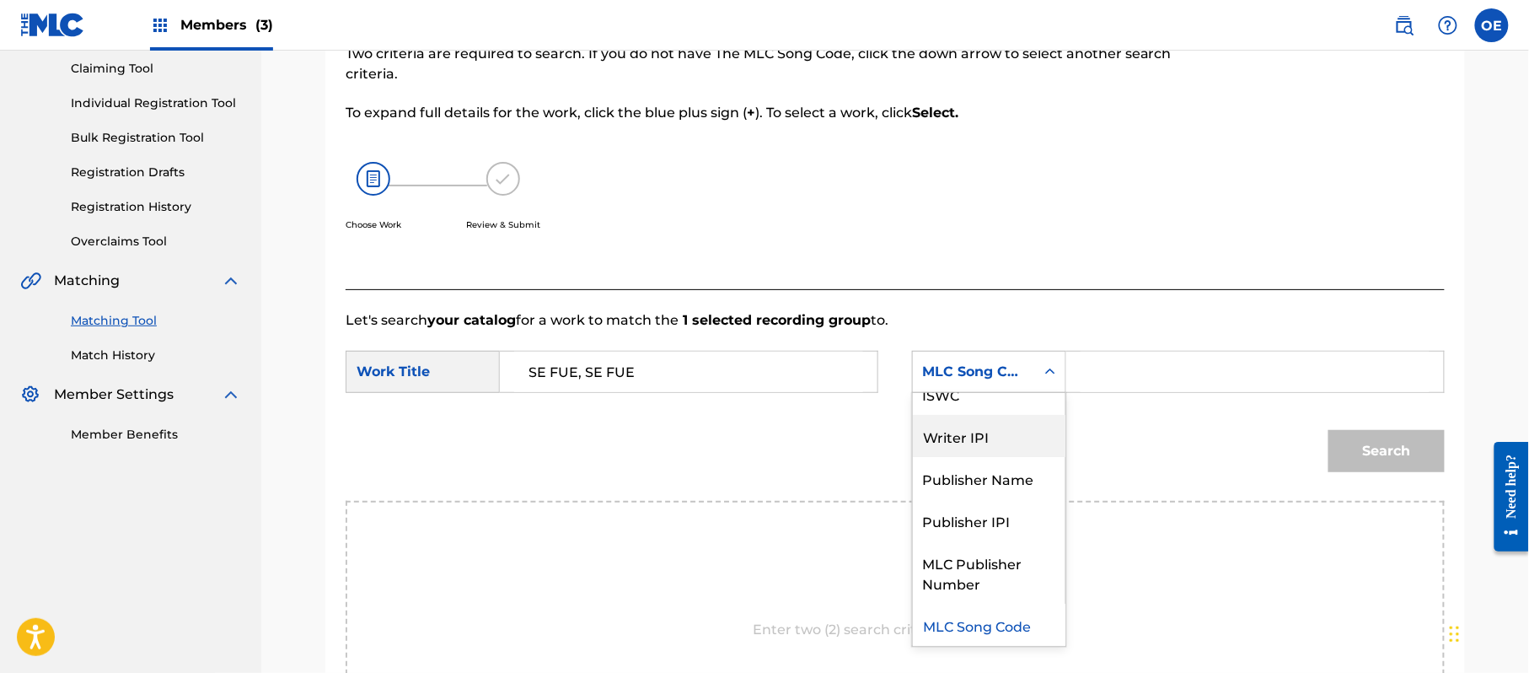
scroll to position [0, 0]
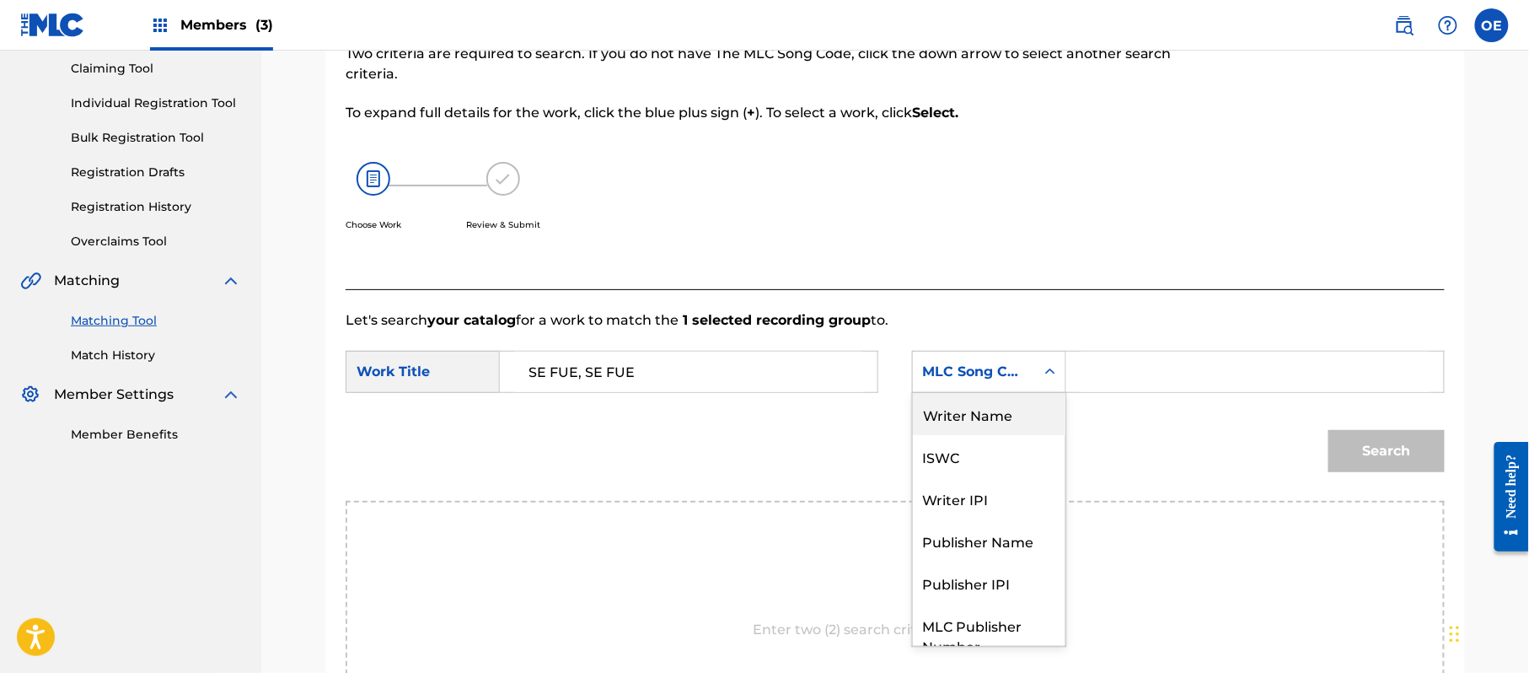
click at [981, 421] on div "Writer Name" at bounding box center [989, 414] width 153 height 42
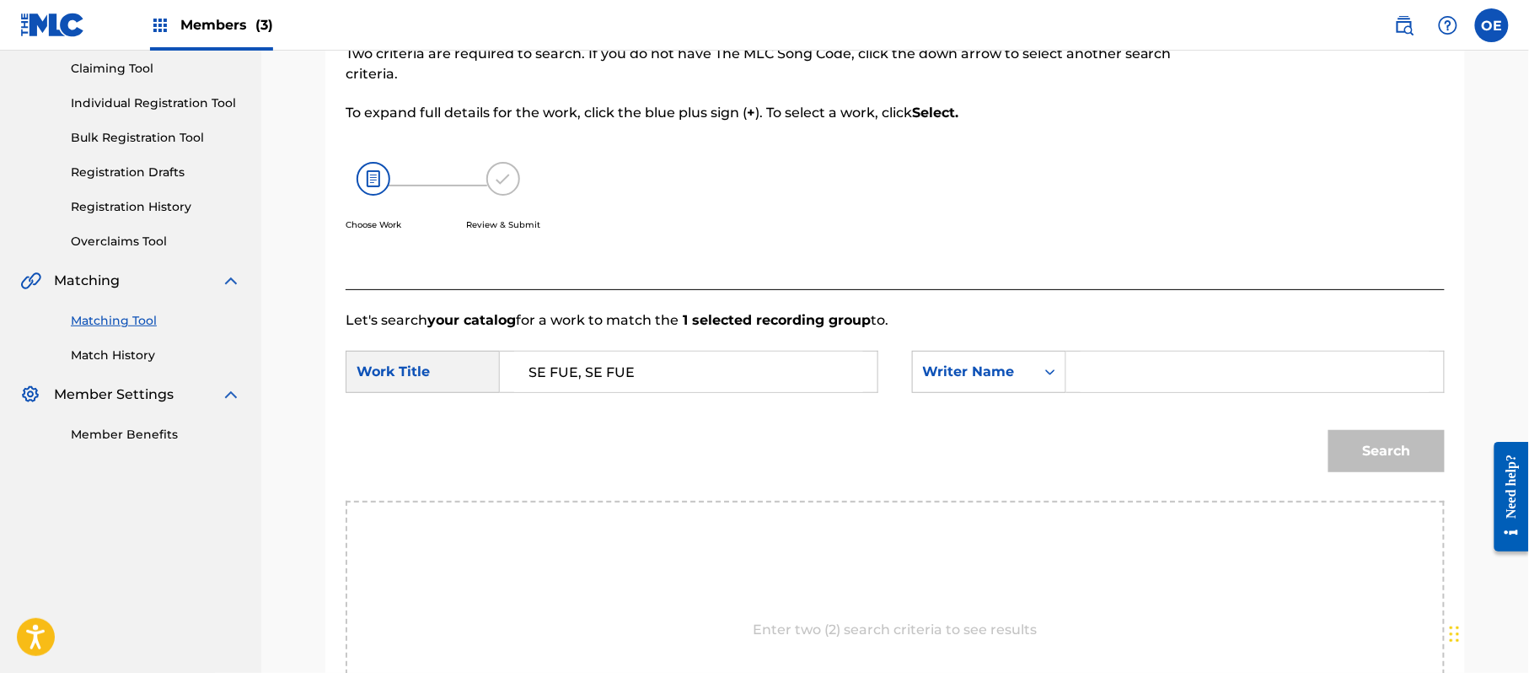
paste input "[PERSON_NAME]"
type input "[PERSON_NAME]"
click at [1317, 443] on div "Search" at bounding box center [895, 457] width 1099 height 88
click at [1376, 447] on button "Search" at bounding box center [1387, 451] width 116 height 42
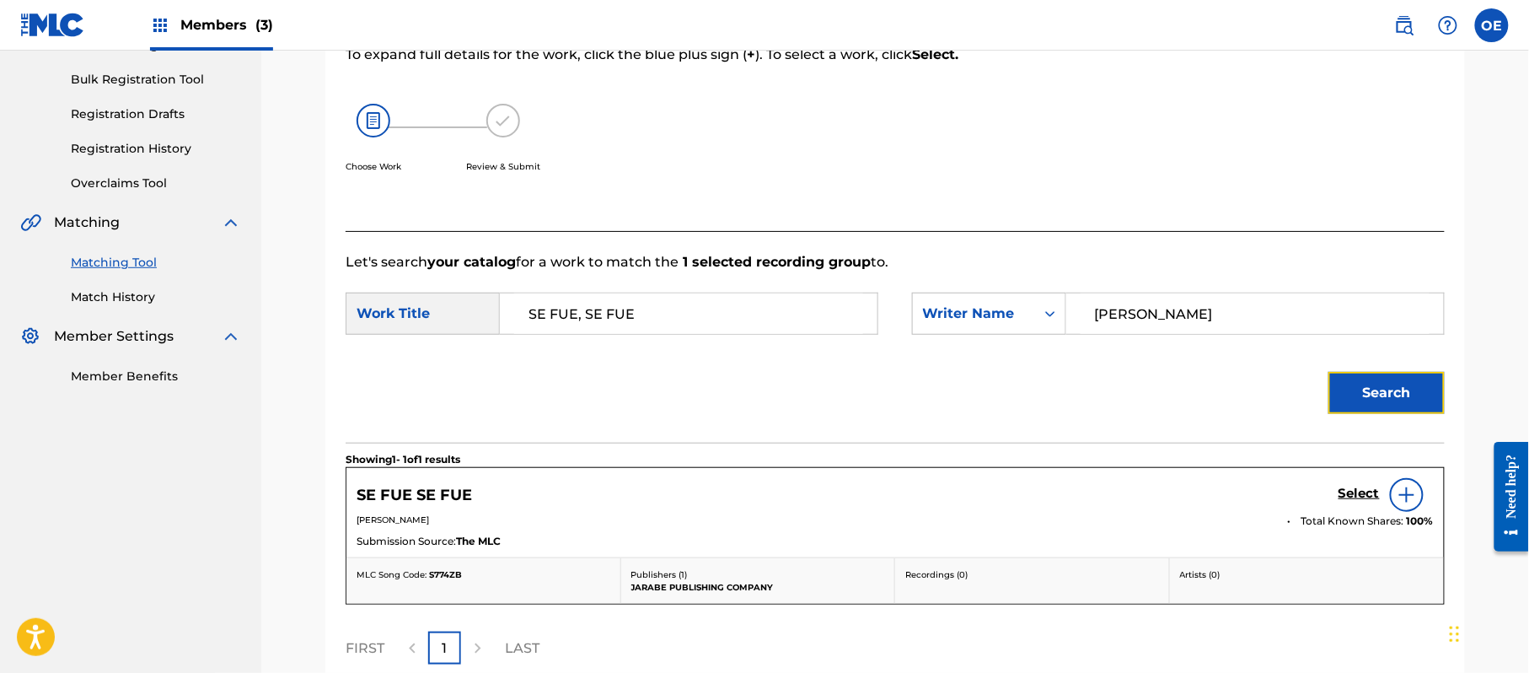
scroll to position [292, 0]
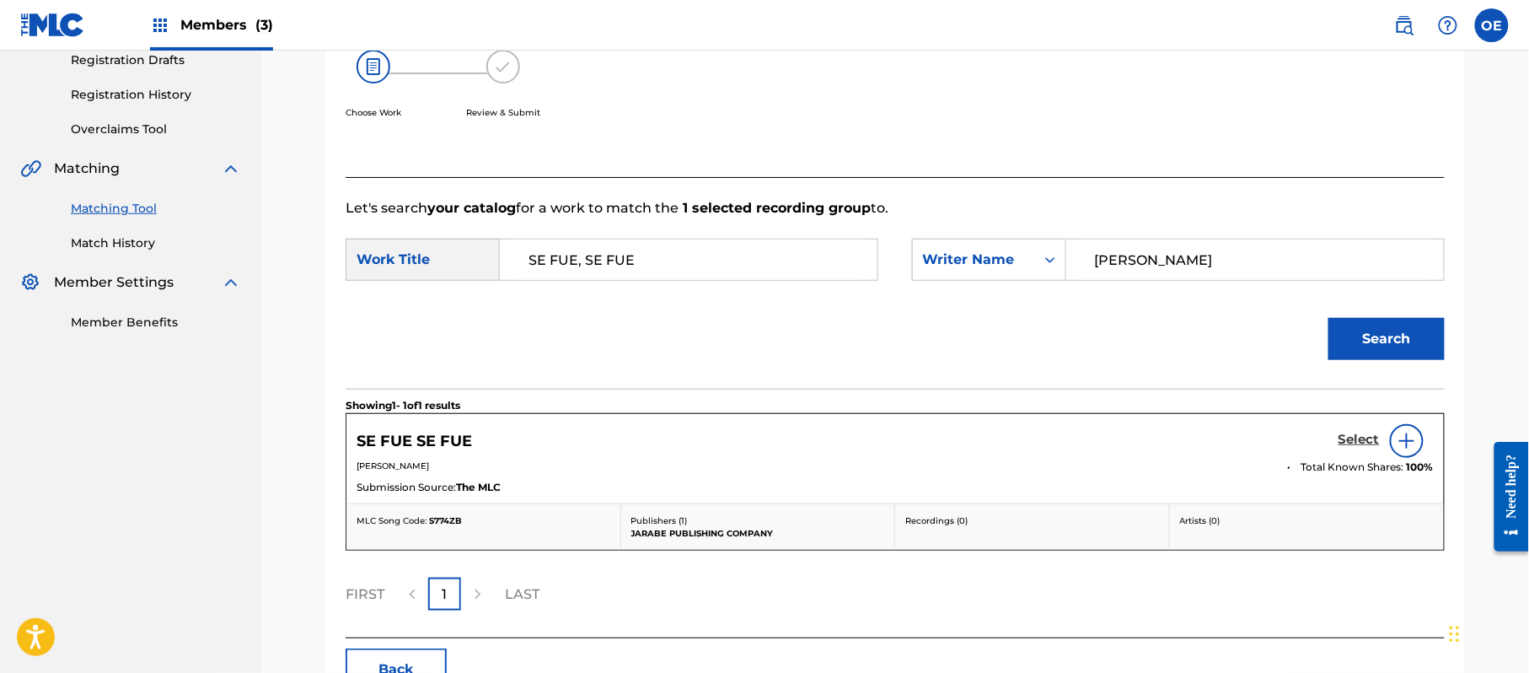
click at [1342, 448] on link "Select" at bounding box center [1359, 441] width 41 height 19
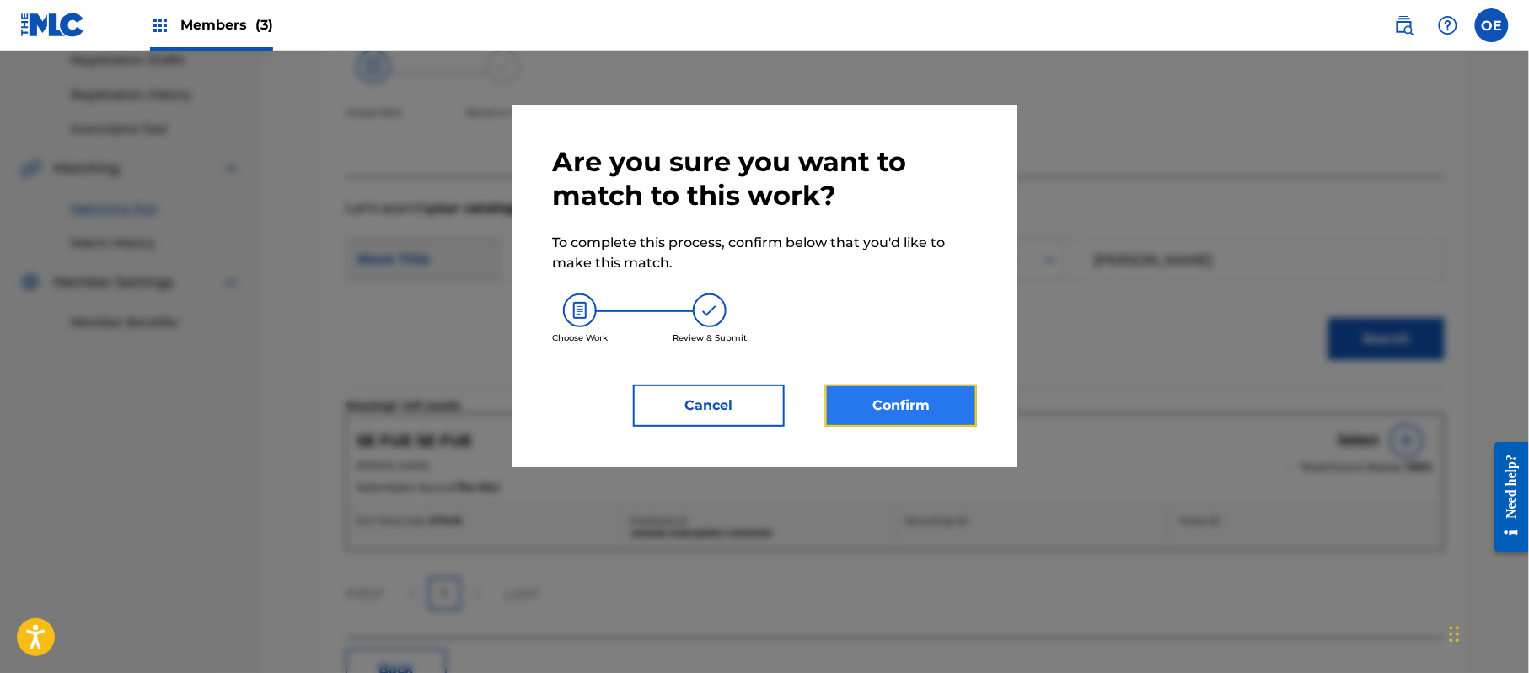
click at [927, 396] on button "Confirm" at bounding box center [901, 405] width 152 height 42
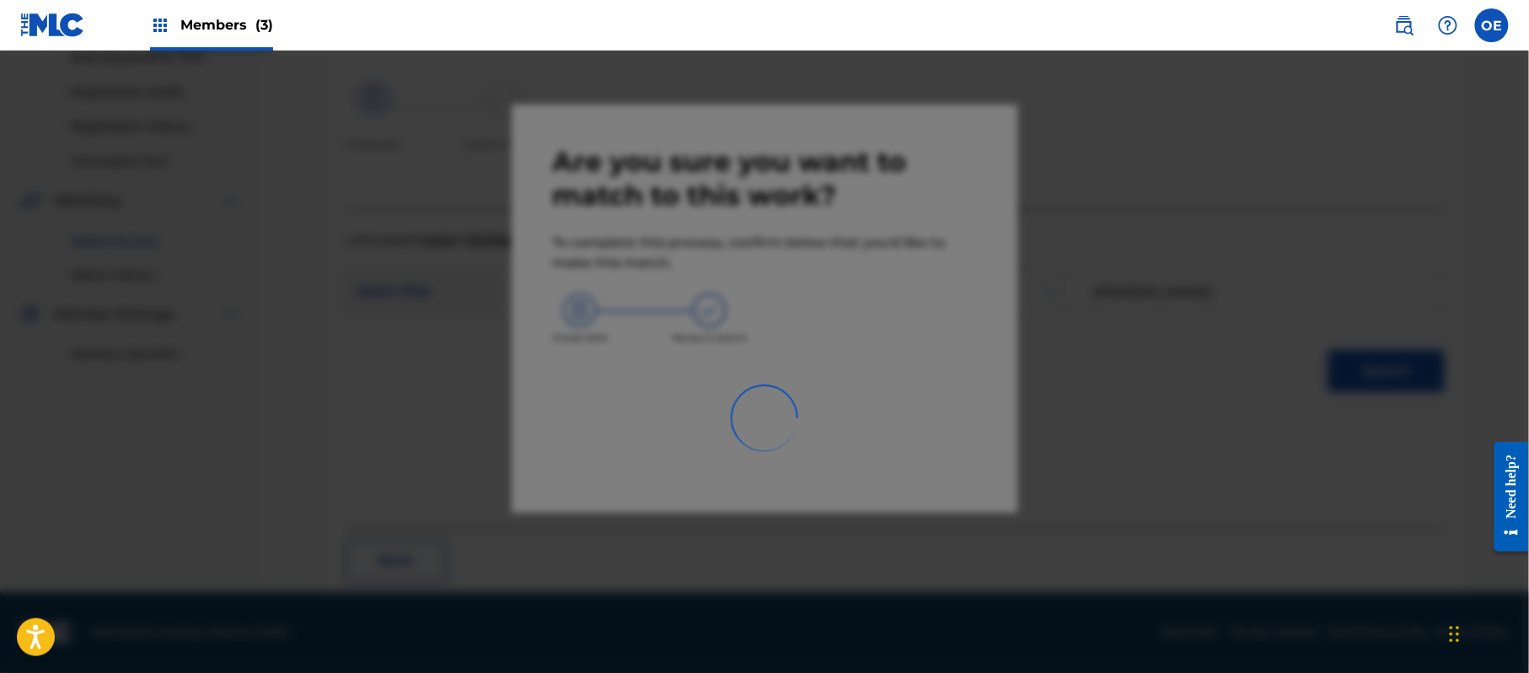
scroll to position [67, 0]
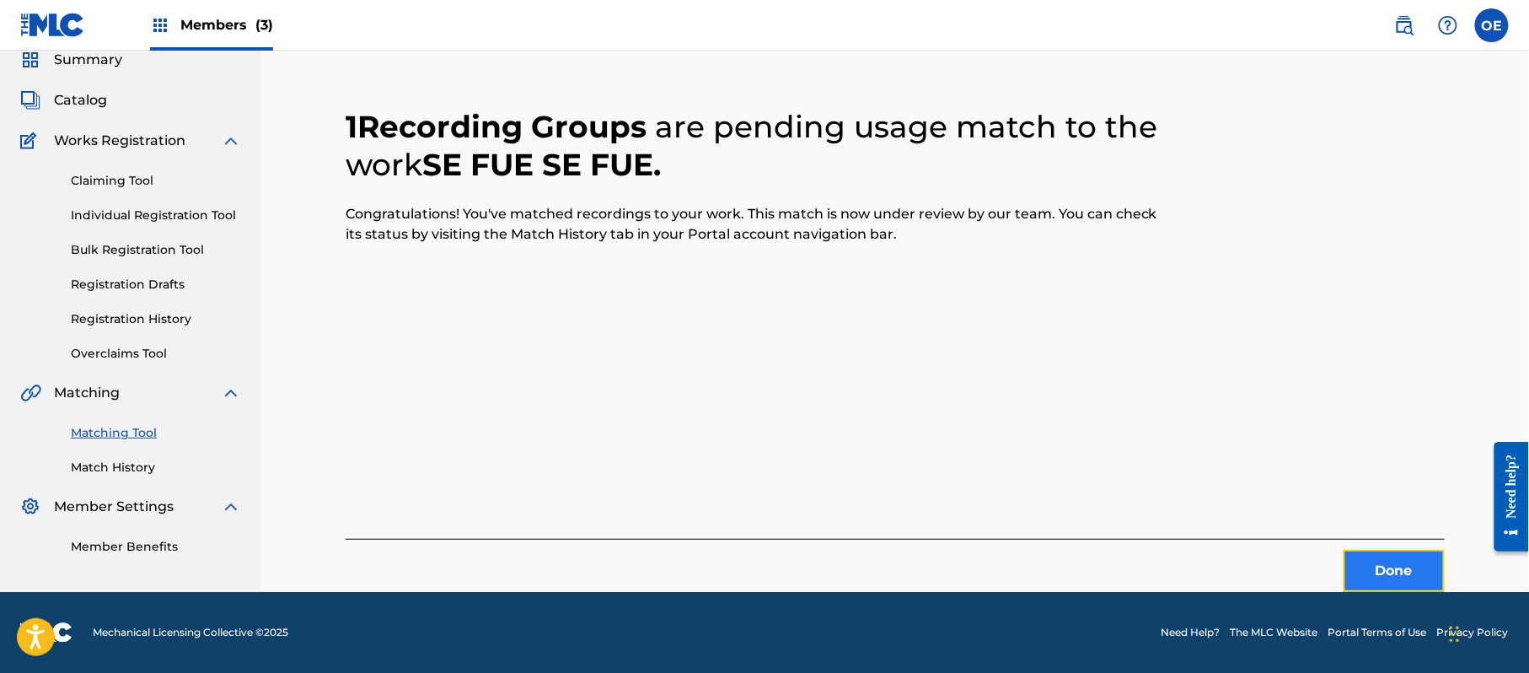
click at [1366, 564] on button "Done" at bounding box center [1394, 571] width 101 height 42
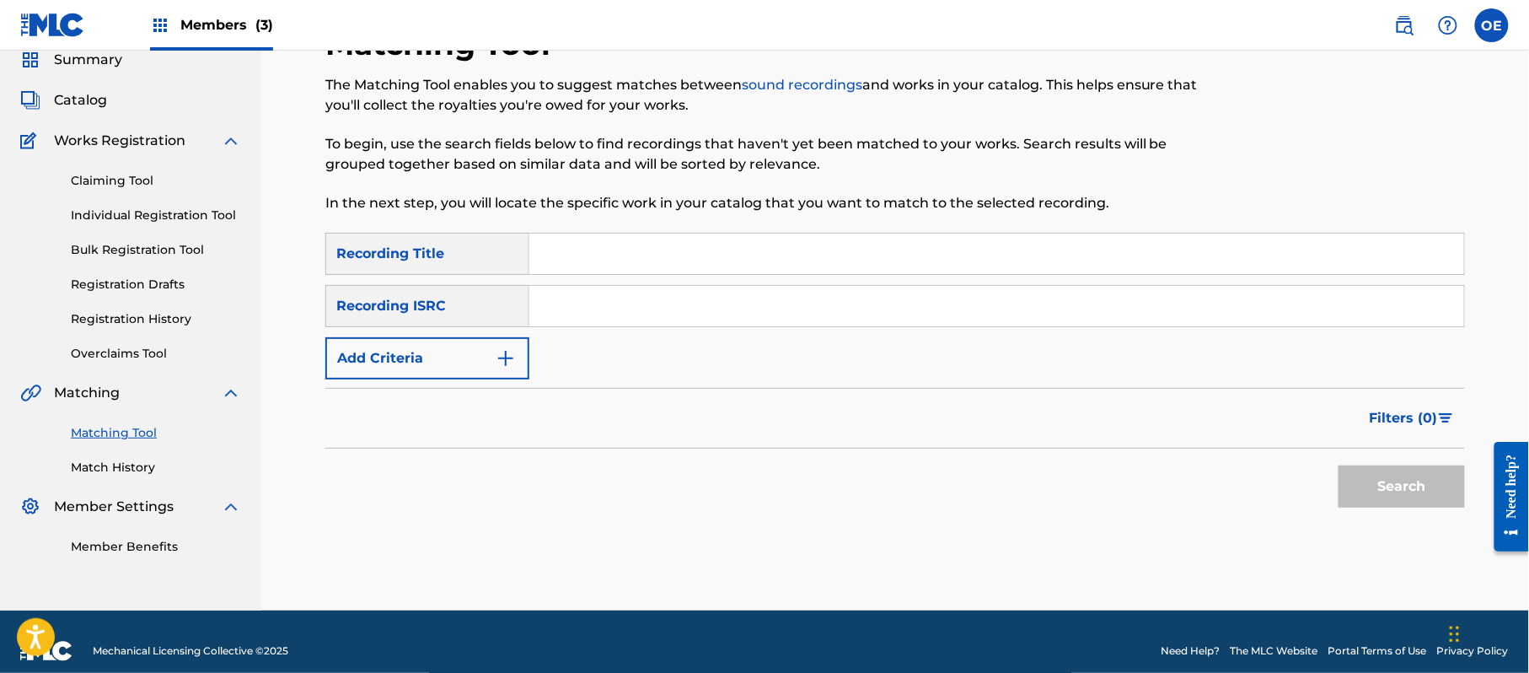
paste input "SIMPLEMENTE VIVIR"
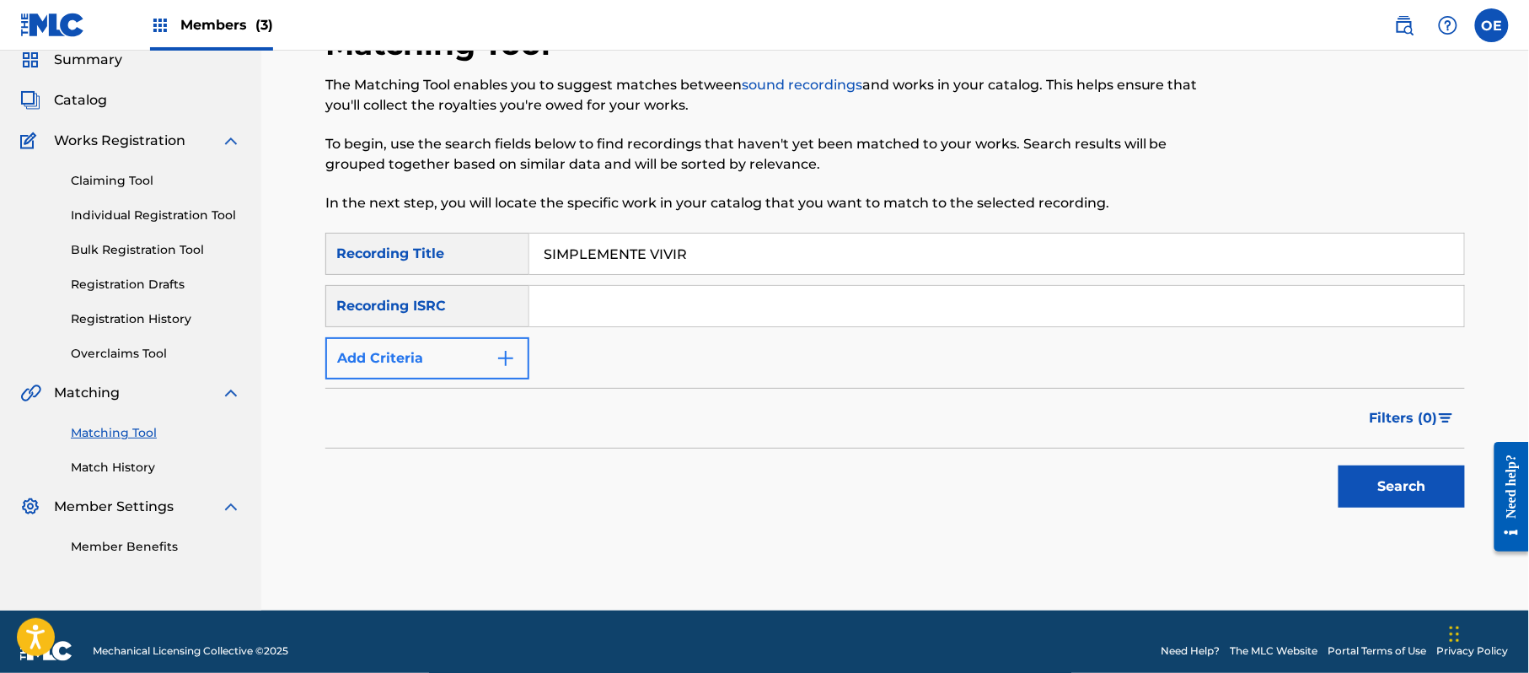
type input "SIMPLEMENTE VIVIR"
click at [470, 362] on button "Add Criteria" at bounding box center [427, 358] width 204 height 42
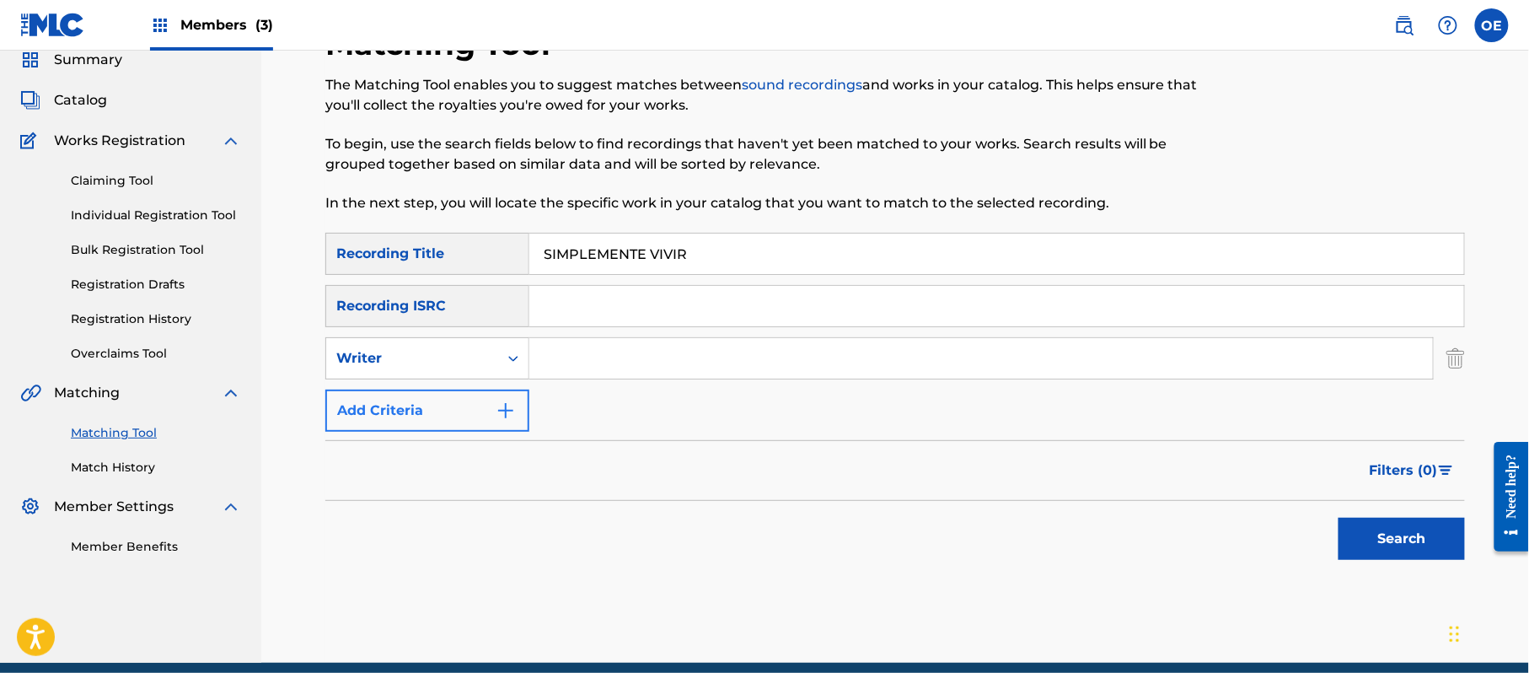
click at [470, 362] on div "Writer" at bounding box center [412, 358] width 152 height 20
click at [459, 391] on div "Recording Artist" at bounding box center [427, 400] width 202 height 42
paste
type input "GRUPO SUPERIOR"
drag, startPoint x: 1401, startPoint y: 534, endPoint x: 1386, endPoint y: 531, distance: 15.4
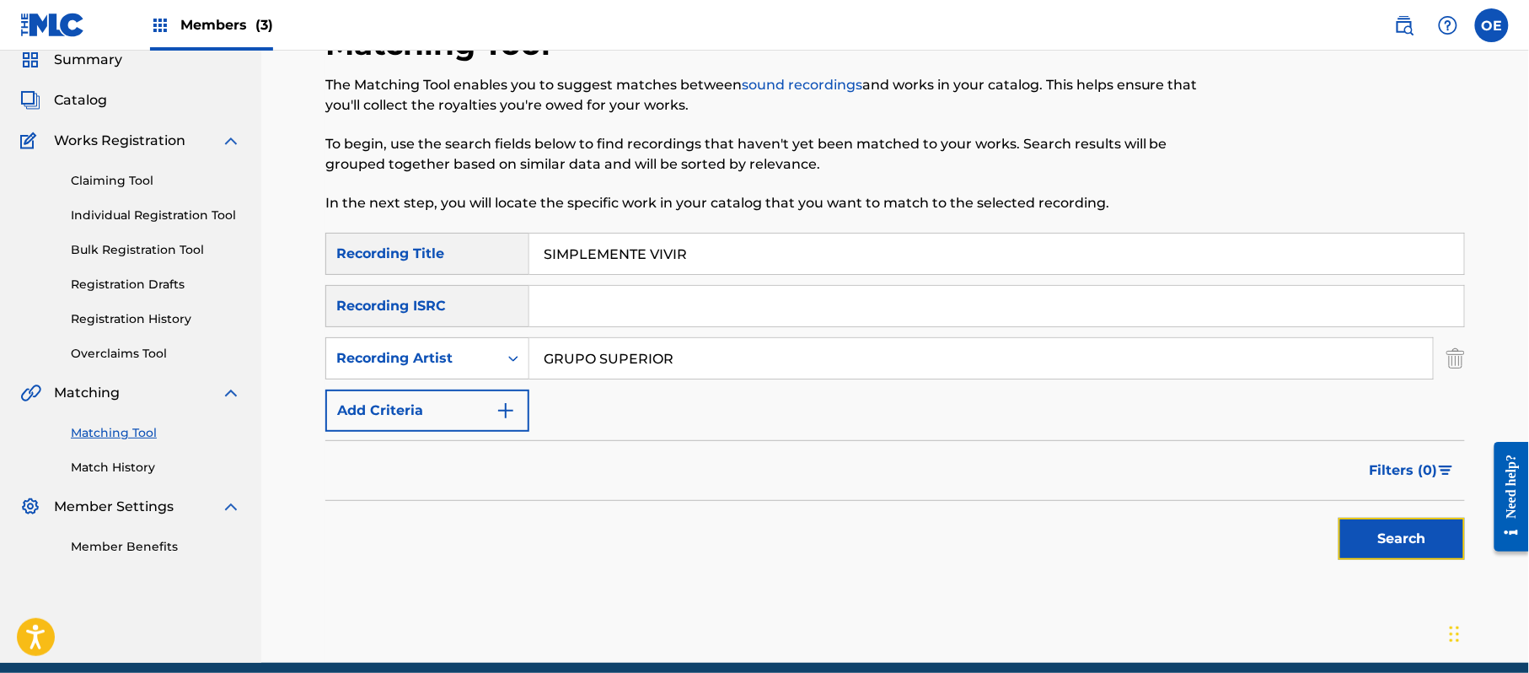
click at [1401, 534] on button "Search" at bounding box center [1402, 539] width 126 height 42
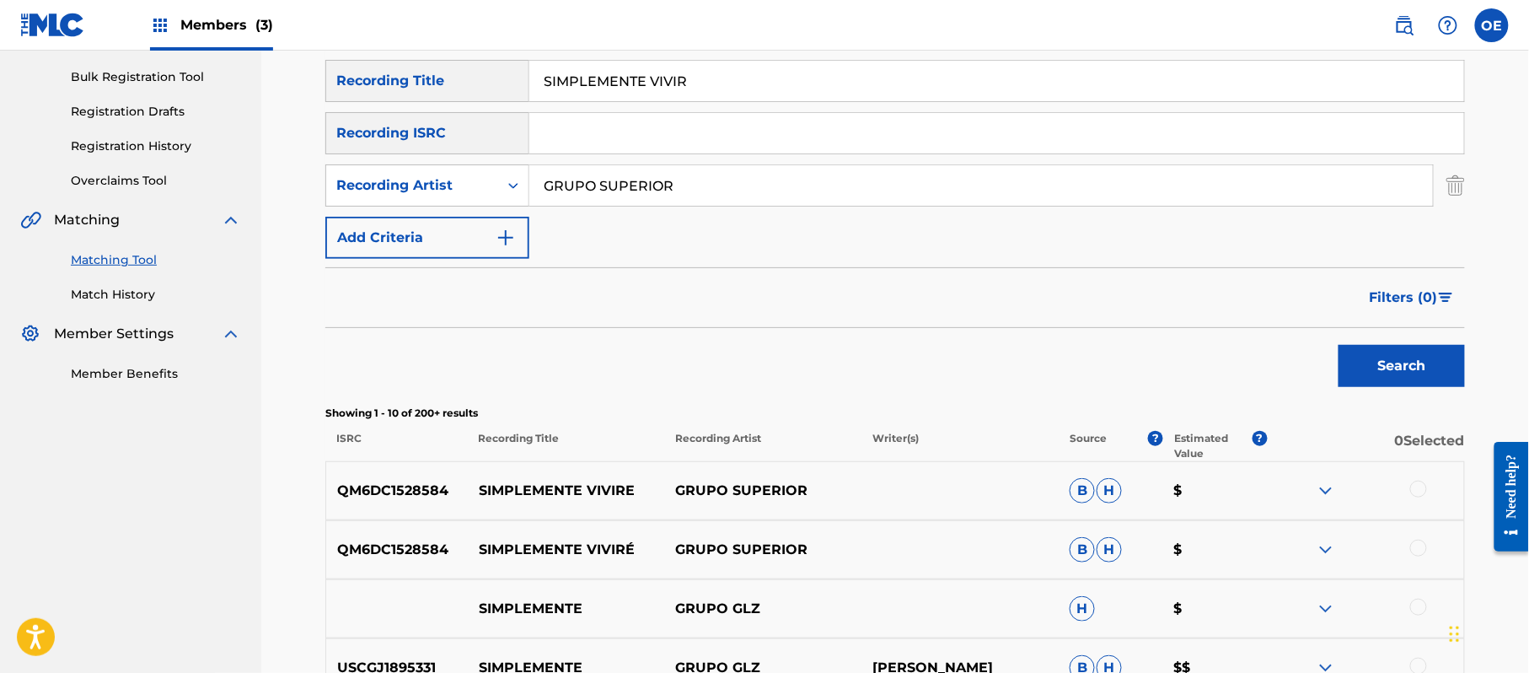
scroll to position [292, 0]
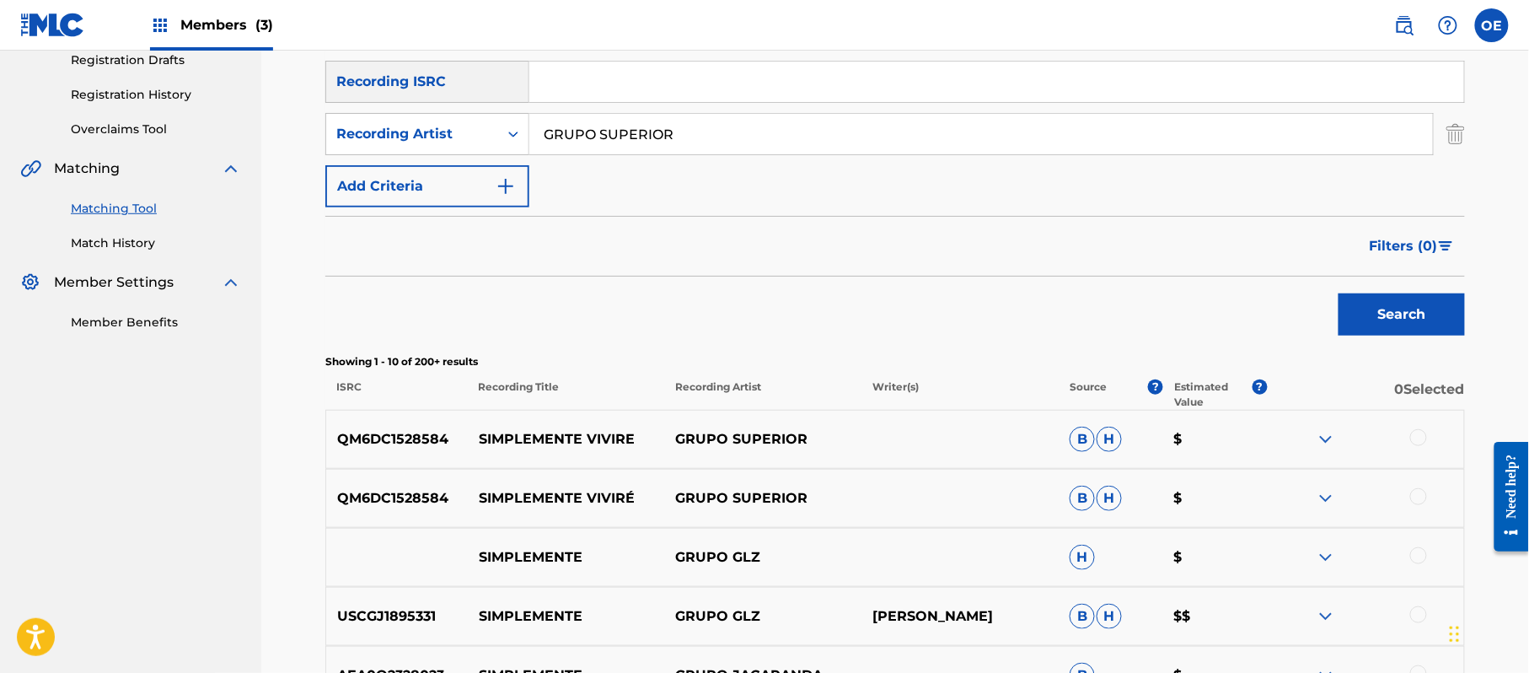
click at [1415, 439] on div at bounding box center [1418, 437] width 17 height 17
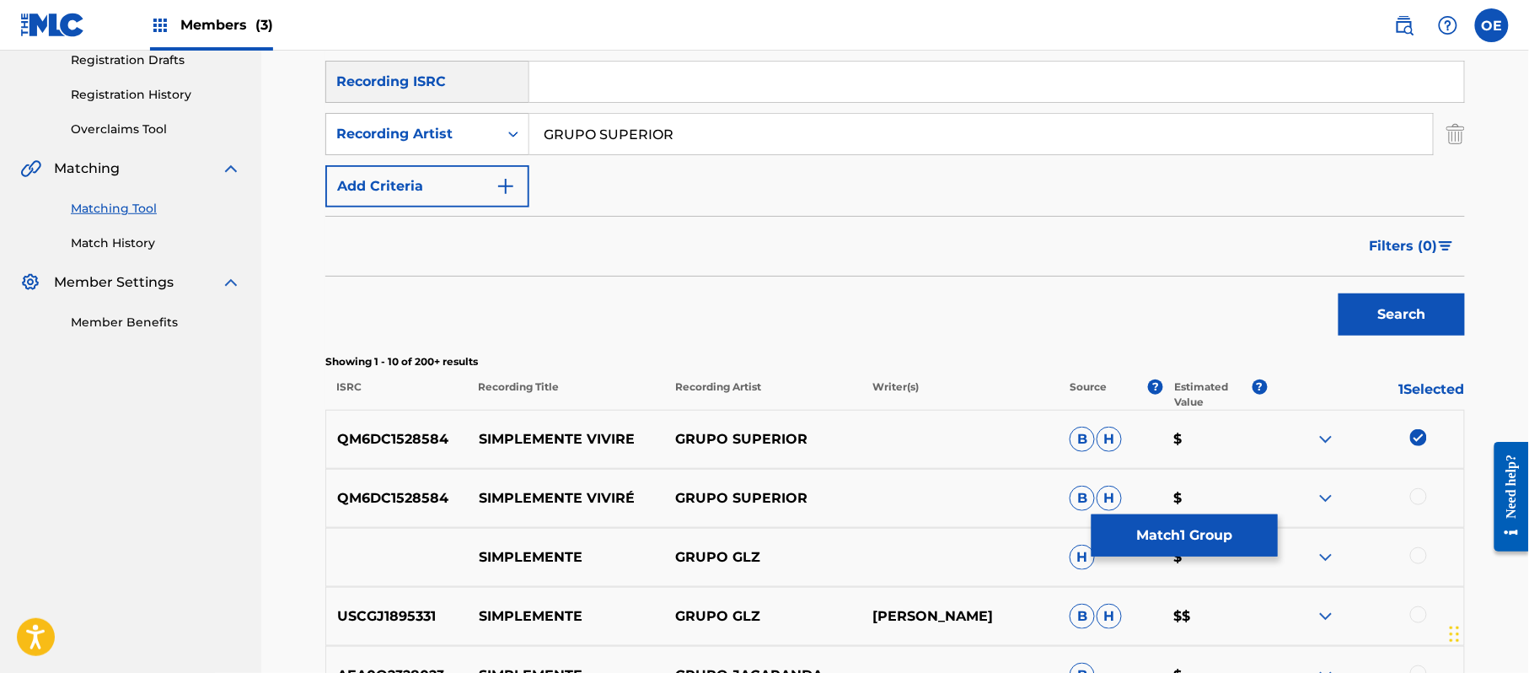
click at [1413, 497] on div at bounding box center [1418, 496] width 17 height 17
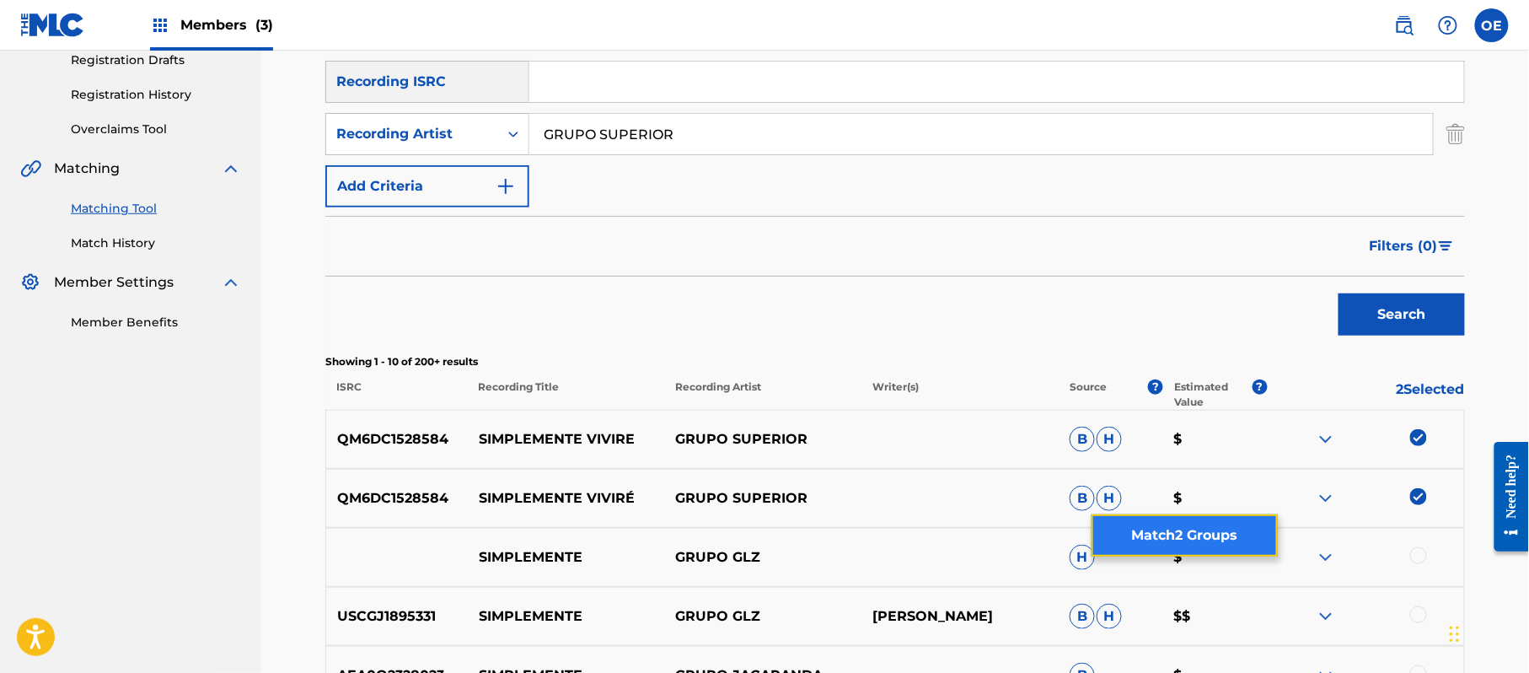
click at [1174, 519] on button "Match 2 Groups" at bounding box center [1185, 535] width 186 height 42
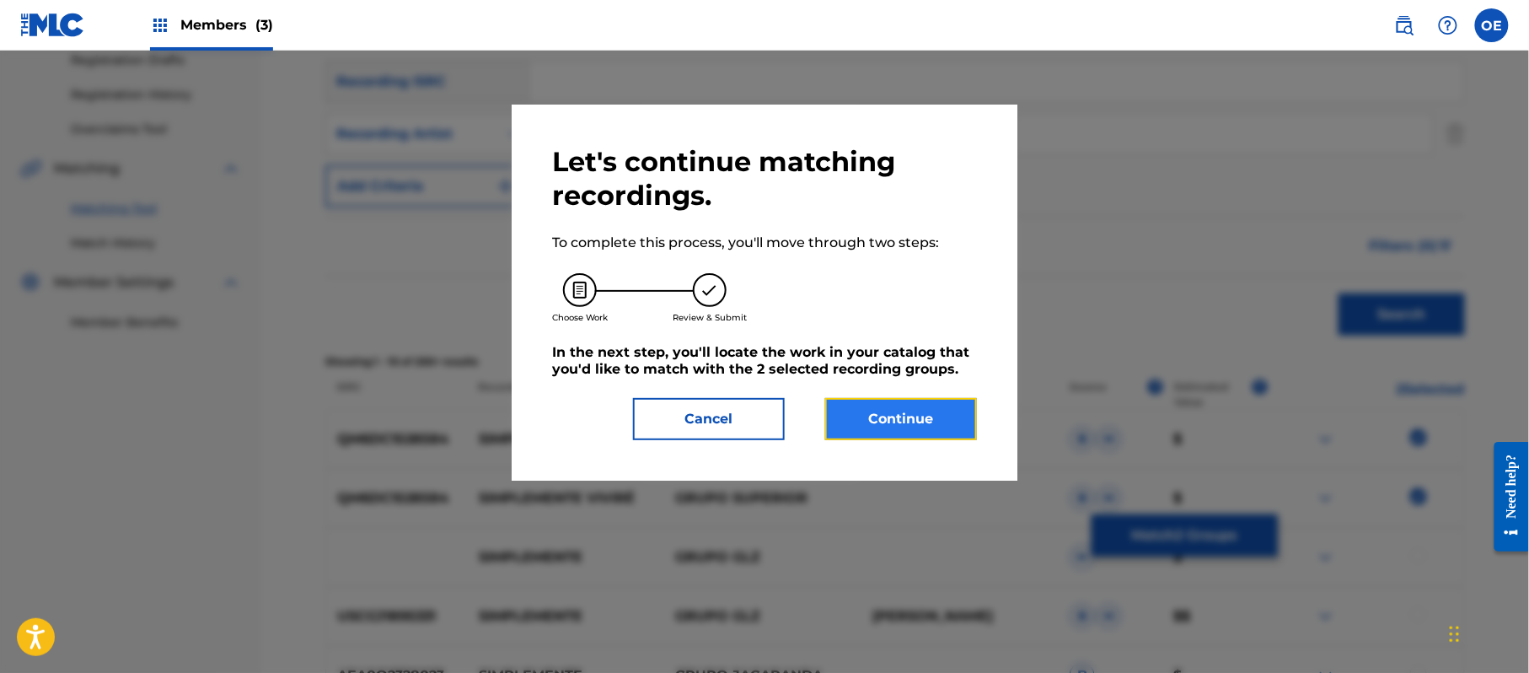
click at [908, 416] on button "Continue" at bounding box center [901, 419] width 152 height 42
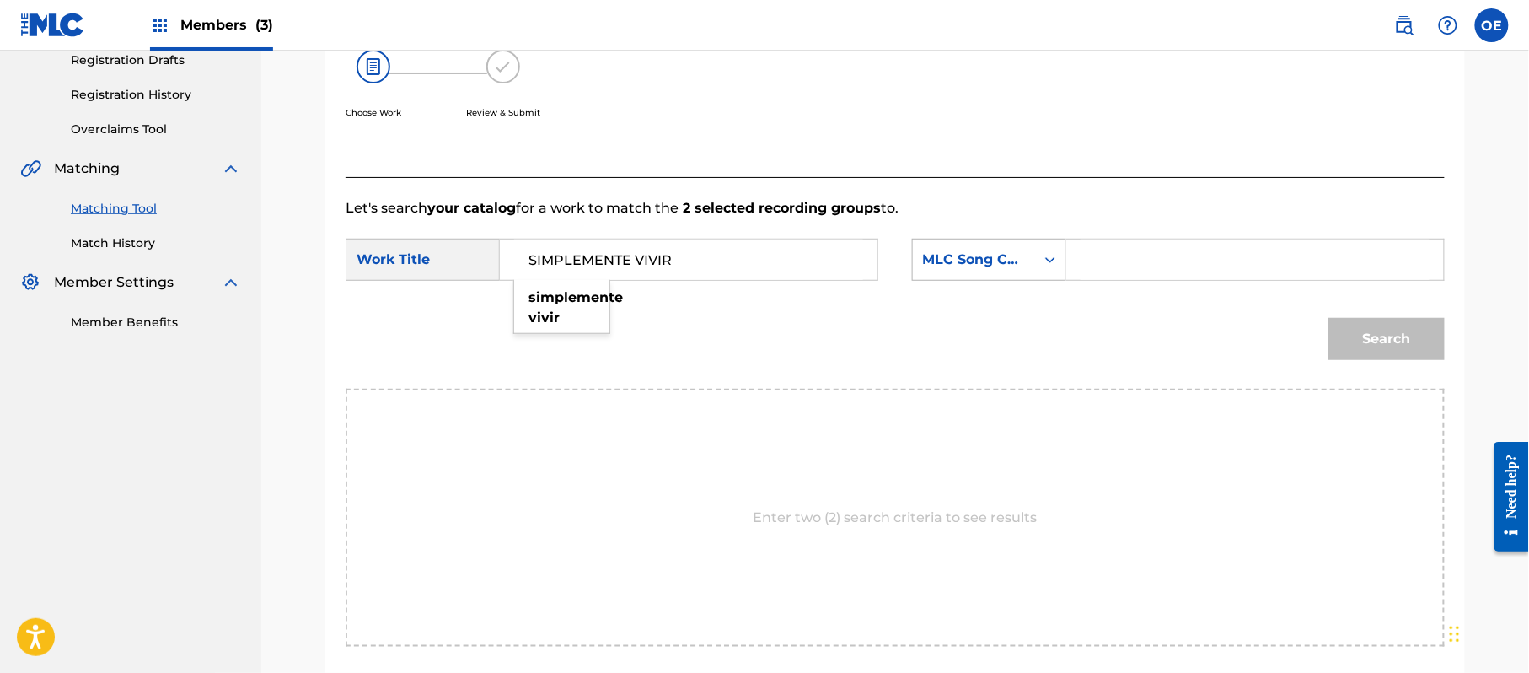
type input "SIMPLEMENTE VIVIR"
click at [1002, 255] on div "MLC Song Code" at bounding box center [974, 260] width 102 height 20
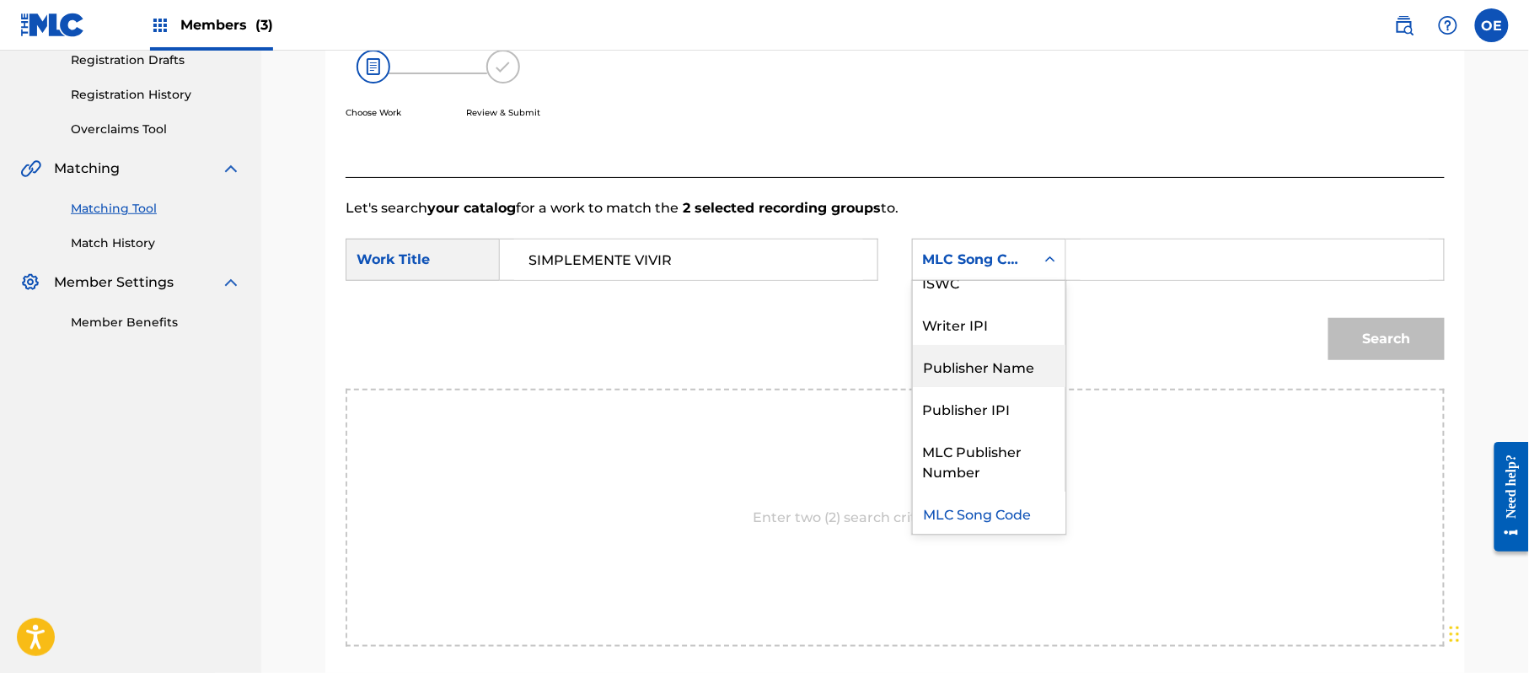
scroll to position [0, 0]
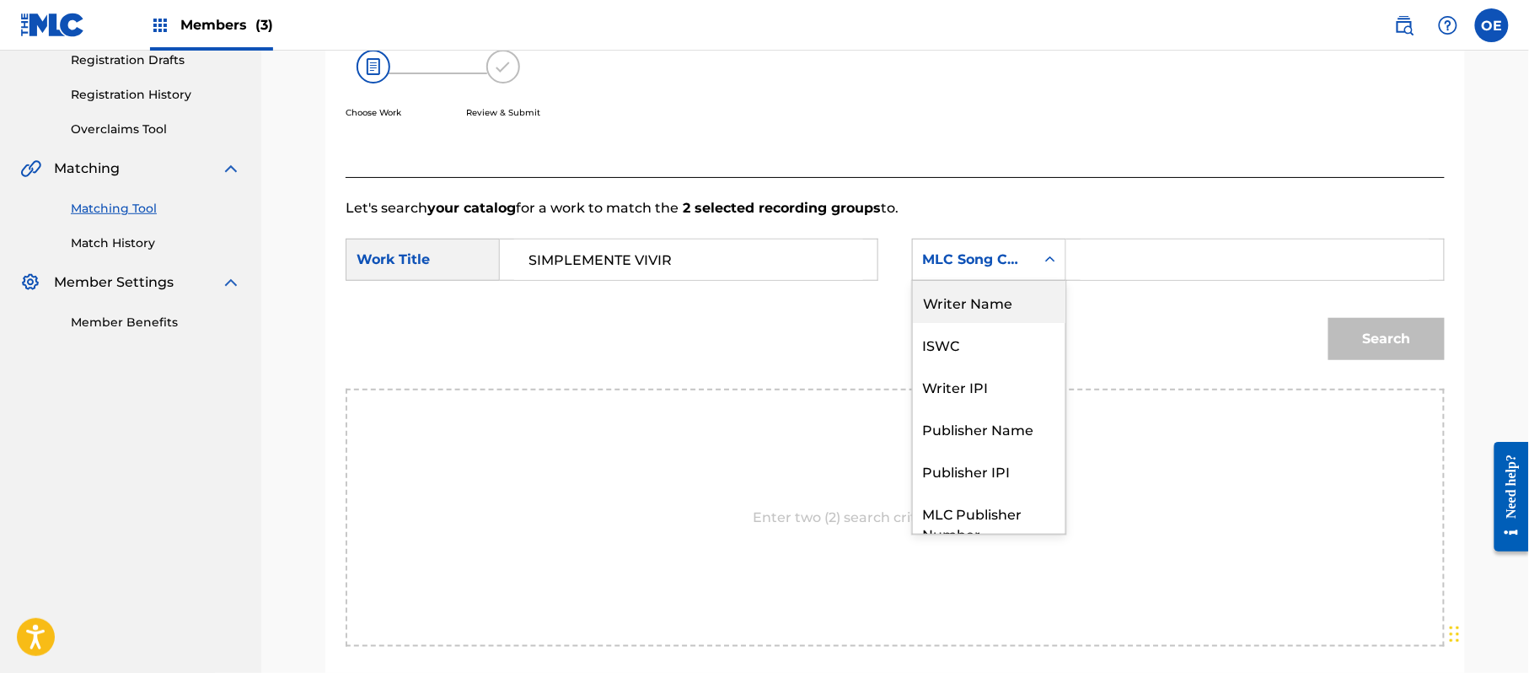
click at [981, 294] on div "Writer Name" at bounding box center [989, 302] width 153 height 42
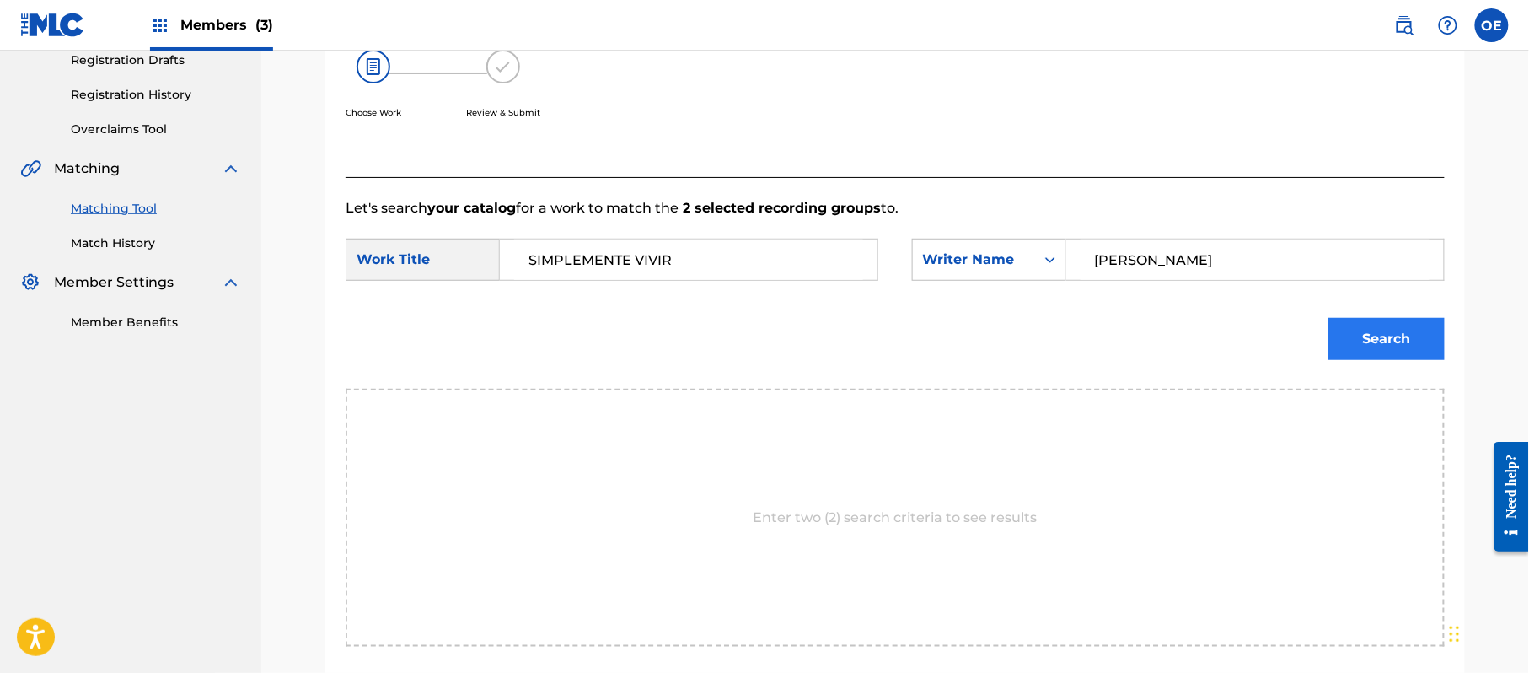
type input "[PERSON_NAME]"
click at [1333, 342] on button "Search" at bounding box center [1387, 339] width 116 height 42
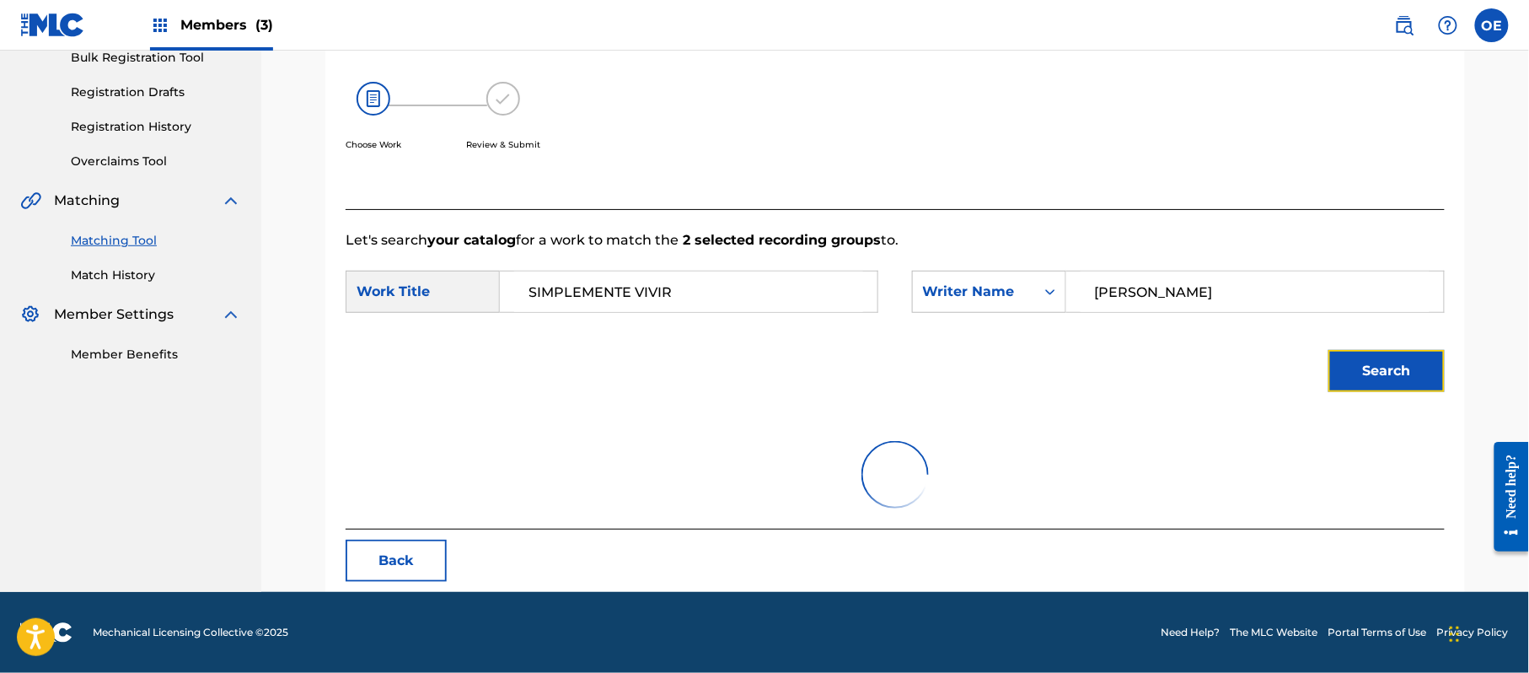
scroll to position [292, 0]
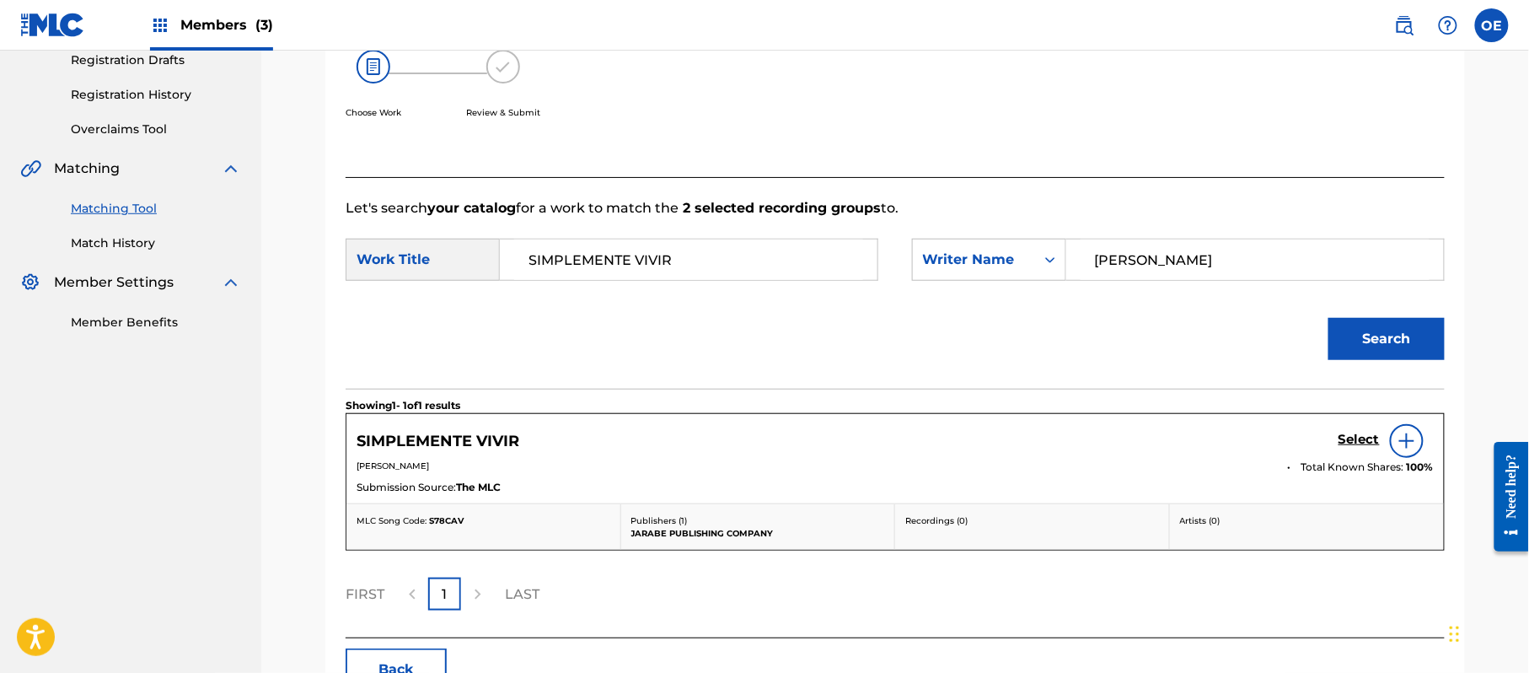
click at [1354, 430] on div "Select" at bounding box center [1386, 441] width 95 height 34
click at [1352, 443] on h5 "Select" at bounding box center [1359, 440] width 41 height 16
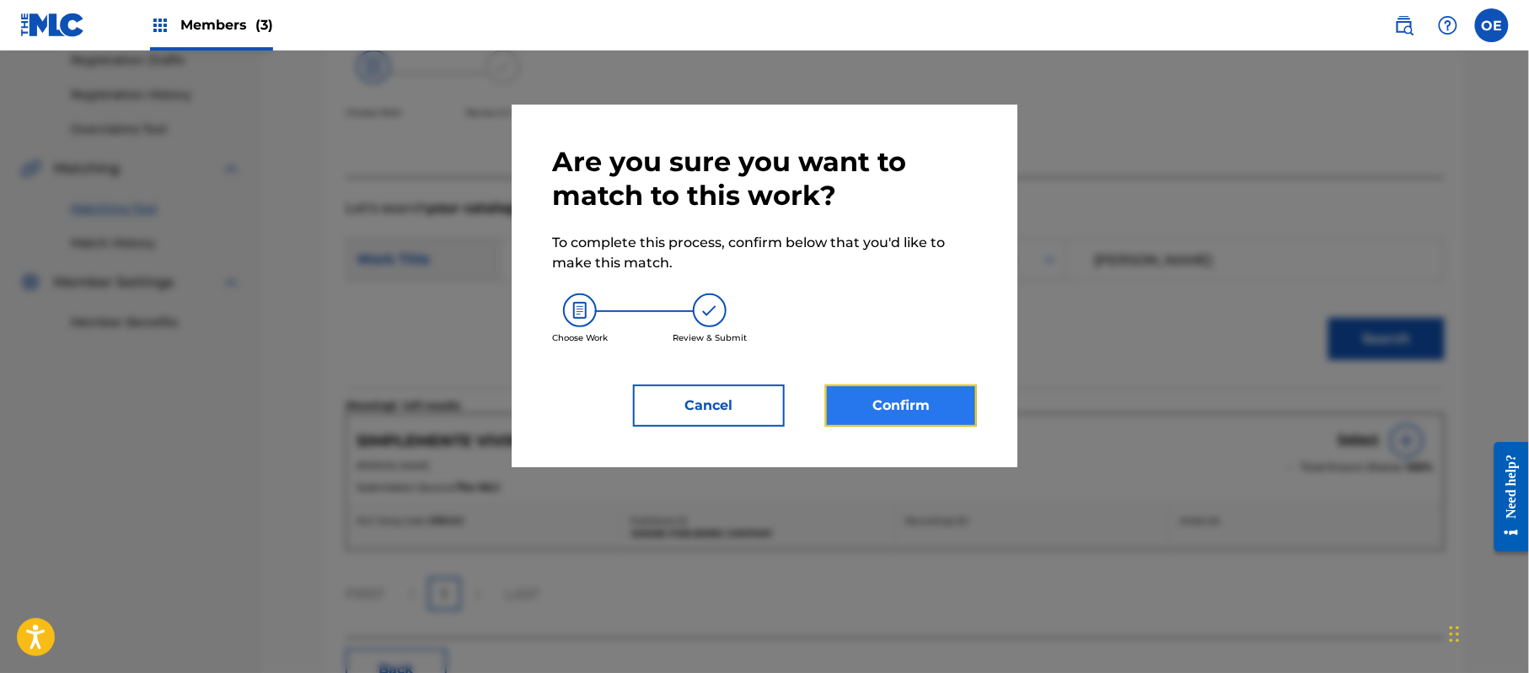
click at [938, 412] on button "Confirm" at bounding box center [901, 405] width 152 height 42
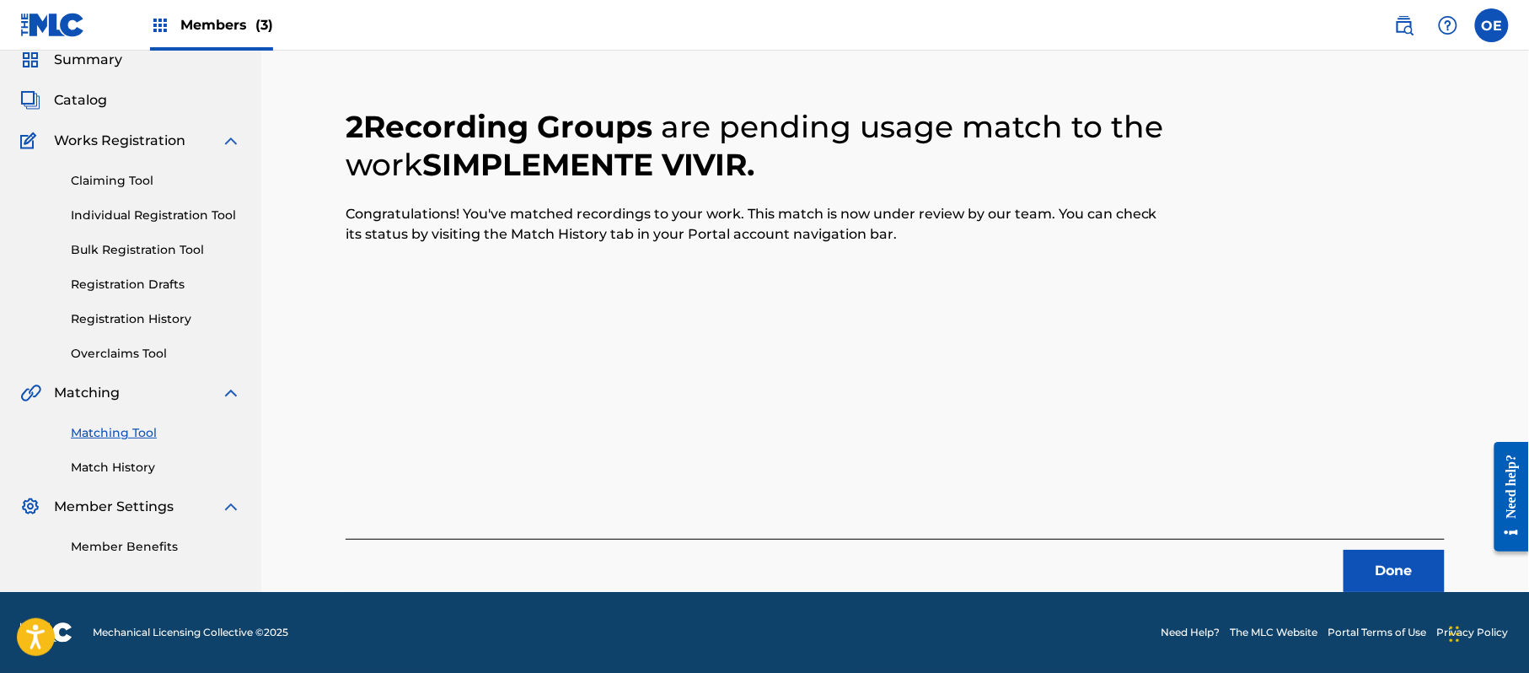
scroll to position [67, 0]
click at [1354, 557] on button "Done" at bounding box center [1394, 571] width 101 height 42
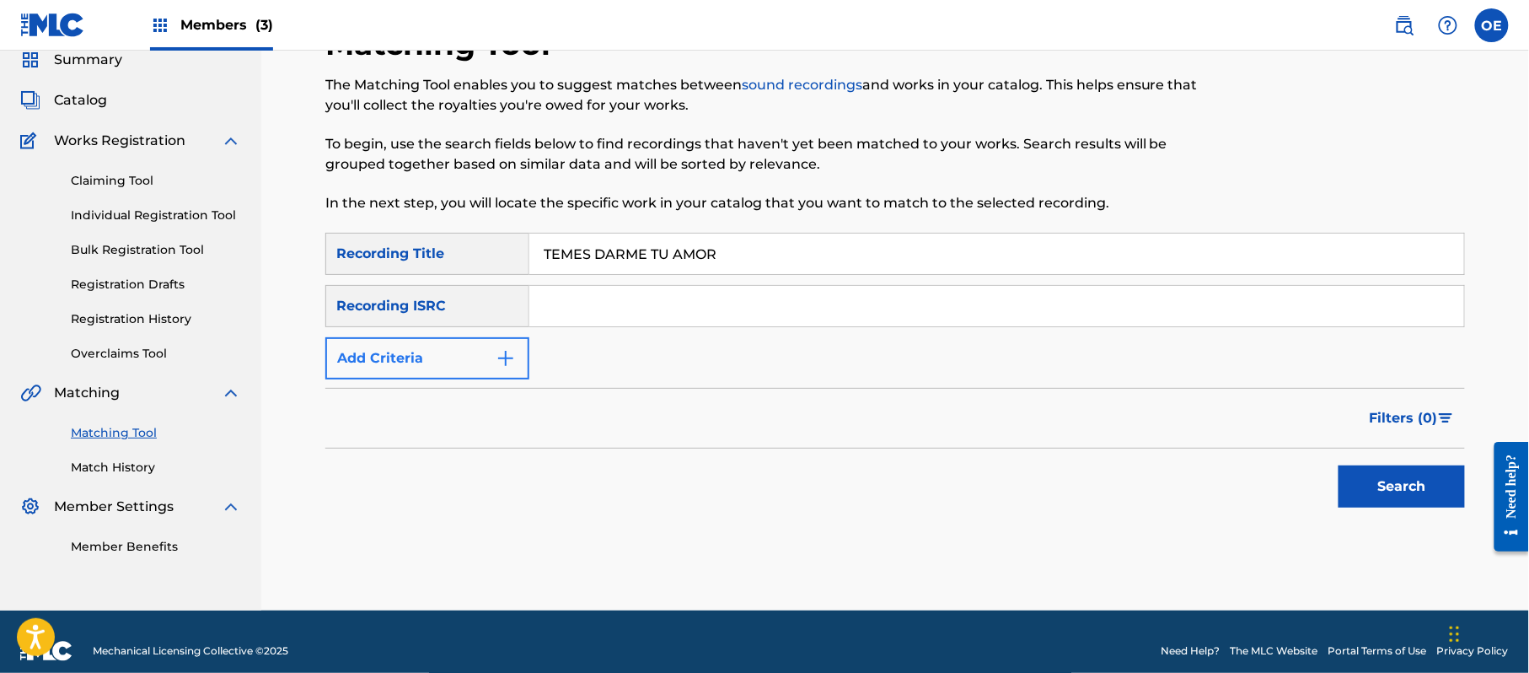
type input "TEMES DARME TU AMOR"
click at [474, 371] on button "Add Criteria" at bounding box center [427, 358] width 204 height 42
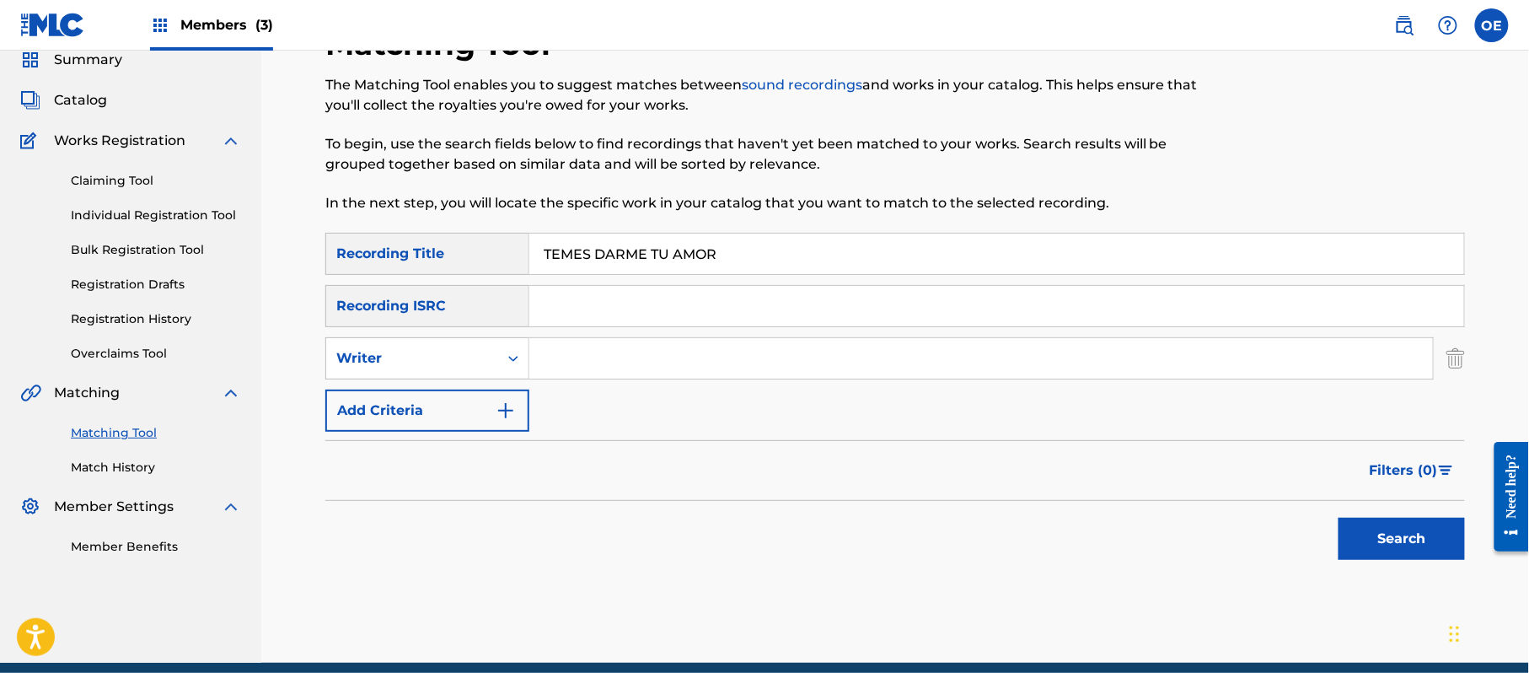
click at [474, 382] on div "SearchWithCriteria51db0763-038d-4764-afd7-292991536927 Recording Title TEMES DA…" at bounding box center [895, 332] width 1140 height 199
click at [480, 372] on div "Writer" at bounding box center [412, 358] width 172 height 32
click at [455, 396] on div "Recording Artist" at bounding box center [427, 400] width 202 height 42
drag, startPoint x: 585, startPoint y: 388, endPoint x: 567, endPoint y: 358, distance: 34.4
type input "GRUPO SUPERIOR"
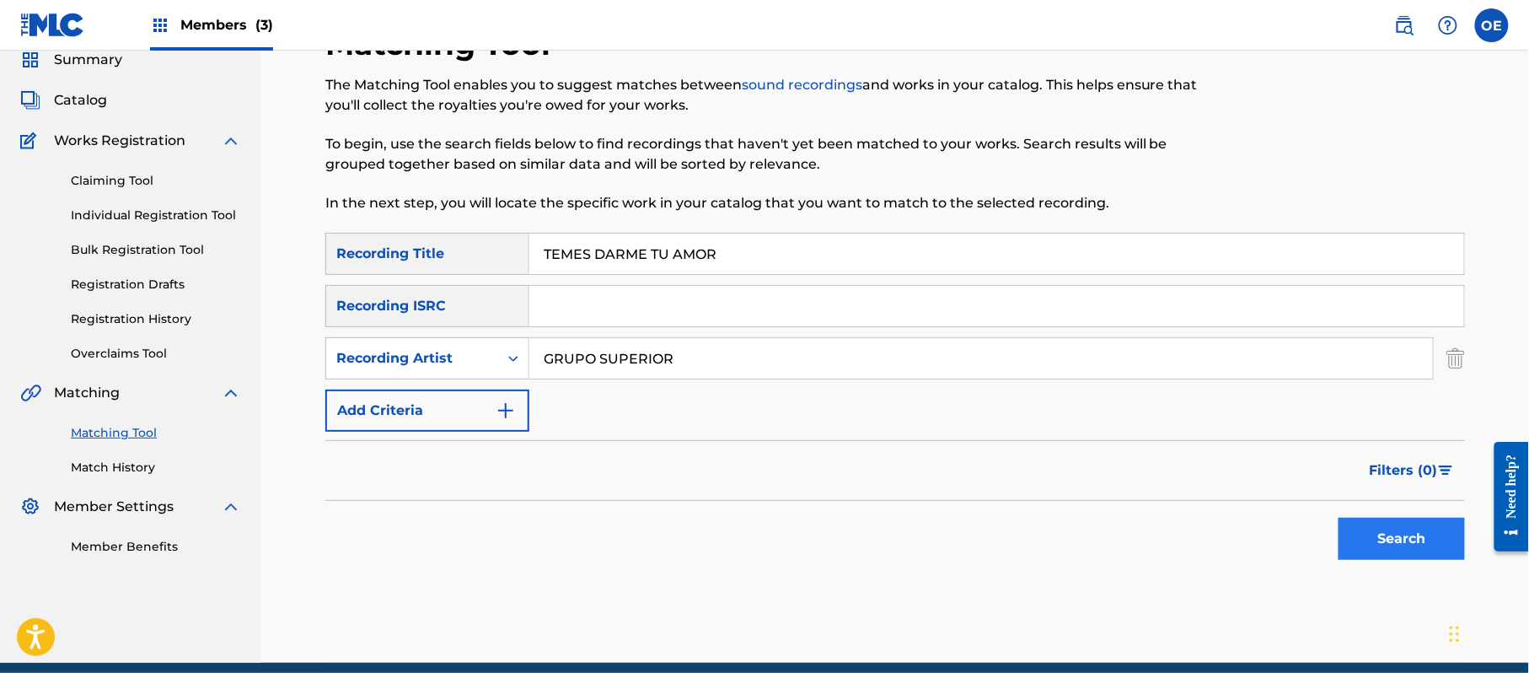
click at [1345, 513] on div "Search" at bounding box center [1397, 534] width 135 height 67
click at [1361, 519] on button "Search" at bounding box center [1402, 539] width 126 height 42
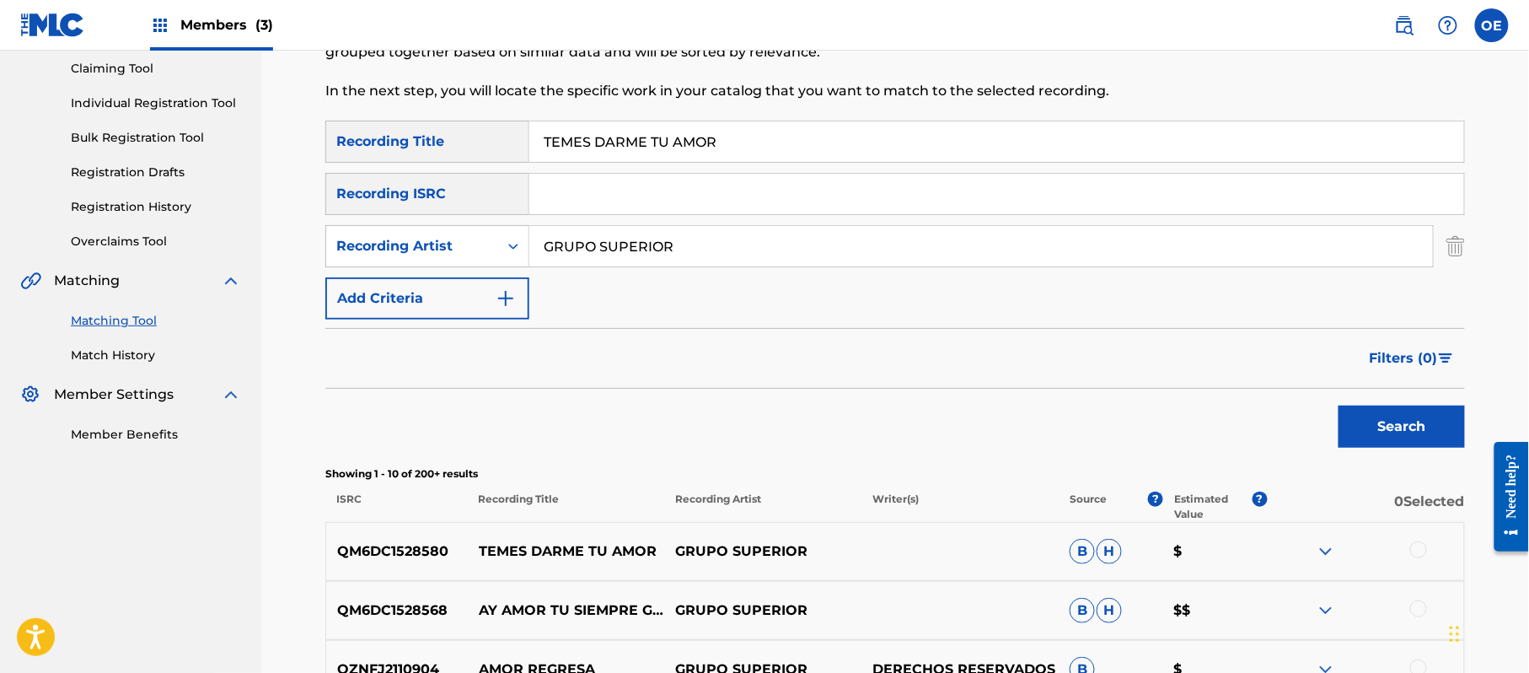
scroll to position [292, 0]
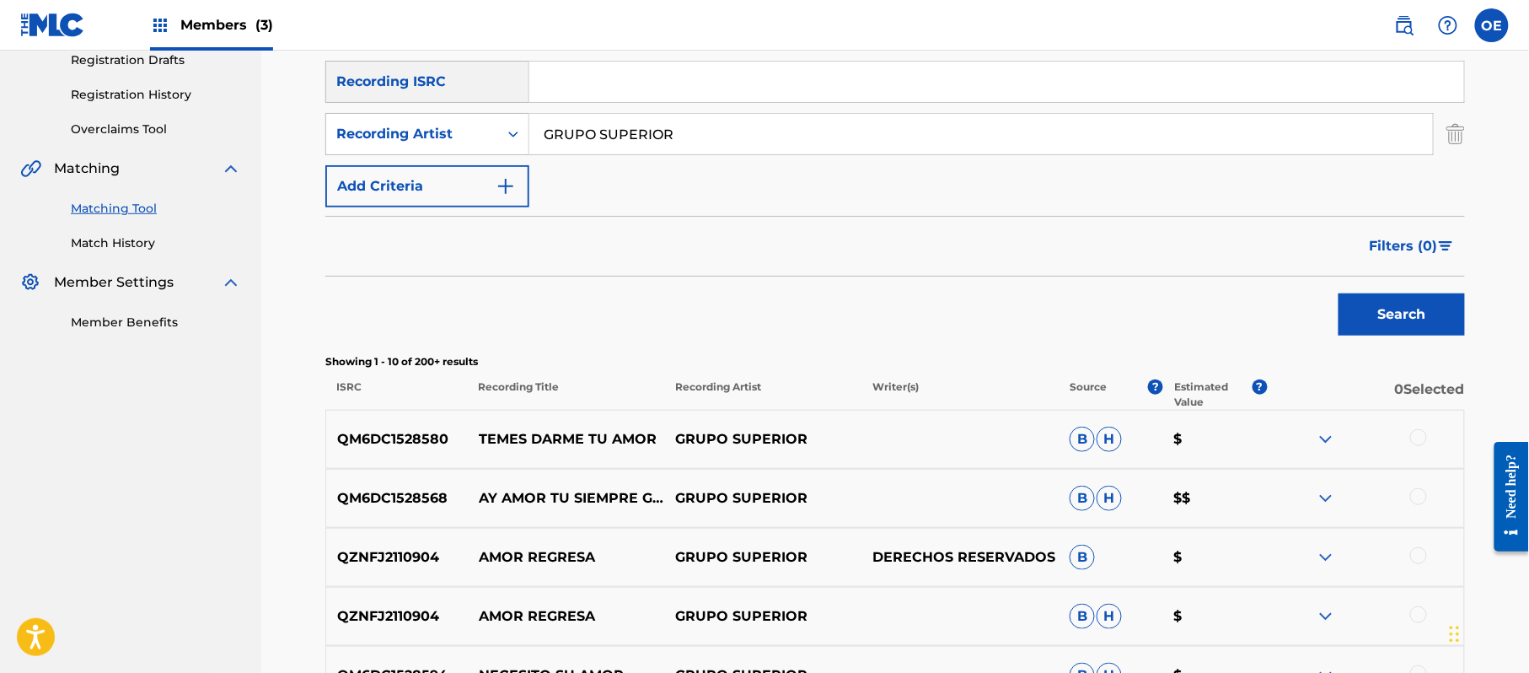
click at [1416, 433] on div at bounding box center [1418, 437] width 17 height 17
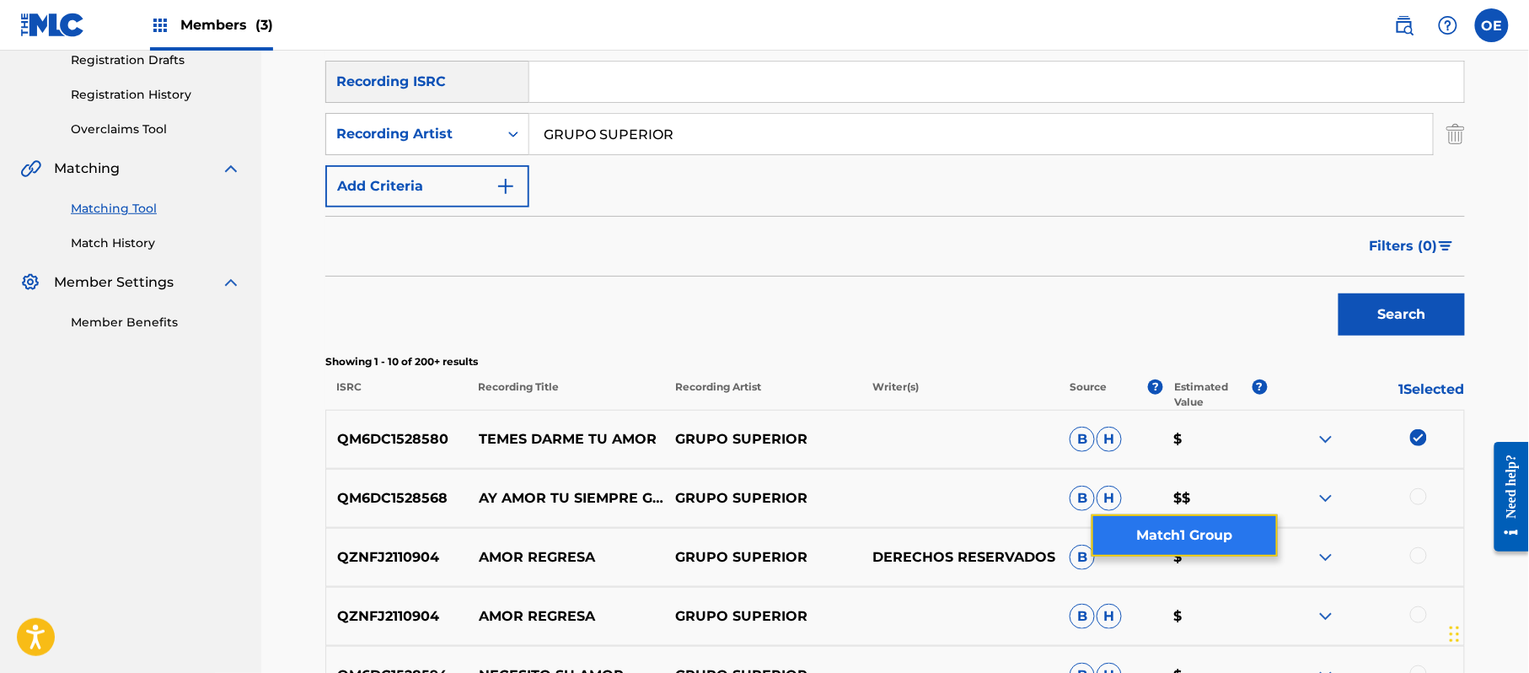
click at [1185, 519] on button "Match 1 Group" at bounding box center [1185, 535] width 186 height 42
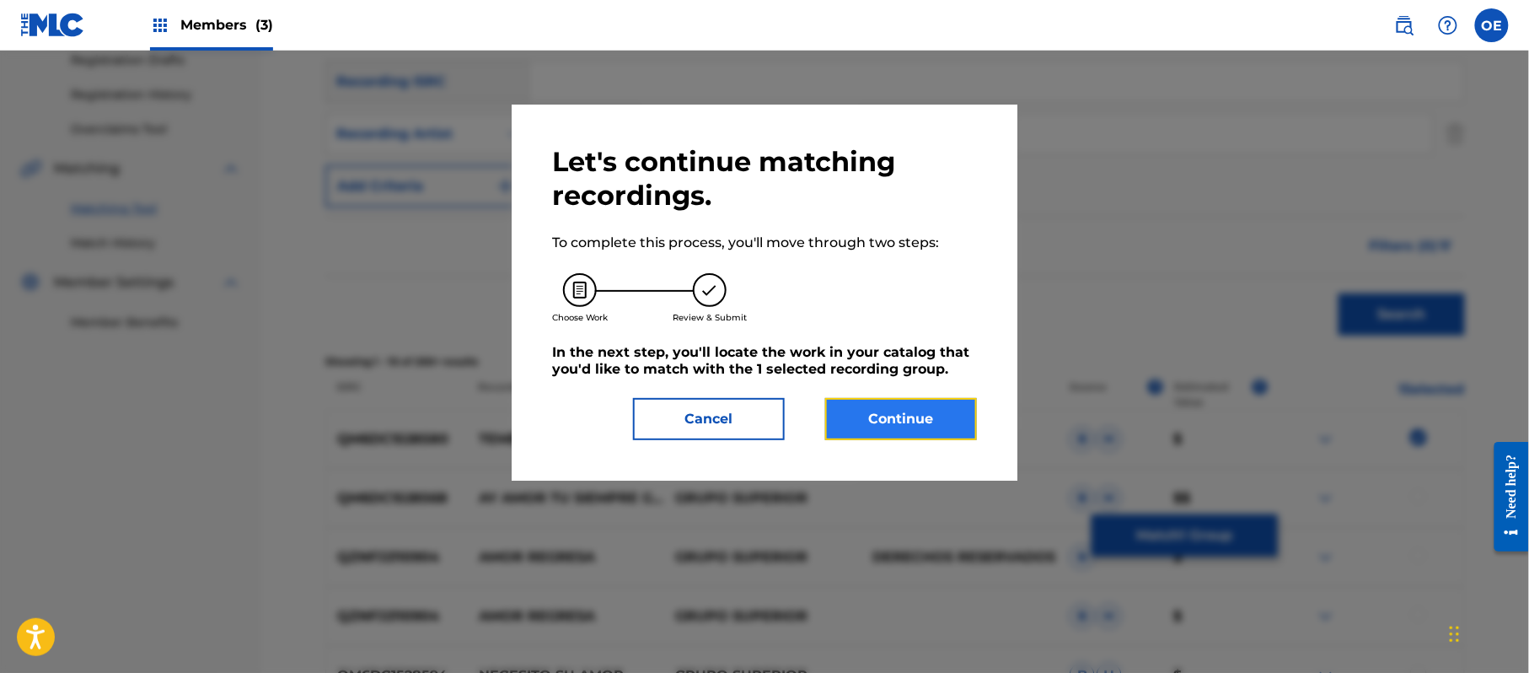
click at [867, 428] on button "Continue" at bounding box center [901, 419] width 152 height 42
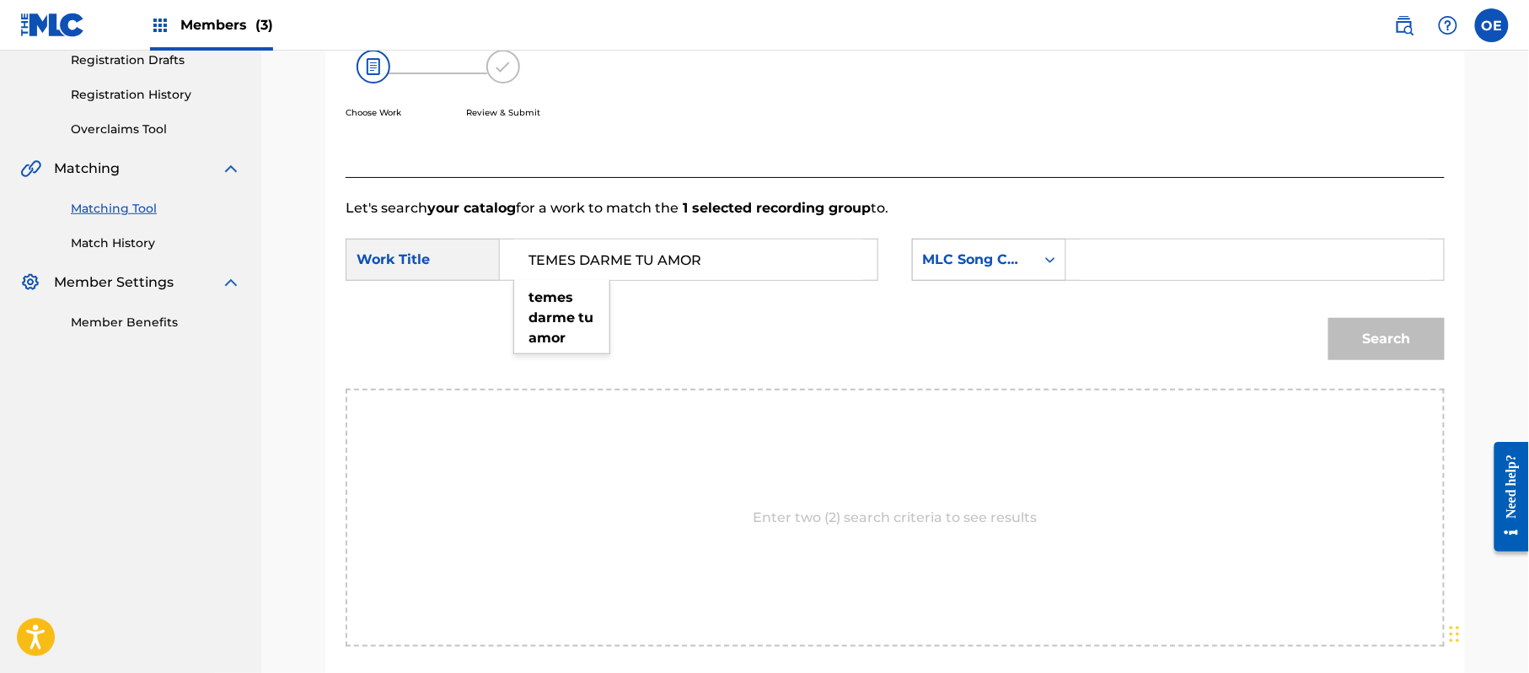
type input "TEMES DARME TU AMOR"
click at [1039, 250] on div "Search Form" at bounding box center [1050, 259] width 30 height 30
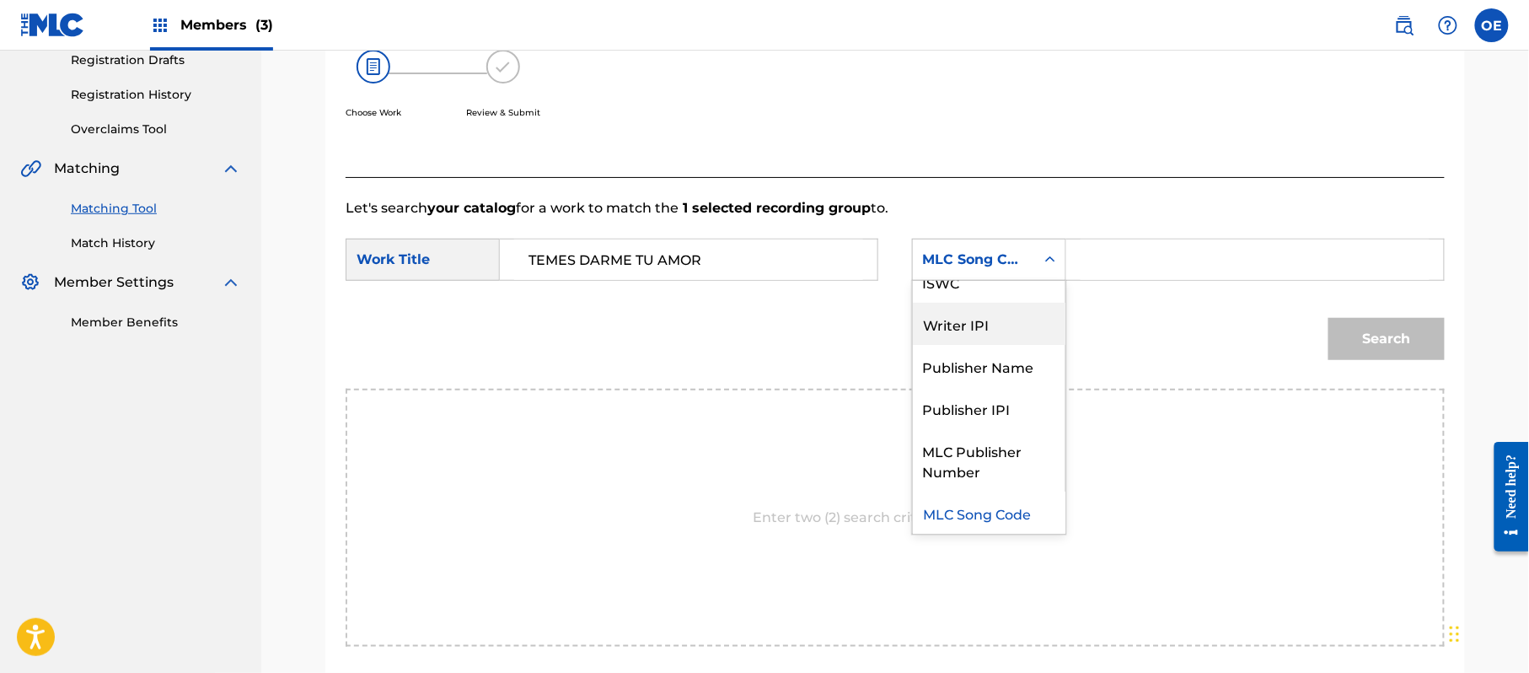
scroll to position [0, 0]
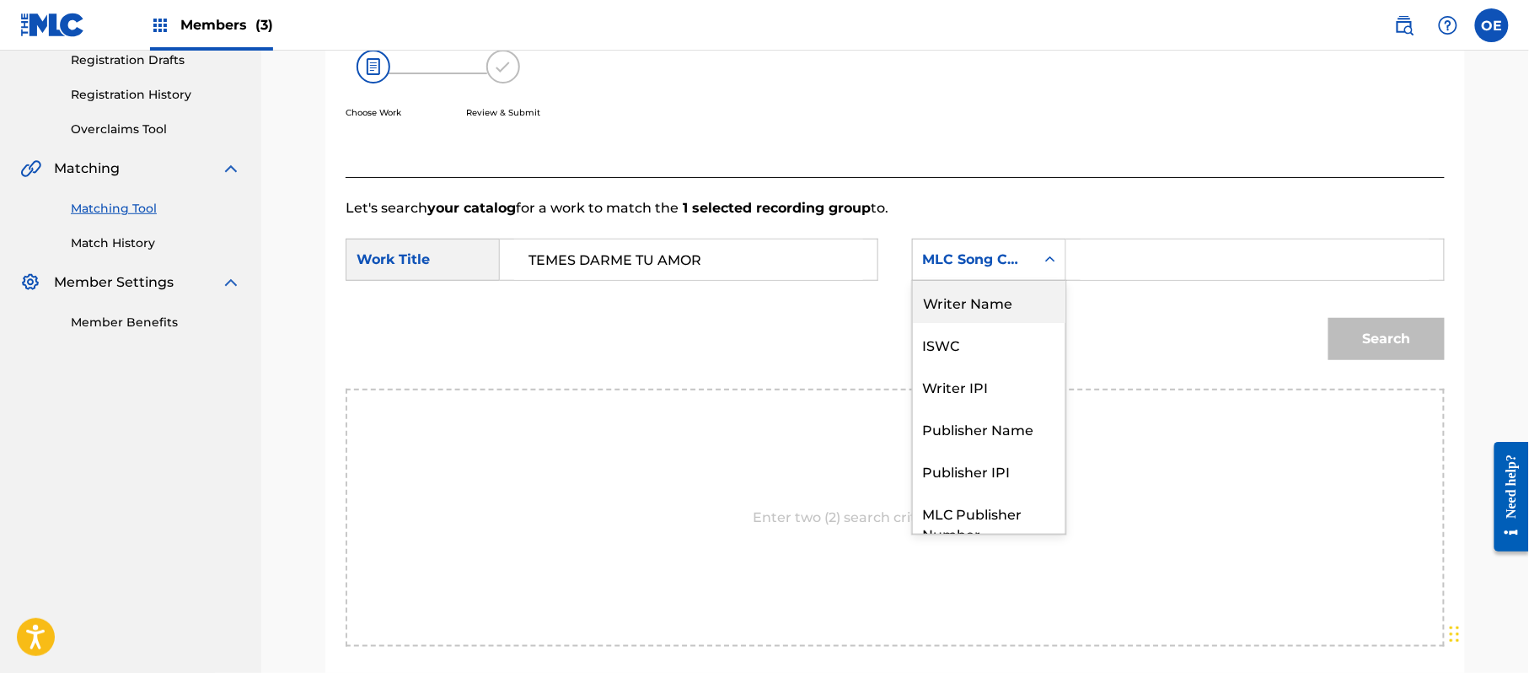
click at [1008, 312] on div "Writer Name" at bounding box center [989, 302] width 153 height 42
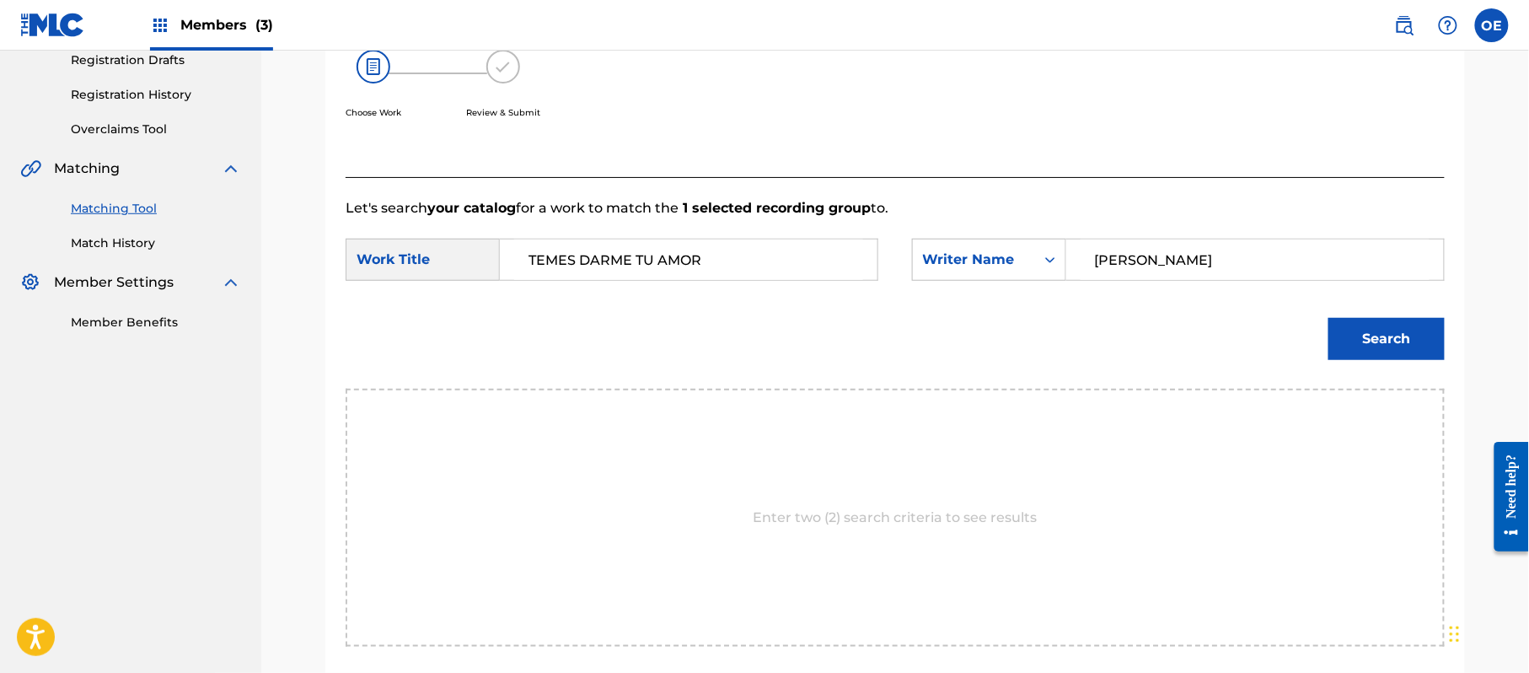
type input "[PERSON_NAME]"
click at [1461, 335] on div "Match Usage - Select Work In this step, you will locate the work you'd like to …" at bounding box center [895, 296] width 1140 height 907
click at [1409, 334] on button "Search" at bounding box center [1387, 339] width 116 height 42
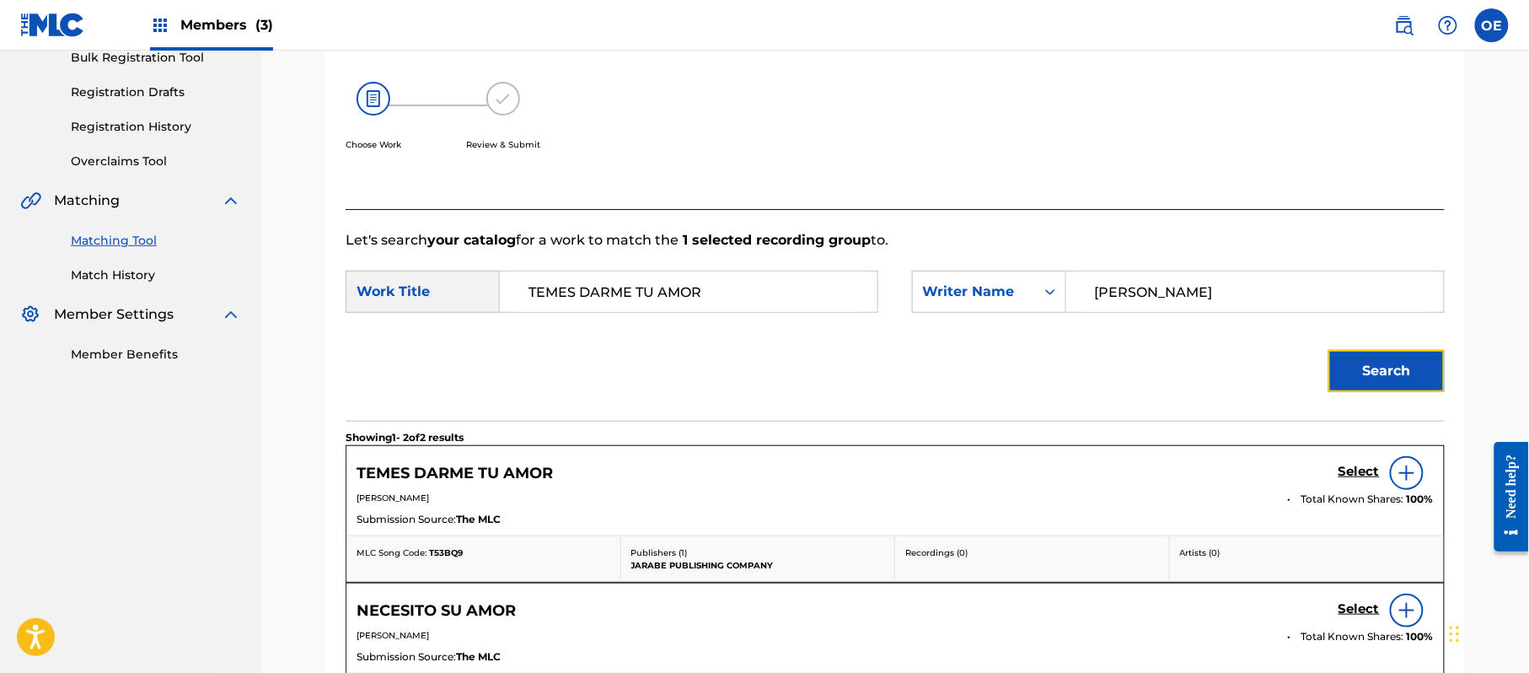
scroll to position [292, 0]
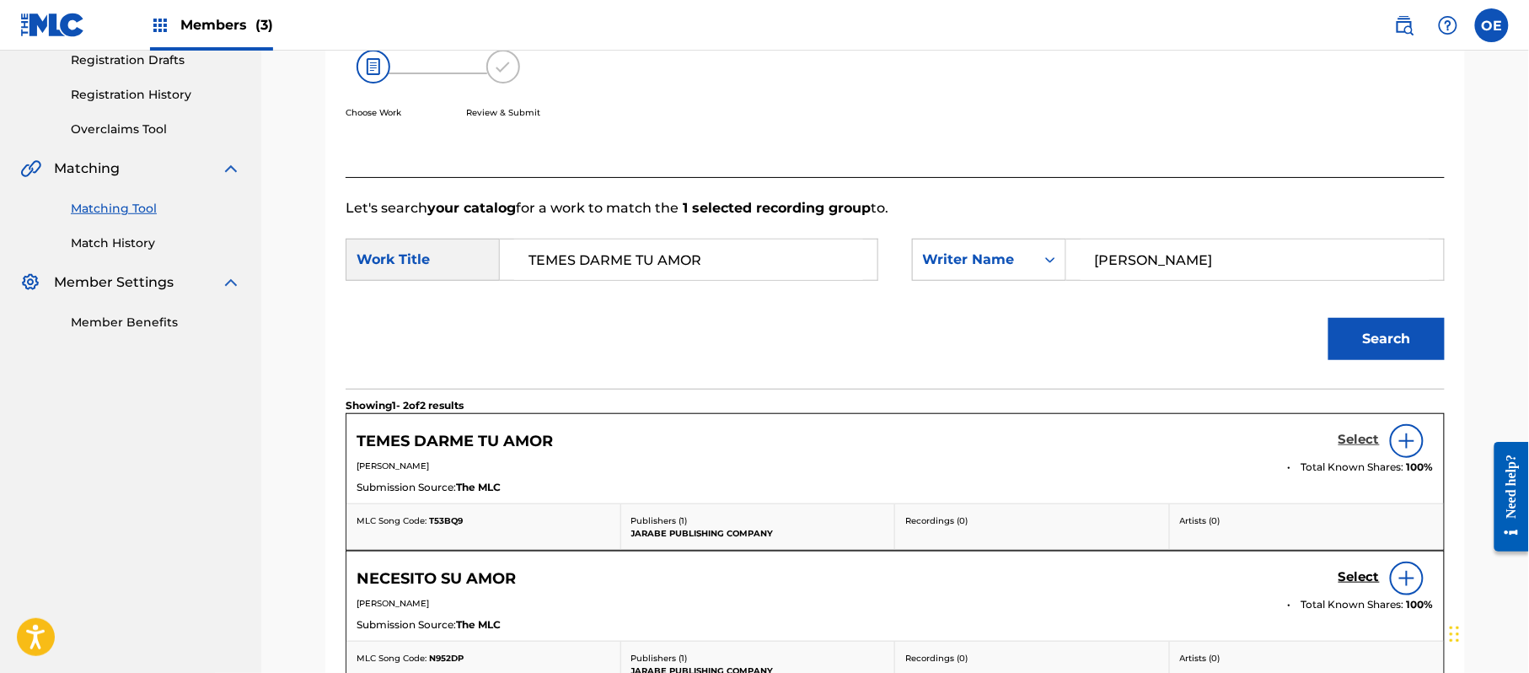
click at [1356, 442] on h5 "Select" at bounding box center [1359, 440] width 41 height 16
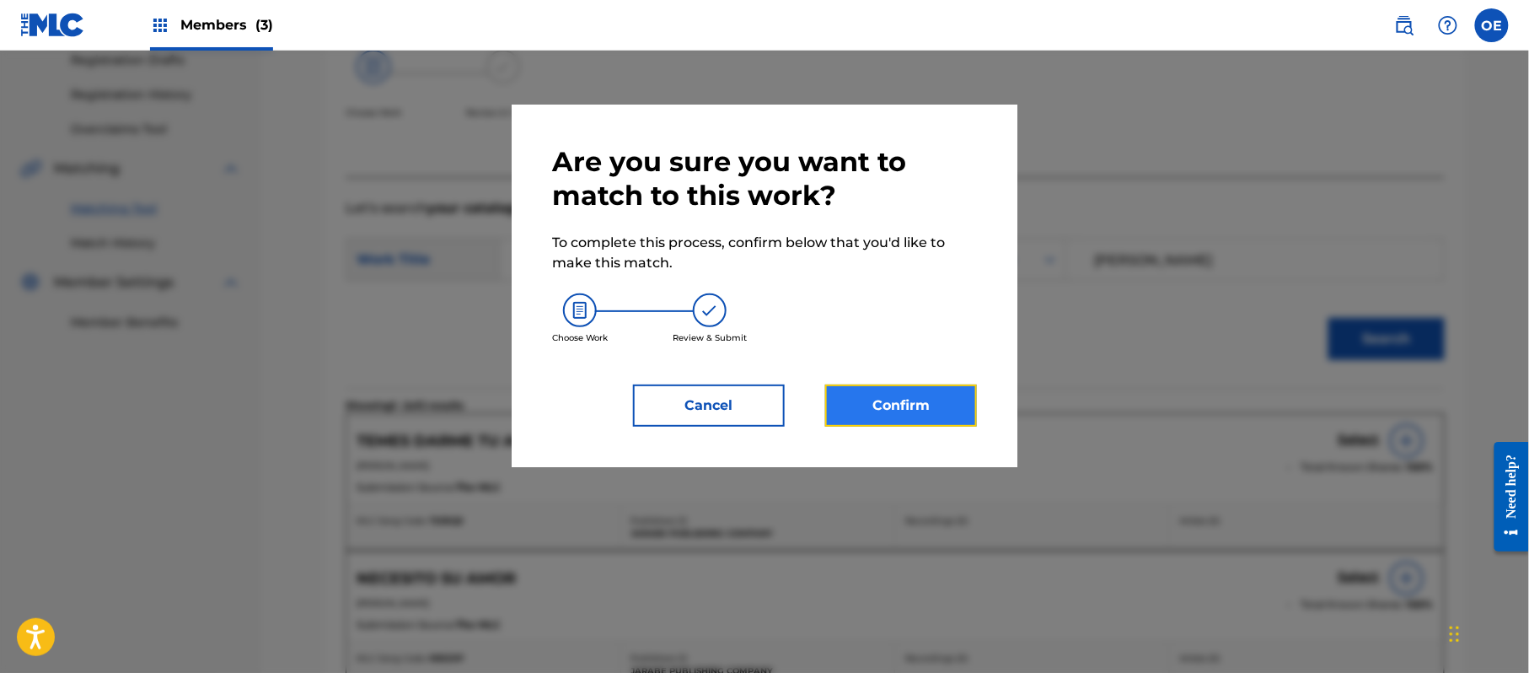
click at [912, 409] on button "Confirm" at bounding box center [901, 405] width 152 height 42
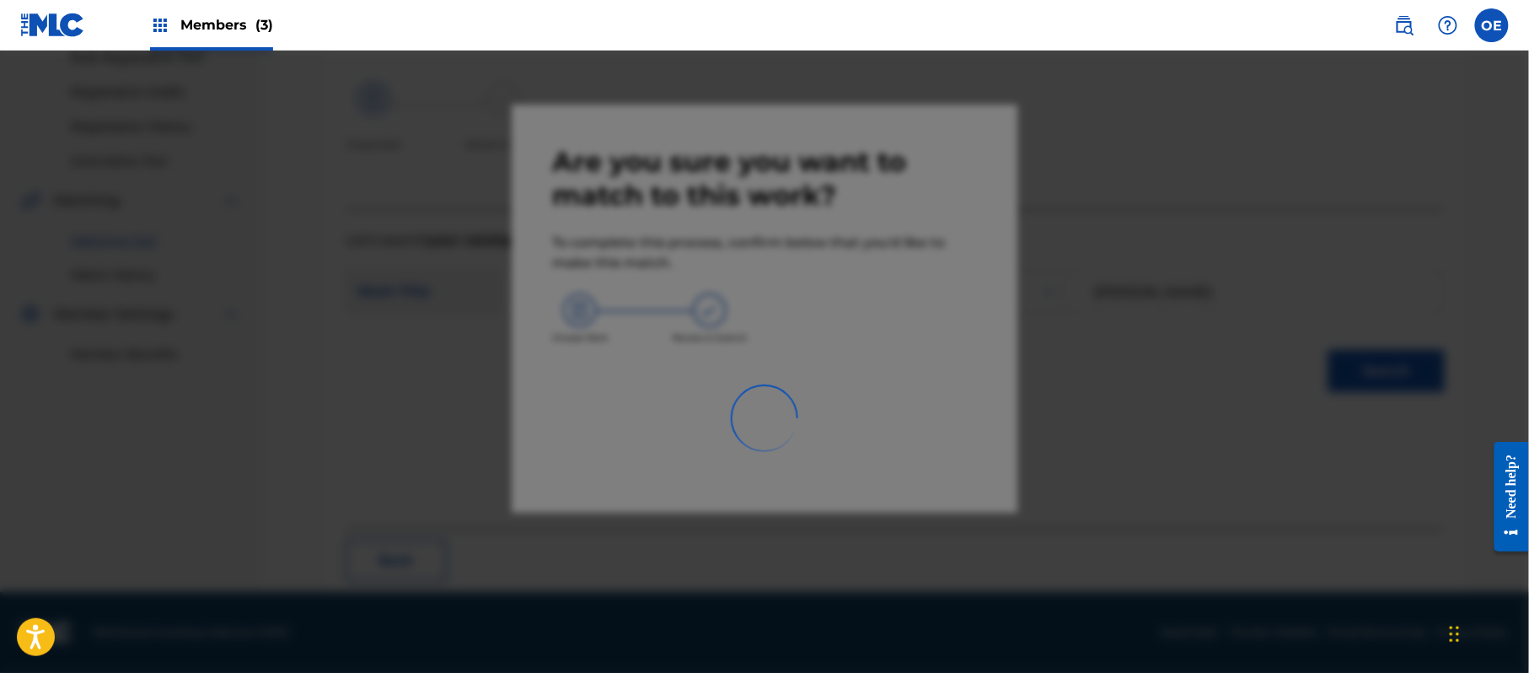
scroll to position [67, 0]
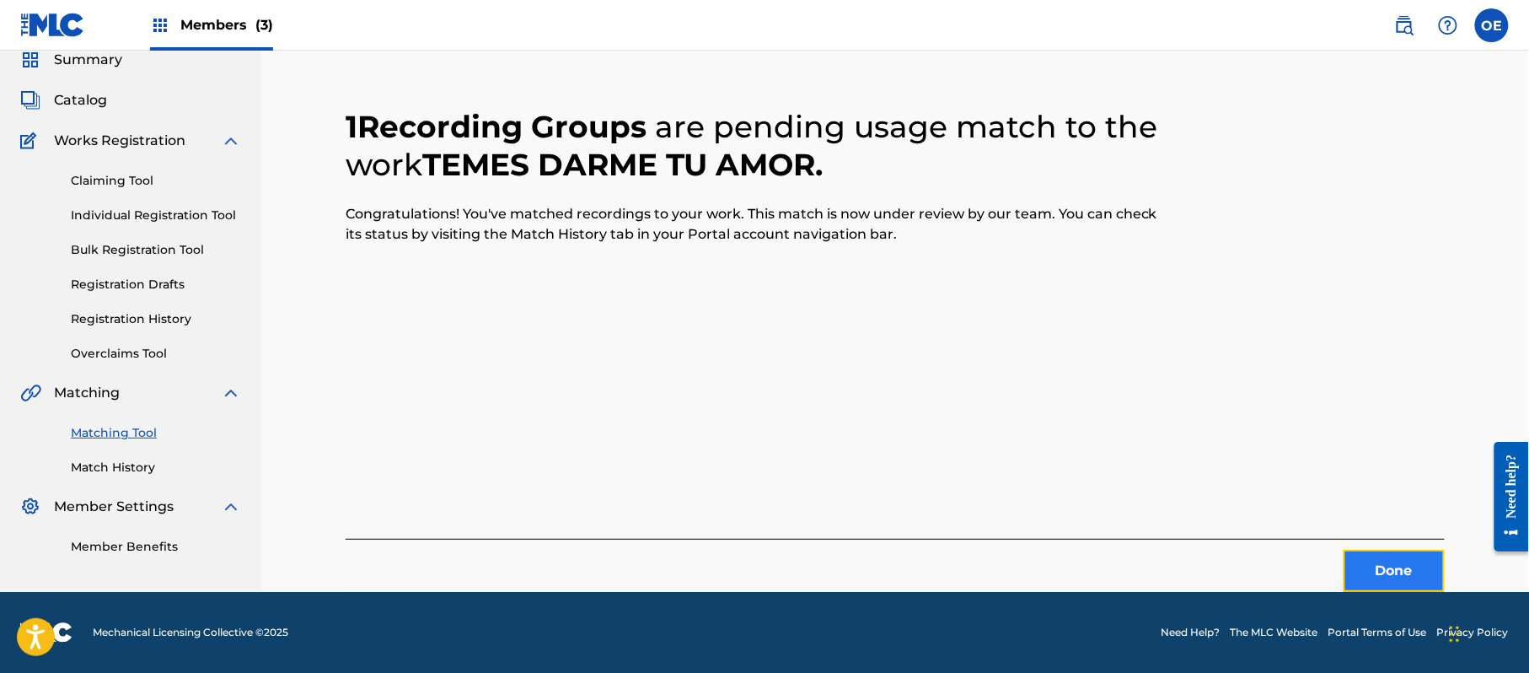
click at [1411, 568] on button "Done" at bounding box center [1394, 571] width 101 height 42
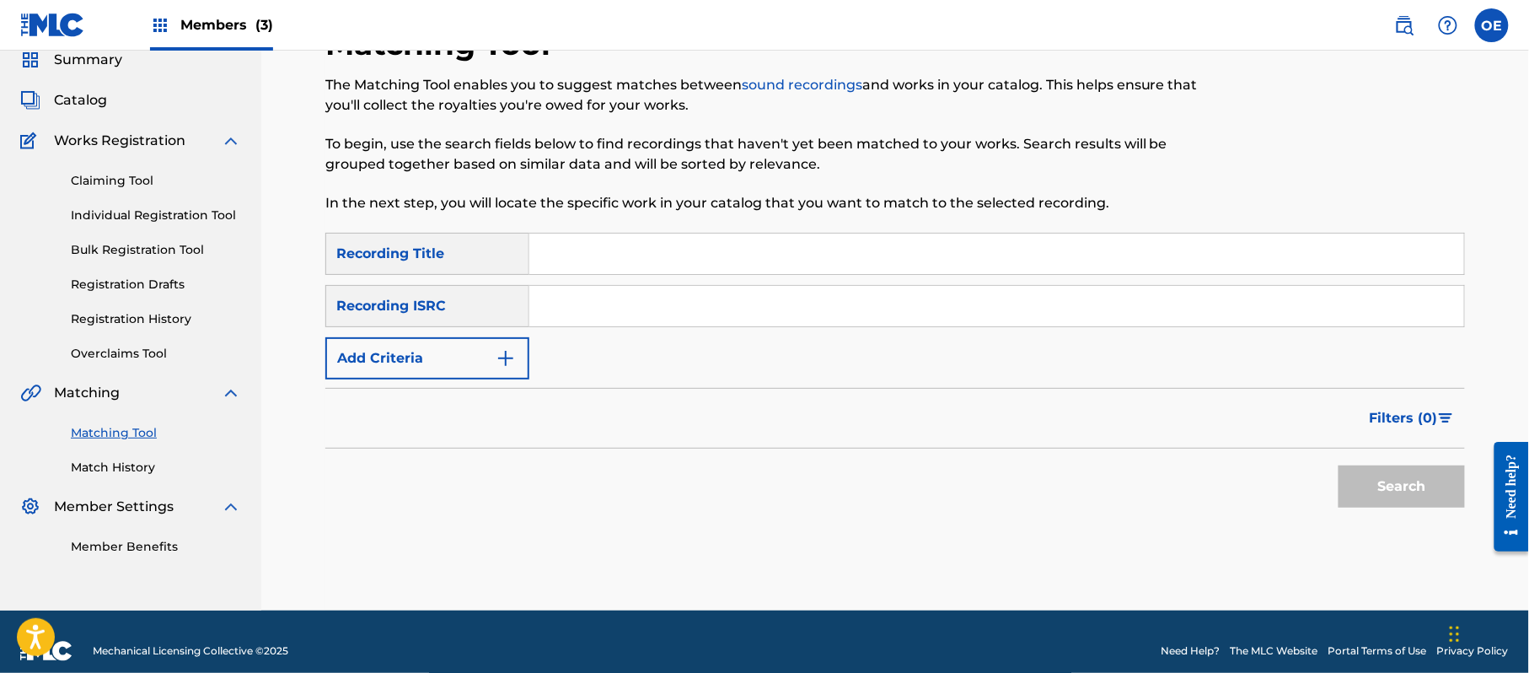
drag, startPoint x: 561, startPoint y: 230, endPoint x: 492, endPoint y: 231, distance: 68.3
click at [482, 231] on div "Matching Tool The Matching Tool enables you to suggest matches between sound re…" at bounding box center [764, 128] width 878 height 207
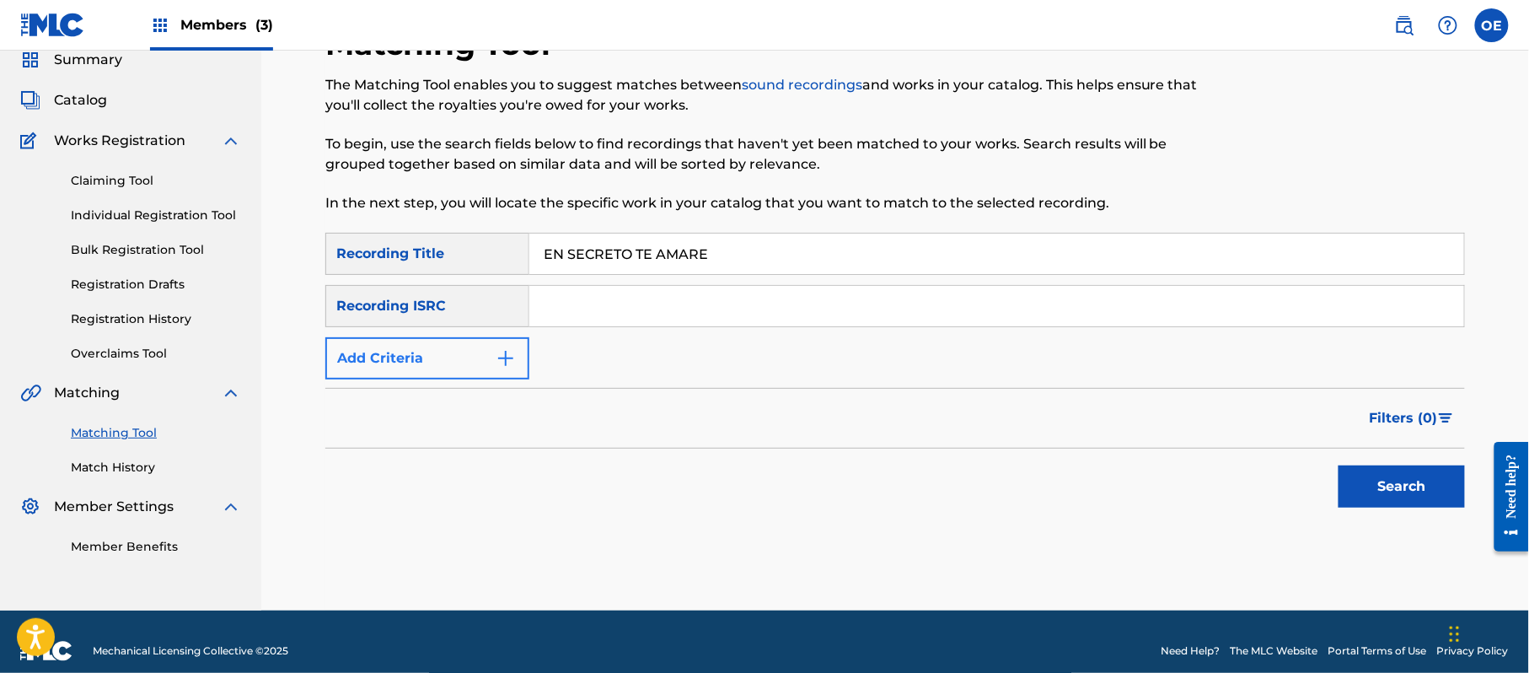
type input "EN SECRETO TE AMARE"
click at [474, 359] on button "Add Criteria" at bounding box center [427, 358] width 204 height 42
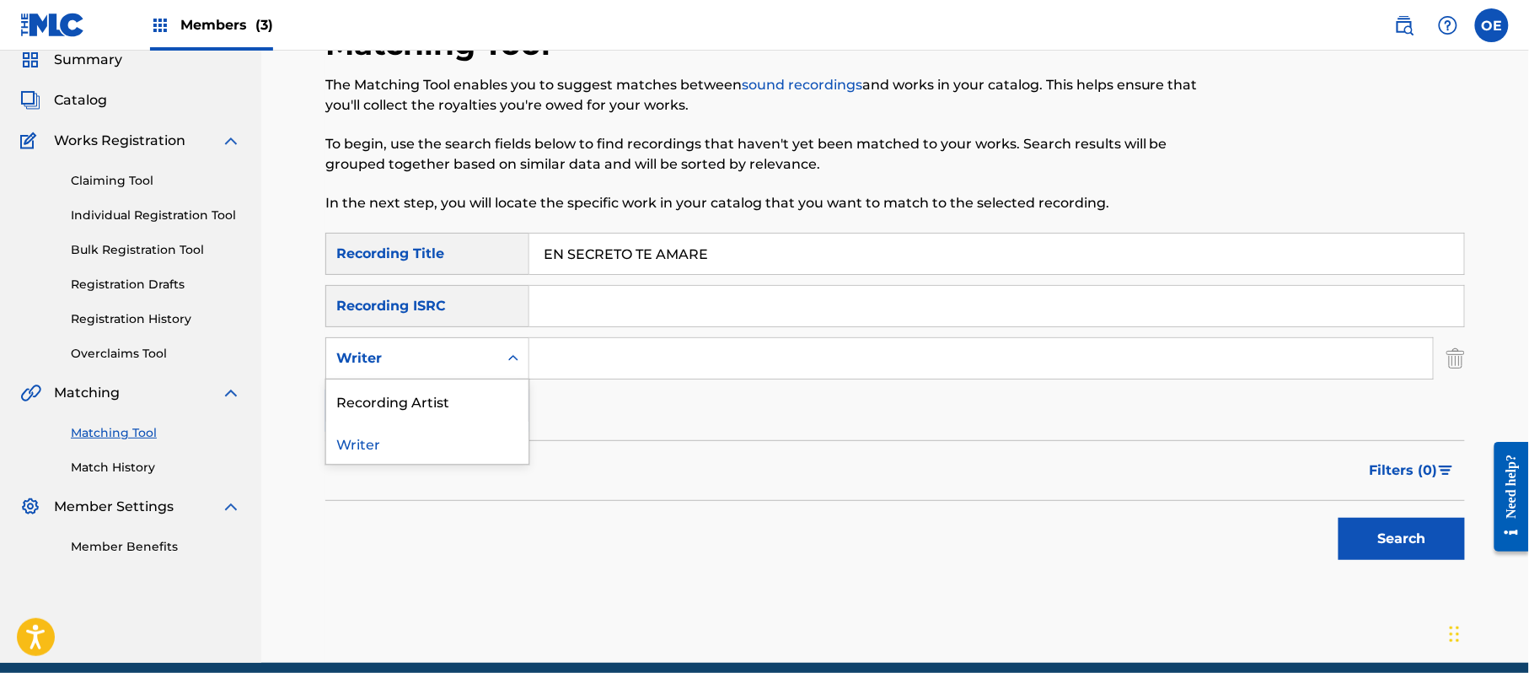
drag, startPoint x: 474, startPoint y: 359, endPoint x: 470, endPoint y: 375, distance: 16.4
click at [474, 361] on div "Writer" at bounding box center [412, 358] width 152 height 20
click at [463, 388] on div "Recording Artist" at bounding box center [427, 400] width 202 height 42
drag, startPoint x: 593, startPoint y: 366, endPoint x: 594, endPoint y: 384, distance: 18.6
drag, startPoint x: 594, startPoint y: 384, endPoint x: 556, endPoint y: 342, distance: 56.7
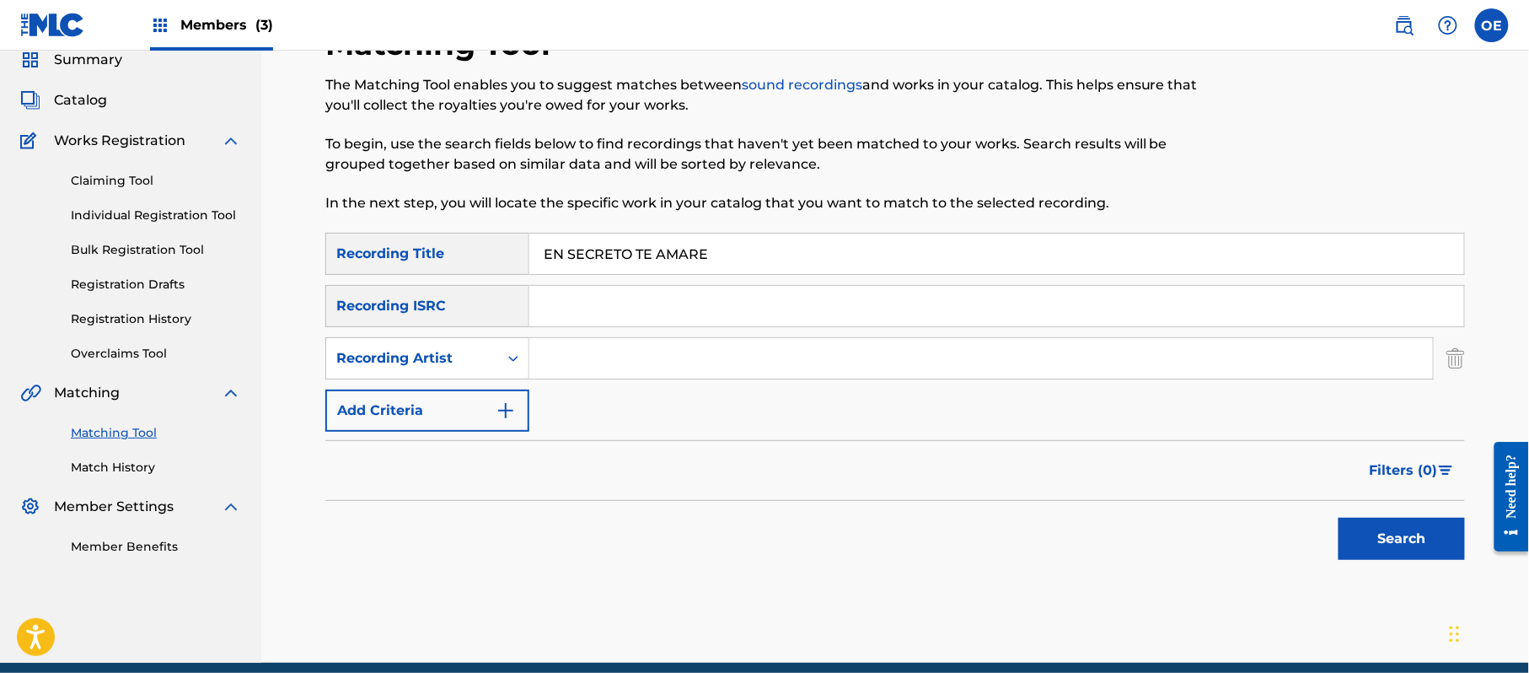
click at [556, 342] on input "Search Form" at bounding box center [981, 358] width 904 height 40
drag, startPoint x: 1345, startPoint y: 540, endPoint x: 1227, endPoint y: 536, distance: 118.1
click at [1344, 540] on button "Search" at bounding box center [1402, 539] width 126 height 42
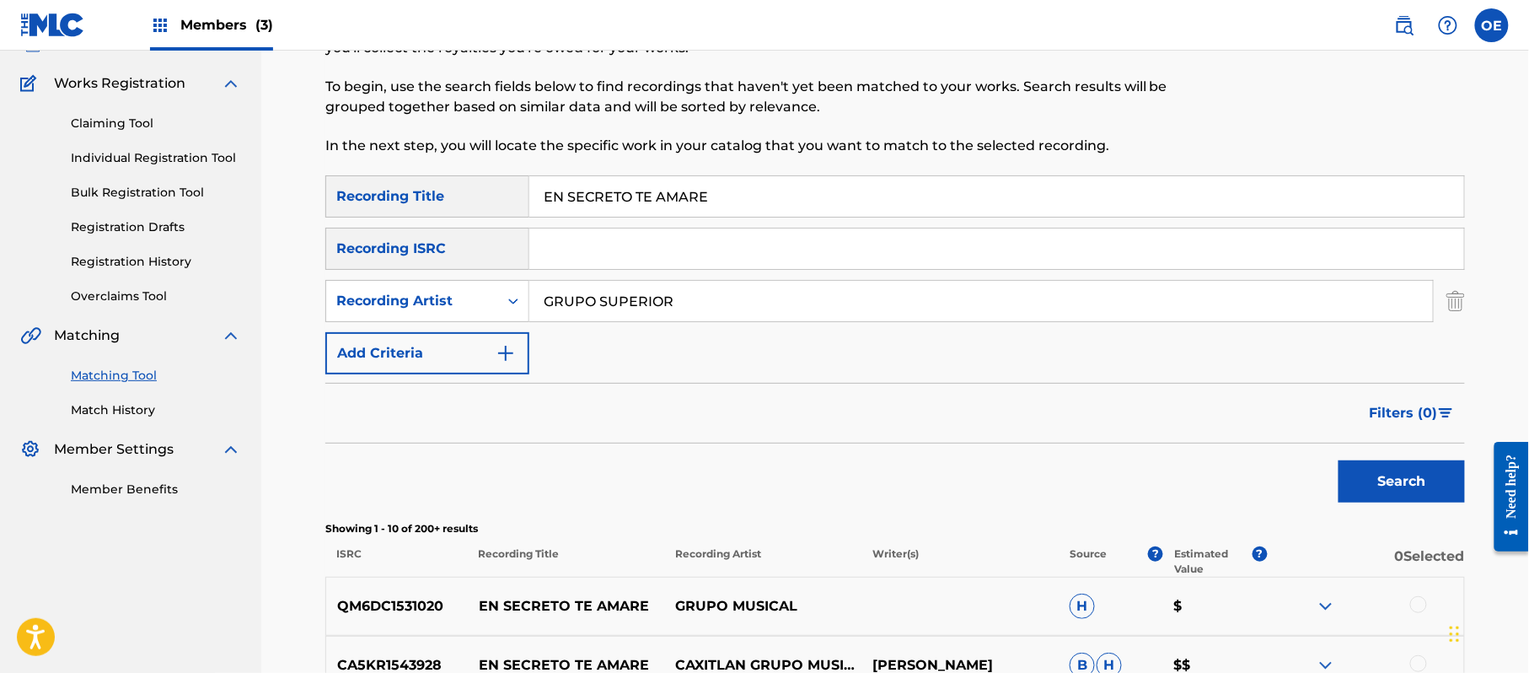
scroll to position [180, 0]
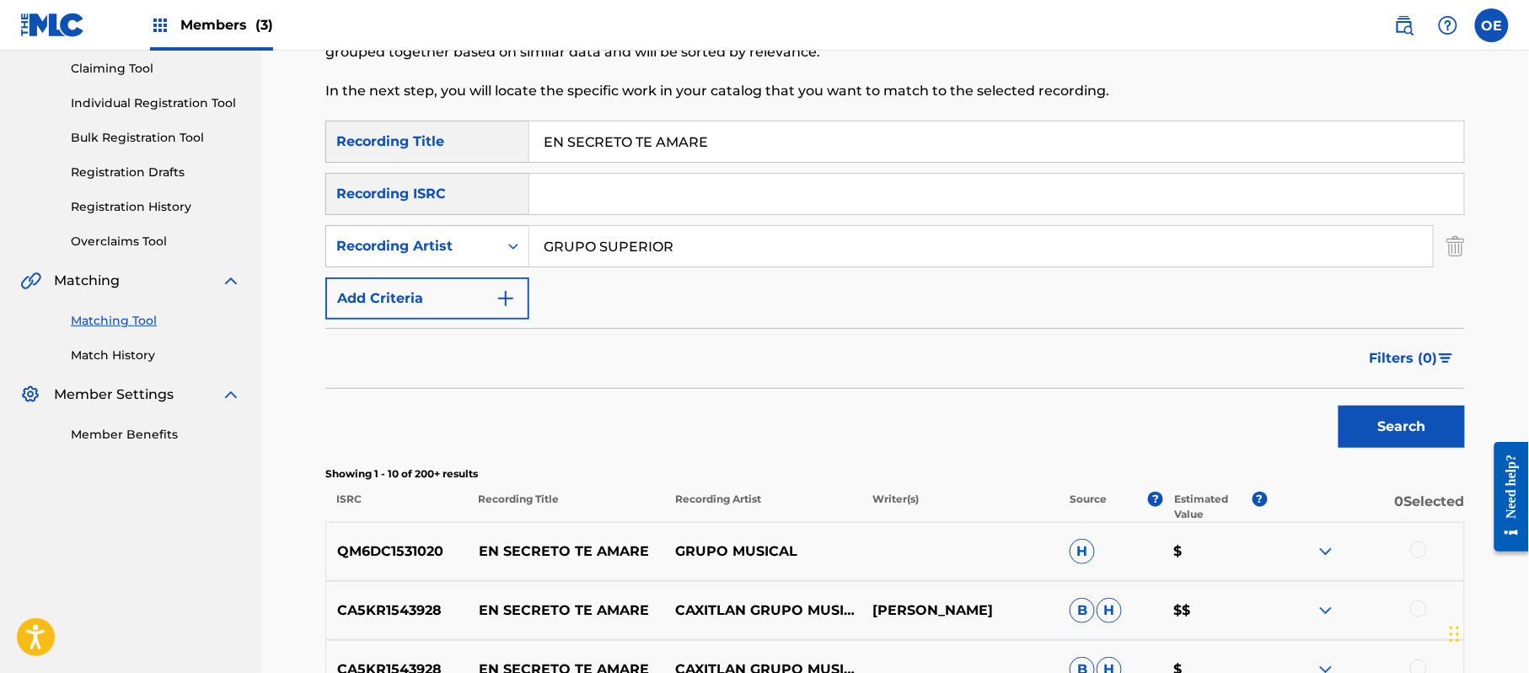
drag, startPoint x: 809, startPoint y: 148, endPoint x: 543, endPoint y: 153, distance: 266.4
click at [413, 153] on div "SearchWithCriteria51db0763-038d-4764-afd7-292991536927 Recording Title EN SECRE…" at bounding box center [895, 142] width 1140 height 42
drag, startPoint x: 703, startPoint y: 264, endPoint x: 473, endPoint y: 228, distance: 233.0
click at [455, 243] on div "SearchWithCriteriae9504ea6-1184-4f6f-aa41-24859edc37cb Recording Artist GRUPO S…" at bounding box center [895, 246] width 1140 height 42
type input "grupo caxitlan"
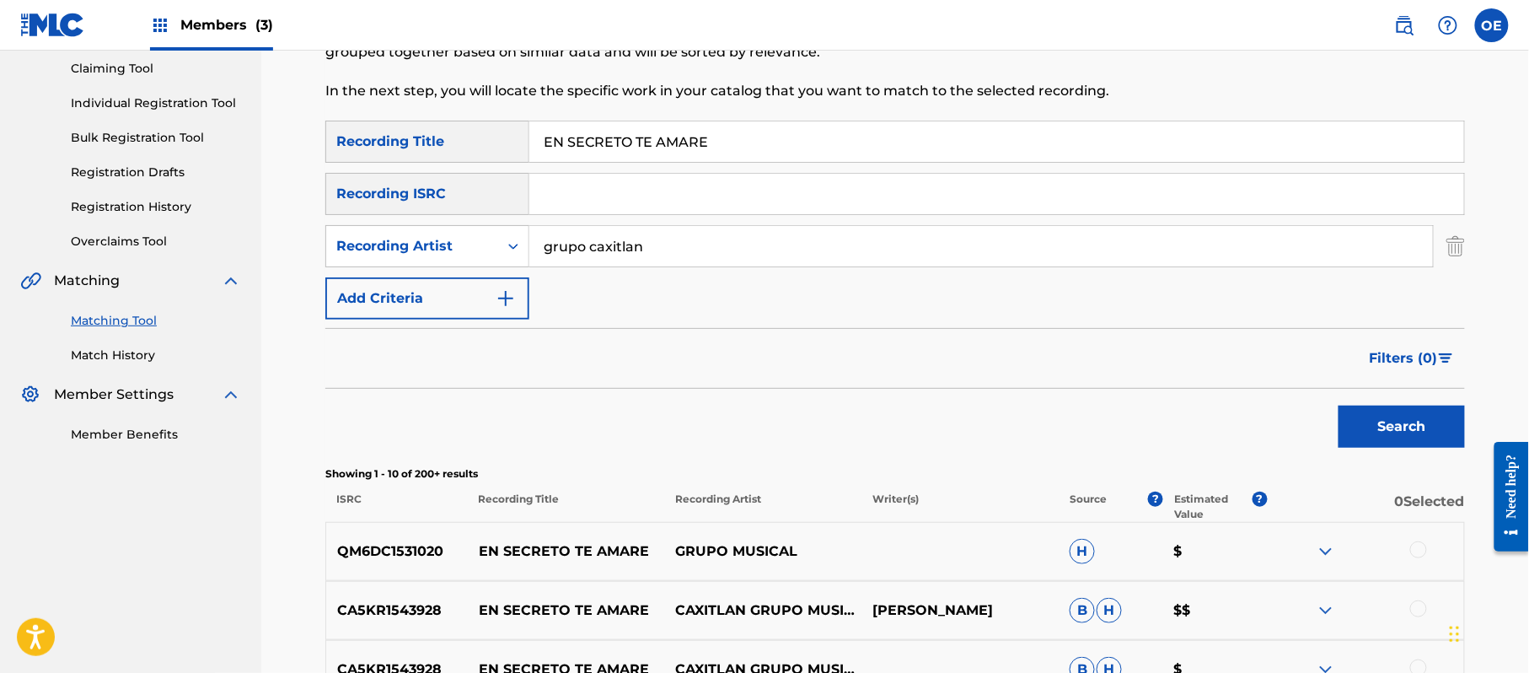
click at [1339, 405] on button "Search" at bounding box center [1402, 426] width 126 height 42
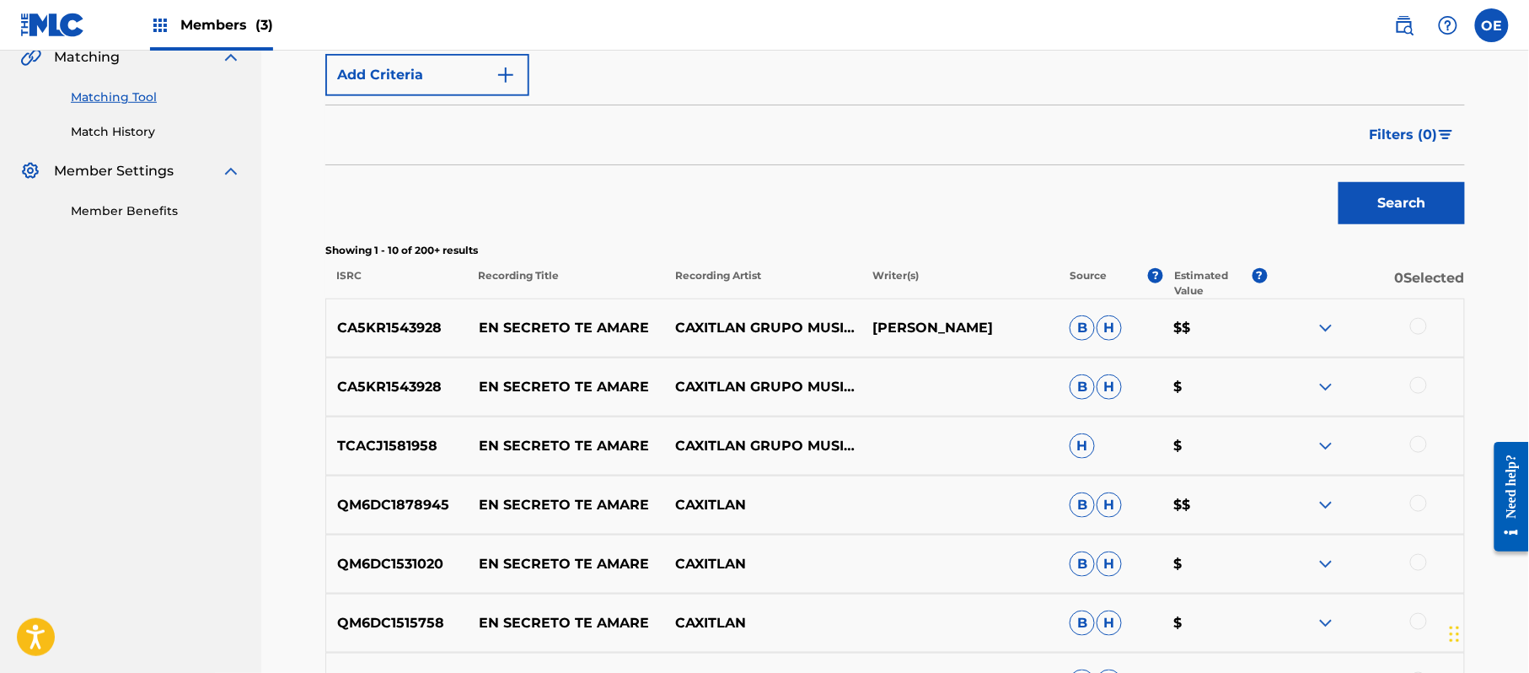
scroll to position [405, 0]
click at [1420, 320] on div at bounding box center [1418, 324] width 17 height 17
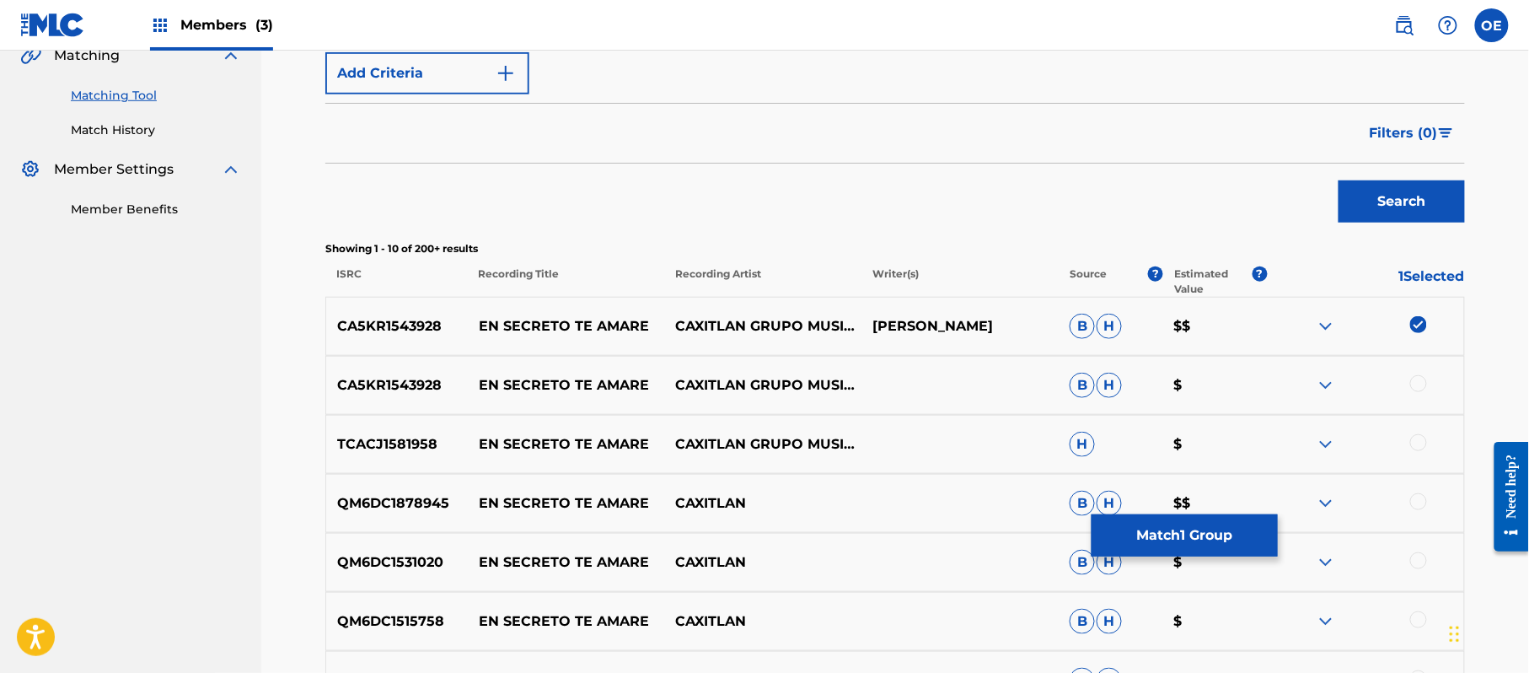
click at [1423, 383] on div at bounding box center [1418, 383] width 17 height 17
click at [1421, 438] on div at bounding box center [1418, 442] width 17 height 17
click at [1417, 494] on div at bounding box center [1418, 501] width 17 height 17
click at [1417, 560] on div at bounding box center [1418, 560] width 17 height 17
click at [1427, 620] on div at bounding box center [1365, 621] width 197 height 20
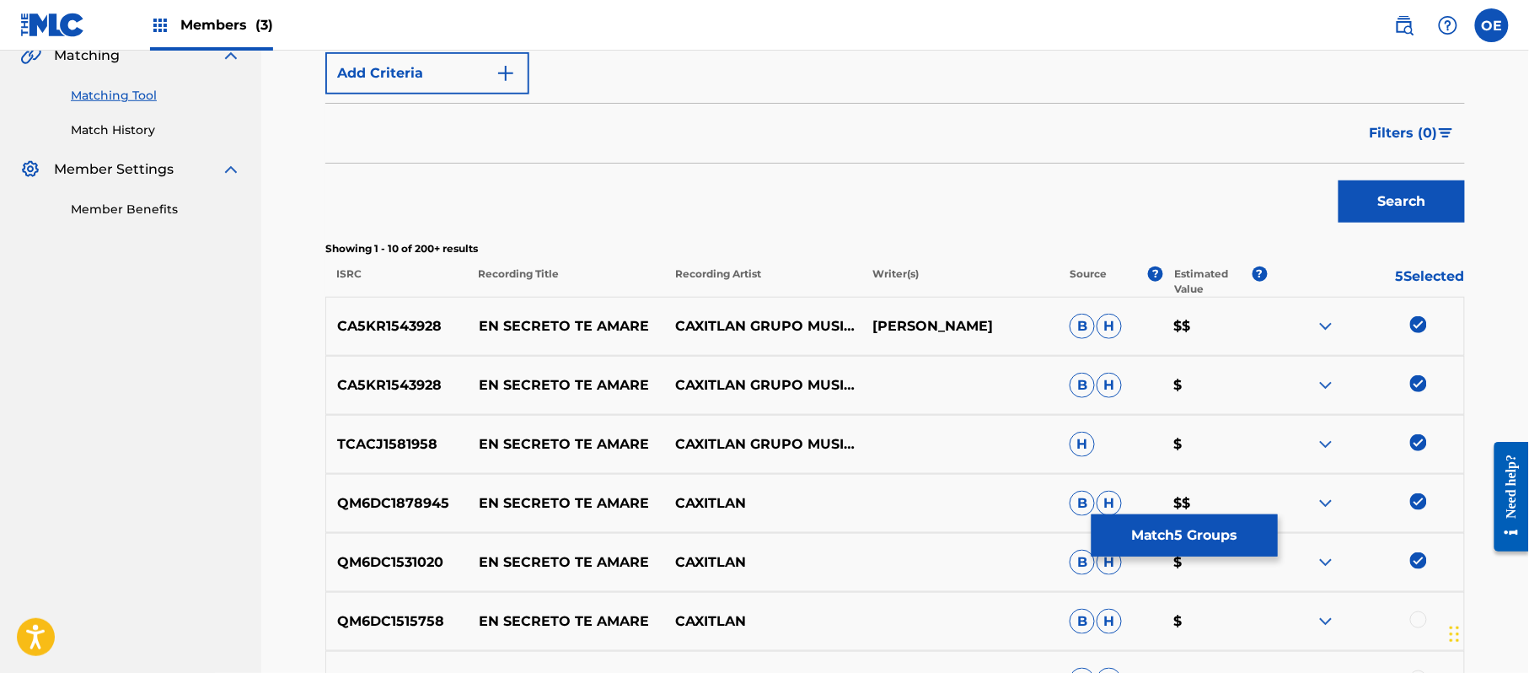
click at [1423, 625] on div at bounding box center [1418, 619] width 17 height 17
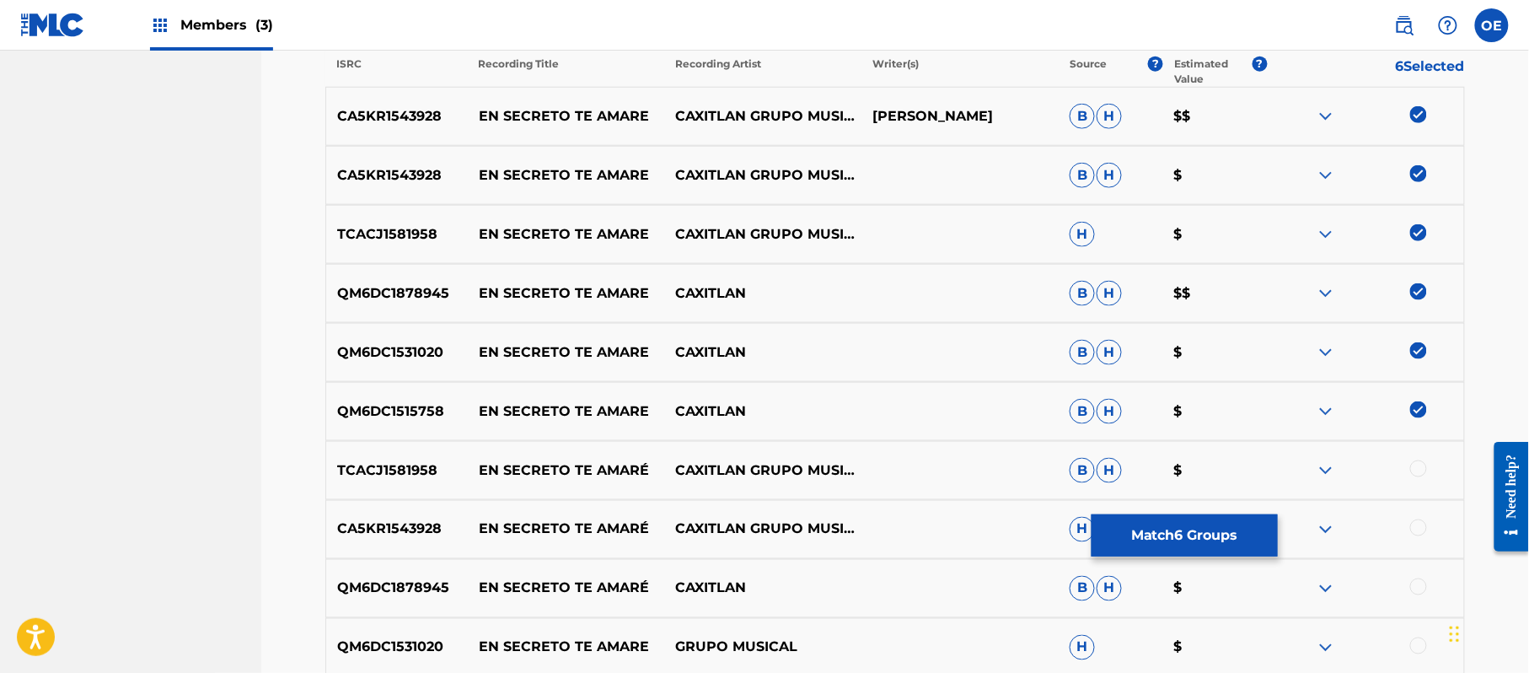
scroll to position [629, 0]
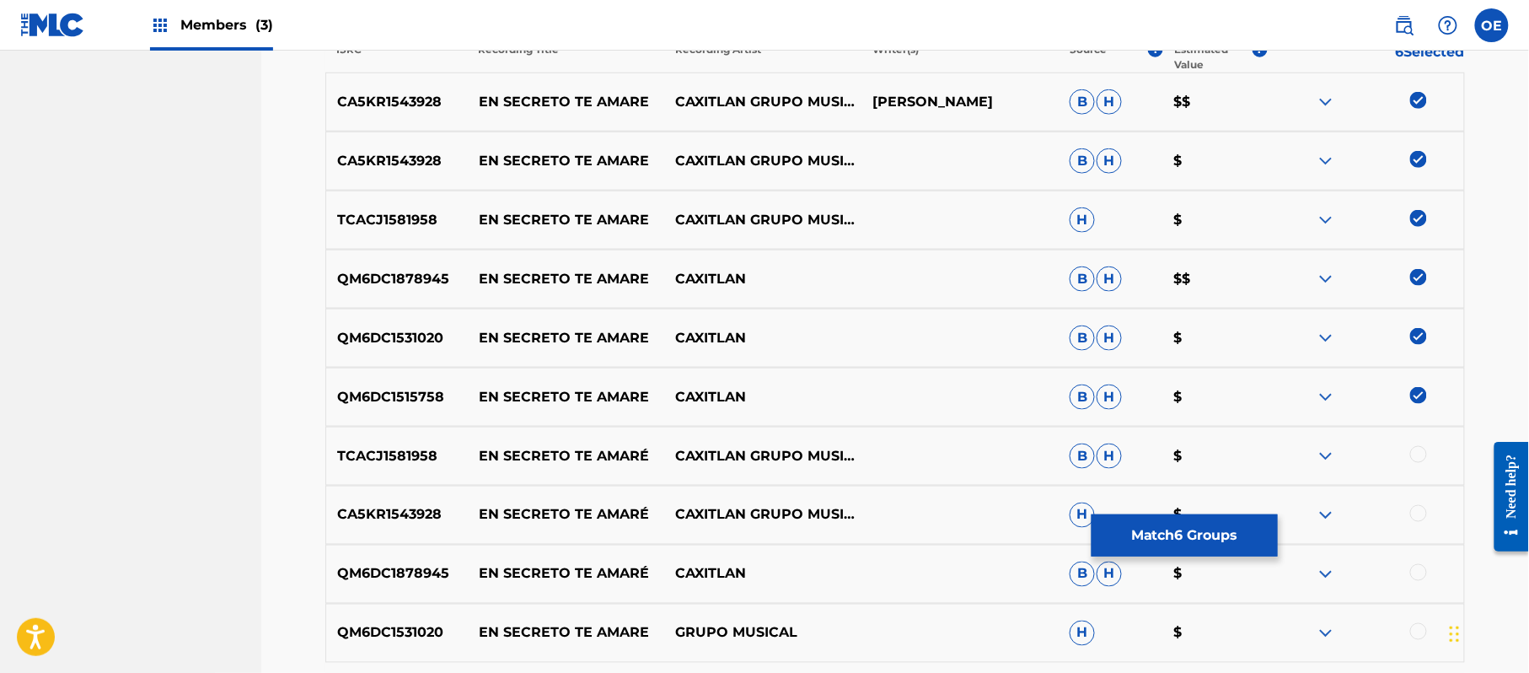
click at [1423, 459] on div at bounding box center [1418, 454] width 17 height 17
click at [1420, 507] on div at bounding box center [1418, 513] width 17 height 17
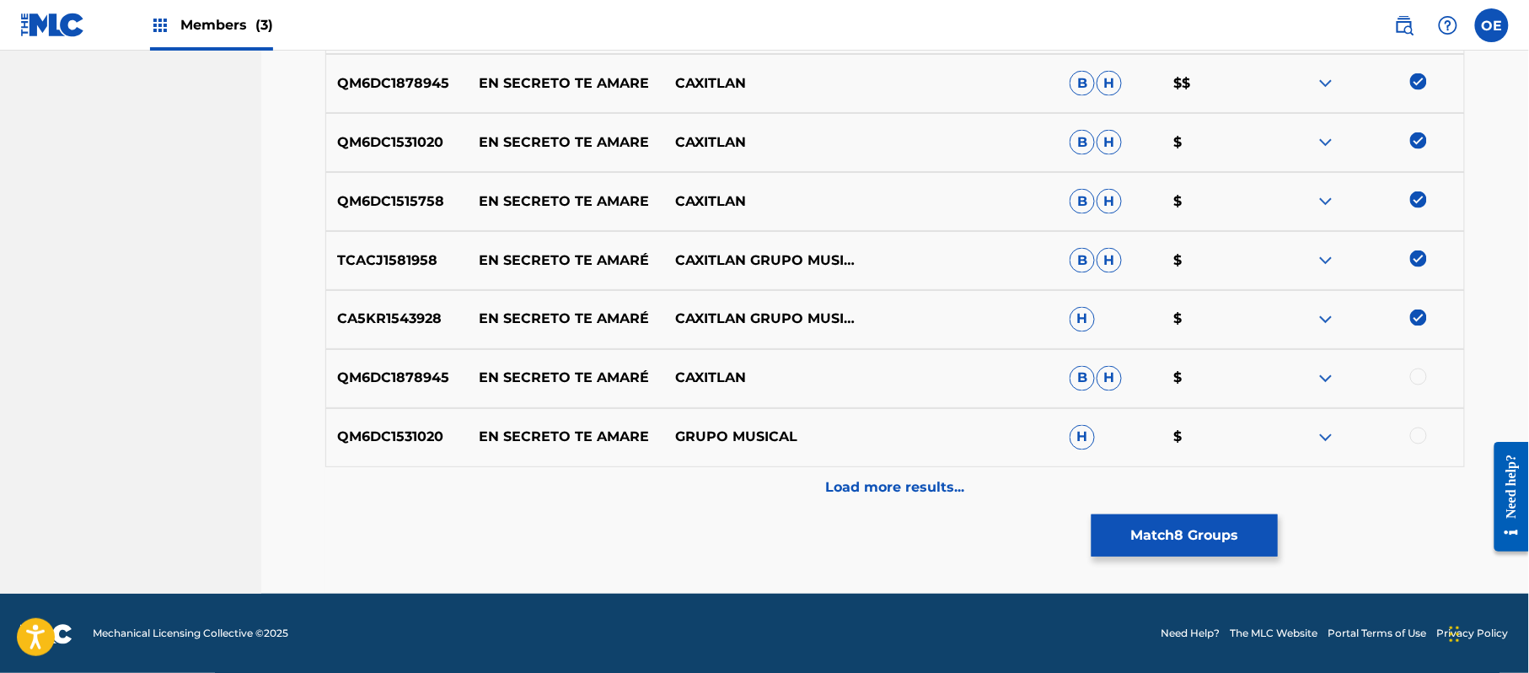
scroll to position [826, 0]
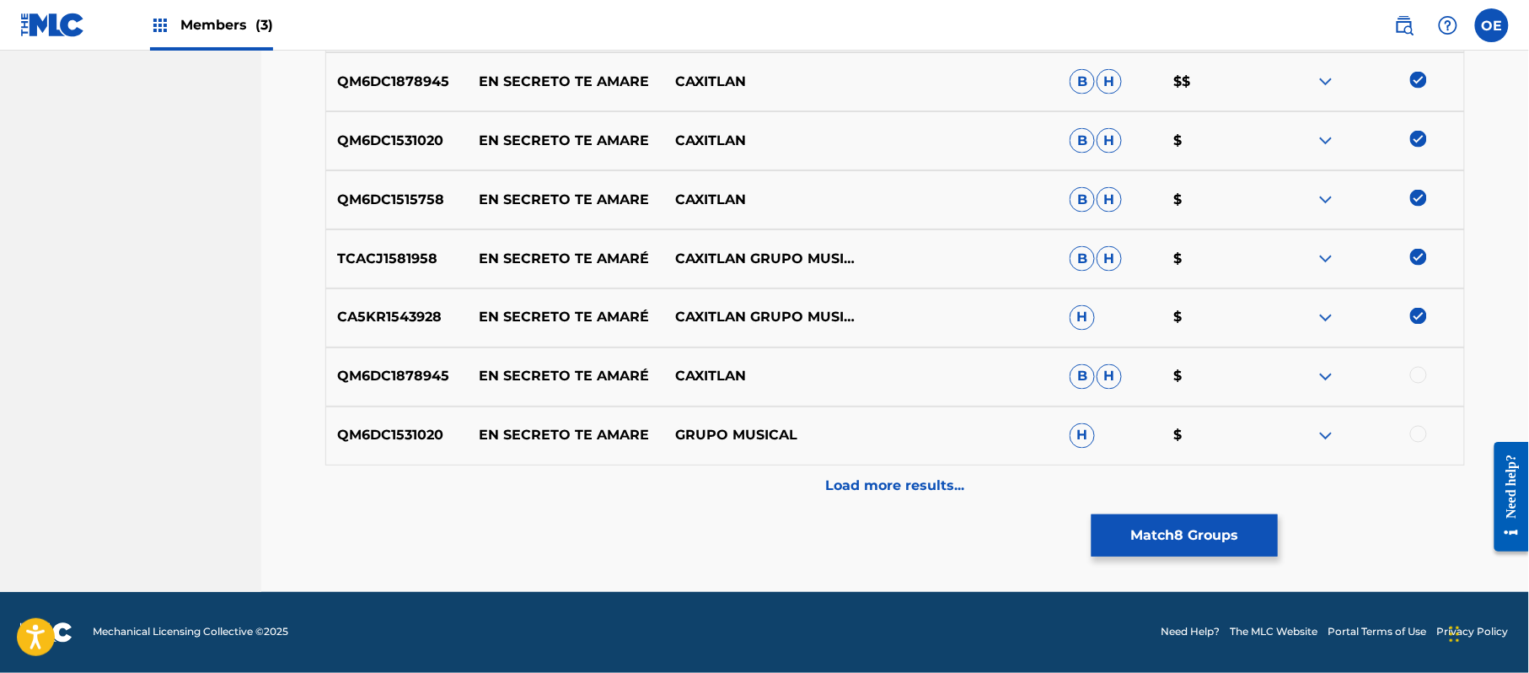
click at [1411, 383] on div at bounding box center [1365, 377] width 197 height 20
click at [1415, 382] on div at bounding box center [1418, 375] width 17 height 17
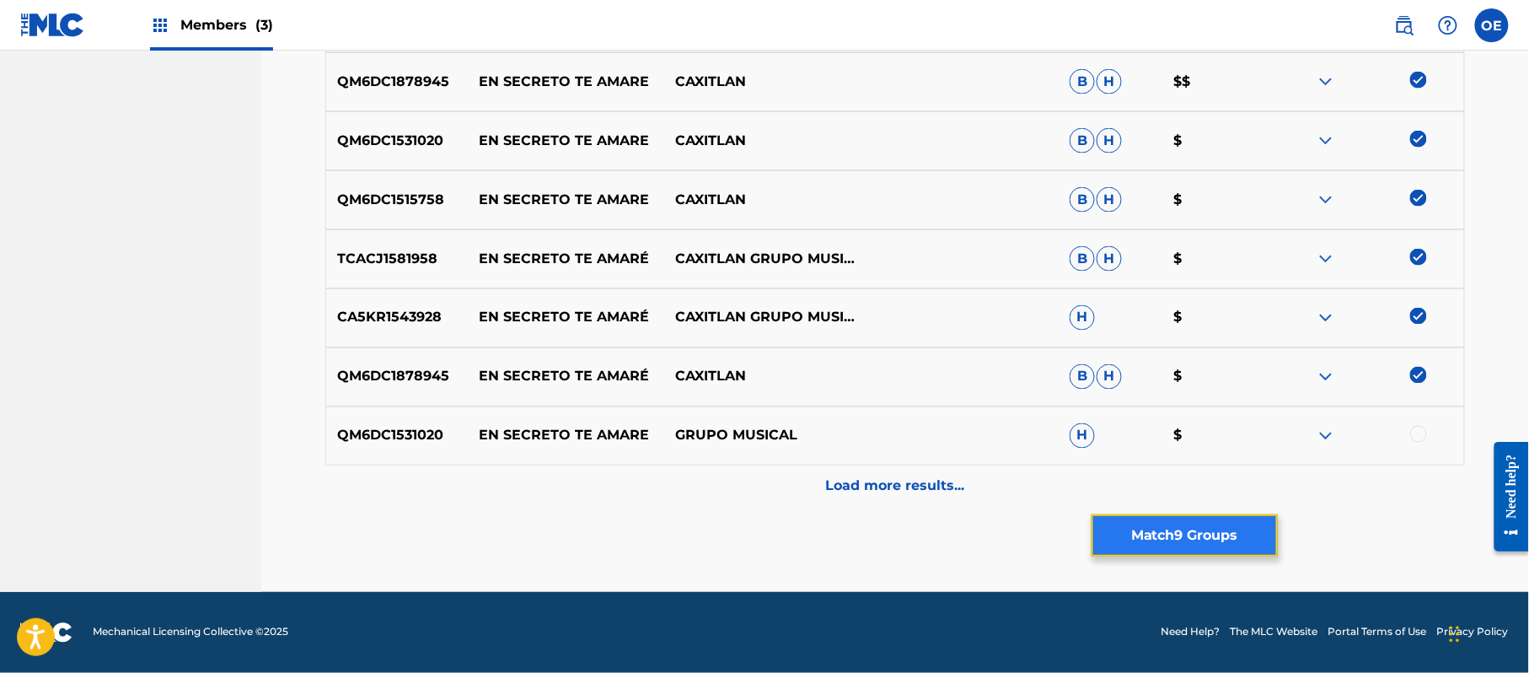
click at [1197, 519] on button "Match 9 Groups" at bounding box center [1185, 535] width 186 height 42
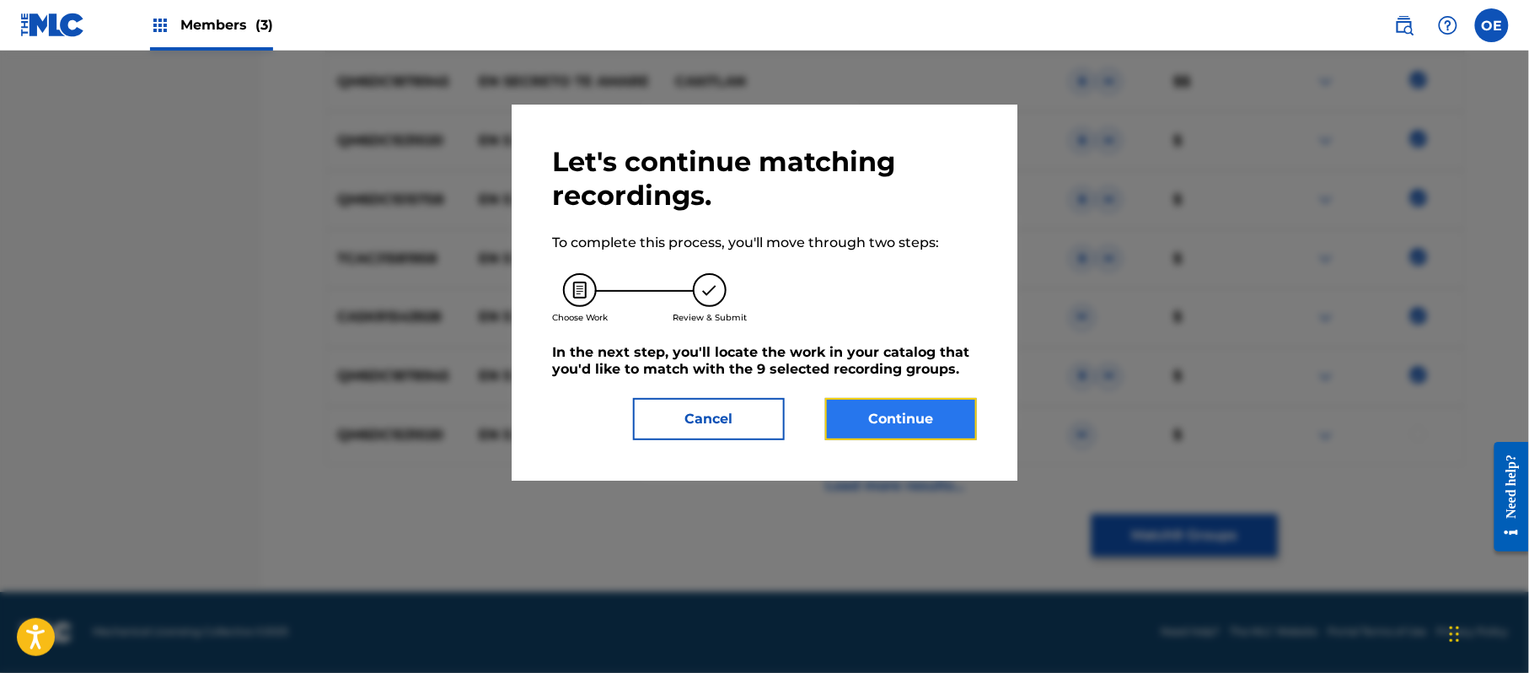
click at [895, 415] on button "Continue" at bounding box center [901, 419] width 152 height 42
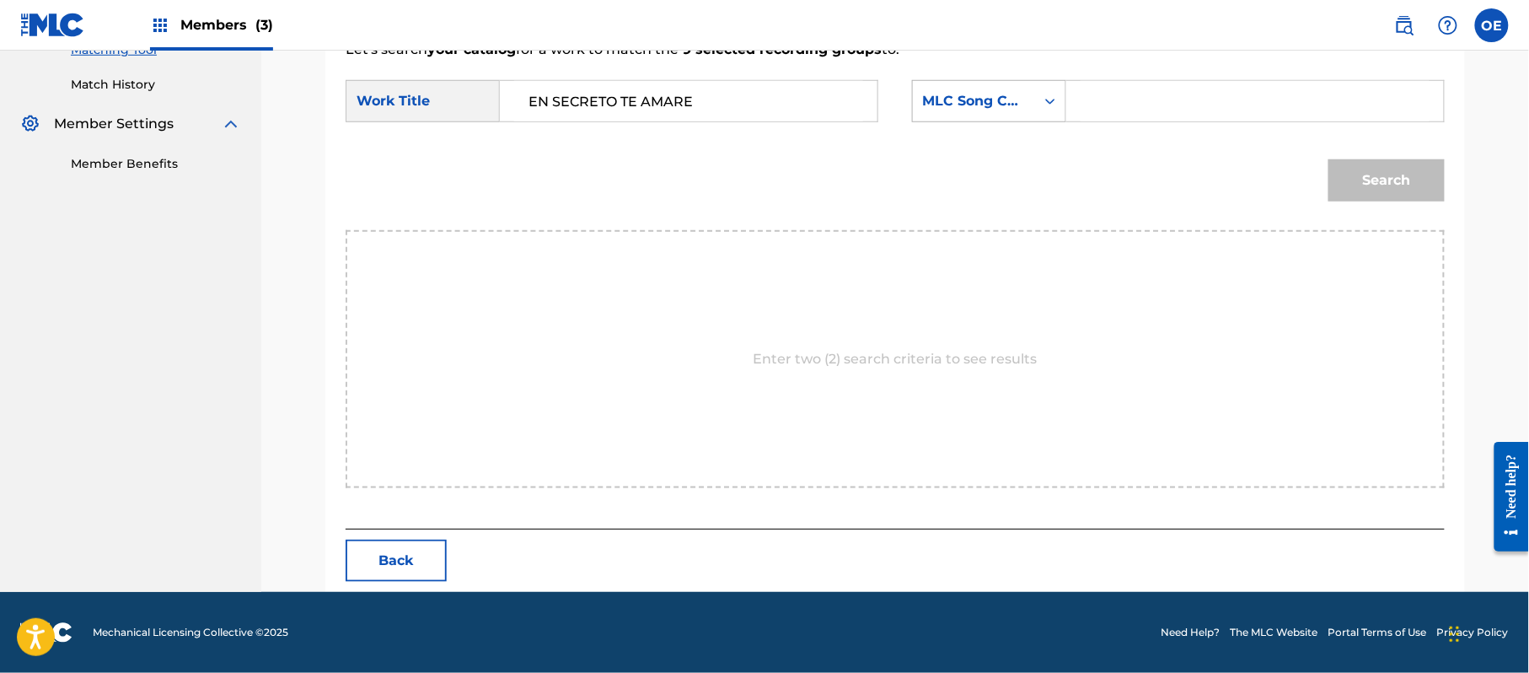
type input "EN SECRETO TE AMARE"
click at [1035, 120] on div "Search Form" at bounding box center [1050, 101] width 30 height 40
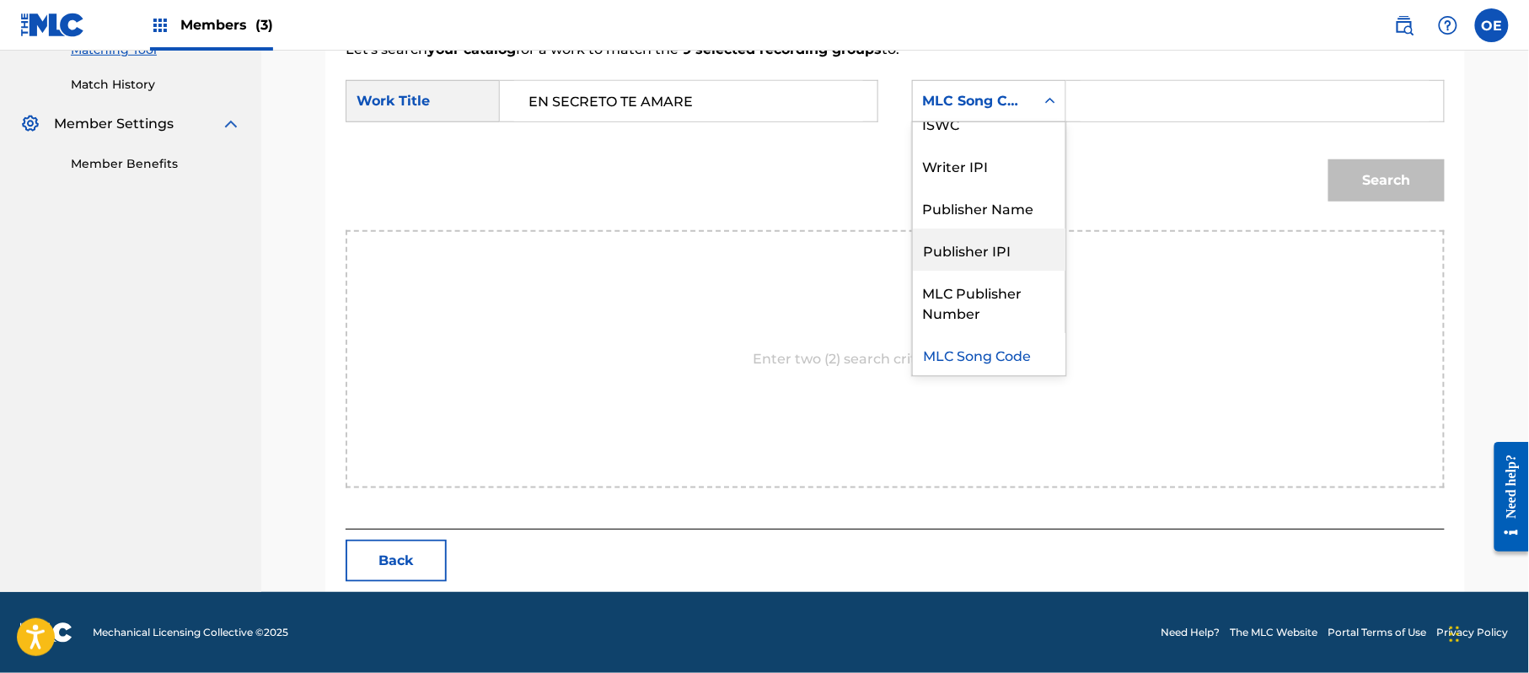
scroll to position [0, 0]
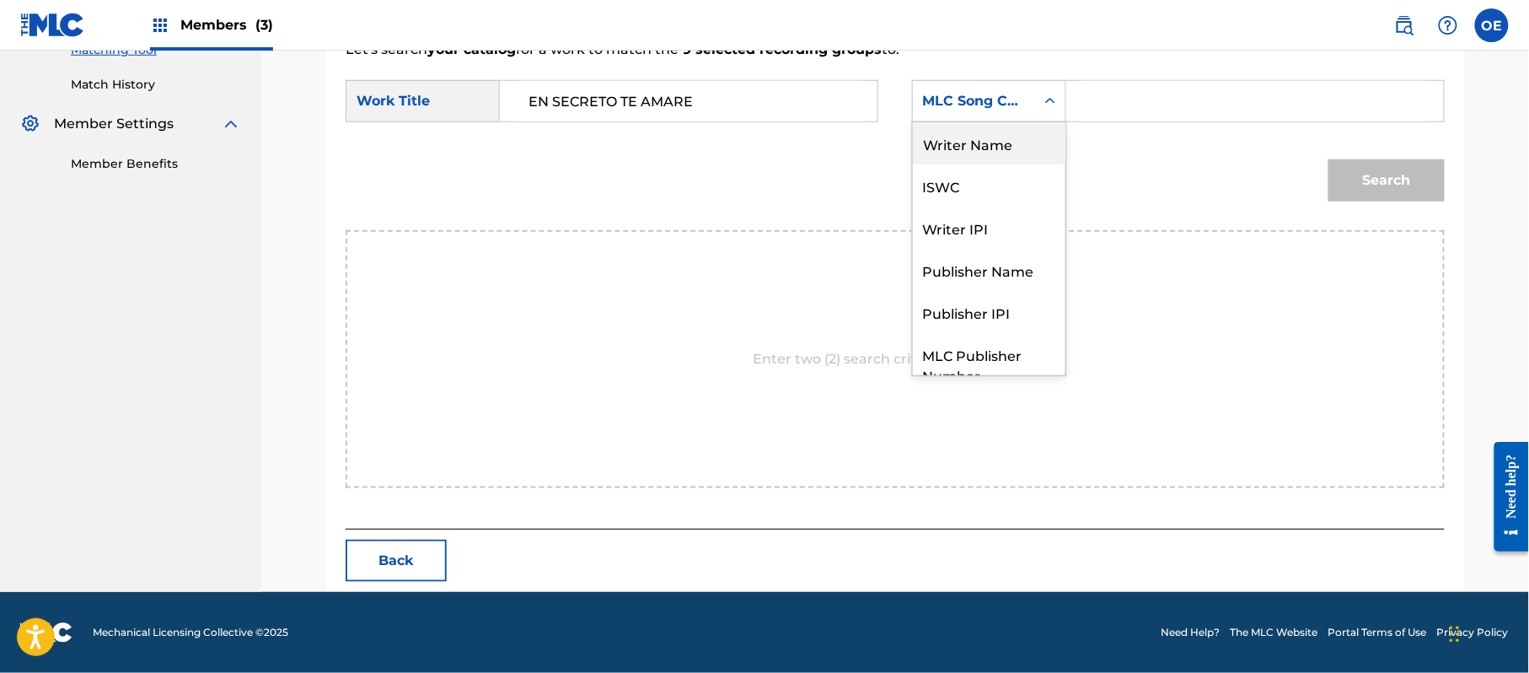
click at [1017, 142] on div "Writer Name" at bounding box center [989, 143] width 153 height 42
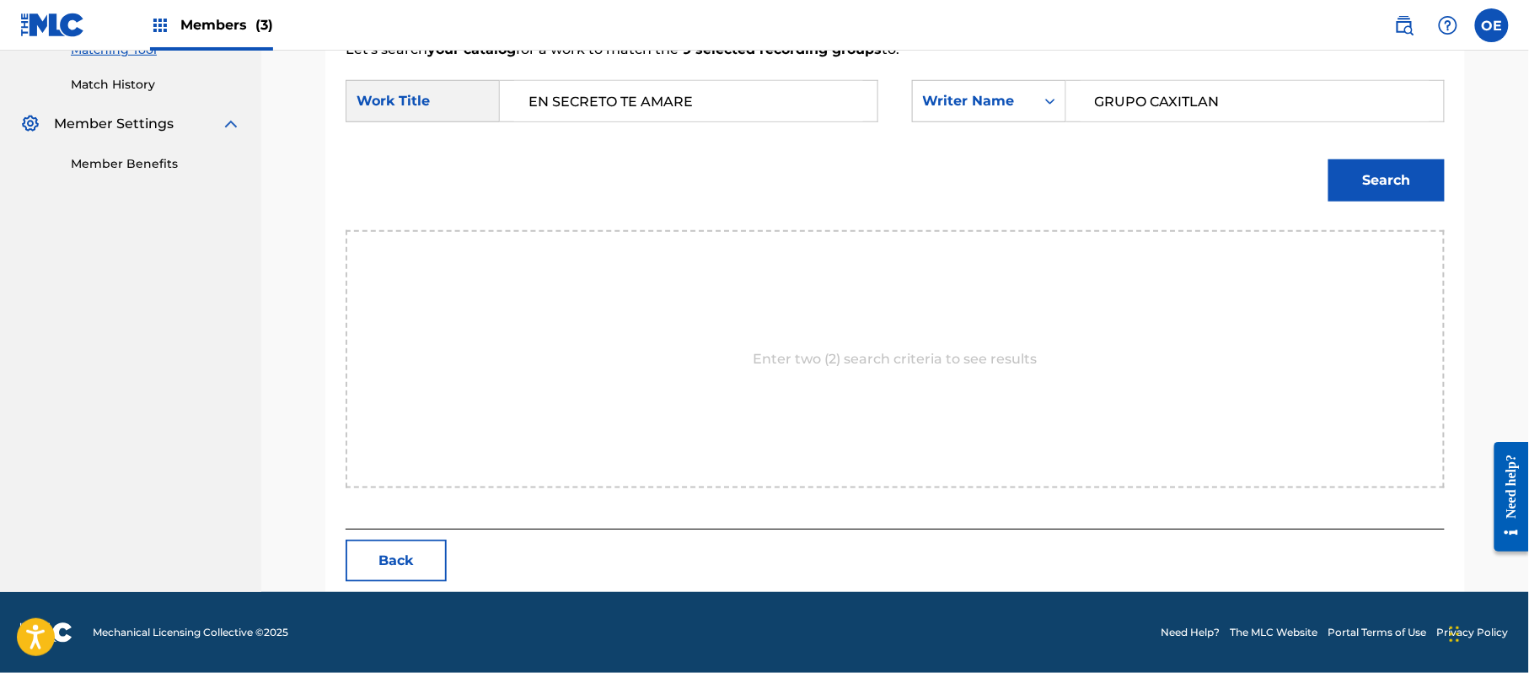
click at [1332, 202] on div "Search" at bounding box center [1382, 175] width 125 height 67
click at [1344, 184] on button "Search" at bounding box center [1387, 180] width 116 height 42
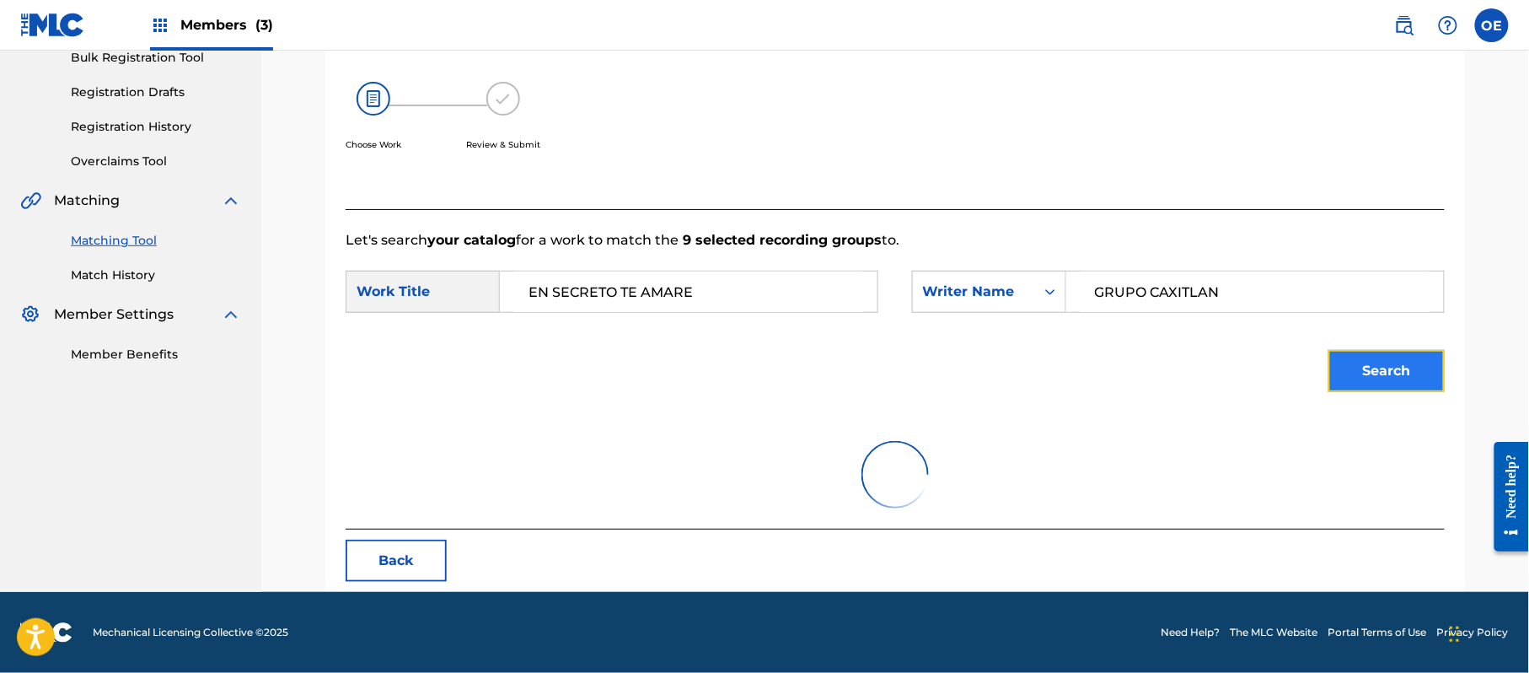
scroll to position [187, 0]
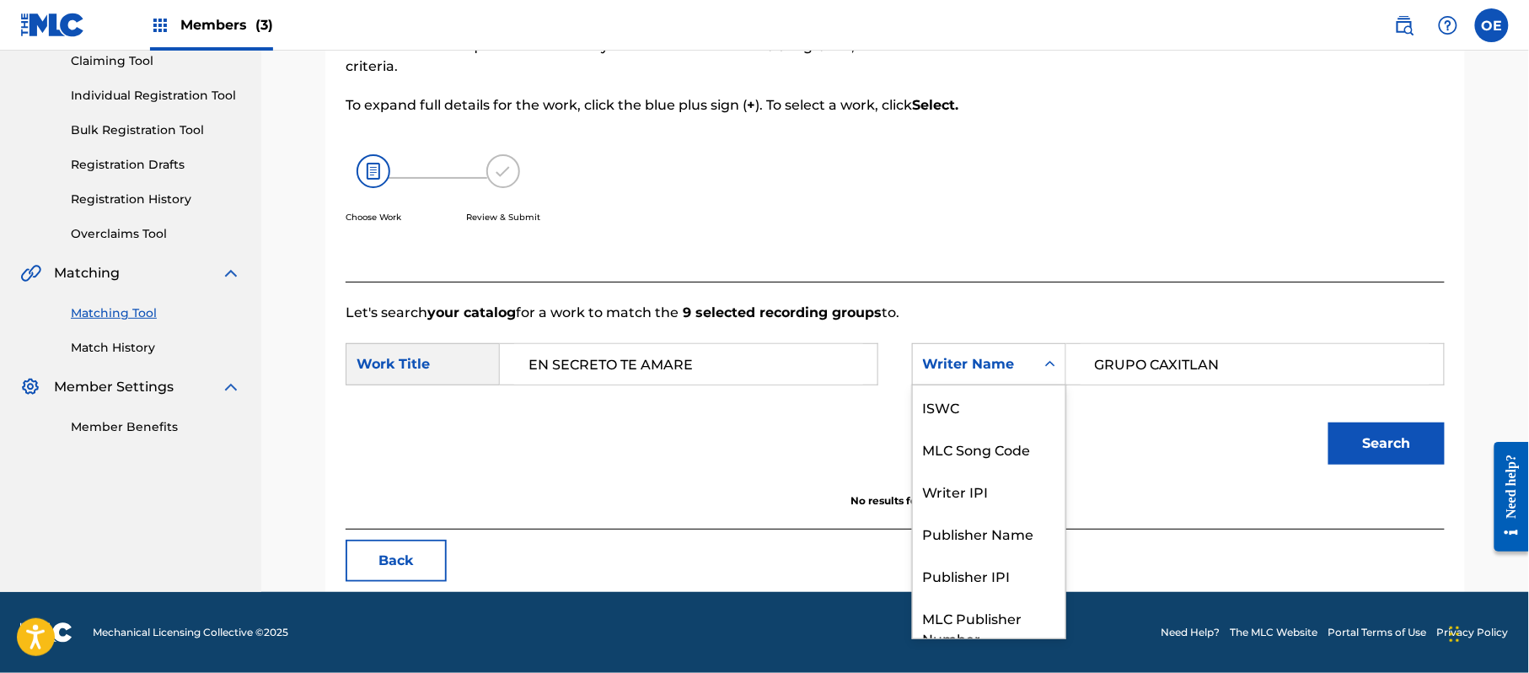
click at [1012, 369] on div "Writer Name" at bounding box center [974, 364] width 102 height 20
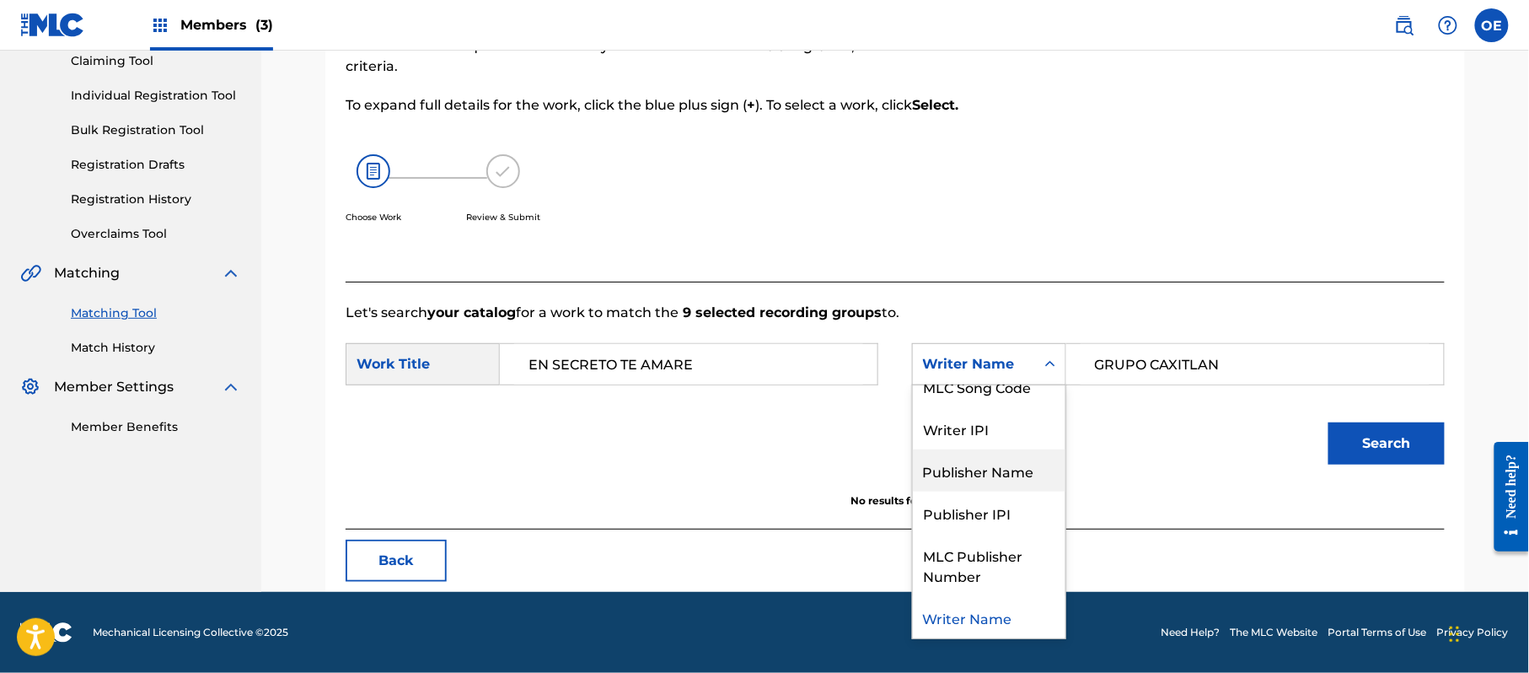
scroll to position [0, 0]
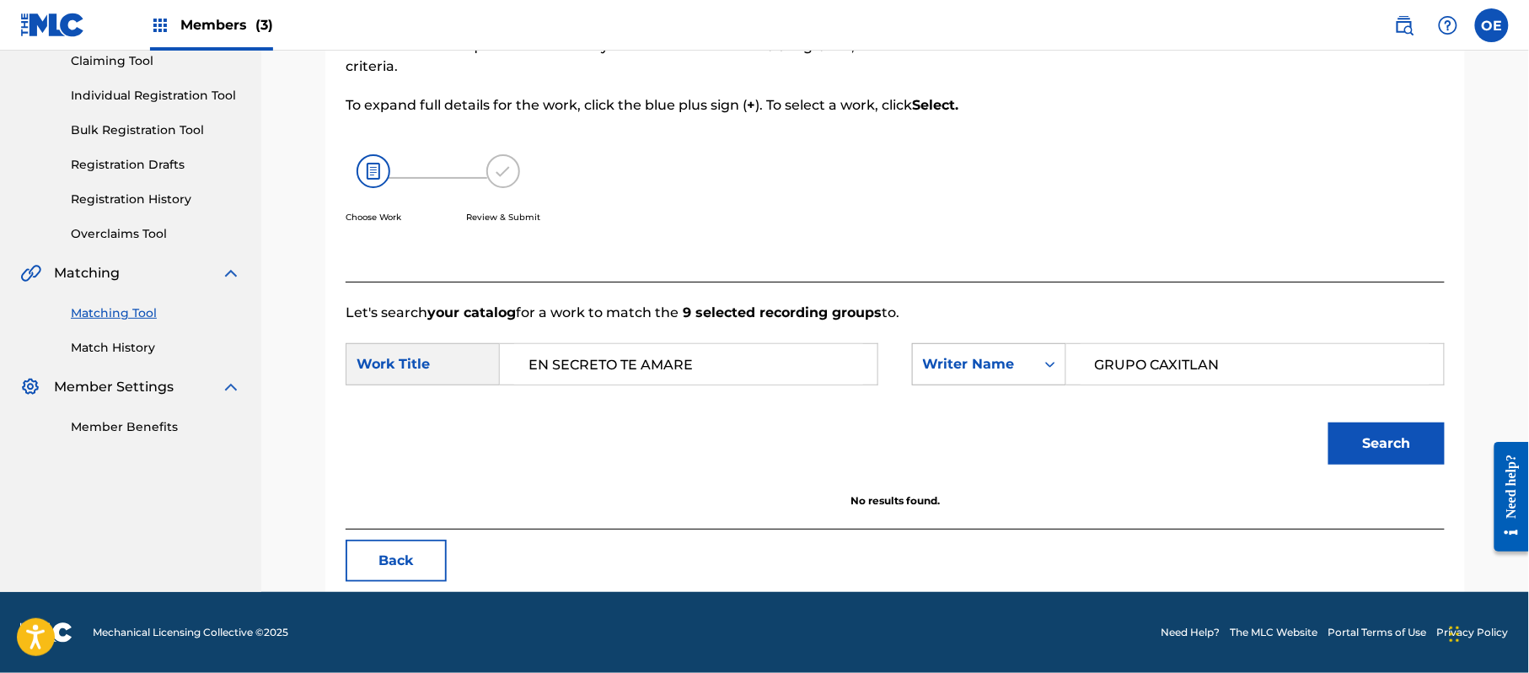
drag, startPoint x: 1245, startPoint y: 382, endPoint x: 1060, endPoint y: 375, distance: 185.6
click at [1045, 379] on div "SearchWithCriteria167da4b0-0b72-4f53-968d-77ab5a442175 Writer Name GRUPO CAXITL…" at bounding box center [1178, 364] width 533 height 42
type input "[PERSON_NAME]ERAS"
click at [1362, 453] on button "Search" at bounding box center [1387, 443] width 116 height 42
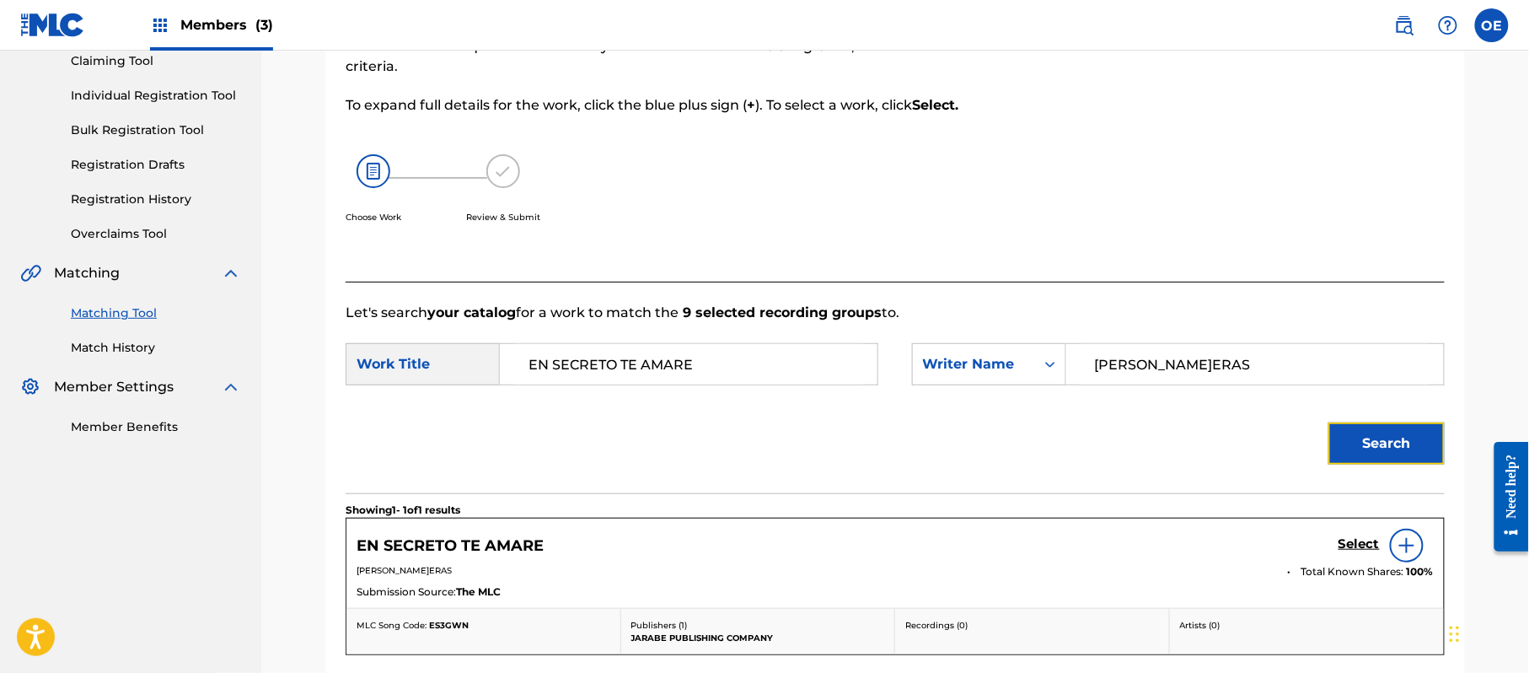
scroll to position [300, 0]
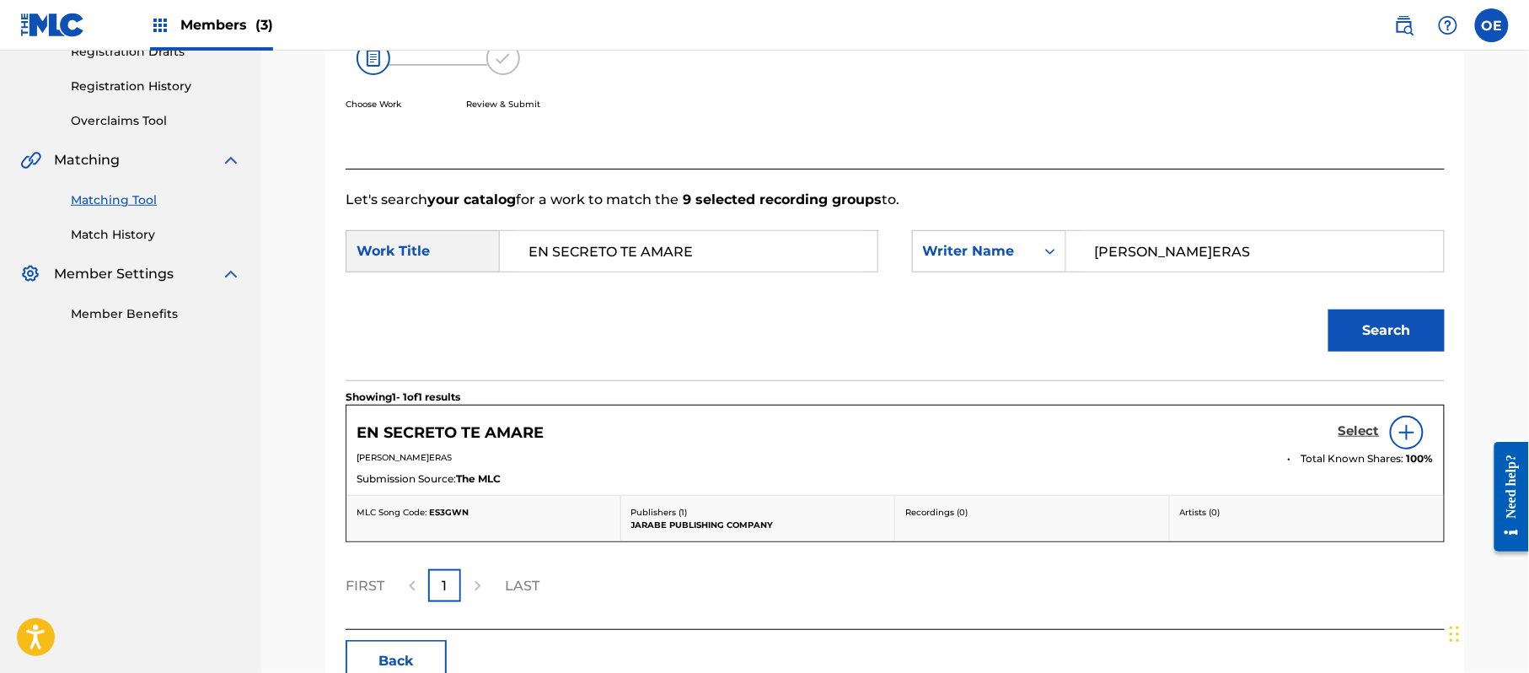
click at [1347, 432] on h5 "Select" at bounding box center [1359, 431] width 41 height 16
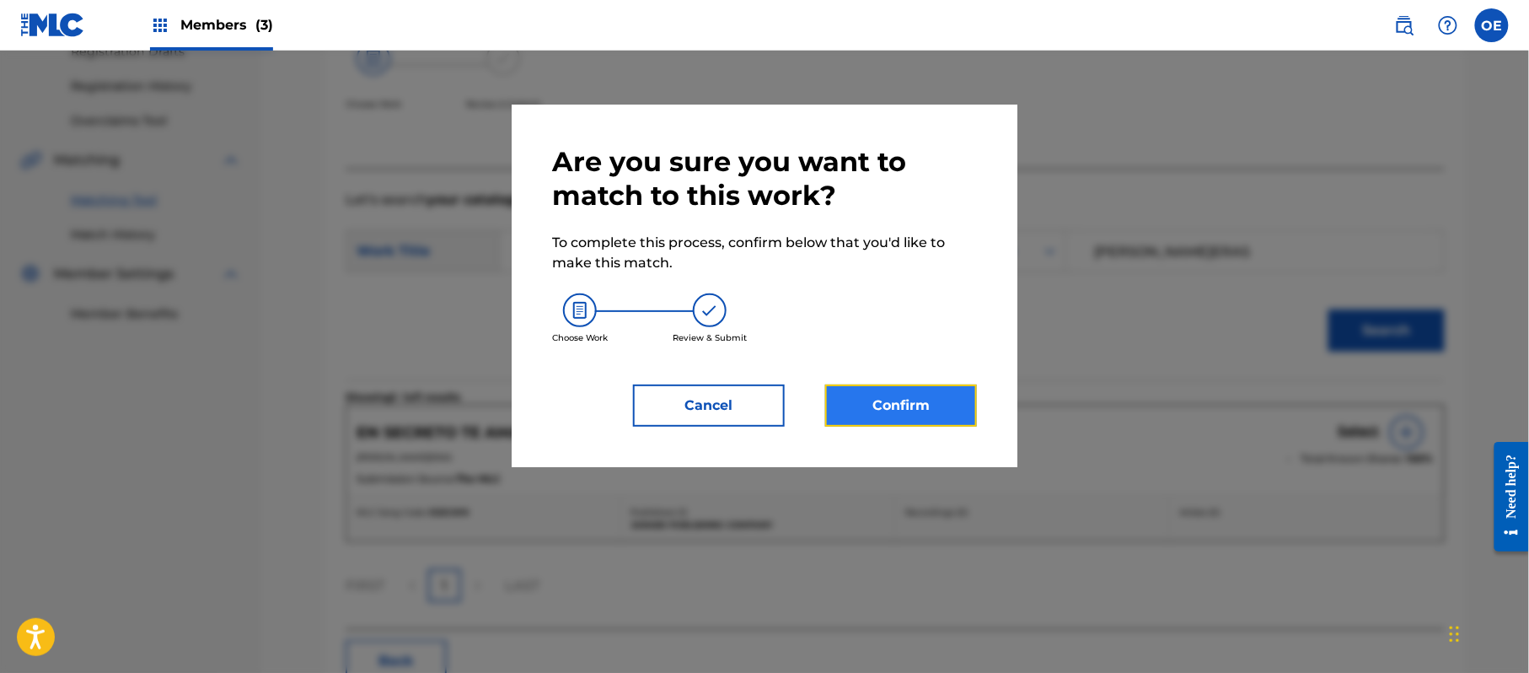
click at [948, 409] on button "Confirm" at bounding box center [901, 405] width 152 height 42
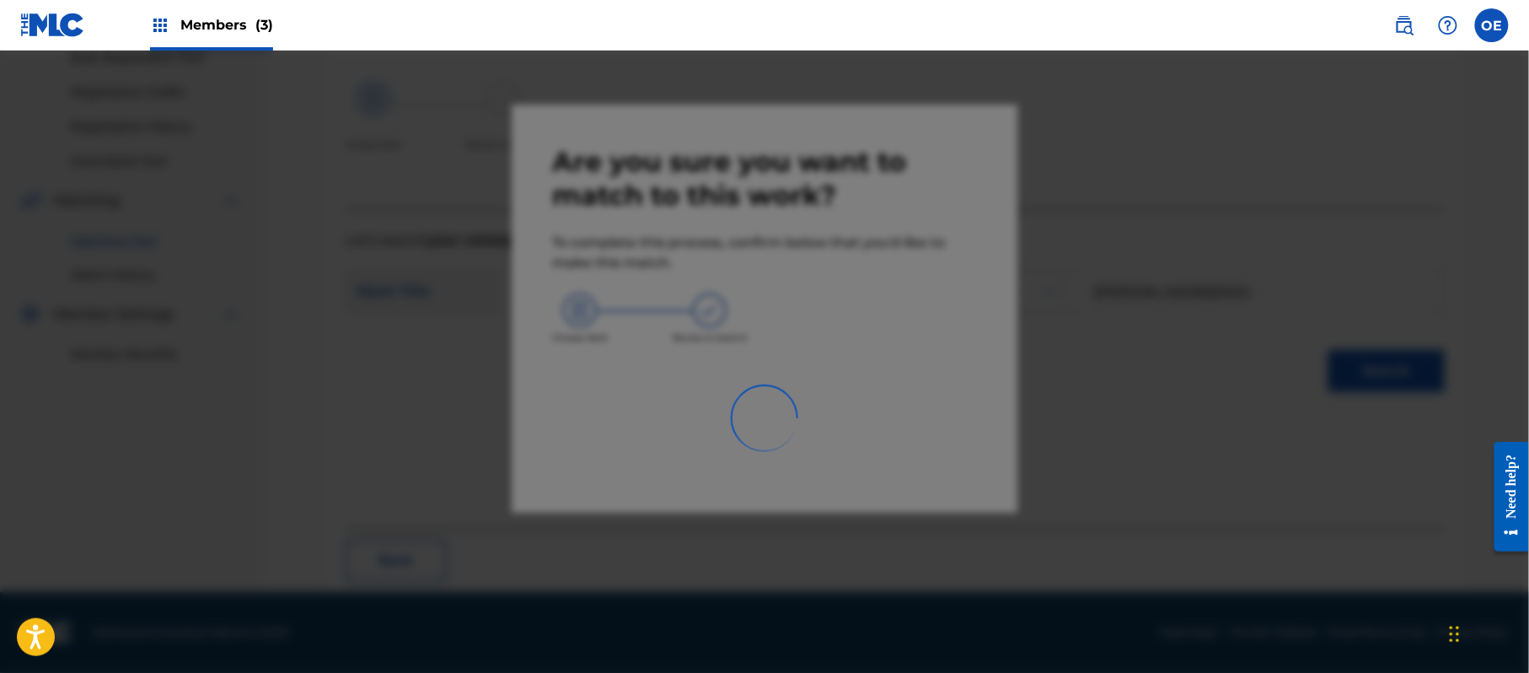
scroll to position [67, 0]
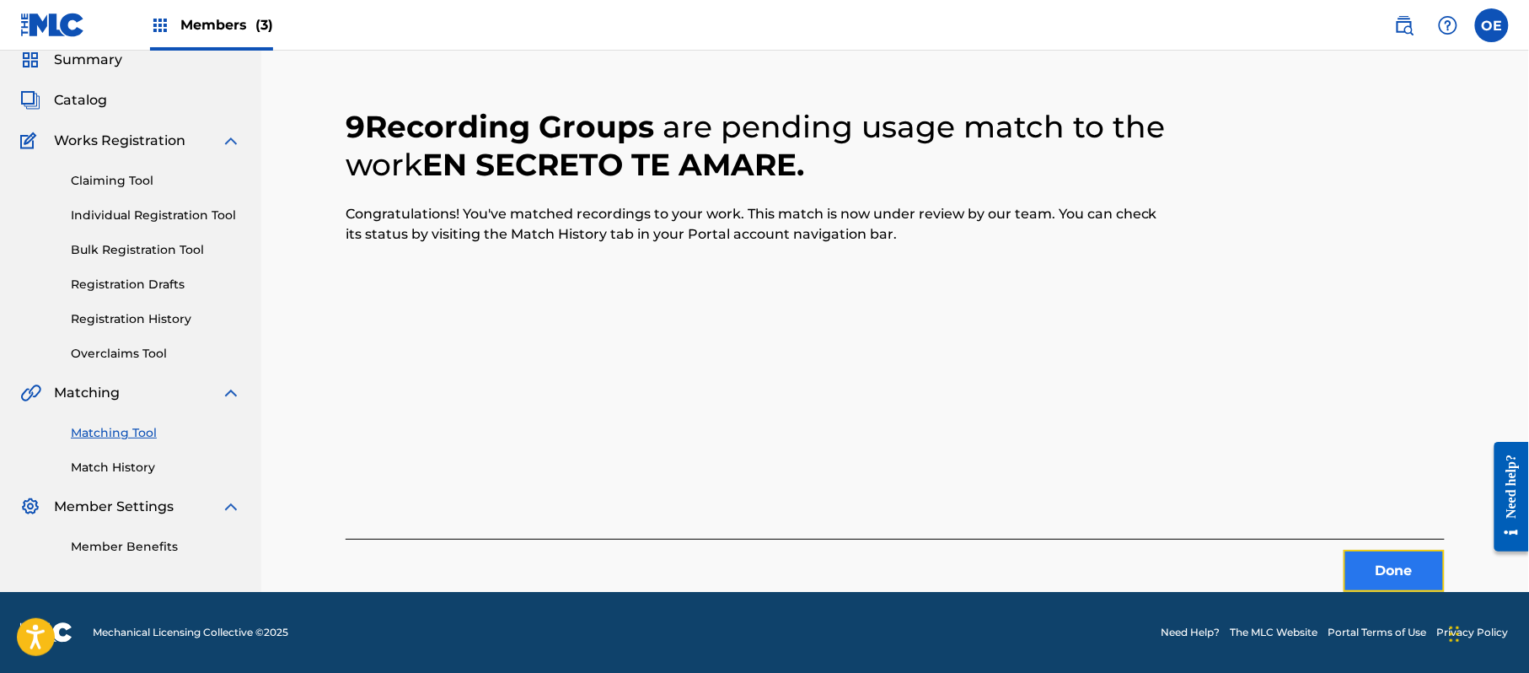
click at [1428, 585] on button "Done" at bounding box center [1394, 571] width 101 height 42
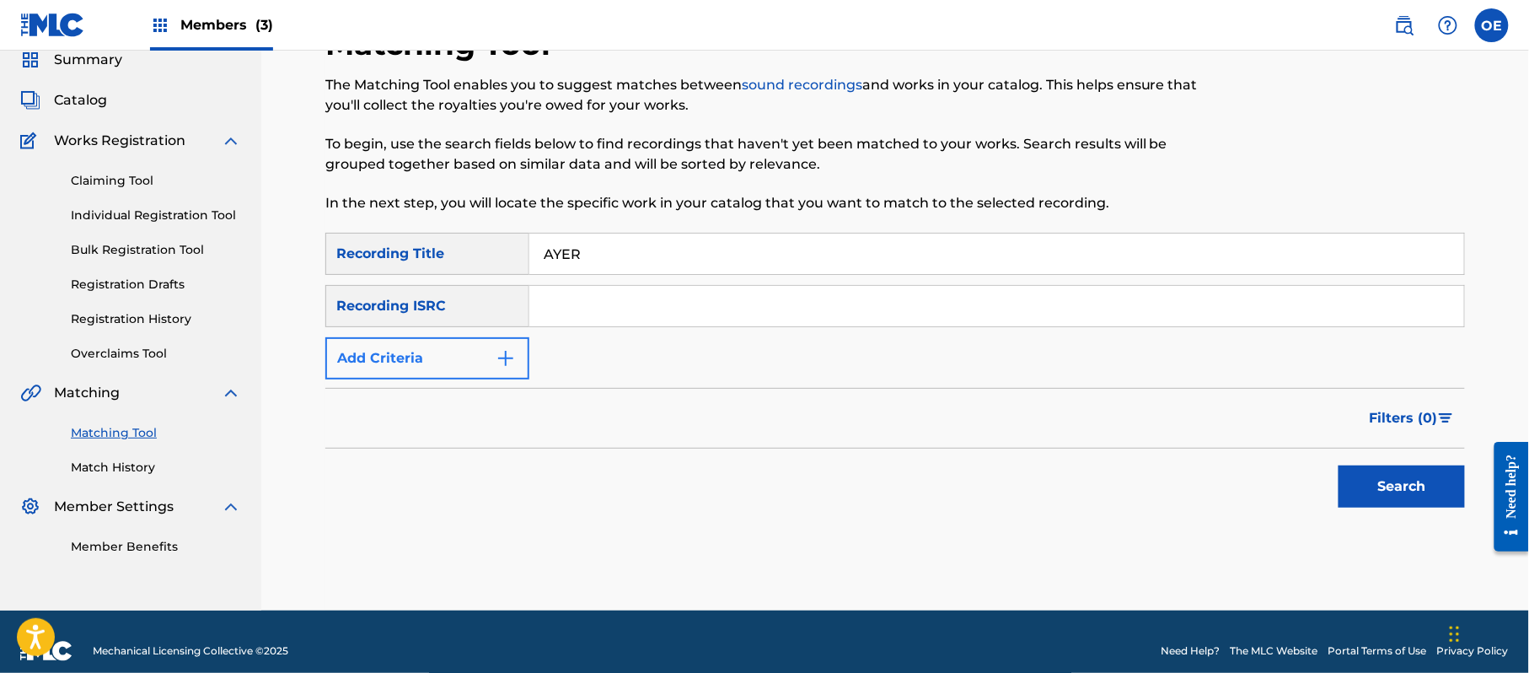
type input "AYER"
click at [406, 362] on button "Add Criteria" at bounding box center [427, 358] width 204 height 42
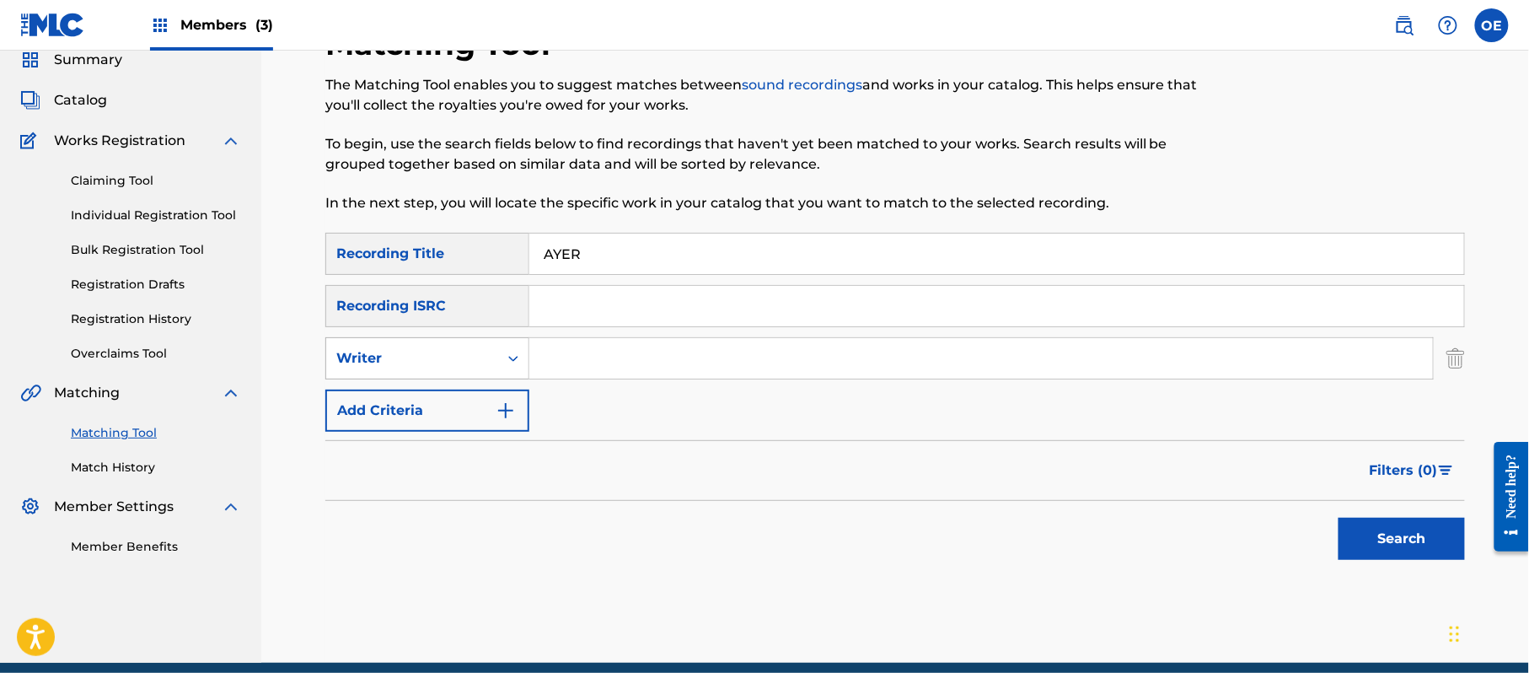
click at [416, 349] on div "Writer" at bounding box center [412, 358] width 152 height 20
click at [432, 389] on div "Recording Artist" at bounding box center [427, 400] width 202 height 42
type input "LOS ACUARIOS DE [GEOGRAPHIC_DATA]"
click at [1408, 545] on button "Search" at bounding box center [1402, 539] width 126 height 42
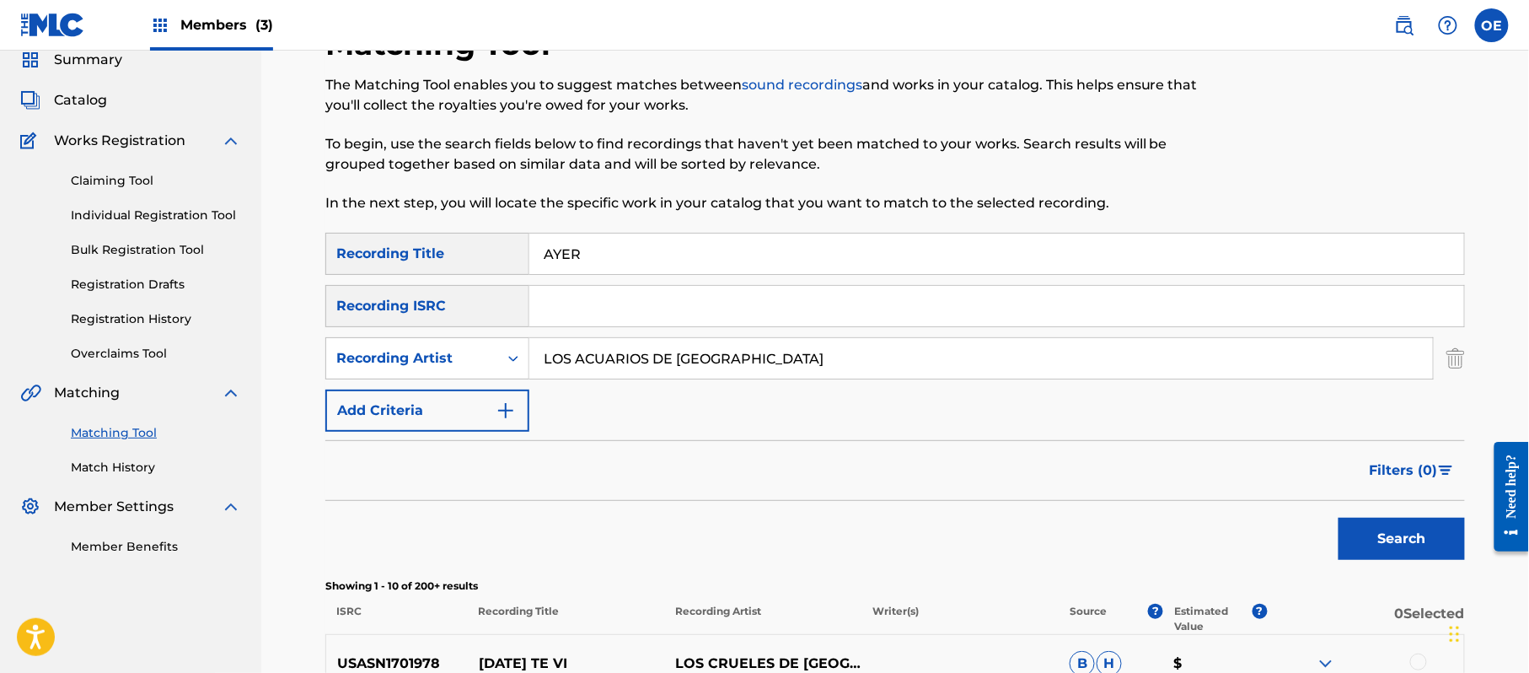
drag, startPoint x: 752, startPoint y: 258, endPoint x: 432, endPoint y: 263, distance: 320.4
click at [432, 263] on div "SearchWithCriteria51db0763-038d-4764-afd7-292991536927 Recording Titl[DATE]ER" at bounding box center [895, 254] width 1140 height 42
type input "COMO DECIRTE QUE TE QUIERO"
drag, startPoint x: 1471, startPoint y: 544, endPoint x: 1448, endPoint y: 544, distance: 22.8
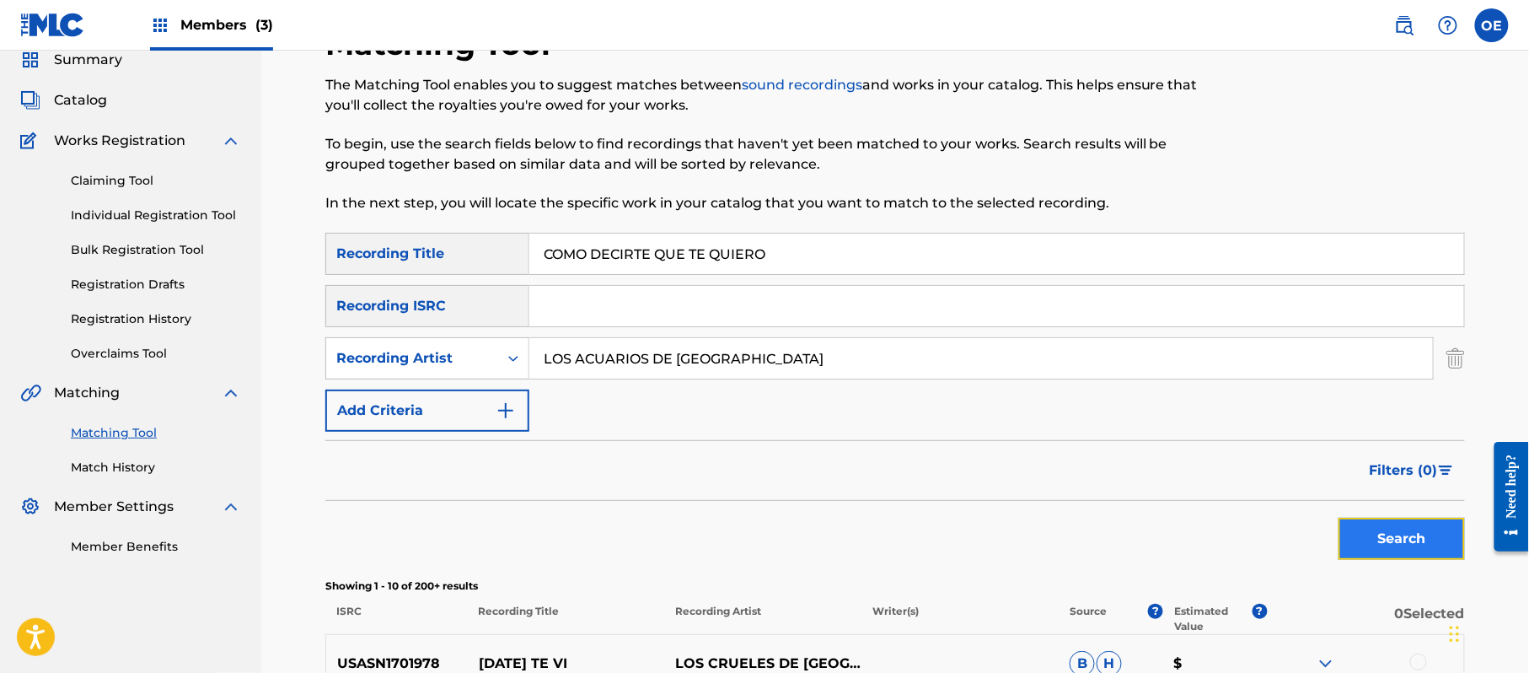
click at [1409, 537] on button "Search" at bounding box center [1402, 539] width 126 height 42
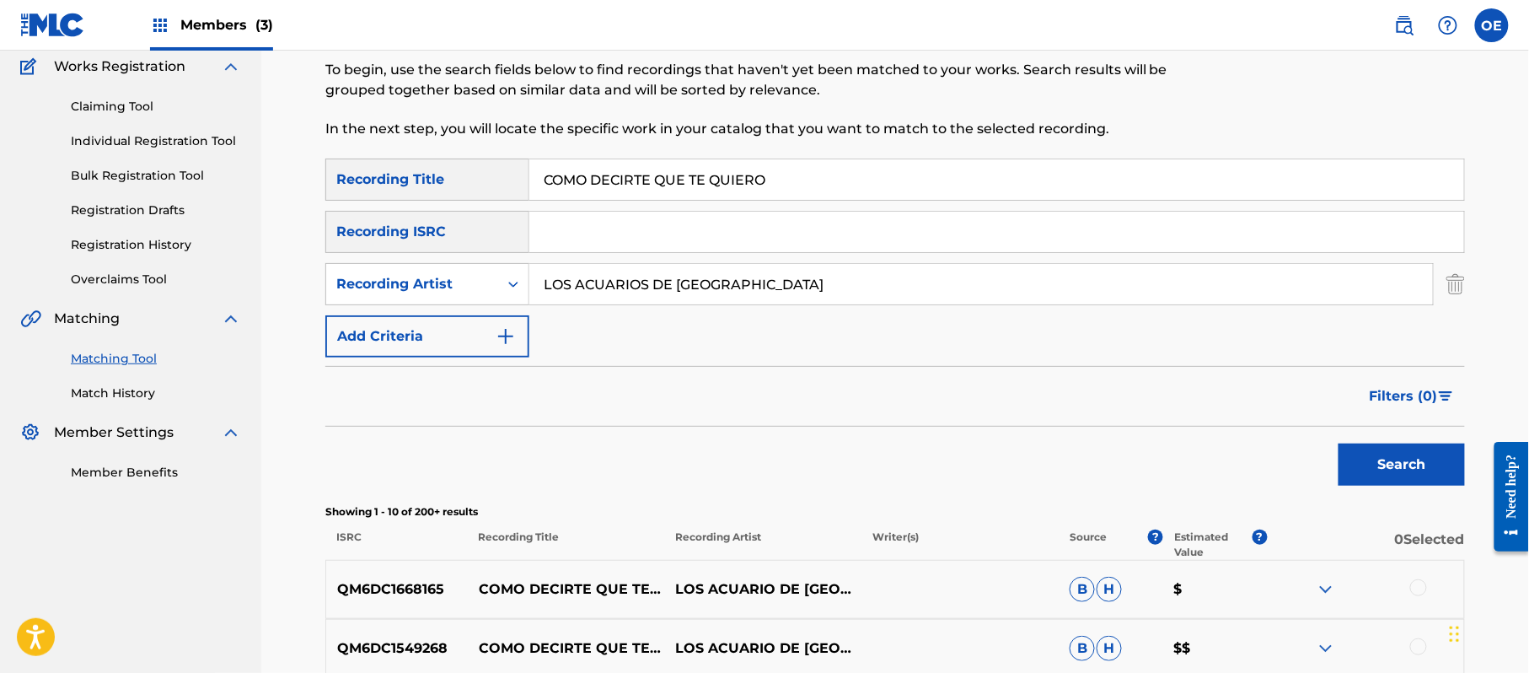
scroll to position [180, 0]
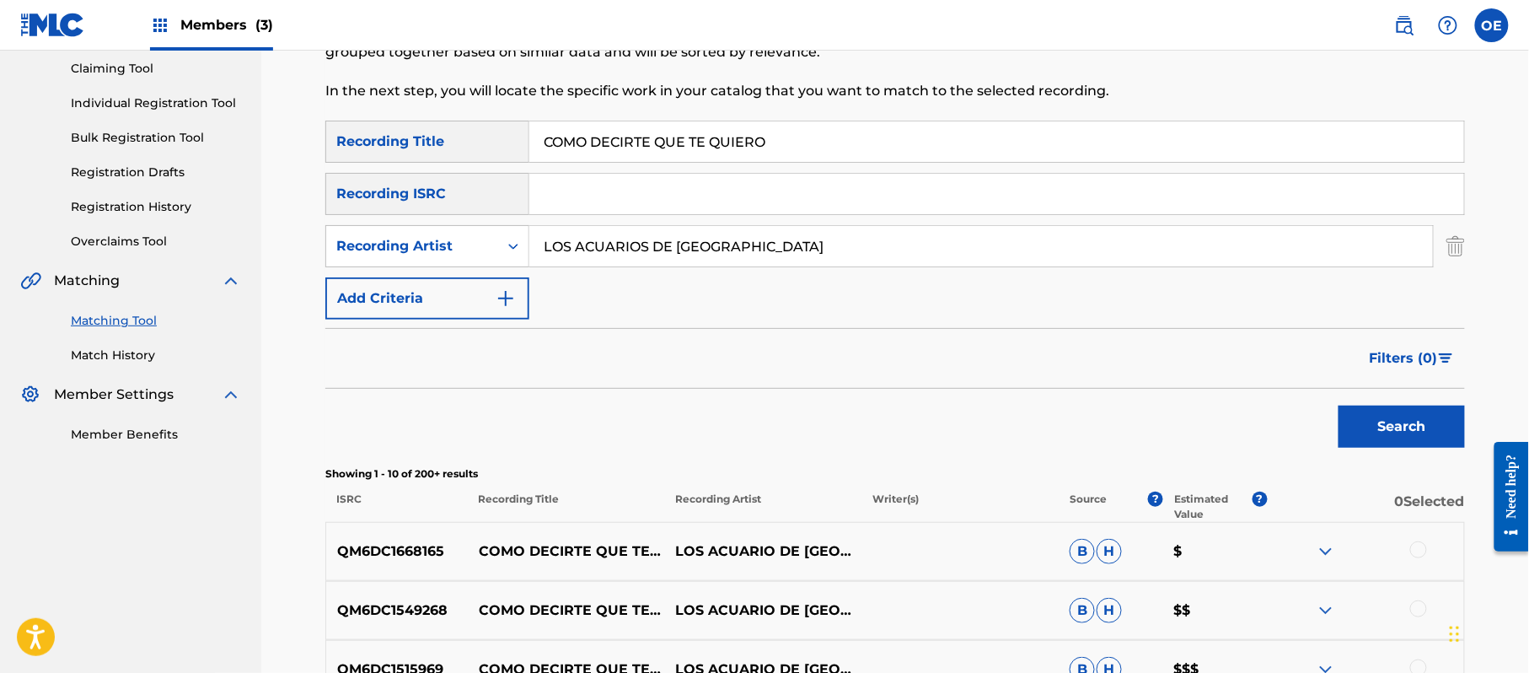
click at [1425, 545] on div at bounding box center [1418, 549] width 17 height 17
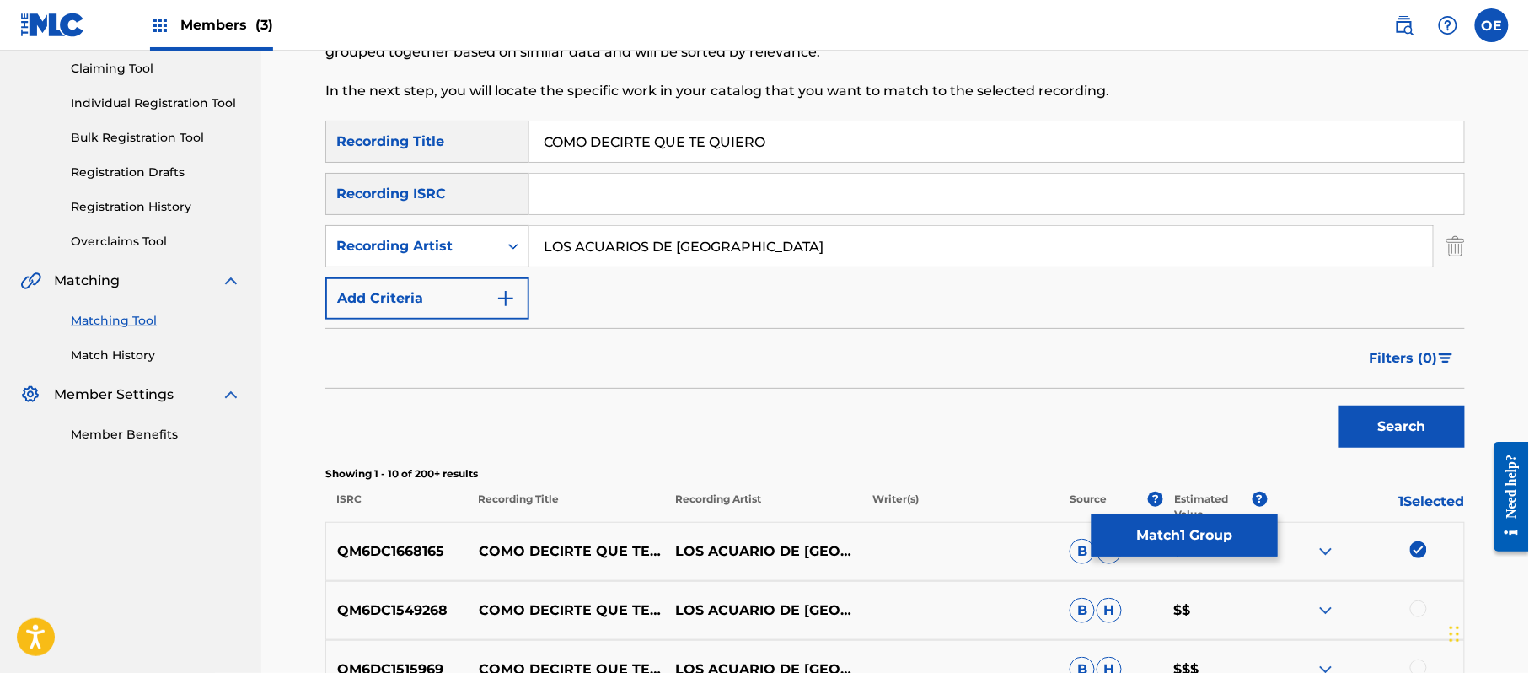
click at [1424, 604] on div at bounding box center [1418, 608] width 17 height 17
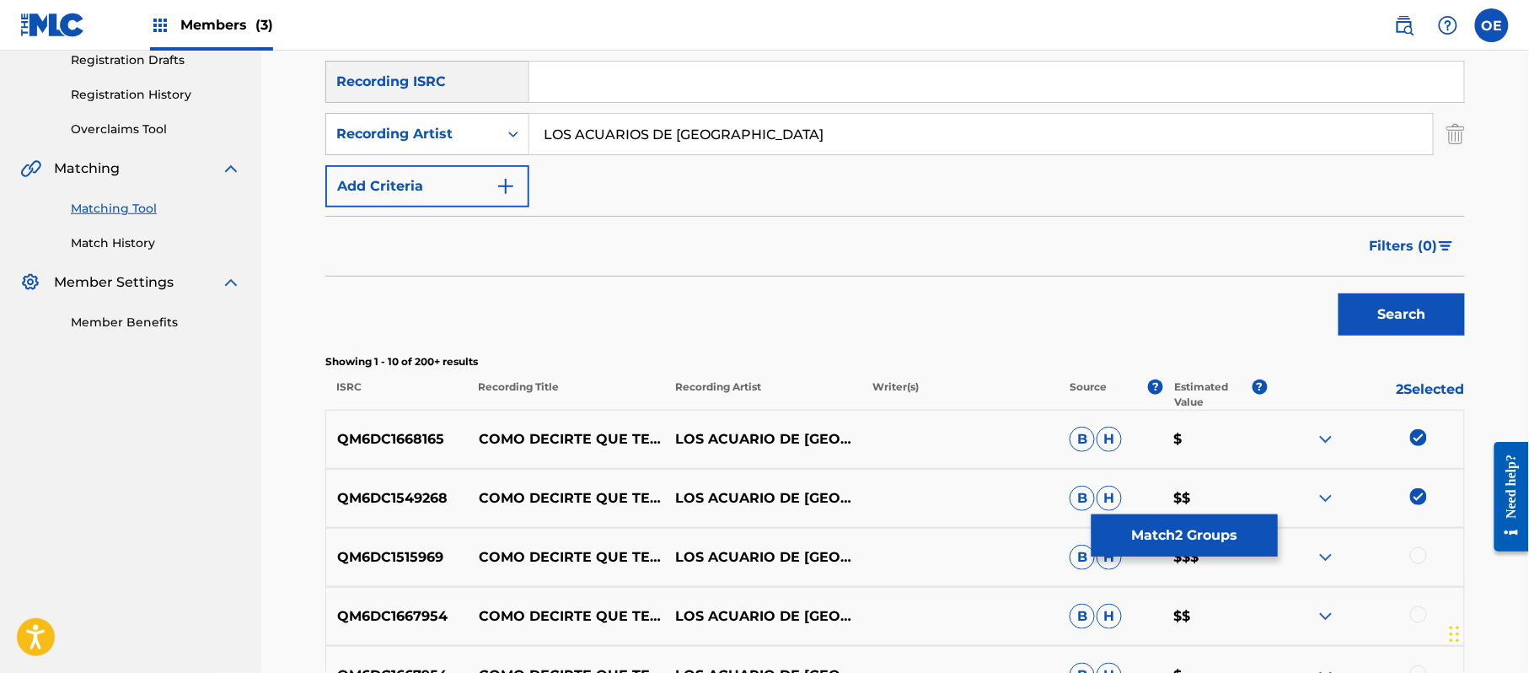
scroll to position [405, 0]
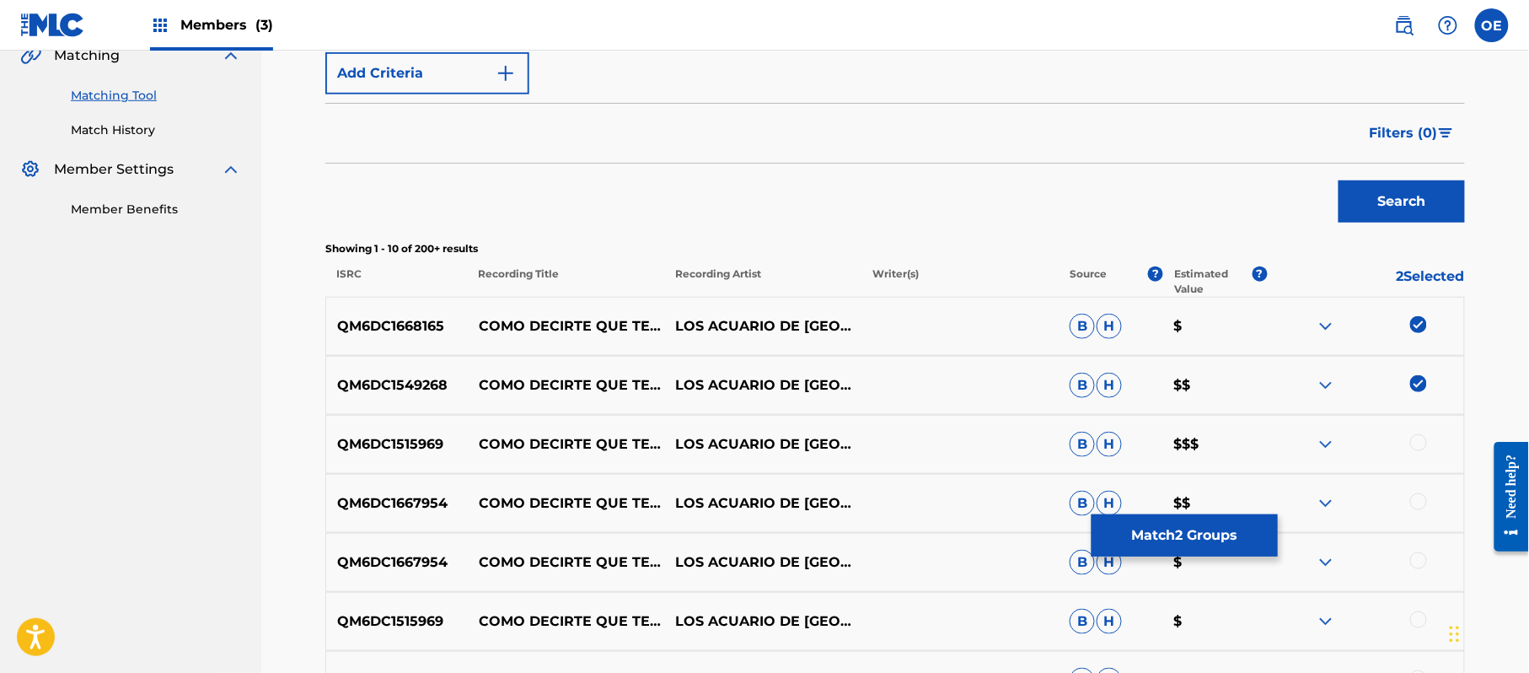
click at [1426, 440] on div at bounding box center [1418, 442] width 17 height 17
click at [1416, 499] on div at bounding box center [1418, 501] width 17 height 17
click at [1416, 561] on div at bounding box center [1418, 560] width 17 height 17
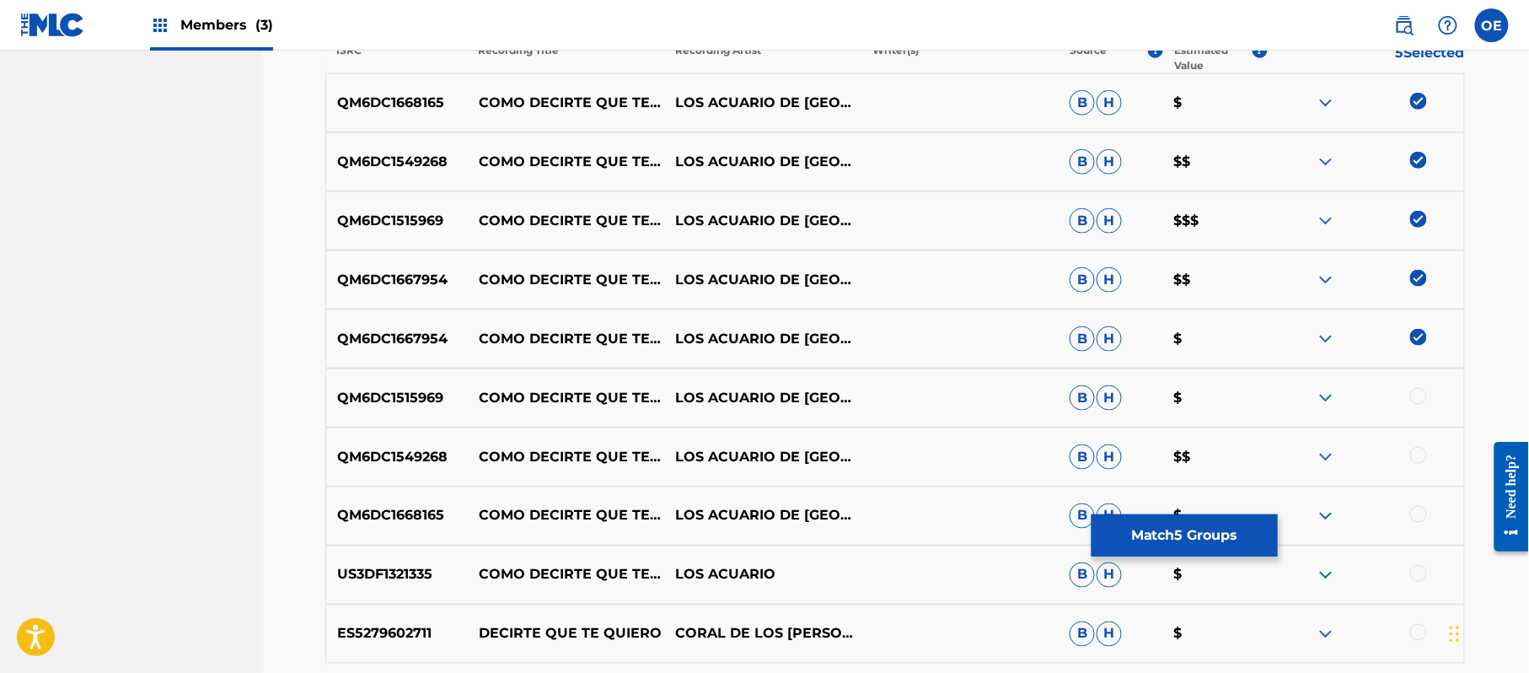
scroll to position [629, 0]
click at [1420, 457] on div at bounding box center [1418, 454] width 17 height 17
click at [1414, 395] on div at bounding box center [1418, 395] width 17 height 17
click at [1416, 513] on div at bounding box center [1418, 513] width 17 height 17
click at [1415, 565] on div at bounding box center [1418, 572] width 17 height 17
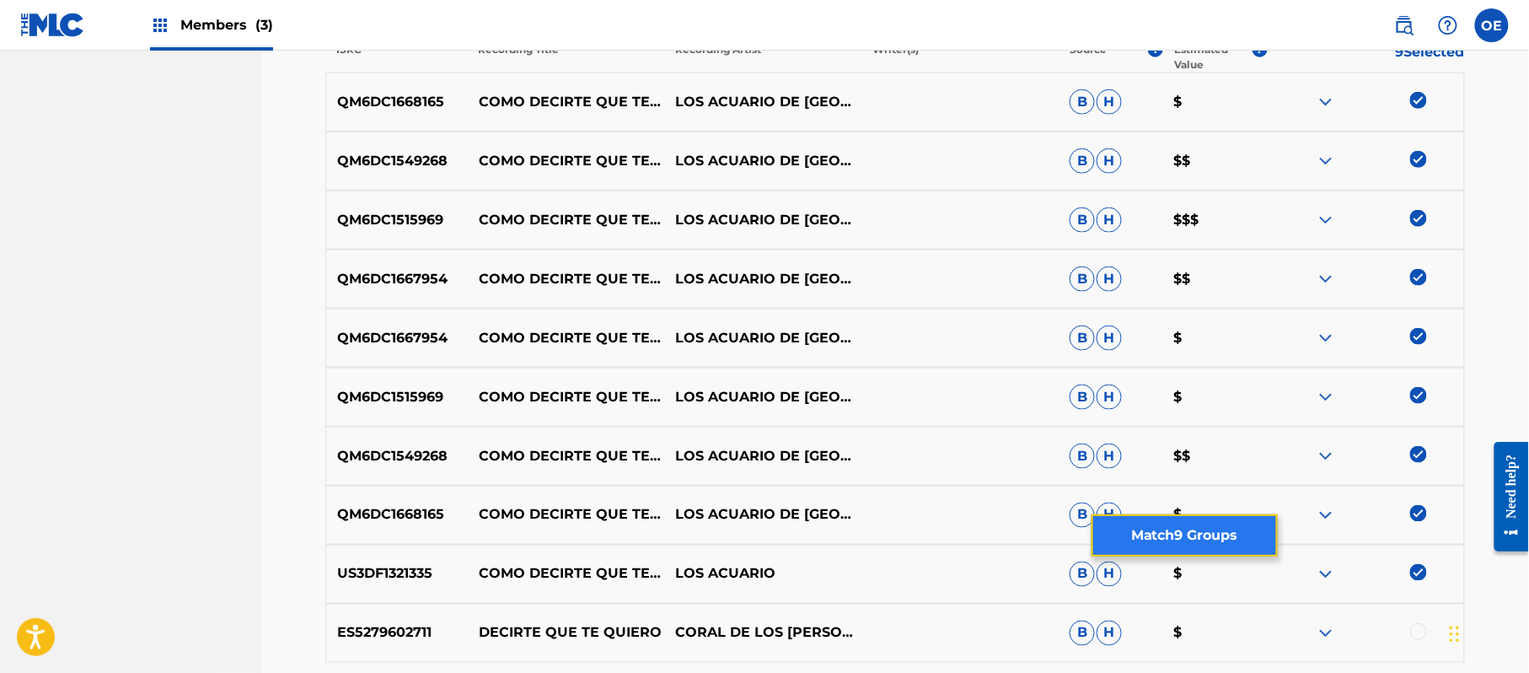
click at [1199, 544] on button "Match 9 Groups" at bounding box center [1185, 535] width 186 height 42
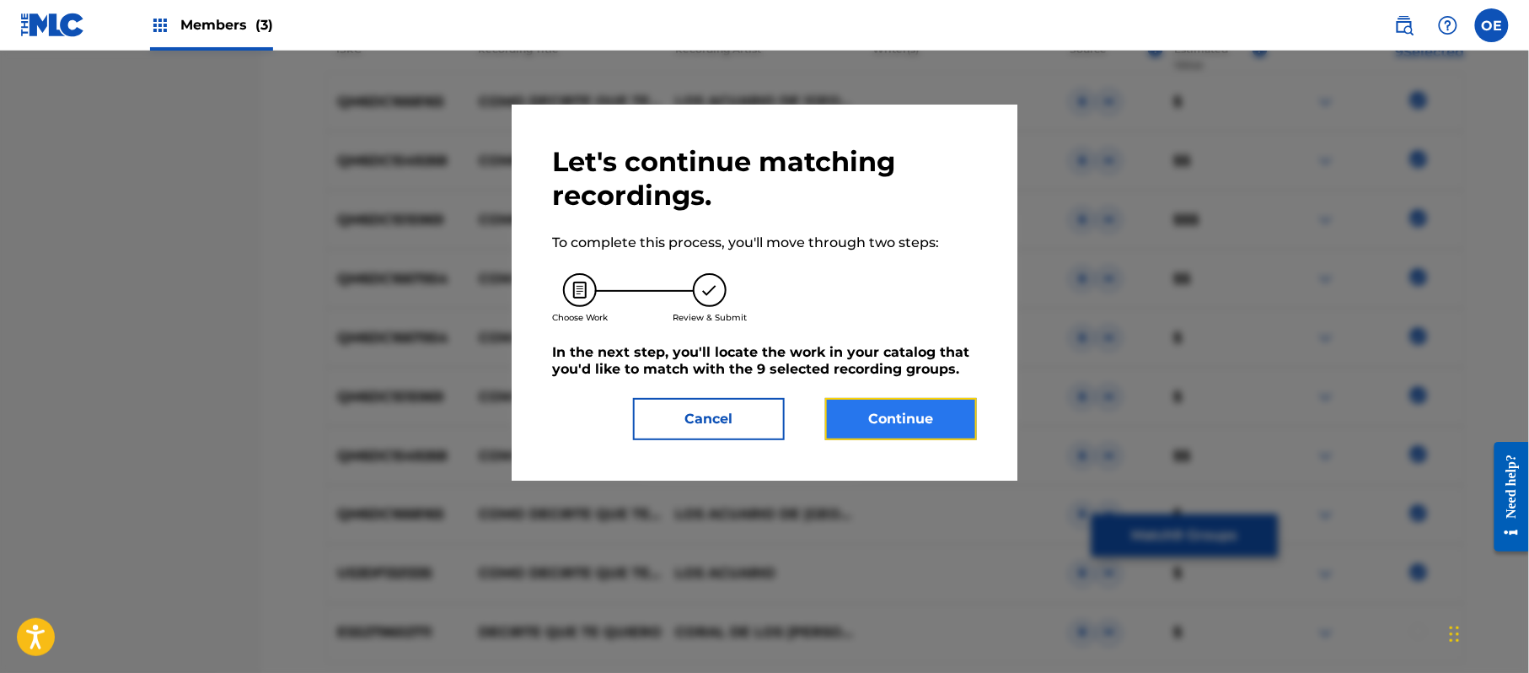
click at [851, 428] on button "Continue" at bounding box center [901, 419] width 152 height 42
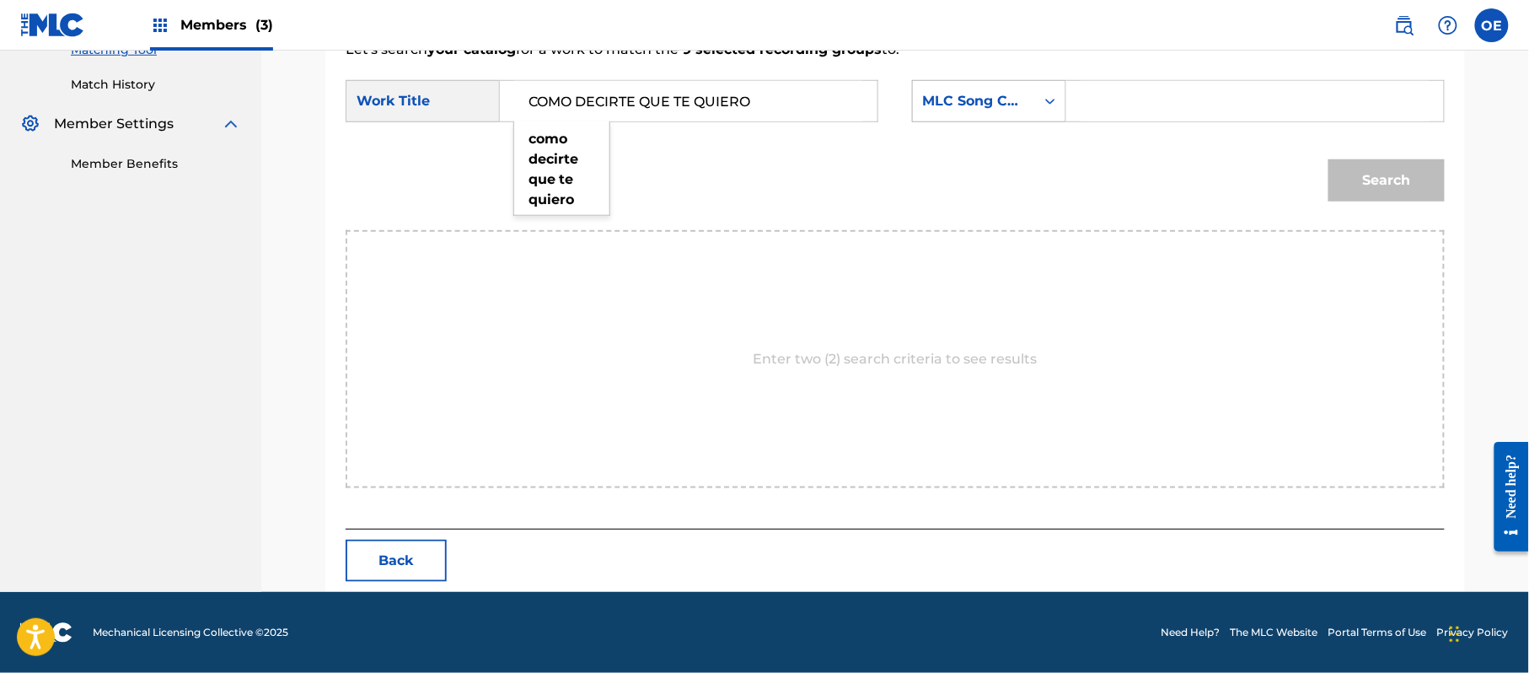
type input "COMO DECIRTE QUE TE QUIERO"
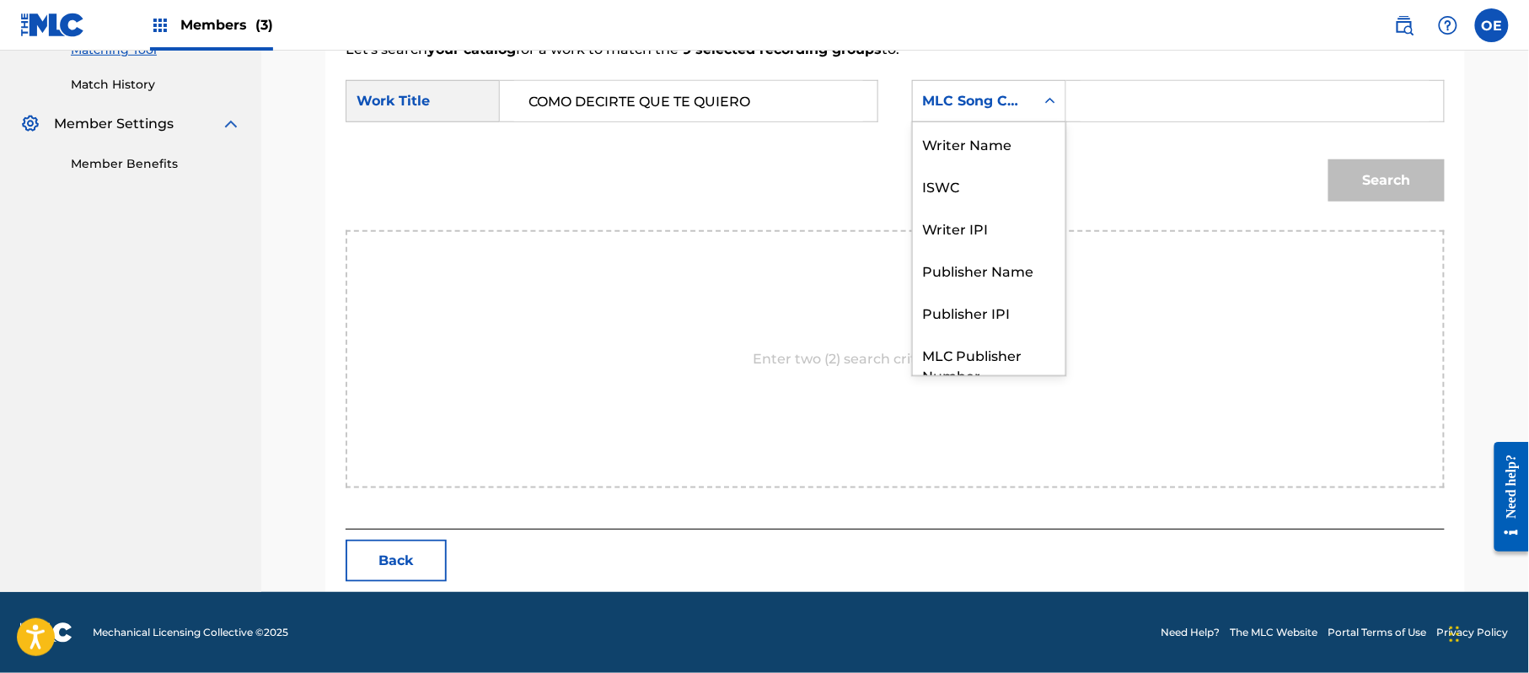
click at [931, 110] on div "MLC Song Code" at bounding box center [974, 101] width 102 height 20
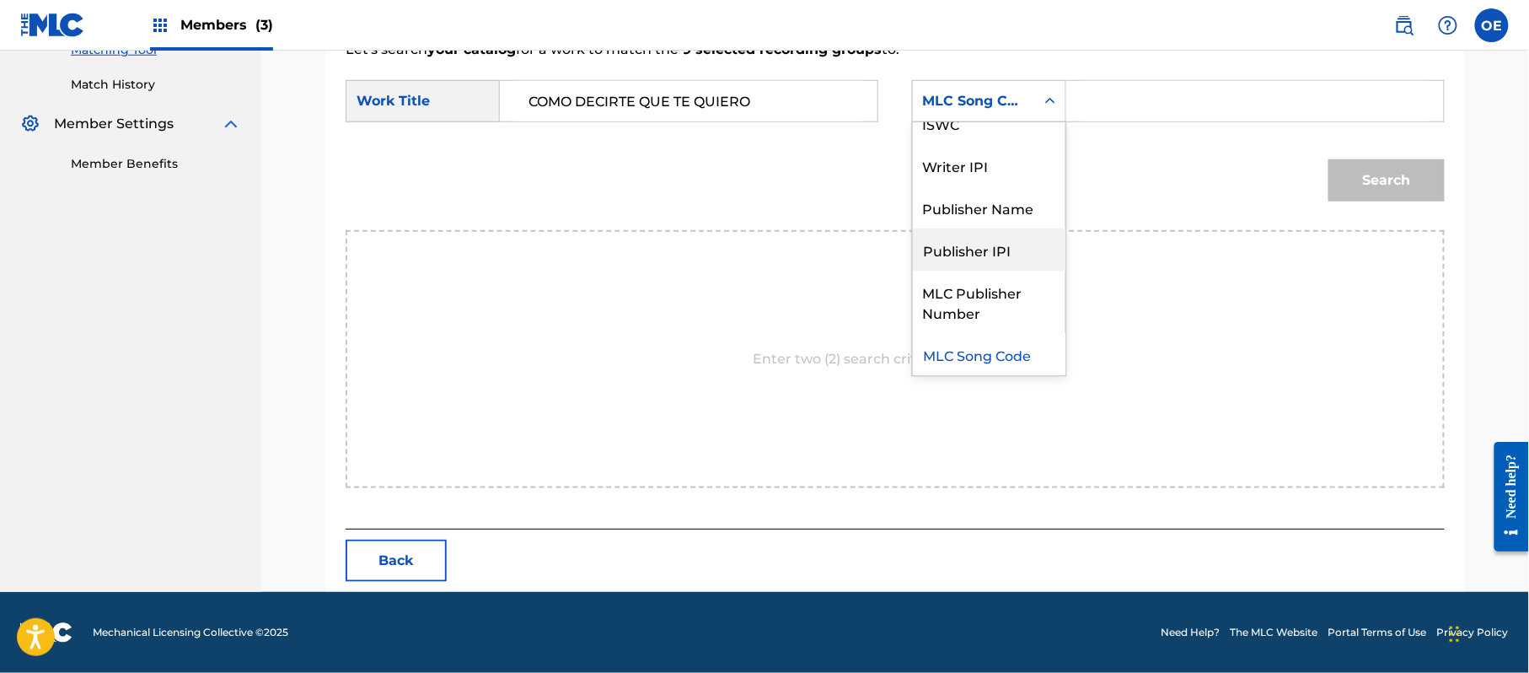
scroll to position [0, 0]
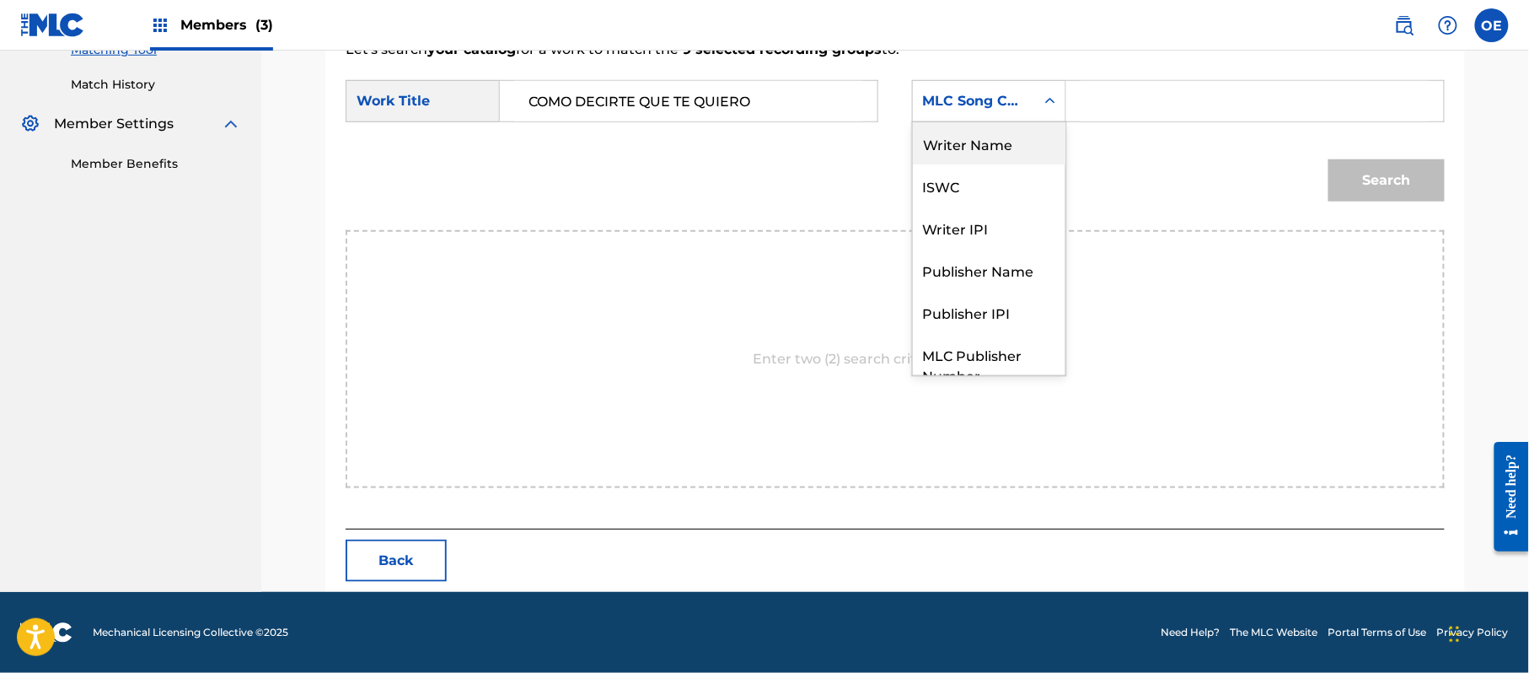
click at [988, 153] on div "Writer Name" at bounding box center [989, 143] width 153 height 42
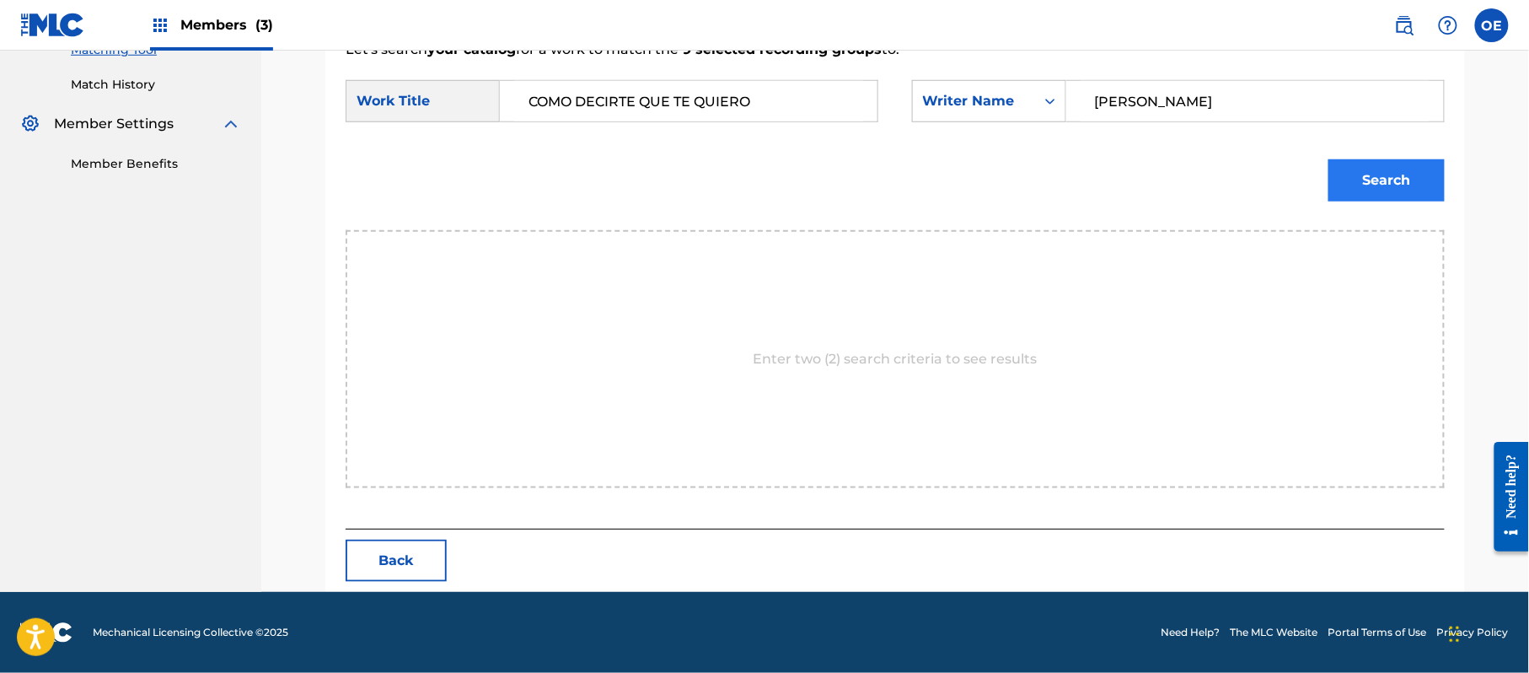
type input "[PERSON_NAME]"
click at [1357, 184] on button "Search" at bounding box center [1387, 180] width 116 height 42
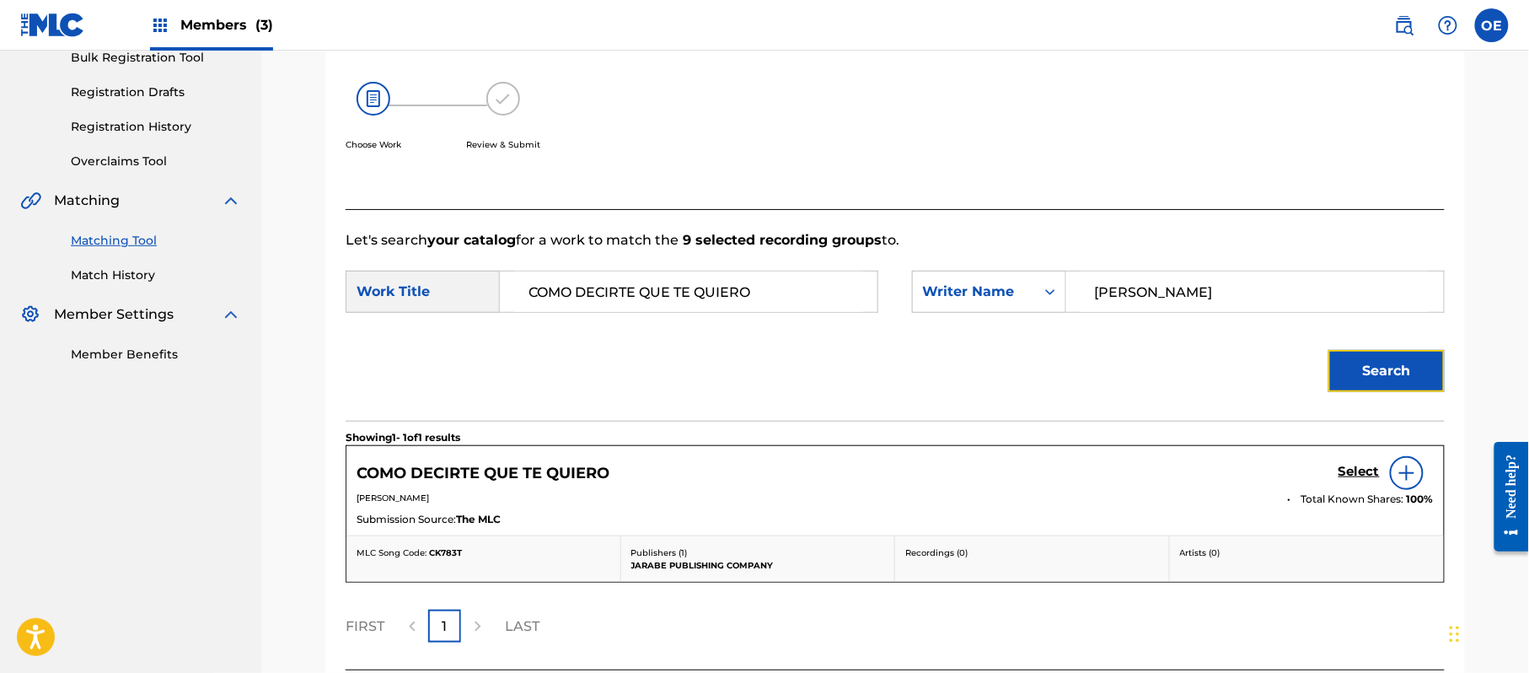
scroll to position [401, 0]
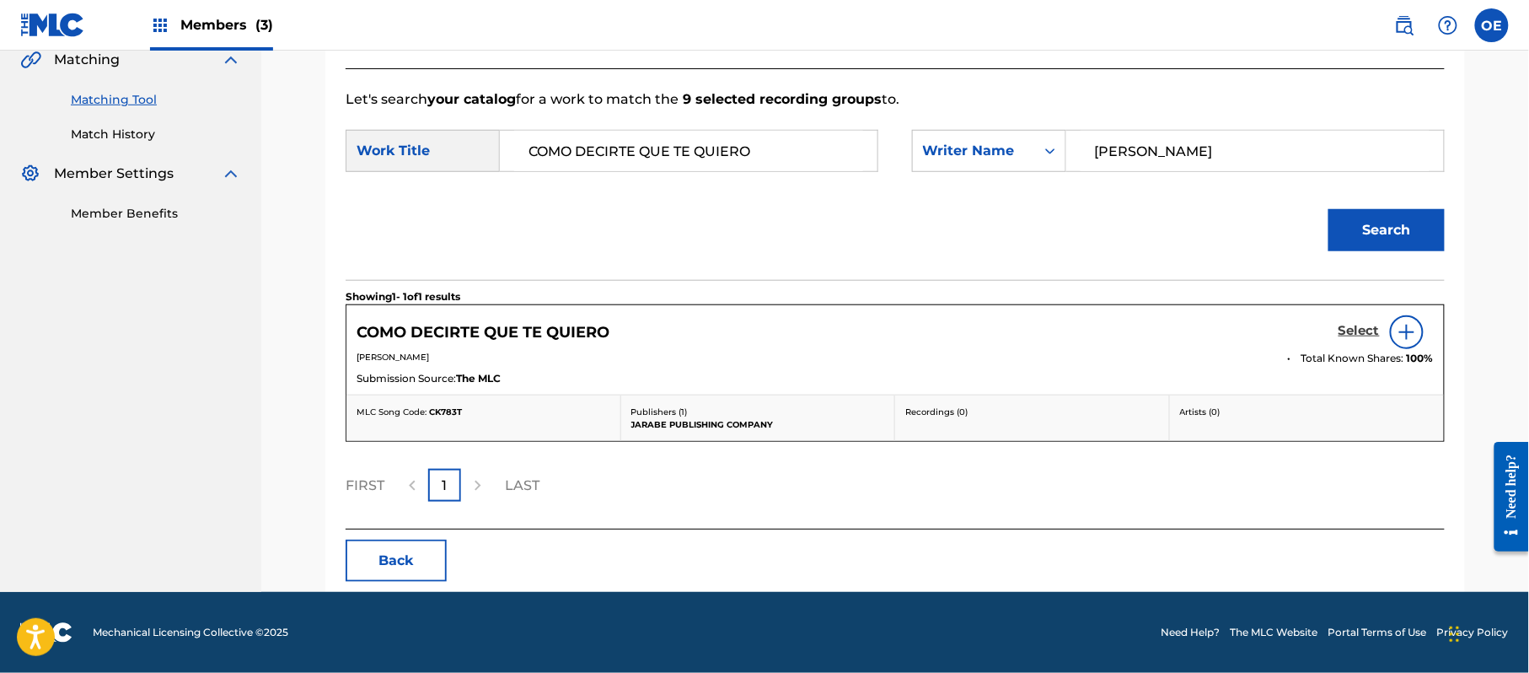
click at [1353, 327] on h5 "Select" at bounding box center [1359, 331] width 41 height 16
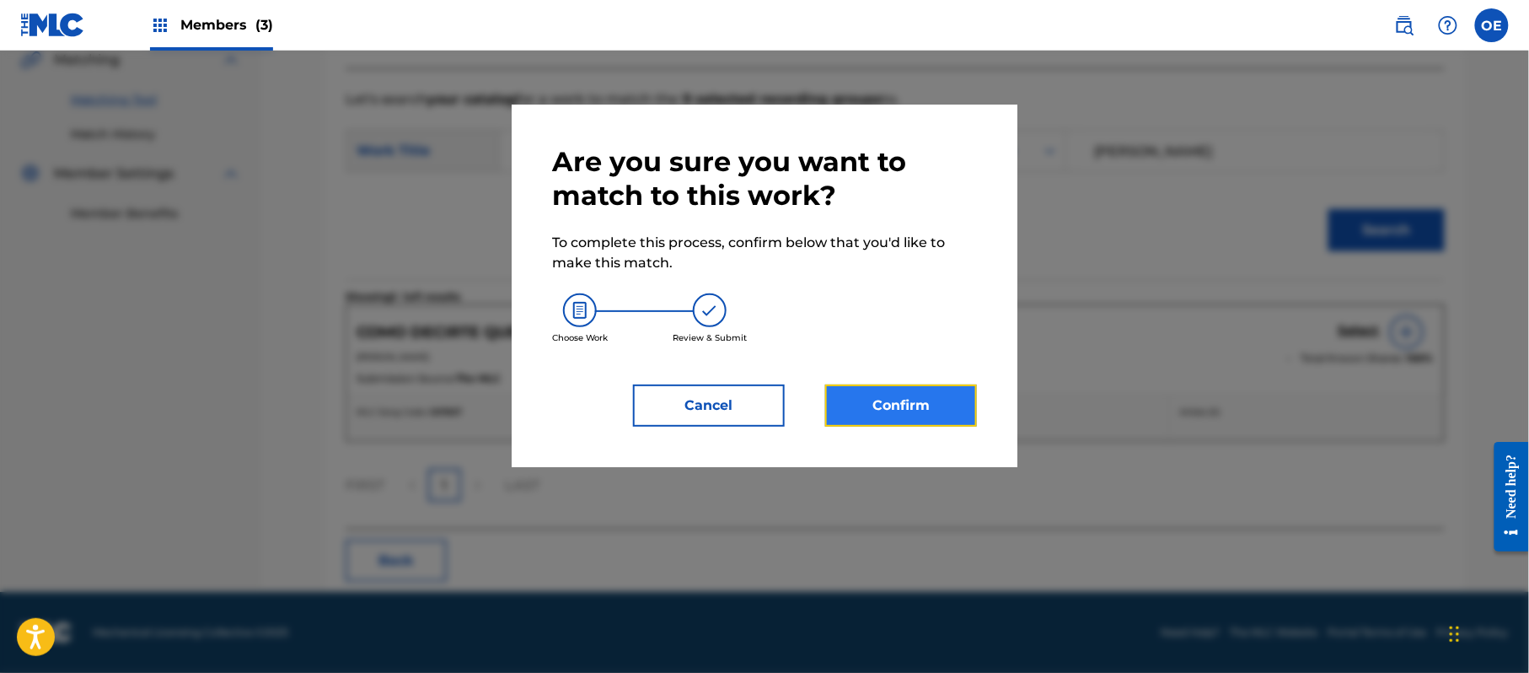
click at [908, 384] on button "Confirm" at bounding box center [901, 405] width 152 height 42
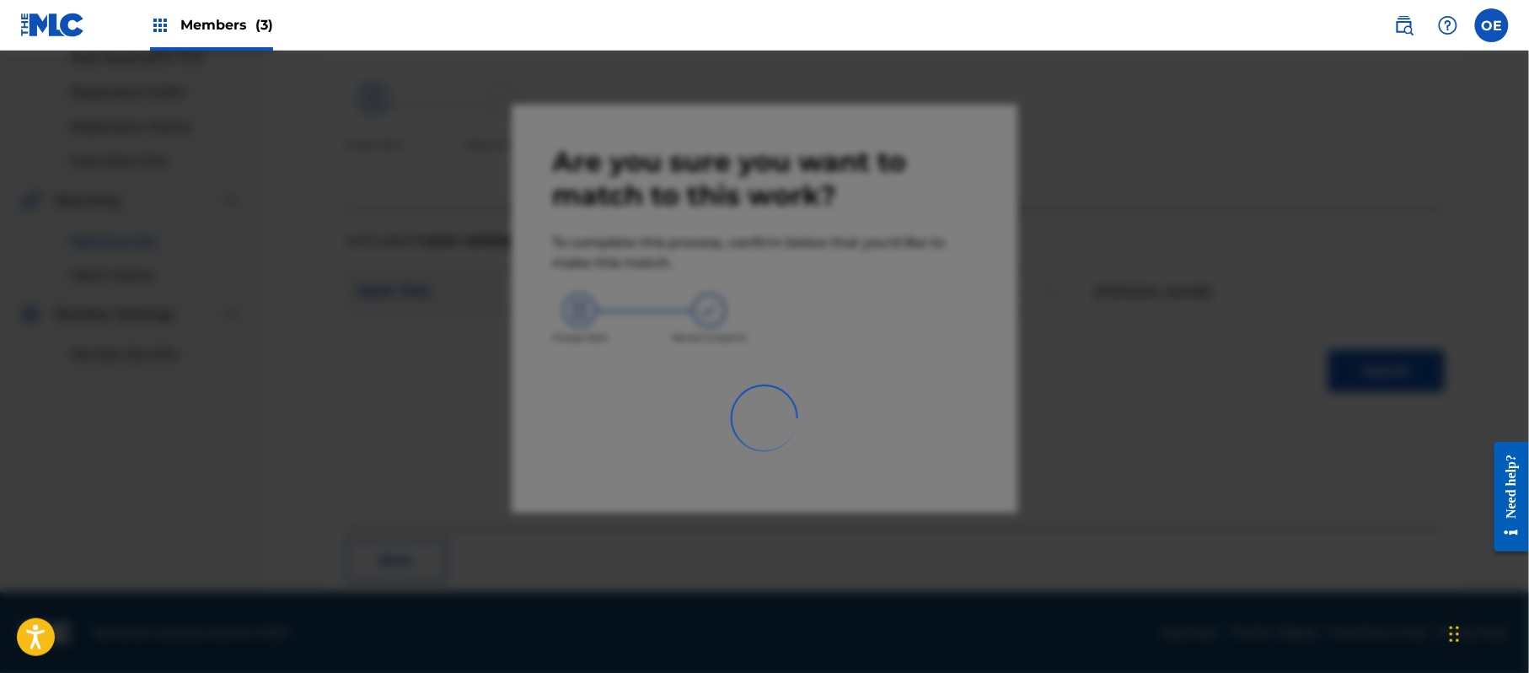
scroll to position [67, 0]
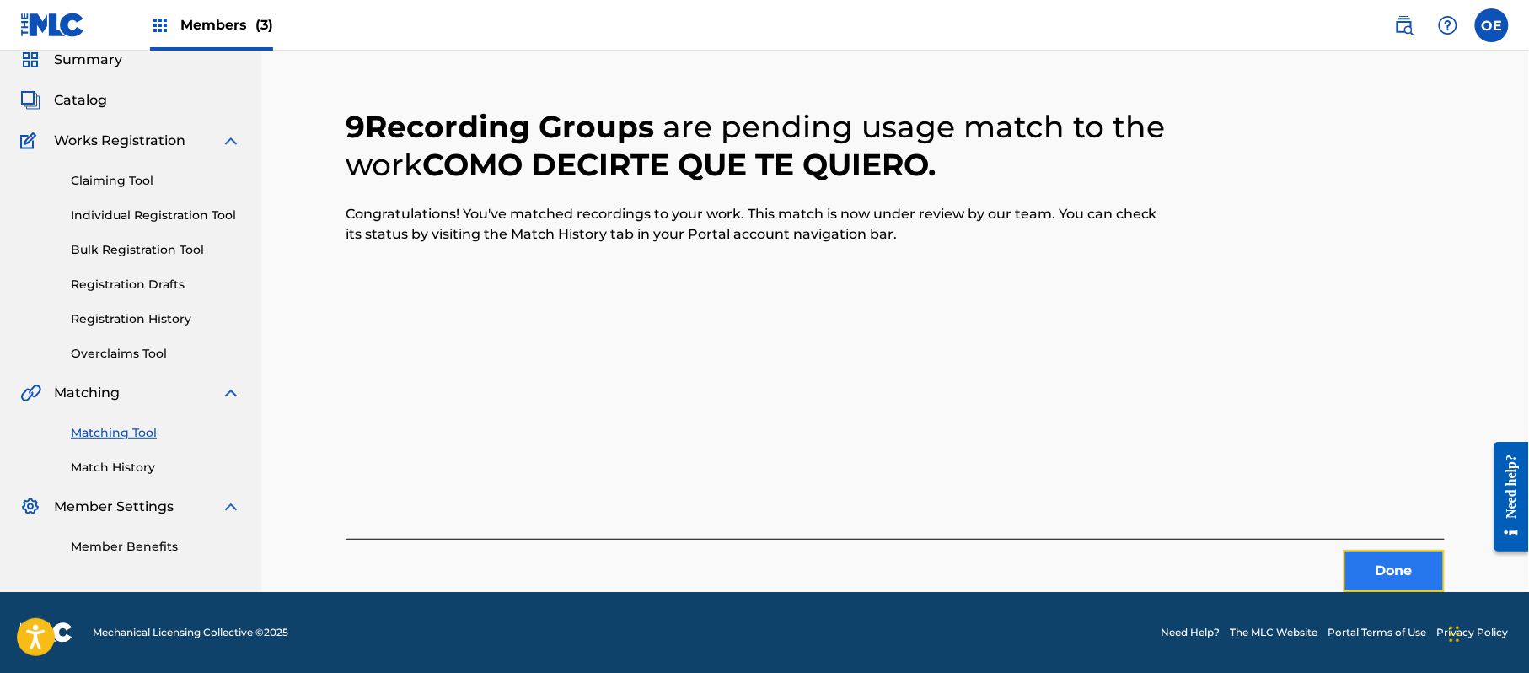
click at [1379, 550] on button "Done" at bounding box center [1394, 571] width 101 height 42
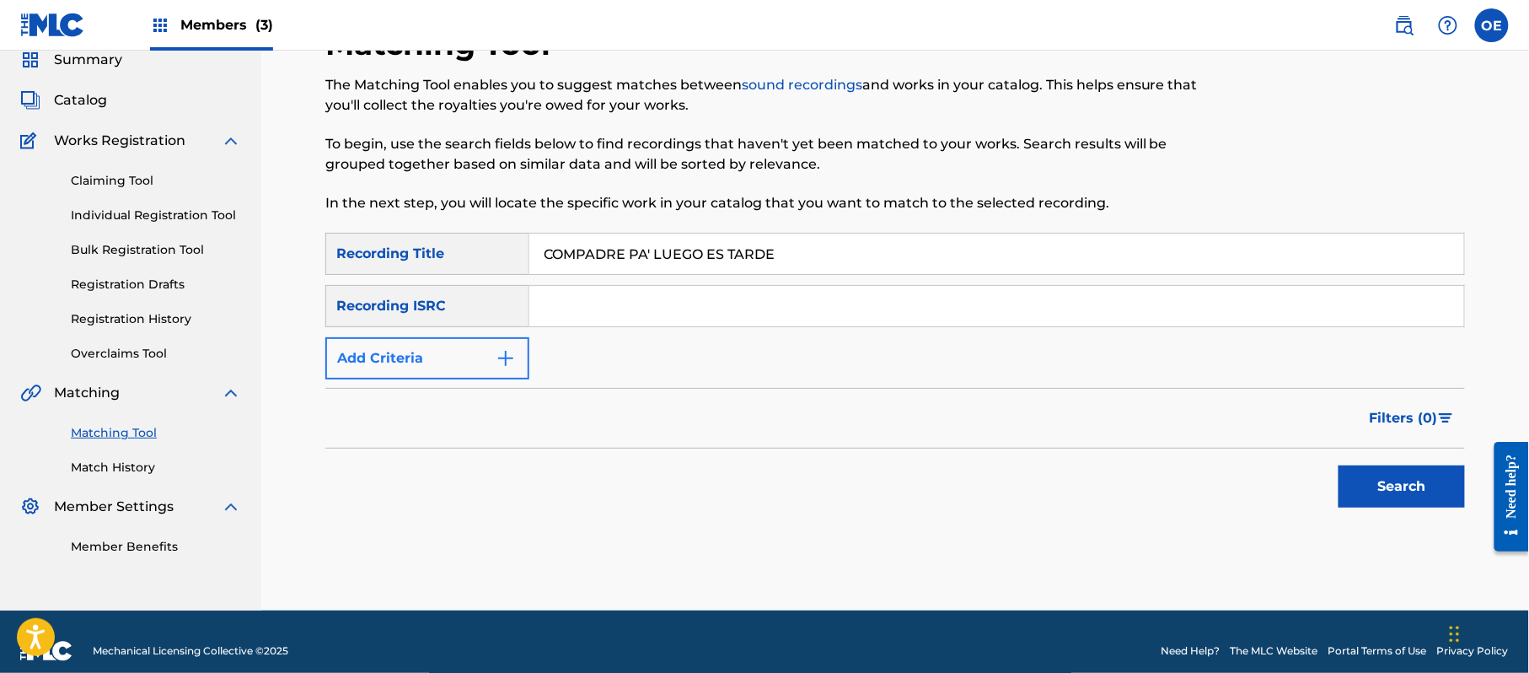
type input "COMPADRE PA' LUEGO ES TARDE"
click at [440, 356] on button "Add Criteria" at bounding box center [427, 358] width 204 height 42
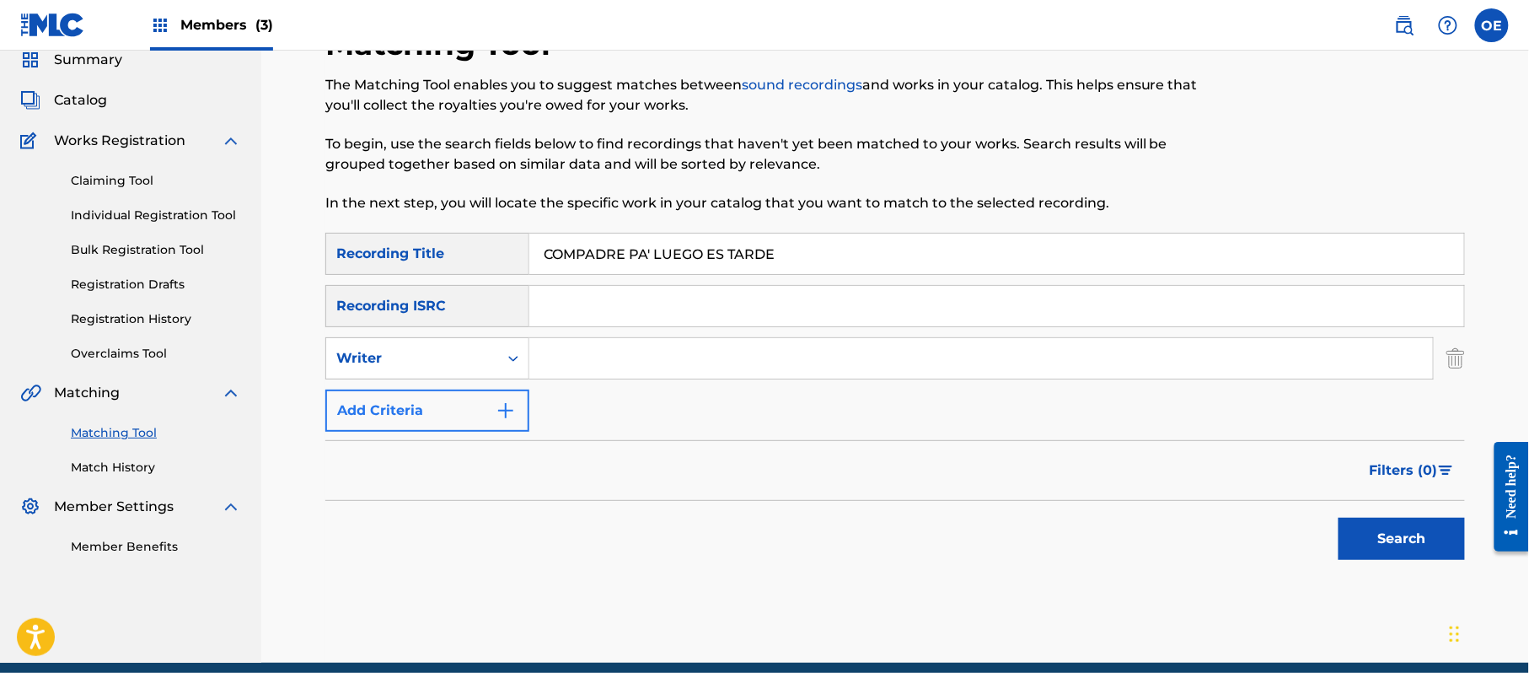
drag, startPoint x: 439, startPoint y: 356, endPoint x: 438, endPoint y: 368, distance: 11.8
click at [438, 359] on div "Writer" at bounding box center [412, 358] width 152 height 20
click at [436, 392] on div "Recording Artist" at bounding box center [427, 400] width 202 height 42
type input "LOS ACUARIOS DE [GEOGRAPHIC_DATA]"
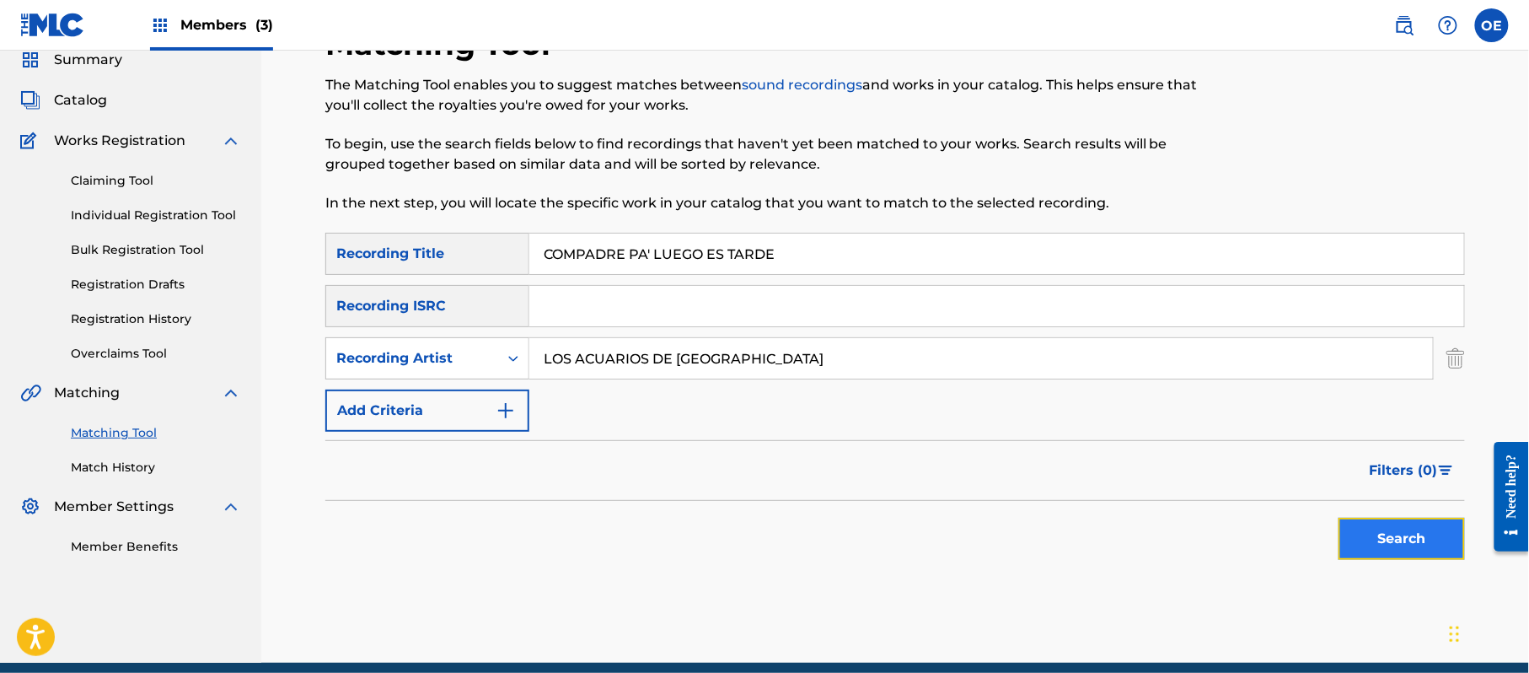
click at [1415, 528] on button "Search" at bounding box center [1402, 539] width 126 height 42
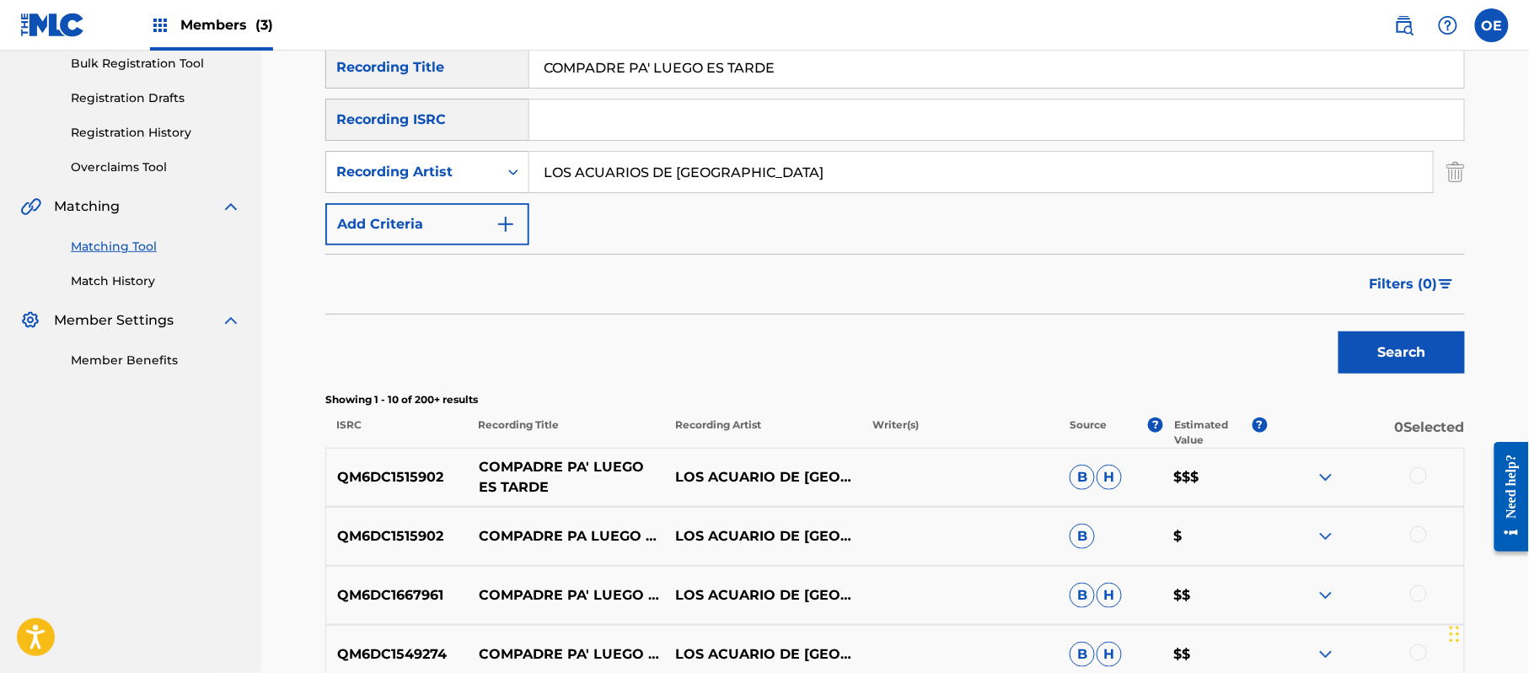
scroll to position [292, 0]
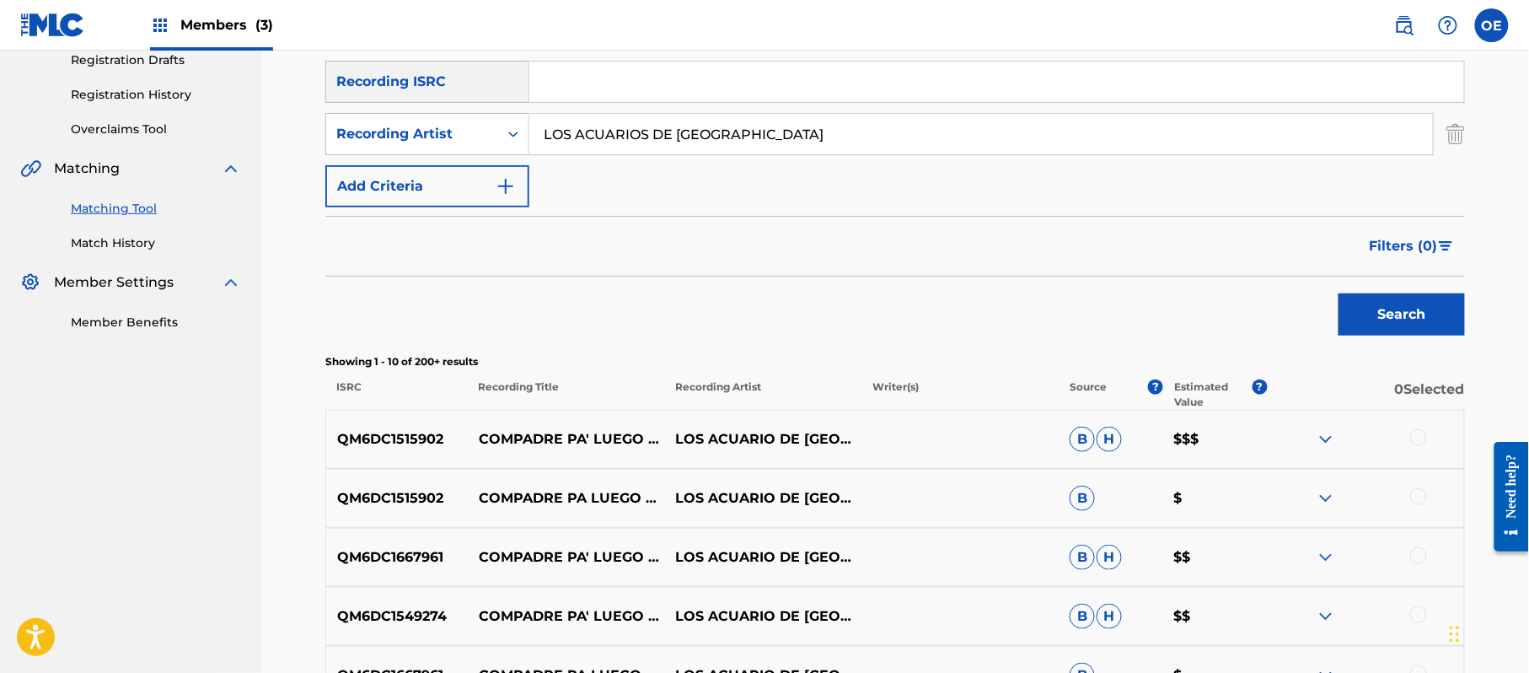
click at [1418, 432] on div at bounding box center [1418, 437] width 17 height 17
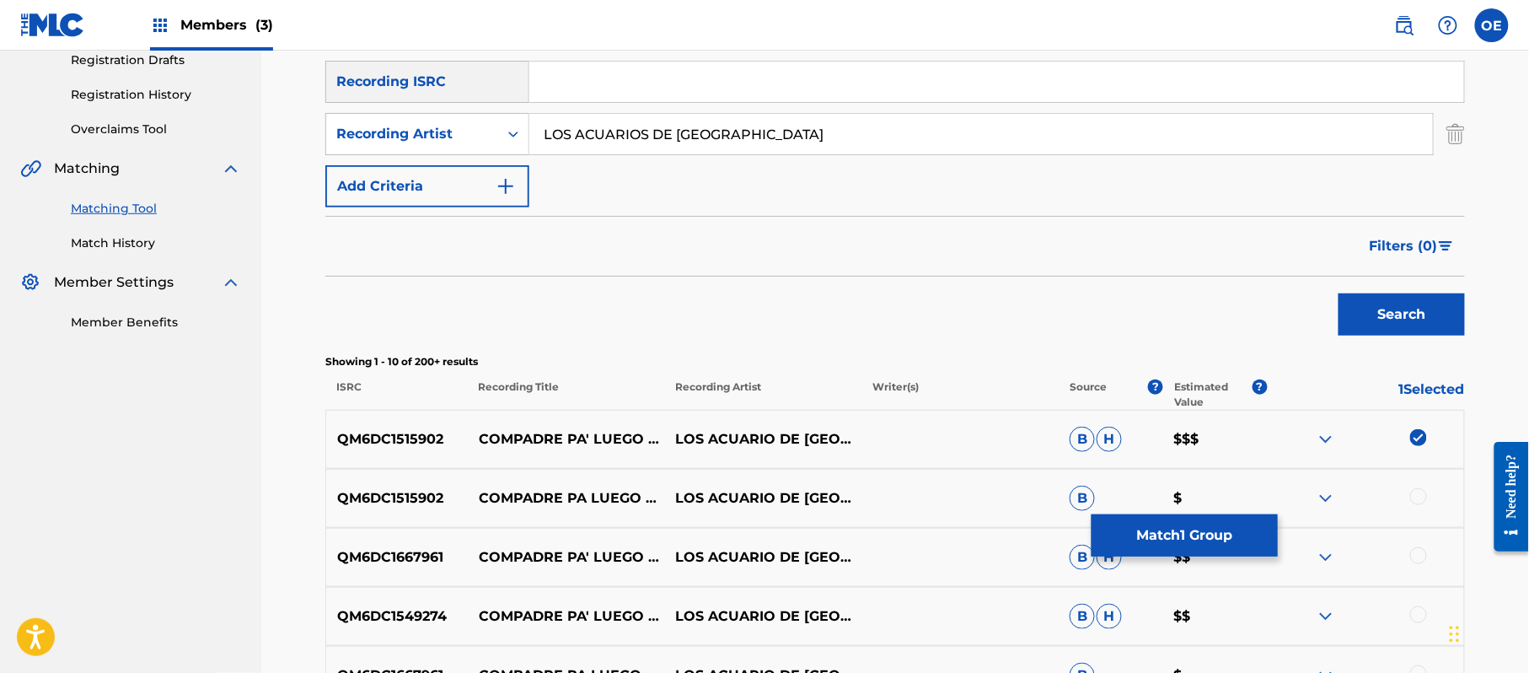
click at [1418, 492] on div at bounding box center [1418, 496] width 17 height 17
click at [1426, 557] on div at bounding box center [1418, 555] width 17 height 17
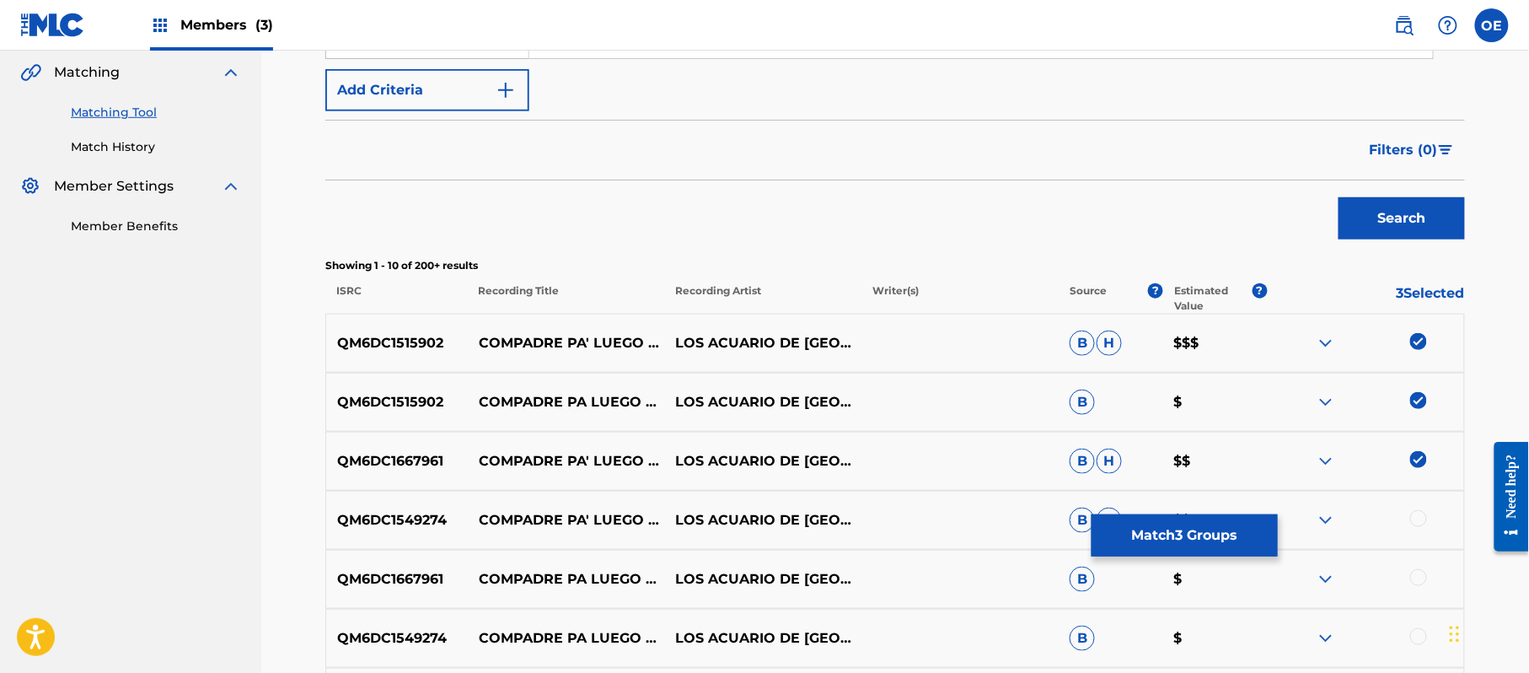
scroll to position [517, 0]
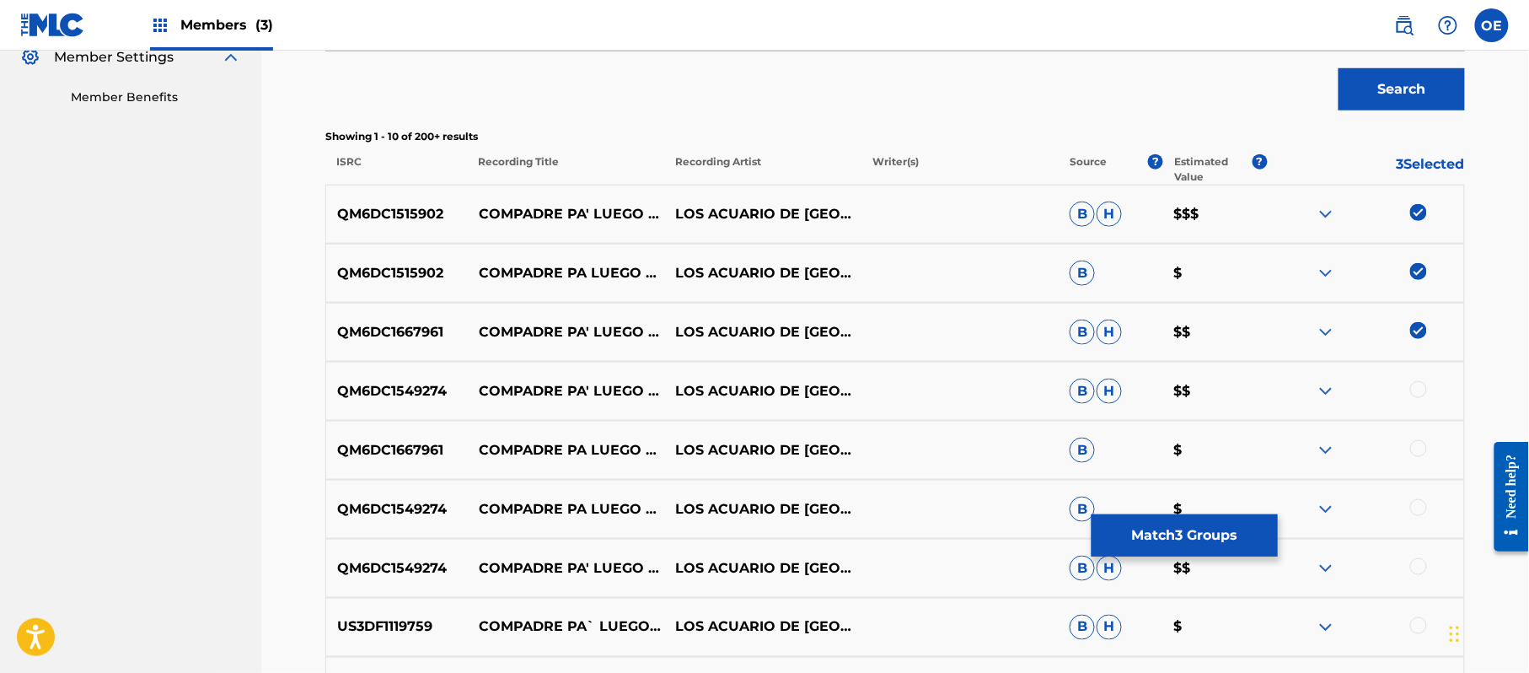
click at [1420, 389] on div at bounding box center [1418, 389] width 17 height 17
click at [1423, 443] on div at bounding box center [1418, 448] width 17 height 17
click at [1423, 513] on div at bounding box center [1418, 507] width 17 height 17
click at [1420, 575] on div at bounding box center [1365, 568] width 197 height 20
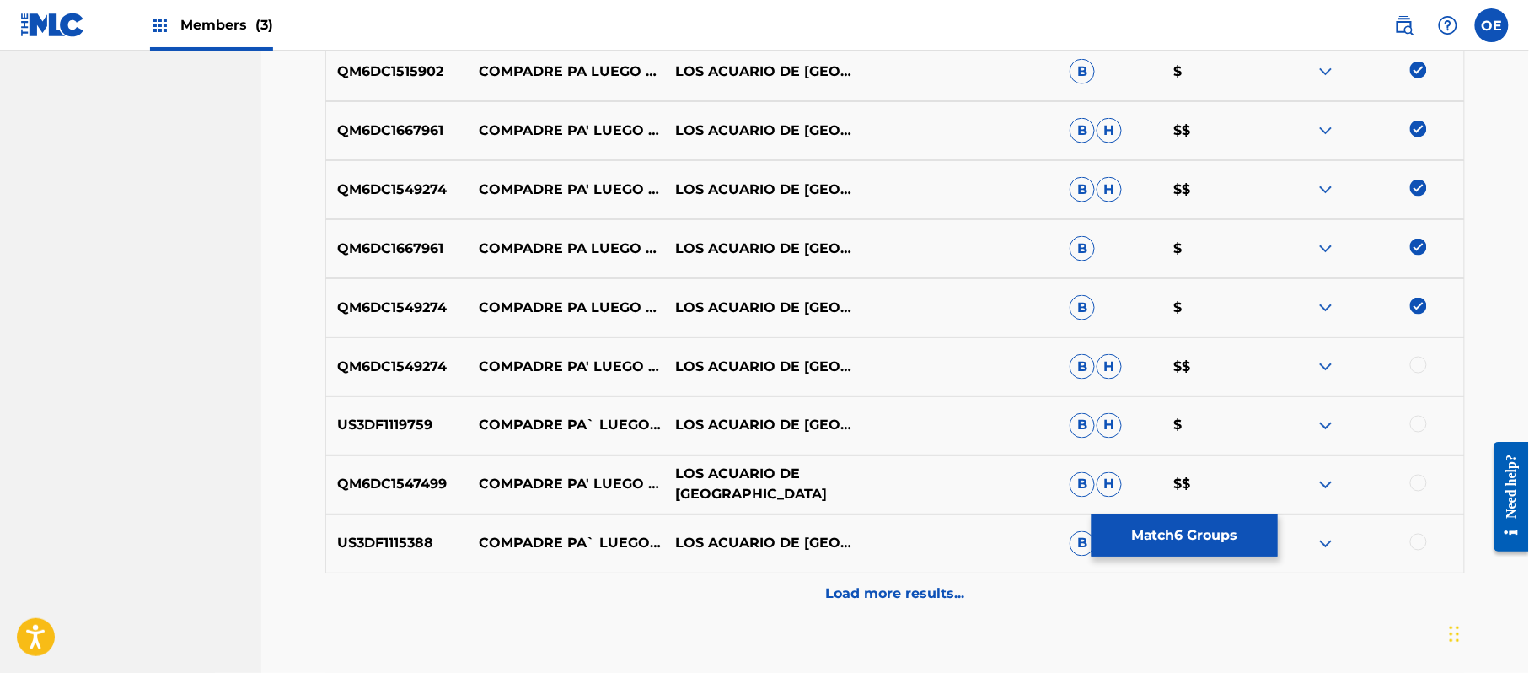
scroll to position [742, 0]
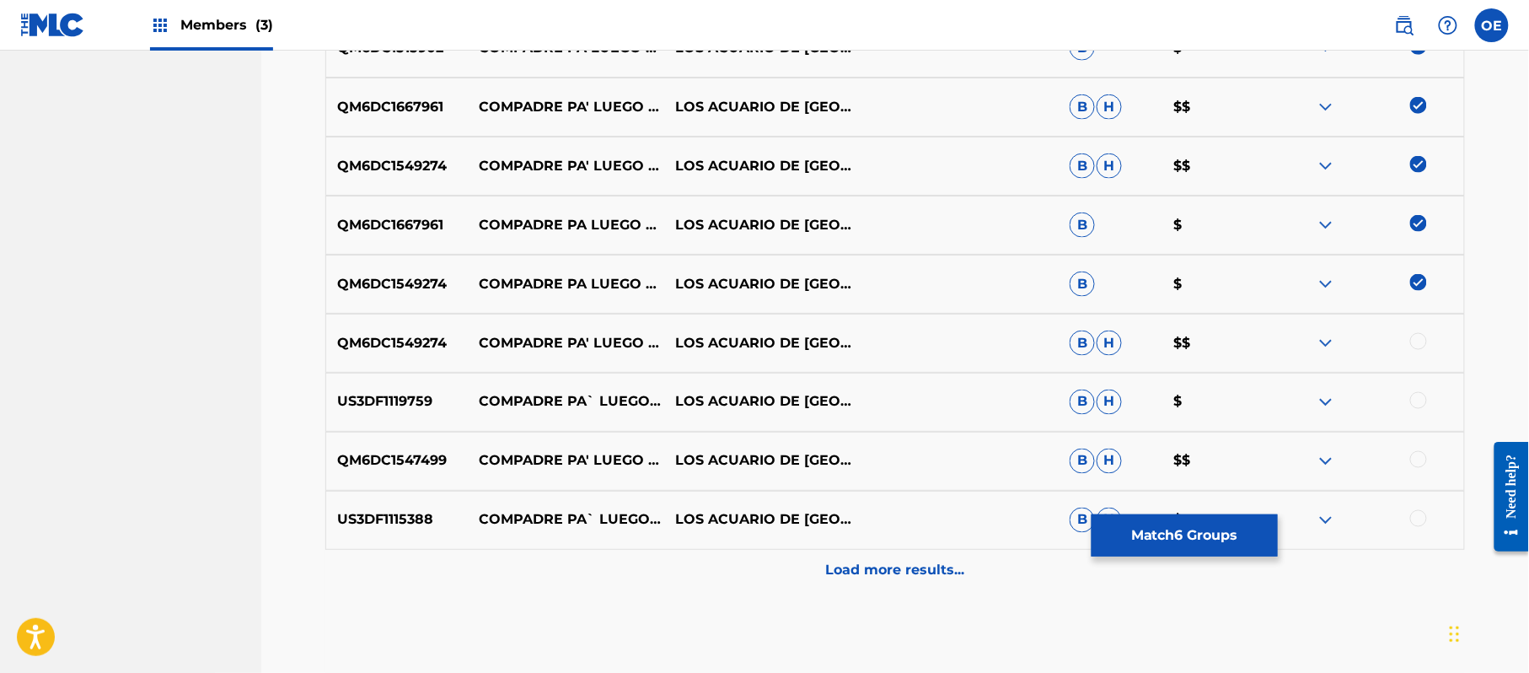
click at [1421, 348] on div at bounding box center [1418, 341] width 17 height 17
click at [1420, 401] on div at bounding box center [1418, 400] width 17 height 17
drag, startPoint x: 1423, startPoint y: 459, endPoint x: 1420, endPoint y: 536, distance: 76.8
click at [1421, 464] on div at bounding box center [1418, 459] width 17 height 17
click at [1420, 518] on div at bounding box center [1418, 518] width 17 height 17
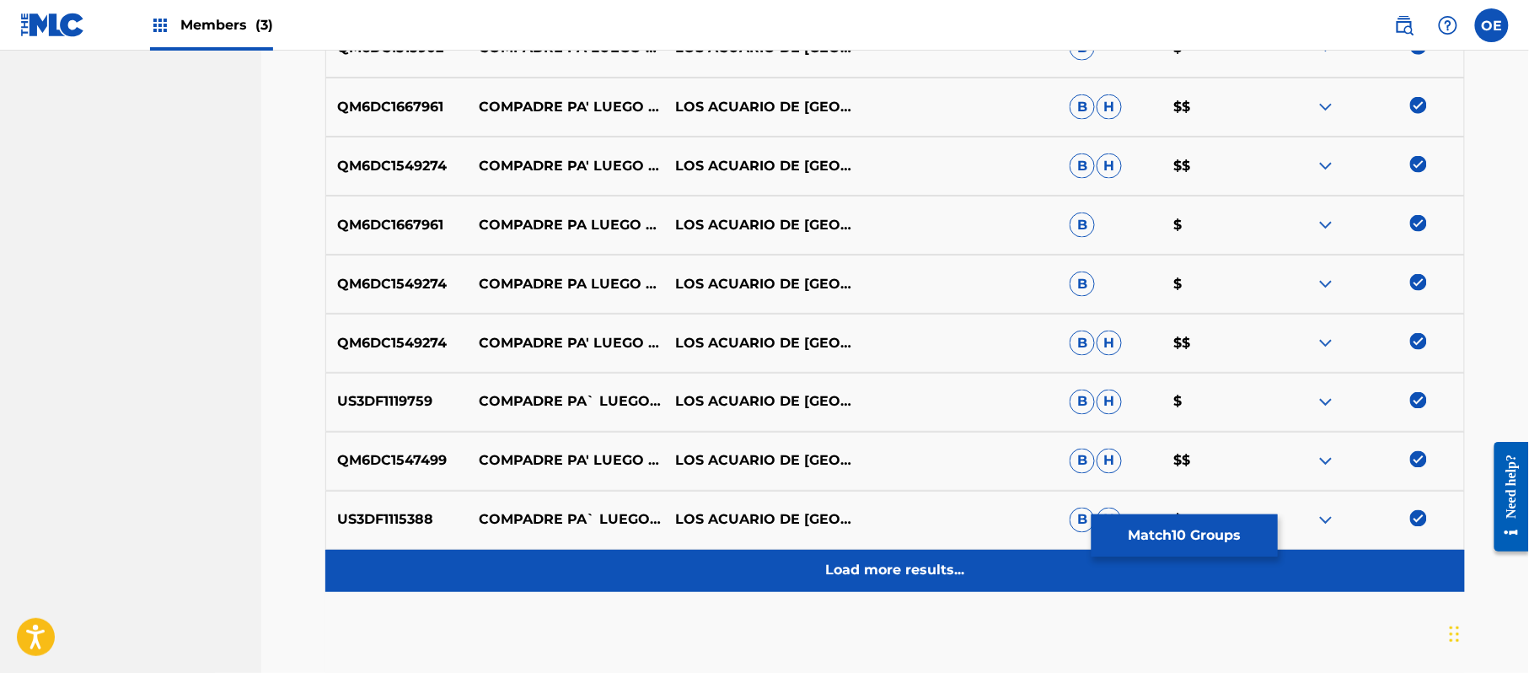
click at [938, 551] on div "Load more results..." at bounding box center [895, 571] width 1140 height 42
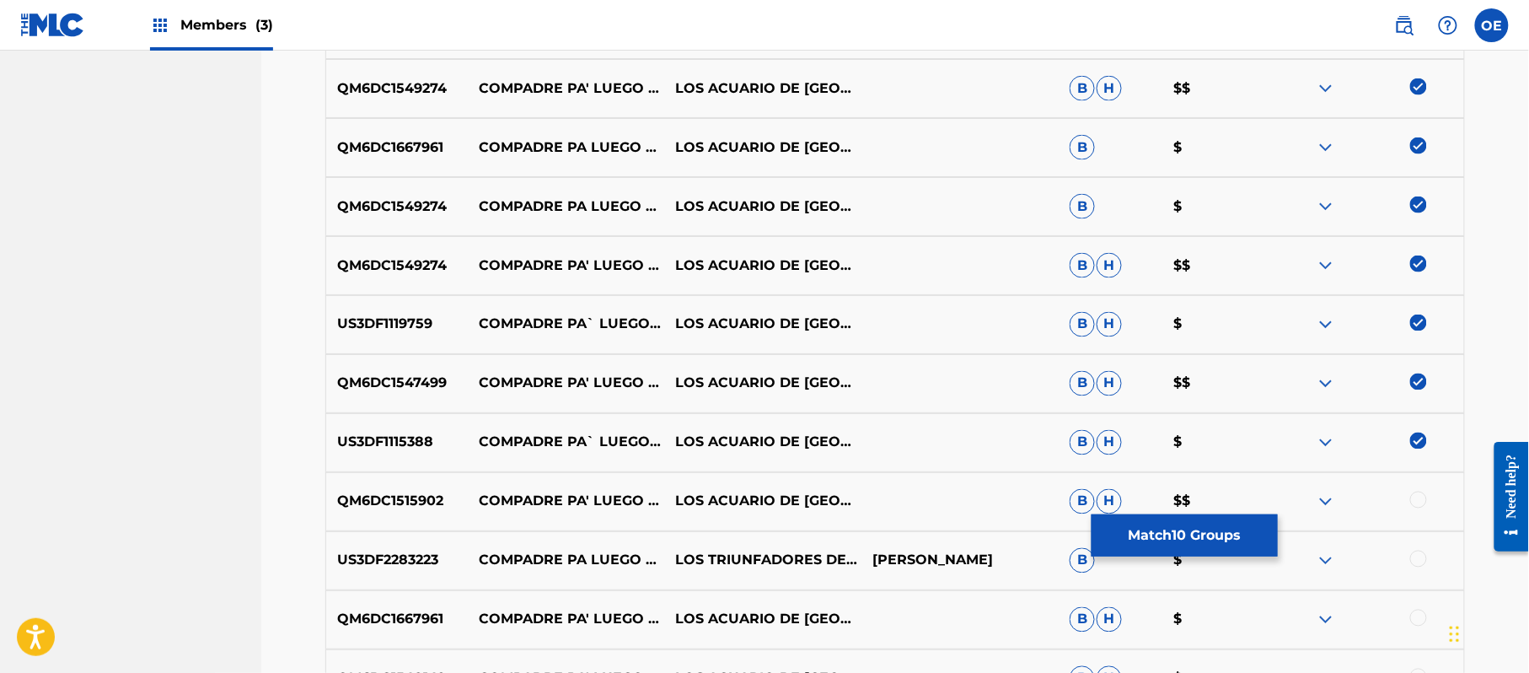
scroll to position [854, 0]
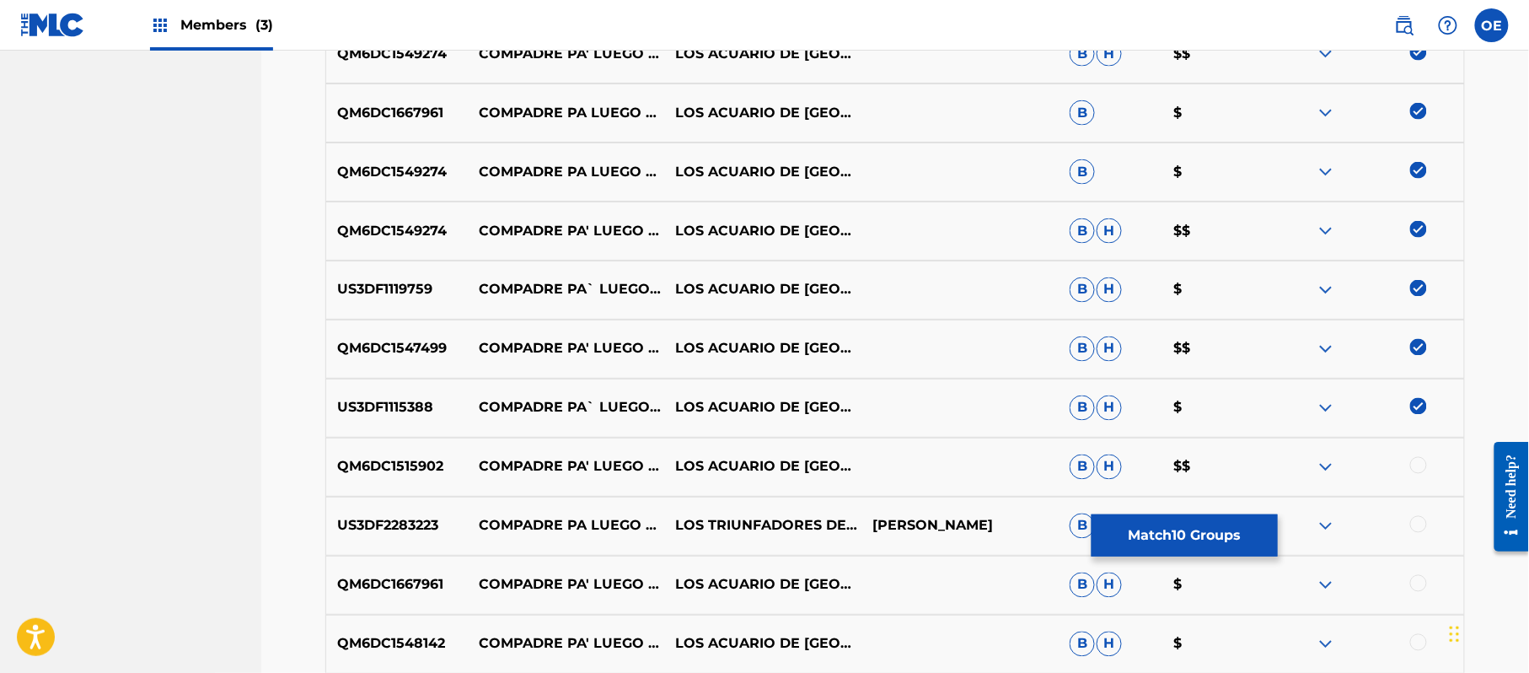
click at [1423, 464] on div at bounding box center [1418, 465] width 17 height 17
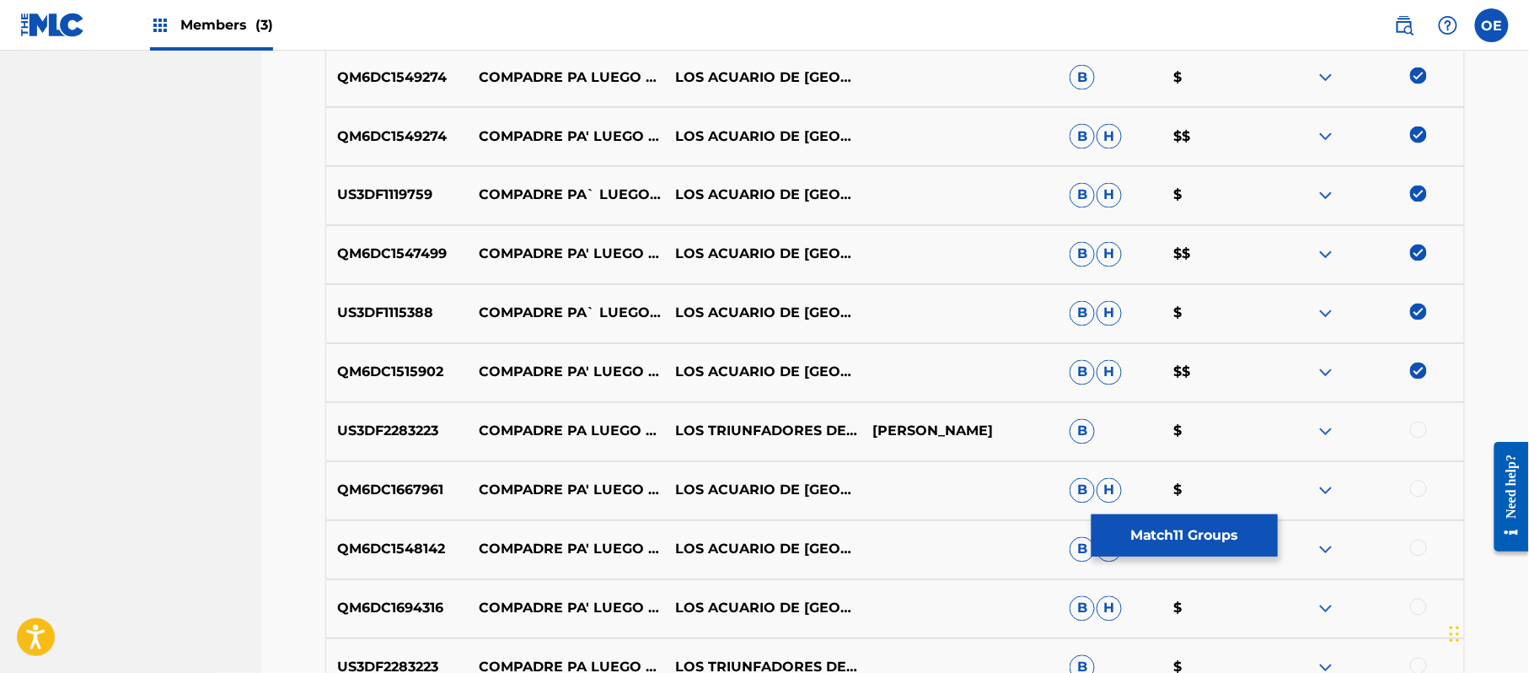
scroll to position [1079, 0]
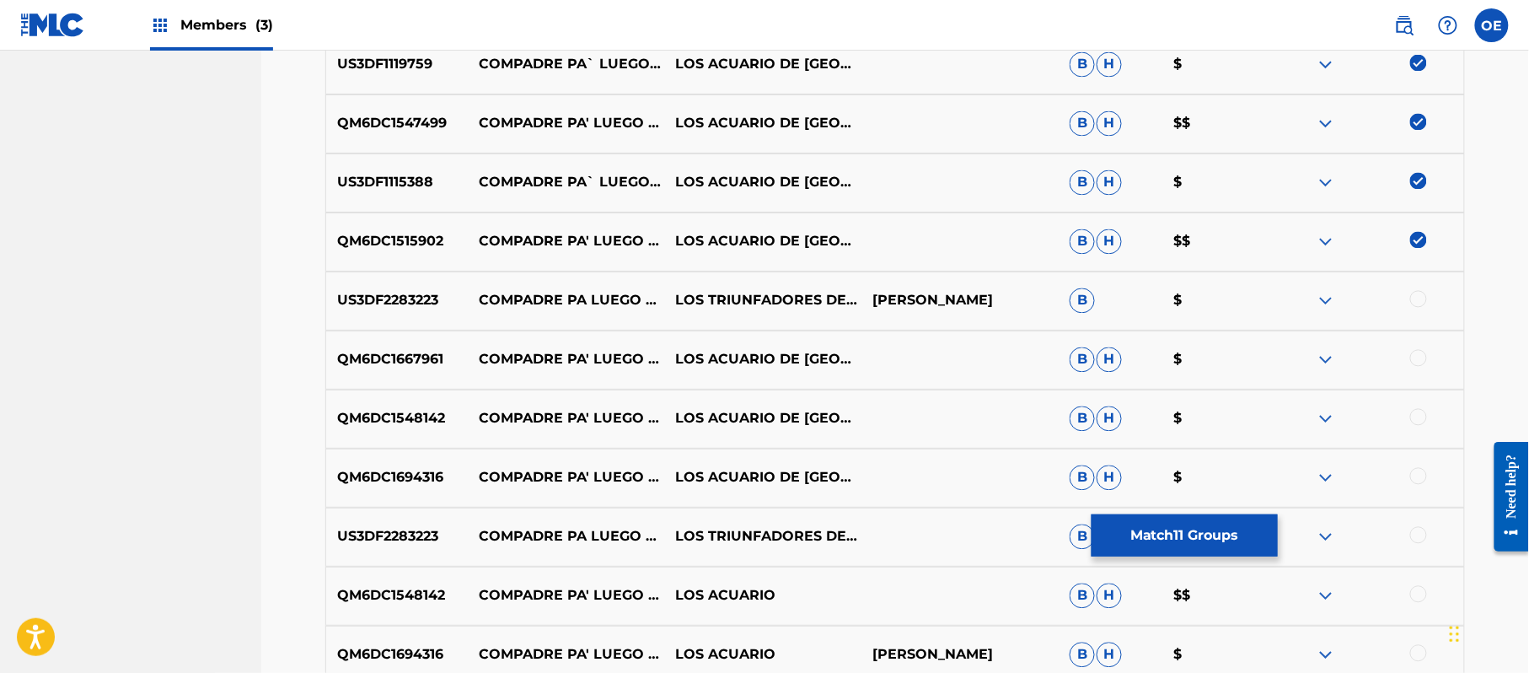
click at [1416, 358] on div at bounding box center [1418, 358] width 17 height 17
click at [1426, 418] on div at bounding box center [1418, 417] width 17 height 17
click at [1403, 466] on div "QM6DC1694316 COMPADRE PA' LUEGO ES TARDE LOS ACUARIO DE MÉXICO B H $" at bounding box center [895, 477] width 1140 height 59
click at [1410, 474] on div at bounding box center [1418, 476] width 17 height 17
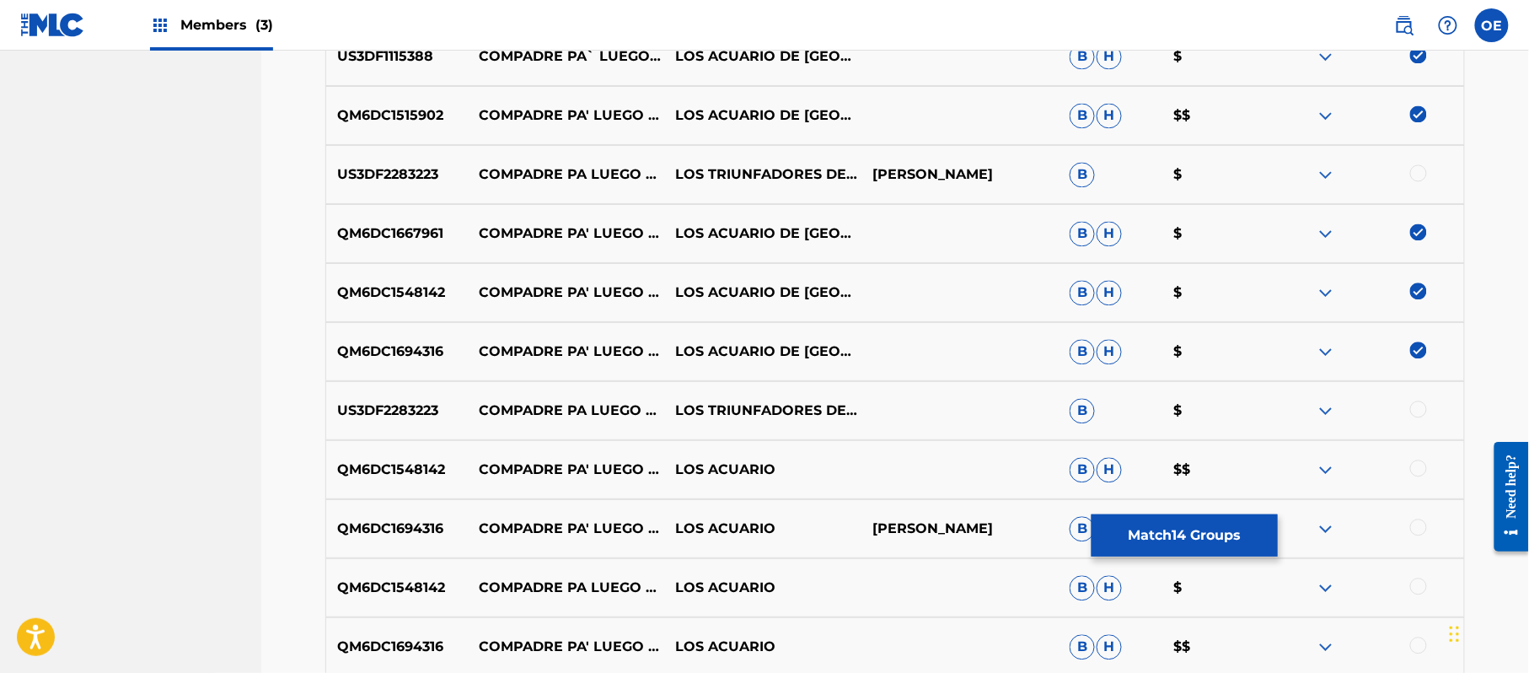
scroll to position [1303, 0]
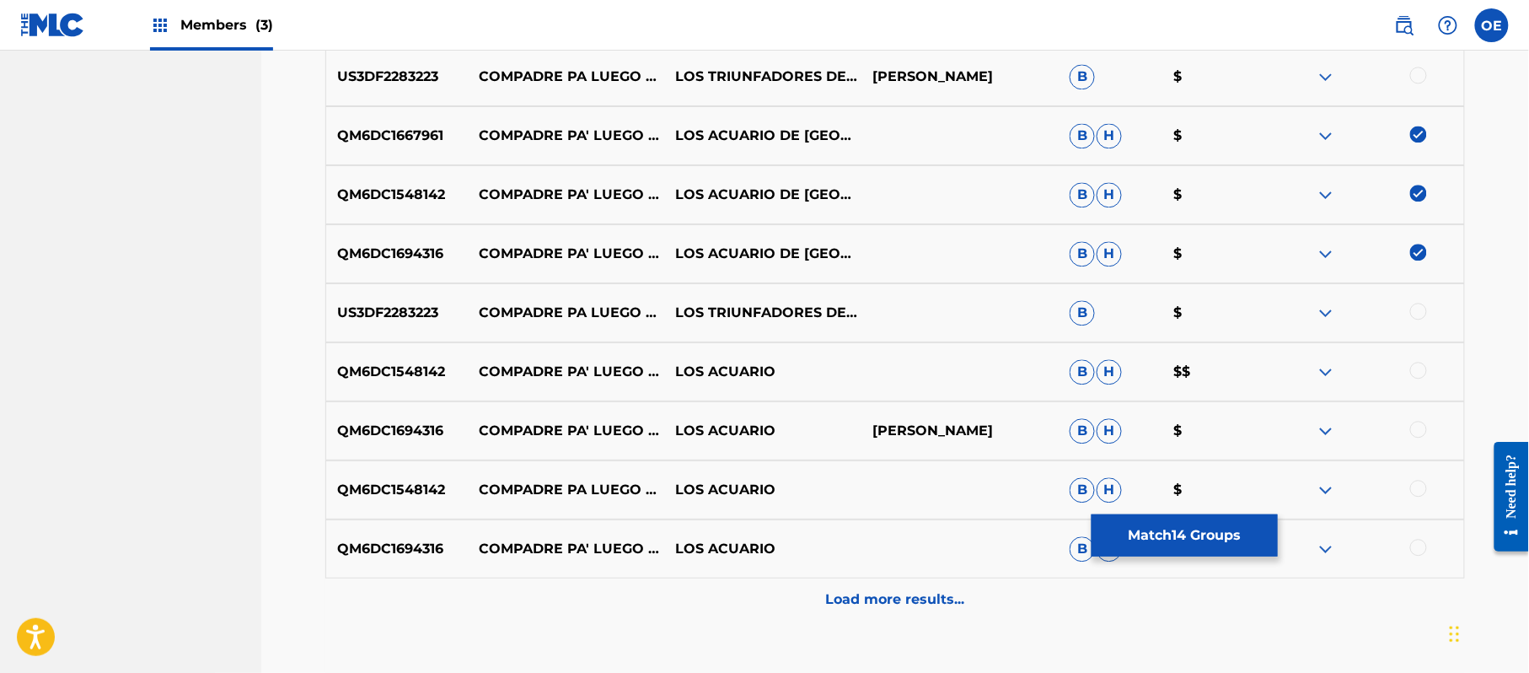
click at [1413, 366] on div at bounding box center [1418, 370] width 17 height 17
click at [1417, 425] on div at bounding box center [1418, 429] width 17 height 17
click at [1414, 491] on div at bounding box center [1418, 488] width 17 height 17
click at [1415, 548] on div at bounding box center [1418, 547] width 17 height 17
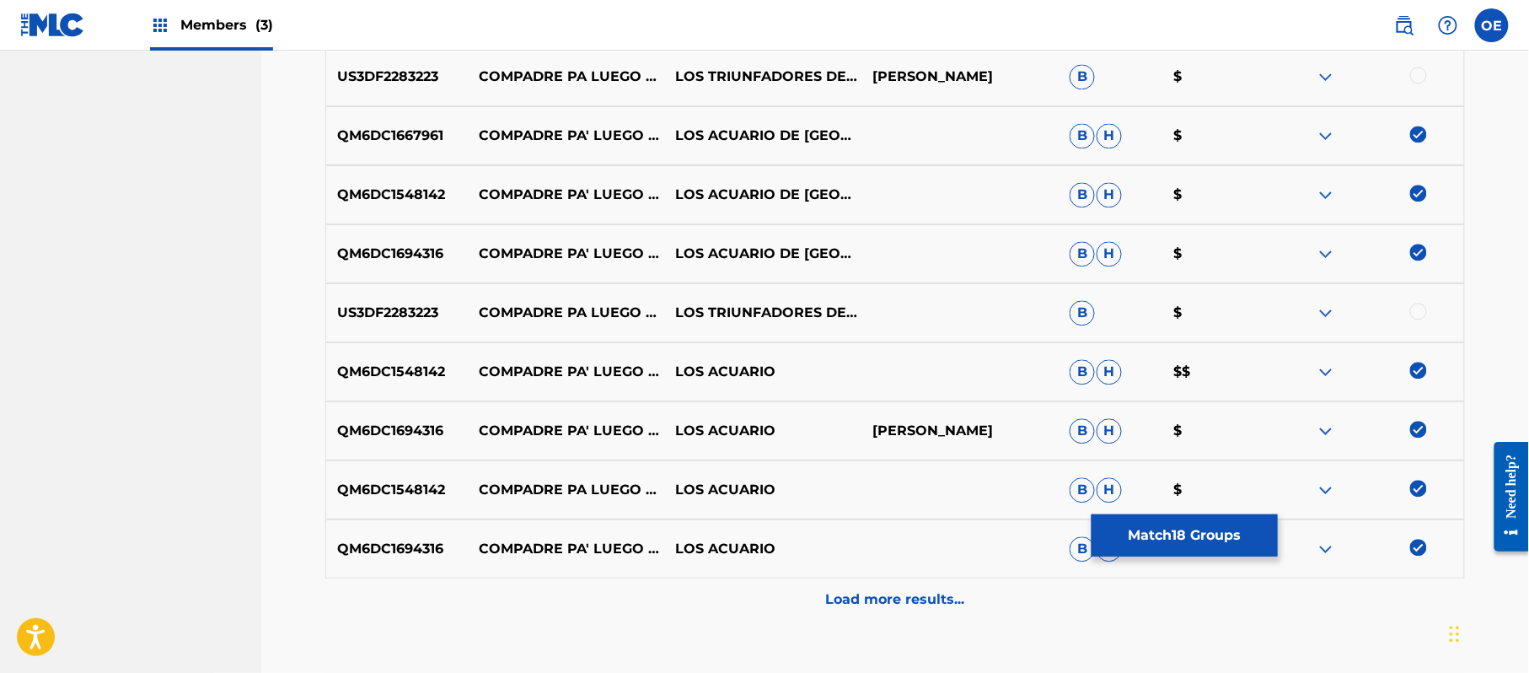
click at [756, 617] on div "Load more results..." at bounding box center [895, 599] width 1140 height 42
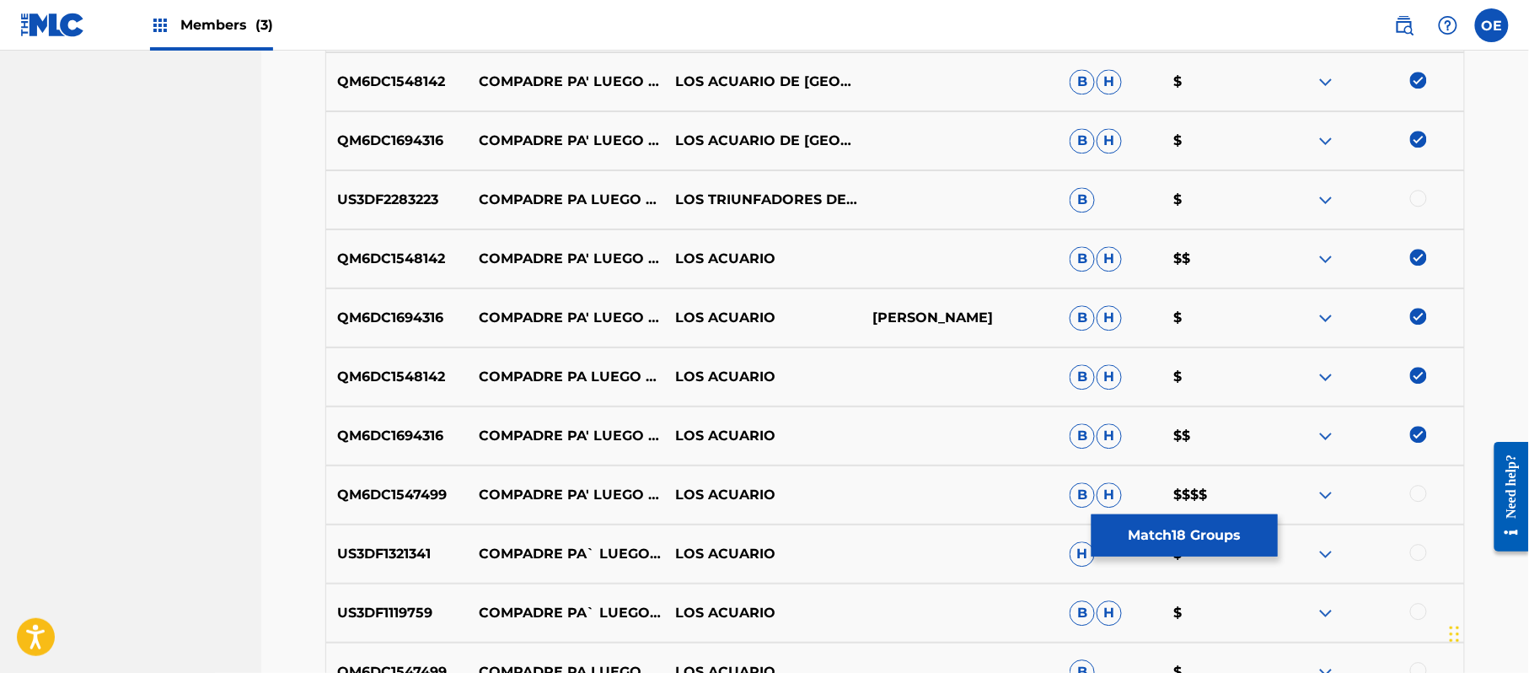
scroll to position [1528, 0]
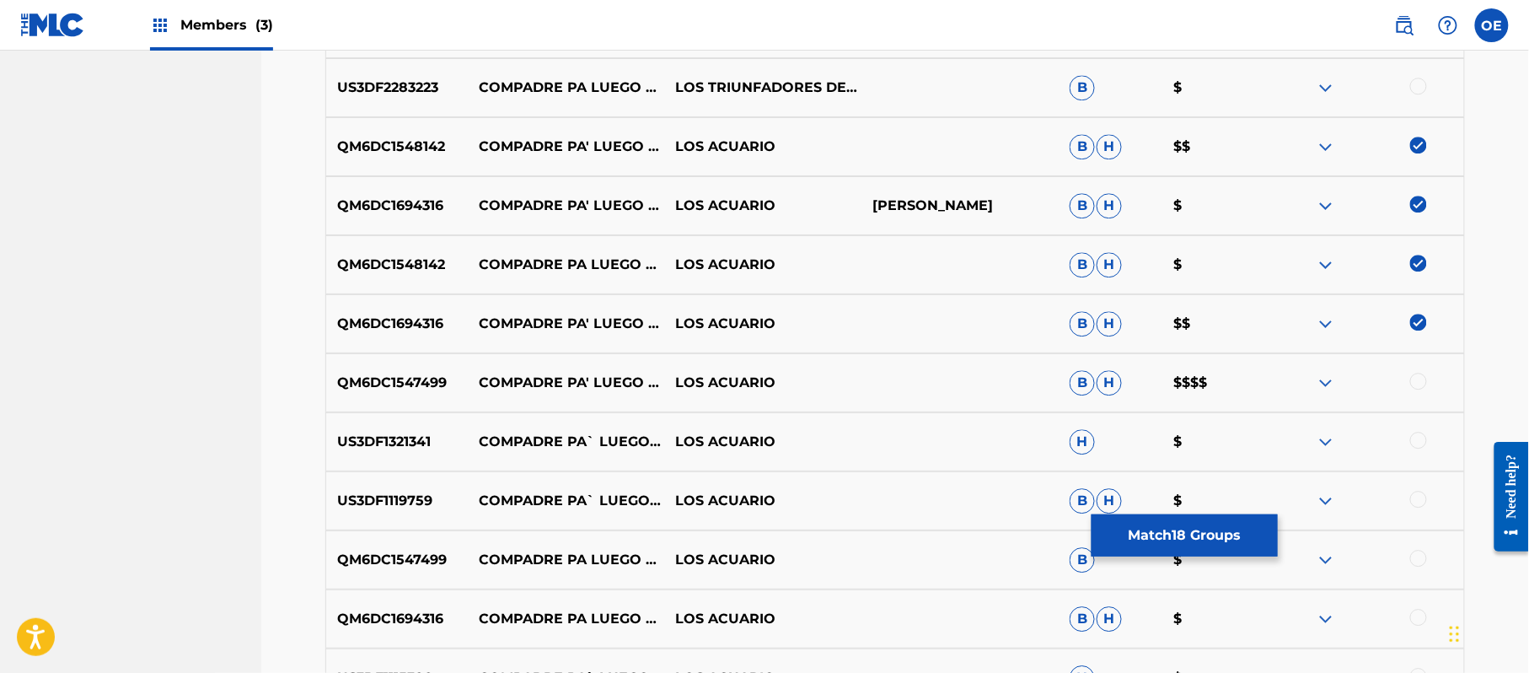
click at [1420, 385] on div at bounding box center [1418, 381] width 17 height 17
click at [1417, 435] on div at bounding box center [1418, 440] width 17 height 17
click at [1421, 502] on div at bounding box center [1418, 499] width 17 height 17
click at [1421, 567] on div at bounding box center [1365, 560] width 197 height 20
click at [1421, 563] on div at bounding box center [1418, 558] width 17 height 17
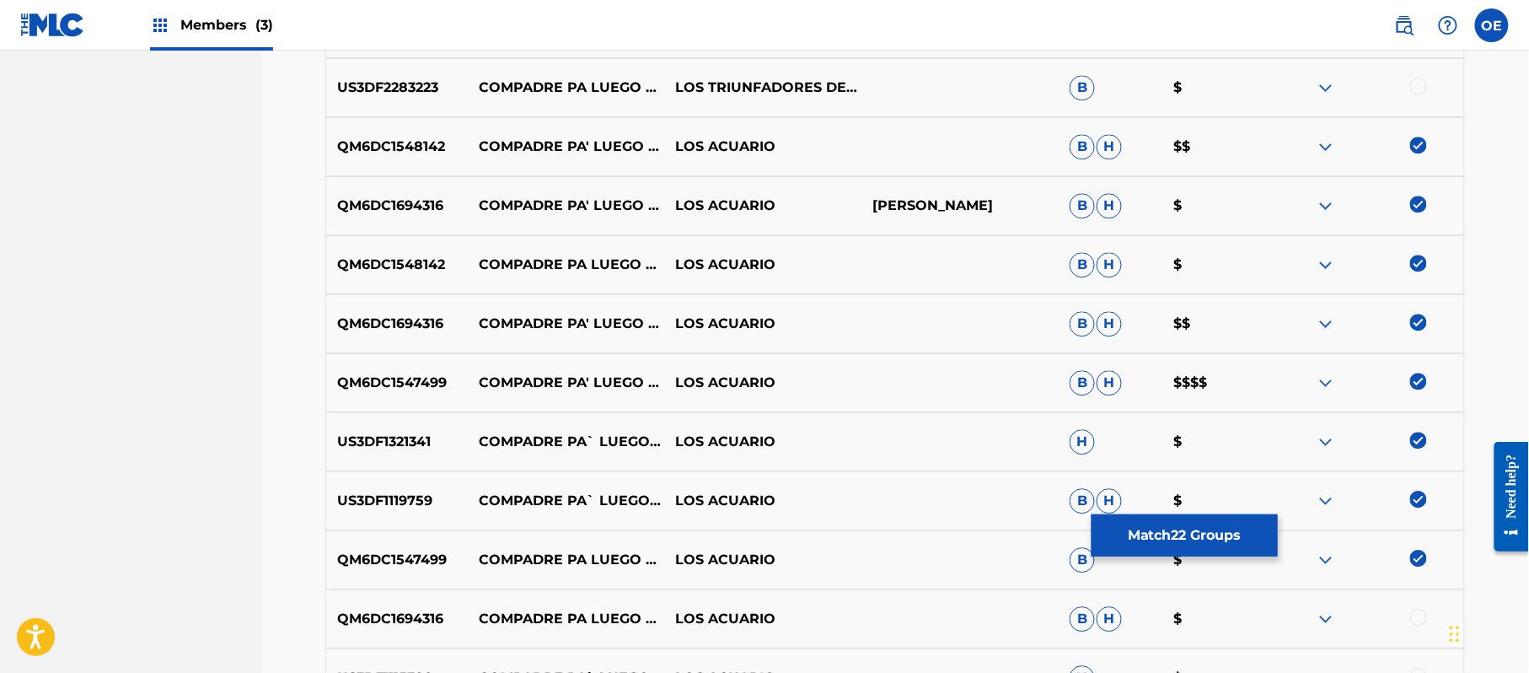
scroll to position [1640, 0]
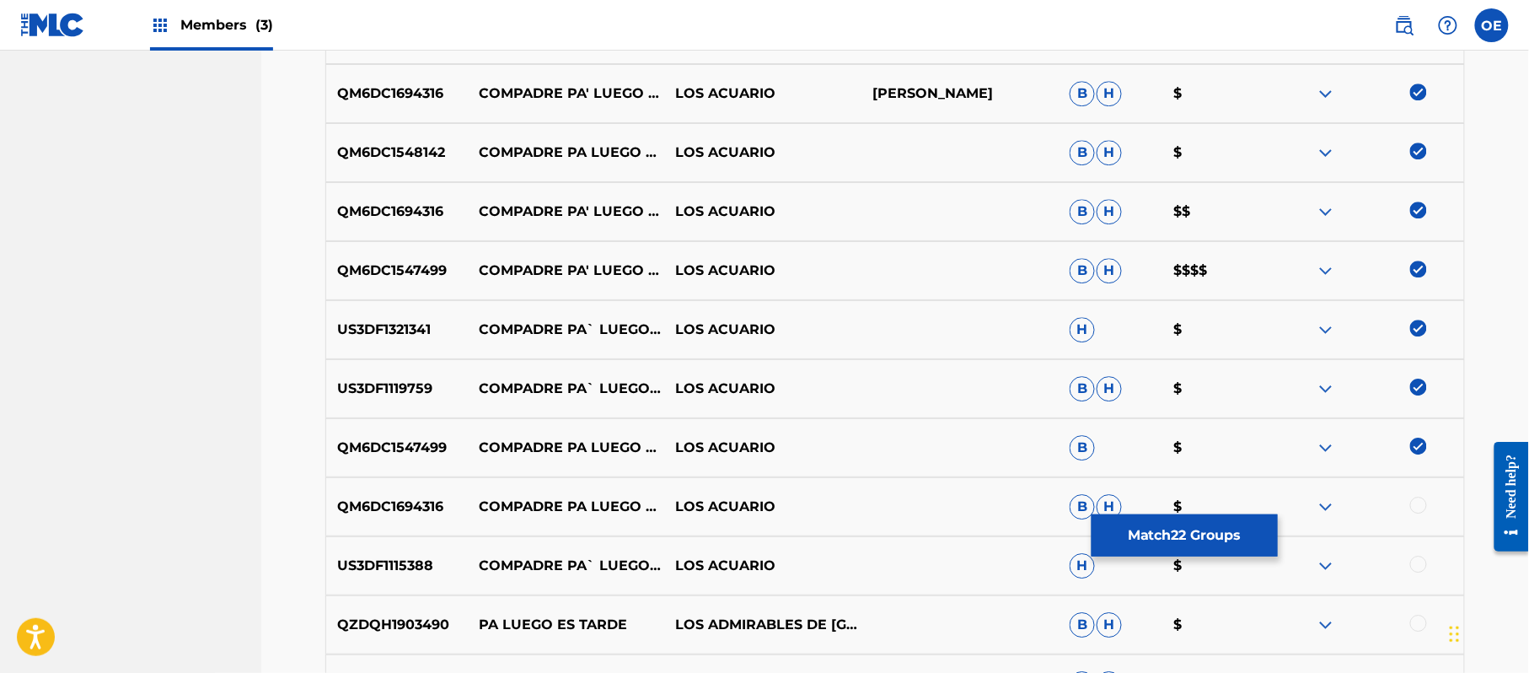
click at [1420, 503] on div at bounding box center [1418, 505] width 17 height 17
click at [1425, 567] on div at bounding box center [1418, 564] width 17 height 17
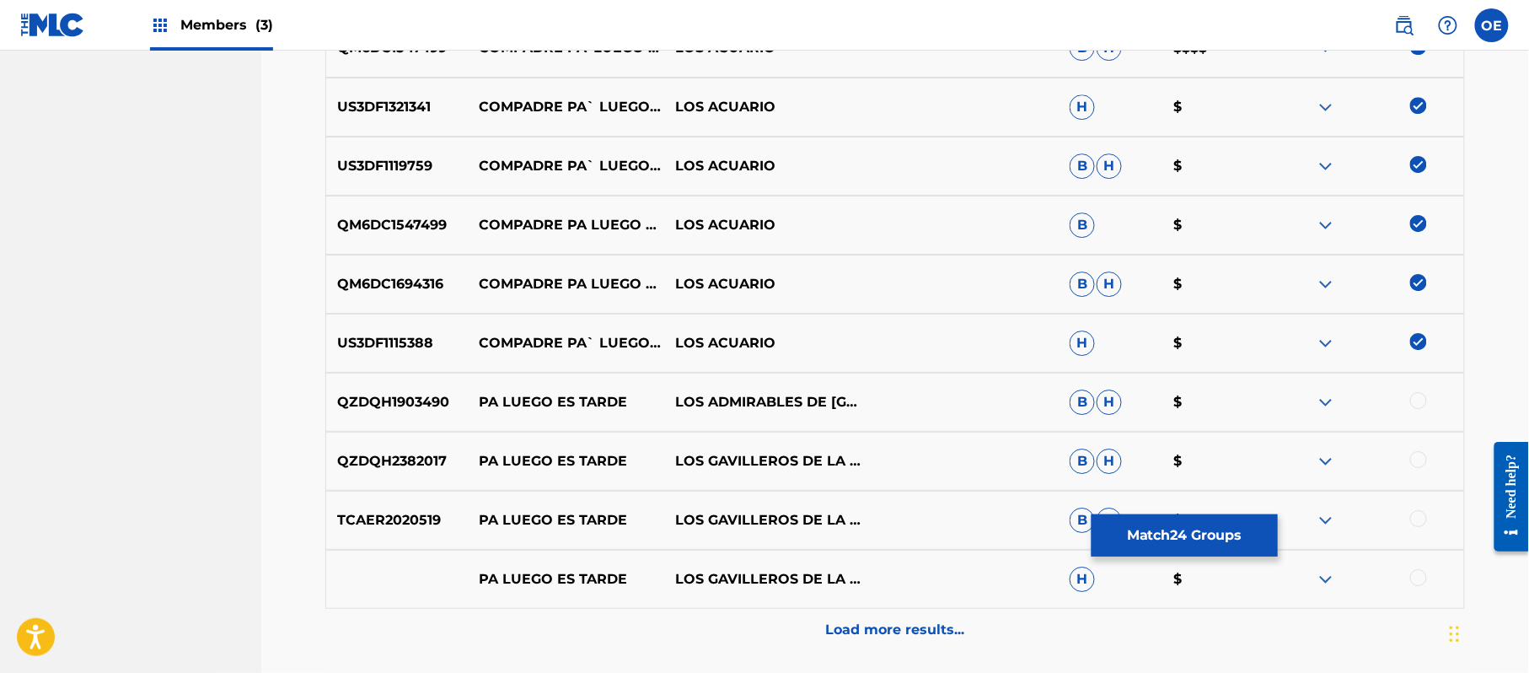
scroll to position [1866, 0]
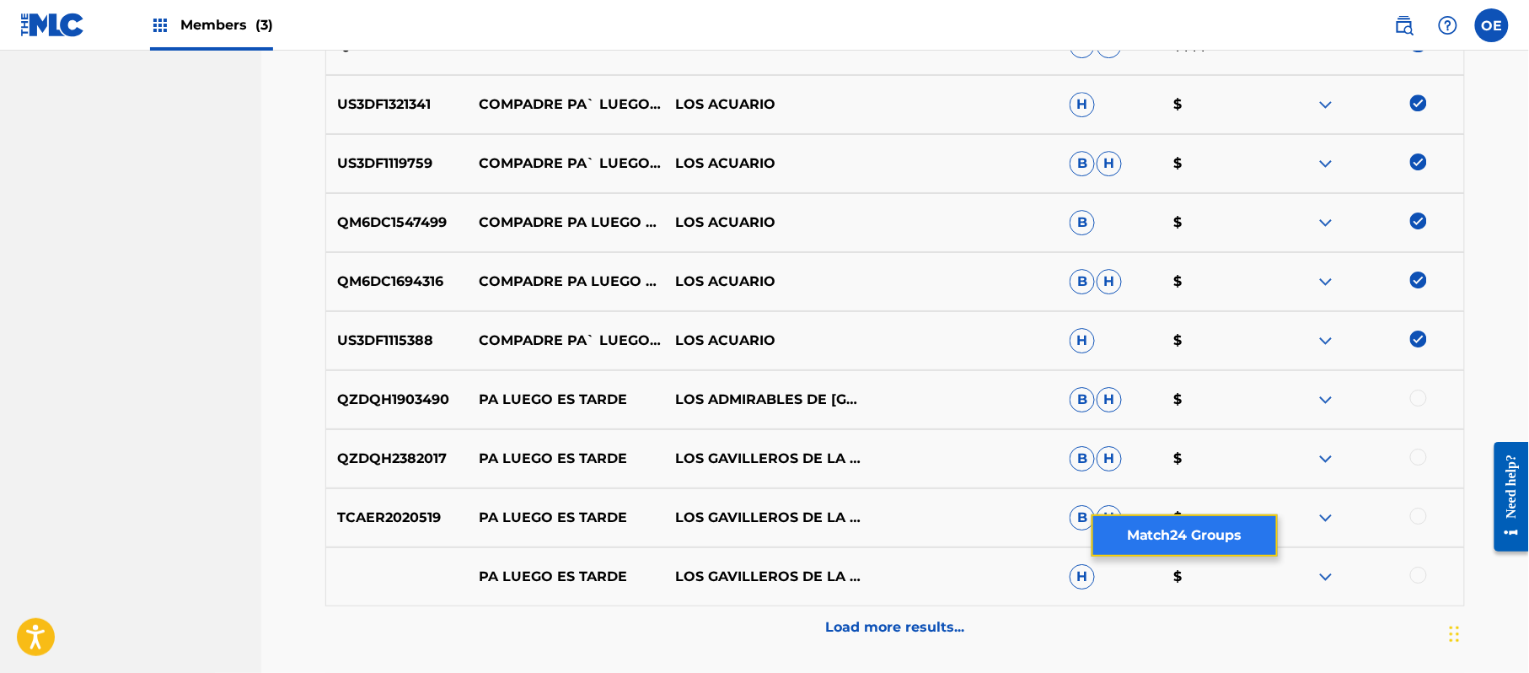
click at [1194, 547] on button "Match 24 Groups" at bounding box center [1185, 535] width 186 height 42
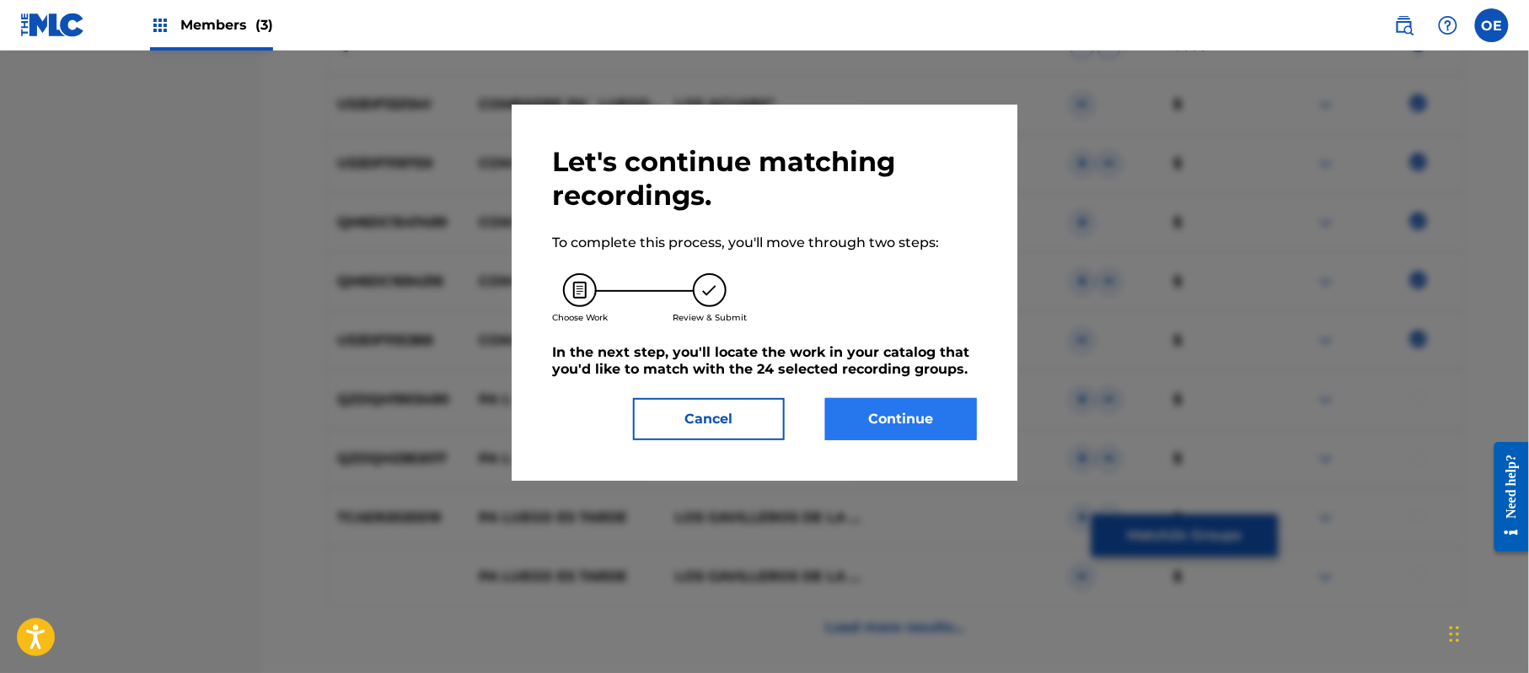
click at [877, 398] on div "Let's continue matching recordings. To complete this process, you'll move throu…" at bounding box center [764, 292] width 425 height 295
click at [894, 416] on button "Continue" at bounding box center [901, 419] width 152 height 42
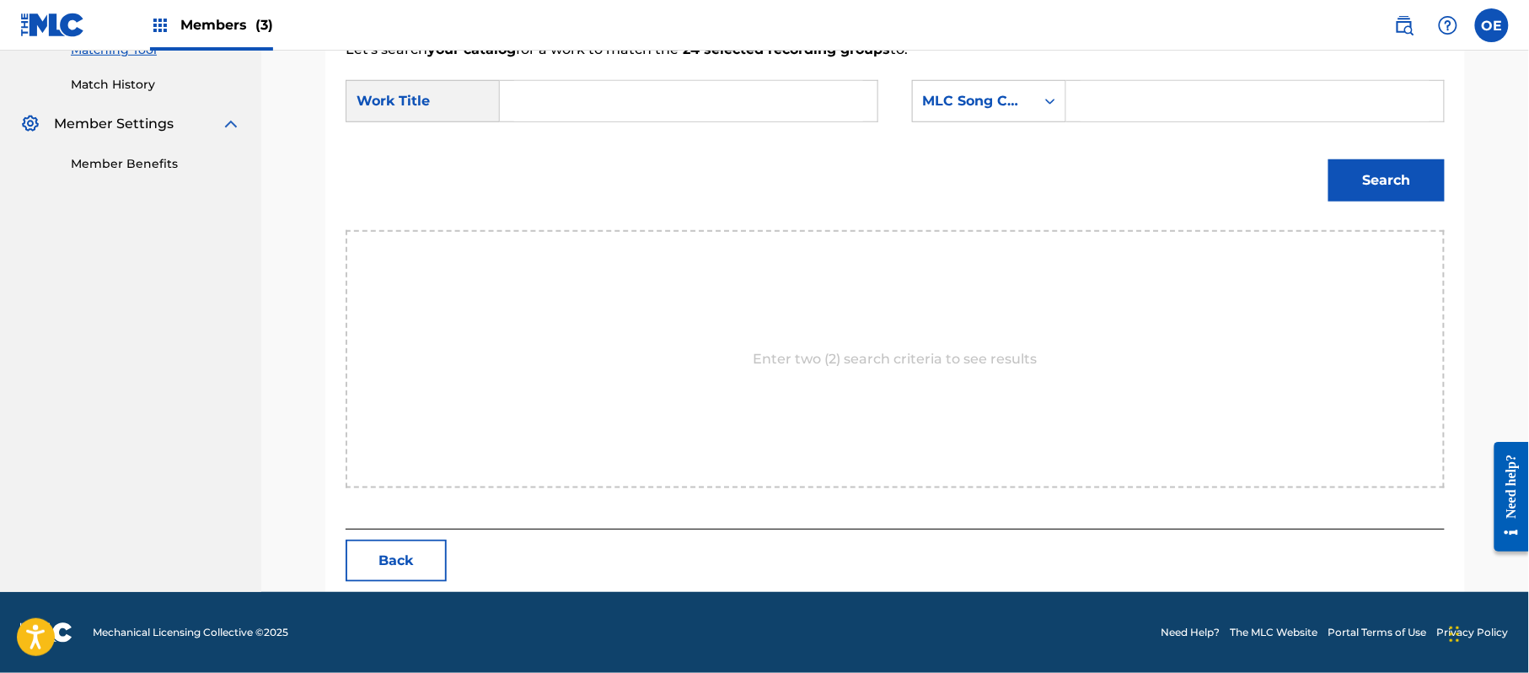
scroll to position [450, 0]
drag, startPoint x: 689, startPoint y: 78, endPoint x: 568, endPoint y: 86, distance: 120.8
type input "COMPADRE PA' LUEGO ES TARDE"
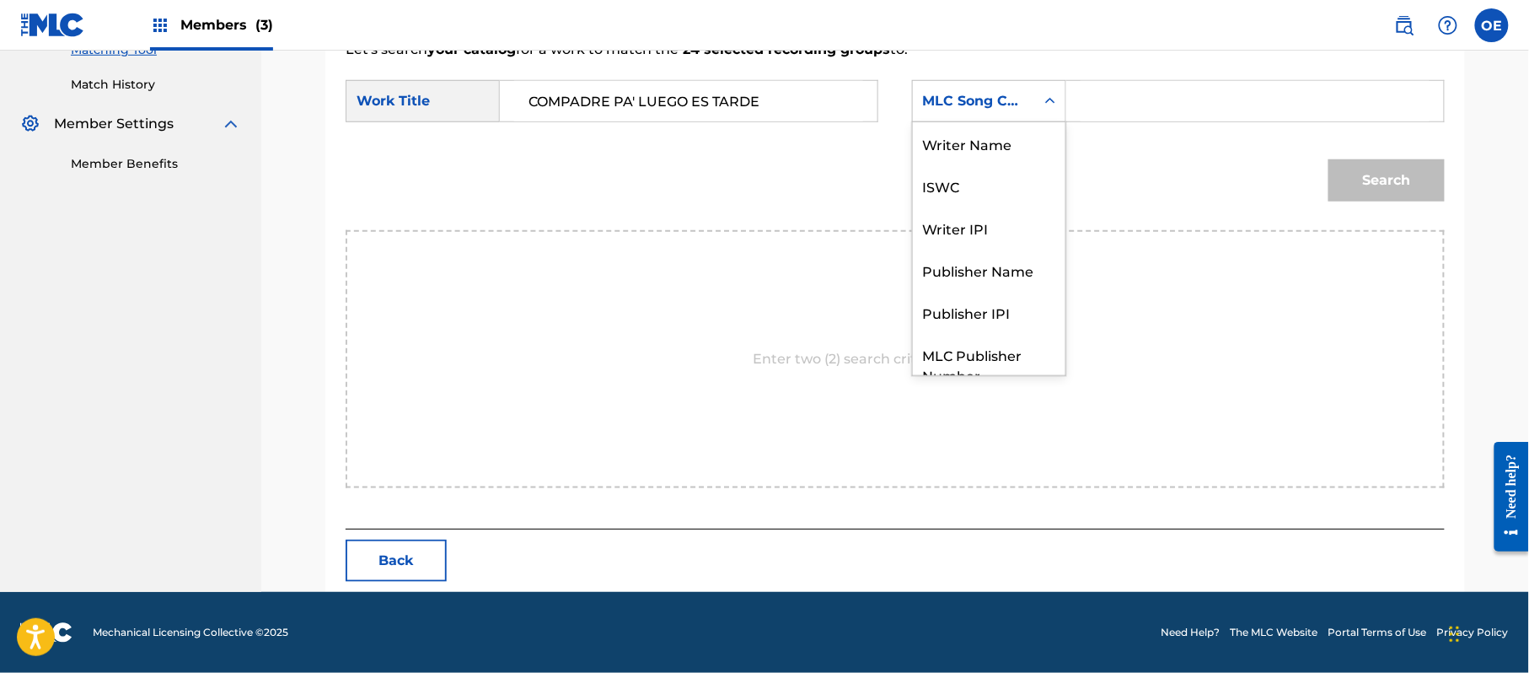
click at [968, 116] on div "MLC Song Code" at bounding box center [989, 101] width 154 height 42
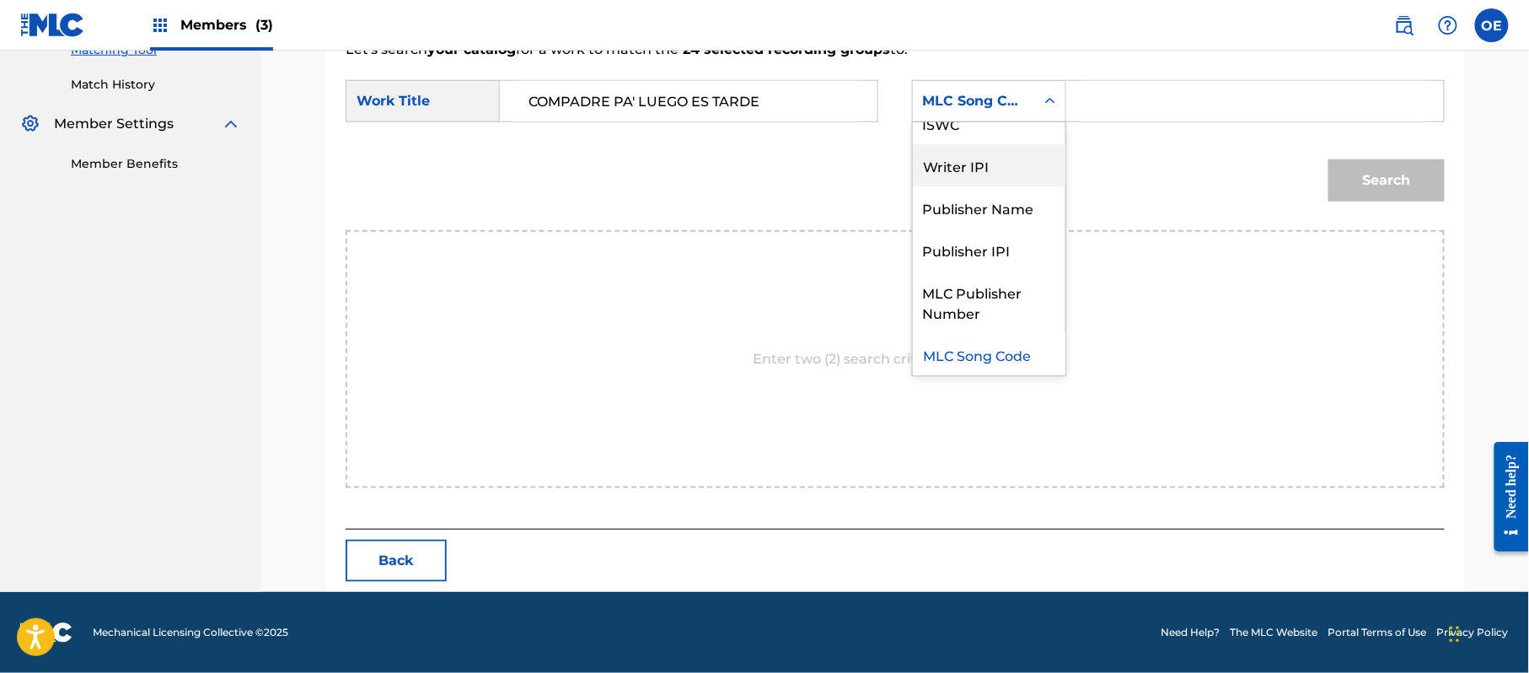
scroll to position [0, 0]
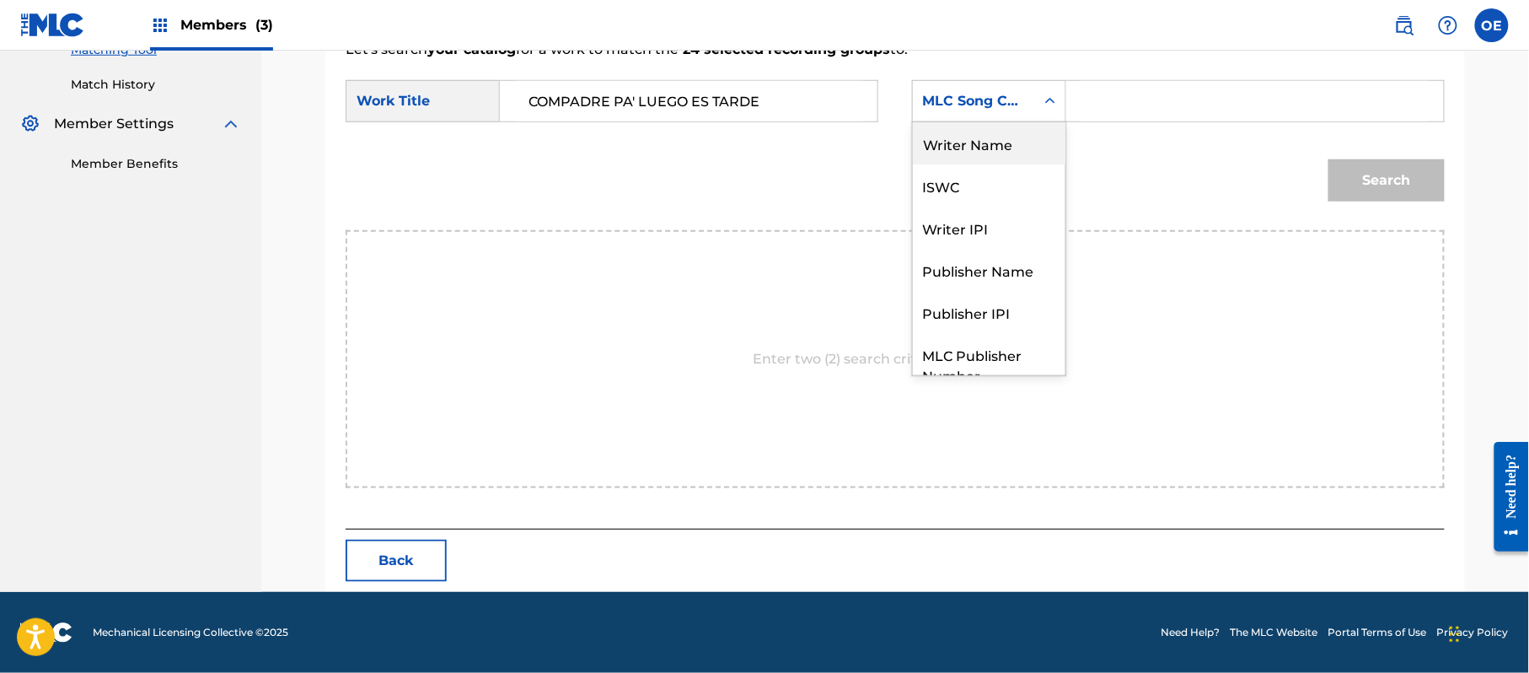
click at [948, 126] on div "Writer Name" at bounding box center [989, 143] width 153 height 42
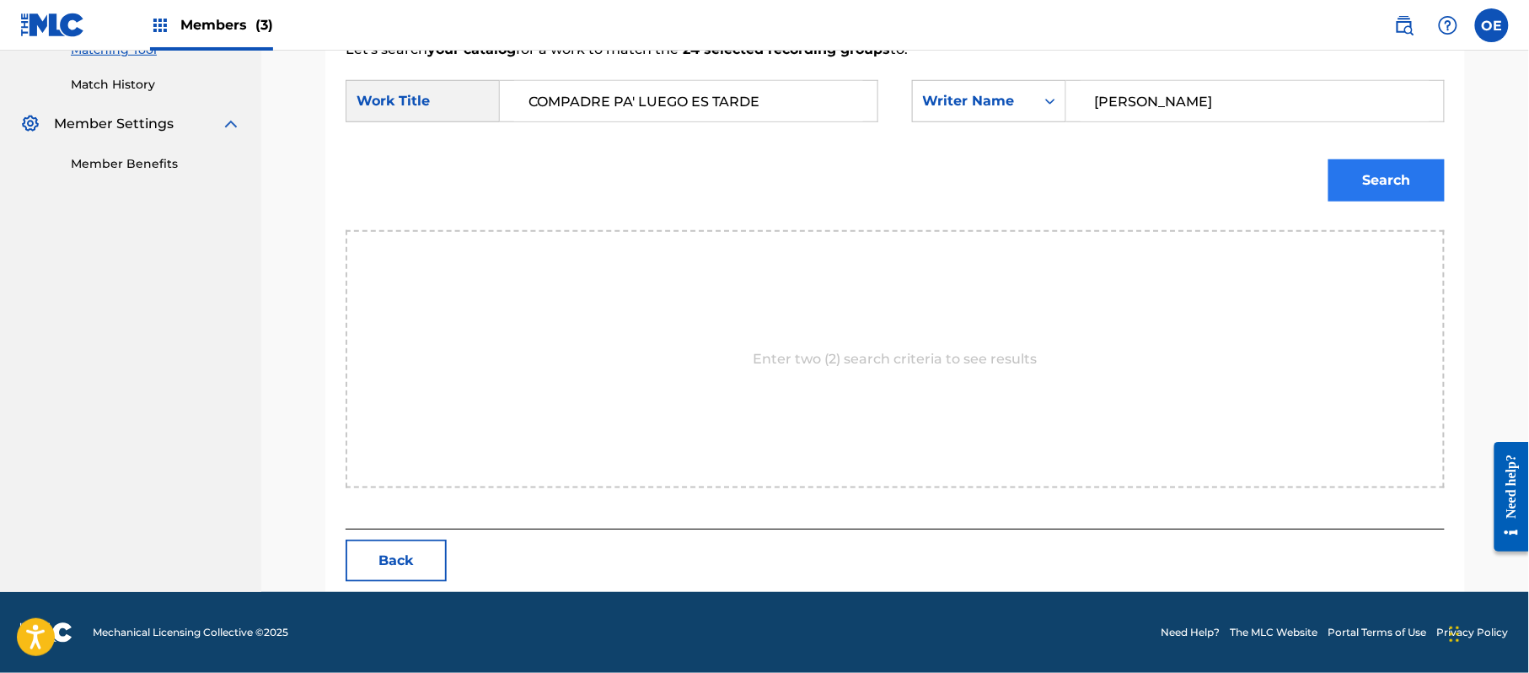
type input "[PERSON_NAME]"
click at [1400, 179] on button "Search" at bounding box center [1387, 180] width 116 height 42
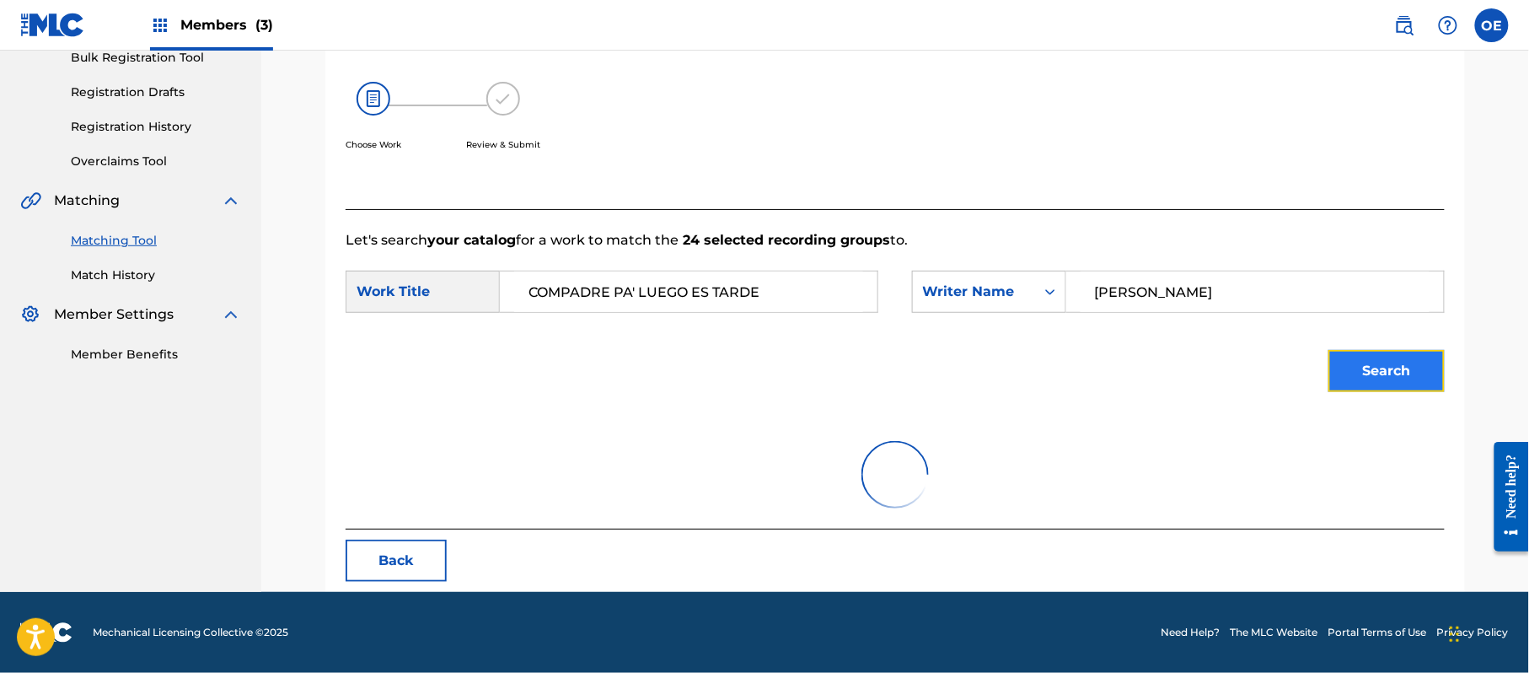
scroll to position [401, 0]
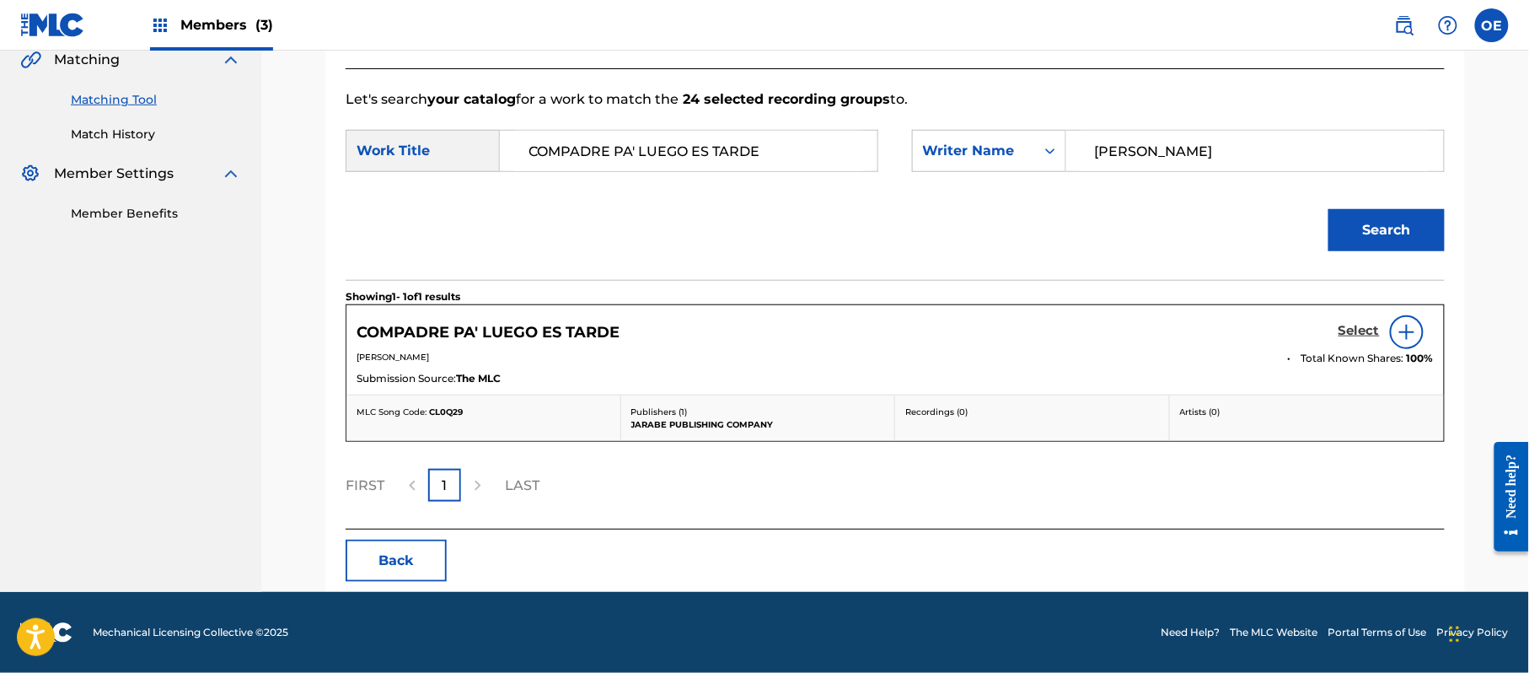
click at [1371, 334] on h5 "Select" at bounding box center [1359, 331] width 41 height 16
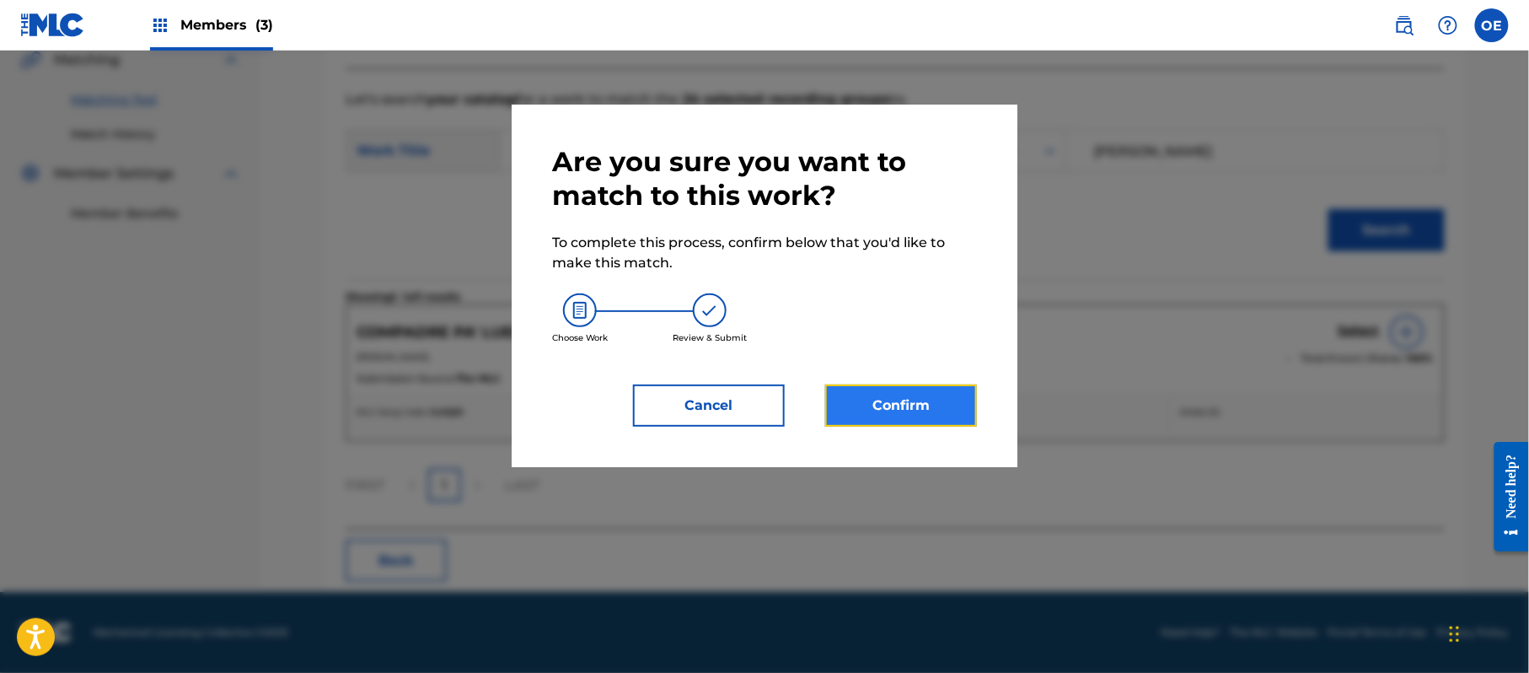
click at [924, 412] on button "Confirm" at bounding box center [901, 405] width 152 height 42
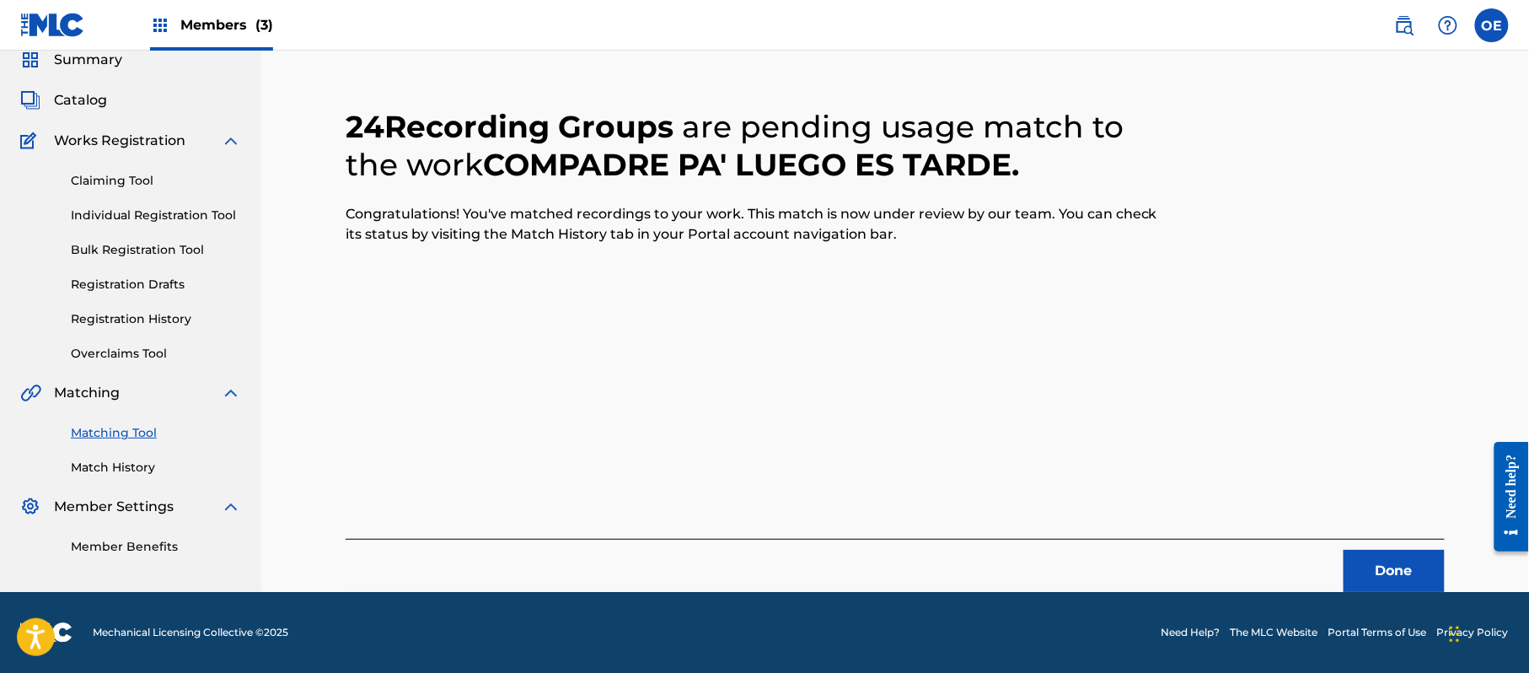
scroll to position [67, 0]
click at [1386, 555] on button "Done" at bounding box center [1394, 571] width 101 height 42
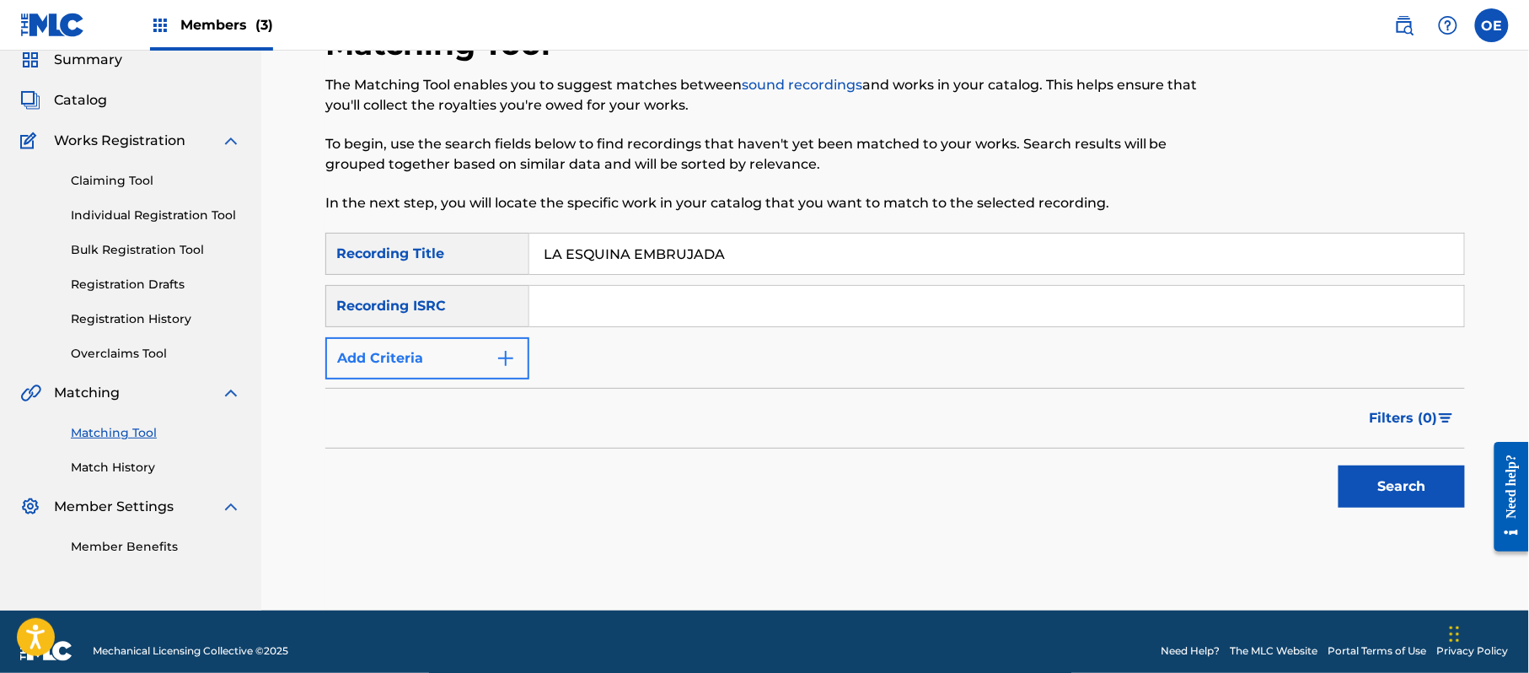
type input "LA ESQUINA EMBRUJADA"
click at [452, 365] on button "Add Criteria" at bounding box center [427, 358] width 204 height 42
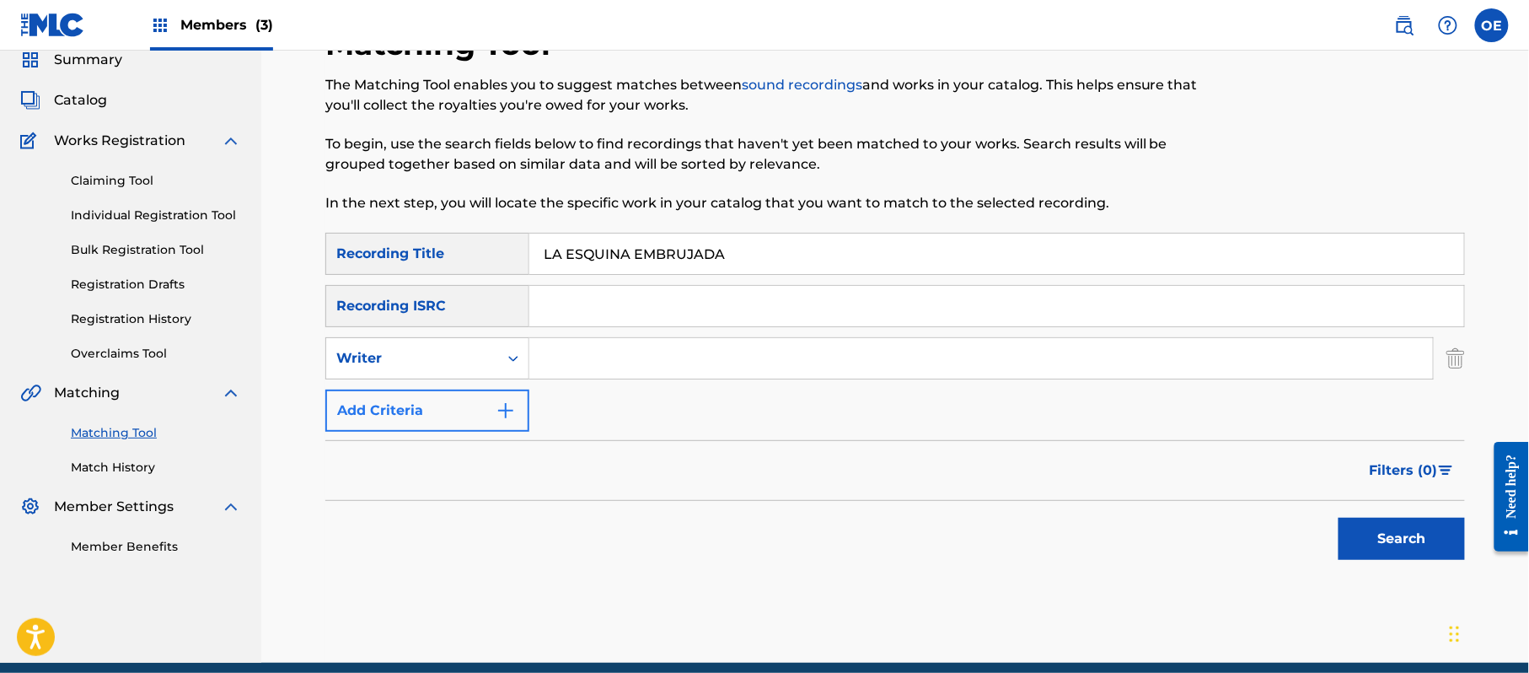
click at [450, 373] on div "Writer" at bounding box center [412, 358] width 172 height 32
click at [455, 405] on div "Recording Artist" at bounding box center [427, 400] width 202 height 42
type input "LOS ACUARIOS DE [GEOGRAPHIC_DATA]"
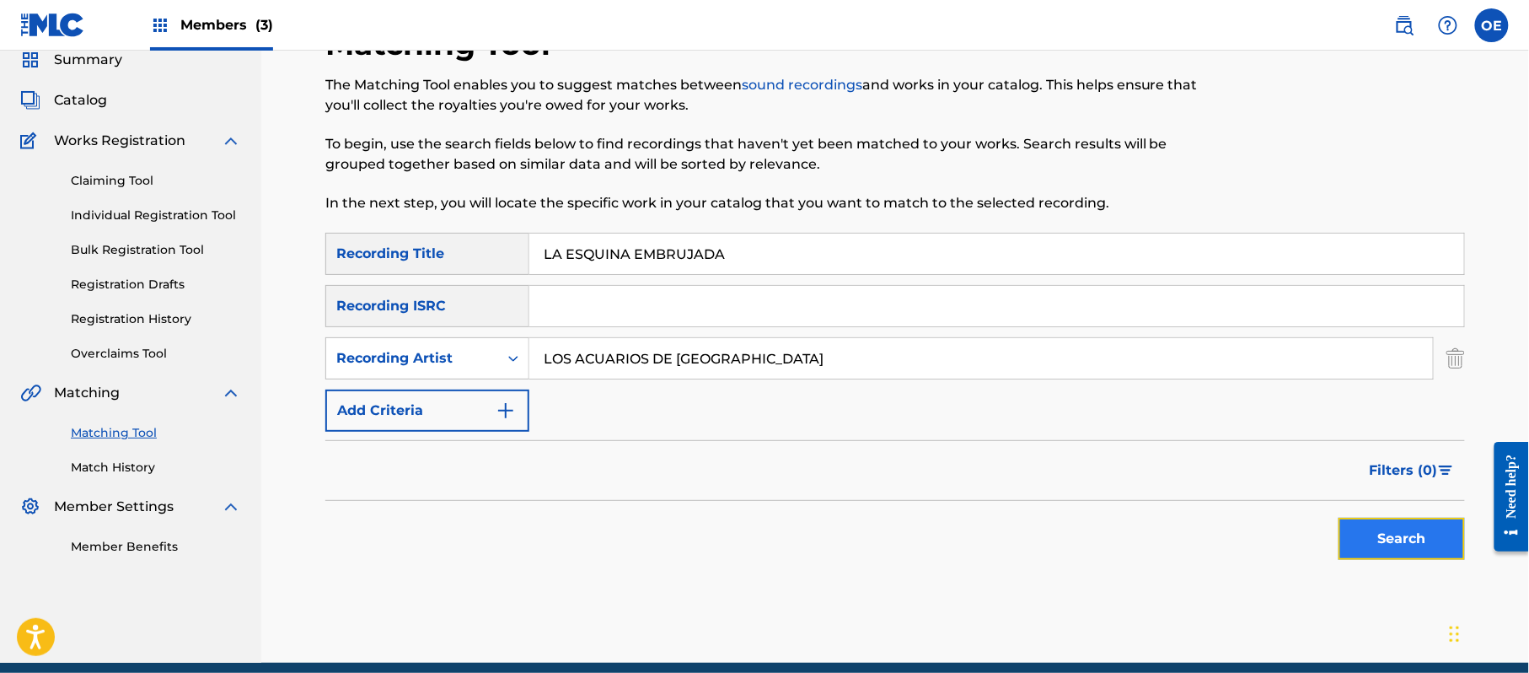
click at [1399, 520] on button "Search" at bounding box center [1402, 539] width 126 height 42
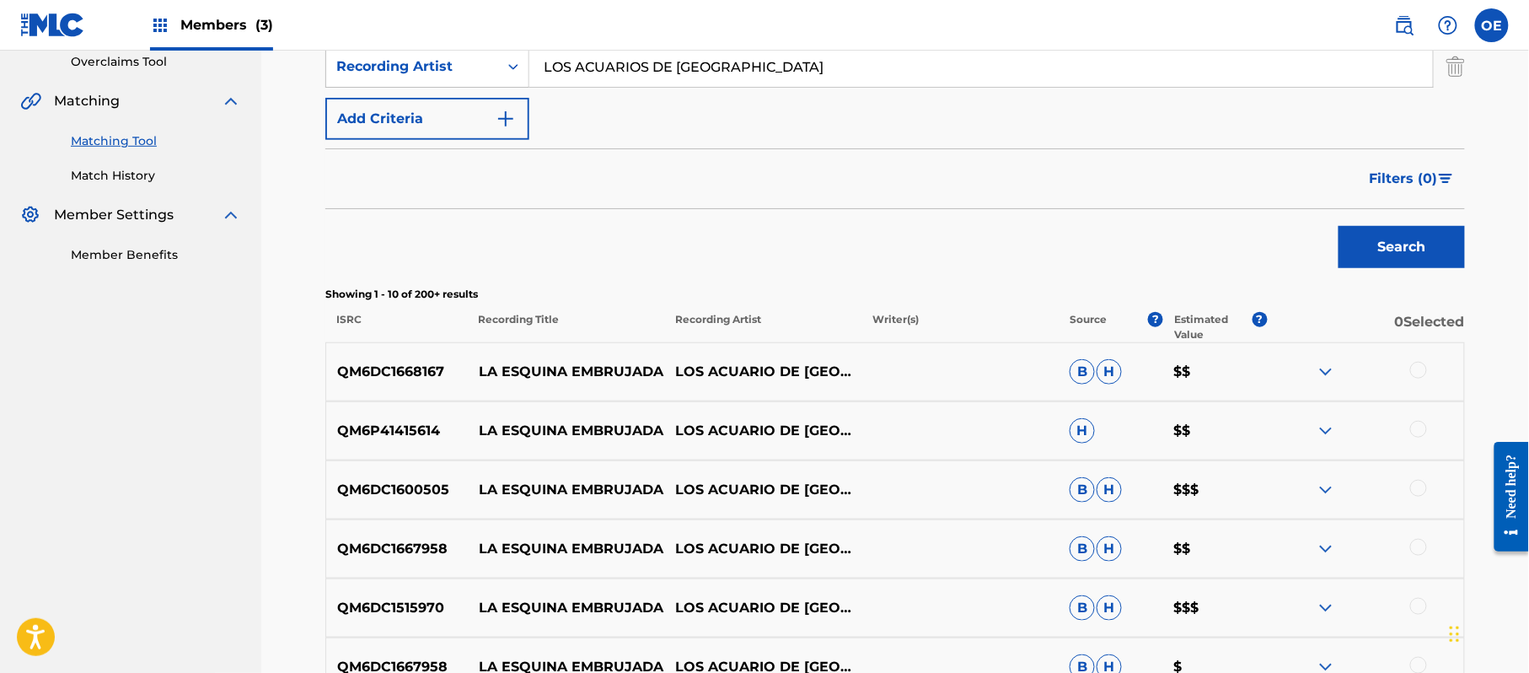
scroll to position [405, 0]
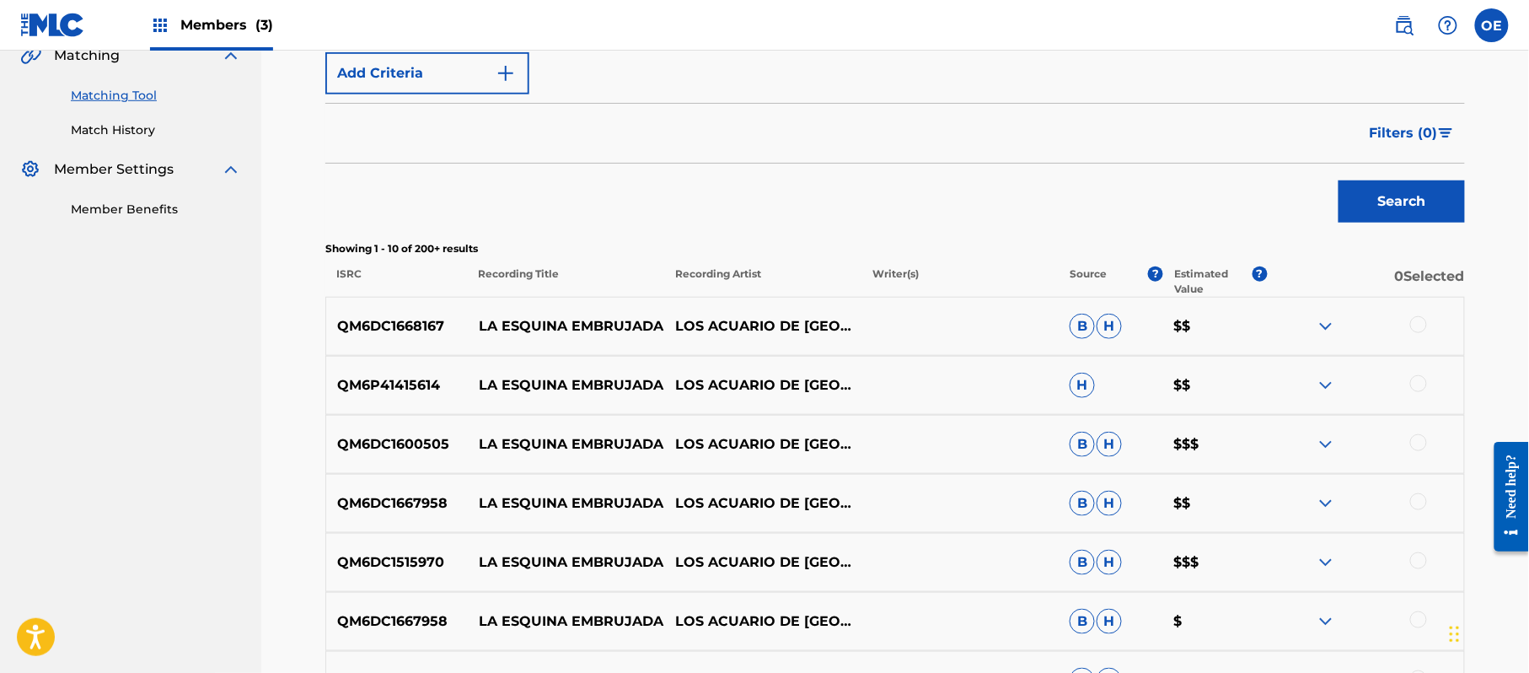
click at [1418, 320] on div at bounding box center [1418, 324] width 17 height 17
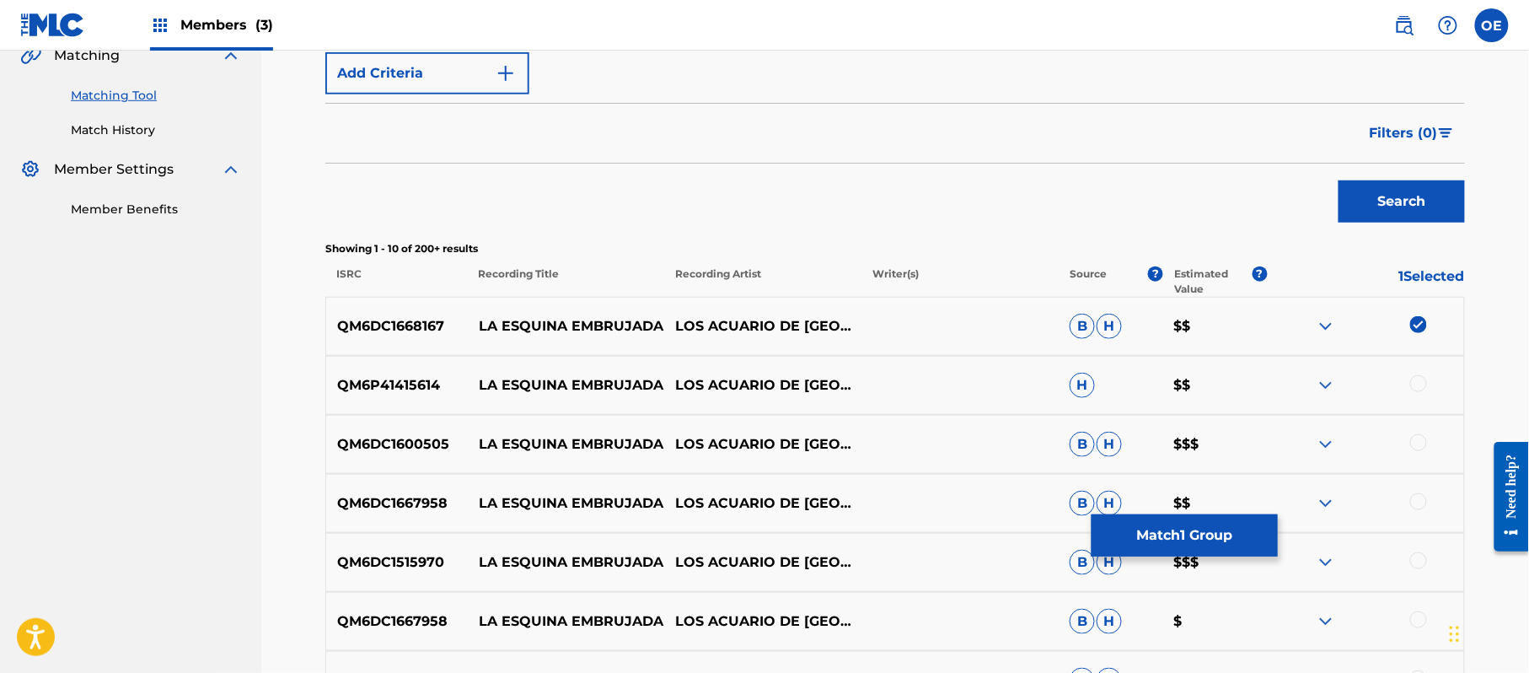
click at [1425, 385] on div at bounding box center [1418, 383] width 17 height 17
click at [1421, 445] on div at bounding box center [1418, 442] width 17 height 17
click at [1418, 506] on div at bounding box center [1418, 501] width 17 height 17
click at [1420, 554] on div at bounding box center [1418, 560] width 17 height 17
click at [1420, 615] on div at bounding box center [1418, 619] width 17 height 17
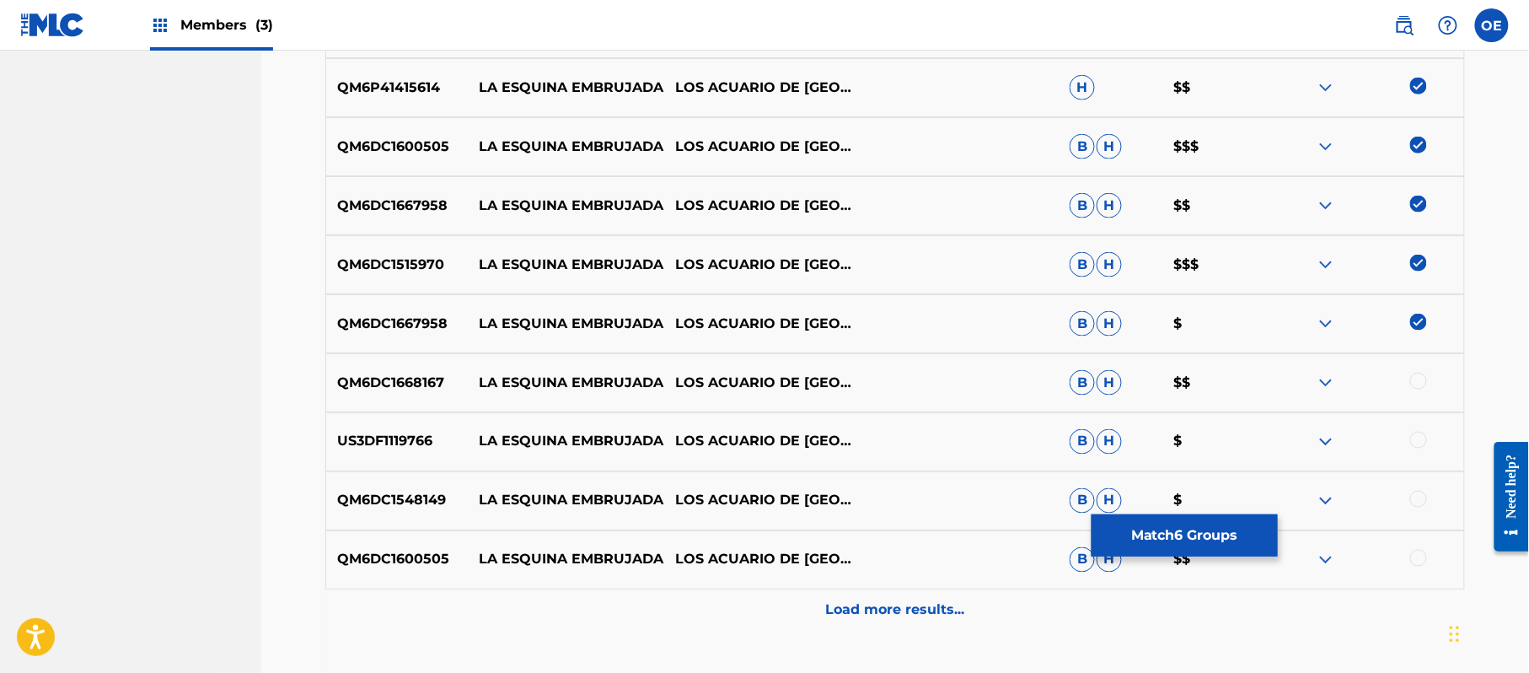
scroll to position [742, 0]
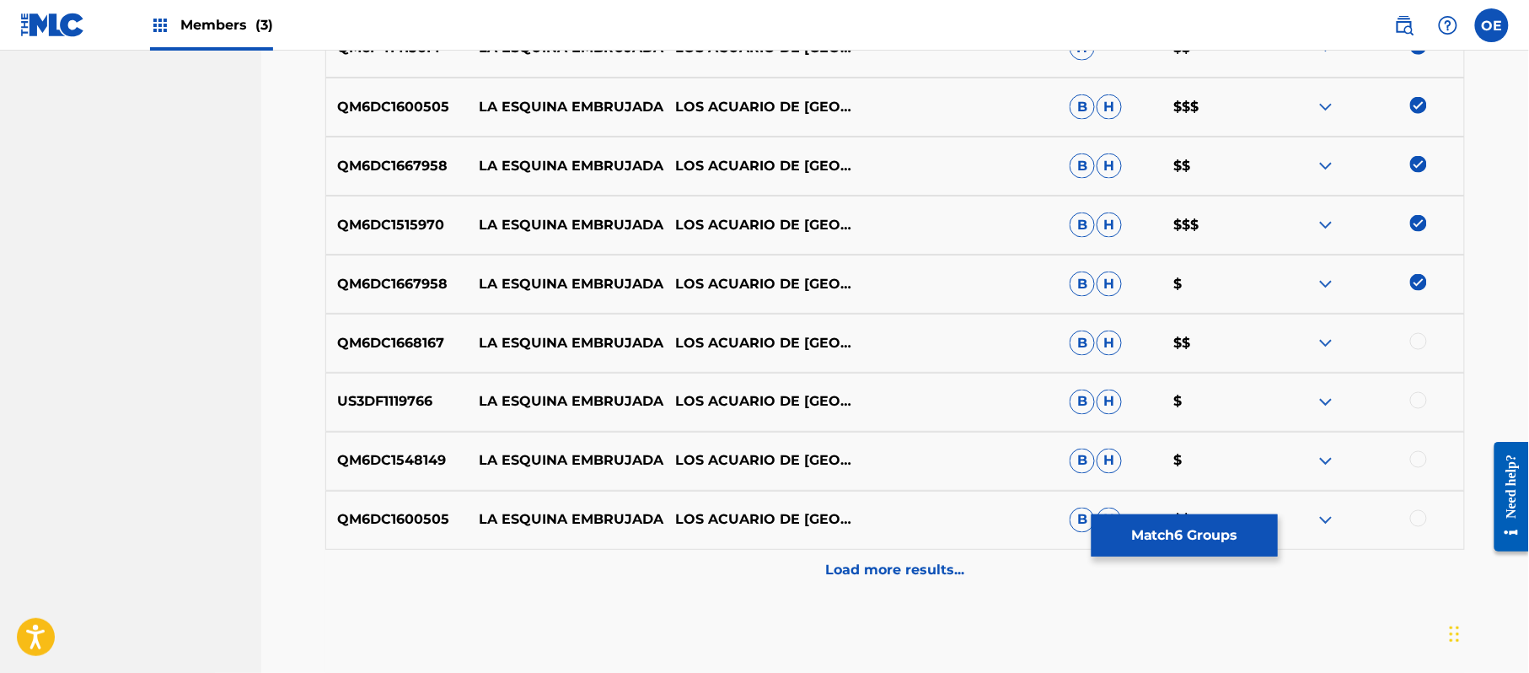
click at [1425, 521] on div at bounding box center [1418, 518] width 17 height 17
click at [1423, 466] on div at bounding box center [1418, 459] width 17 height 17
click at [1424, 408] on div at bounding box center [1365, 402] width 197 height 20
click at [1424, 402] on div at bounding box center [1418, 400] width 17 height 17
click at [1420, 338] on div at bounding box center [1418, 341] width 17 height 17
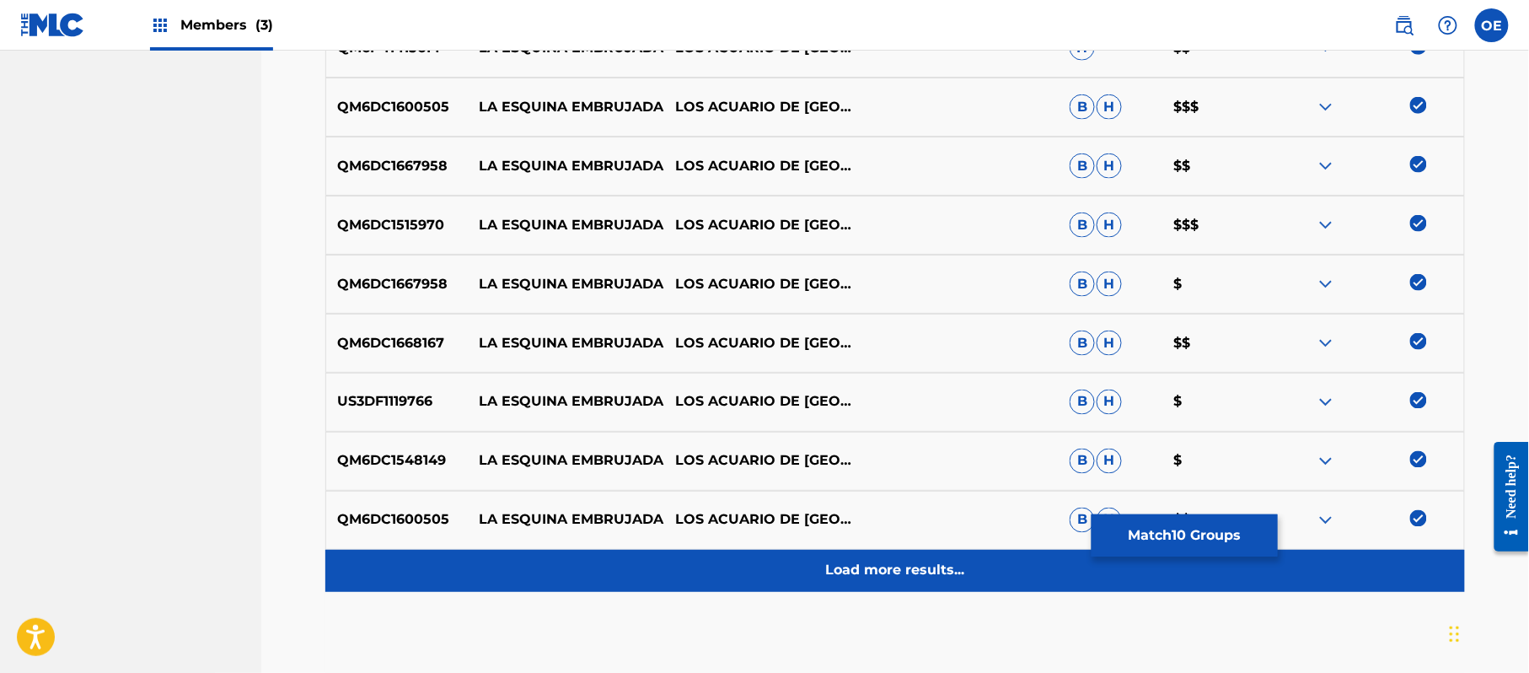
click at [921, 585] on div "Load more results..." at bounding box center [895, 571] width 1140 height 42
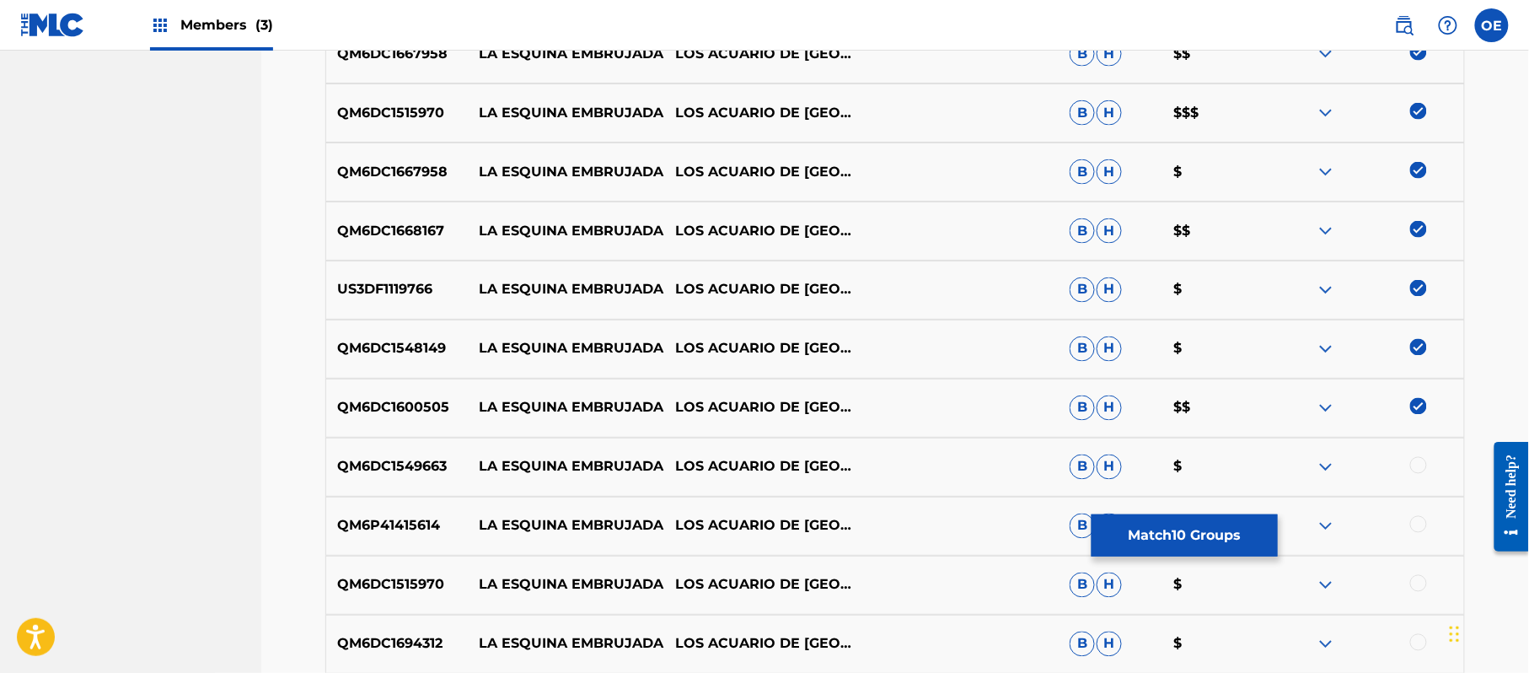
scroll to position [966, 0]
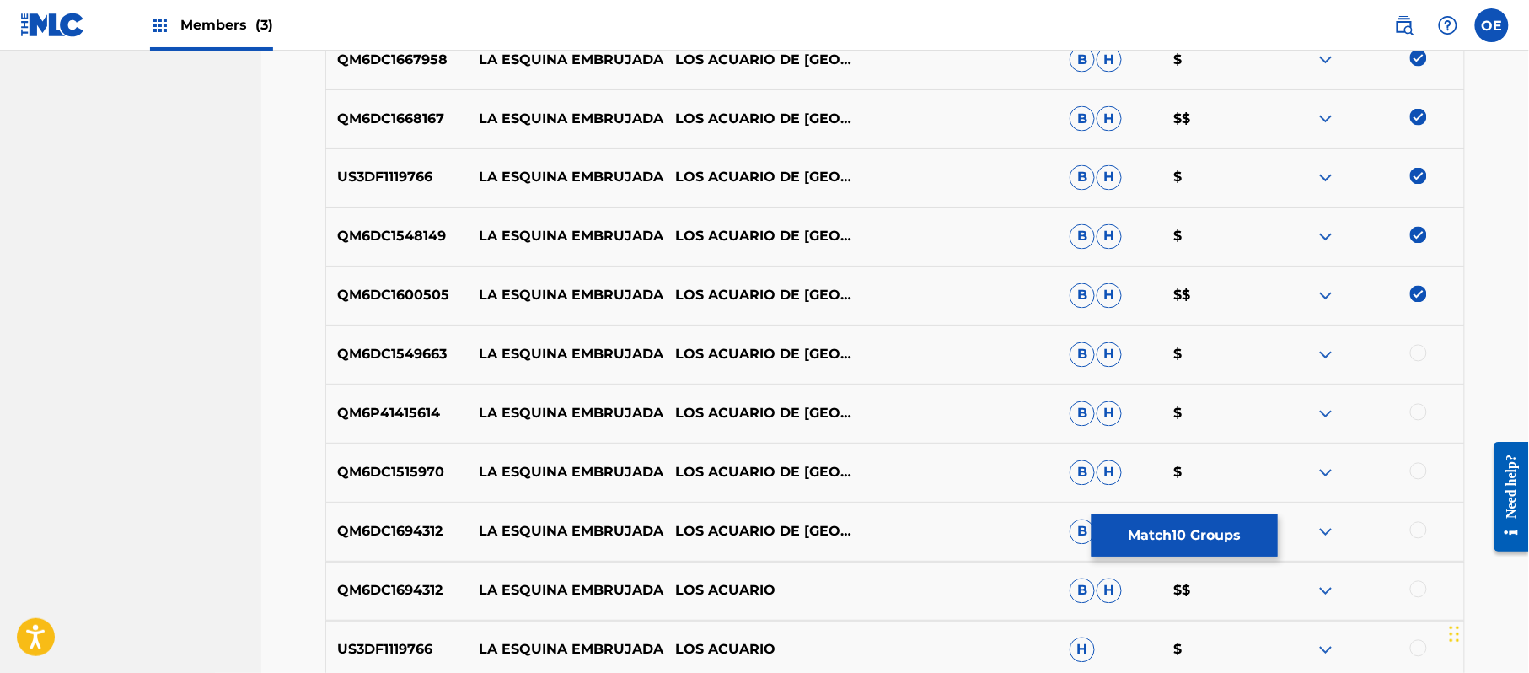
click at [1423, 533] on div at bounding box center [1418, 530] width 17 height 17
click at [1425, 475] on div at bounding box center [1418, 471] width 17 height 17
click at [1415, 410] on div at bounding box center [1418, 412] width 17 height 17
click at [1420, 357] on div at bounding box center [1418, 353] width 17 height 17
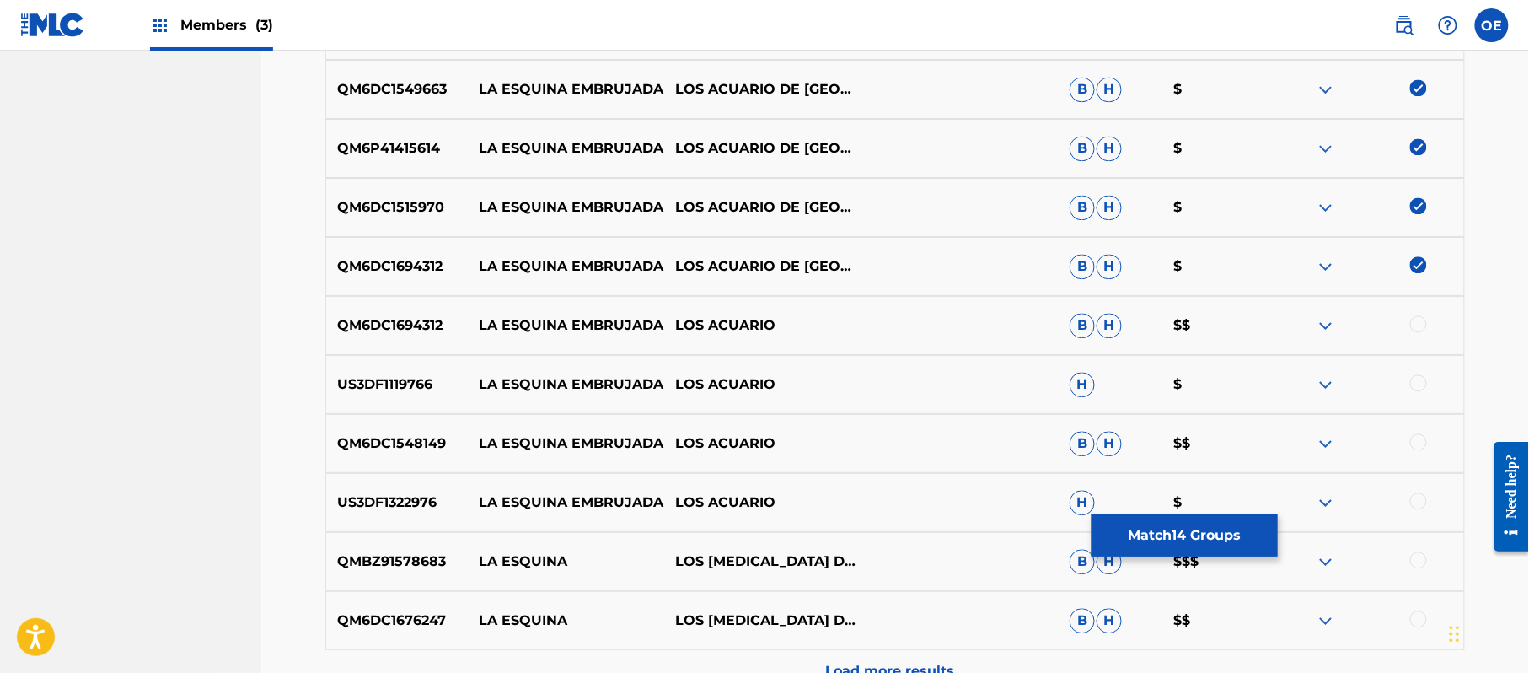
scroll to position [1191, 0]
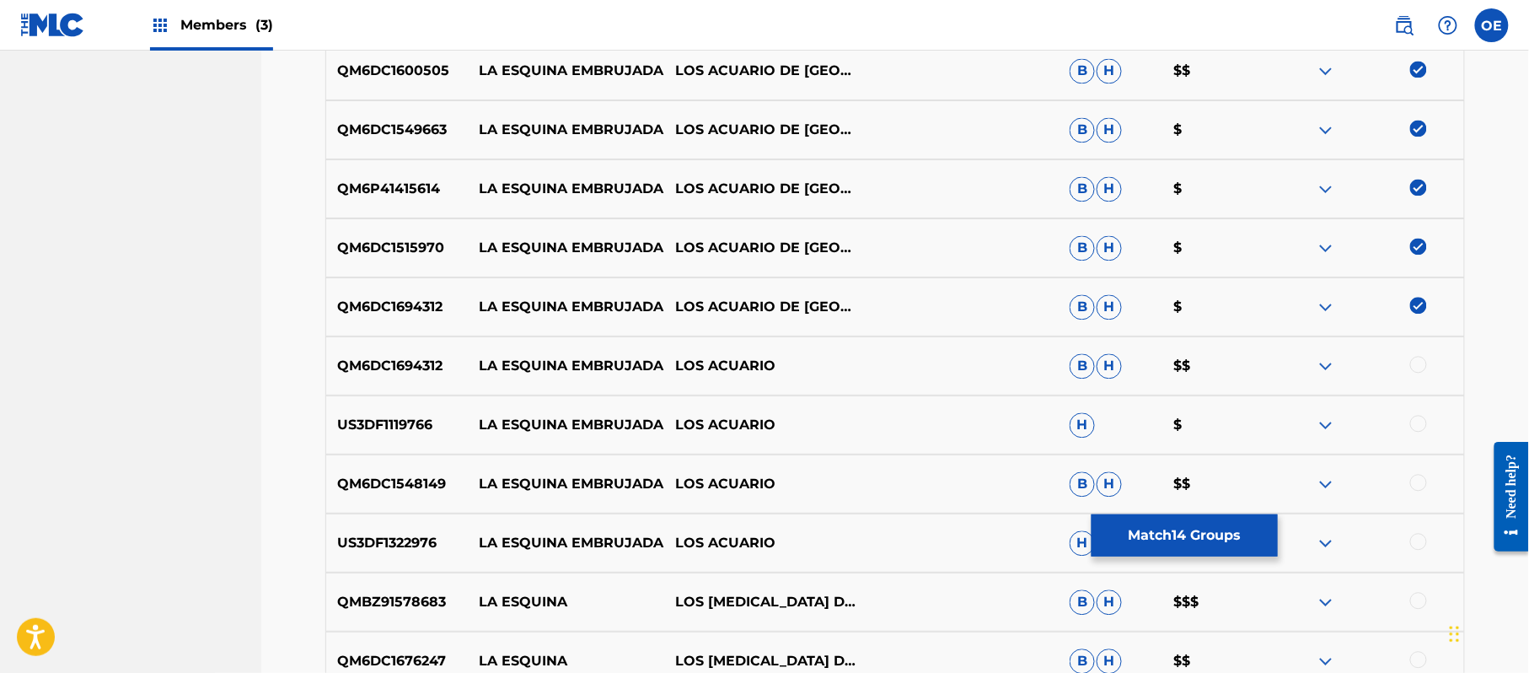
click at [1416, 544] on div at bounding box center [1418, 541] width 17 height 17
click at [1416, 476] on div at bounding box center [1418, 482] width 17 height 17
click at [1420, 422] on div at bounding box center [1418, 423] width 17 height 17
click at [1420, 372] on div at bounding box center [1418, 364] width 17 height 17
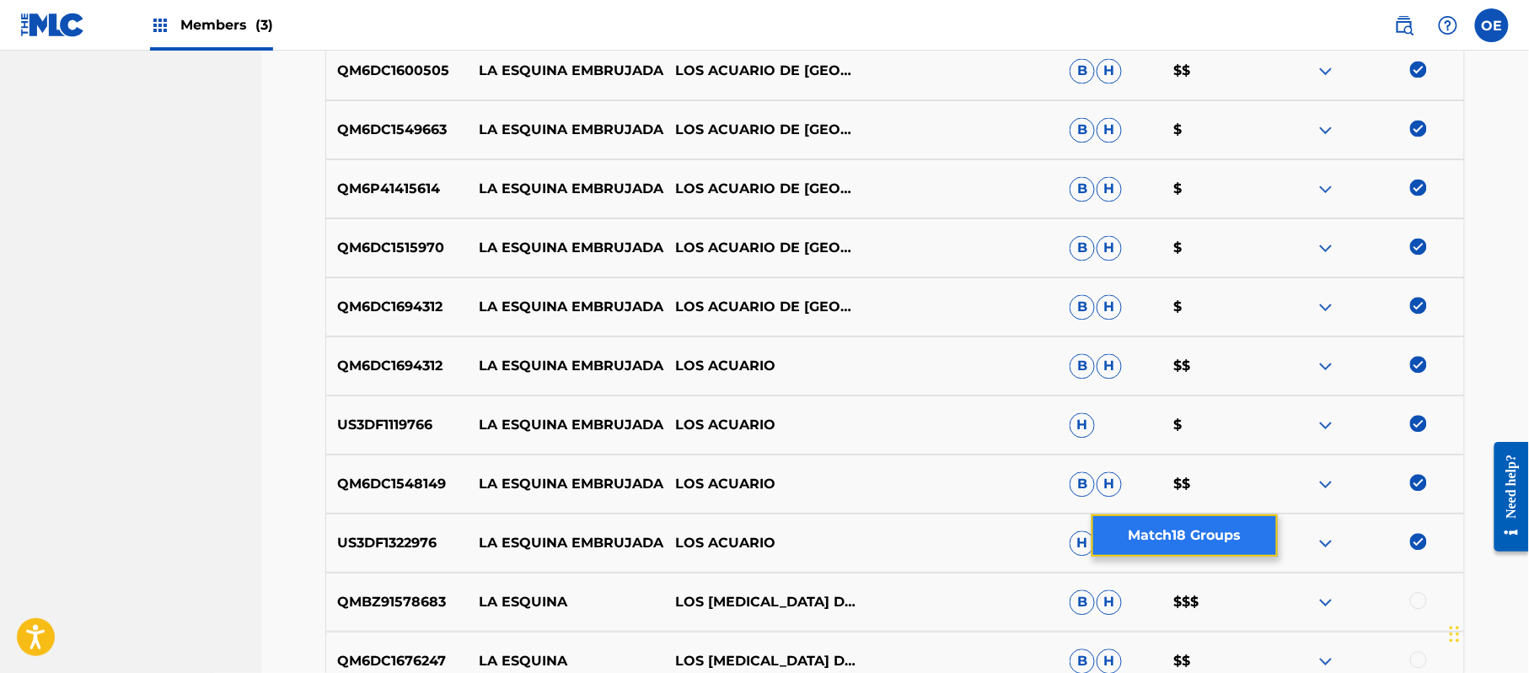
click at [1209, 528] on button "Match 18 Groups" at bounding box center [1185, 535] width 186 height 42
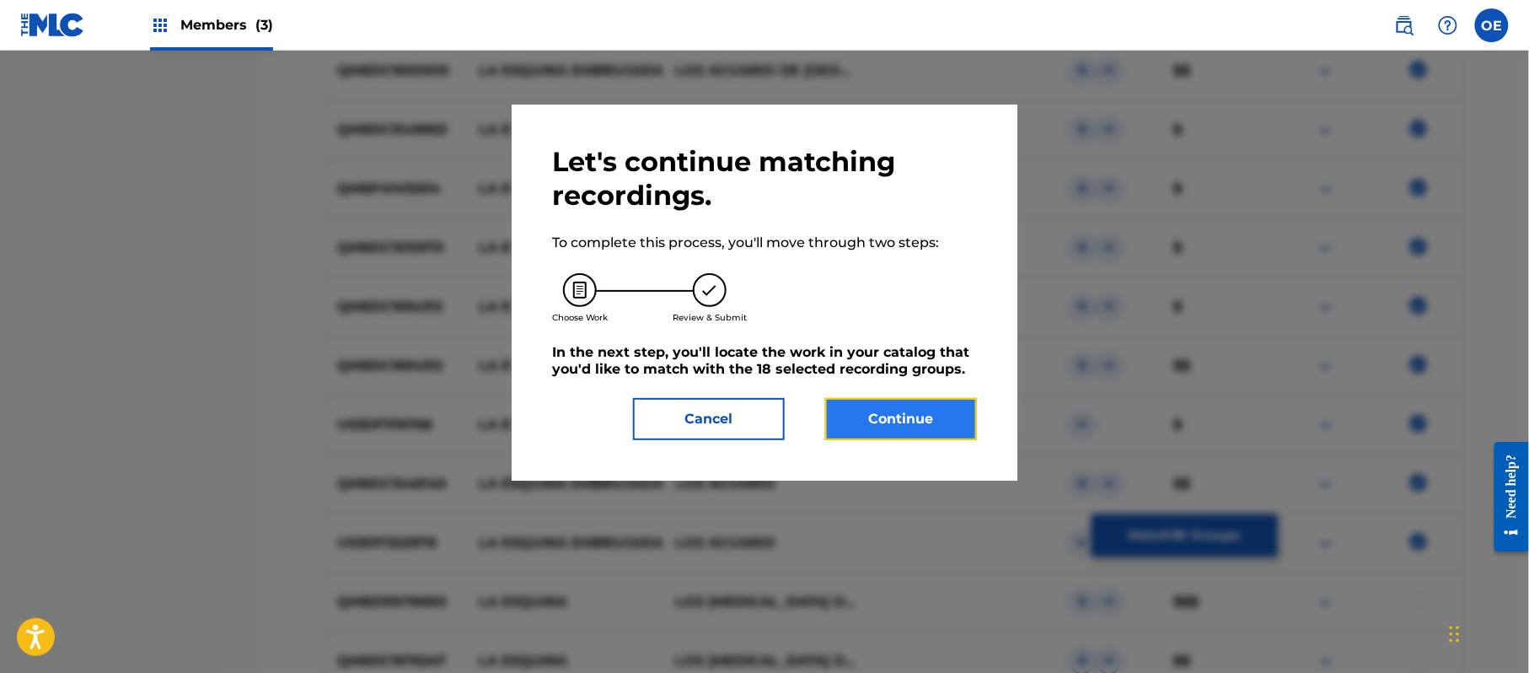
click at [910, 413] on button "Continue" at bounding box center [901, 419] width 152 height 42
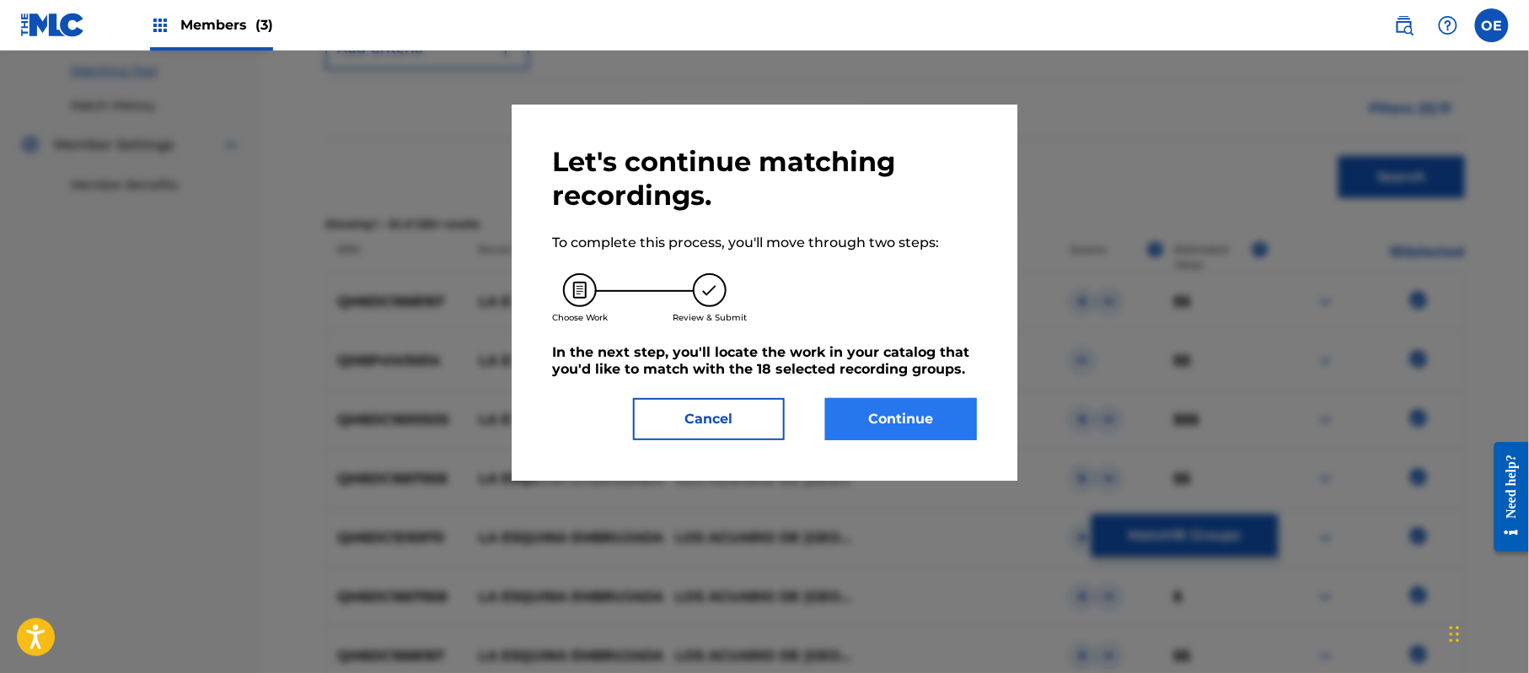
scroll to position [450, 0]
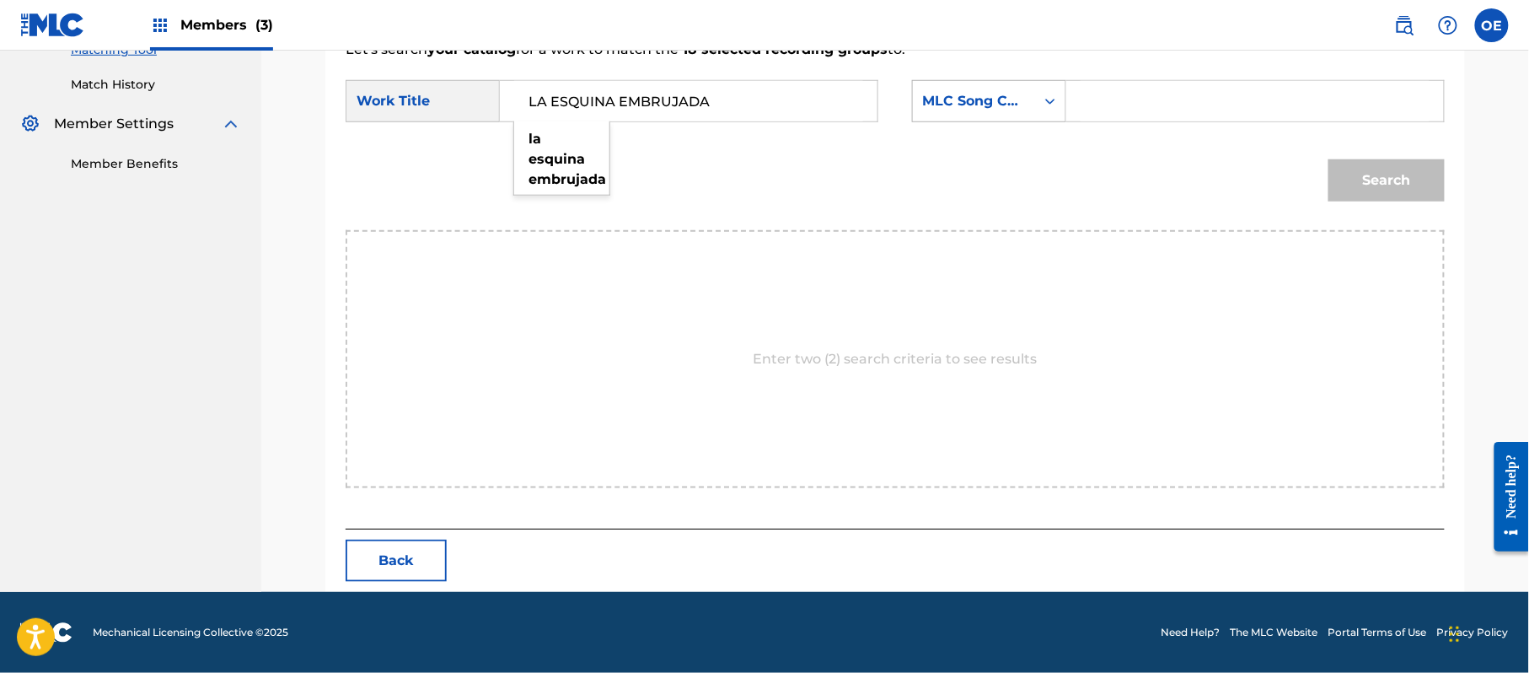
type input "LA ESQUINA EMBRUJADA"
click at [958, 111] on div "MLC Song Code" at bounding box center [974, 101] width 122 height 32
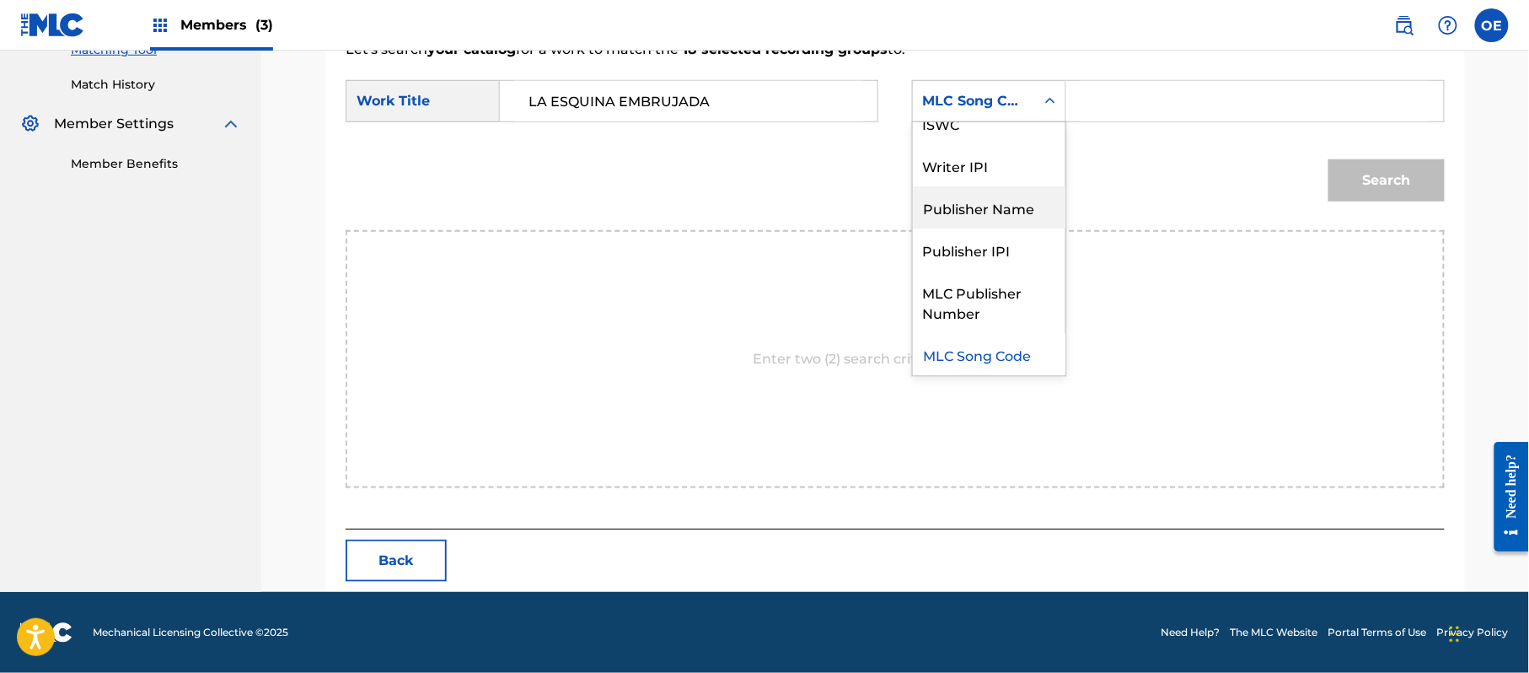
scroll to position [0, 0]
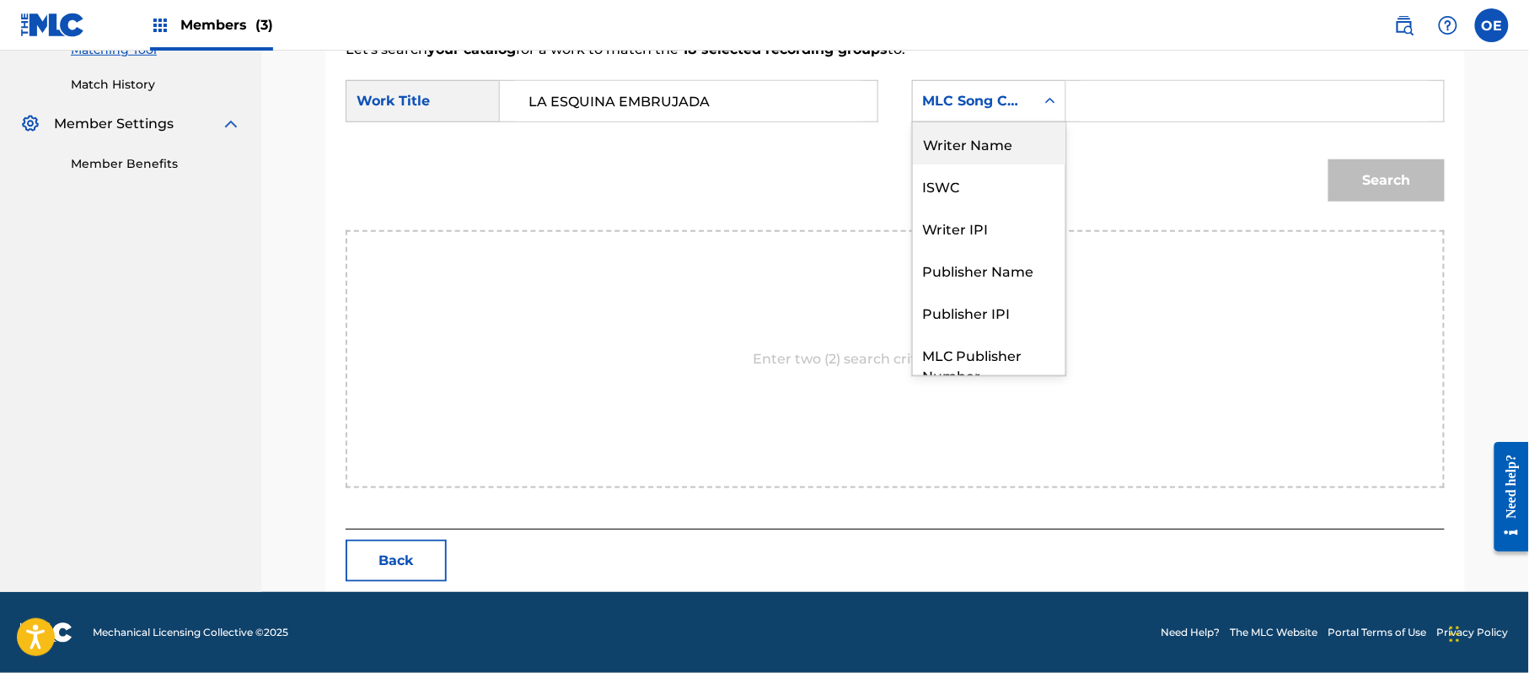
click at [958, 146] on div "Writer Name" at bounding box center [989, 143] width 153 height 42
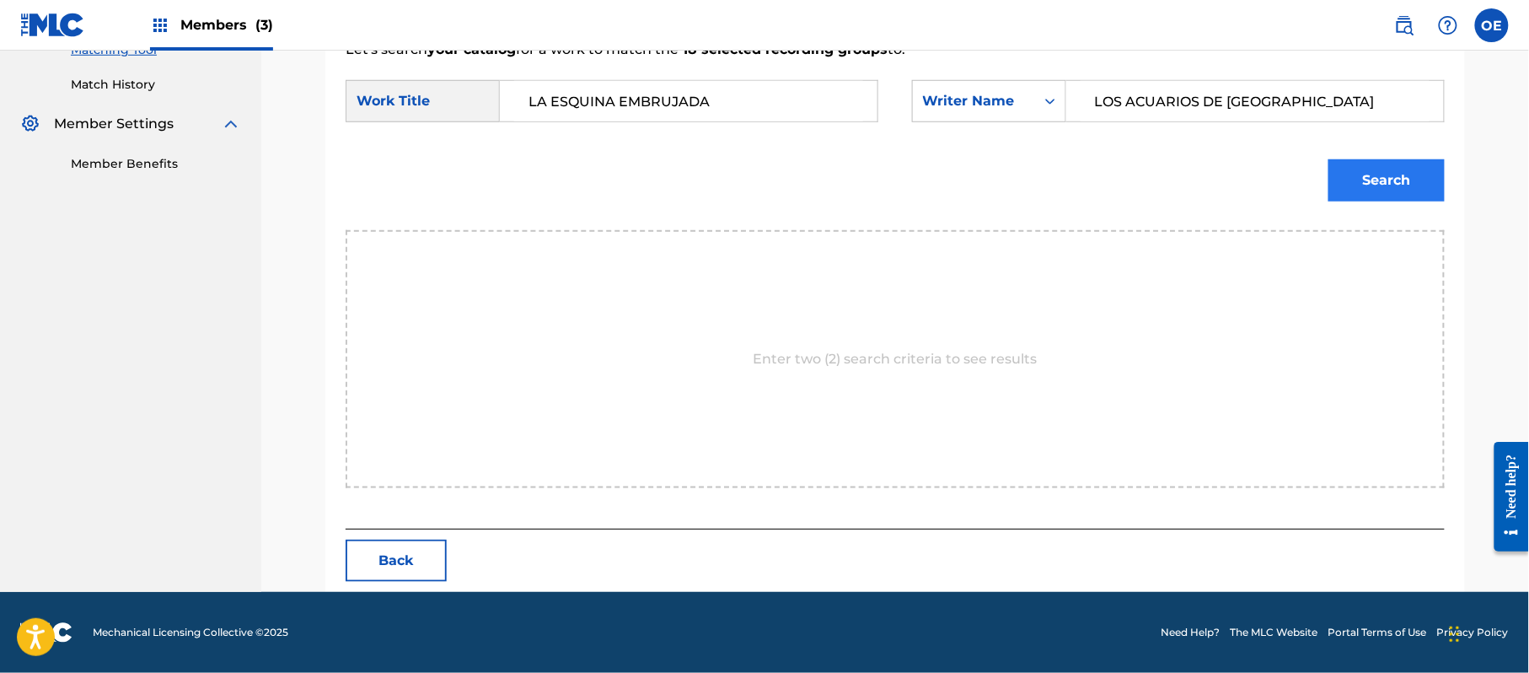
type input "LOS ACUARIOS DE [GEOGRAPHIC_DATA]"
click at [1380, 172] on button "Search" at bounding box center [1387, 180] width 116 height 42
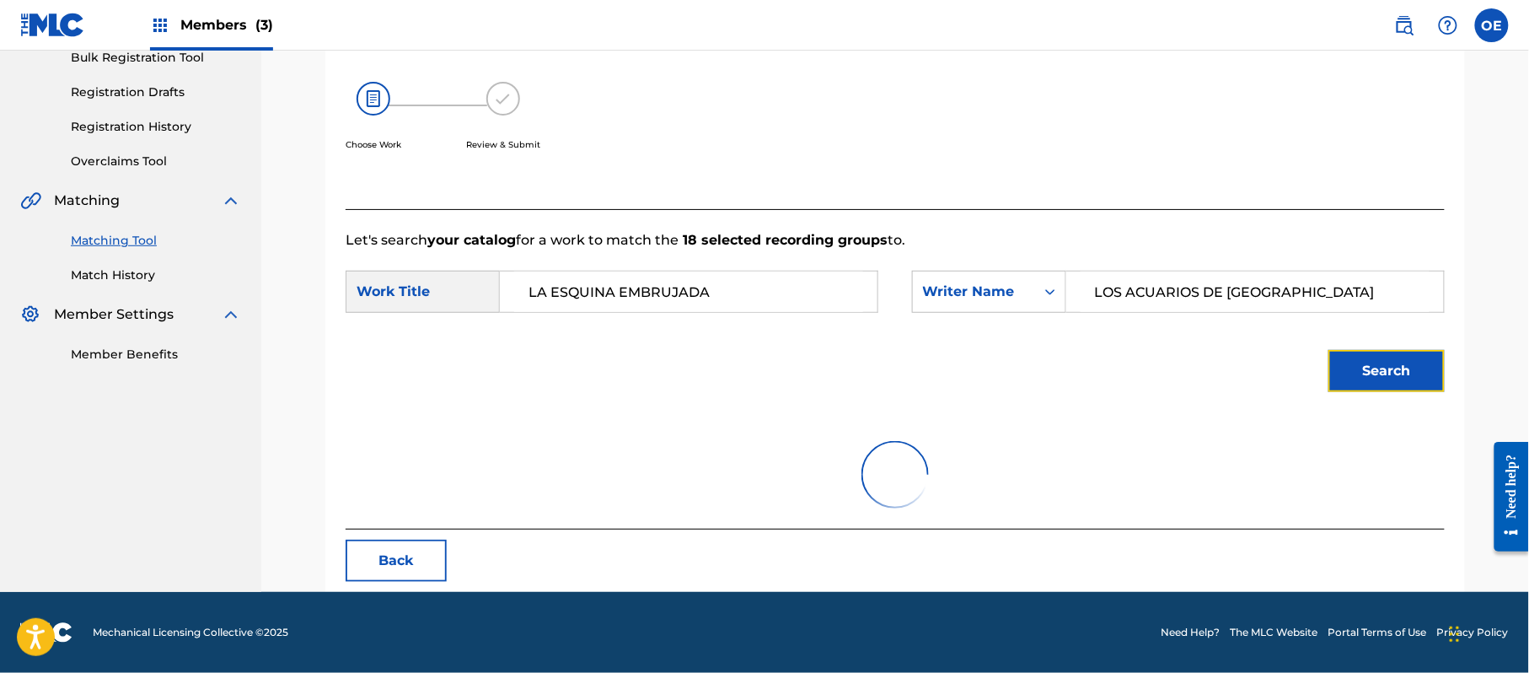
scroll to position [187, 0]
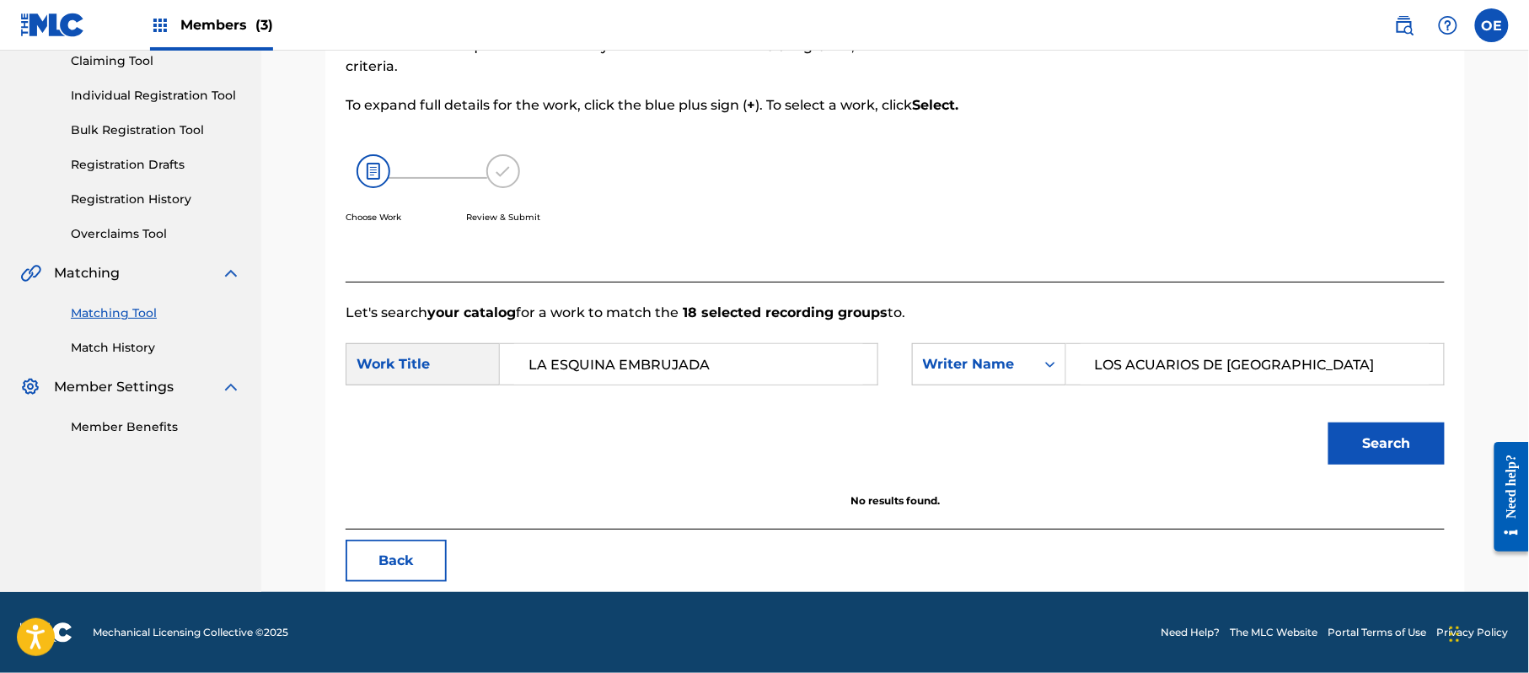
drag, startPoint x: 1307, startPoint y: 362, endPoint x: 871, endPoint y: 352, distance: 435.9
click at [899, 359] on div "SearchWithCriteriaf89498bc-789c-4985-8487-5061a1897356 Work Title LA ESQUINA EM…" at bounding box center [895, 369] width 1099 height 52
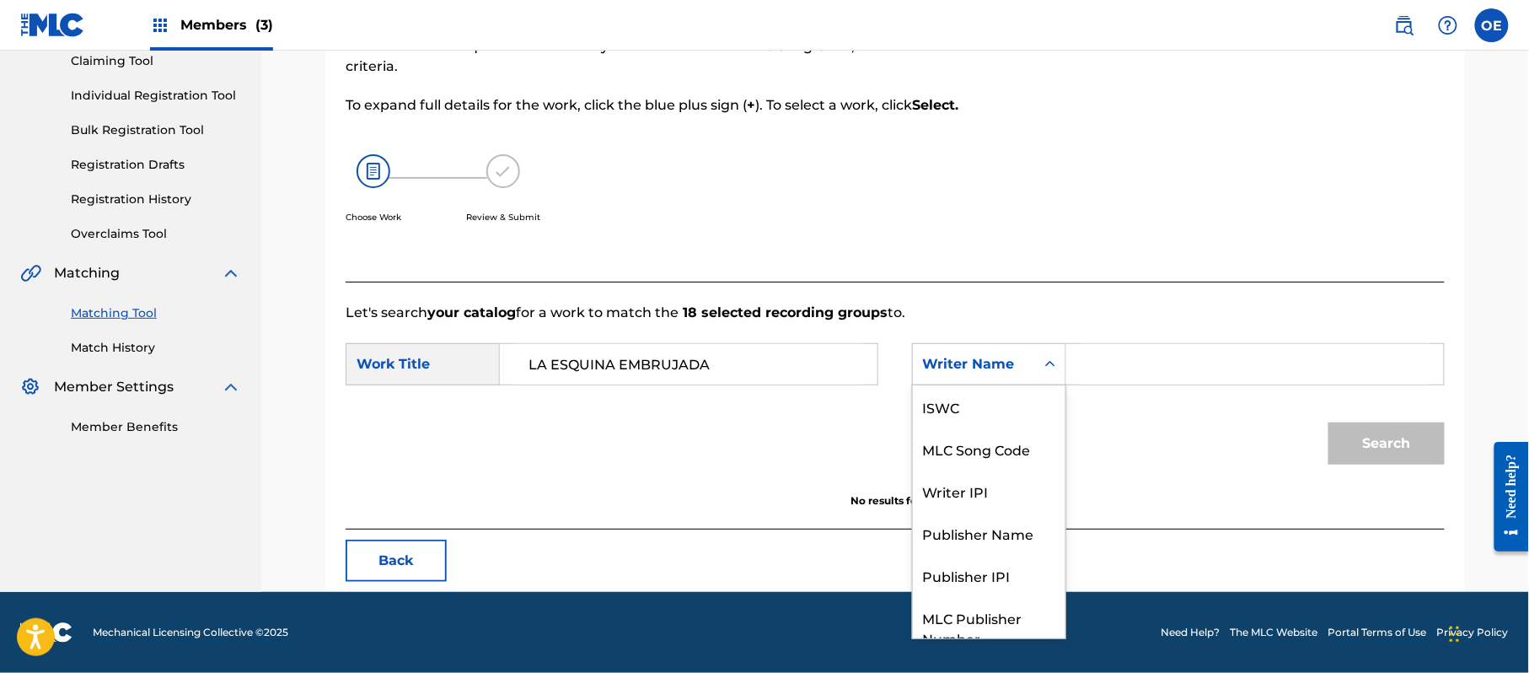
scroll to position [62, 0]
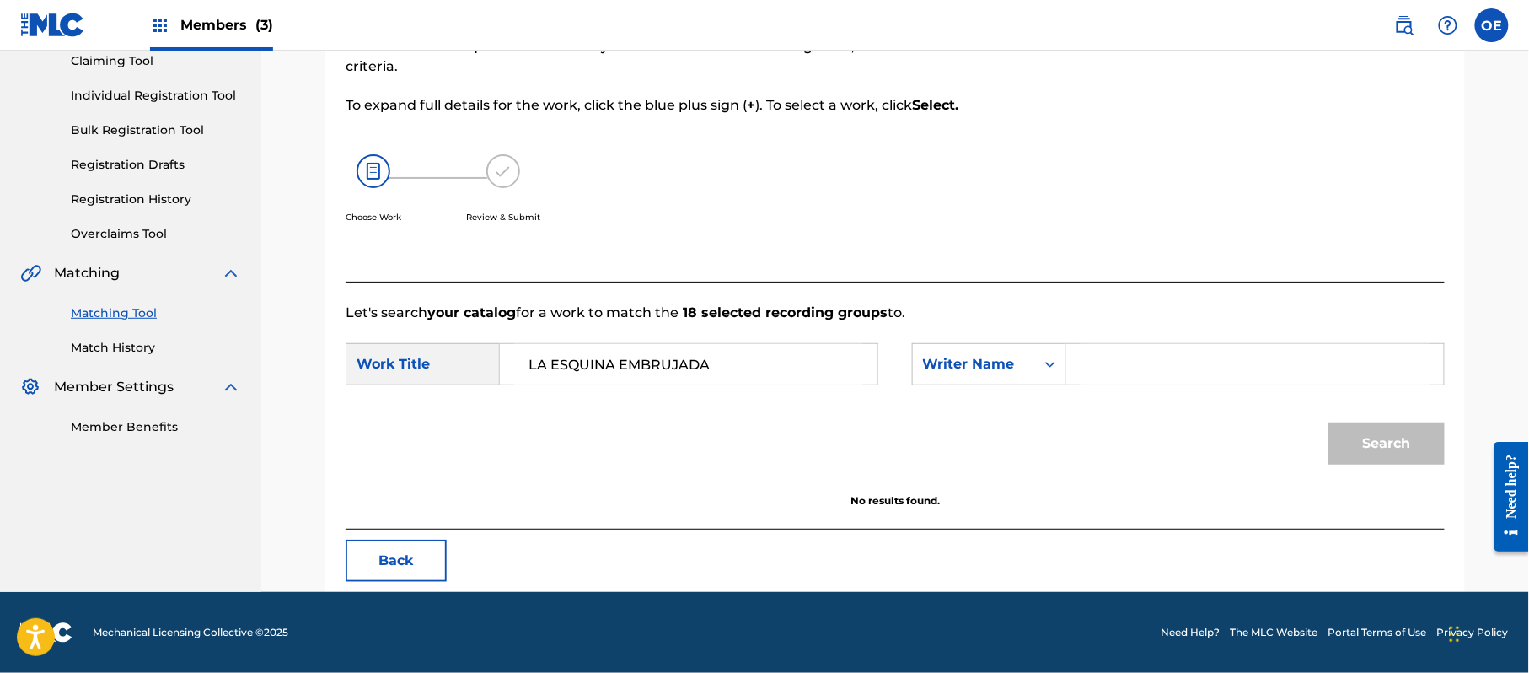
drag, startPoint x: 1066, startPoint y: 365, endPoint x: 996, endPoint y: 212, distance: 167.9
click at [996, 212] on div "Choose Work Review & Submit" at bounding box center [769, 198] width 846 height 128
type input "[PERSON_NAME]"
click at [1379, 442] on button "Search" at bounding box center [1387, 443] width 116 height 42
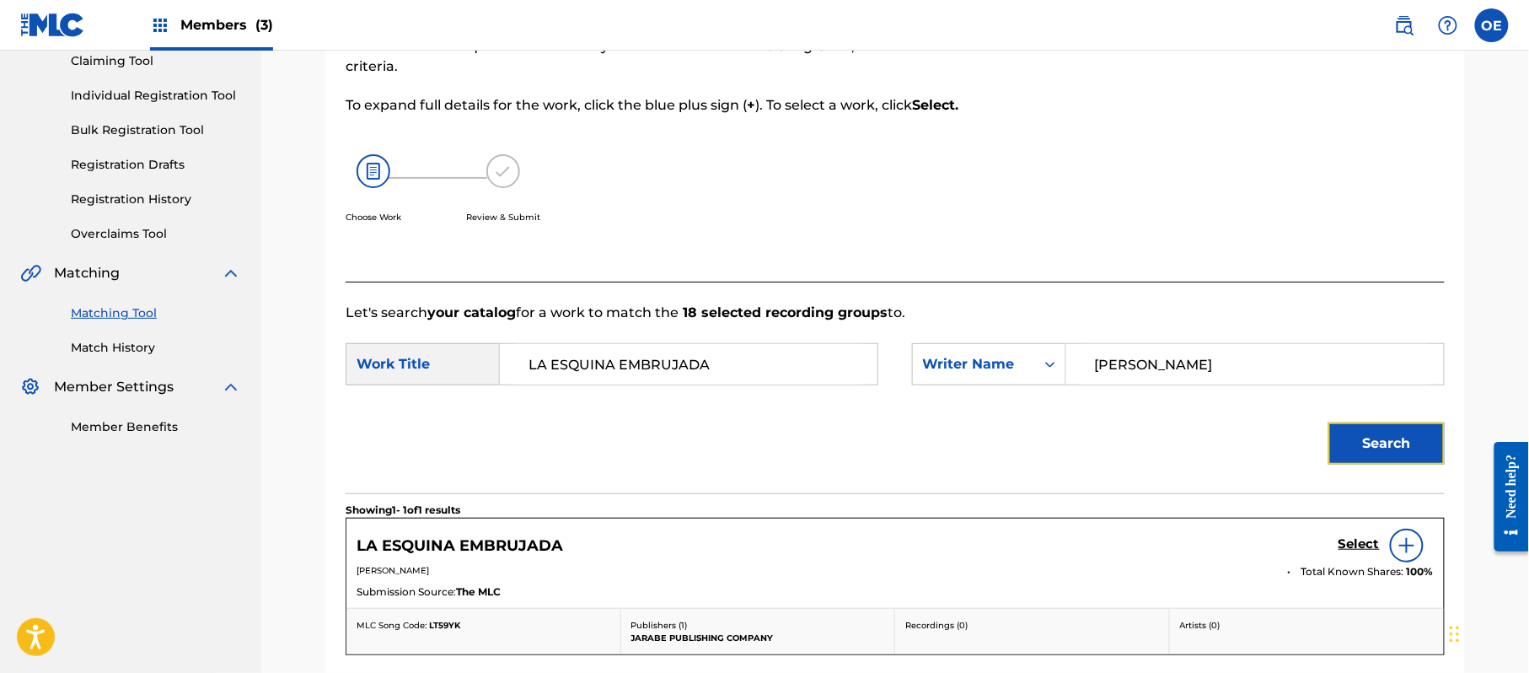
scroll to position [300, 0]
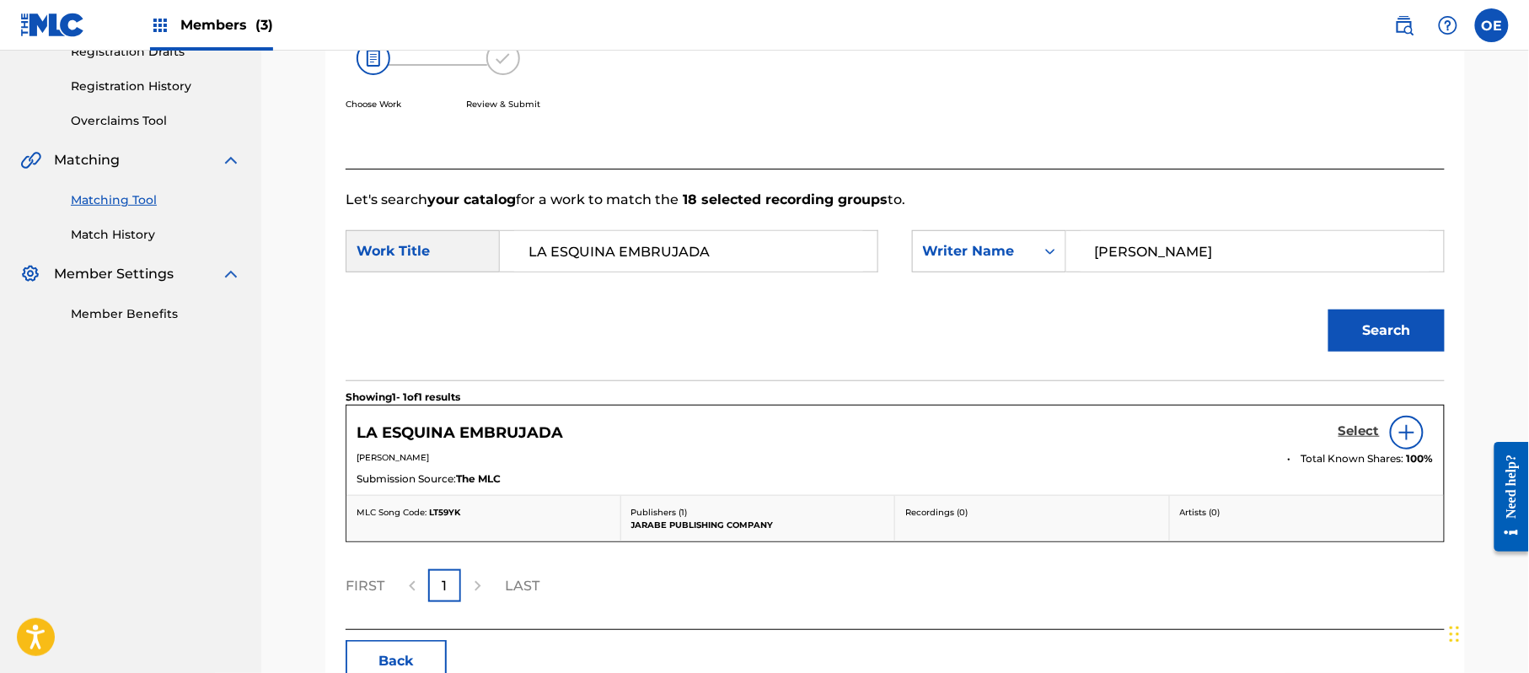
click at [1343, 438] on h5 "Select" at bounding box center [1359, 431] width 41 height 16
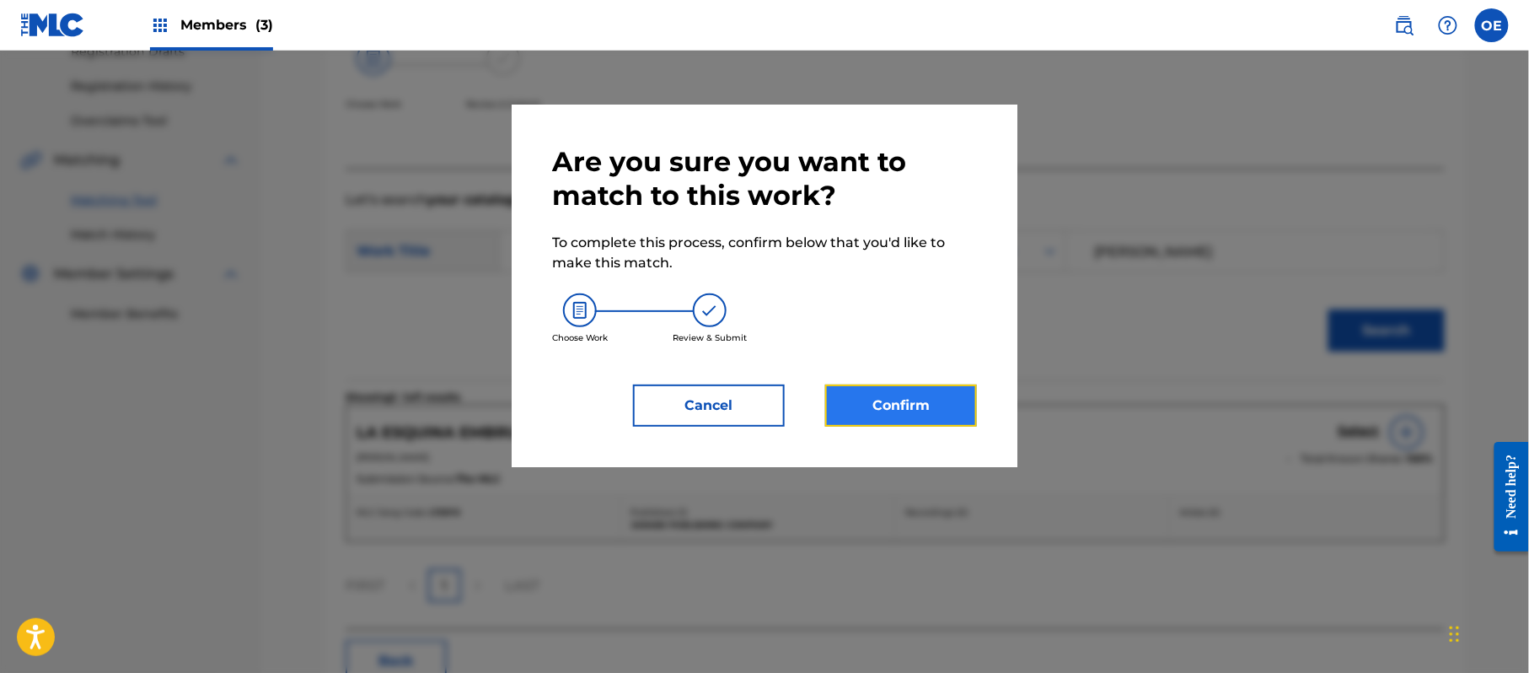
click at [948, 400] on button "Confirm" at bounding box center [901, 405] width 152 height 42
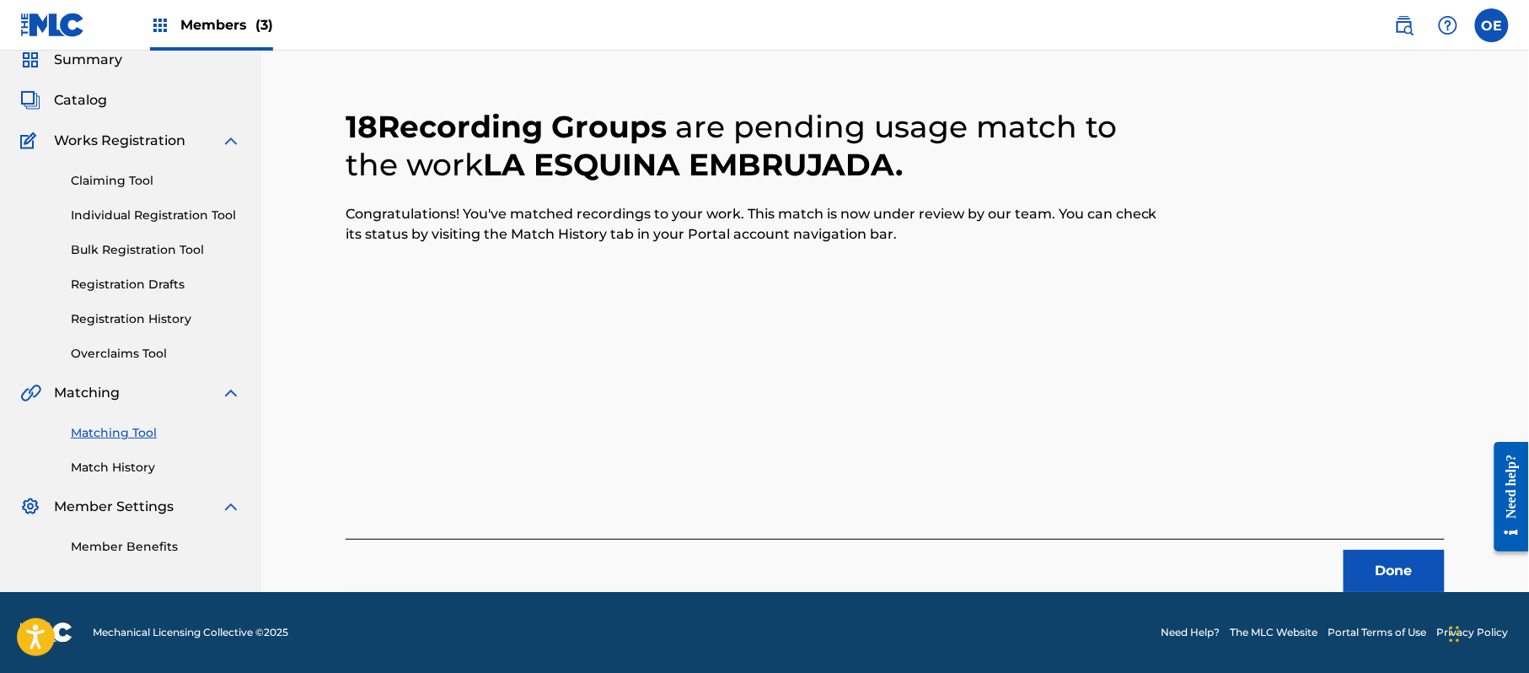
scroll to position [67, 0]
click at [1391, 580] on button "Done" at bounding box center [1394, 571] width 101 height 42
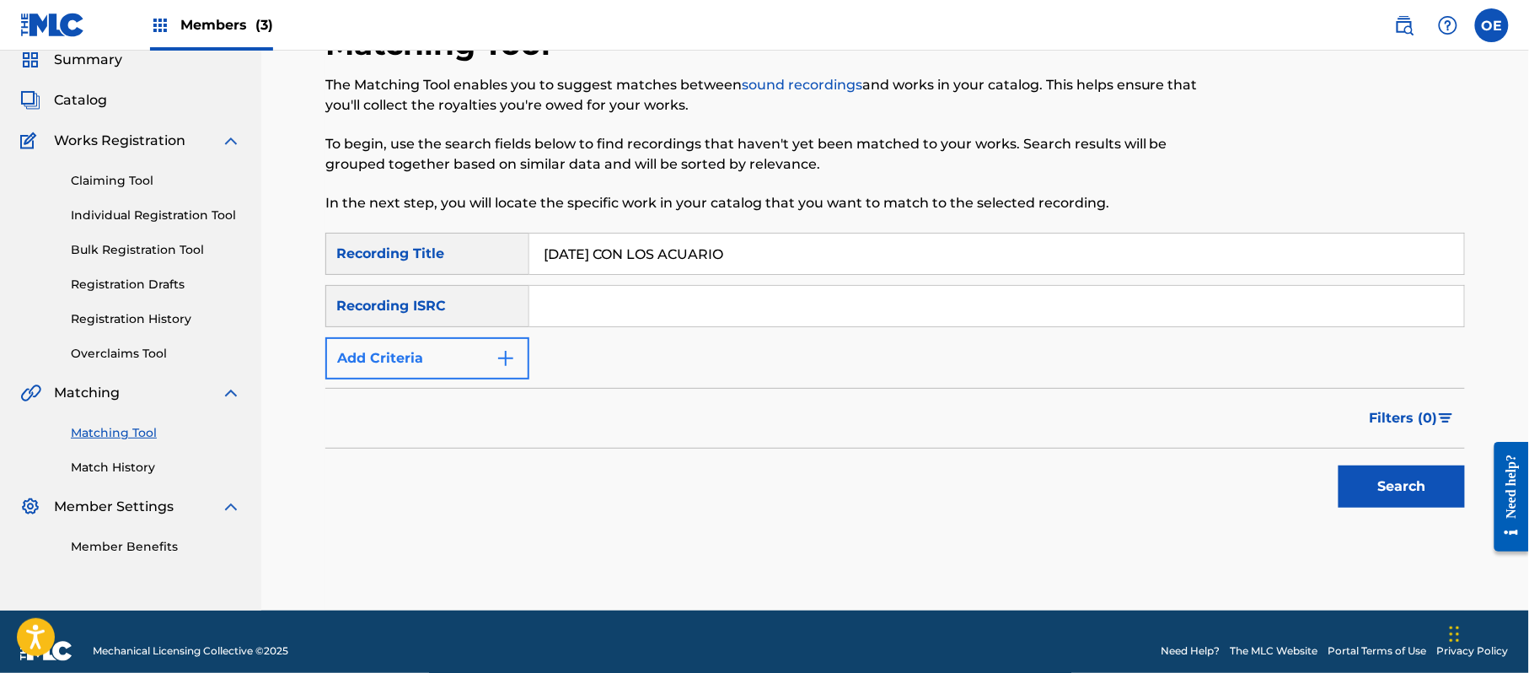
type input "[DATE] CON LOS ACUARIO"
click at [392, 359] on button "Add Criteria" at bounding box center [427, 358] width 204 height 42
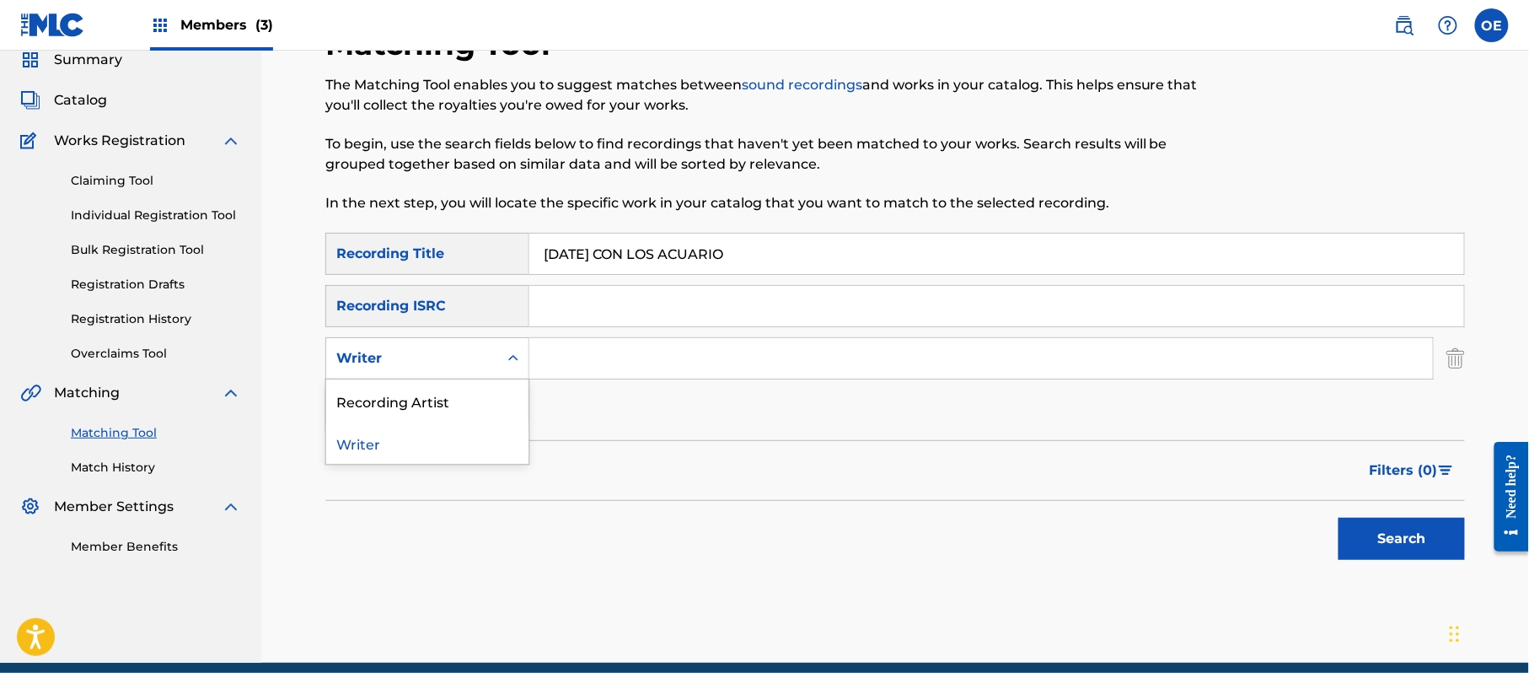
click at [457, 366] on div "Writer" at bounding box center [412, 358] width 152 height 20
click at [457, 393] on div "Recording Artist" at bounding box center [427, 400] width 202 height 42
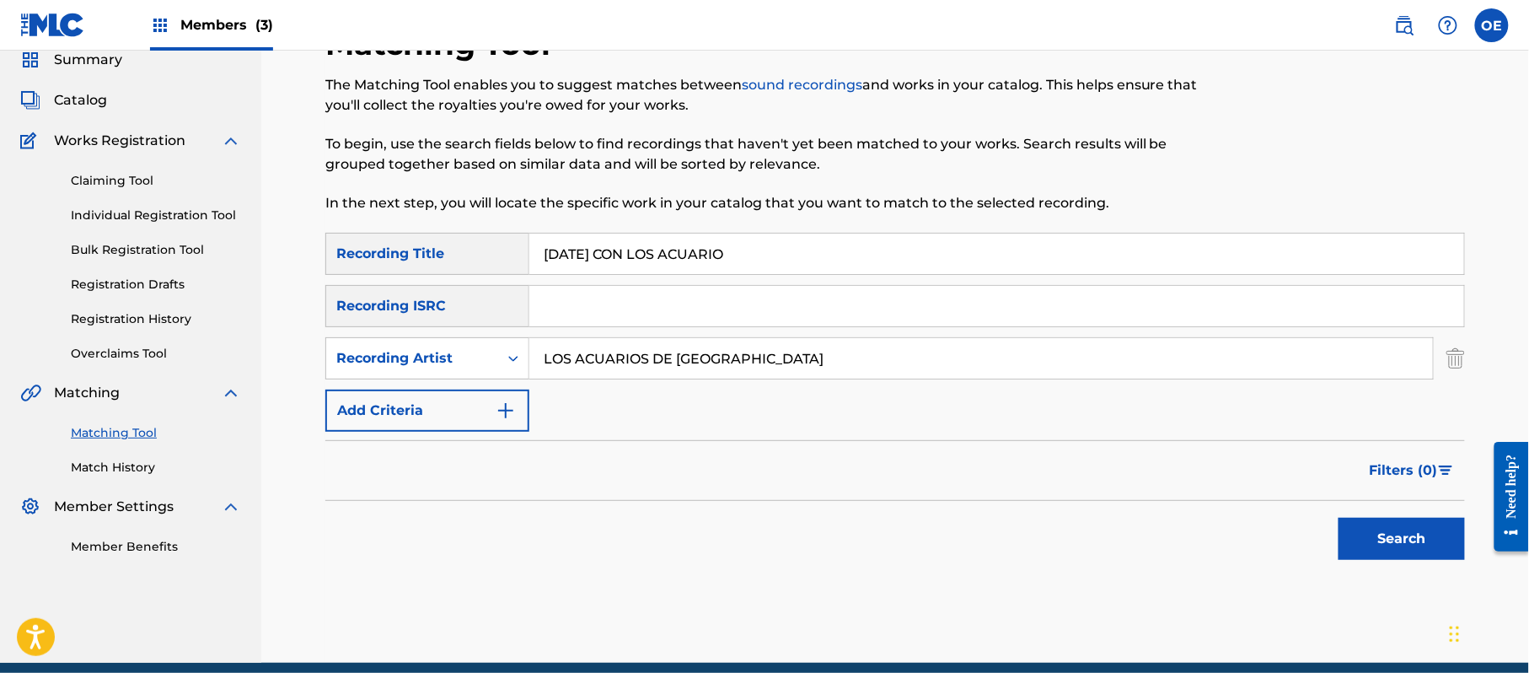
type input "LOS ACUARIOS DE [GEOGRAPHIC_DATA]"
click at [1420, 517] on div "Search" at bounding box center [1397, 534] width 135 height 67
click at [1377, 533] on button "Search" at bounding box center [1402, 539] width 126 height 42
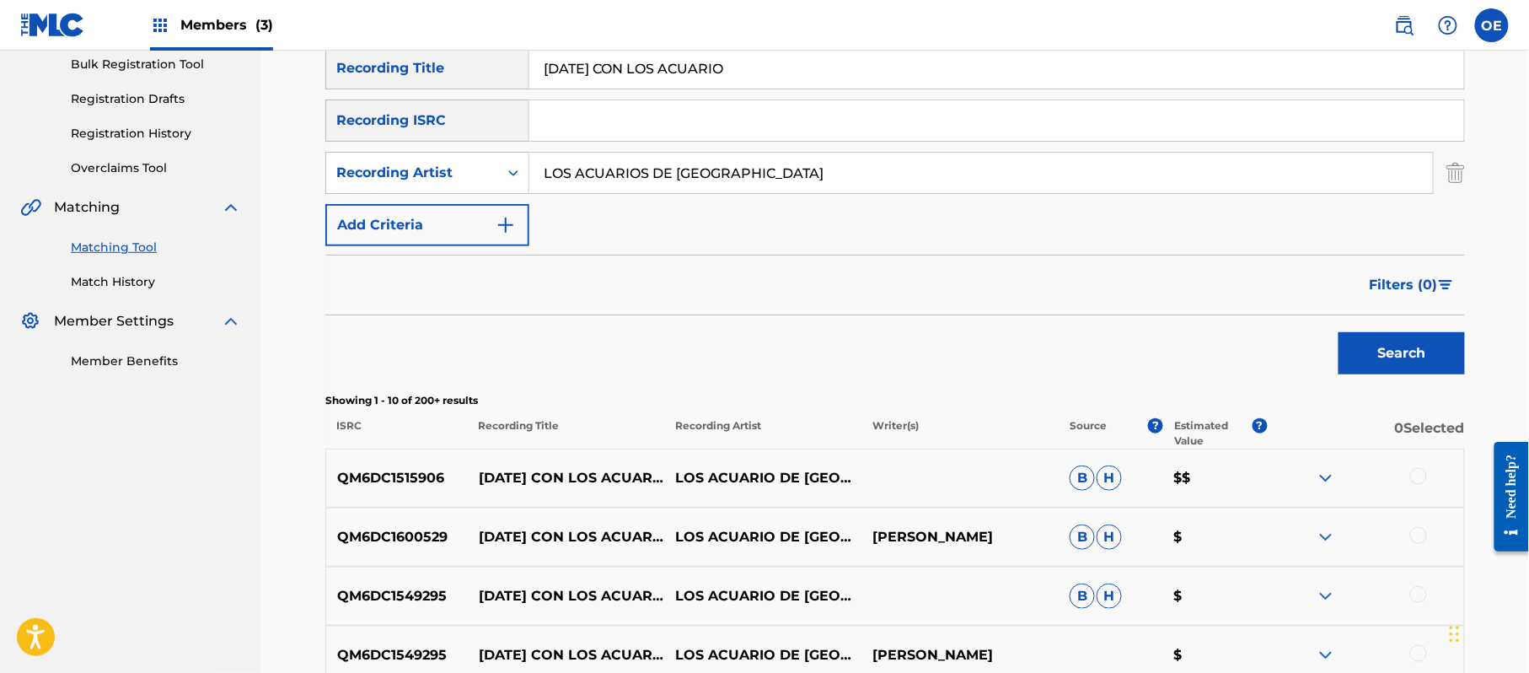
scroll to position [292, 0]
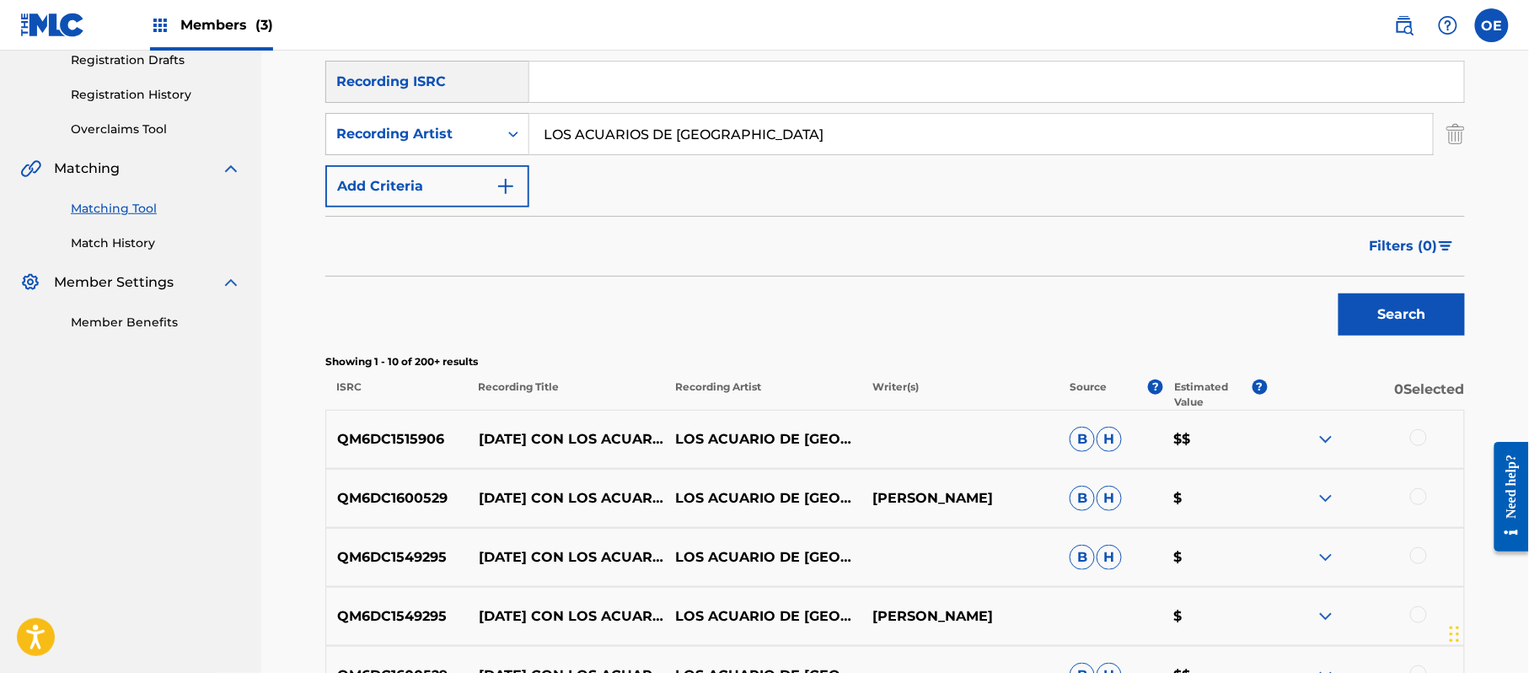
click at [1409, 439] on div at bounding box center [1365, 439] width 197 height 20
click at [1415, 439] on div at bounding box center [1418, 437] width 17 height 17
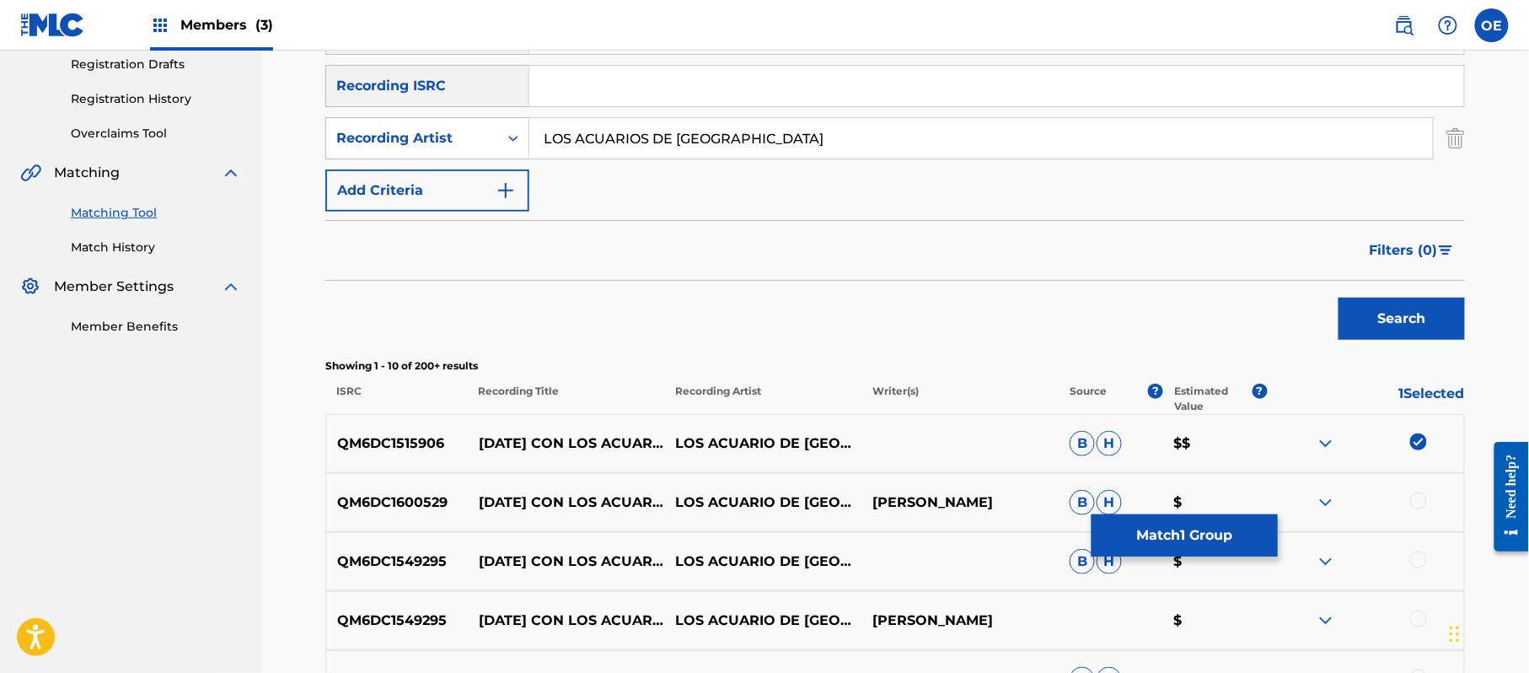
scroll to position [517, 0]
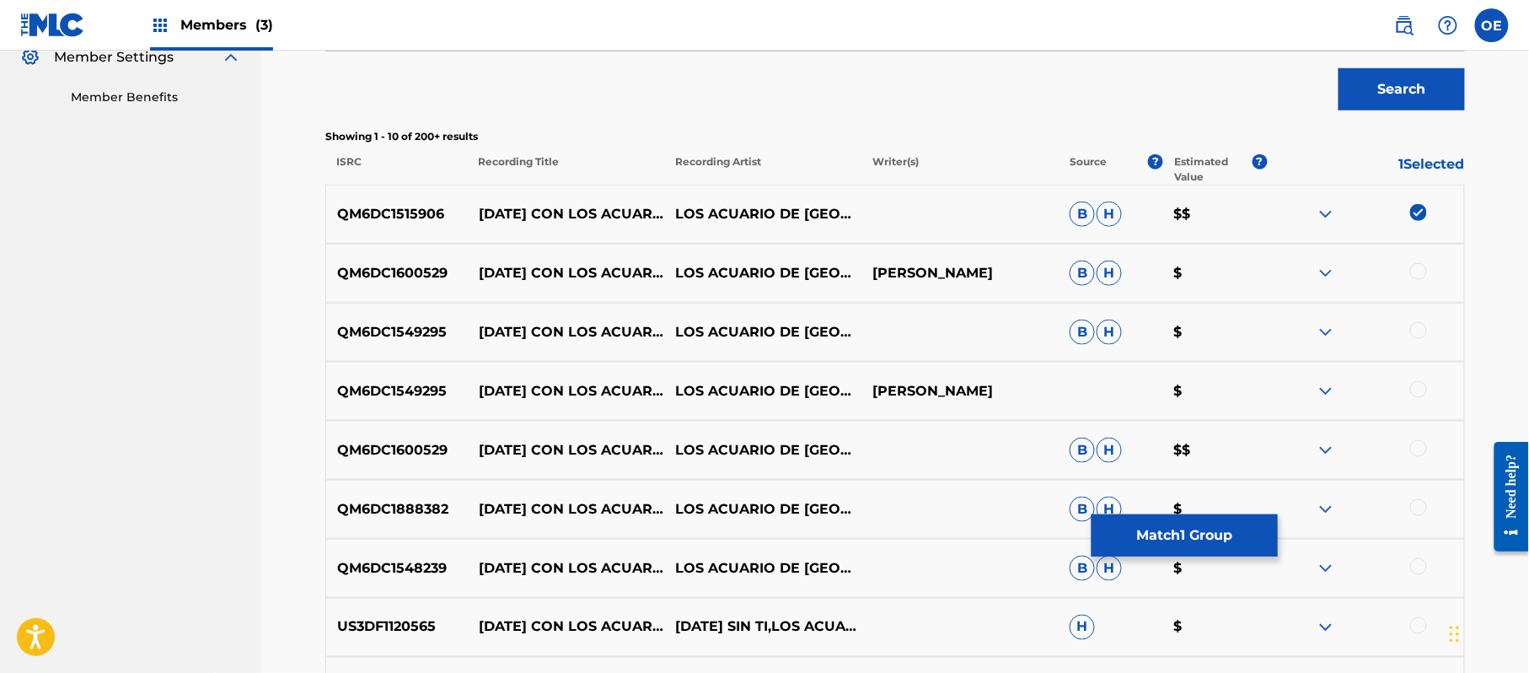
click at [1416, 271] on div at bounding box center [1418, 271] width 17 height 17
click at [1414, 329] on div at bounding box center [1418, 330] width 17 height 17
click at [1418, 382] on div at bounding box center [1418, 389] width 17 height 17
click at [1423, 445] on div at bounding box center [1418, 448] width 17 height 17
click at [1423, 507] on div at bounding box center [1418, 507] width 17 height 17
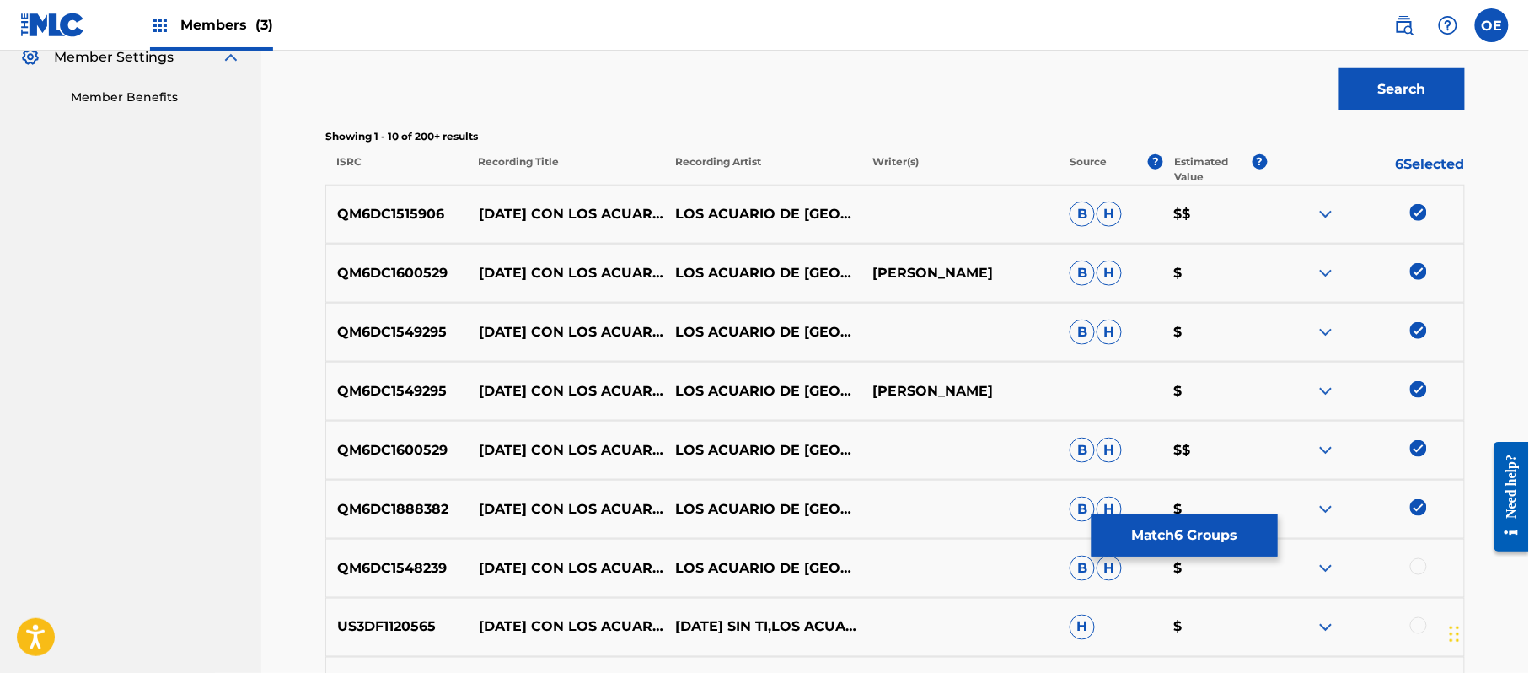
click at [1424, 568] on div at bounding box center [1418, 566] width 17 height 17
click at [1413, 625] on div at bounding box center [1418, 625] width 17 height 17
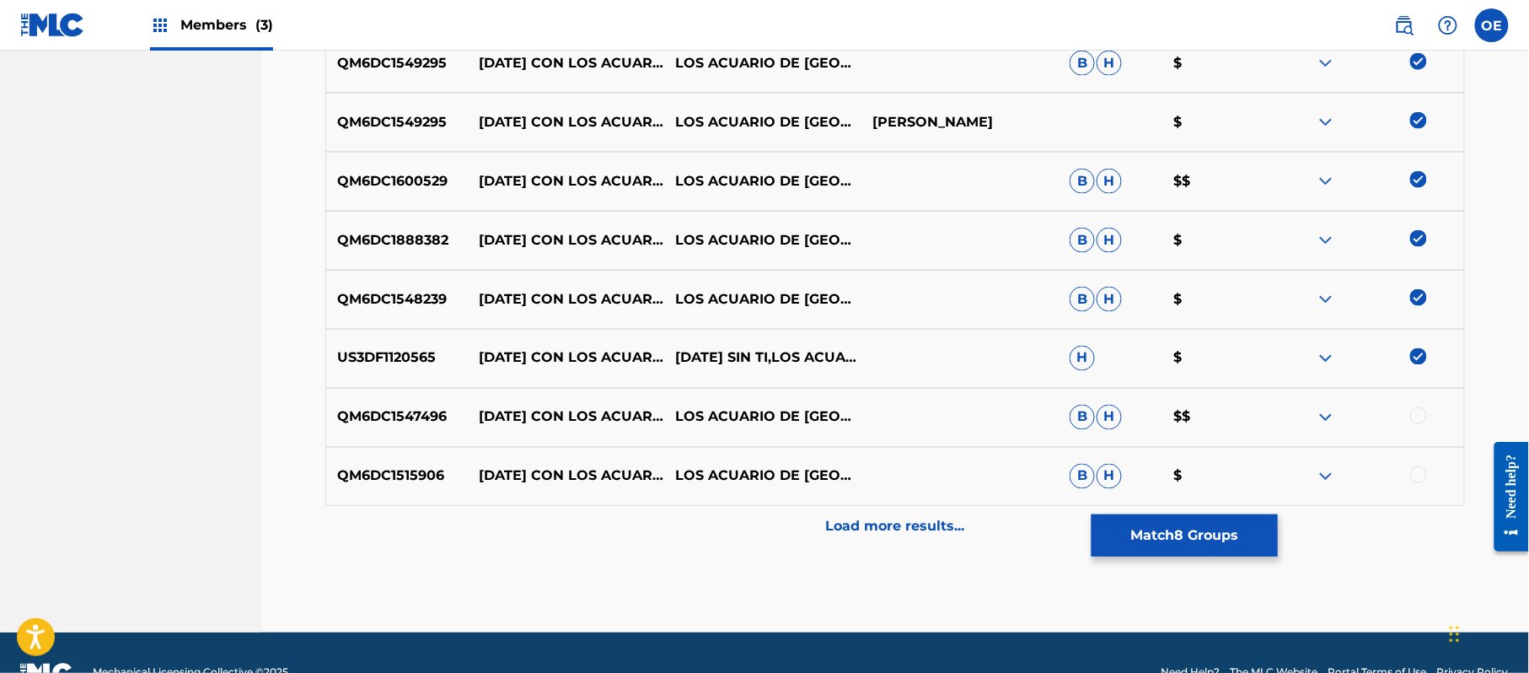
scroll to position [826, 0]
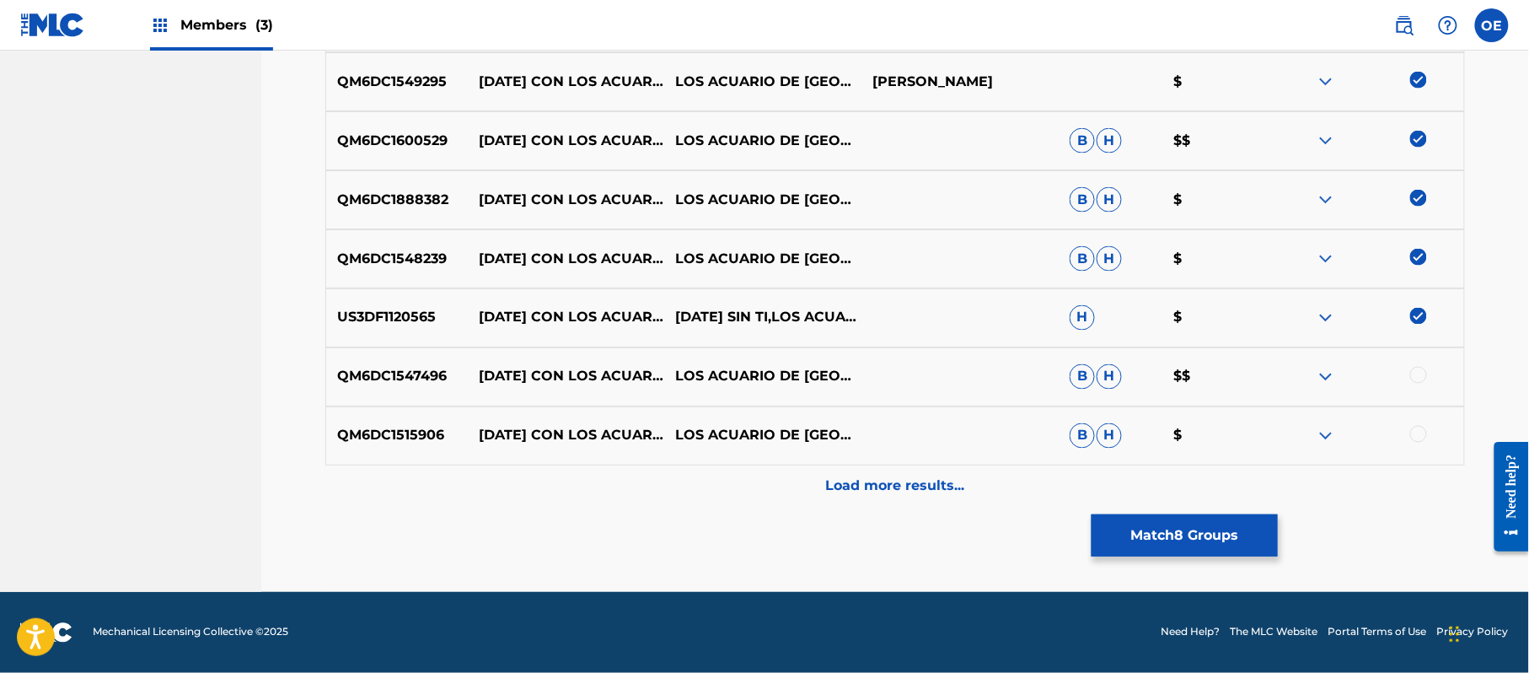
click at [1414, 383] on div at bounding box center [1365, 377] width 197 height 20
click at [1423, 427] on div at bounding box center [1418, 434] width 17 height 17
click at [1421, 385] on div at bounding box center [1365, 377] width 197 height 20
click at [1421, 381] on div at bounding box center [1418, 375] width 17 height 17
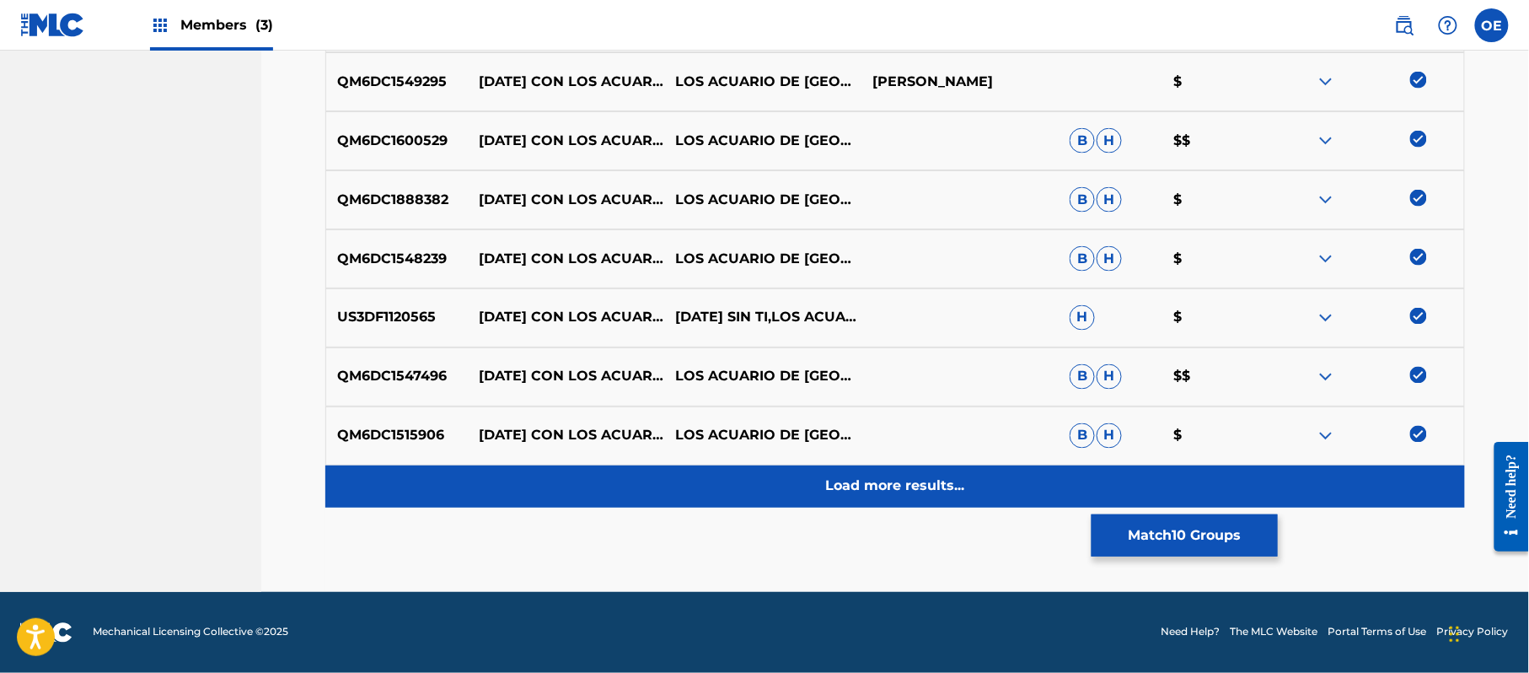
click at [917, 483] on p "Load more results..." at bounding box center [895, 486] width 139 height 20
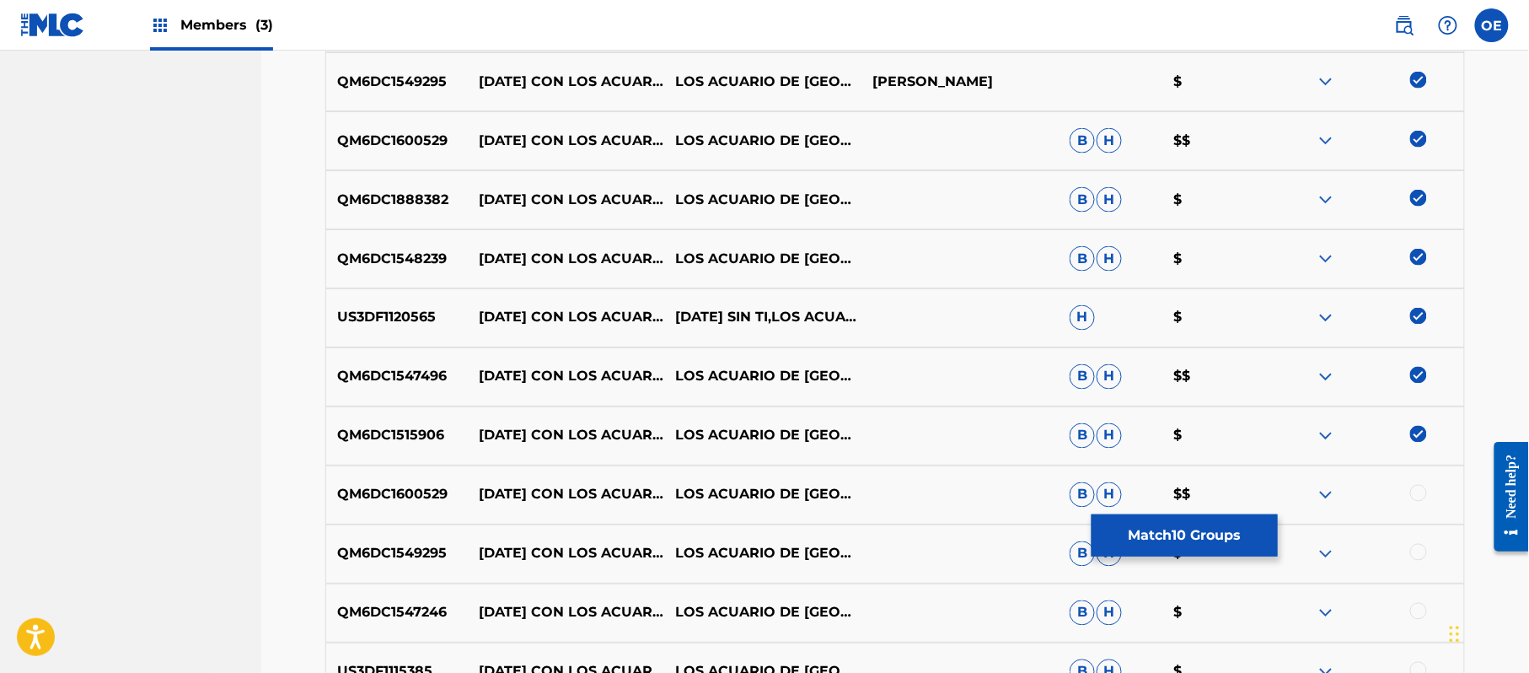
scroll to position [938, 0]
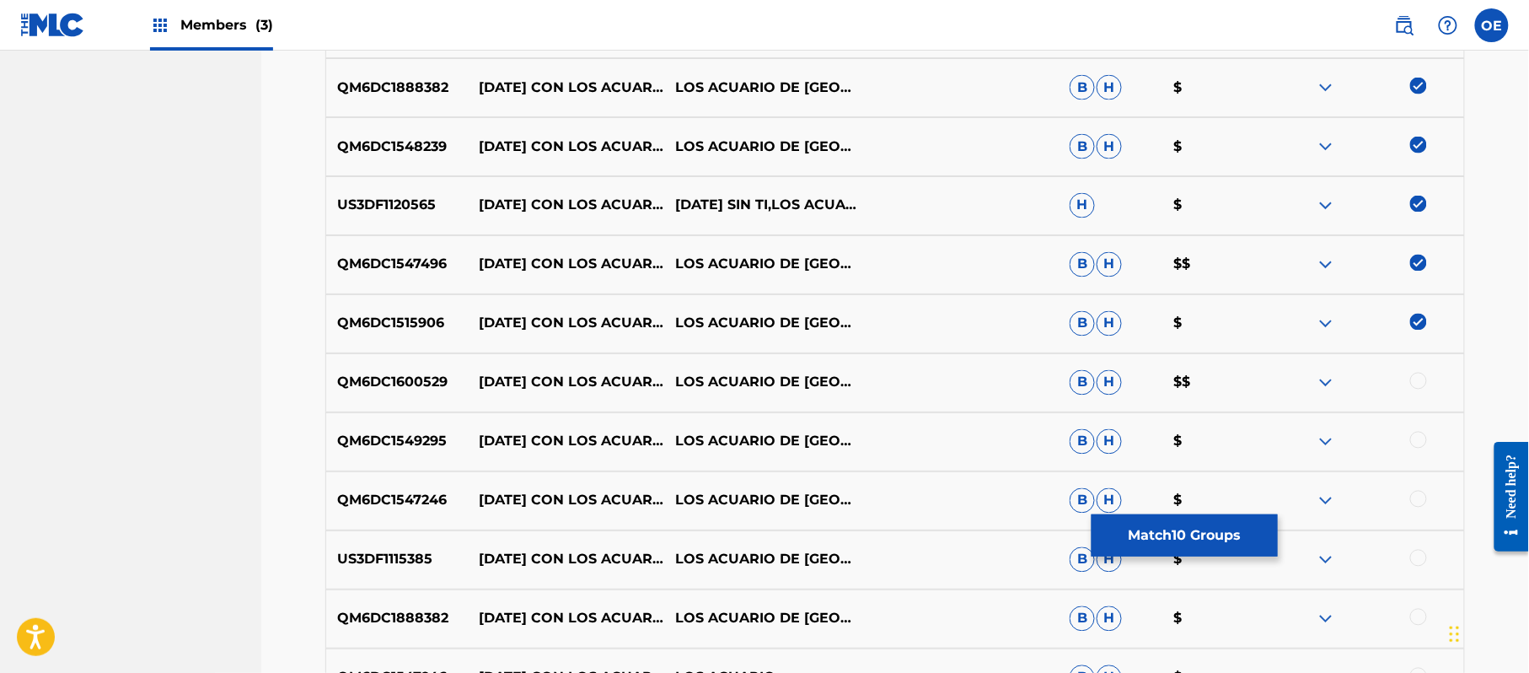
click at [1411, 383] on div at bounding box center [1418, 381] width 17 height 17
click at [1416, 437] on div at bounding box center [1418, 440] width 17 height 17
click at [1421, 494] on div at bounding box center [1418, 499] width 17 height 17
click at [1414, 554] on div at bounding box center [1418, 558] width 17 height 17
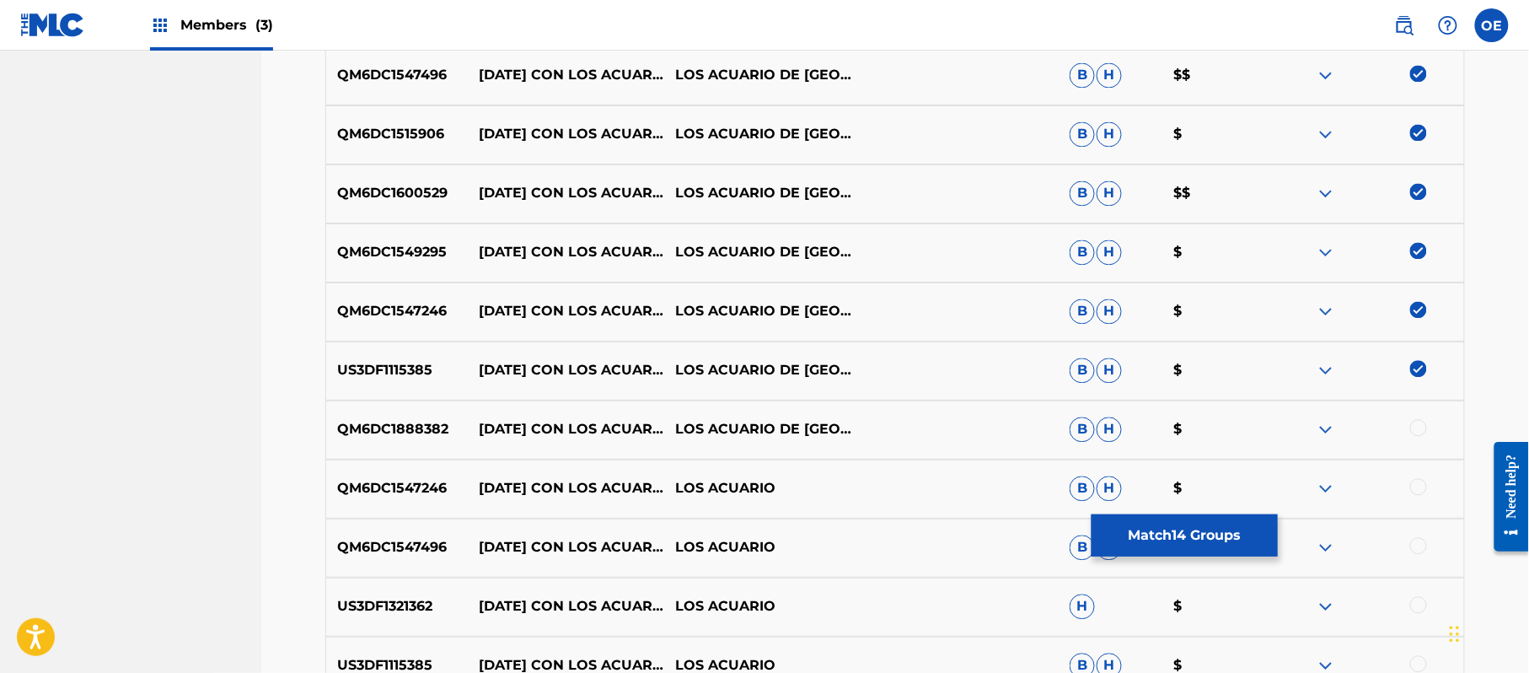
scroll to position [1163, 0]
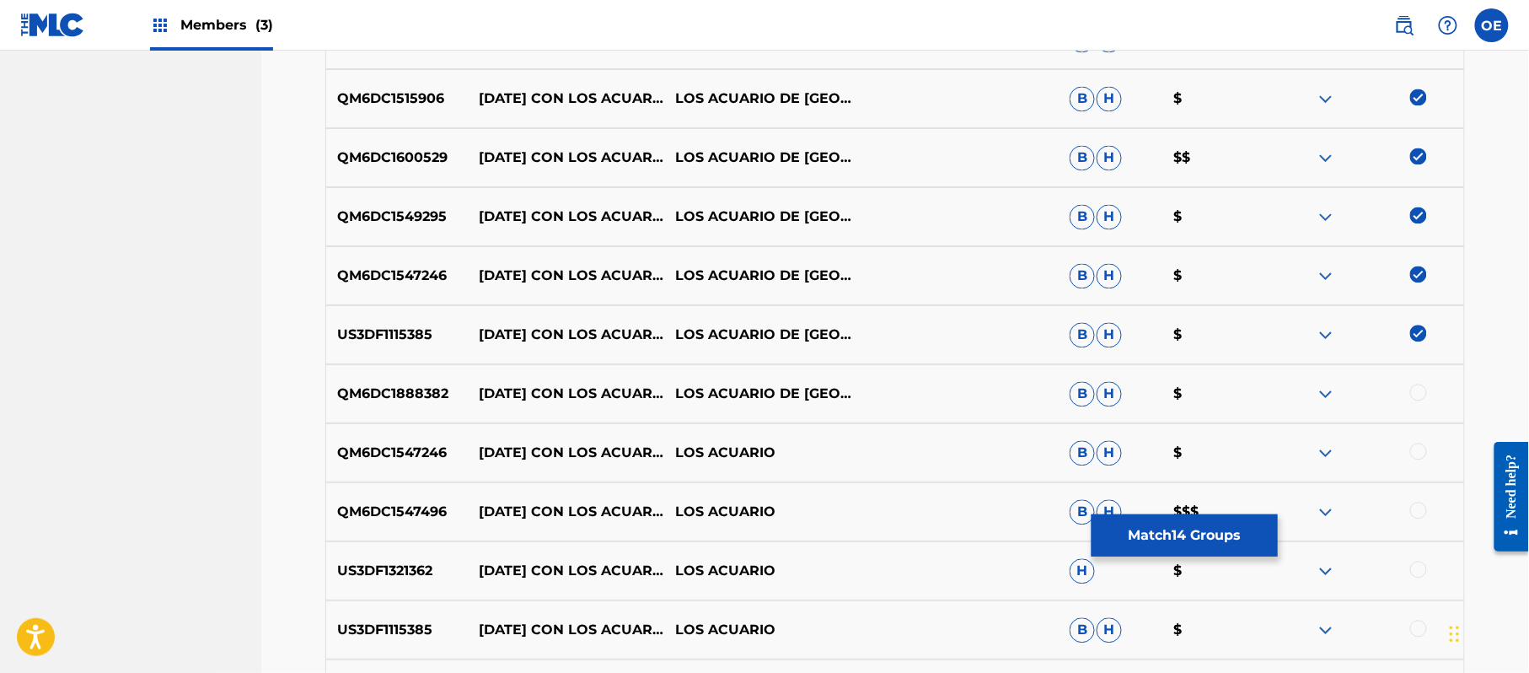
click at [1426, 391] on div at bounding box center [1418, 392] width 17 height 17
click at [1417, 448] on div at bounding box center [1418, 451] width 17 height 17
click at [1417, 511] on div at bounding box center [1418, 510] width 17 height 17
click at [1414, 574] on div at bounding box center [1418, 569] width 17 height 17
click at [1410, 625] on div at bounding box center [1418, 628] width 17 height 17
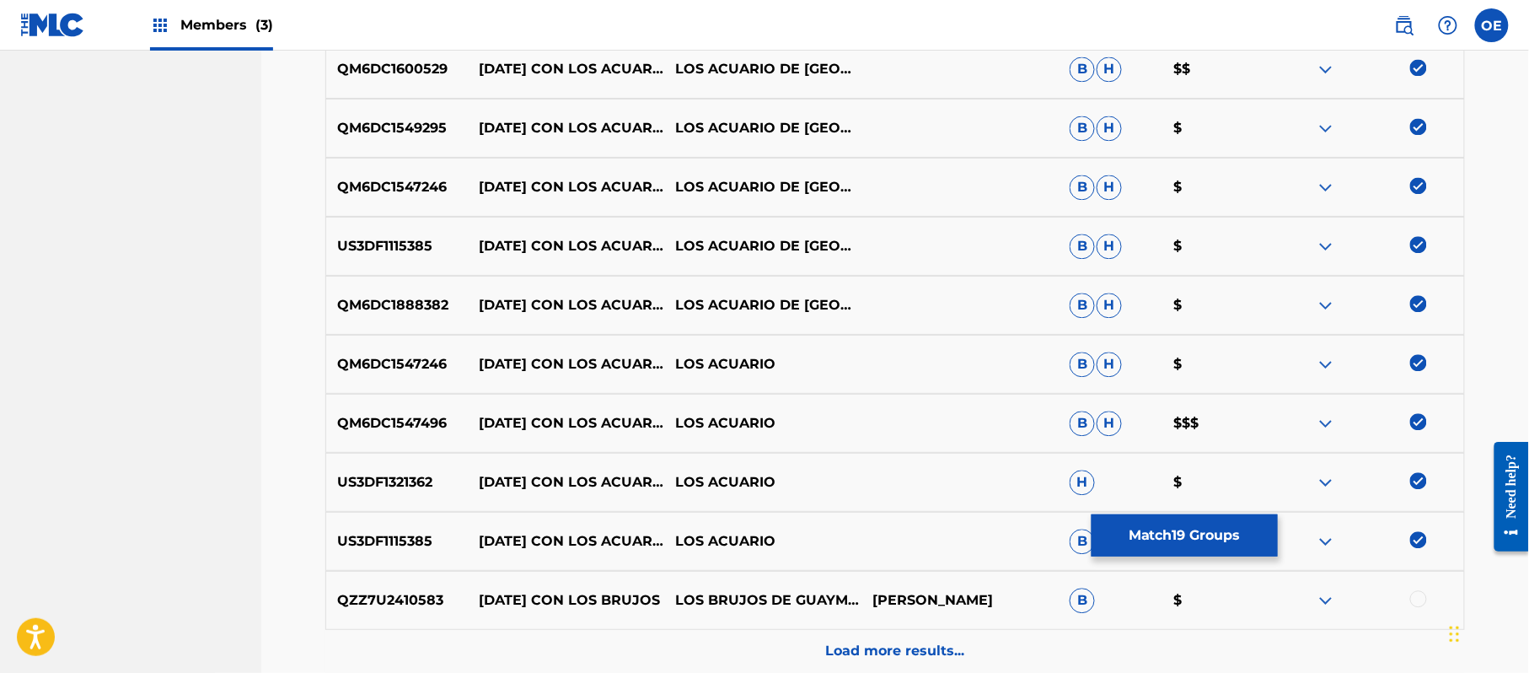
scroll to position [1388, 0]
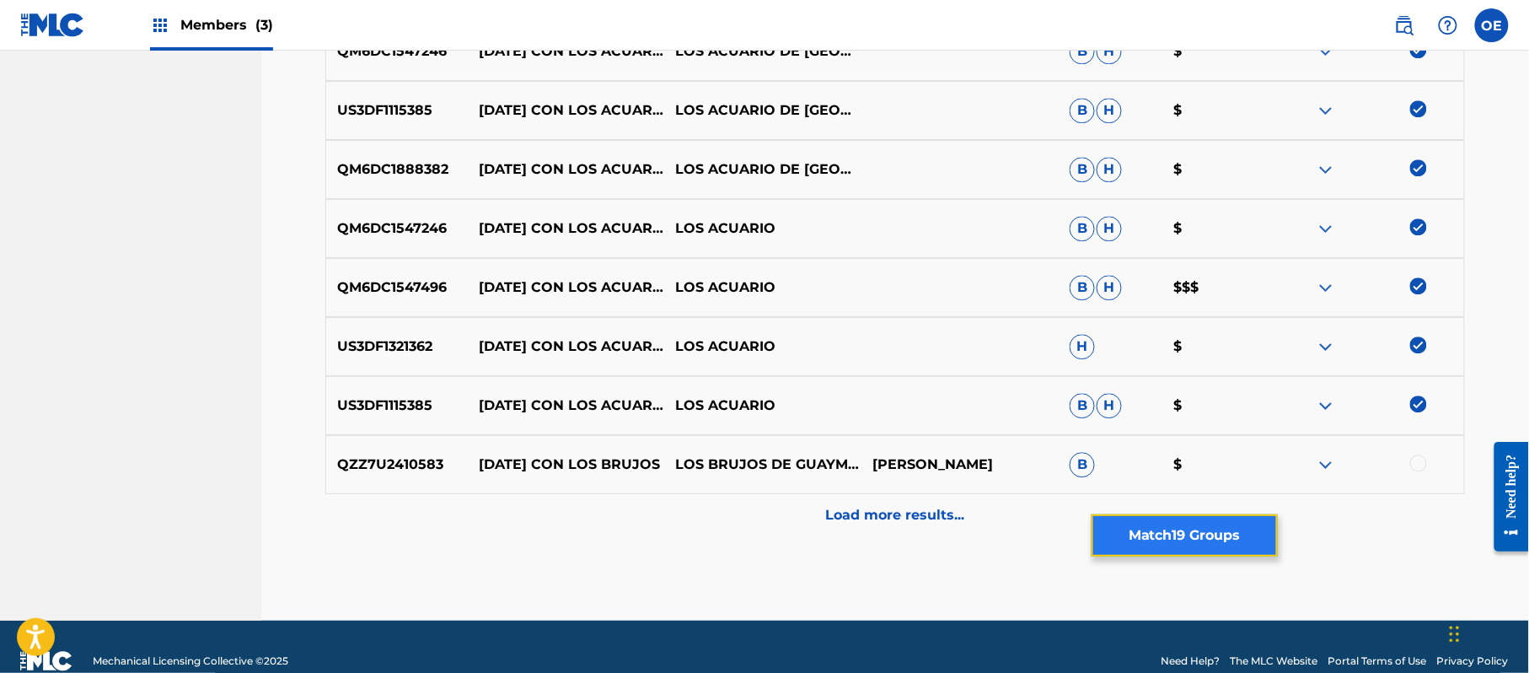
click at [1237, 523] on button "Match 19 Groups" at bounding box center [1185, 535] width 186 height 42
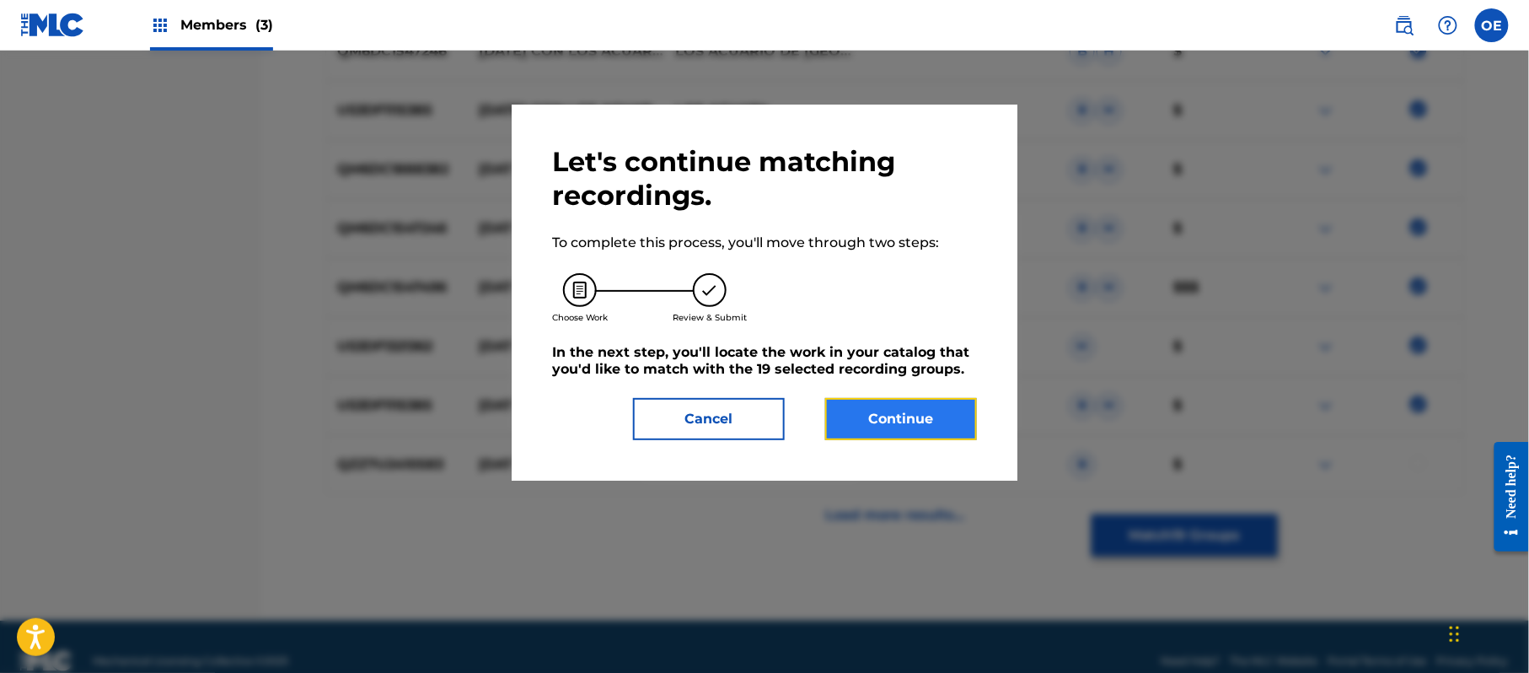
click at [904, 413] on button "Continue" at bounding box center [901, 419] width 152 height 42
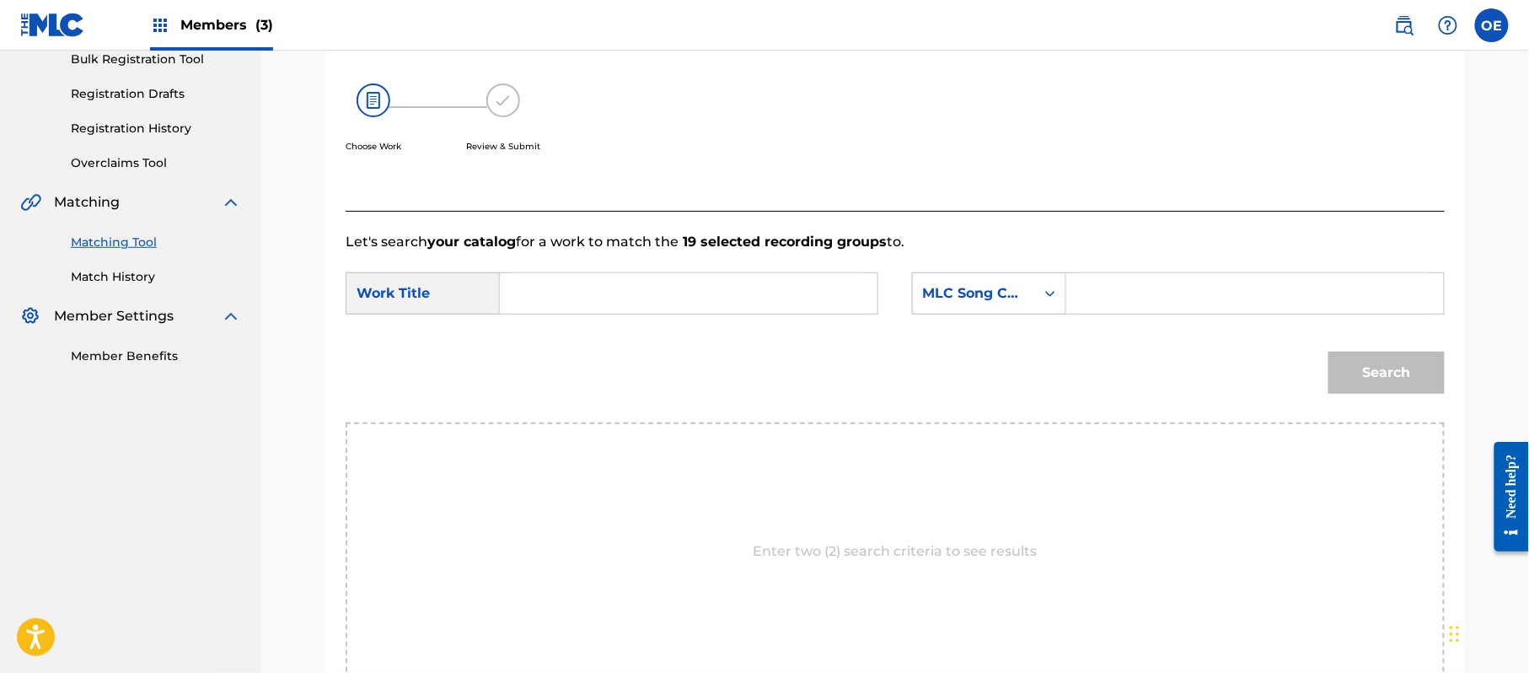
scroll to position [450, 0]
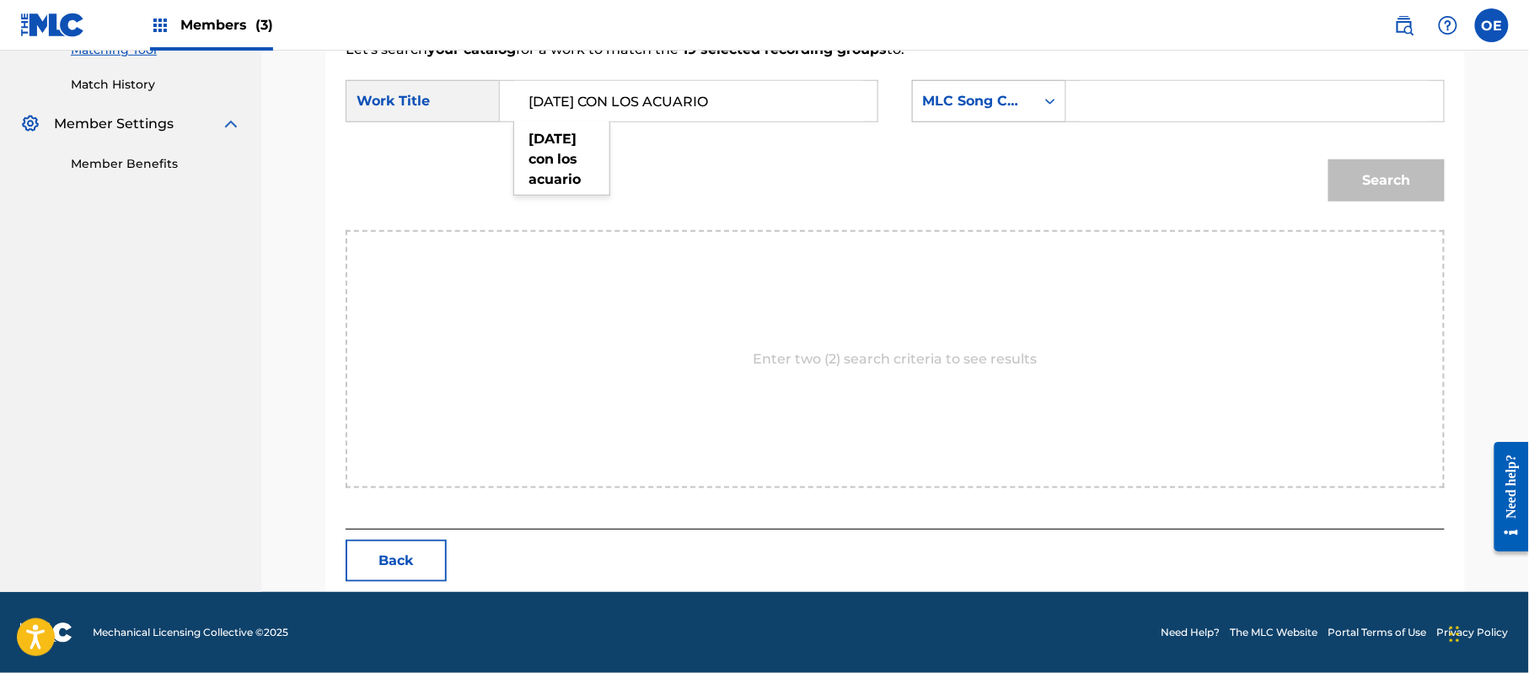
type input "[DATE] CON LOS ACUARIO"
click at [942, 113] on div "MLC Song Code" at bounding box center [974, 101] width 122 height 32
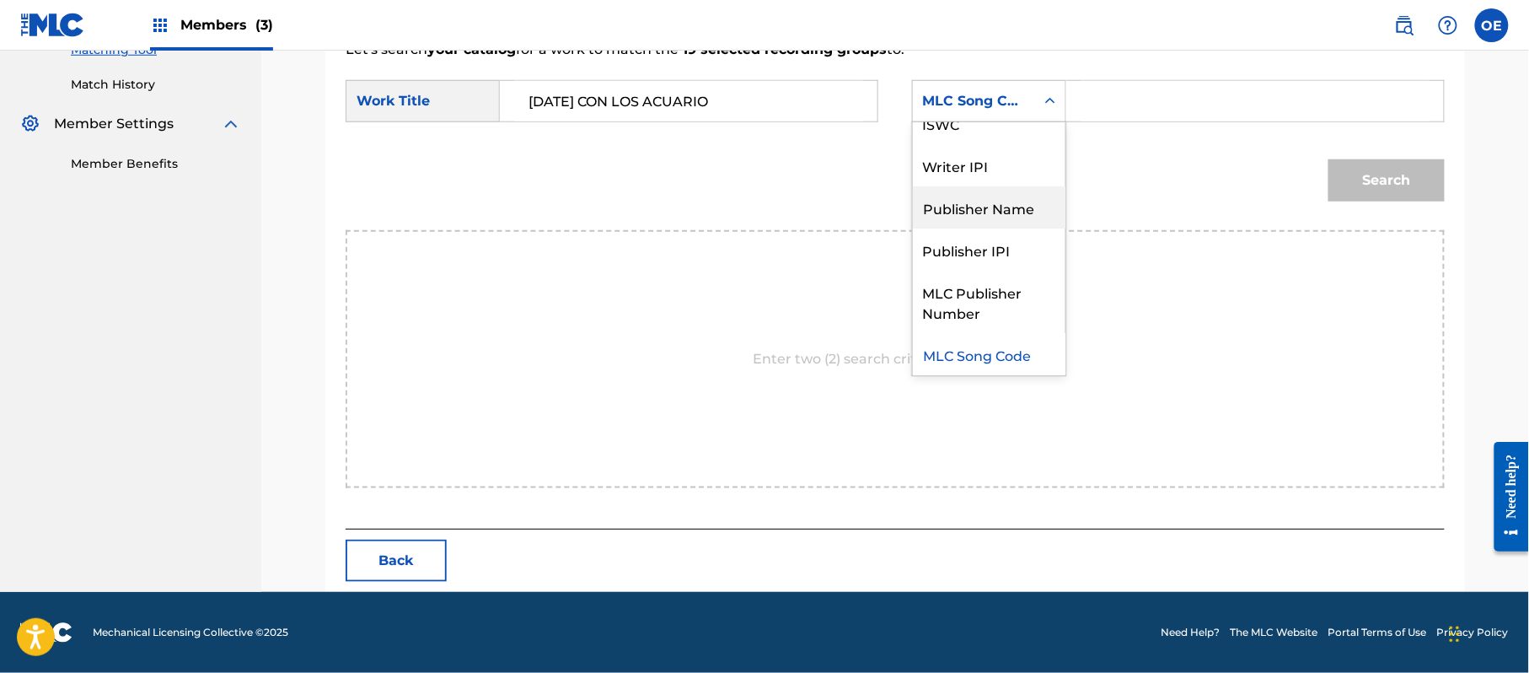
scroll to position [0, 0]
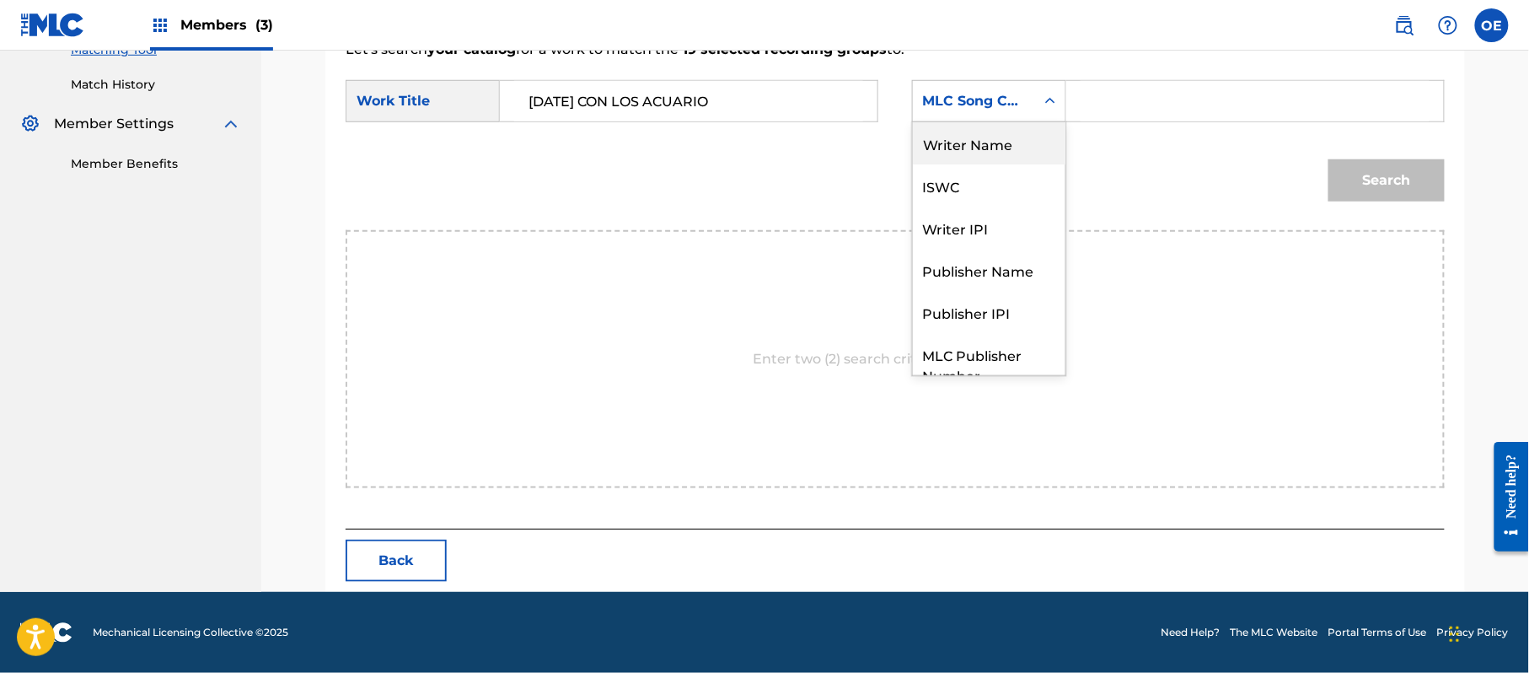
click at [951, 149] on div "Writer Name" at bounding box center [989, 143] width 153 height 42
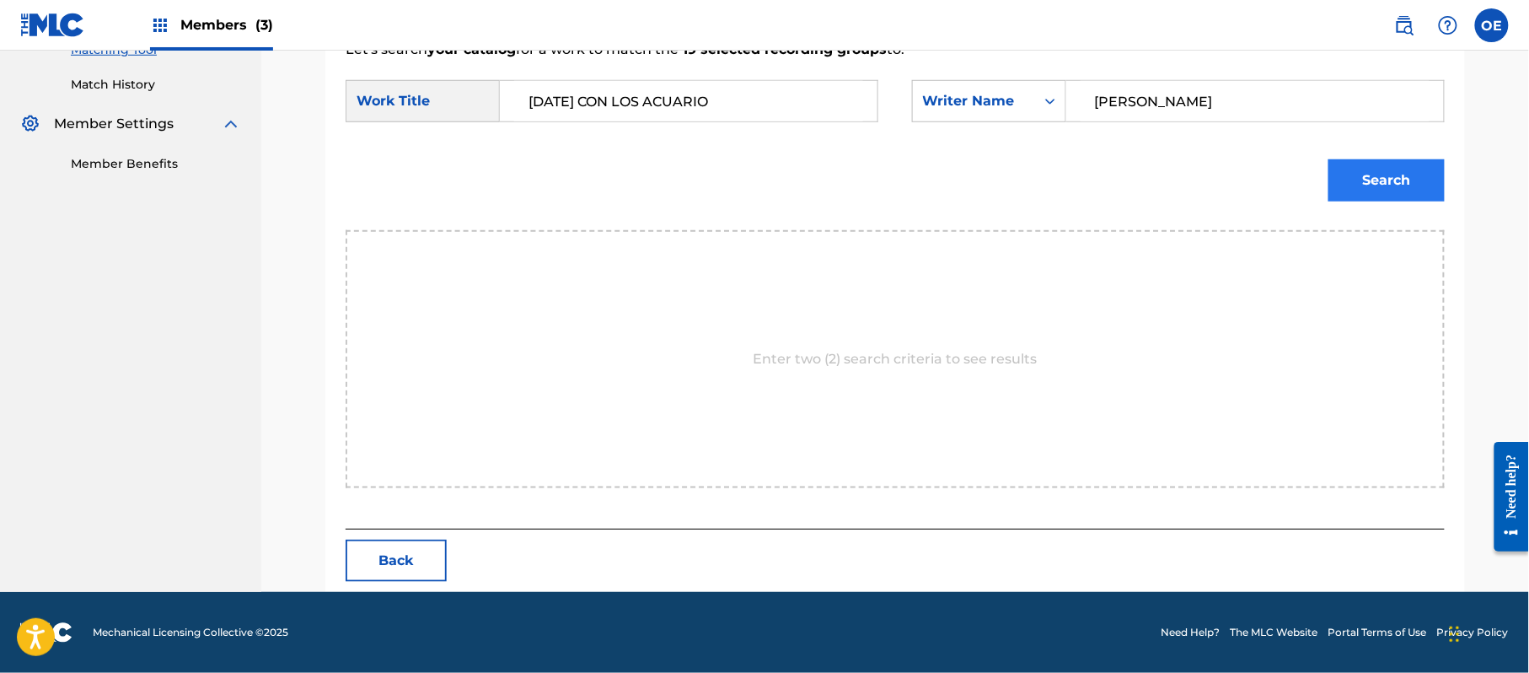
type input "[PERSON_NAME]"
click at [1377, 187] on button "Search" at bounding box center [1387, 180] width 116 height 42
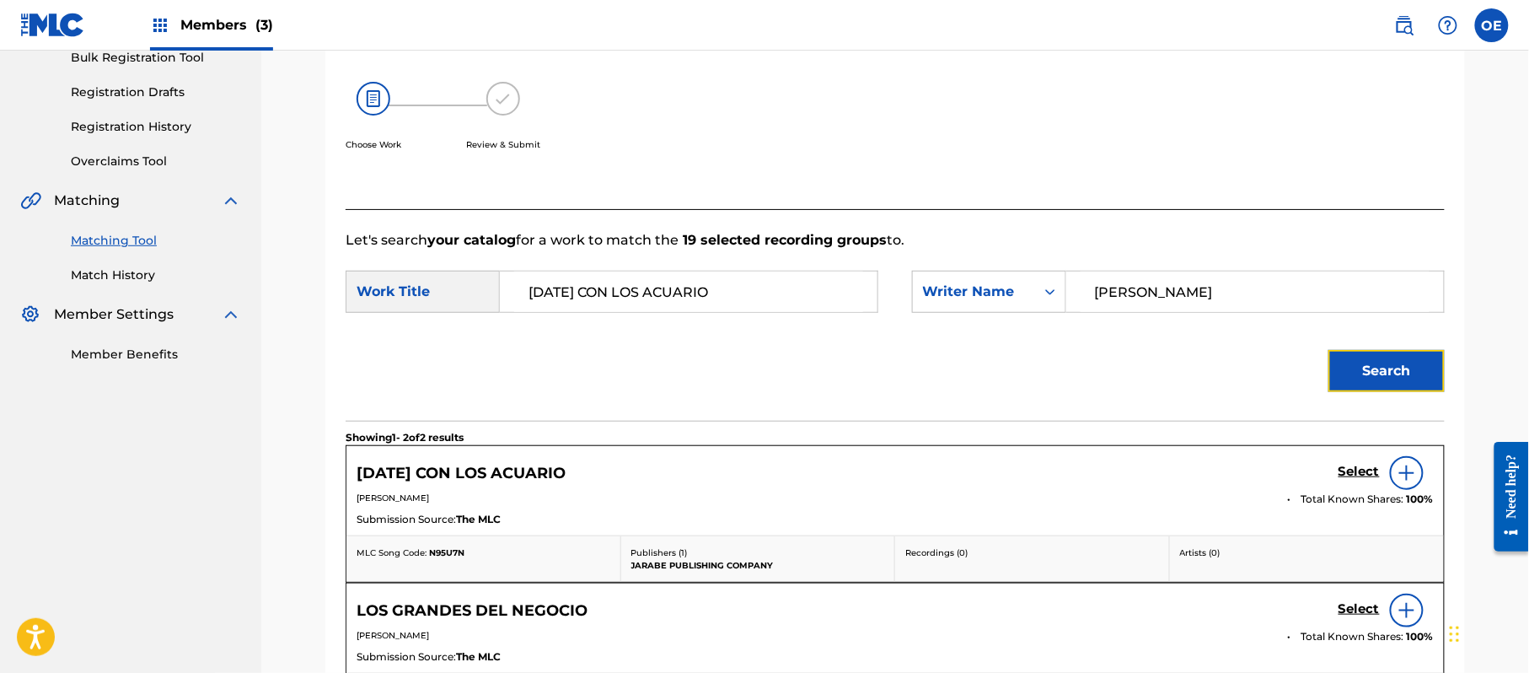
scroll to position [450, 0]
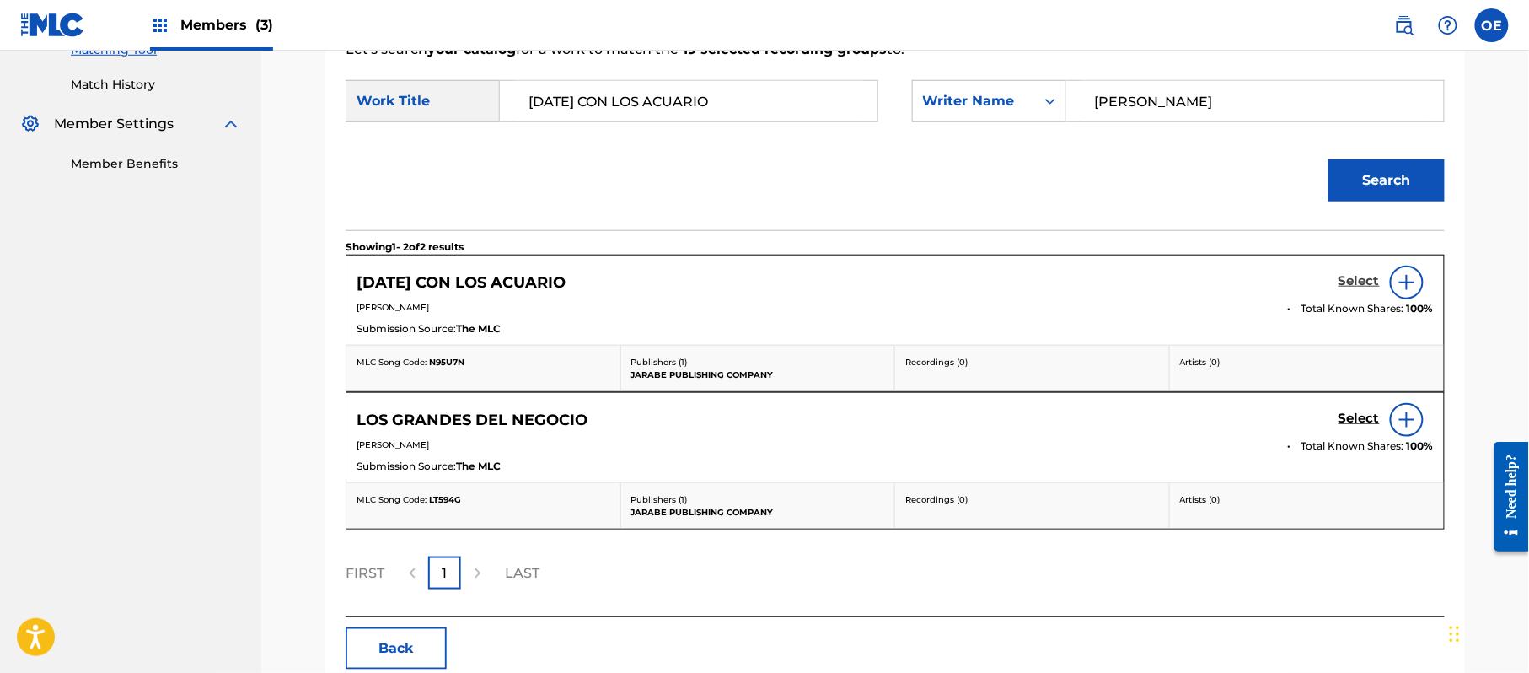
click at [1347, 278] on h5 "Select" at bounding box center [1359, 281] width 41 height 16
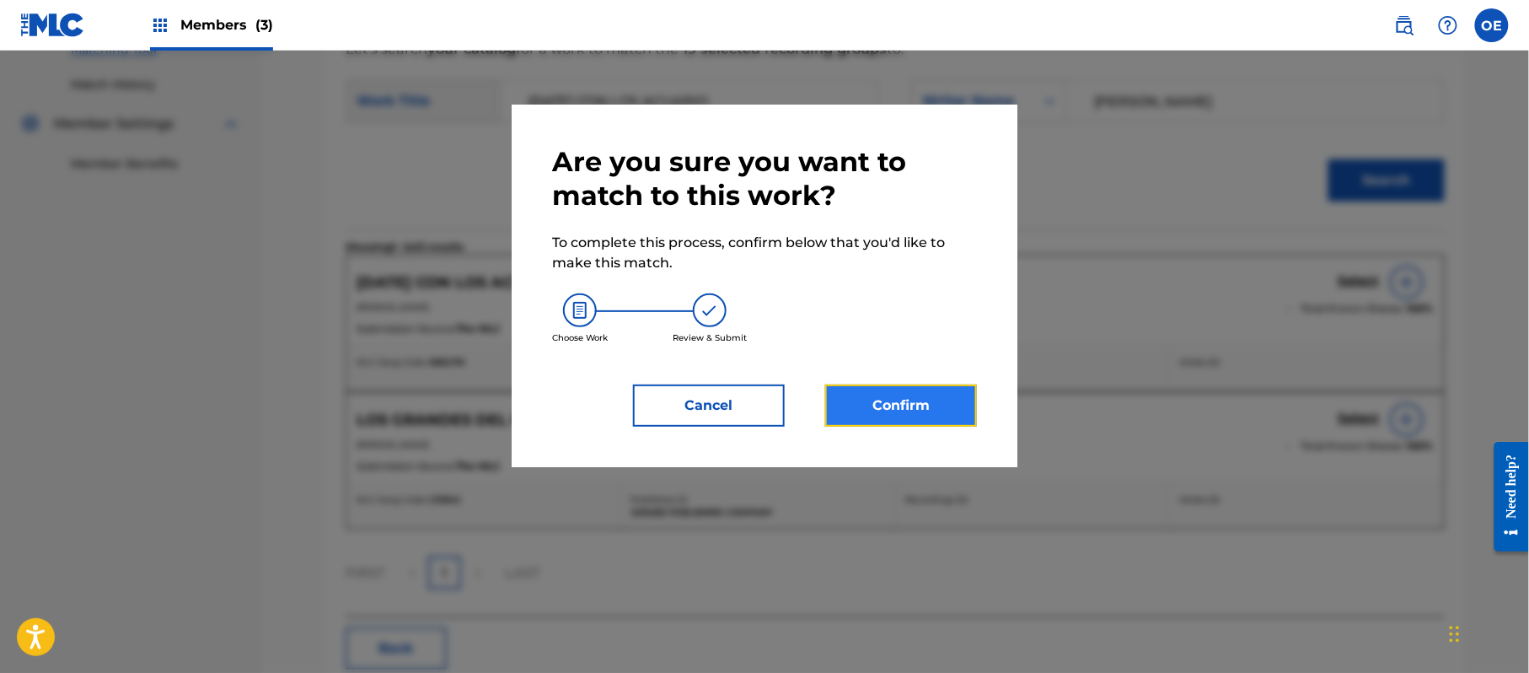
click at [934, 395] on button "Confirm" at bounding box center [901, 405] width 152 height 42
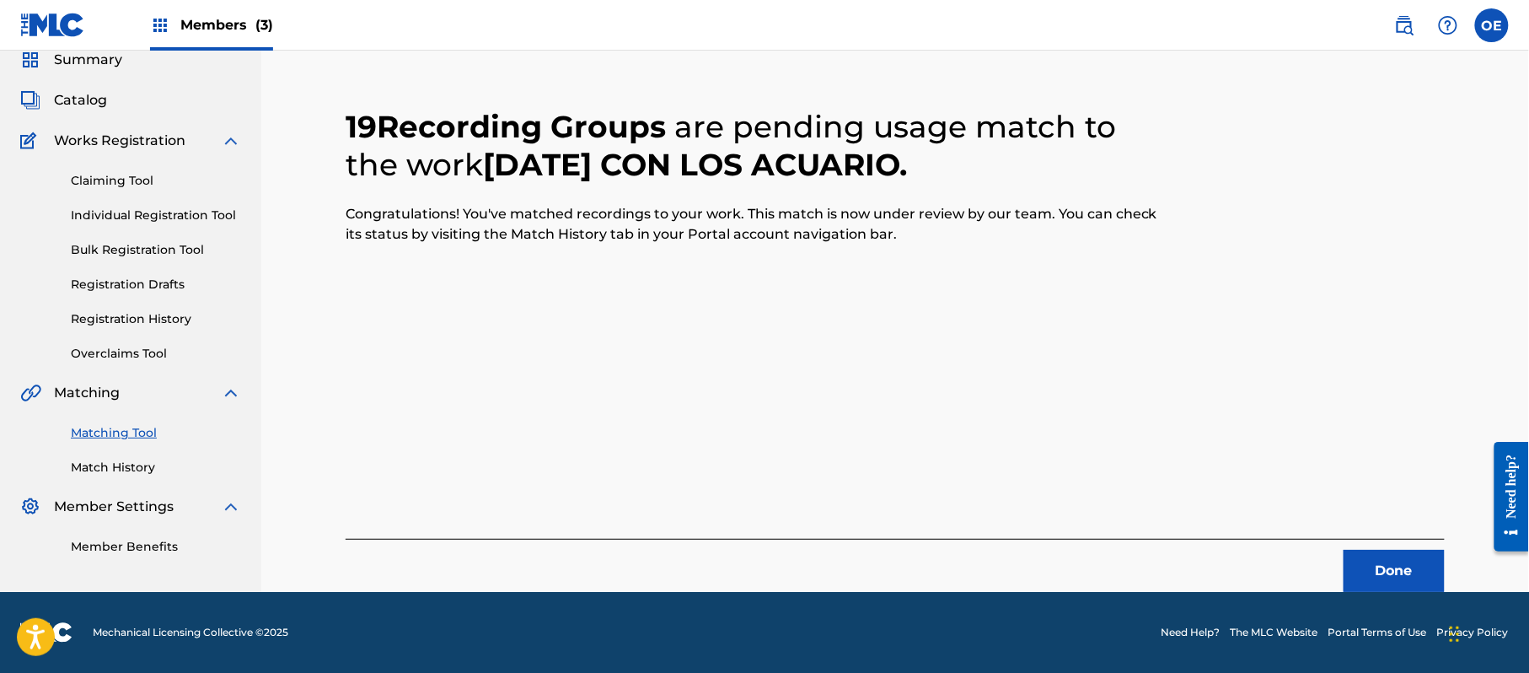
scroll to position [67, 0]
click at [1362, 554] on button "Done" at bounding box center [1394, 571] width 101 height 42
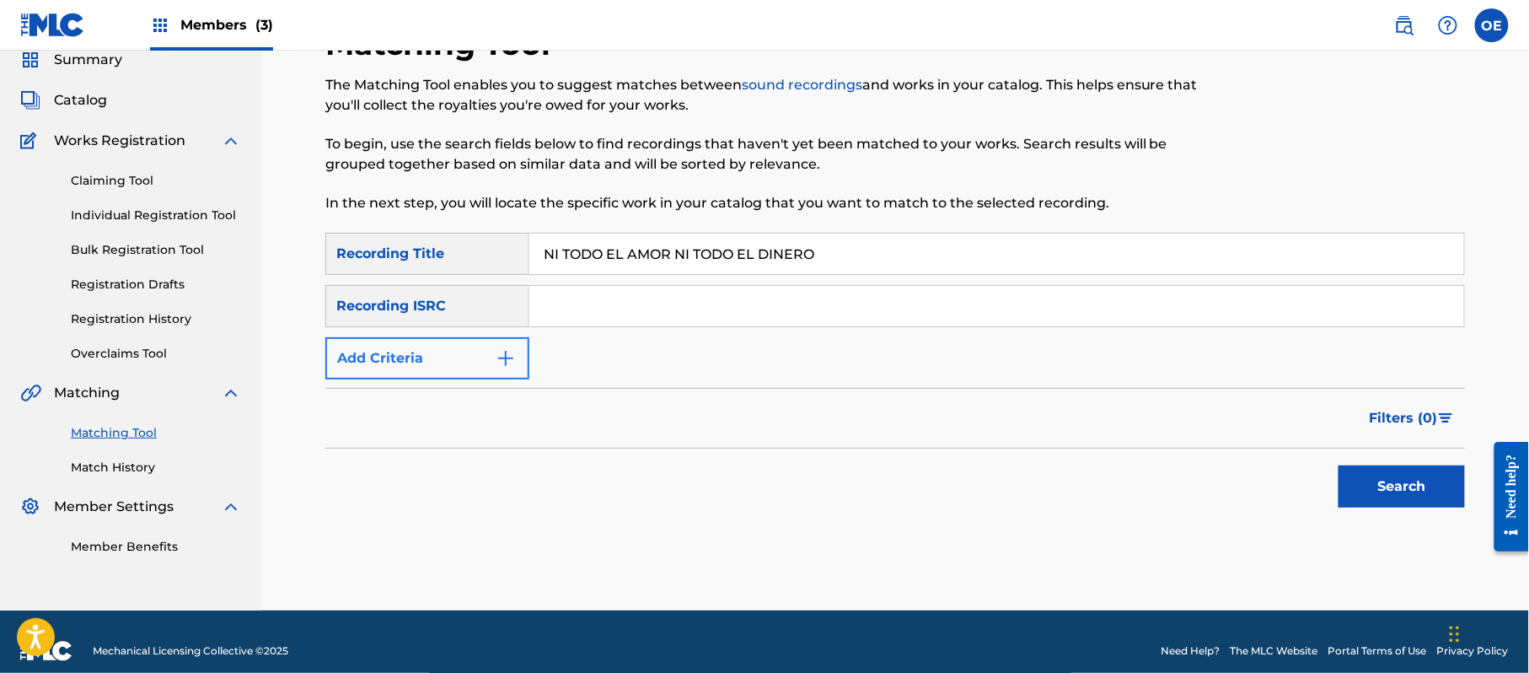
type input "NI TODO EL AMOR NI TODO EL DINERO"
click at [426, 348] on button "Add Criteria" at bounding box center [427, 358] width 204 height 42
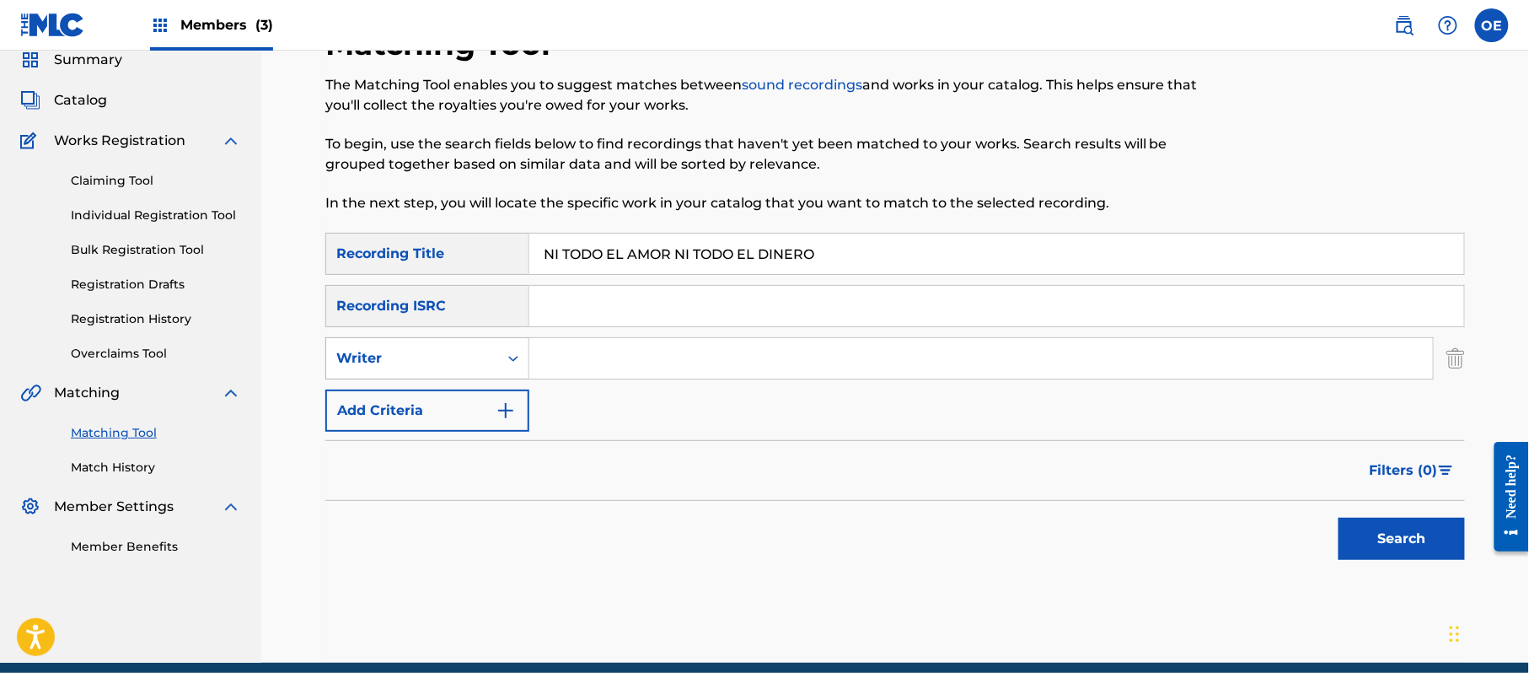
click at [498, 361] on div "Search Form" at bounding box center [513, 358] width 30 height 30
click at [472, 402] on div "Recording Artist" at bounding box center [427, 400] width 202 height 42
type input "LOS ACUARIOS DE [GEOGRAPHIC_DATA]"
click at [1381, 538] on button "Search" at bounding box center [1402, 539] width 126 height 42
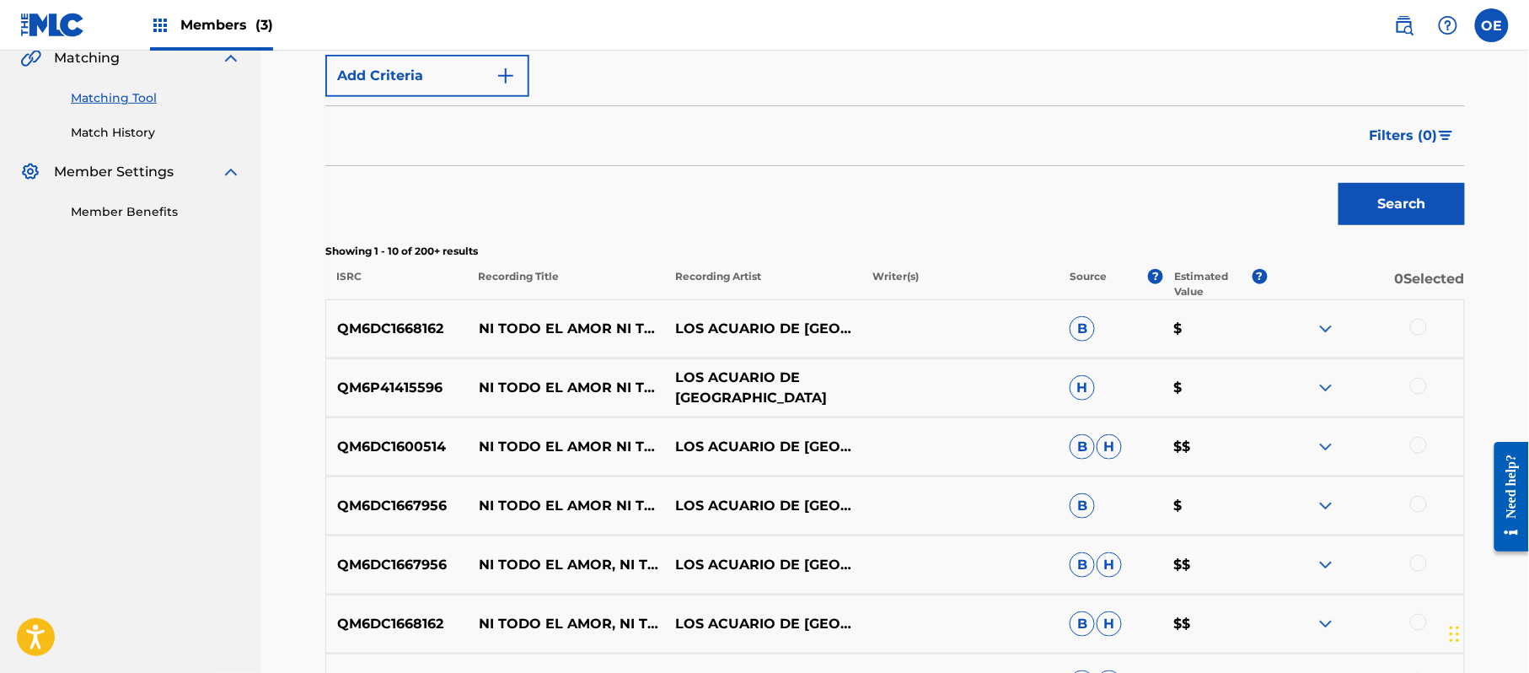
scroll to position [405, 0]
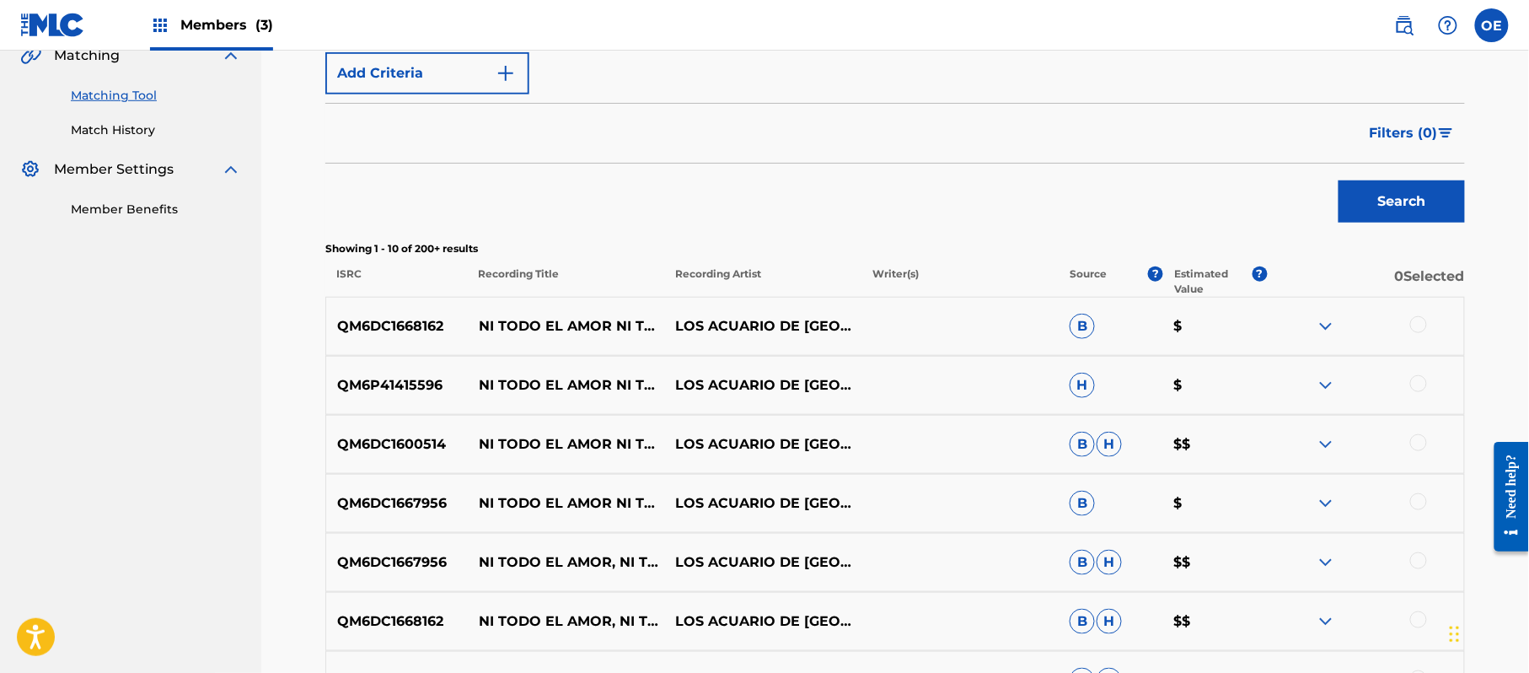
click at [1417, 325] on div at bounding box center [1418, 324] width 17 height 17
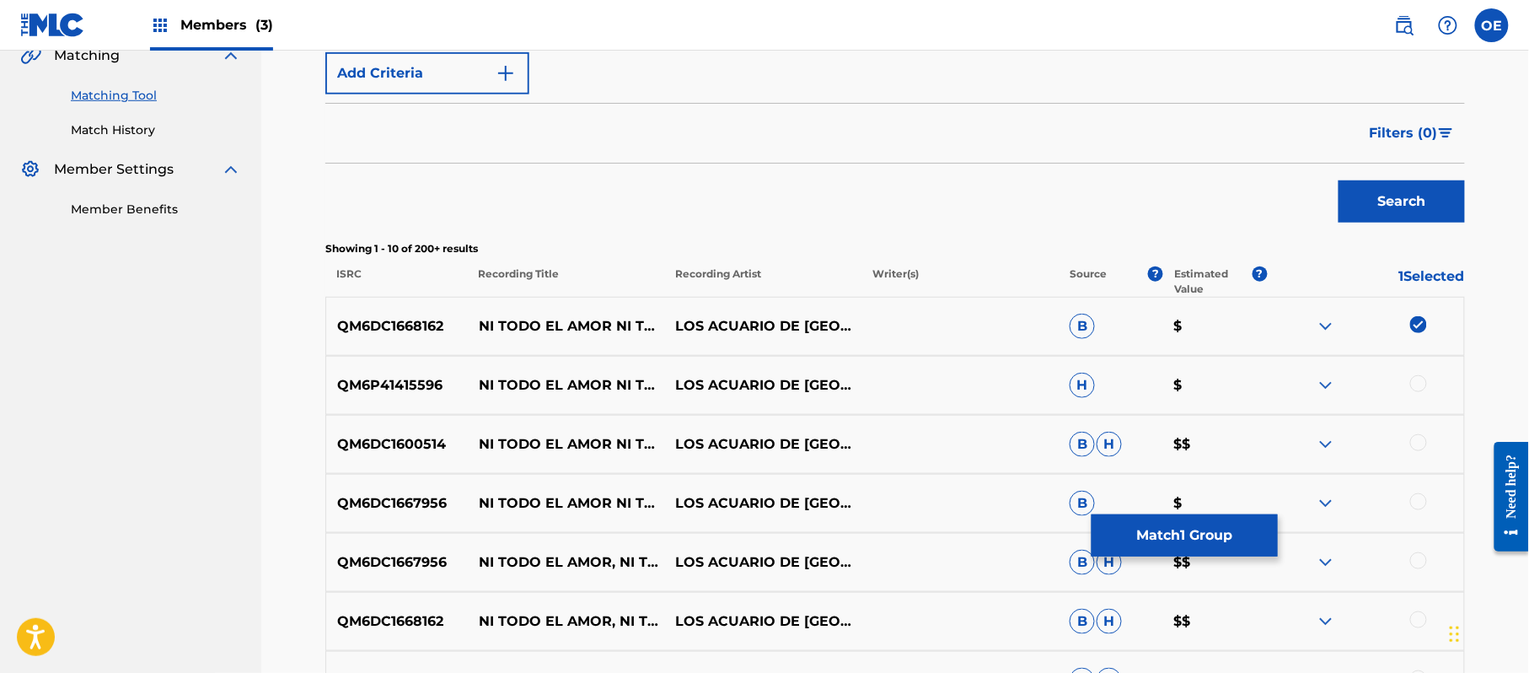
click at [1420, 385] on div at bounding box center [1418, 383] width 17 height 17
click at [1420, 436] on div at bounding box center [1418, 442] width 17 height 17
click at [1417, 507] on div at bounding box center [1418, 501] width 17 height 17
click at [1417, 561] on div at bounding box center [1418, 560] width 17 height 17
click at [1411, 625] on div at bounding box center [1418, 619] width 17 height 17
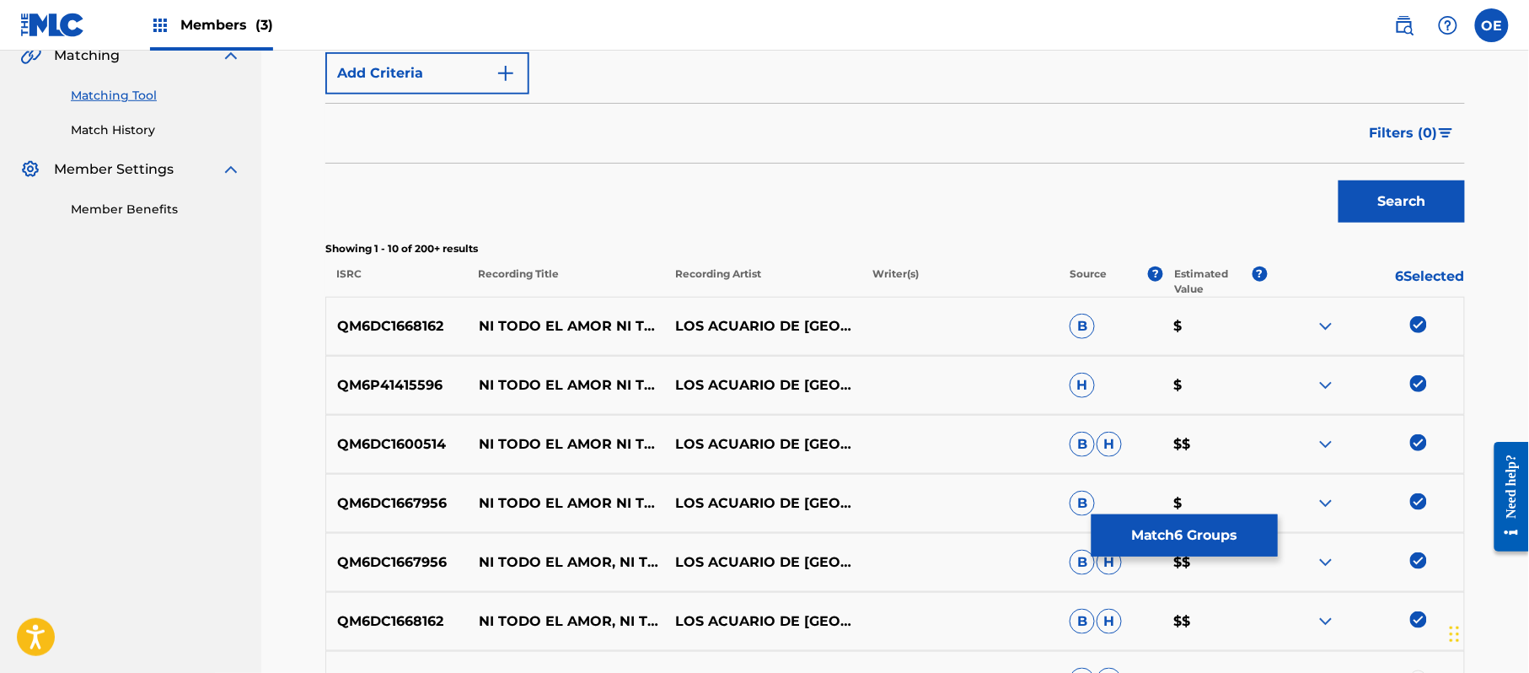
scroll to position [629, 0]
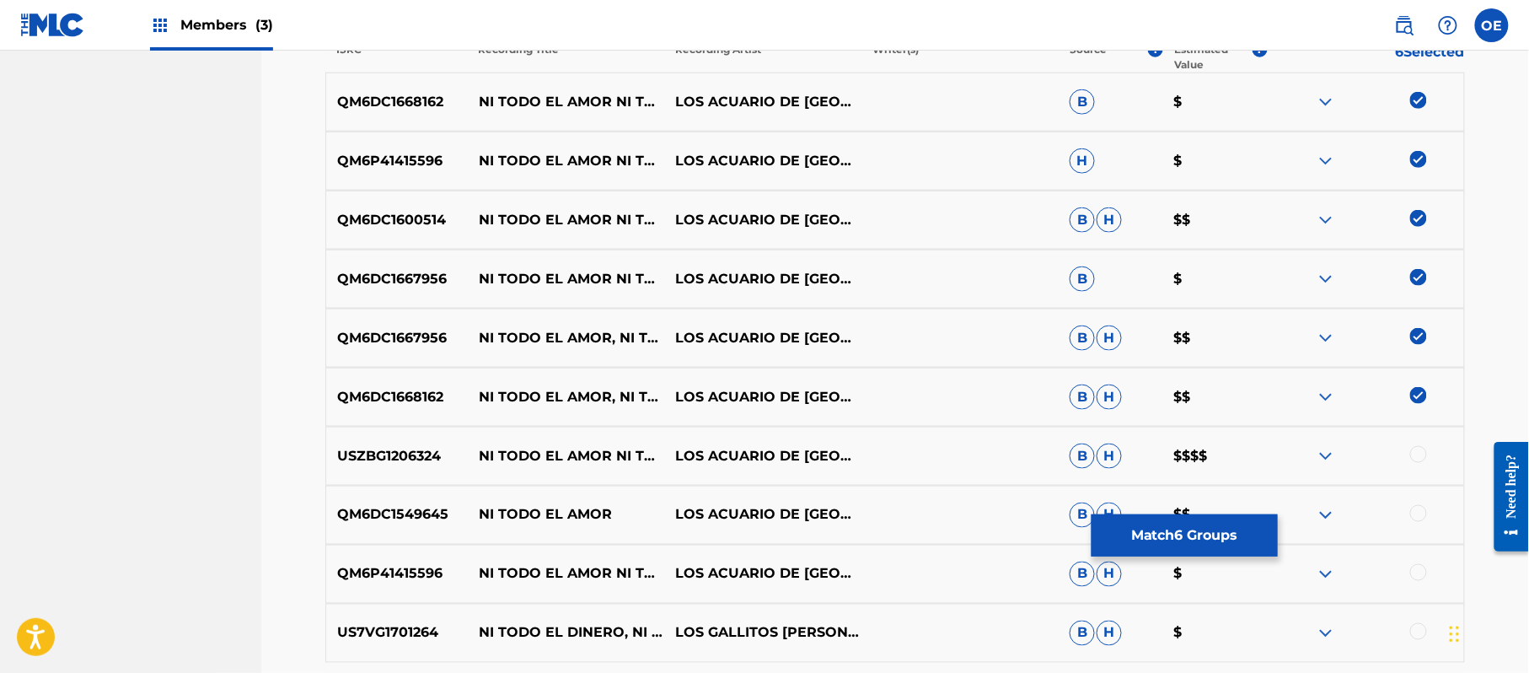
click at [1420, 447] on div at bounding box center [1418, 454] width 17 height 17
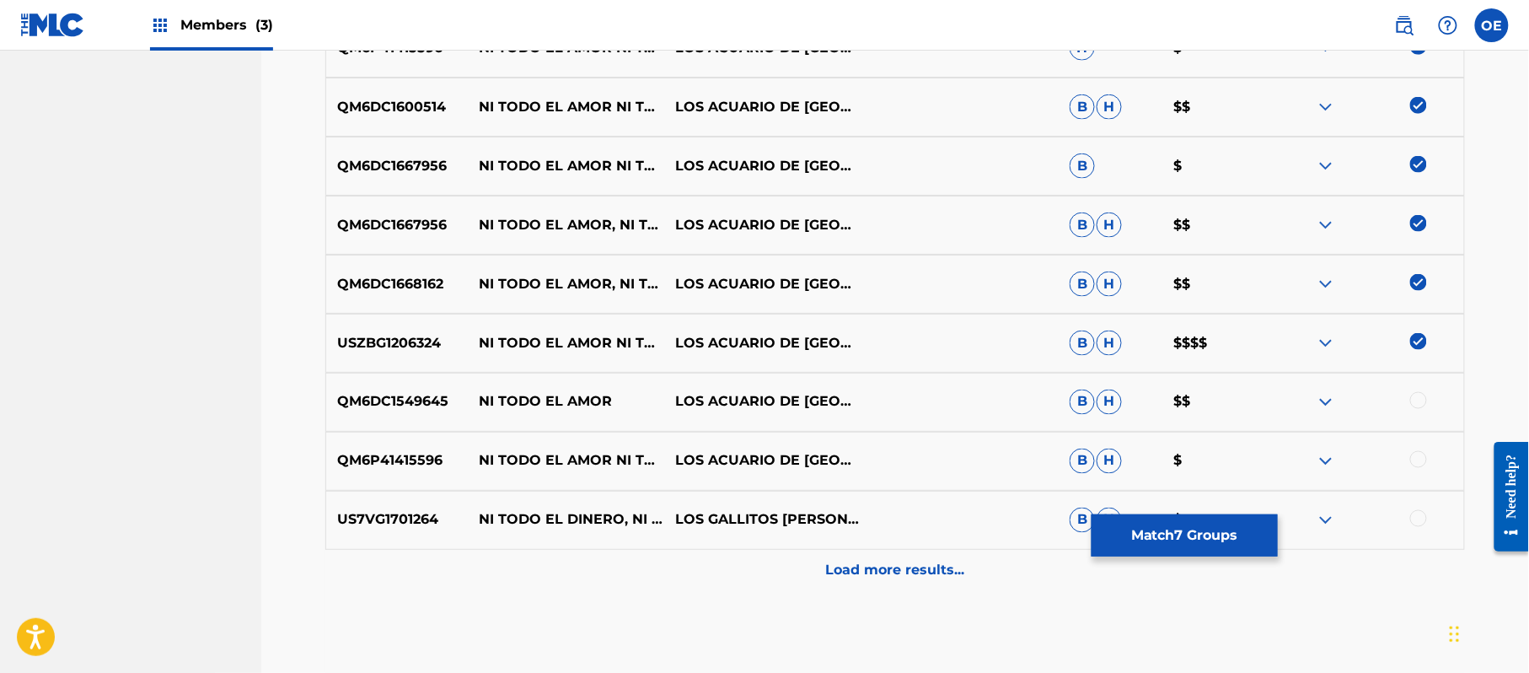
click at [1420, 463] on div at bounding box center [1418, 459] width 17 height 17
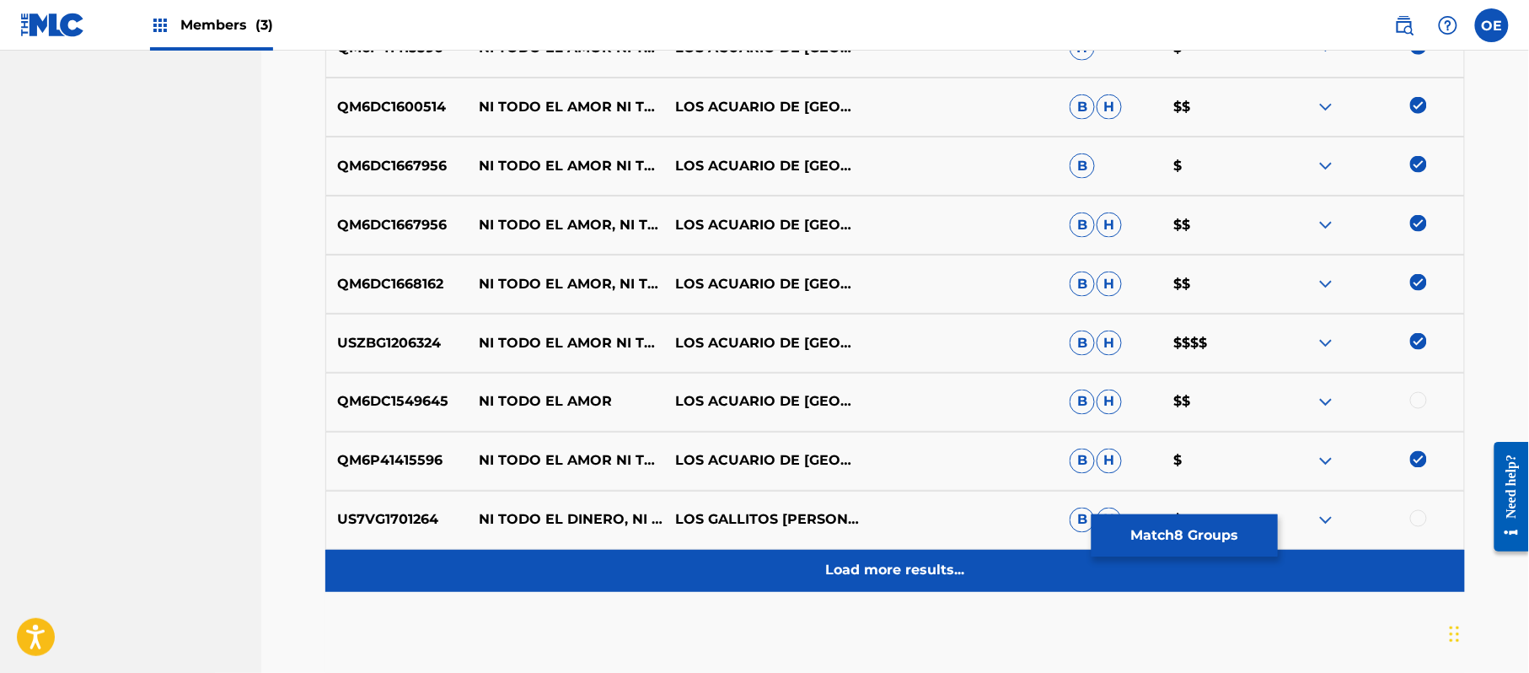
click at [880, 574] on p "Load more results..." at bounding box center [895, 571] width 139 height 20
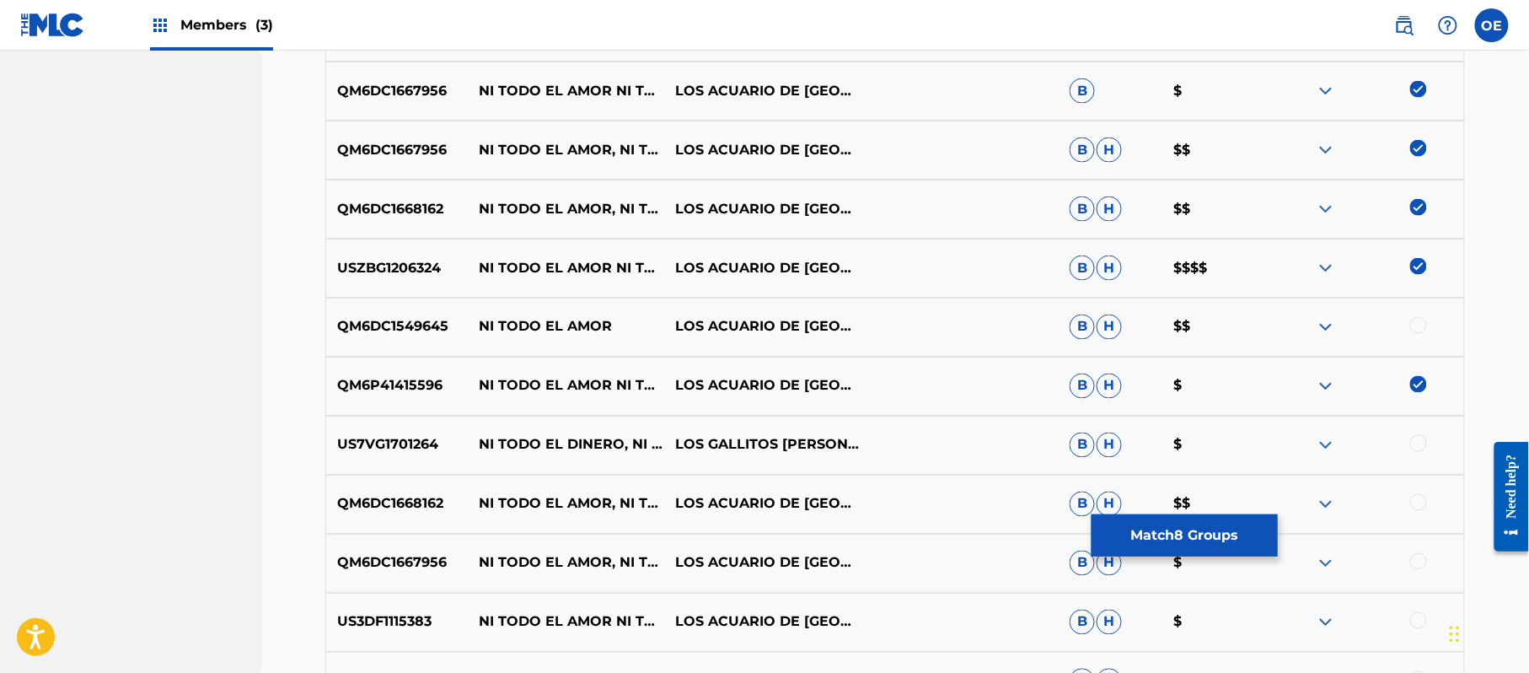
scroll to position [854, 0]
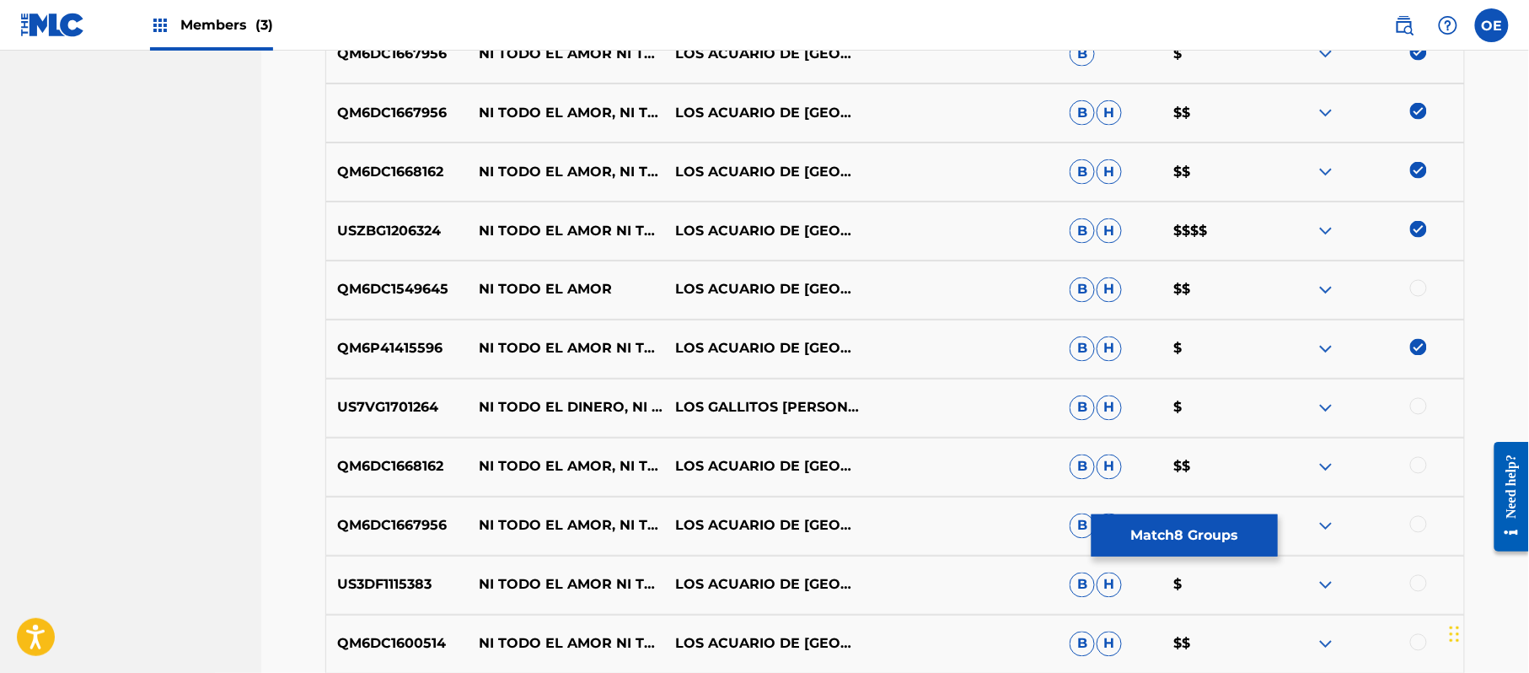
click at [1415, 470] on div at bounding box center [1418, 465] width 17 height 17
click at [1420, 517] on div at bounding box center [1418, 524] width 17 height 17
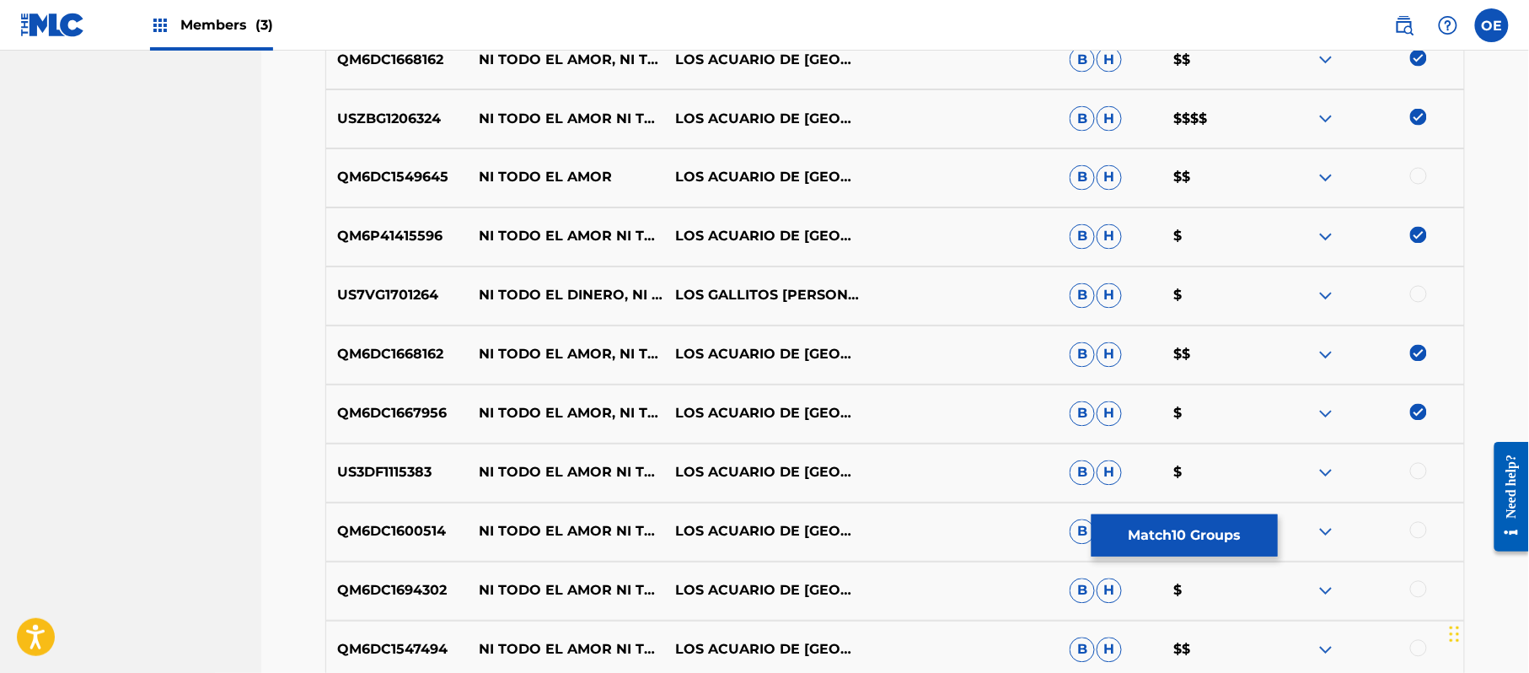
click at [1418, 470] on div at bounding box center [1418, 471] width 17 height 17
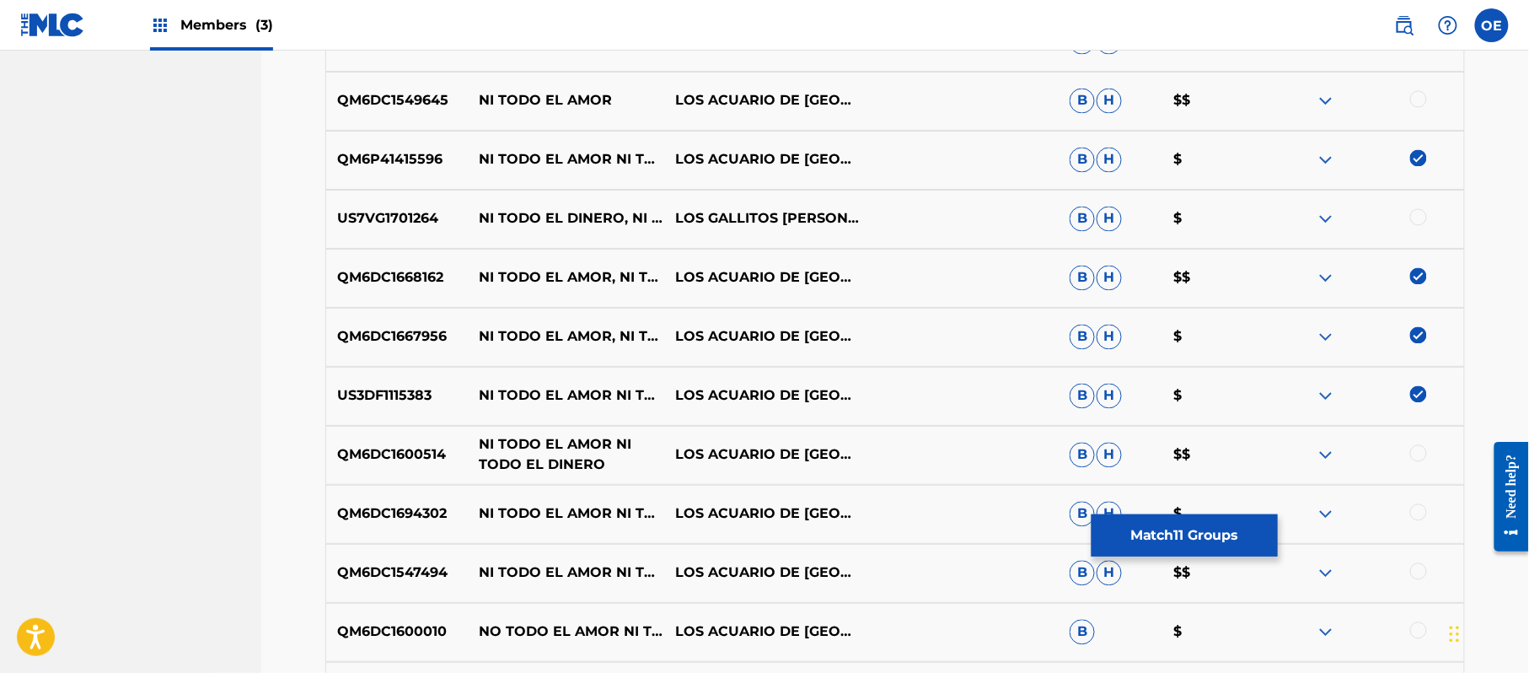
scroll to position [1079, 0]
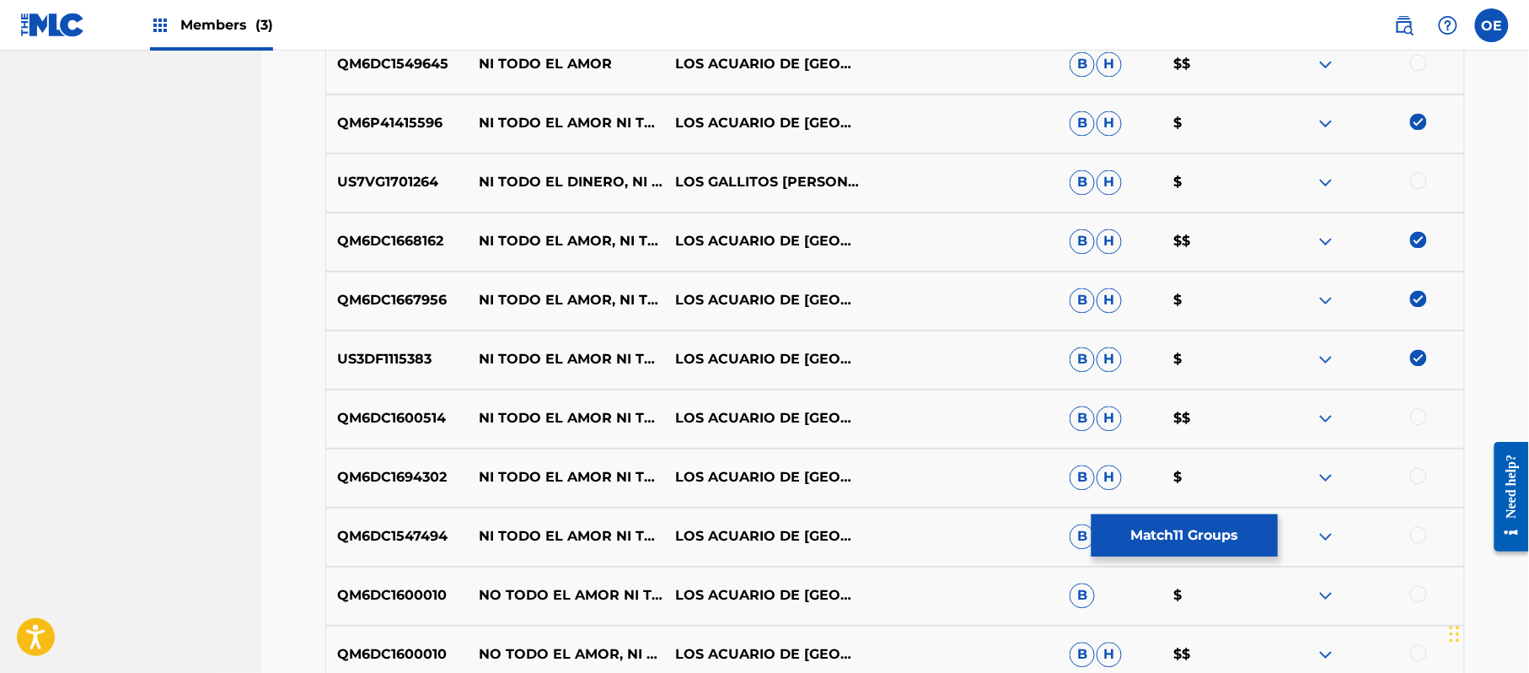
click at [1426, 419] on div at bounding box center [1418, 417] width 17 height 17
click at [1418, 480] on div at bounding box center [1418, 476] width 17 height 17
click at [1418, 529] on div at bounding box center [1418, 535] width 17 height 17
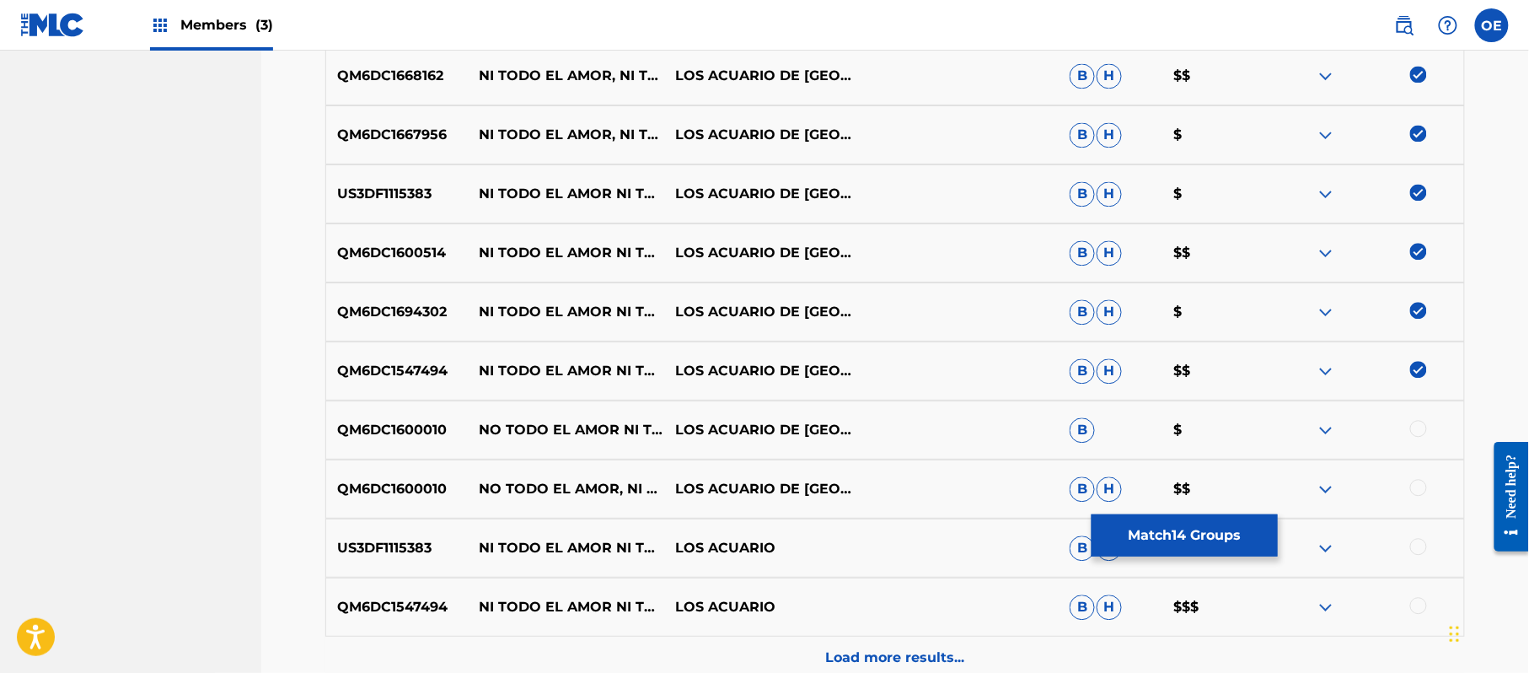
scroll to position [1303, 0]
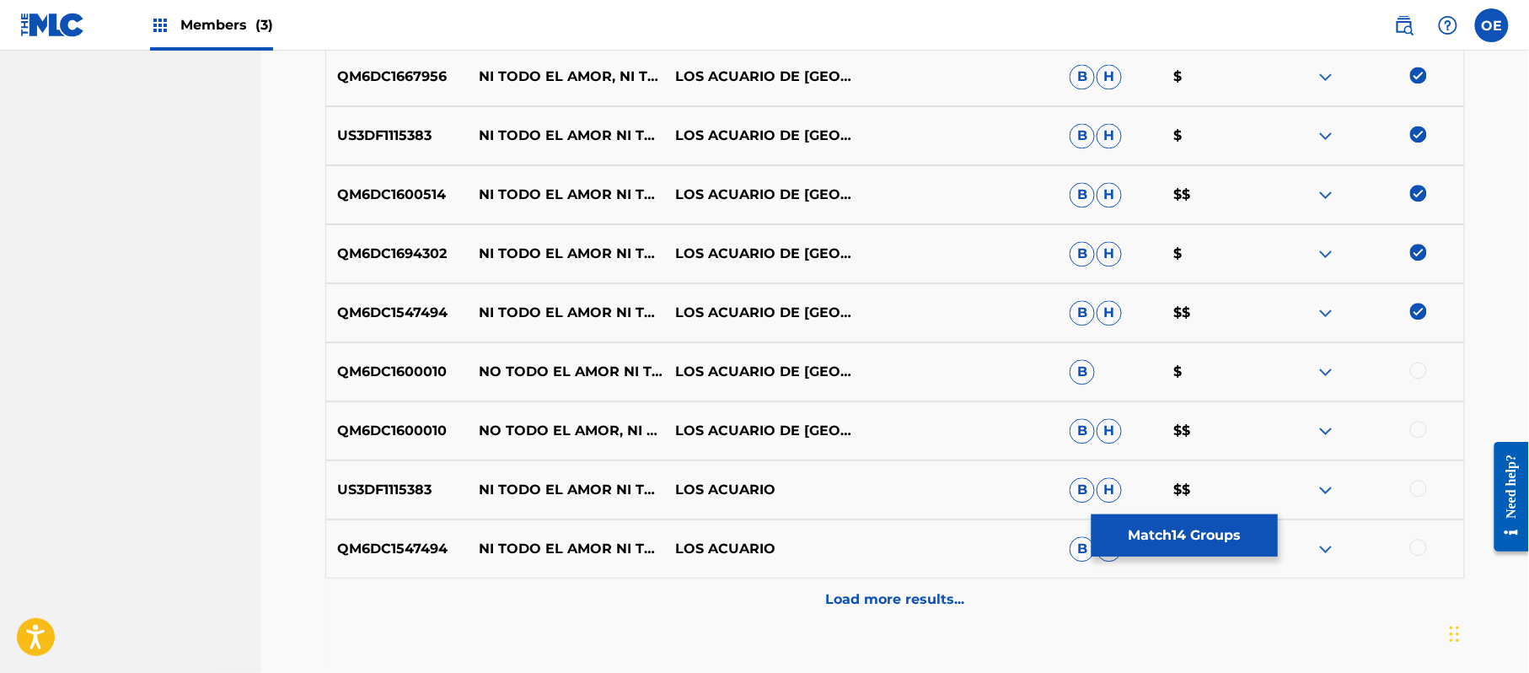
click at [1420, 374] on div at bounding box center [1418, 370] width 17 height 17
click at [1420, 421] on div at bounding box center [1418, 429] width 17 height 17
click at [1411, 487] on div at bounding box center [1418, 488] width 17 height 17
click at [1409, 534] on div "QM6DC1547494 NI TODO EL AMOR NI TODO EL DINERO LOS ACUARIO B H $$$" at bounding box center [895, 548] width 1140 height 59
click at [1409, 546] on div at bounding box center [1365, 549] width 197 height 20
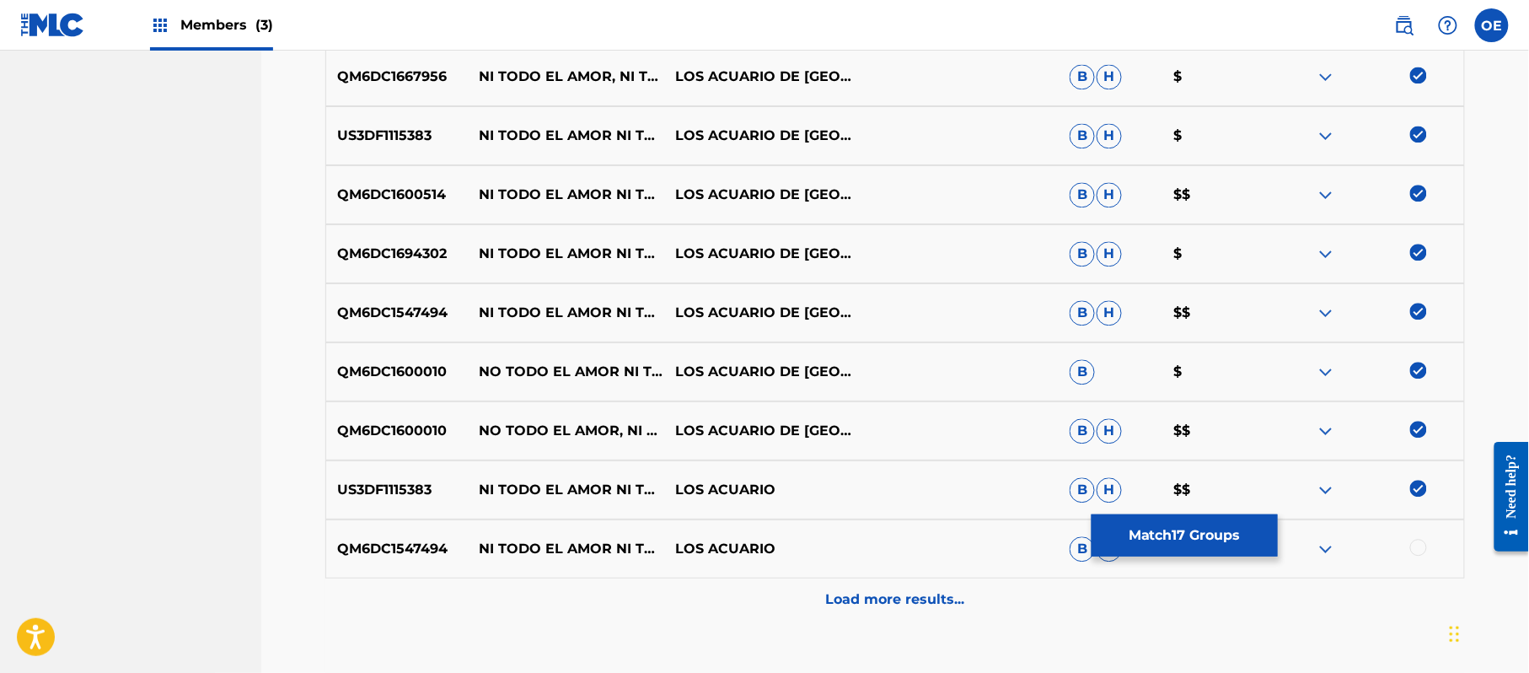
click at [1413, 545] on div at bounding box center [1418, 547] width 17 height 17
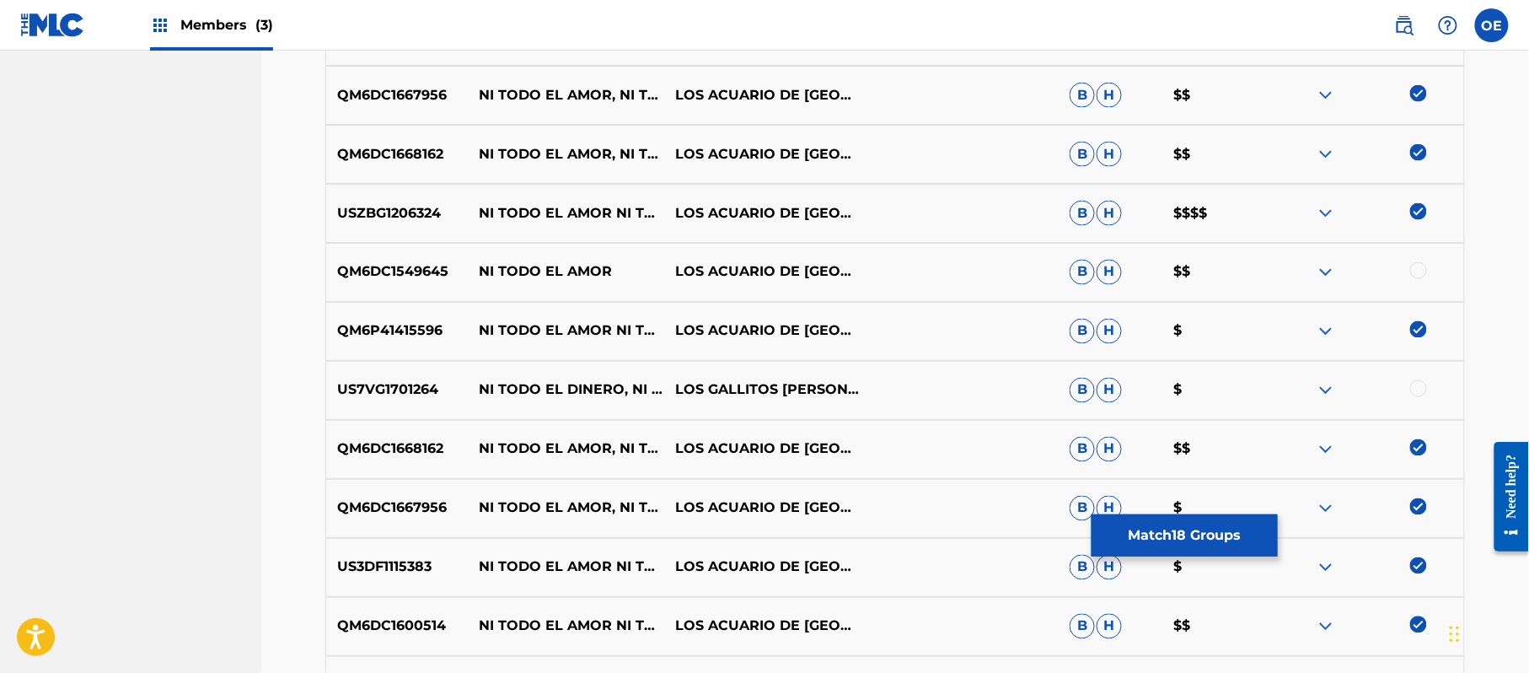
scroll to position [1416, 0]
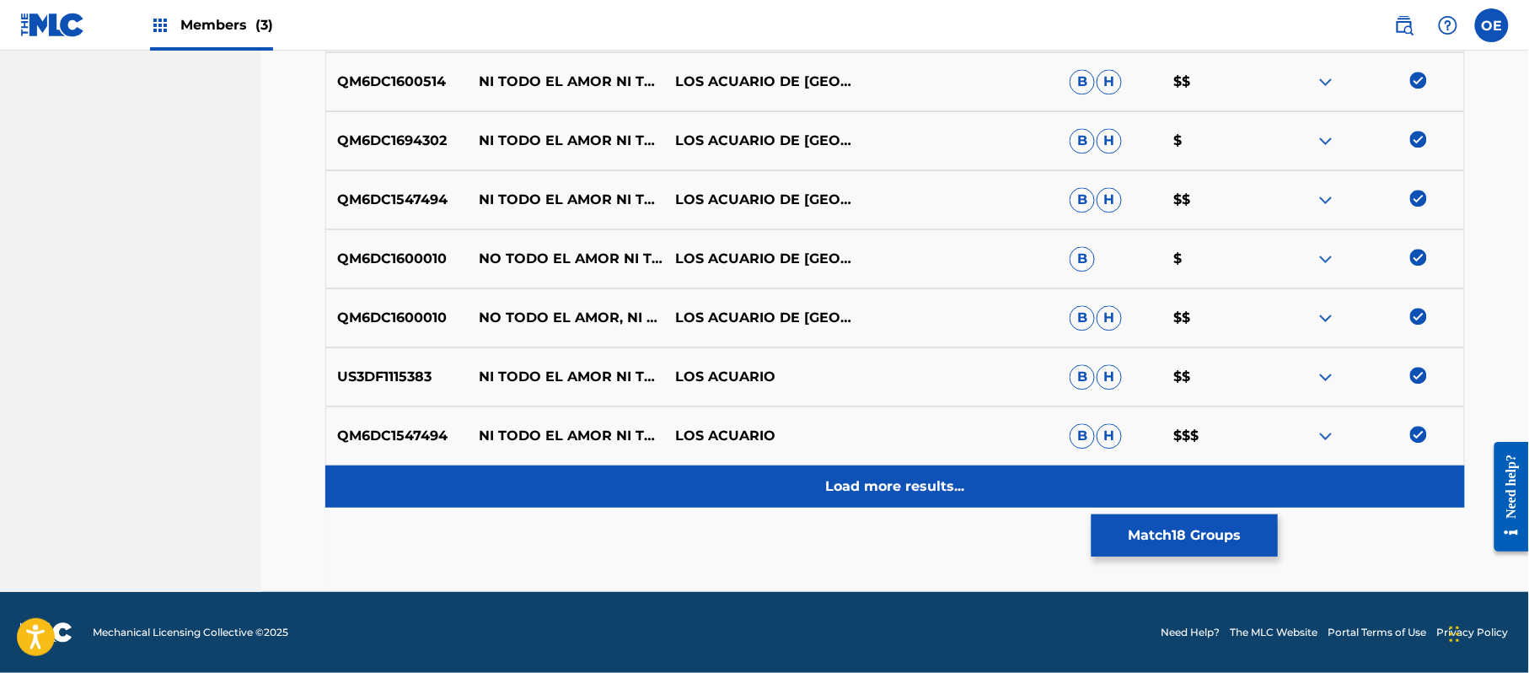
click at [974, 496] on div "Load more results..." at bounding box center [895, 486] width 1140 height 42
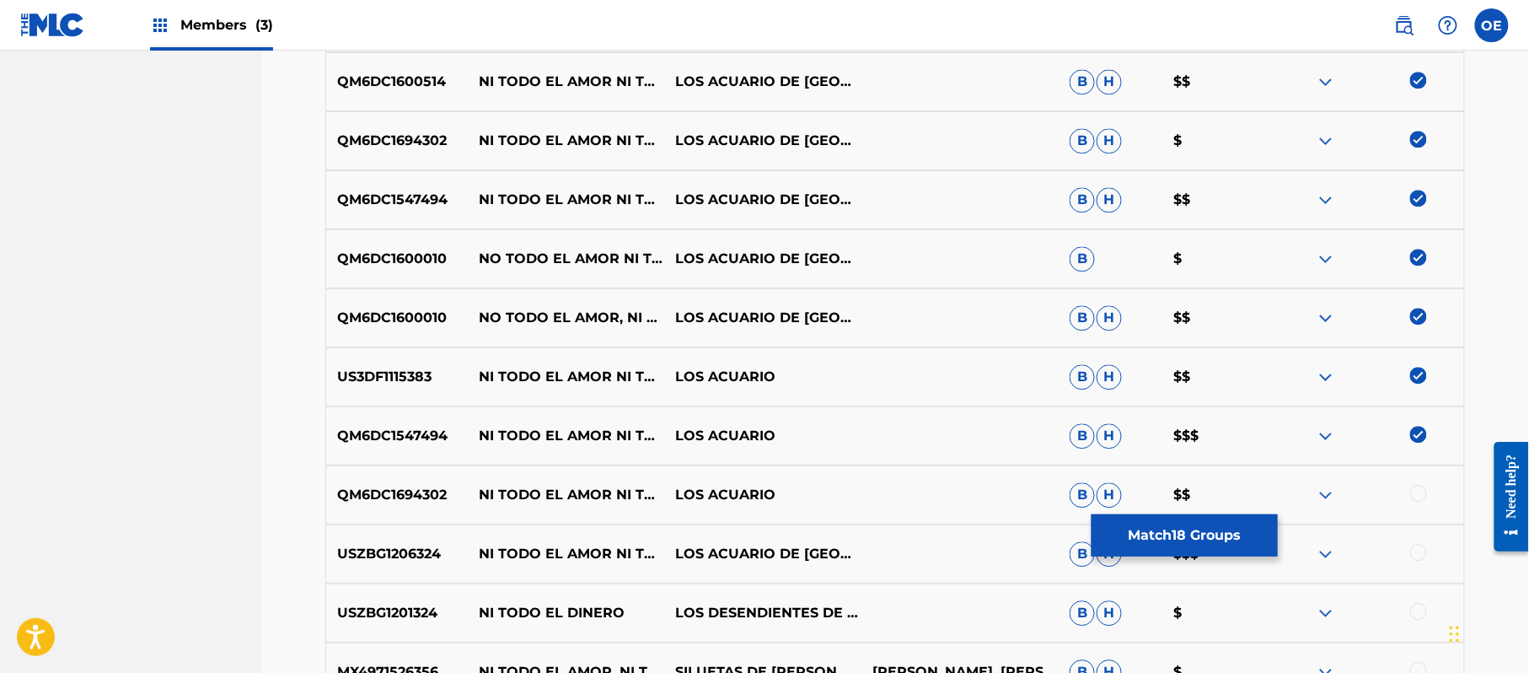
scroll to position [1528, 0]
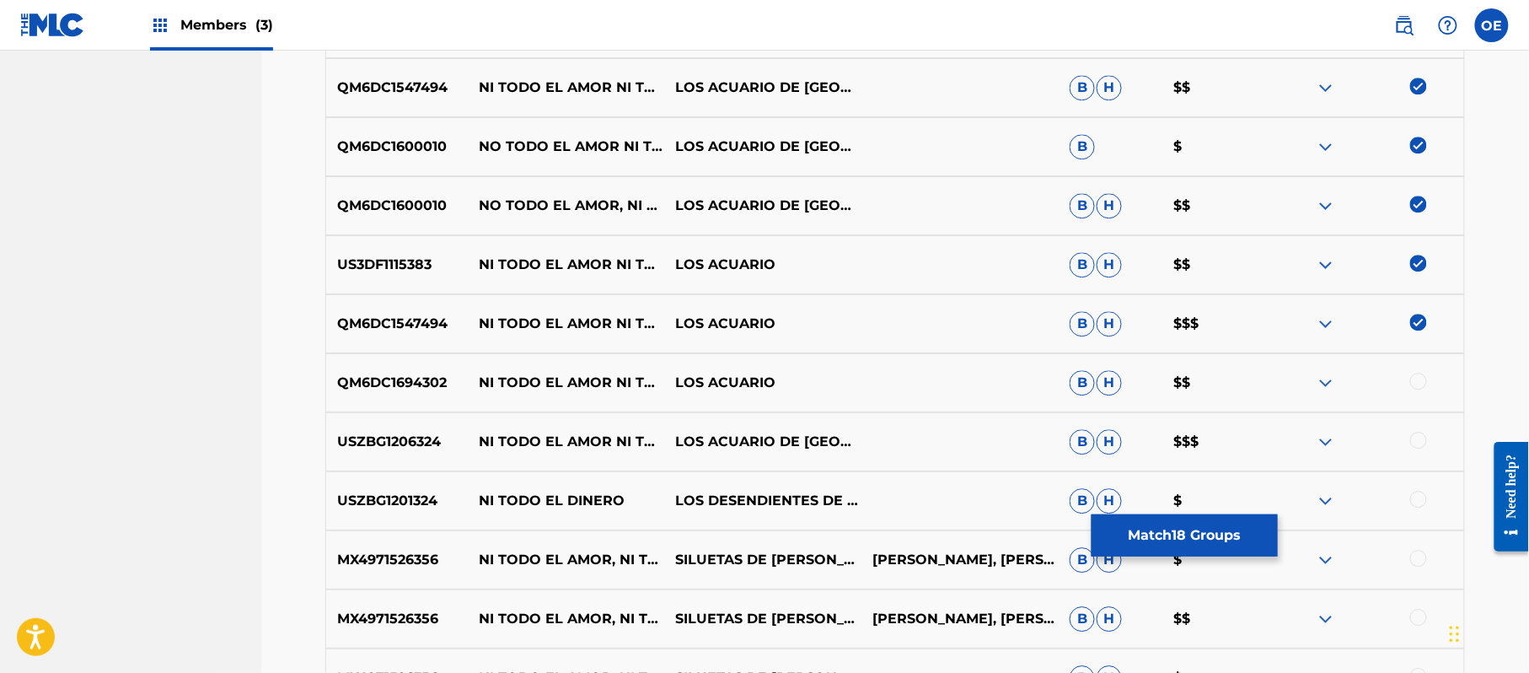
click at [1426, 435] on div at bounding box center [1418, 440] width 17 height 17
click at [1420, 376] on div at bounding box center [1418, 381] width 17 height 17
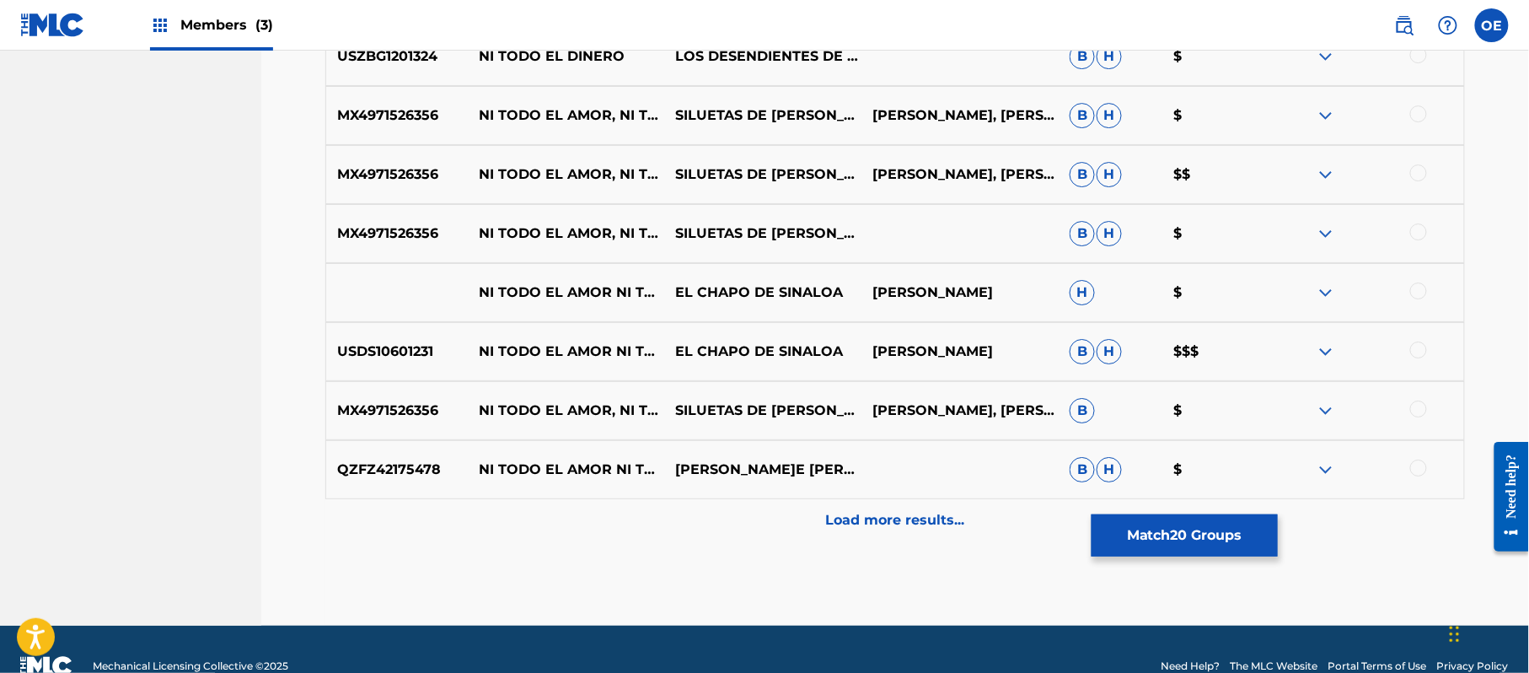
scroll to position [1978, 0]
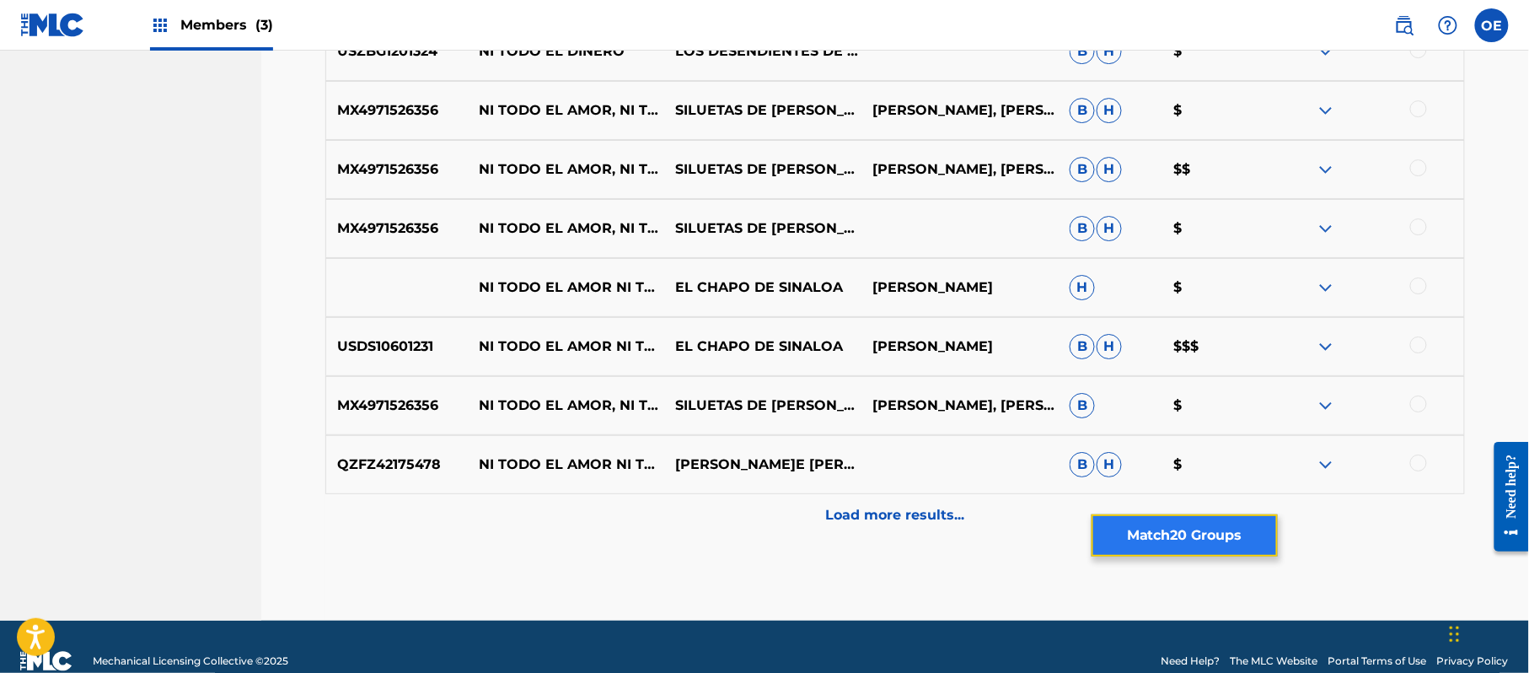
click at [1144, 529] on button "Match 20 Groups" at bounding box center [1185, 535] width 186 height 42
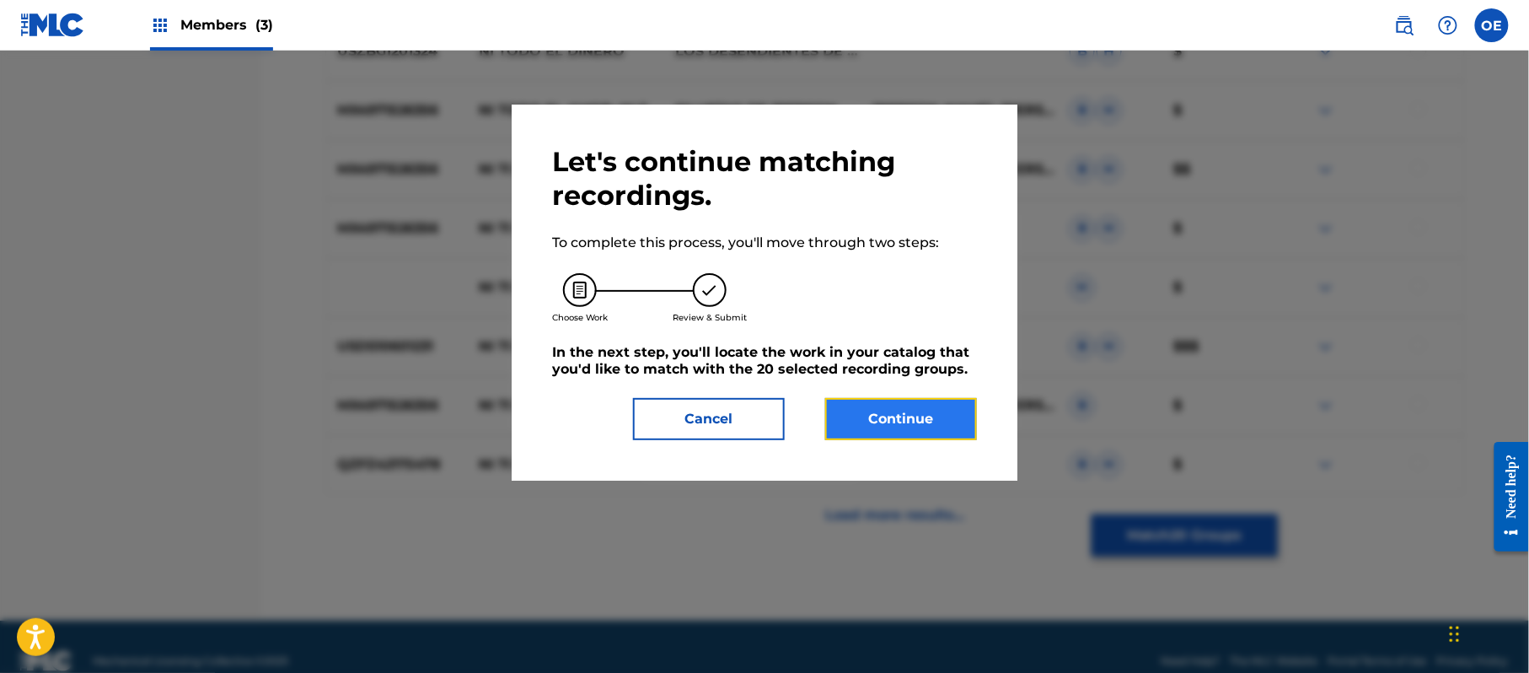
click at [904, 409] on button "Continue" at bounding box center [901, 419] width 152 height 42
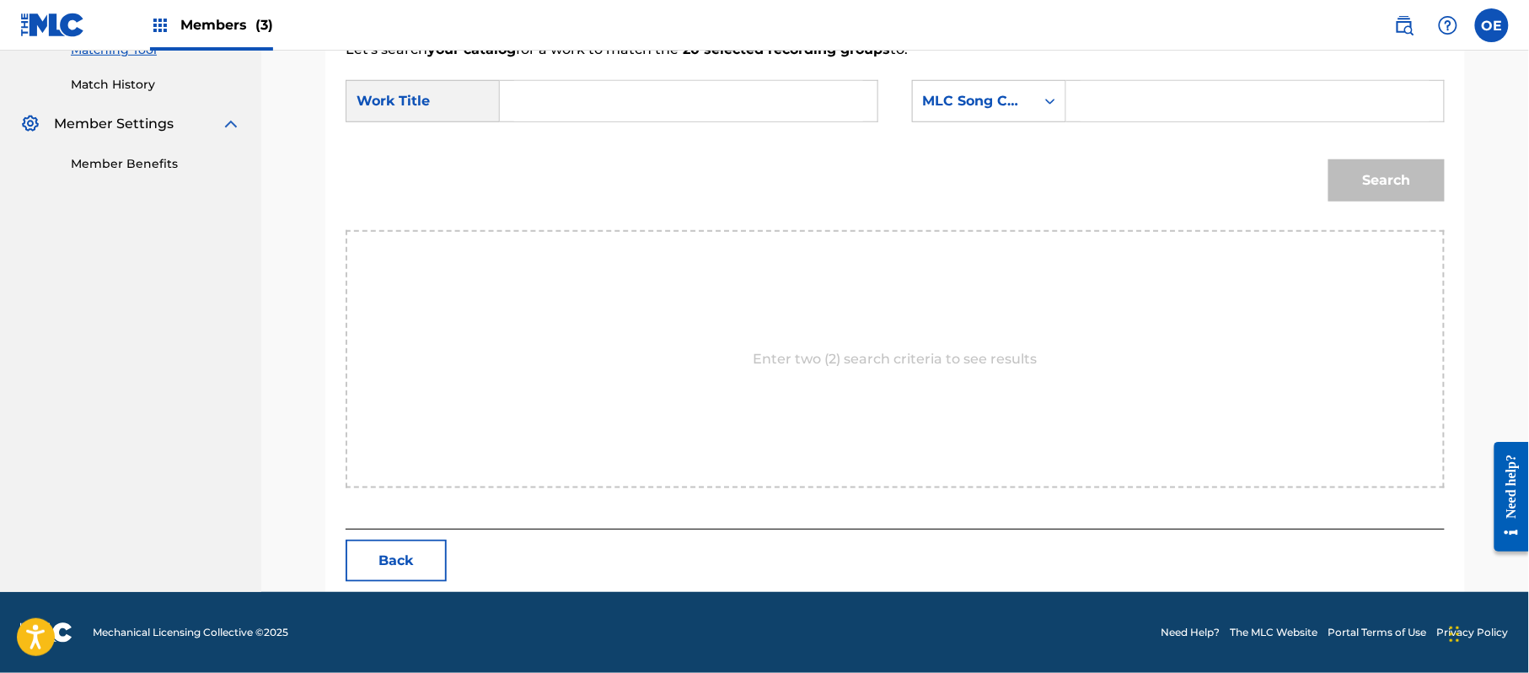
scroll to position [450, 0]
type input "NI TODO EL AMOR NI TODO EL DINERO"
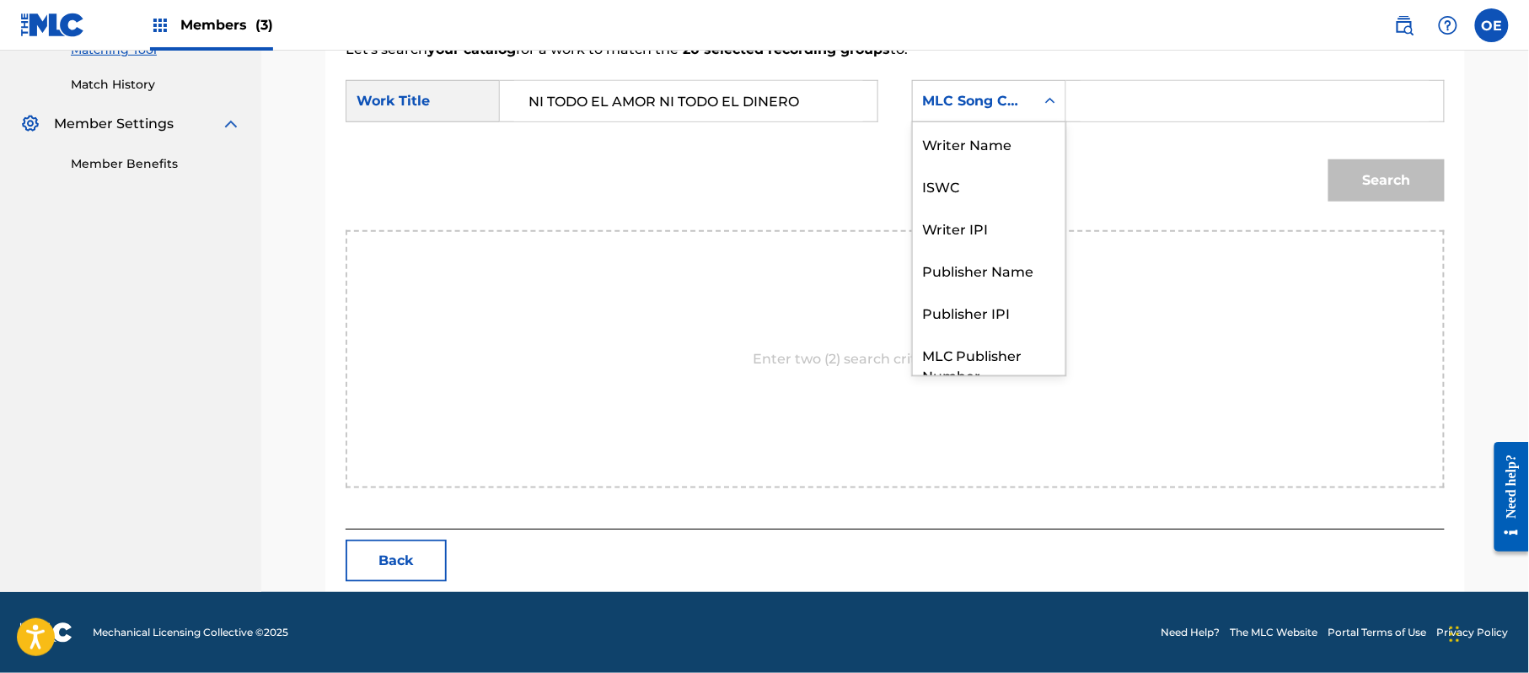
click at [946, 106] on div "MLC Song Code" at bounding box center [974, 101] width 102 height 20
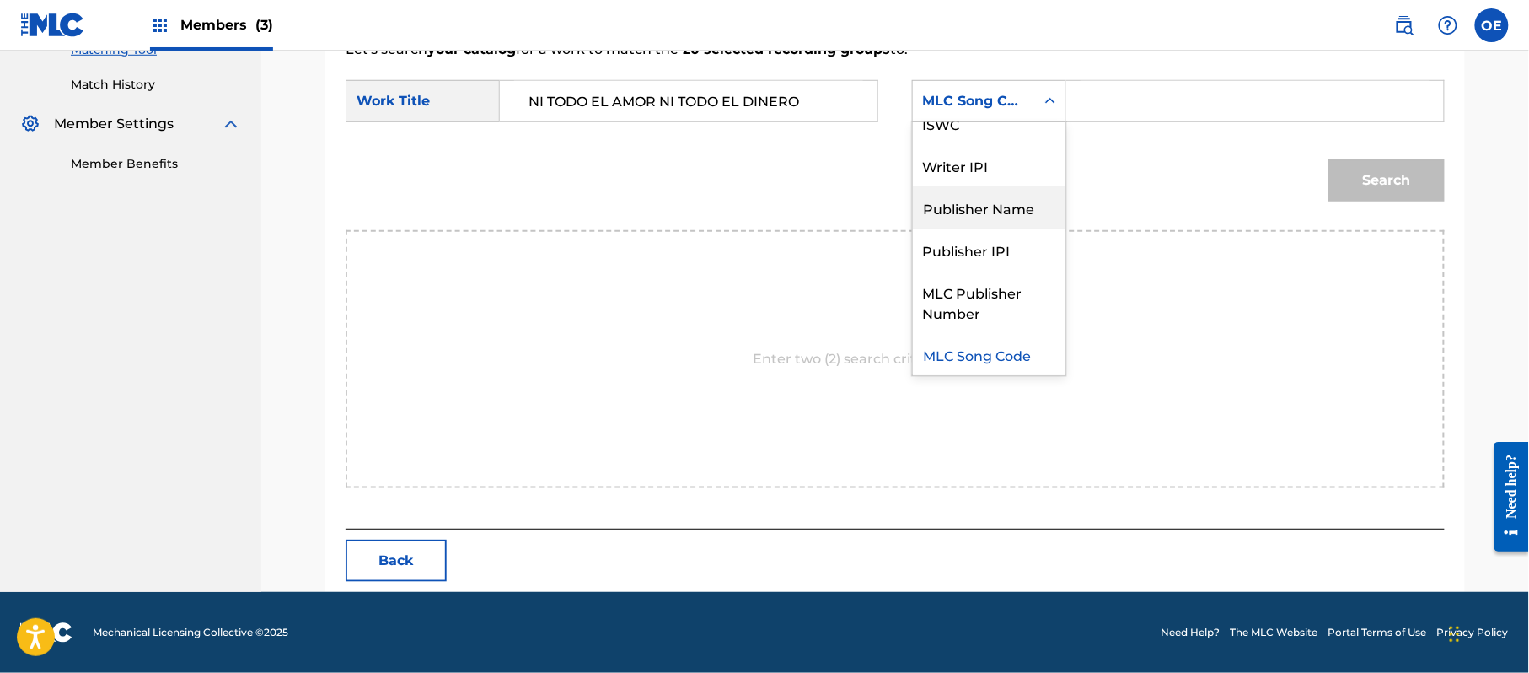
scroll to position [0, 0]
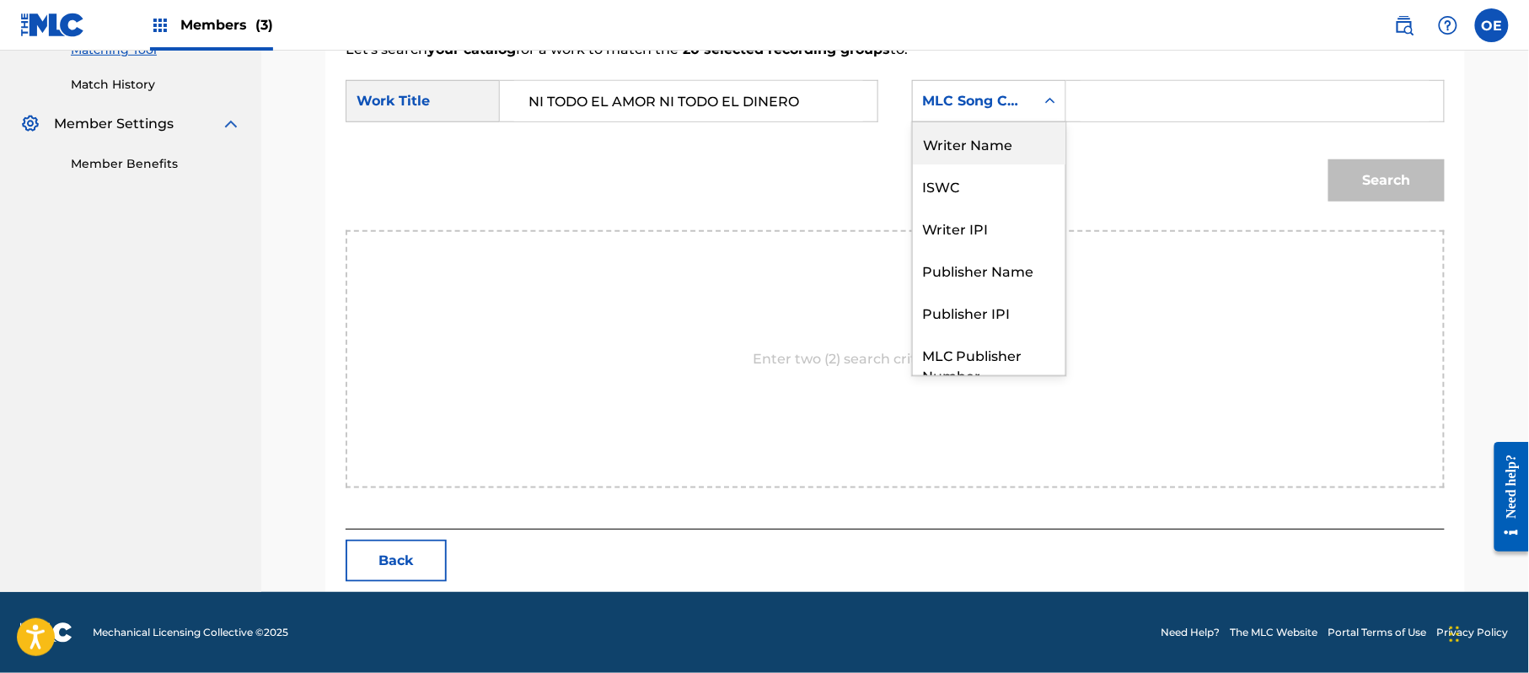
click at [972, 143] on div "Writer Name" at bounding box center [989, 143] width 153 height 42
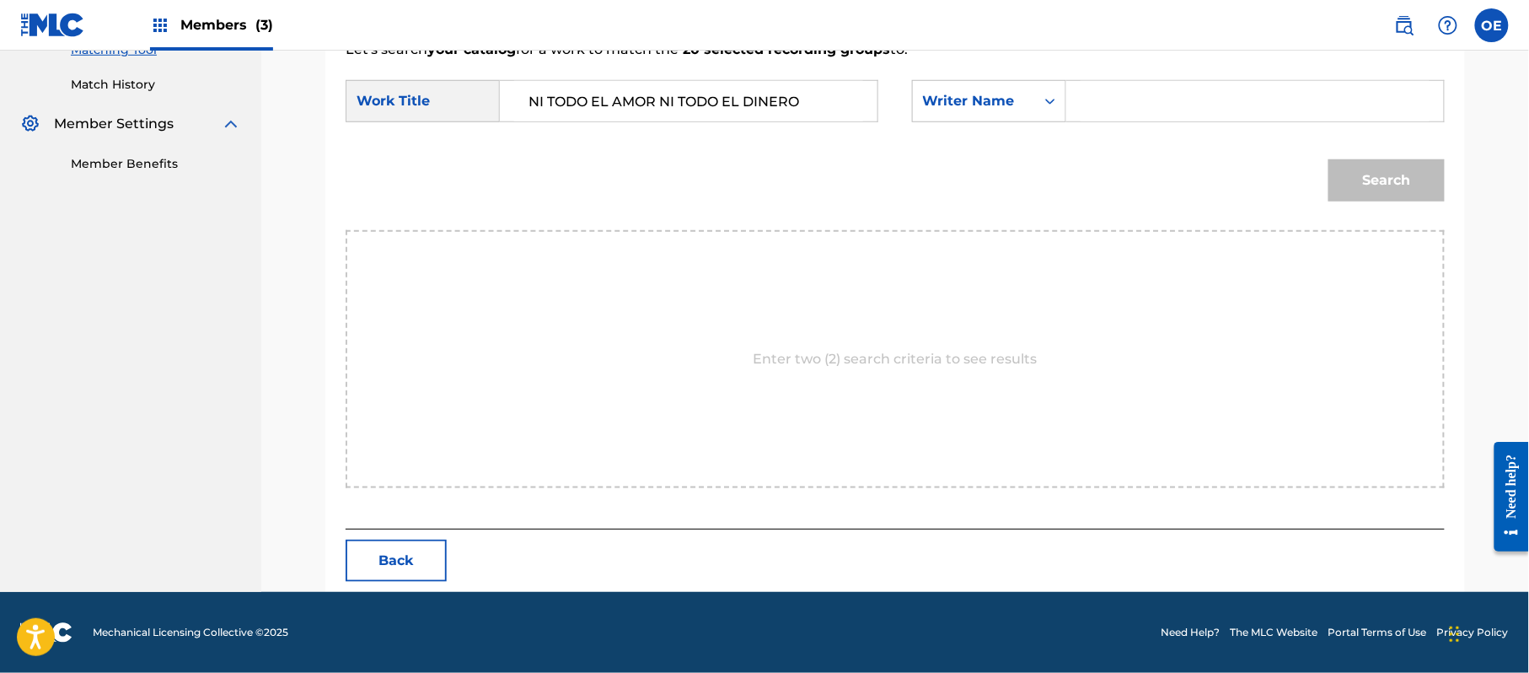
type input "LOS ACUARIOS DE [GEOGRAPHIC_DATA]"
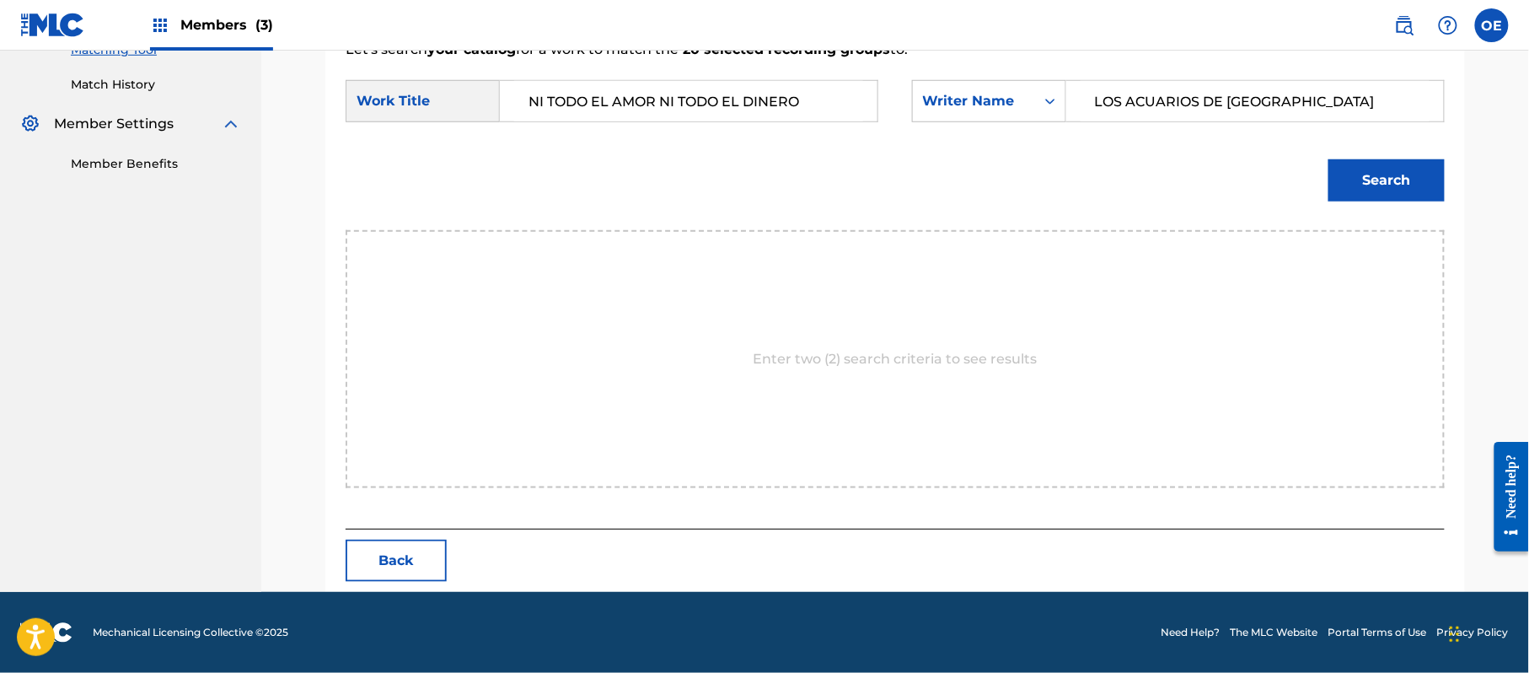
drag, startPoint x: 1334, startPoint y: 96, endPoint x: 853, endPoint y: 120, distance: 481.1
click at [912, 119] on div "SearchWithCriteria506e88c0-3923-4ebf-b05d-781559767a46 Writer Name LOS ACUARIOS…" at bounding box center [1178, 101] width 533 height 42
type input "[PERSON_NAME]"
click at [1393, 175] on button "Search" at bounding box center [1387, 180] width 116 height 42
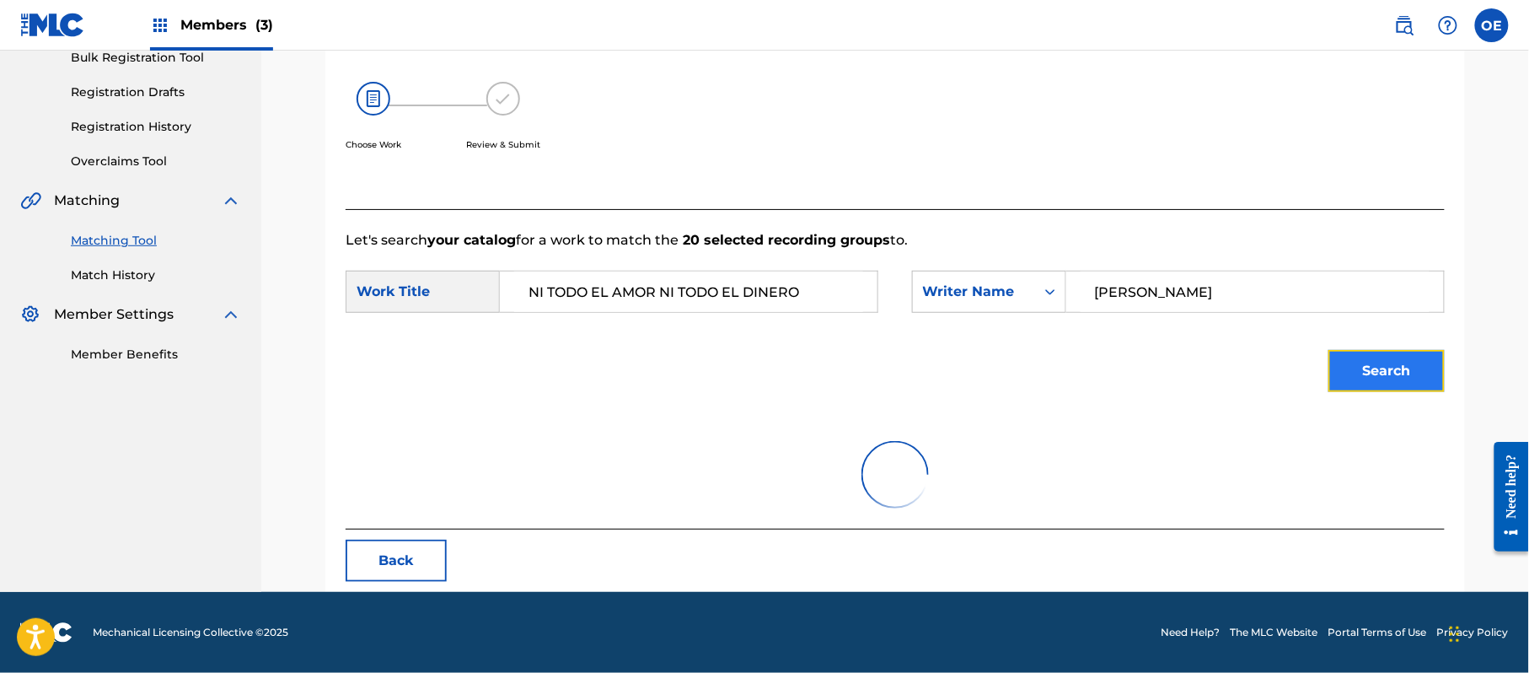
scroll to position [401, 0]
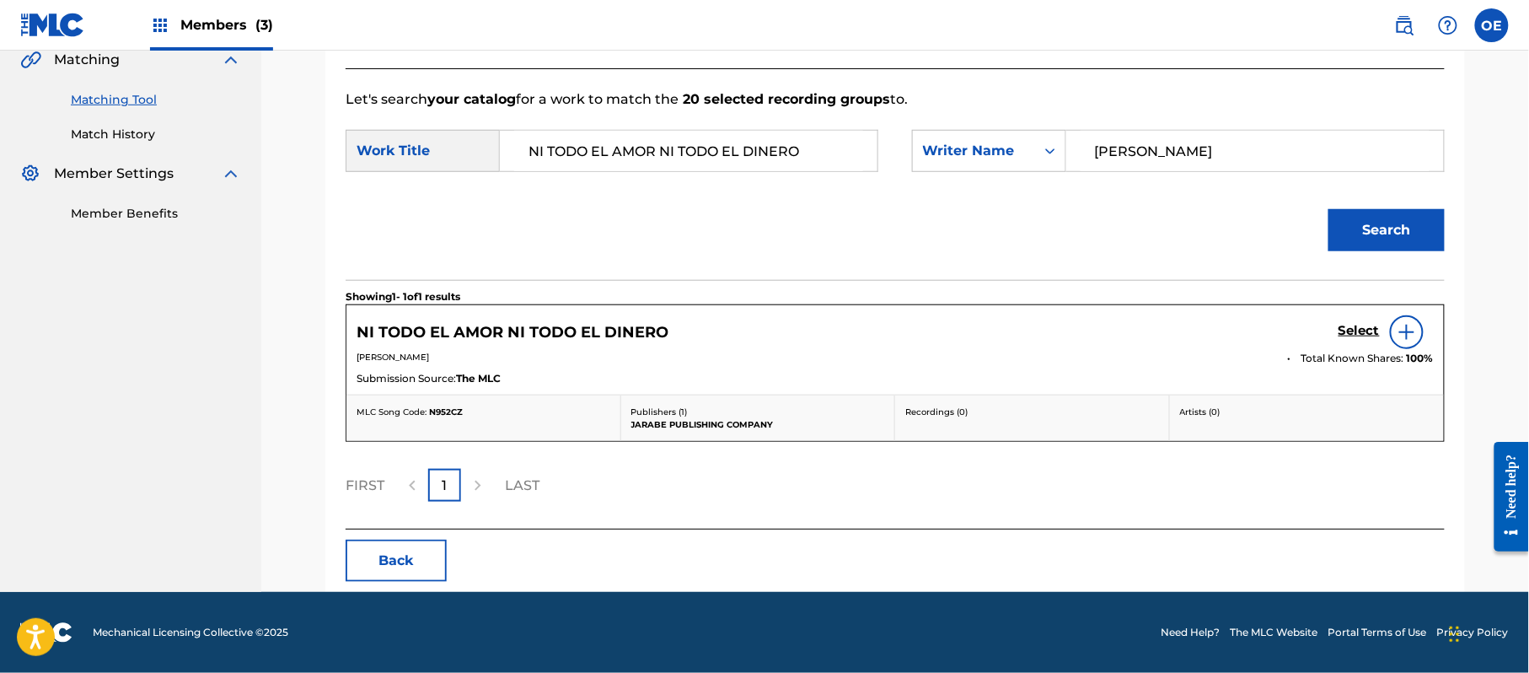
click at [1337, 334] on div "NI TODO EL AMOR NI TODO EL DINERO Select" at bounding box center [895, 332] width 1077 height 34
click at [1337, 332] on div "NI TODO EL AMOR NI TODO EL DINERO Select" at bounding box center [895, 332] width 1077 height 34
click at [1340, 331] on h5 "Select" at bounding box center [1359, 331] width 41 height 16
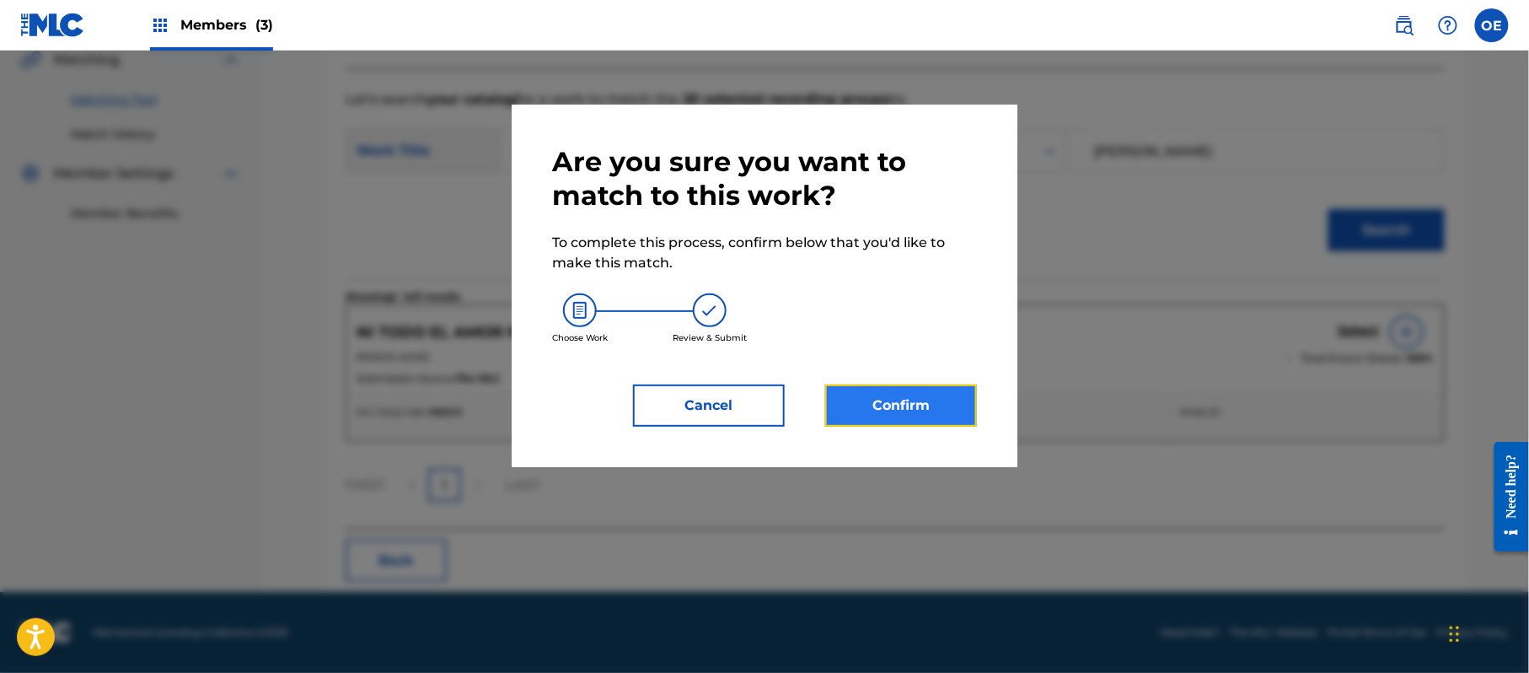
click at [918, 405] on button "Confirm" at bounding box center [901, 405] width 152 height 42
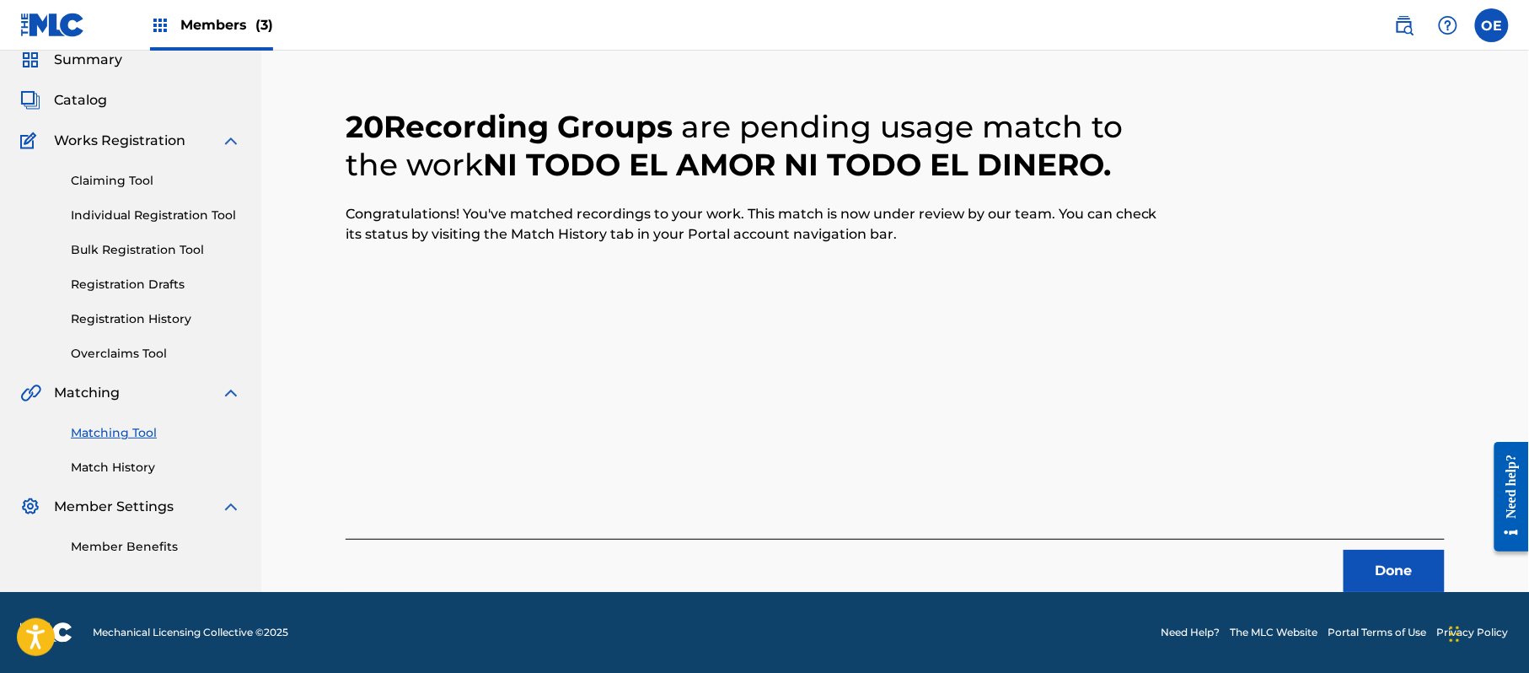
scroll to position [67, 0]
click at [1377, 572] on button "Done" at bounding box center [1394, 571] width 101 height 42
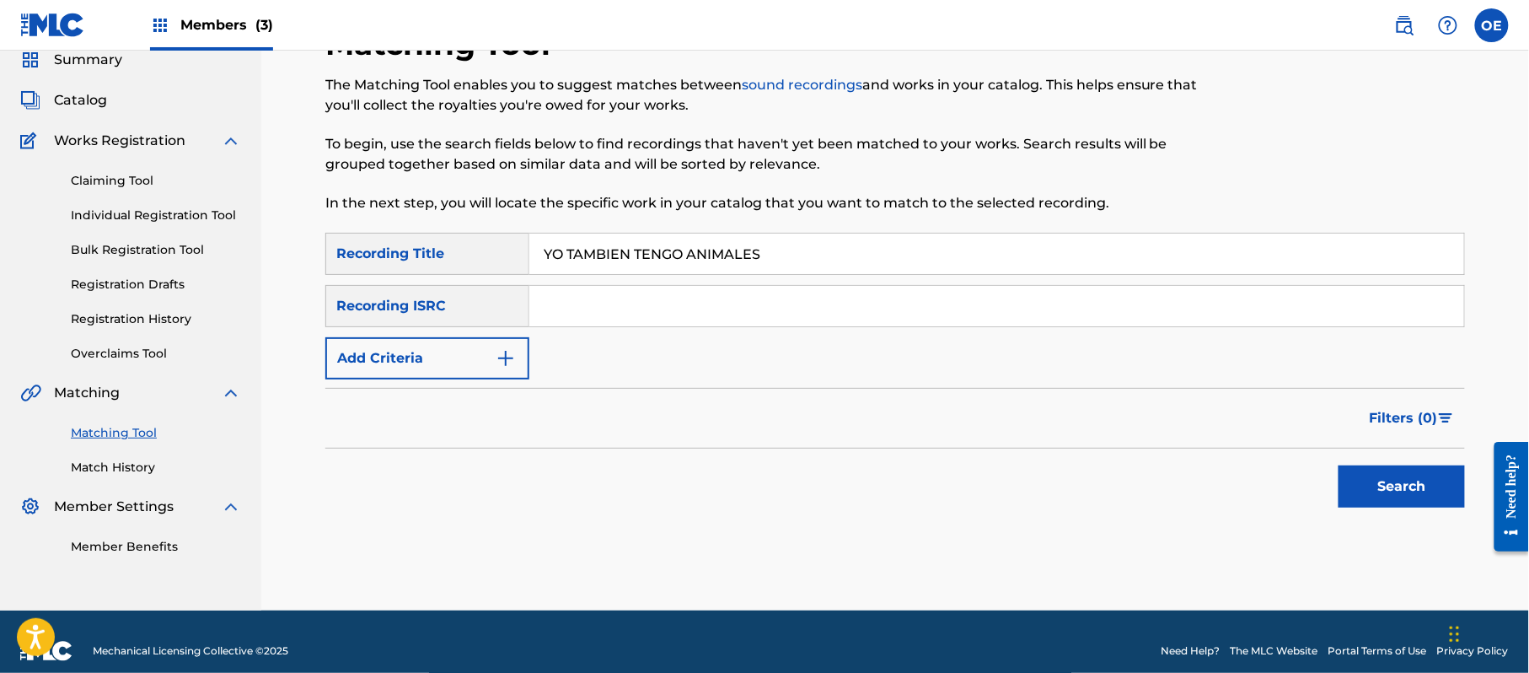
type input "YO TAMBIEN TENGO ANIMALES"
click at [493, 381] on form "SearchWithCriteria51db0763-038d-4764-afd7-292991536927 Recording Title YO TAMBI…" at bounding box center [895, 374] width 1140 height 283
click at [484, 373] on button "Add Criteria" at bounding box center [427, 358] width 204 height 42
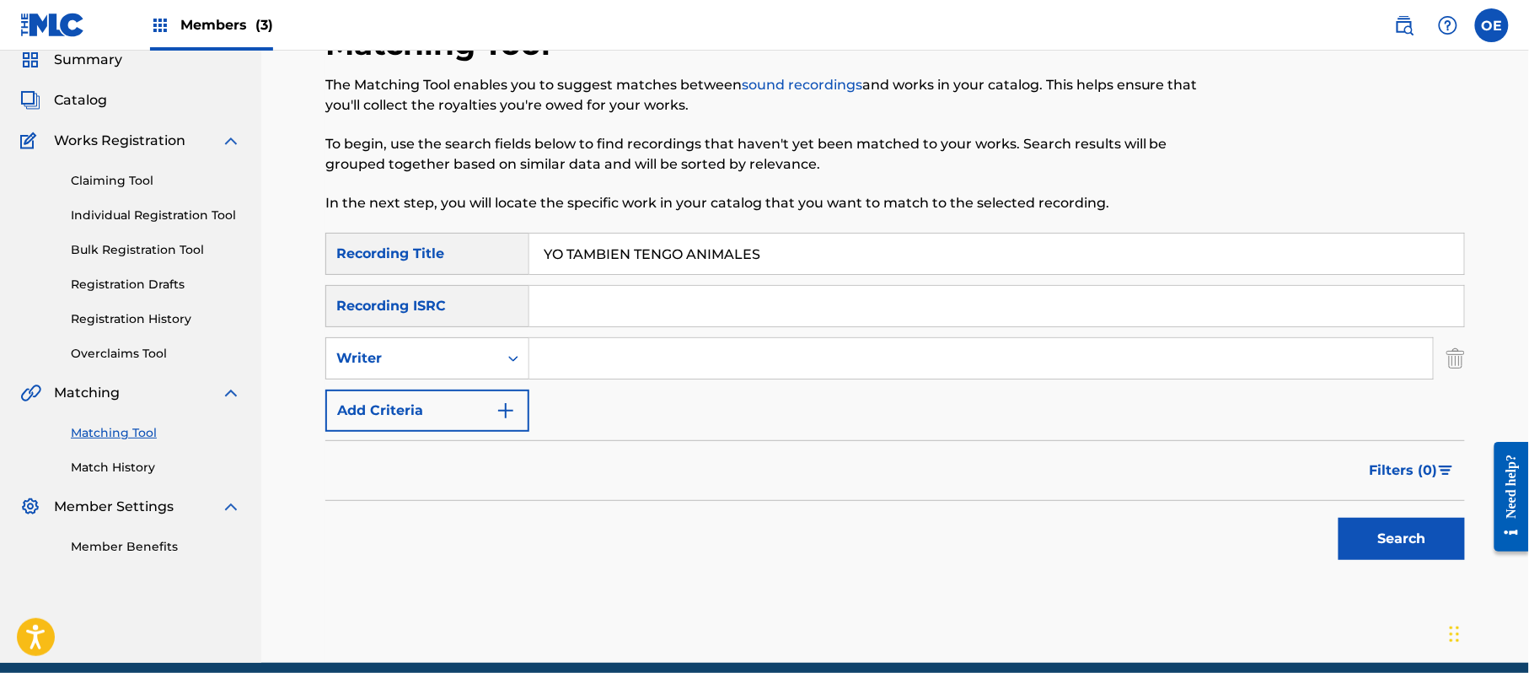
click at [480, 383] on div "SearchWithCriteria51db0763-038d-4764-afd7-292991536927 Recording Title YO TAMBI…" at bounding box center [895, 332] width 1140 height 199
click at [479, 365] on div "Writer" at bounding box center [412, 358] width 152 height 20
click at [477, 396] on div "Recording Artist" at bounding box center [427, 400] width 202 height 42
type input "LOS ACUARIOS DE [GEOGRAPHIC_DATA]"
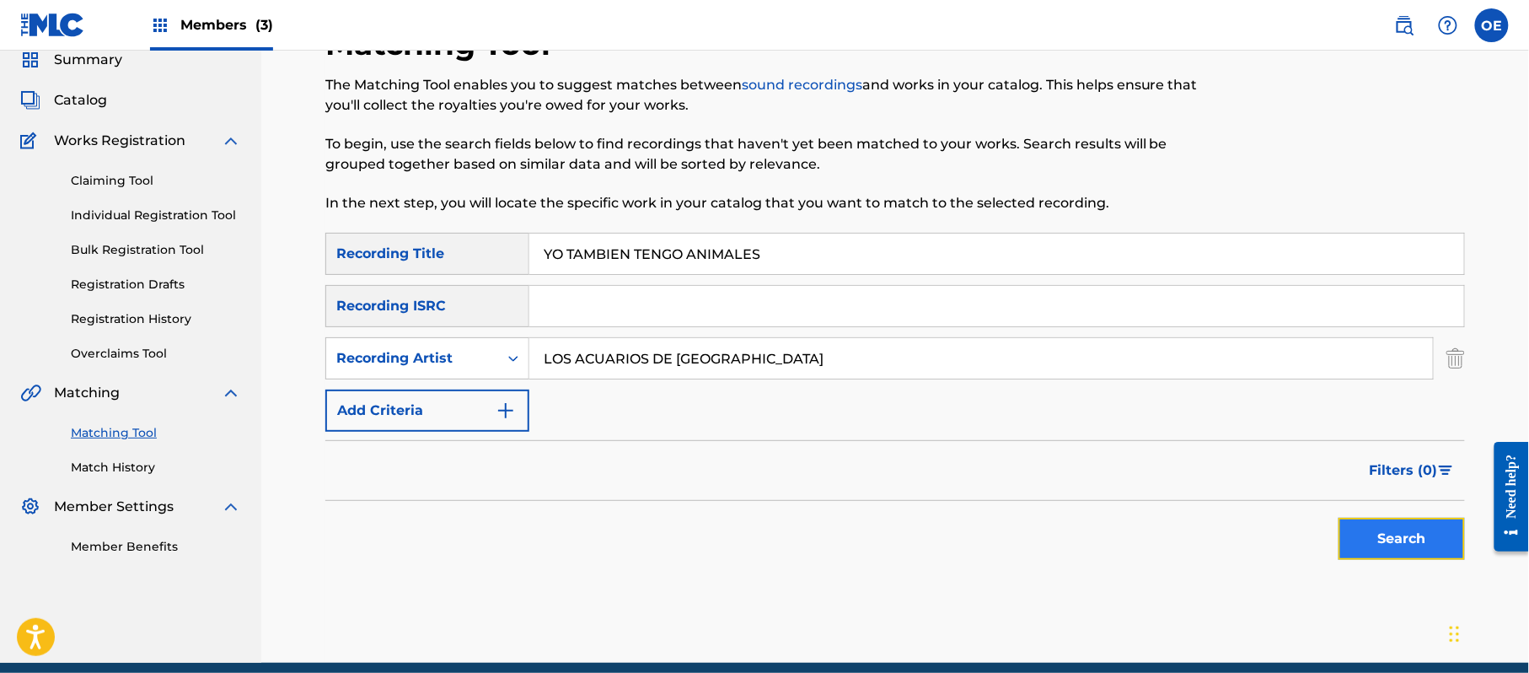
click at [1377, 551] on button "Search" at bounding box center [1402, 539] width 126 height 42
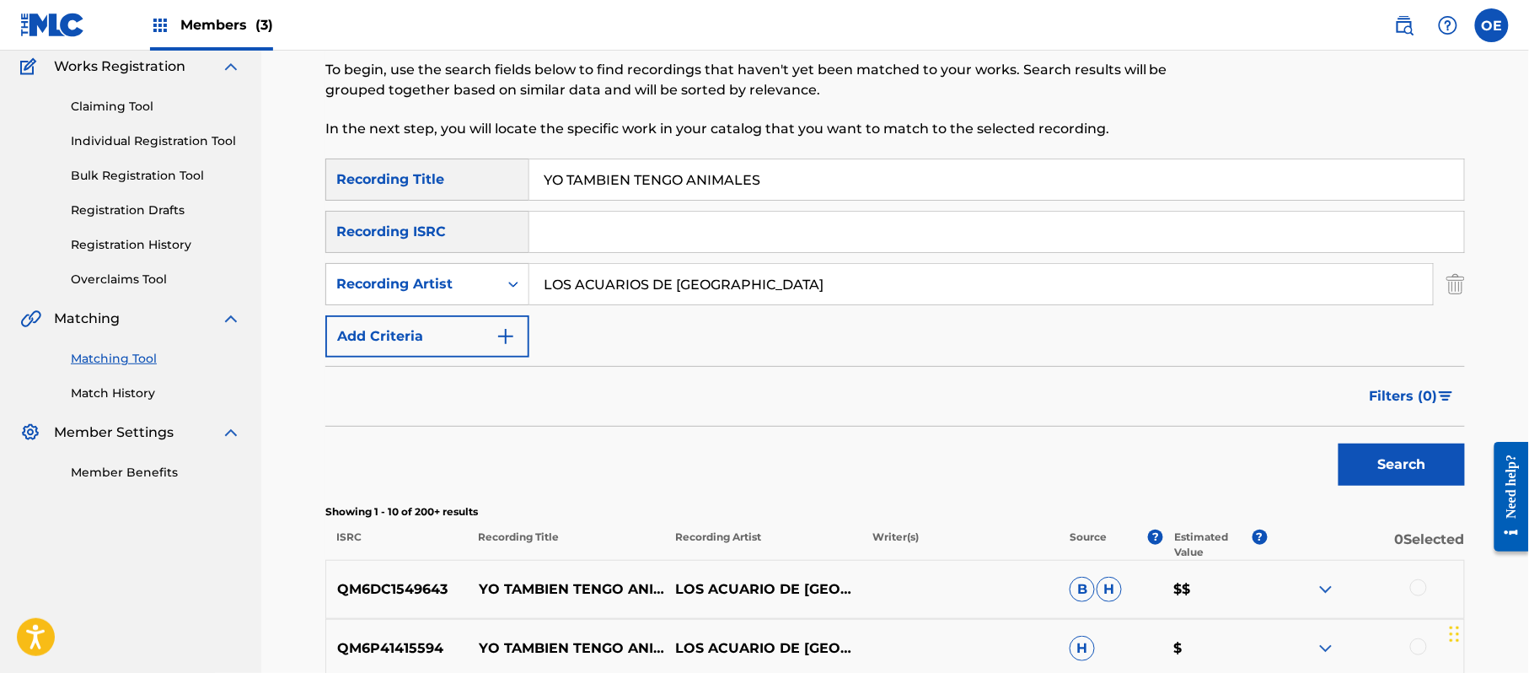
scroll to position [180, 0]
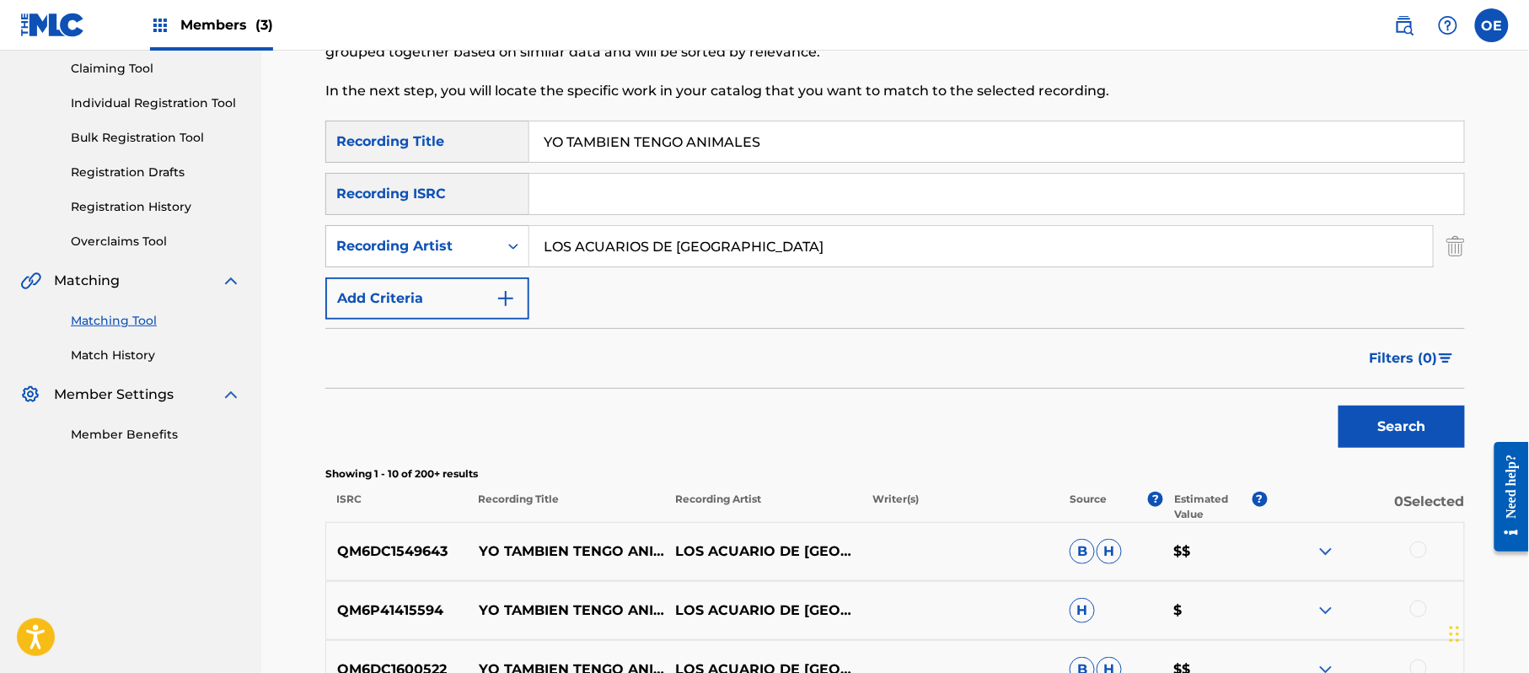
click at [1410, 550] on div at bounding box center [1418, 549] width 17 height 17
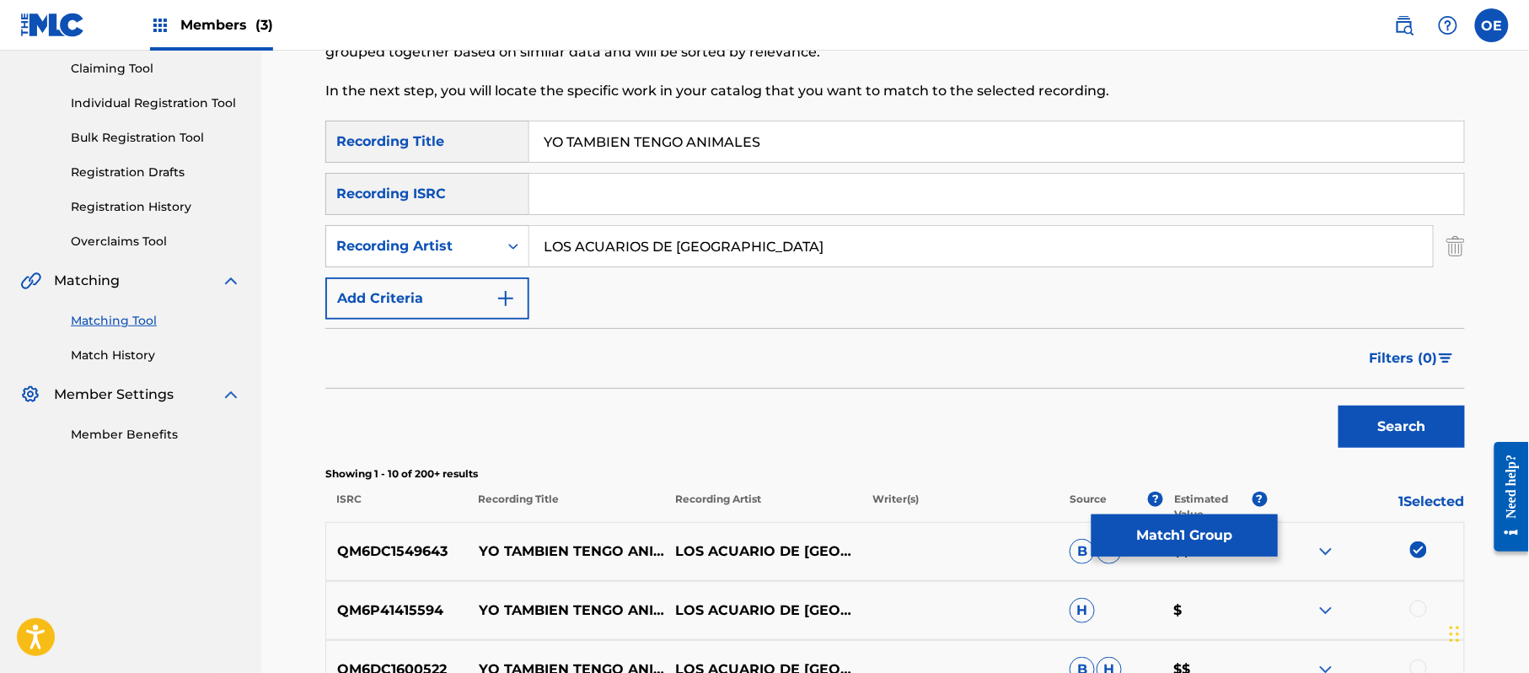
click at [1421, 602] on div at bounding box center [1418, 608] width 17 height 17
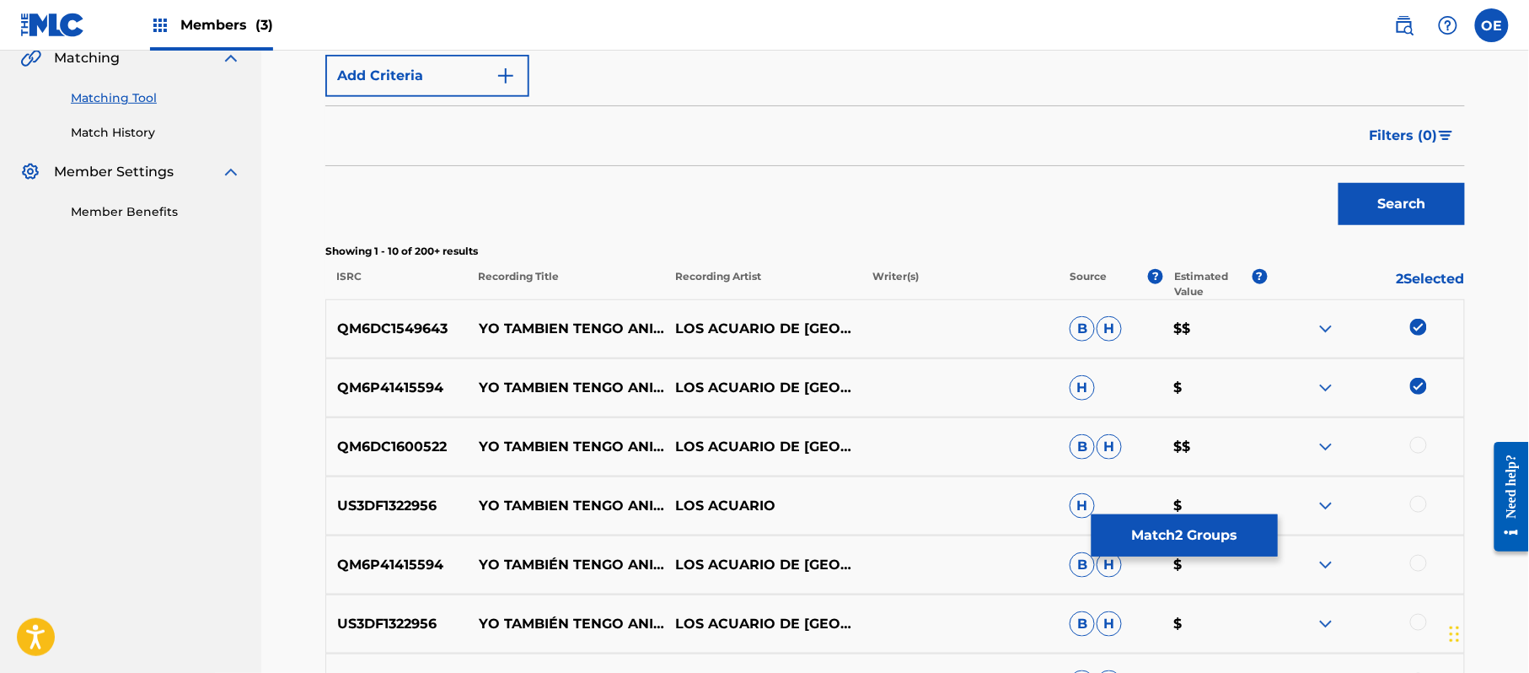
scroll to position [405, 0]
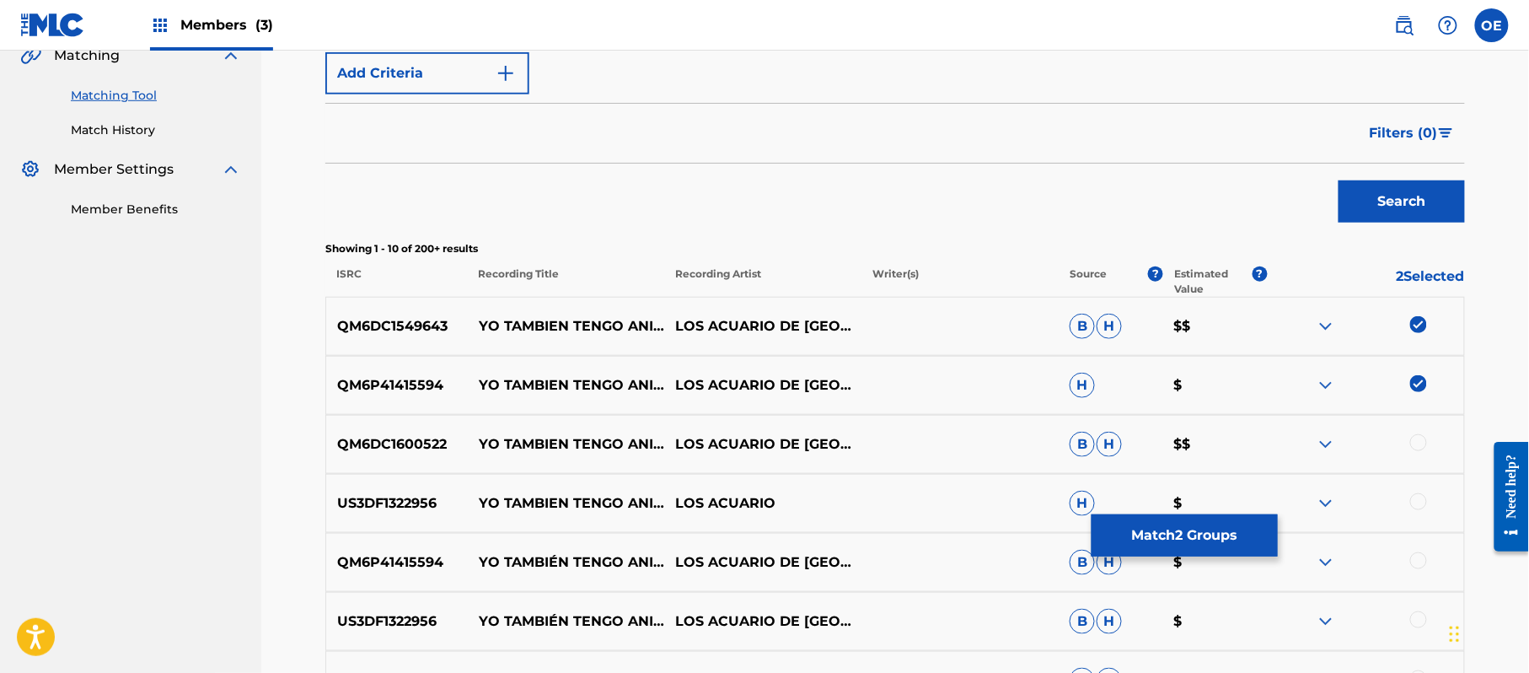
click at [1420, 440] on div at bounding box center [1418, 442] width 17 height 17
click at [1418, 502] on div at bounding box center [1418, 501] width 17 height 17
click at [1420, 570] on div at bounding box center [1365, 562] width 197 height 20
click at [1418, 564] on div at bounding box center [1418, 560] width 17 height 17
click at [1418, 615] on div at bounding box center [1418, 619] width 17 height 17
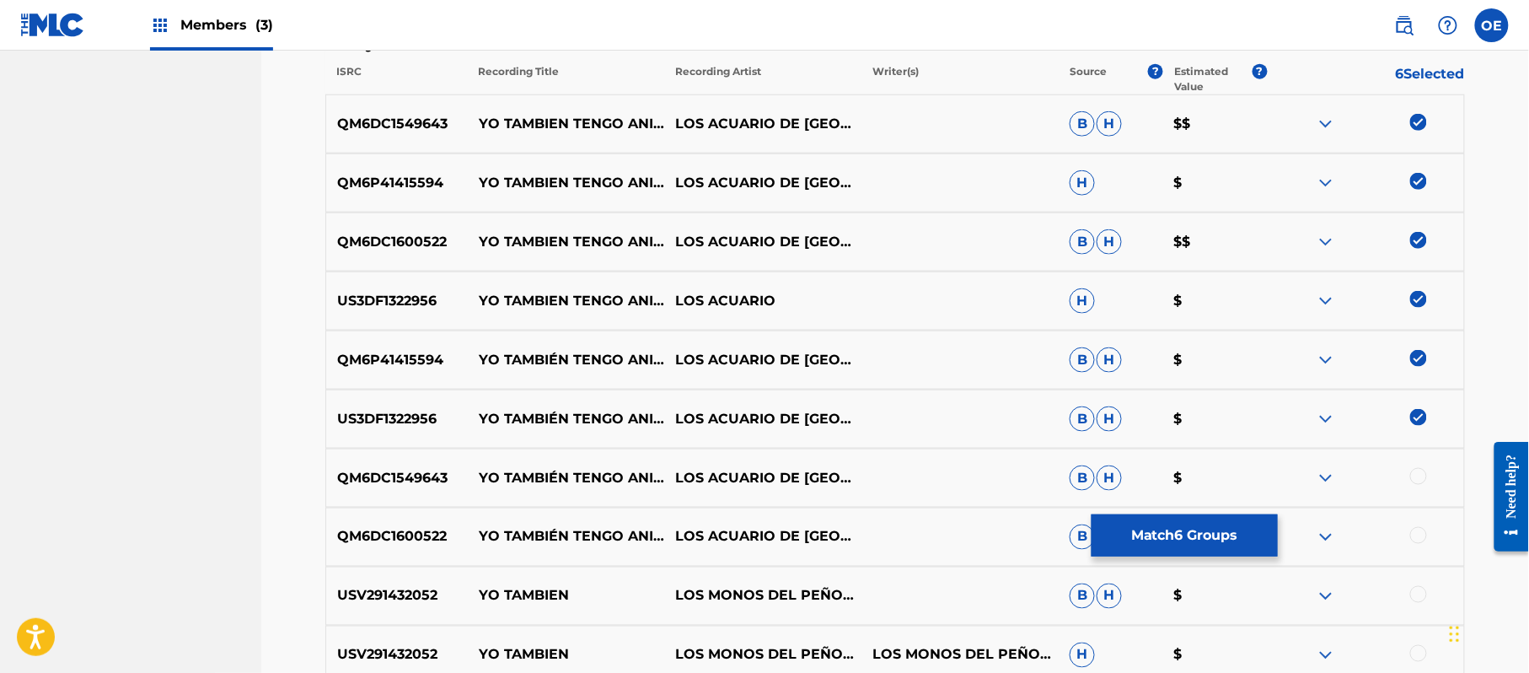
scroll to position [629, 0]
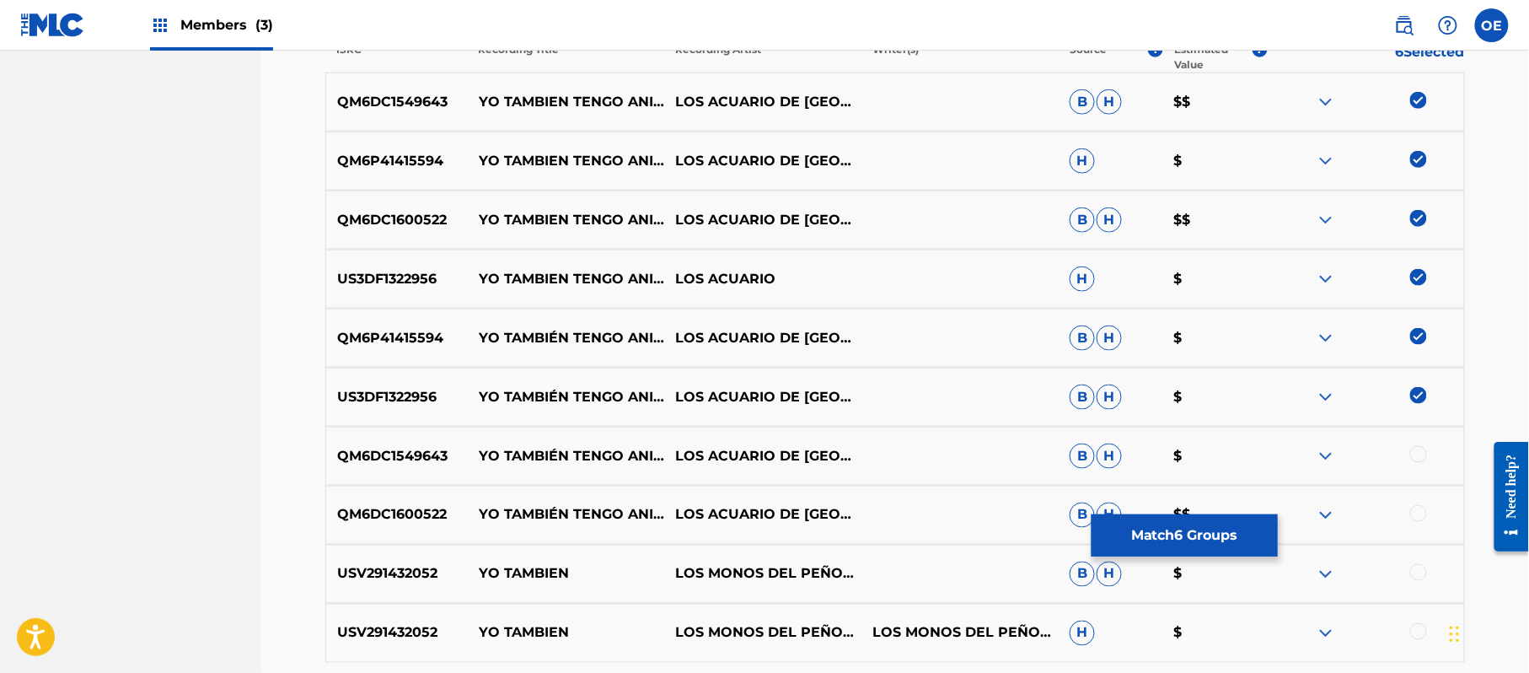
click at [1424, 459] on div at bounding box center [1418, 454] width 17 height 17
click at [1423, 503] on div "QM6DC1600522 YO TAMBIÉN TENGO ANIMALES LOS ACUARIO DE MÉXICO B H $$" at bounding box center [895, 515] width 1140 height 59
click at [1420, 511] on div at bounding box center [1418, 513] width 17 height 17
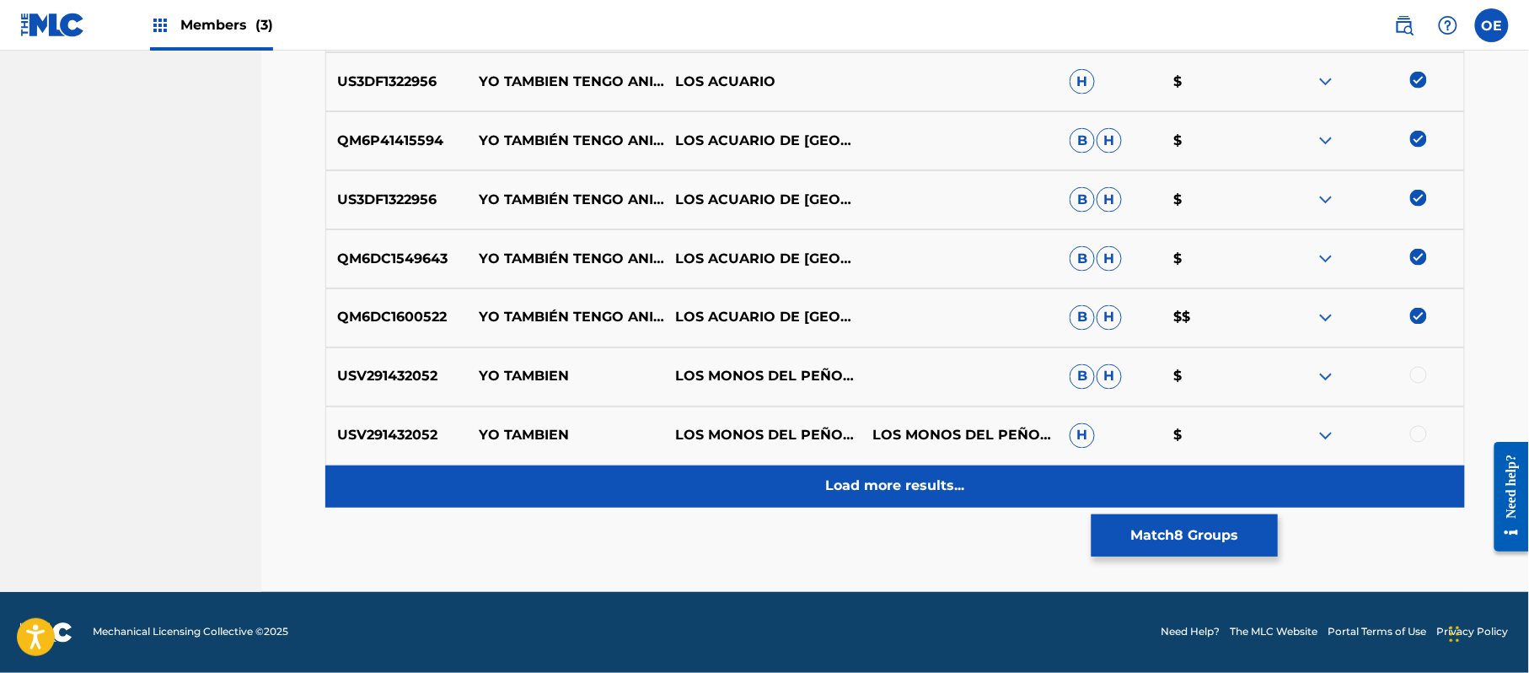
click at [914, 470] on div "Load more results..." at bounding box center [895, 486] width 1140 height 42
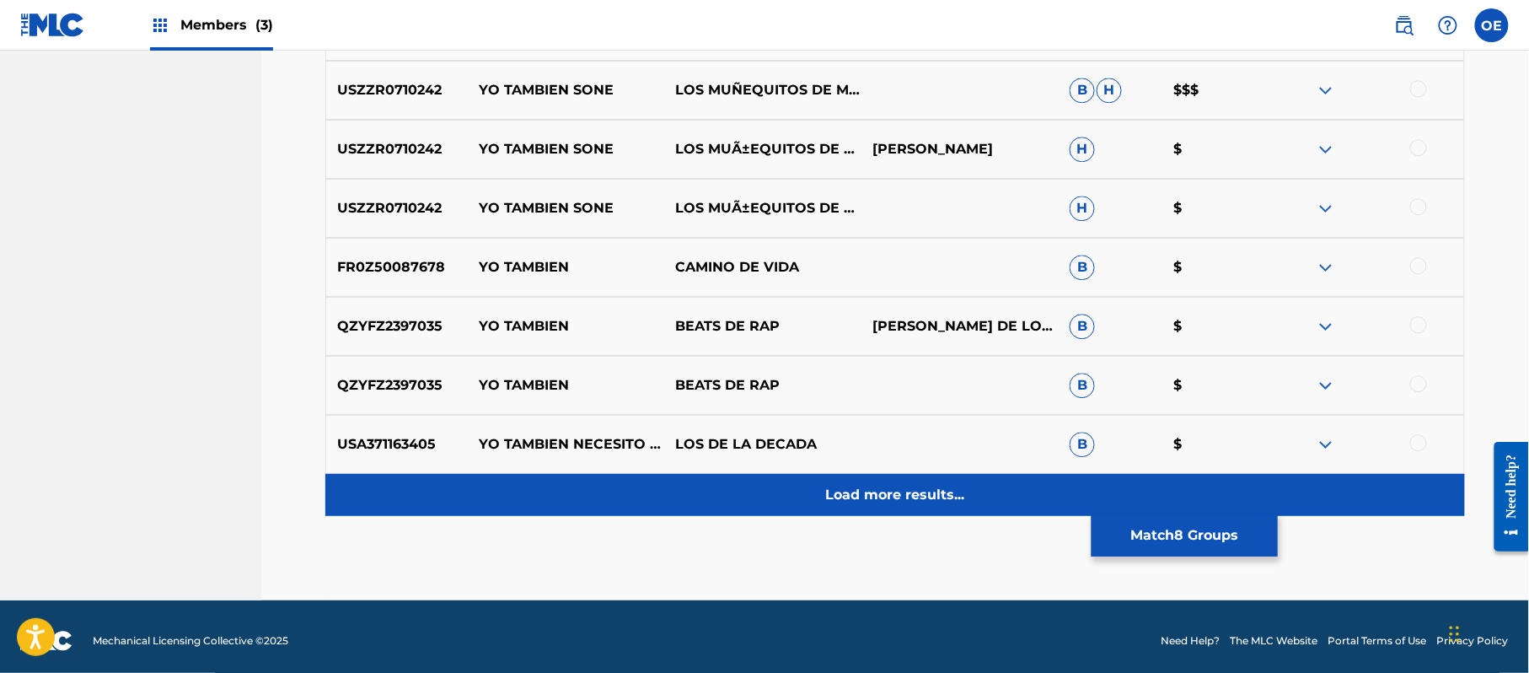
scroll to position [1416, 0]
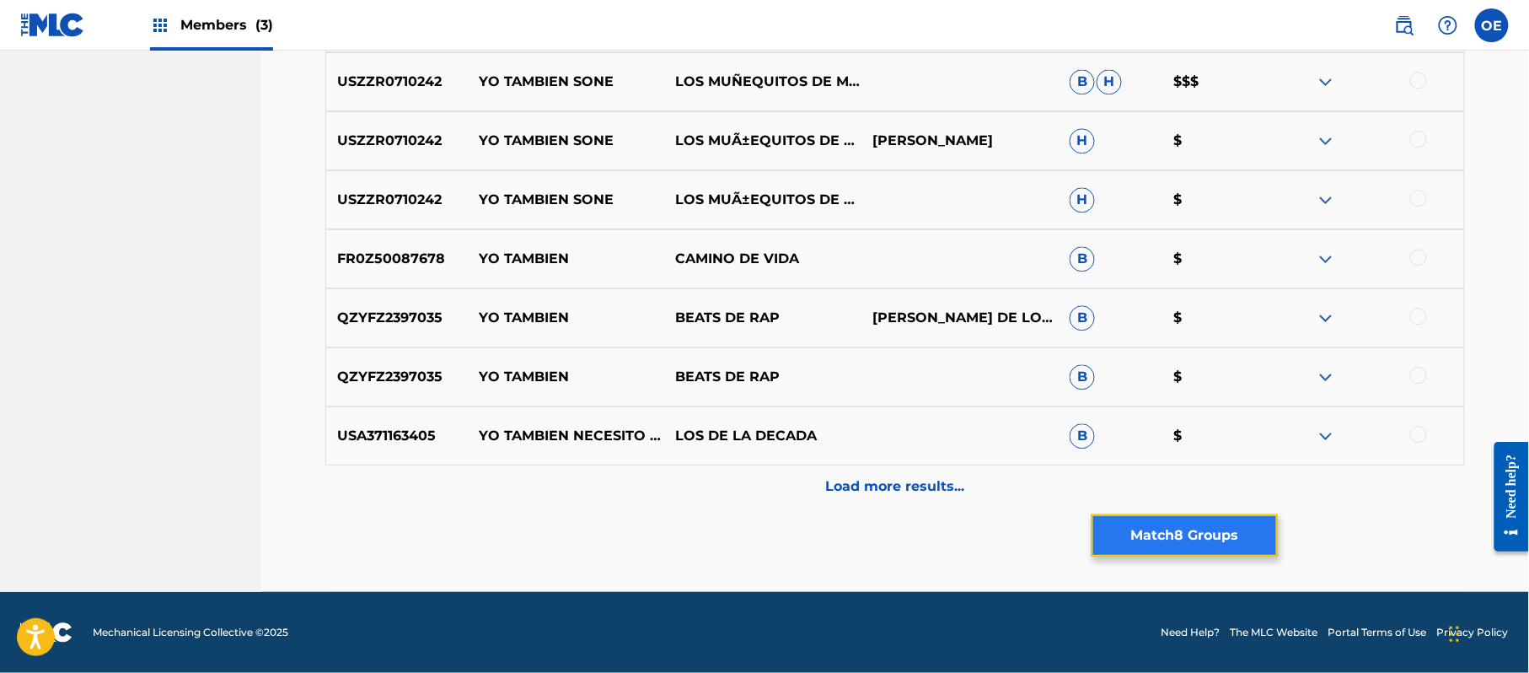
click at [1111, 529] on button "Match 8 Groups" at bounding box center [1185, 535] width 186 height 42
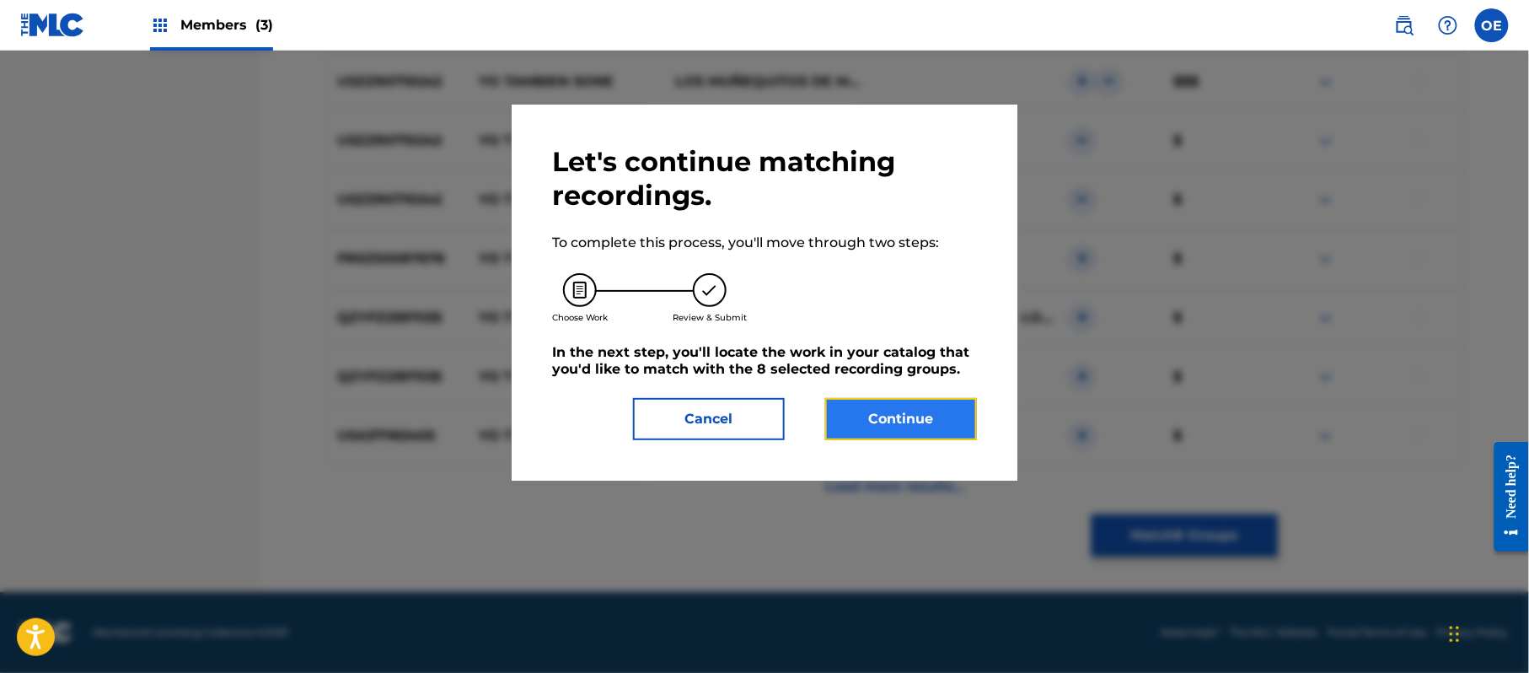
click at [884, 408] on button "Continue" at bounding box center [901, 419] width 152 height 42
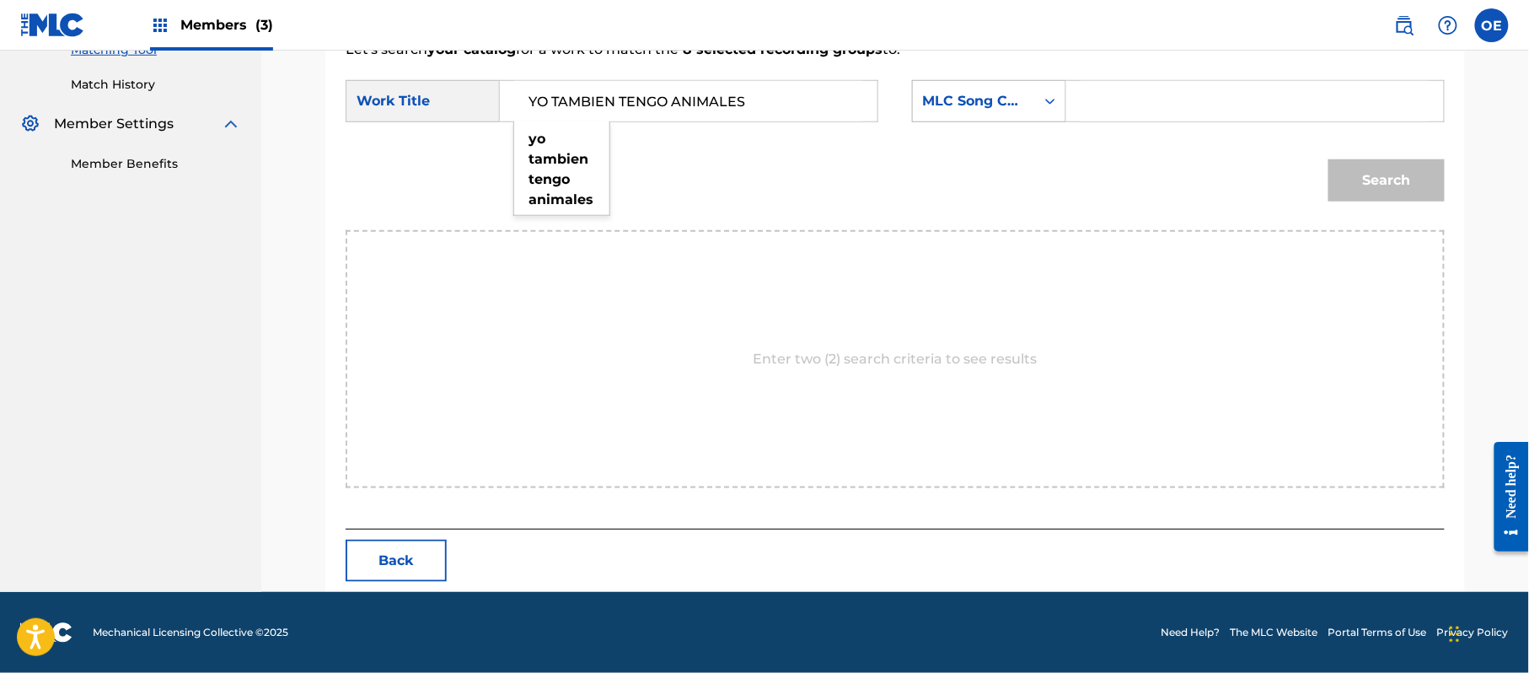
type input "YO TAMBIEN TENGO ANIMALES"
click at [1050, 109] on div "Search Form" at bounding box center [1050, 101] width 30 height 30
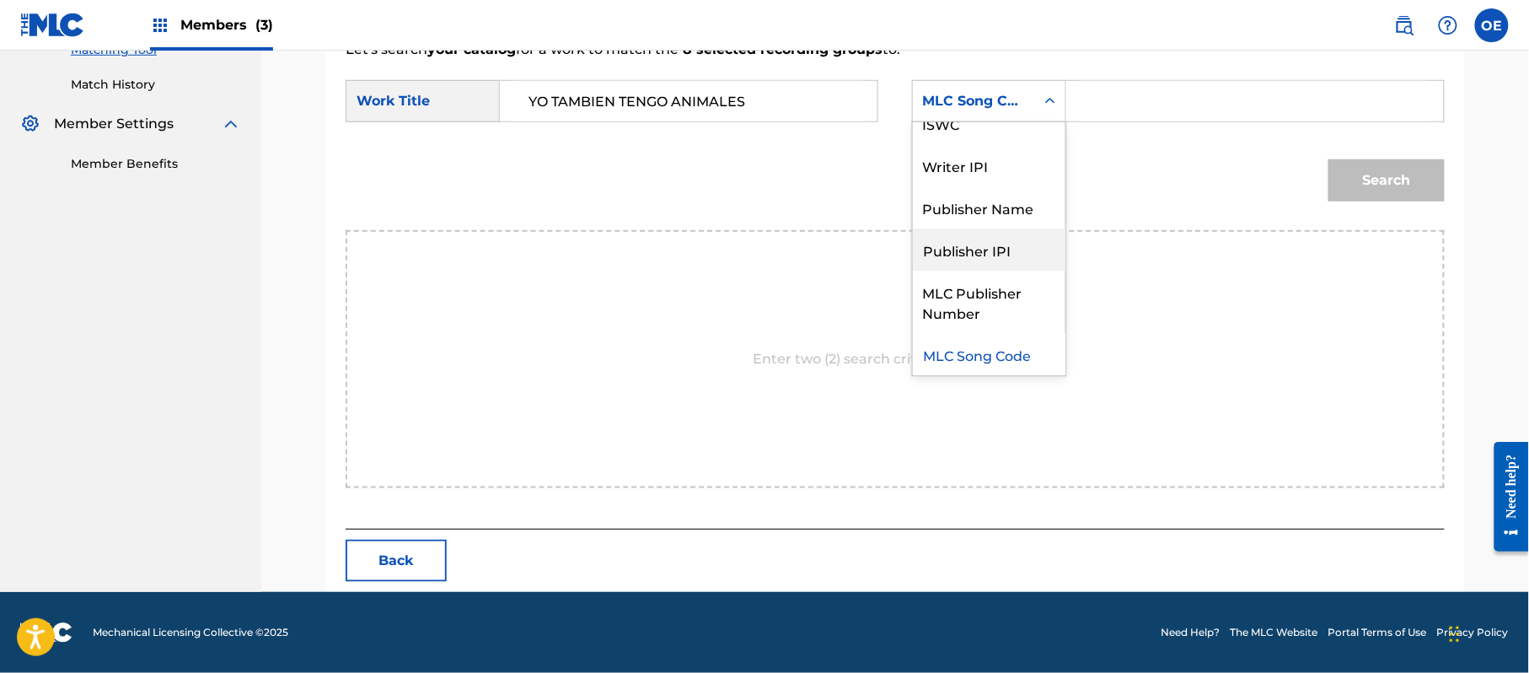
scroll to position [0, 0]
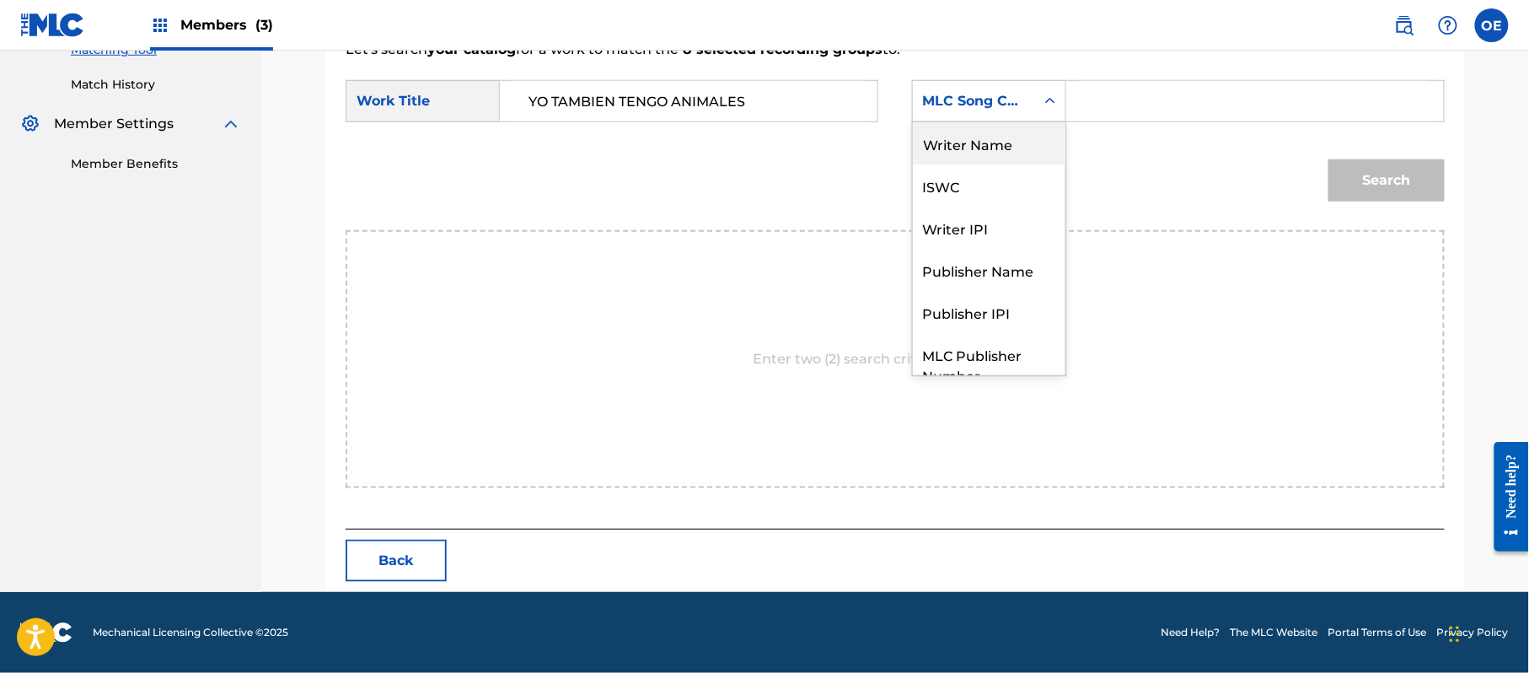
click at [999, 143] on div "Writer Name" at bounding box center [989, 143] width 153 height 42
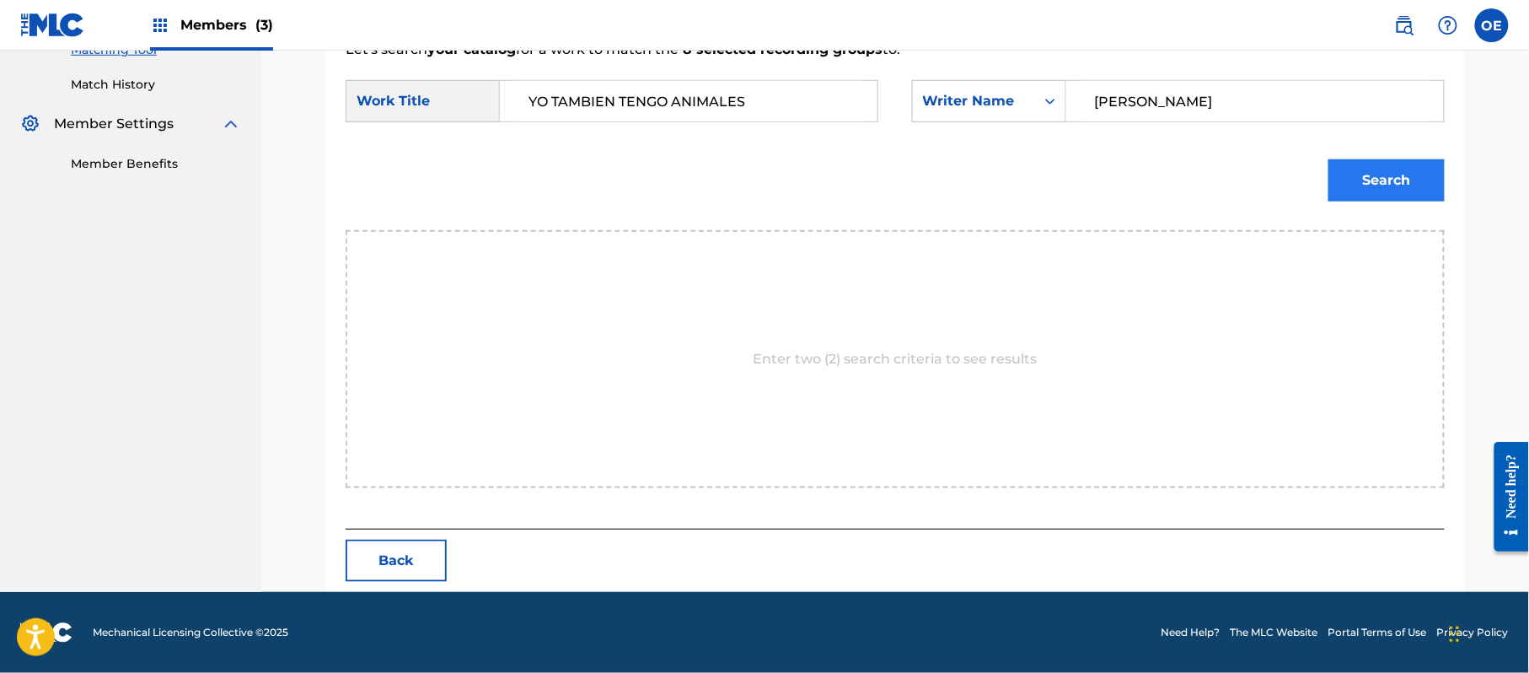
type input "[PERSON_NAME]"
click at [1373, 182] on button "Search" at bounding box center [1387, 180] width 116 height 42
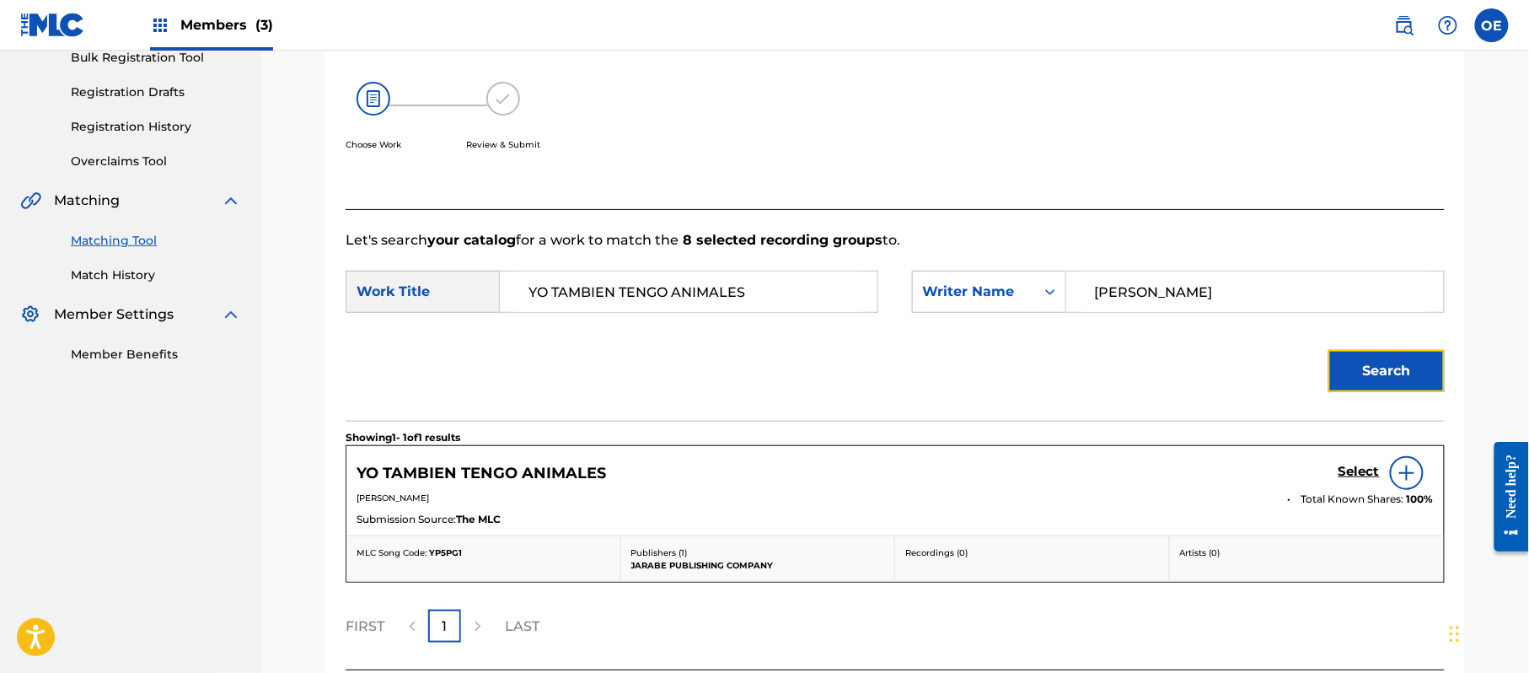
scroll to position [401, 0]
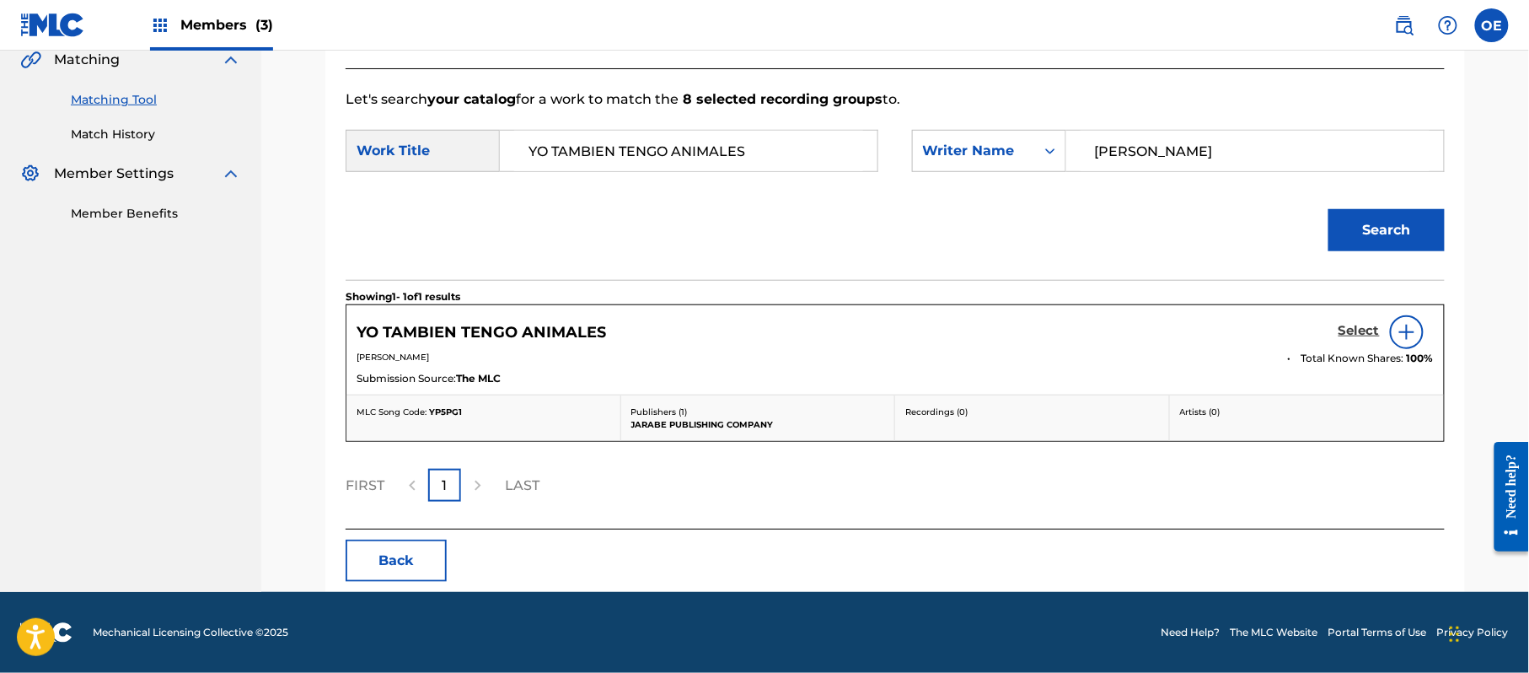
click at [1359, 329] on h5 "Select" at bounding box center [1359, 331] width 41 height 16
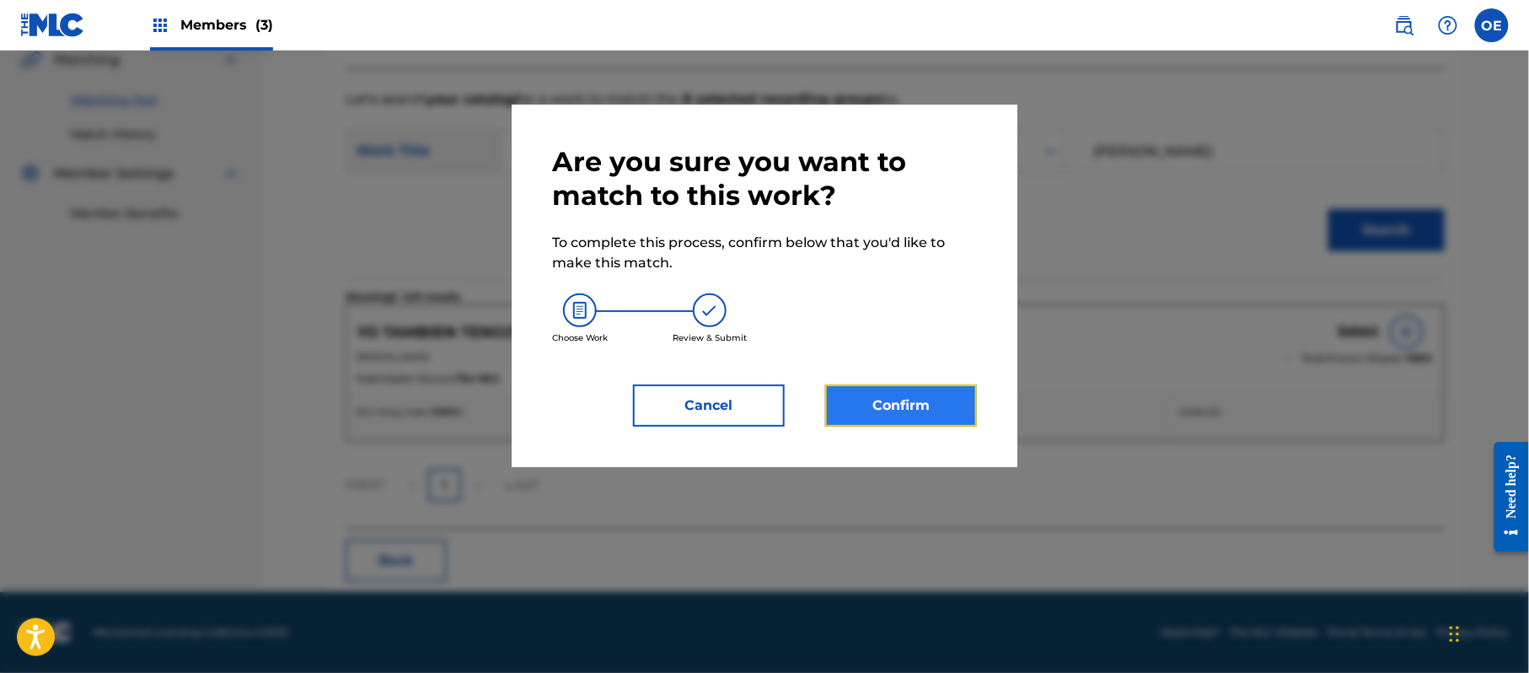
click at [907, 403] on button "Confirm" at bounding box center [901, 405] width 152 height 42
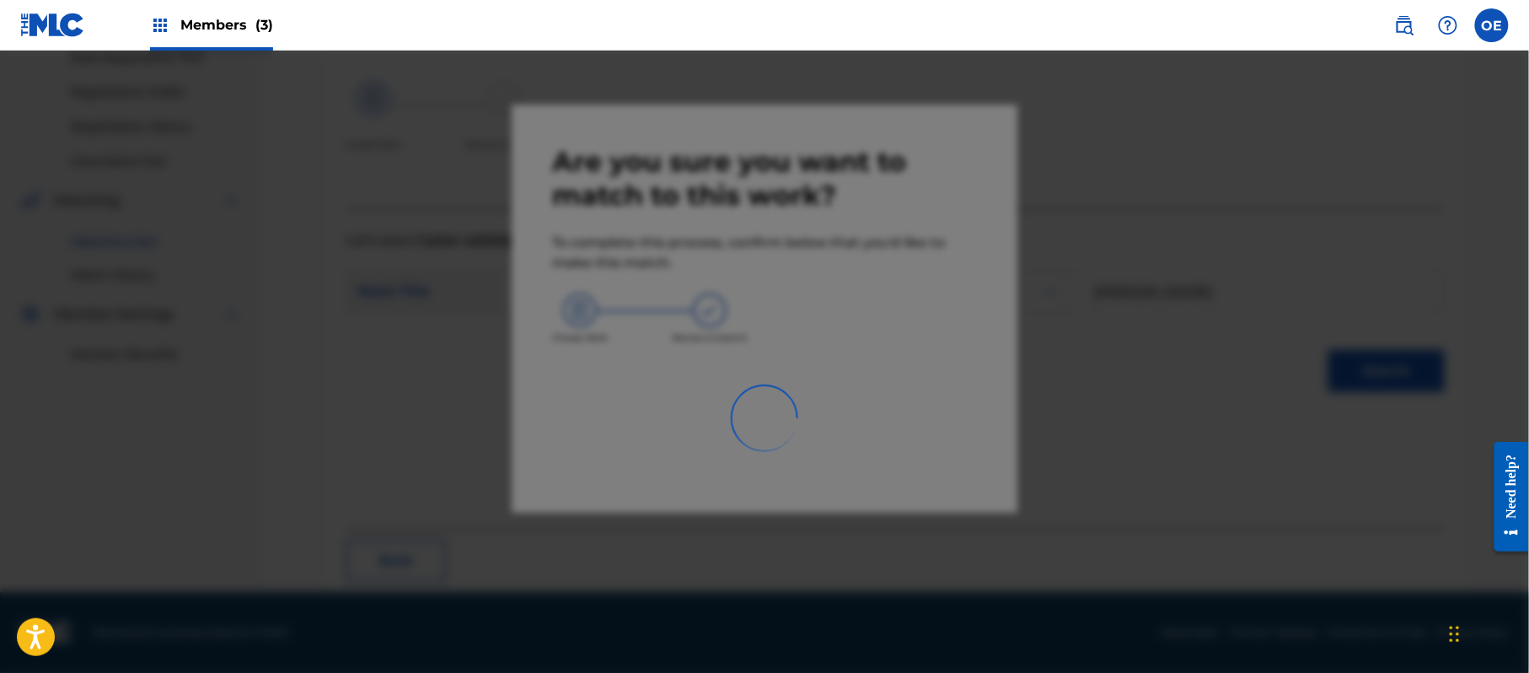
scroll to position [67, 0]
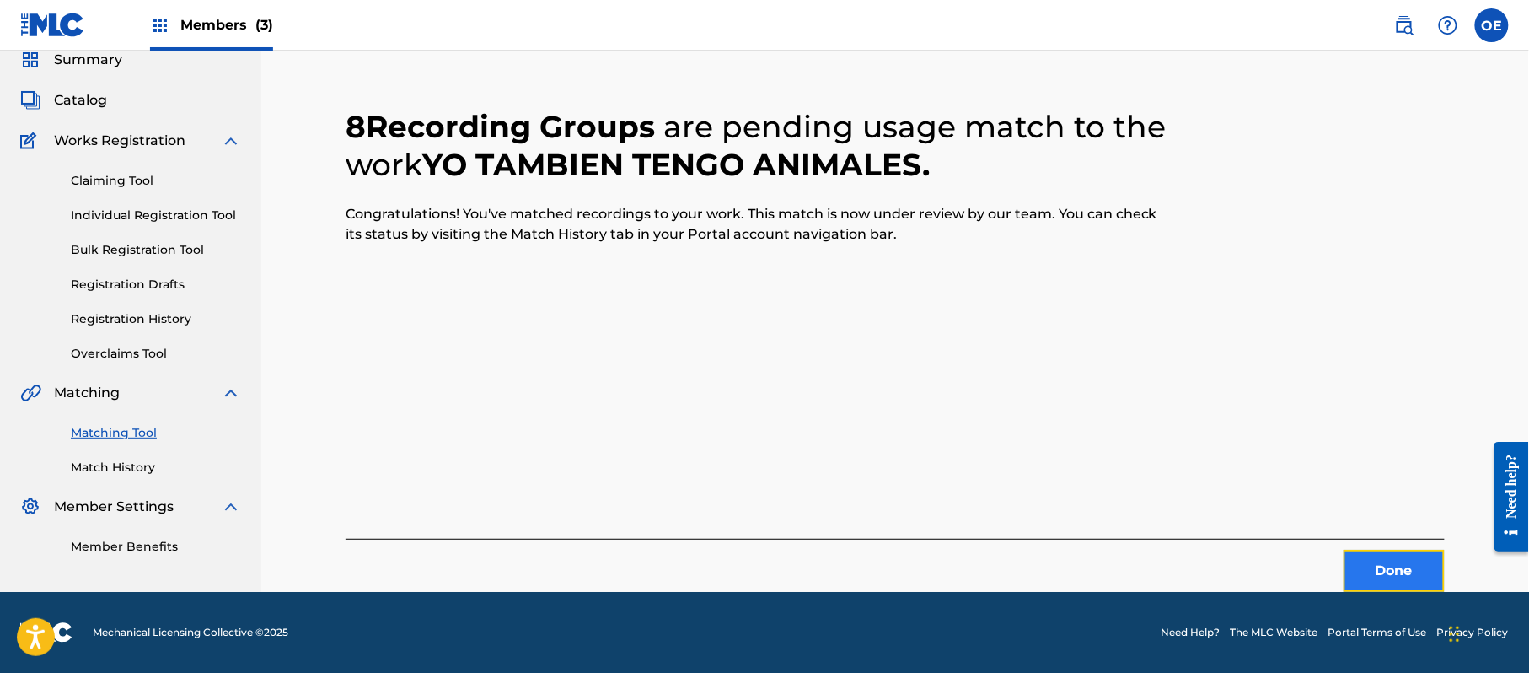
click at [1398, 570] on button "Done" at bounding box center [1394, 571] width 101 height 42
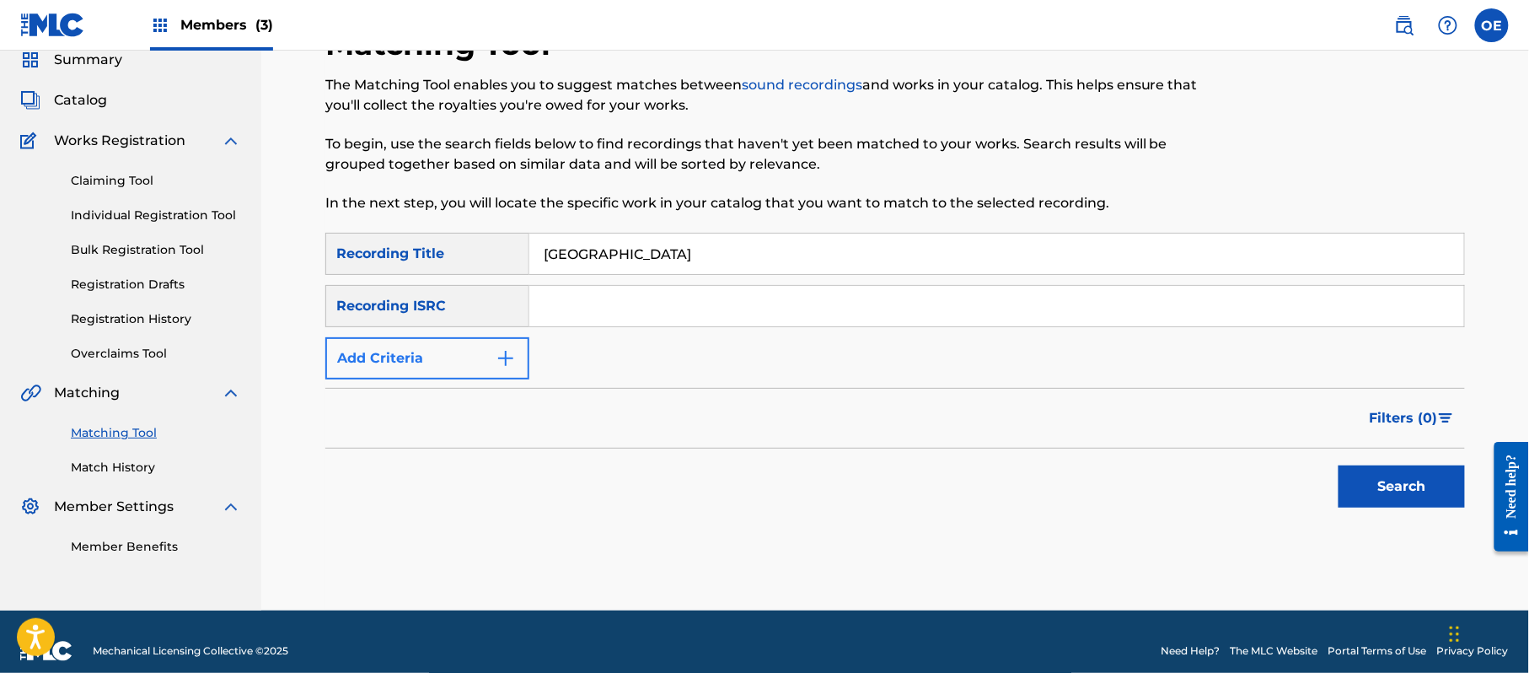
type input "[GEOGRAPHIC_DATA]"
click at [473, 362] on button "Add Criteria" at bounding box center [427, 358] width 204 height 42
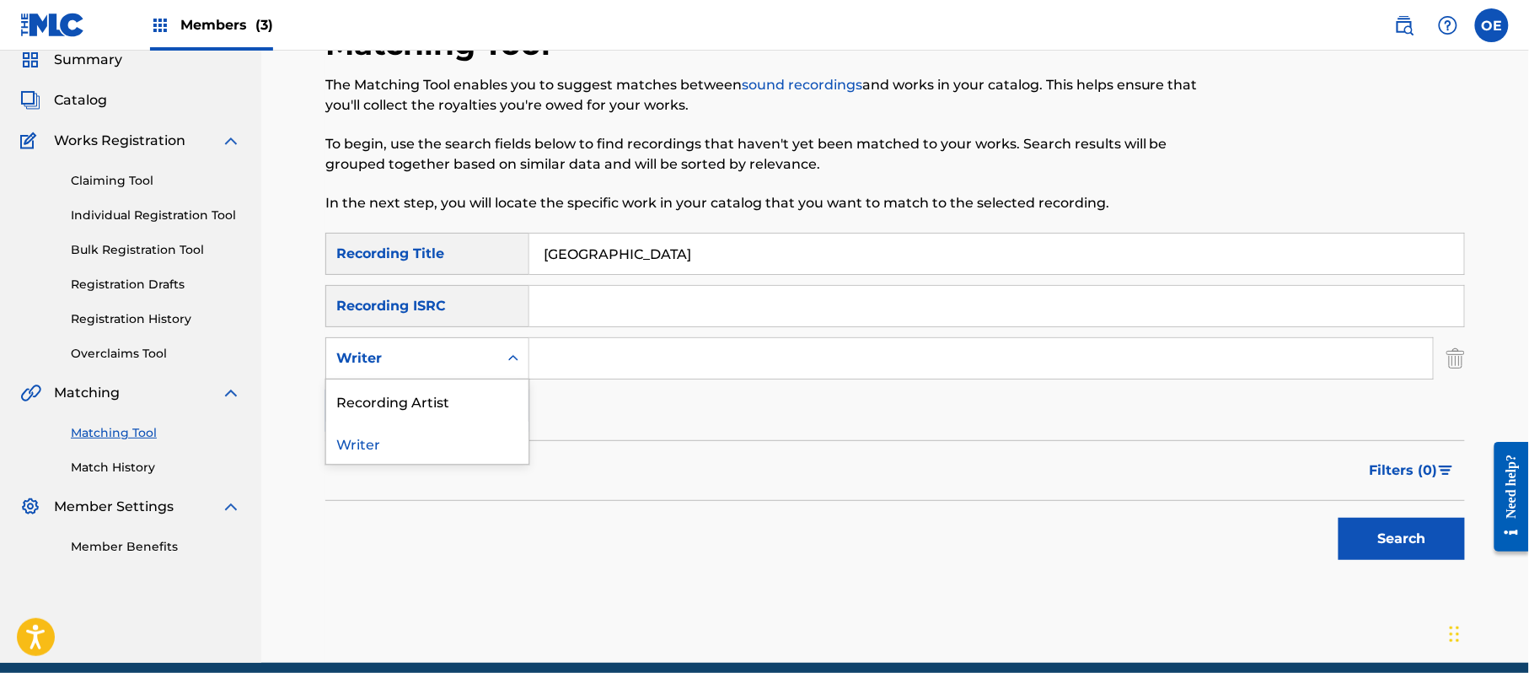
click at [466, 354] on div "Writer" at bounding box center [412, 358] width 152 height 20
click at [452, 378] on div "Writer" at bounding box center [427, 358] width 204 height 42
click at [476, 362] on div "Writer" at bounding box center [412, 358] width 152 height 20
click at [484, 409] on div "Recording Artist" at bounding box center [427, 400] width 202 height 42
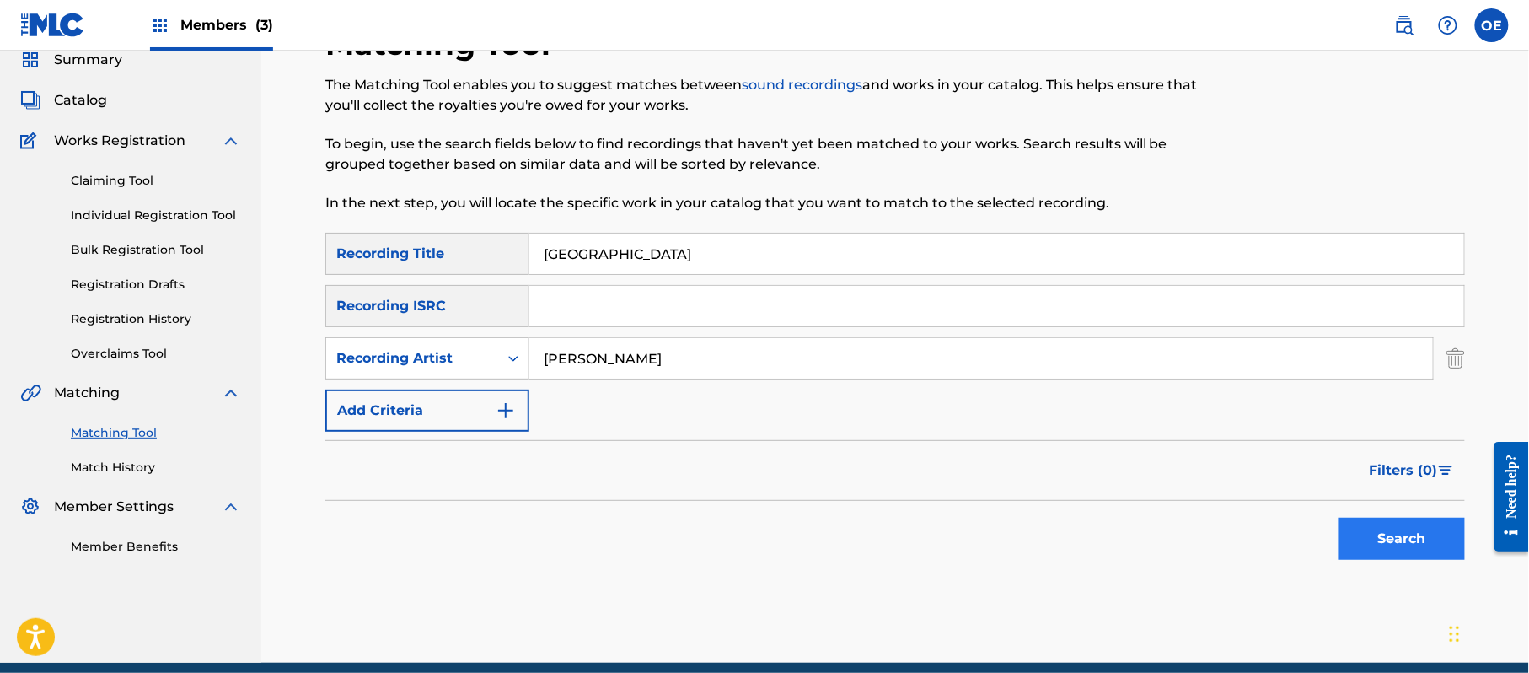
type input "[PERSON_NAME]"
click at [1393, 519] on button "Search" at bounding box center [1402, 539] width 126 height 42
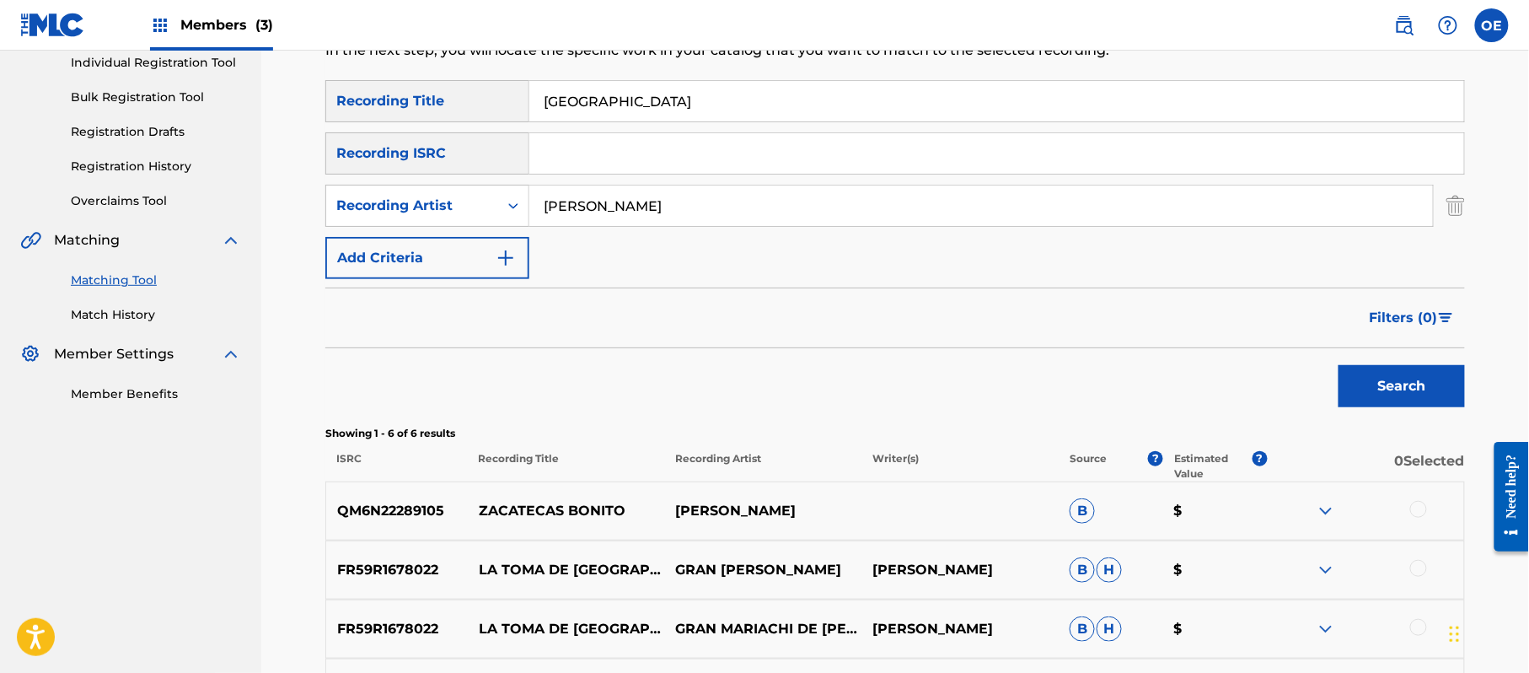
scroll to position [180, 0]
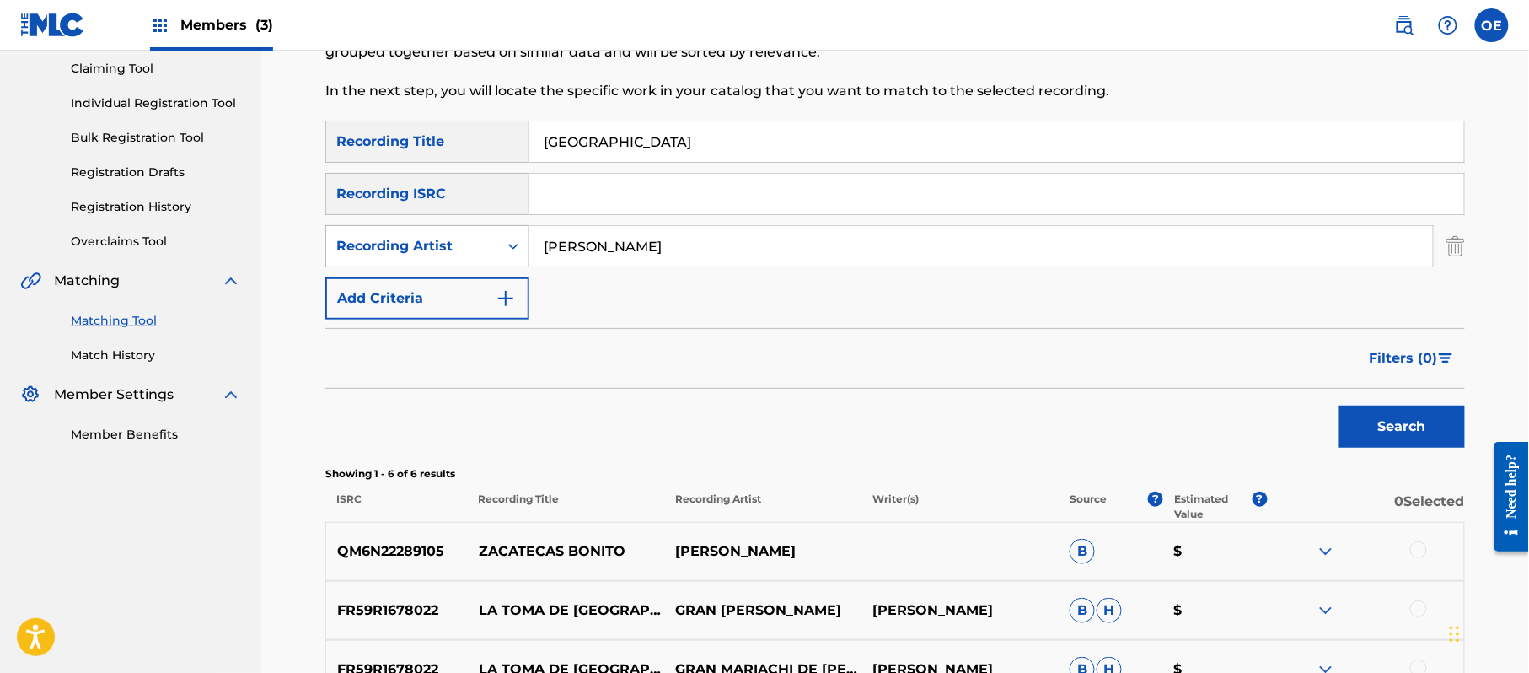
drag, startPoint x: 777, startPoint y: 227, endPoint x: 373, endPoint y: 229, distance: 404.6
click at [528, 236] on div "SearchWithCriteriad7f14ea4-6edb-4676-a420-5d9a37bee825 Recording Artist [PERSON…" at bounding box center [895, 246] width 1140 height 42
type input "LOS ACUARIOS DE [GEOGRAPHIC_DATA]"
click at [1356, 425] on button "Search" at bounding box center [1402, 426] width 126 height 42
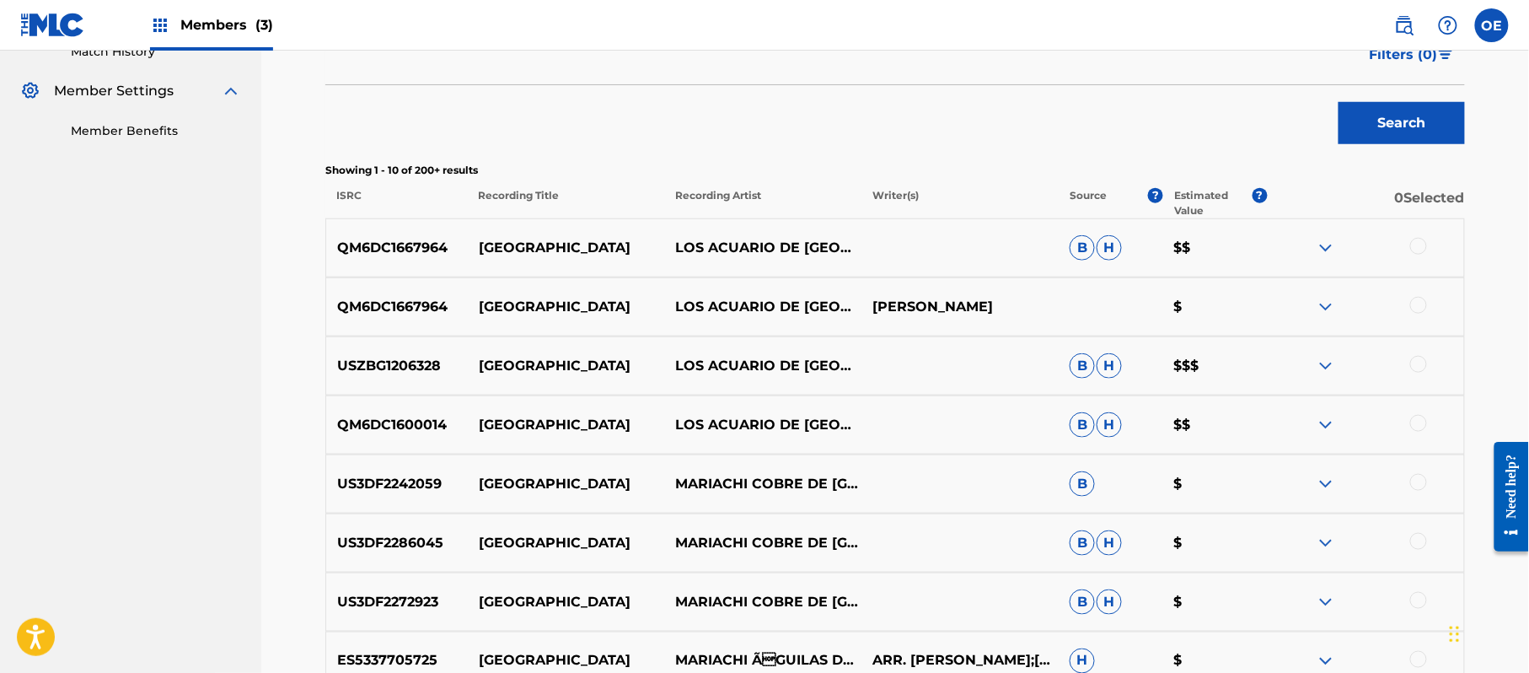
scroll to position [517, 0]
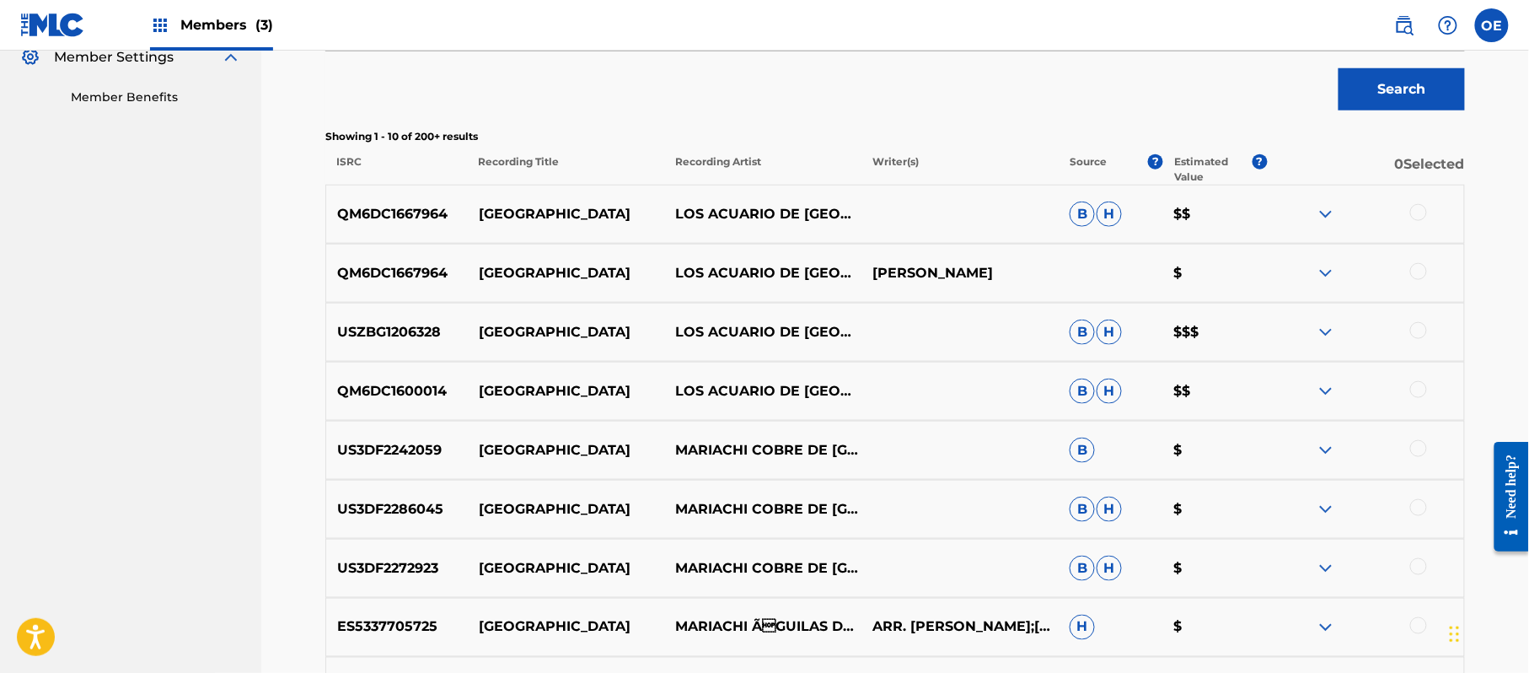
click at [1420, 395] on div at bounding box center [1418, 389] width 17 height 17
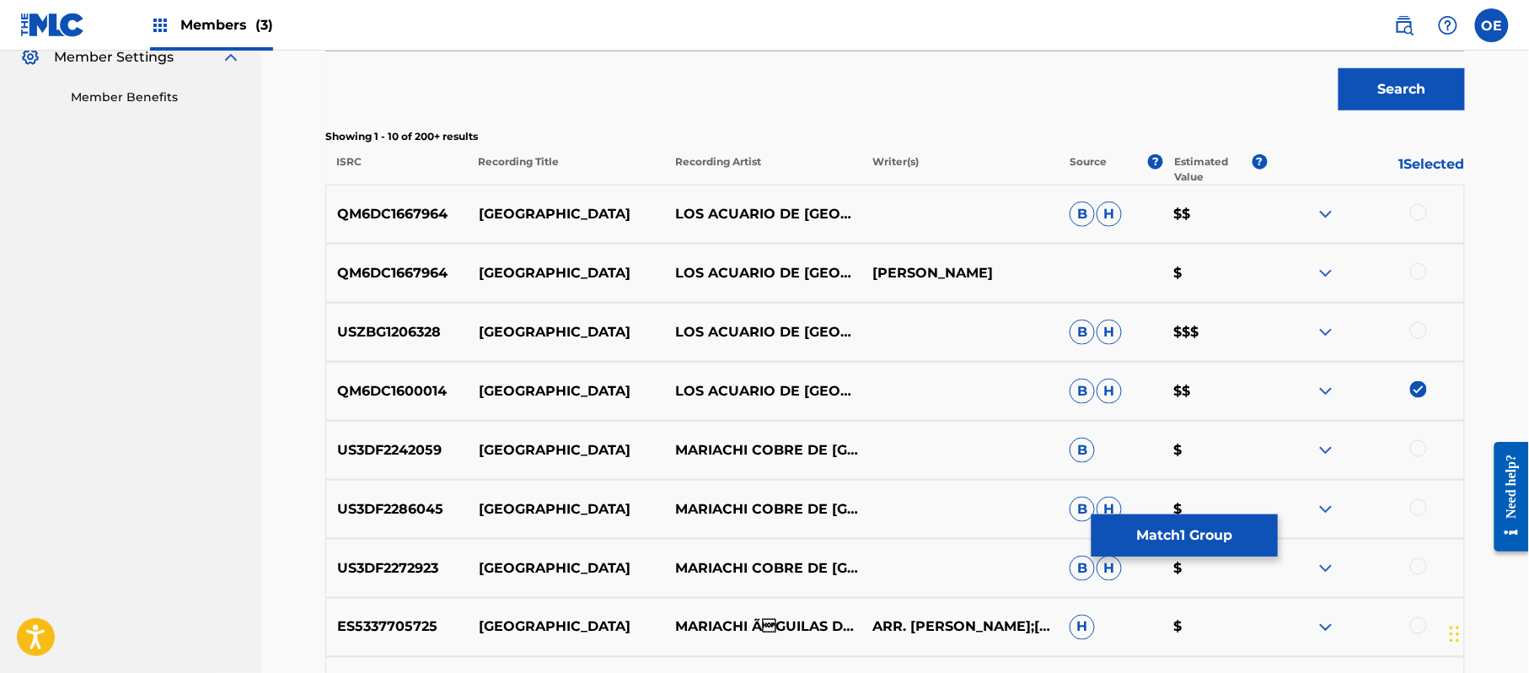
click at [1423, 325] on div at bounding box center [1418, 330] width 17 height 17
click at [1417, 275] on div at bounding box center [1418, 271] width 17 height 17
click at [1433, 211] on div at bounding box center [1365, 214] width 197 height 20
click at [1434, 209] on div at bounding box center [1365, 214] width 197 height 20
click at [1425, 209] on div at bounding box center [1418, 212] width 17 height 17
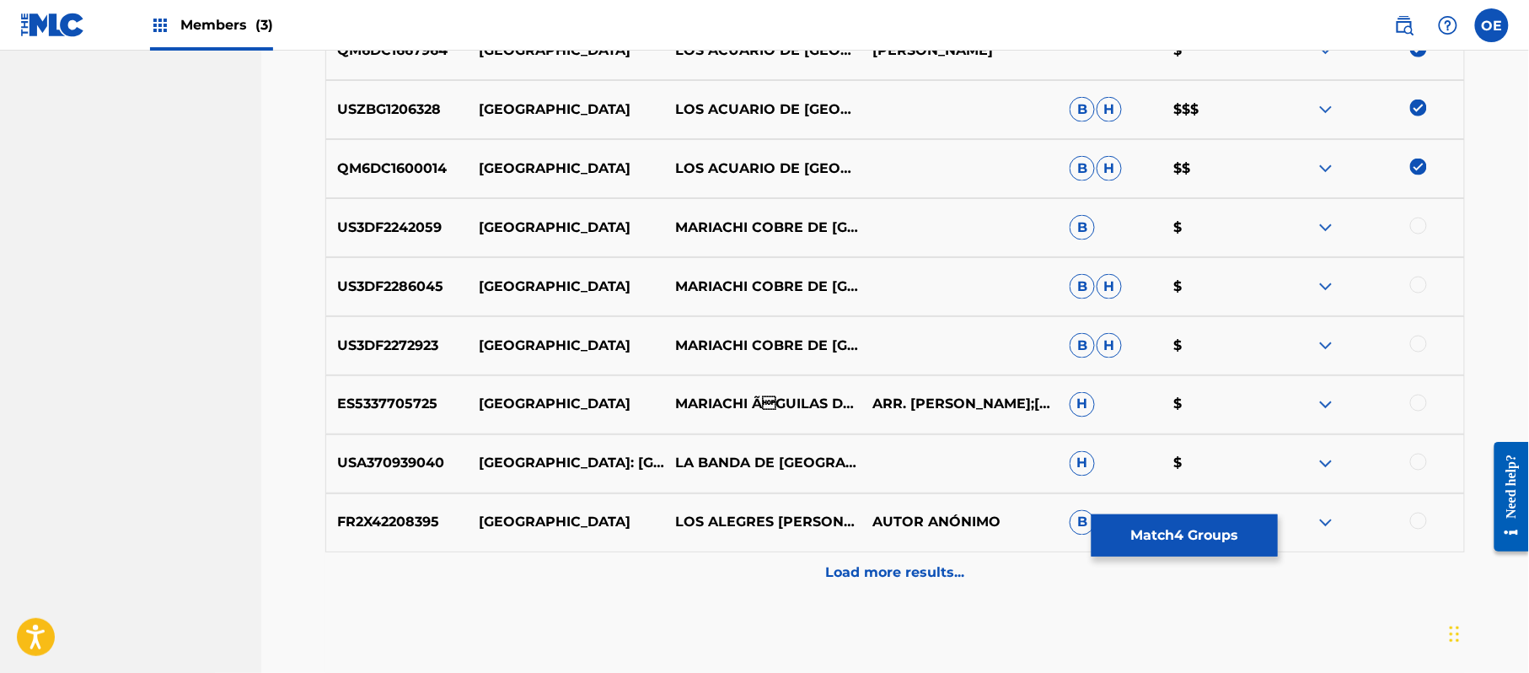
scroll to position [742, 0]
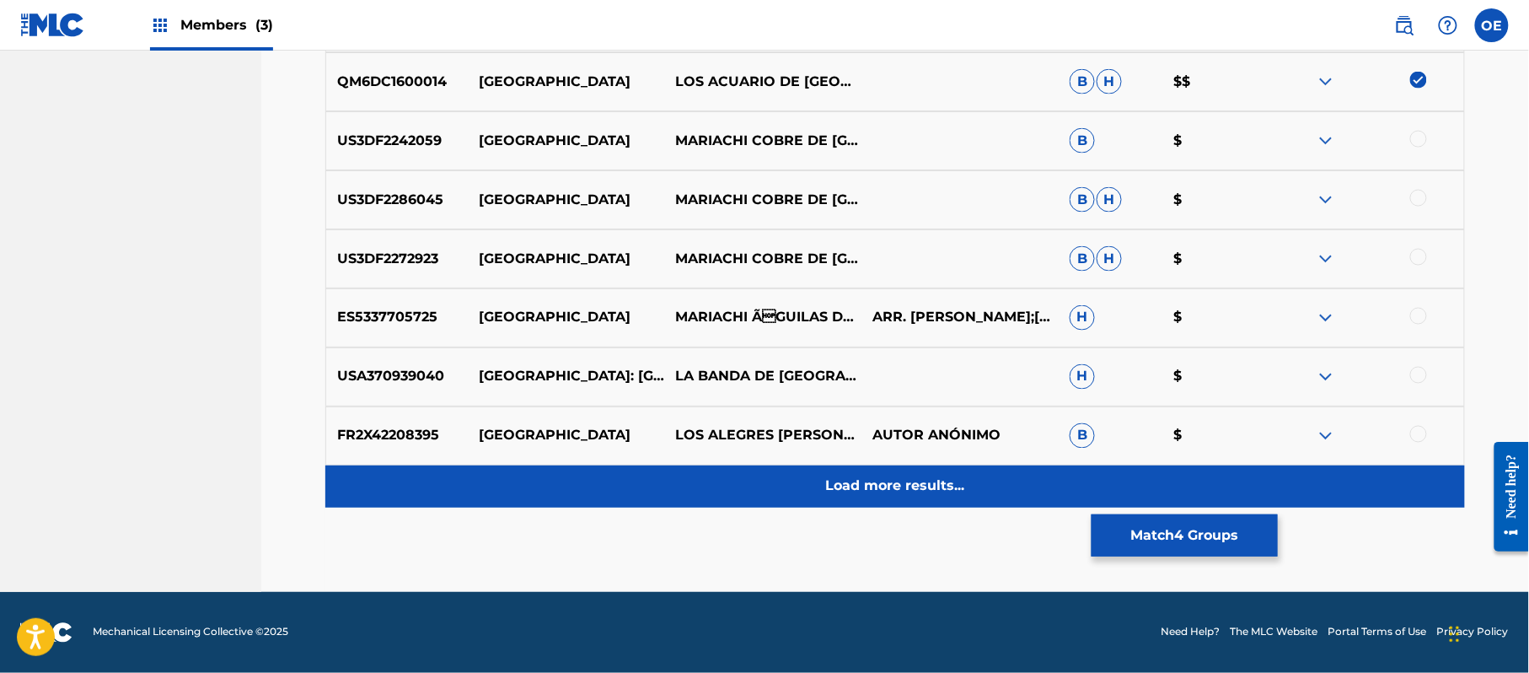
click at [827, 492] on p "Load more results..." at bounding box center [895, 486] width 139 height 20
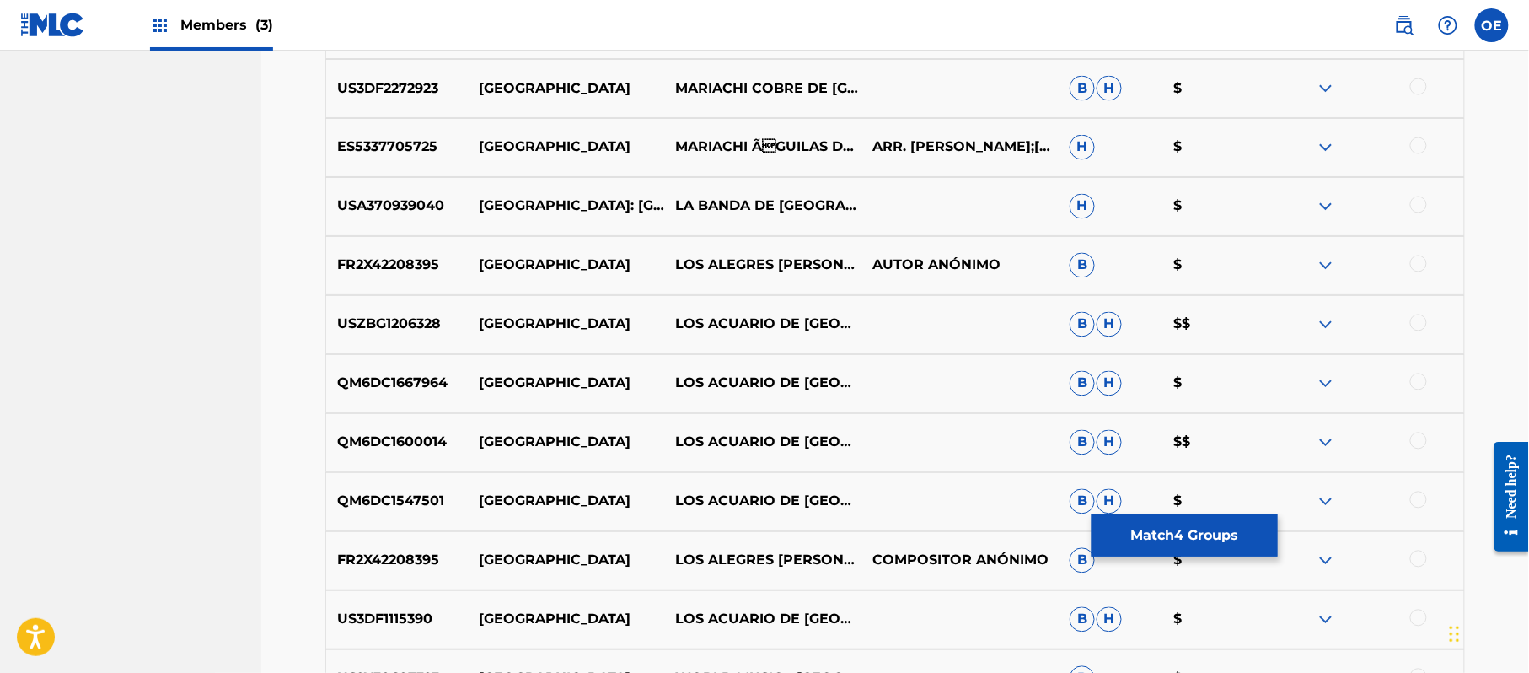
scroll to position [1050, 0]
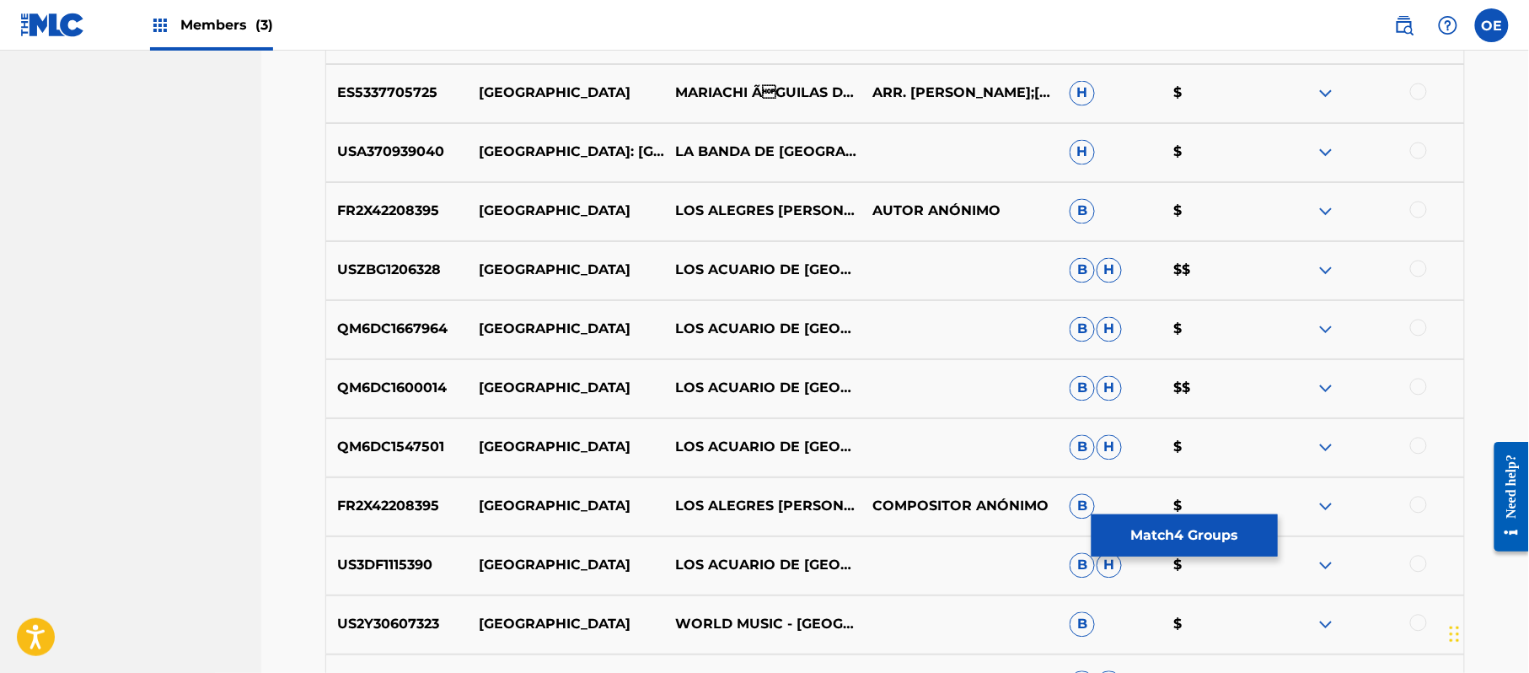
click at [1411, 385] on div at bounding box center [1418, 386] width 17 height 17
click at [1414, 439] on div at bounding box center [1418, 446] width 17 height 17
click at [1417, 513] on div at bounding box center [1418, 505] width 17 height 17
click at [1425, 511] on img at bounding box center [1418, 505] width 17 height 17
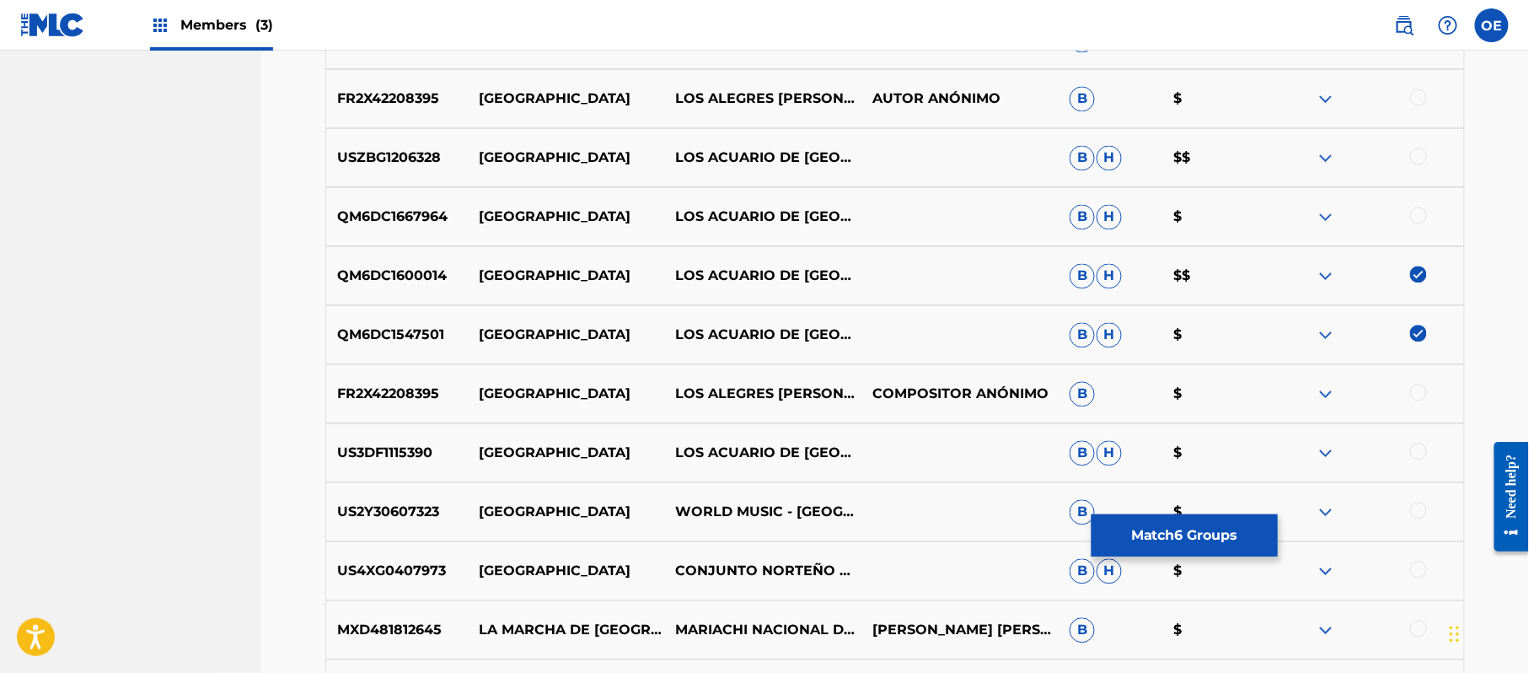
click at [1416, 446] on div at bounding box center [1418, 451] width 17 height 17
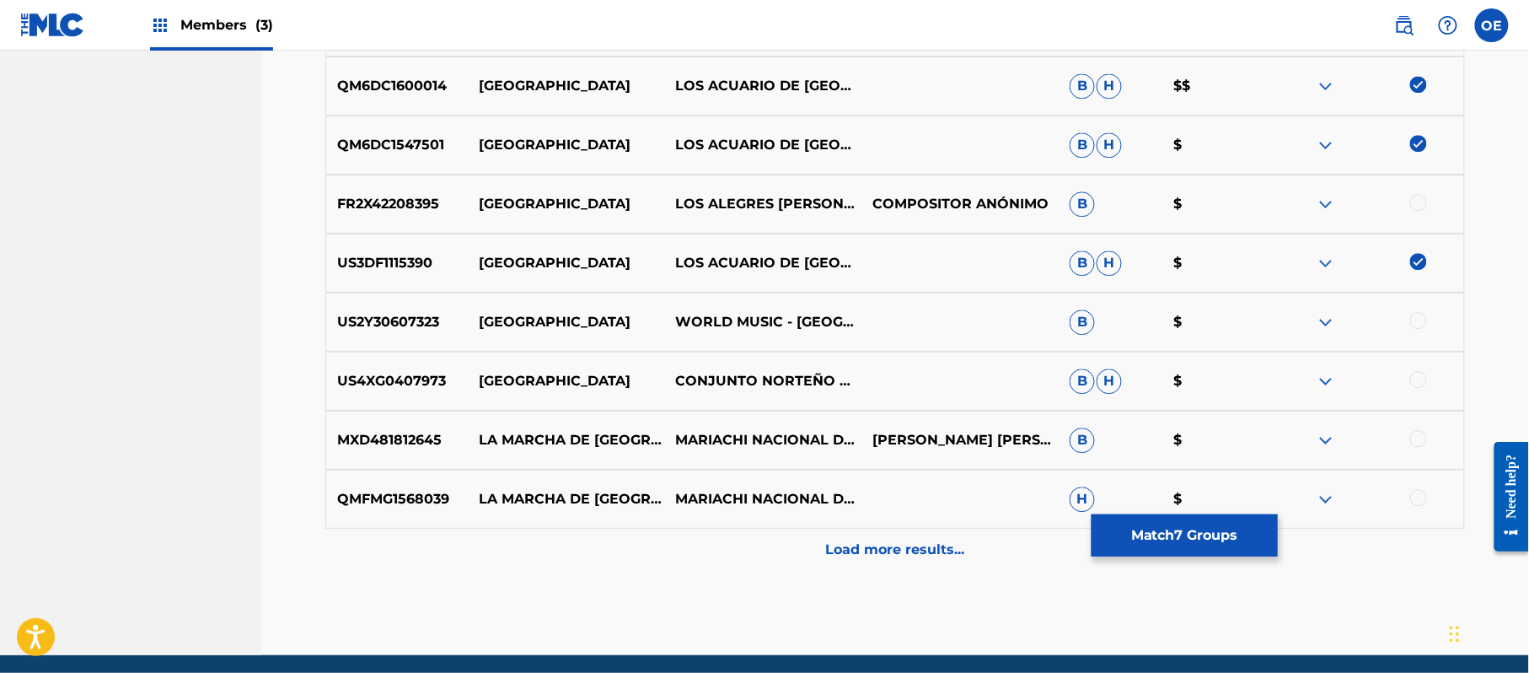
scroll to position [1388, 0]
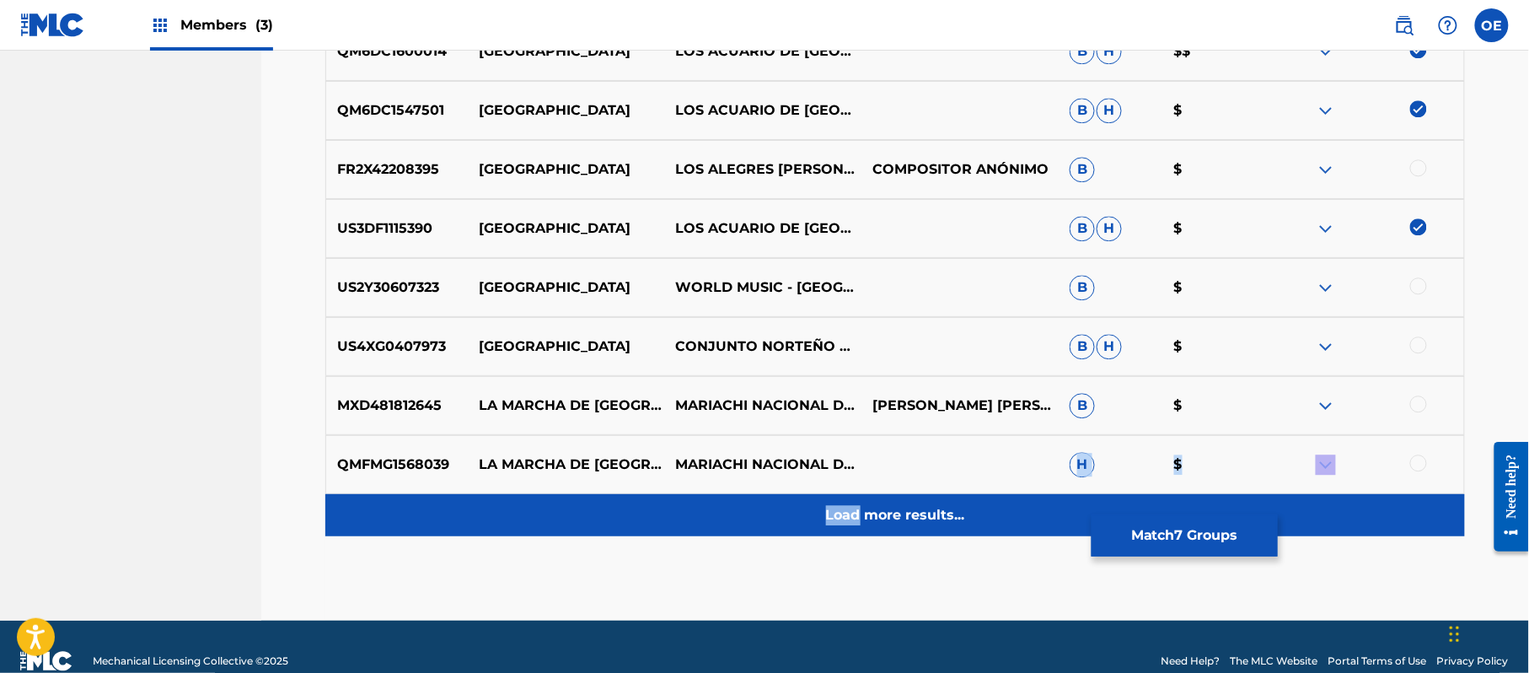
click at [857, 496] on div "Load more results..." at bounding box center [895, 515] width 1140 height 42
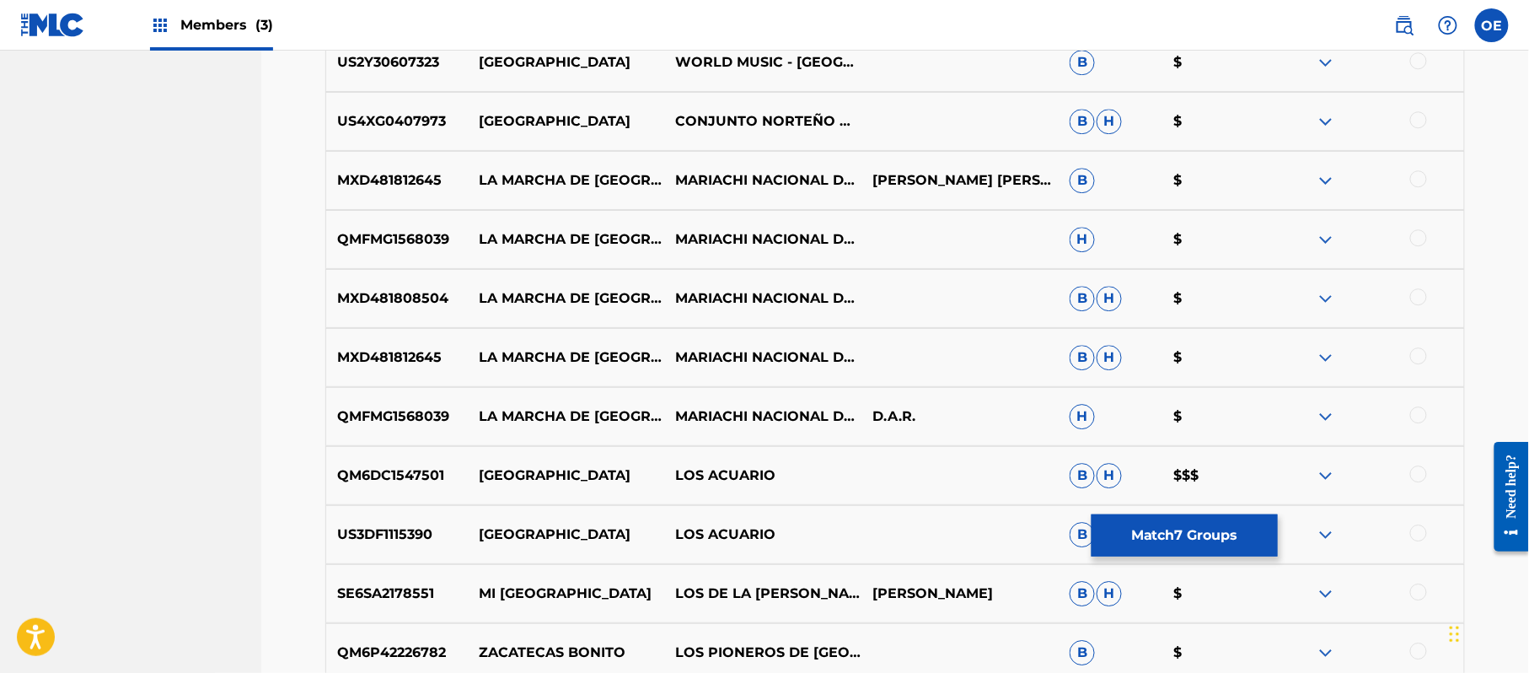
scroll to position [1725, 0]
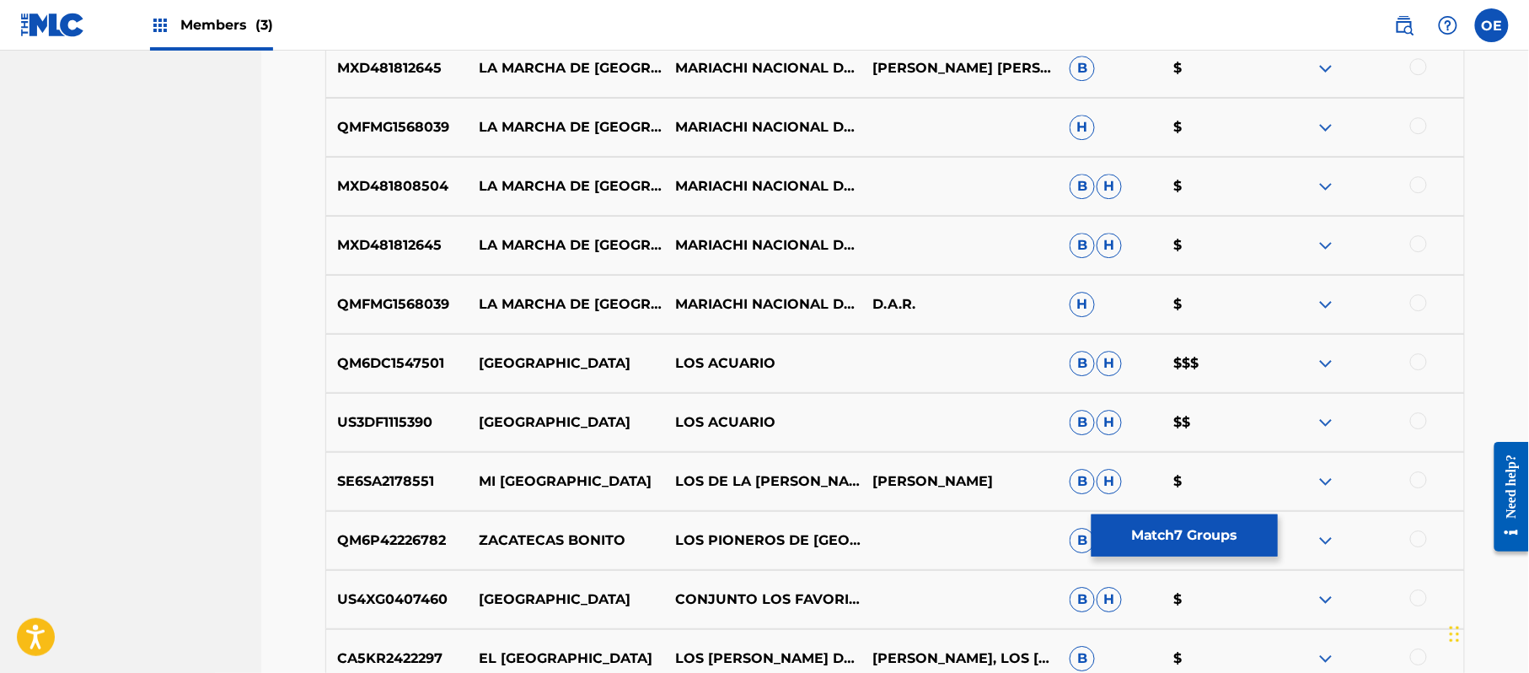
click at [1420, 359] on div at bounding box center [1418, 361] width 17 height 17
click at [1420, 425] on div at bounding box center [1418, 420] width 17 height 17
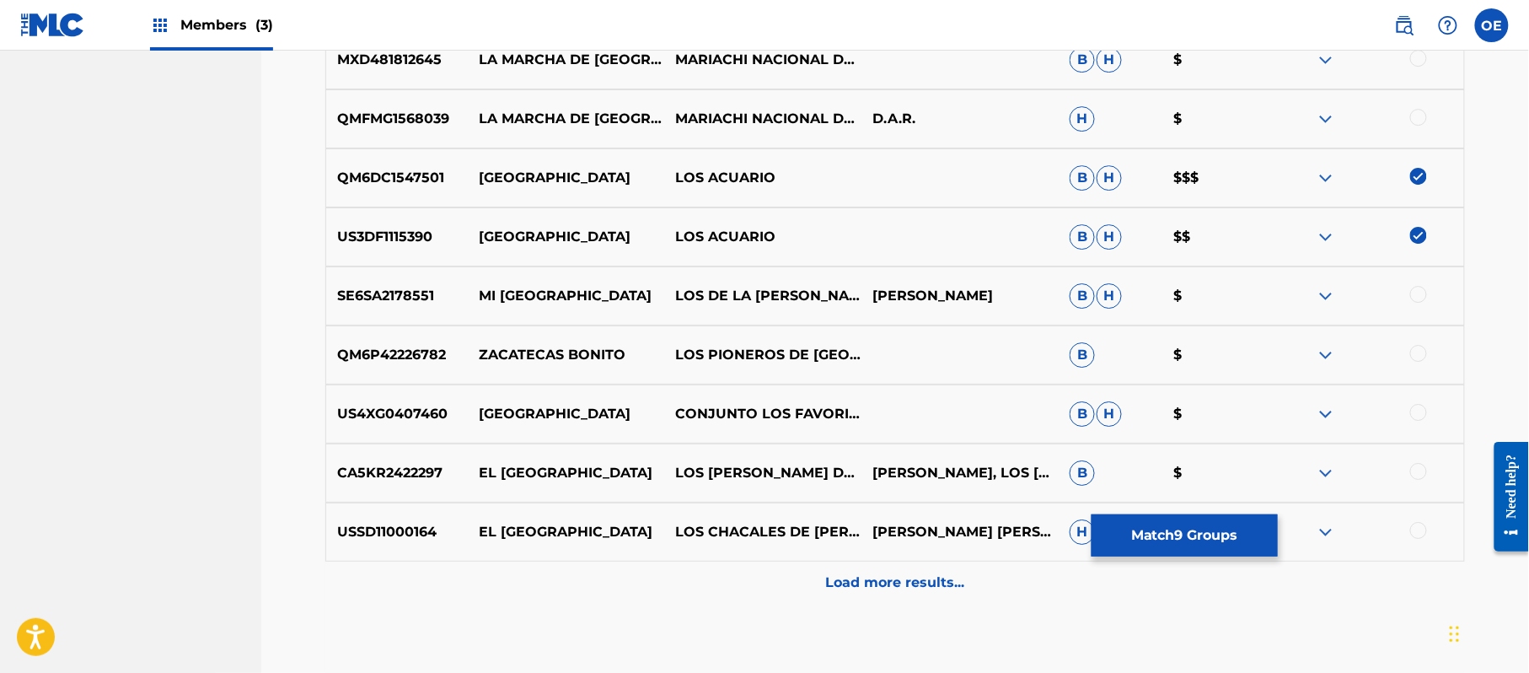
scroll to position [1950, 0]
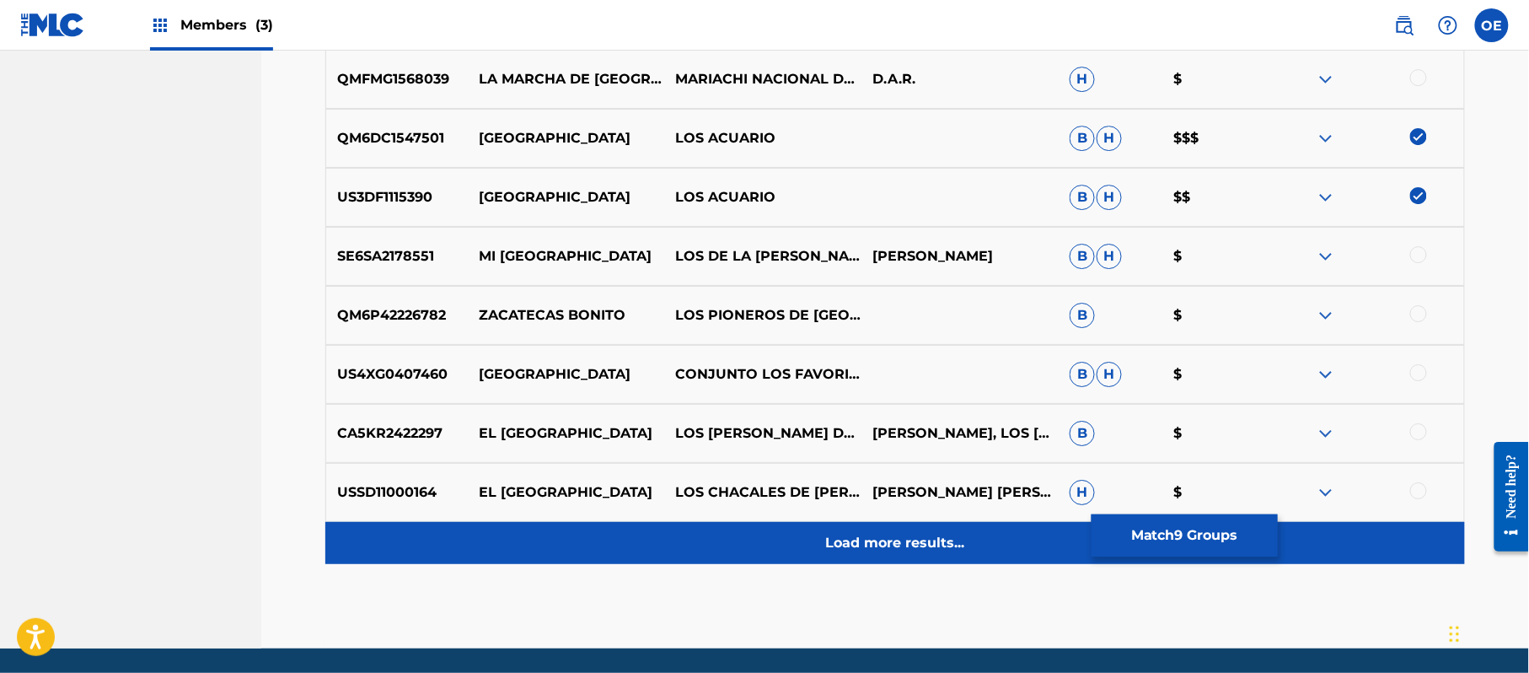
click at [760, 529] on div "Load more results..." at bounding box center [895, 543] width 1140 height 42
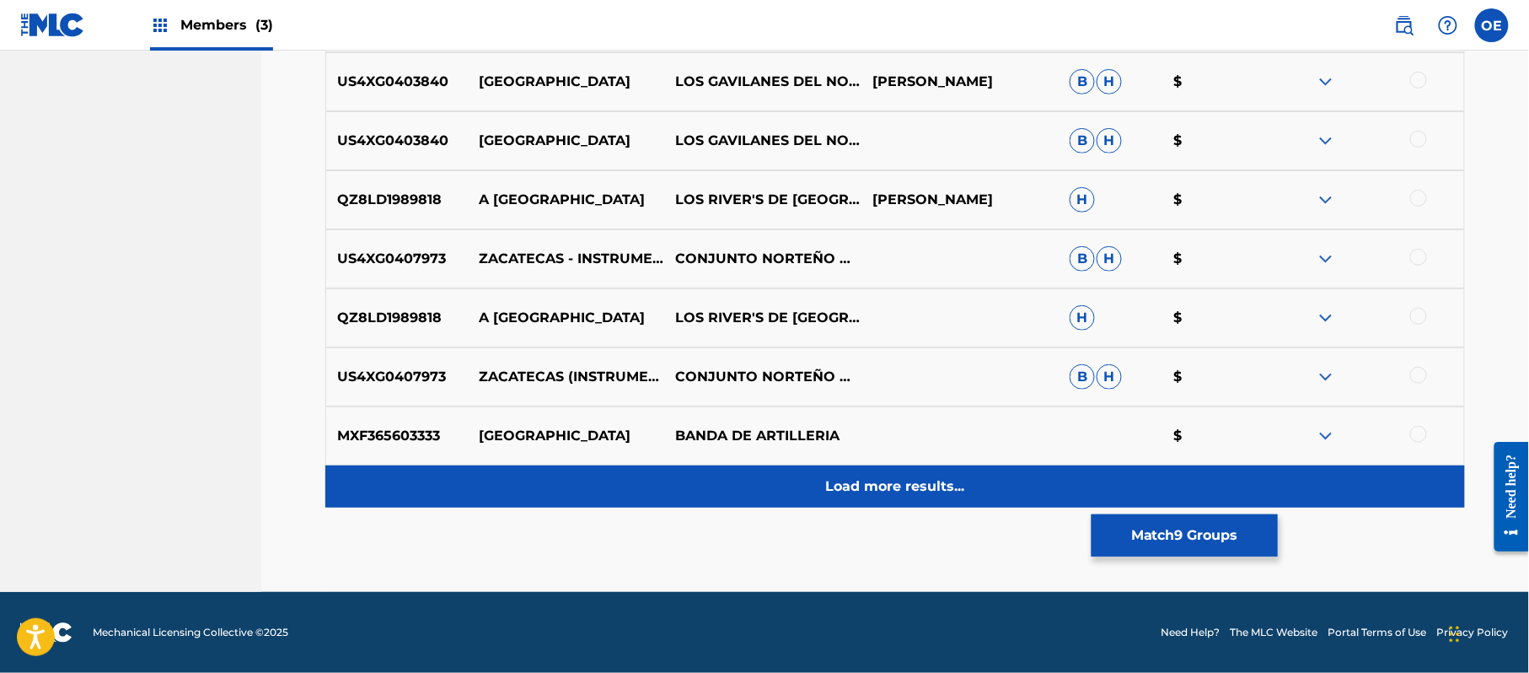
click at [766, 486] on div "Load more results..." at bounding box center [895, 486] width 1140 height 42
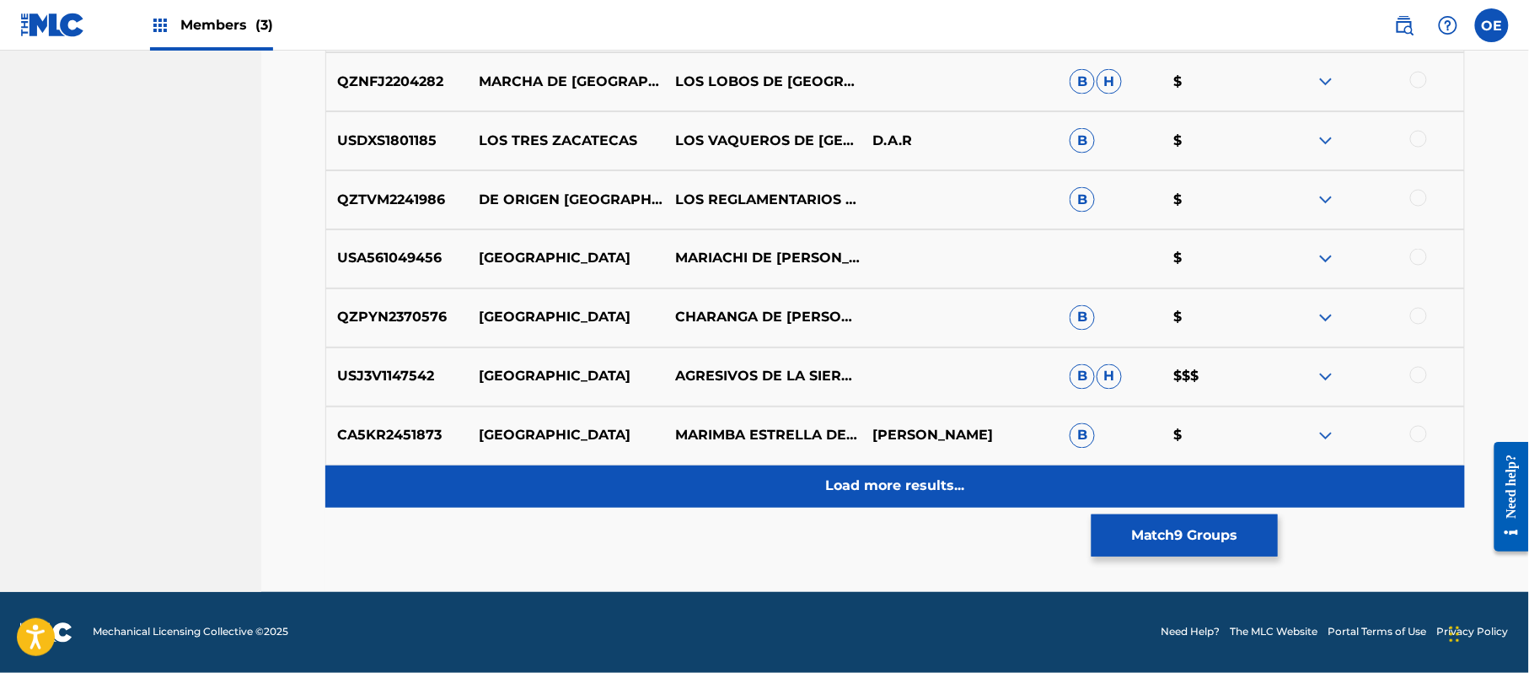
click at [766, 473] on div "Load more results..." at bounding box center [895, 486] width 1140 height 42
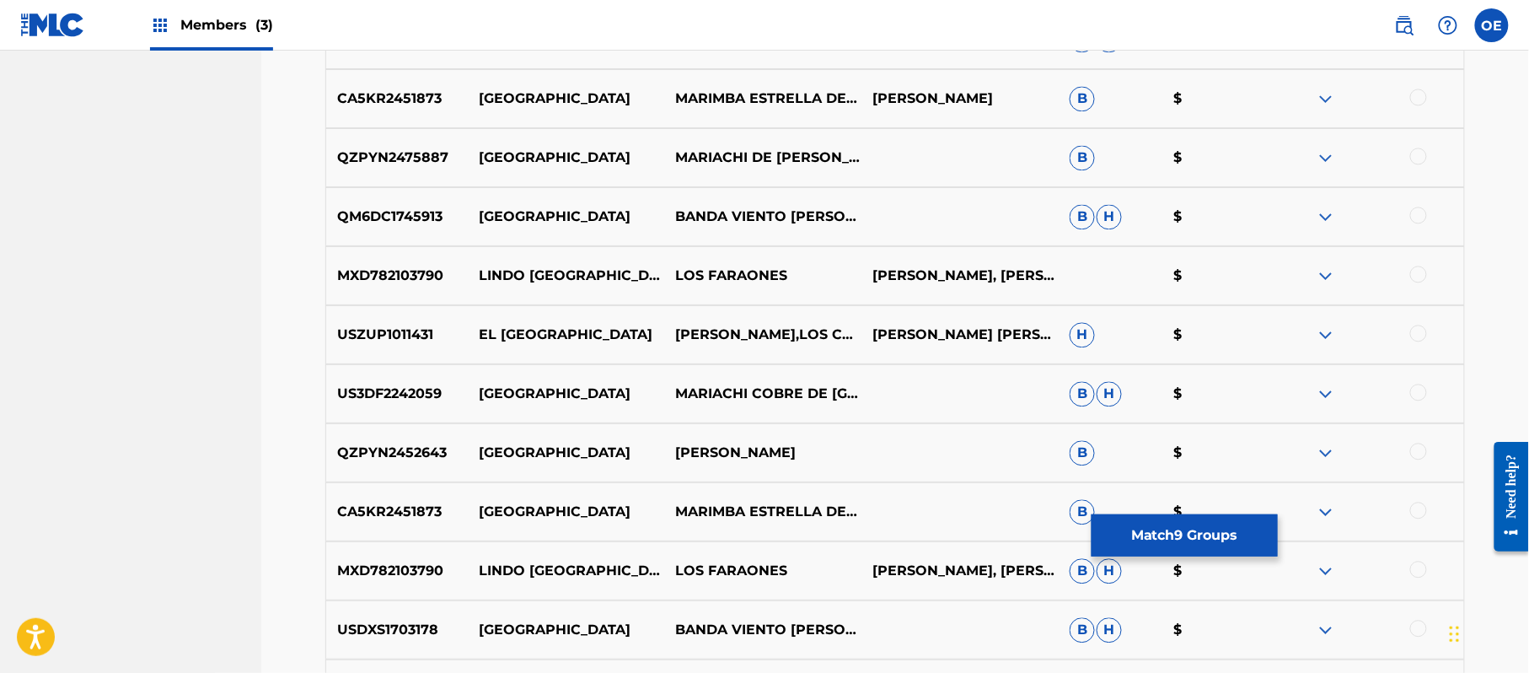
scroll to position [3636, 0]
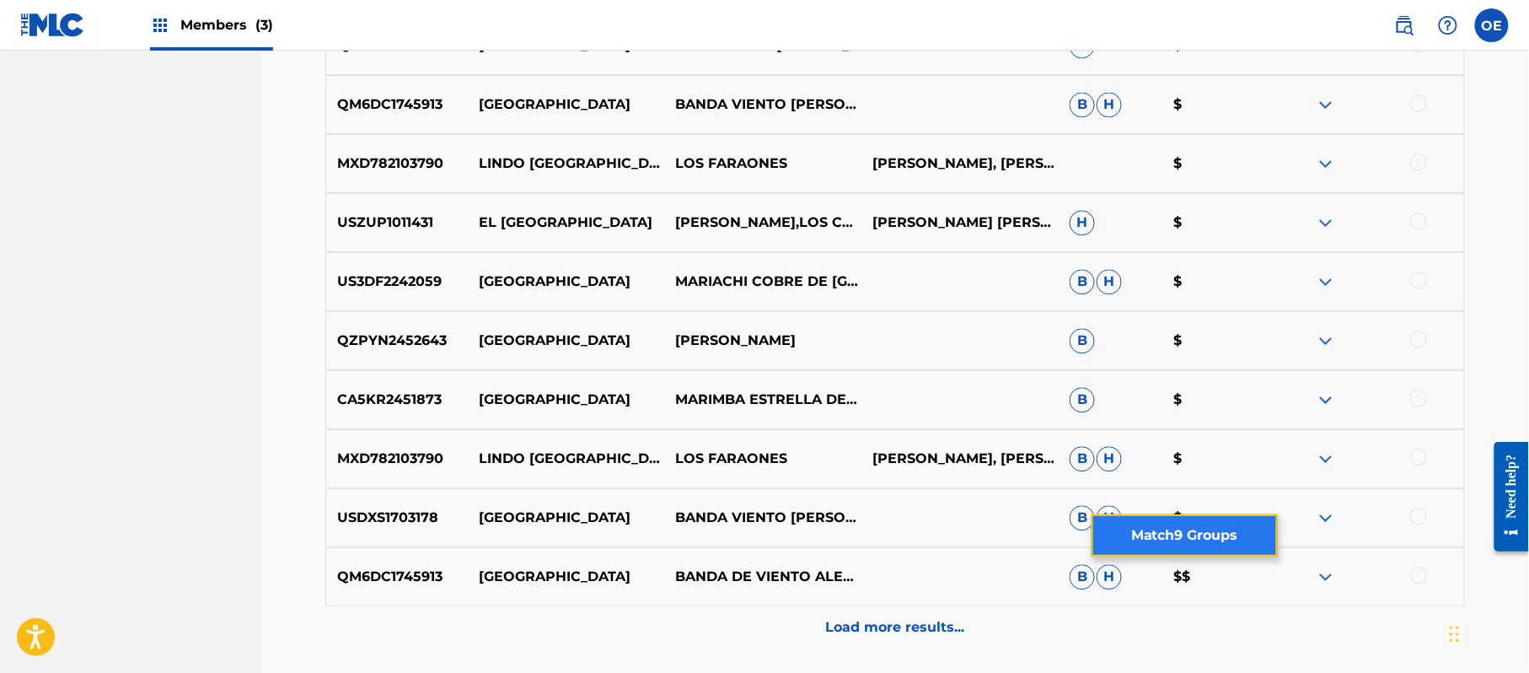
click at [1162, 547] on button "Match 9 Groups" at bounding box center [1185, 535] width 186 height 42
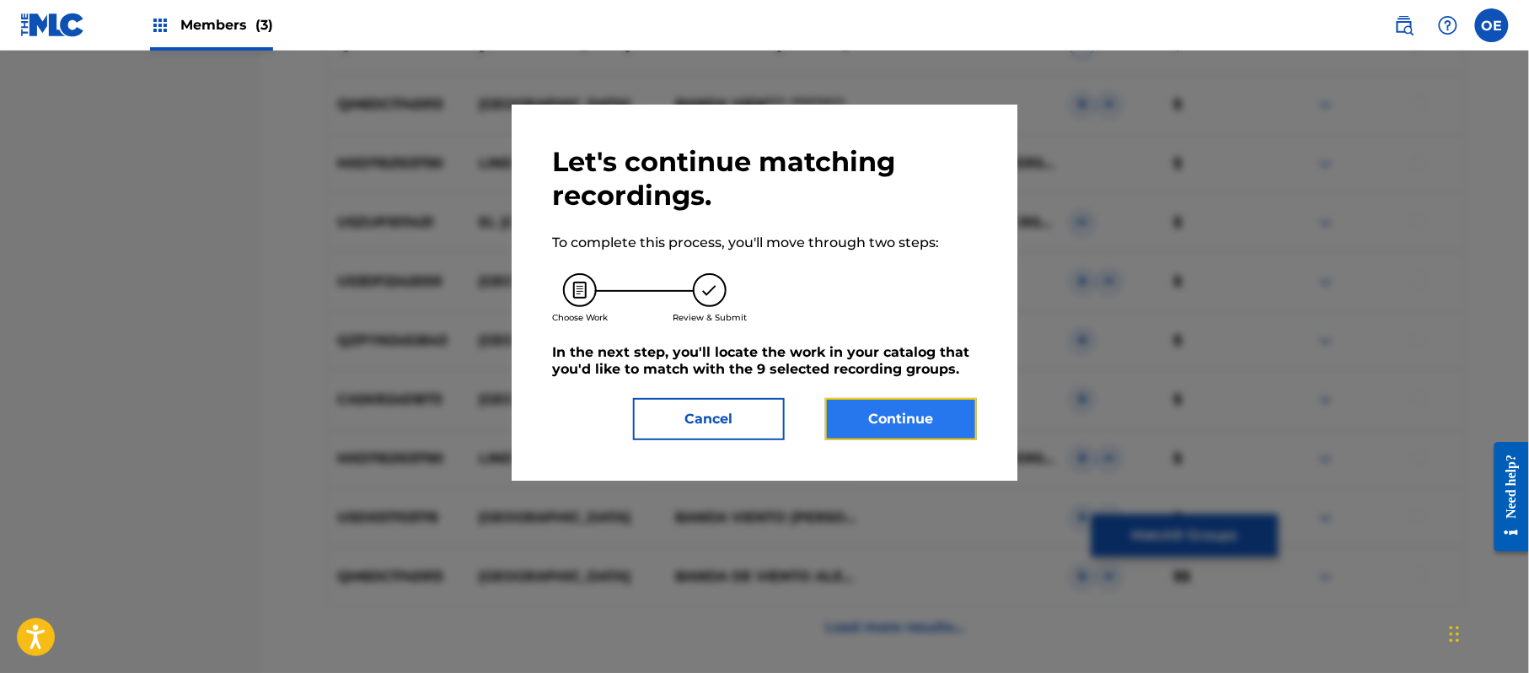
click at [885, 399] on button "Continue" at bounding box center [901, 419] width 152 height 42
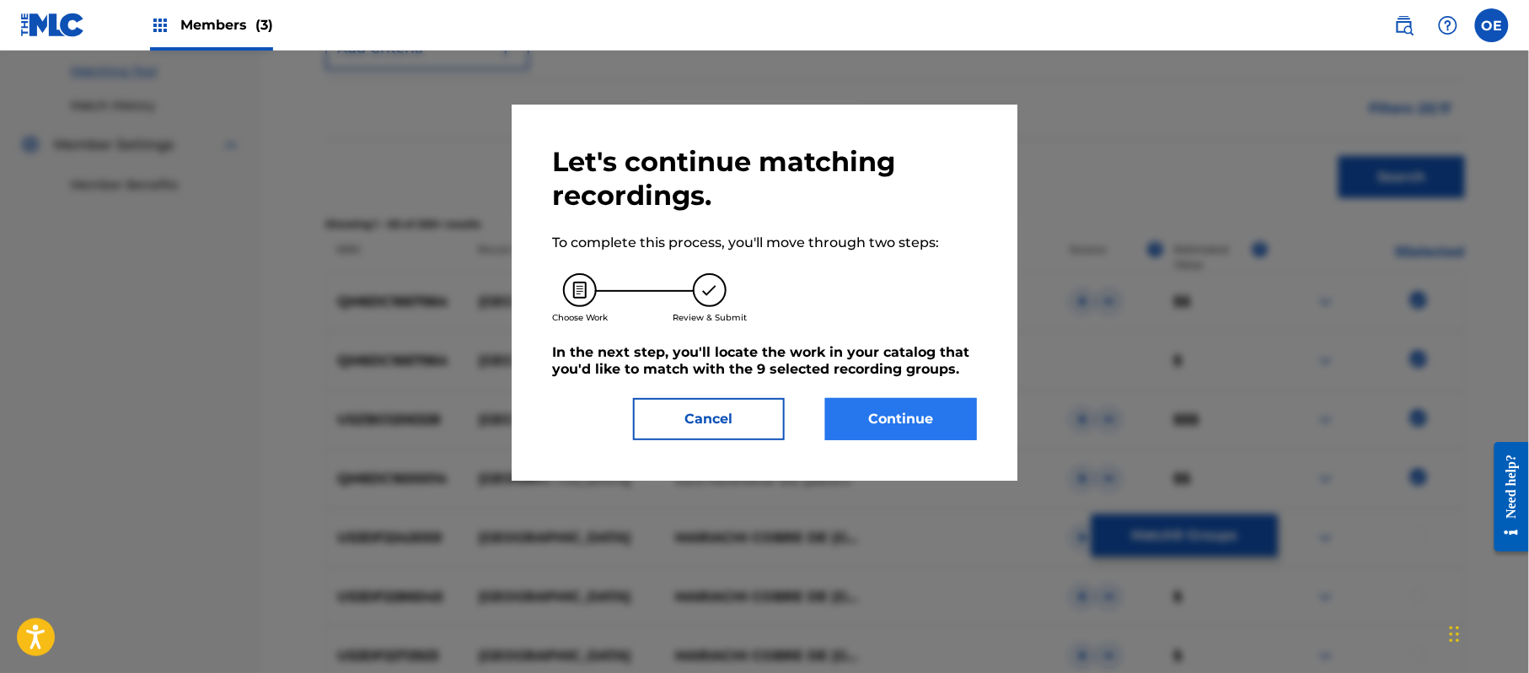
scroll to position [450, 0]
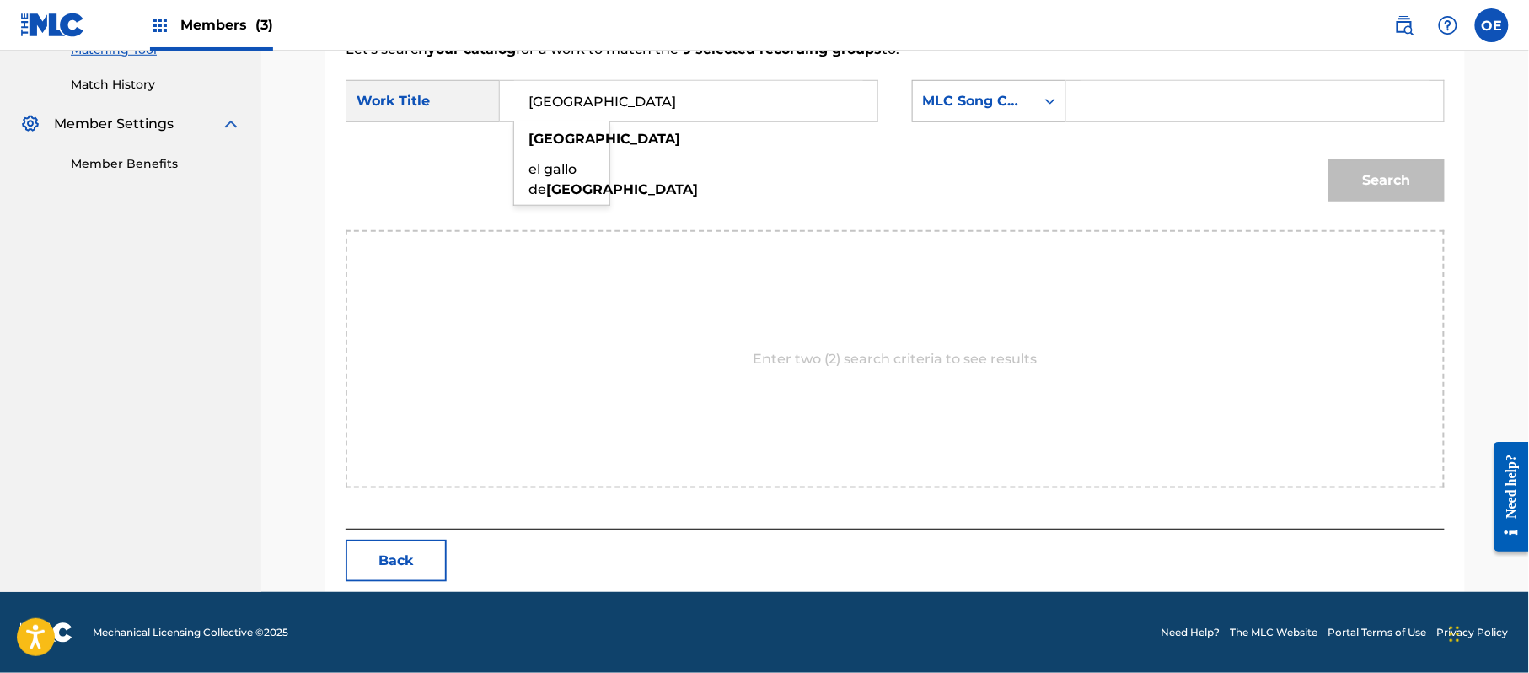
type input "[GEOGRAPHIC_DATA]"
click at [972, 110] on div "MLC Song Code" at bounding box center [974, 101] width 102 height 20
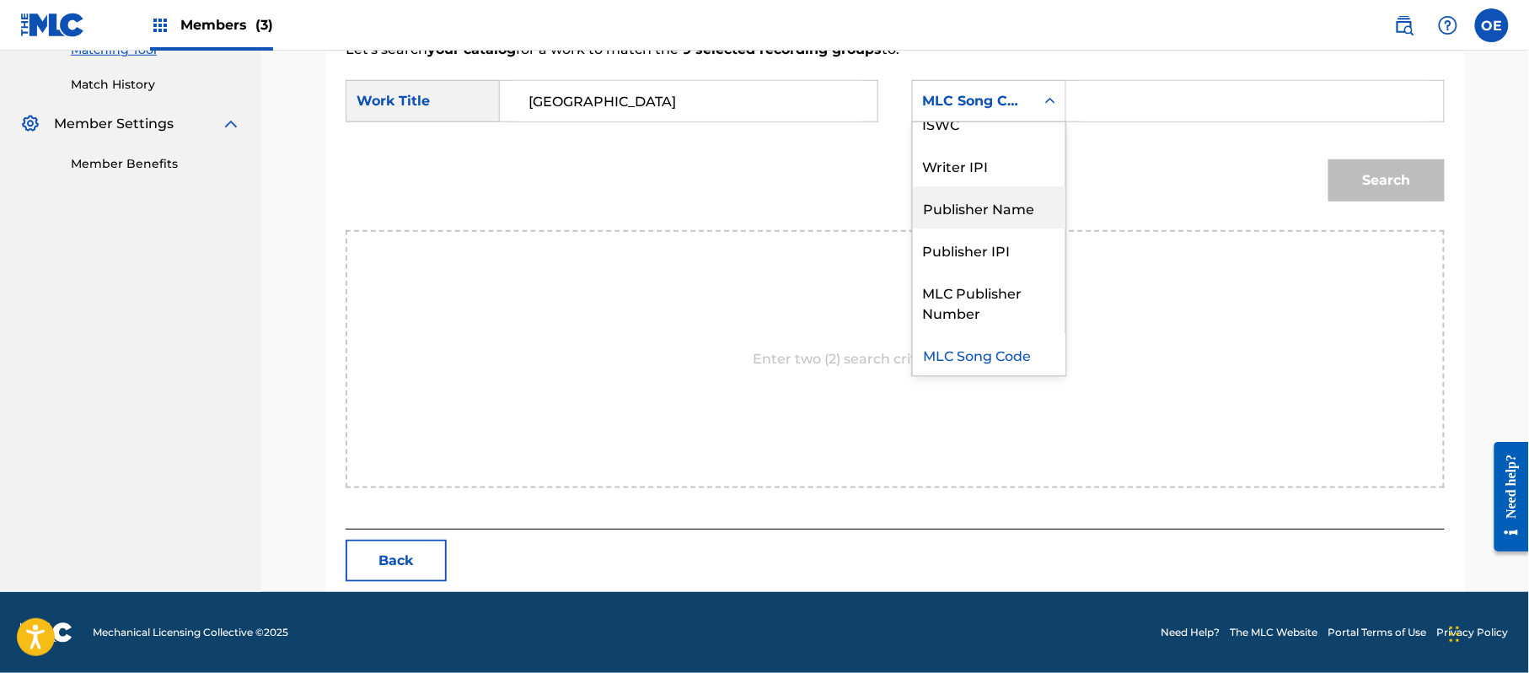
scroll to position [0, 0]
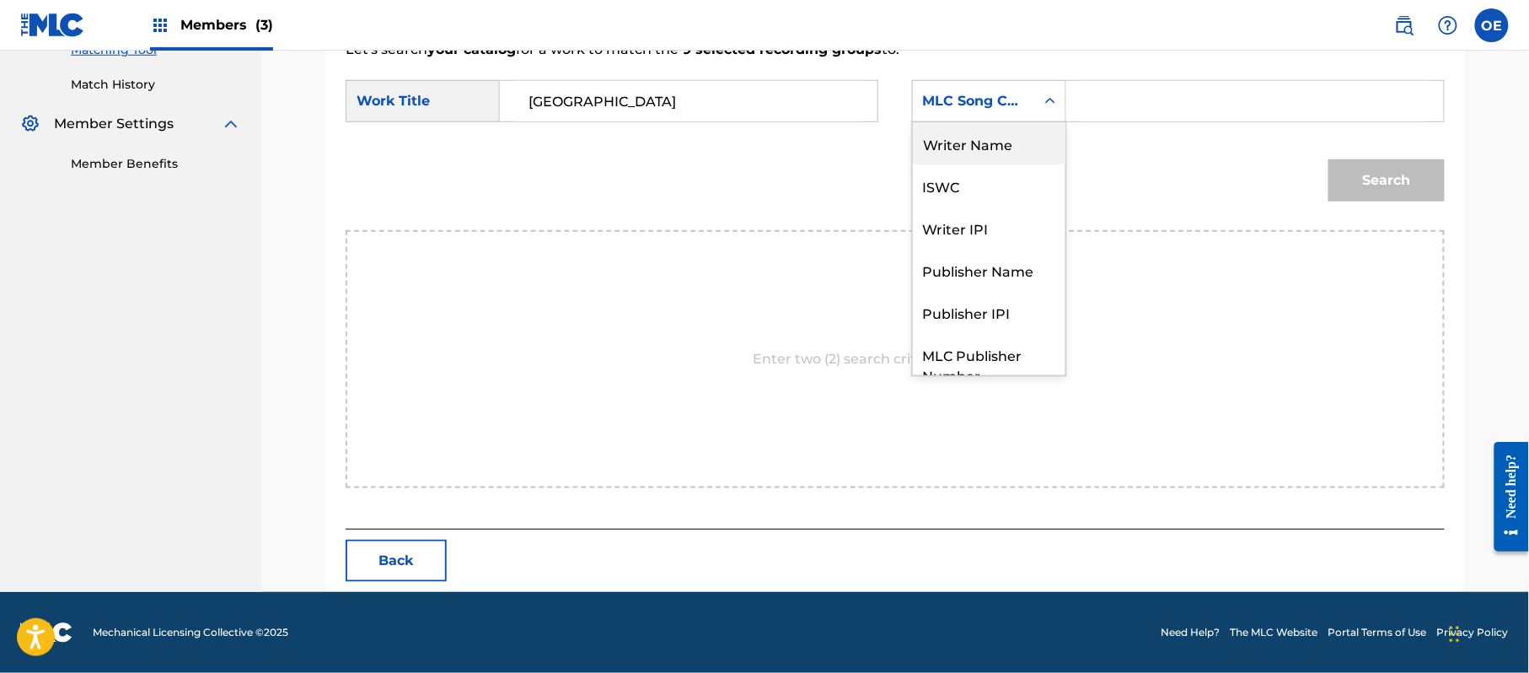
click at [990, 152] on div "Writer Name" at bounding box center [989, 143] width 153 height 42
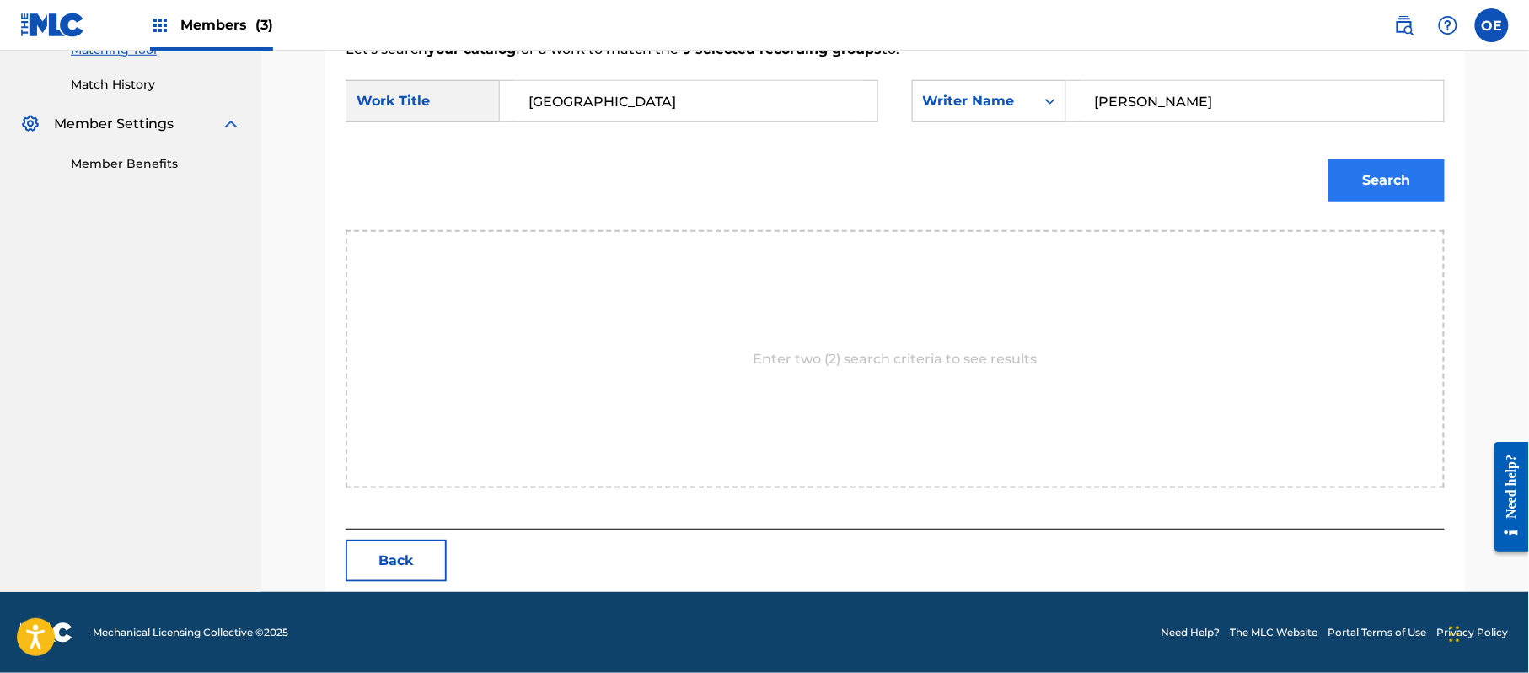
type input "[PERSON_NAME]"
click at [1342, 174] on button "Search" at bounding box center [1387, 180] width 116 height 42
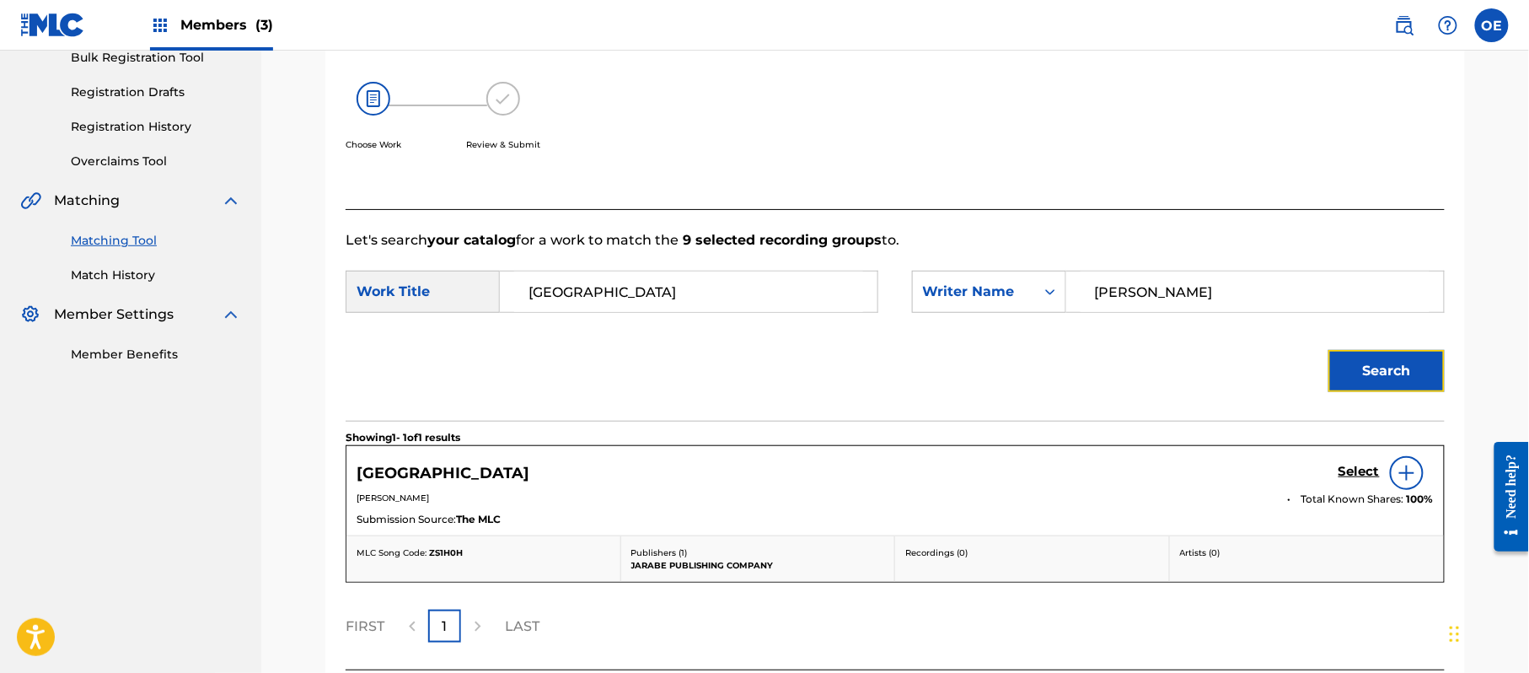
scroll to position [401, 0]
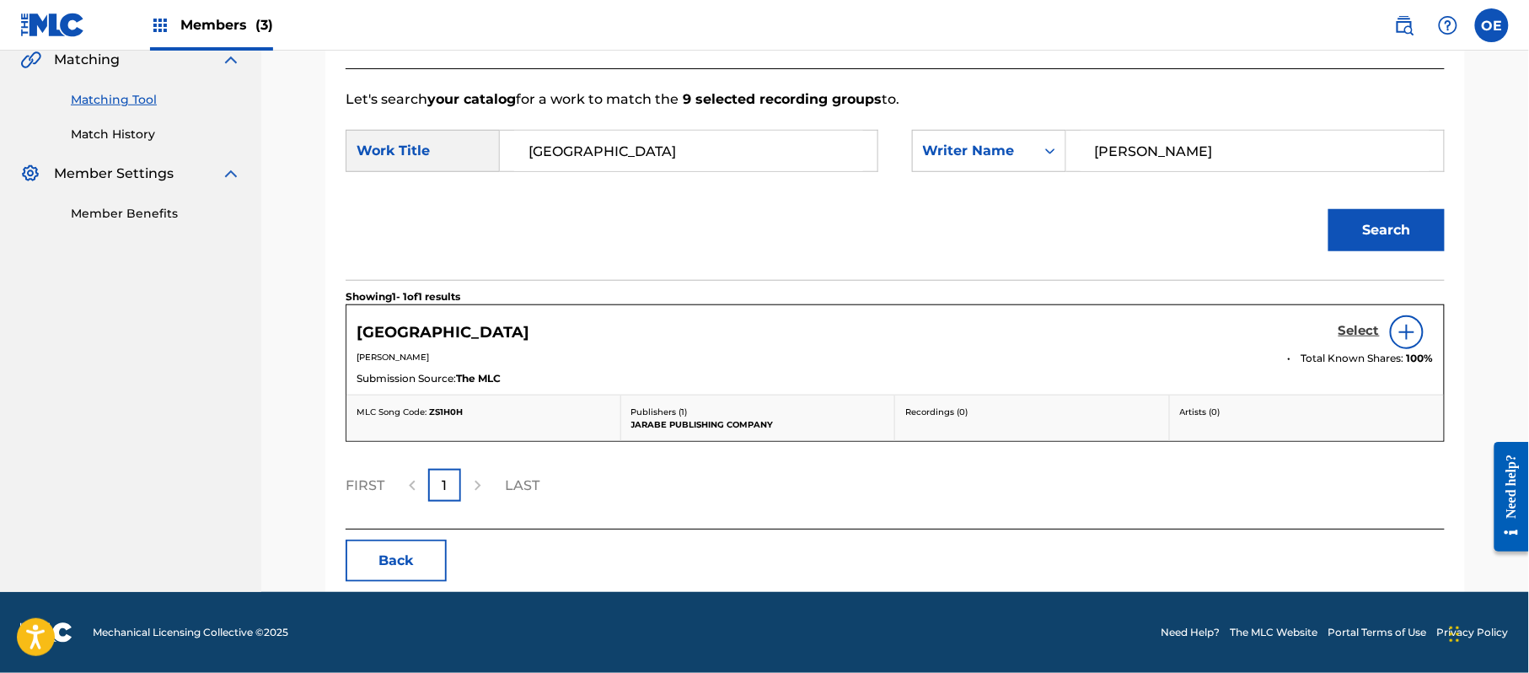
click at [1364, 327] on h5 "Select" at bounding box center [1359, 331] width 41 height 16
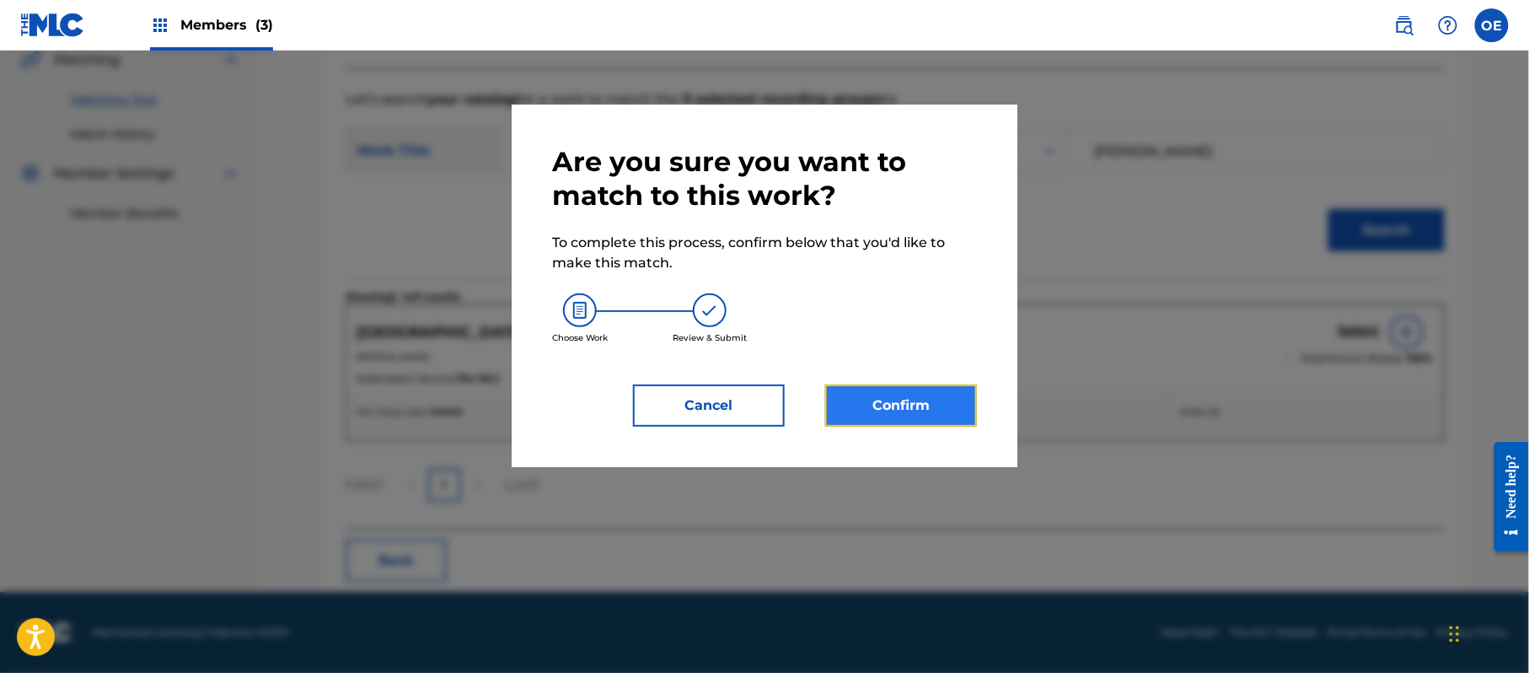
click at [908, 405] on button "Confirm" at bounding box center [901, 405] width 152 height 42
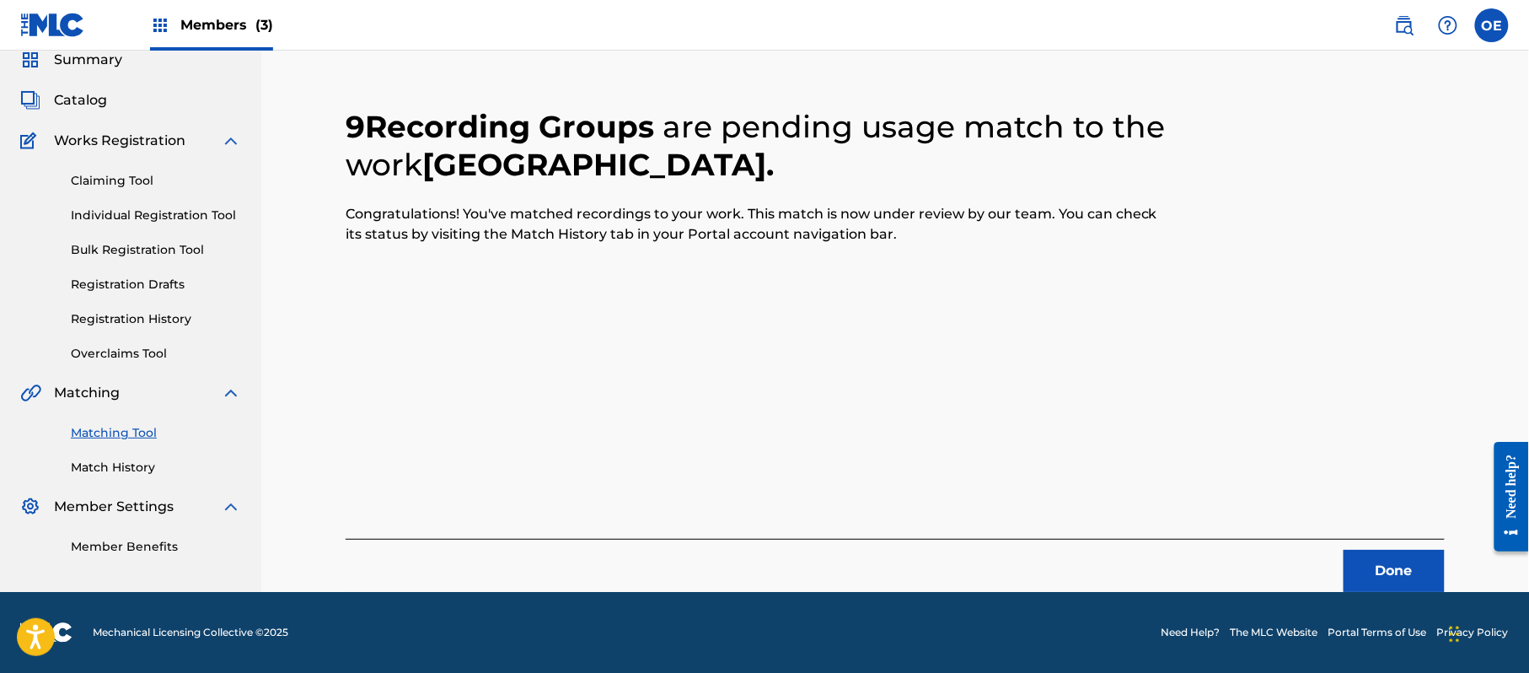
scroll to position [67, 0]
click at [156, 467] on link "Match History" at bounding box center [156, 468] width 170 height 18
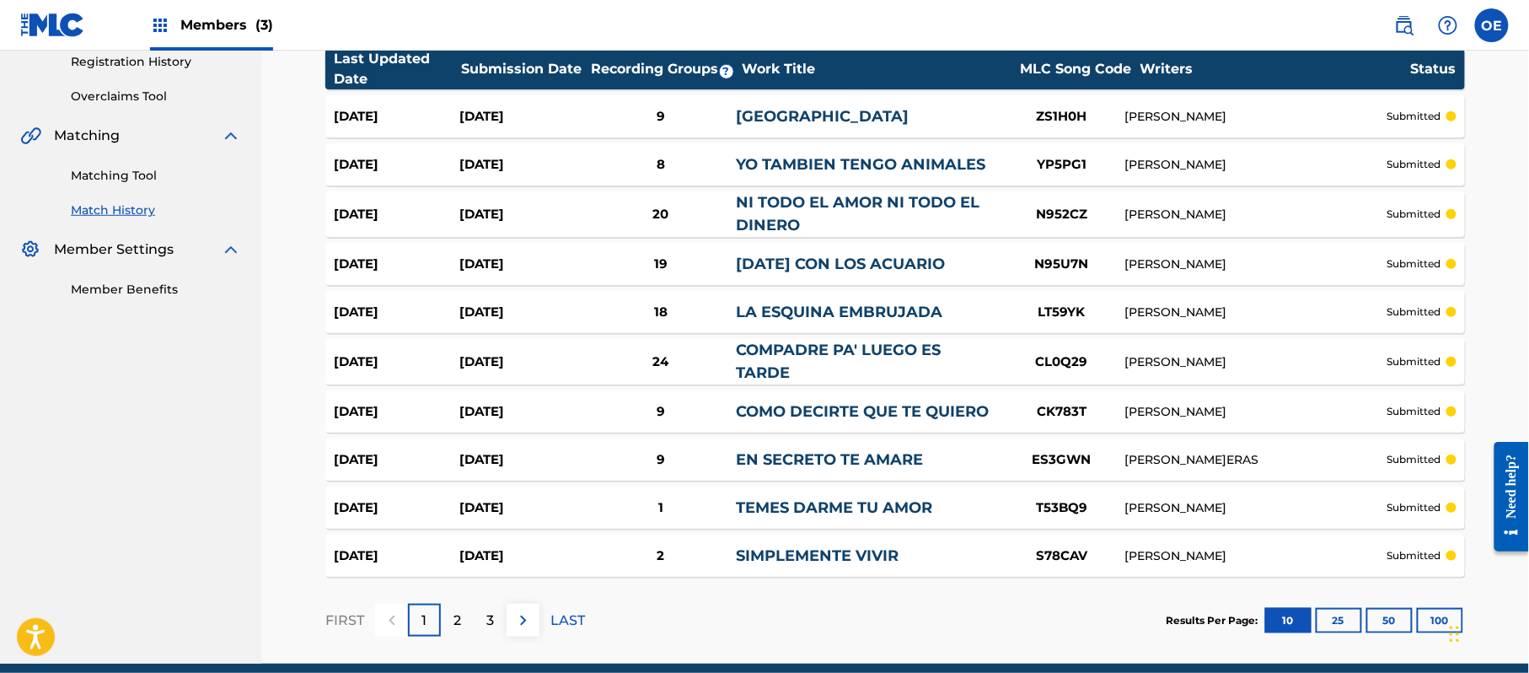
scroll to position [284, 0]
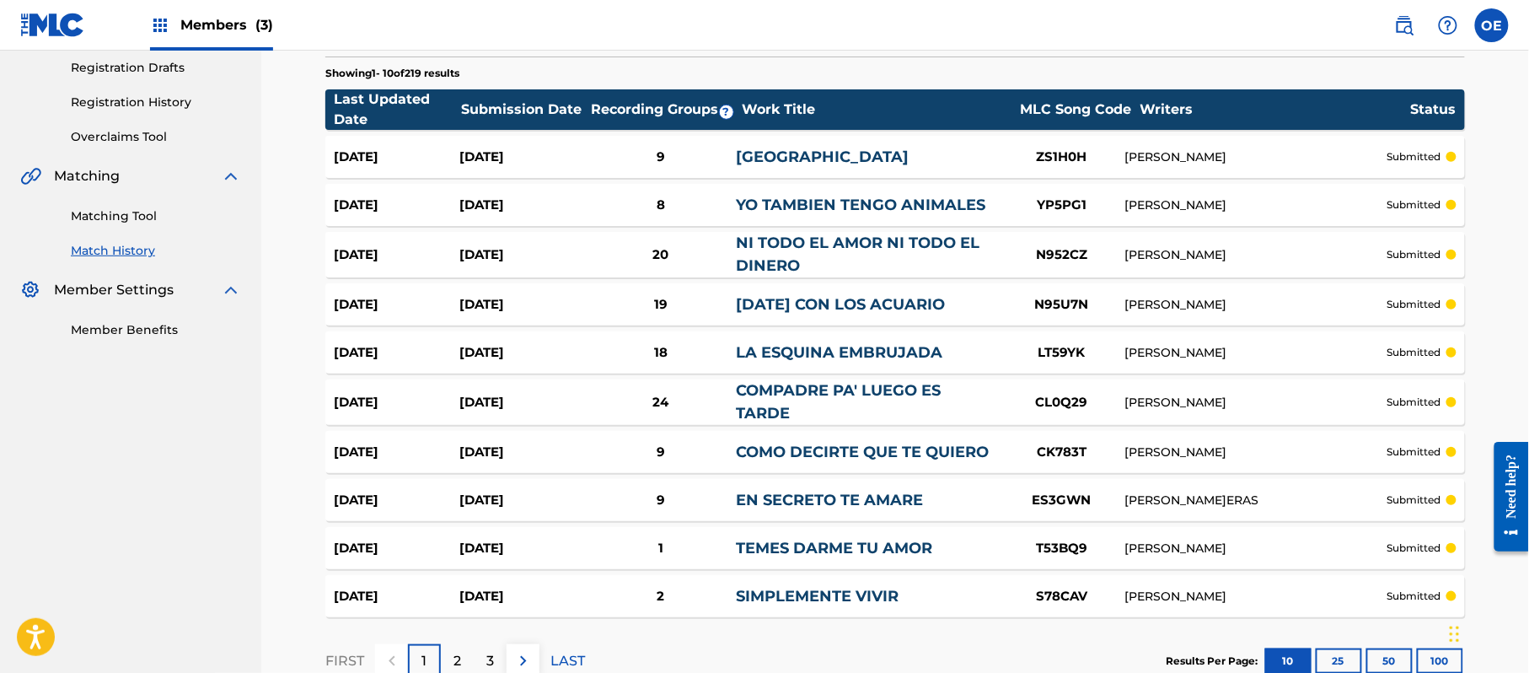
click at [136, 217] on link "Matching Tool" at bounding box center [156, 216] width 170 height 18
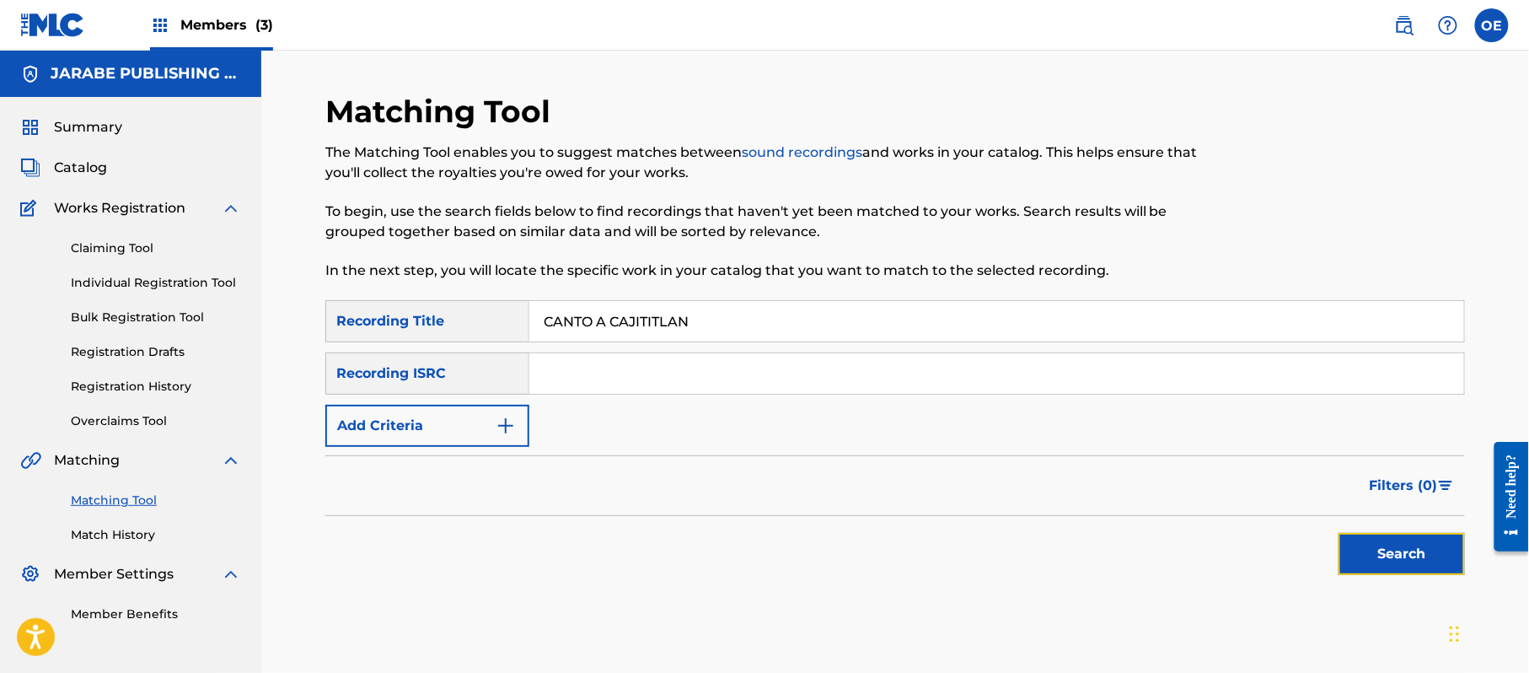
drag, startPoint x: 1345, startPoint y: 536, endPoint x: 1227, endPoint y: 507, distance: 121.4
click at [1345, 540] on button "Search" at bounding box center [1402, 554] width 126 height 42
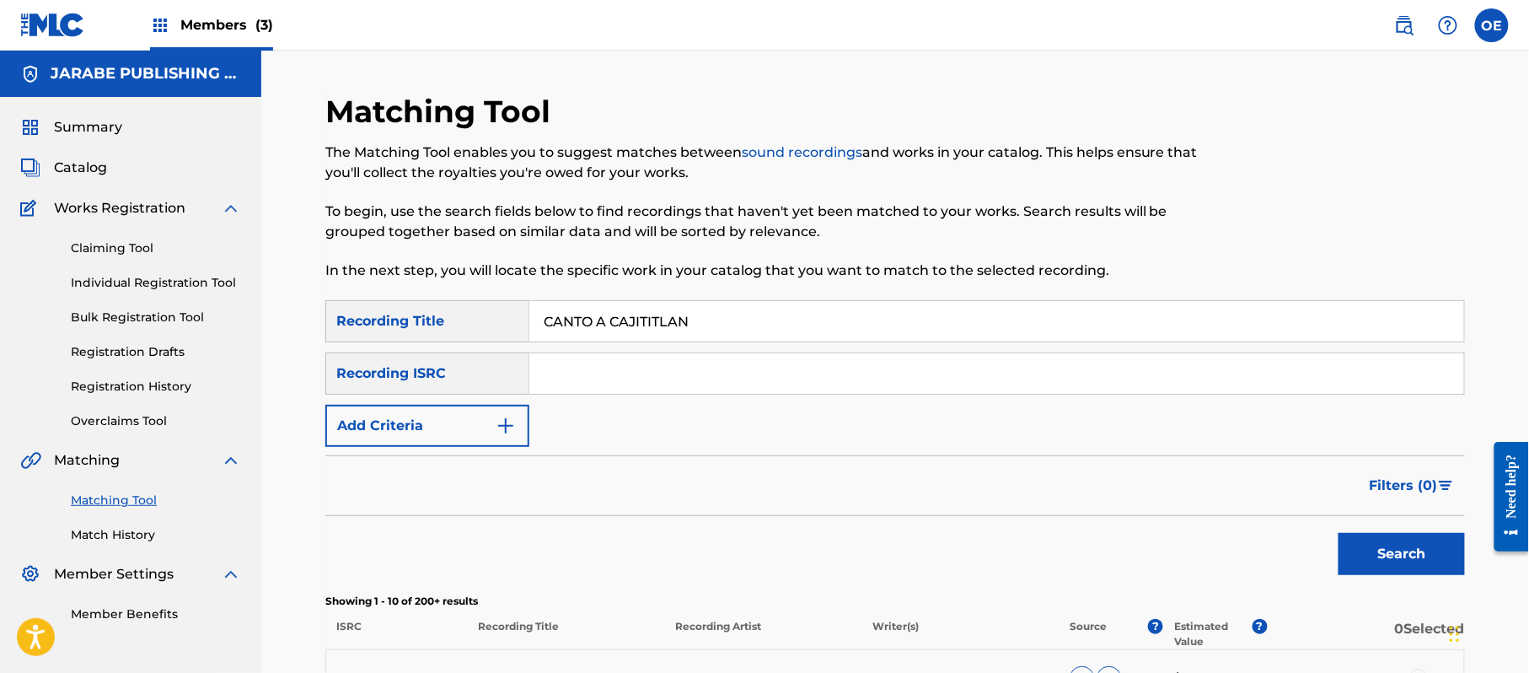
drag, startPoint x: 750, startPoint y: 330, endPoint x: 544, endPoint y: 331, distance: 206.5
click at [544, 331] on input "CANTO A CAJITITLAN" at bounding box center [996, 321] width 935 height 40
click at [1381, 545] on button "Search" at bounding box center [1402, 554] width 126 height 42
drag, startPoint x: 887, startPoint y: 317, endPoint x: 368, endPoint y: 335, distance: 519.6
click at [362, 335] on div "SearchWithCriteria51db0763-038d-4764-afd7-292991536927 Recording Title ES MEJOR…" at bounding box center [895, 321] width 1140 height 42
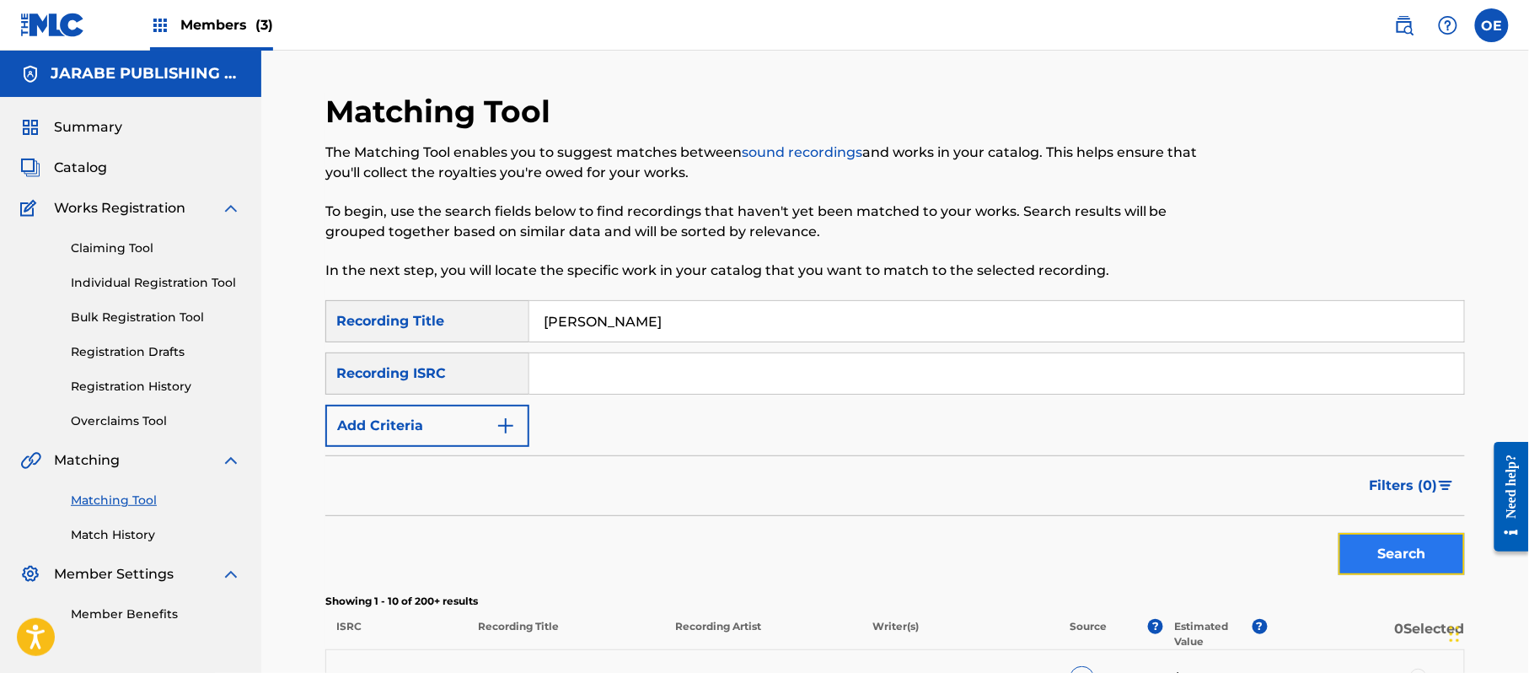
click at [1436, 553] on button "Search" at bounding box center [1402, 554] width 126 height 42
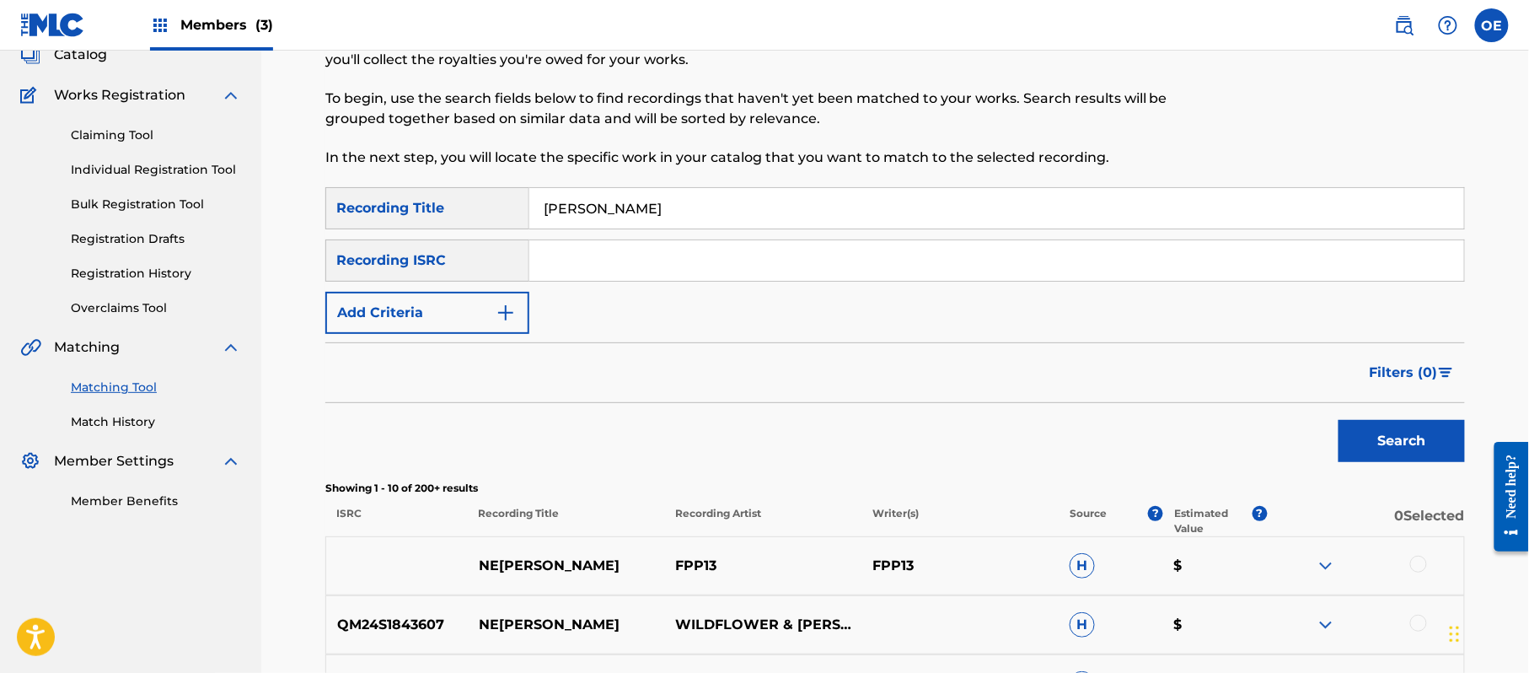
scroll to position [112, 0]
drag, startPoint x: 701, startPoint y: 213, endPoint x: 487, endPoint y: 216, distance: 214.1
click at [487, 216] on div "SearchWithCriteria51db0763-038d-4764-afd7-292991536927 Recording Title [PERSON_…" at bounding box center [895, 209] width 1140 height 42
type input "AMARGA DESPEDIDA"
click at [477, 324] on button "Add Criteria" at bounding box center [427, 314] width 204 height 42
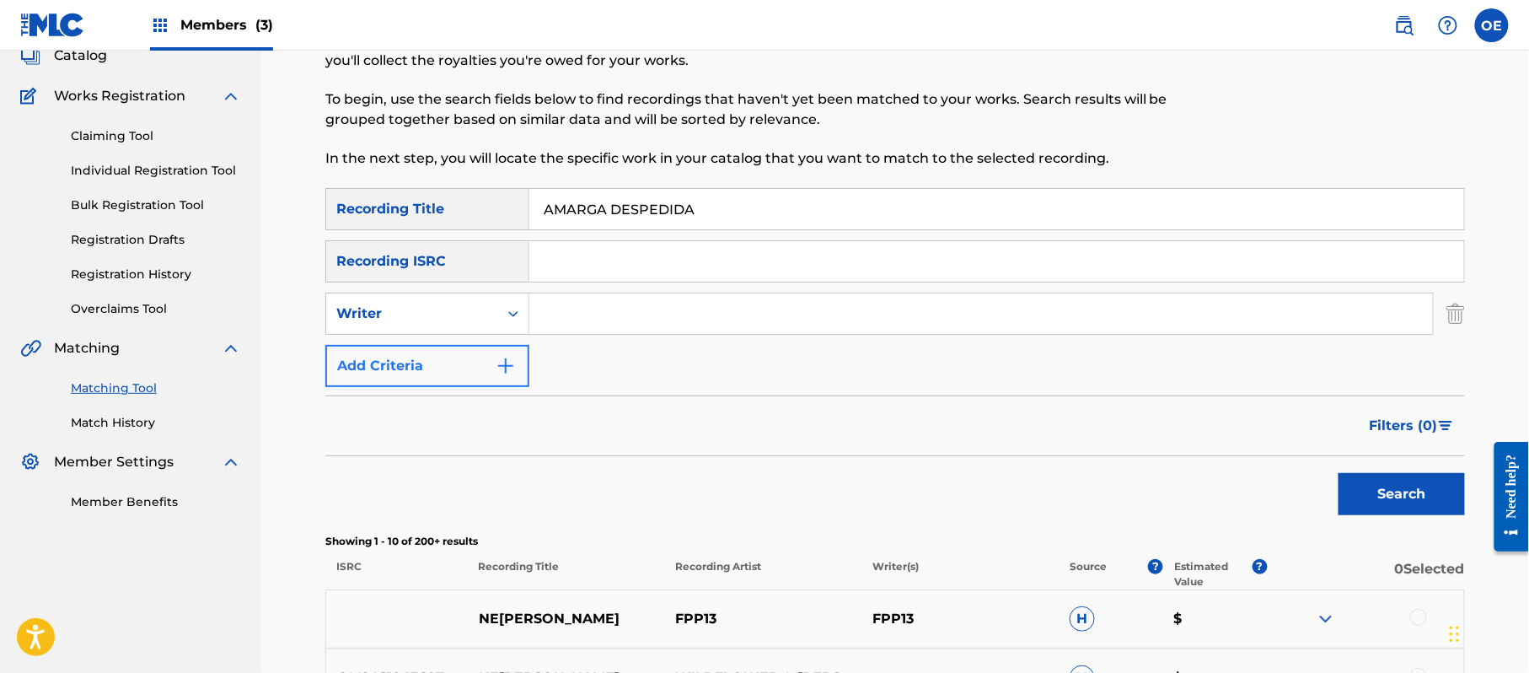
click at [477, 324] on div "Writer" at bounding box center [412, 314] width 172 height 32
click at [476, 352] on div "Recording Artist" at bounding box center [427, 356] width 202 height 42
type input "LA MIGRA"
click at [1354, 480] on button "Search" at bounding box center [1402, 494] width 126 height 42
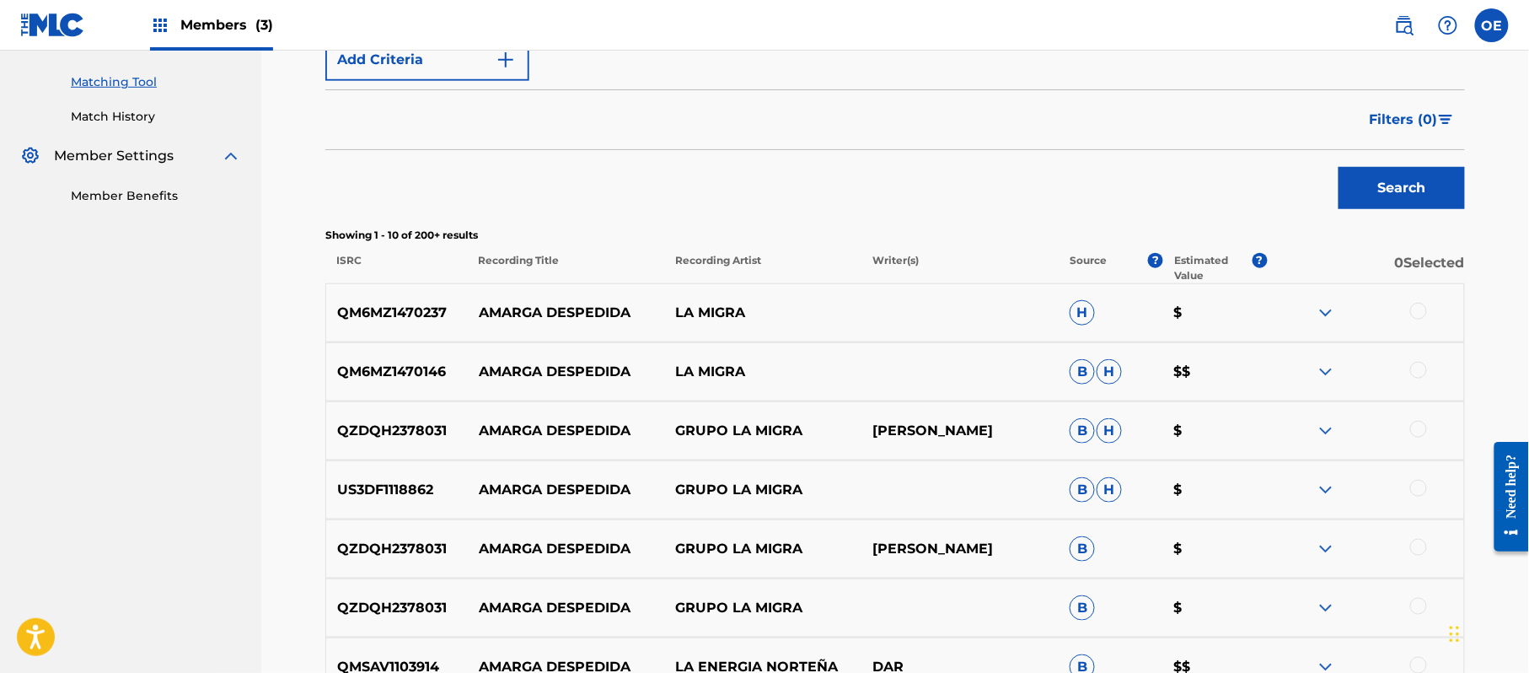
scroll to position [449, 0]
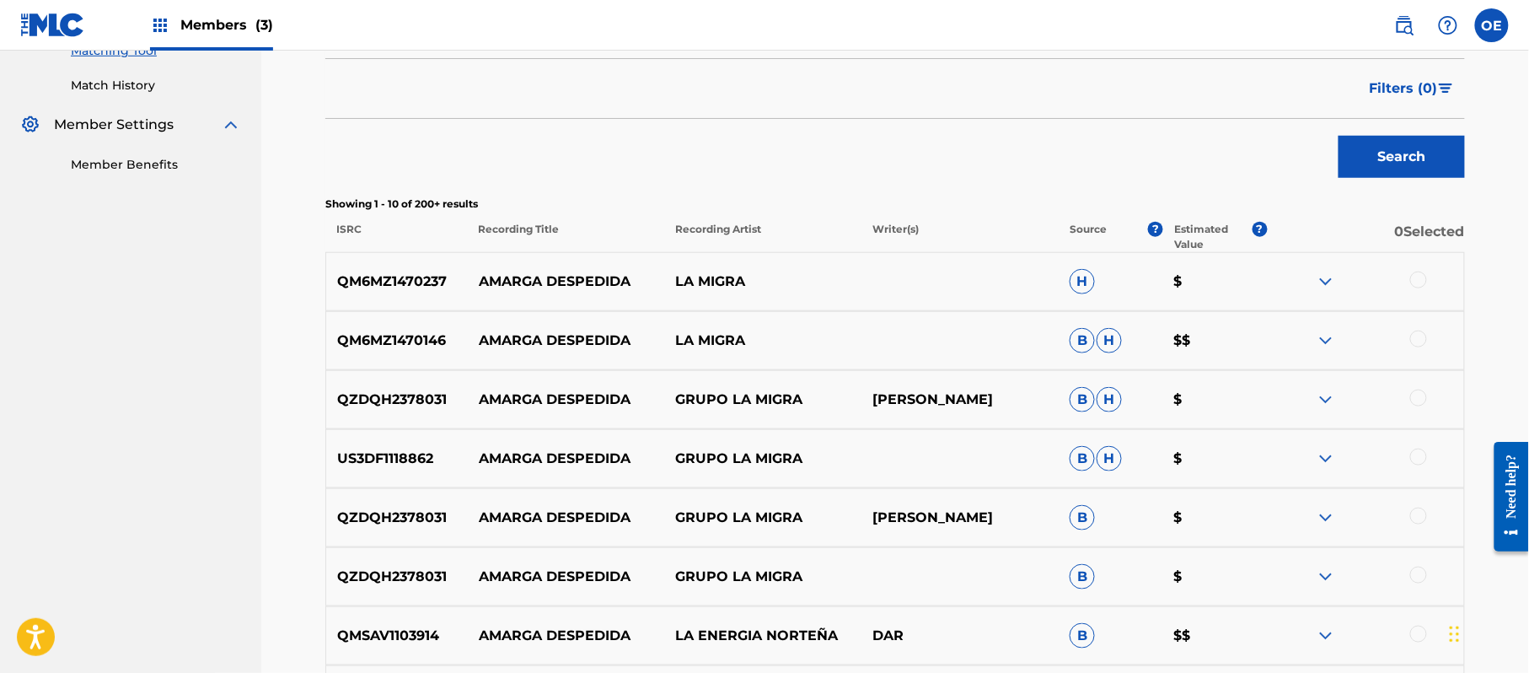
click at [1418, 281] on div at bounding box center [1418, 279] width 17 height 17
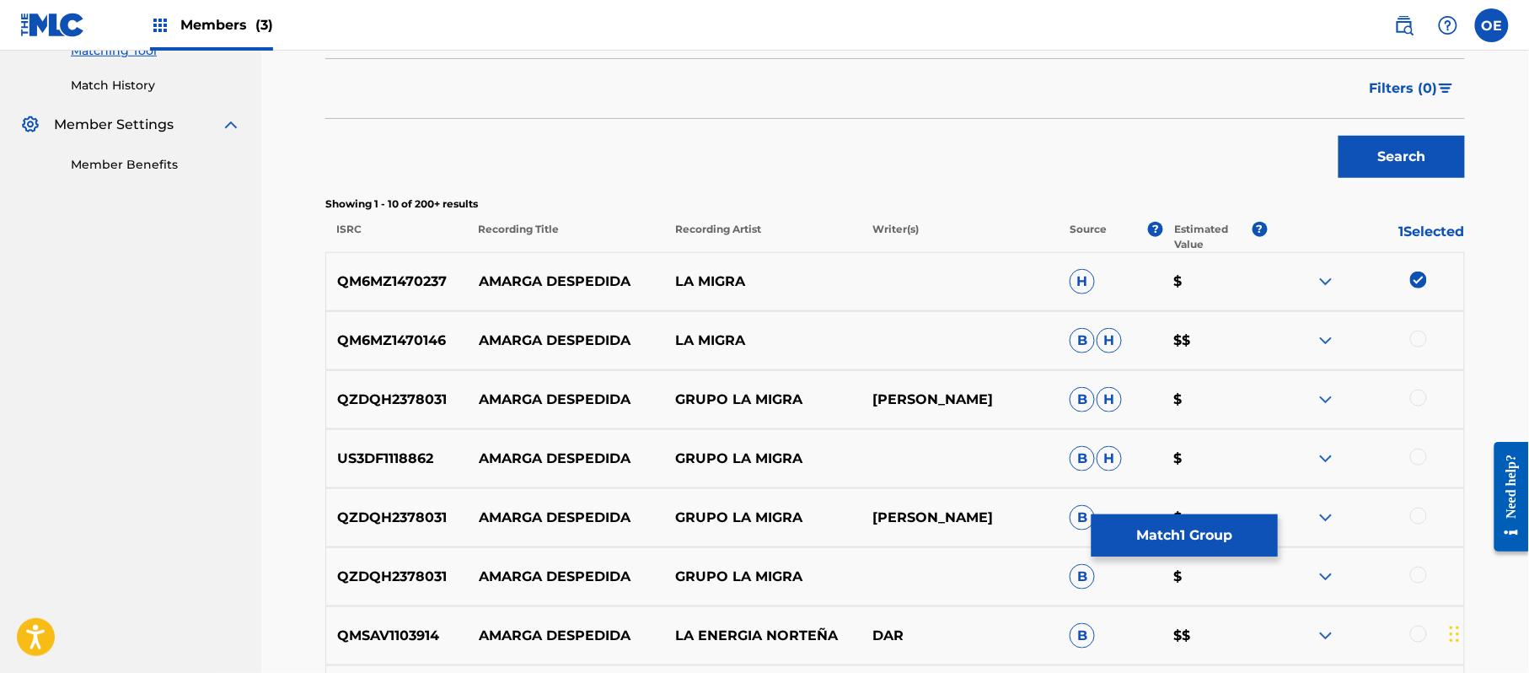
click at [1424, 337] on div at bounding box center [1418, 338] width 17 height 17
click at [1411, 395] on div at bounding box center [1418, 397] width 17 height 17
click at [1411, 459] on div at bounding box center [1418, 456] width 17 height 17
click at [1415, 517] on div at bounding box center [1418, 515] width 17 height 17
click at [1410, 572] on div at bounding box center [1418, 574] width 17 height 17
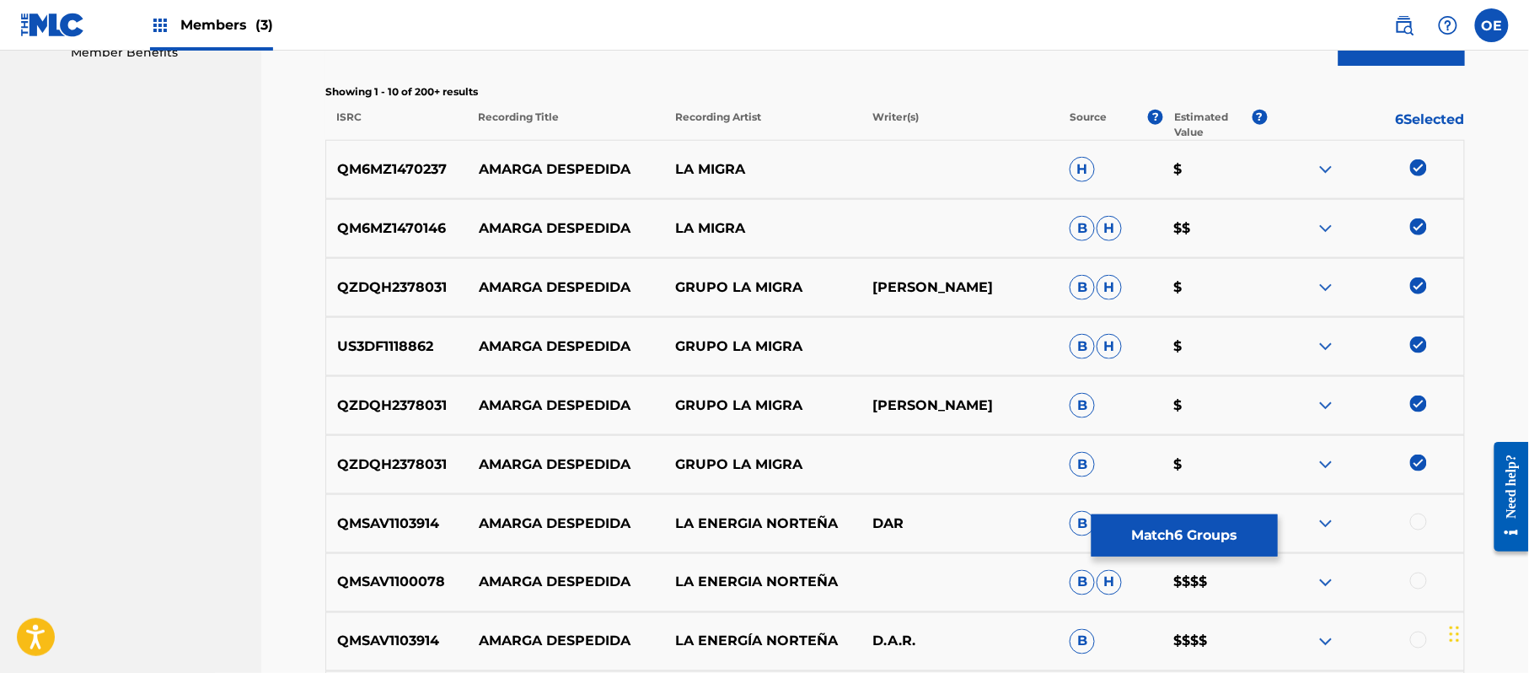
scroll to position [674, 0]
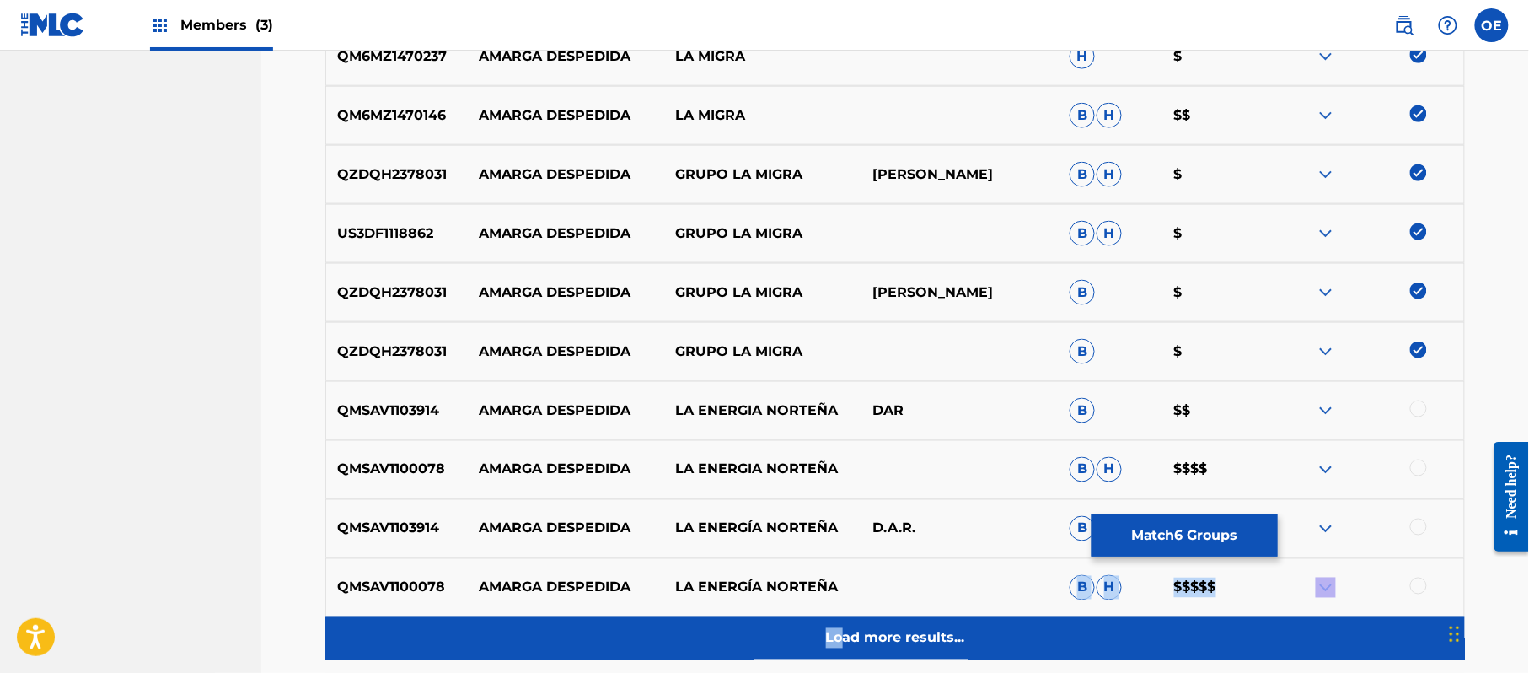
click at [840, 620] on div "QM6MZ1470237 AMARGA DESPEDIDA LA MIGRA H $ QM6MZ1470146 AMARGA DESPEDIDA LA MIG…" at bounding box center [895, 343] width 1140 height 632
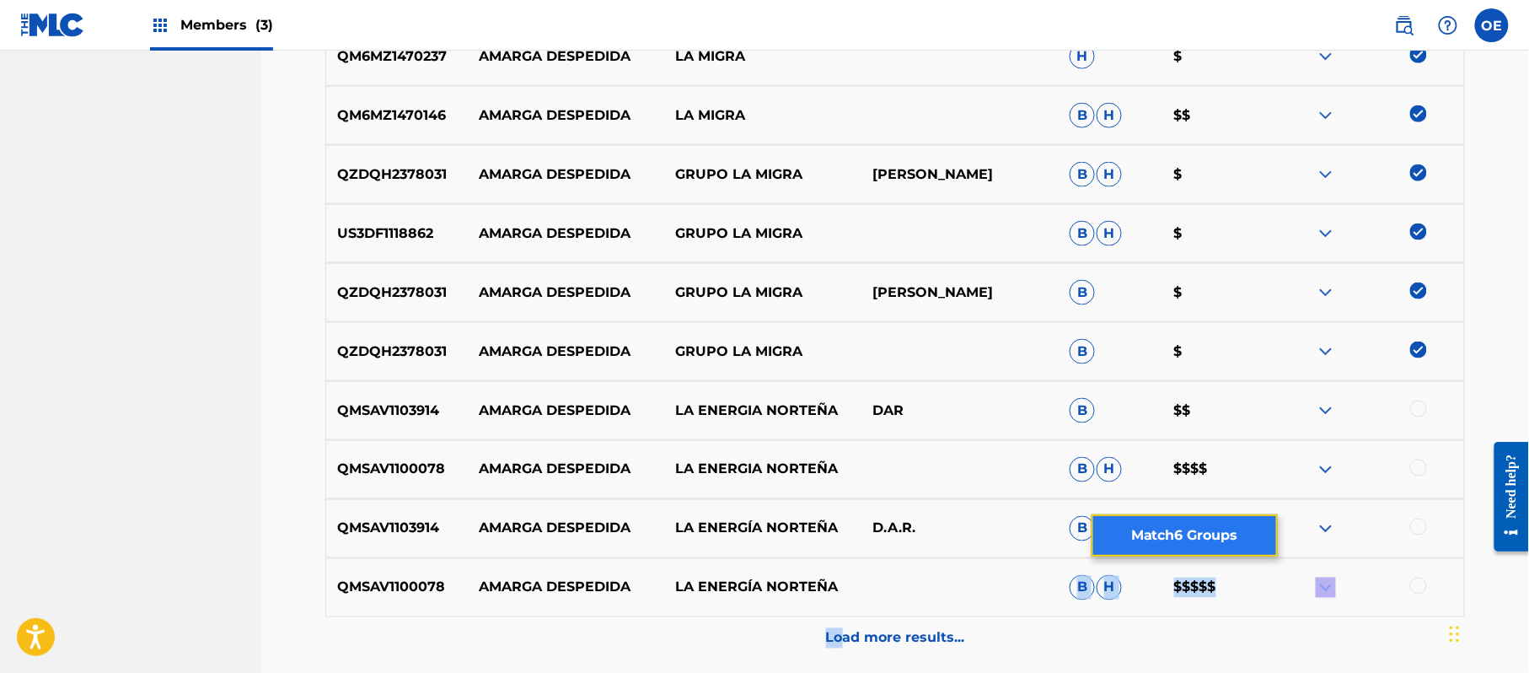
click at [1118, 523] on button "Match 6 Groups" at bounding box center [1185, 535] width 186 height 42
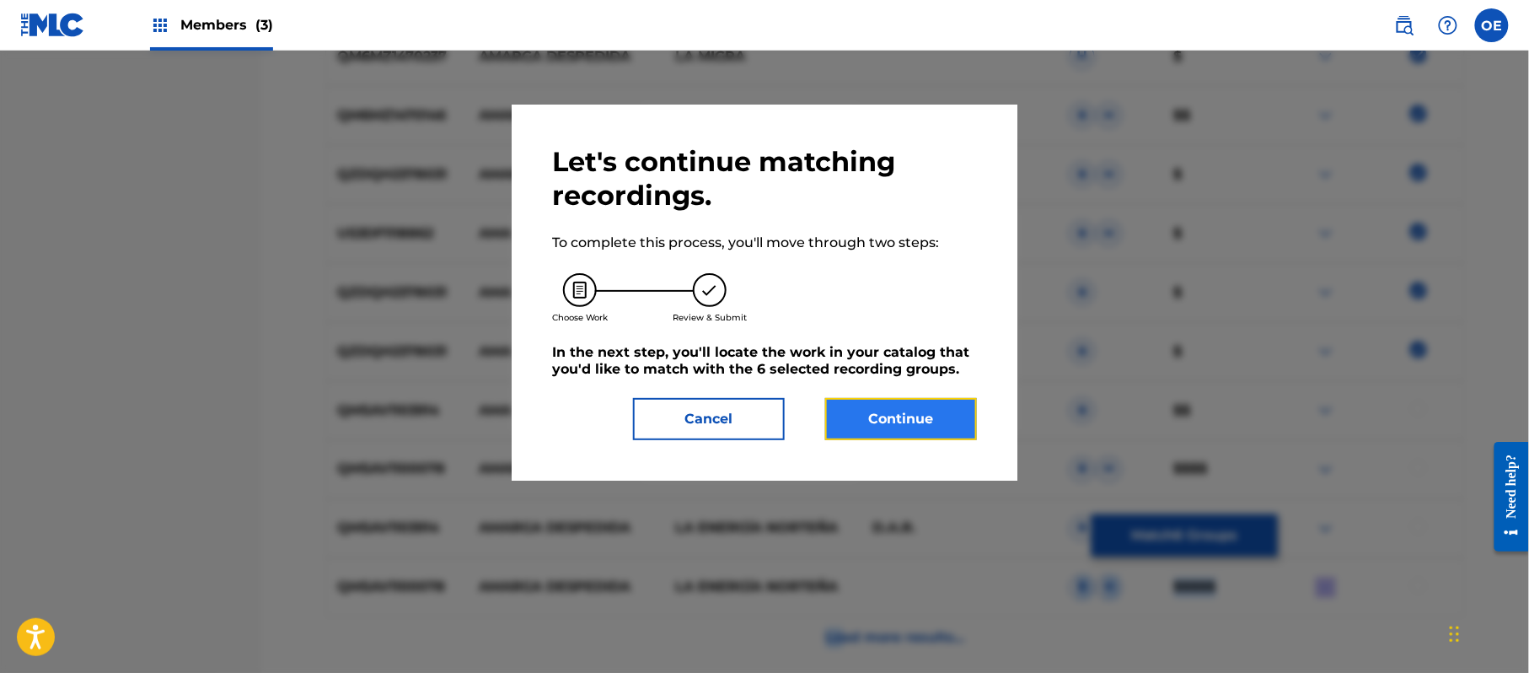
click at [910, 403] on button "Continue" at bounding box center [901, 419] width 152 height 42
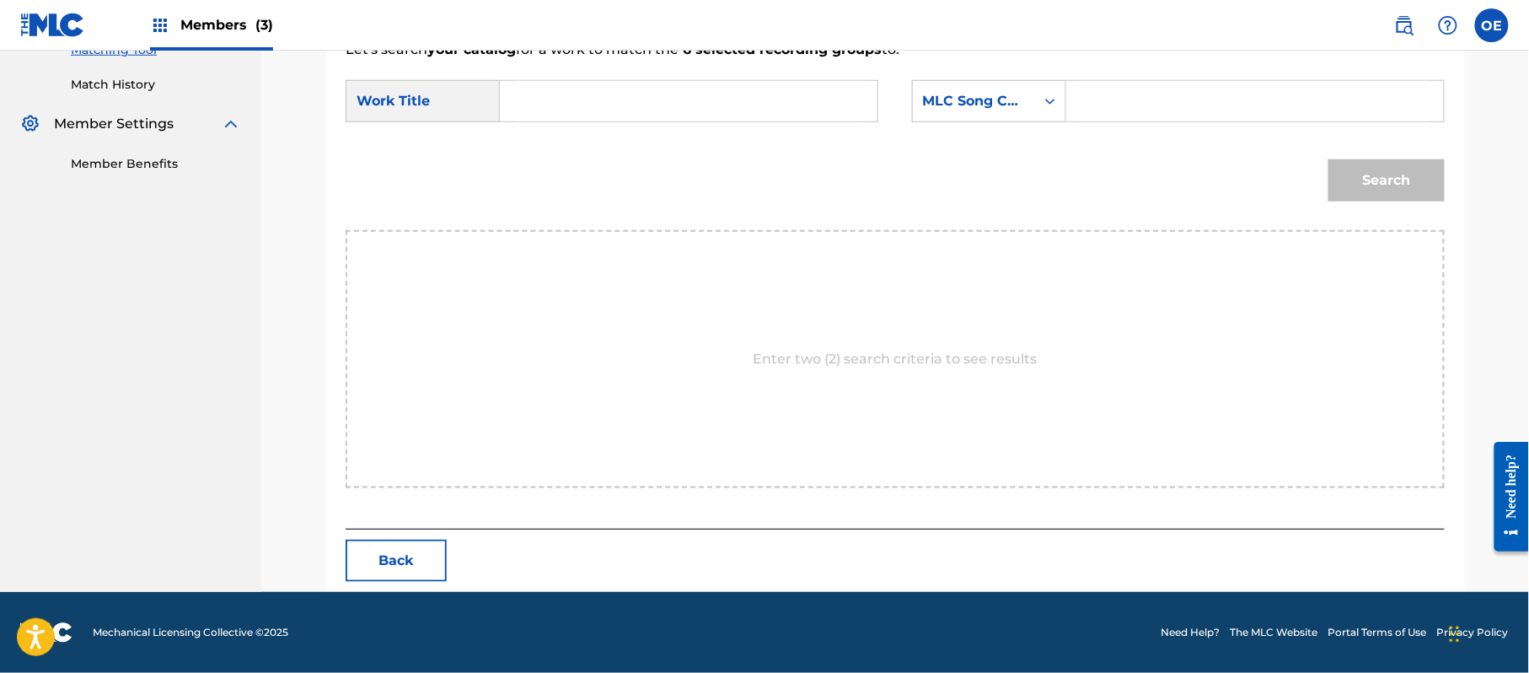
scroll to position [450, 0]
type input "AMARGA DESPEDIDA"
click at [964, 95] on div "MLC Song Code" at bounding box center [974, 101] width 102 height 20
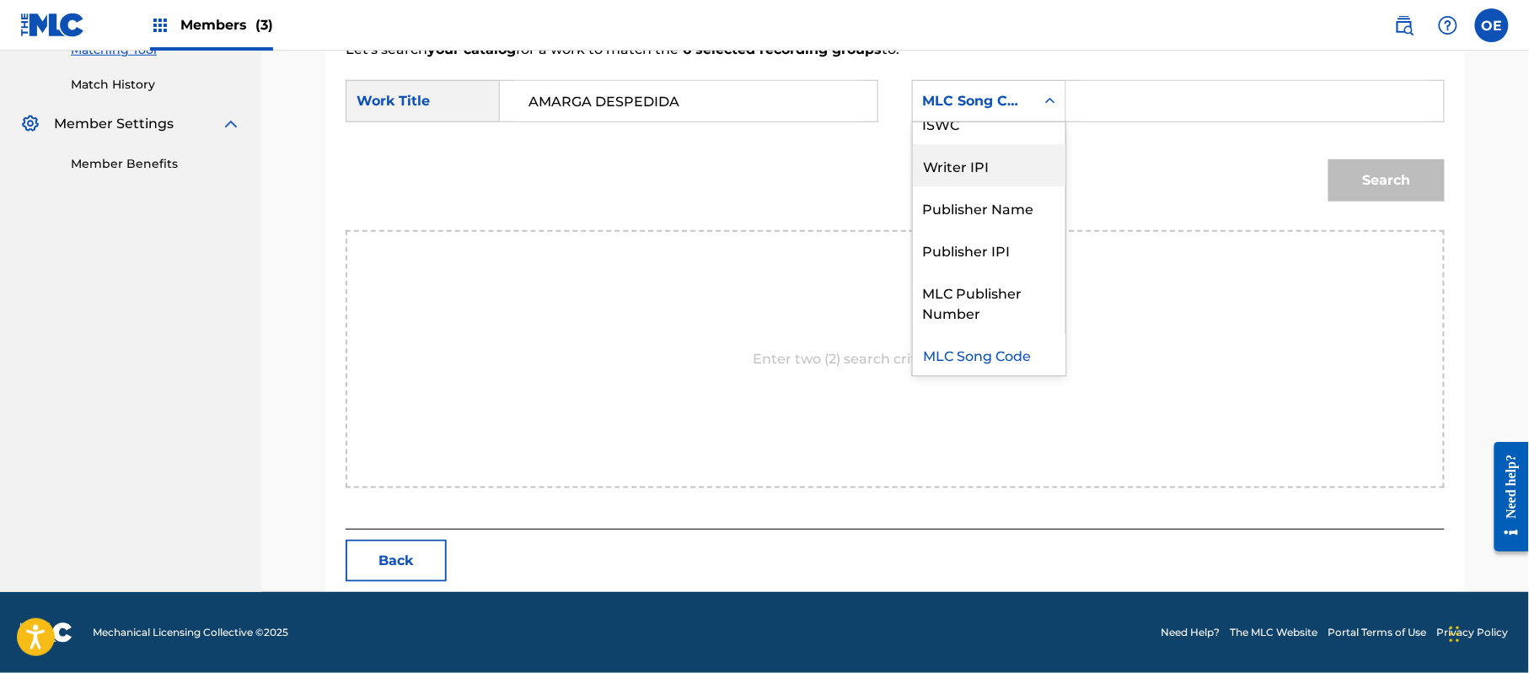
scroll to position [0, 0]
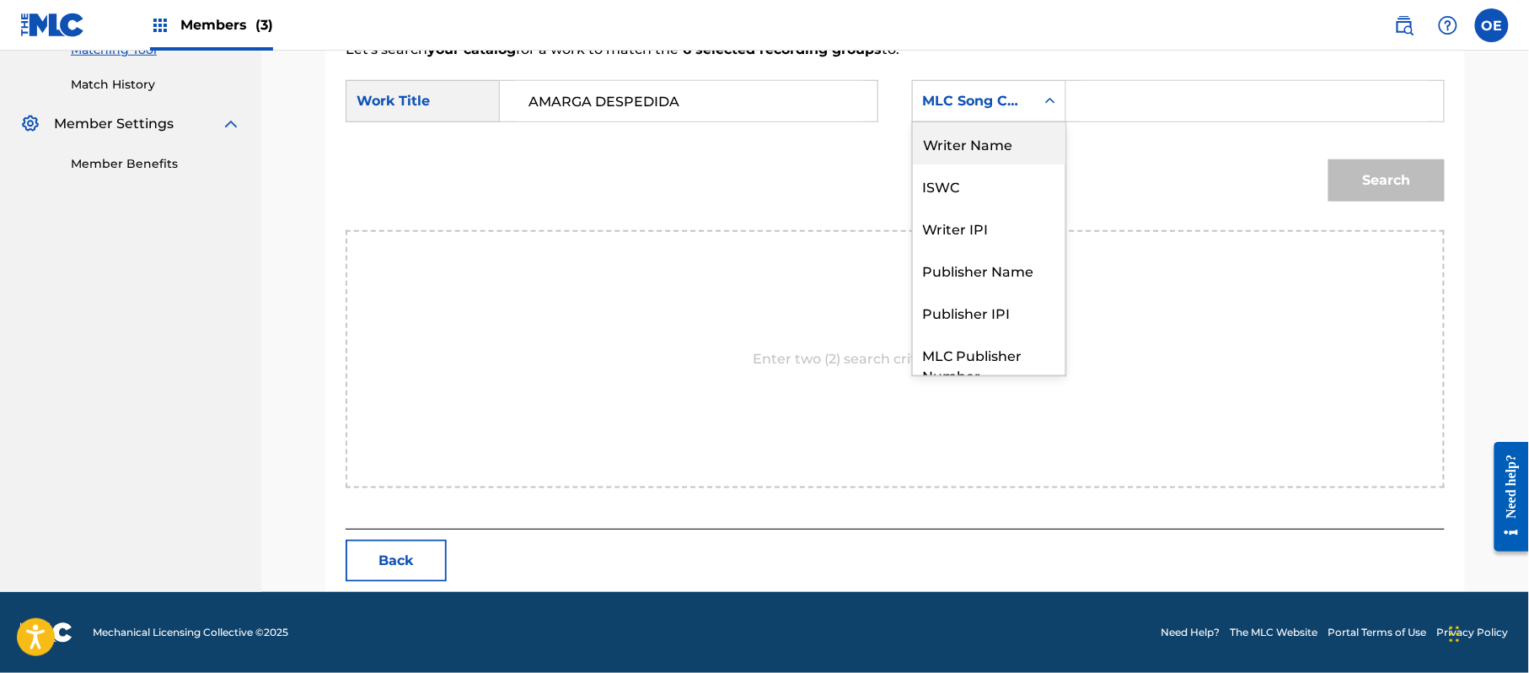
click at [963, 160] on div "Writer Name" at bounding box center [989, 143] width 153 height 42
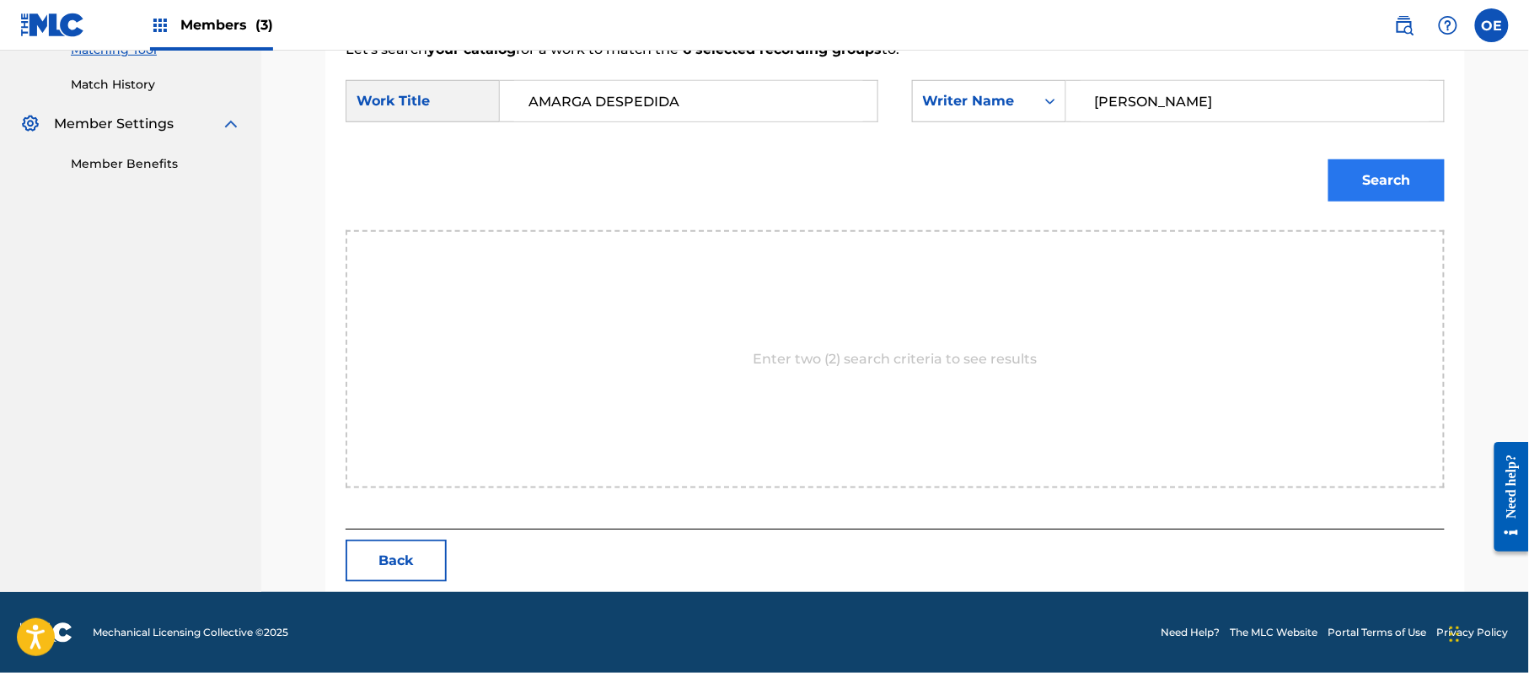
type input "[PERSON_NAME]"
click at [1383, 197] on button "Search" at bounding box center [1387, 180] width 116 height 42
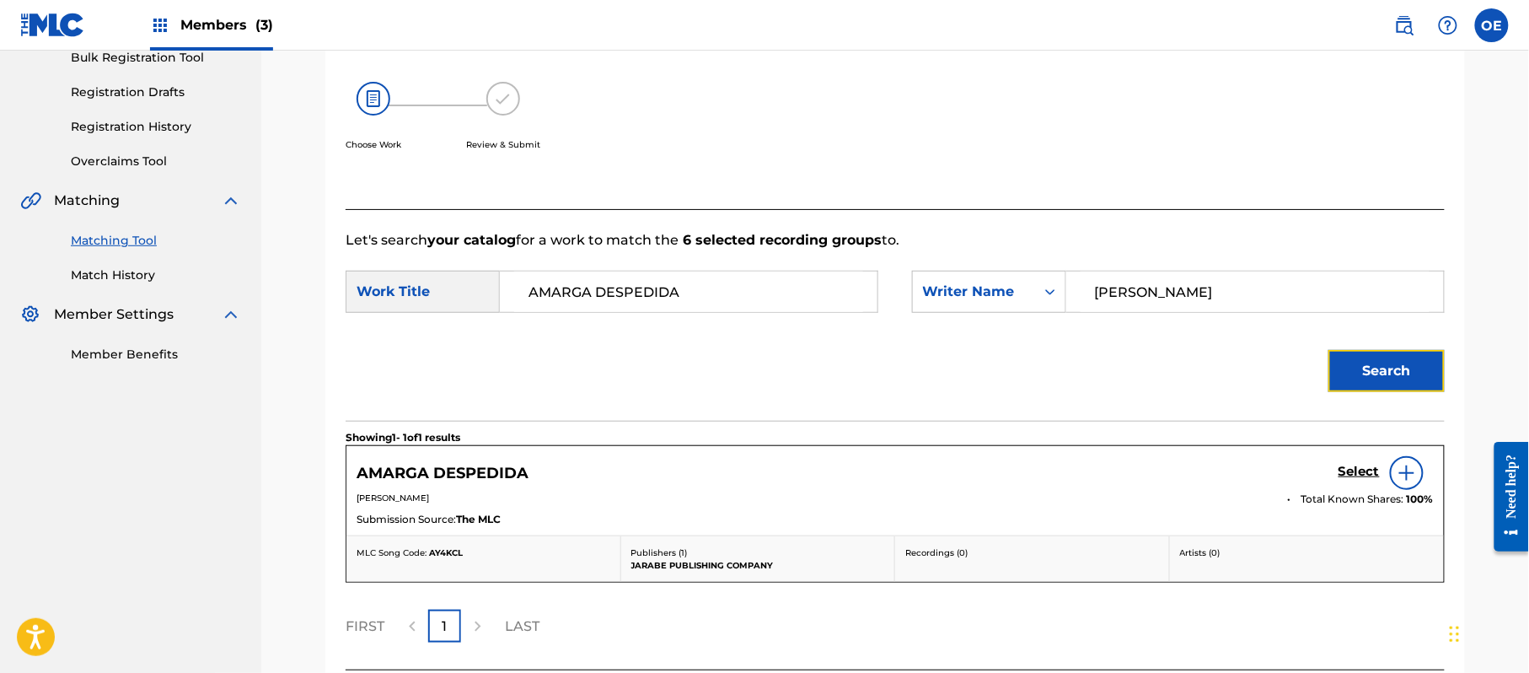
scroll to position [401, 0]
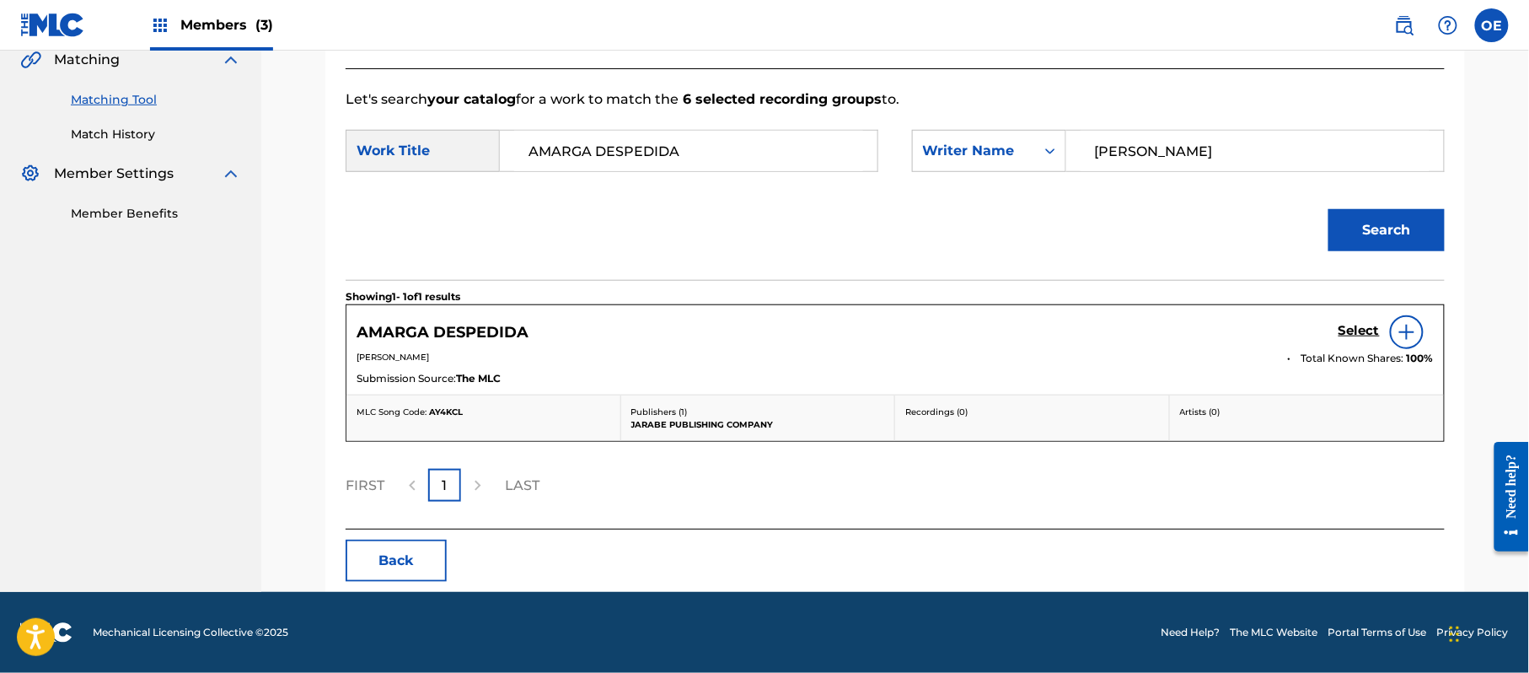
click at [1366, 321] on div "Select" at bounding box center [1386, 332] width 95 height 34
click at [1362, 327] on h5 "Select" at bounding box center [1359, 331] width 41 height 16
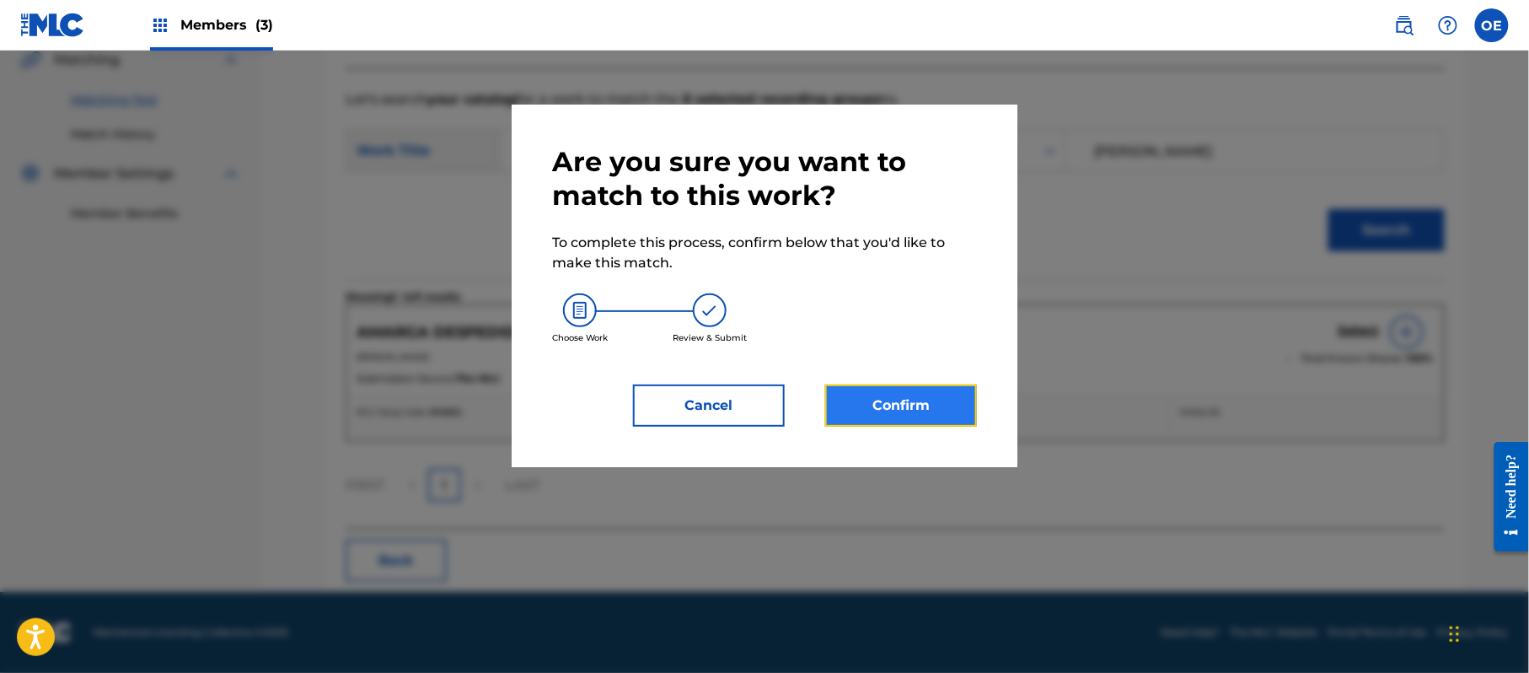
click at [868, 408] on button "Confirm" at bounding box center [901, 405] width 152 height 42
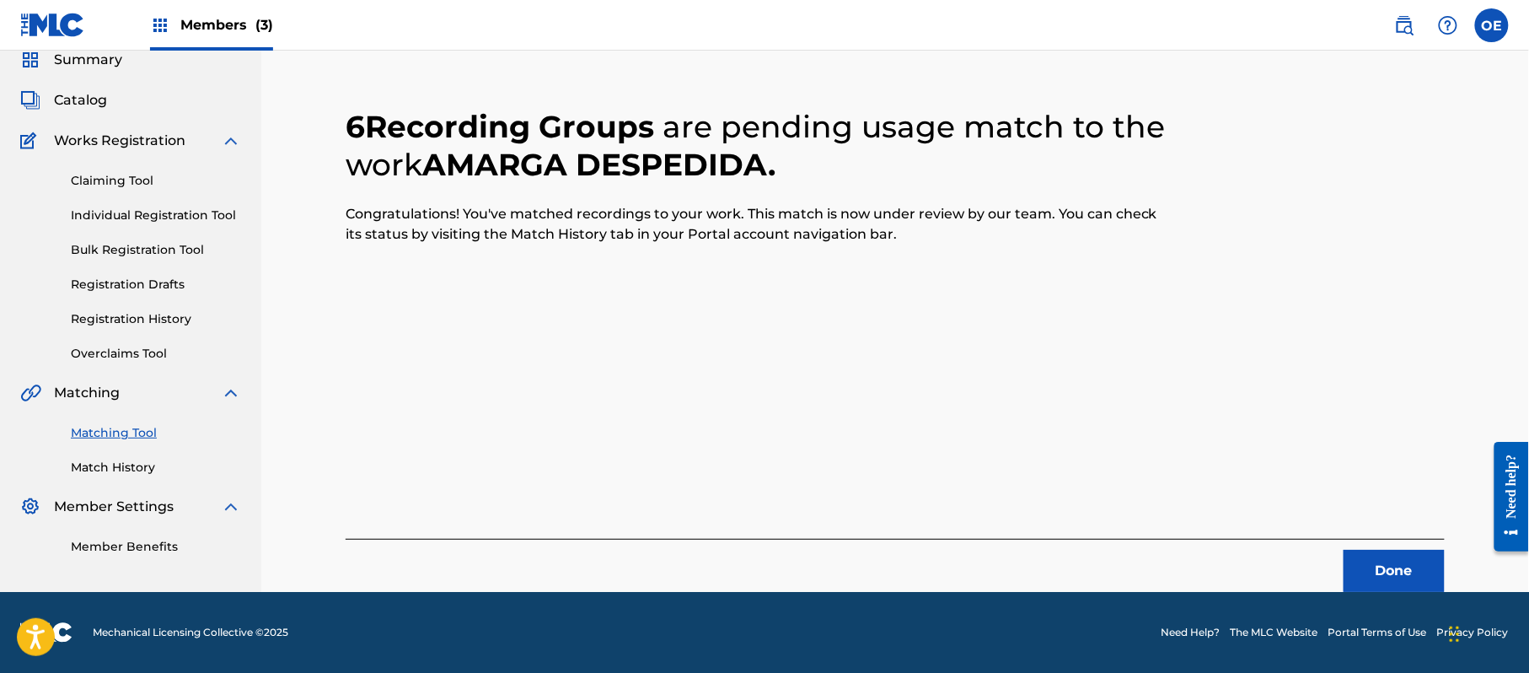
scroll to position [67, 0]
click at [1391, 555] on button "Done" at bounding box center [1394, 571] width 101 height 42
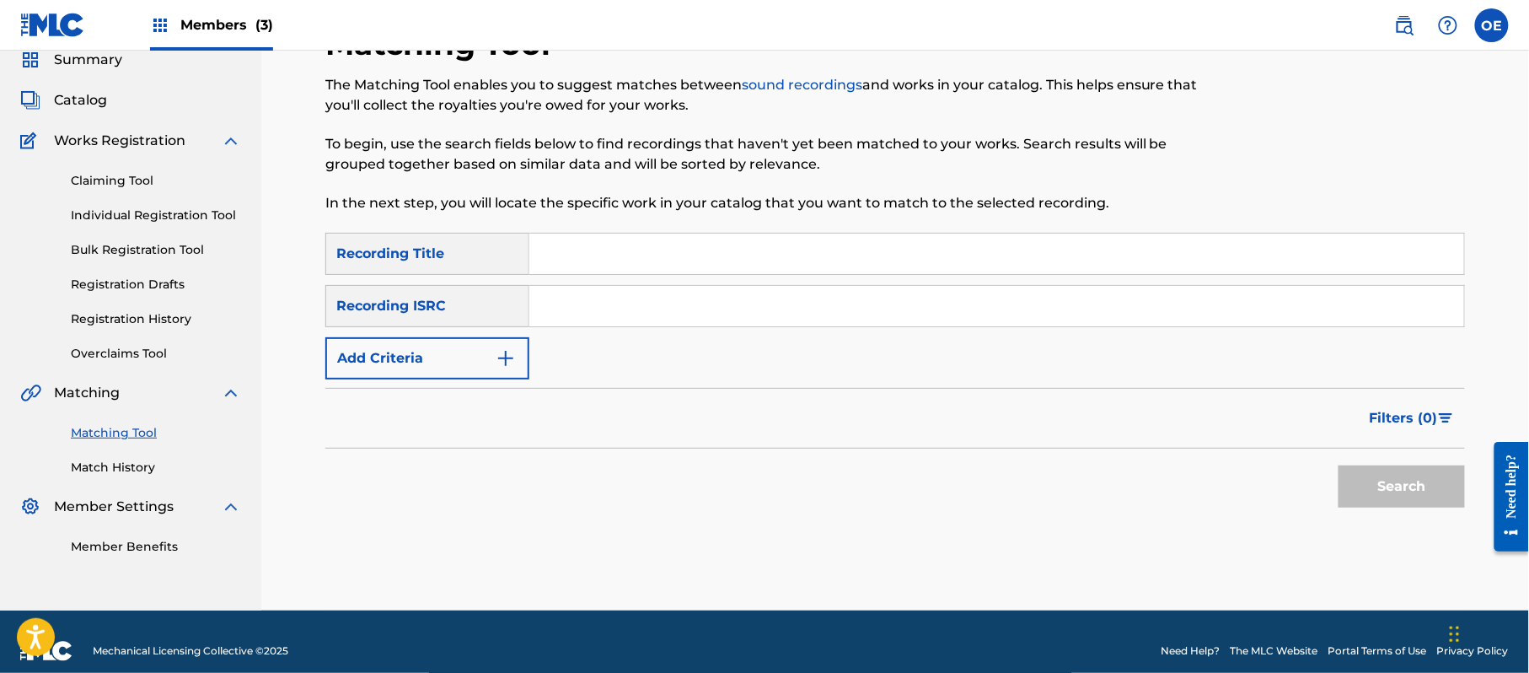
drag, startPoint x: 610, startPoint y: 275, endPoint x: 564, endPoint y: 256, distance: 49.9
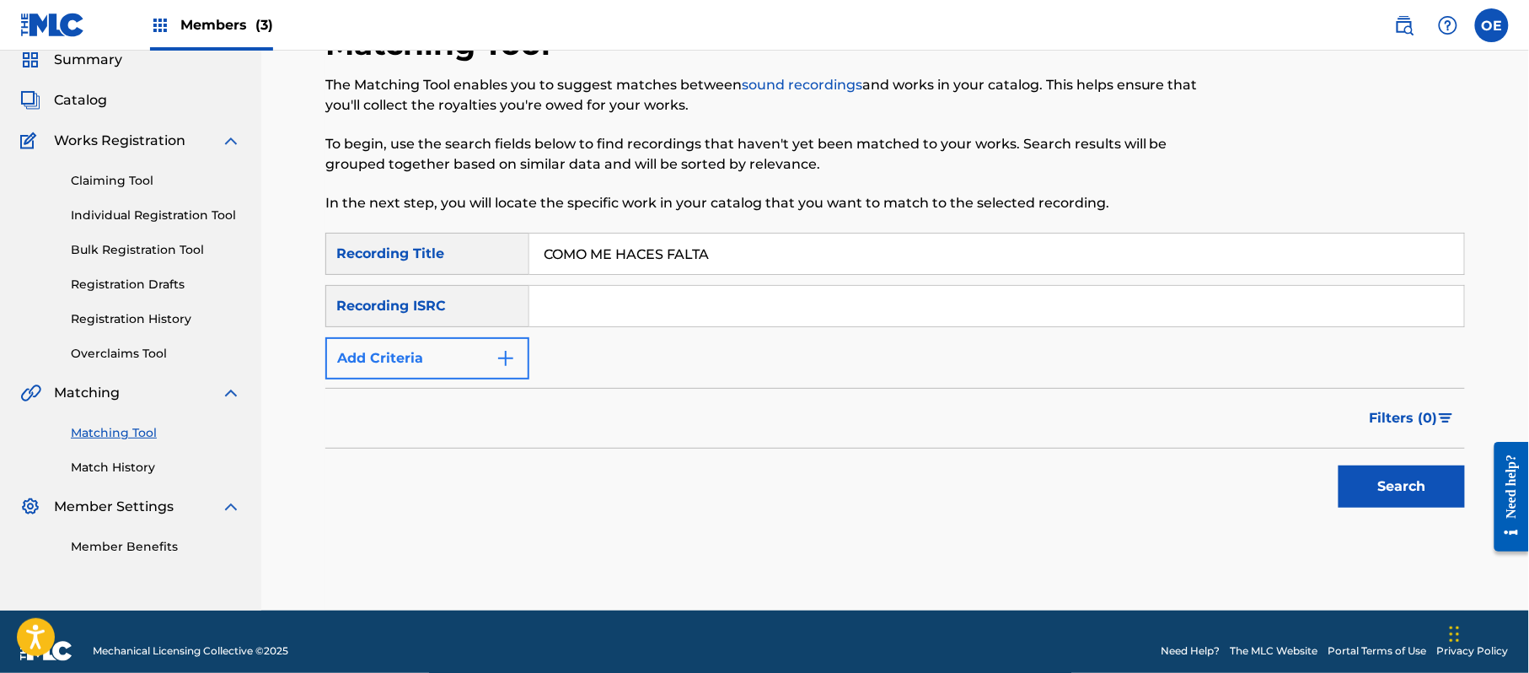
type input "COMO ME HACES FALTA"
click at [487, 357] on button "Add Criteria" at bounding box center [427, 358] width 204 height 42
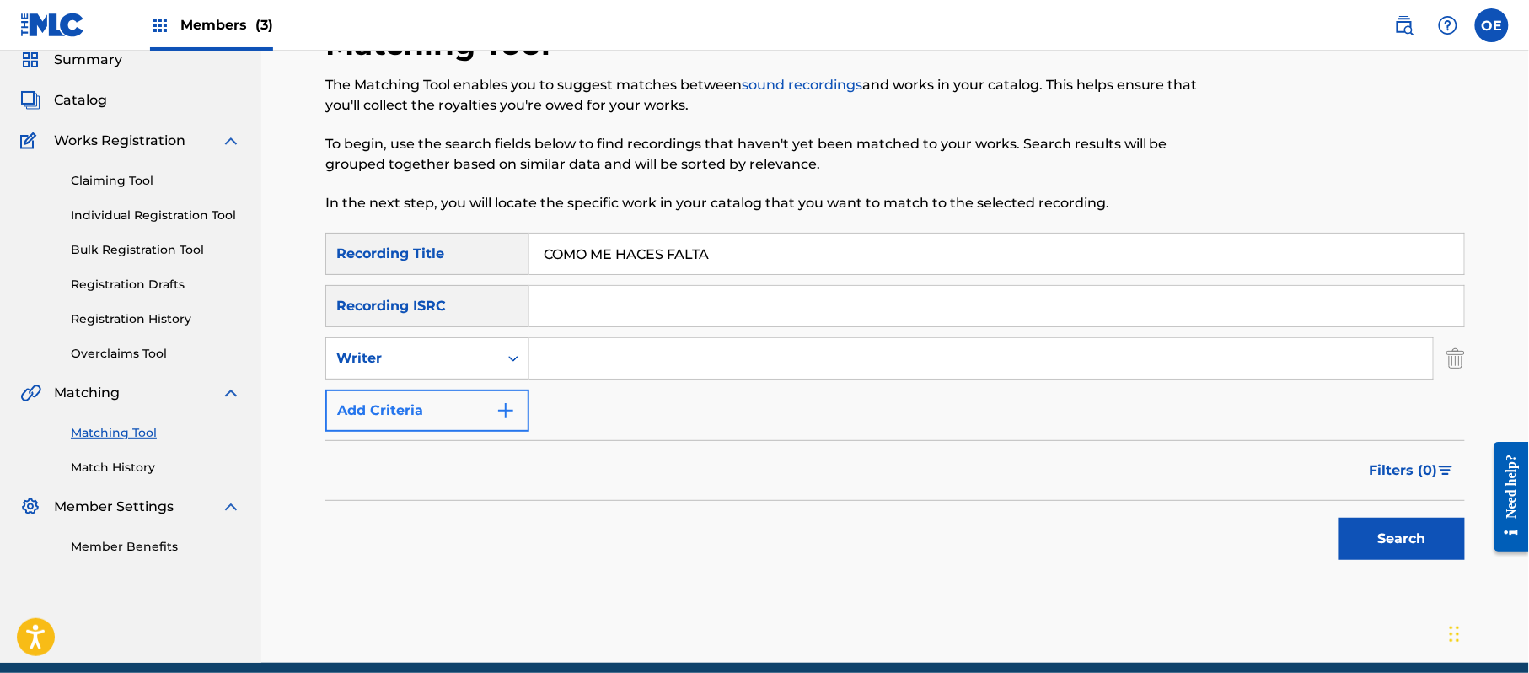
click at [477, 357] on div "Writer" at bounding box center [412, 358] width 152 height 20
click at [436, 388] on div "Recording Artist" at bounding box center [427, 400] width 202 height 42
click at [1371, 529] on button "Search" at bounding box center [1402, 539] width 126 height 42
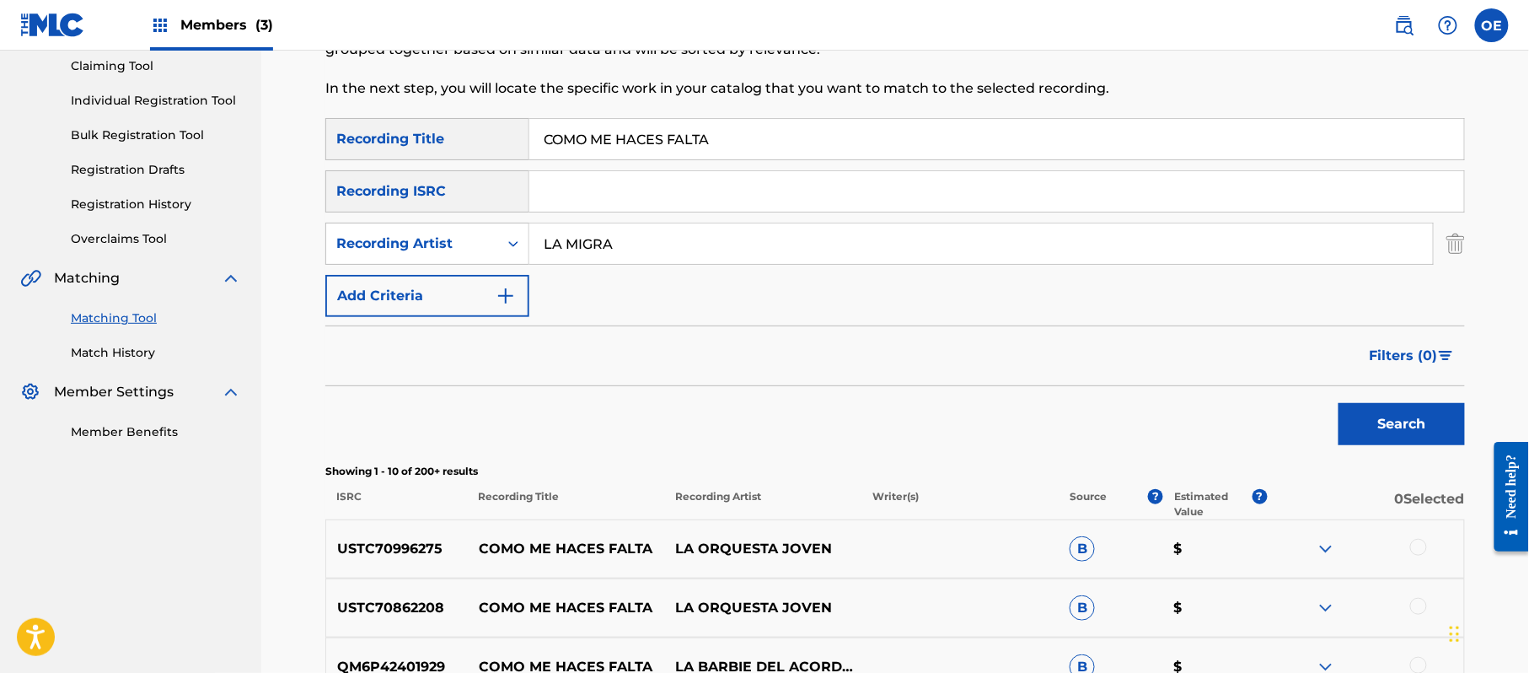
scroll to position [180, 0]
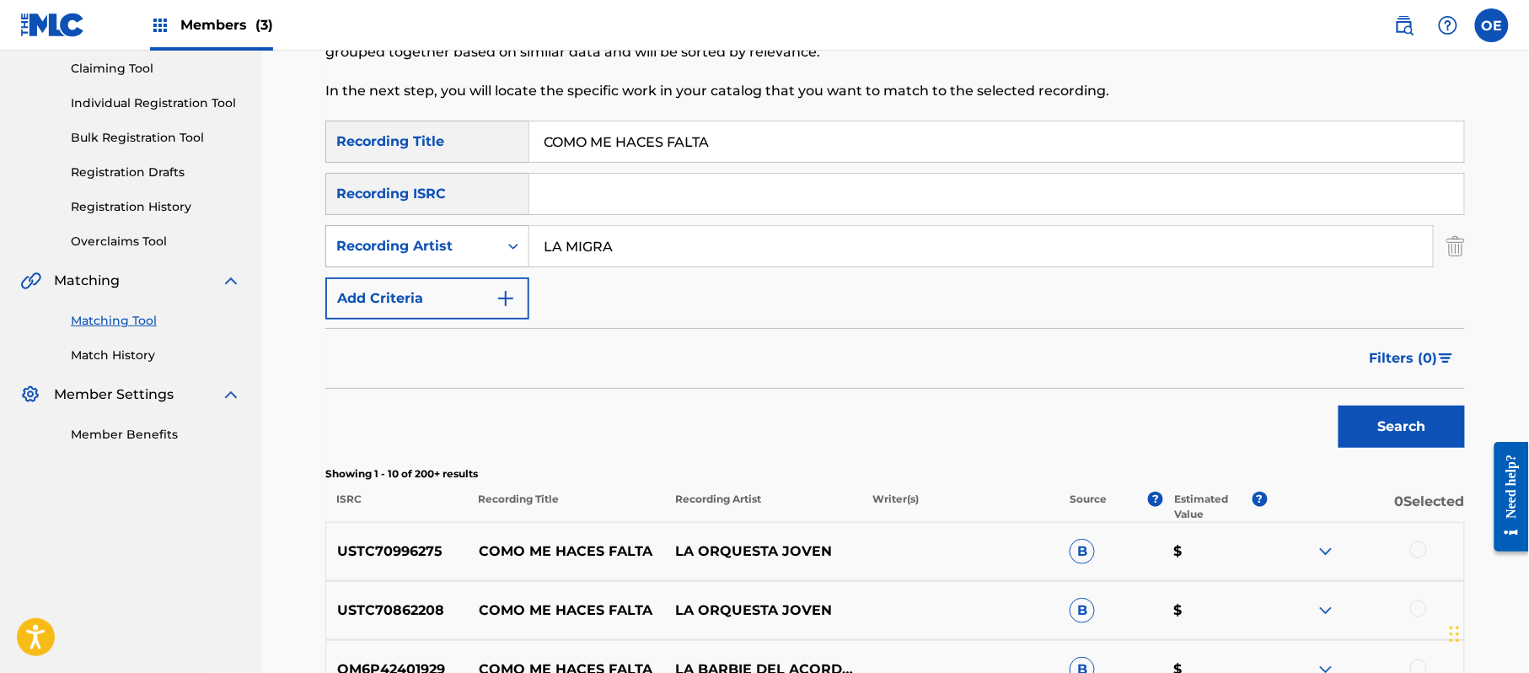
drag, startPoint x: 691, startPoint y: 250, endPoint x: 503, endPoint y: 250, distance: 188.0
click at [503, 250] on div "SearchWithCriteriad1ef48ad-dc49-4bef-9816-fde4c7f48027 Recording Artist LA MIGRA" at bounding box center [895, 246] width 1140 height 42
type input "LOS YINNS"
click at [1371, 442] on button "Search" at bounding box center [1402, 426] width 126 height 42
drag, startPoint x: 807, startPoint y: 123, endPoint x: 392, endPoint y: 158, distance: 416.3
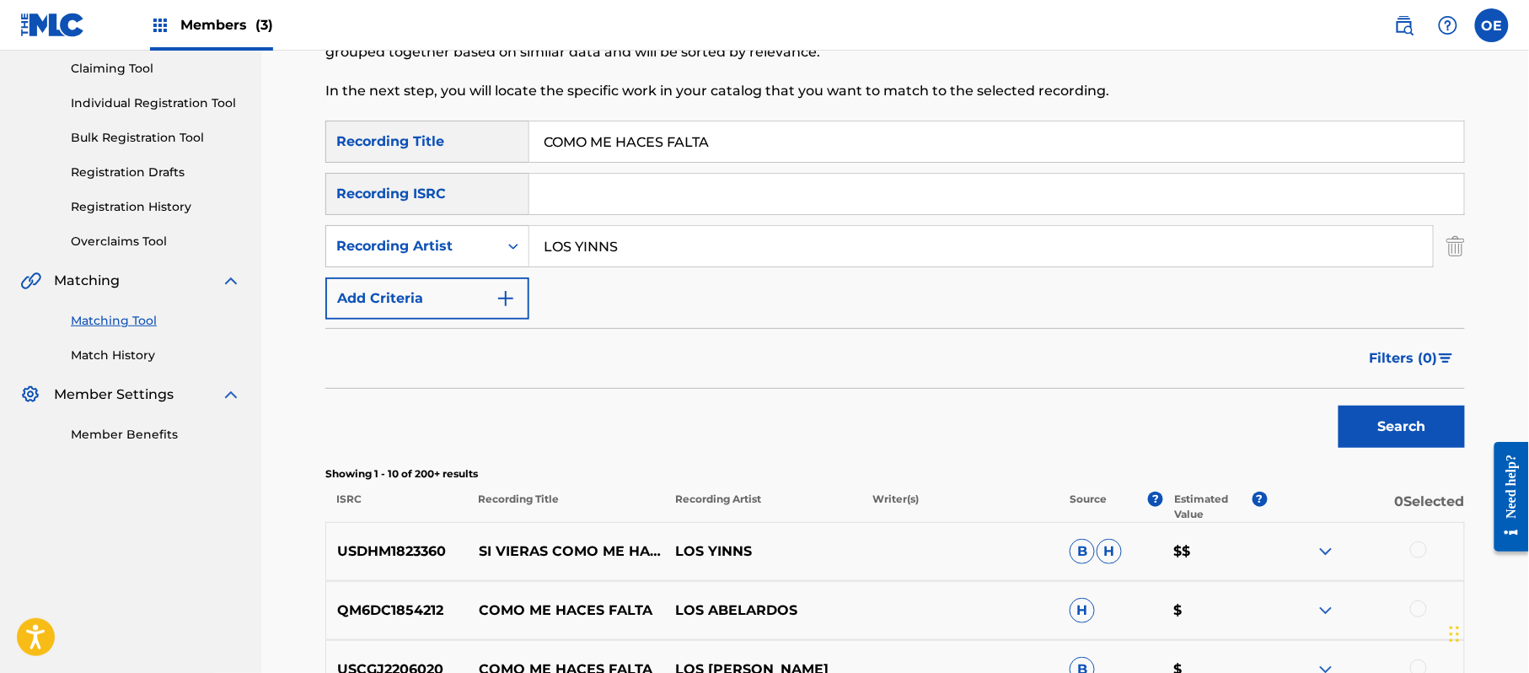
click at [392, 158] on div "SearchWithCriteria51db0763-038d-4764-afd7-292991536927 Recording Title COMO ME …" at bounding box center [895, 142] width 1140 height 42
type input "CON ROGARTE [PERSON_NAME]"
drag, startPoint x: 674, startPoint y: 257, endPoint x: 575, endPoint y: 277, distance: 101.5
click at [575, 277] on div "SearchWithCriteria51db0763-038d-4764-afd7-292991536927 Recording Title CON ROGA…" at bounding box center [895, 220] width 1140 height 199
type input "LOS kinos"
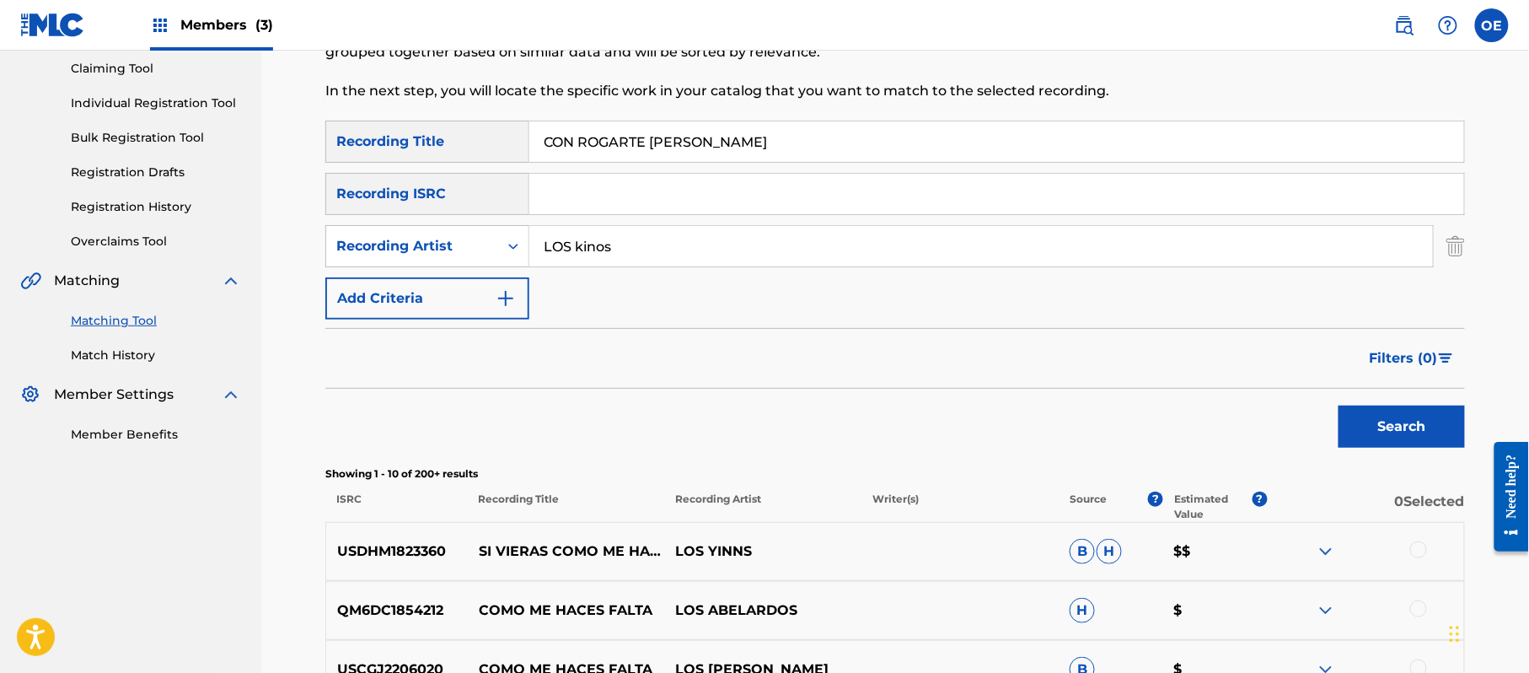
click at [1339, 405] on button "Search" at bounding box center [1402, 426] width 126 height 42
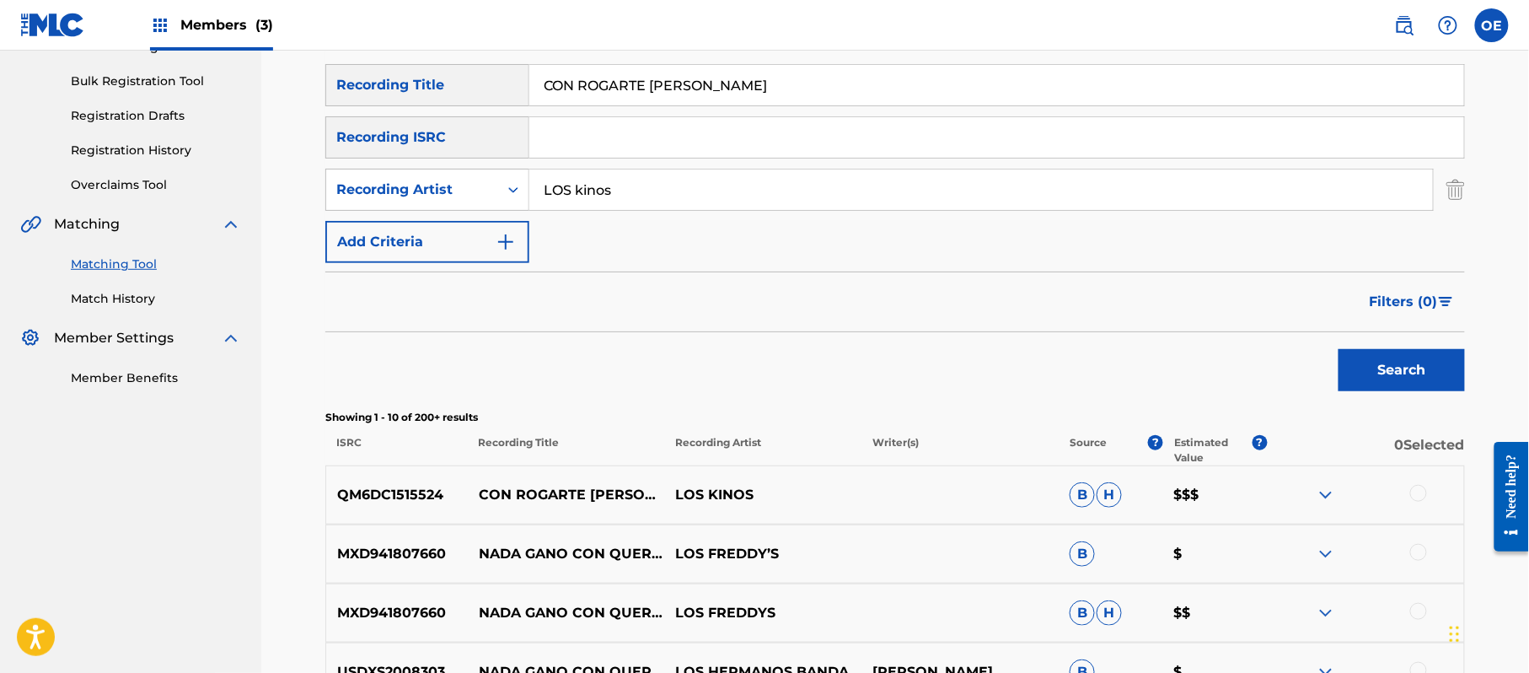
scroll to position [292, 0]
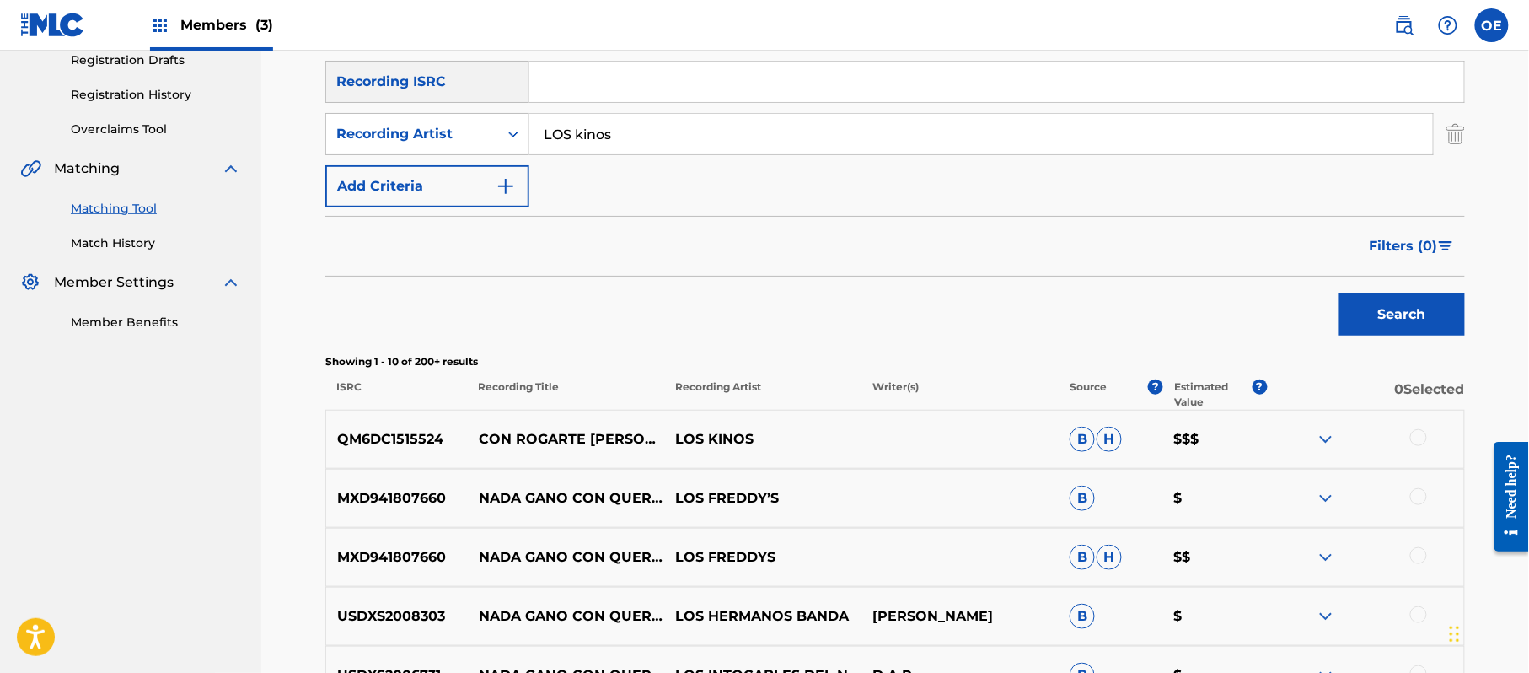
click at [1413, 442] on div at bounding box center [1418, 437] width 17 height 17
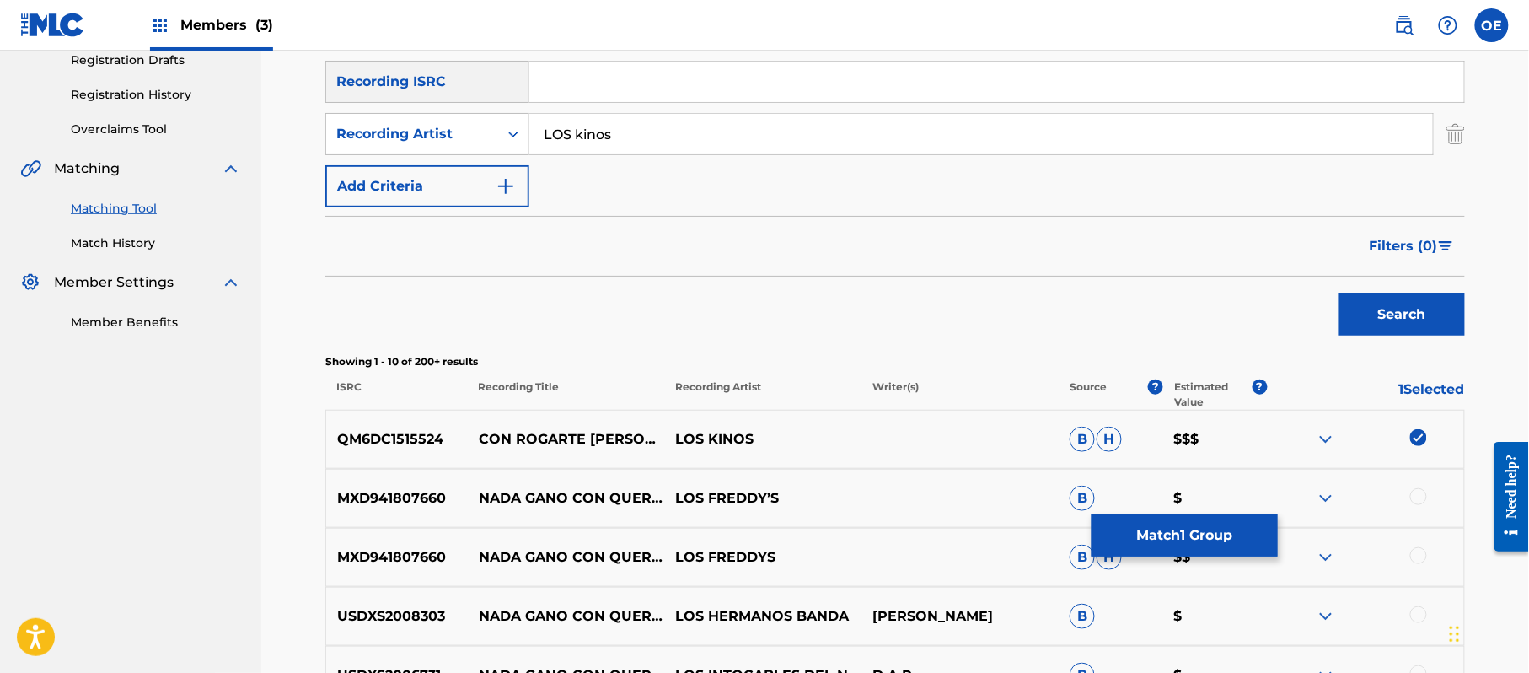
click at [1181, 511] on div "MXD941807660 [PERSON_NAME] CON QUERERTE LOS FREDDY’S B $" at bounding box center [895, 498] width 1140 height 59
click at [1177, 519] on button "Match 1 Group" at bounding box center [1185, 535] width 186 height 42
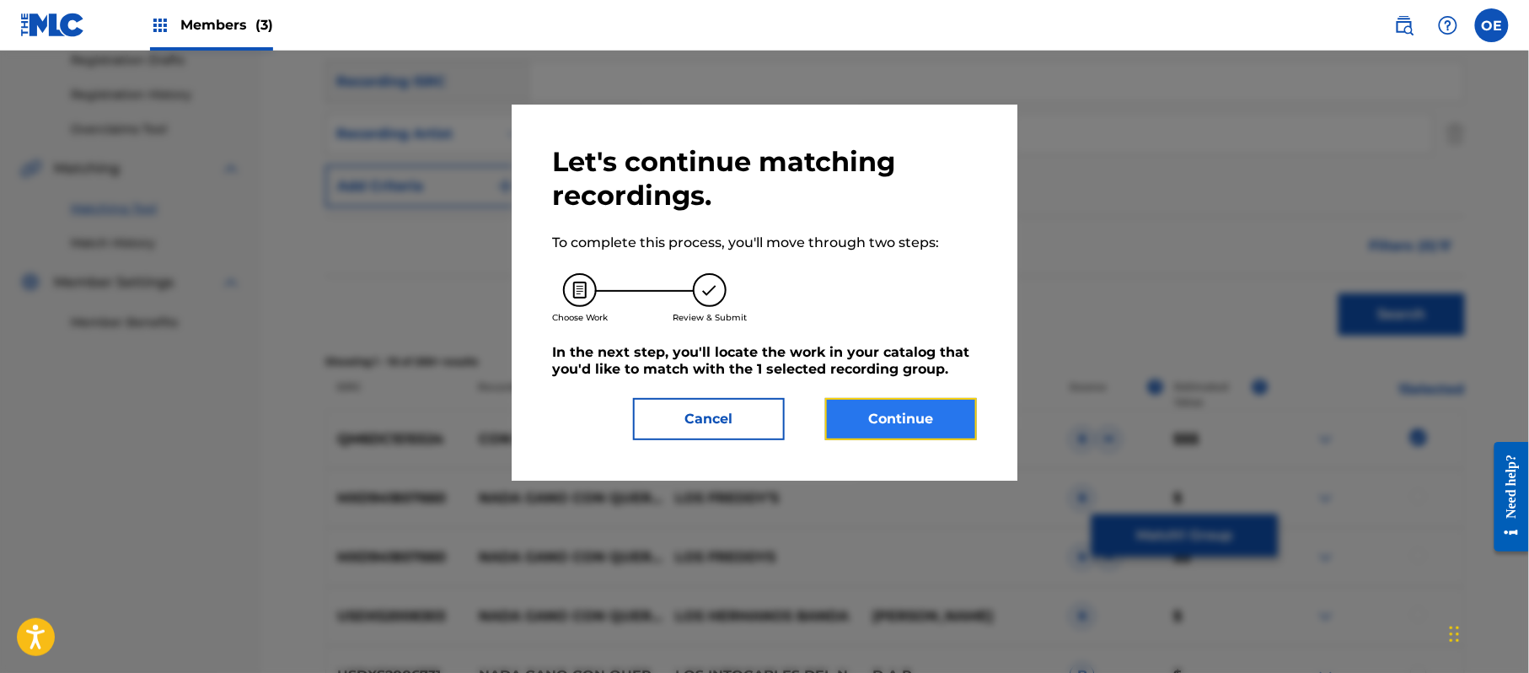
click at [854, 423] on button "Continue" at bounding box center [901, 419] width 152 height 42
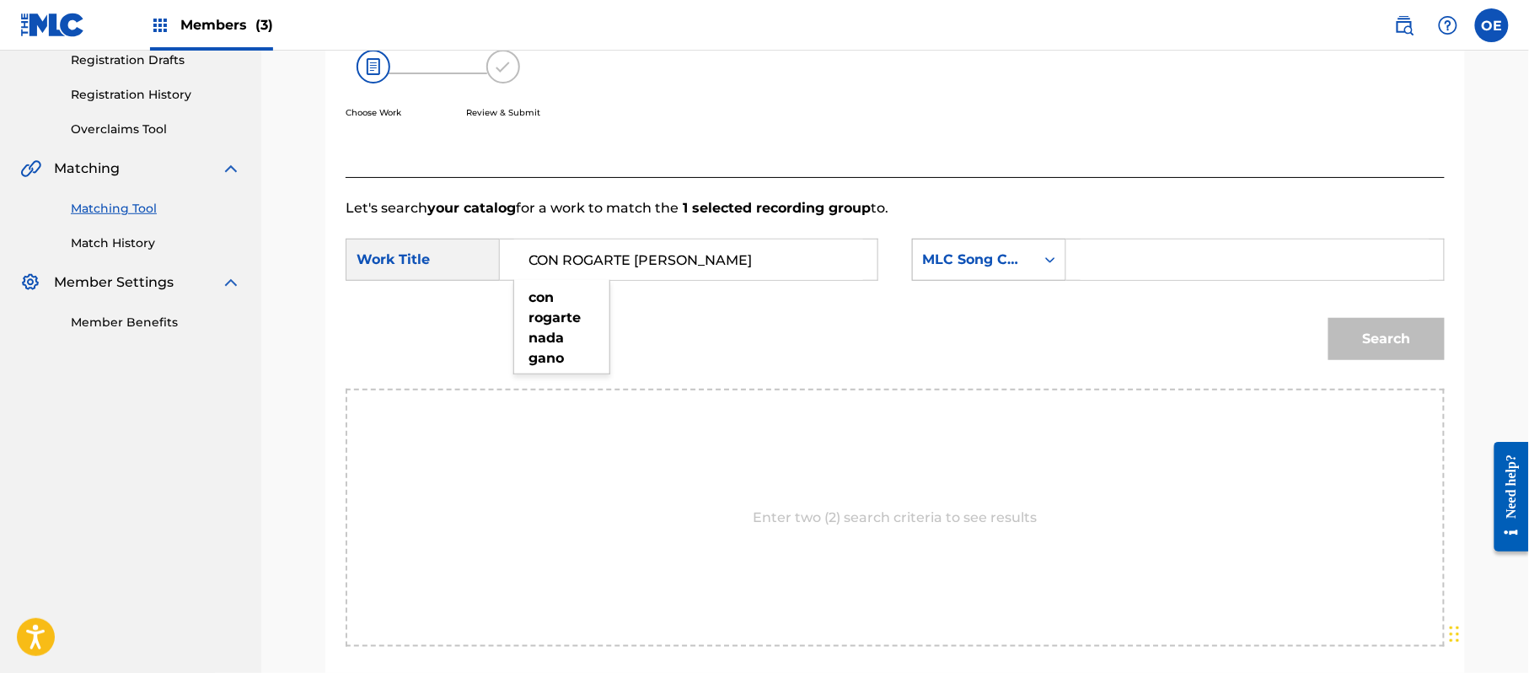
type input "CON ROGARTE [PERSON_NAME]"
click at [989, 275] on div "MLC Song Code" at bounding box center [989, 260] width 154 height 42
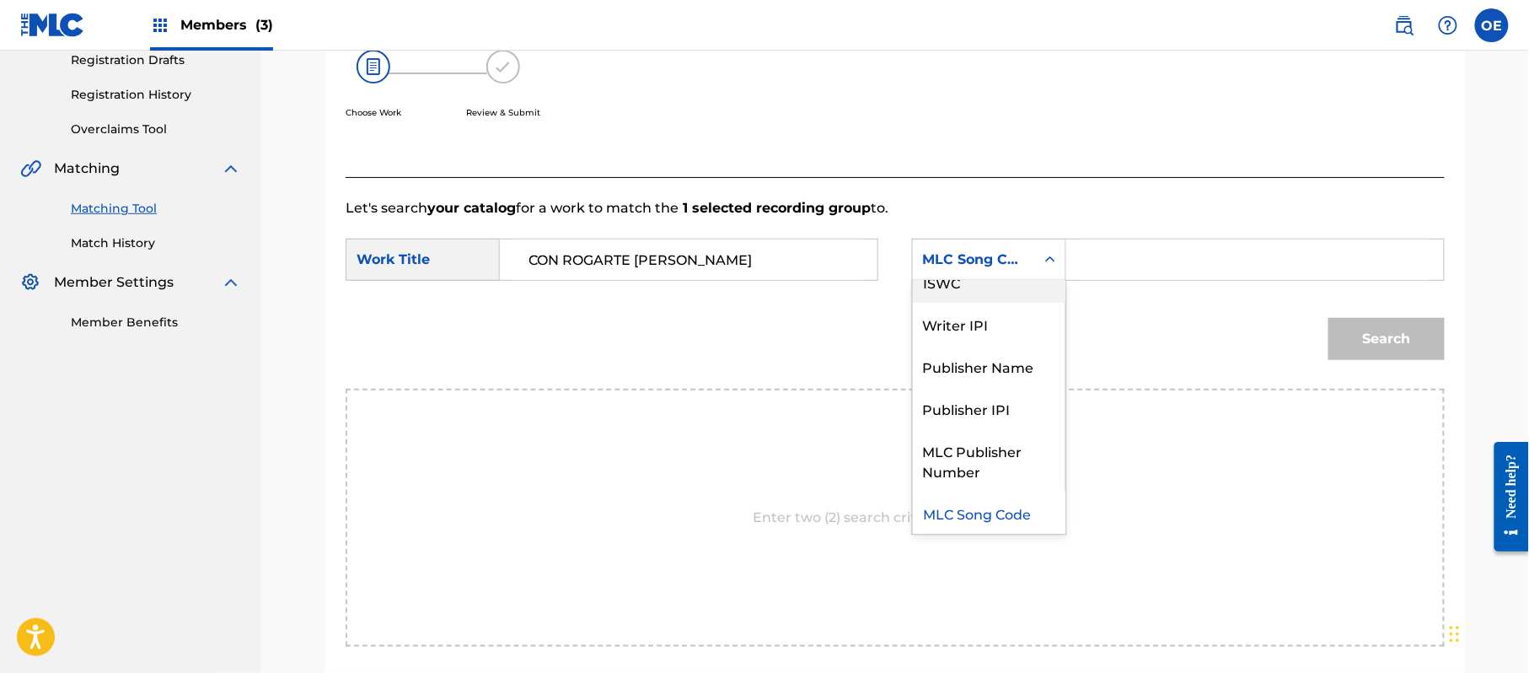
scroll to position [0, 0]
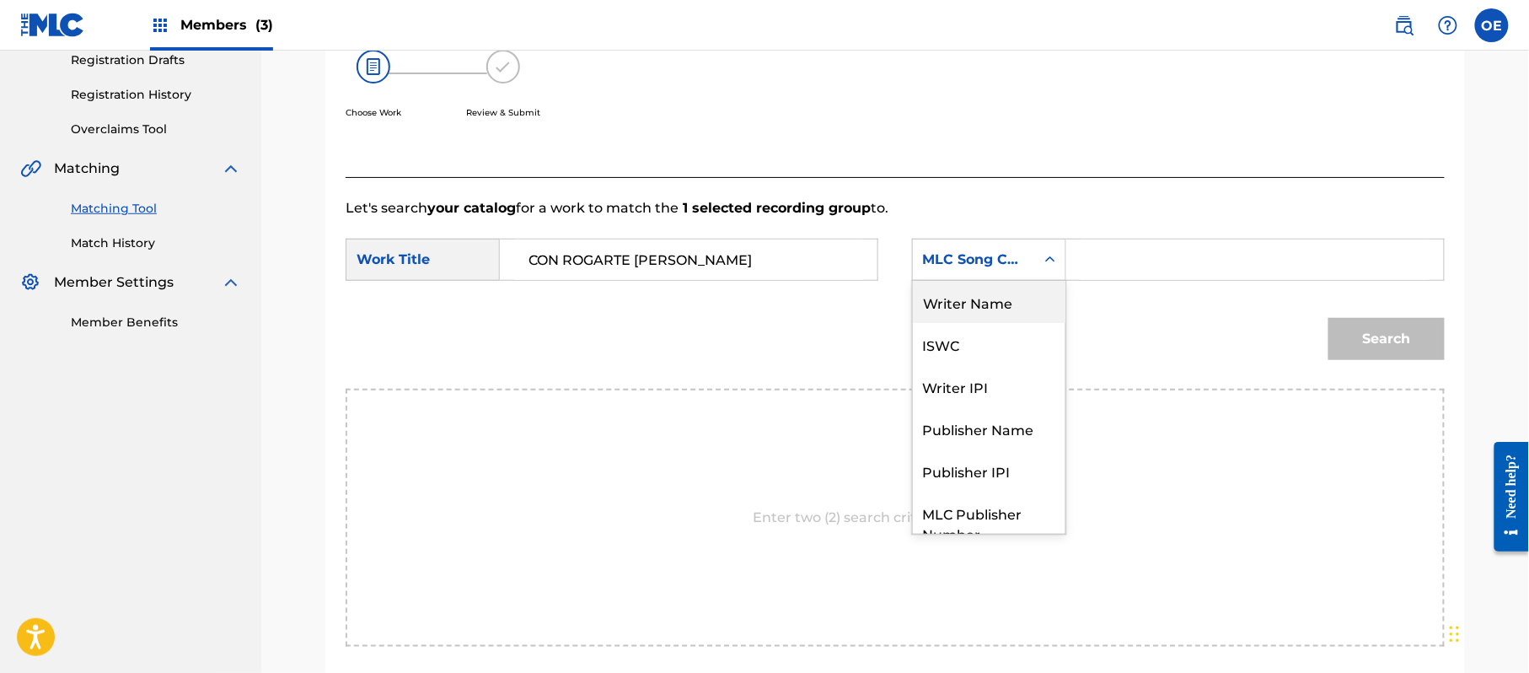
click at [968, 307] on div "Writer Name" at bounding box center [989, 302] width 153 height 42
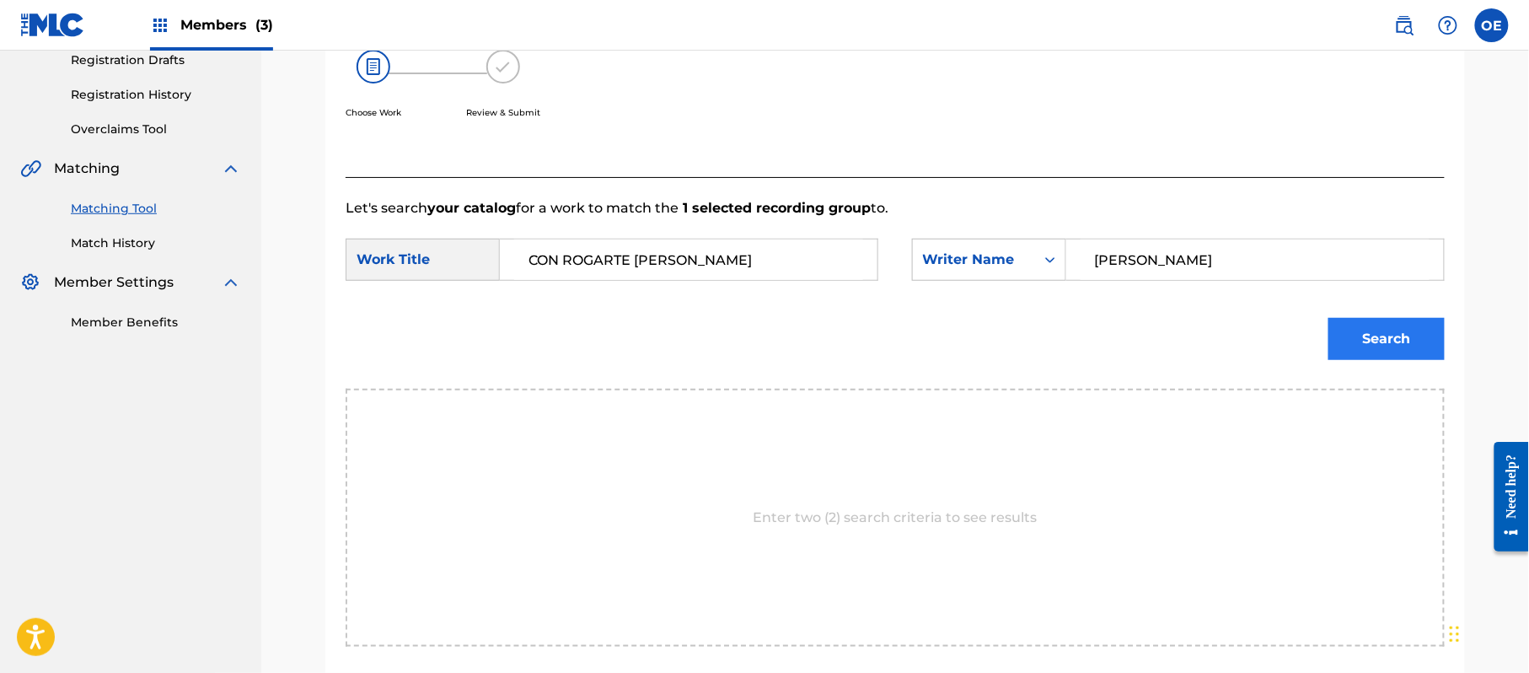
type input "[PERSON_NAME]"
click at [1372, 339] on button "Search" at bounding box center [1387, 339] width 116 height 42
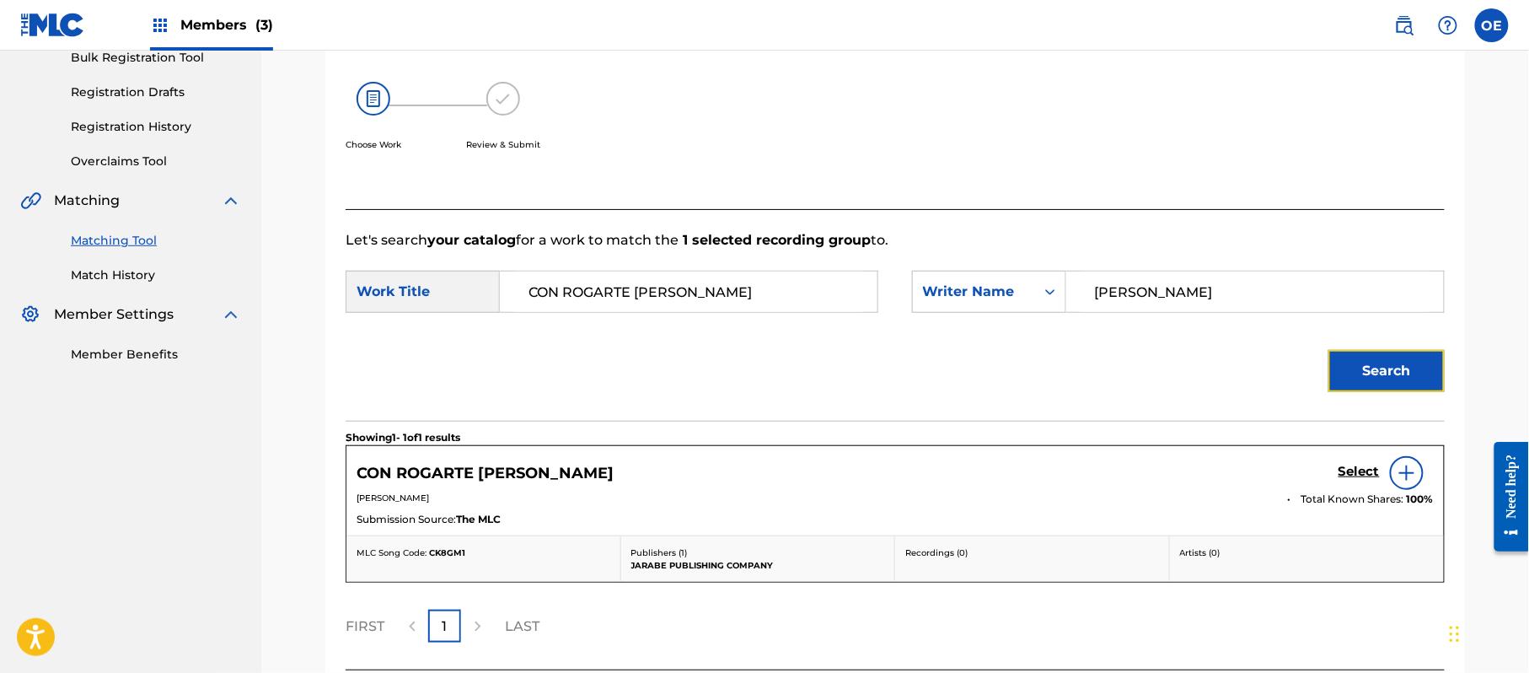
scroll to position [292, 0]
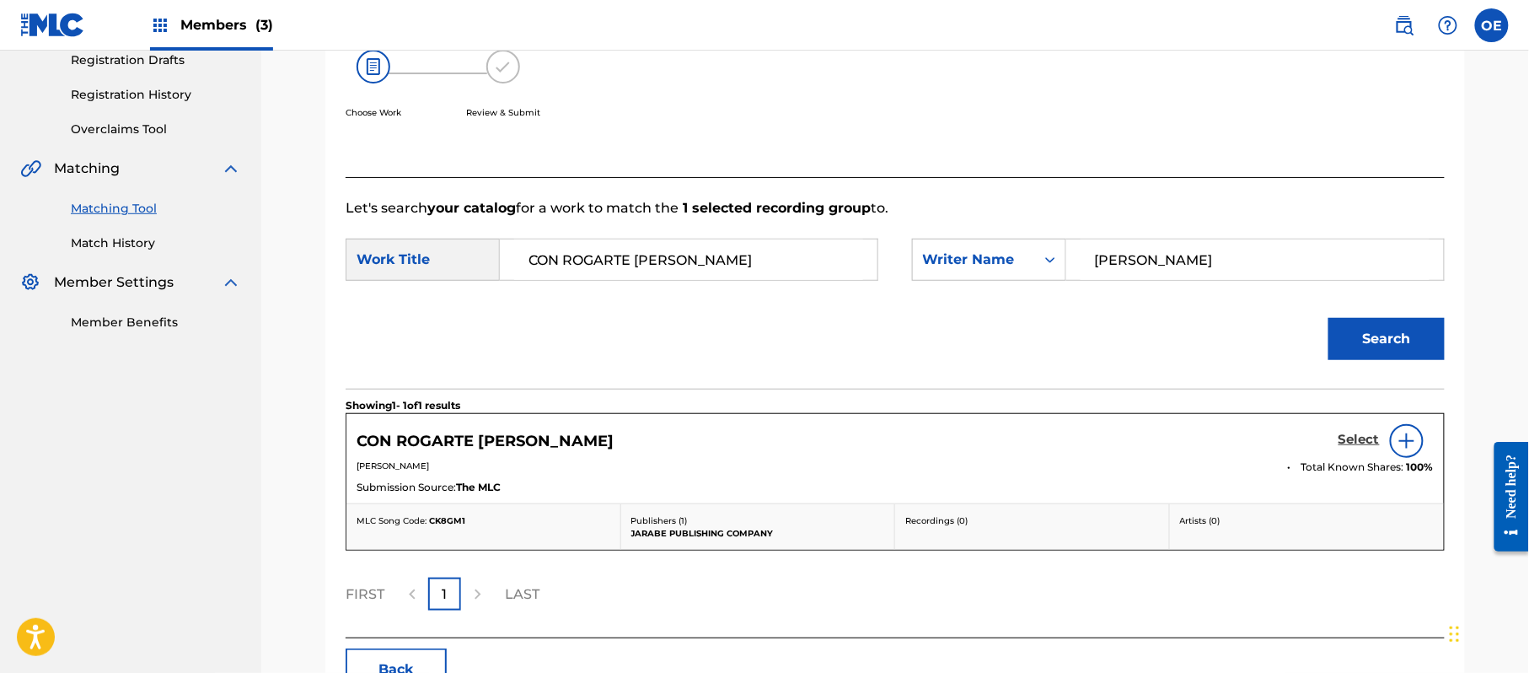
click at [1367, 445] on h5 "Select" at bounding box center [1359, 440] width 41 height 16
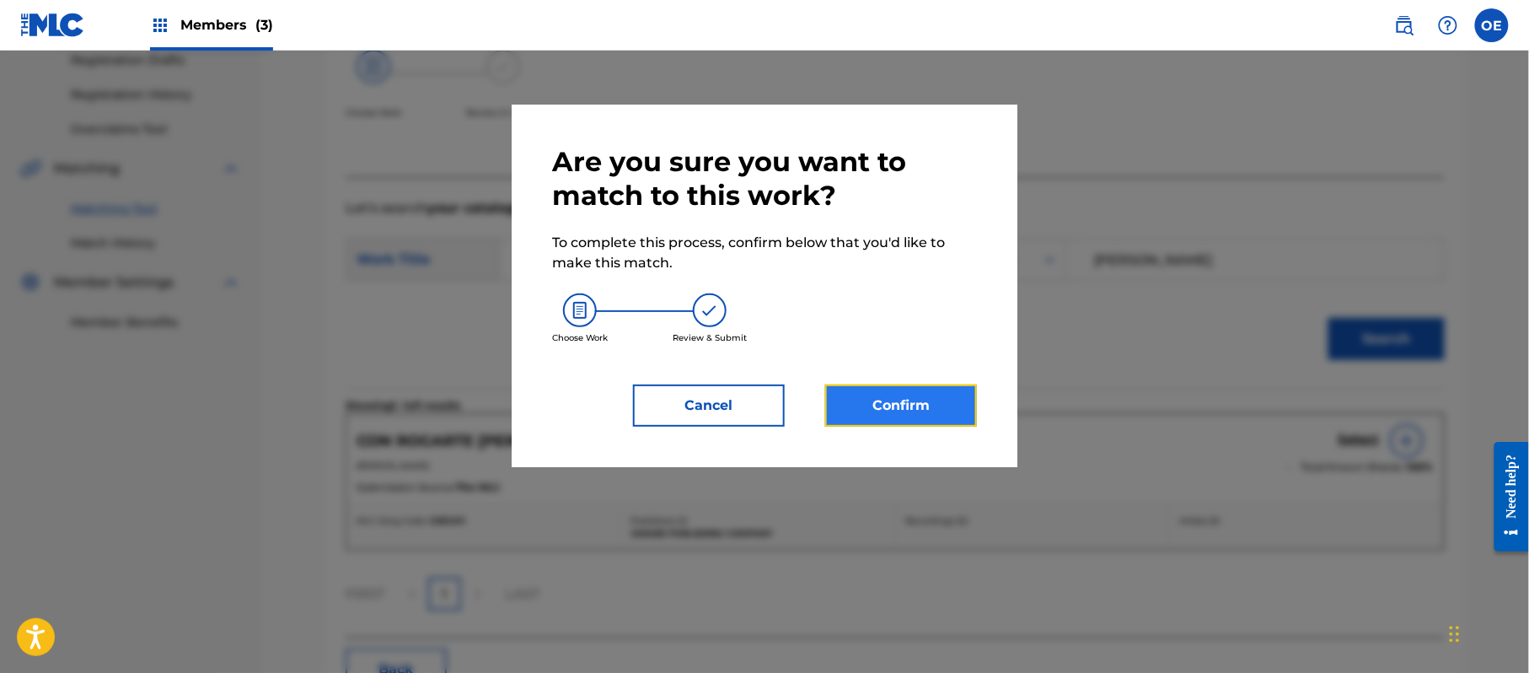
click at [891, 405] on button "Confirm" at bounding box center [901, 405] width 152 height 42
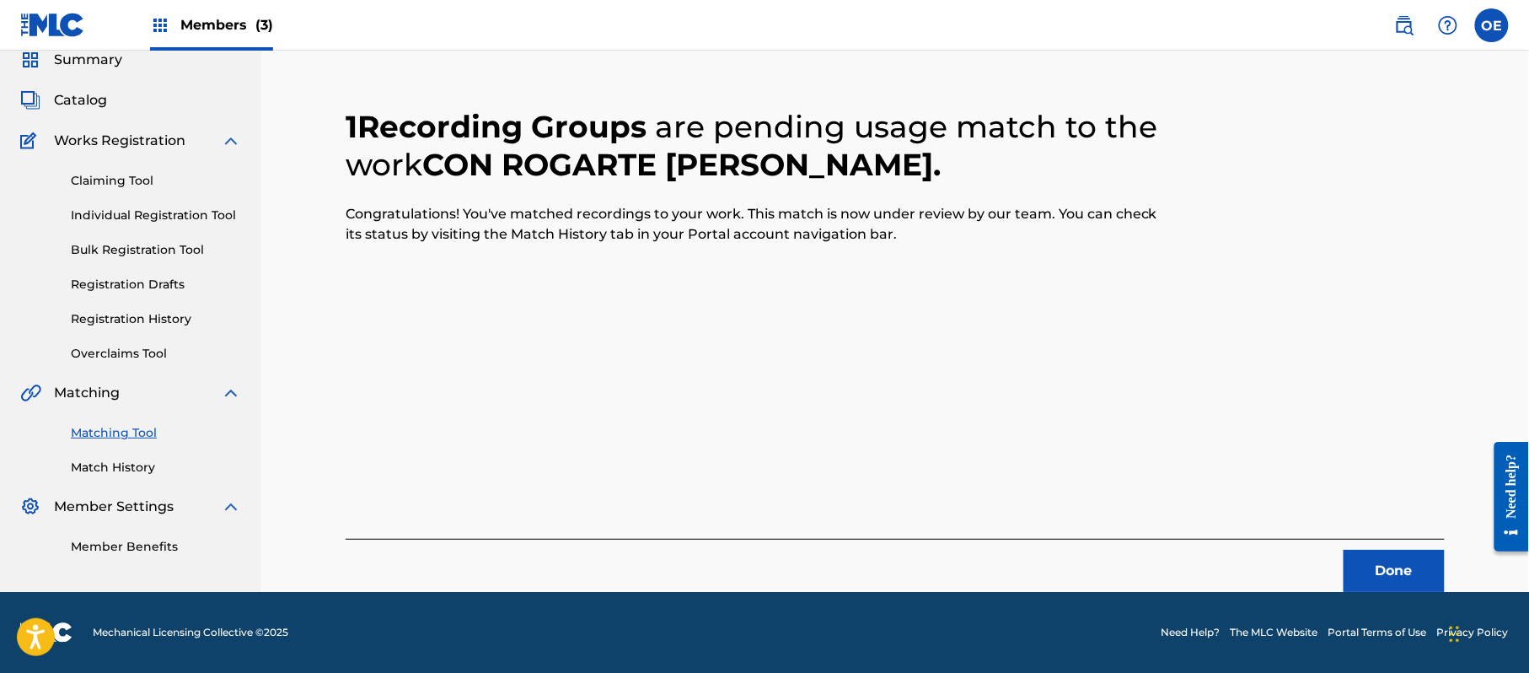
scroll to position [67, 0]
click at [1407, 588] on button "Done" at bounding box center [1394, 571] width 101 height 42
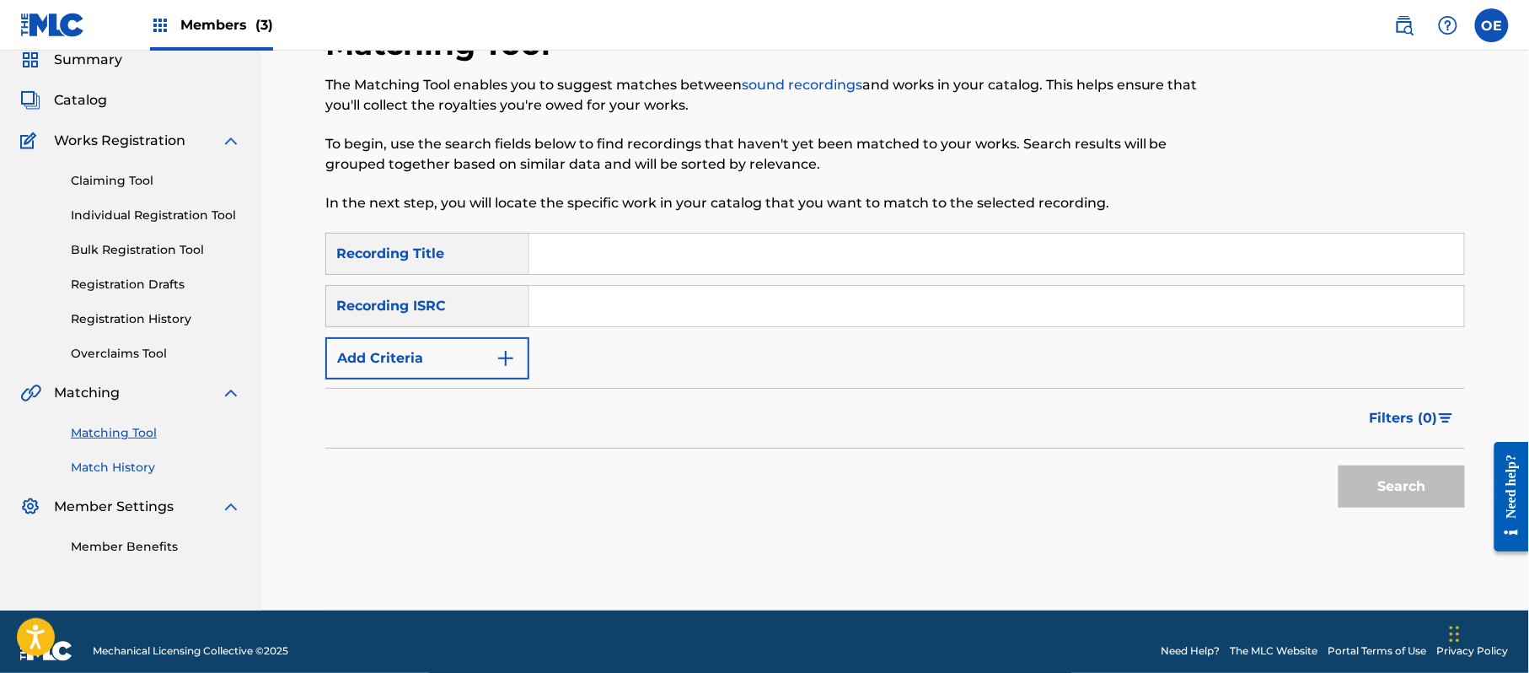
click at [129, 463] on link "Match History" at bounding box center [156, 468] width 170 height 18
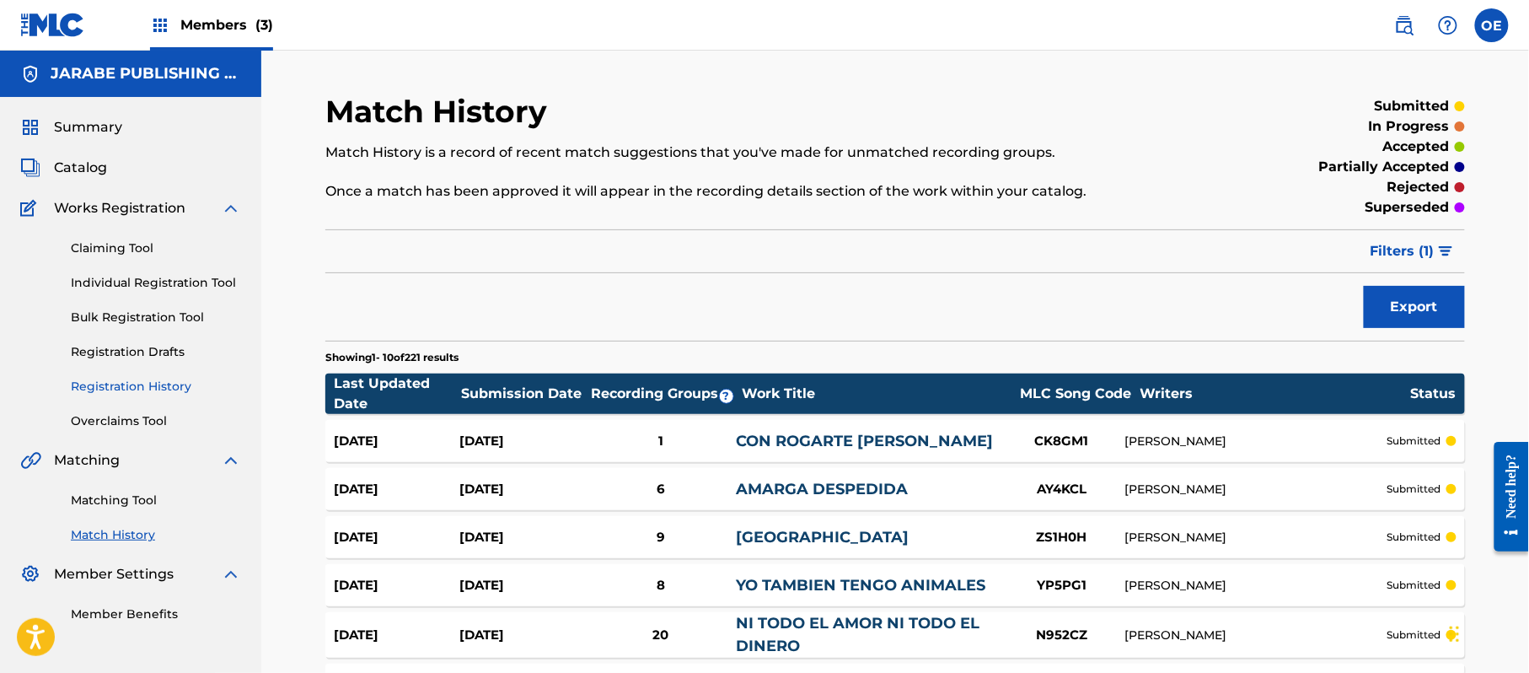
click at [105, 381] on link "Registration History" at bounding box center [156, 387] width 170 height 18
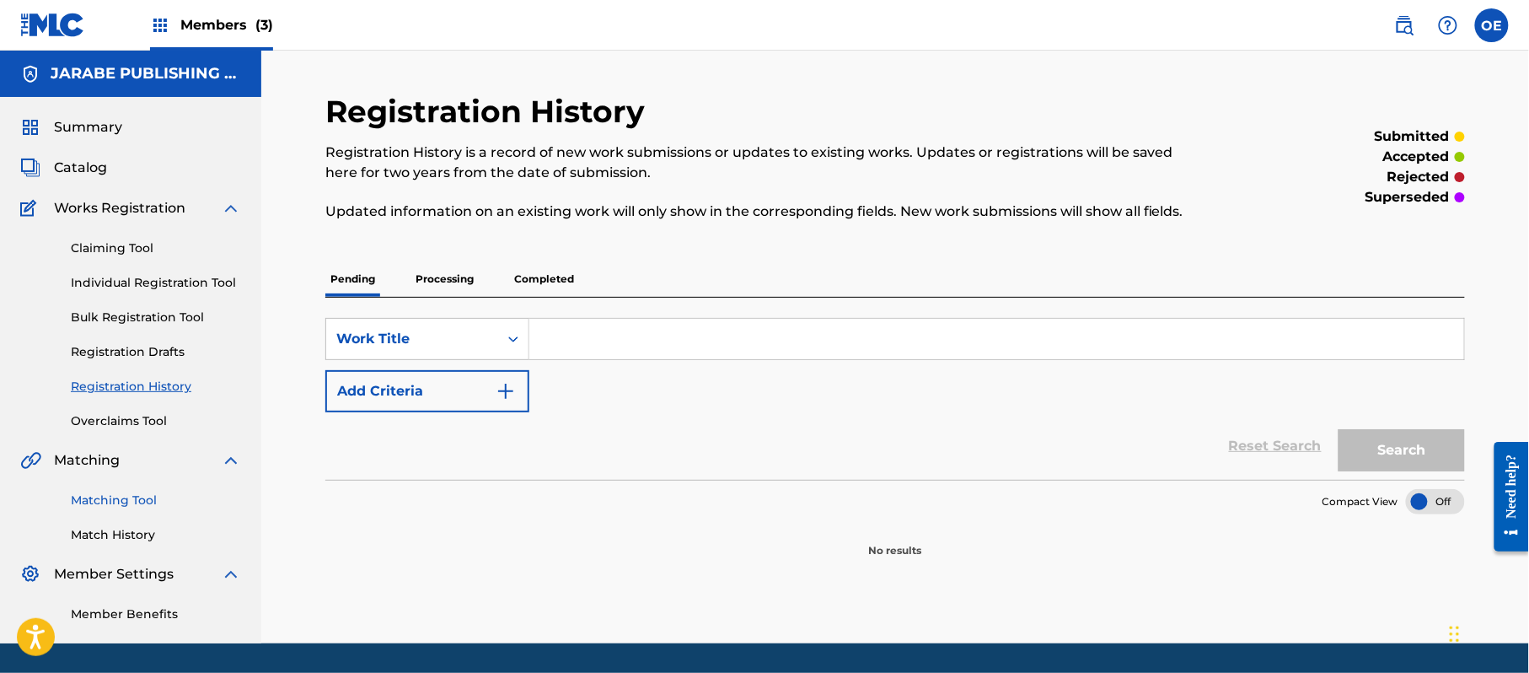
click at [152, 506] on link "Matching Tool" at bounding box center [156, 500] width 170 height 18
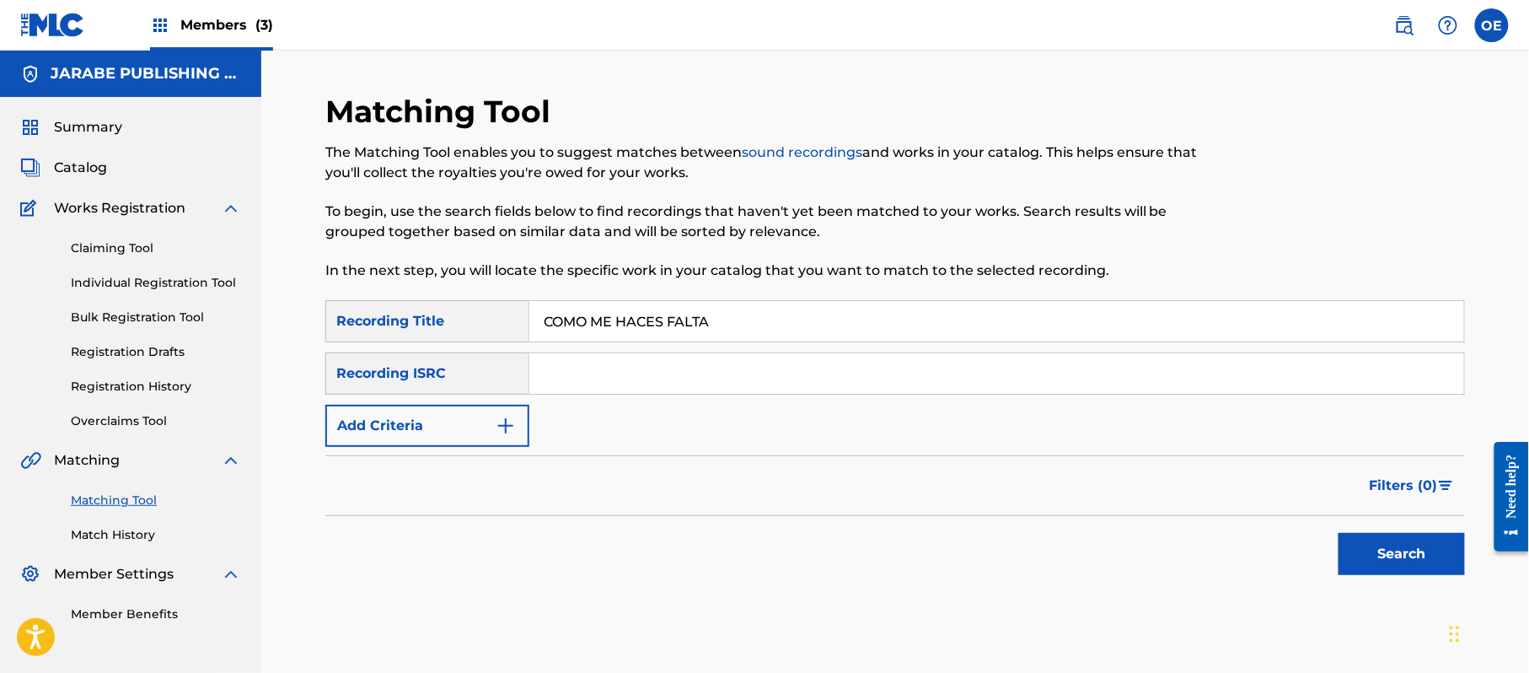
type input "COMO ME HACES FALTA"
click at [420, 398] on div "SearchWithCriteria51db0763-038d-4764-afd7-292991536927 Recording Title COMO ME …" at bounding box center [895, 373] width 1140 height 147
click at [418, 406] on button "Add Criteria" at bounding box center [427, 426] width 204 height 42
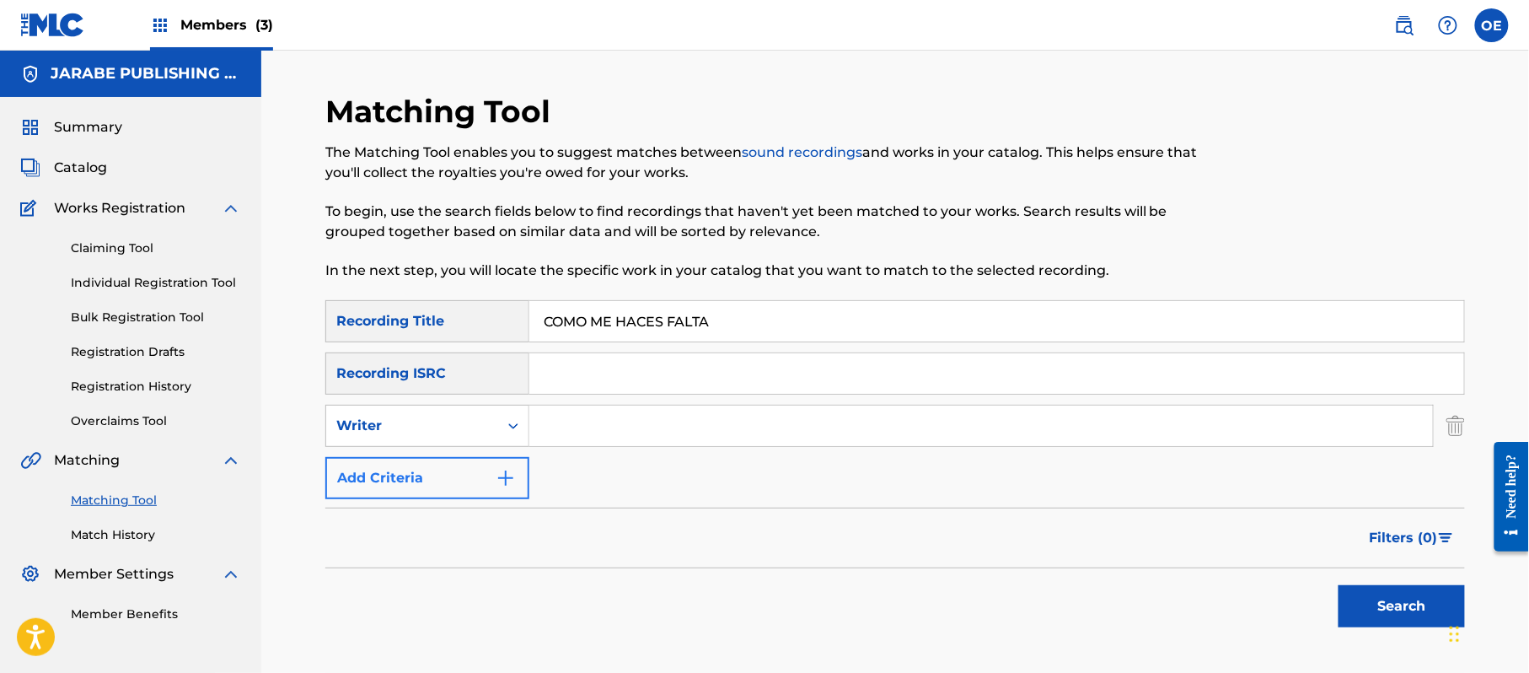
click at [418, 416] on div "Writer" at bounding box center [412, 426] width 152 height 20
click at [420, 449] on div "Recording Artist" at bounding box center [427, 468] width 202 height 42
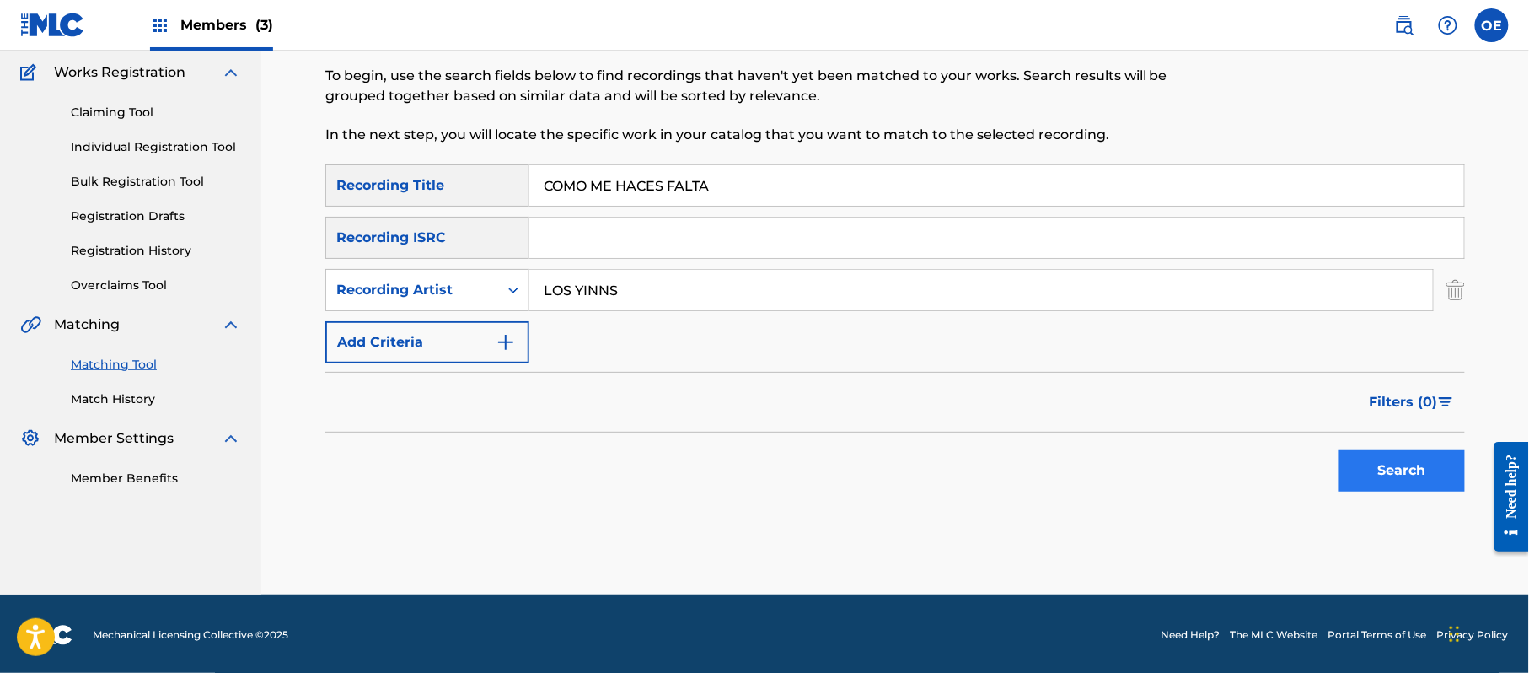
scroll to position [138, 0]
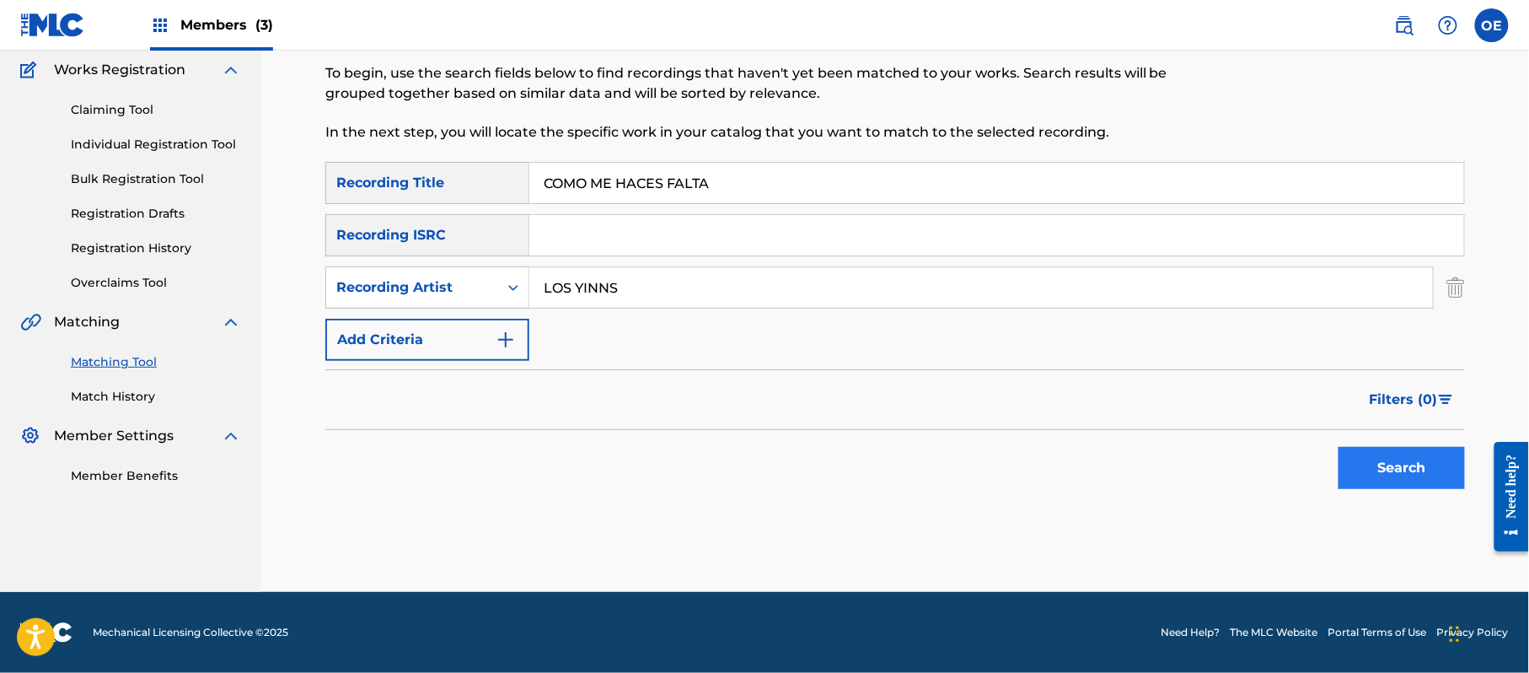
type input "LOS YINNS"
click at [1361, 465] on button "Search" at bounding box center [1402, 468] width 126 height 42
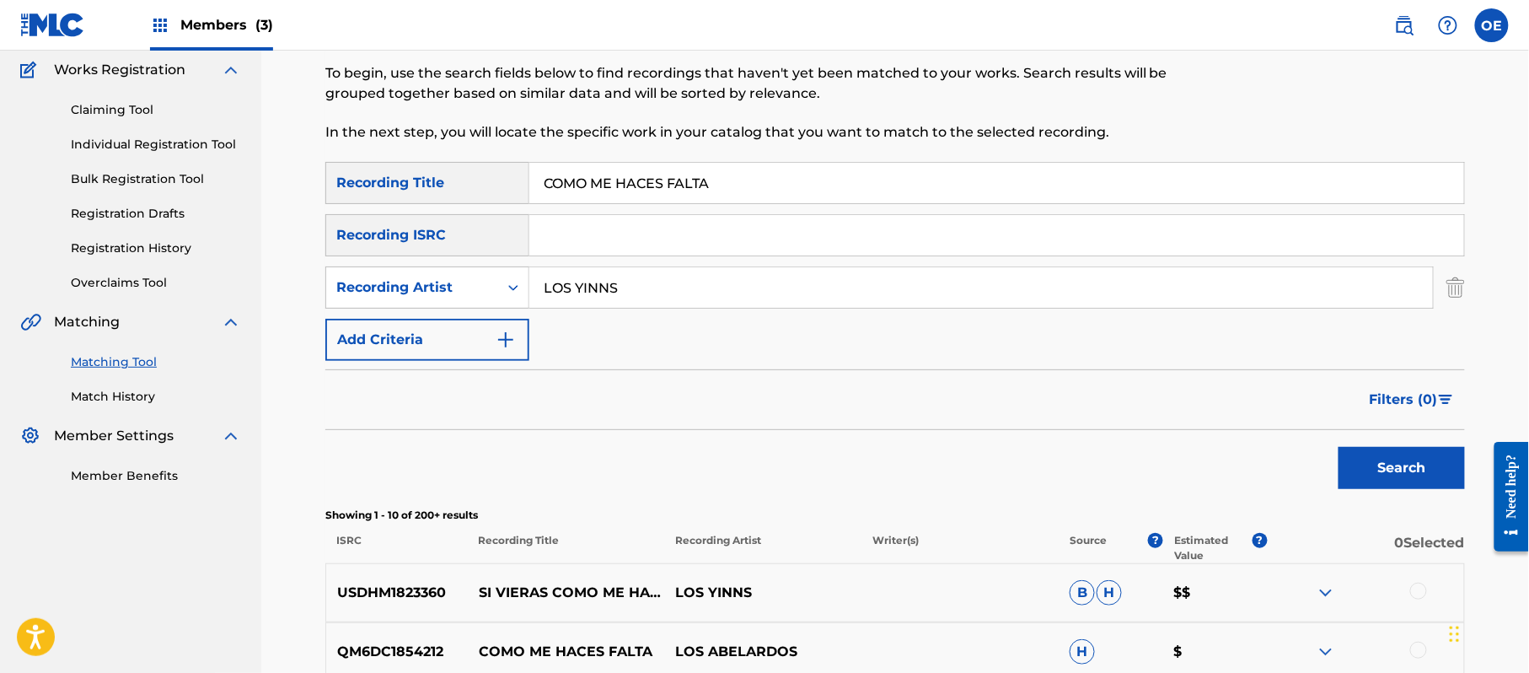
drag, startPoint x: 797, startPoint y: 187, endPoint x: 482, endPoint y: 204, distance: 315.7
click at [483, 204] on div "SearchWithCriteria51db0763-038d-4764-afd7-292991536927 Recording Title COMO ME …" at bounding box center [895, 261] width 1140 height 199
drag, startPoint x: 592, startPoint y: 203, endPoint x: 582, endPoint y: 186, distance: 19.7
click at [566, 186] on input "COMO ME HACES FALTA" at bounding box center [996, 183] width 935 height 40
drag, startPoint x: 791, startPoint y: 191, endPoint x: 464, endPoint y: 185, distance: 327.1
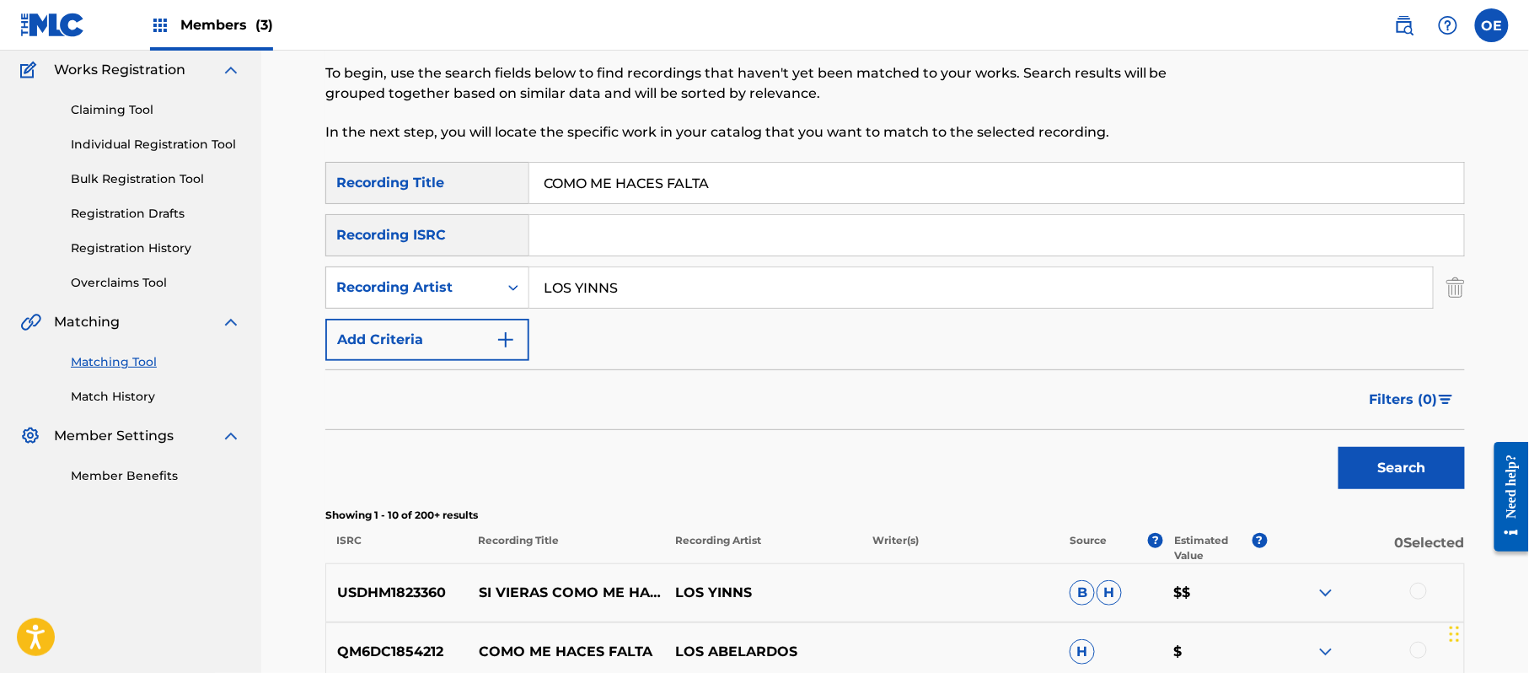
click at [464, 185] on div "SearchWithCriteria51db0763-038d-4764-afd7-292991536927 Recording Title COMO ME …" at bounding box center [895, 183] width 1140 height 42
type input "ENTRE TABERNAS"
drag, startPoint x: 554, startPoint y: 287, endPoint x: 513, endPoint y: 284, distance: 40.5
click at [513, 284] on div "SearchWithCriteria4f962b9b-f6ec-4081-ab71-08f5ff8cac8a Recording Artist LOS YIN…" at bounding box center [895, 287] width 1140 height 42
type input "LA MIGRA"
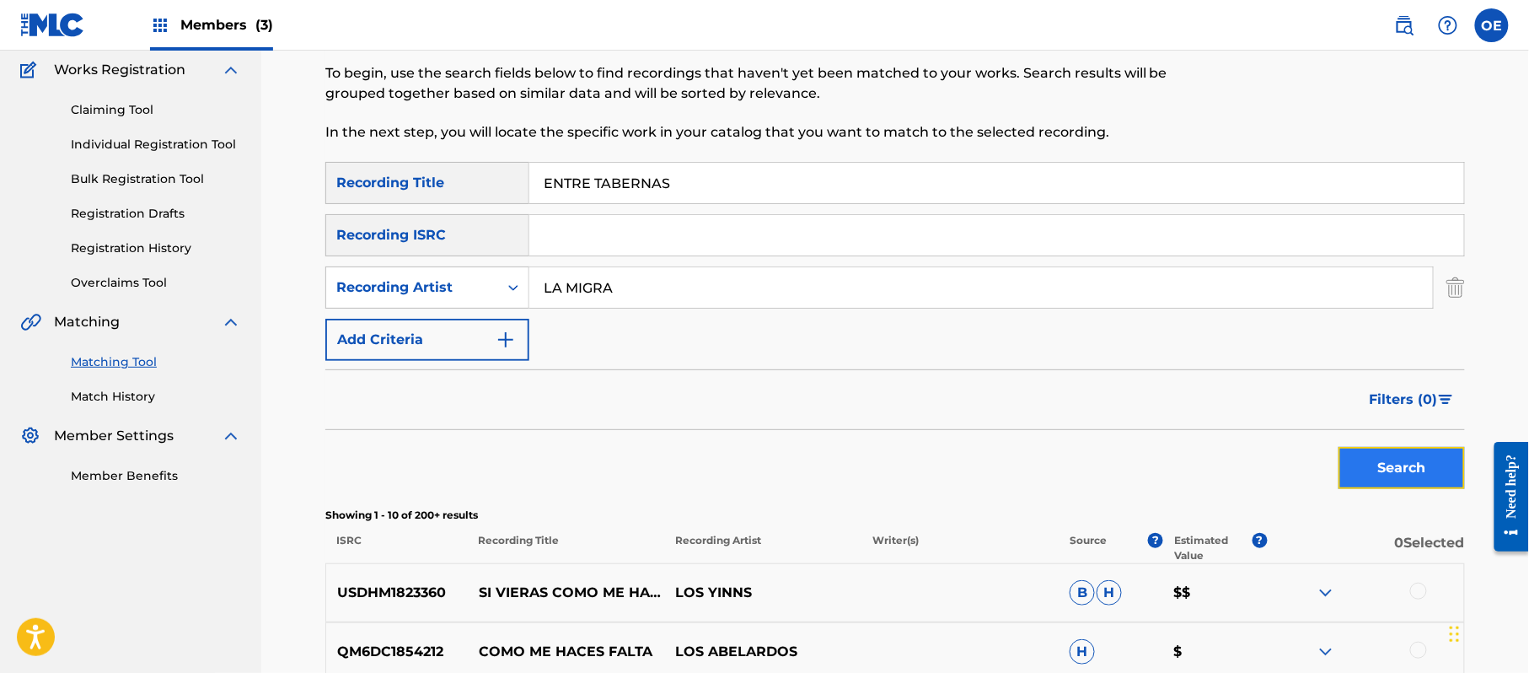
click at [1350, 482] on button "Search" at bounding box center [1402, 468] width 126 height 42
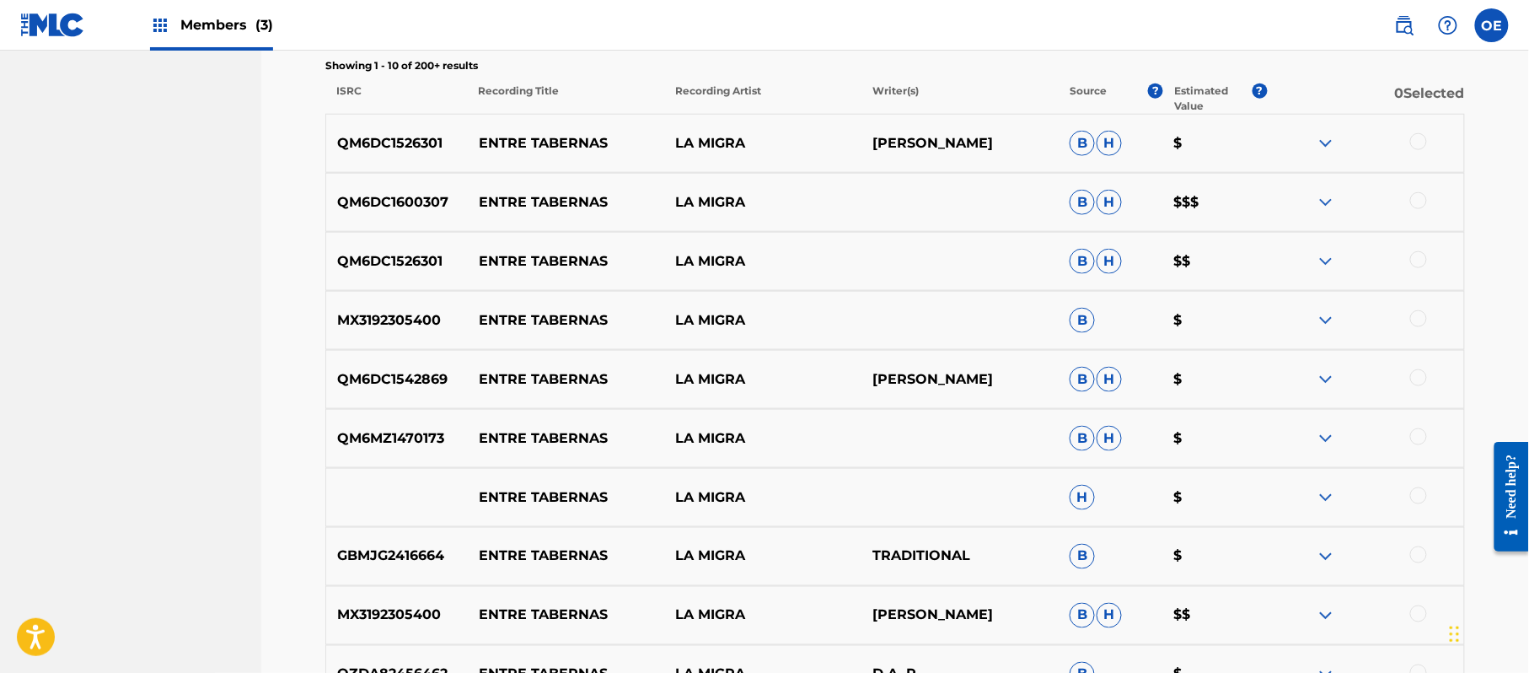
scroll to position [700, 0]
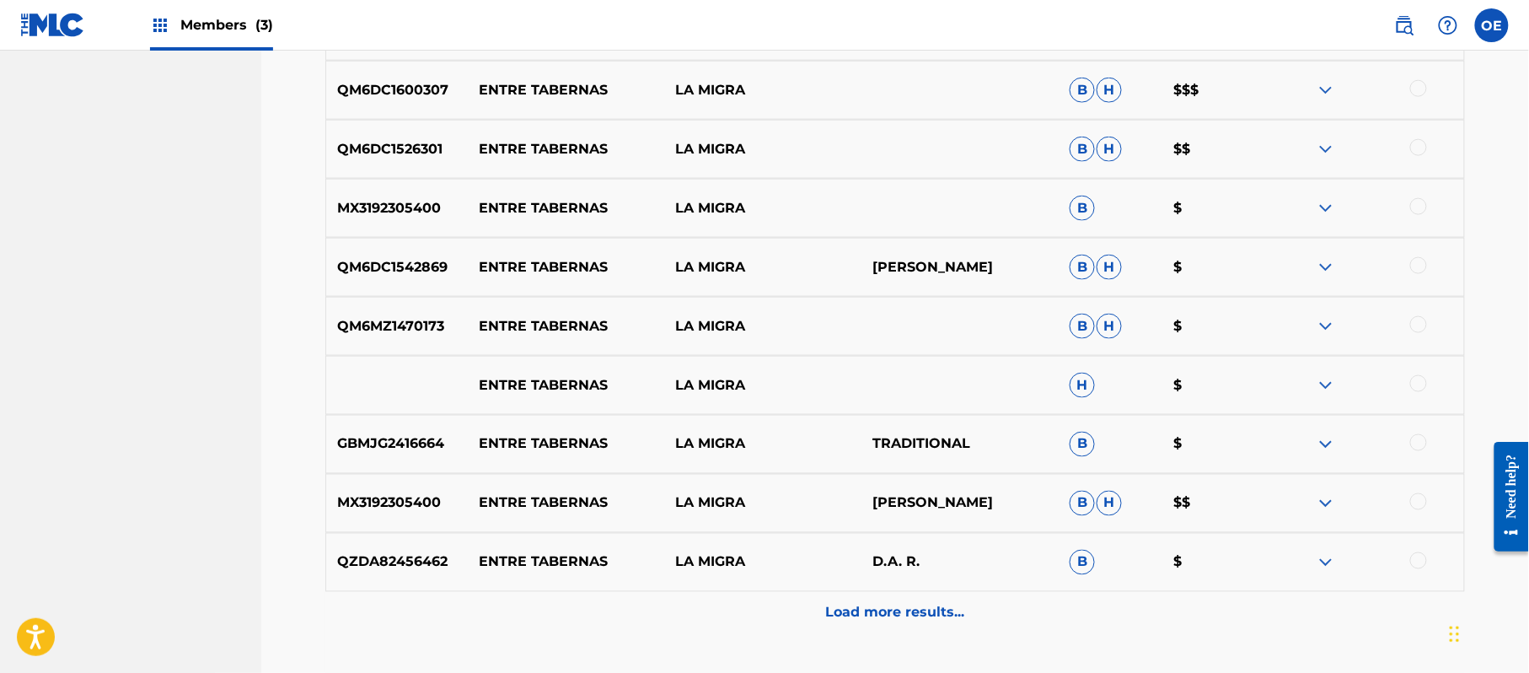
click at [1420, 561] on div at bounding box center [1418, 560] width 17 height 17
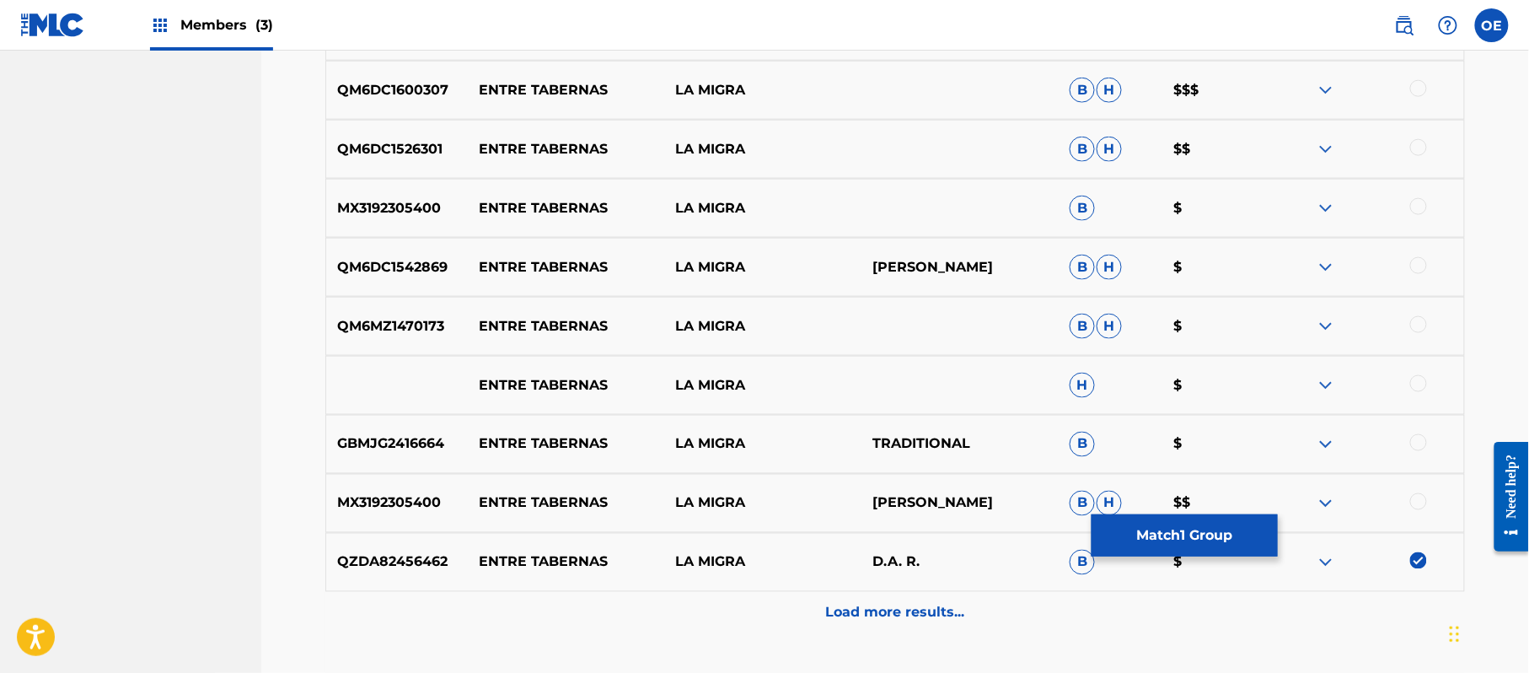
click at [1416, 94] on div at bounding box center [1418, 88] width 17 height 17
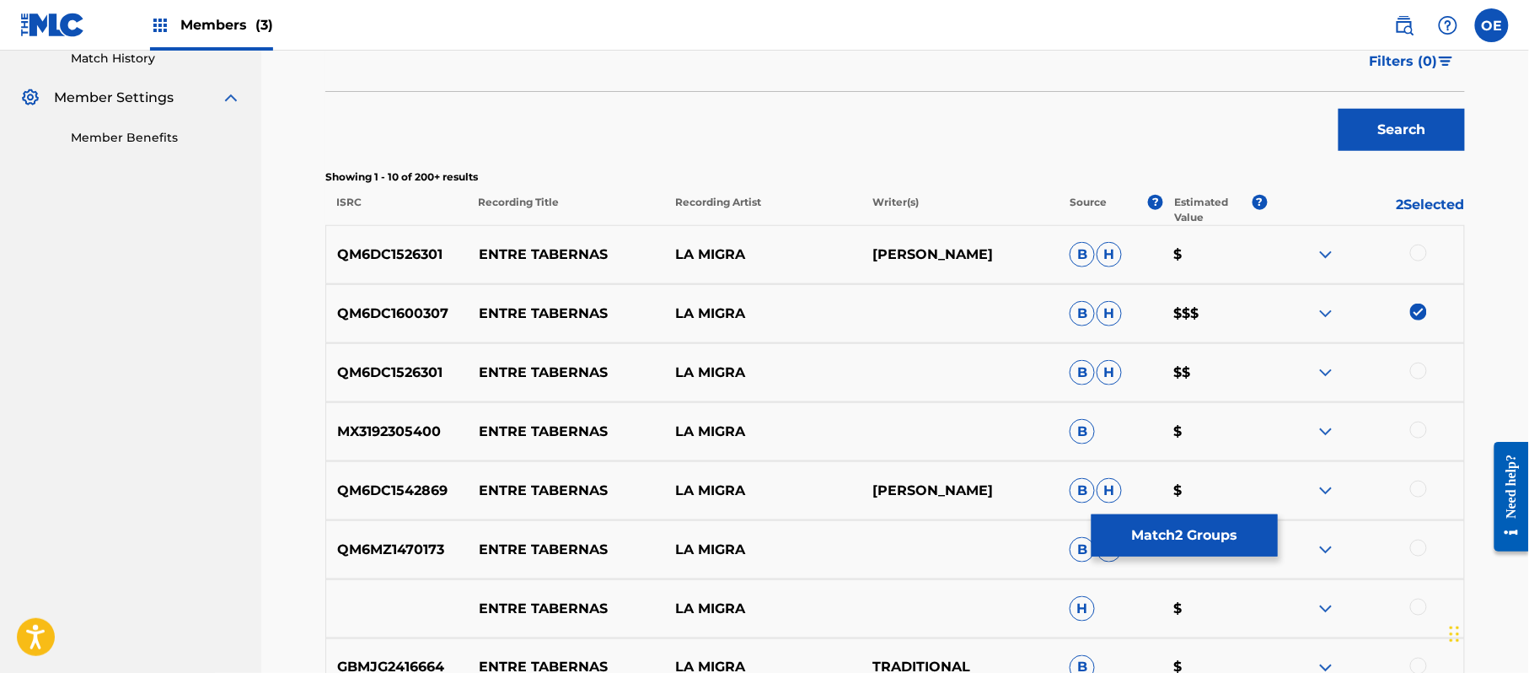
scroll to position [475, 0]
click at [1418, 261] on div at bounding box center [1418, 253] width 17 height 17
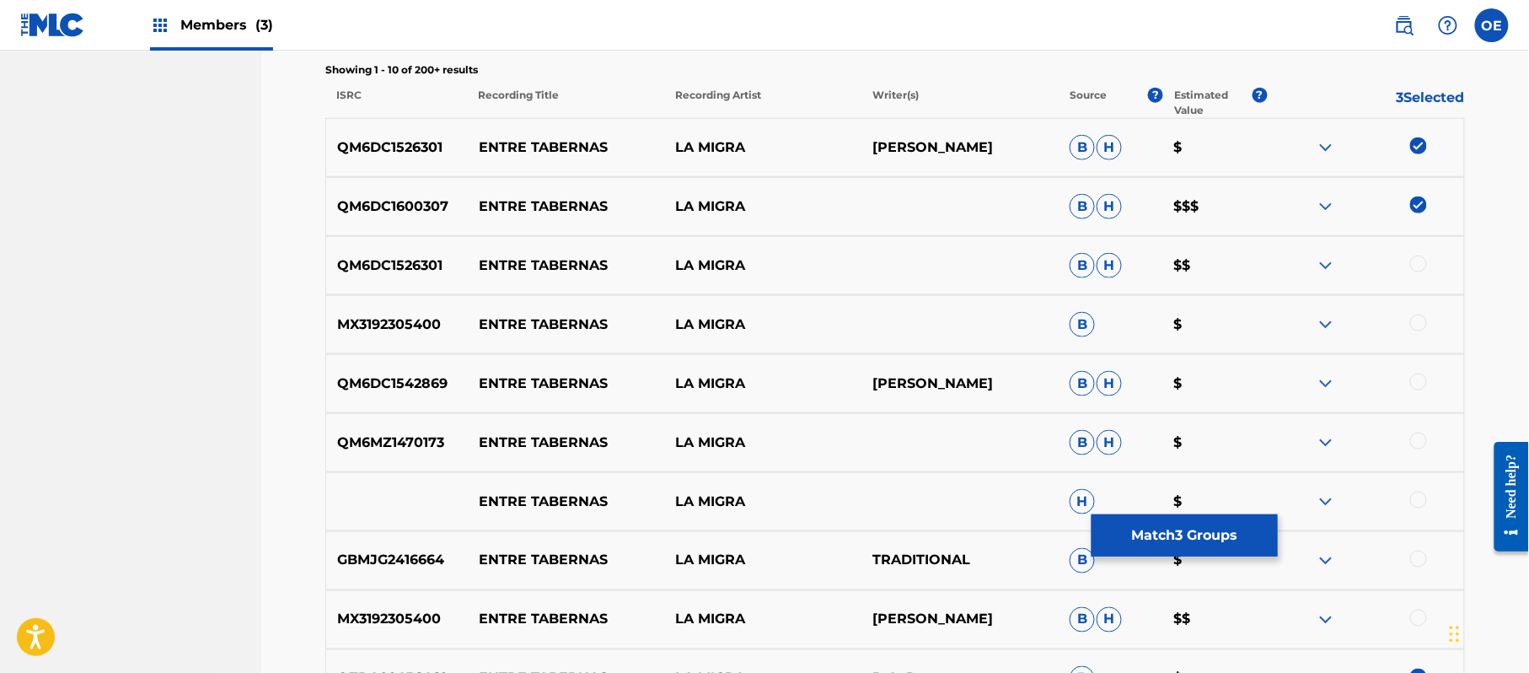
scroll to position [700, 0]
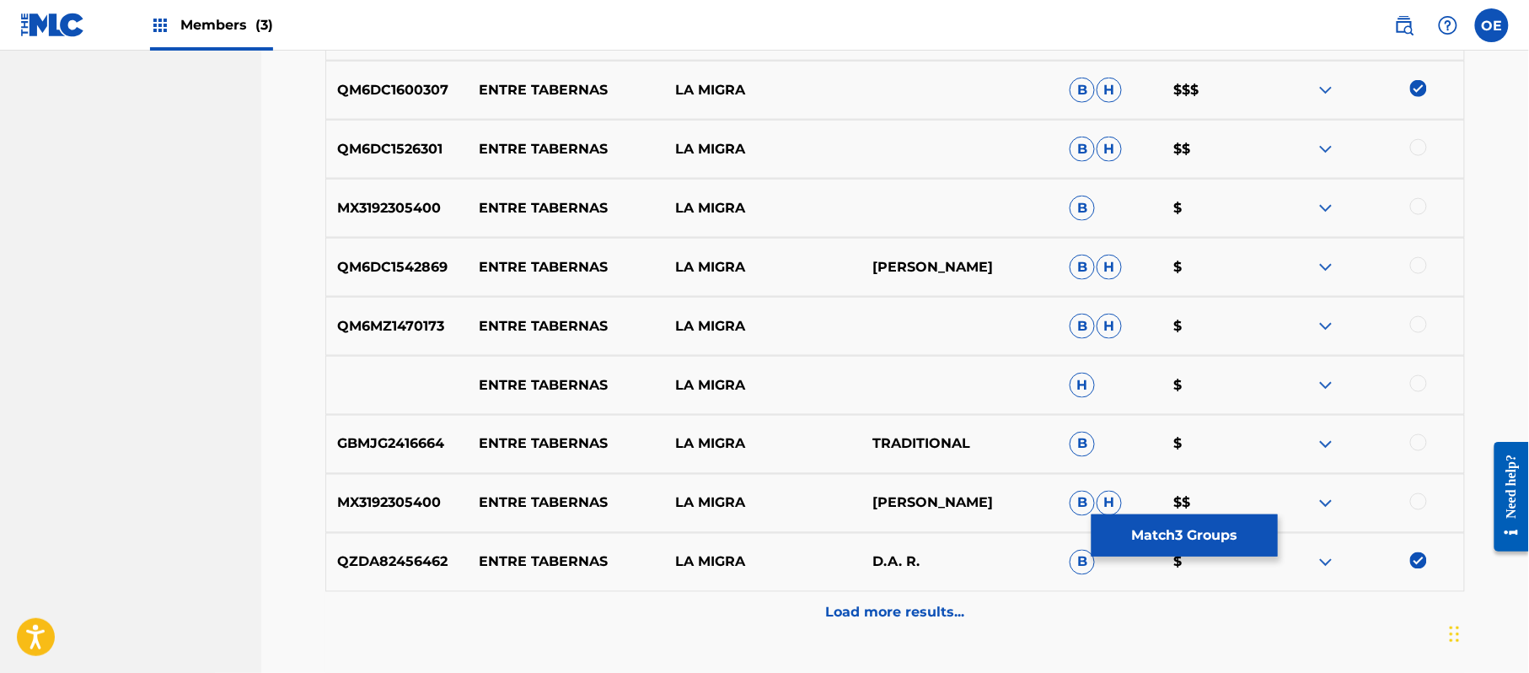
click at [1423, 142] on div at bounding box center [1418, 147] width 17 height 17
click at [1421, 507] on div at bounding box center [1418, 501] width 17 height 17
click at [1415, 217] on div at bounding box center [1365, 208] width 197 height 20
click at [1415, 213] on div at bounding box center [1418, 206] width 17 height 17
click at [1421, 268] on div at bounding box center [1418, 265] width 17 height 17
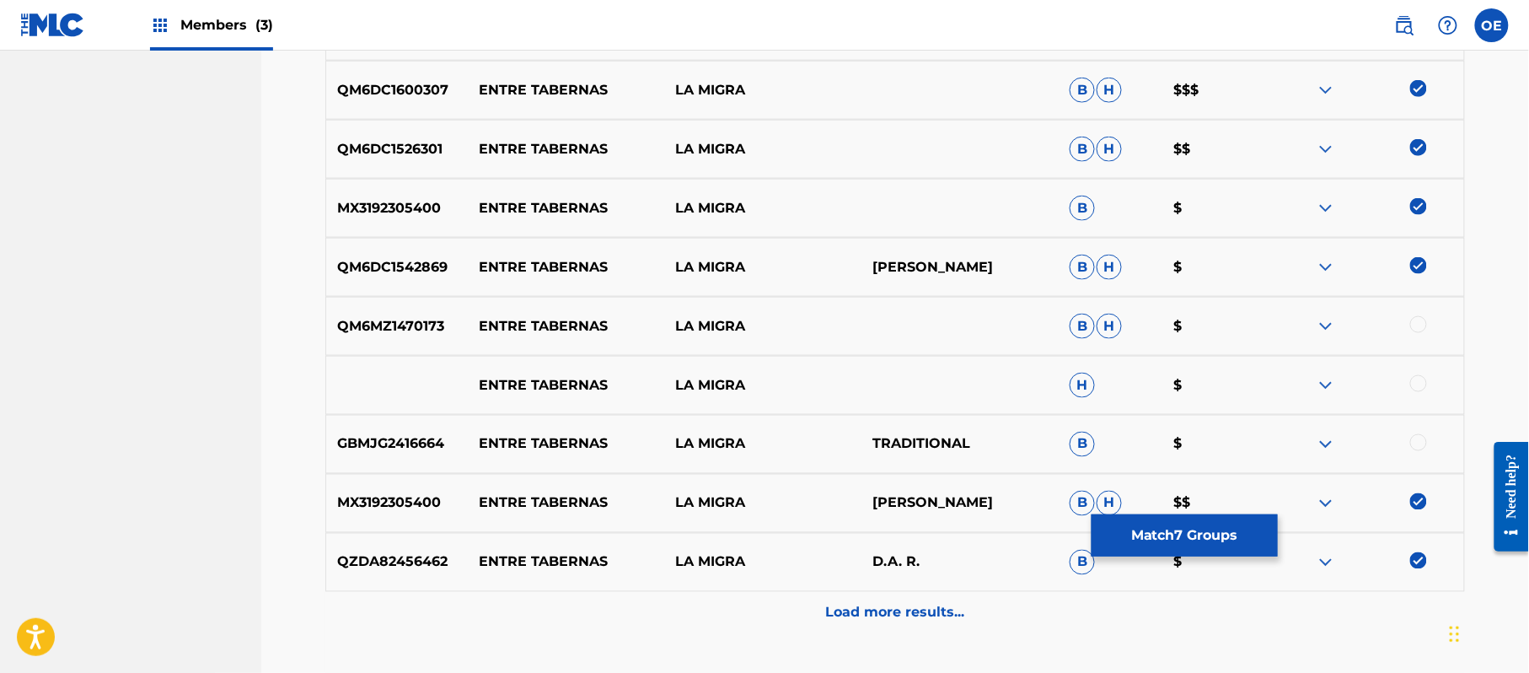
click at [1421, 327] on div at bounding box center [1418, 324] width 17 height 17
drag, startPoint x: 1413, startPoint y: 384, endPoint x: 1414, endPoint y: 413, distance: 28.7
click at [1413, 393] on div at bounding box center [1365, 385] width 197 height 20
click at [1420, 437] on div at bounding box center [1418, 442] width 17 height 17
click at [1420, 384] on div at bounding box center [1418, 383] width 17 height 17
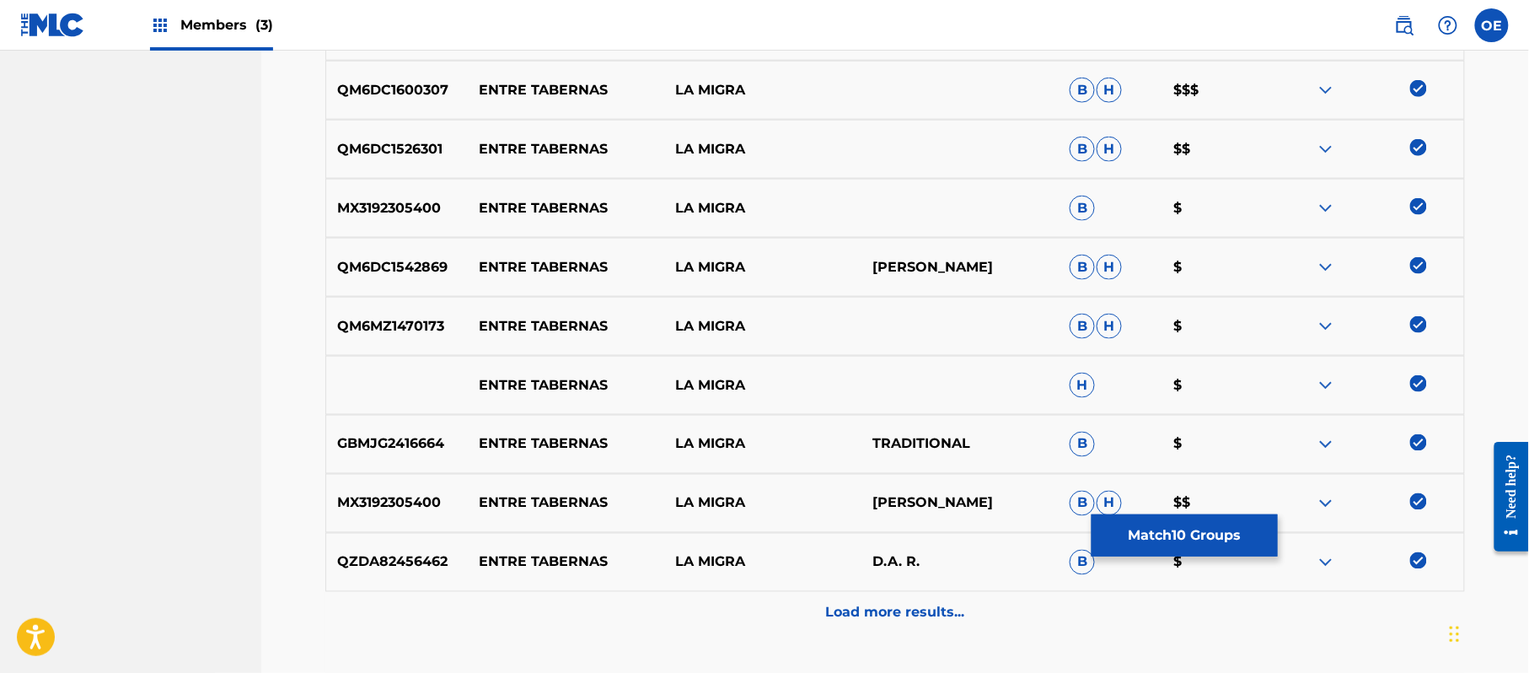
click at [867, 625] on div "Load more results..." at bounding box center [895, 613] width 1140 height 42
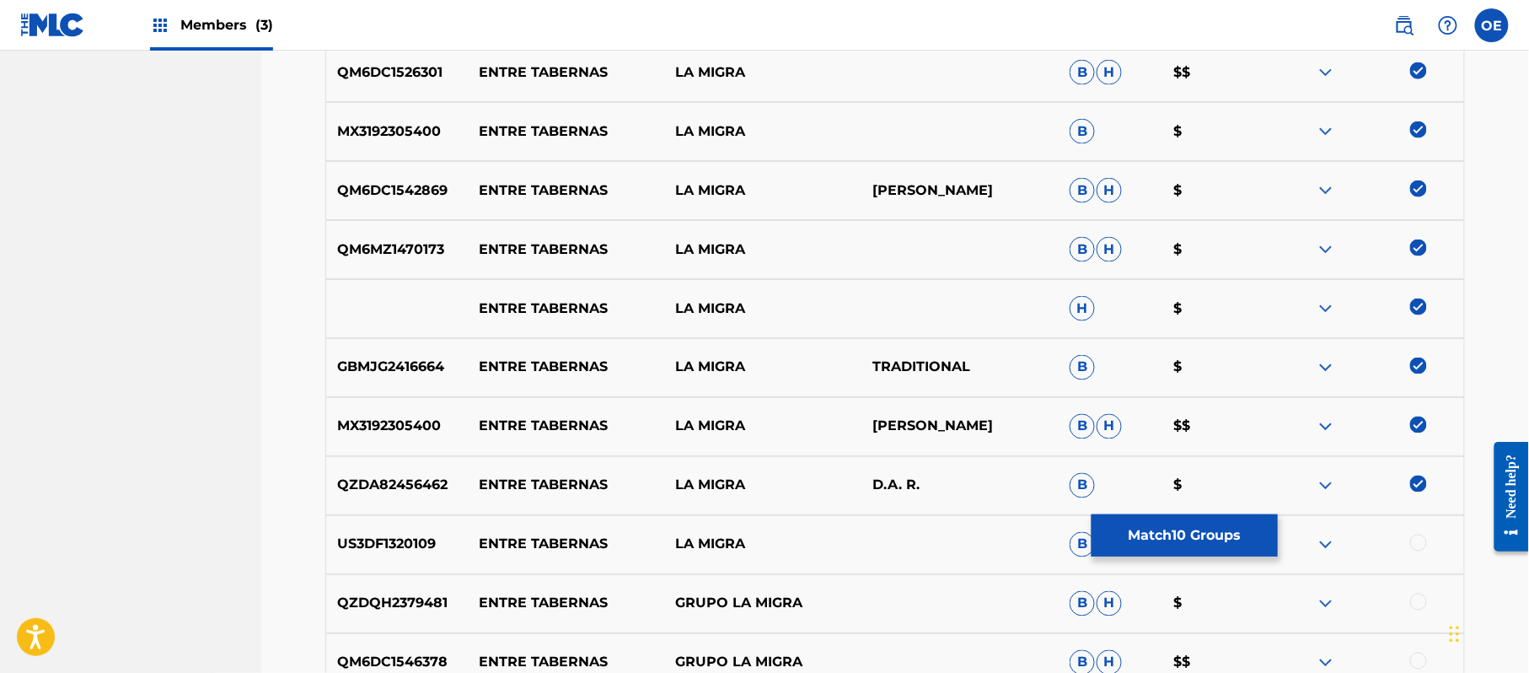
scroll to position [813, 0]
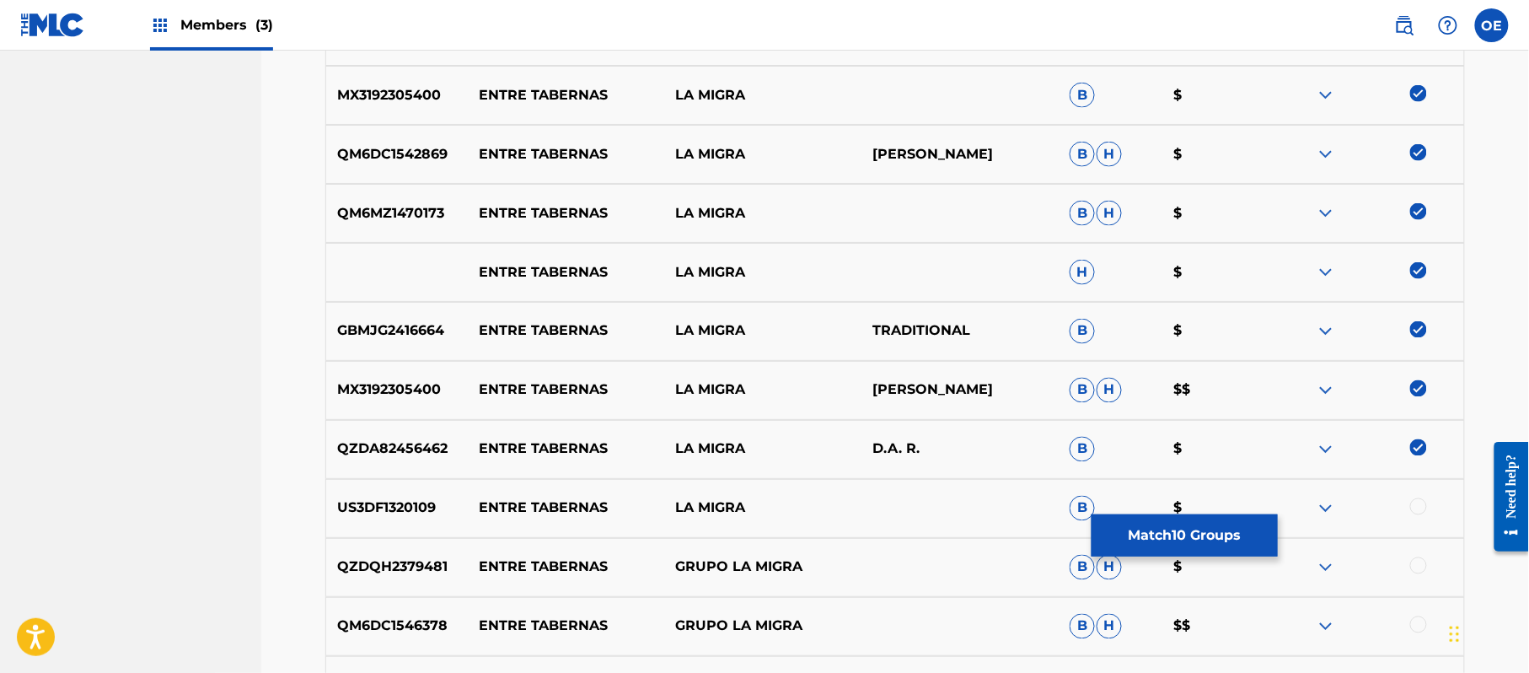
click at [1411, 510] on div at bounding box center [1418, 506] width 17 height 17
click at [1411, 571] on div at bounding box center [1418, 565] width 17 height 17
click at [1415, 621] on div at bounding box center [1418, 624] width 17 height 17
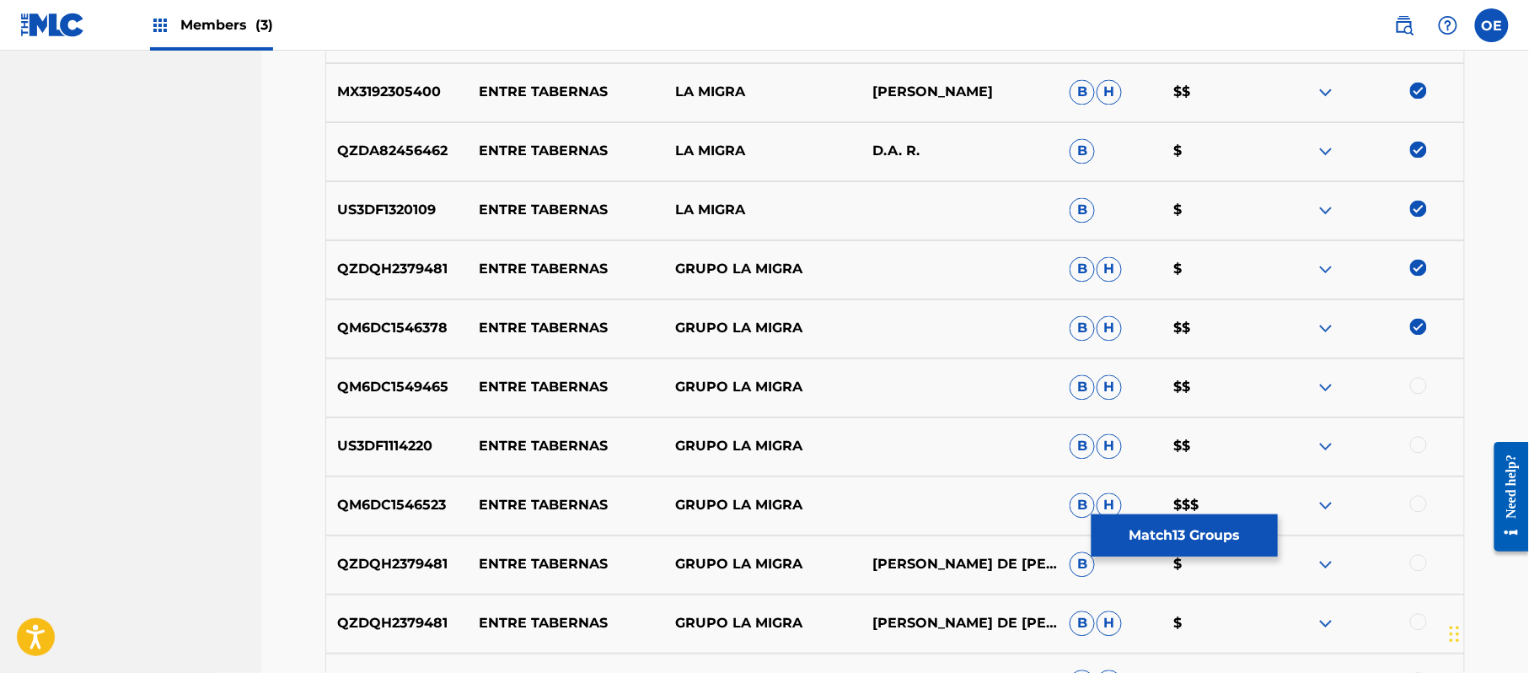
scroll to position [1150, 0]
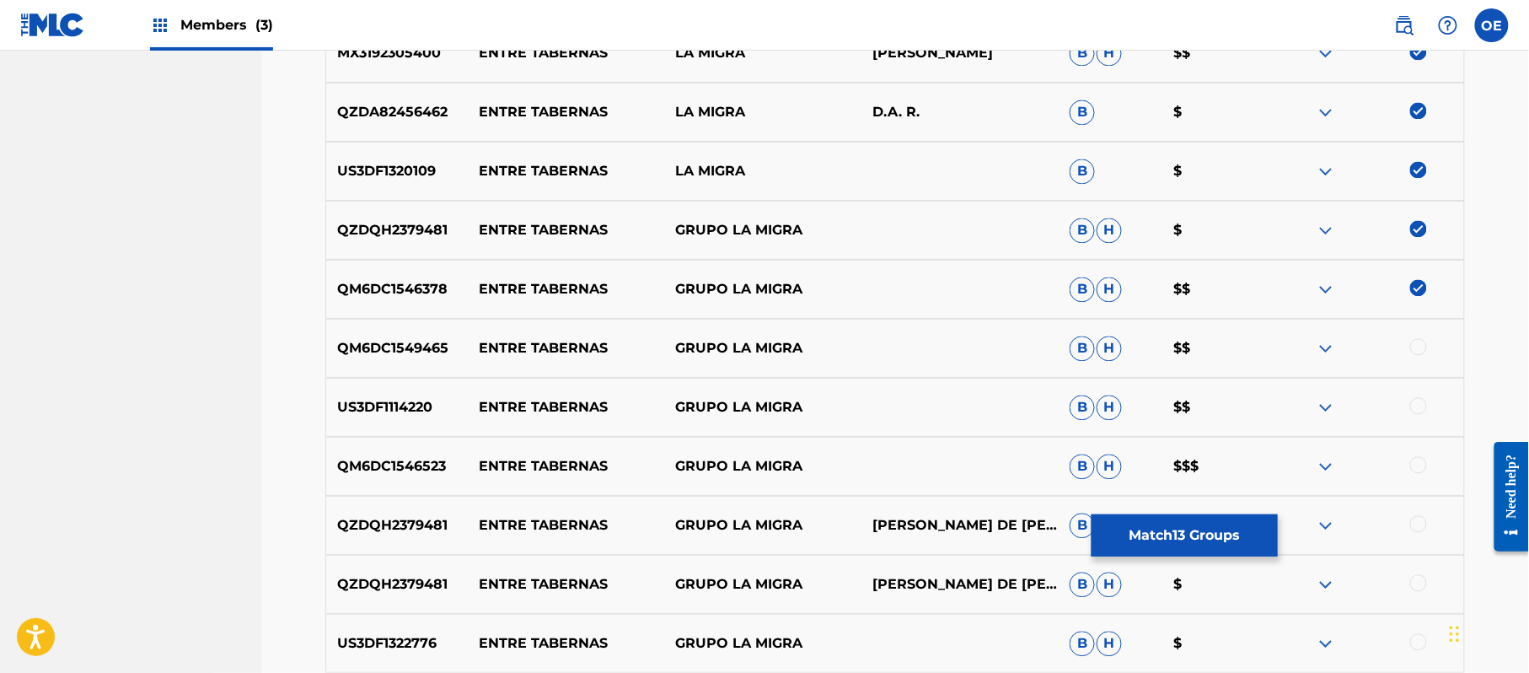
click at [1418, 351] on div at bounding box center [1418, 346] width 17 height 17
click at [1413, 410] on div at bounding box center [1418, 405] width 17 height 17
click at [1413, 410] on div at bounding box center [1365, 407] width 197 height 20
click at [1415, 463] on div at bounding box center [1418, 464] width 17 height 17
drag, startPoint x: 1420, startPoint y: 520, endPoint x: 1416, endPoint y: 537, distance: 17.2
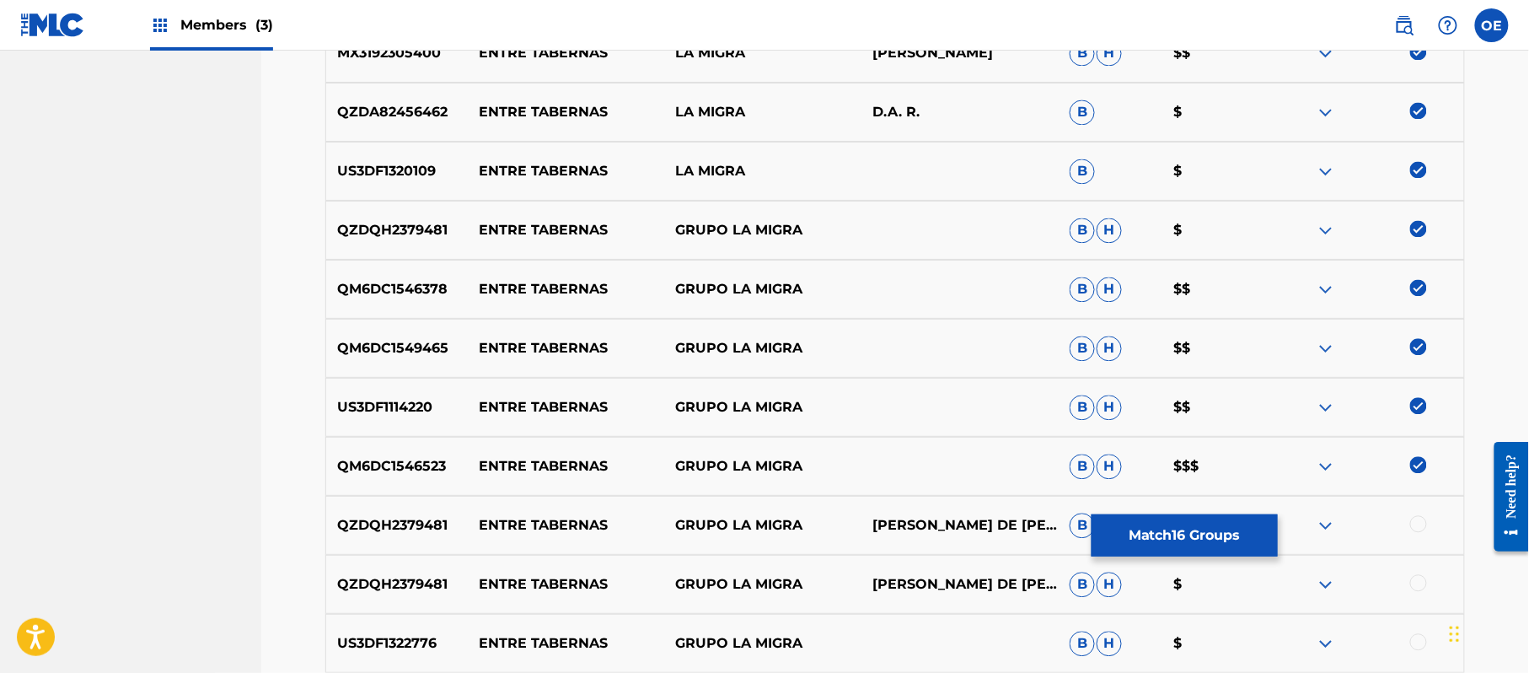
click at [1418, 520] on div at bounding box center [1418, 523] width 17 height 17
click at [1411, 584] on div at bounding box center [1418, 582] width 17 height 17
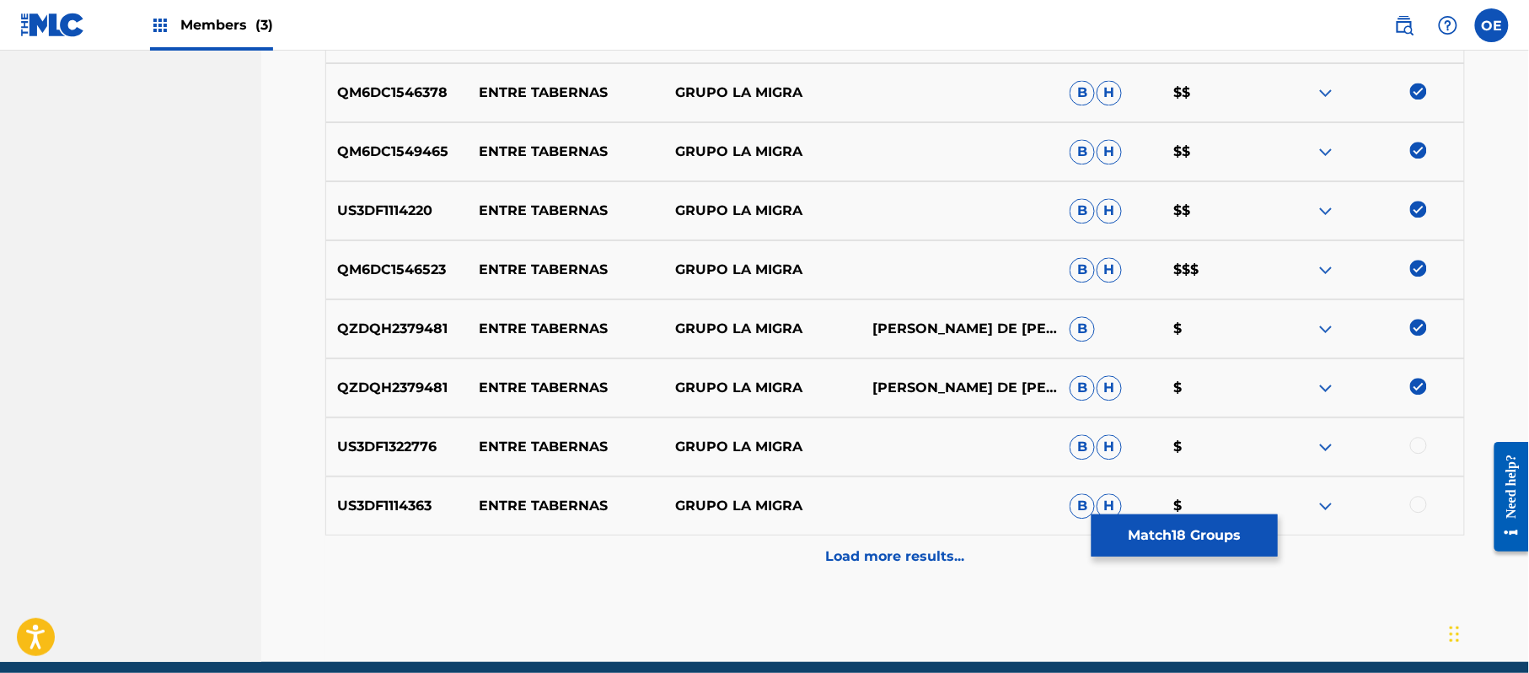
scroll to position [1374, 0]
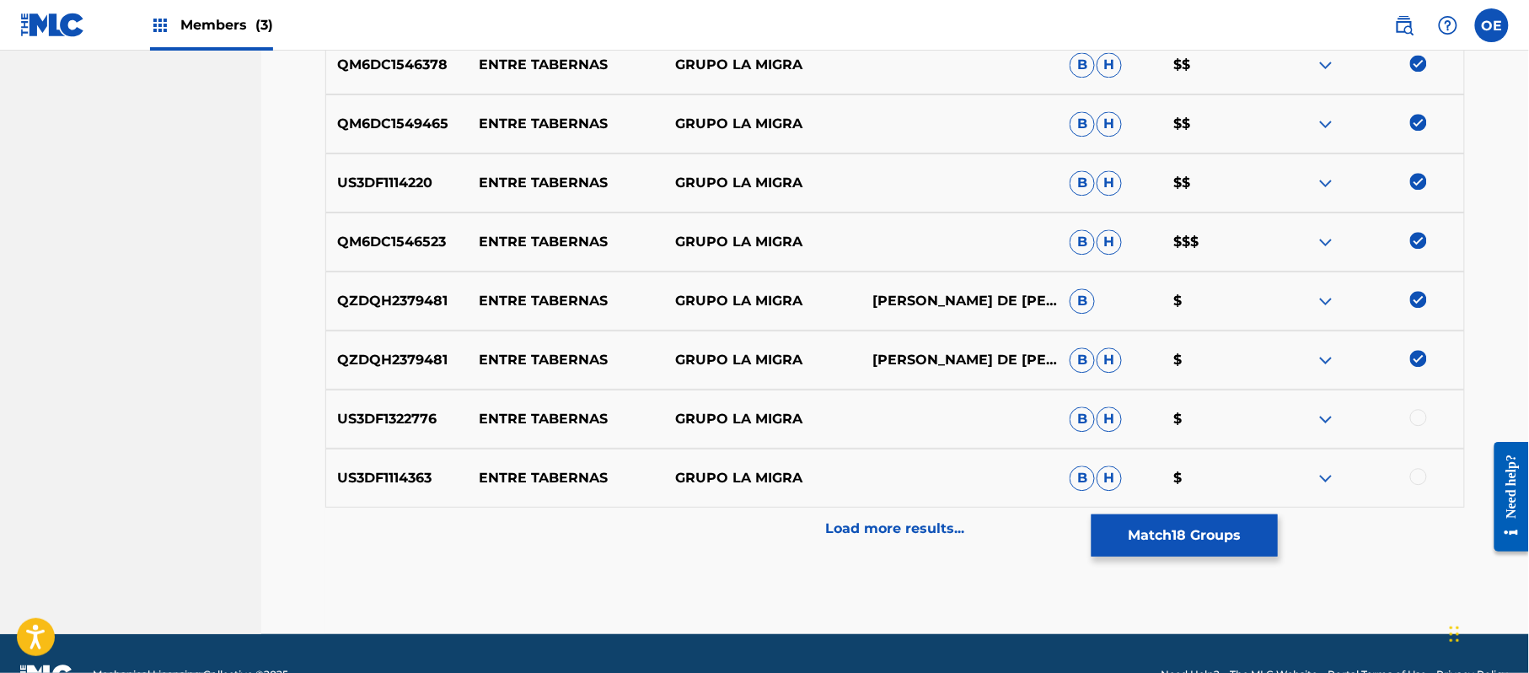
click at [1420, 415] on div at bounding box center [1418, 417] width 17 height 17
click at [1416, 476] on div at bounding box center [1418, 476] width 17 height 17
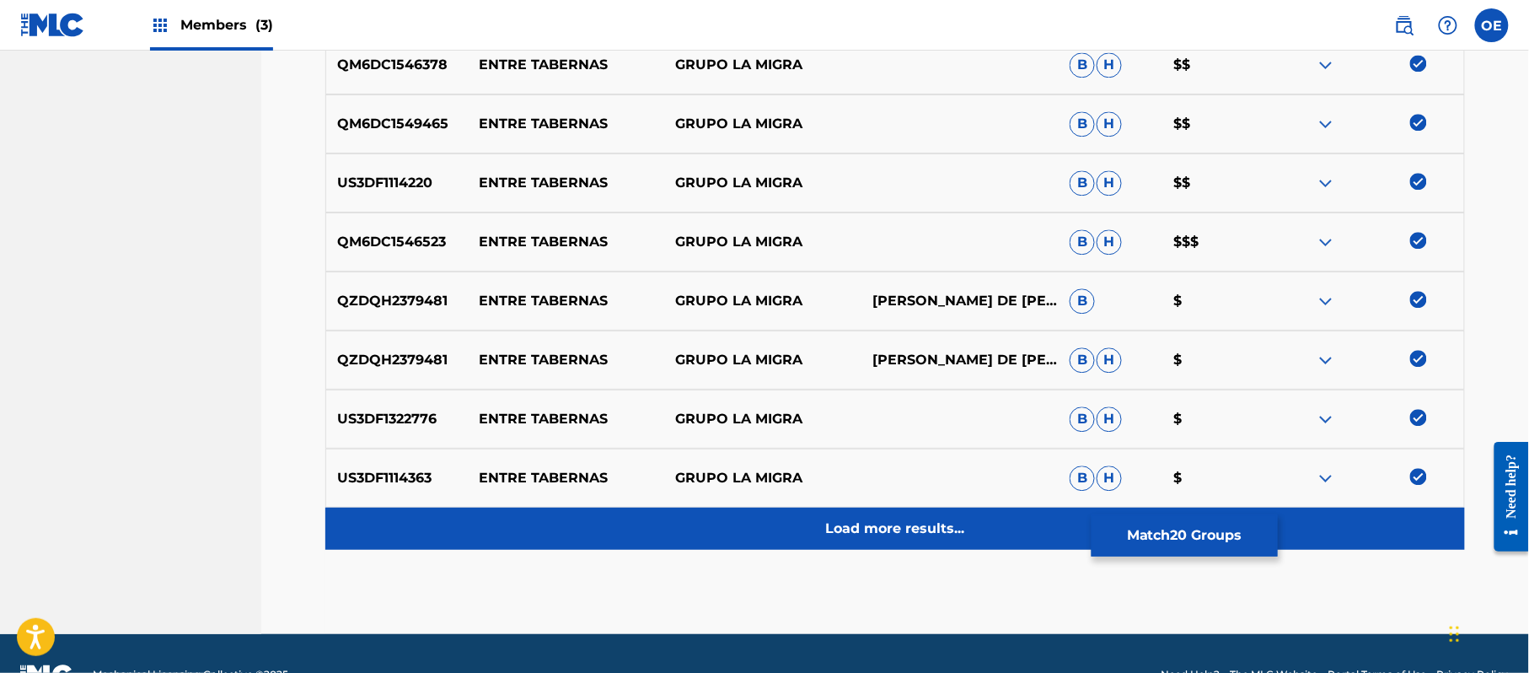
click at [934, 527] on p "Load more results..." at bounding box center [895, 528] width 139 height 20
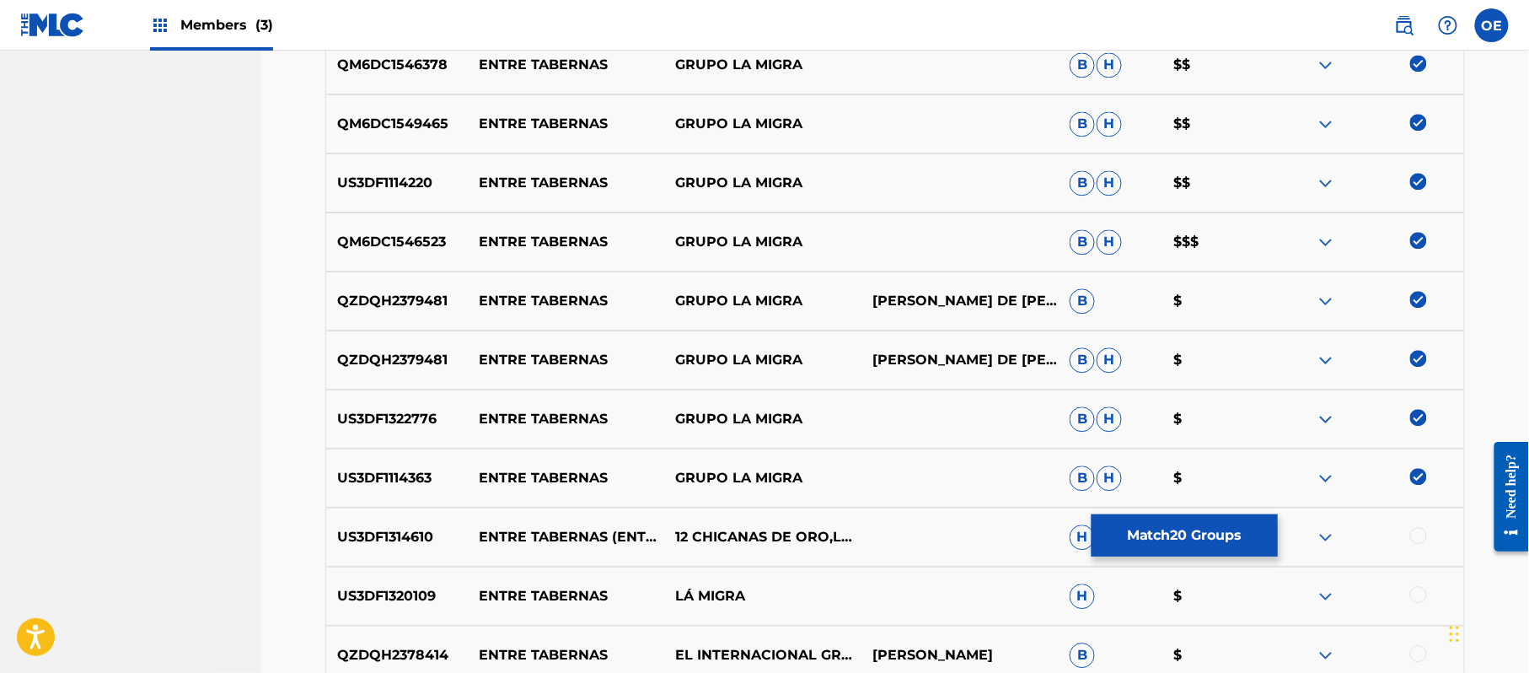
scroll to position [1487, 0]
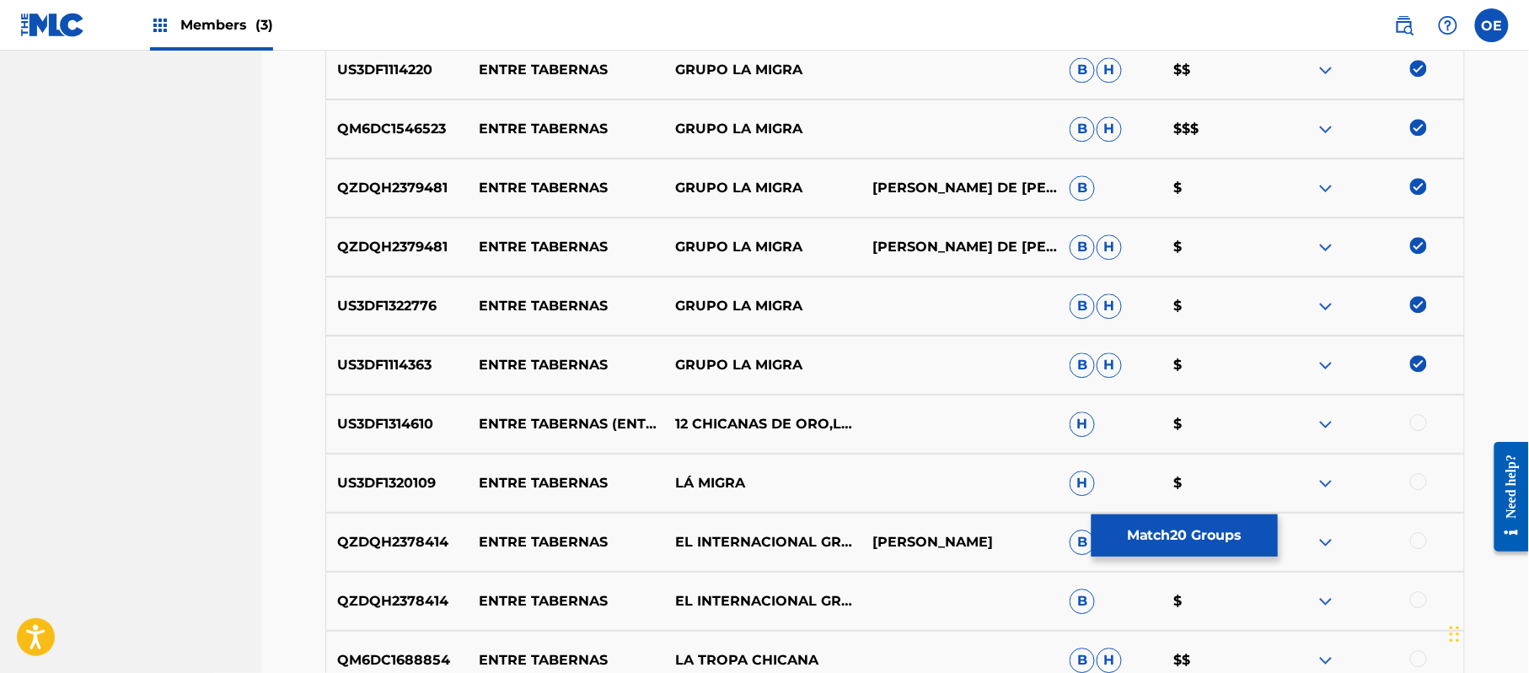
click at [1427, 421] on div at bounding box center [1365, 424] width 197 height 20
click at [1421, 421] on div at bounding box center [1418, 422] width 17 height 17
click at [1414, 483] on div at bounding box center [1418, 481] width 17 height 17
drag, startPoint x: 1414, startPoint y: 536, endPoint x: 1408, endPoint y: 548, distance: 13.2
click at [1408, 546] on div at bounding box center [1365, 542] width 197 height 20
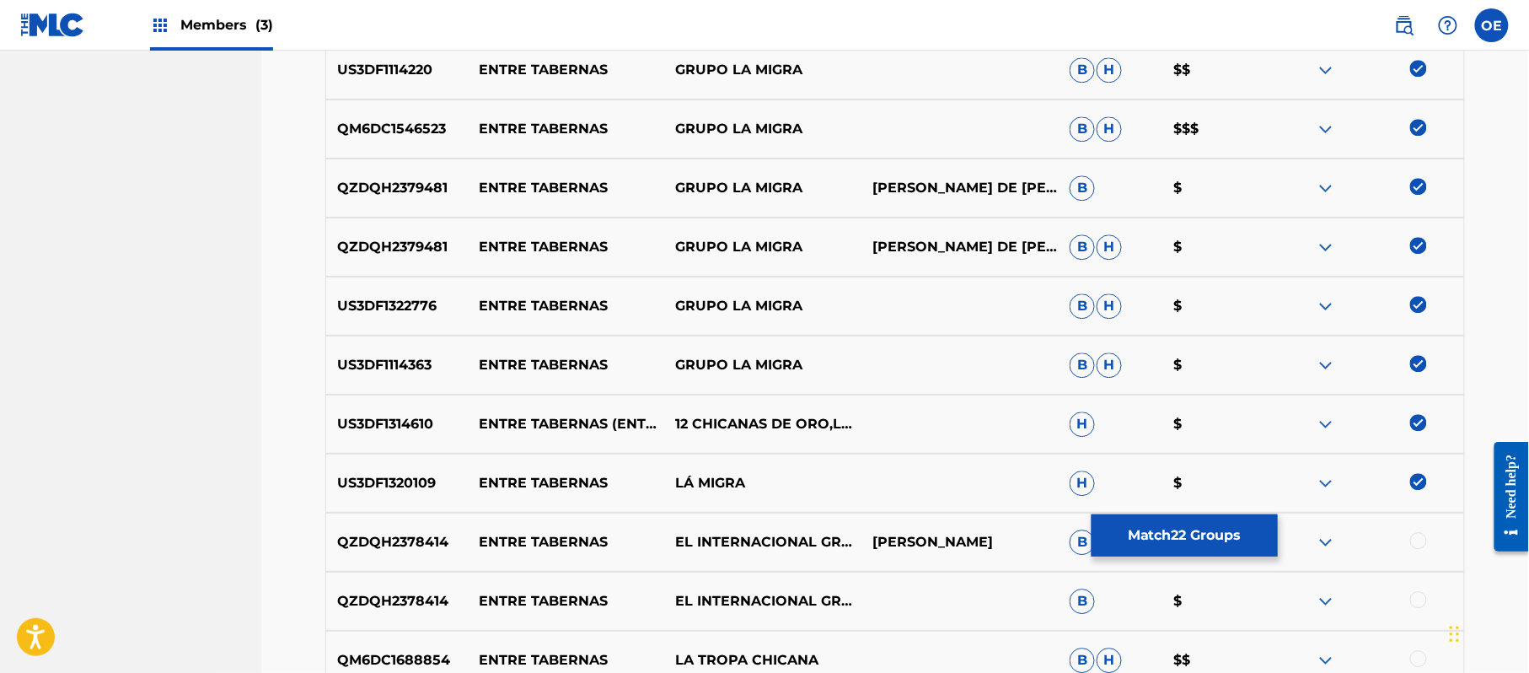
click at [1417, 594] on div at bounding box center [1418, 599] width 17 height 17
click at [1420, 544] on div at bounding box center [1418, 540] width 17 height 17
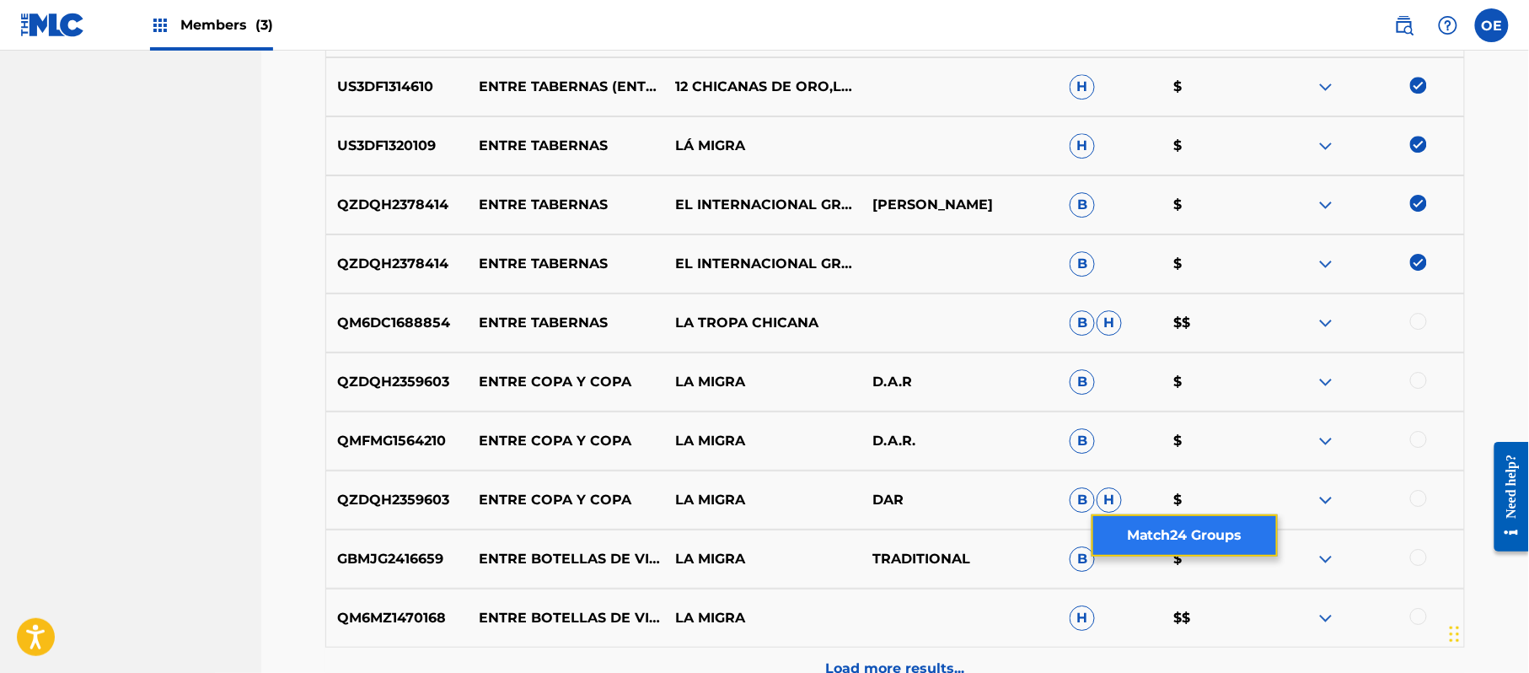
click at [1154, 523] on button "Match 24 Groups" at bounding box center [1185, 535] width 186 height 42
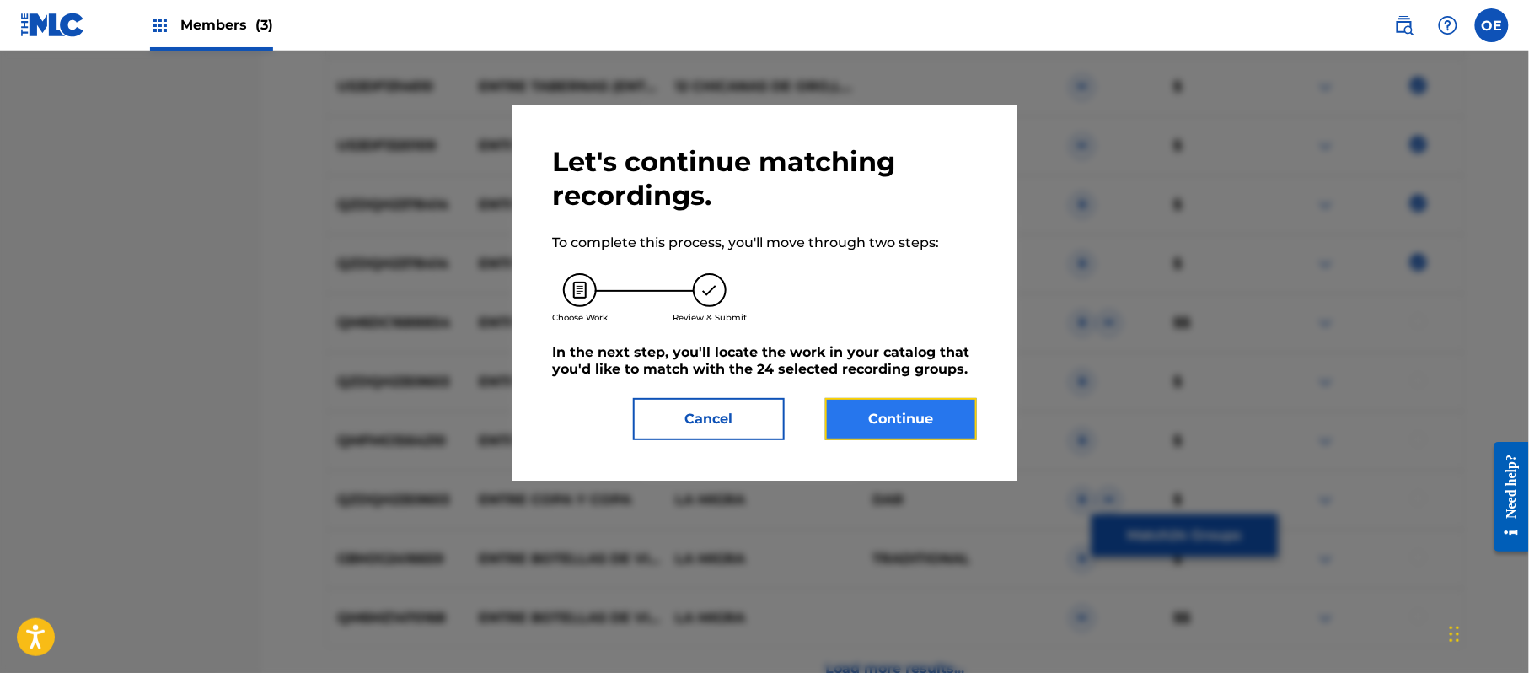
click at [956, 413] on button "Continue" at bounding box center [901, 419] width 152 height 42
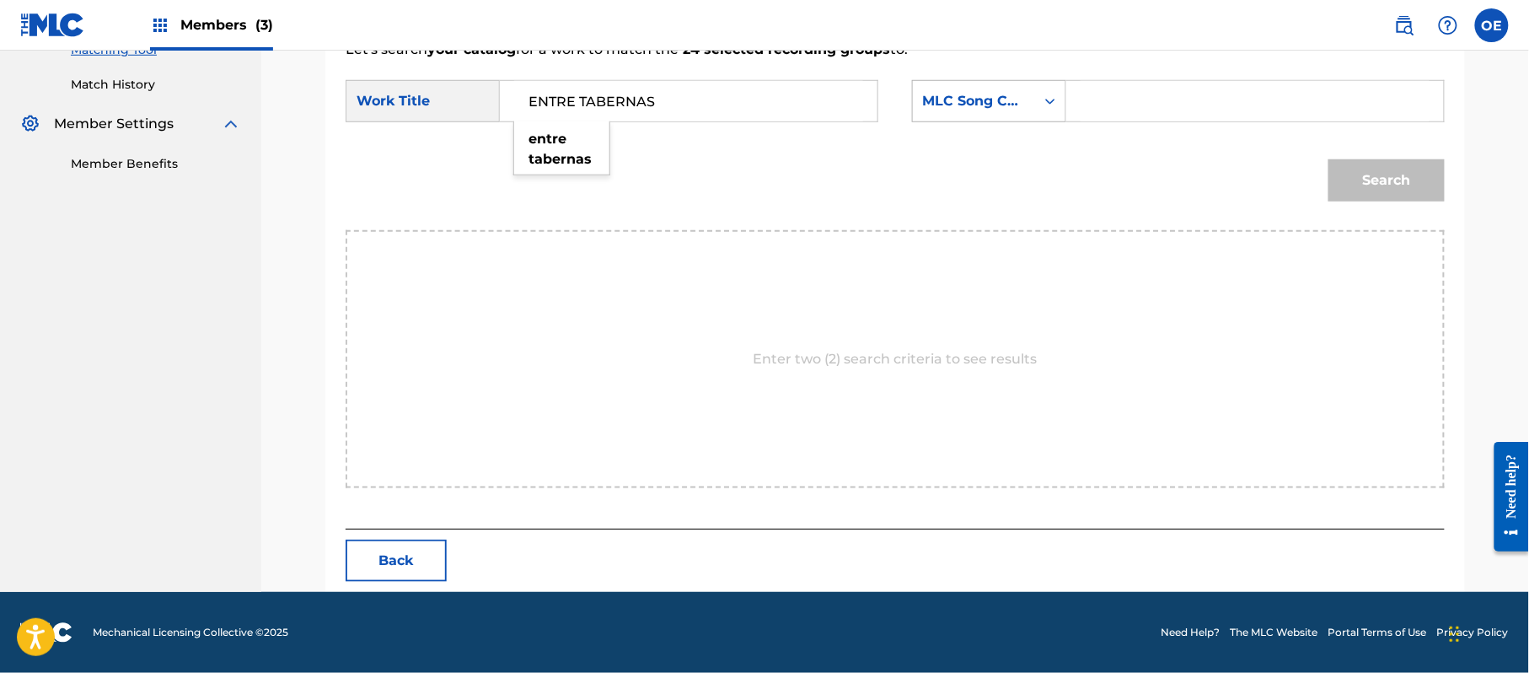
type input "ENTRE TABERNAS"
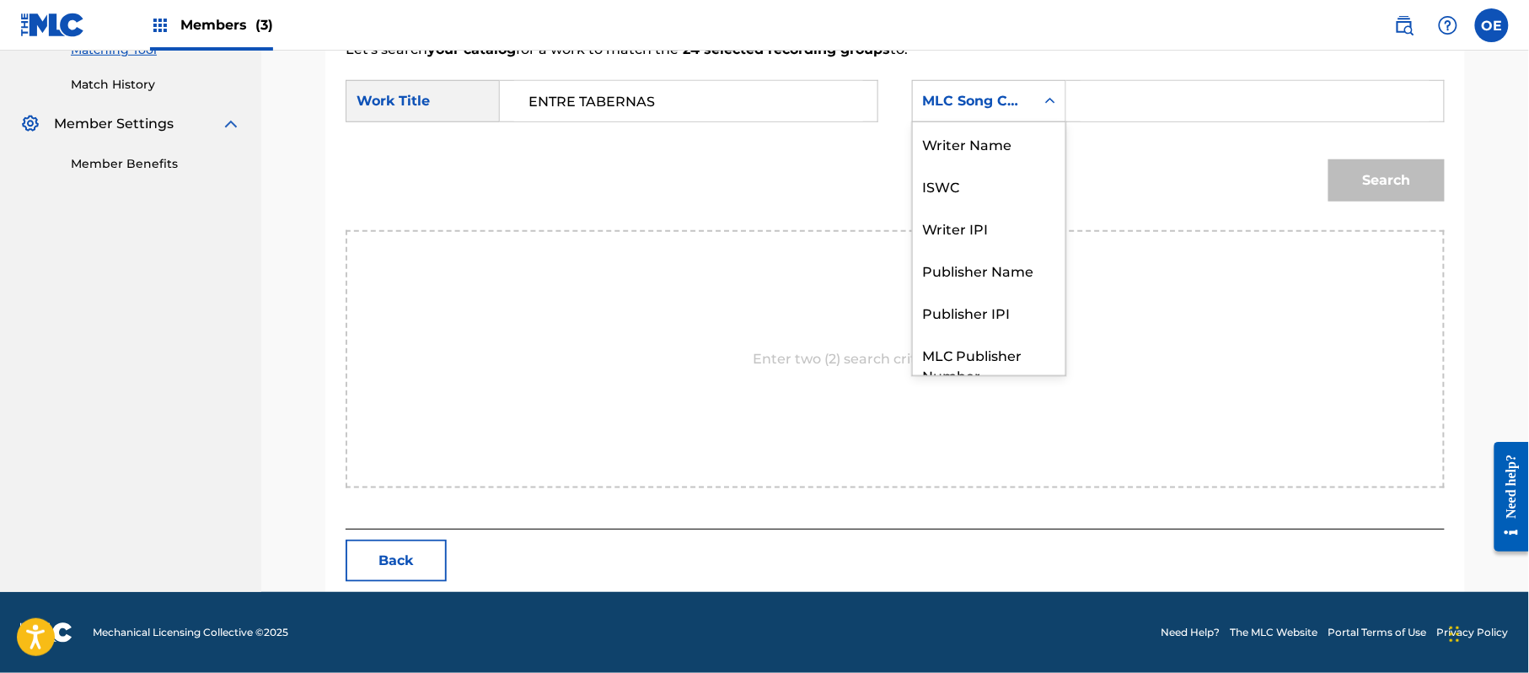
click at [931, 118] on div "MLC Song Code" at bounding box center [989, 101] width 154 height 42
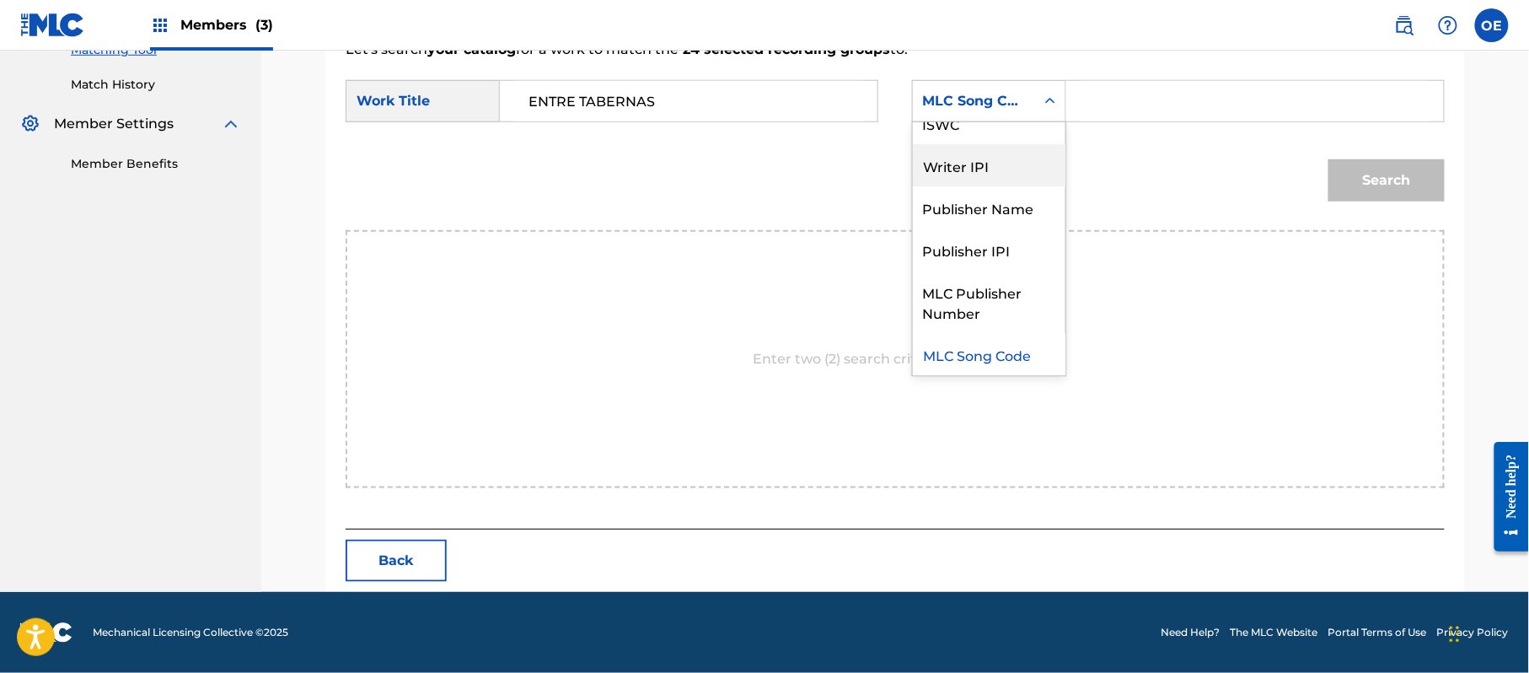
scroll to position [0, 0]
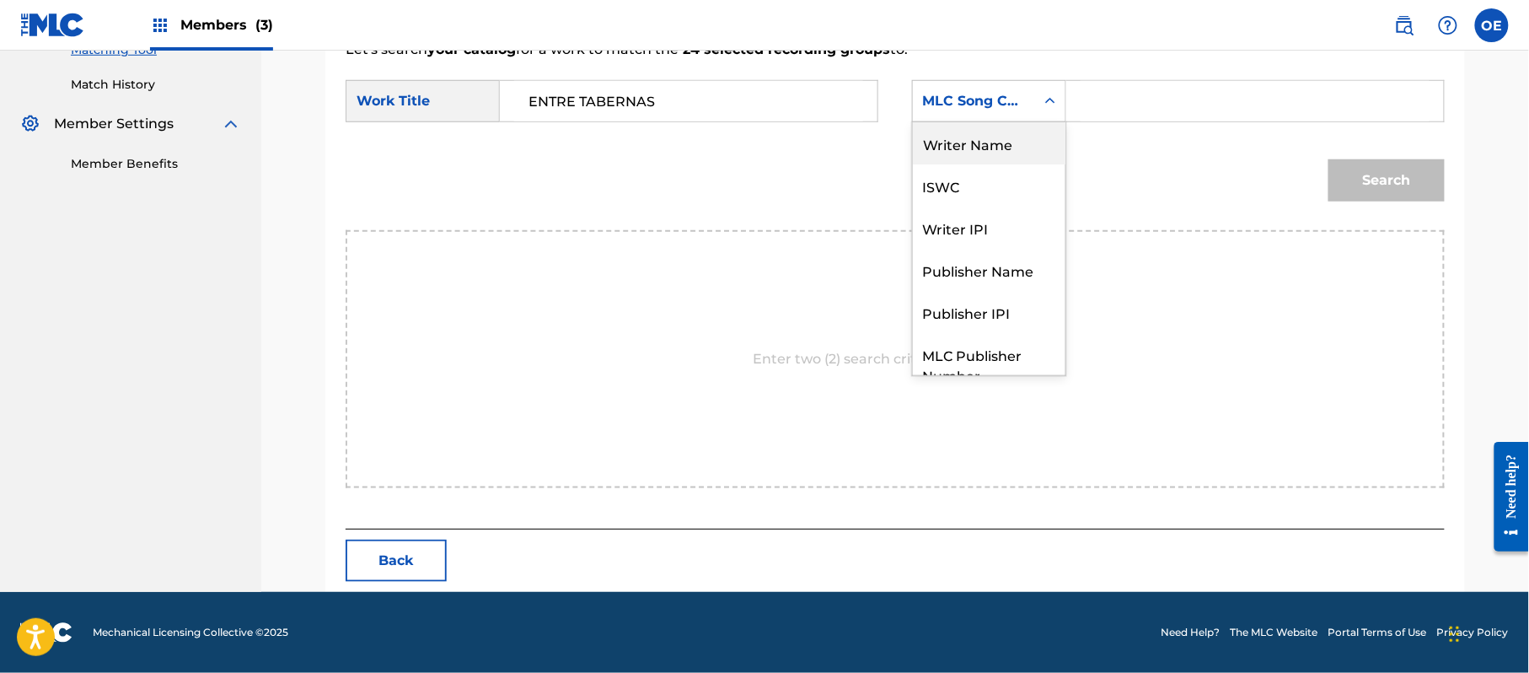
click at [942, 136] on div "Writer Name" at bounding box center [989, 143] width 153 height 42
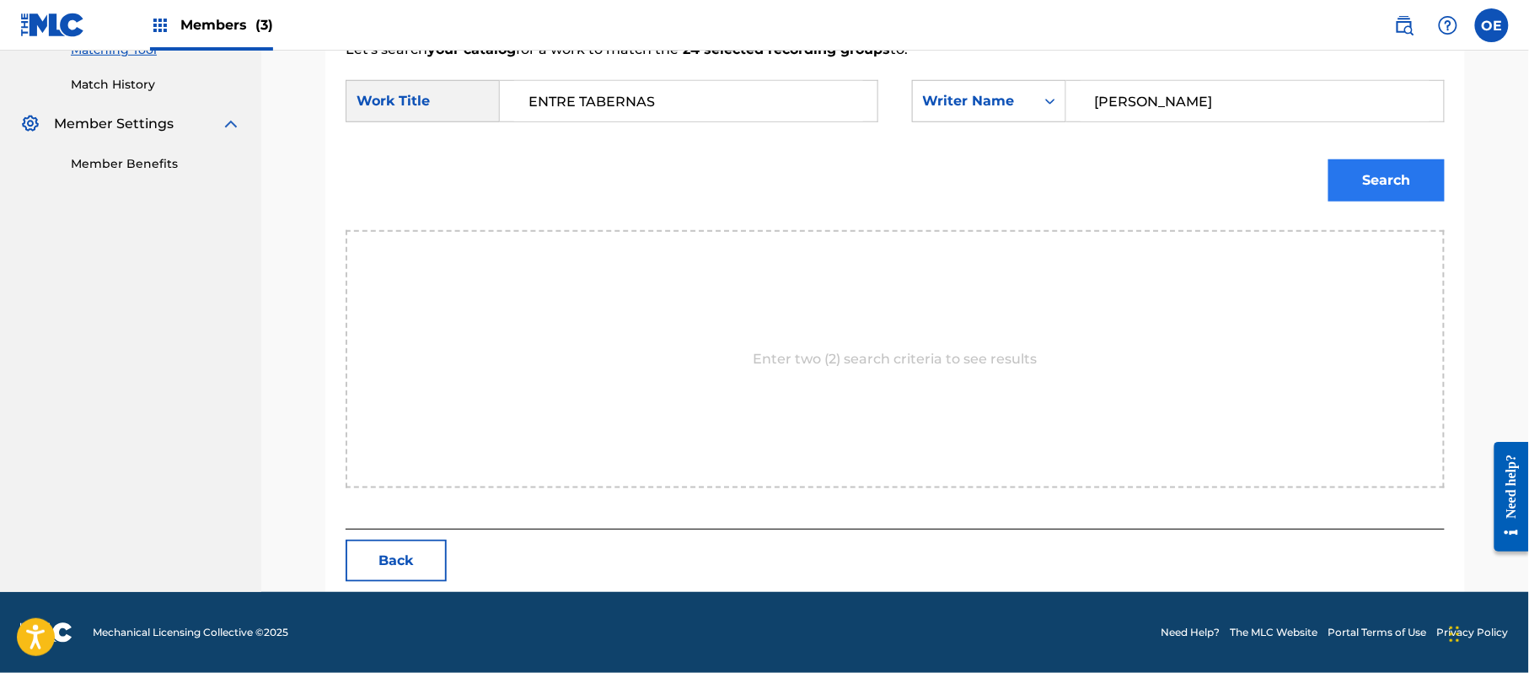
type input "[PERSON_NAME]"
click at [1344, 180] on button "Search" at bounding box center [1387, 180] width 116 height 42
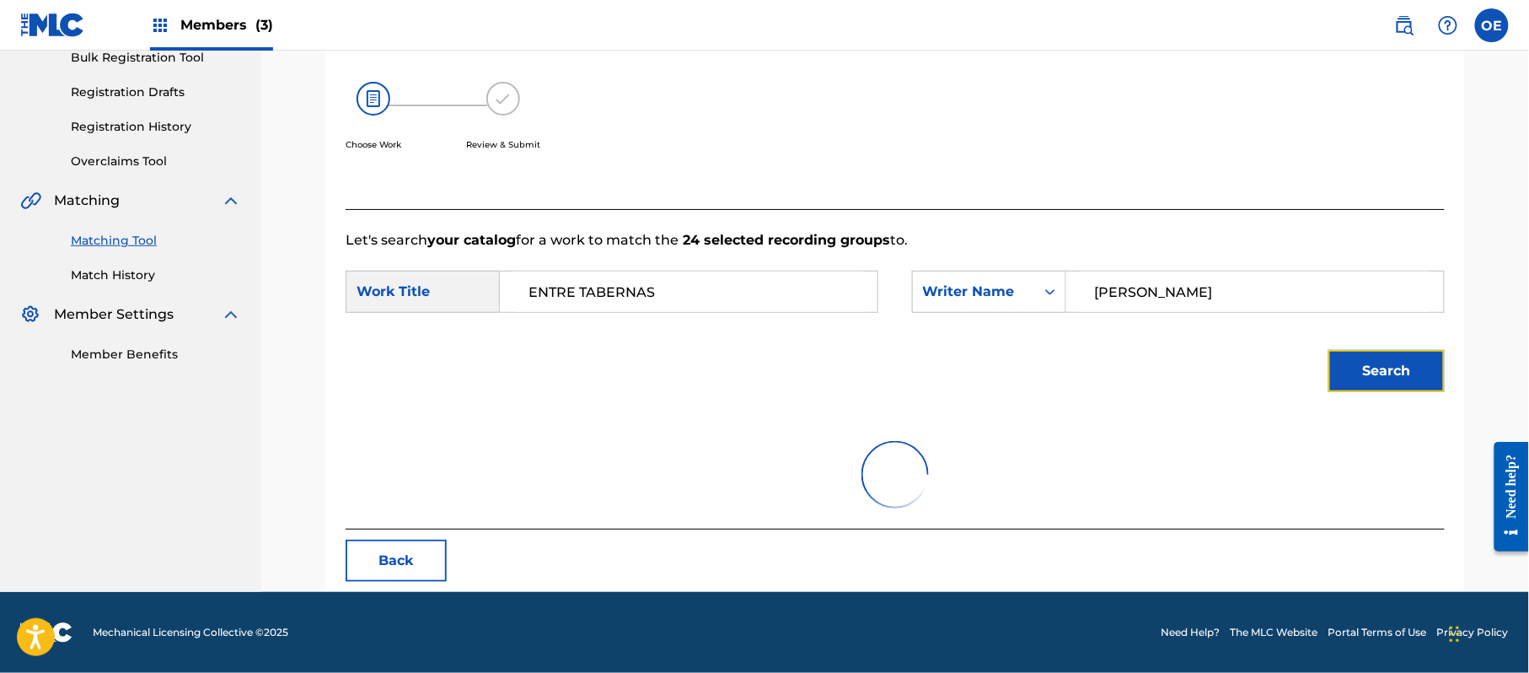
scroll to position [401, 0]
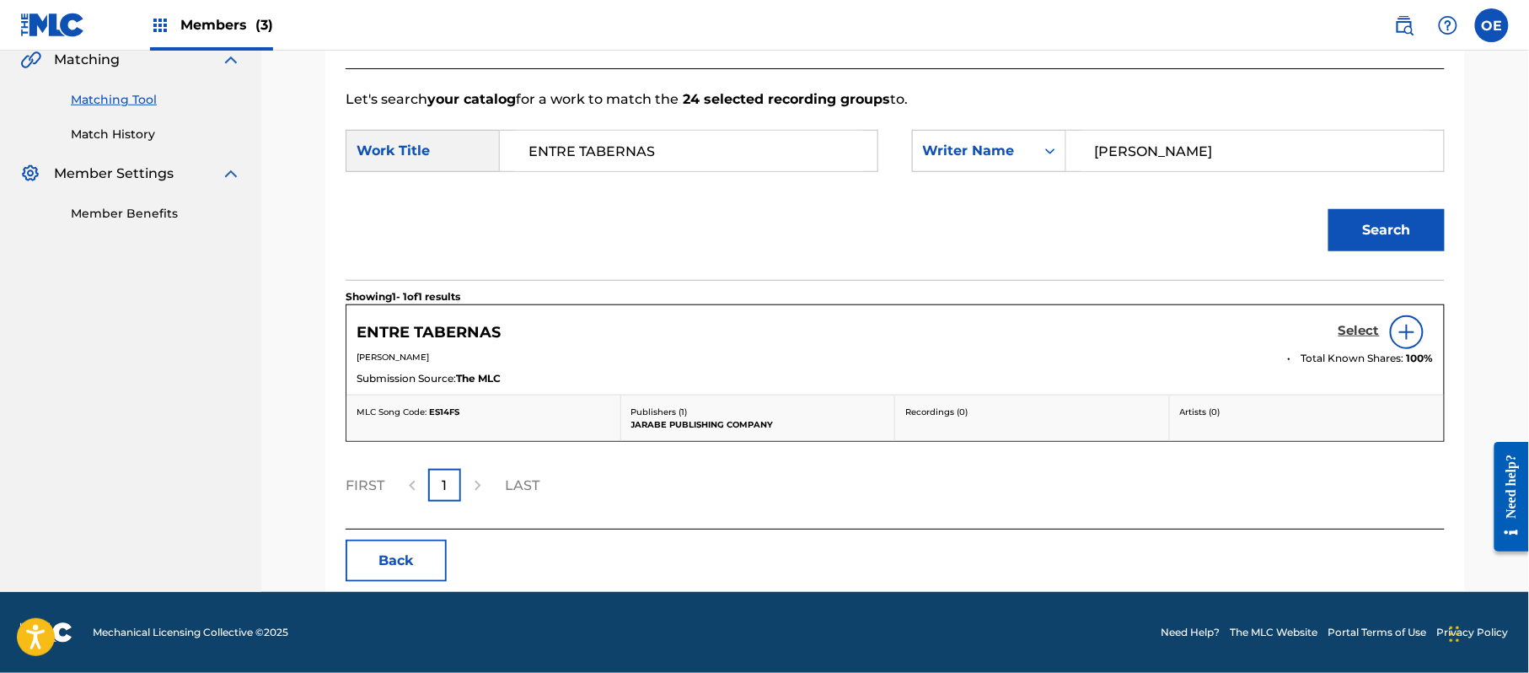
click at [1369, 330] on h5 "Select" at bounding box center [1359, 331] width 41 height 16
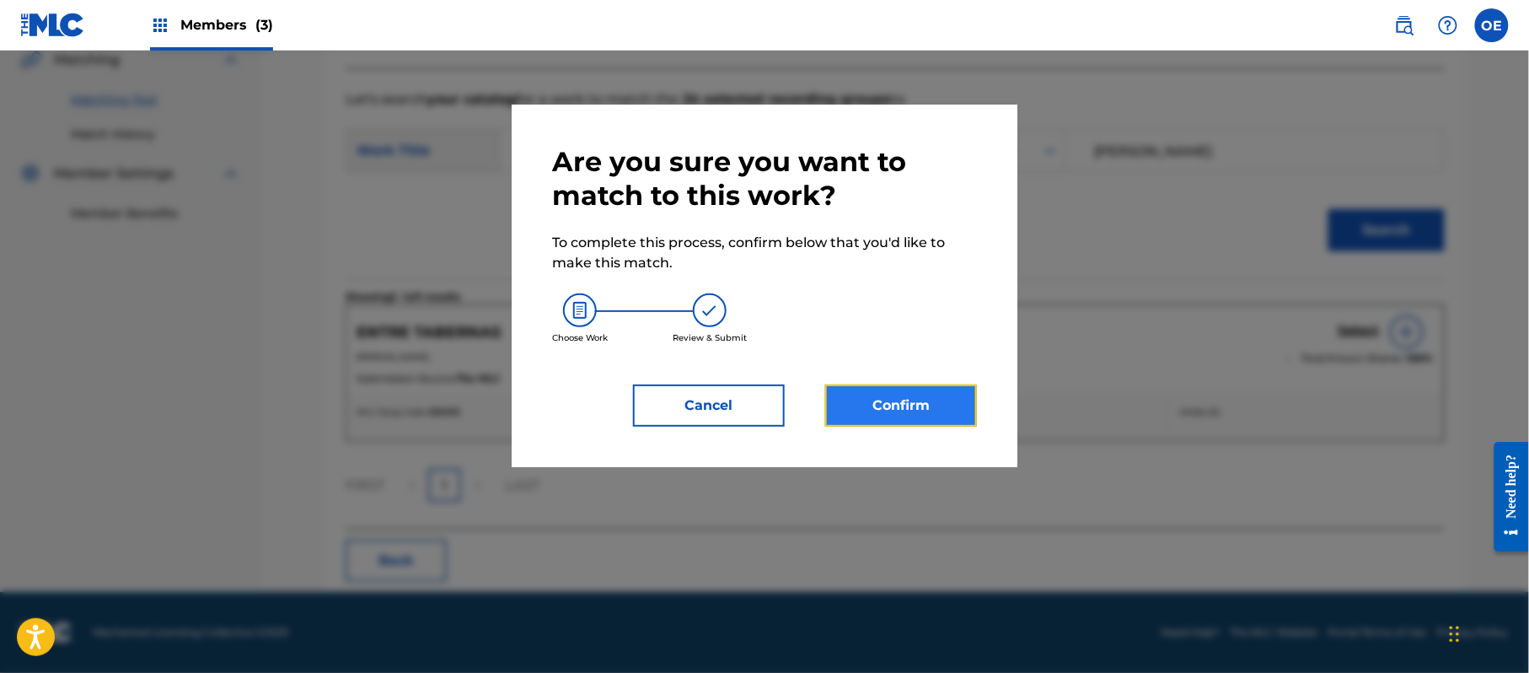
click at [956, 395] on button "Confirm" at bounding box center [901, 405] width 152 height 42
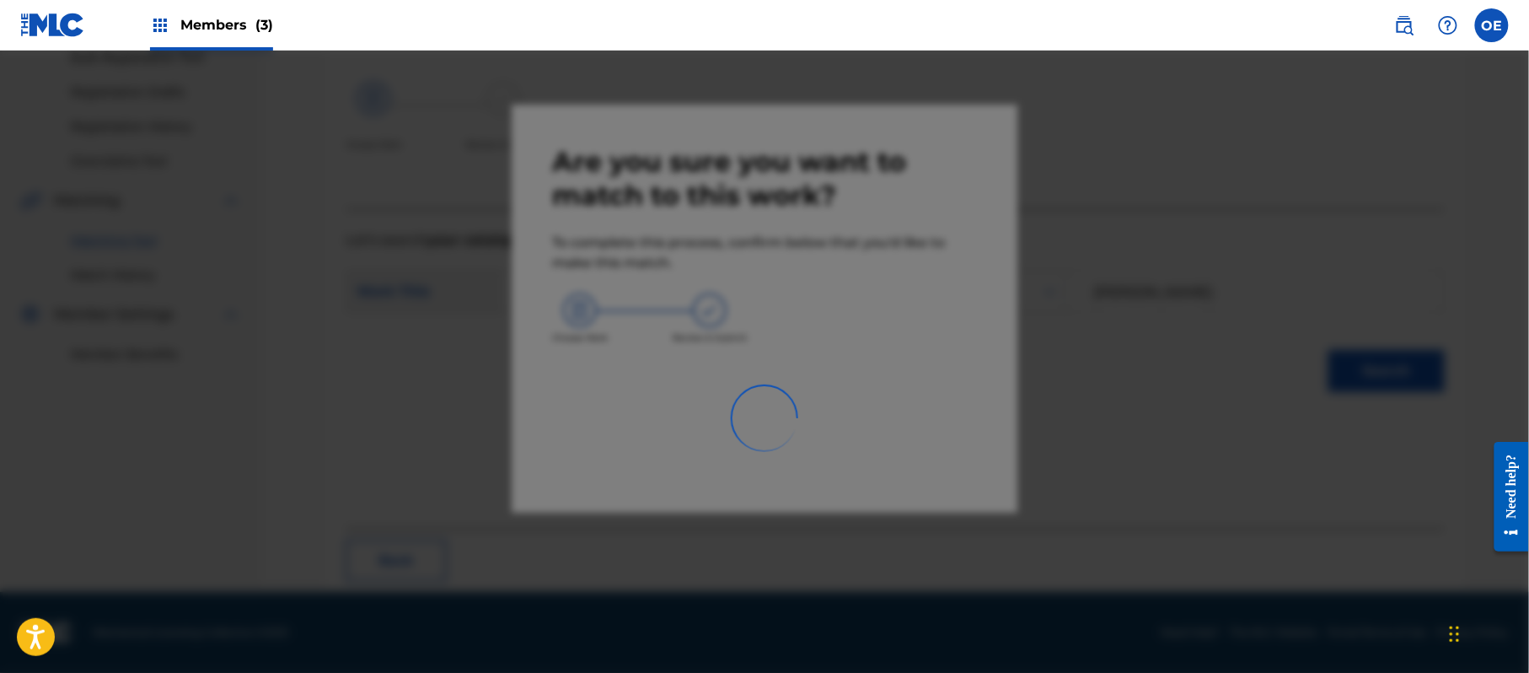
scroll to position [67, 0]
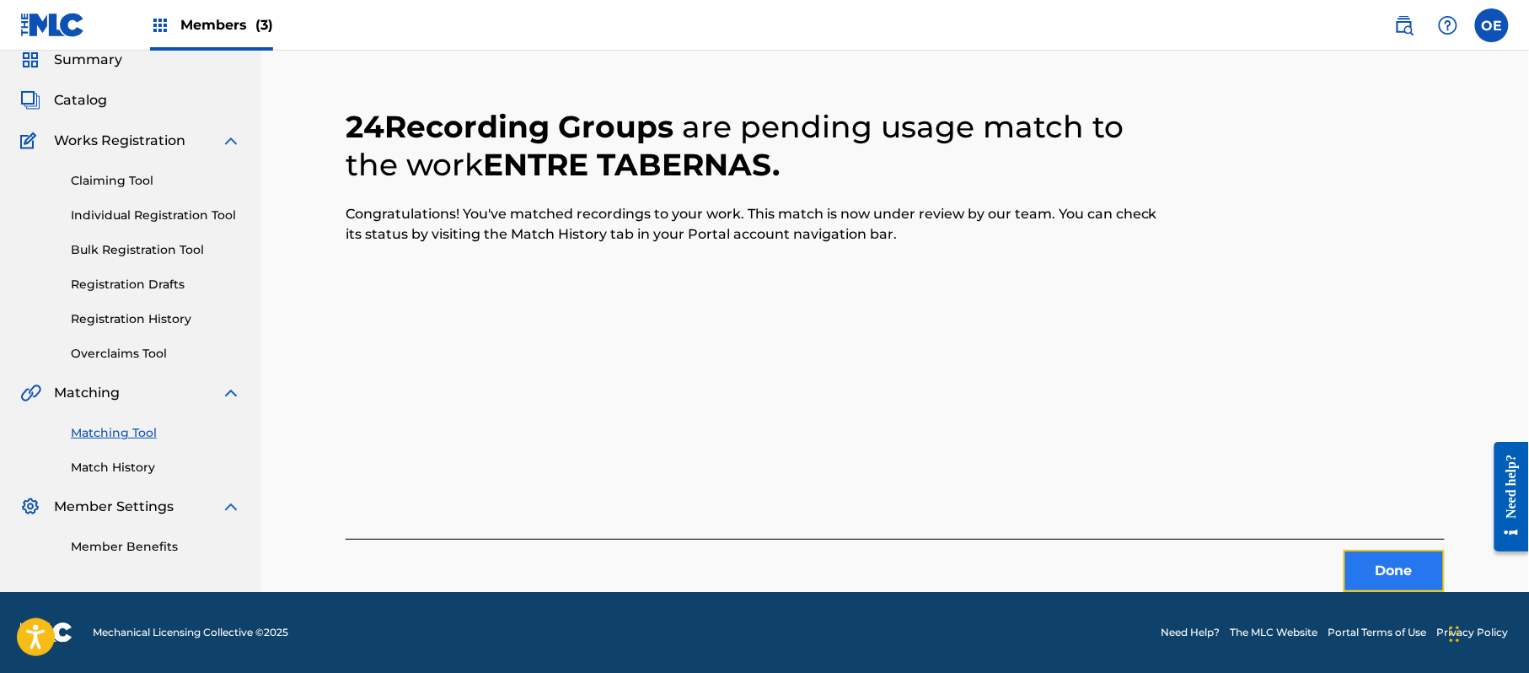
click at [1414, 575] on button "Done" at bounding box center [1394, 571] width 101 height 42
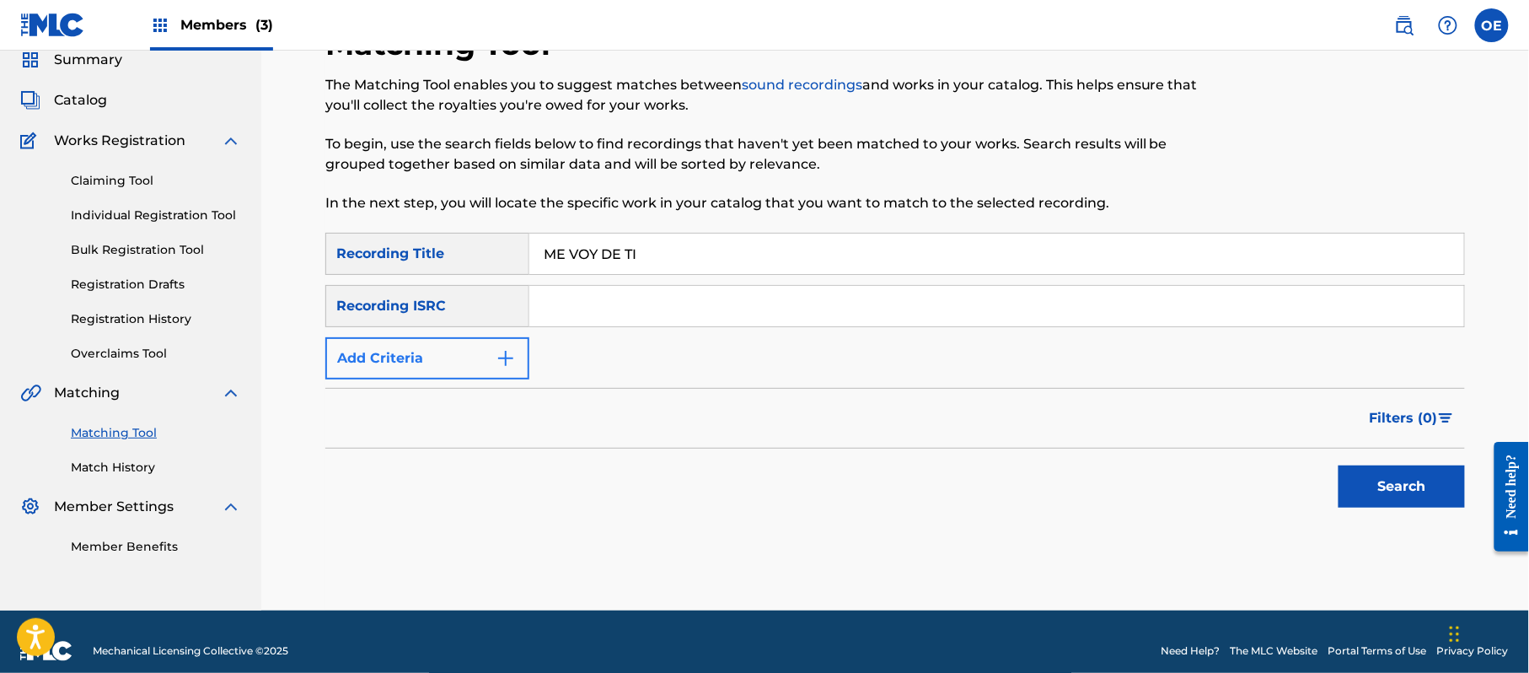
type input "ME VOY DE TI"
click at [448, 362] on button "Add Criteria" at bounding box center [427, 358] width 204 height 42
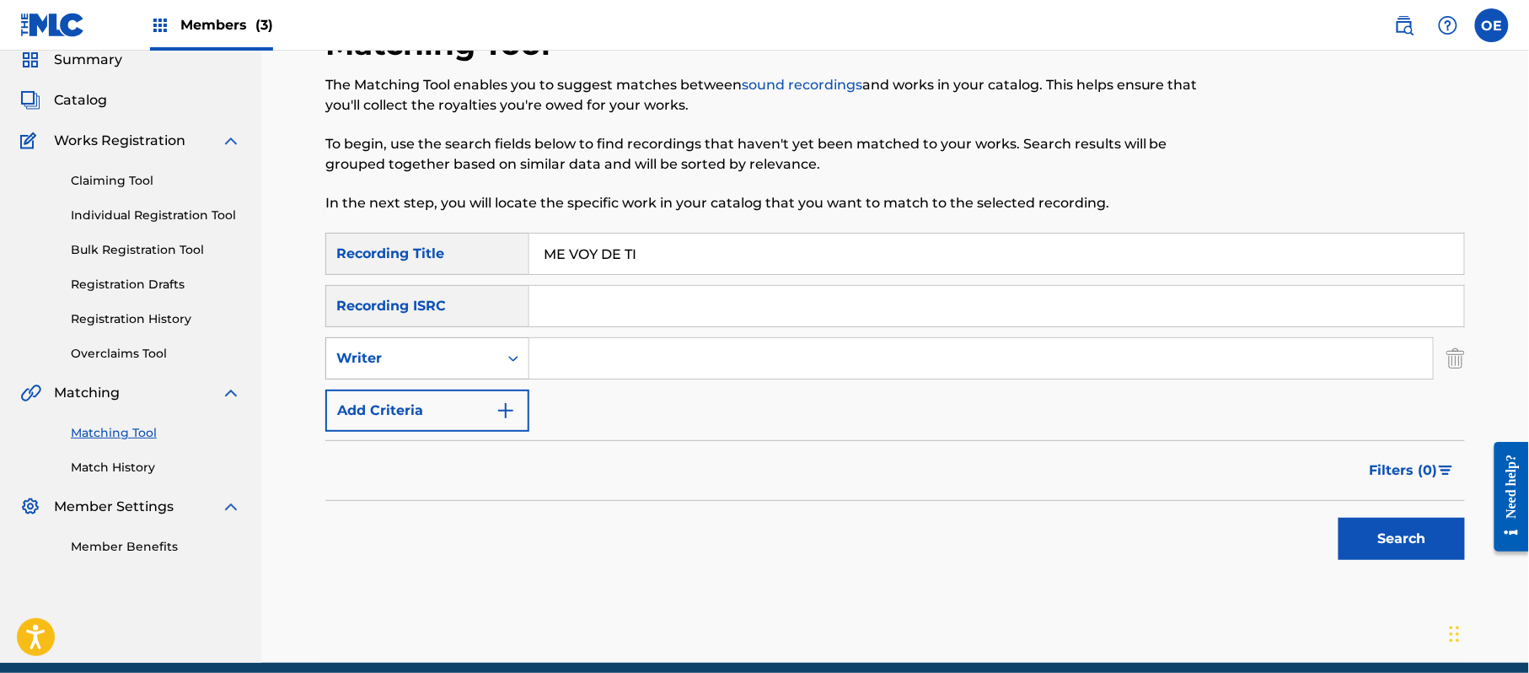
drag, startPoint x: 459, startPoint y: 359, endPoint x: 455, endPoint y: 376, distance: 17.2
click at [459, 361] on div "Writer" at bounding box center [412, 358] width 152 height 20
click at [449, 398] on div "Recording Artist" at bounding box center [427, 400] width 202 height 42
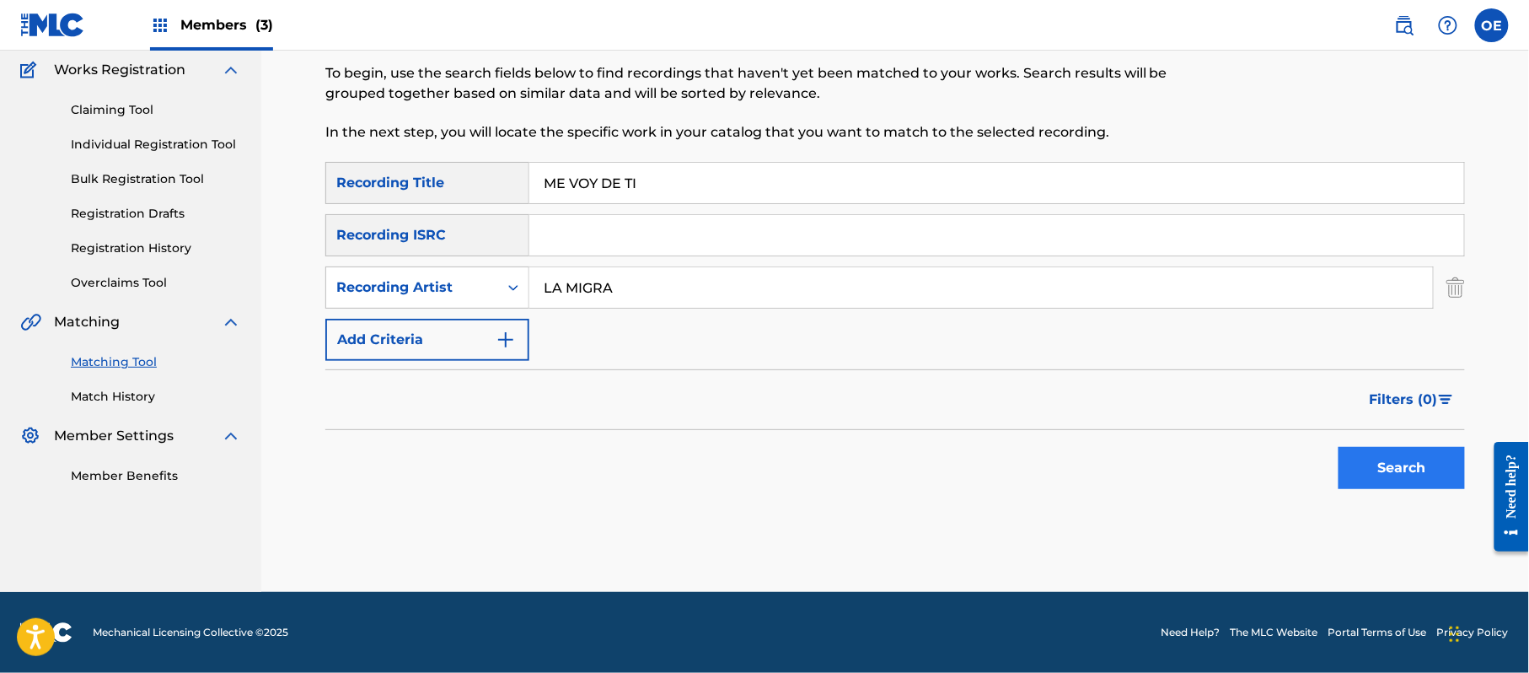
type input "LA MIGRA"
click at [1345, 467] on button "Search" at bounding box center [1402, 468] width 126 height 42
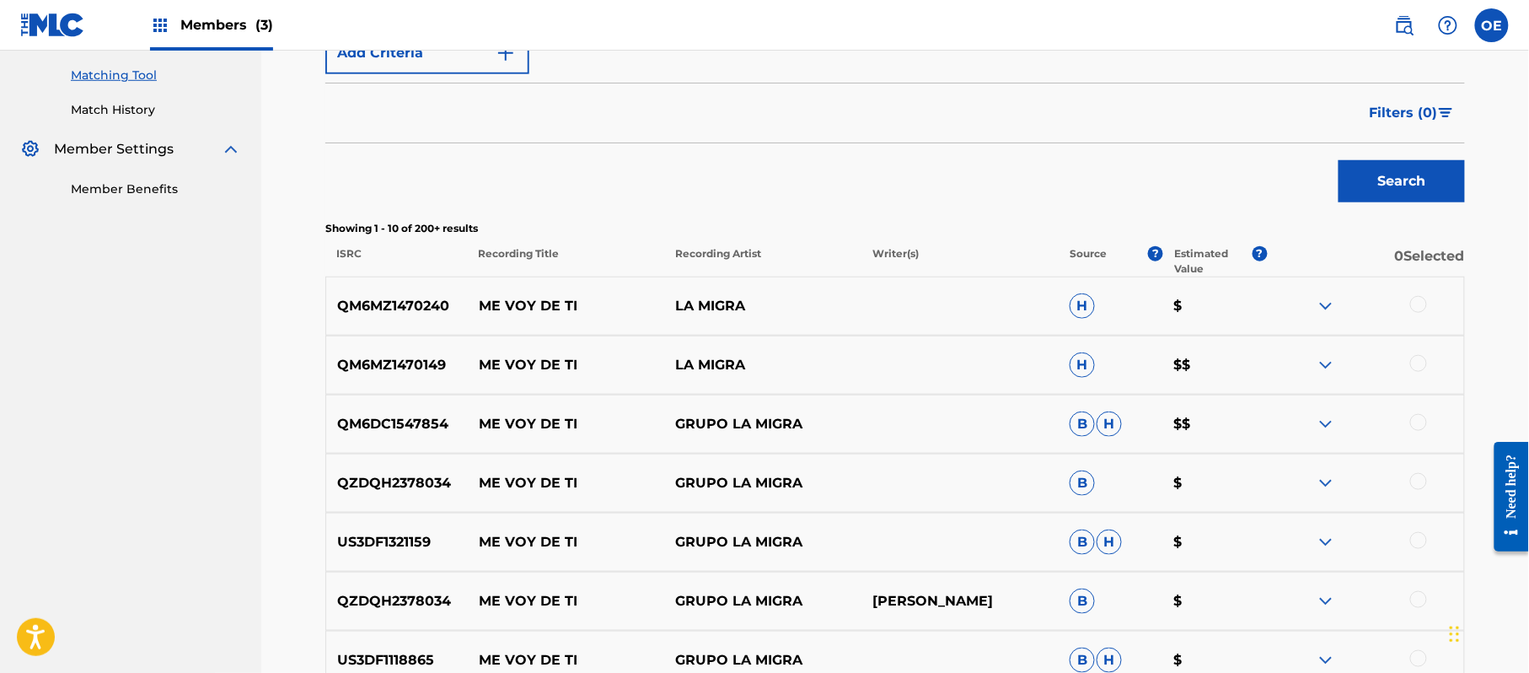
scroll to position [475, 0]
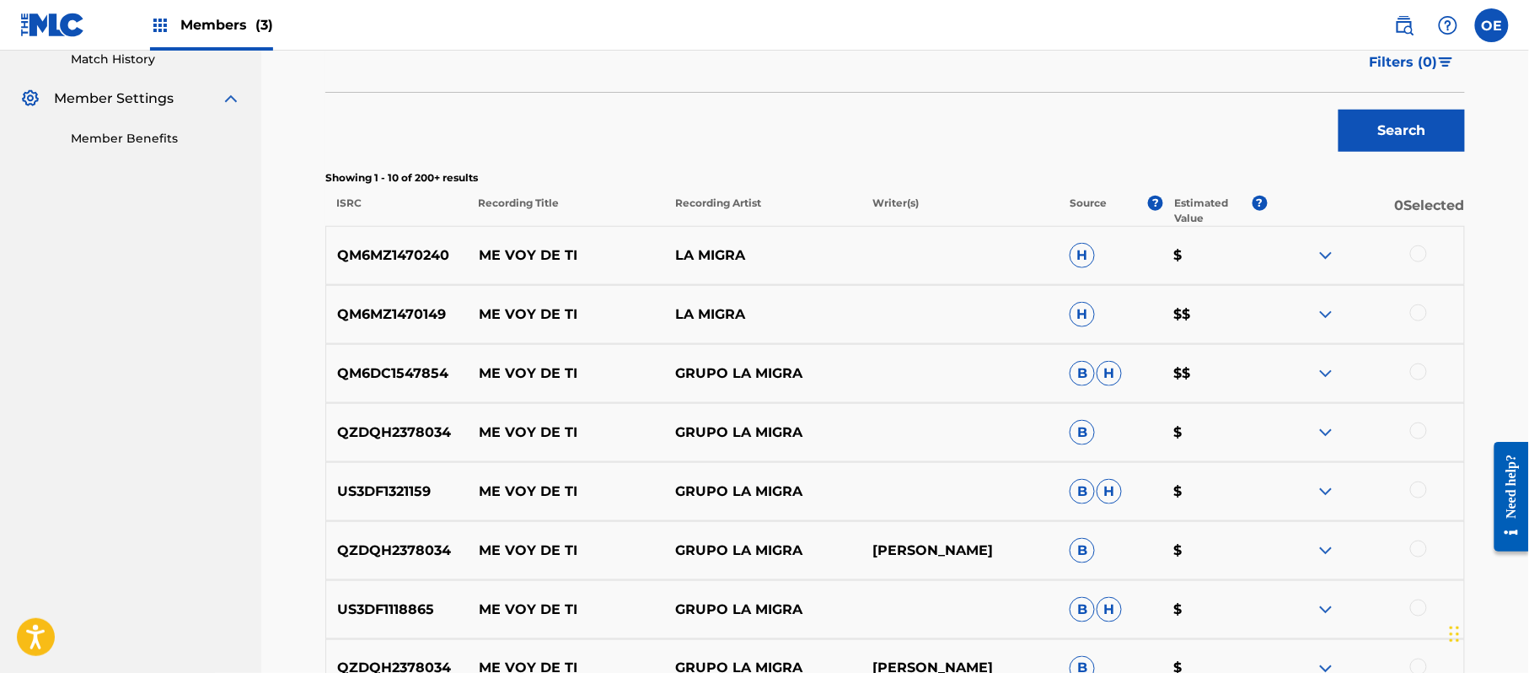
click at [1418, 253] on div at bounding box center [1418, 253] width 17 height 17
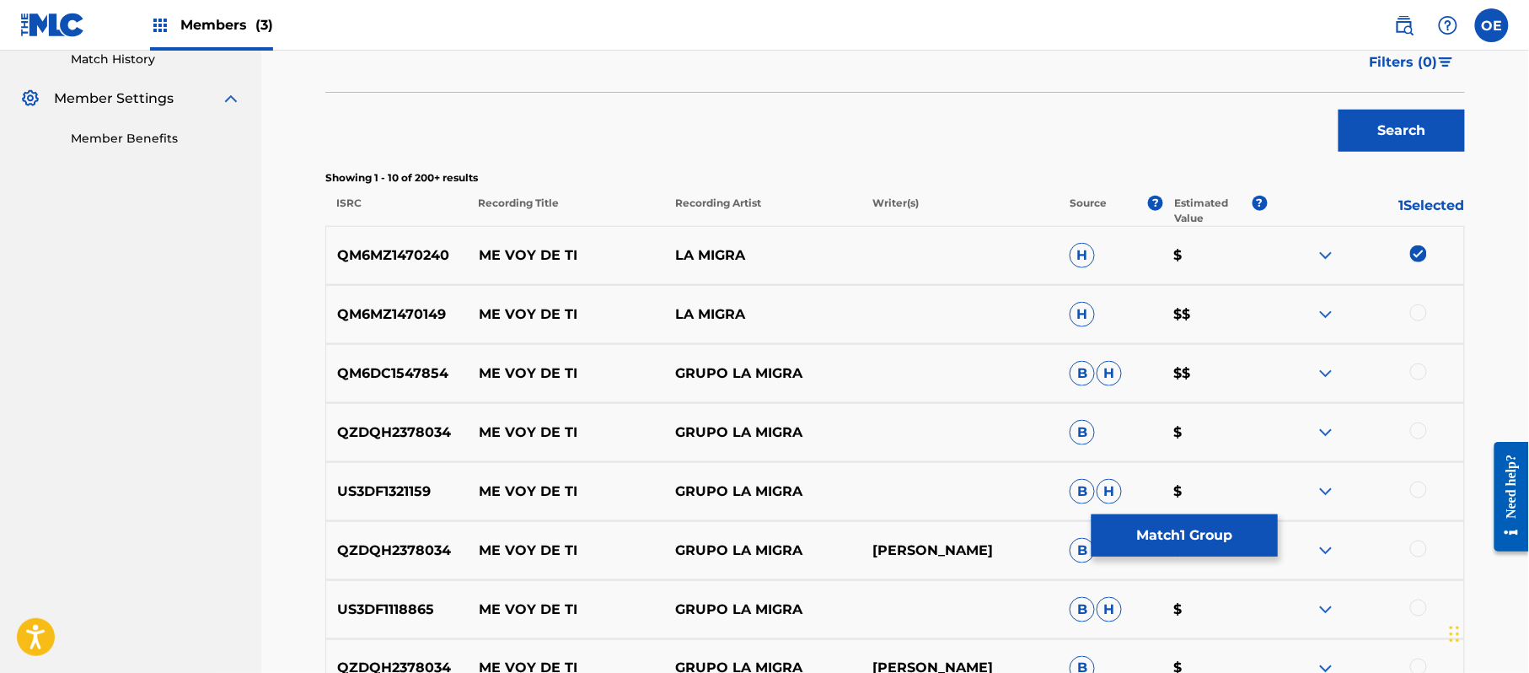
click at [1416, 315] on div at bounding box center [1418, 312] width 17 height 17
click at [1416, 375] on div at bounding box center [1418, 371] width 17 height 17
click at [1416, 432] on div at bounding box center [1418, 430] width 17 height 17
click at [1424, 486] on div at bounding box center [1418, 489] width 17 height 17
click at [1417, 546] on div at bounding box center [1418, 548] width 17 height 17
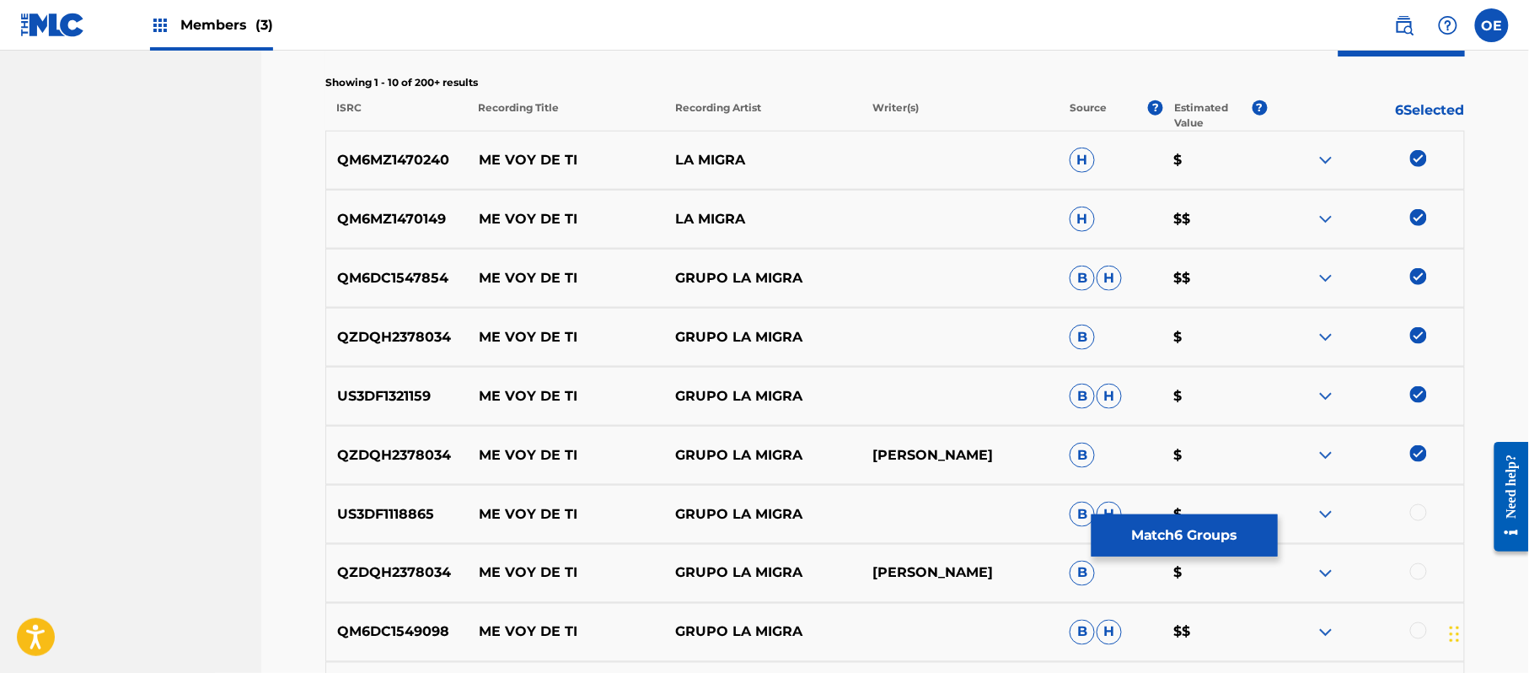
scroll to position [700, 0]
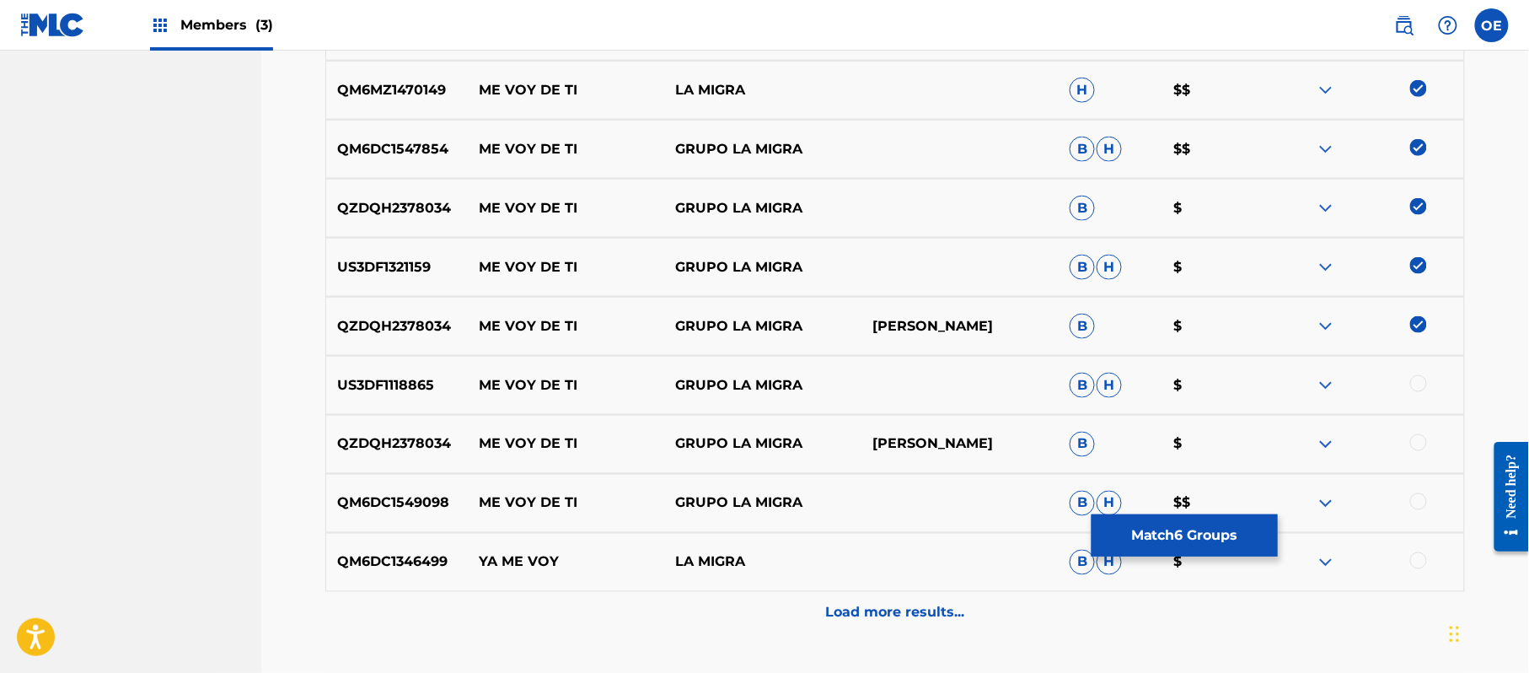
click at [1413, 497] on div at bounding box center [1418, 501] width 17 height 17
click at [1416, 446] on div at bounding box center [1418, 442] width 17 height 17
click at [1423, 379] on div at bounding box center [1418, 383] width 17 height 17
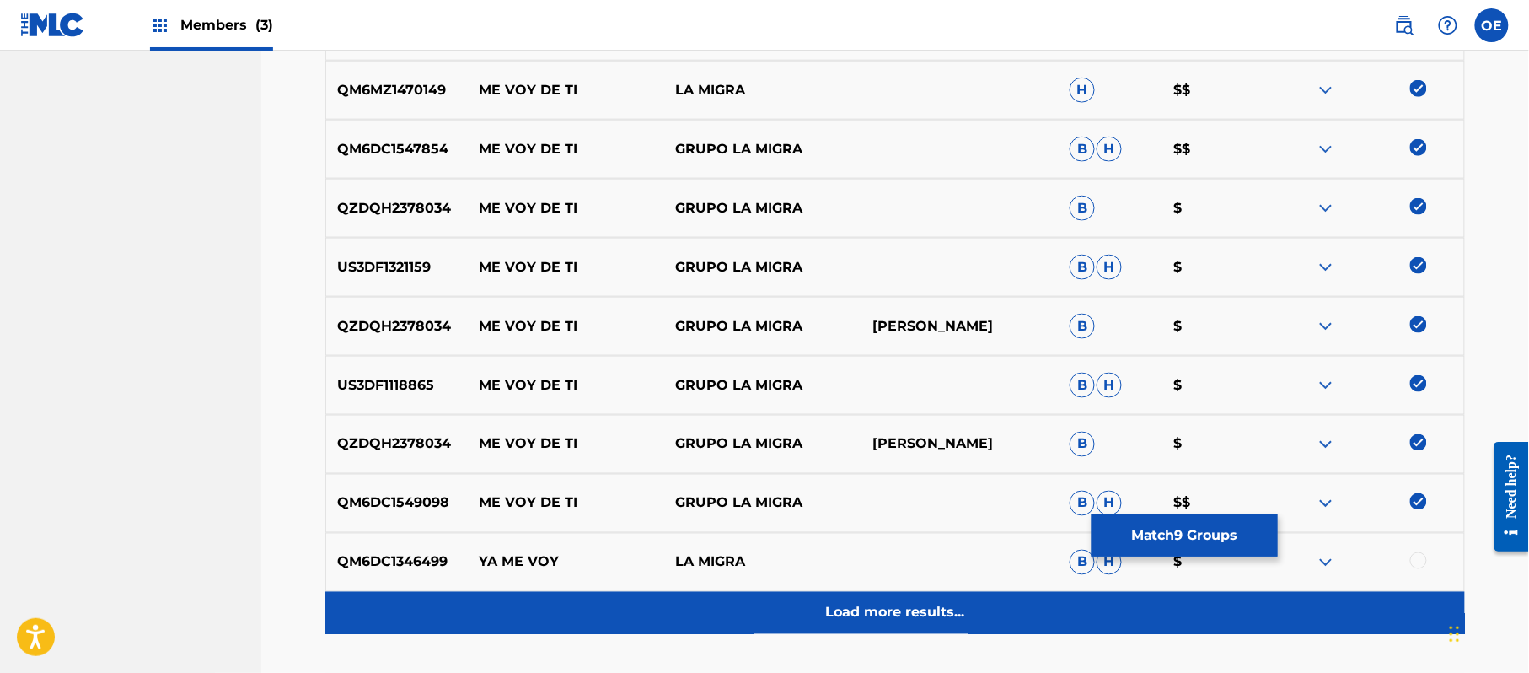
drag, startPoint x: 946, startPoint y: 578, endPoint x: 909, endPoint y: 595, distance: 40.7
click at [926, 590] on div "QM6DC1346499 YA ME VOY LA MIGRA B H $" at bounding box center [895, 562] width 1140 height 59
click at [904, 600] on div "Load more results..." at bounding box center [895, 613] width 1140 height 42
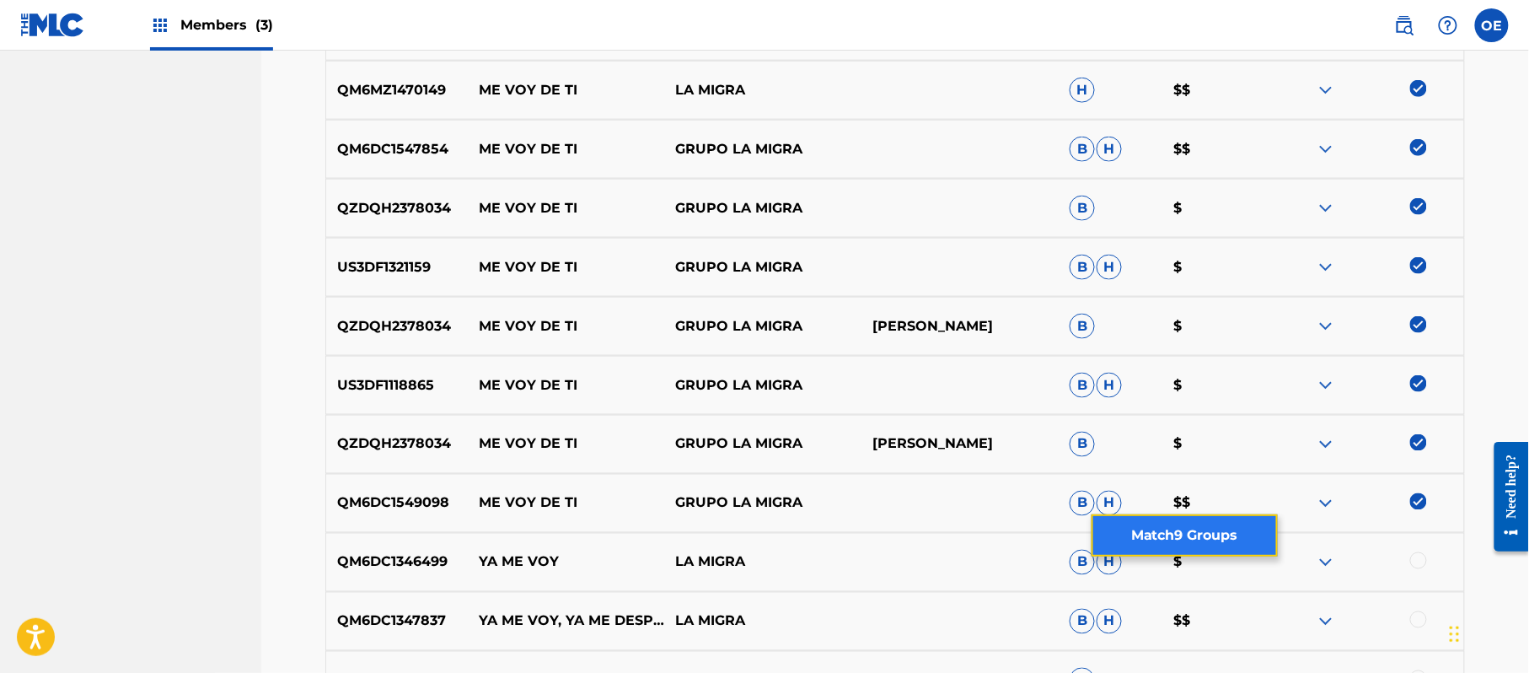
click at [1127, 547] on button "Match 9 Groups" at bounding box center [1185, 535] width 186 height 42
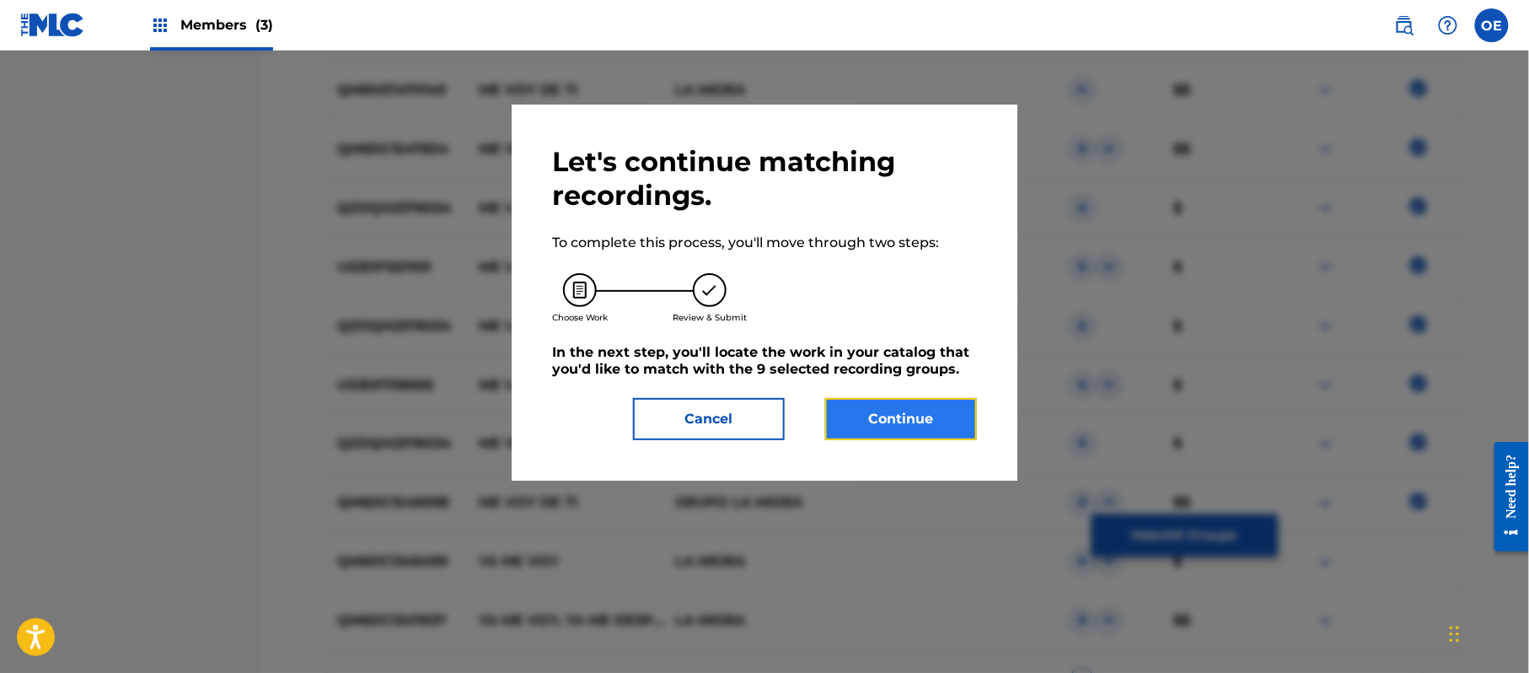
click at [867, 415] on button "Continue" at bounding box center [901, 419] width 152 height 42
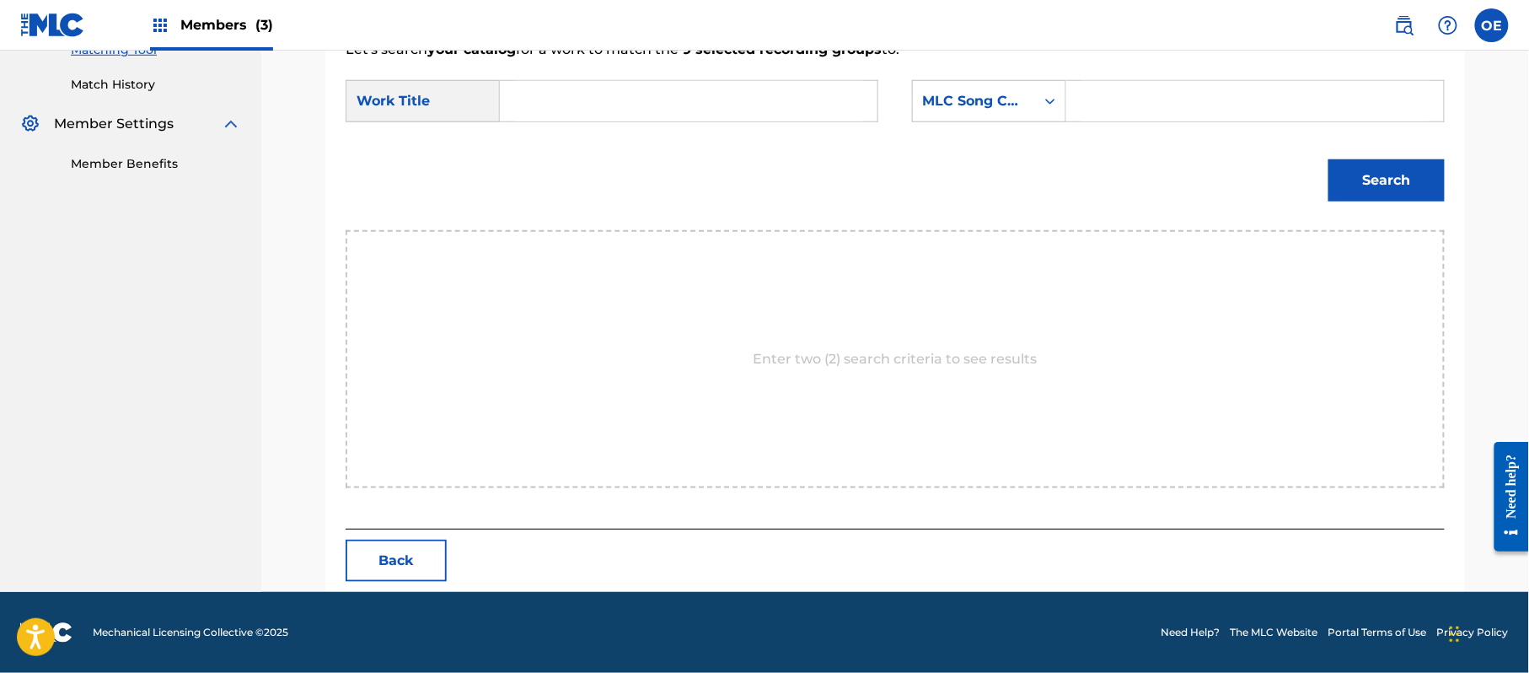
scroll to position [450, 0]
type input "ME VOY DE TI"
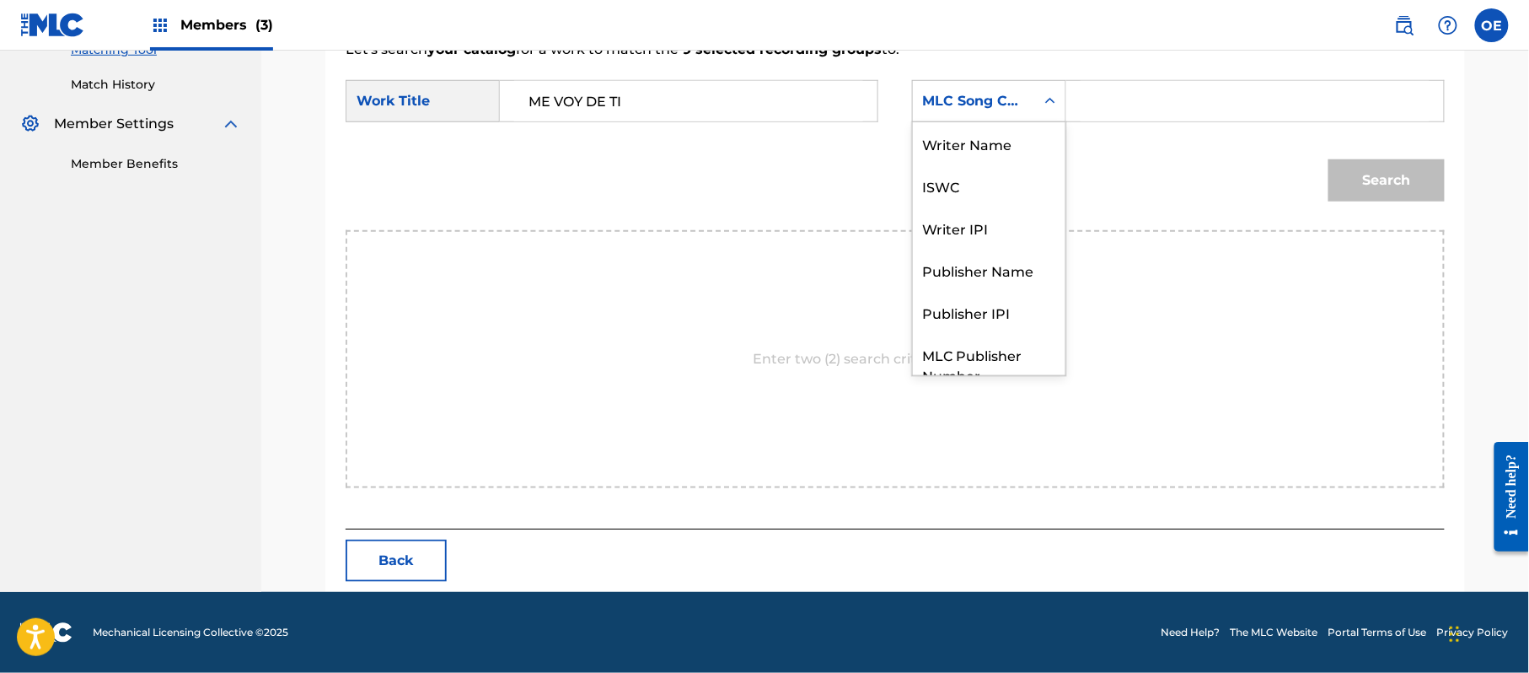
click at [996, 105] on div "MLC Song Code" at bounding box center [974, 101] width 102 height 20
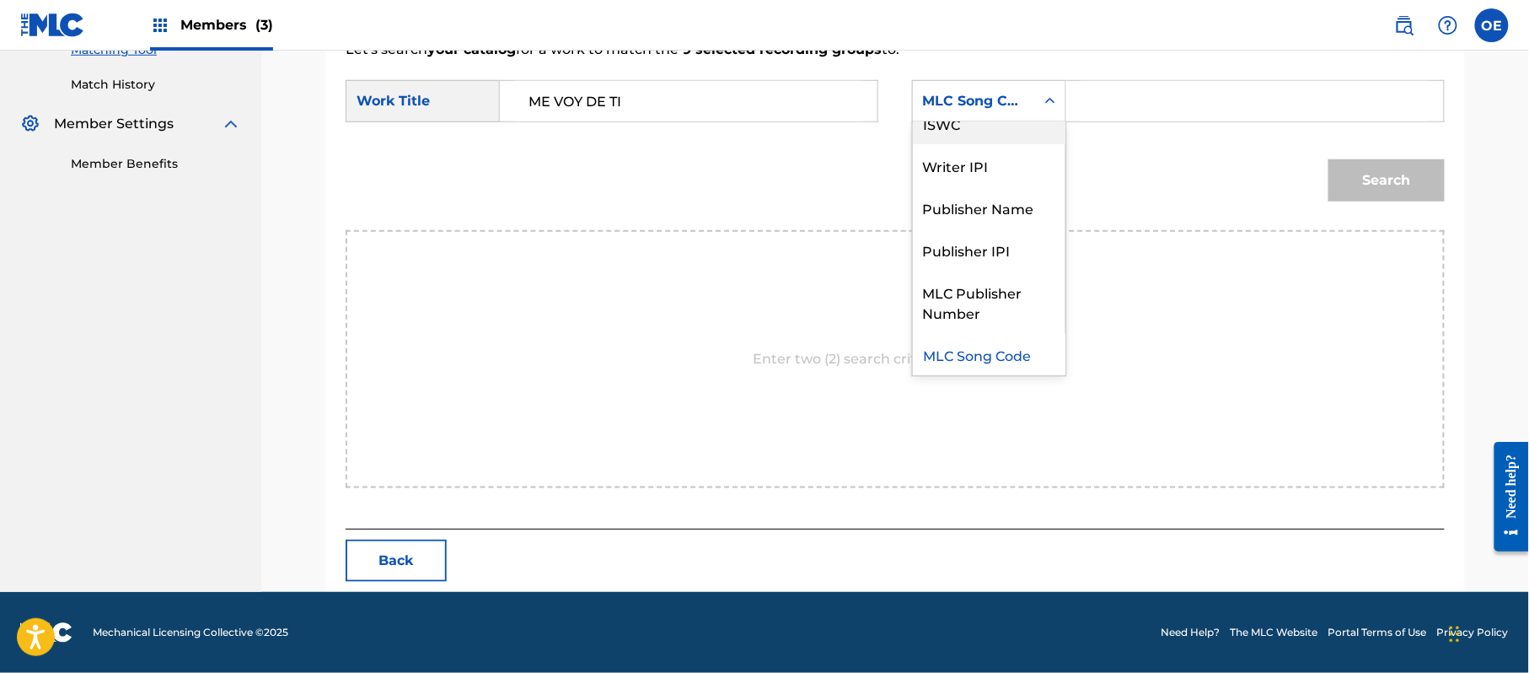
scroll to position [0, 0]
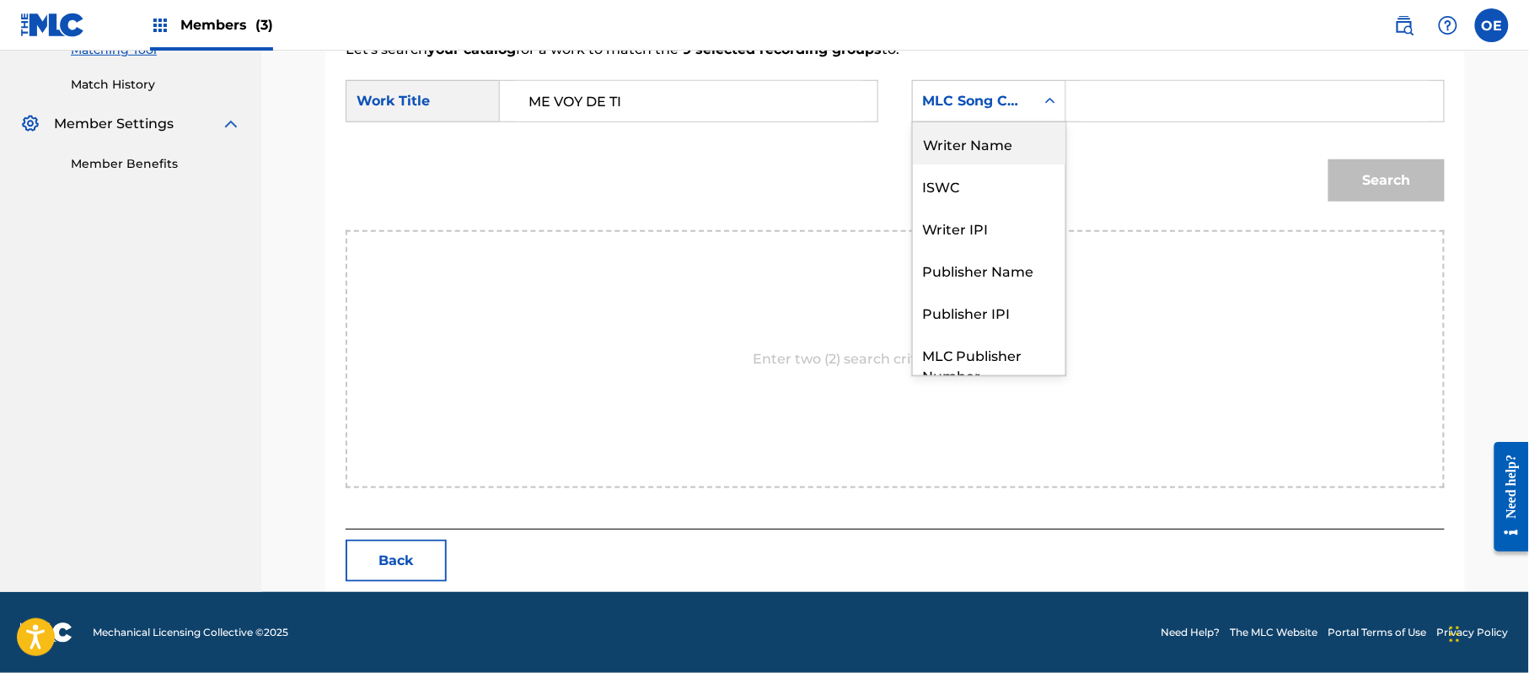
click at [980, 160] on div "Writer Name" at bounding box center [989, 143] width 153 height 42
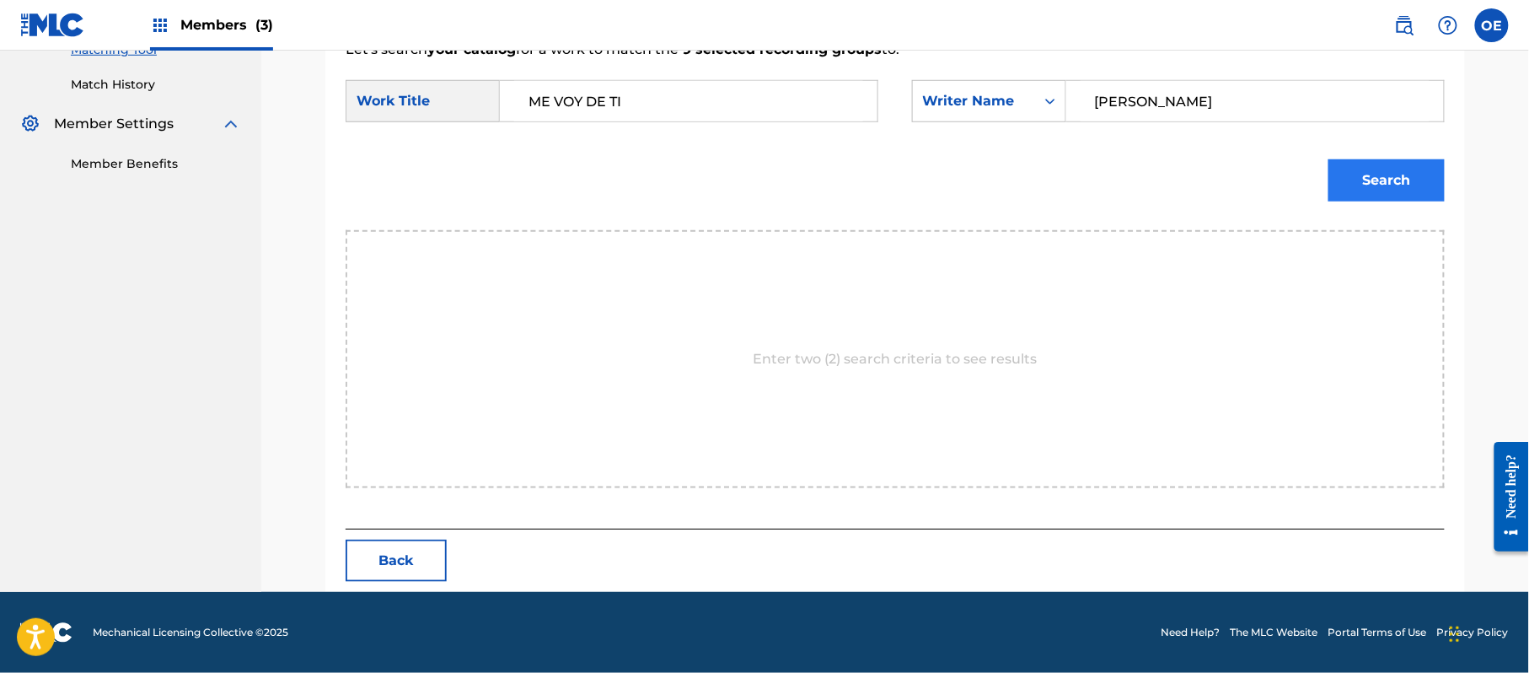
type input "[PERSON_NAME]"
click at [1340, 191] on button "Search" at bounding box center [1387, 180] width 116 height 42
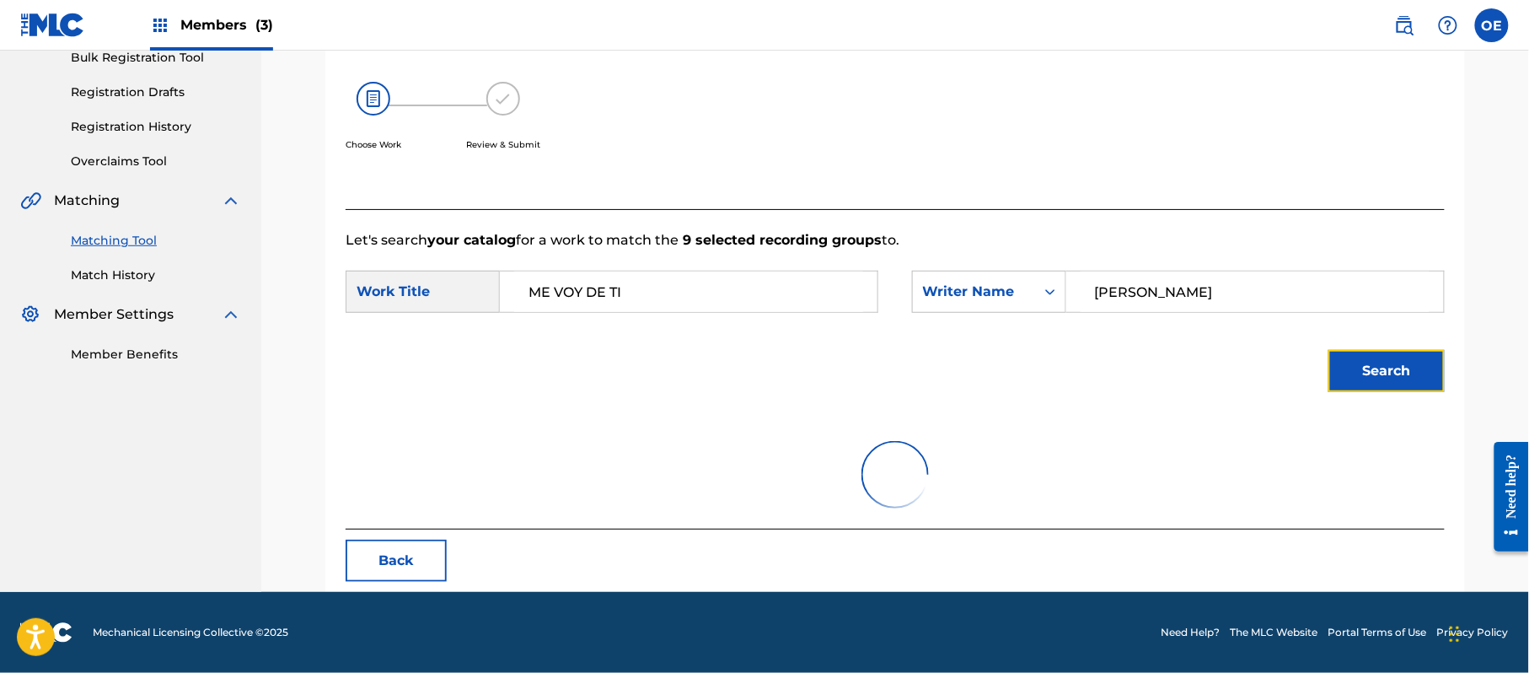
scroll to position [450, 0]
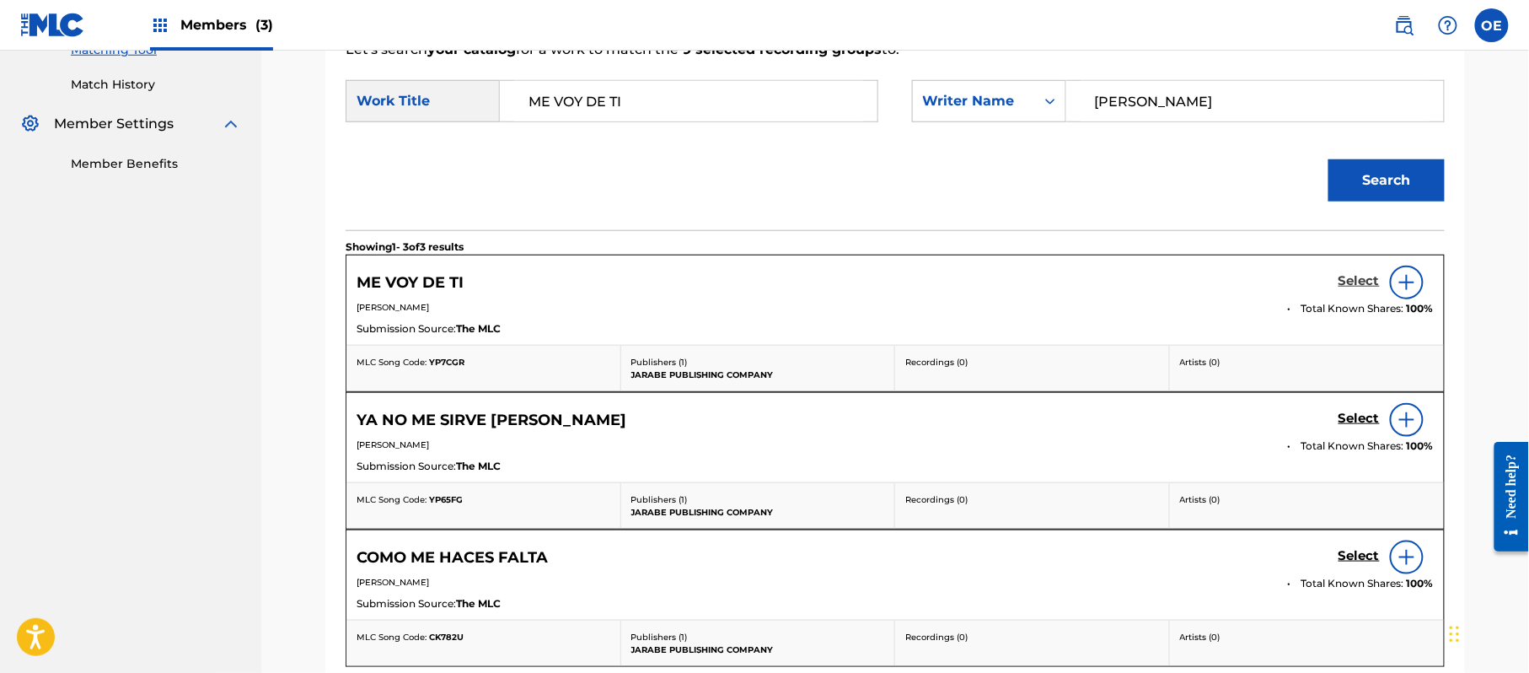
click at [1339, 283] on h5 "Select" at bounding box center [1359, 281] width 41 height 16
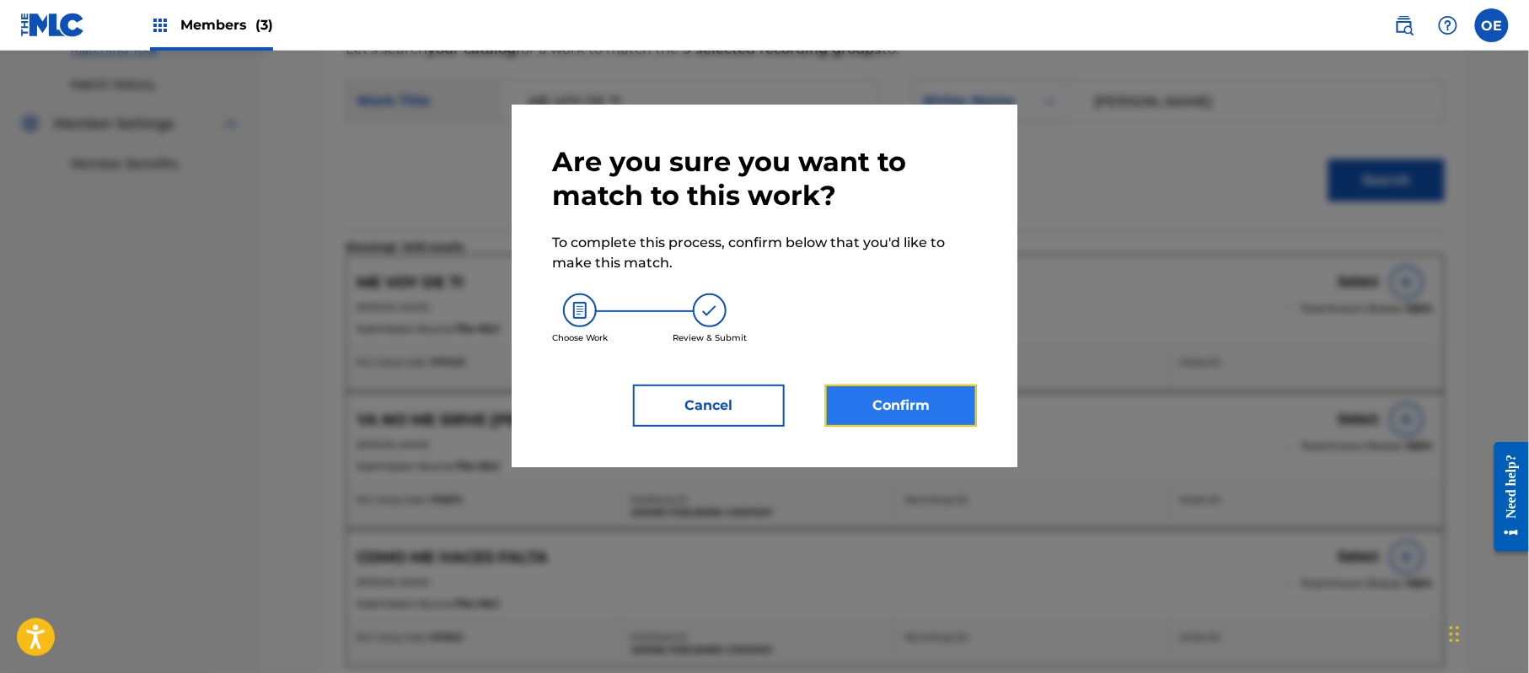
click at [927, 406] on button "Confirm" at bounding box center [901, 405] width 152 height 42
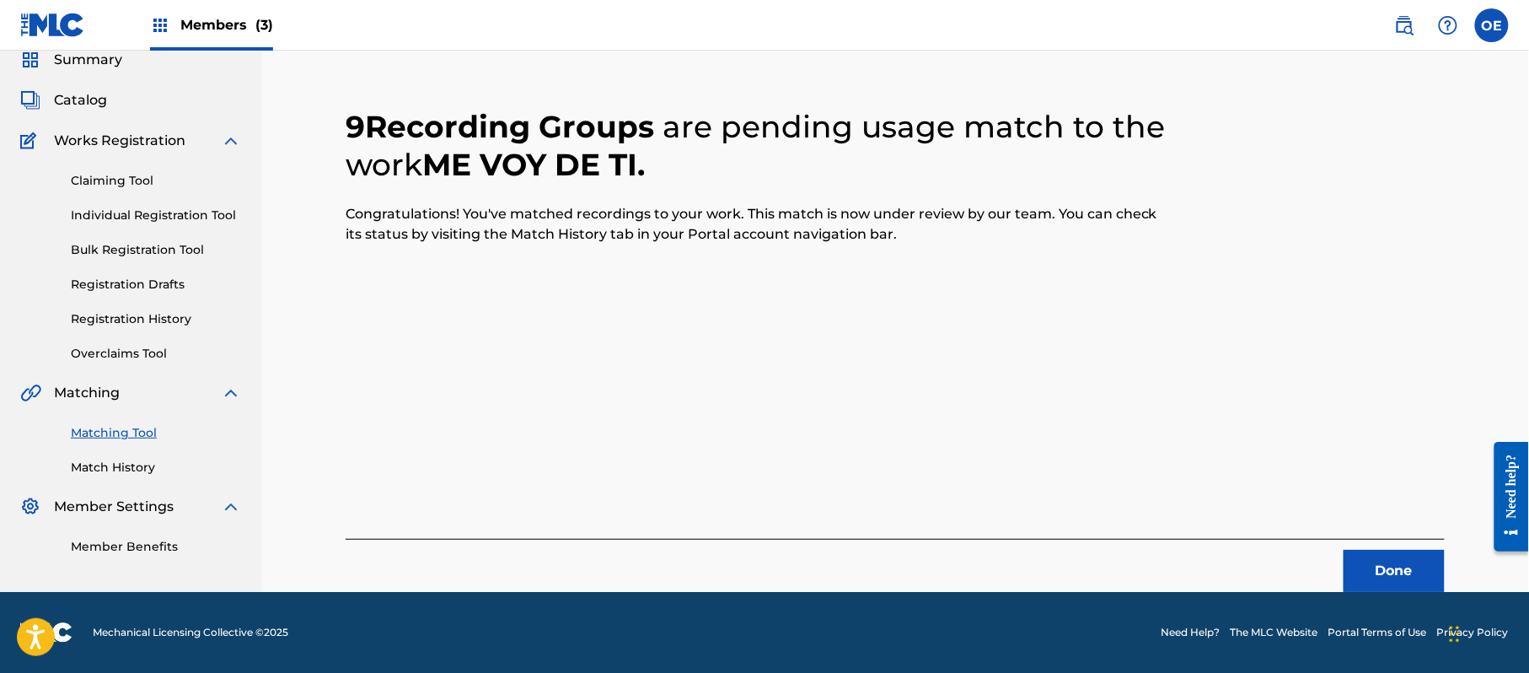
scroll to position [67, 0]
click at [1430, 581] on button "Done" at bounding box center [1394, 571] width 101 height 42
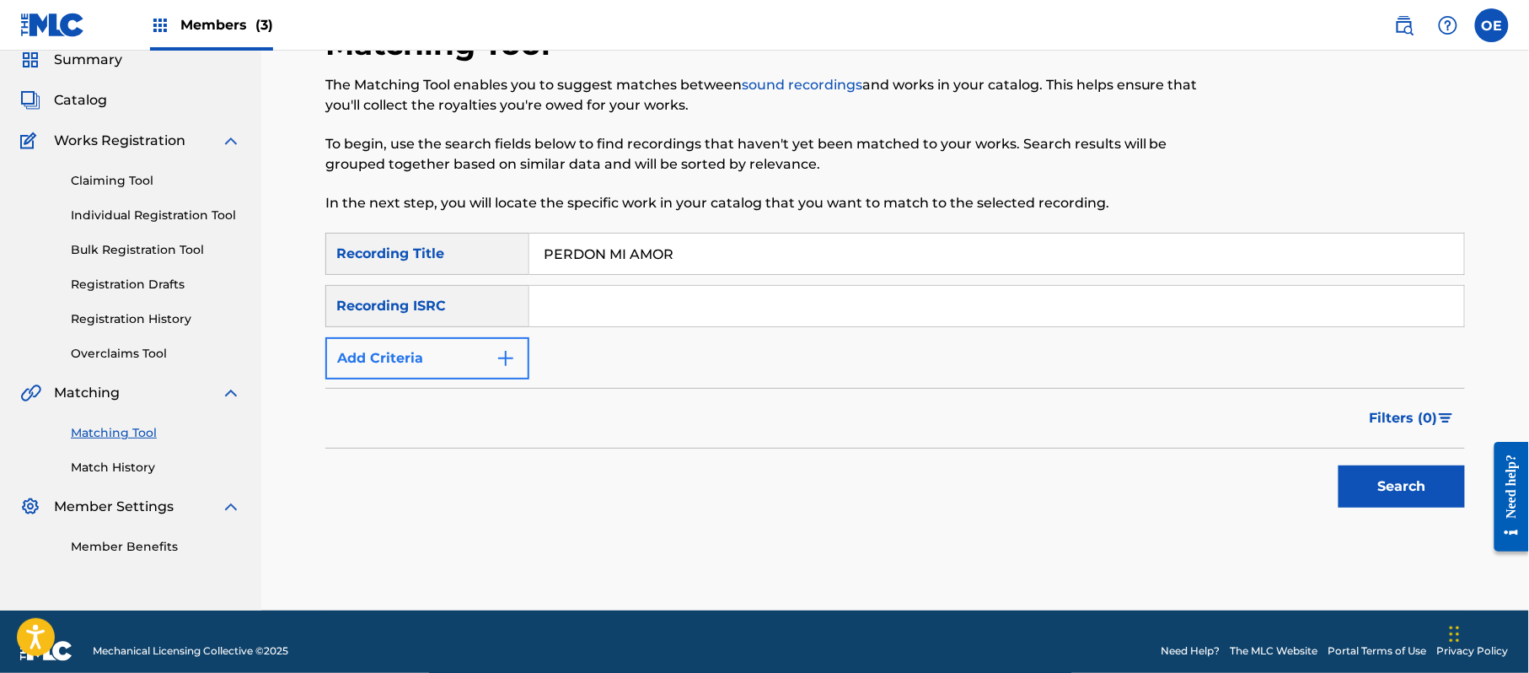
type input "PERDON MI AMOR"
click at [436, 358] on button "Add Criteria" at bounding box center [427, 358] width 204 height 42
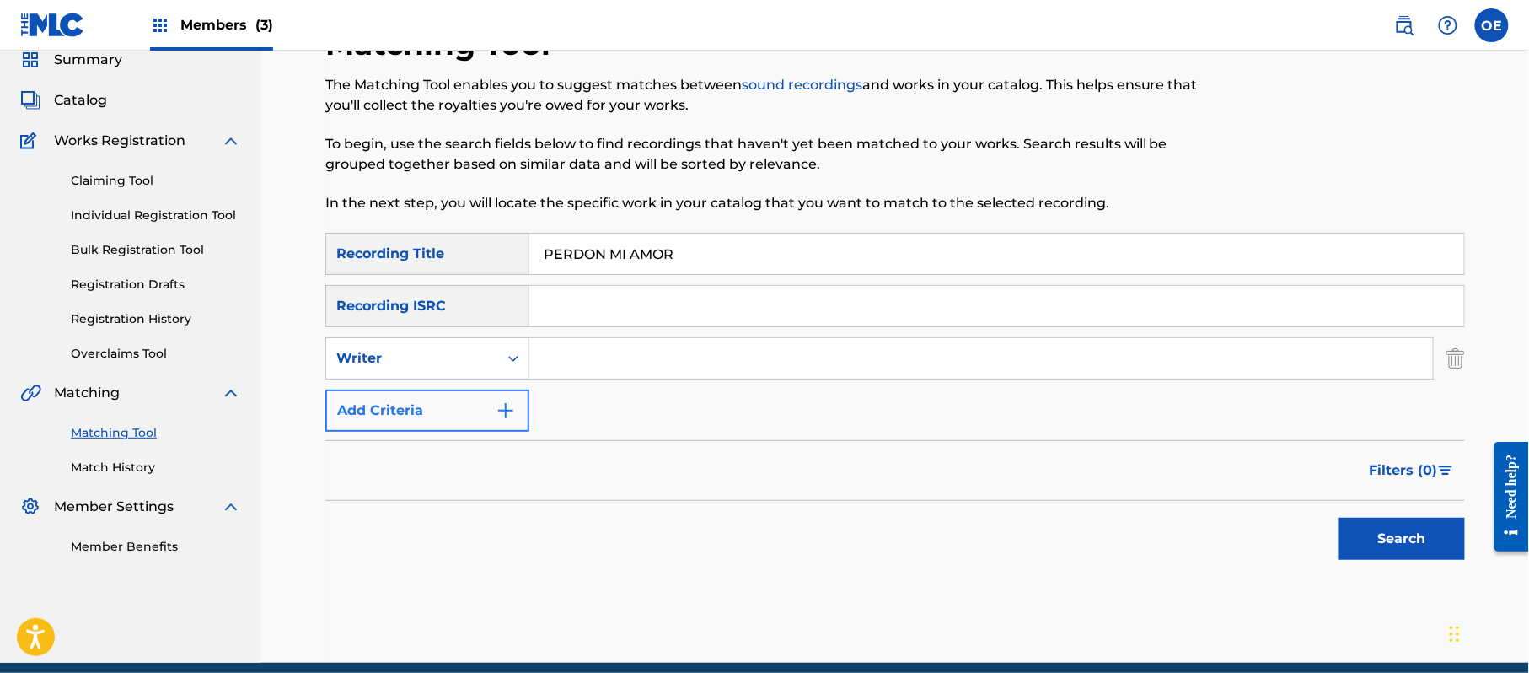
click at [436, 358] on div "Writer" at bounding box center [412, 358] width 152 height 20
click at [432, 389] on div "Recording Artist" at bounding box center [427, 400] width 202 height 42
type input "LA MIGRA"
click at [1389, 548] on button "Search" at bounding box center [1402, 539] width 126 height 42
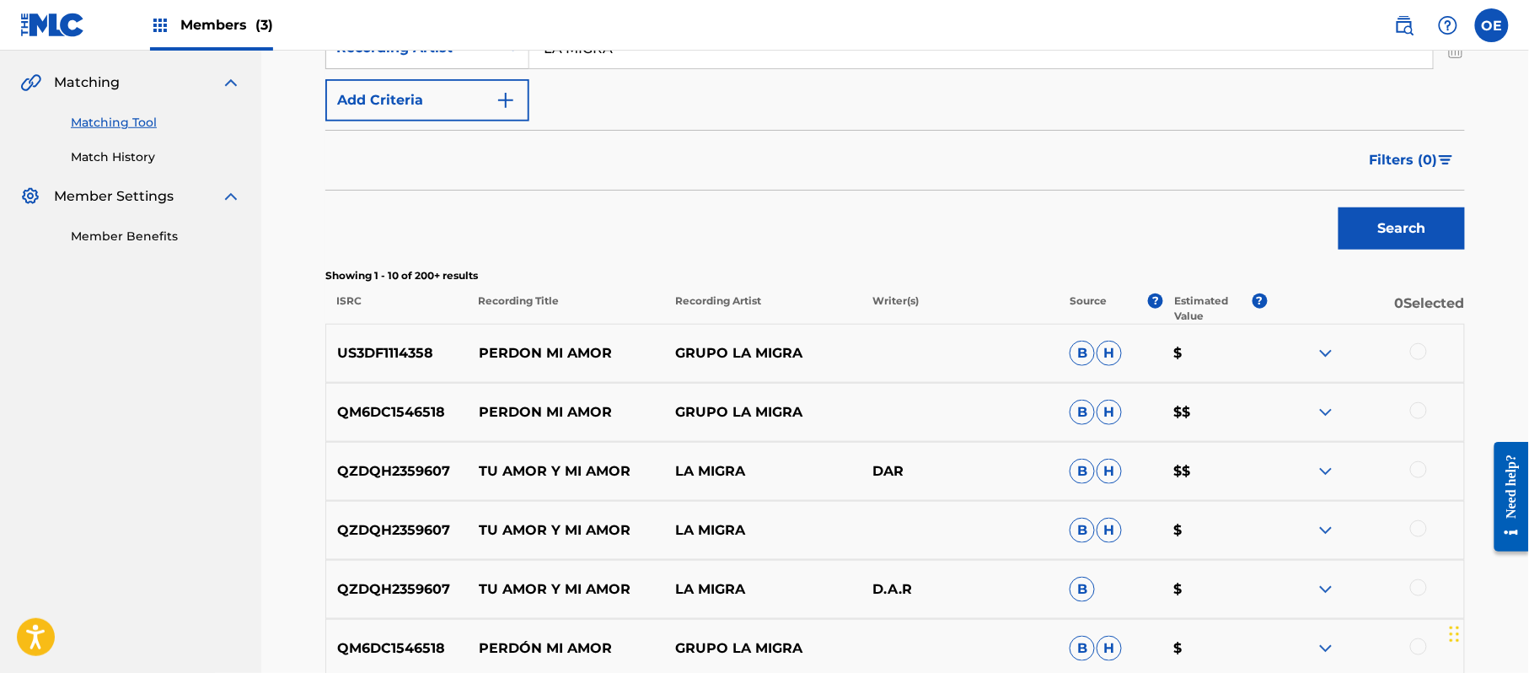
scroll to position [376, 0]
click at [1411, 354] on div at bounding box center [1418, 353] width 17 height 17
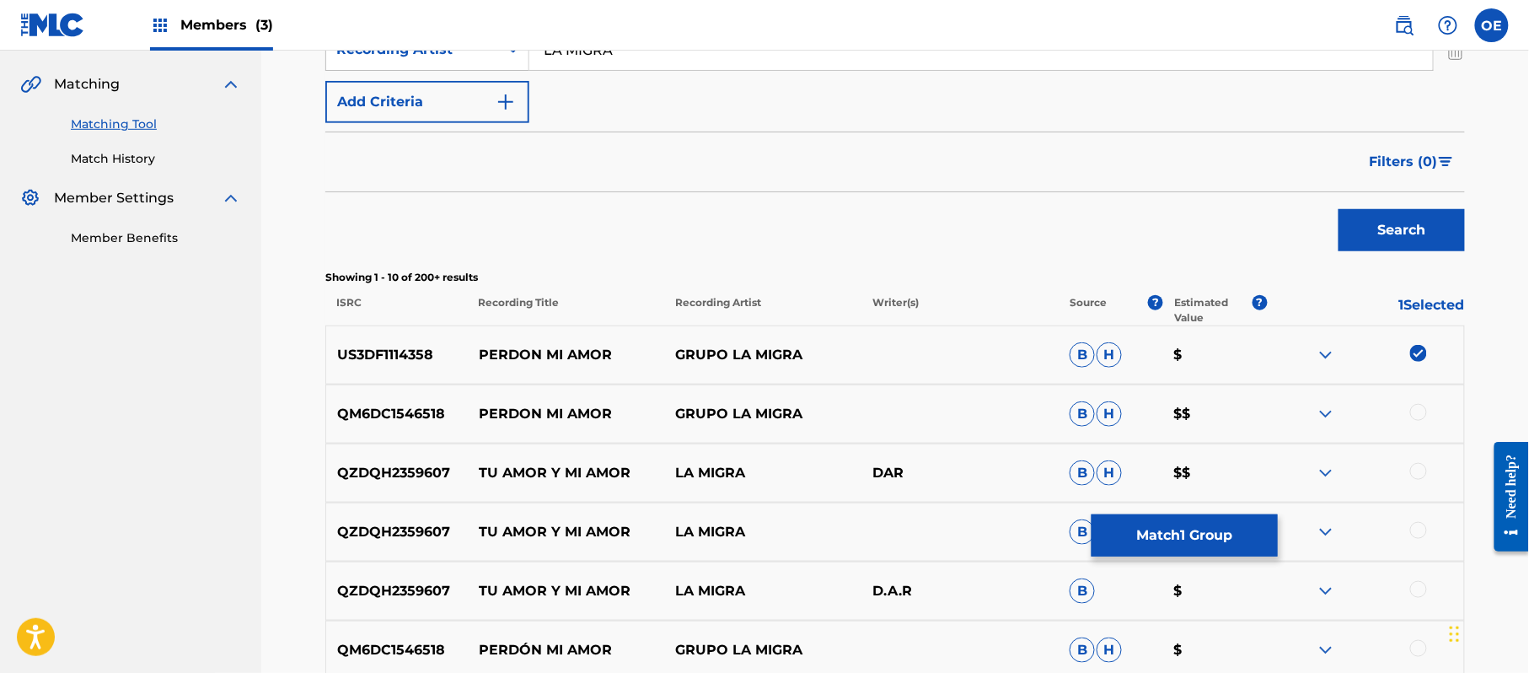
click at [1420, 412] on div at bounding box center [1418, 412] width 17 height 17
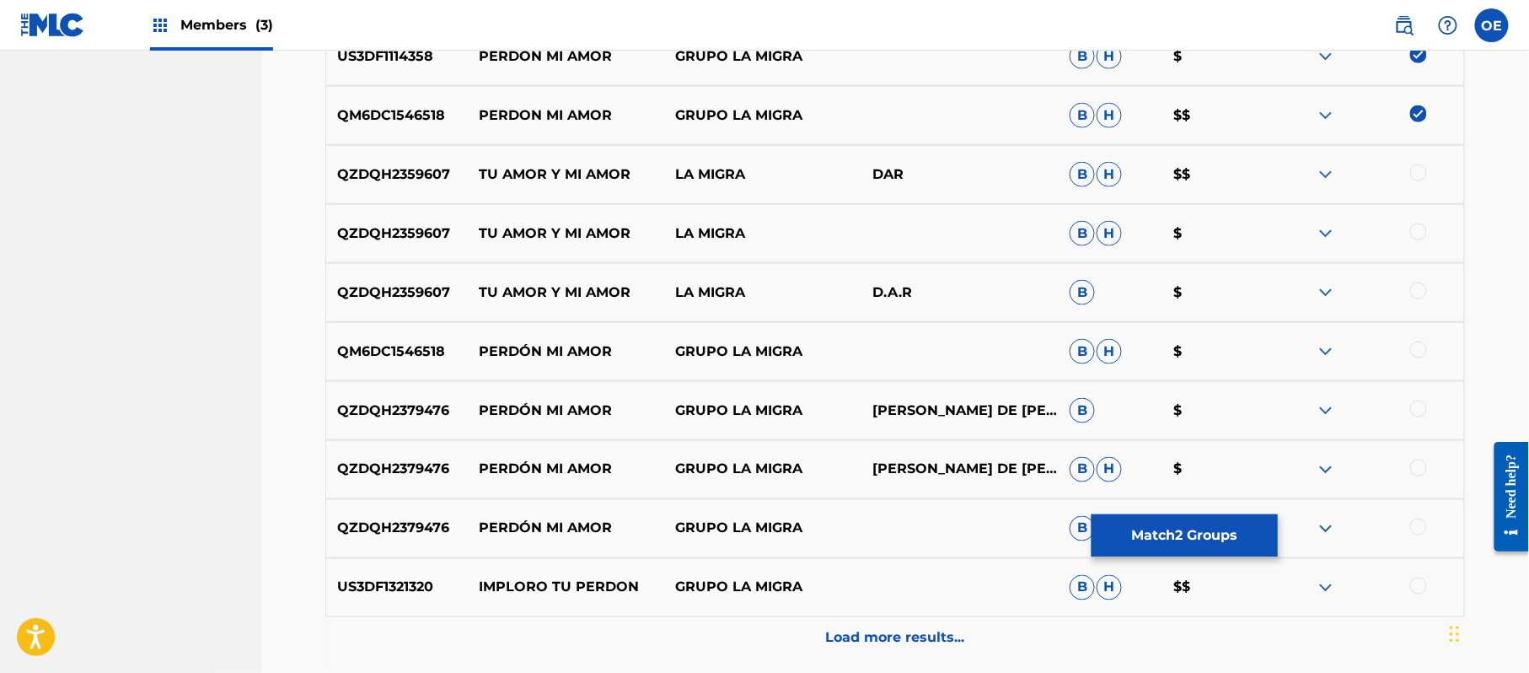
scroll to position [713, 0]
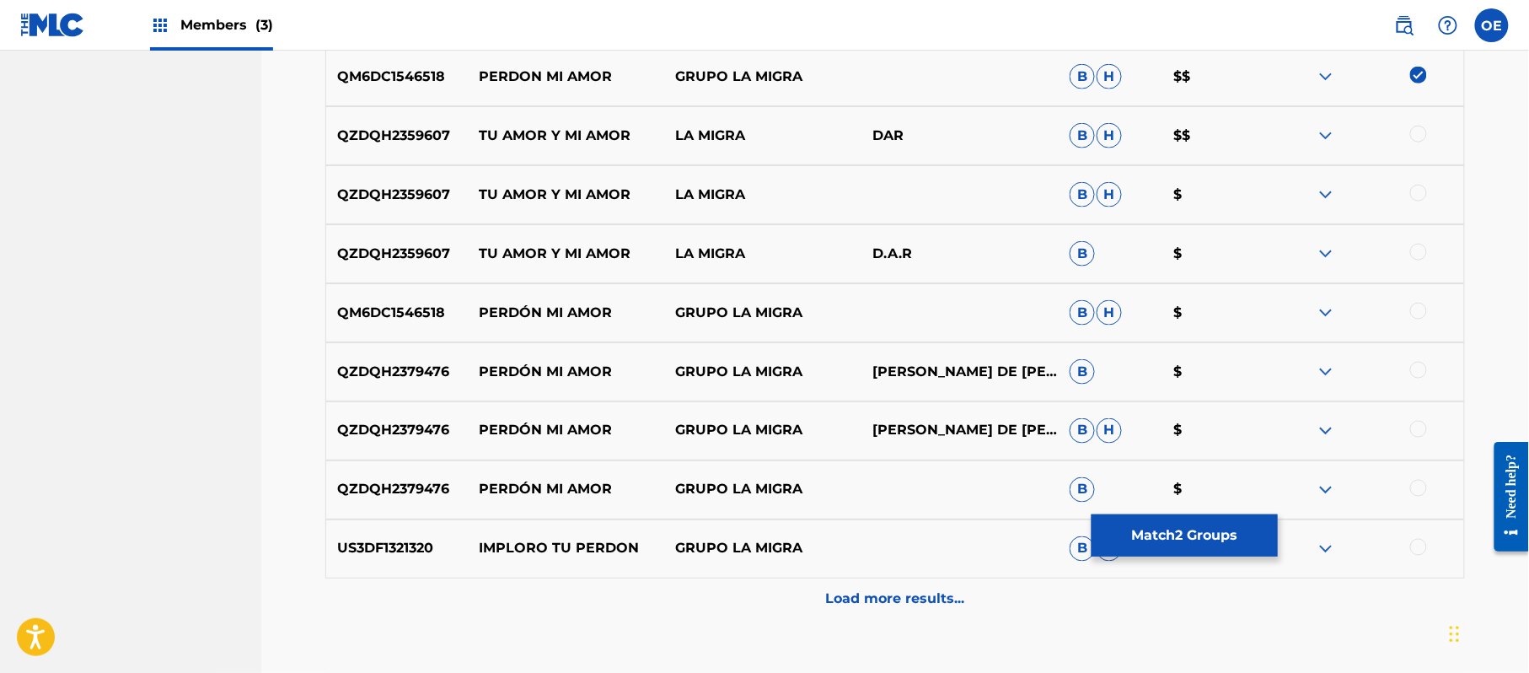
click at [1424, 312] on div at bounding box center [1418, 311] width 17 height 17
click at [1416, 378] on div at bounding box center [1365, 372] width 197 height 20
click at [1420, 428] on div at bounding box center [1418, 429] width 17 height 17
click at [1423, 364] on div at bounding box center [1418, 370] width 17 height 17
click at [1420, 487] on div at bounding box center [1418, 488] width 17 height 17
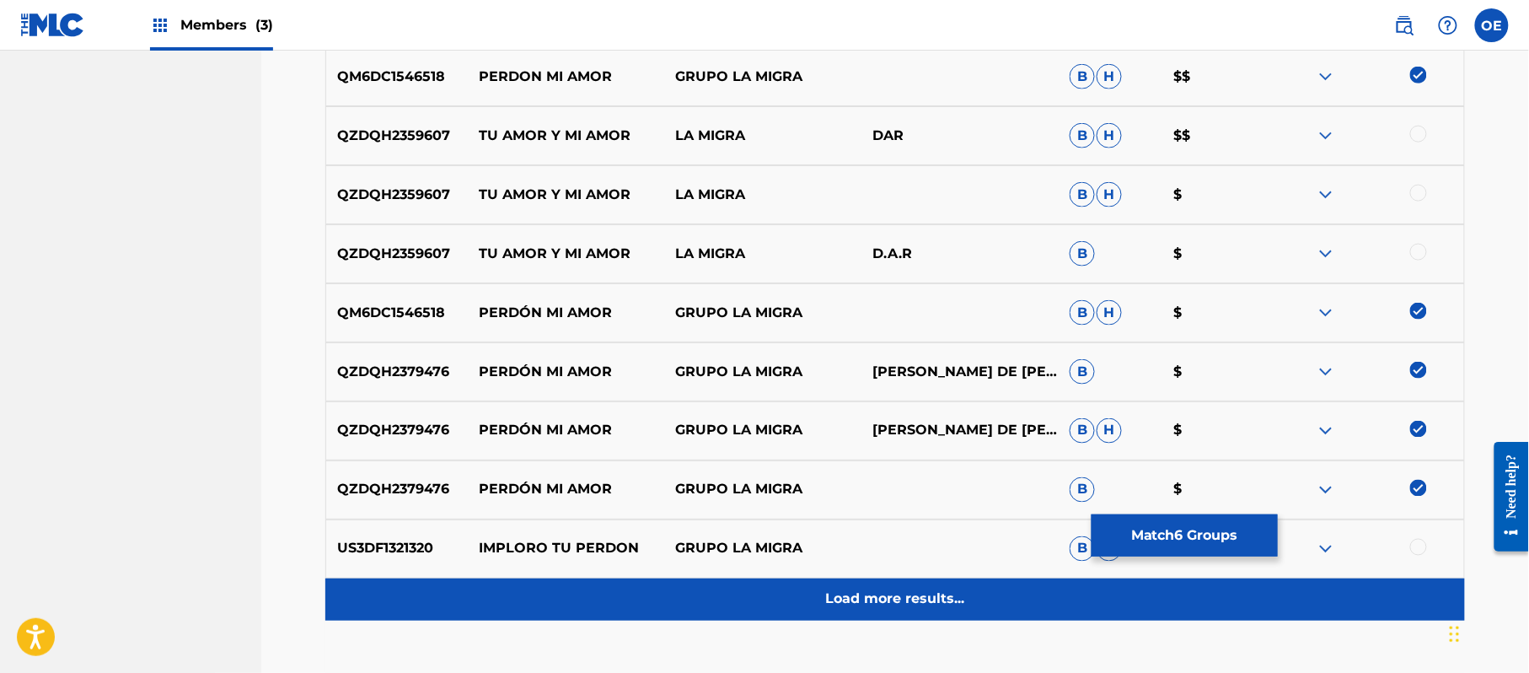
click at [874, 591] on p "Load more results..." at bounding box center [895, 599] width 139 height 20
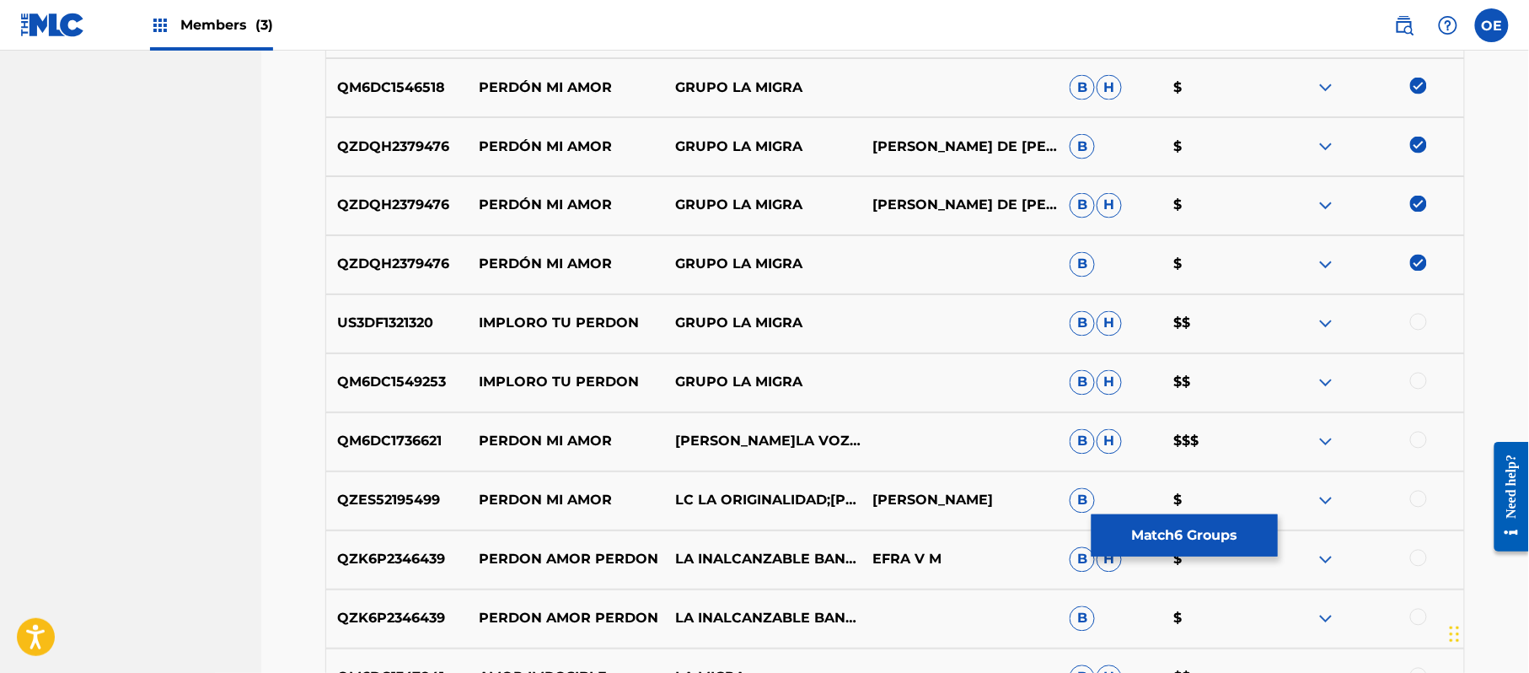
scroll to position [1050, 0]
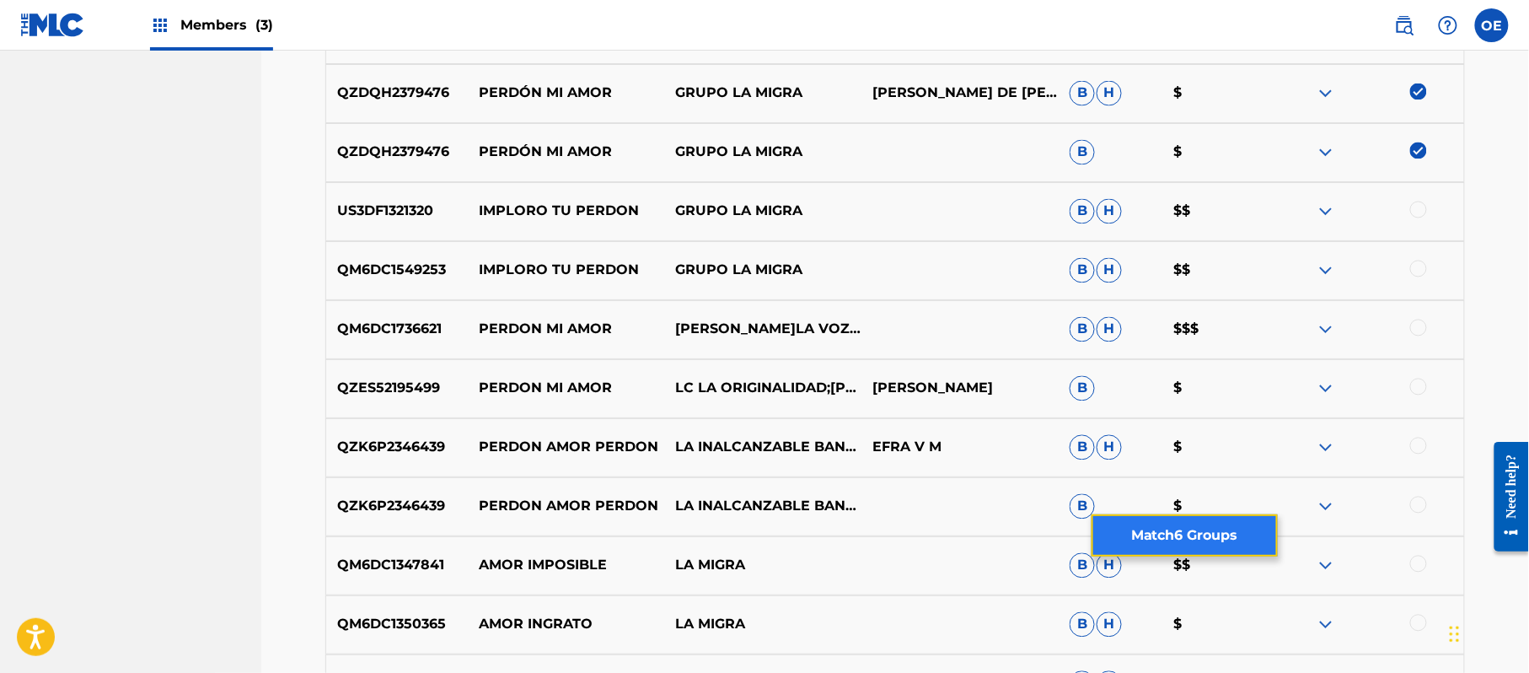
click at [1103, 540] on button "Match 6 Groups" at bounding box center [1185, 535] width 186 height 42
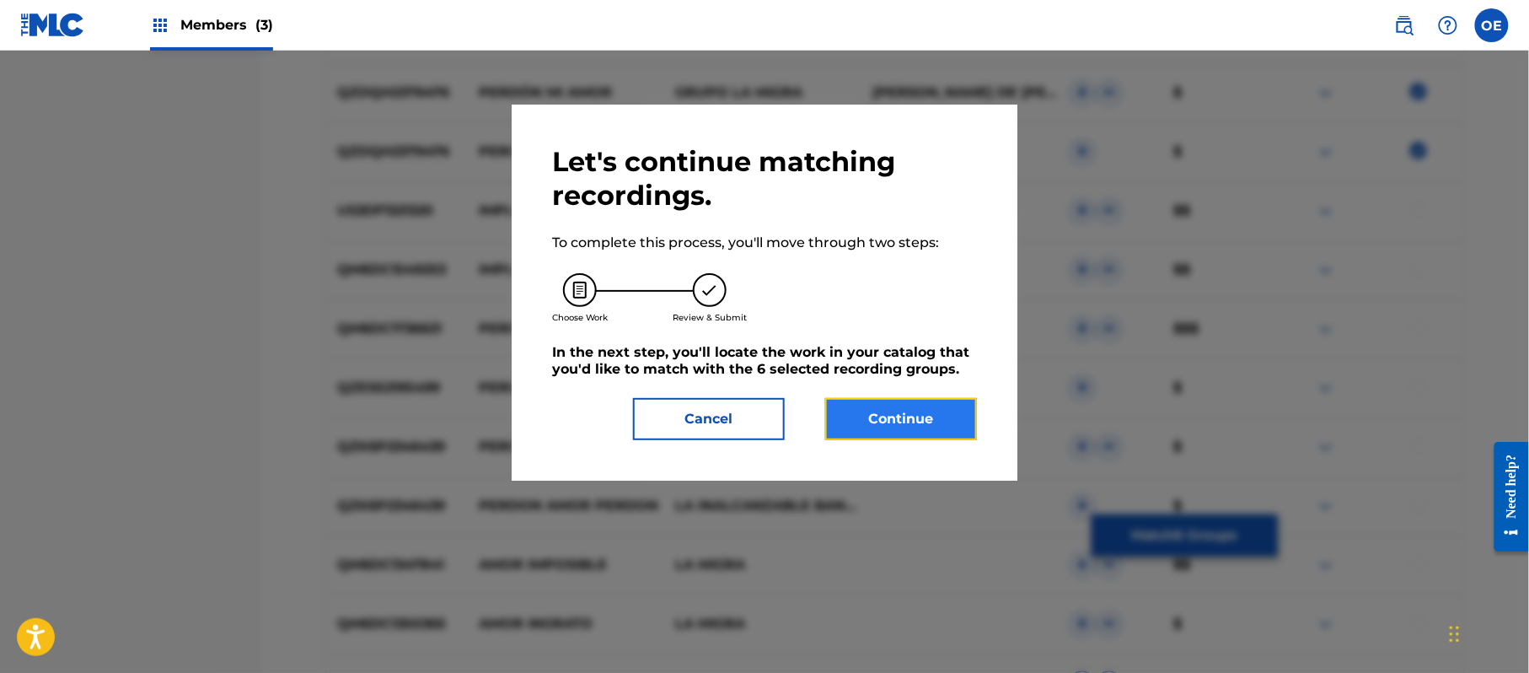
click at [914, 399] on button "Continue" at bounding box center [901, 419] width 152 height 42
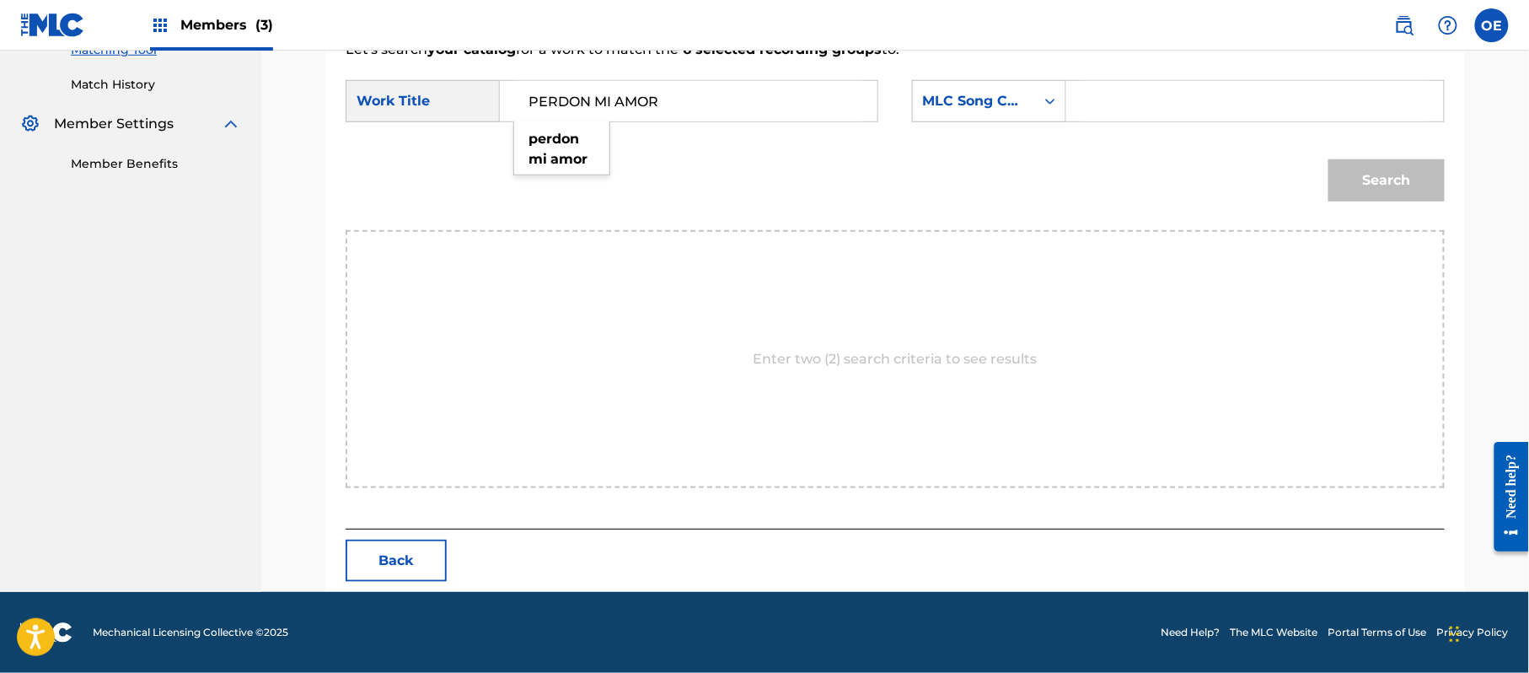
type input "PERDON MI AMOR"
click at [956, 123] on div "SearchWithCriteriaf89498bc-789c-4985-8487-5061a1897356 Work Title PERDON MI AMO…" at bounding box center [895, 106] width 1099 height 52
click at [982, 105] on div "MLC Song Code" at bounding box center [974, 101] width 102 height 20
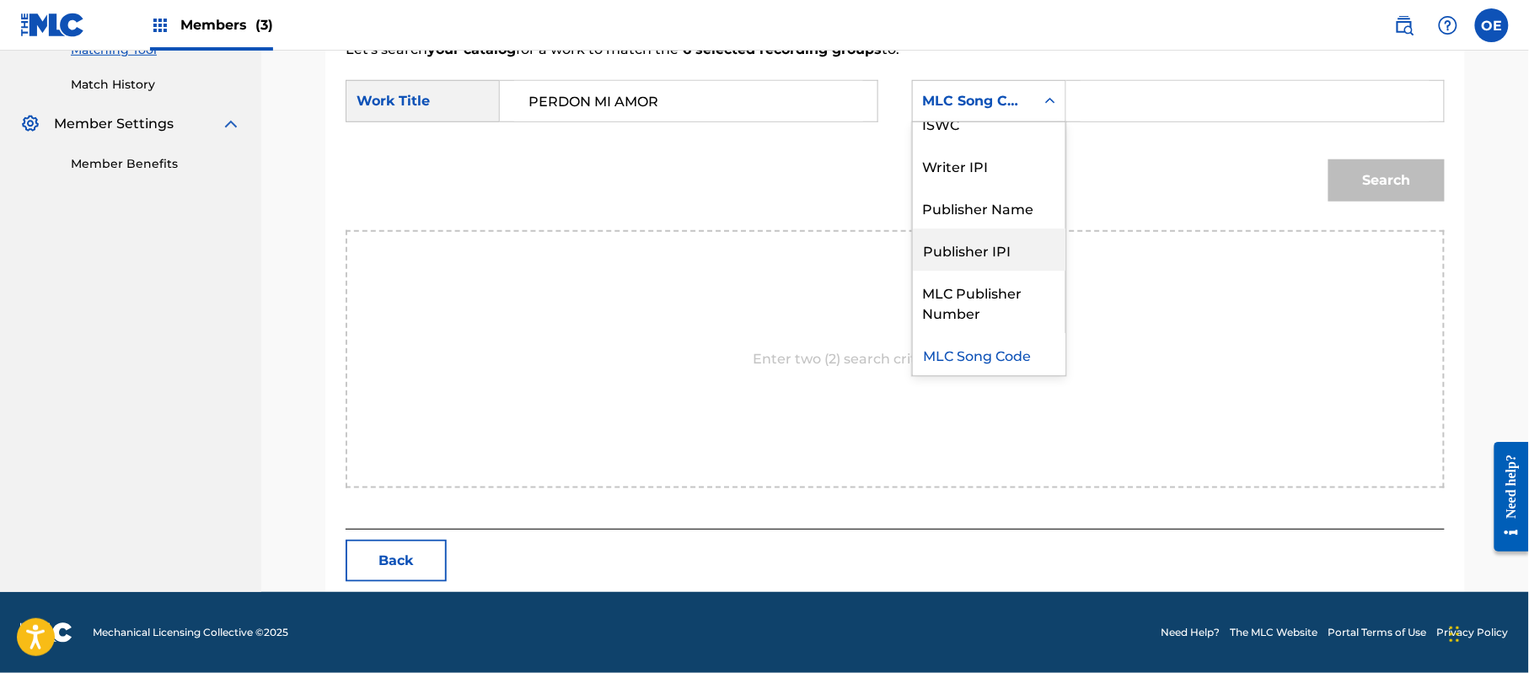
scroll to position [0, 0]
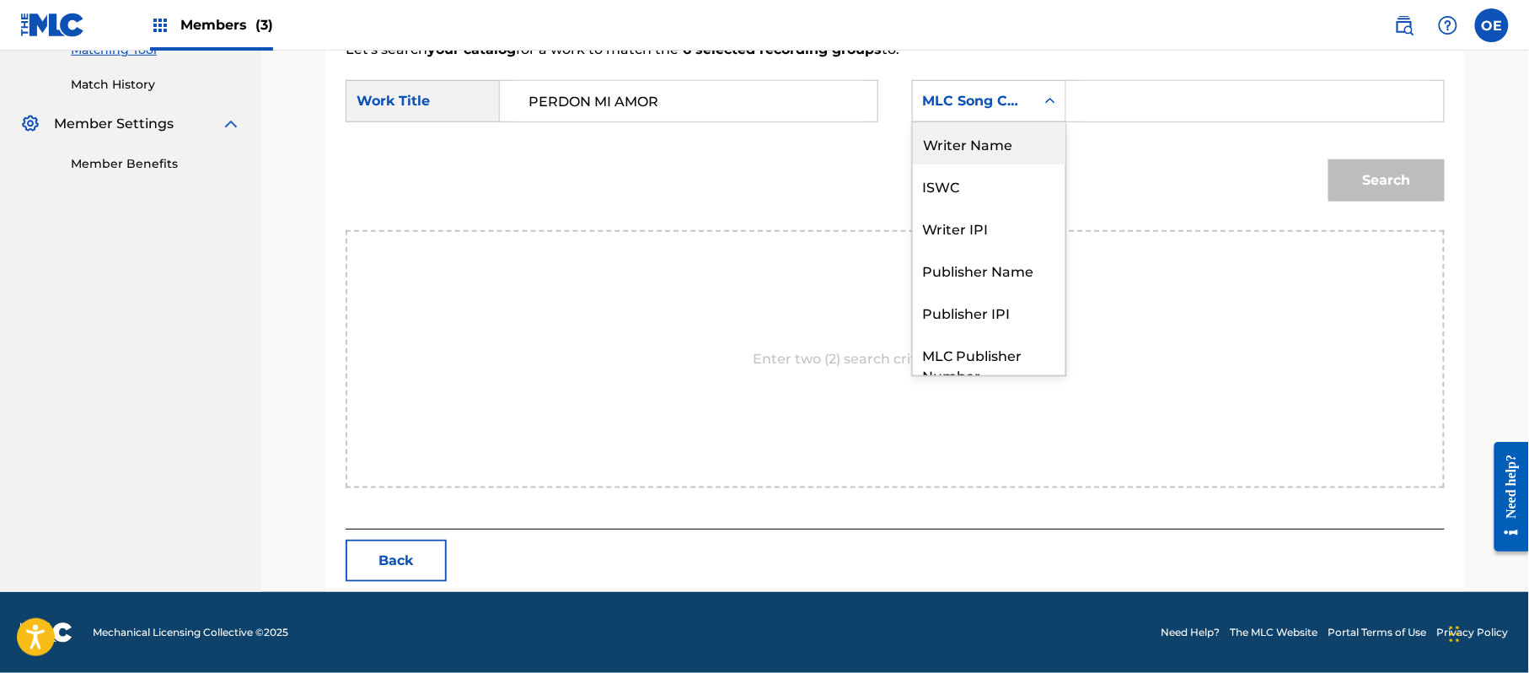
click at [961, 153] on div "Writer Name" at bounding box center [989, 143] width 153 height 42
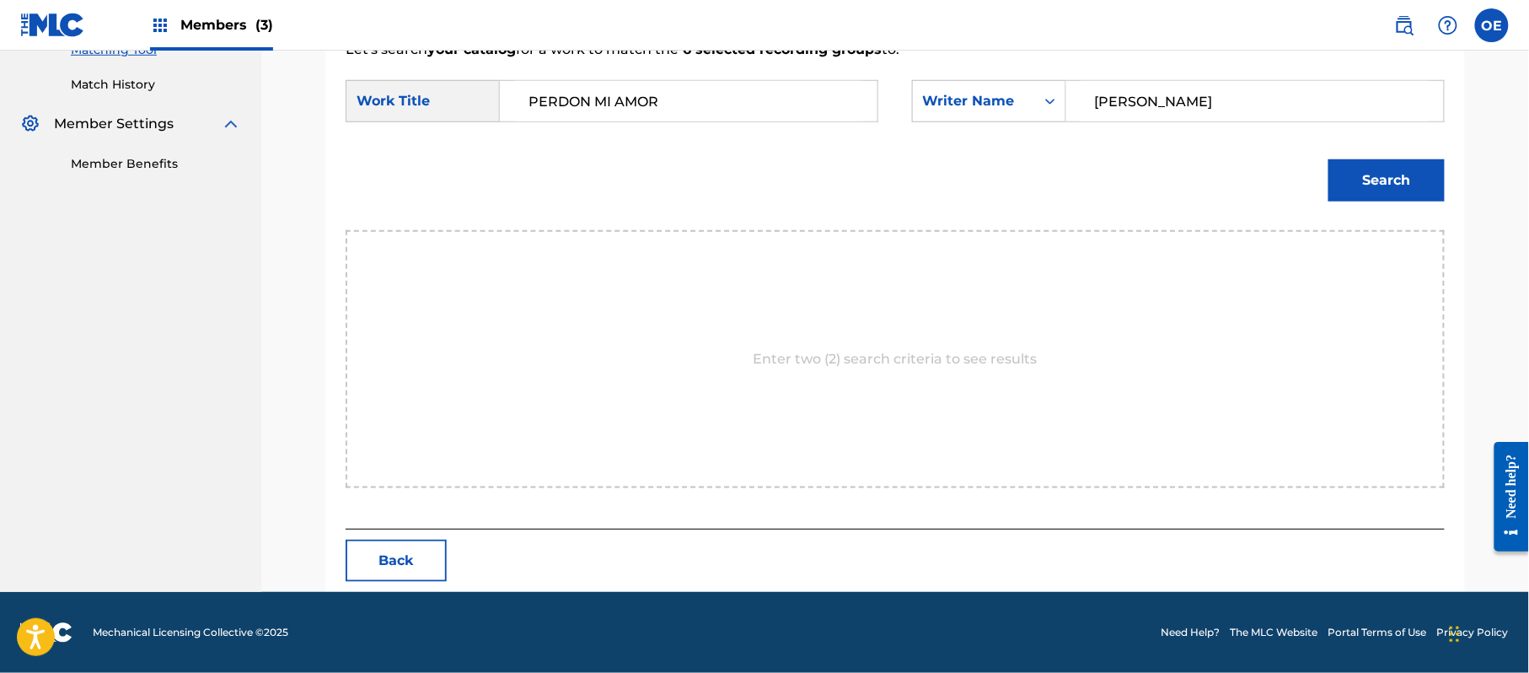
type input "[PERSON_NAME]"
click at [1327, 193] on div "Search" at bounding box center [1382, 175] width 125 height 67
click at [1376, 177] on button "Search" at bounding box center [1387, 180] width 116 height 42
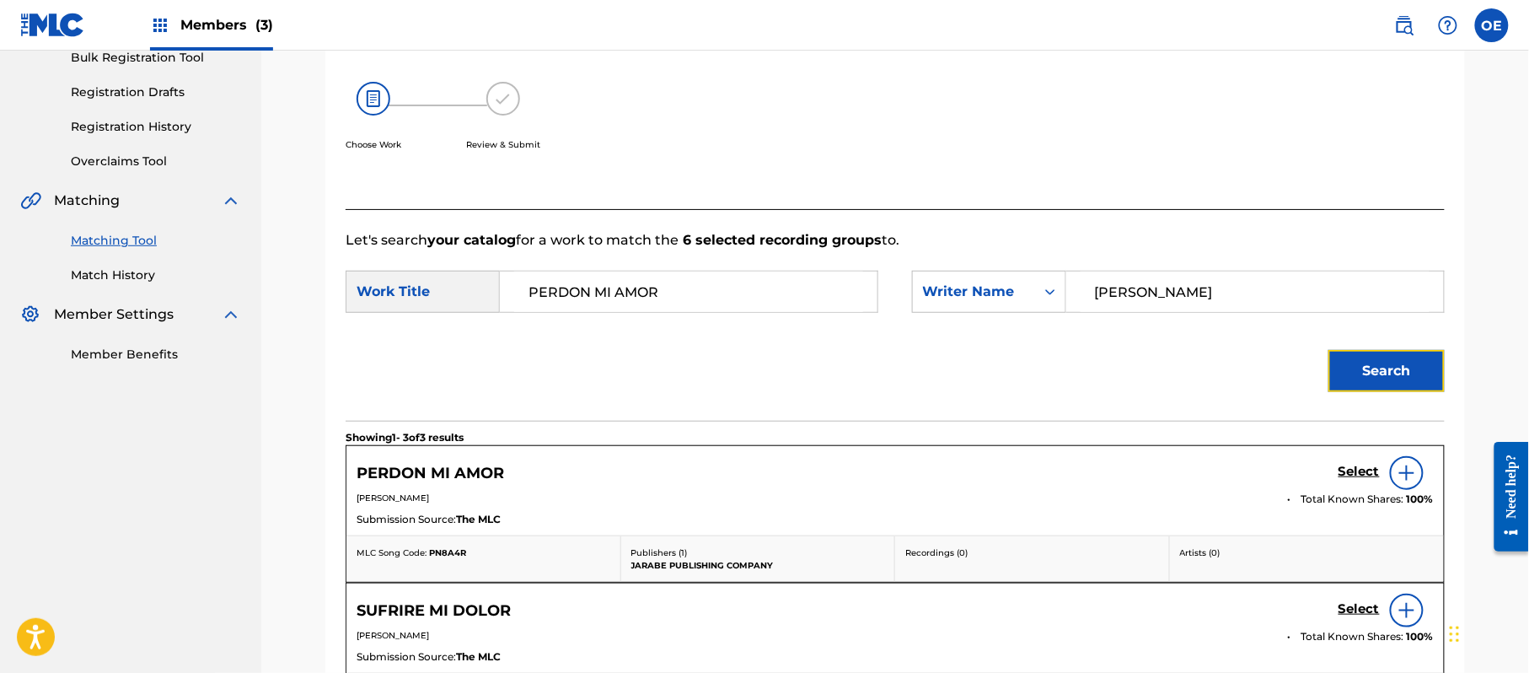
scroll to position [450, 0]
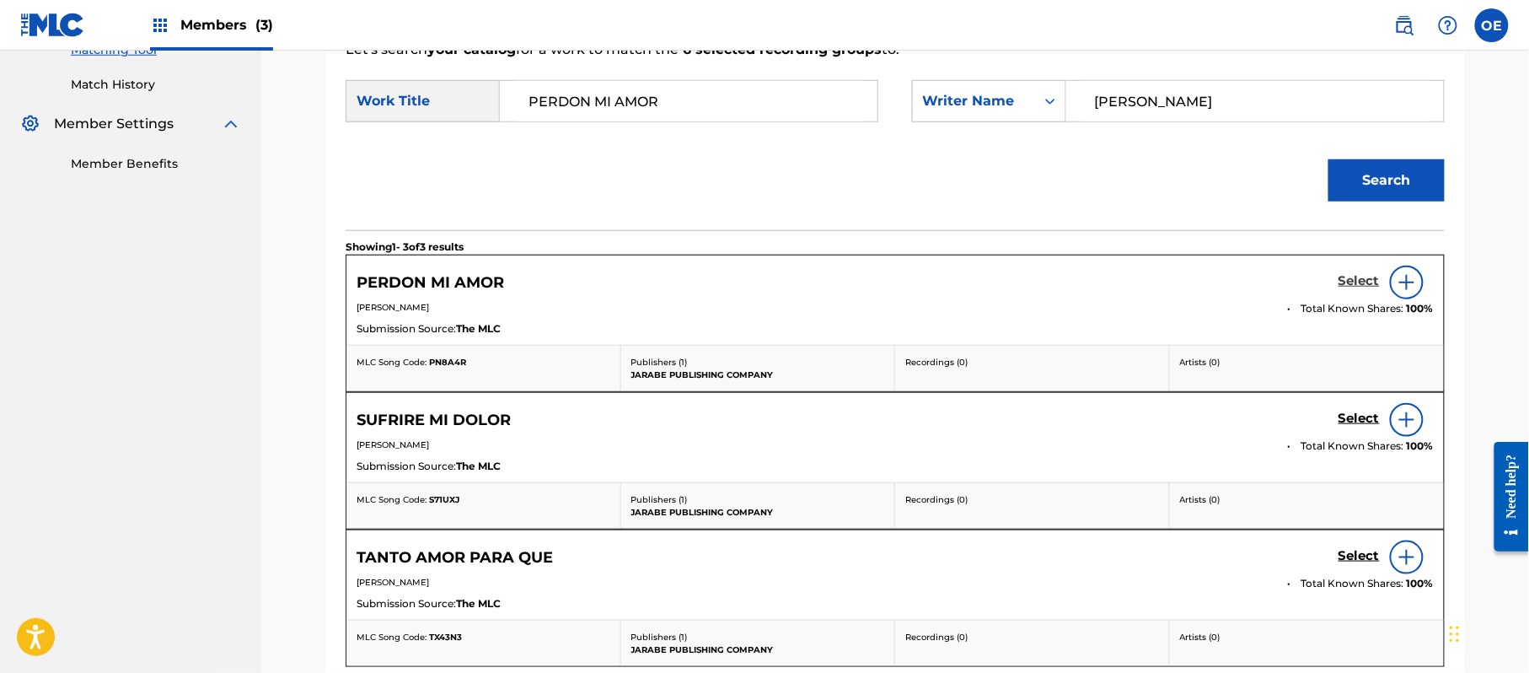
click at [1353, 283] on h5 "Select" at bounding box center [1359, 281] width 41 height 16
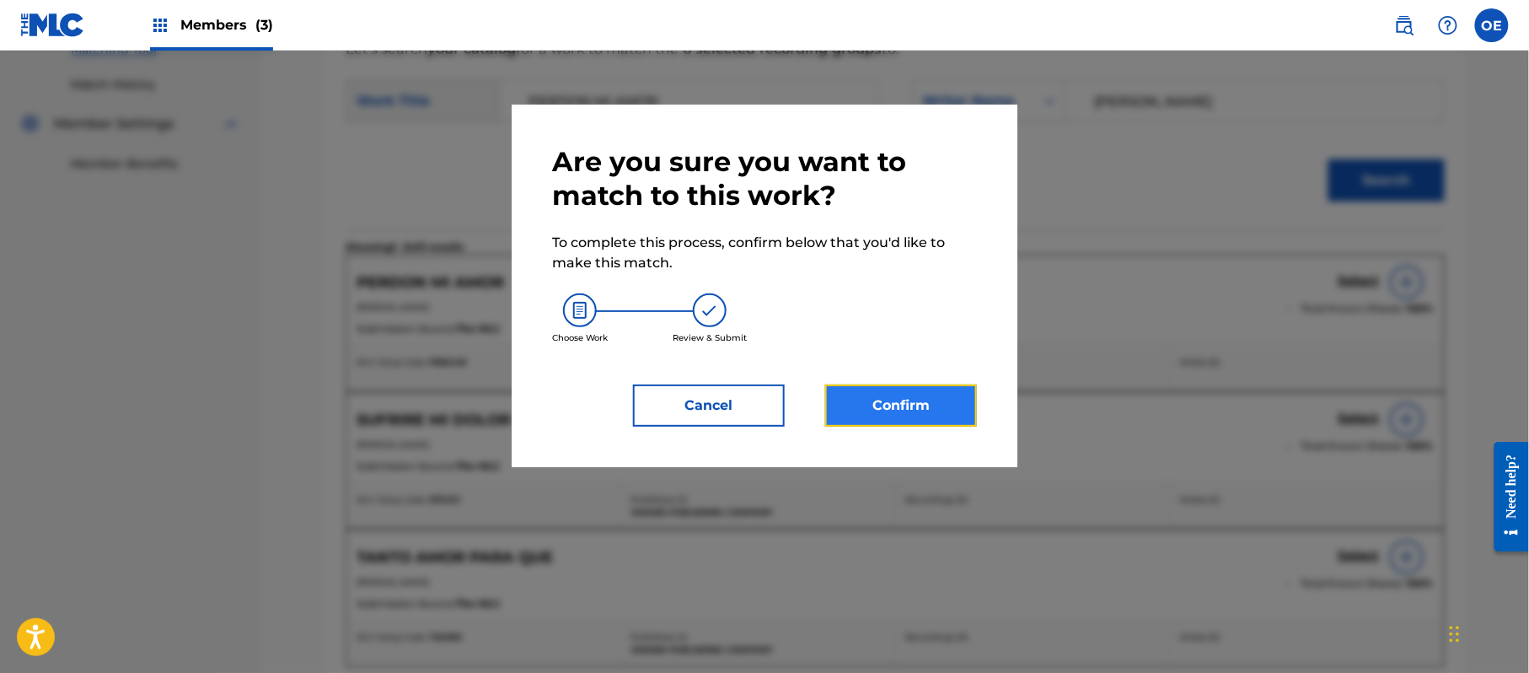
click at [894, 399] on button "Confirm" at bounding box center [901, 405] width 152 height 42
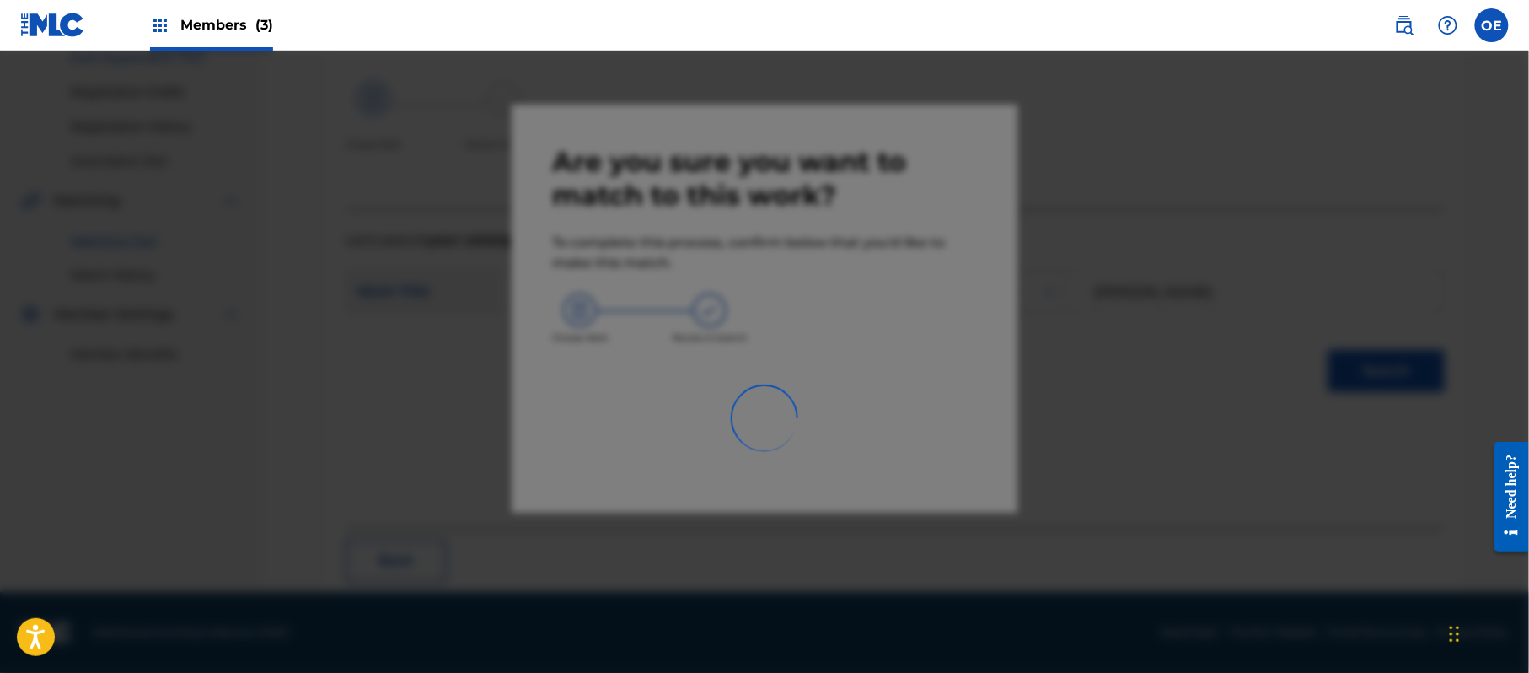
scroll to position [67, 0]
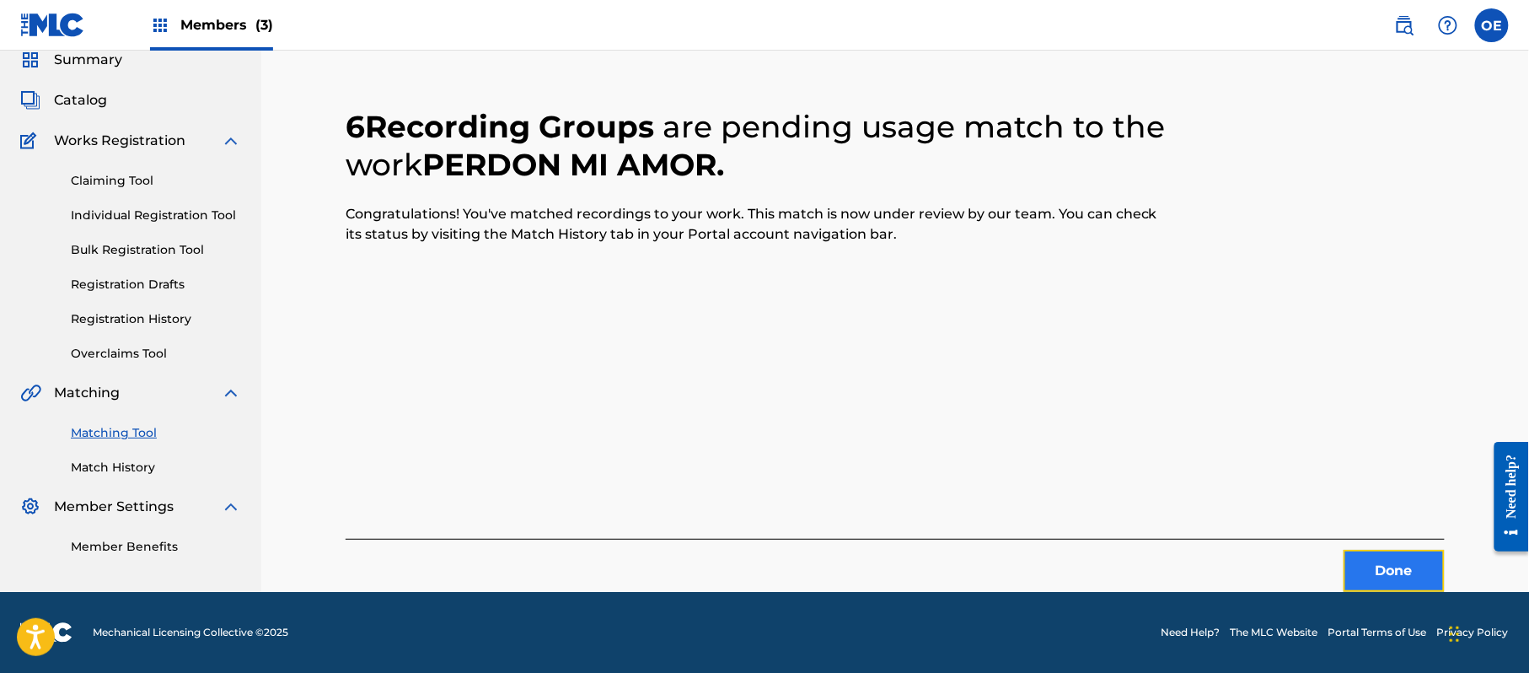
click at [1379, 561] on button "Done" at bounding box center [1394, 571] width 101 height 42
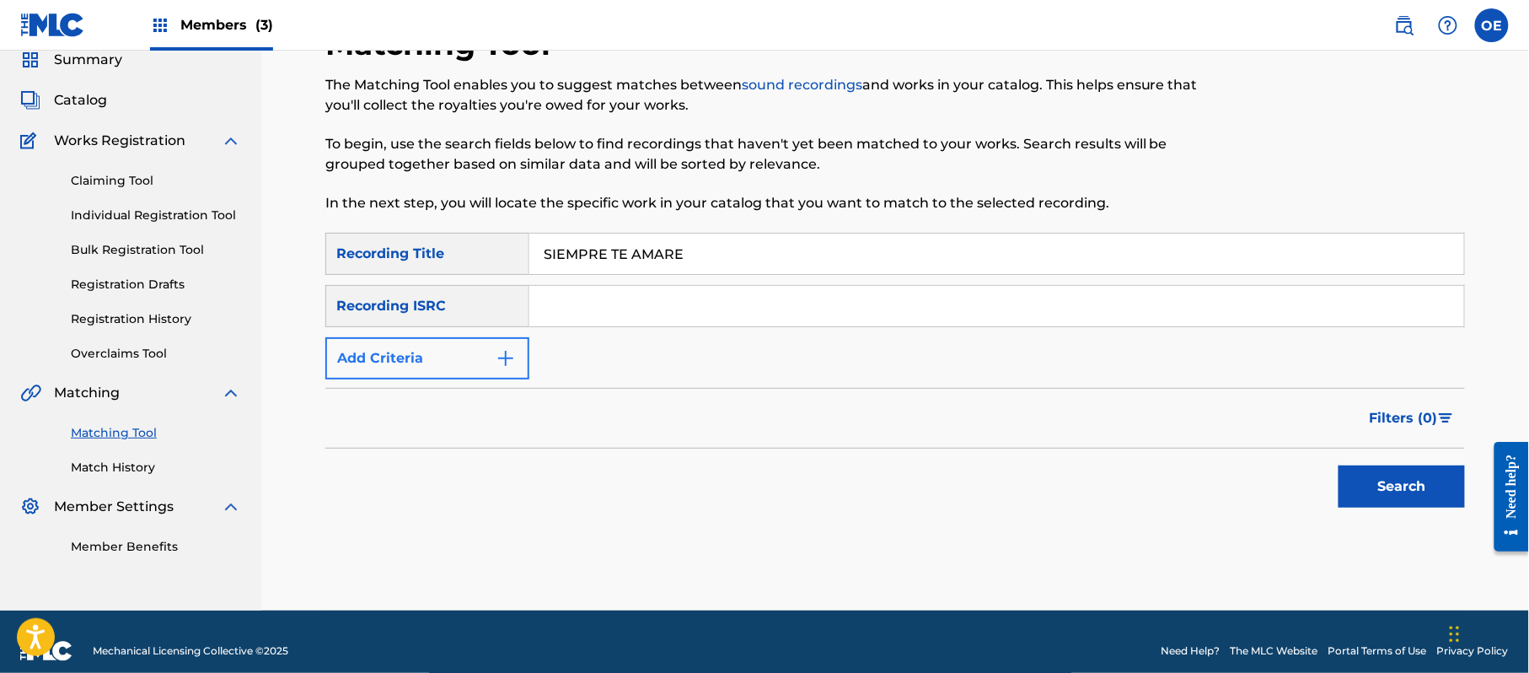
type input "SIEMPRE TE AMARE"
click at [456, 368] on button "Add Criteria" at bounding box center [427, 358] width 204 height 42
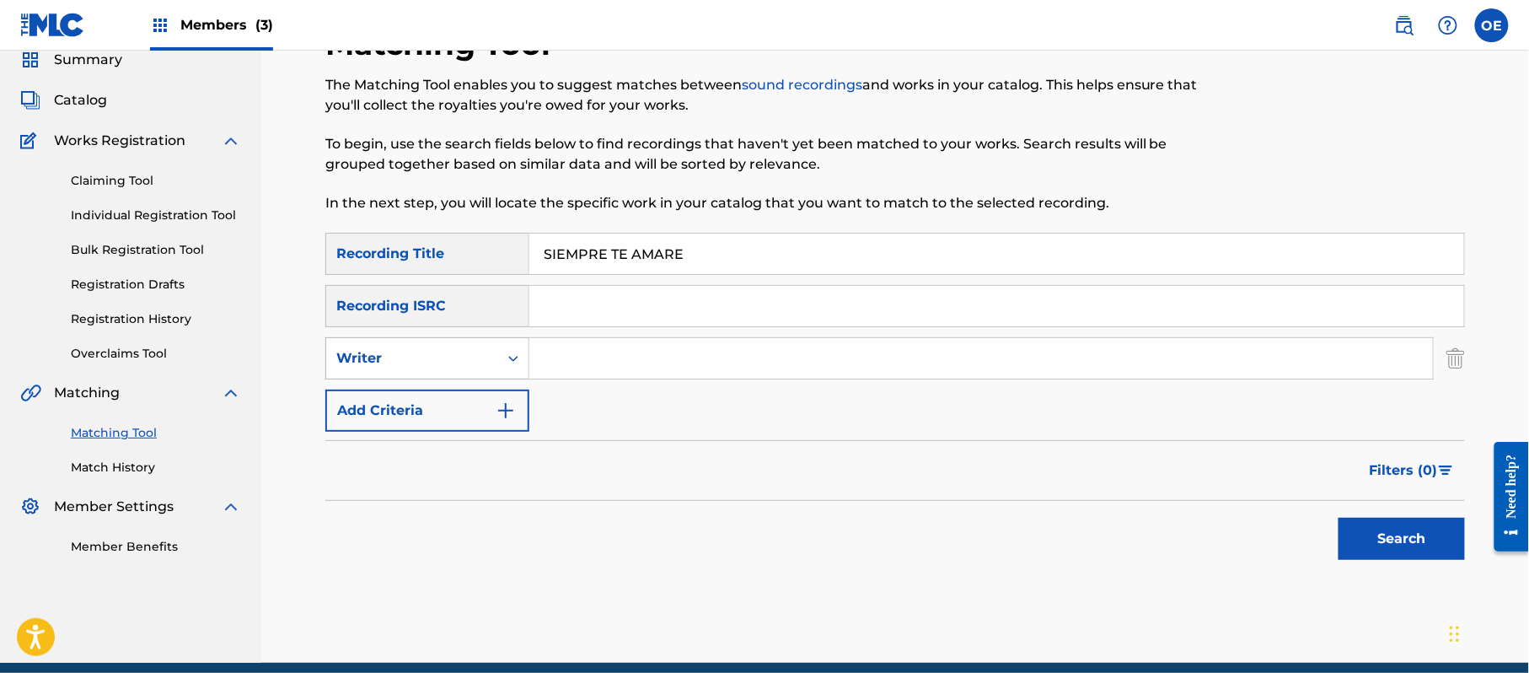
click at [432, 348] on div "Writer" at bounding box center [412, 358] width 172 height 32
click at [443, 399] on div "Recording Artist" at bounding box center [427, 400] width 202 height 42
type input "LOS YINNS"
click at [1366, 550] on button "Search" at bounding box center [1402, 539] width 126 height 42
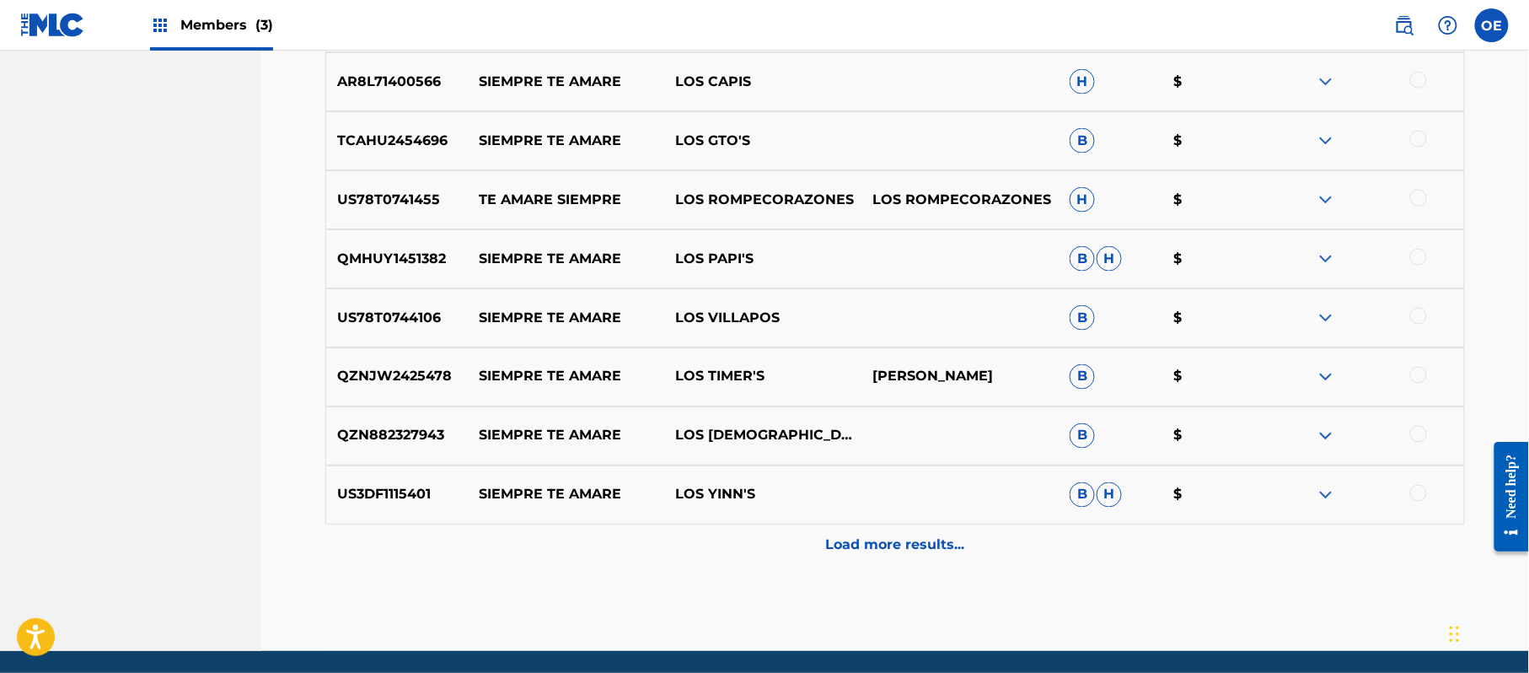
scroll to position [808, 0]
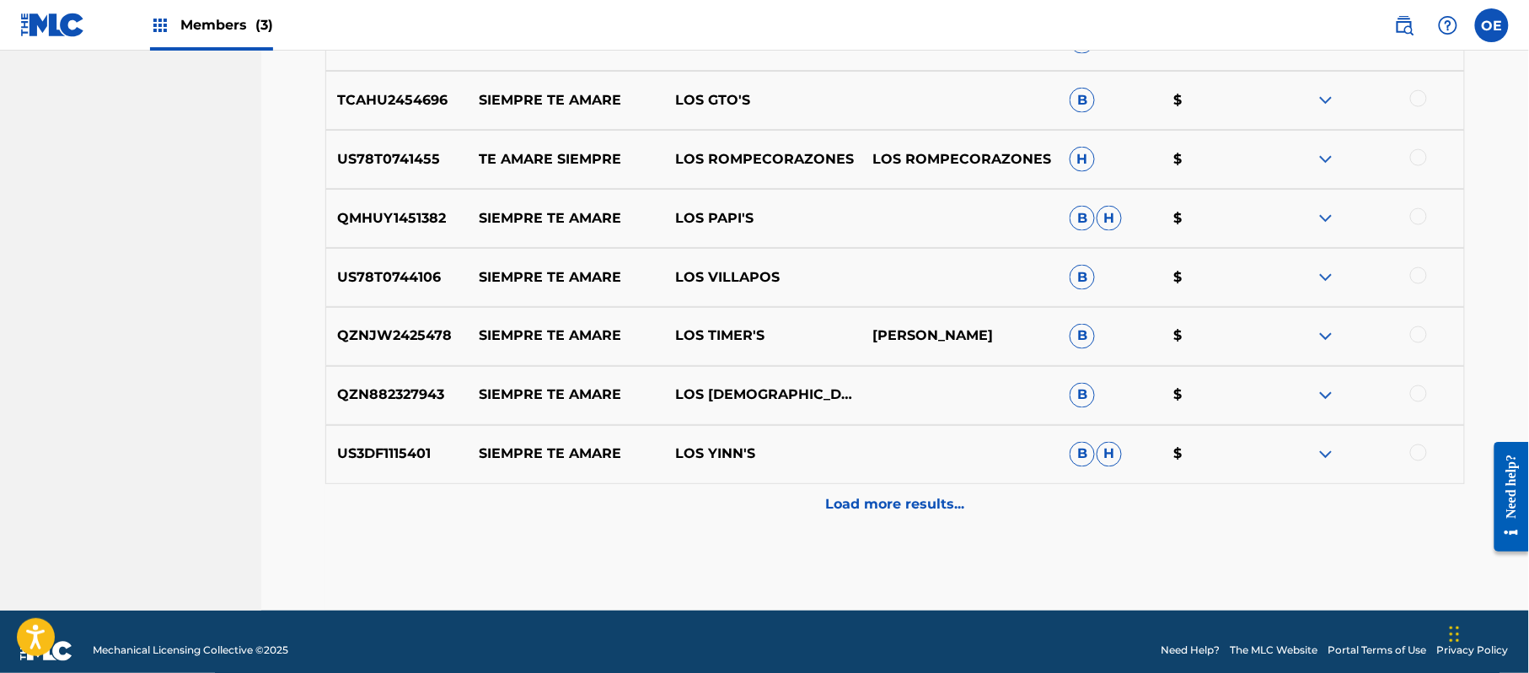
click at [1414, 453] on div at bounding box center [1418, 452] width 17 height 17
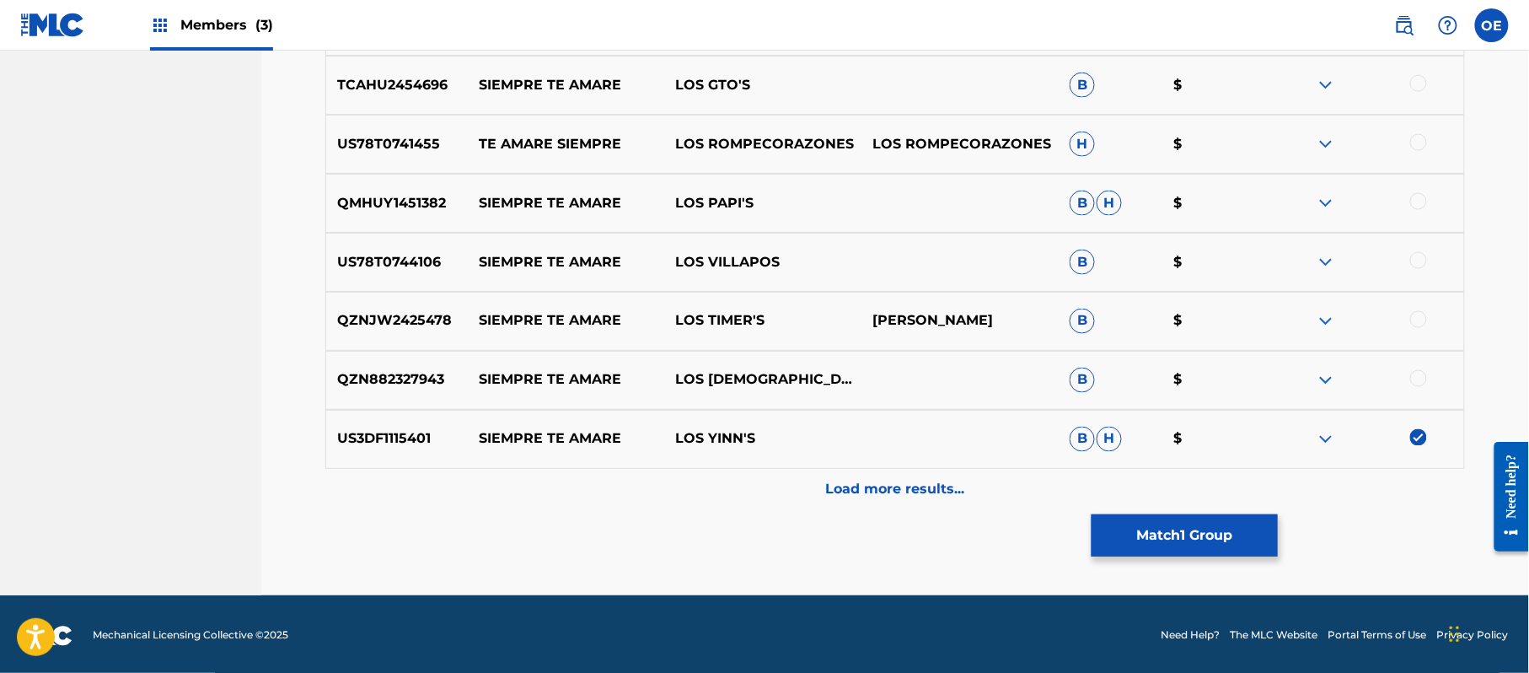
scroll to position [826, 0]
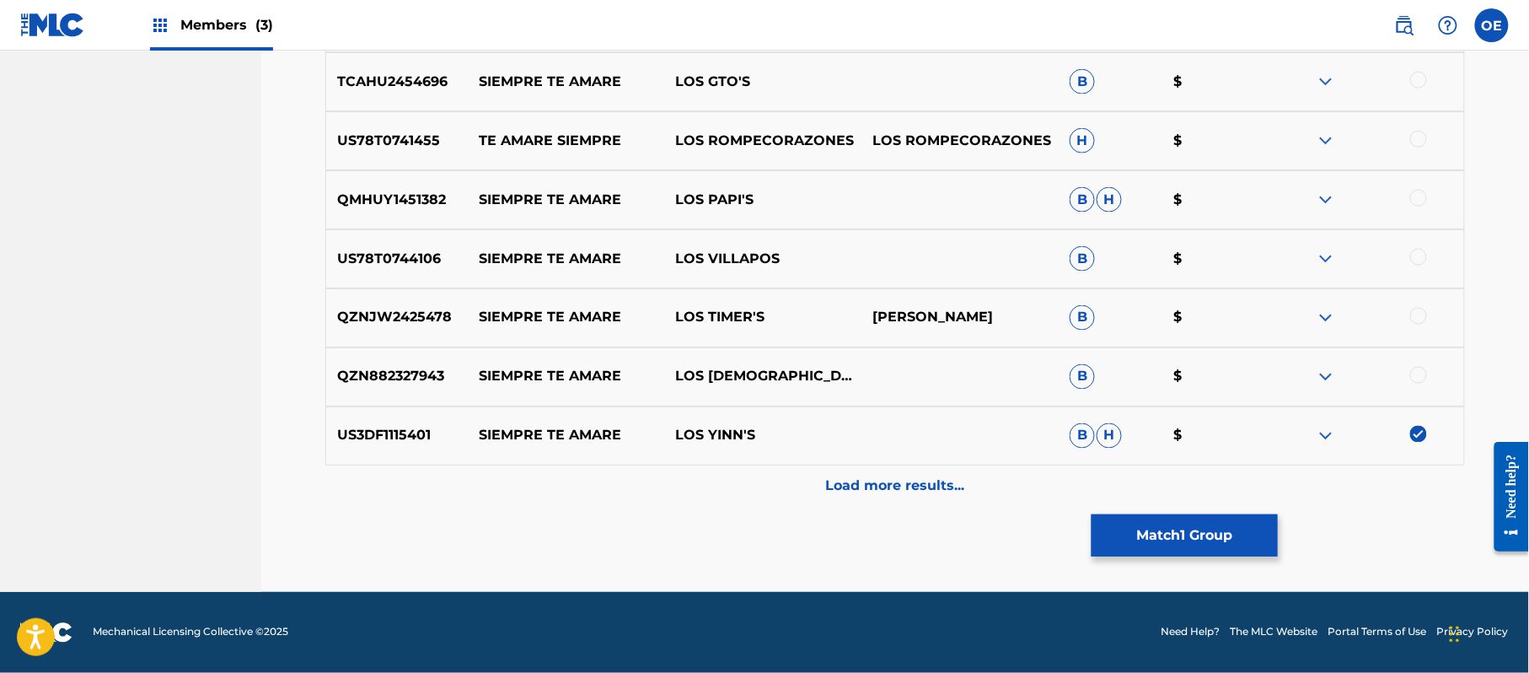
click at [885, 463] on div "US3DF1115401 SIEMPRE TE AMARE LOS YINN'S B H $" at bounding box center [895, 435] width 1140 height 59
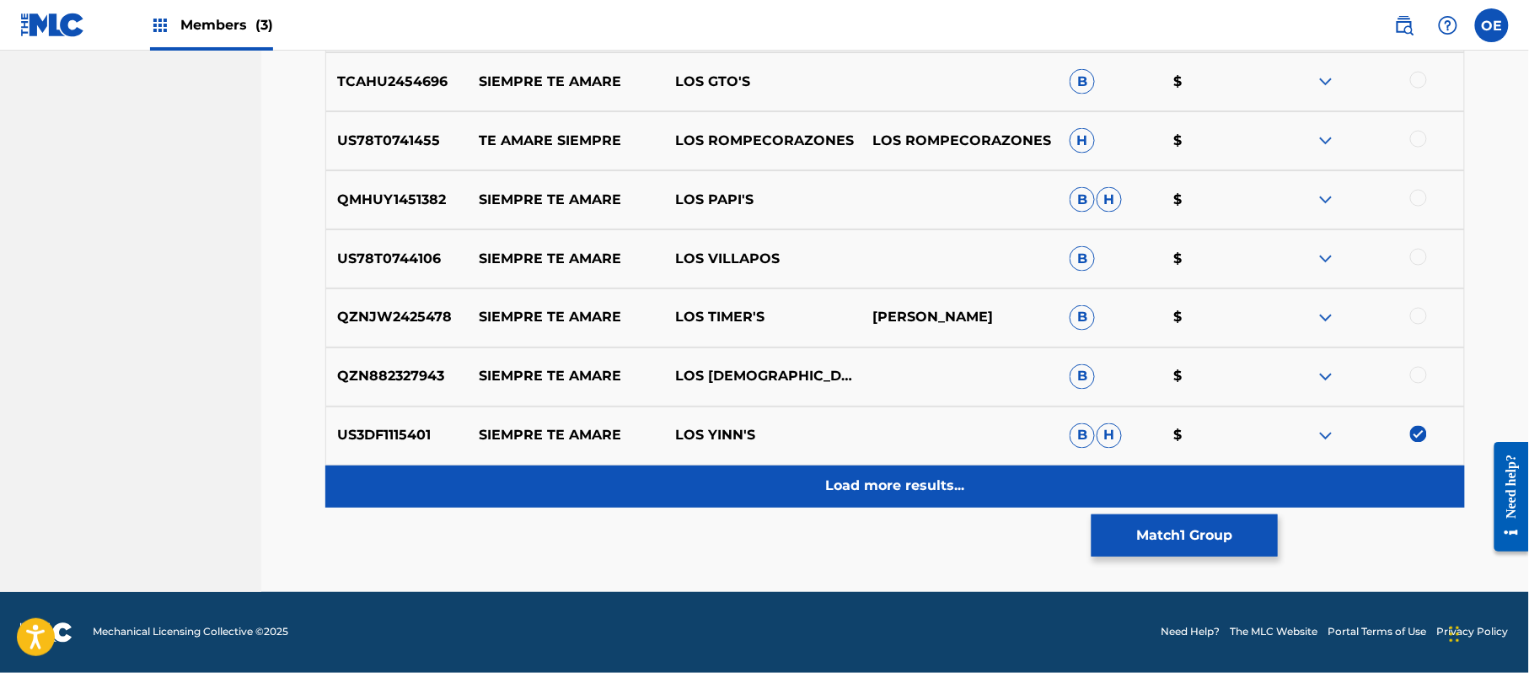
click at [875, 475] on div "Load more results..." at bounding box center [895, 486] width 1140 height 42
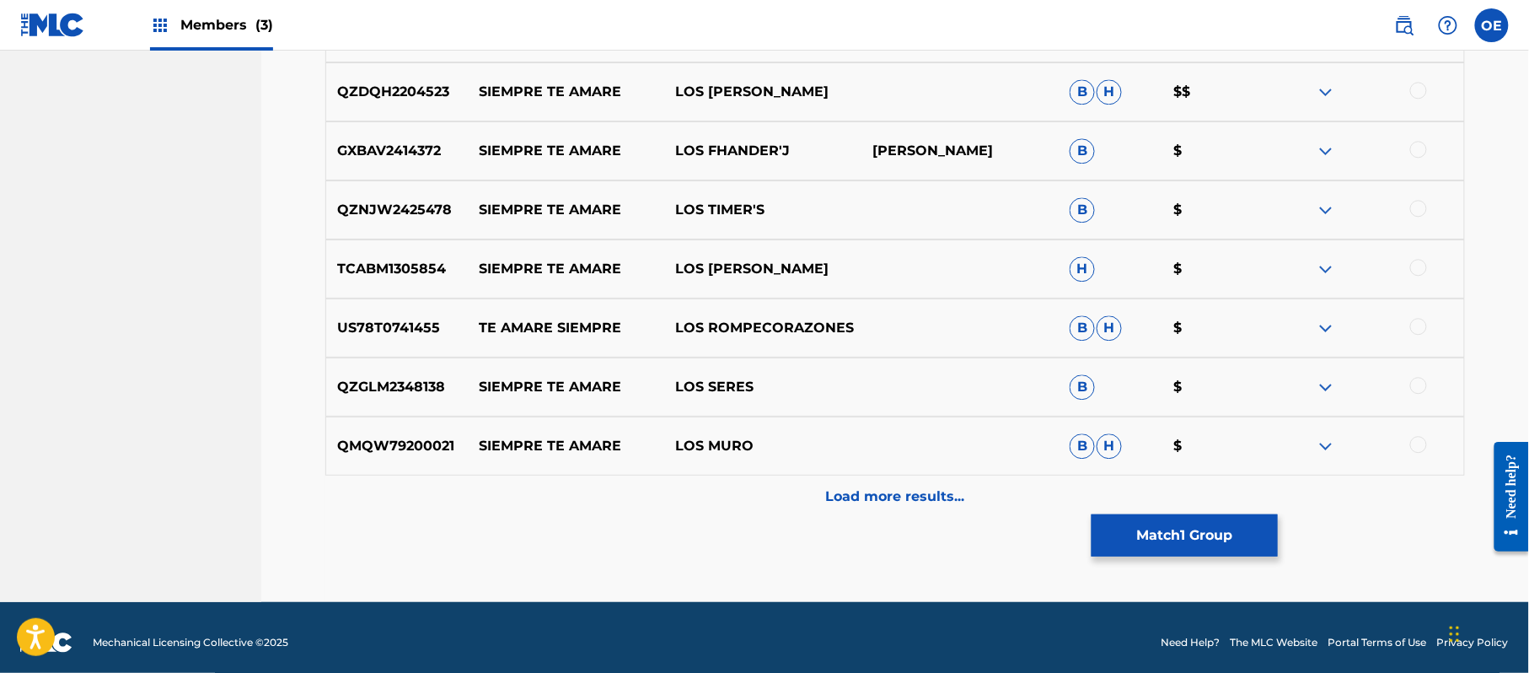
scroll to position [1416, 0]
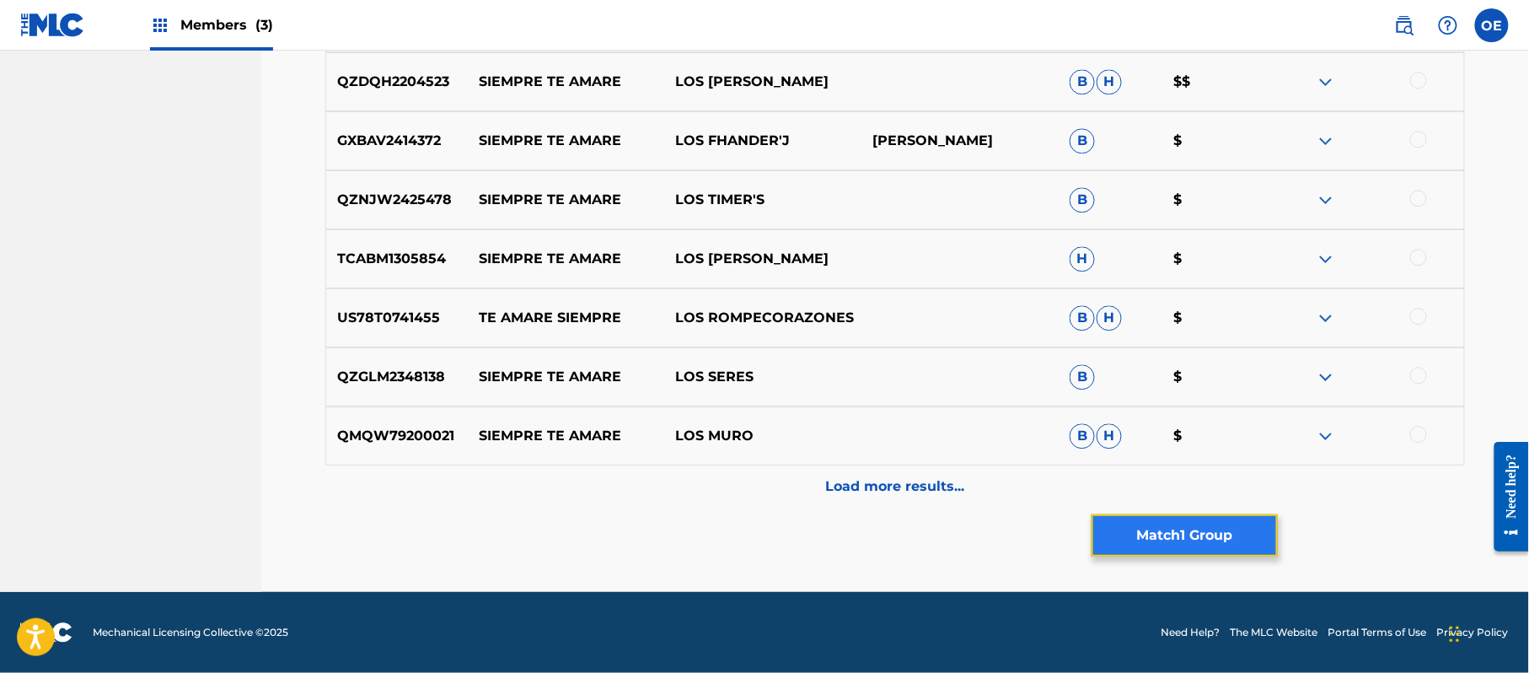
click at [1126, 536] on button "Match 1 Group" at bounding box center [1185, 535] width 186 height 42
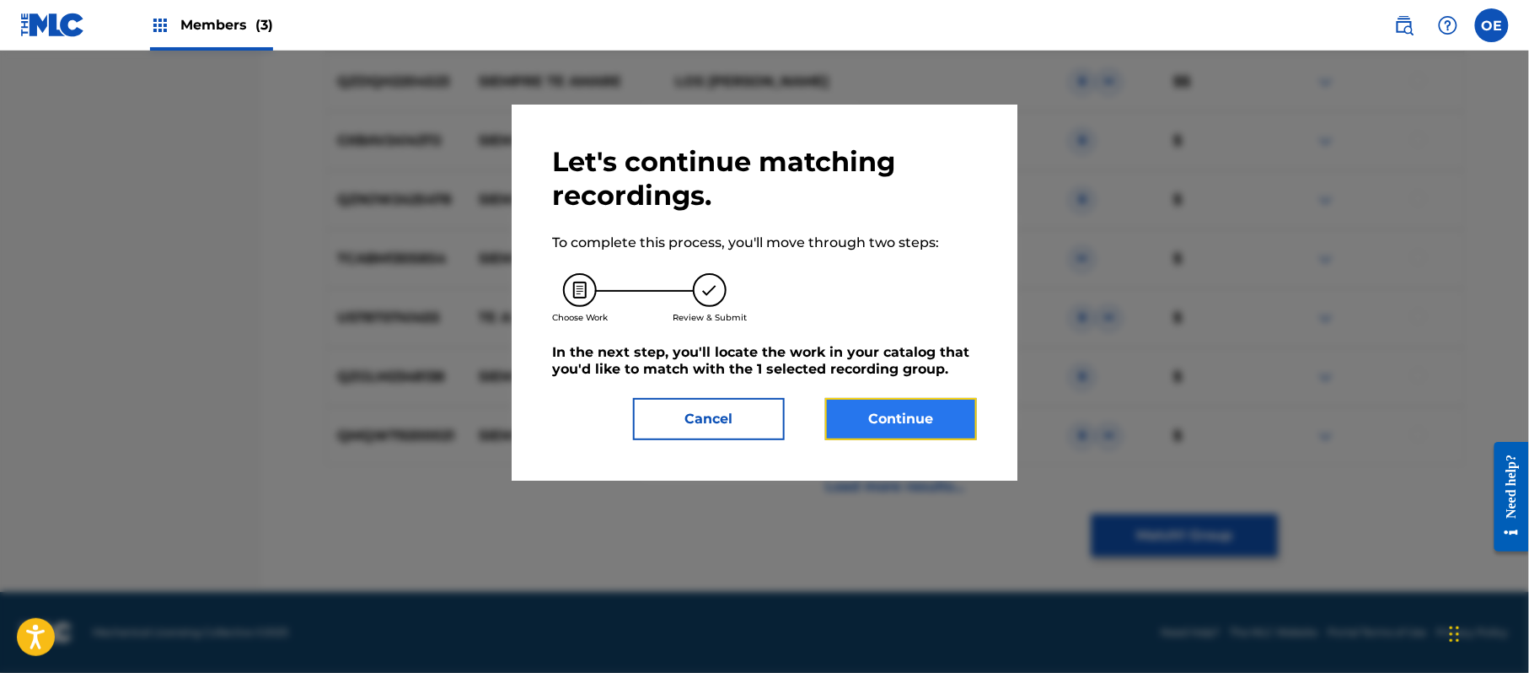
click at [924, 419] on button "Continue" at bounding box center [901, 419] width 152 height 42
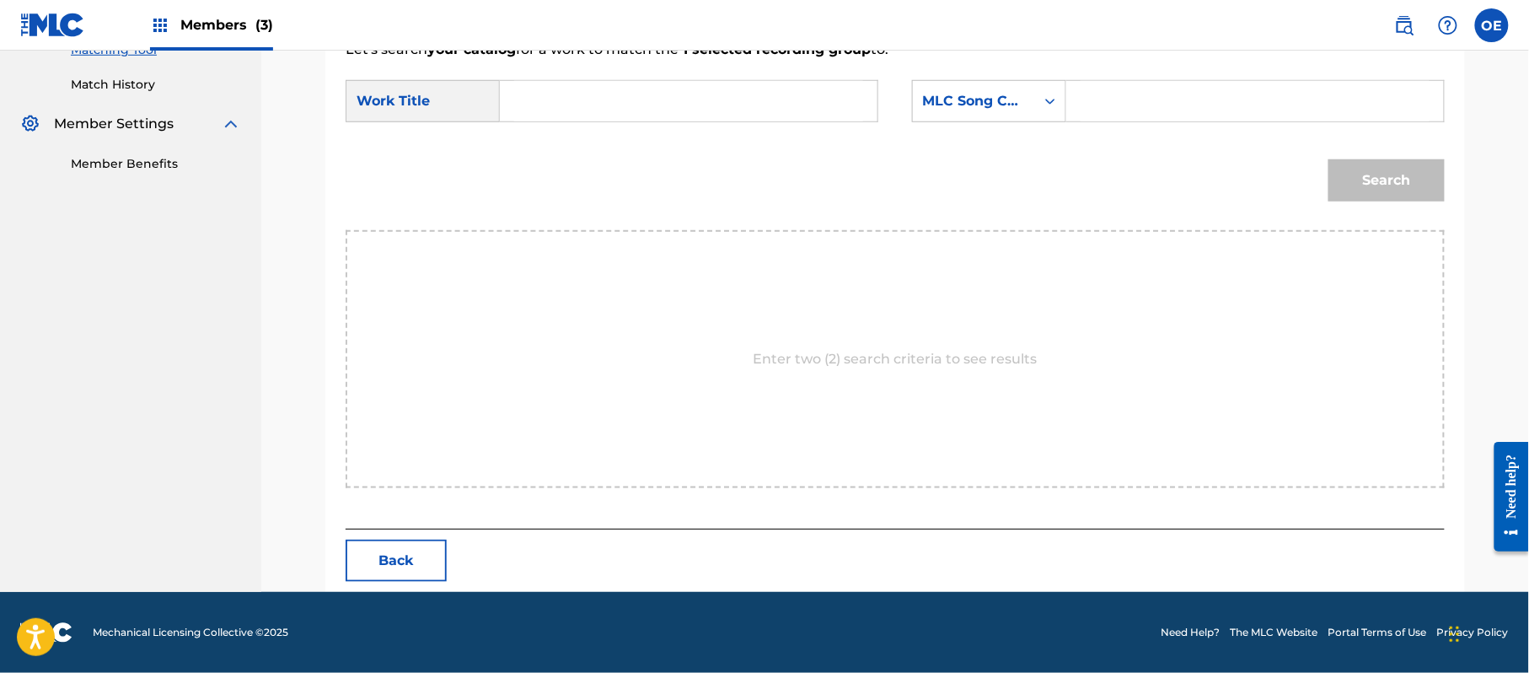
scroll to position [450, 0]
type input "SIEMPRE TE AMARE"
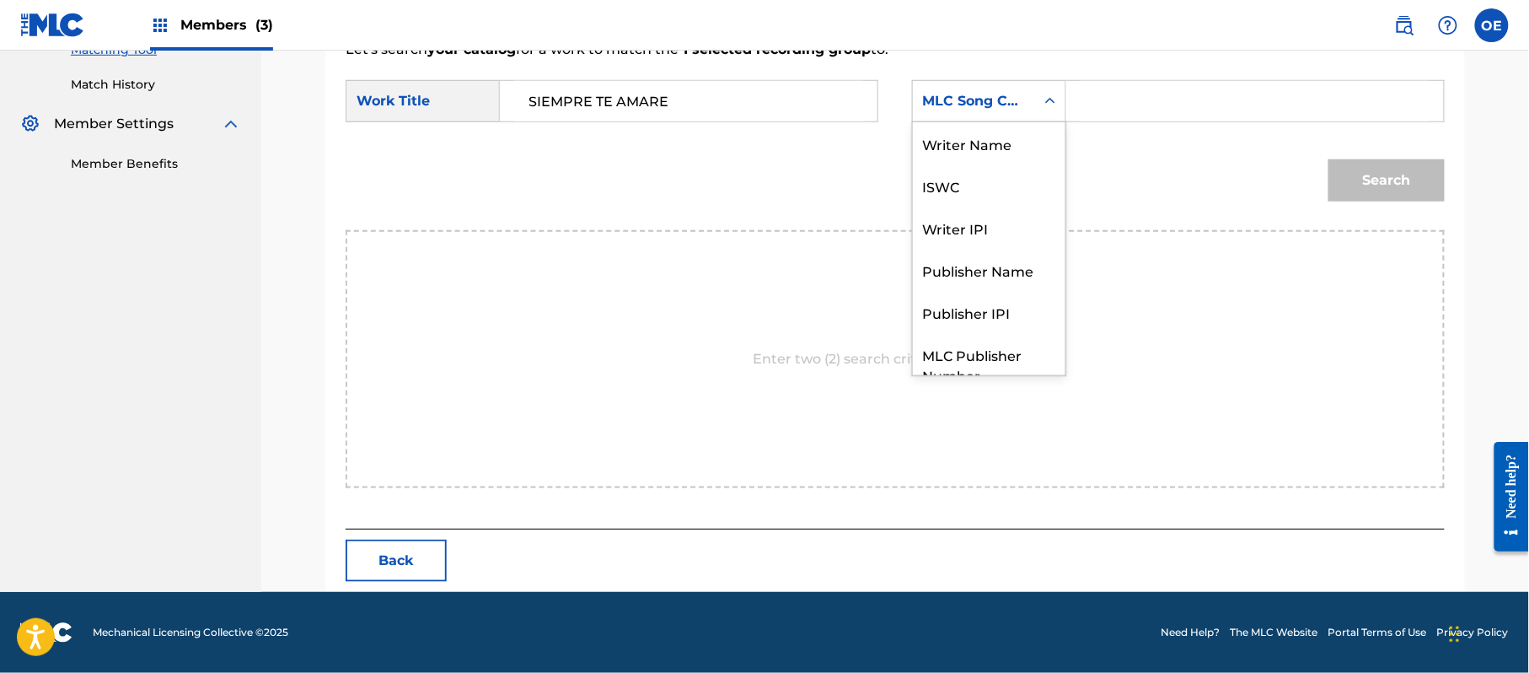
click at [1006, 85] on div "MLC Song Code" at bounding box center [974, 101] width 122 height 32
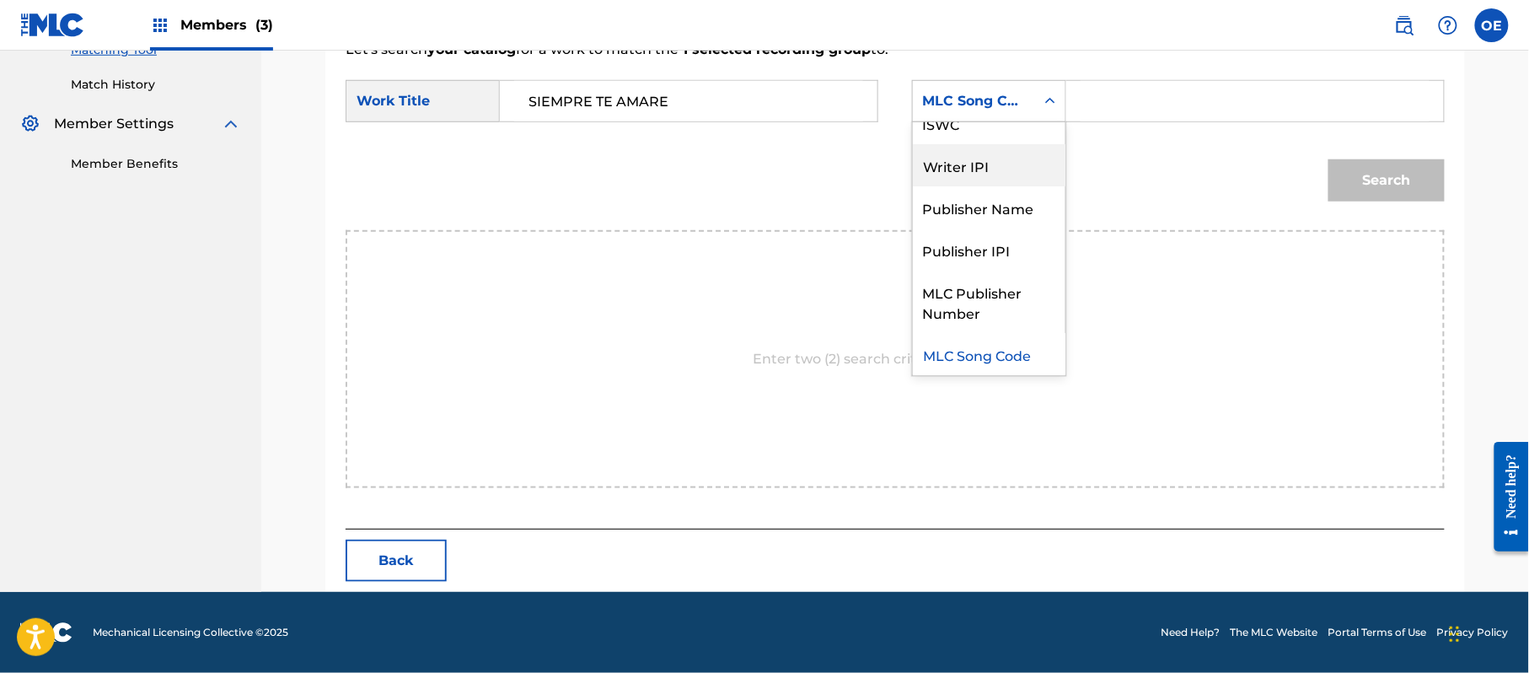
scroll to position [0, 0]
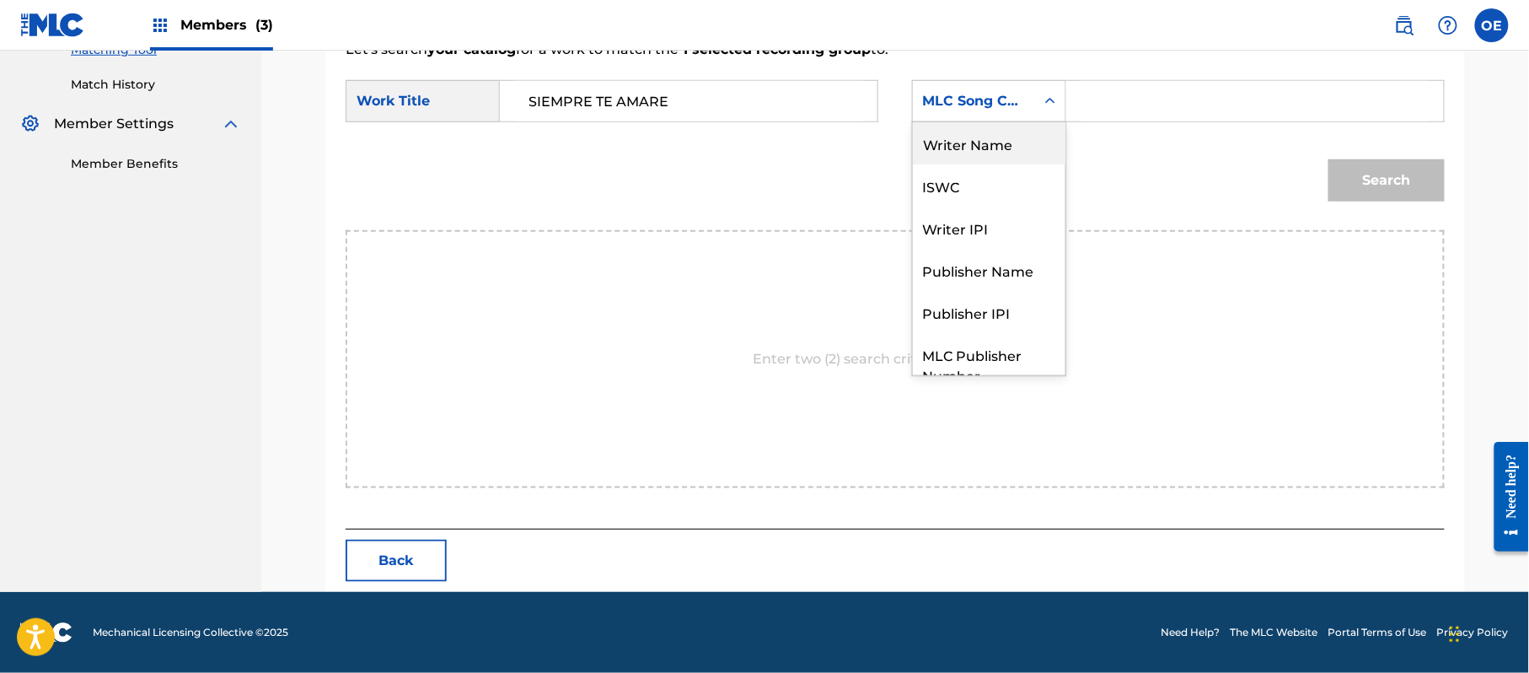
click at [983, 139] on div "Writer Name" at bounding box center [989, 143] width 153 height 42
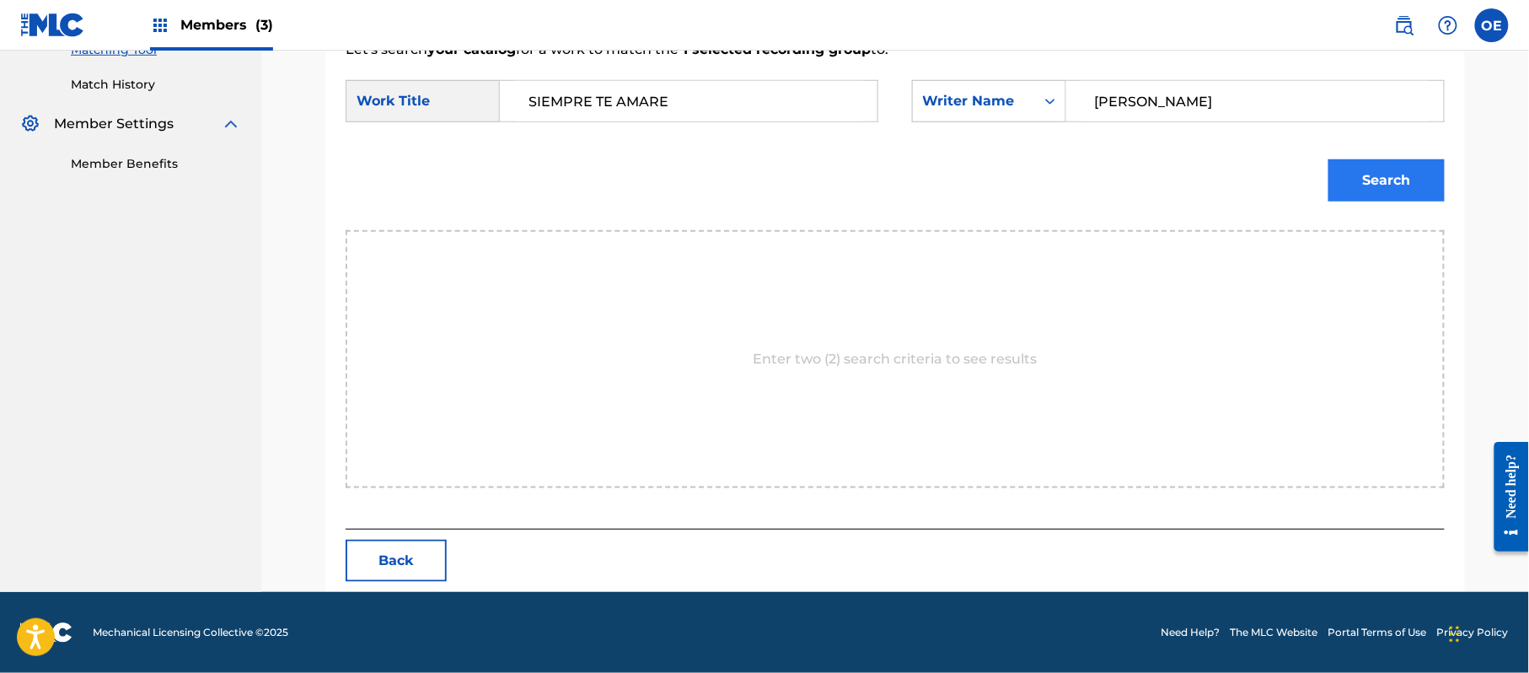
type input "[PERSON_NAME]"
click at [1344, 165] on button "Search" at bounding box center [1387, 180] width 116 height 42
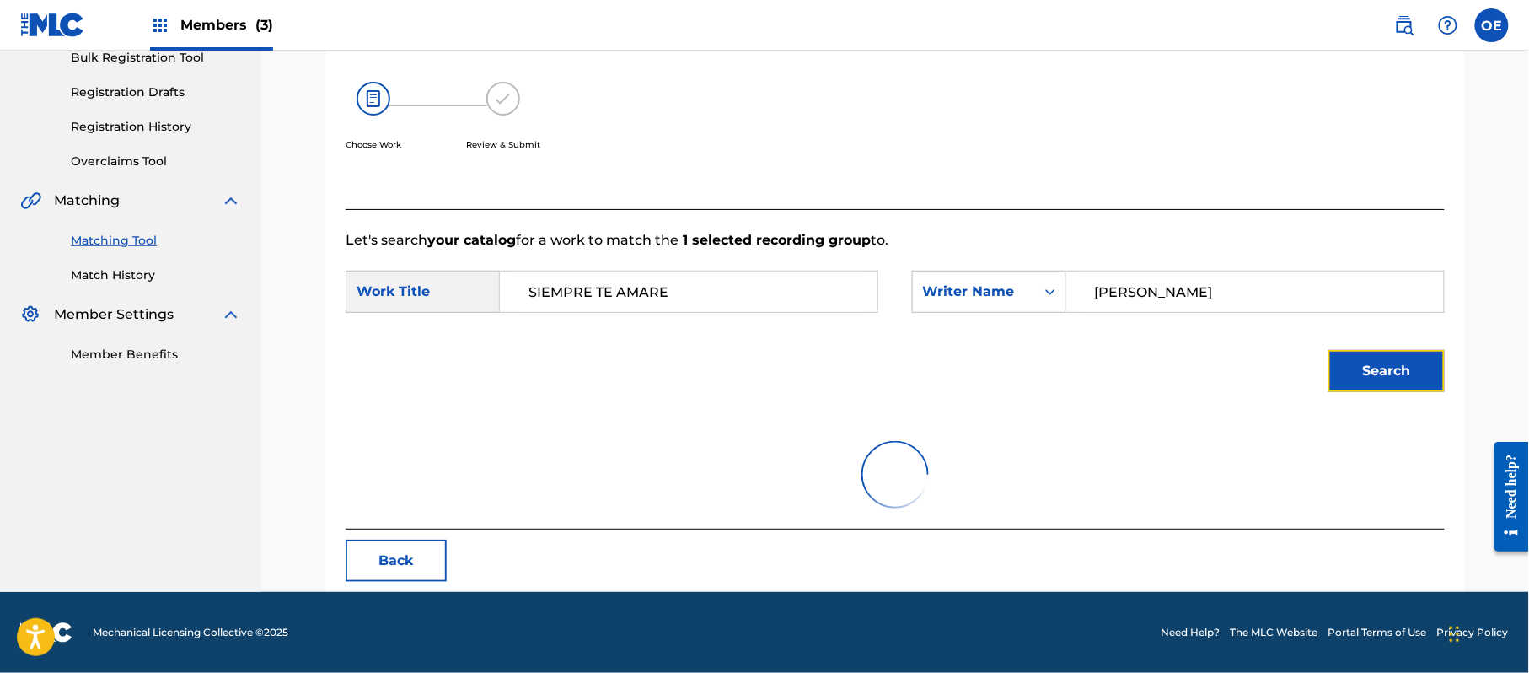
scroll to position [401, 0]
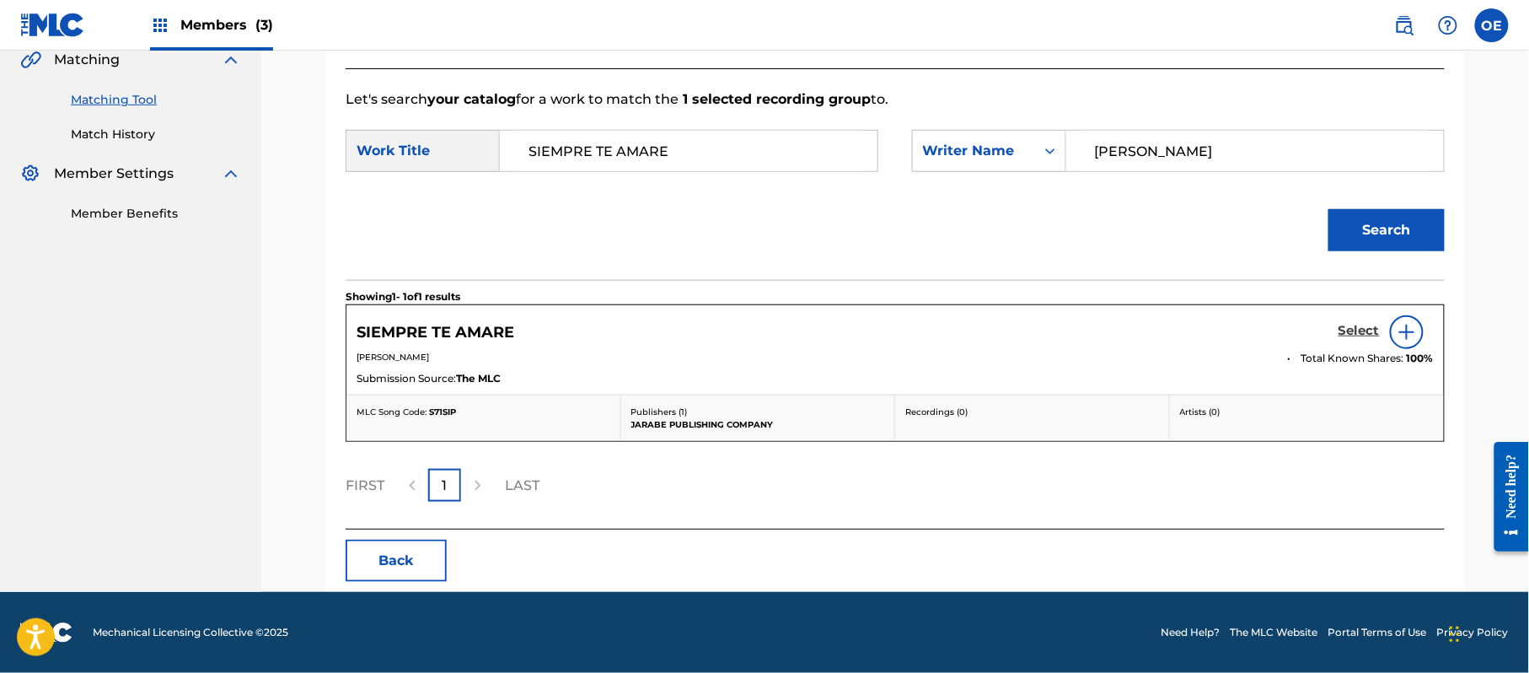
click at [1371, 327] on h5 "Select" at bounding box center [1359, 331] width 41 height 16
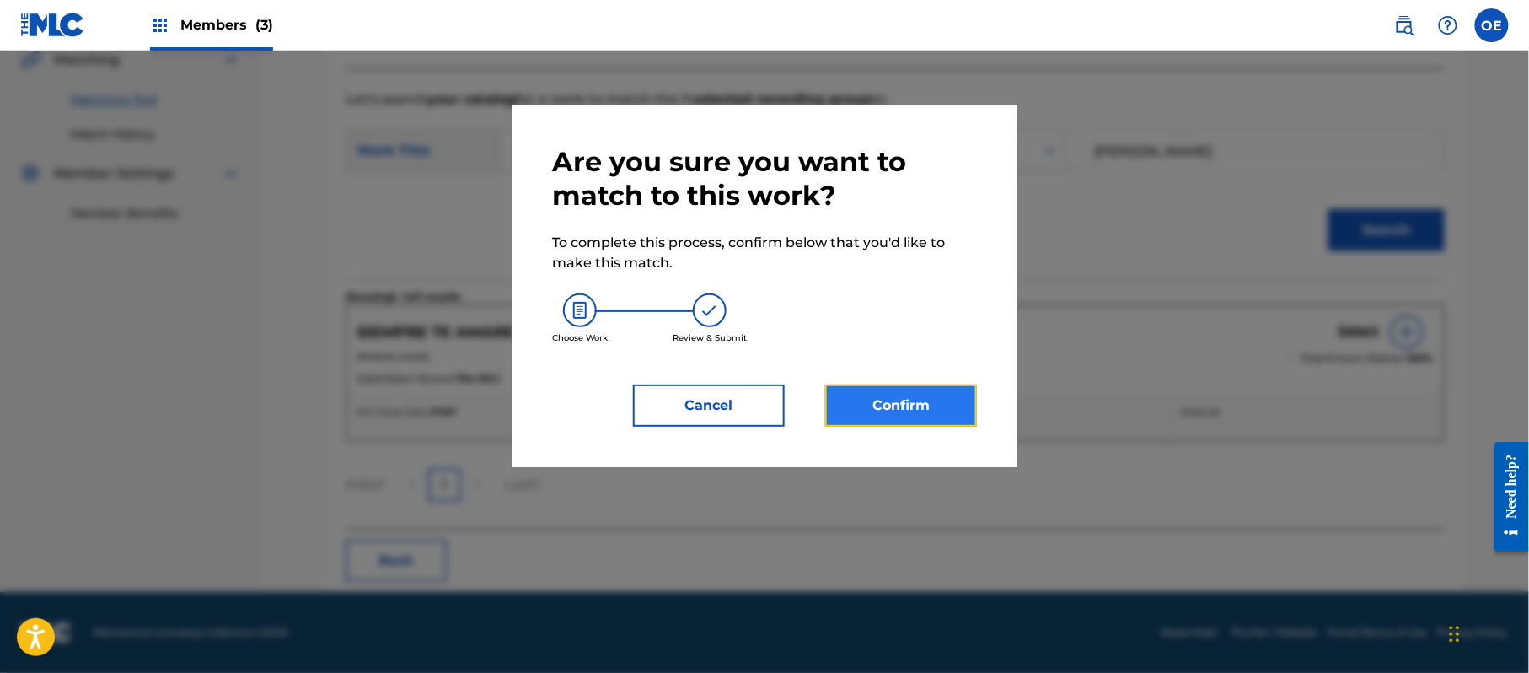
click at [946, 411] on button "Confirm" at bounding box center [901, 405] width 152 height 42
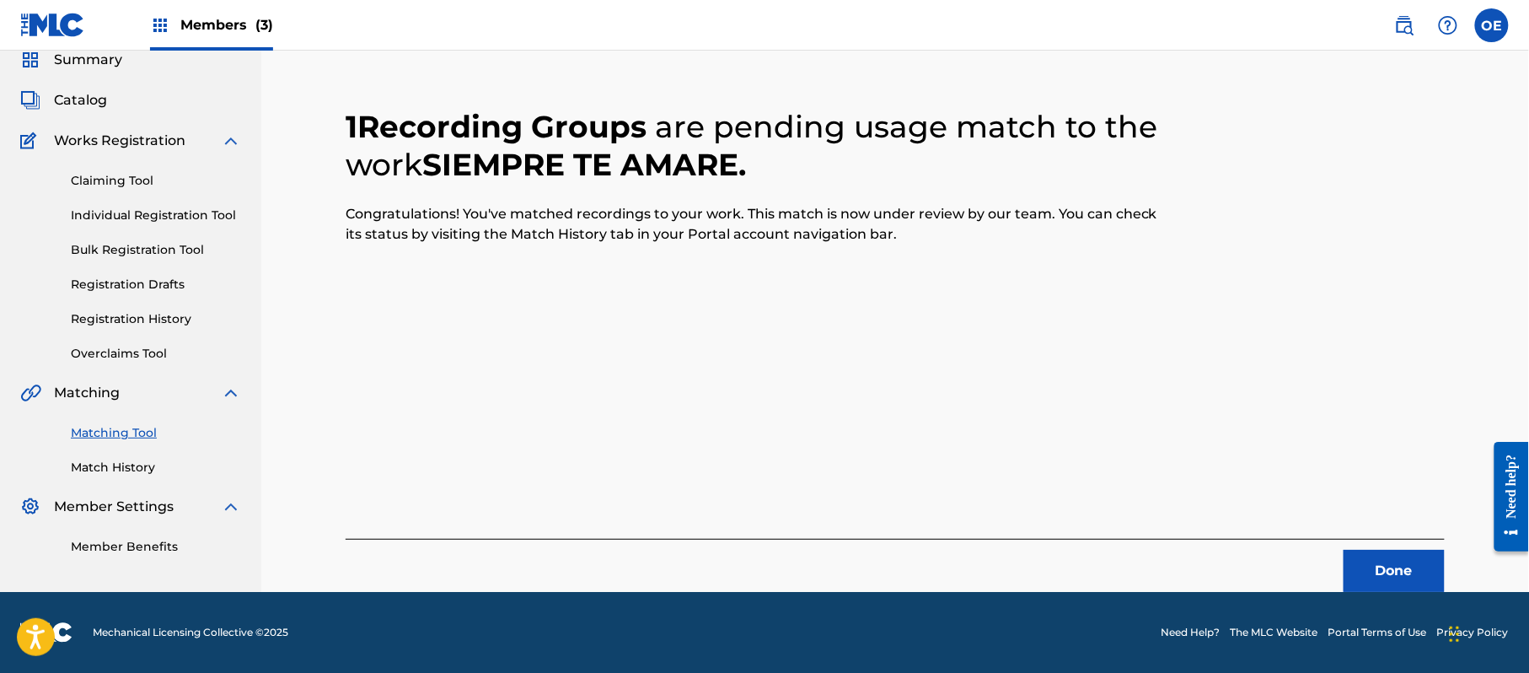
scroll to position [67, 0]
click at [1394, 570] on button "Done" at bounding box center [1394, 571] width 101 height 42
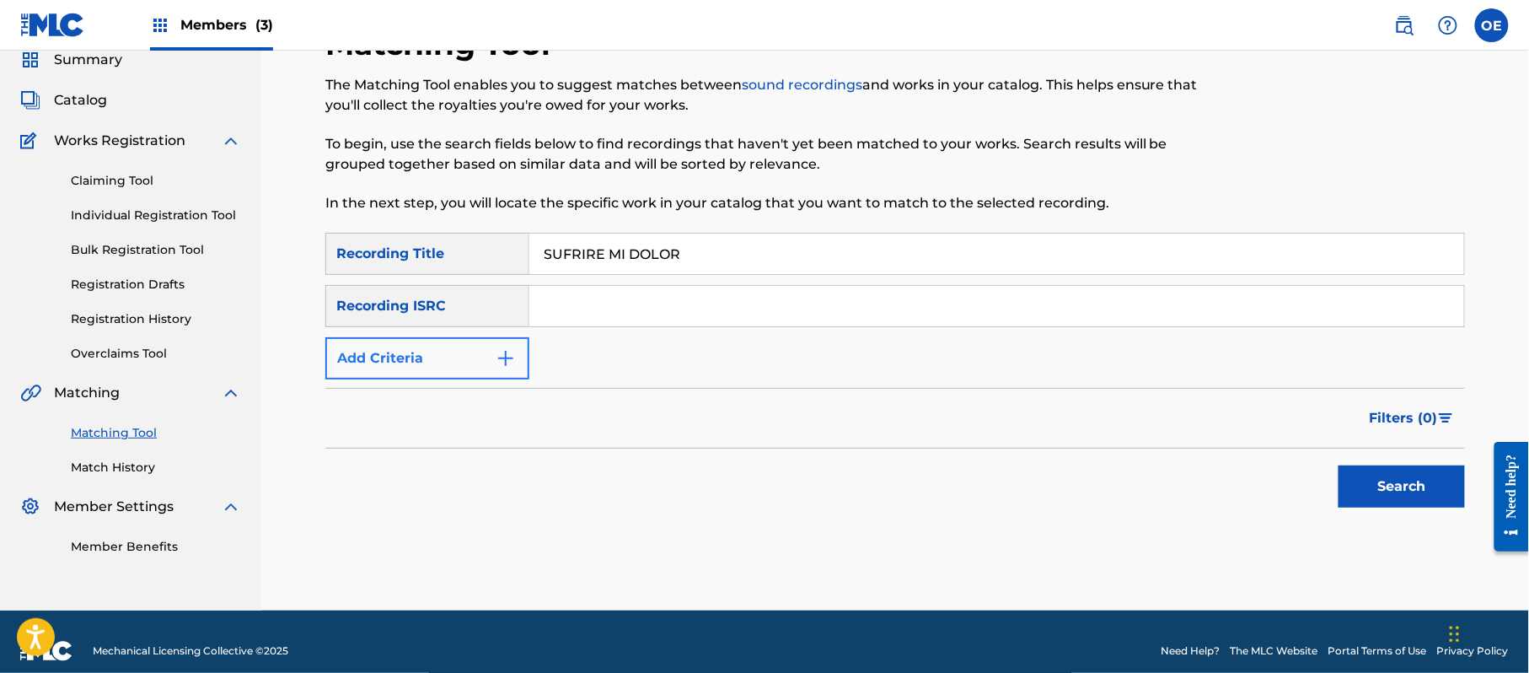
type input "SUFRIRE MI DOLOR"
click at [432, 358] on button "Add Criteria" at bounding box center [427, 358] width 204 height 42
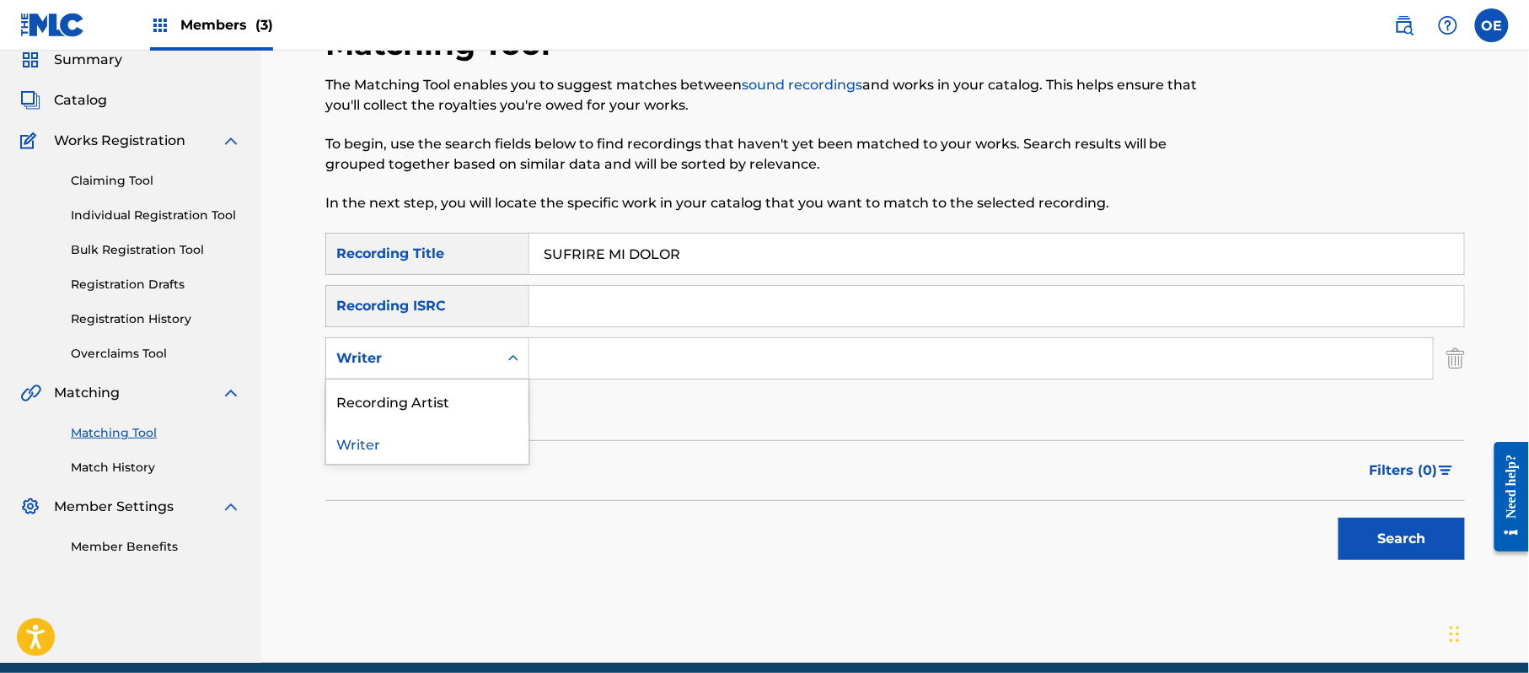
click at [432, 358] on div "Writer" at bounding box center [412, 358] width 152 height 20
click at [399, 386] on div "Recording Artist" at bounding box center [427, 400] width 202 height 42
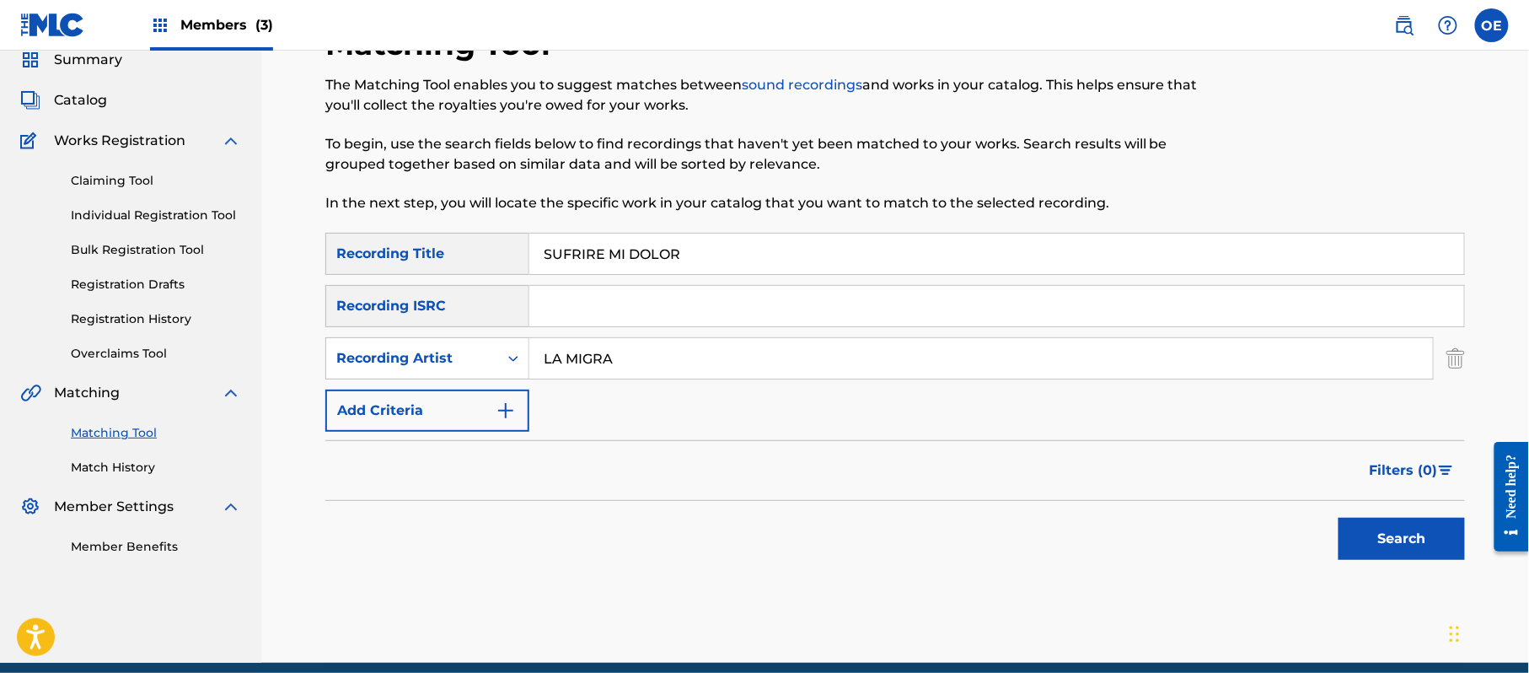
type input "LA MIGRA"
click at [1382, 517] on div "Search" at bounding box center [1397, 534] width 135 height 67
click at [1353, 520] on button "Search" at bounding box center [1402, 539] width 126 height 42
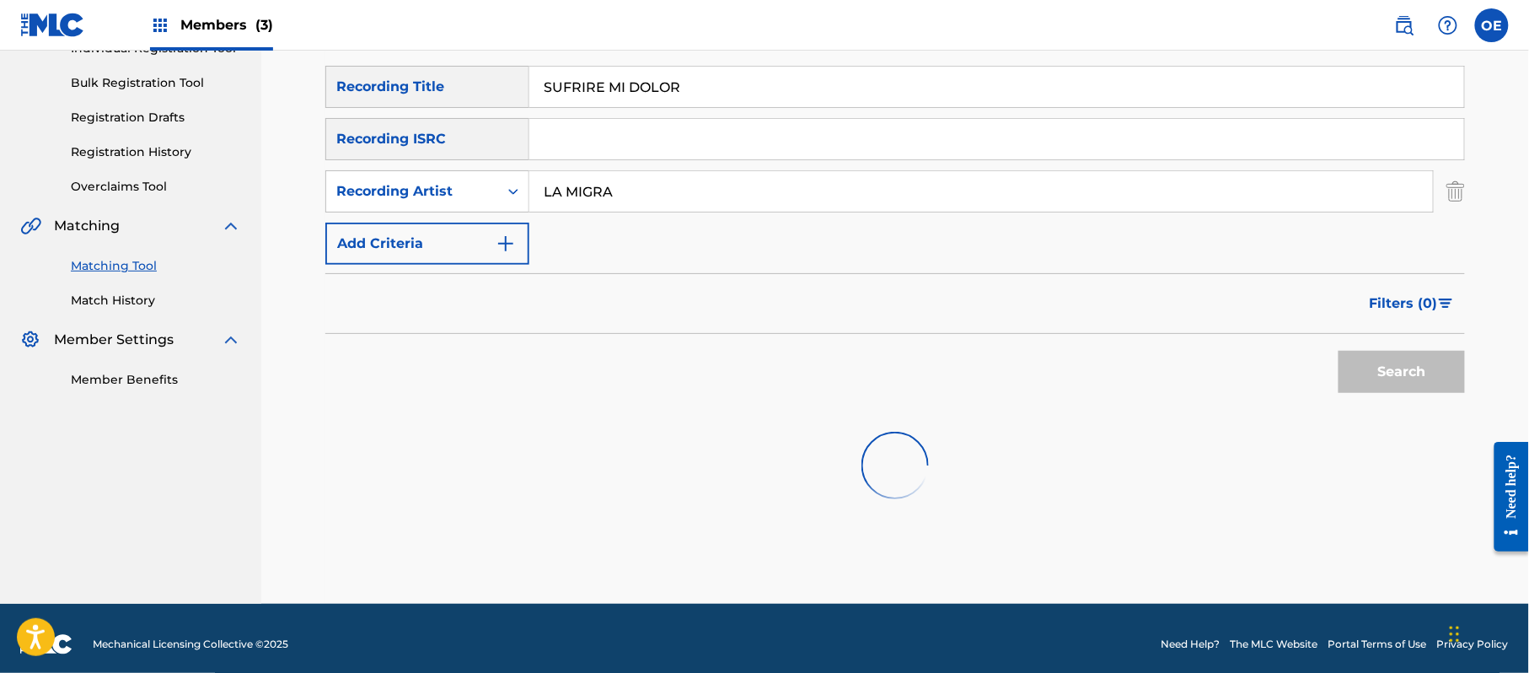
scroll to position [246, 0]
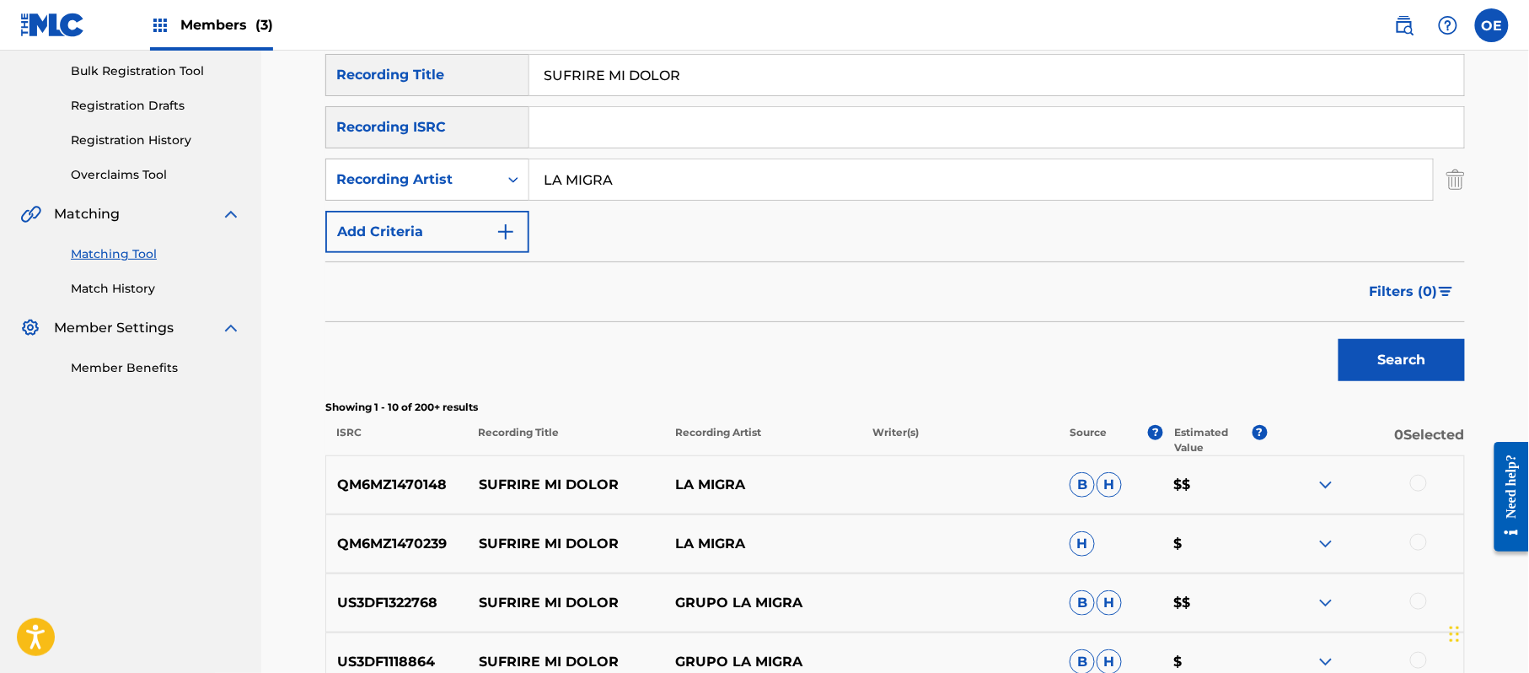
click at [1420, 483] on div at bounding box center [1418, 483] width 17 height 17
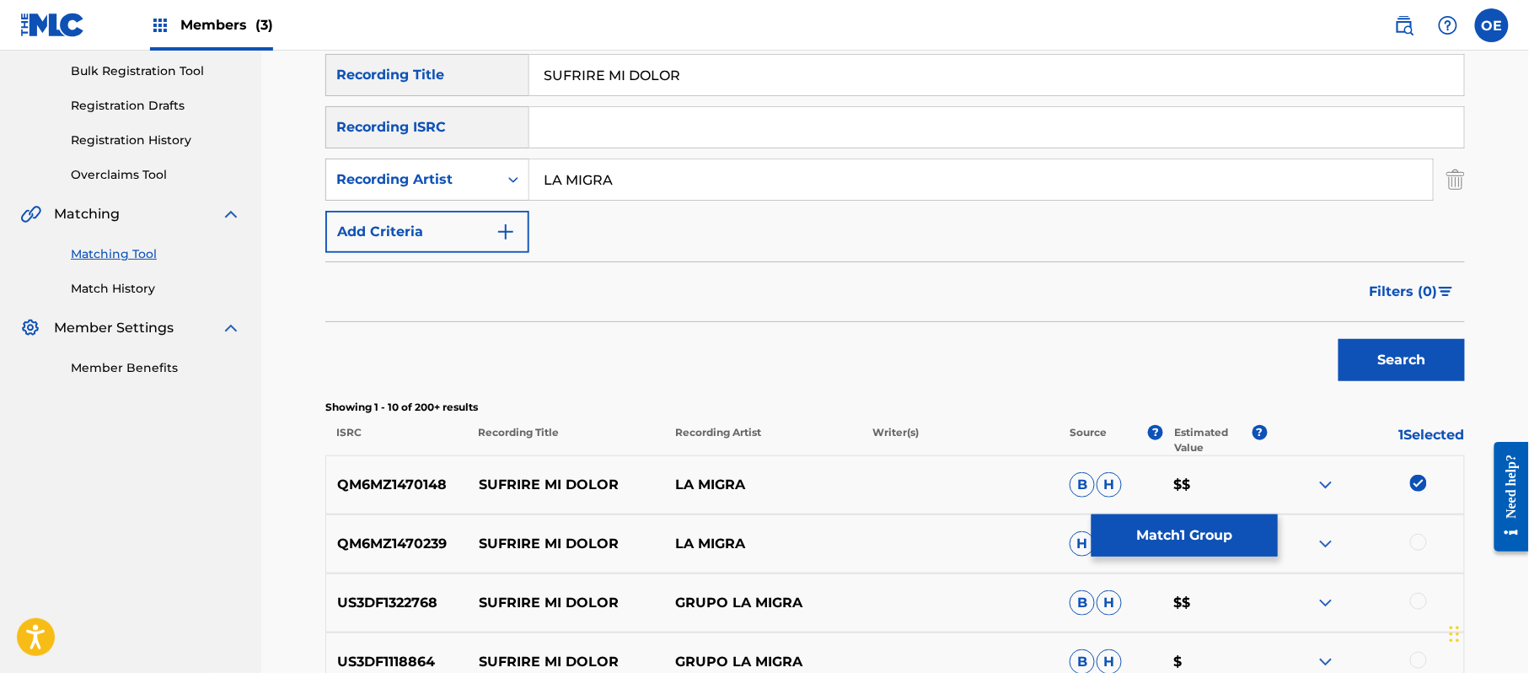
click at [1415, 540] on div at bounding box center [1418, 542] width 17 height 17
click at [1418, 608] on div at bounding box center [1418, 601] width 17 height 17
click at [1417, 661] on div at bounding box center [1418, 660] width 17 height 17
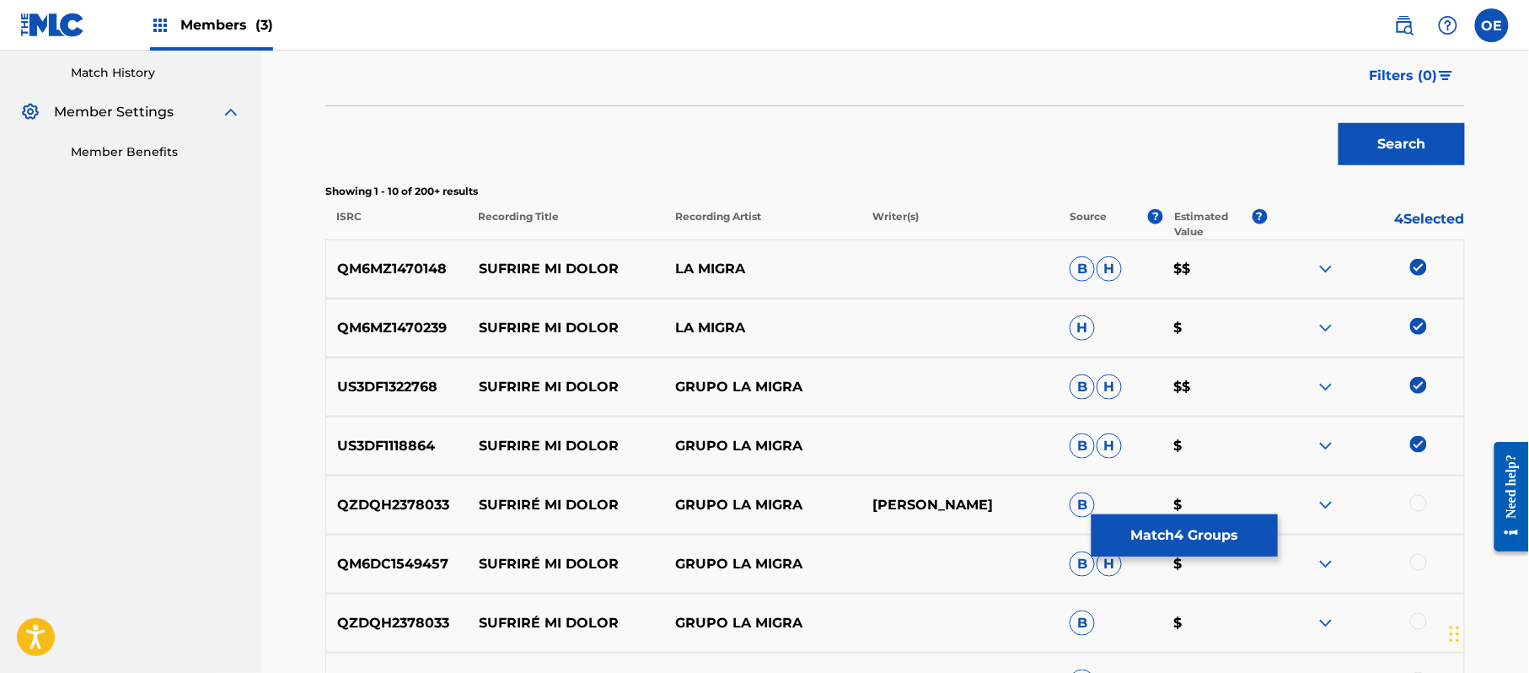
scroll to position [470, 0]
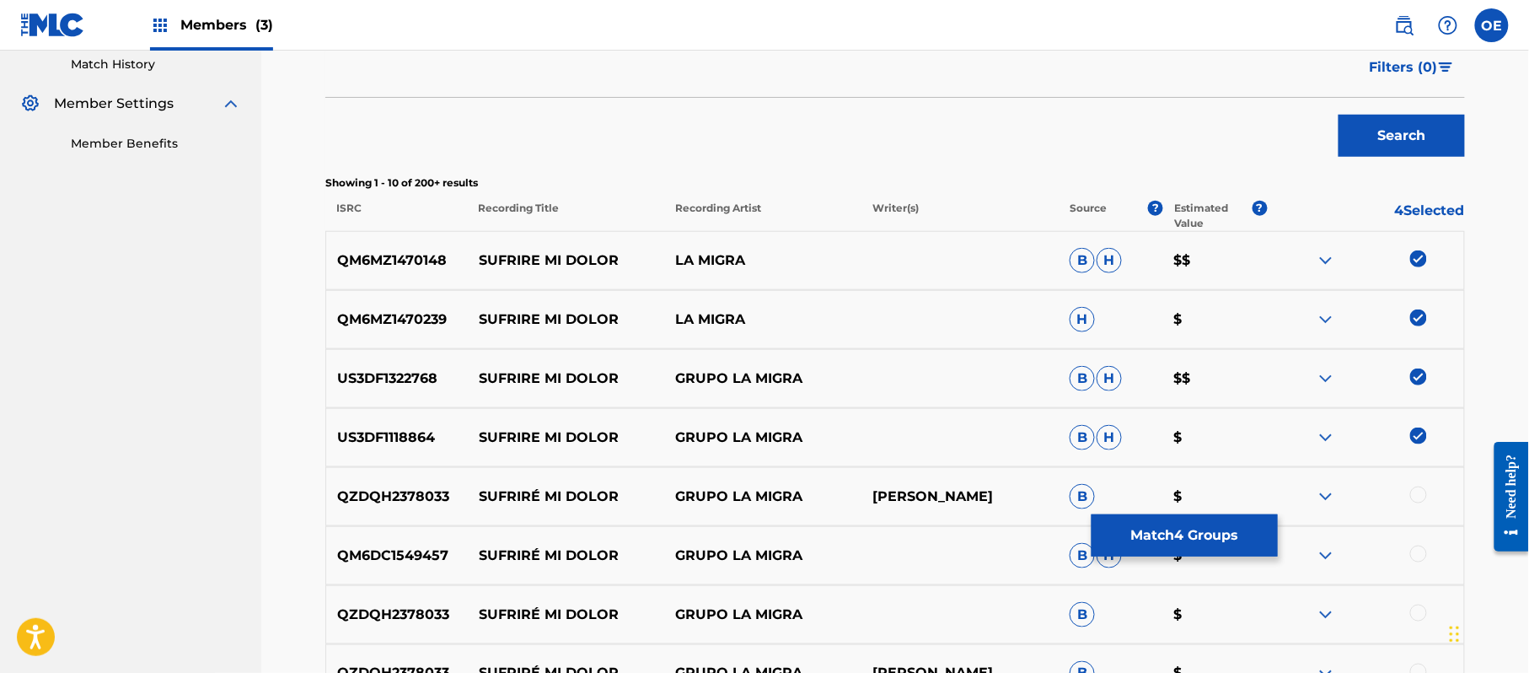
click at [1414, 490] on div at bounding box center [1418, 494] width 17 height 17
click at [1411, 551] on div at bounding box center [1418, 553] width 17 height 17
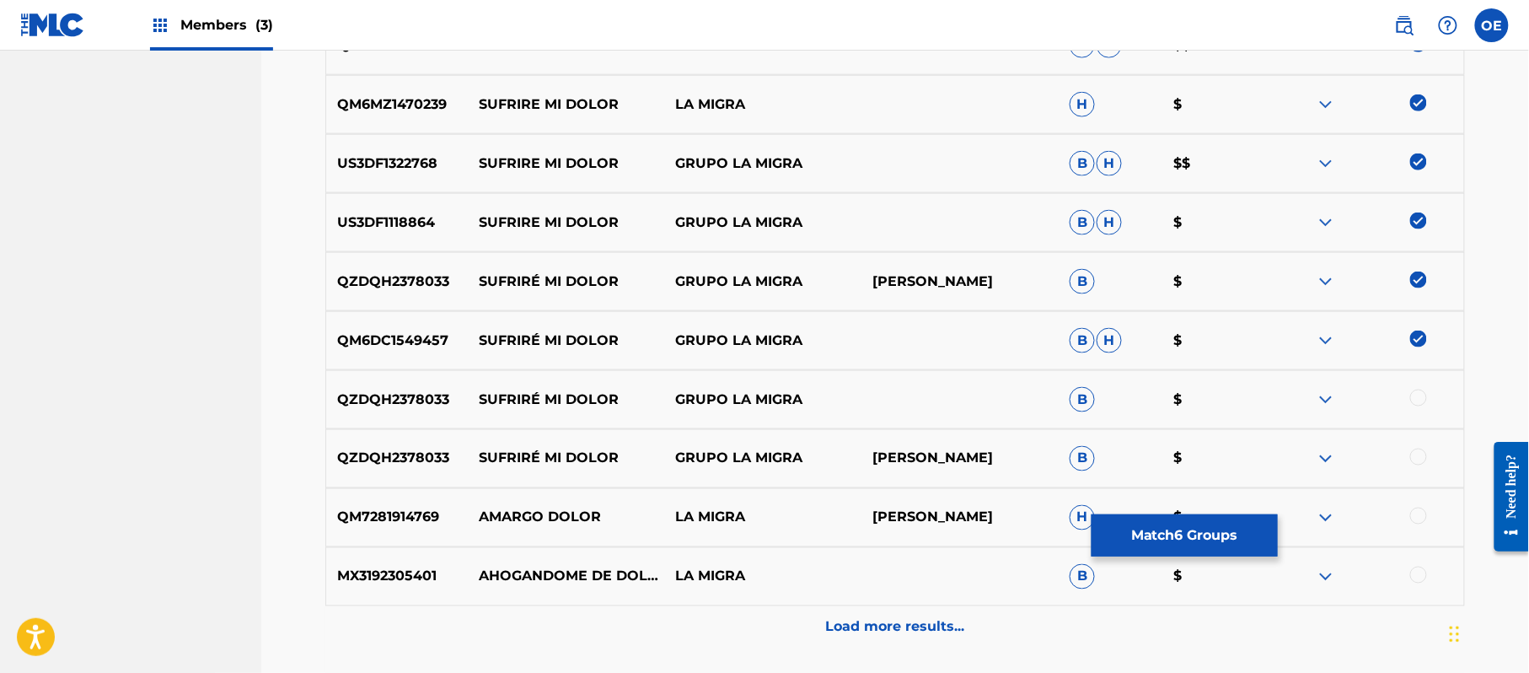
scroll to position [695, 0]
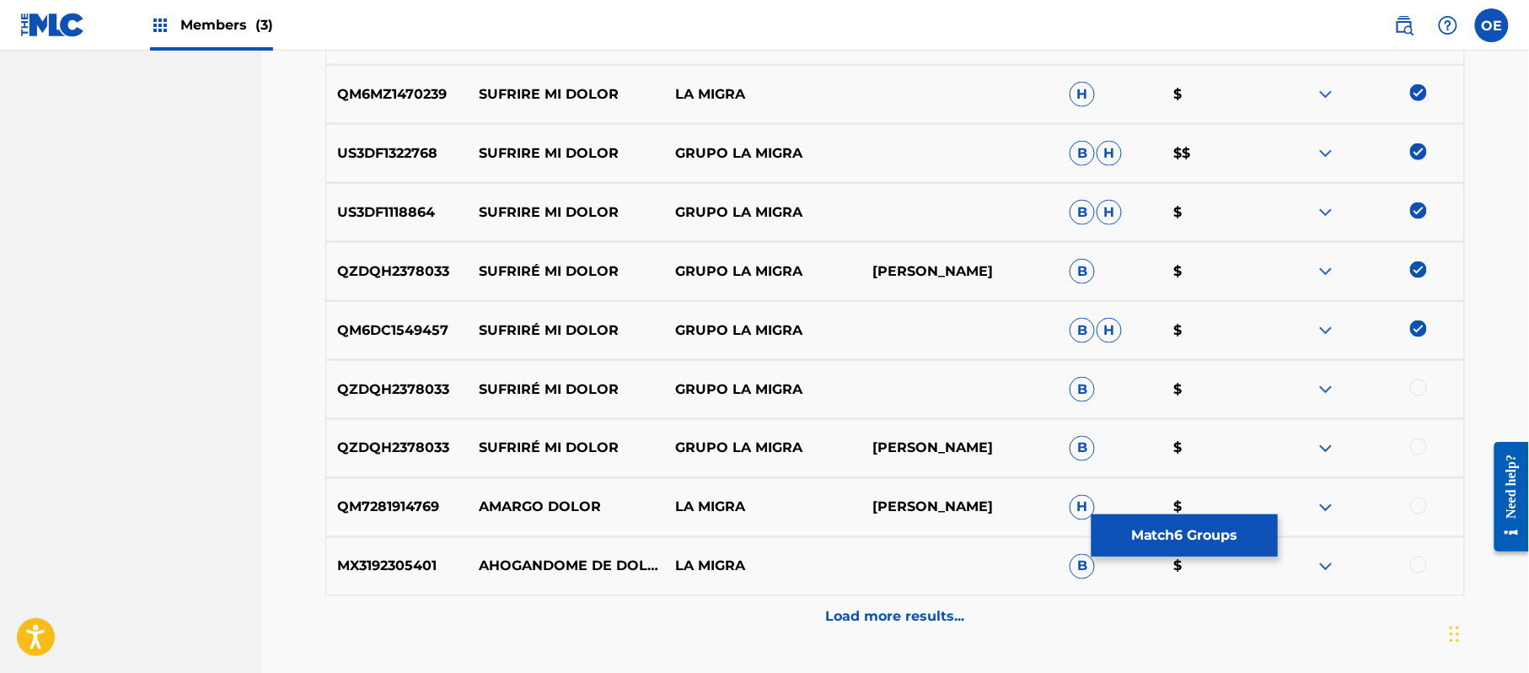
click at [1421, 395] on div at bounding box center [1418, 387] width 17 height 17
click at [1417, 452] on div at bounding box center [1418, 446] width 17 height 17
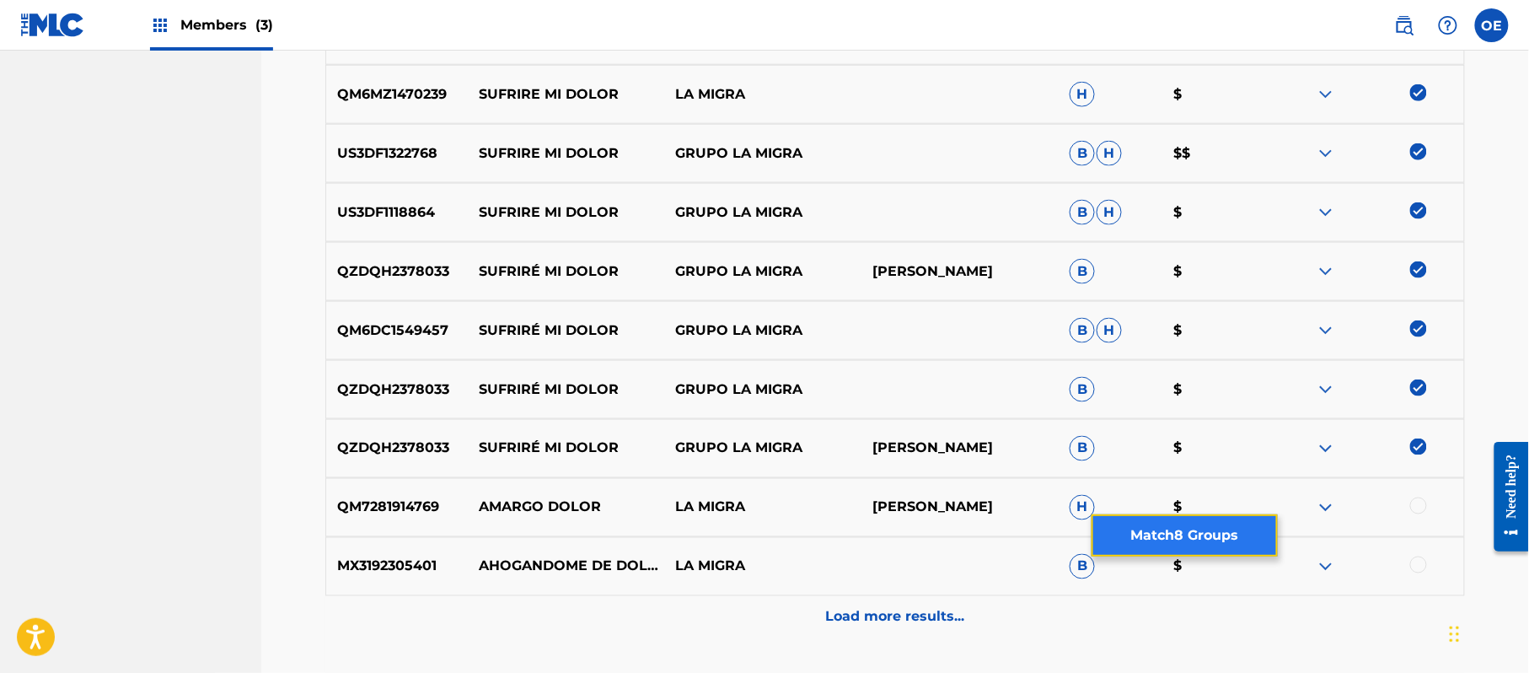
click at [1237, 531] on button "Match 8 Groups" at bounding box center [1185, 535] width 186 height 42
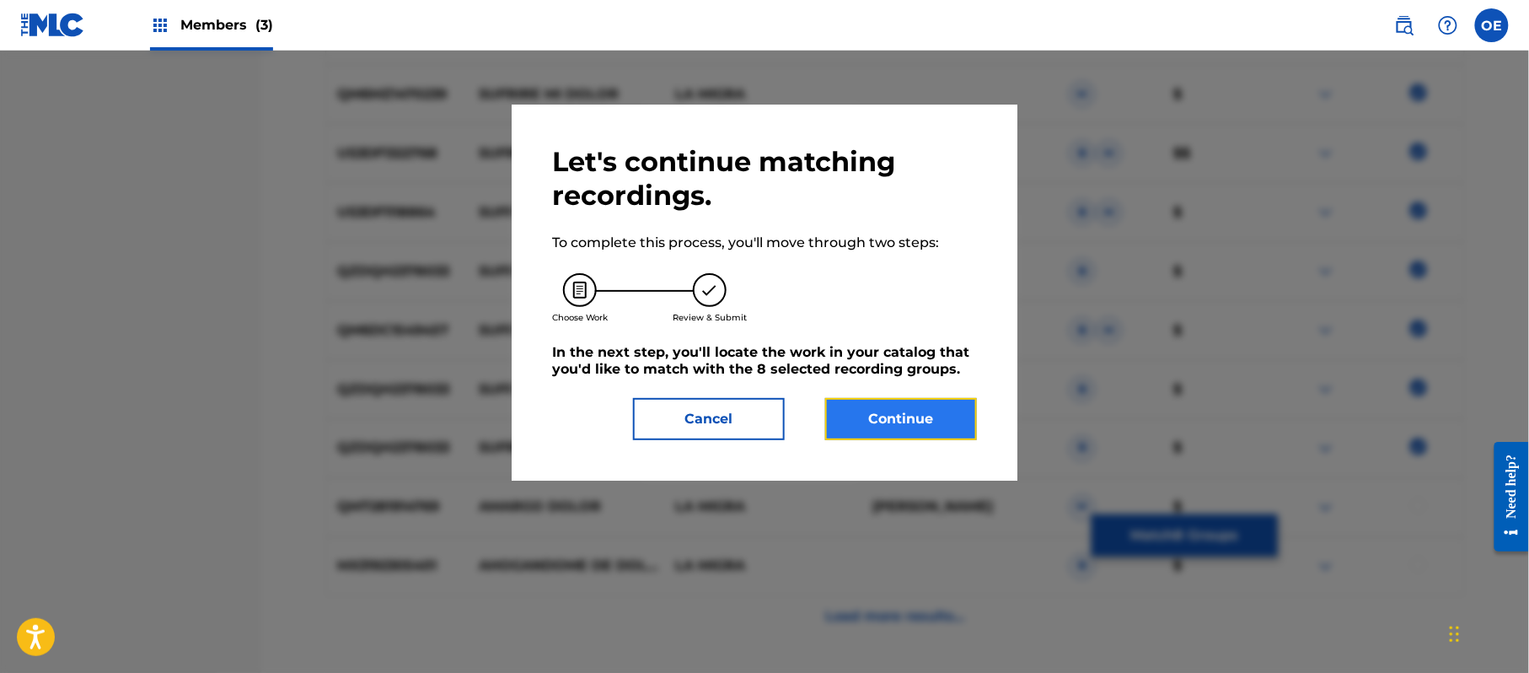
click at [936, 416] on button "Continue" at bounding box center [901, 419] width 152 height 42
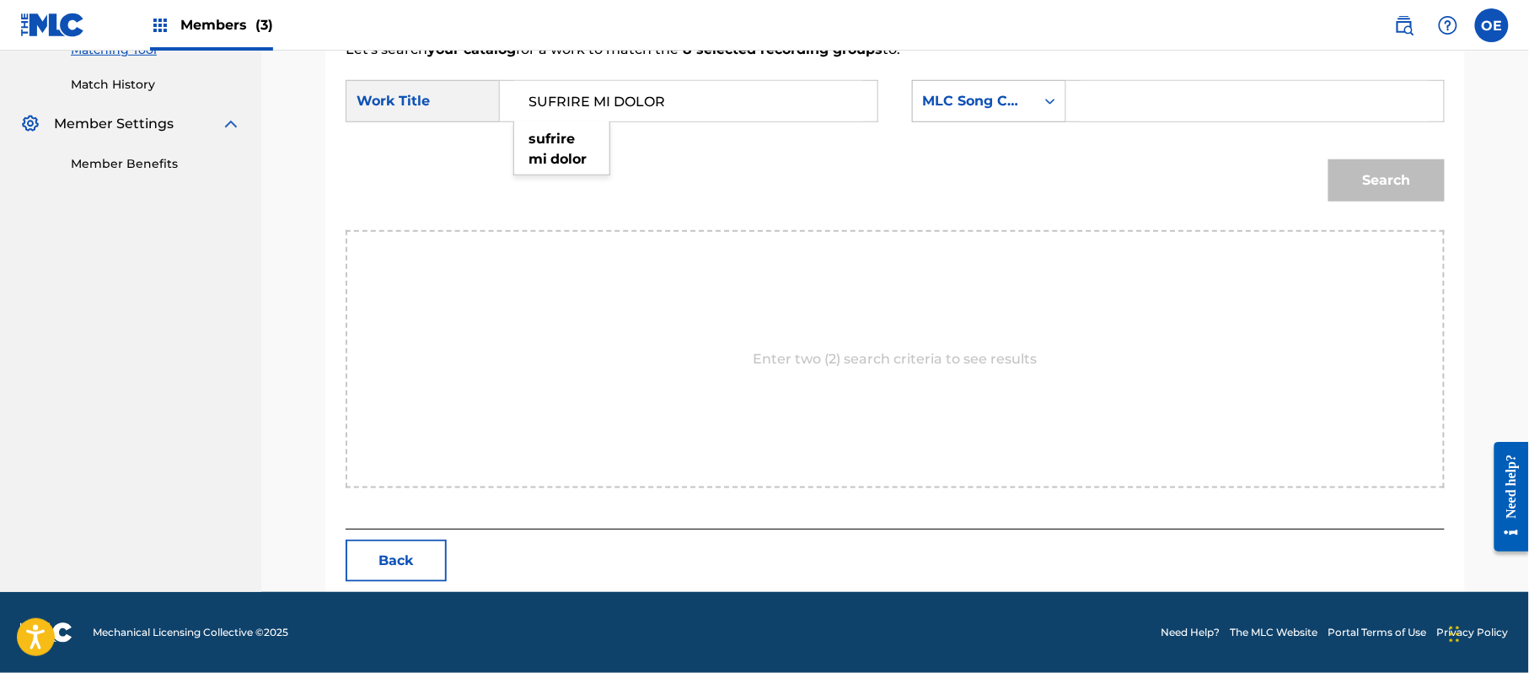
type input "SUFRIRE MI DOLOR"
click at [973, 92] on div "MLC Song Code" at bounding box center [974, 101] width 102 height 20
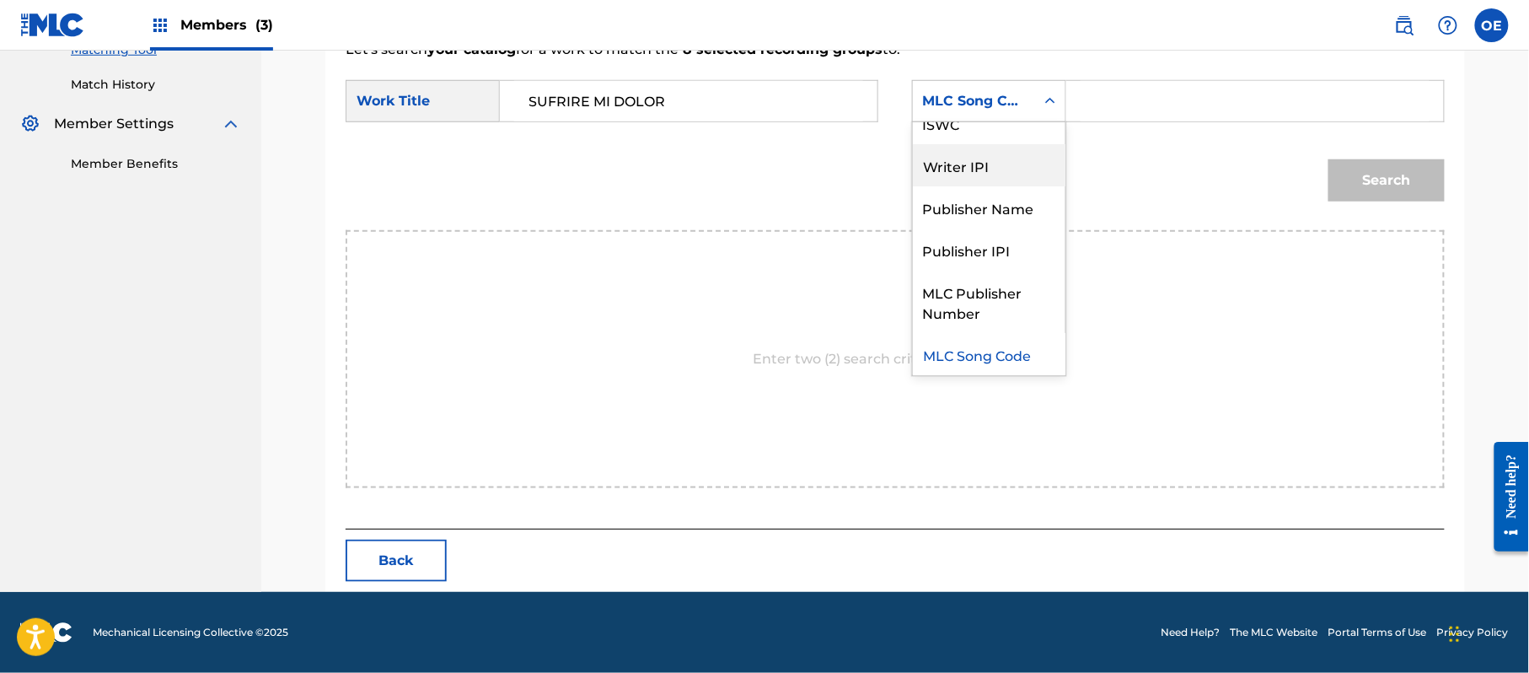
scroll to position [0, 0]
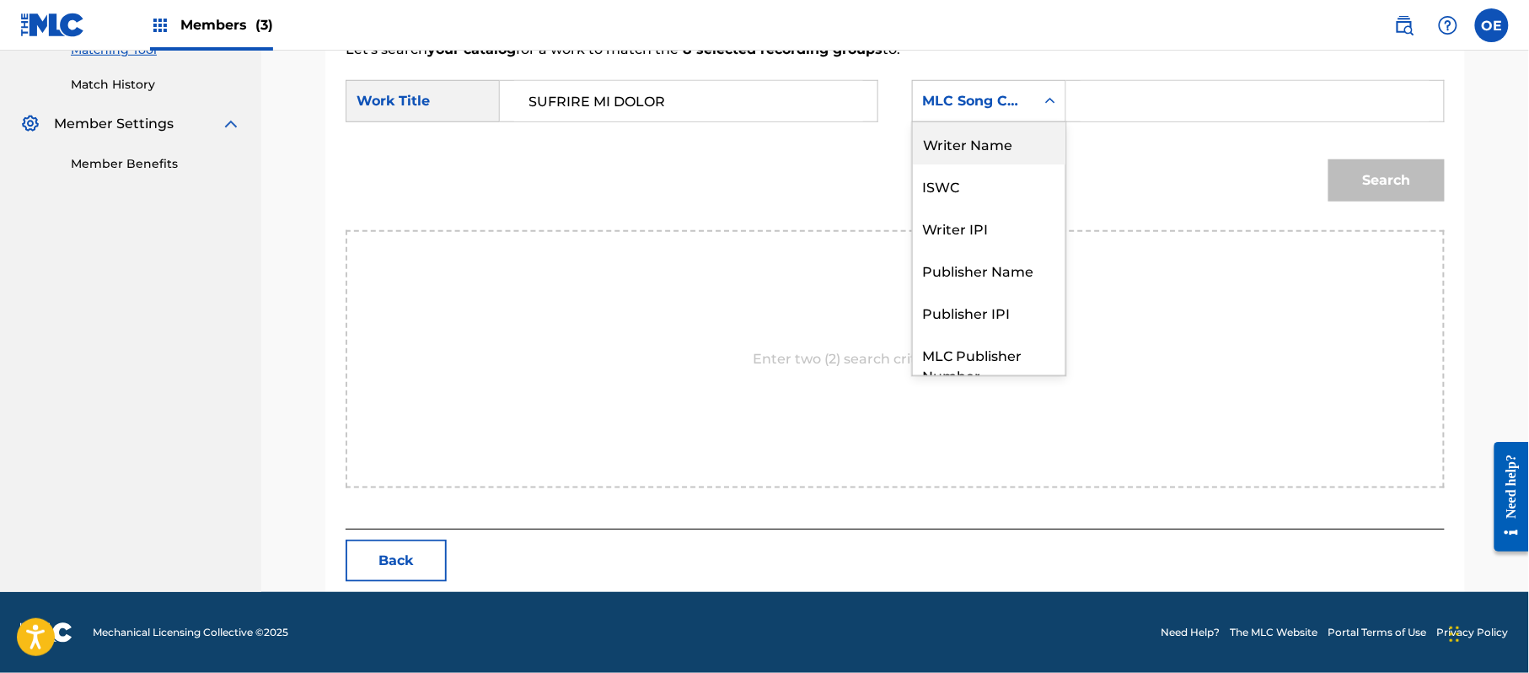
click at [969, 129] on div "Writer Name" at bounding box center [989, 143] width 153 height 42
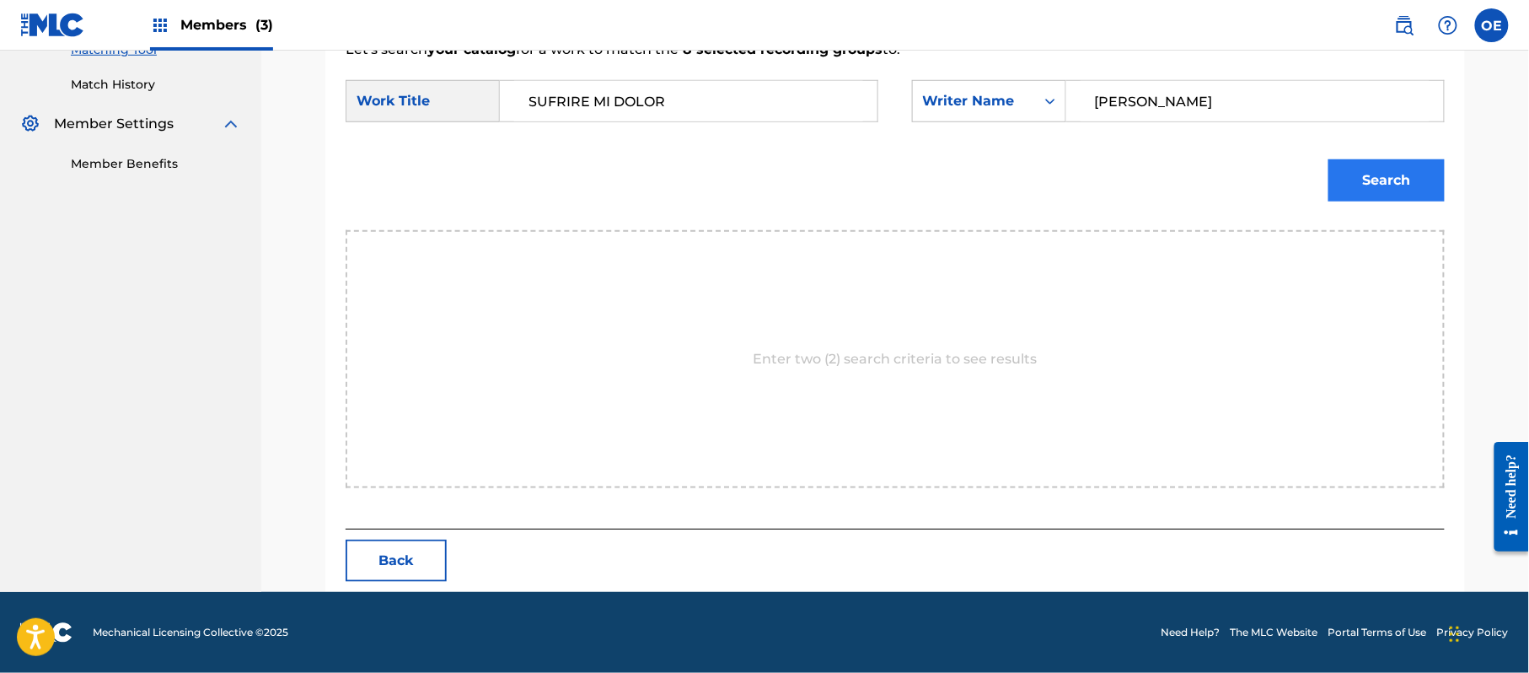
type input "[PERSON_NAME]"
click at [1387, 169] on button "Search" at bounding box center [1387, 180] width 116 height 42
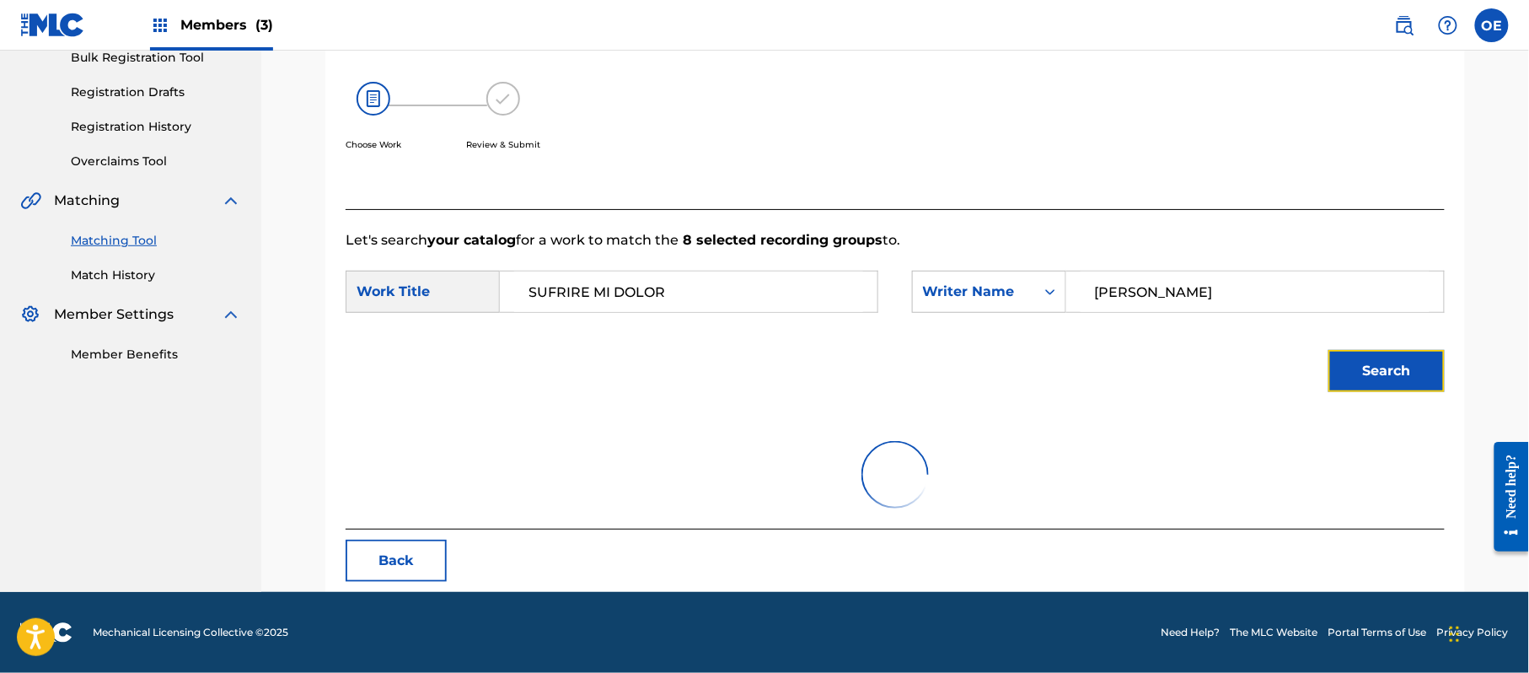
scroll to position [450, 0]
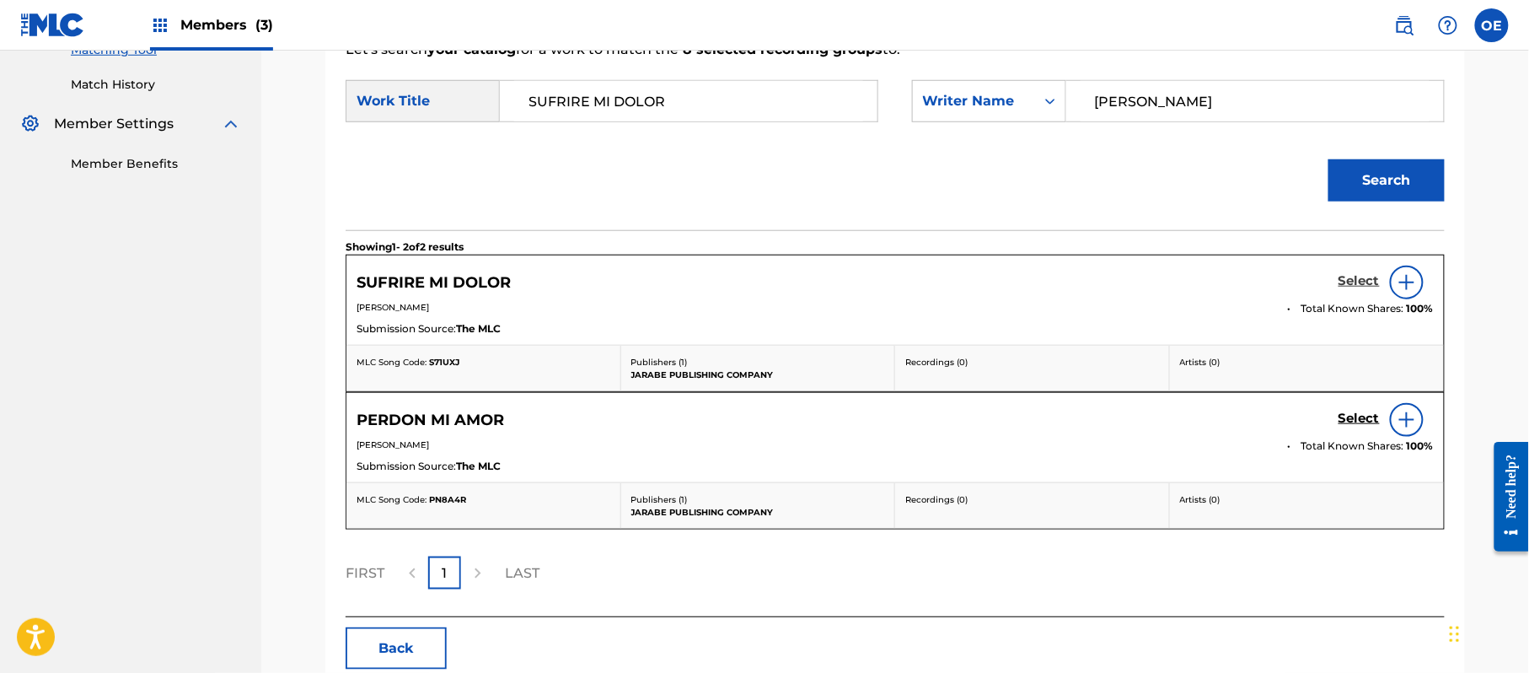
click at [1349, 277] on h5 "Select" at bounding box center [1359, 281] width 41 height 16
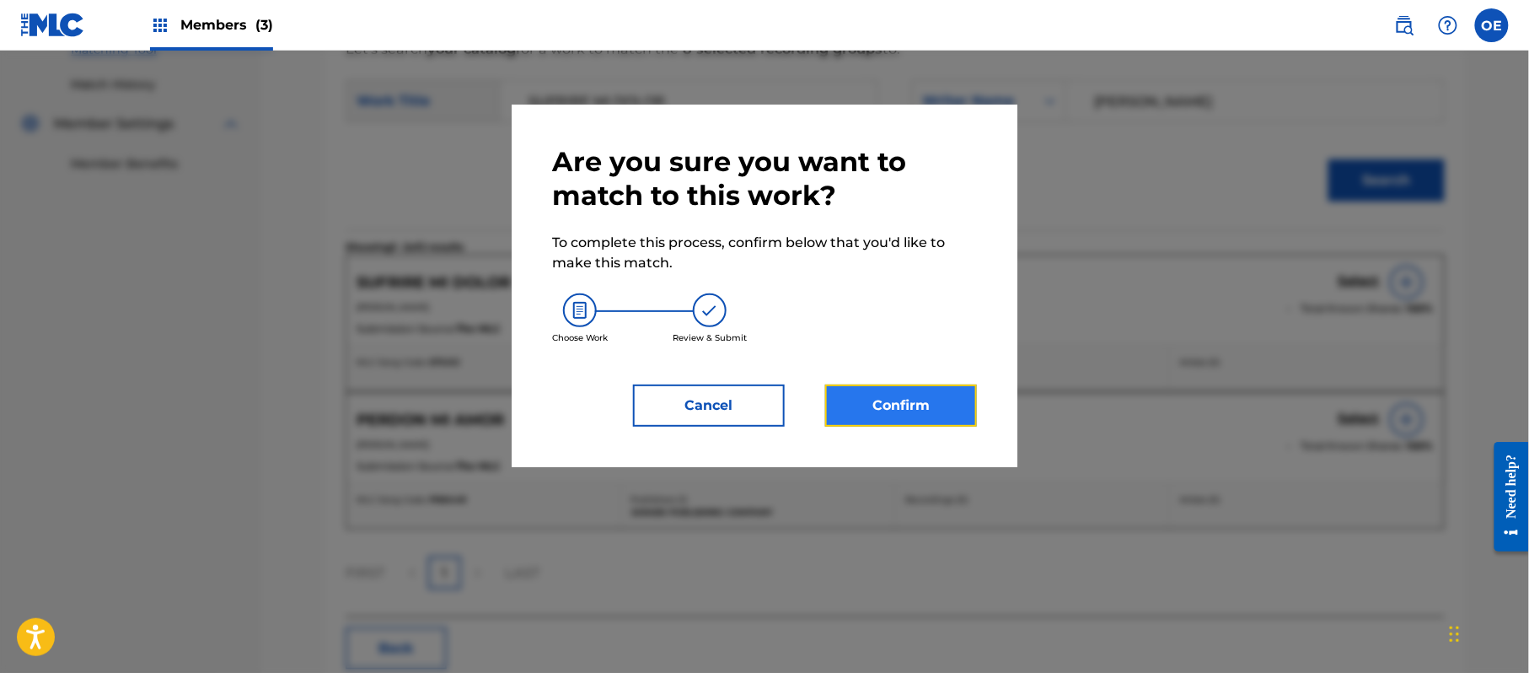
click at [874, 406] on button "Confirm" at bounding box center [901, 405] width 152 height 42
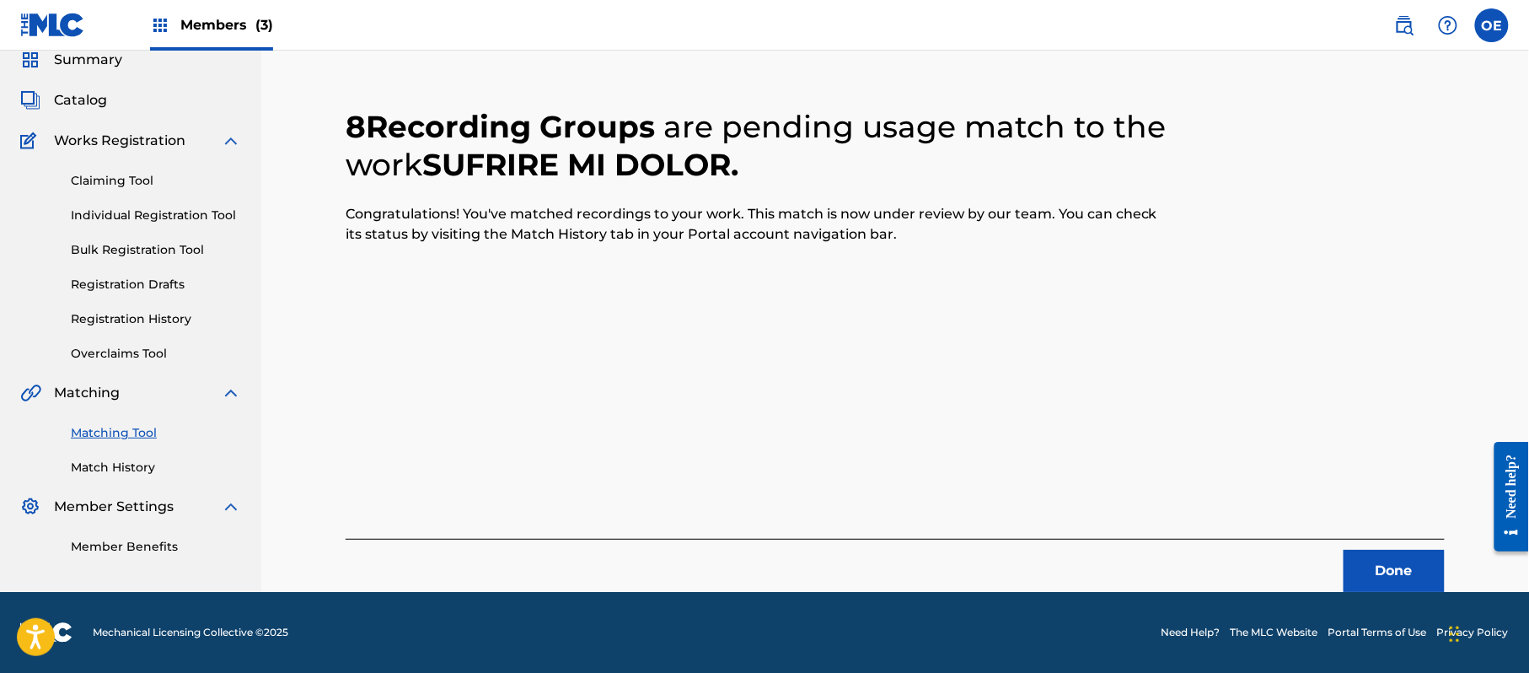
scroll to position [67, 0]
click at [1344, 567] on button "Done" at bounding box center [1394, 571] width 101 height 42
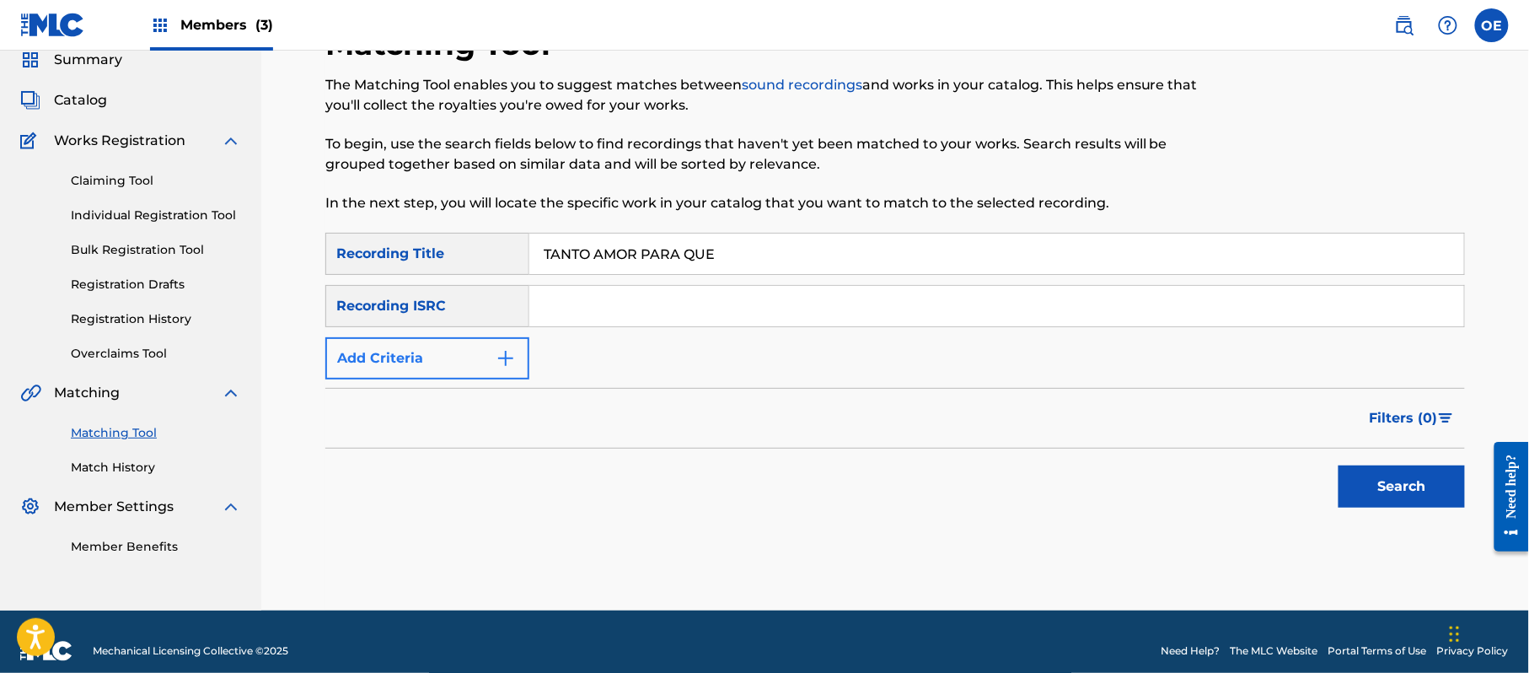
type input "TANTO AMOR PARA QUE"
click at [345, 351] on button "Add Criteria" at bounding box center [427, 358] width 204 height 42
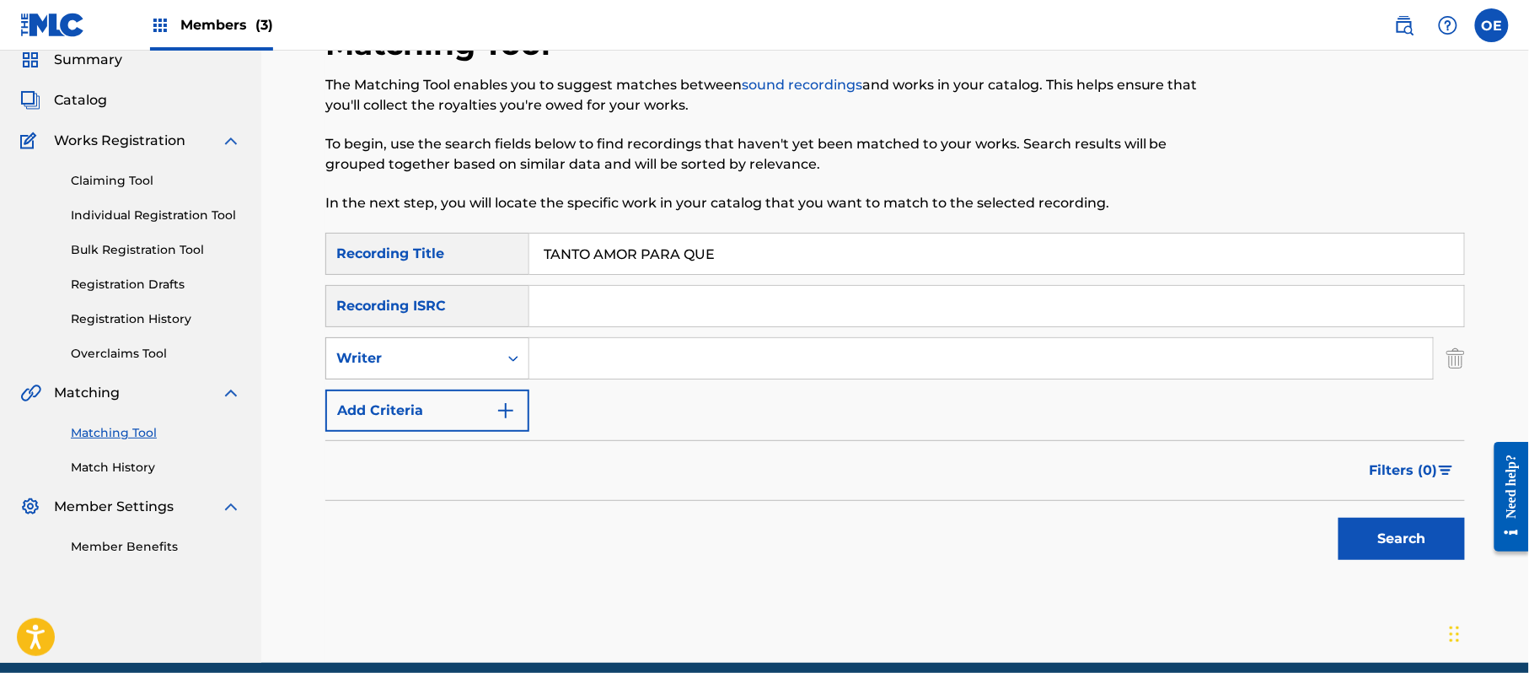
click at [443, 356] on div "Writer" at bounding box center [412, 358] width 152 height 20
click at [460, 399] on div "Recording Artist" at bounding box center [427, 400] width 202 height 42
